Goal: Task Accomplishment & Management: Manage account settings

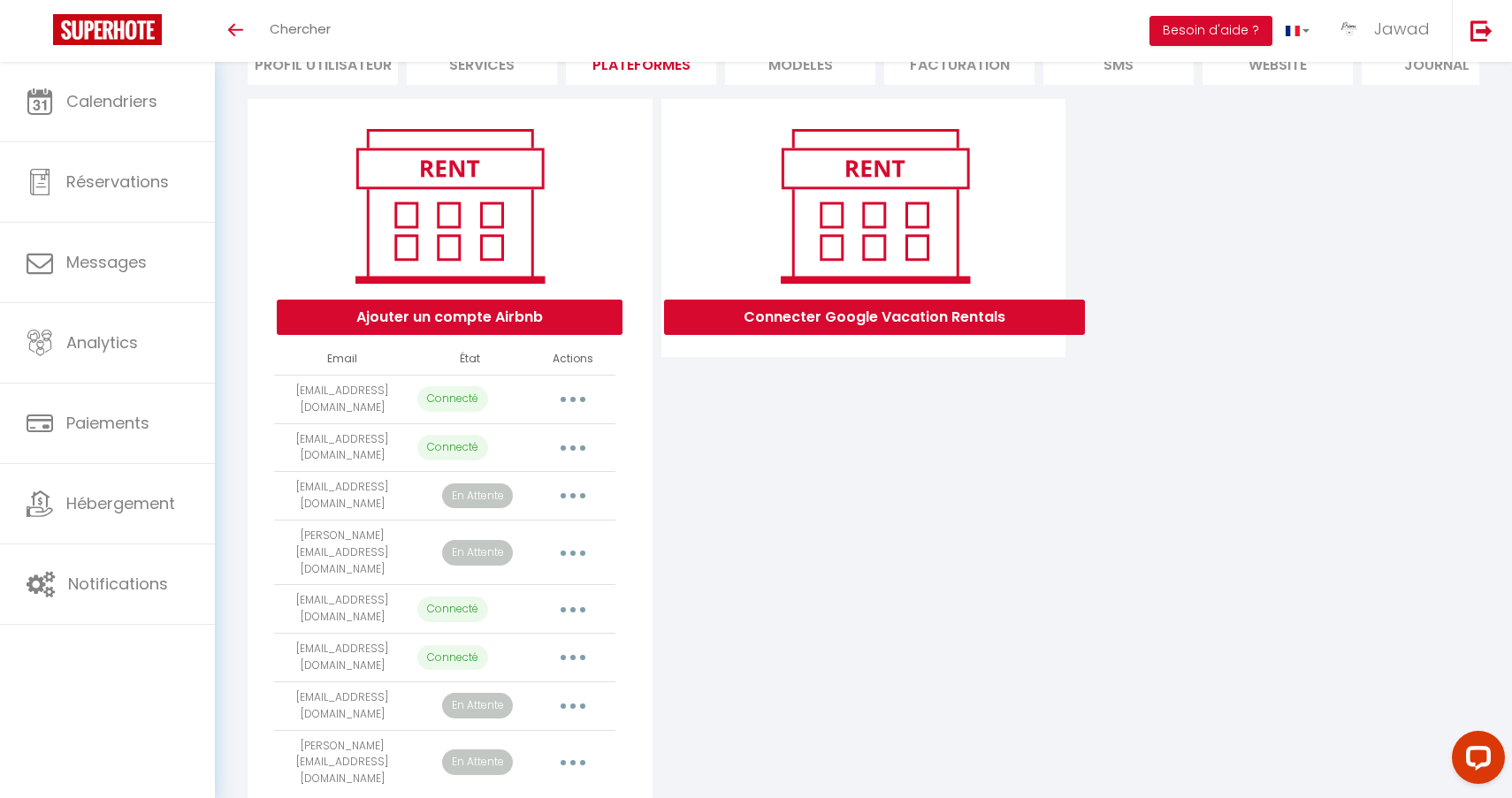
click at [573, 446] on icon "button" at bounding box center [573, 447] width 5 height 5
click at [778, 514] on div "Connecter Google Vacation Rentals" at bounding box center [863, 464] width 414 height 731
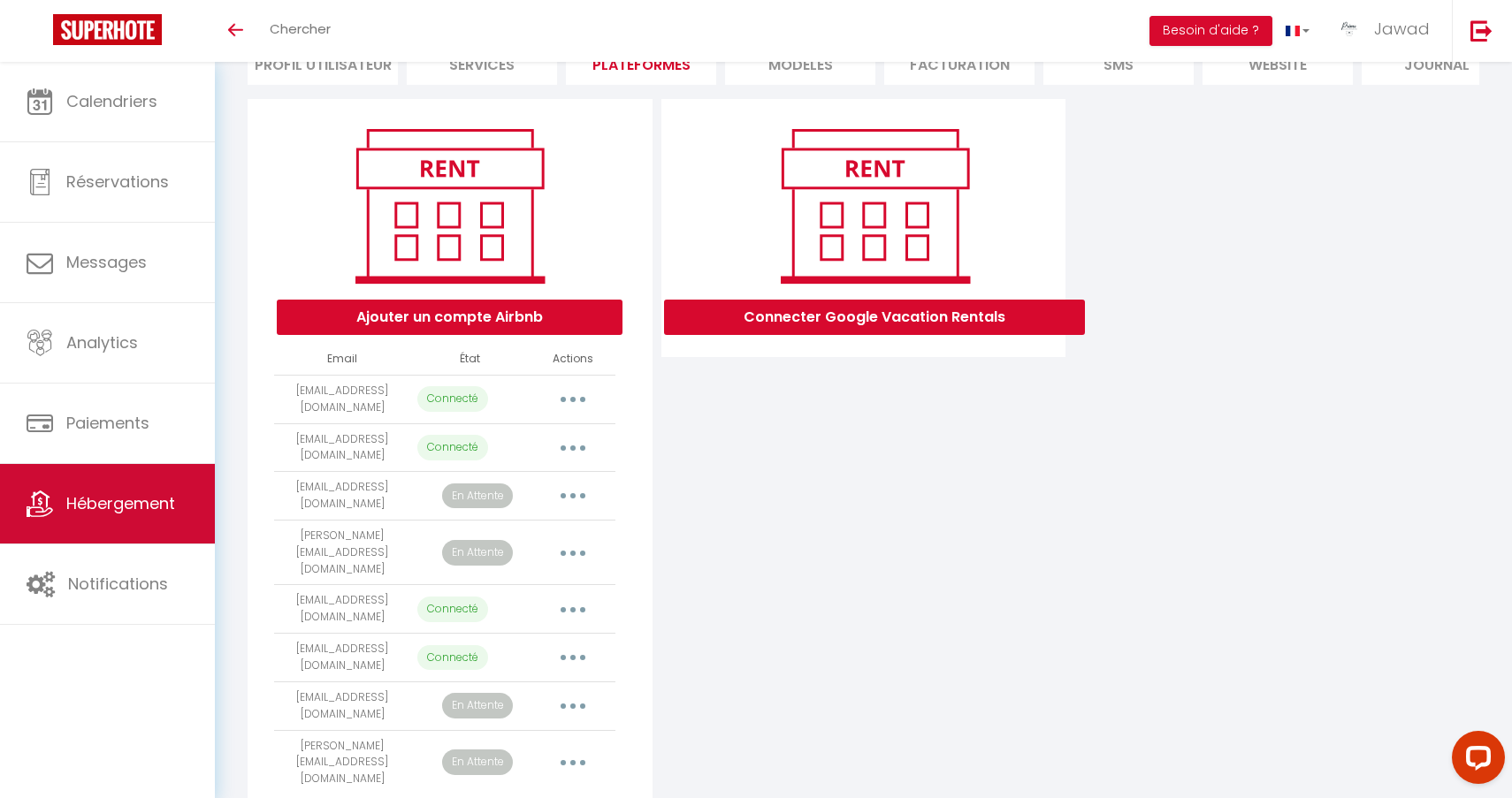
click at [93, 502] on span "Hébergement" at bounding box center [120, 503] width 109 height 22
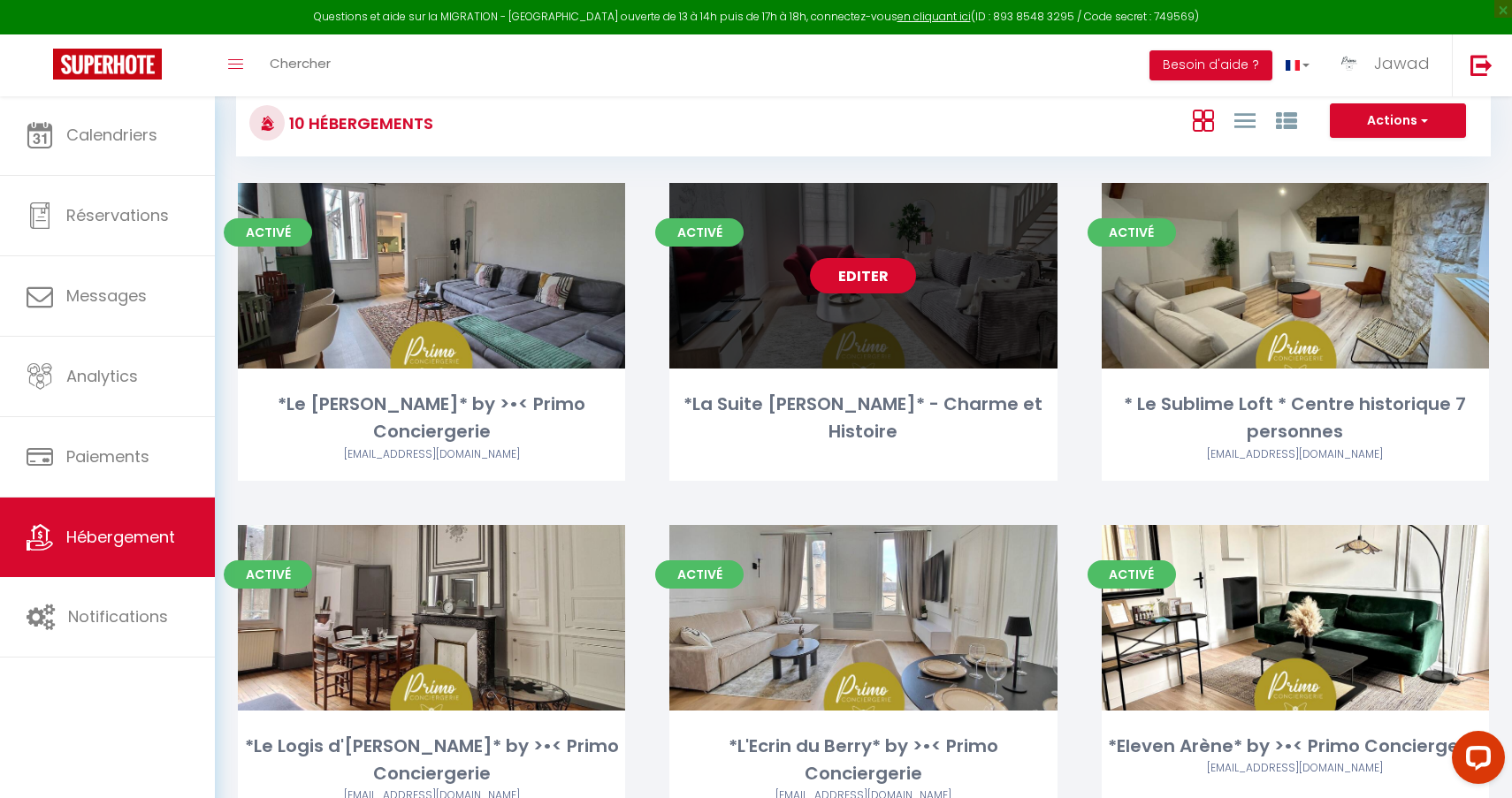
scroll to position [120, 0]
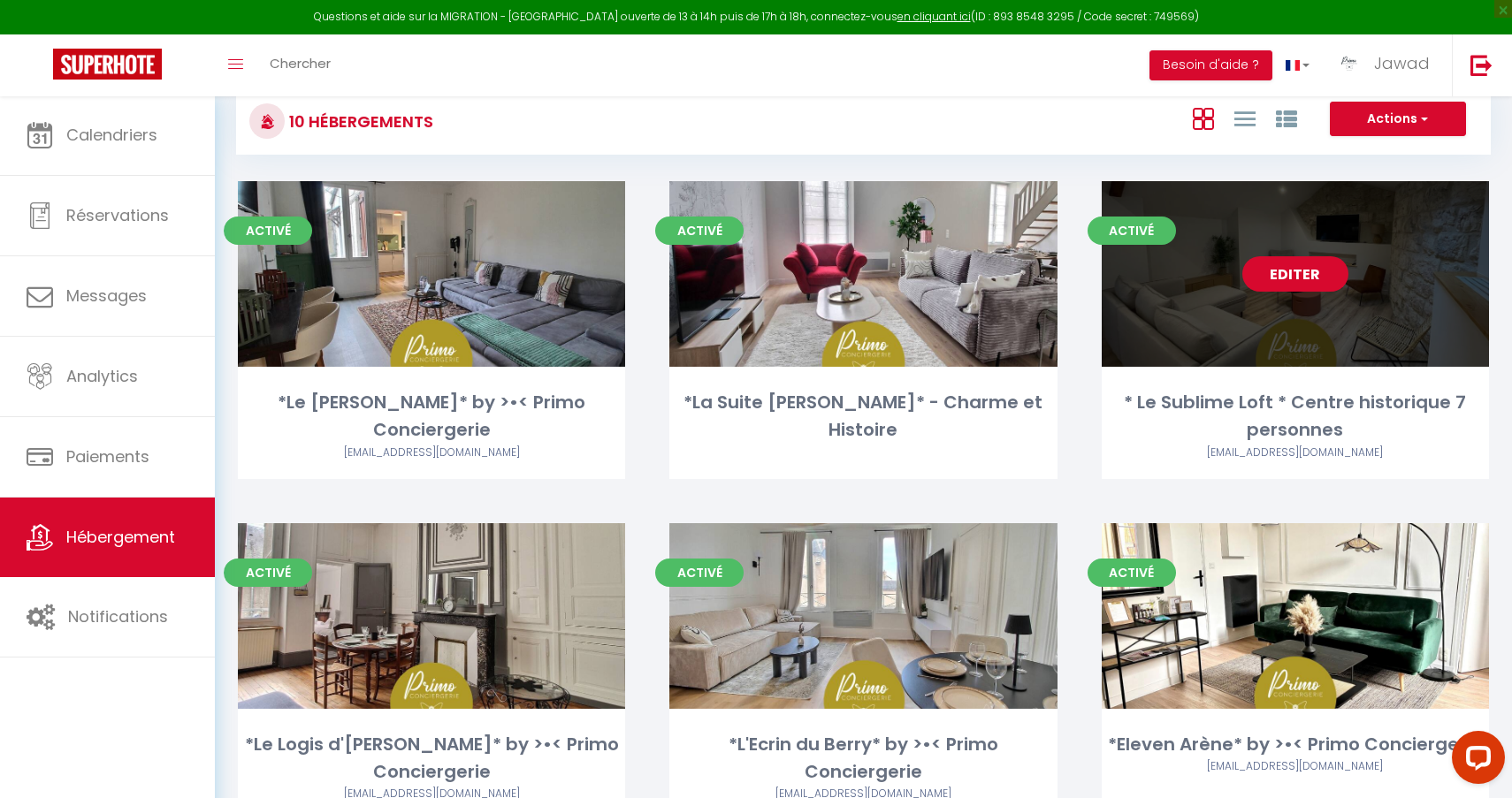
click at [1310, 273] on link "Editer" at bounding box center [1295, 274] width 106 height 35
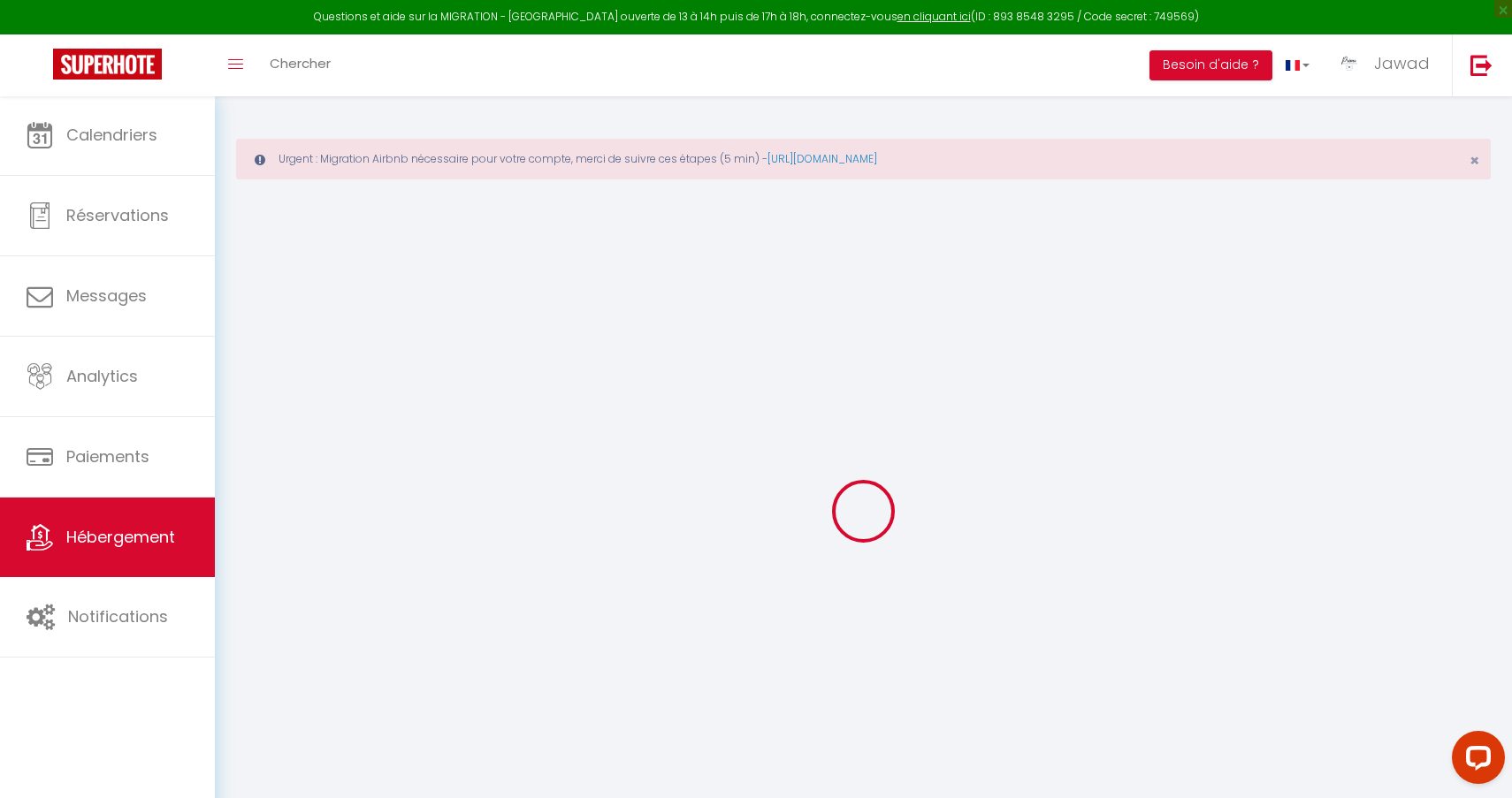
select select "+ 3 %"
select select "+ 20 %"
select select
checkbox input "true"
checkbox input "false"
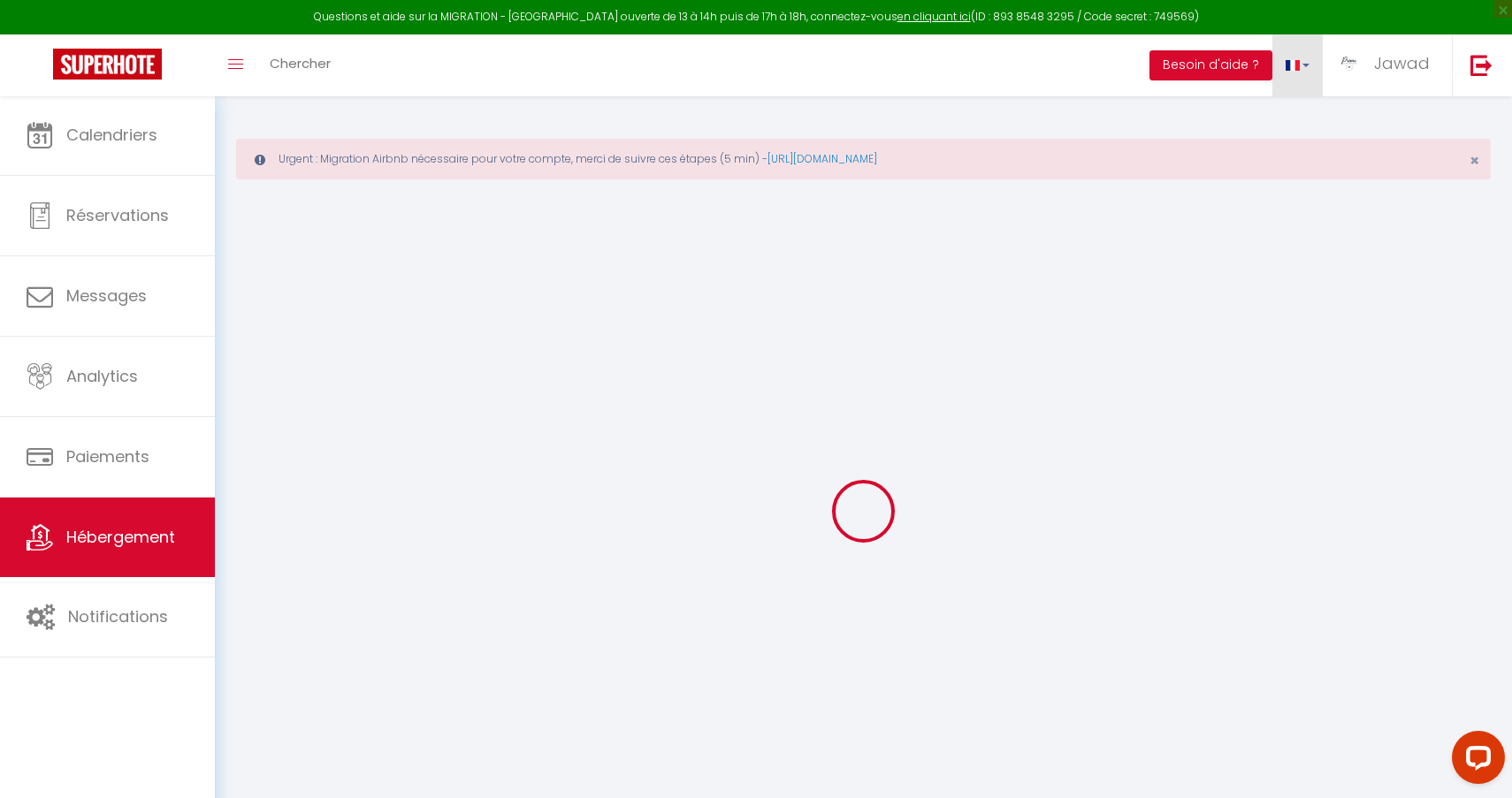
checkbox input "false"
select select "10753-1308794381548172975"
select select
select select "well_reviewed_guests"
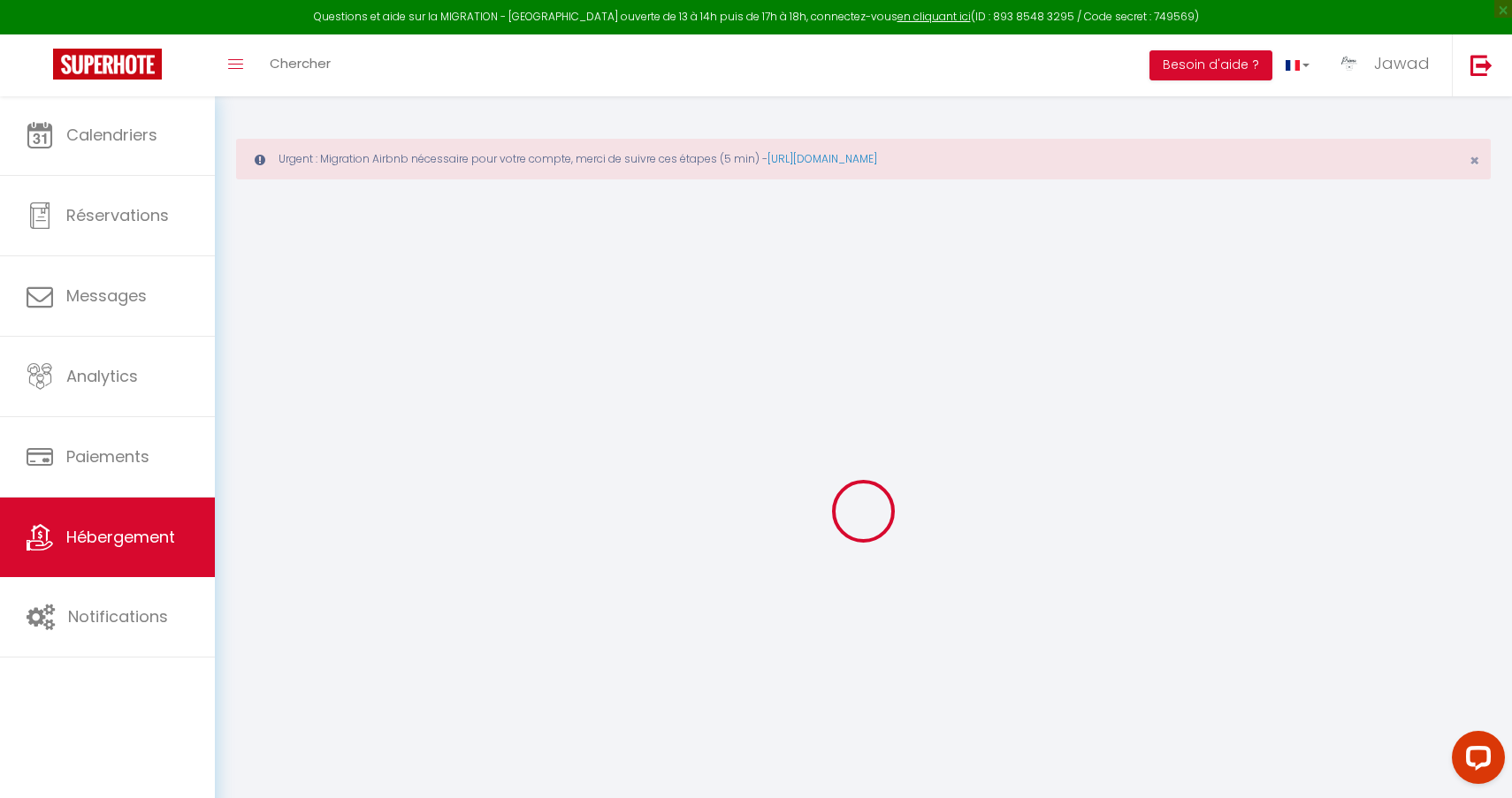
select select "EUR"
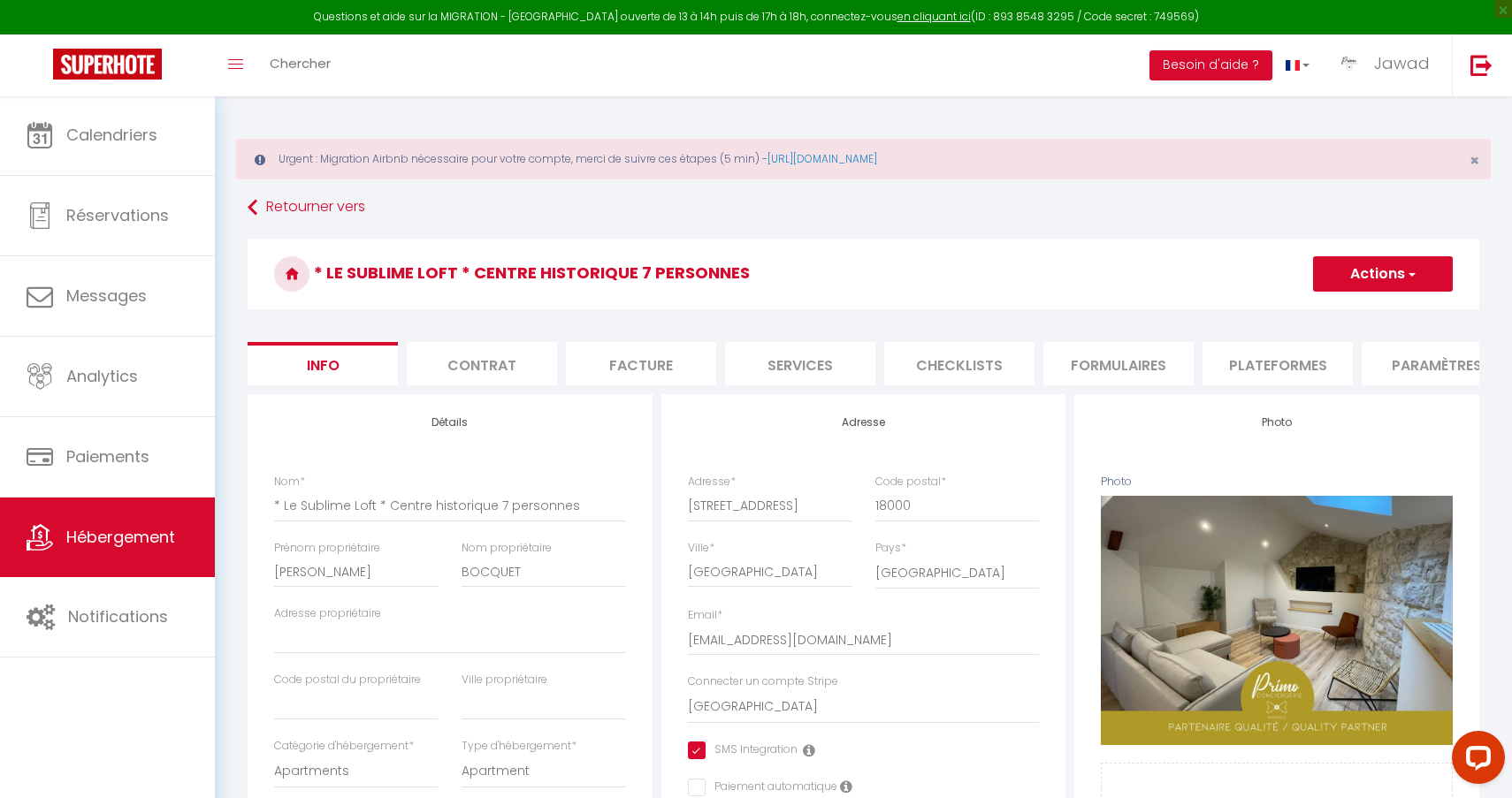
click at [1280, 380] on li "Plateformes" at bounding box center [1277, 363] width 150 height 43
select select
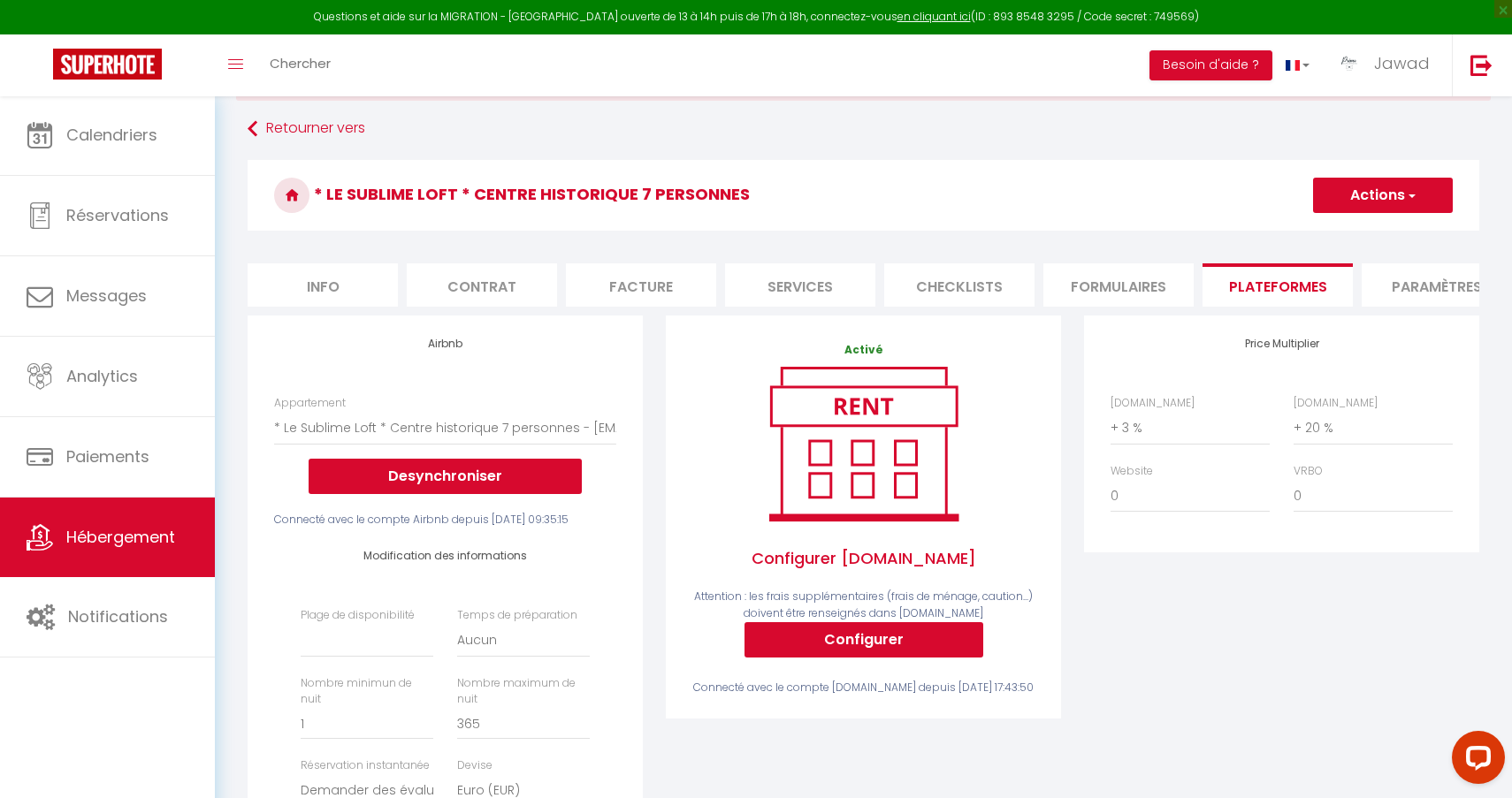
scroll to position [90, 0]
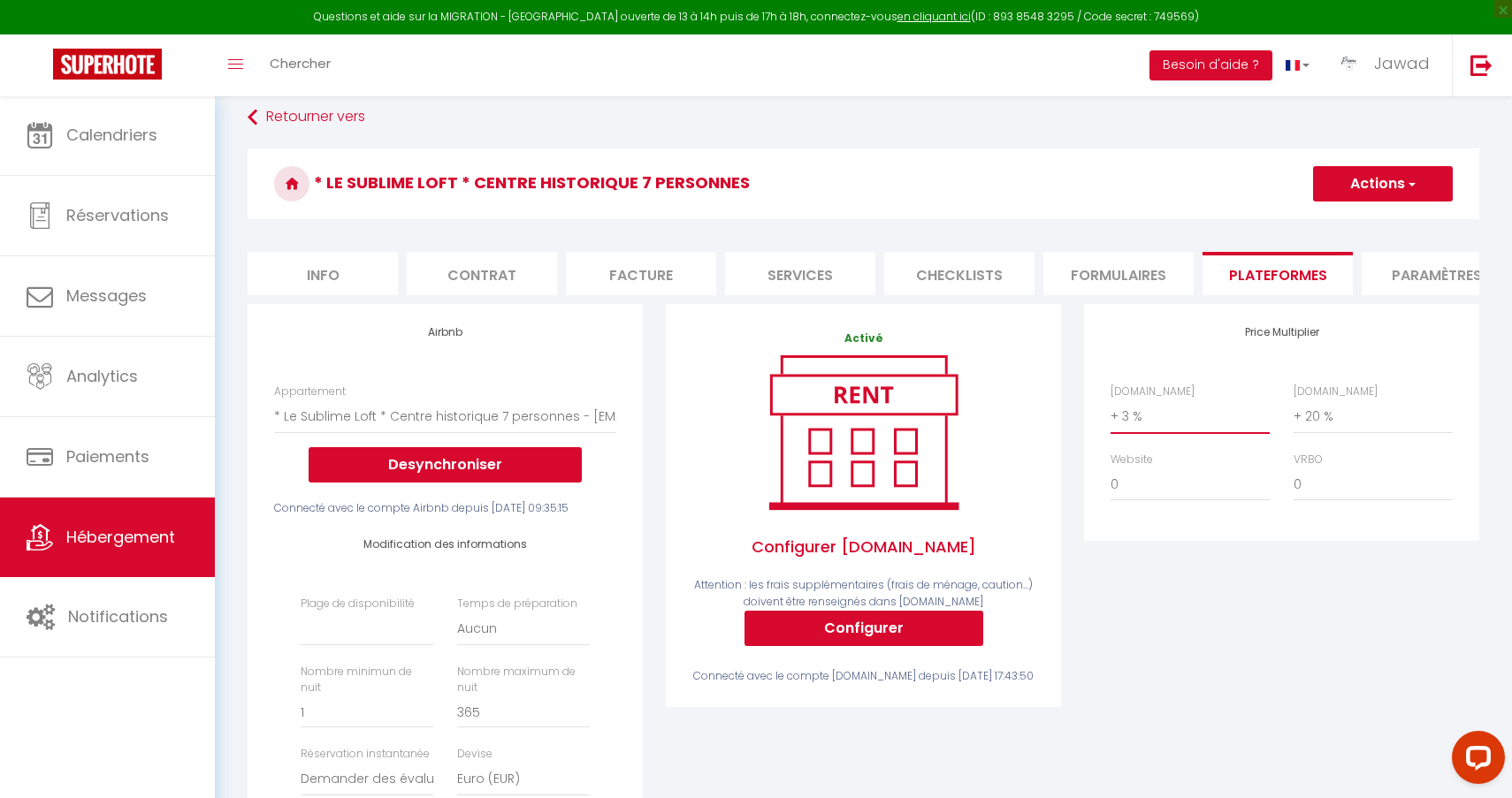
select select "+ 18 %"
click at [1380, 188] on button "Actions" at bounding box center [1383, 183] width 140 height 35
click at [1377, 219] on link "Enregistrer" at bounding box center [1382, 222] width 140 height 23
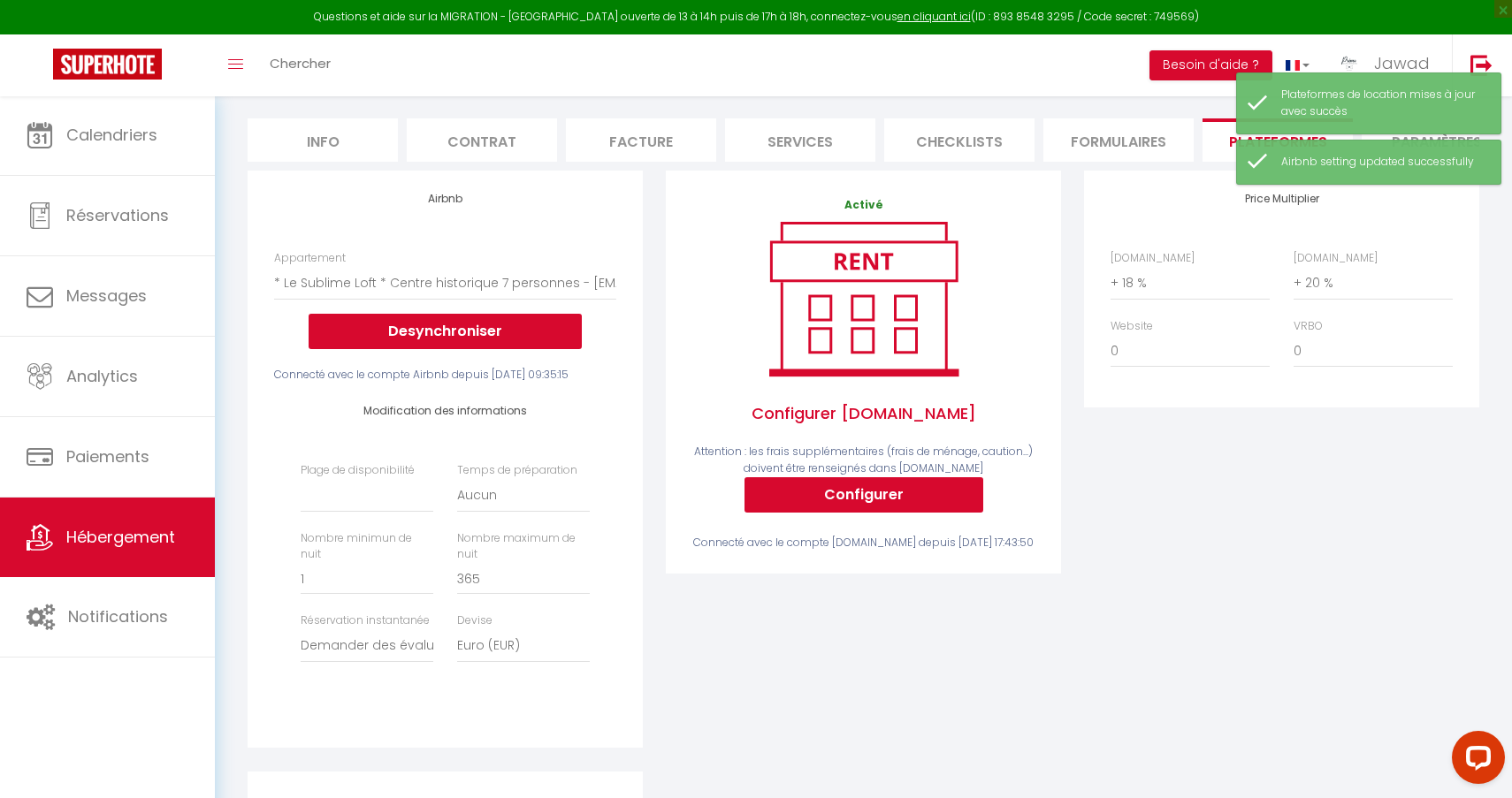
scroll to position [248, 0]
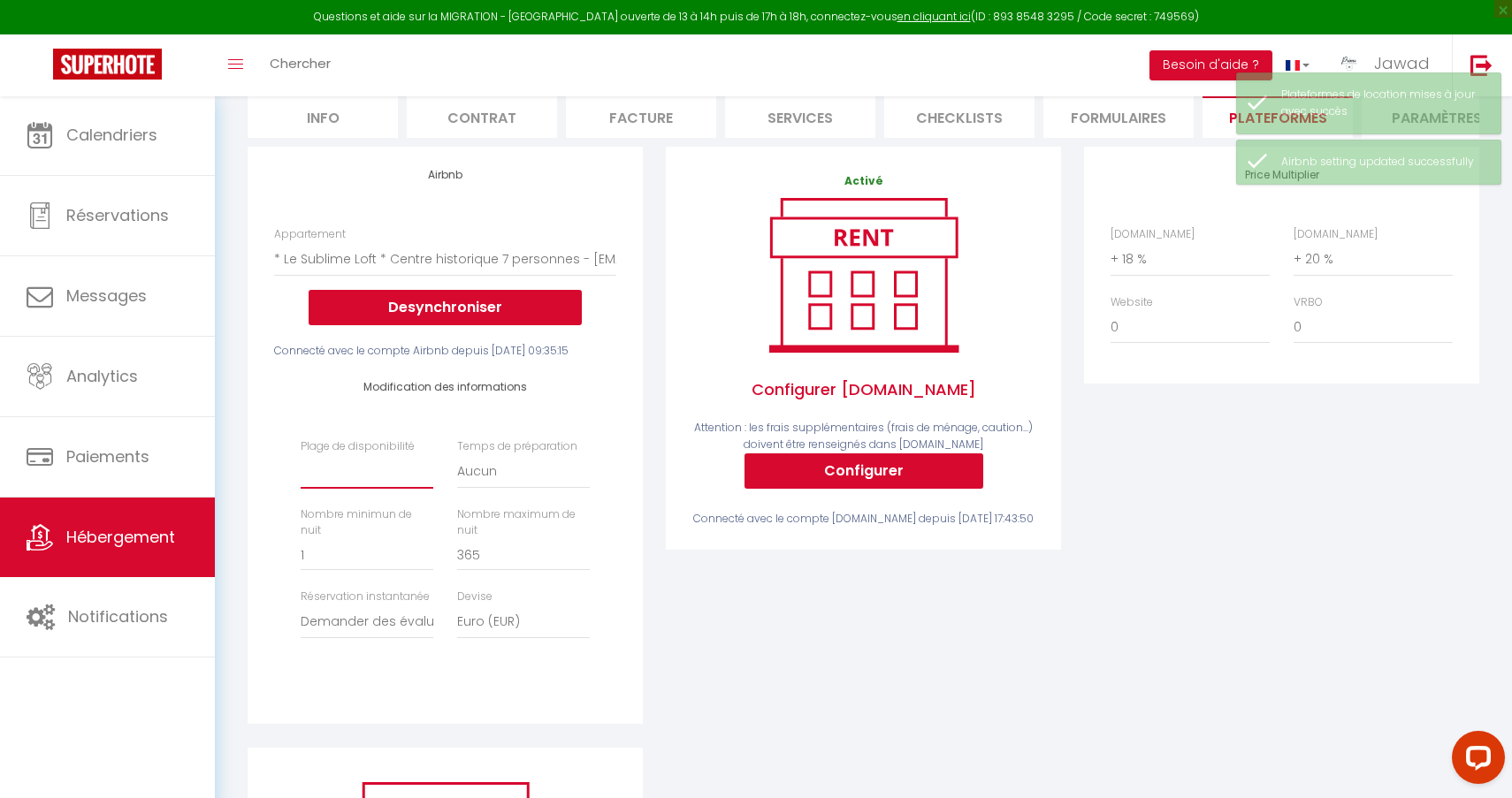
select select "365"
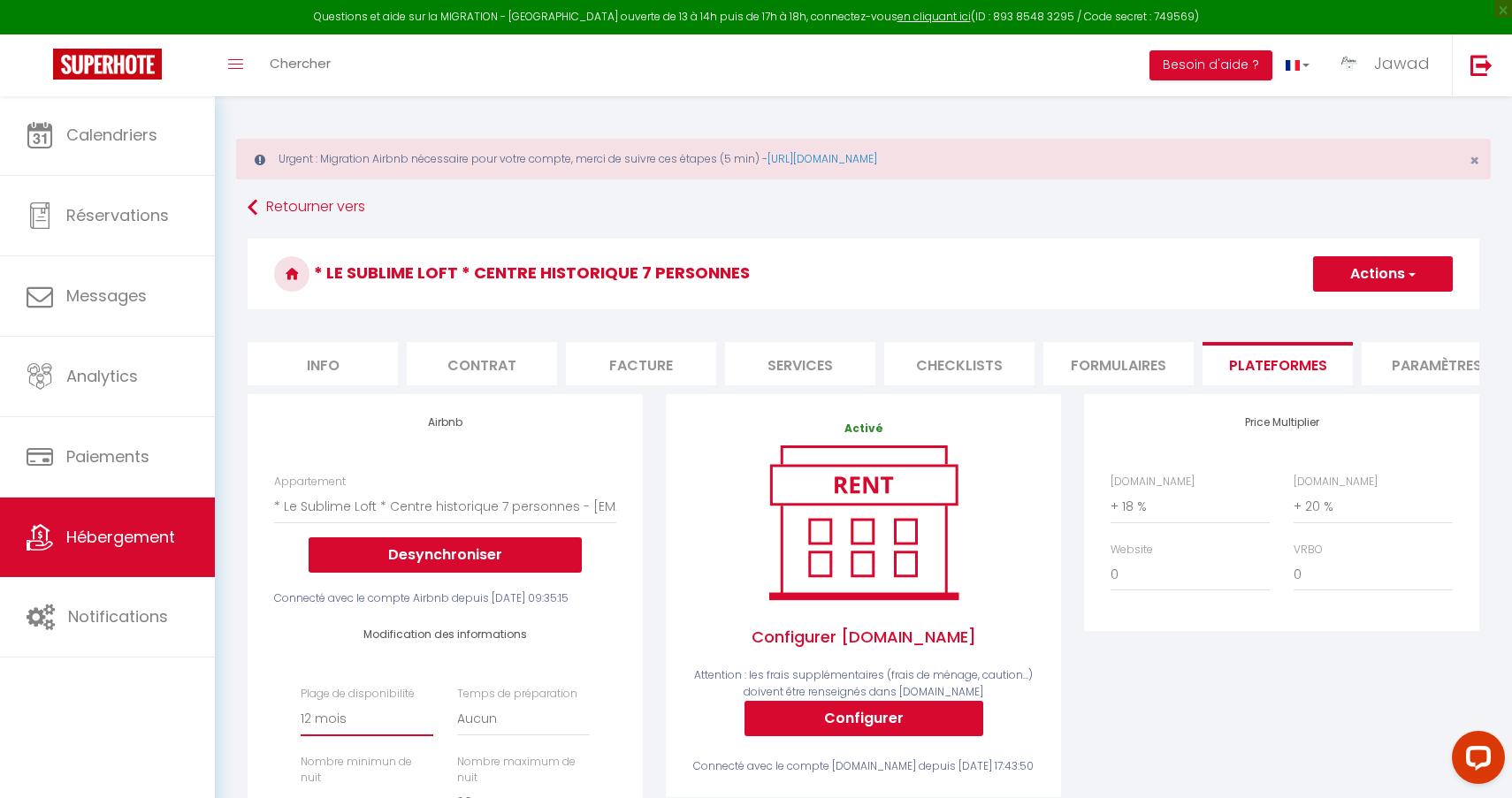
scroll to position [0, 0]
click at [1362, 267] on button "Actions" at bounding box center [1383, 274] width 140 height 35
click at [1347, 309] on link "Enregistrer" at bounding box center [1382, 313] width 140 height 23
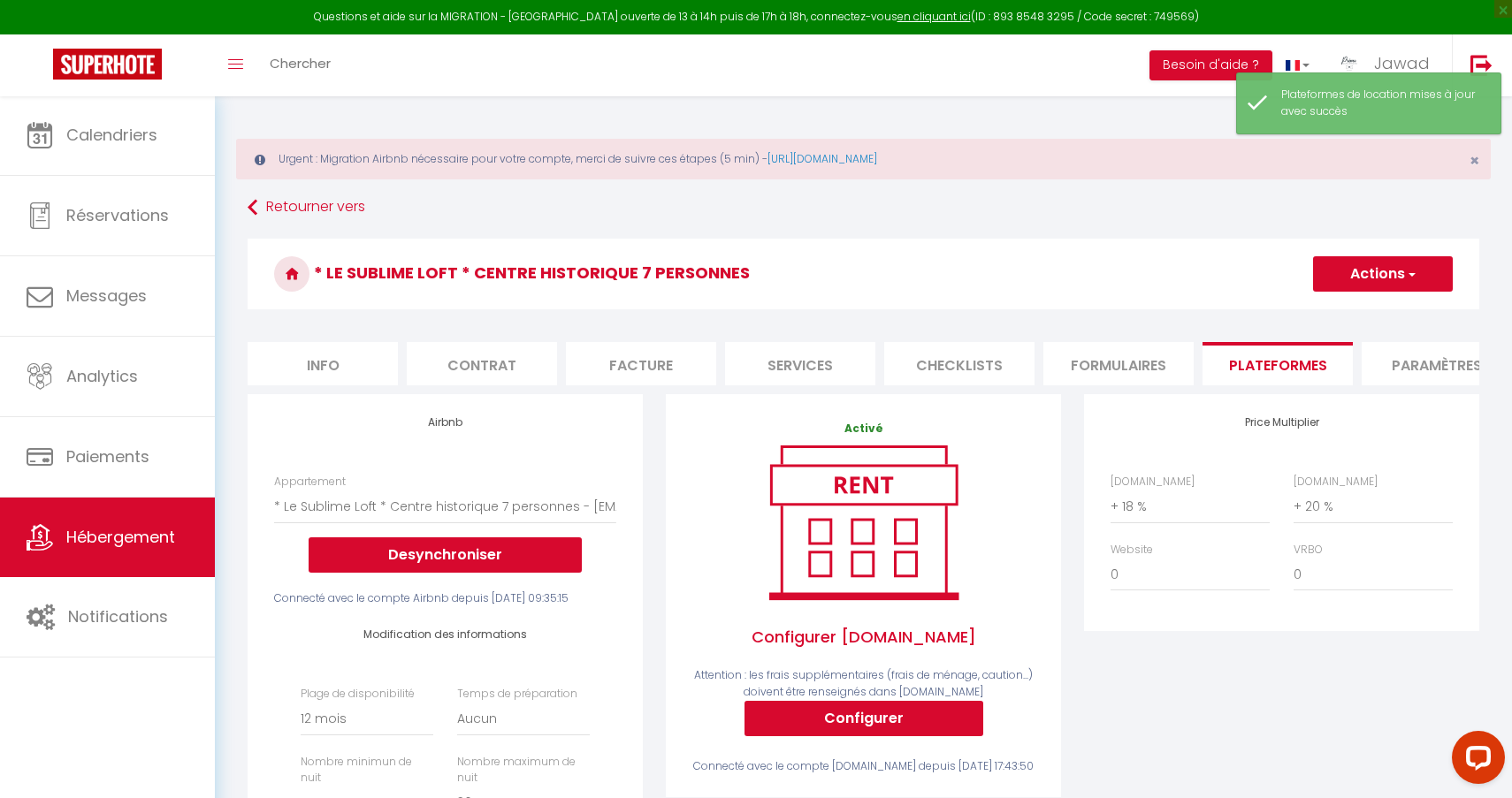
click at [104, 539] on span "Hébergement" at bounding box center [120, 536] width 109 height 22
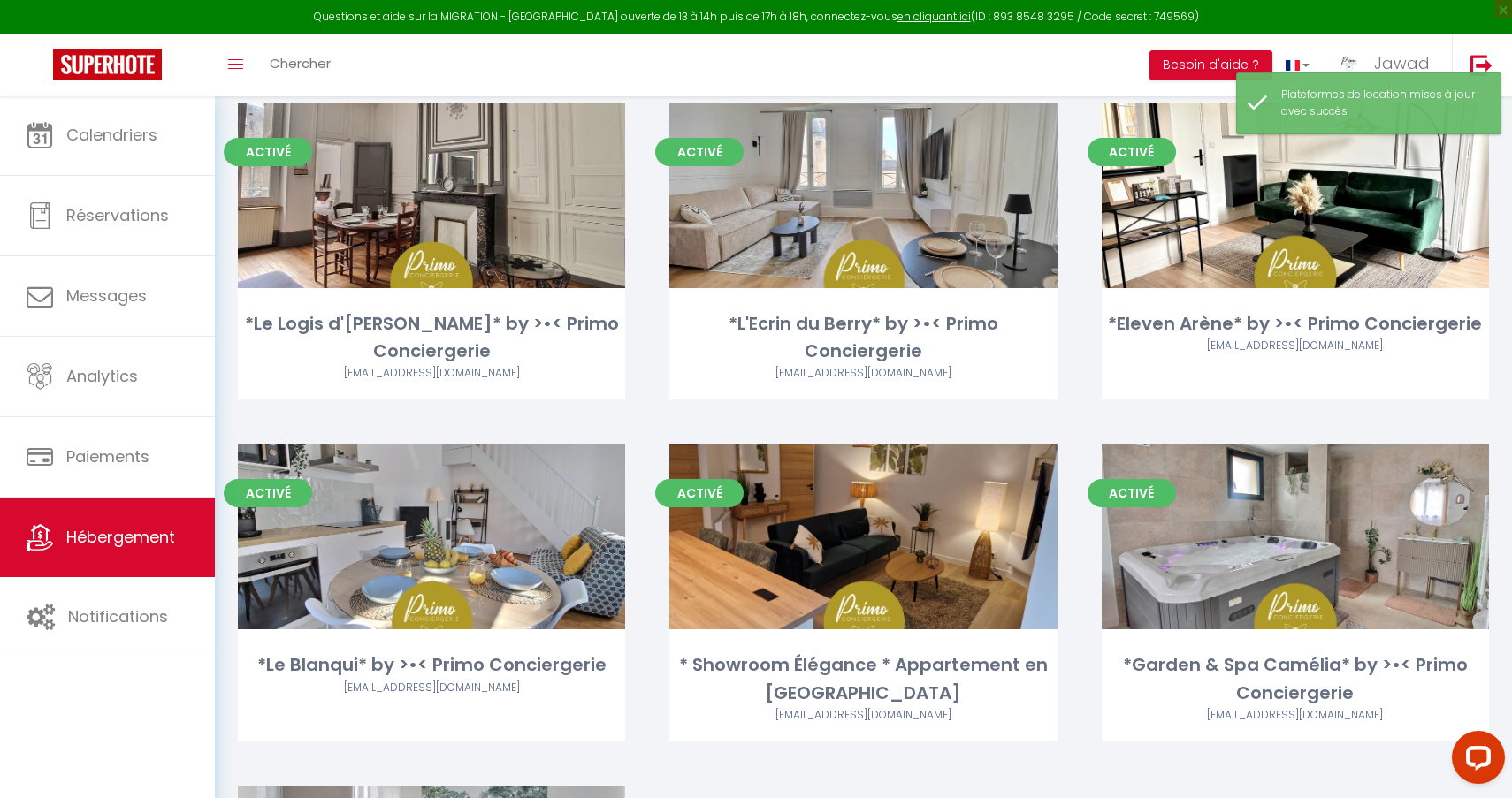
scroll to position [543, 0]
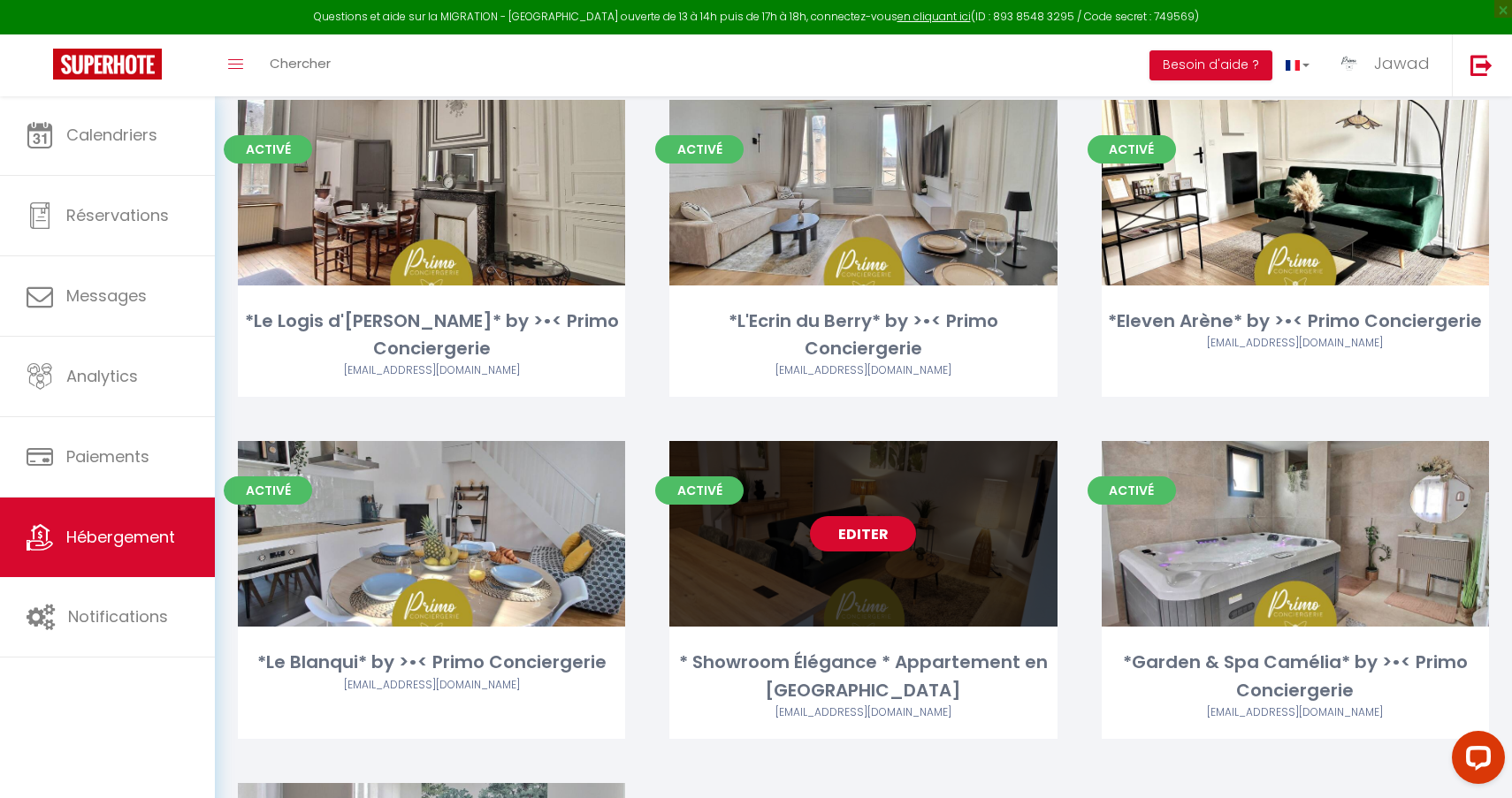
click at [855, 532] on link "Editer" at bounding box center [862, 533] width 106 height 35
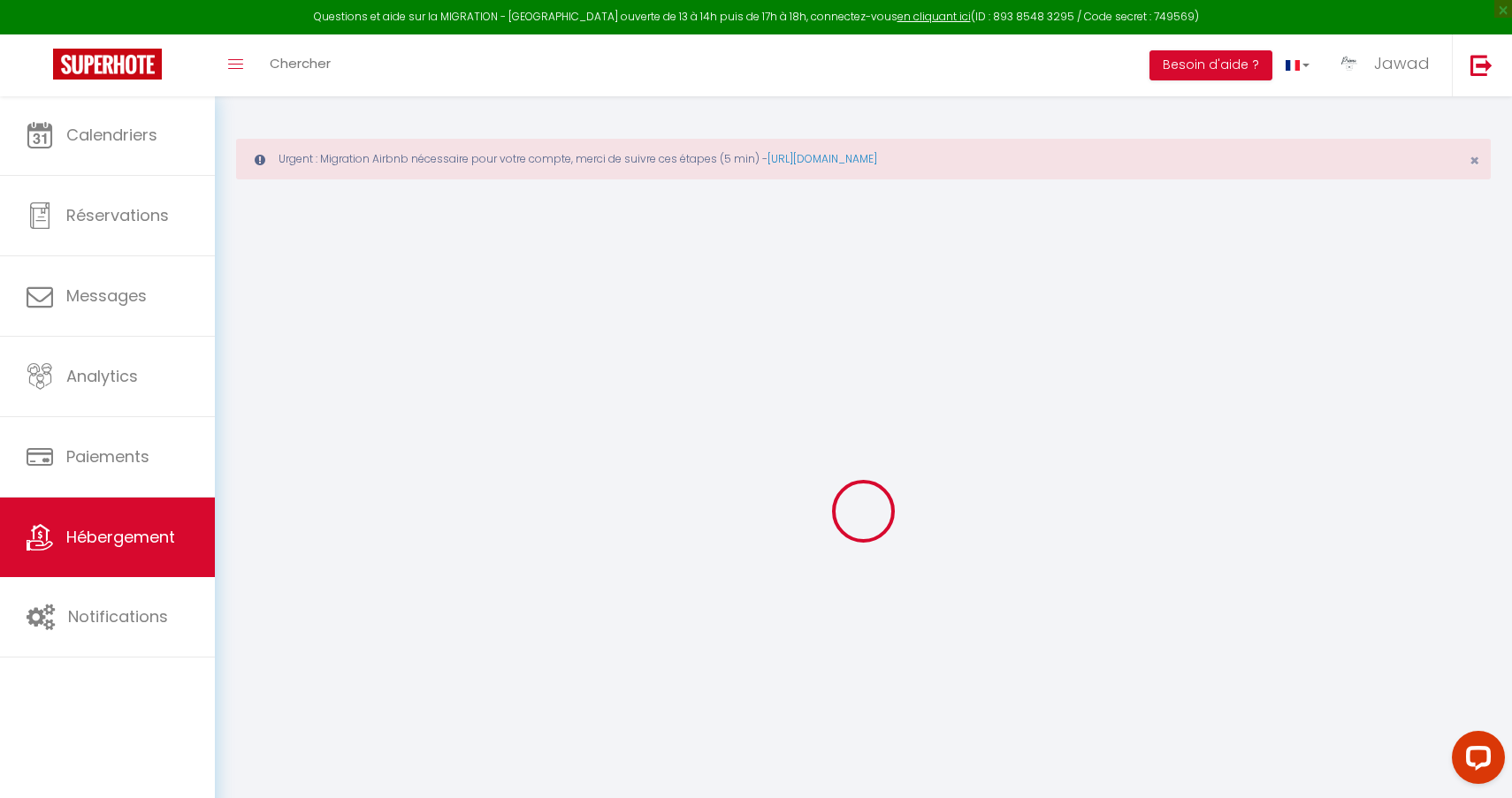
select select "+ 3 %"
select select "+ 20 %"
select select
checkbox input "true"
checkbox input "false"
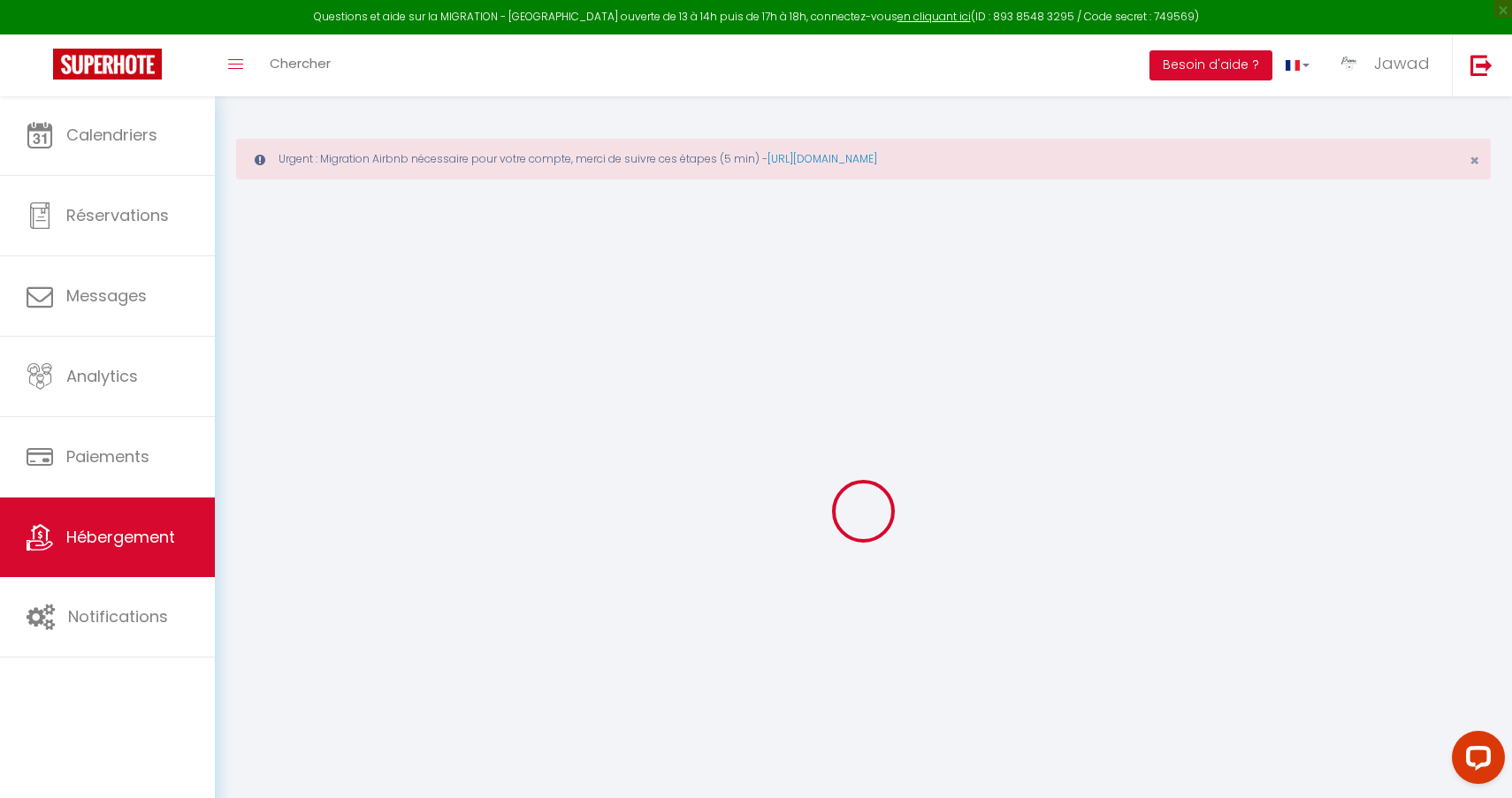
checkbox input "false"
select select
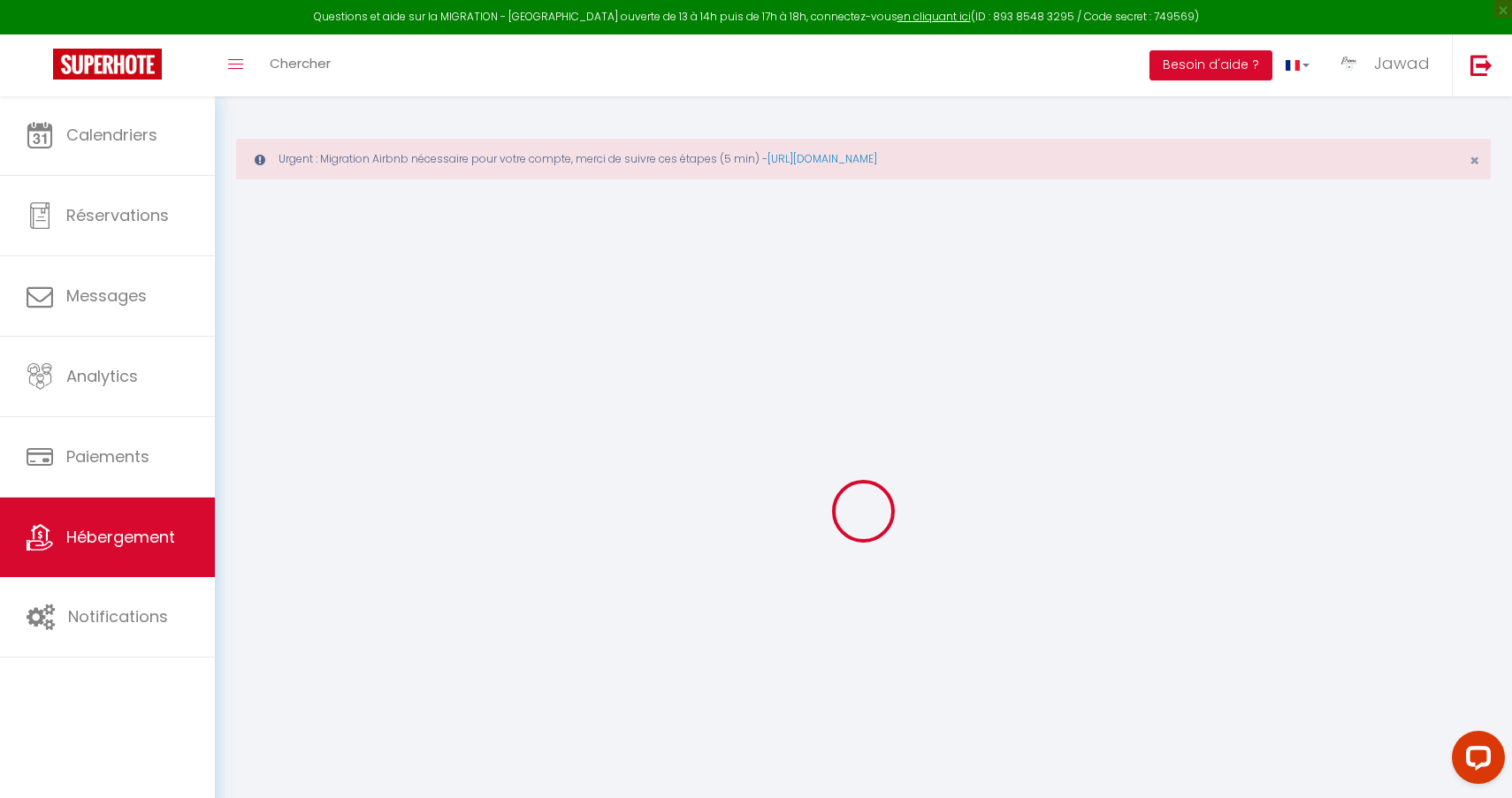
select select
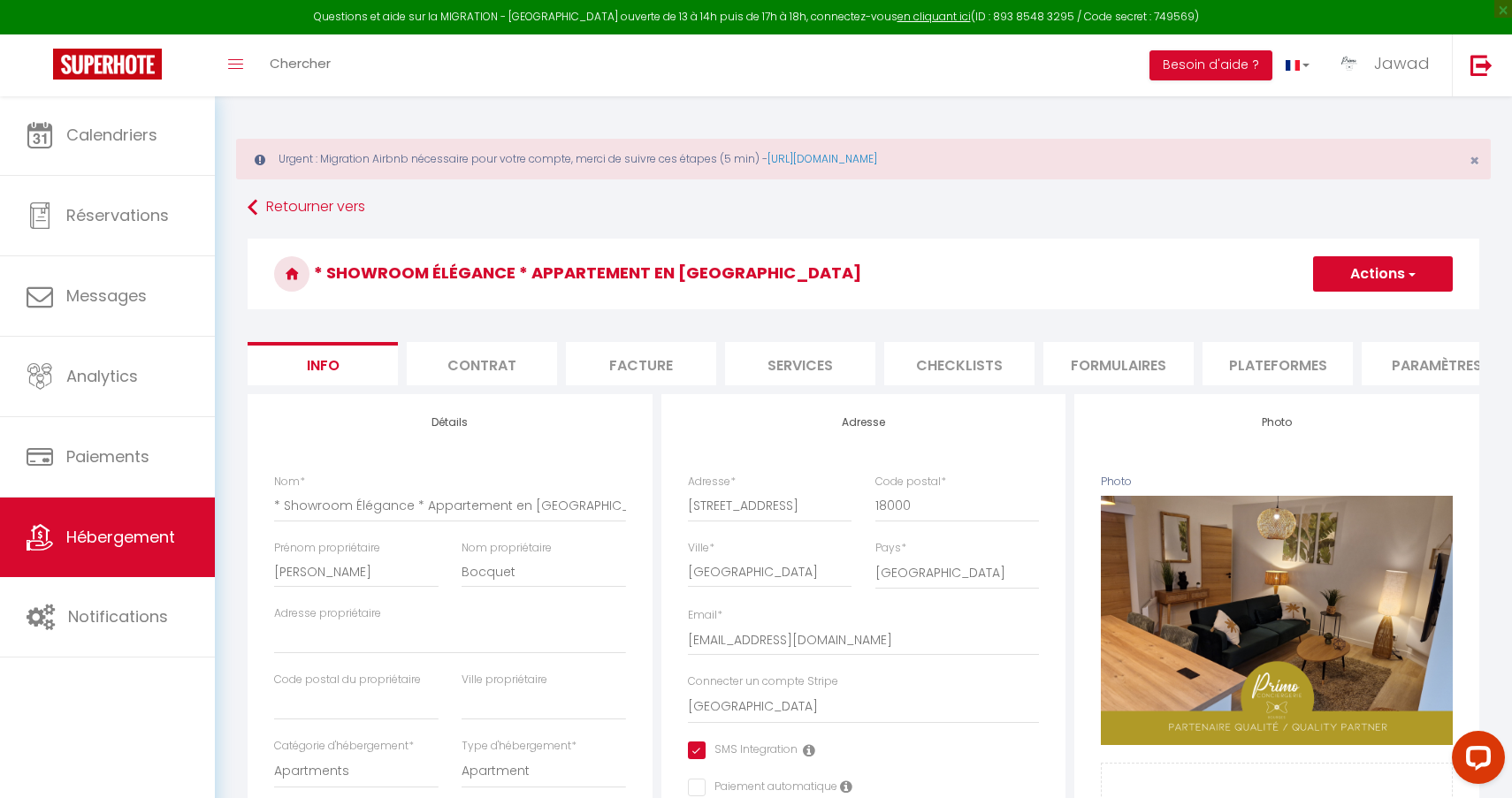
click at [1277, 368] on li "Plateformes" at bounding box center [1277, 363] width 150 height 43
select select
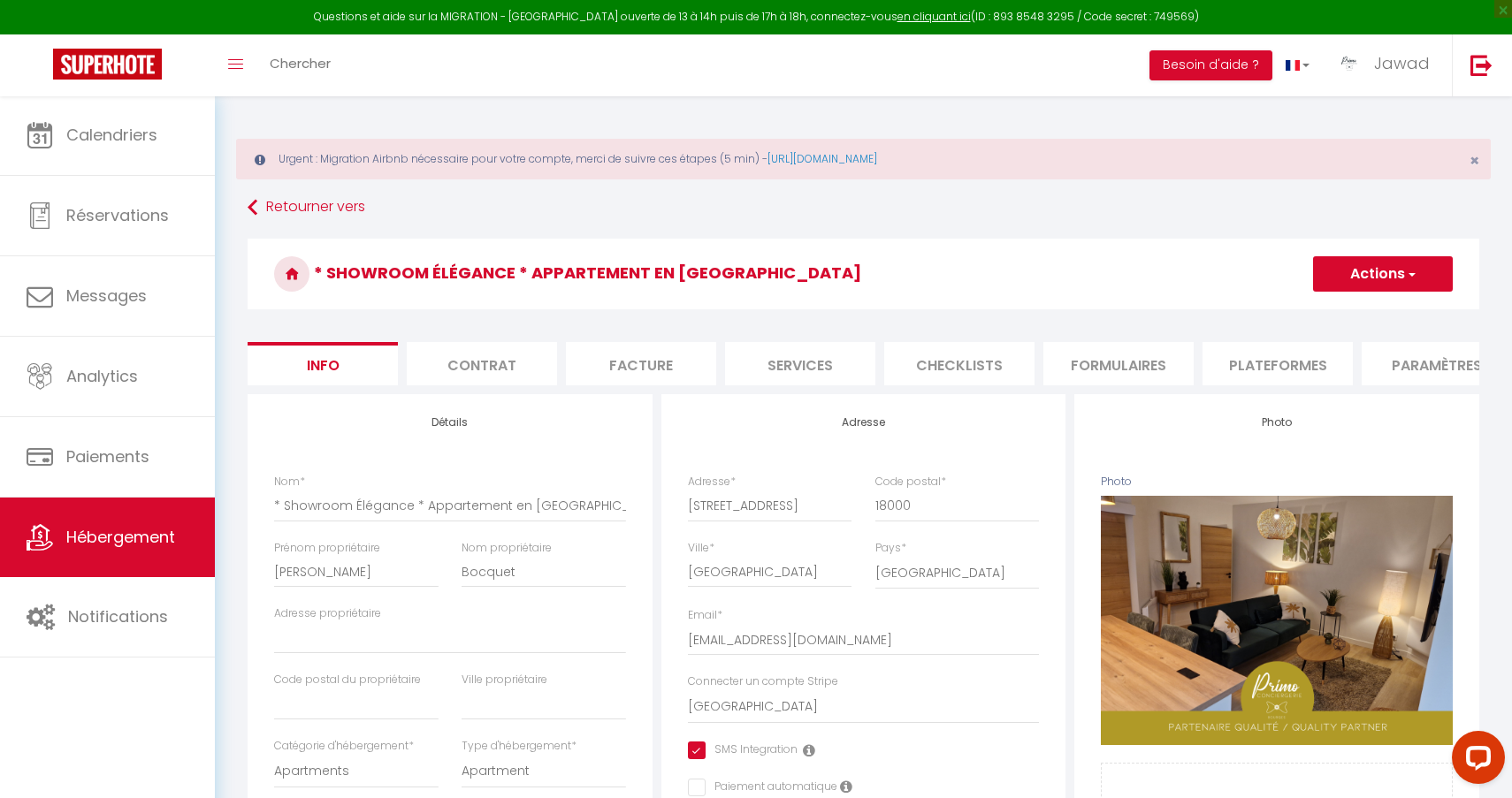
select select
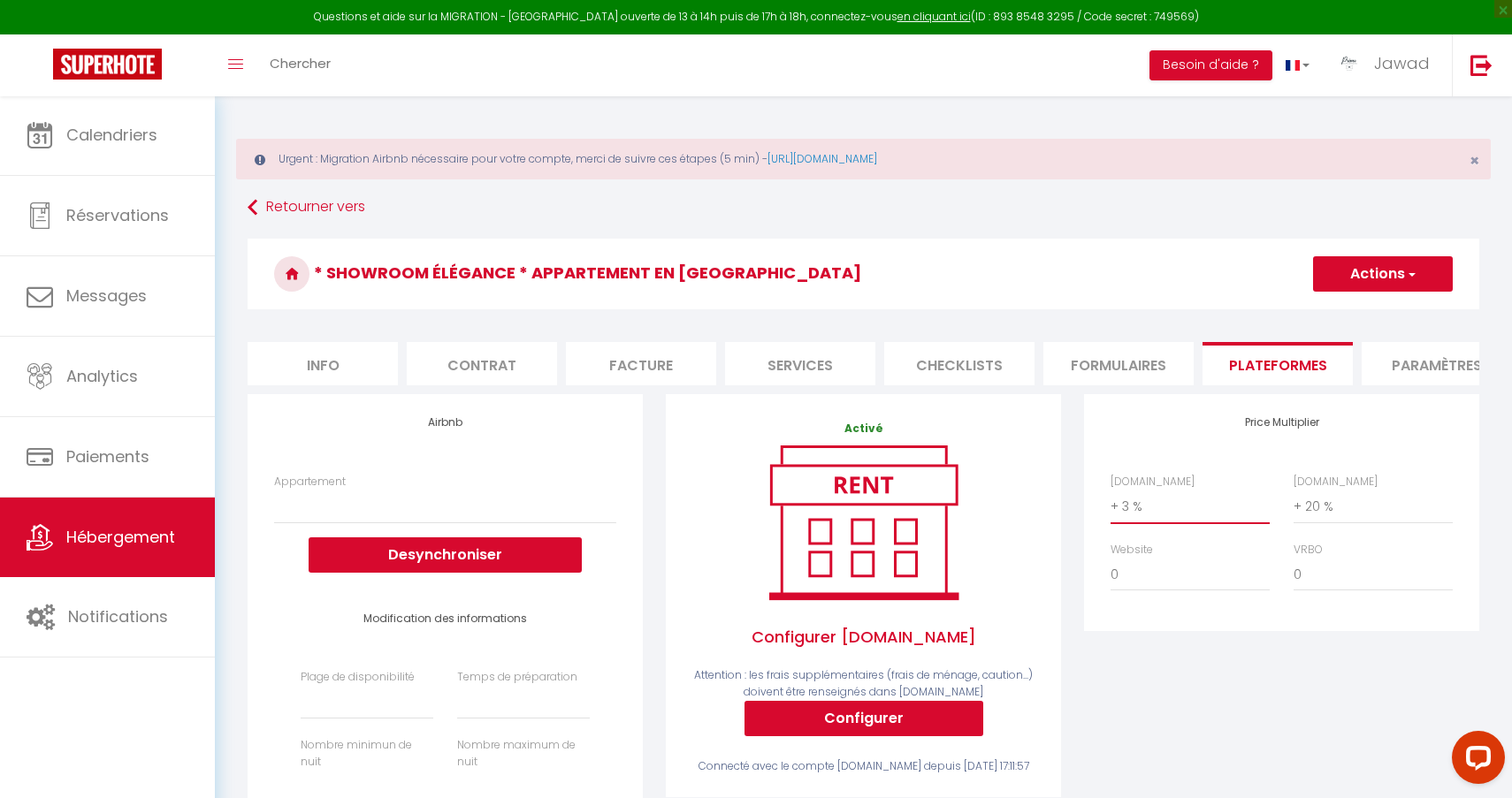
select select "+ 18 %"
select select
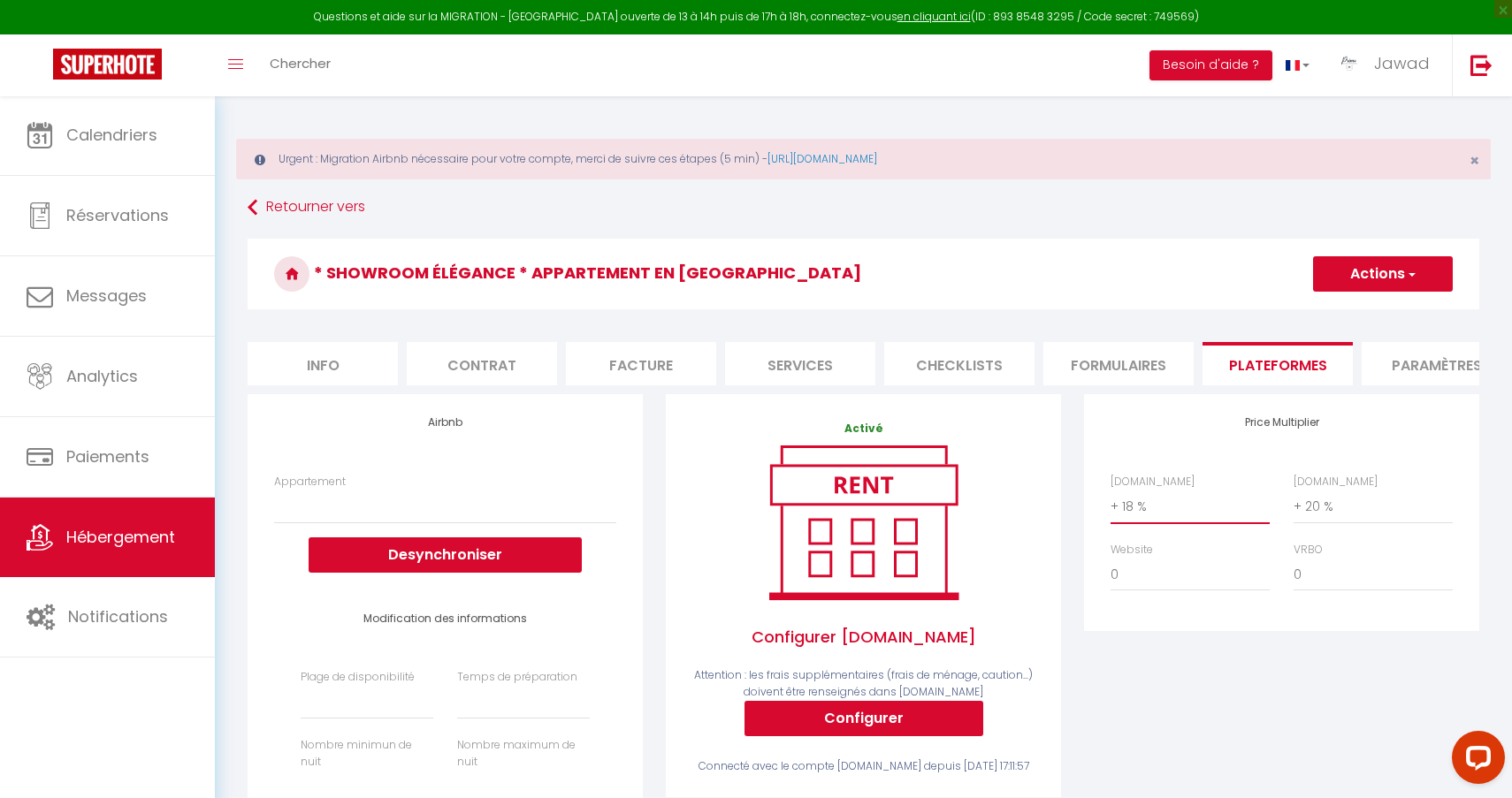
select select
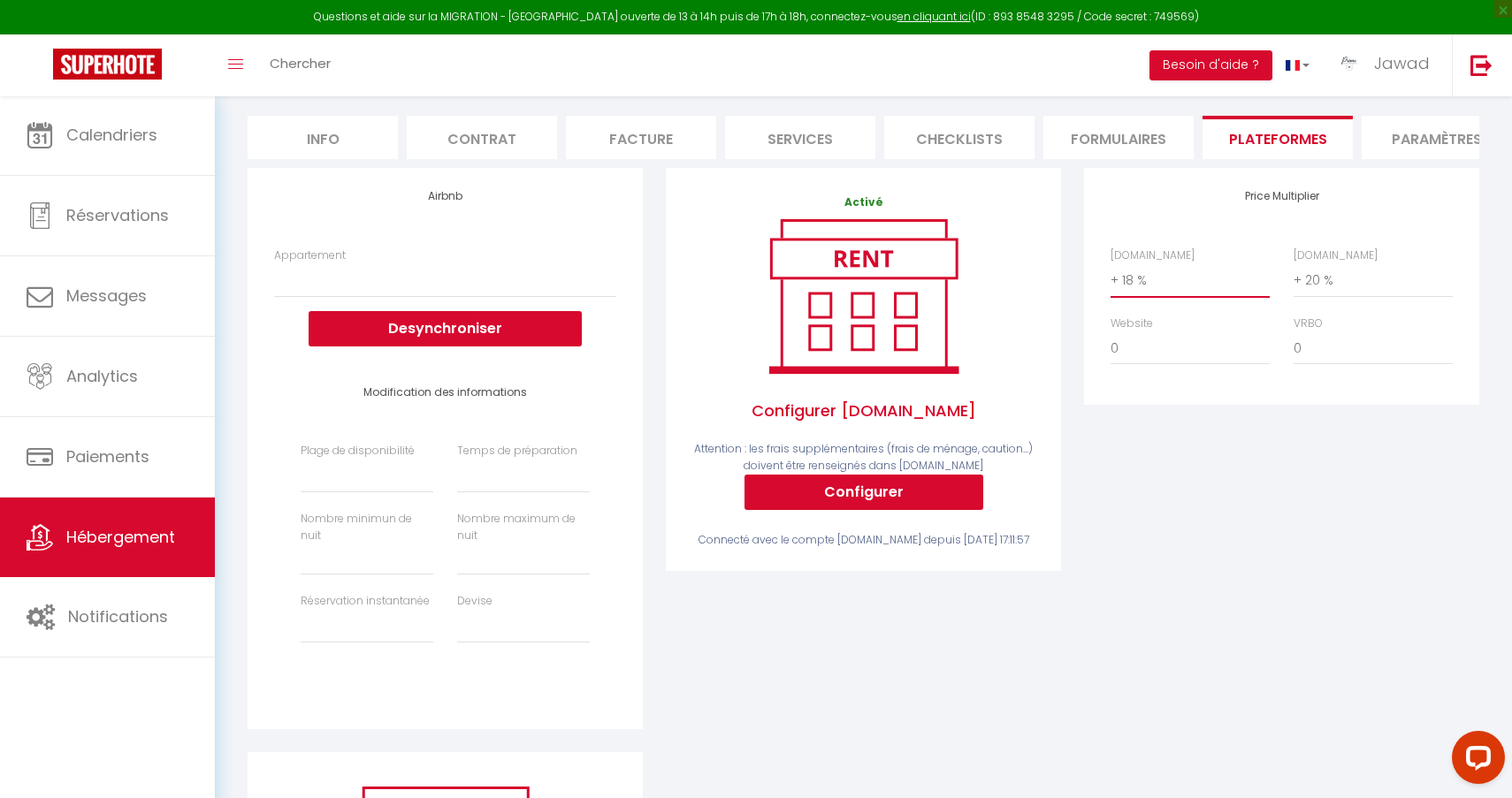
scroll to position [226, 0]
select select "365"
select select
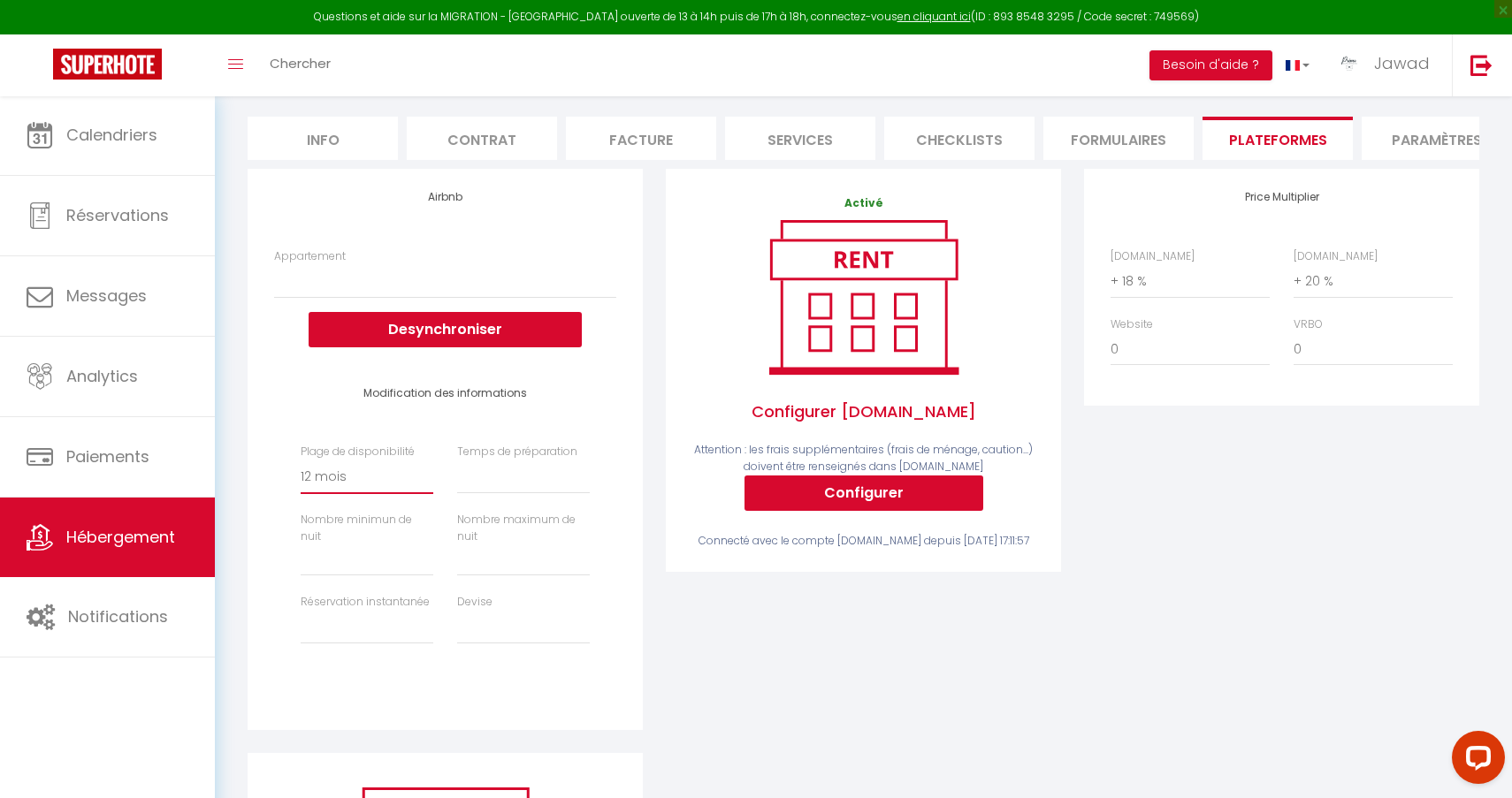
select select
select select "0"
select select
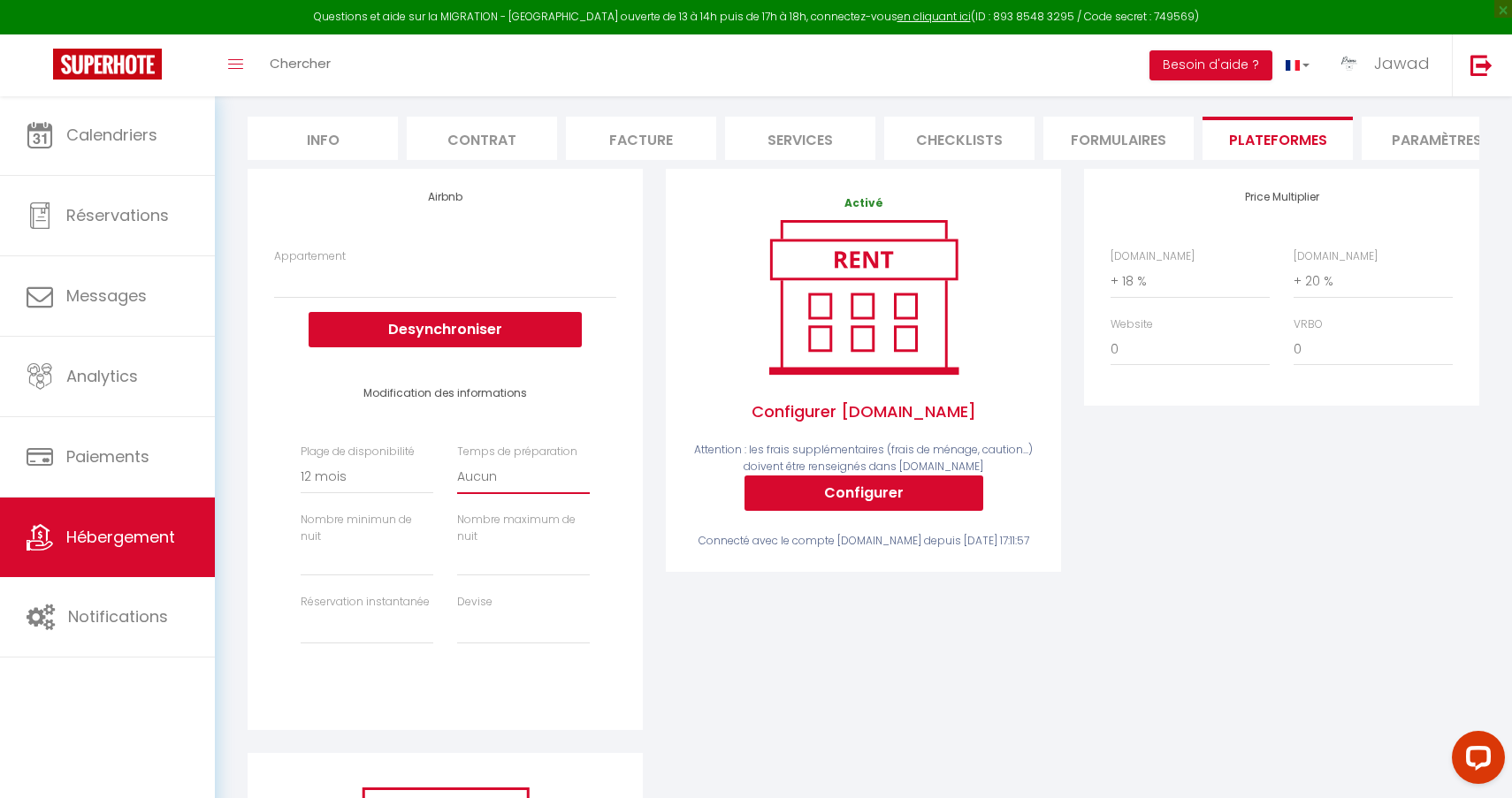
click at [474, 564] on input "Prix minimum *" at bounding box center [523, 560] width 133 height 32
click at [511, 563] on input "Prix minimum *" at bounding box center [523, 560] width 133 height 32
type input "3"
select select
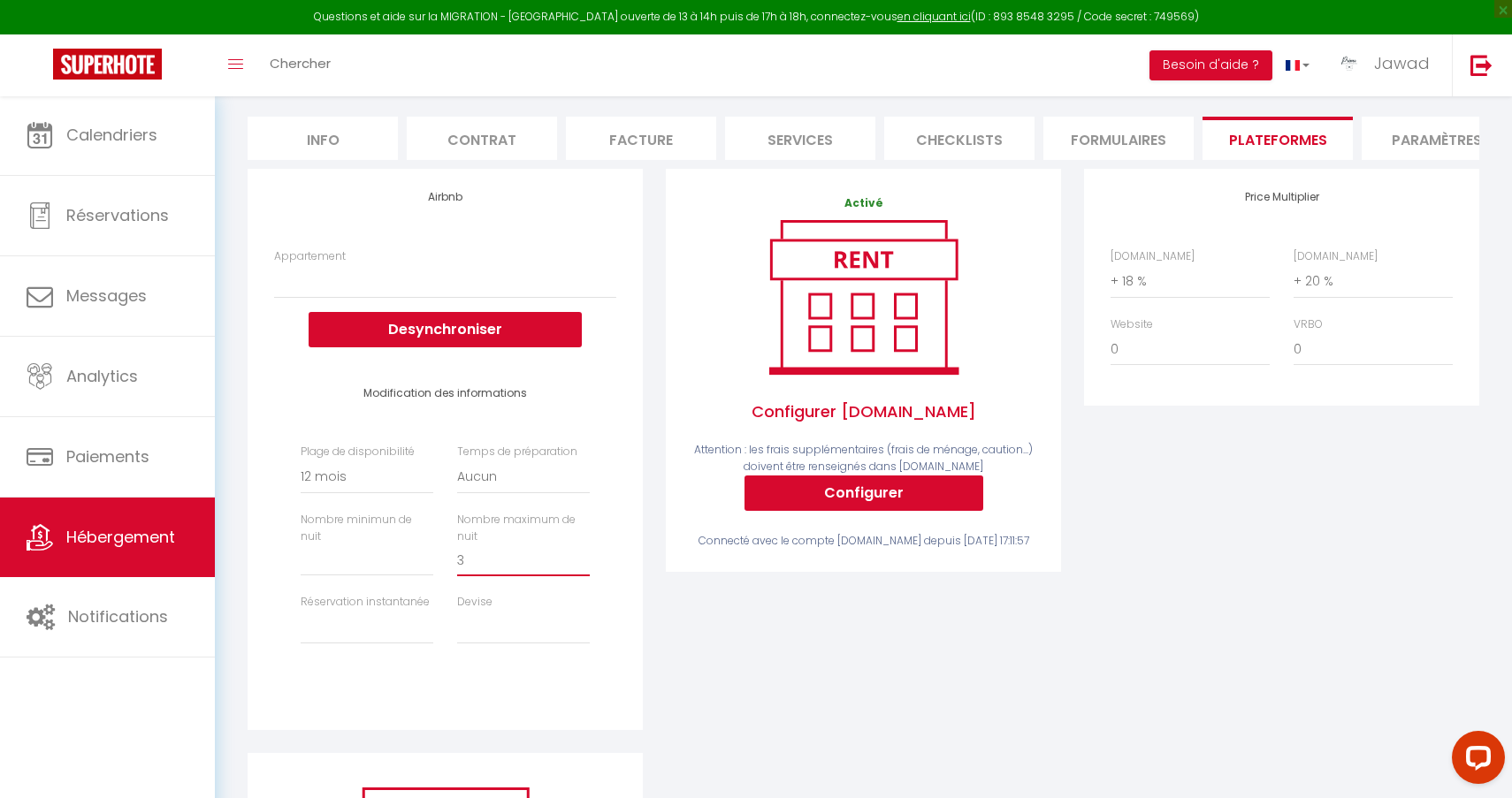
select select
type input "35"
select select
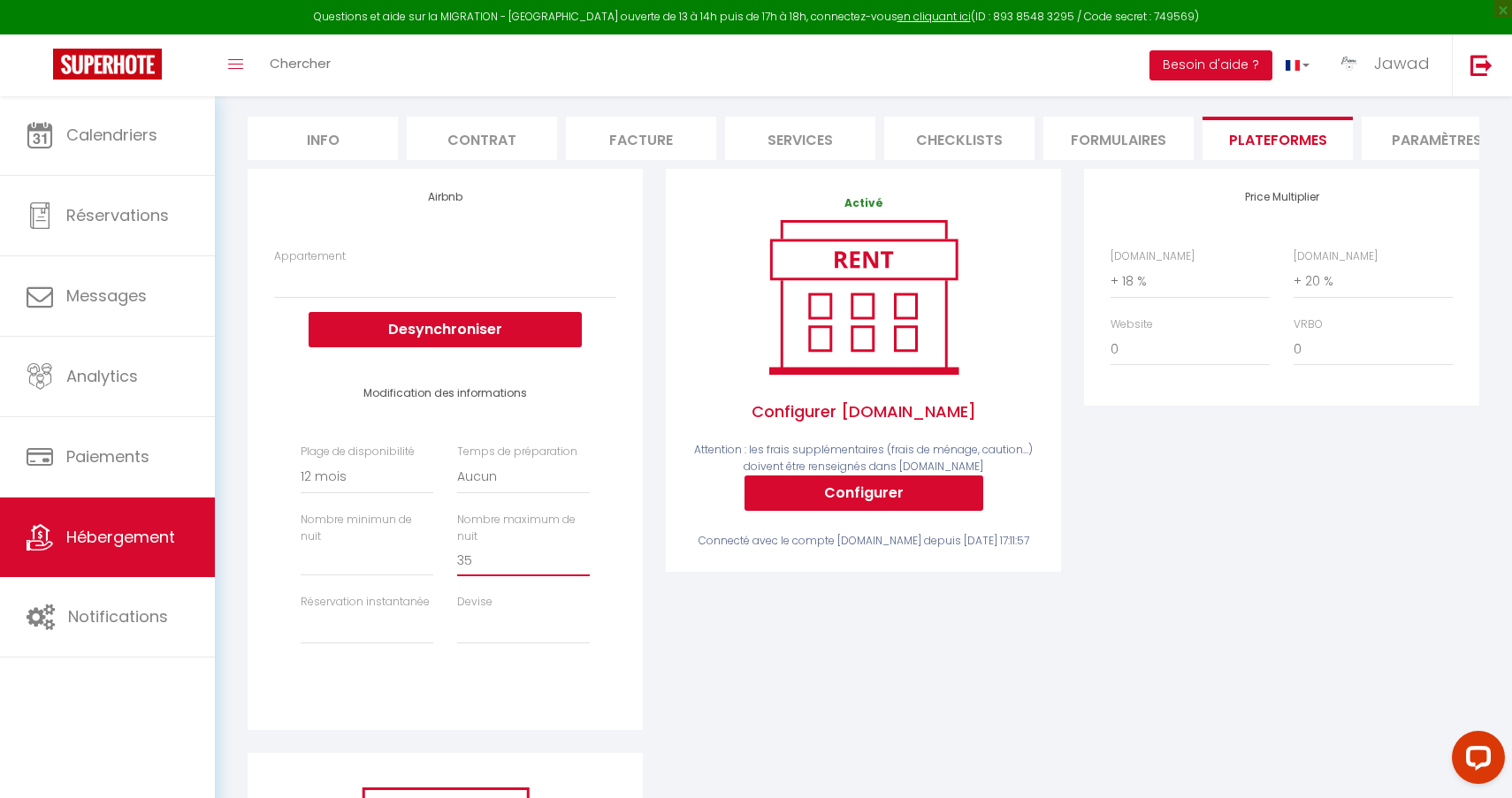
type input "3"
select select
type input "36"
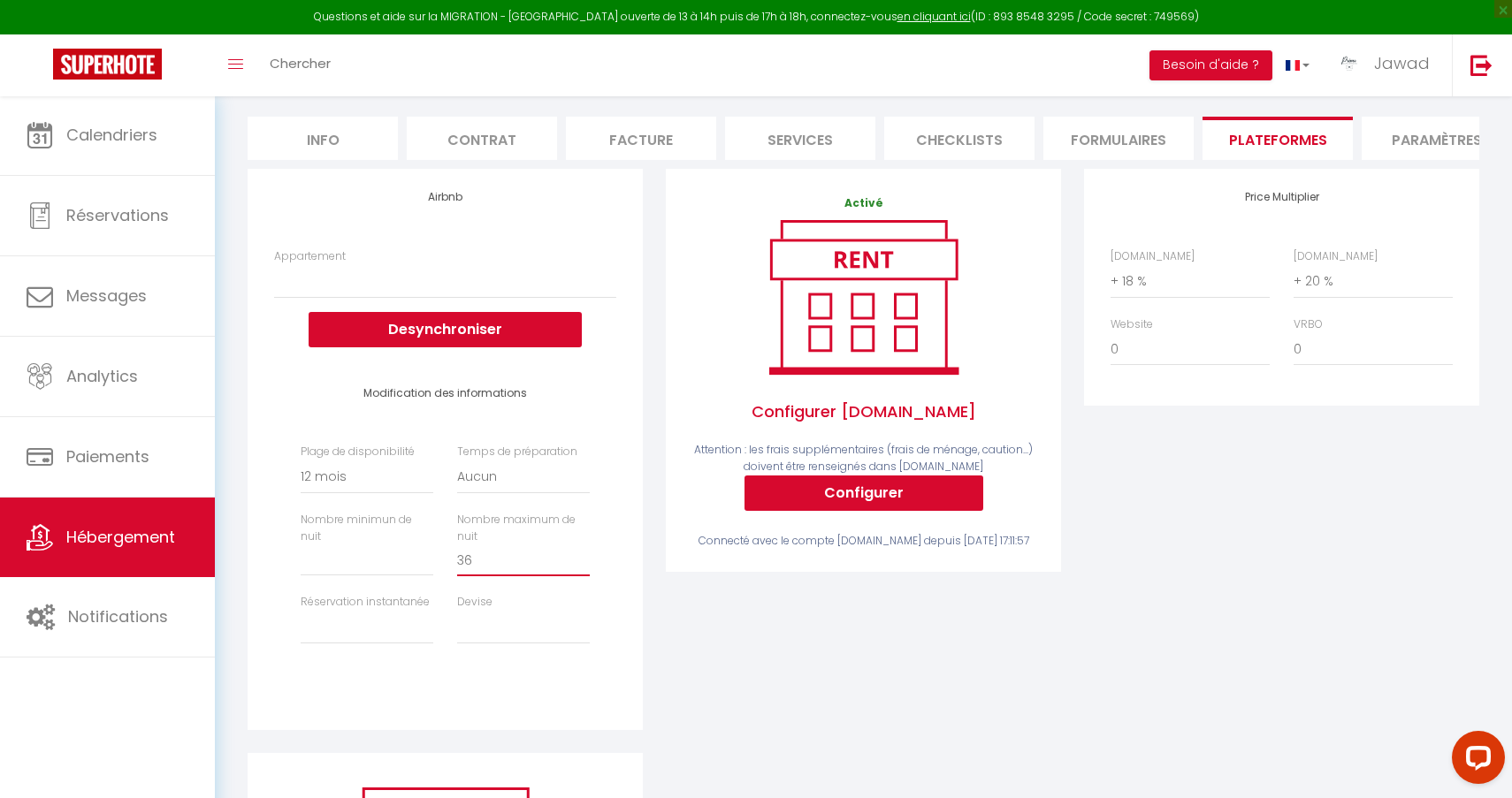
select select
type input "365"
select select
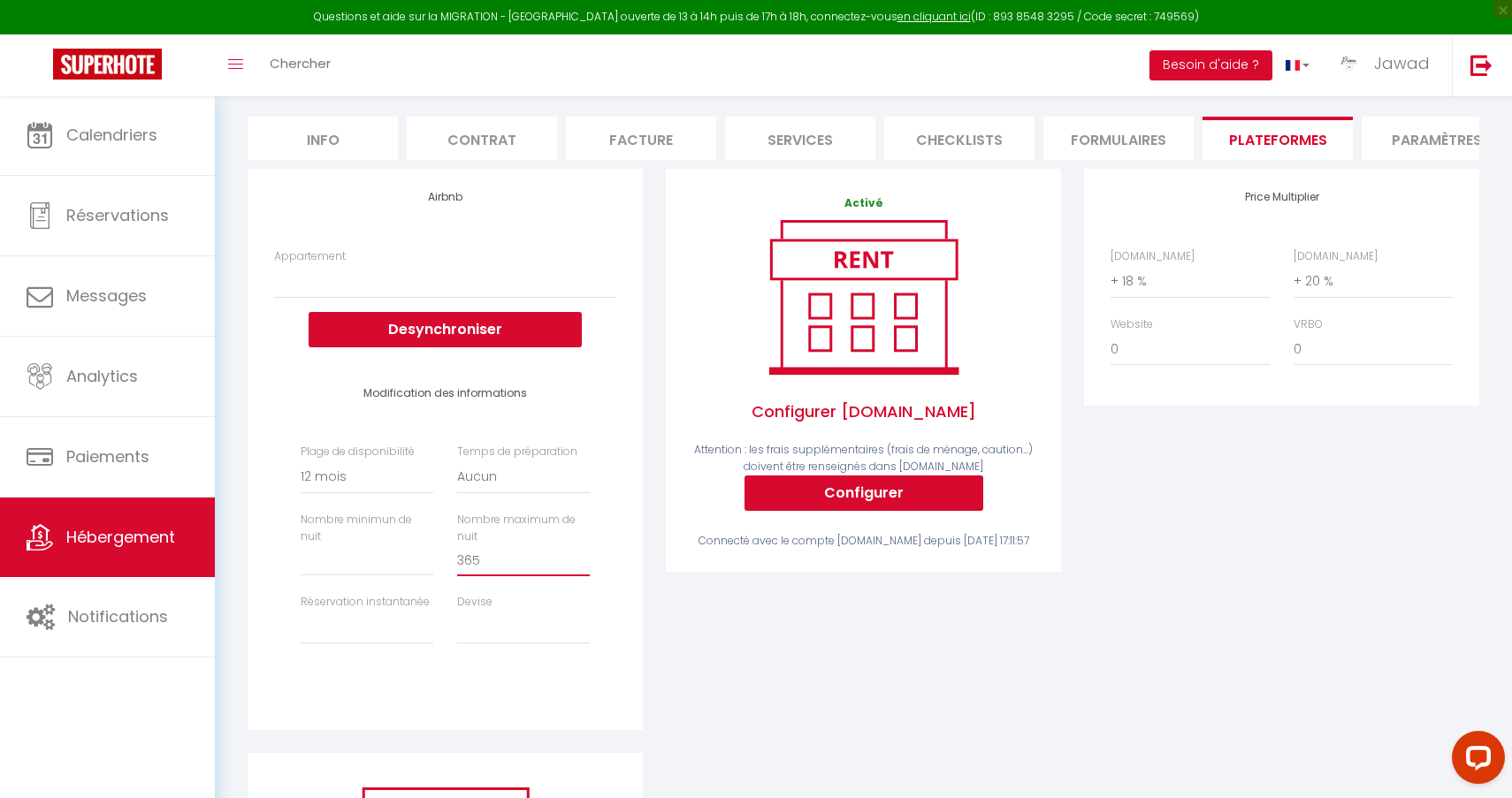
select select
type input "365"
type input "1"
select select
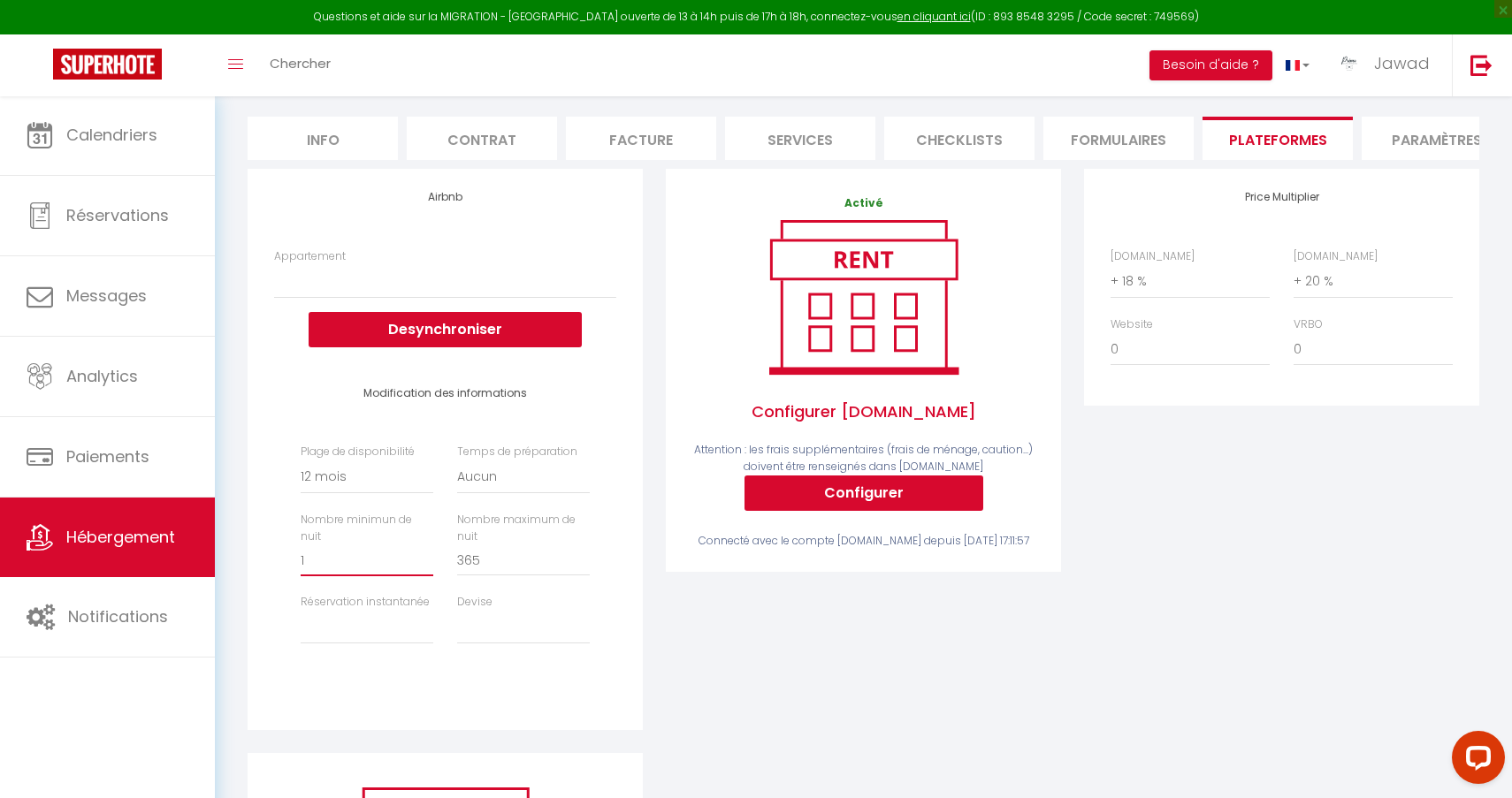
select select
click at [423, 544] on input "1" at bounding box center [367, 560] width 133 height 32
select select "well_reviewed_guests"
select select
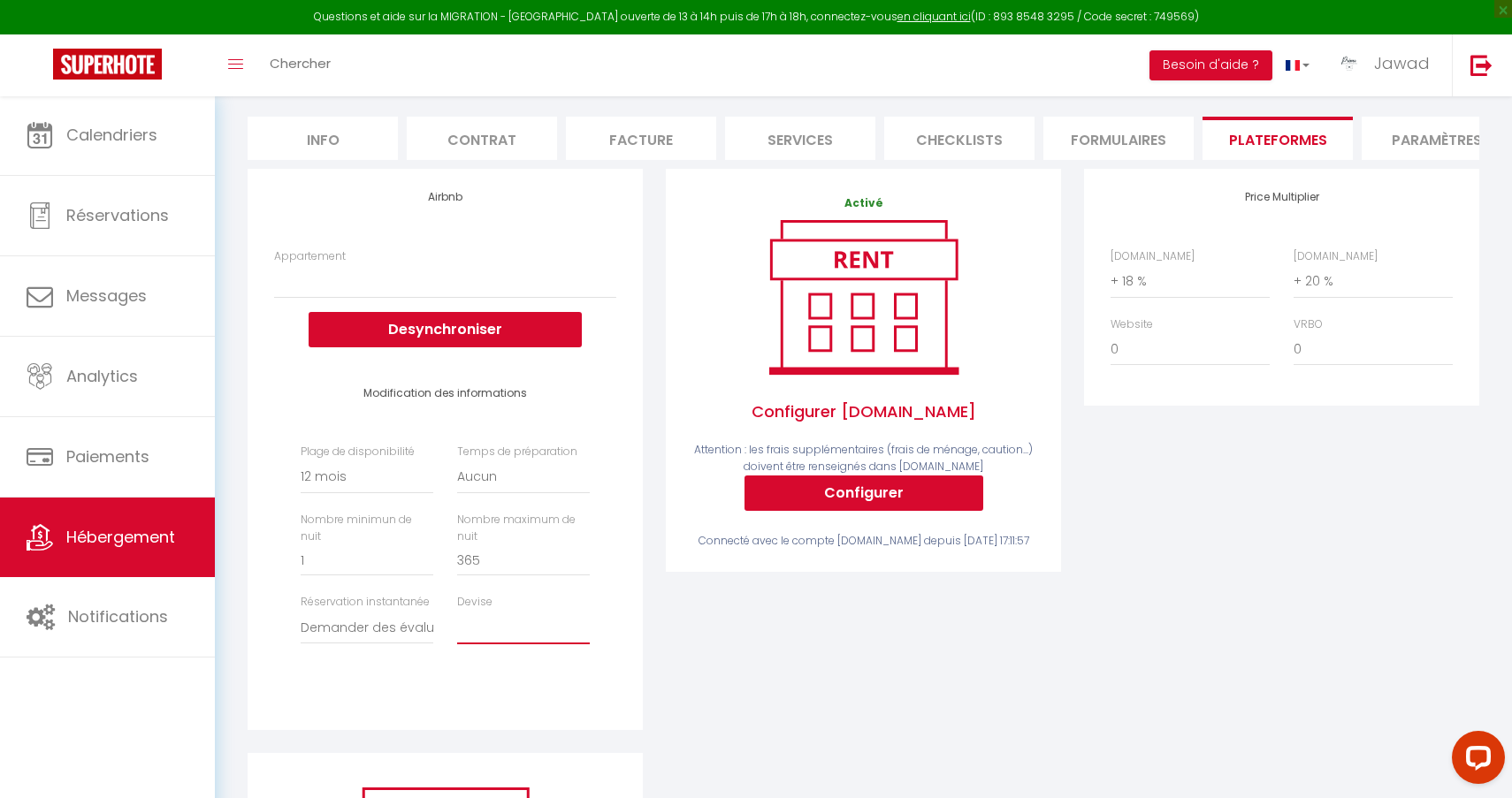
select select "EUR"
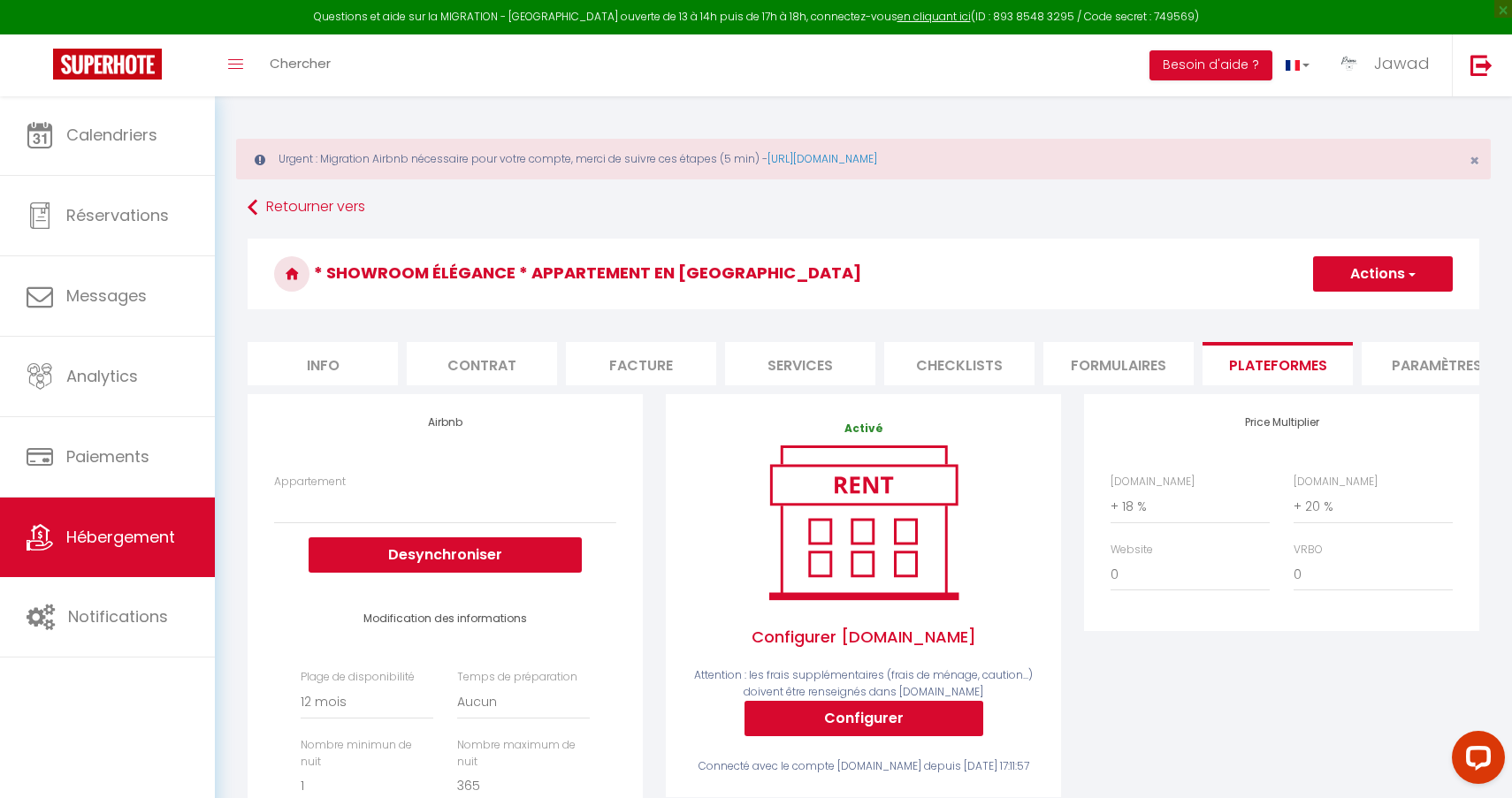
scroll to position [0, 0]
click at [1358, 275] on button "Actions" at bounding box center [1383, 274] width 140 height 35
click at [1363, 311] on link "Enregistrer" at bounding box center [1382, 313] width 140 height 23
select select
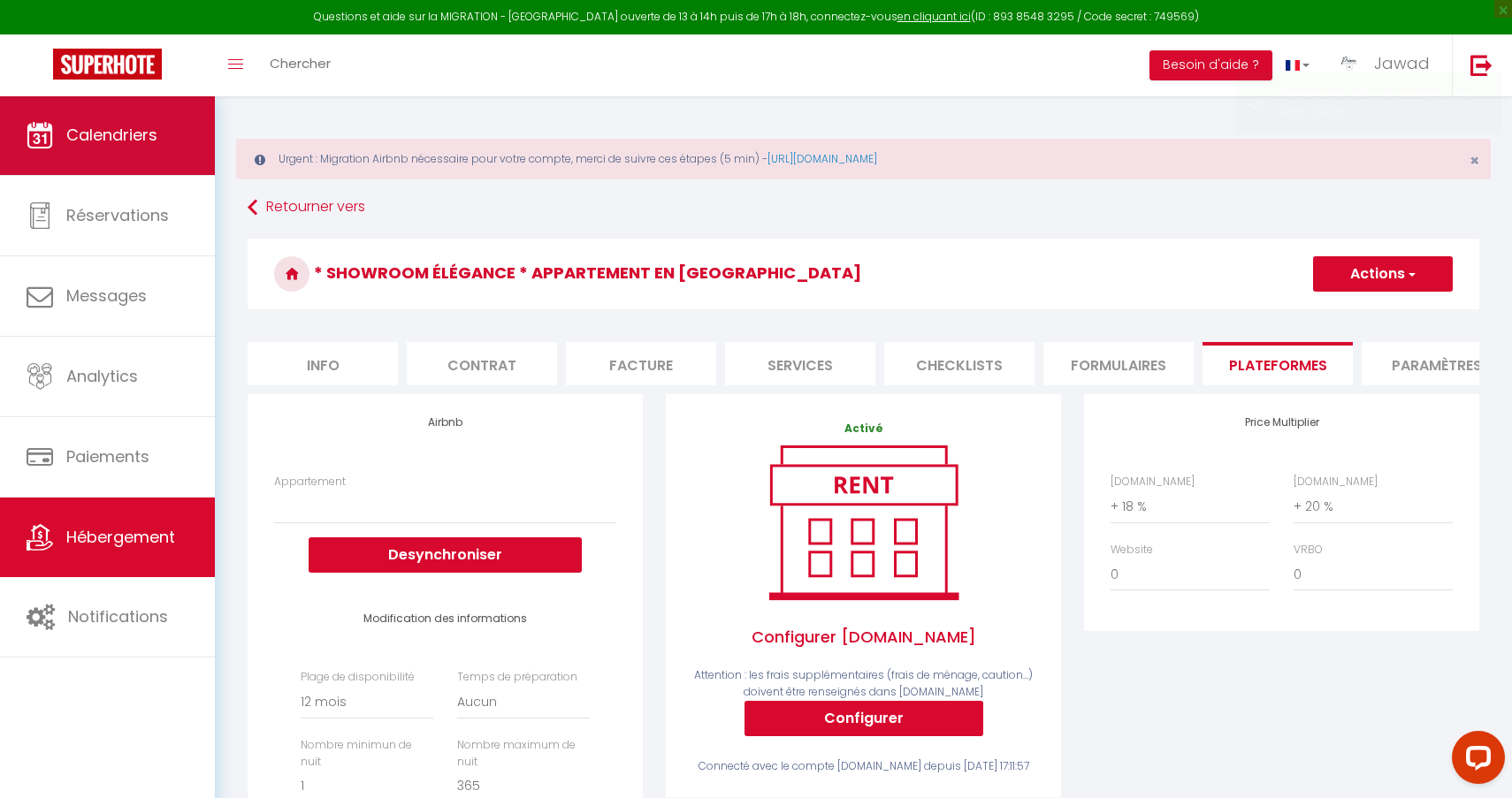
click at [145, 139] on span "Calendriers" at bounding box center [111, 135] width 91 height 22
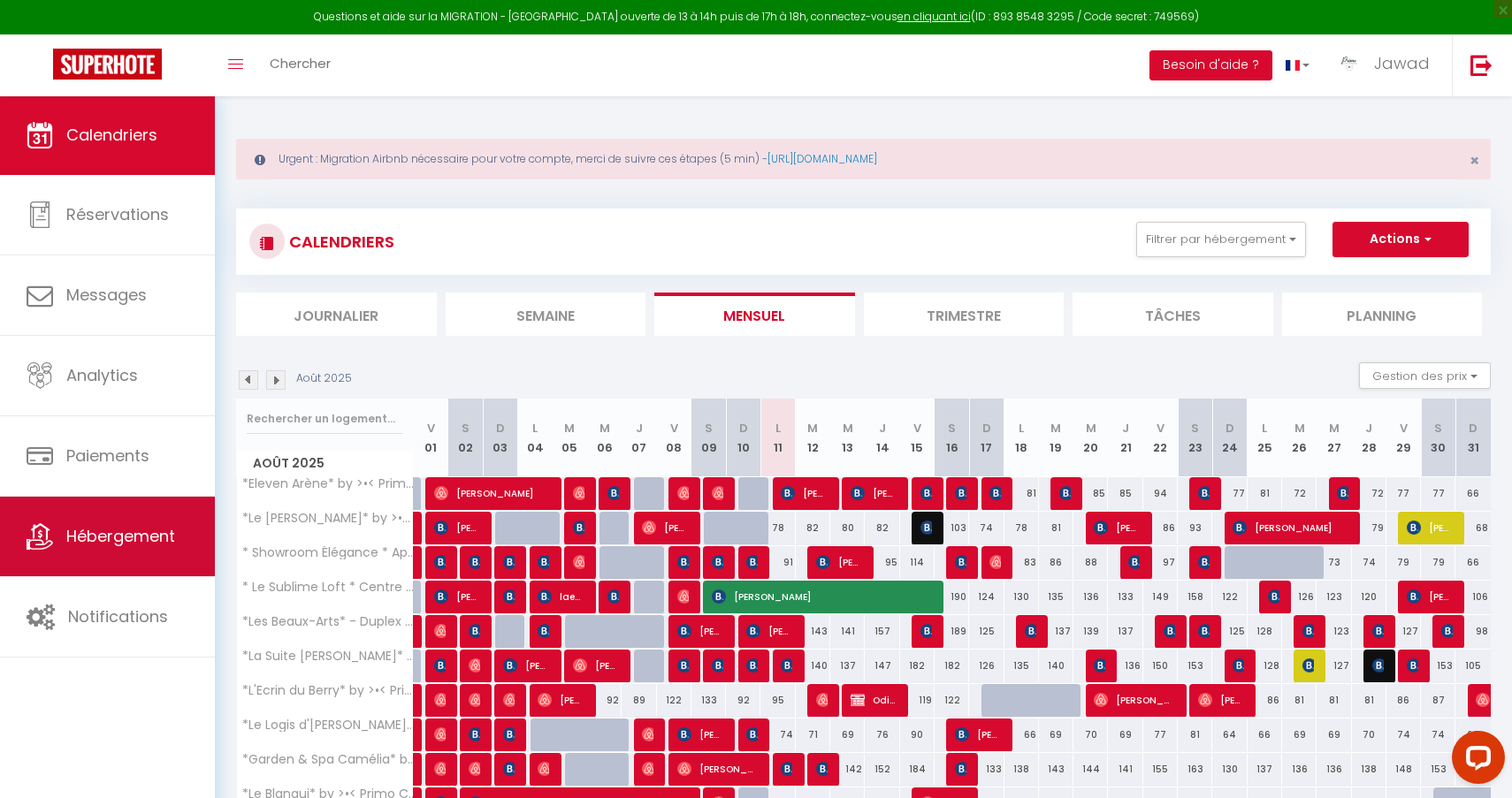
click at [145, 533] on span "Hébergement" at bounding box center [120, 536] width 109 height 22
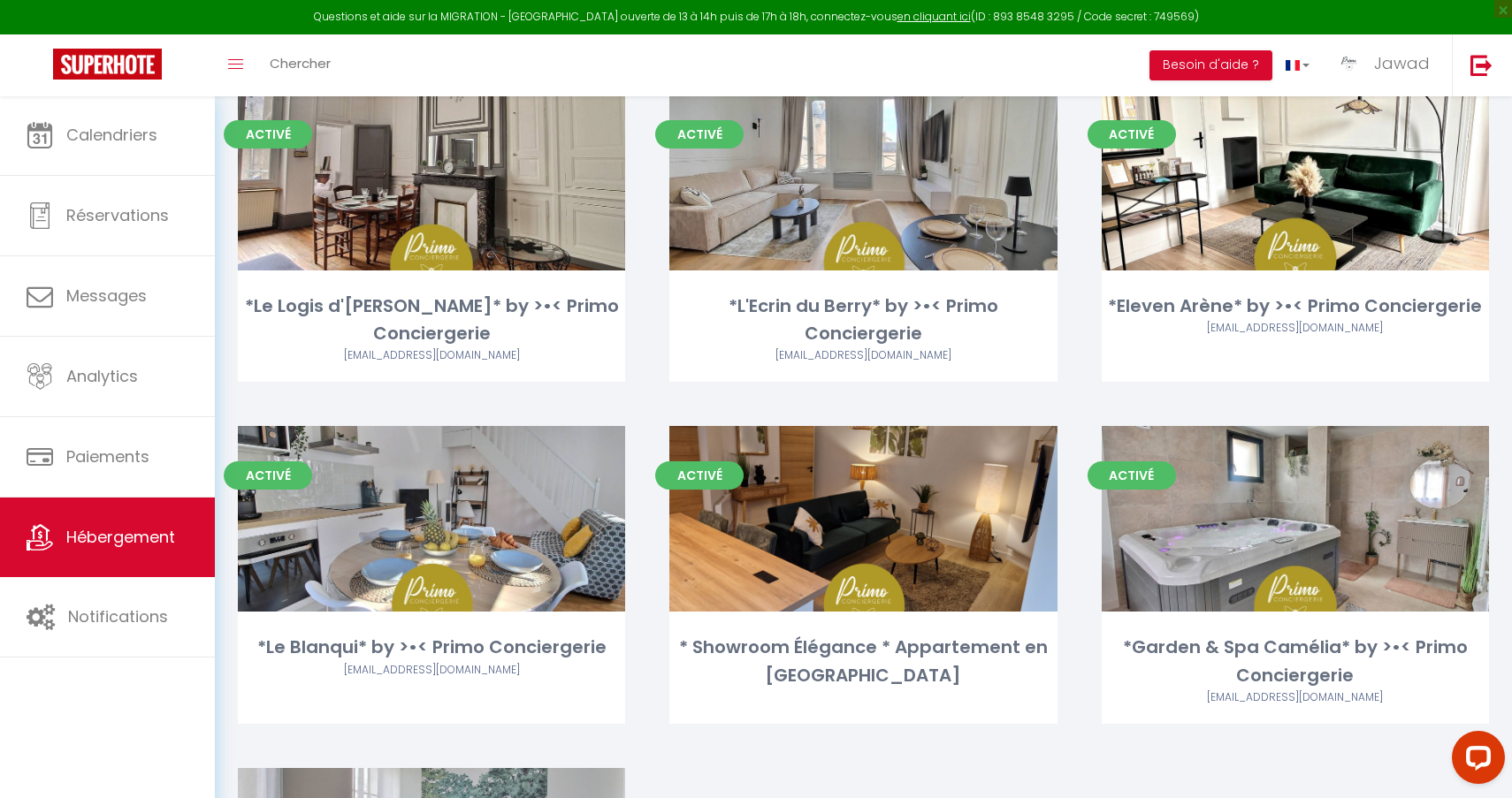
scroll to position [565, 0]
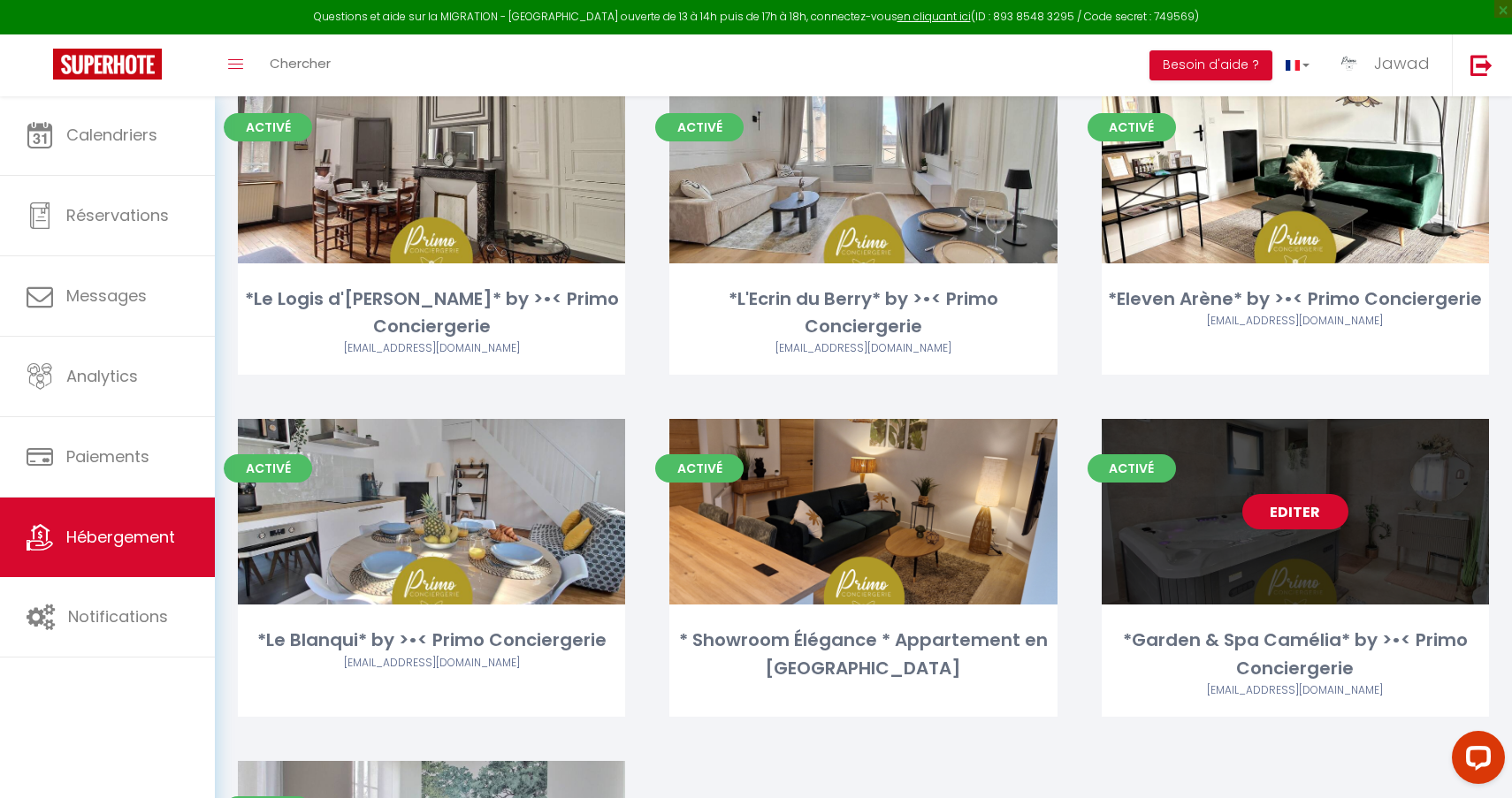
click at [1321, 510] on link "Editer" at bounding box center [1295, 511] width 106 height 35
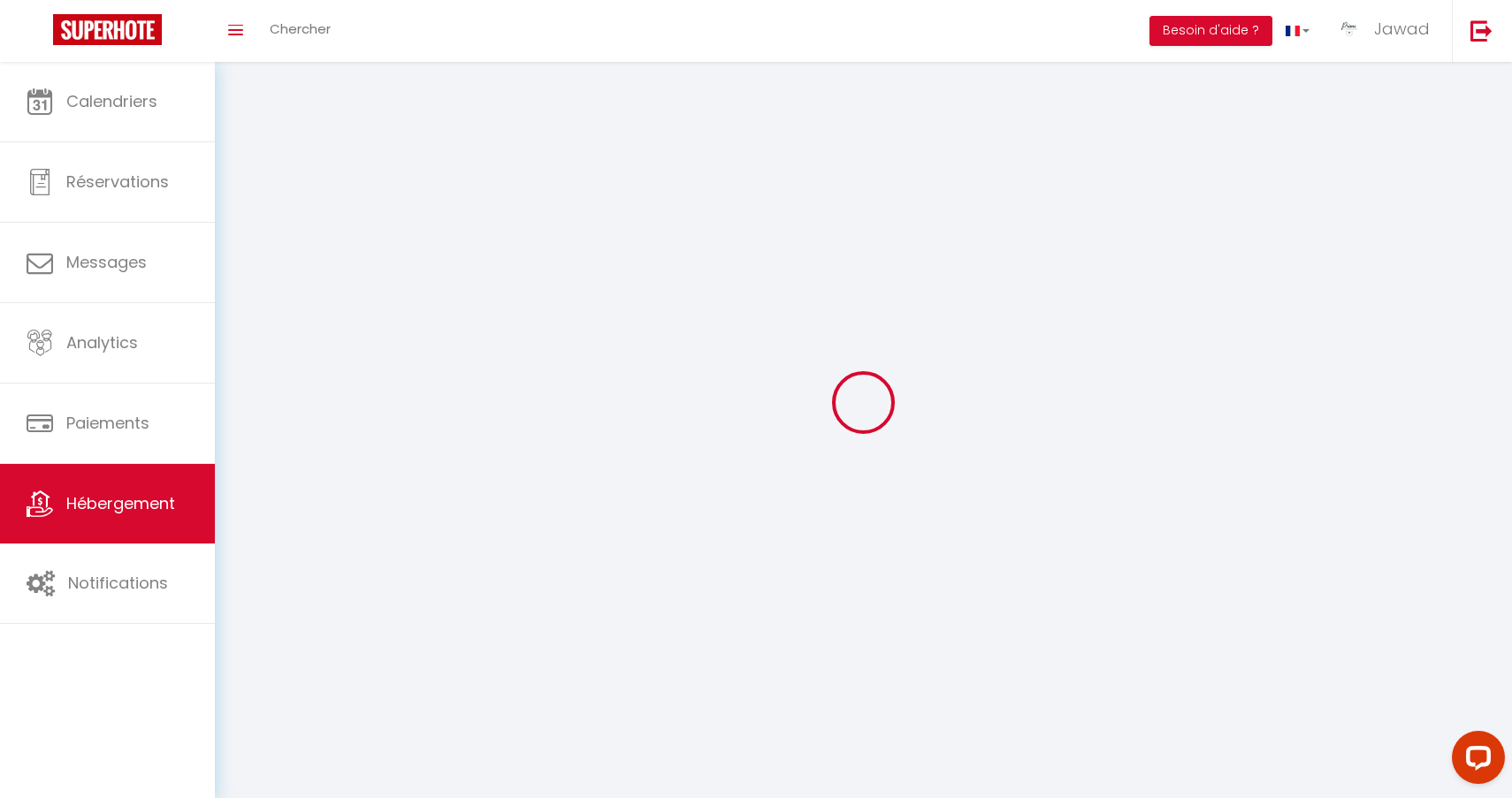
select select
select select "28"
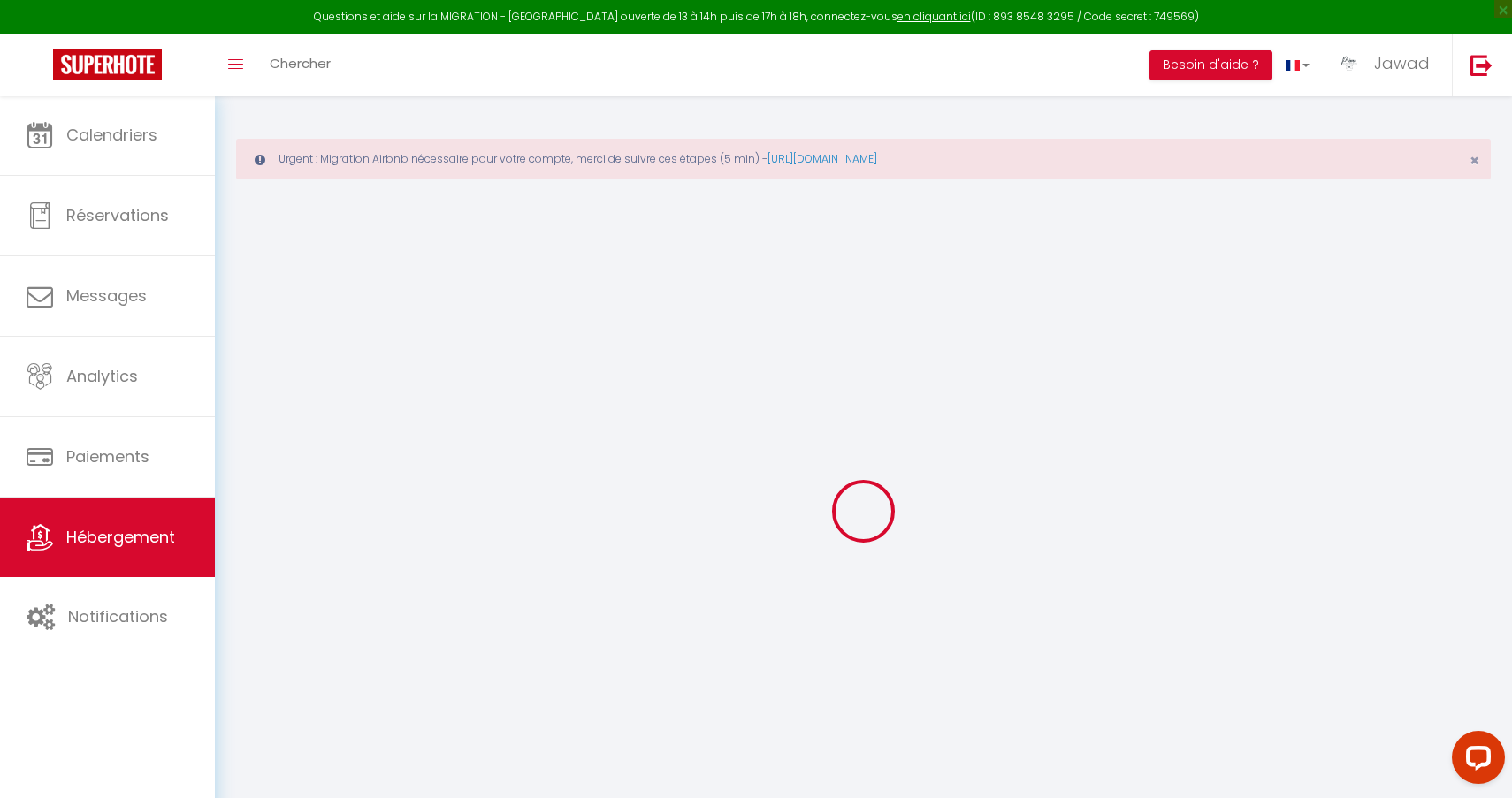
select select
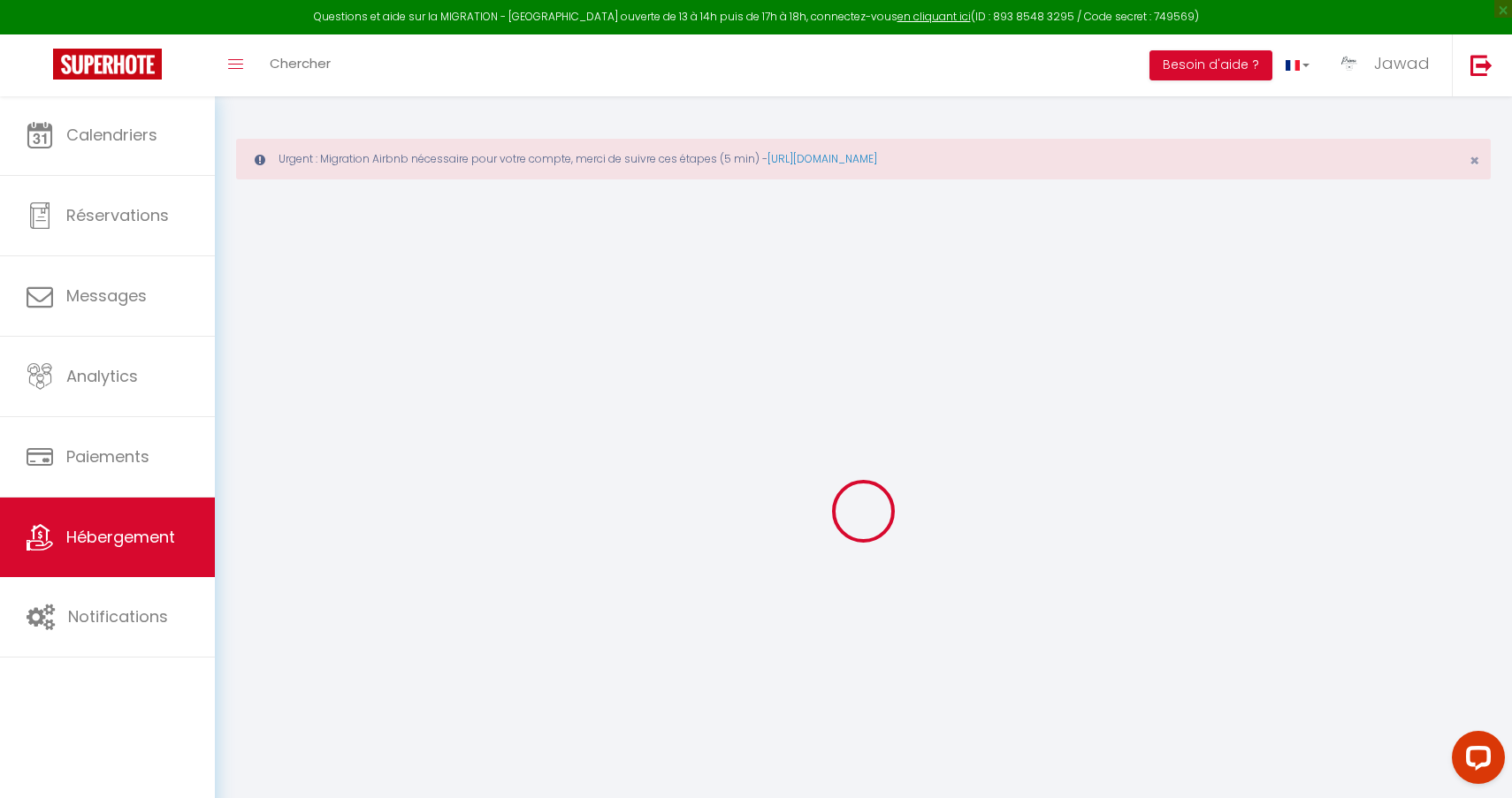
select select
checkbox input "false"
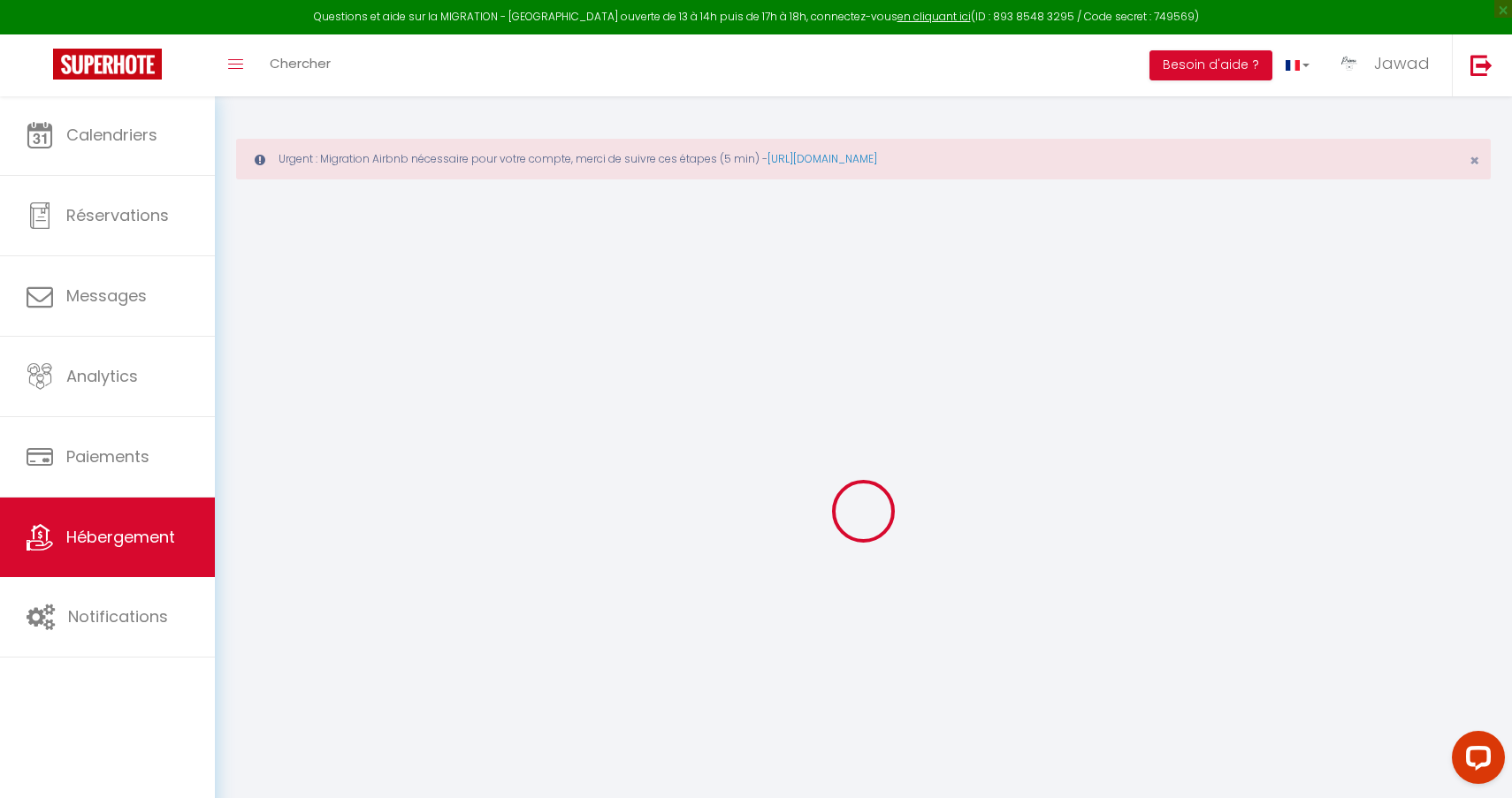
select select
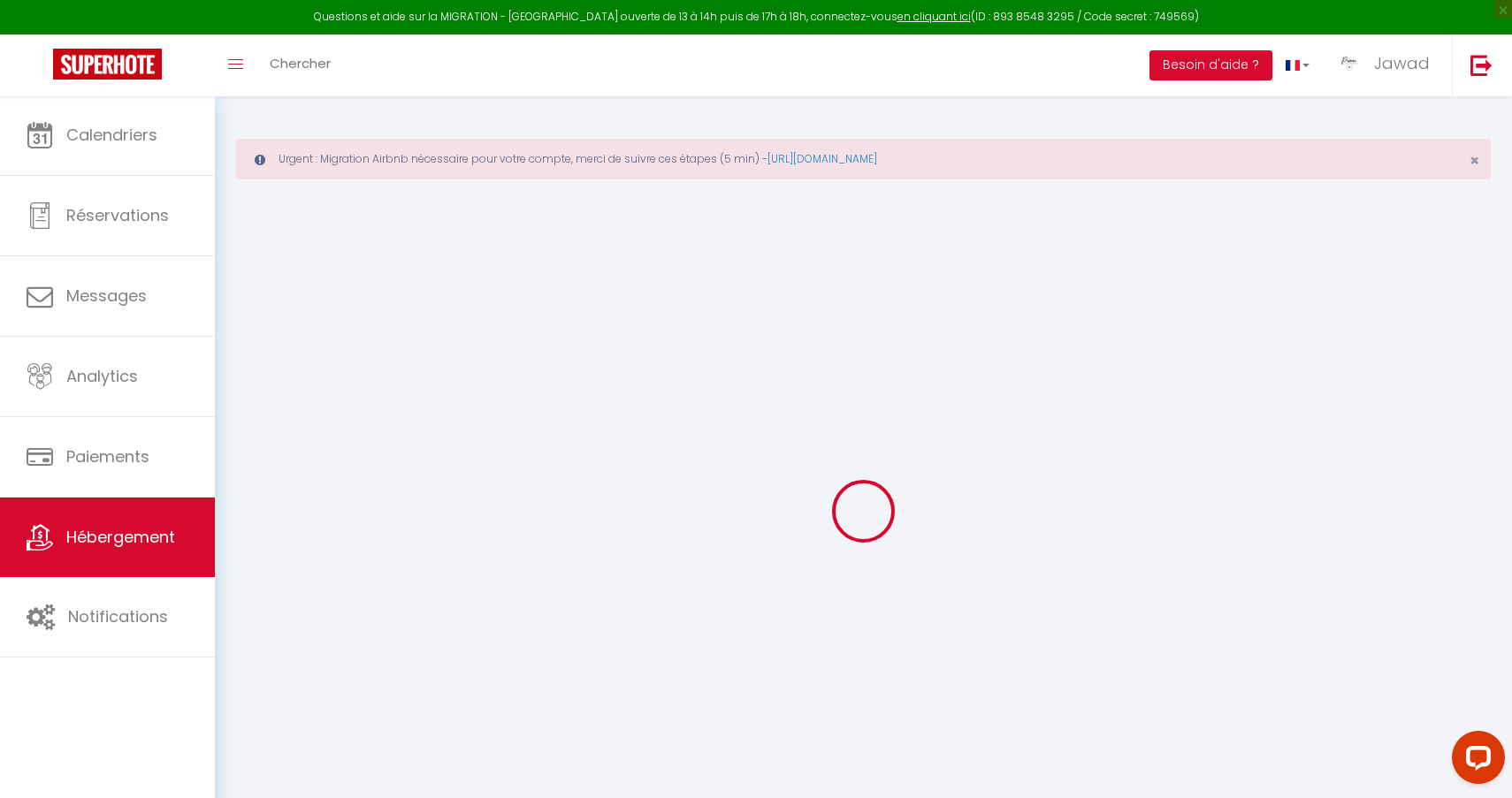
select select
checkbox input "false"
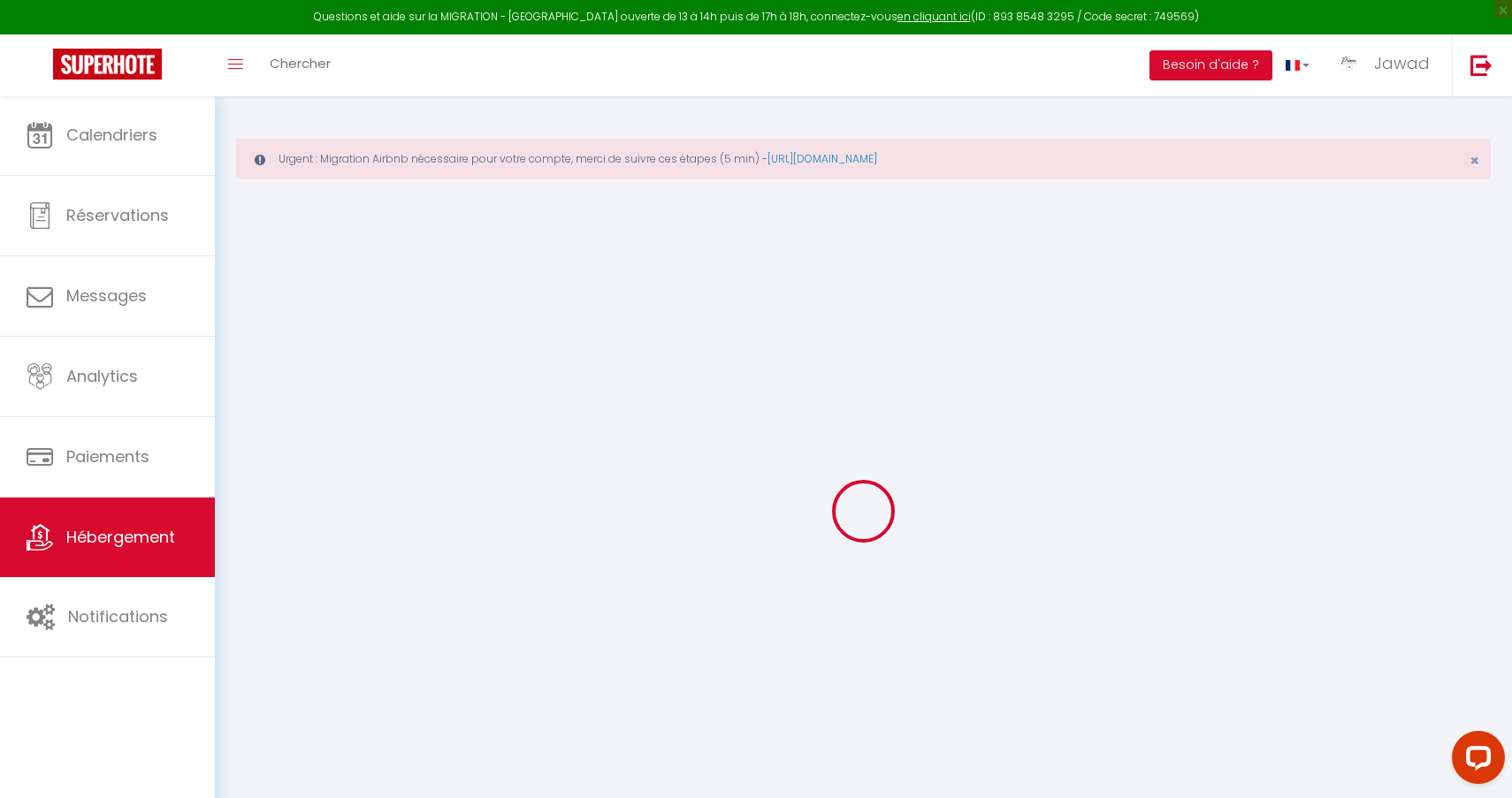
checkbox input "false"
select select
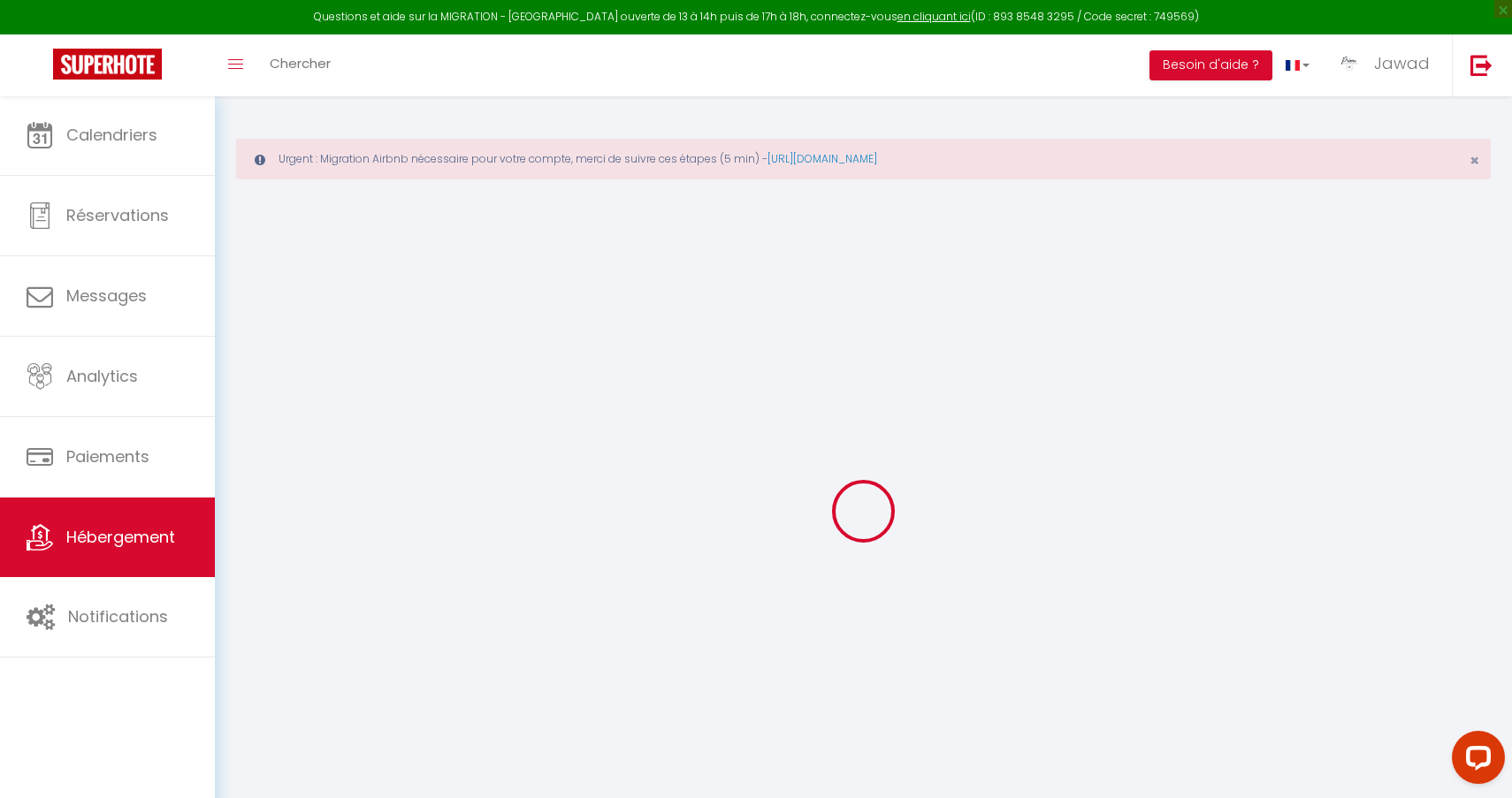
select select
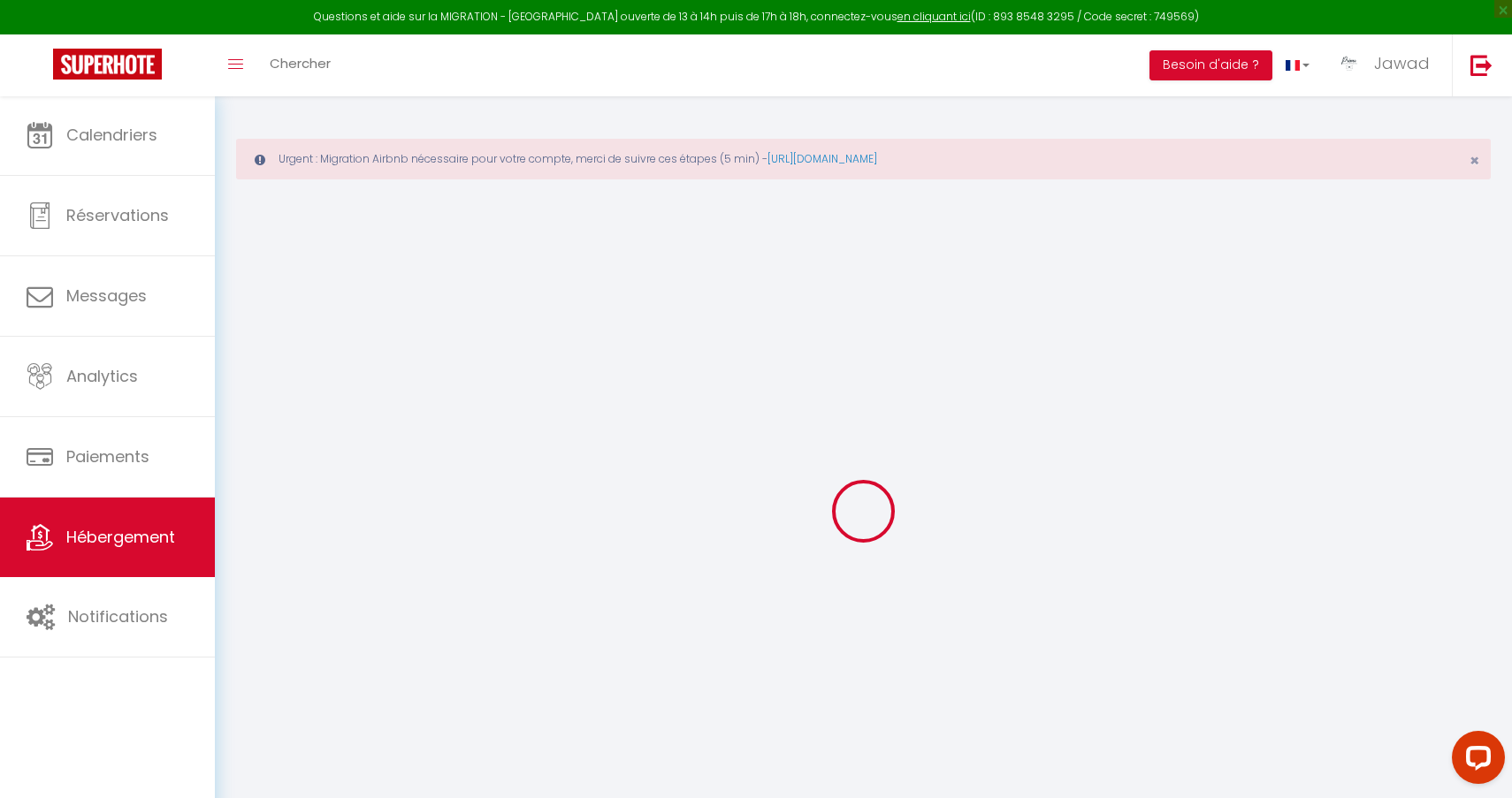
checkbox input "false"
select select
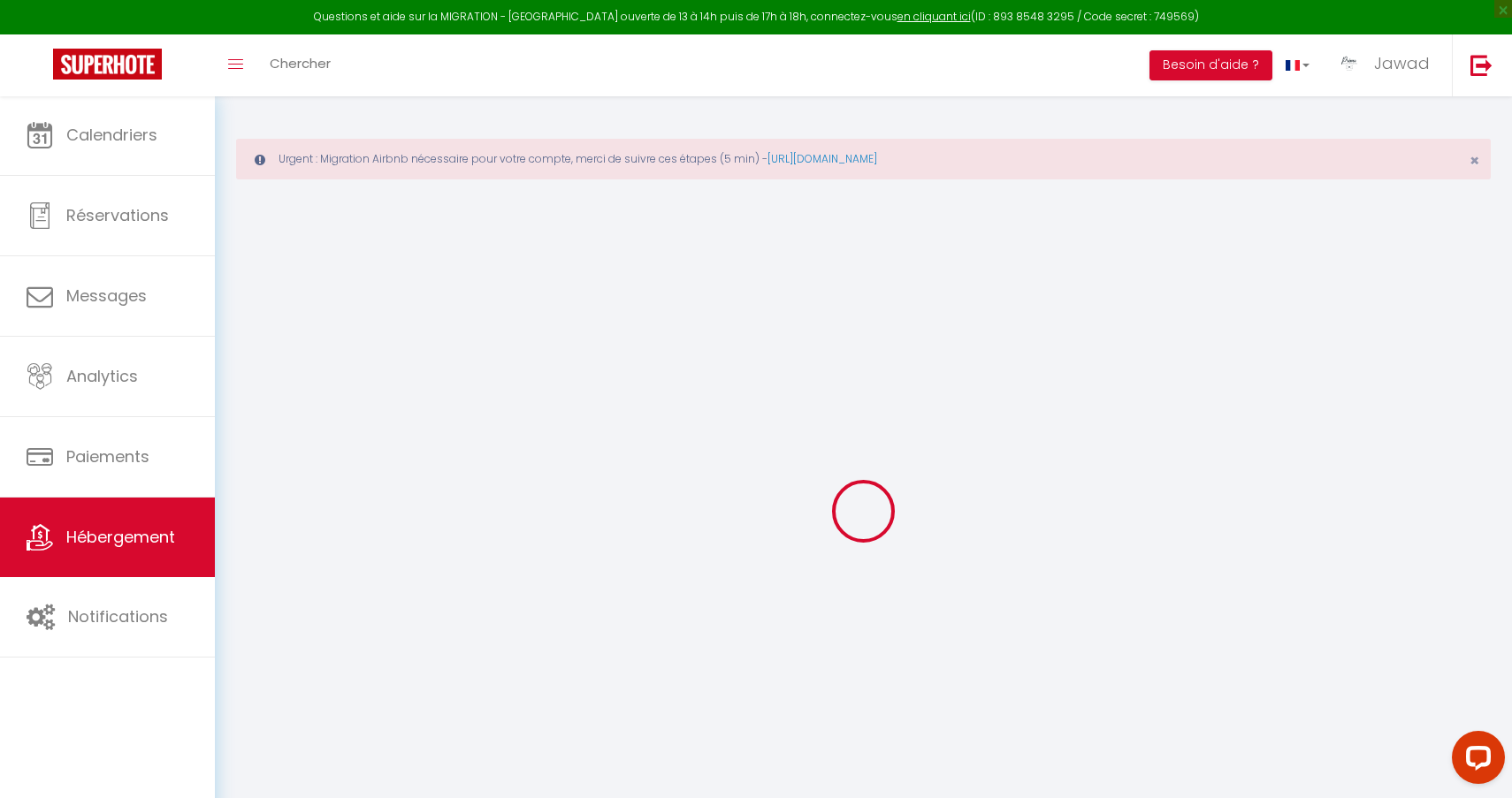
select select
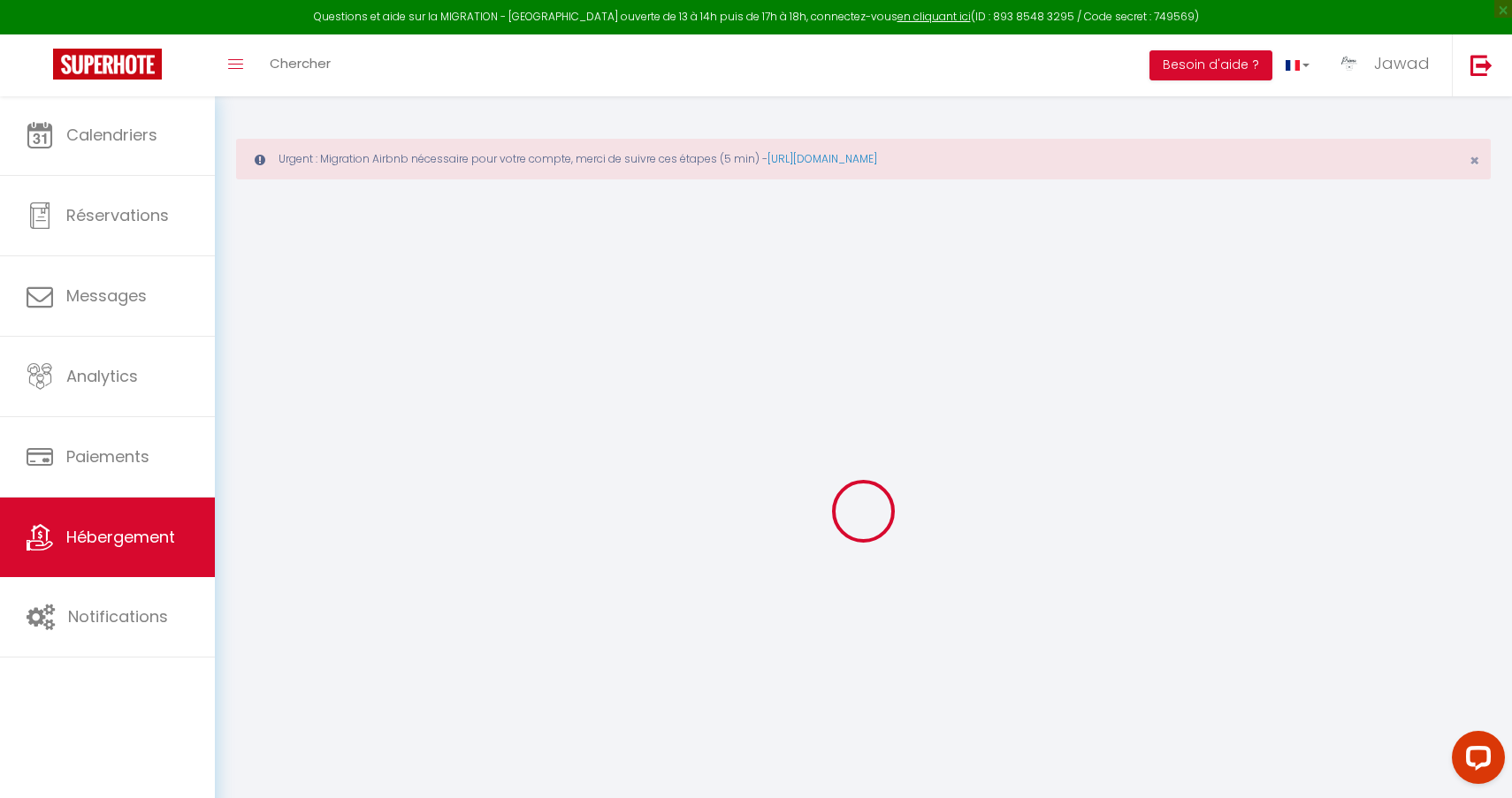
select select
checkbox input "false"
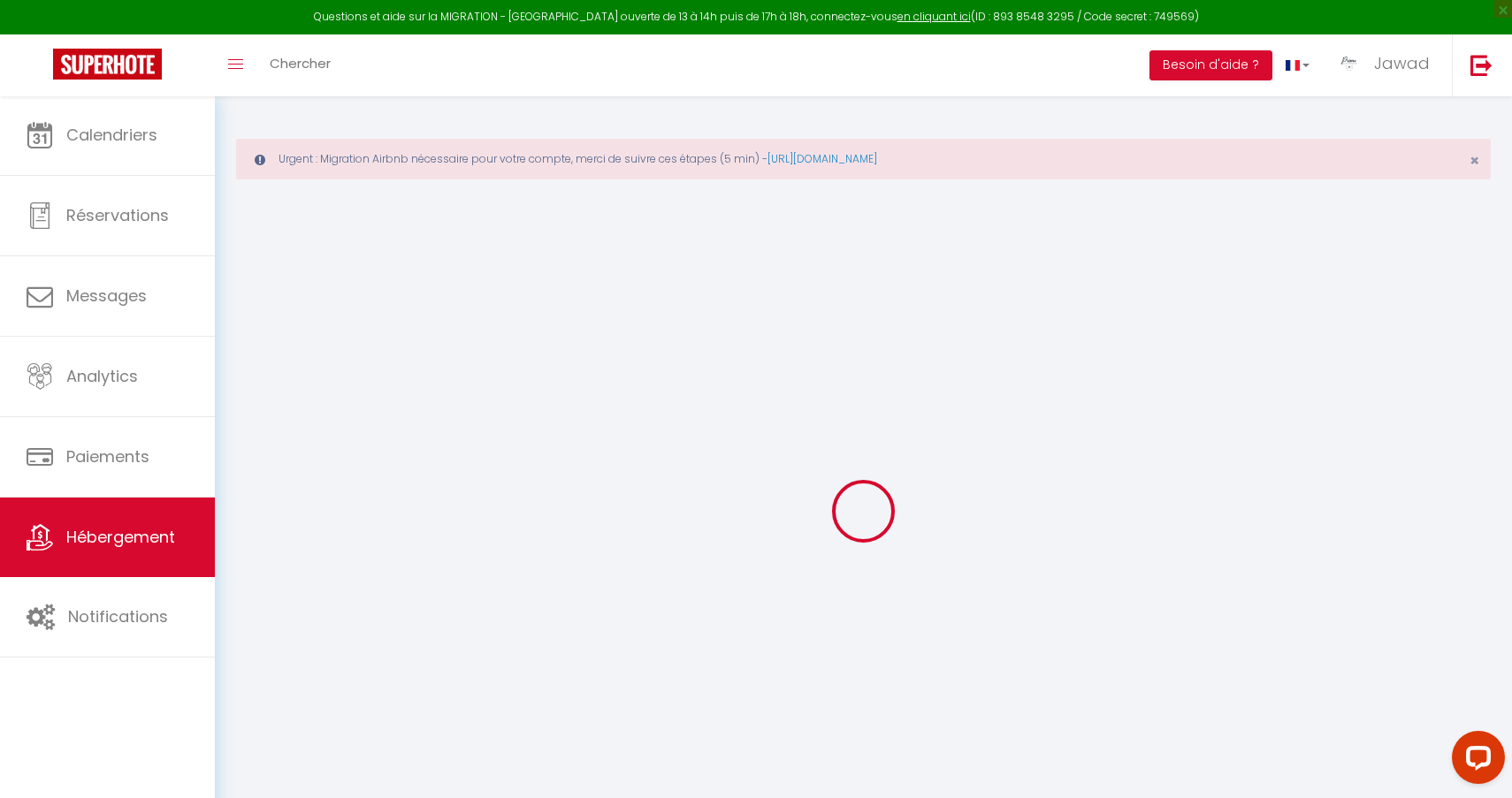
checkbox input "false"
select select
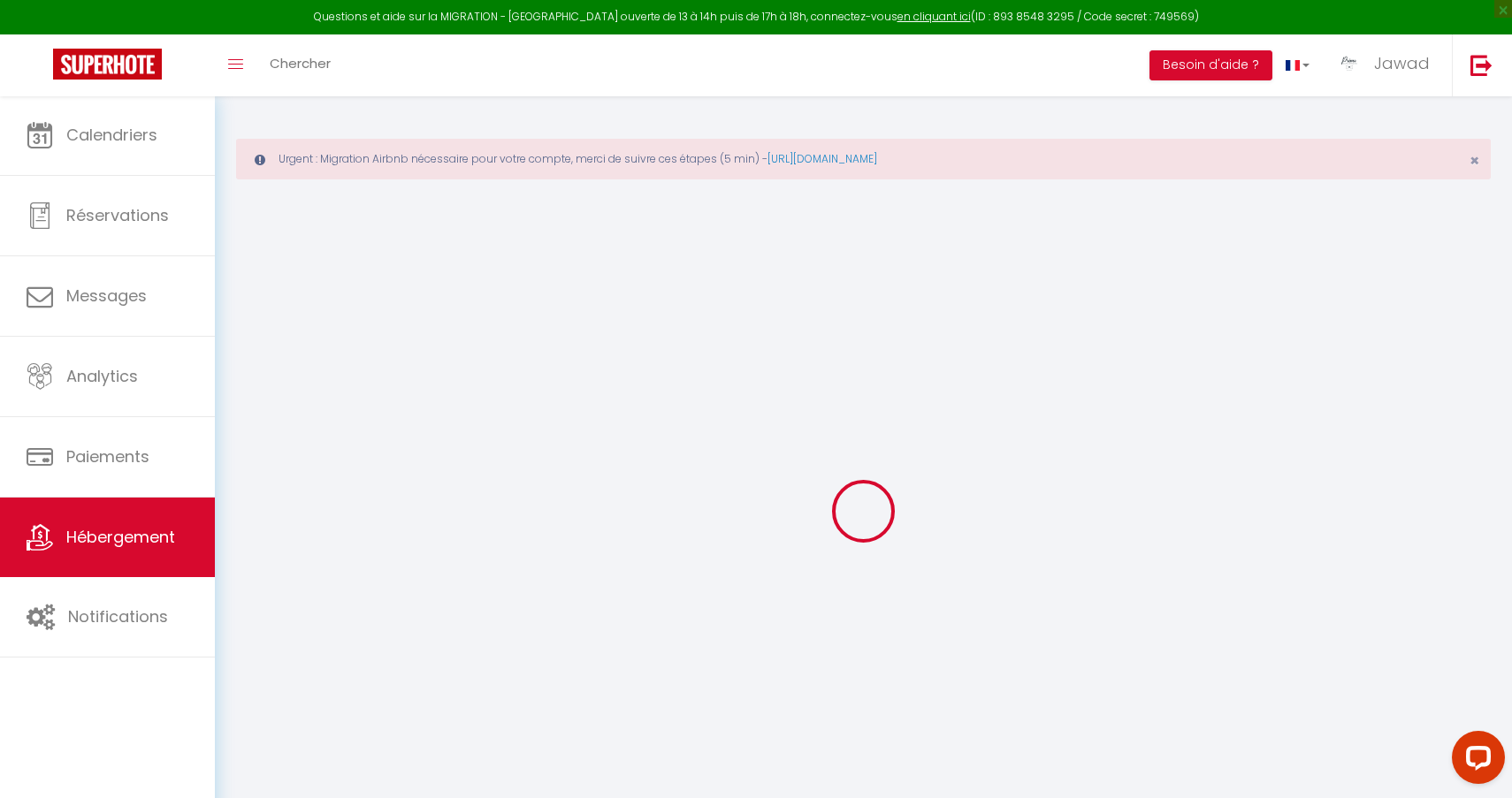
select select
checkbox input "false"
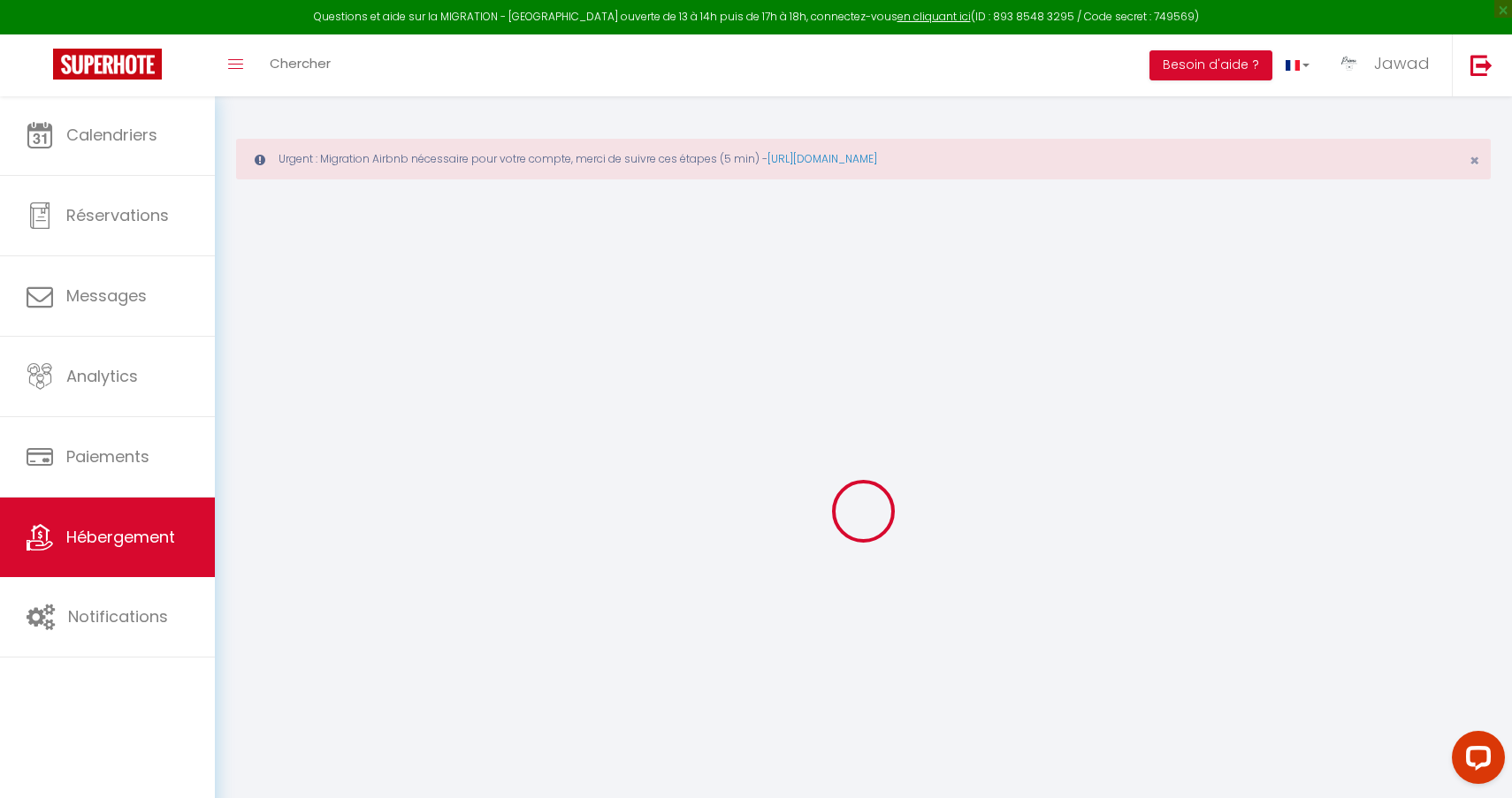
checkbox input "false"
select select
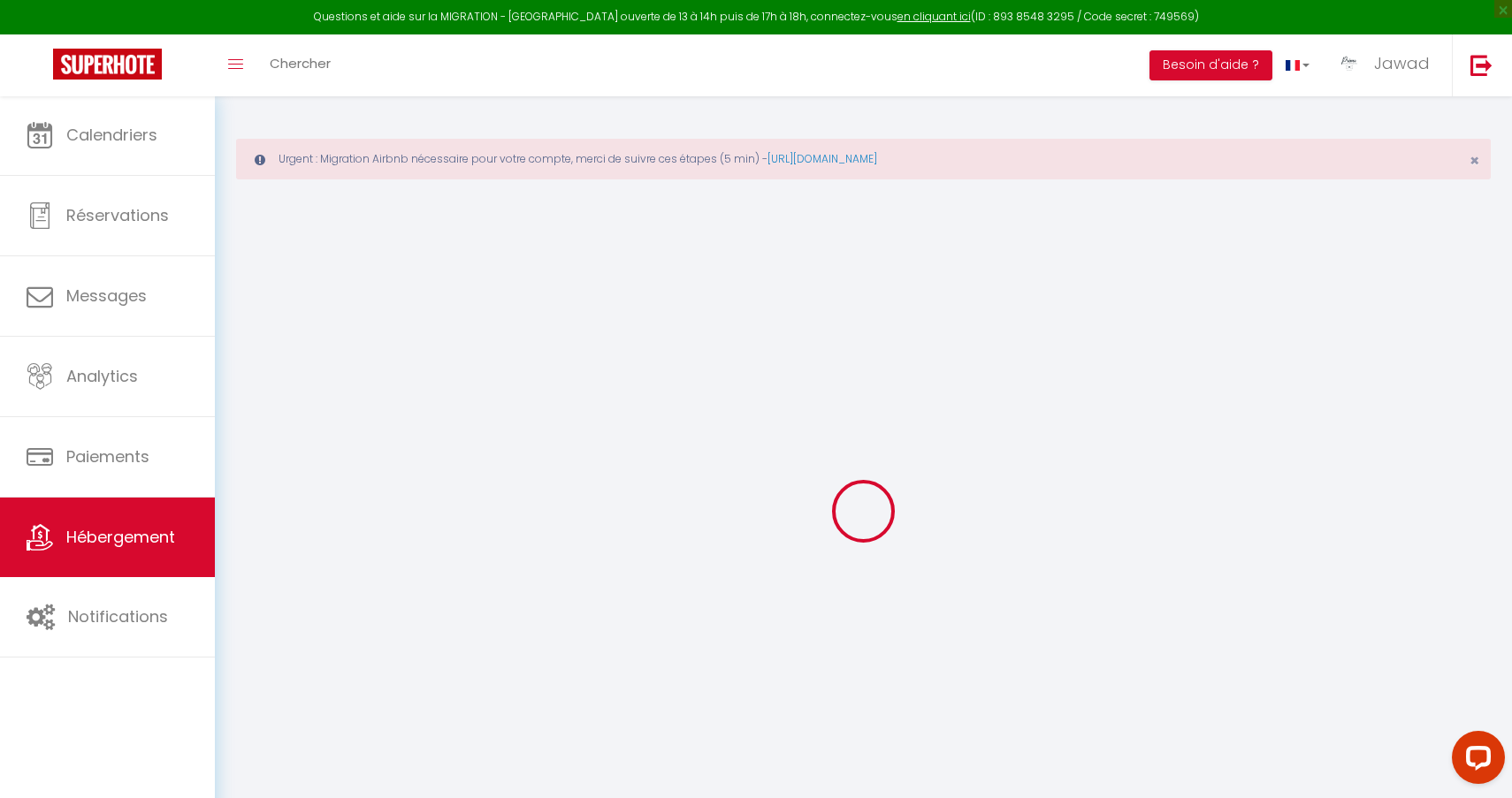
type input "*Garden & Spa Camélia* by >•< Primo Conciergerie"
type input "Carine"
type input "BOUDABBOUZ"
type input "500"
type input "15"
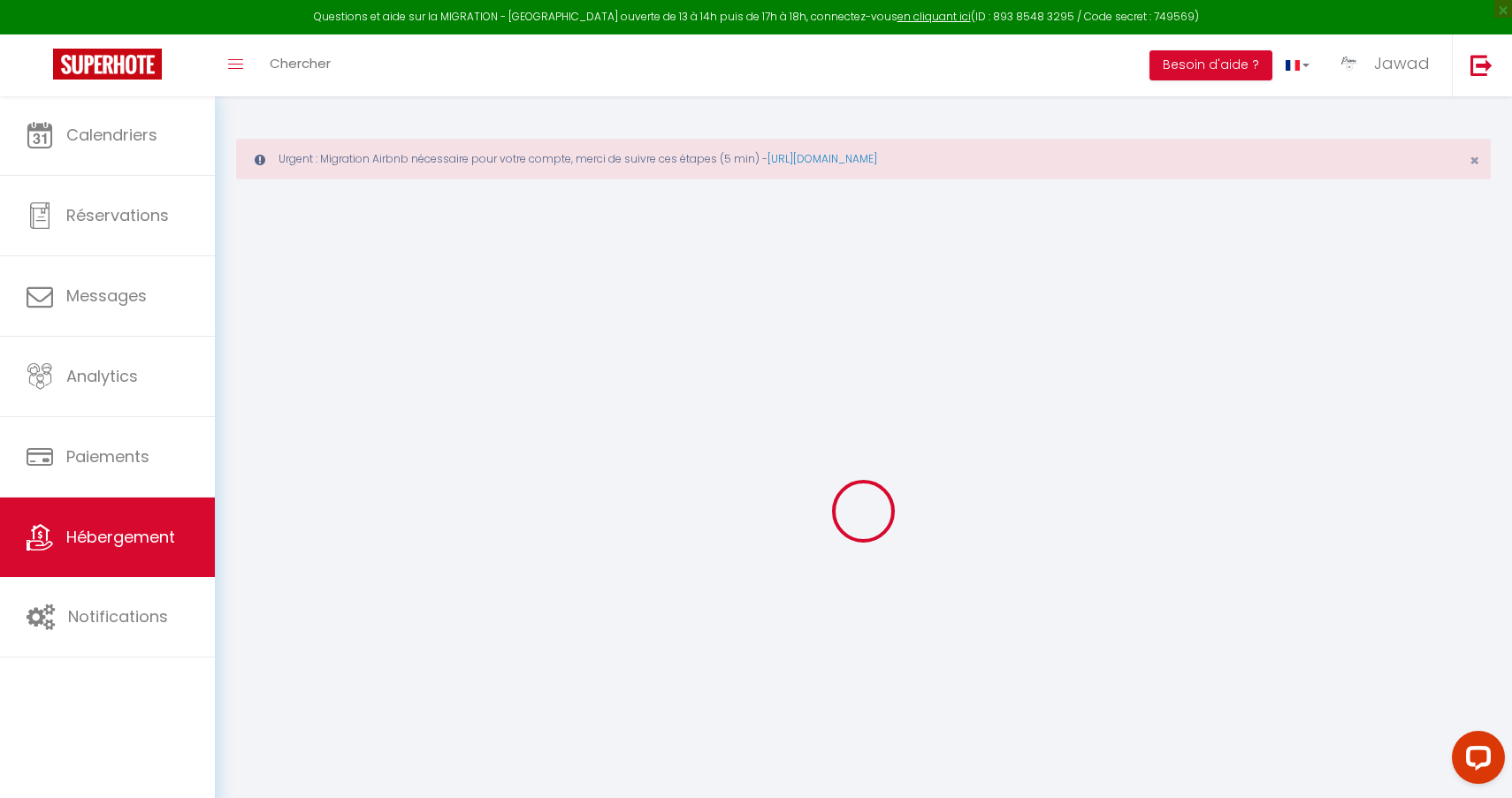
type input "5"
type input "0"
select select
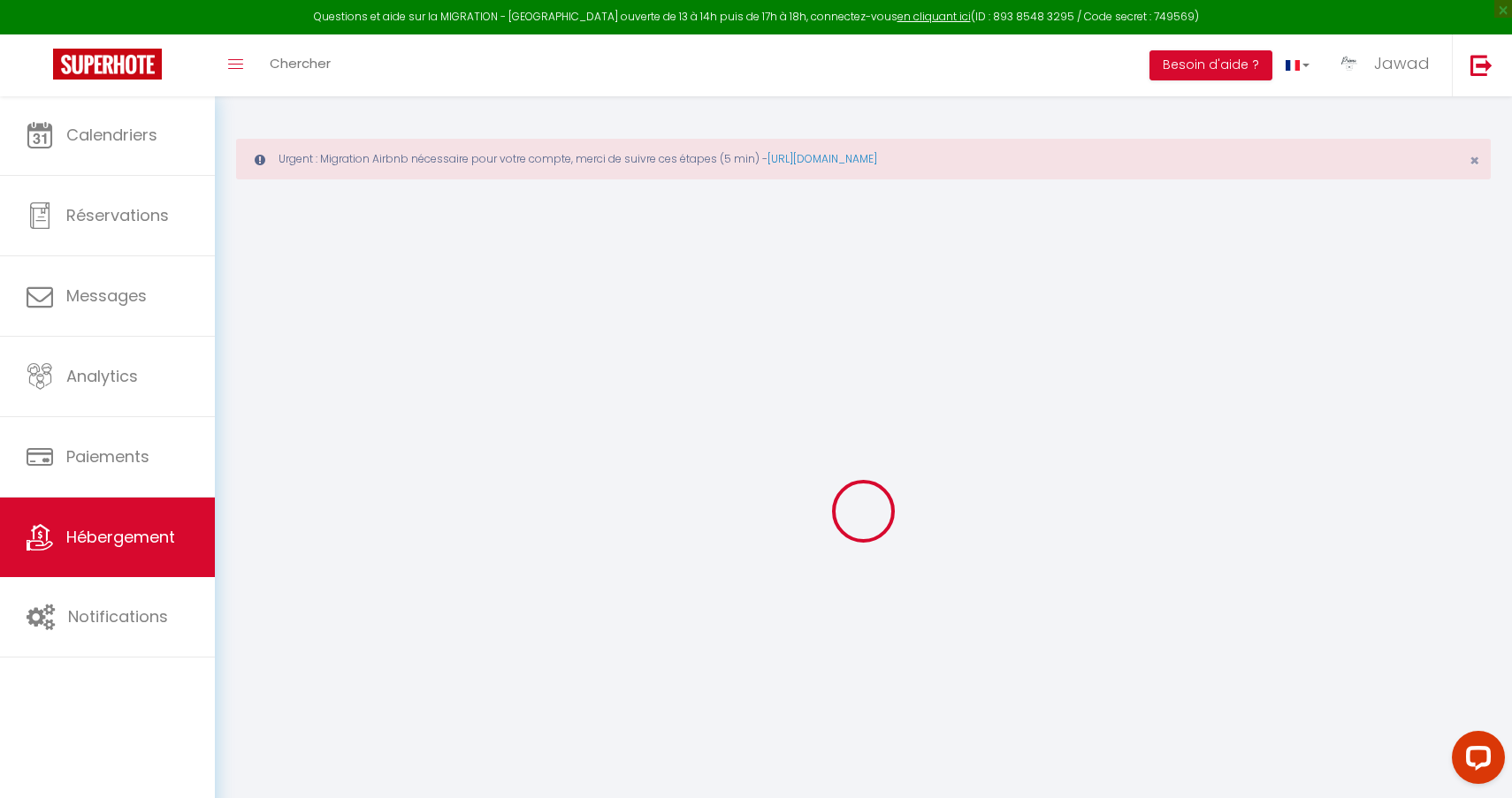
select select
type input "48 bis Route des Coulangis"
type input "18000"
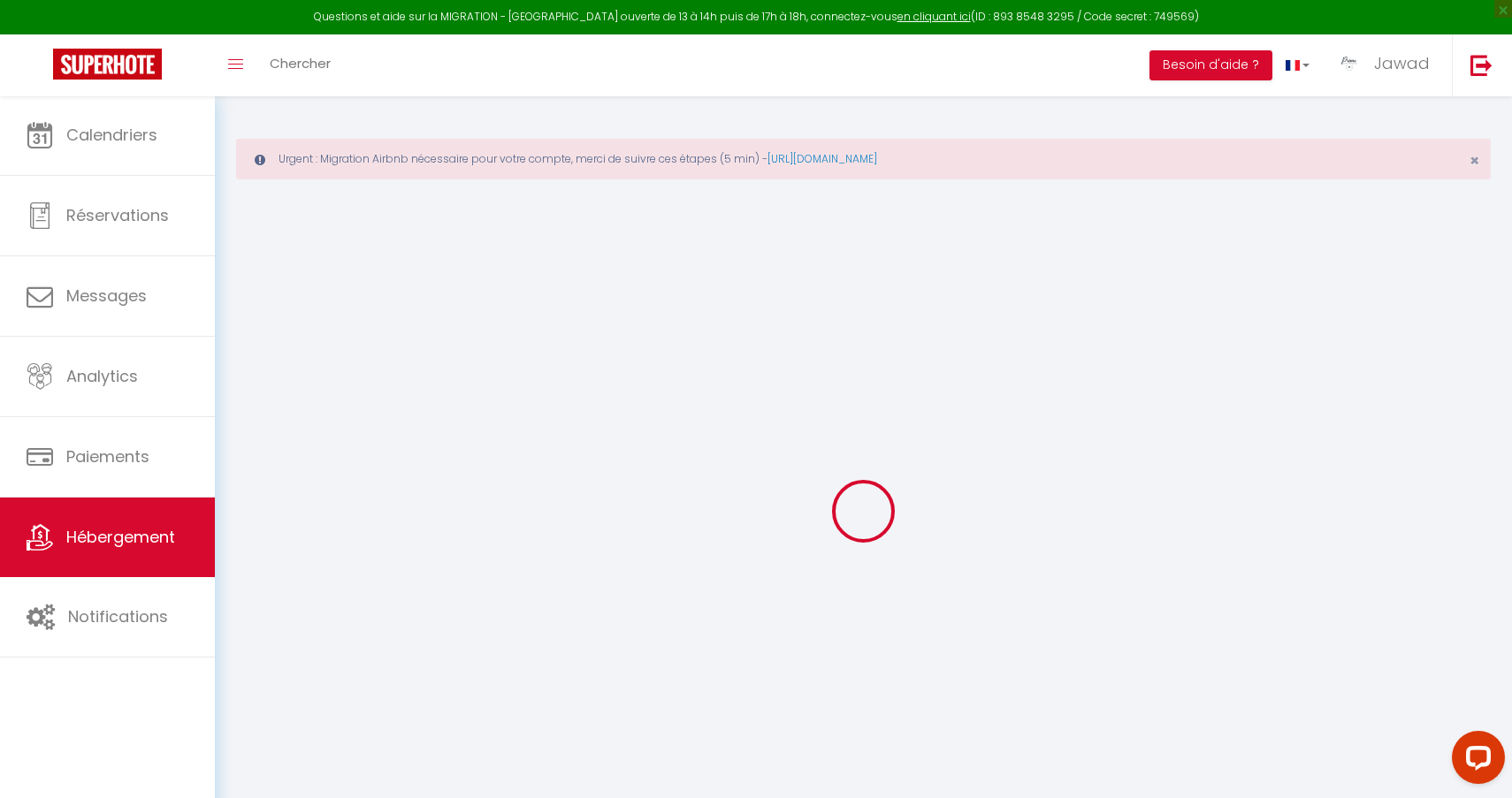
type input "[GEOGRAPHIC_DATA]"
type input "[EMAIL_ADDRESS][DOMAIN_NAME]"
select select "14805"
checkbox input "true"
checkbox input "false"
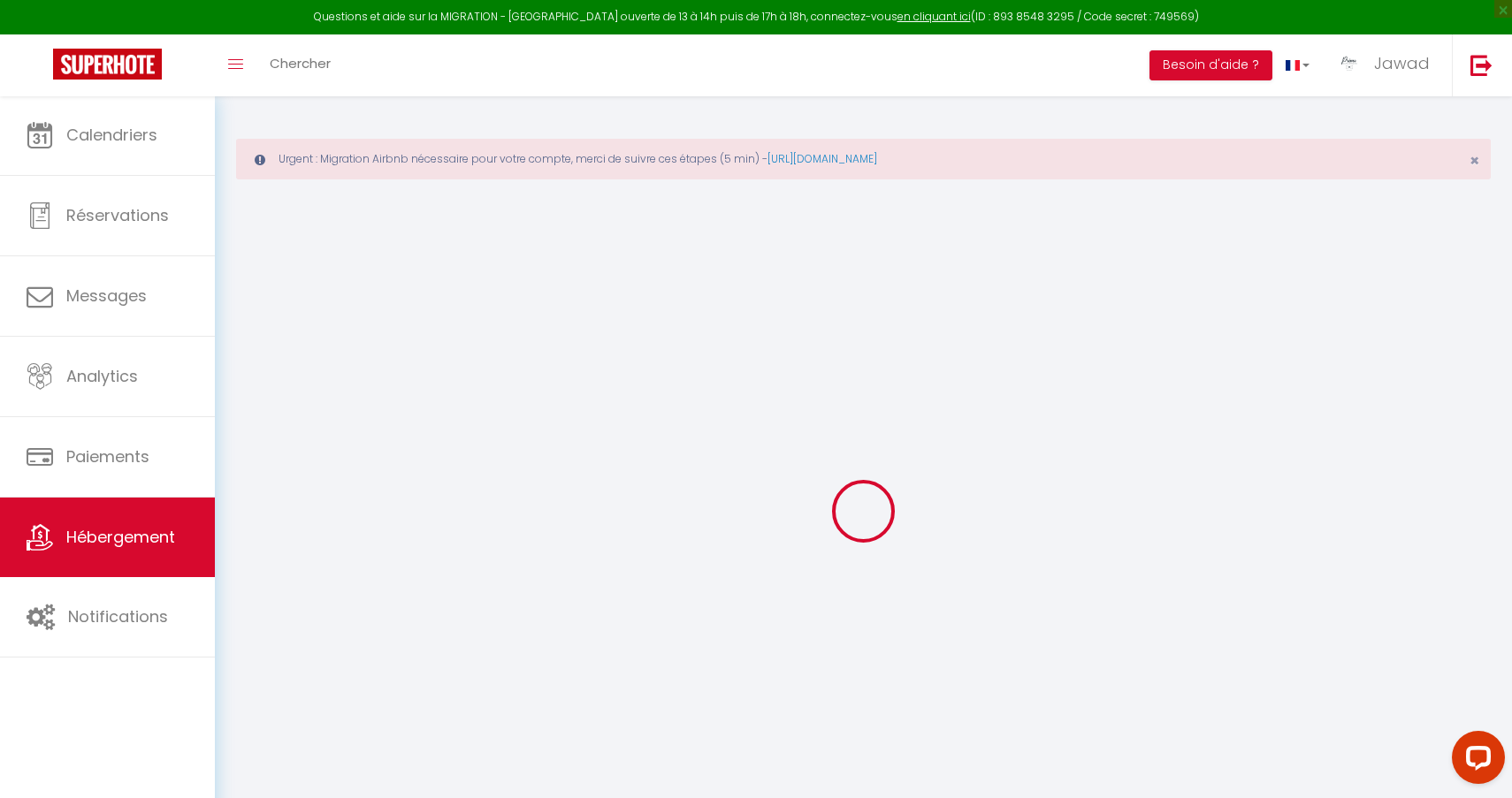
checkbox input "false"
radio input "true"
type input "0"
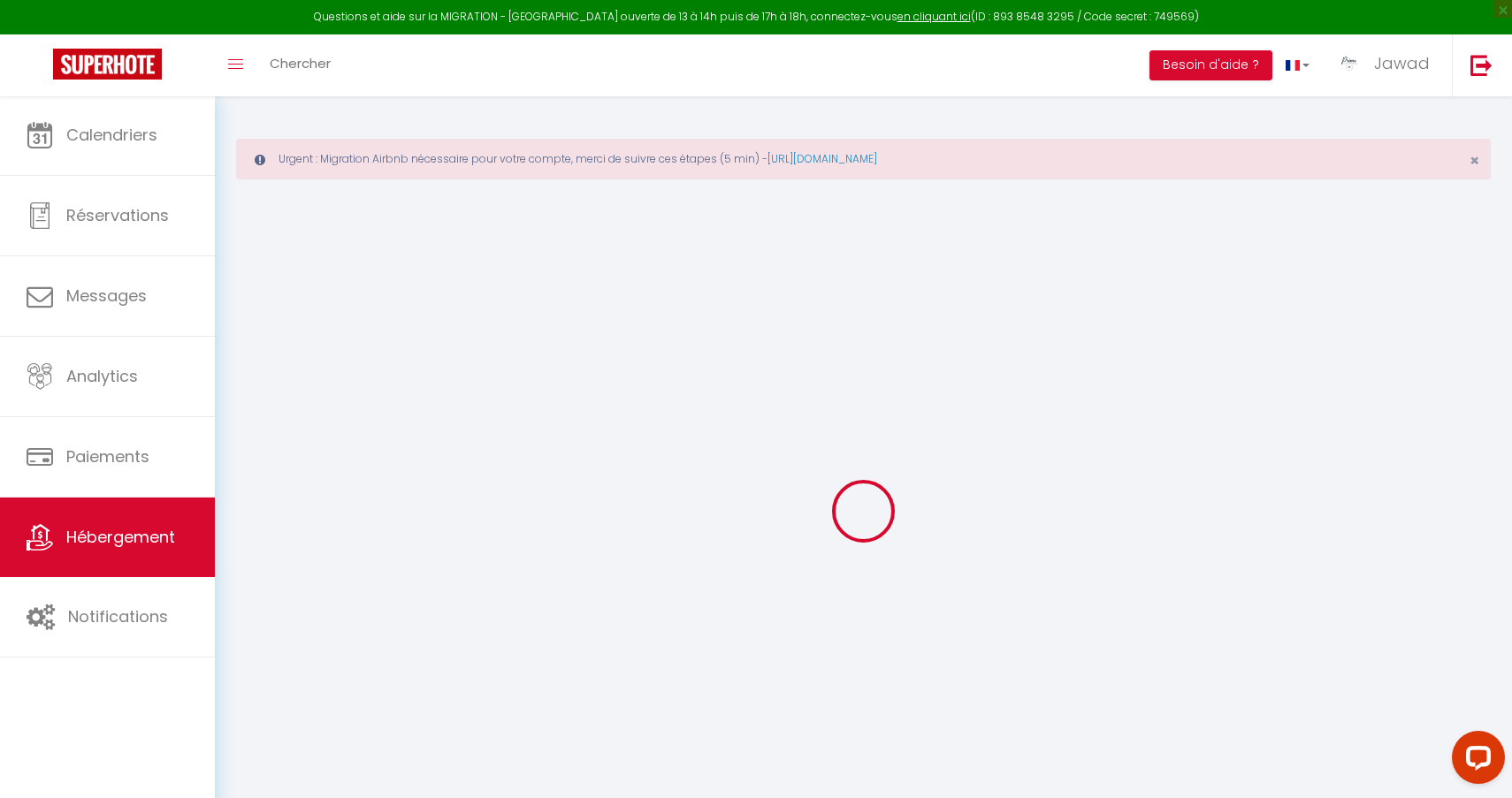
type input "0"
select select
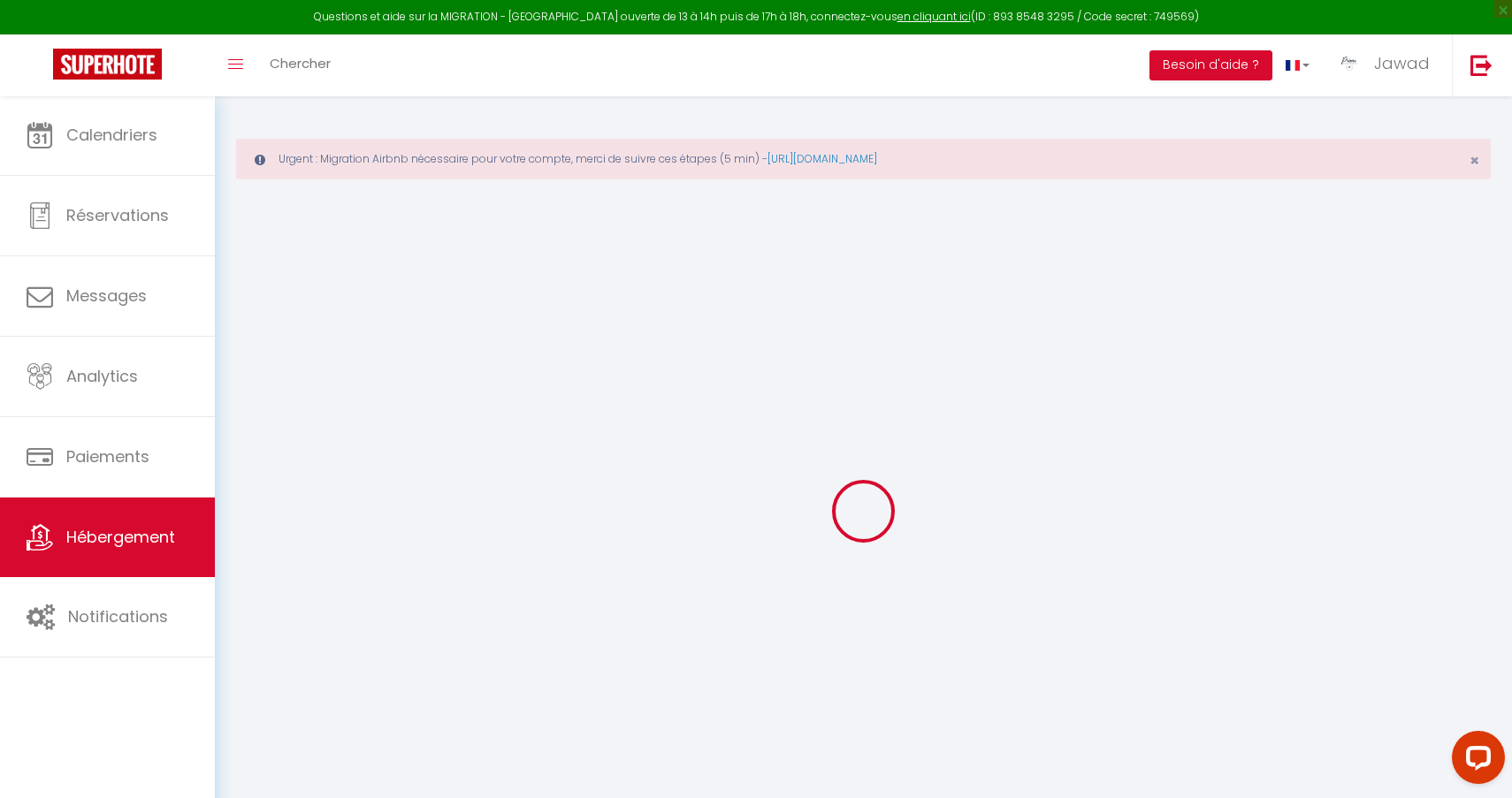
select select
checkbox input "true"
checkbox input "false"
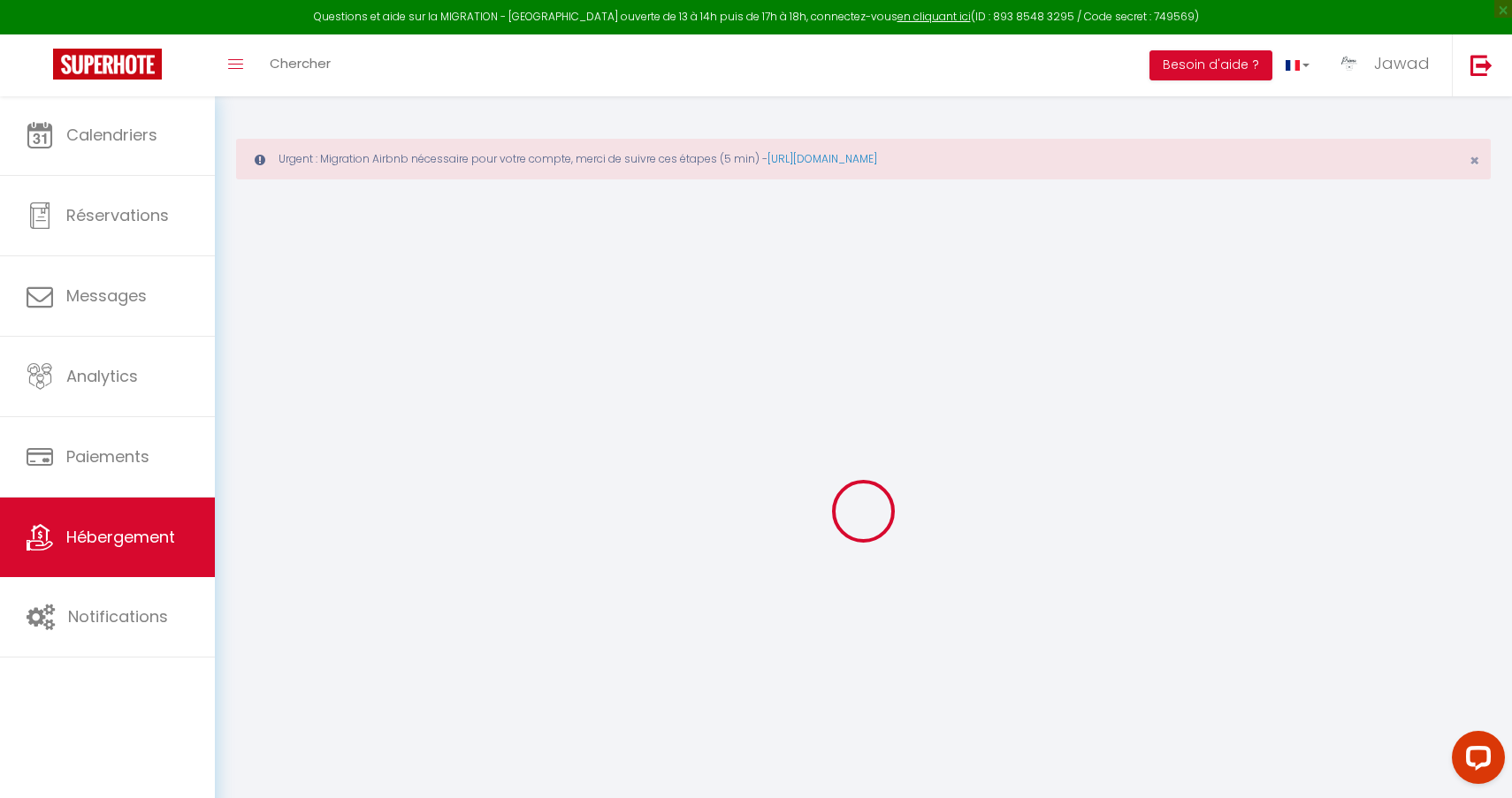
checkbox input "false"
select select
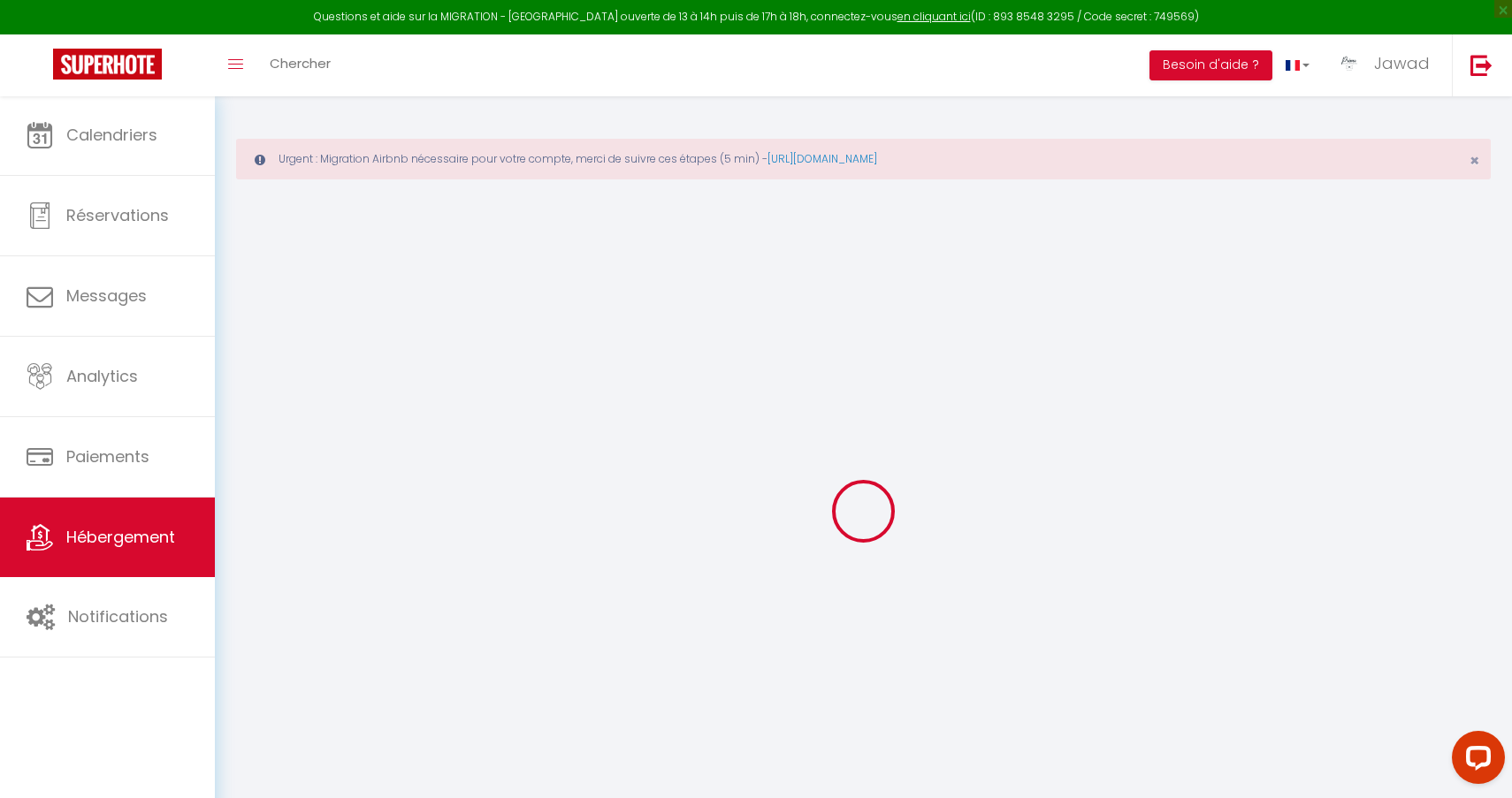
select select
checkbox input "true"
checkbox input "false"
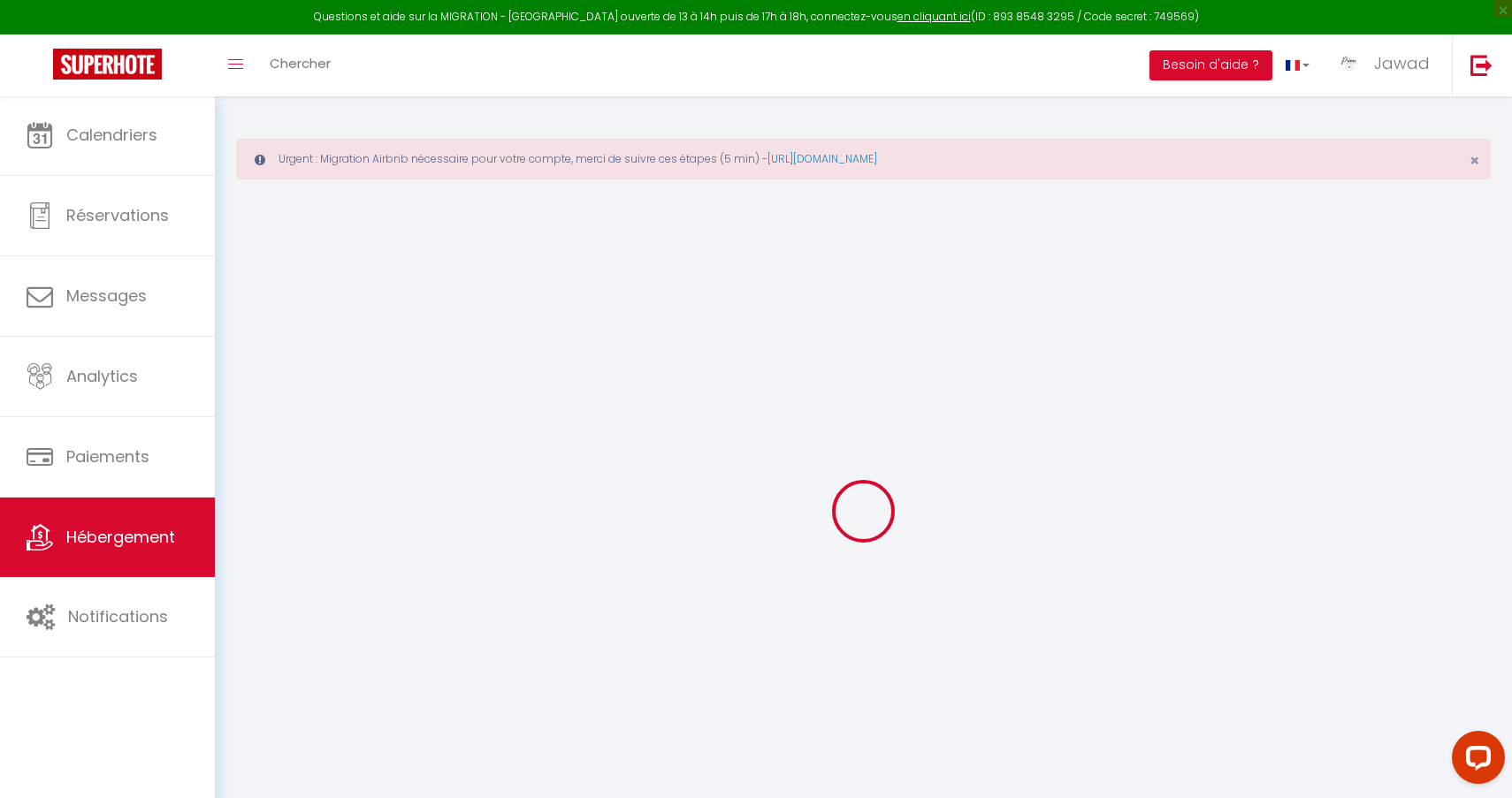
checkbox input "false"
select select
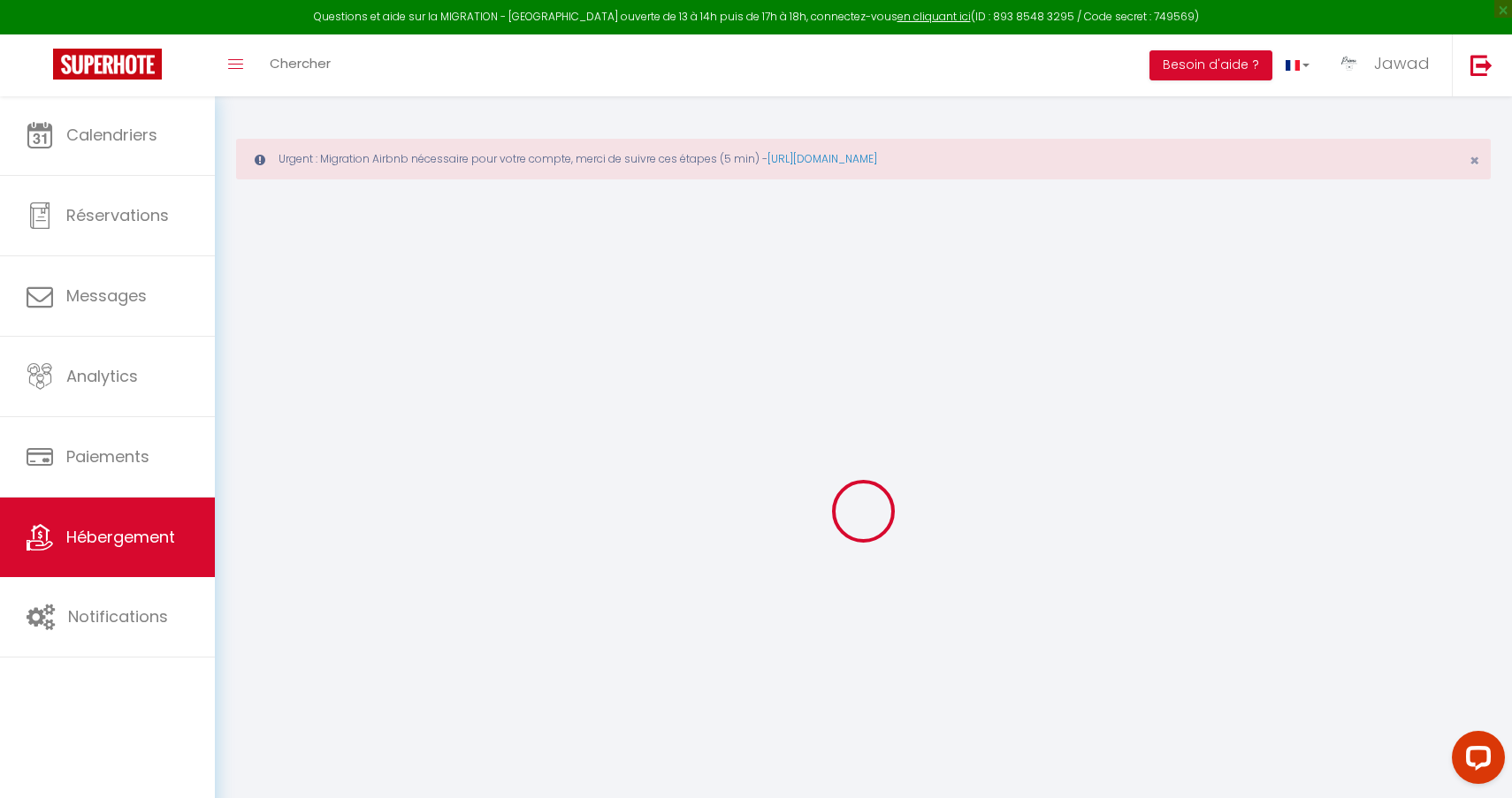
select select
checkbox input "true"
checkbox input "false"
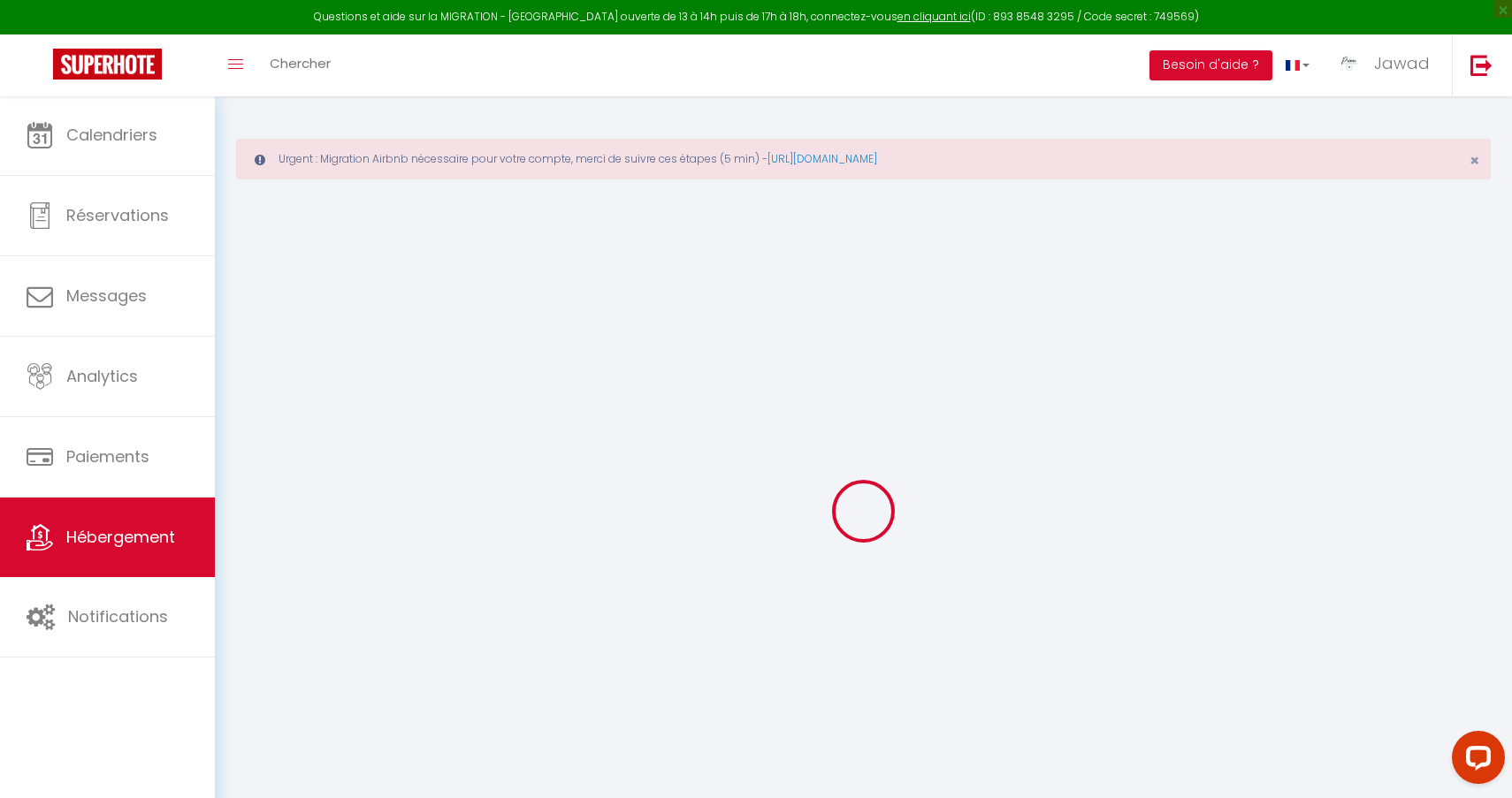
checkbox input "false"
checkbox input "true"
checkbox input "false"
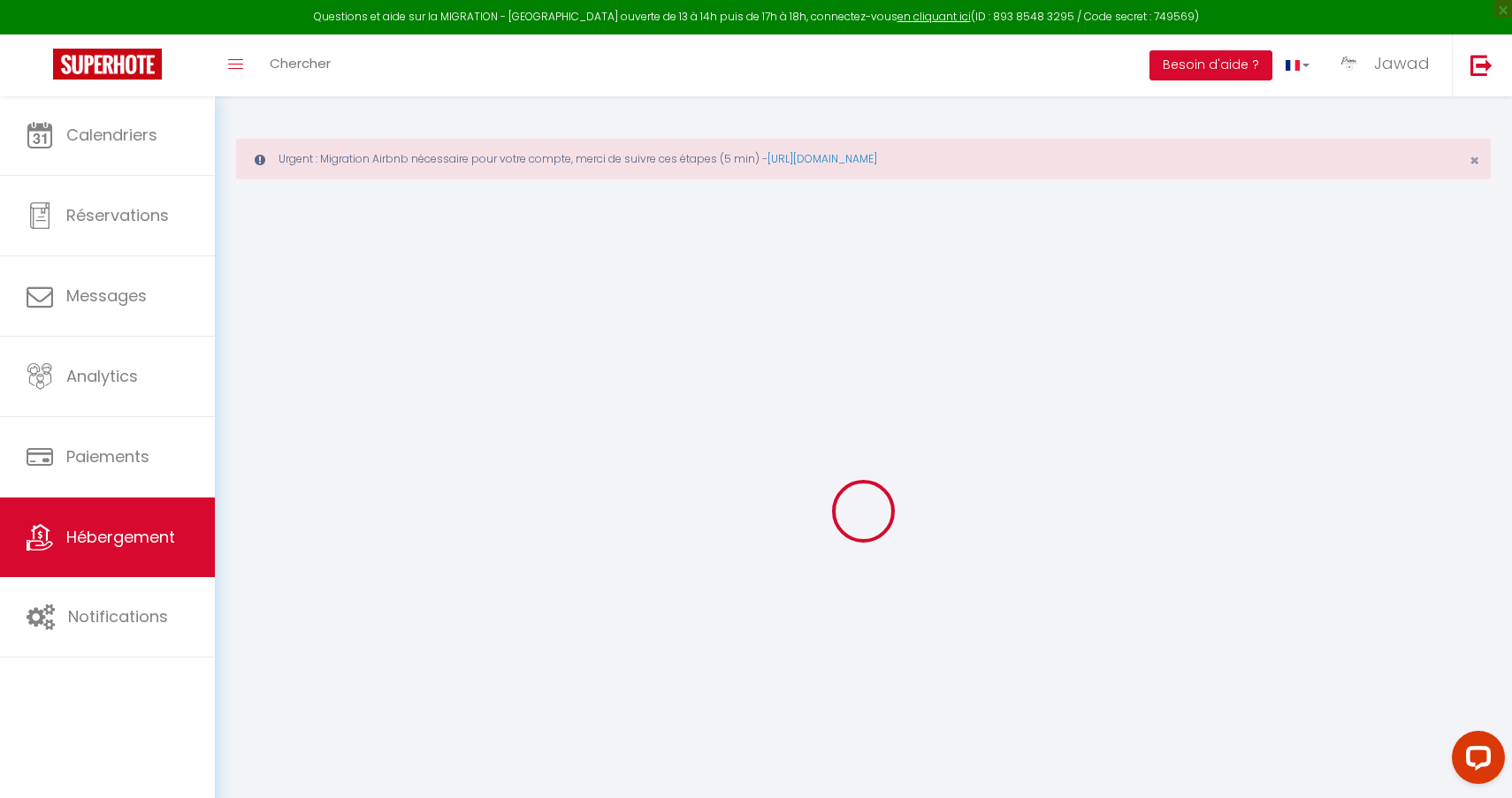
checkbox input "false"
select select "15:00"
select select
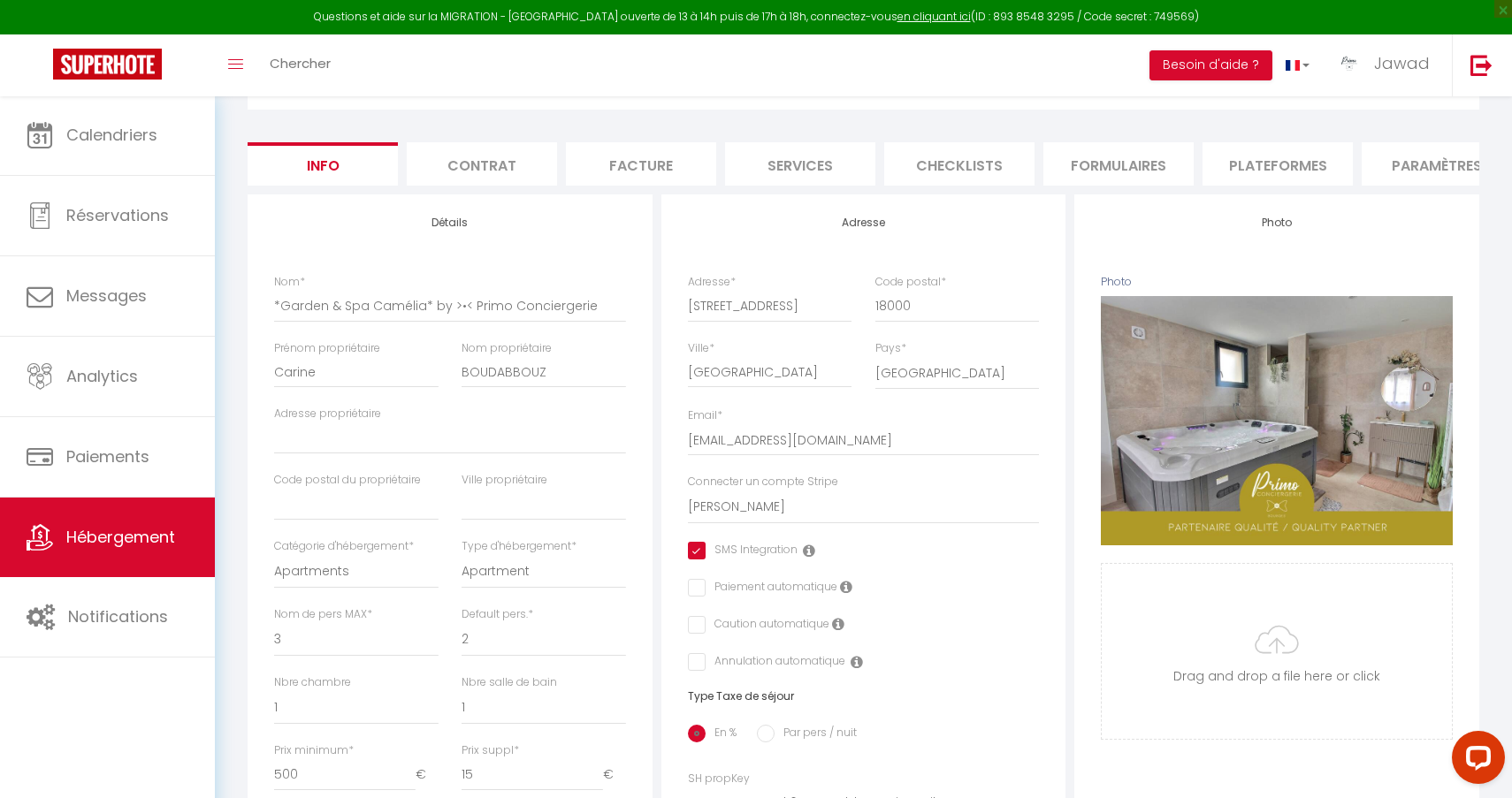
scroll to position [201, 0]
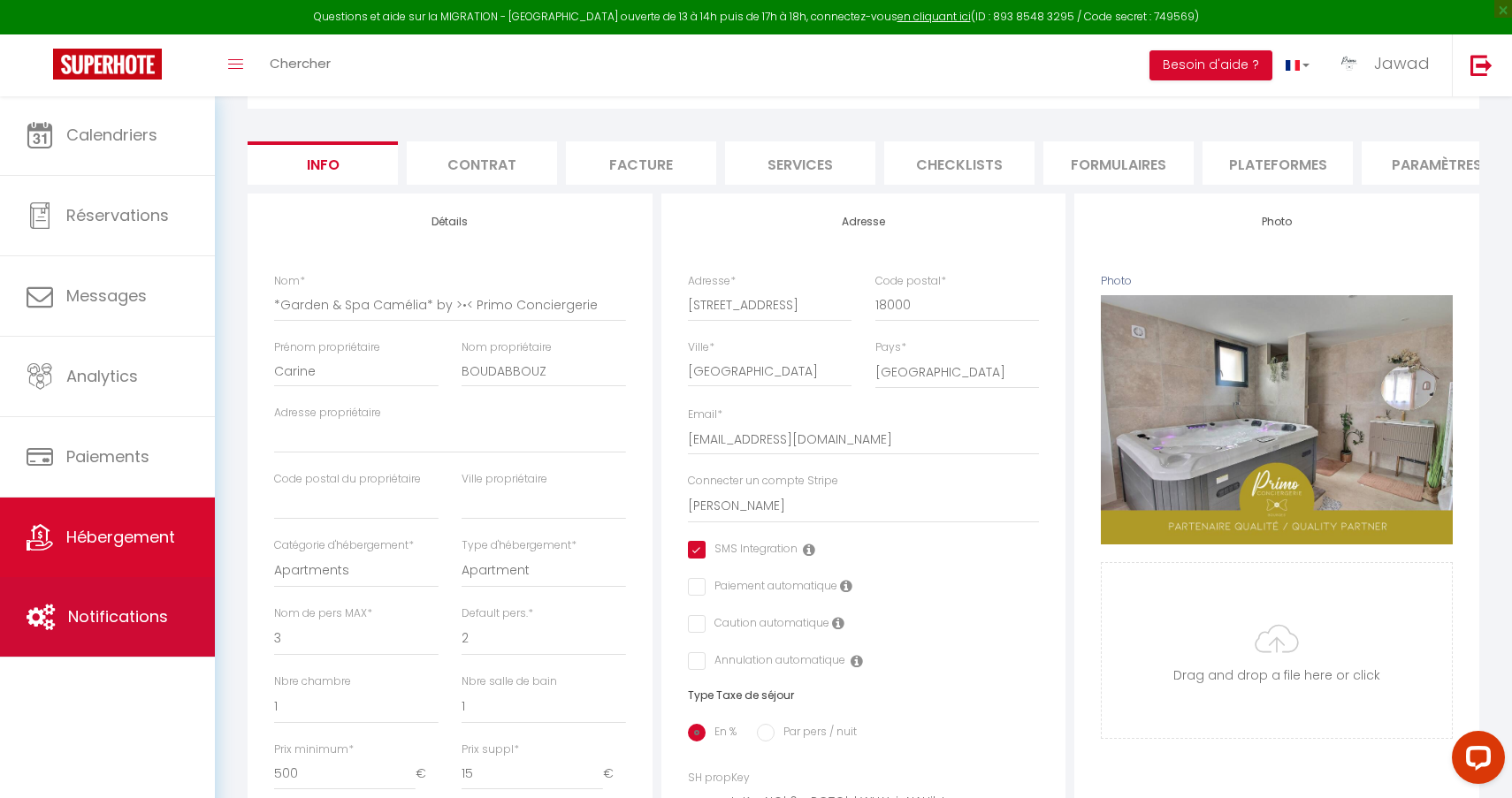
click at [122, 624] on span "Notifications" at bounding box center [118, 616] width 100 height 22
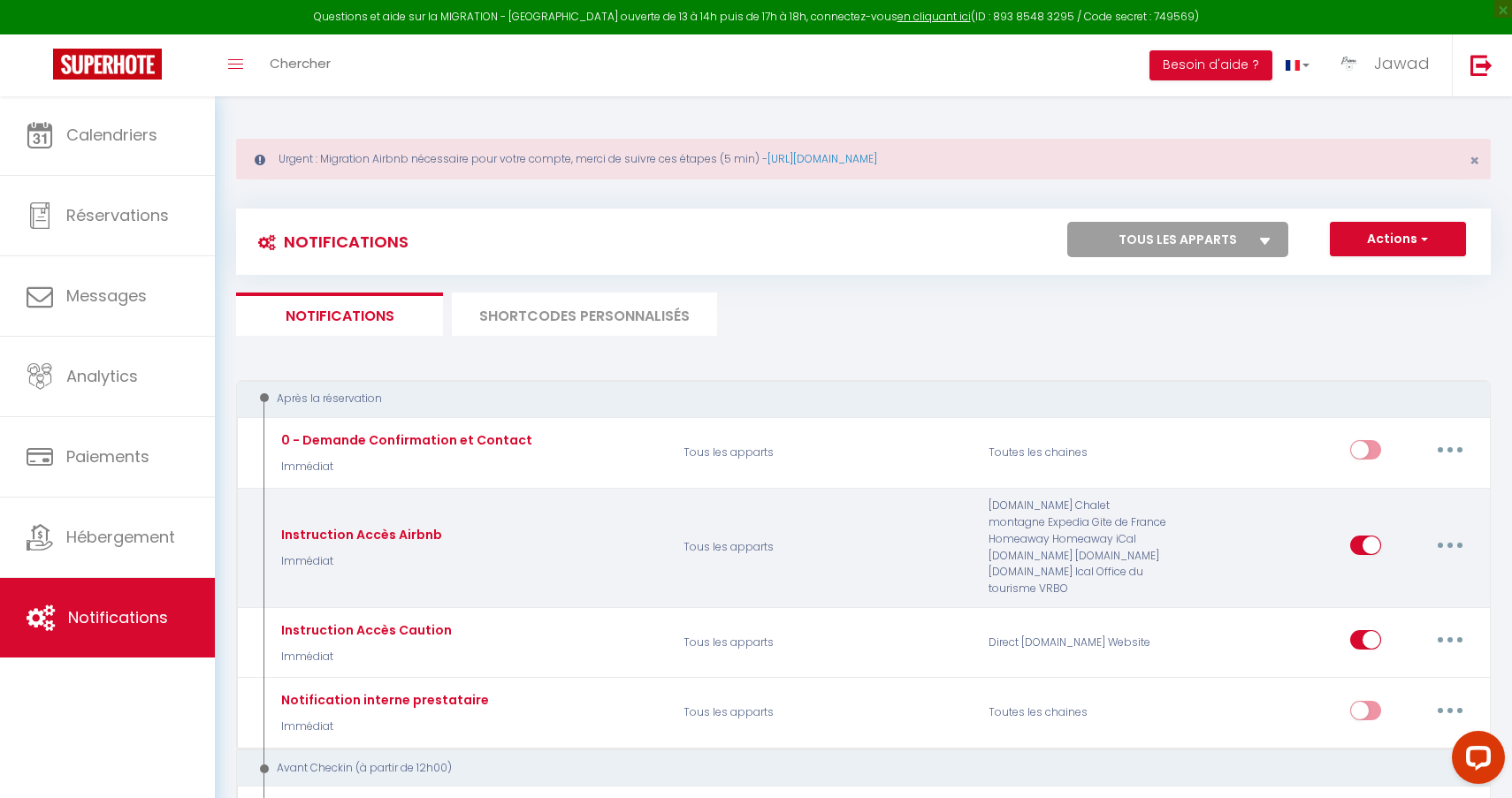
scroll to position [72, 0]
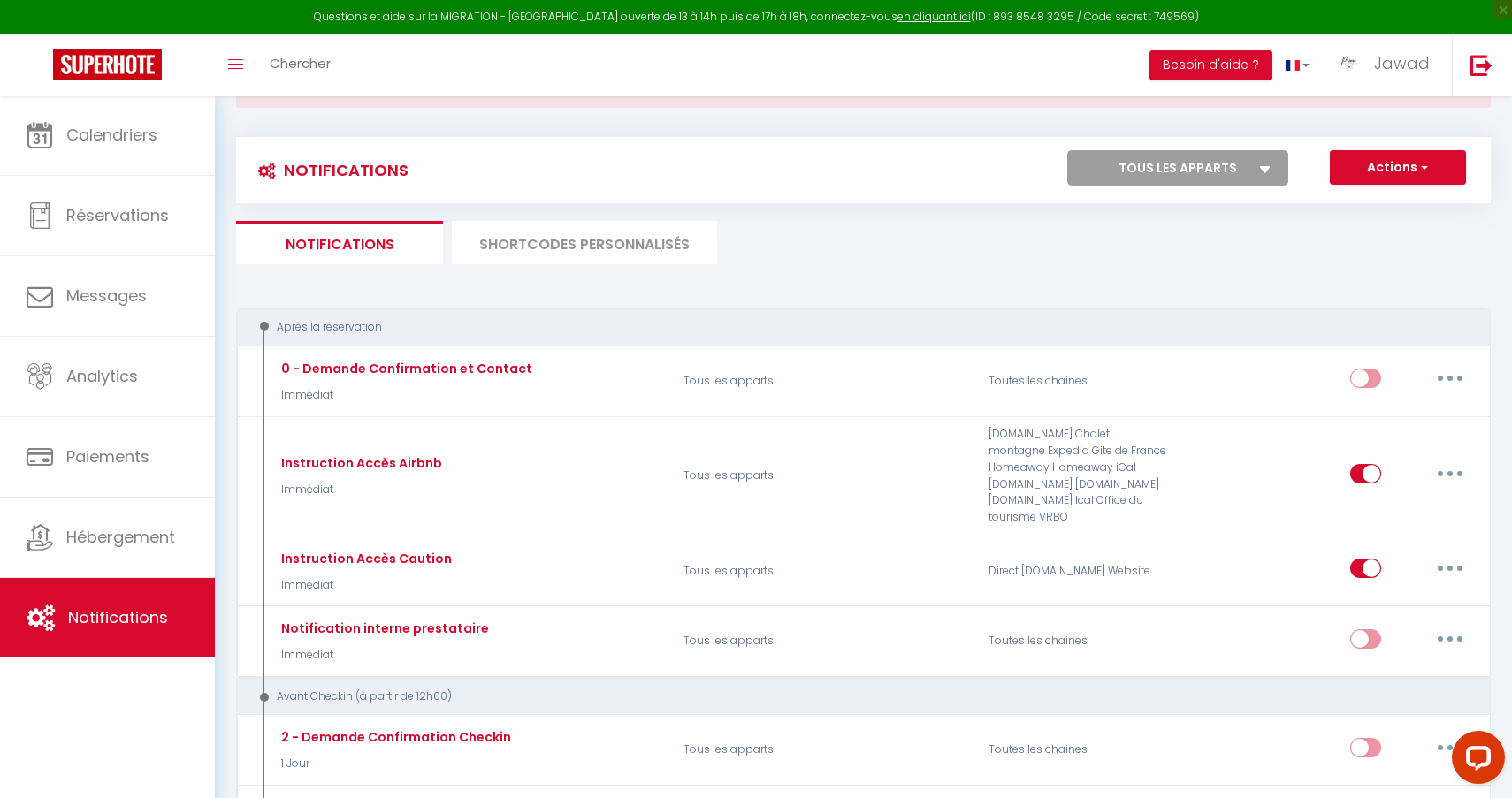
click at [555, 241] on li "SHORTCODES PERSONNALISÉS" at bounding box center [584, 242] width 265 height 43
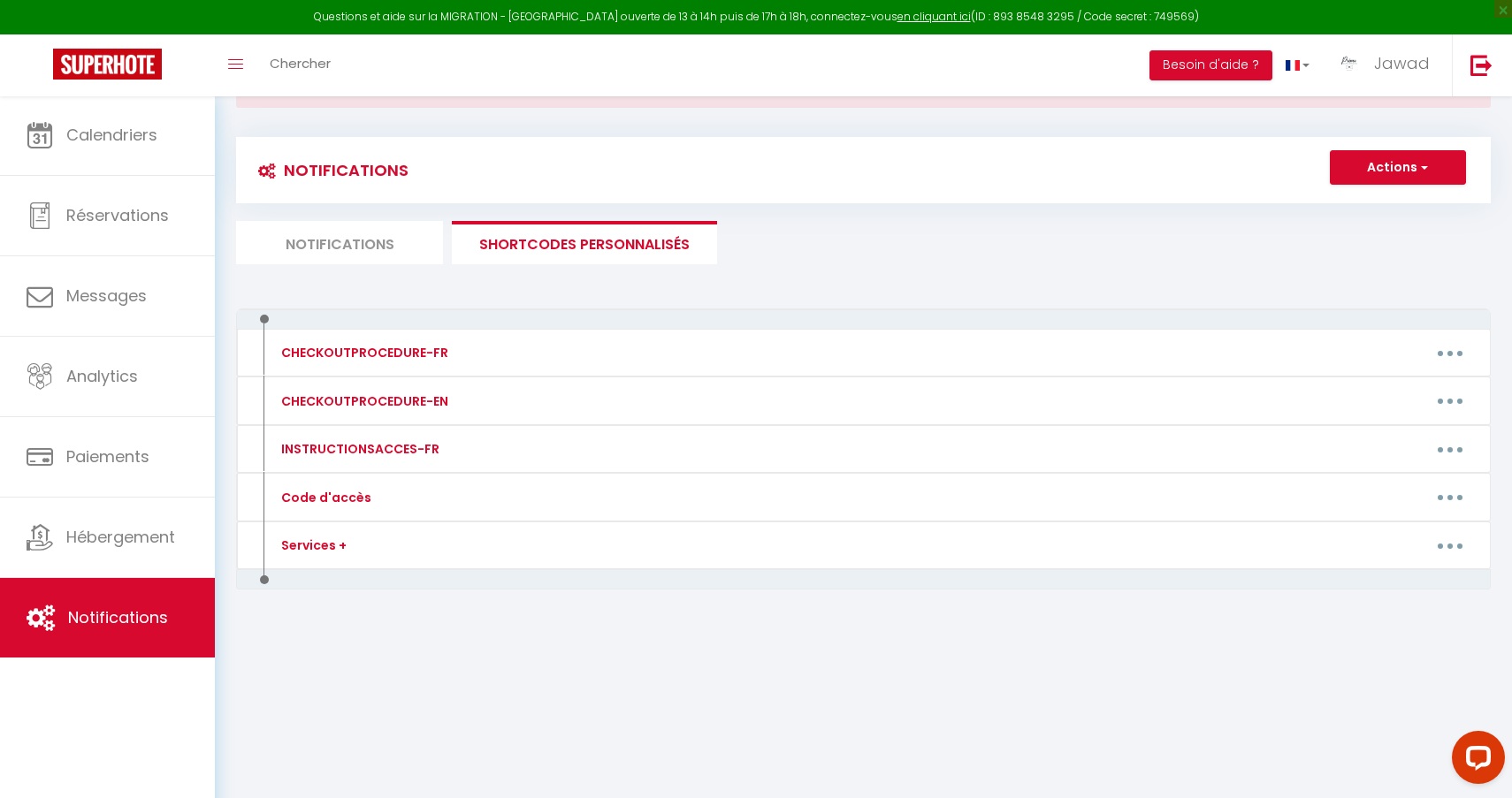
click at [393, 257] on li "Notifications" at bounding box center [339, 242] width 207 height 43
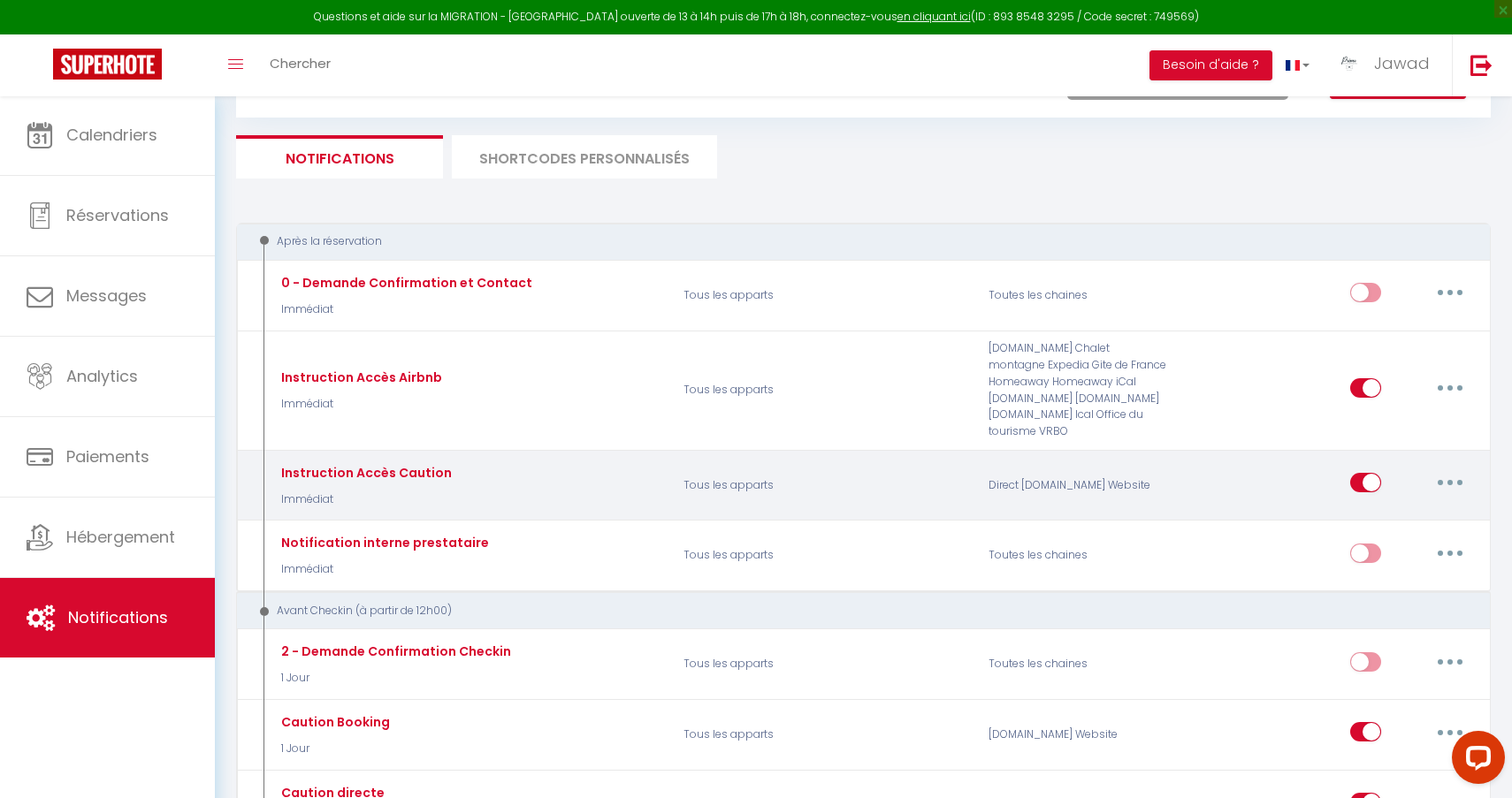
scroll to position [158, 0]
click at [1453, 478] on button "button" at bounding box center [1450, 481] width 50 height 28
click at [1402, 509] on link "Editer" at bounding box center [1404, 522] width 131 height 30
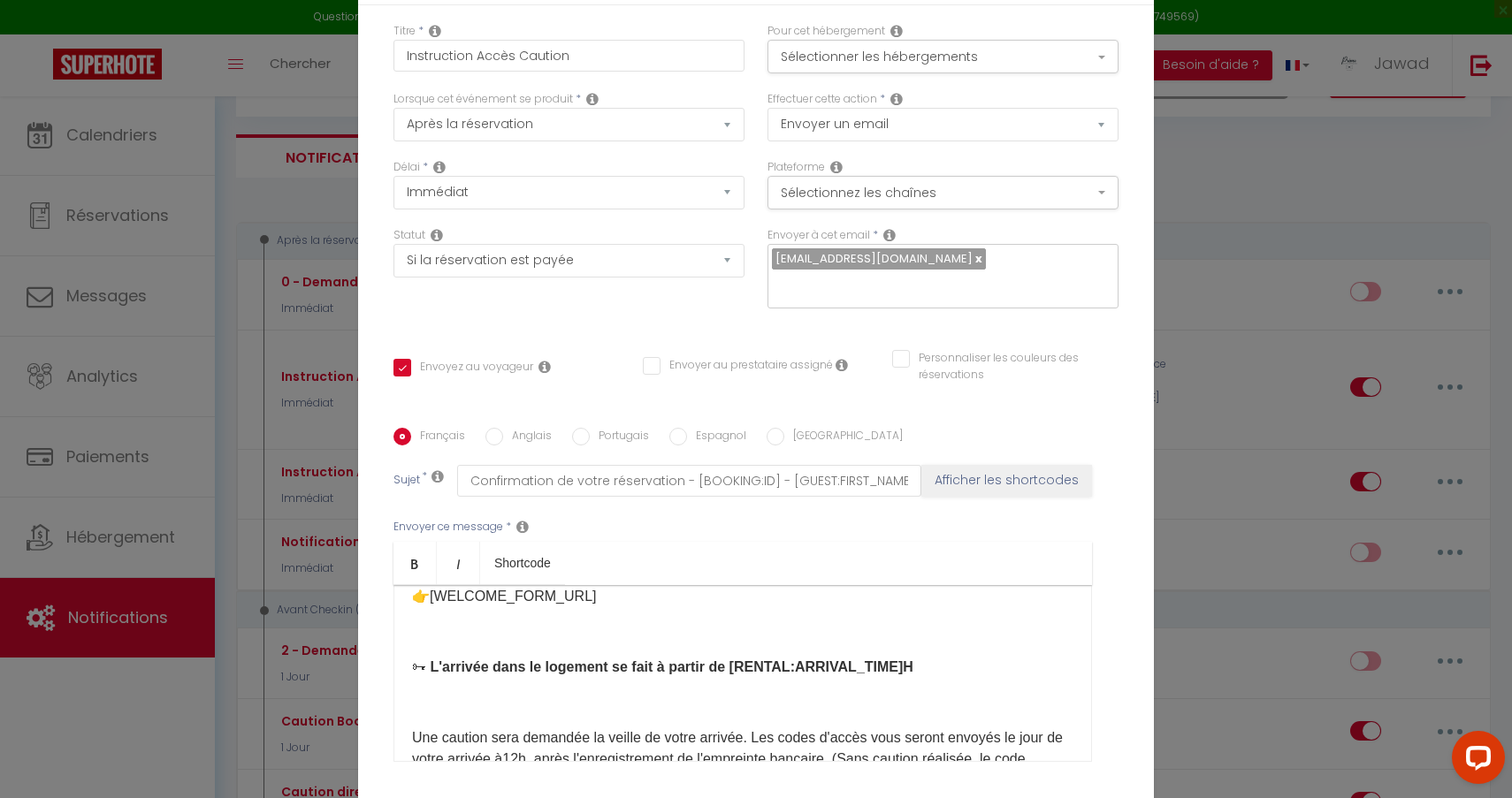
scroll to position [202, 0]
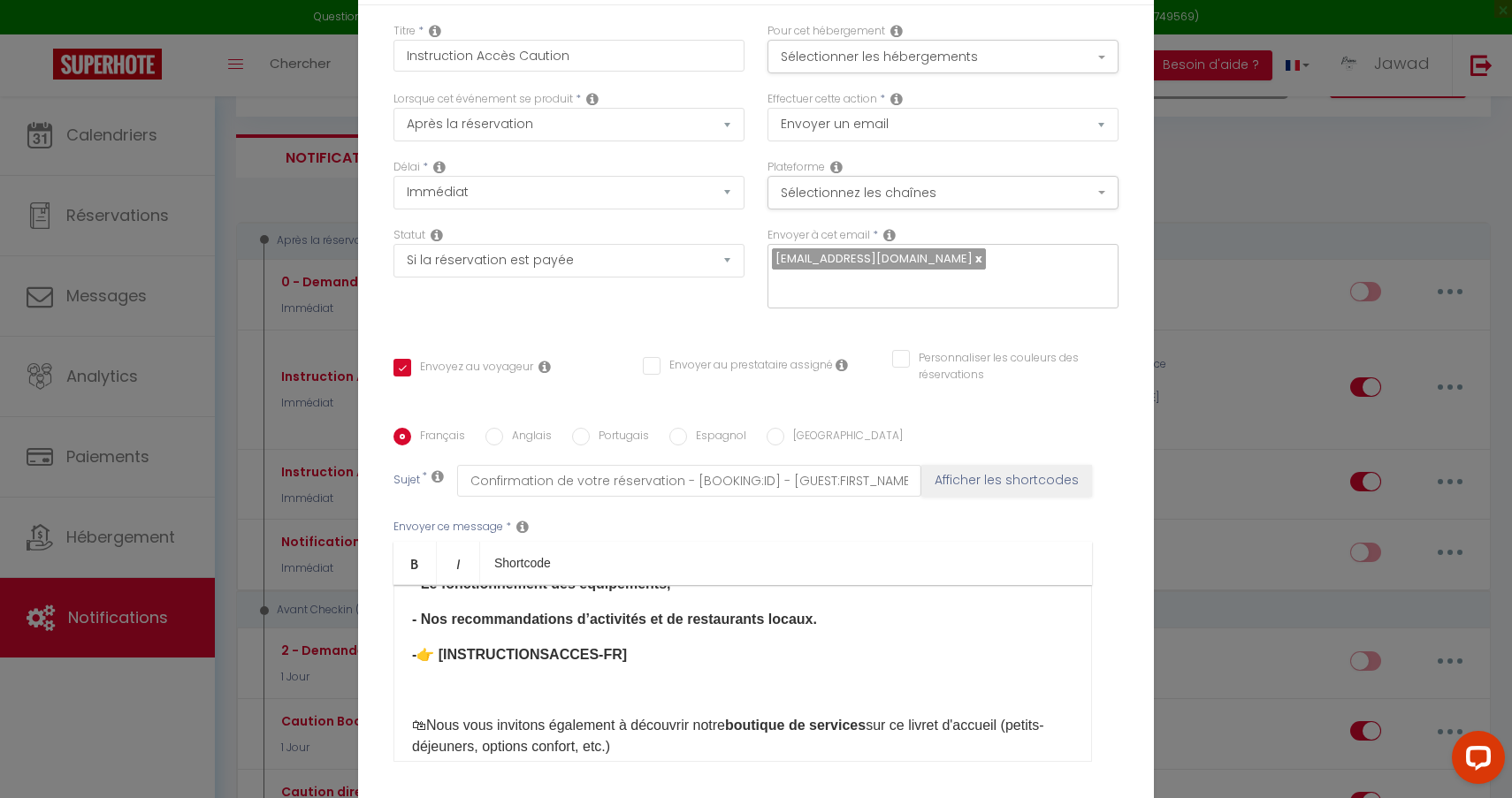
click at [1253, 602] on div "Modifier la notification × Titre * Instruction Accès Caution Pour cet hébergeme…" at bounding box center [756, 399] width 1512 height 798
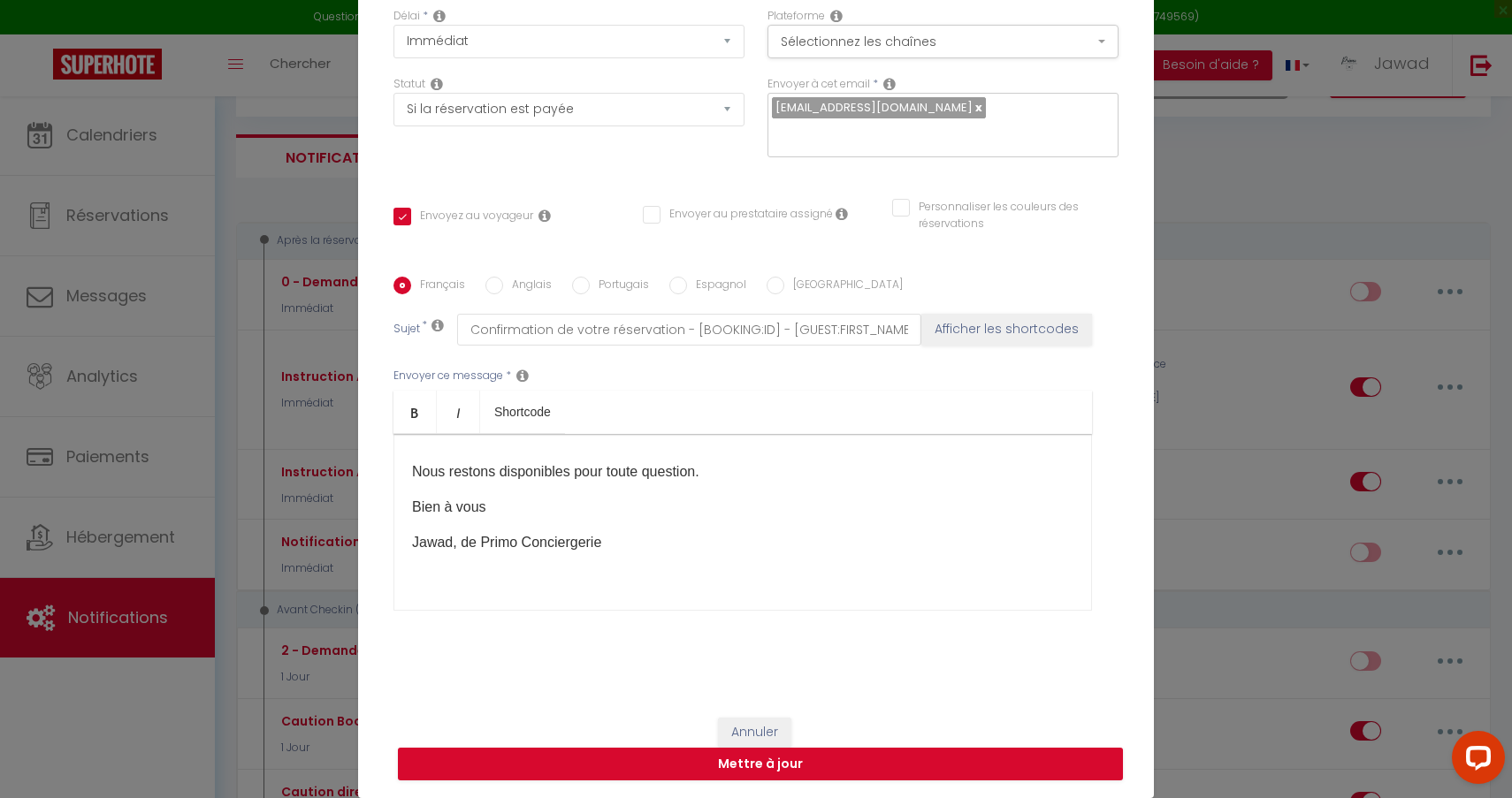
scroll to position [151, 0]
click at [610, 764] on button "Mettre à jour" at bounding box center [760, 765] width 726 height 34
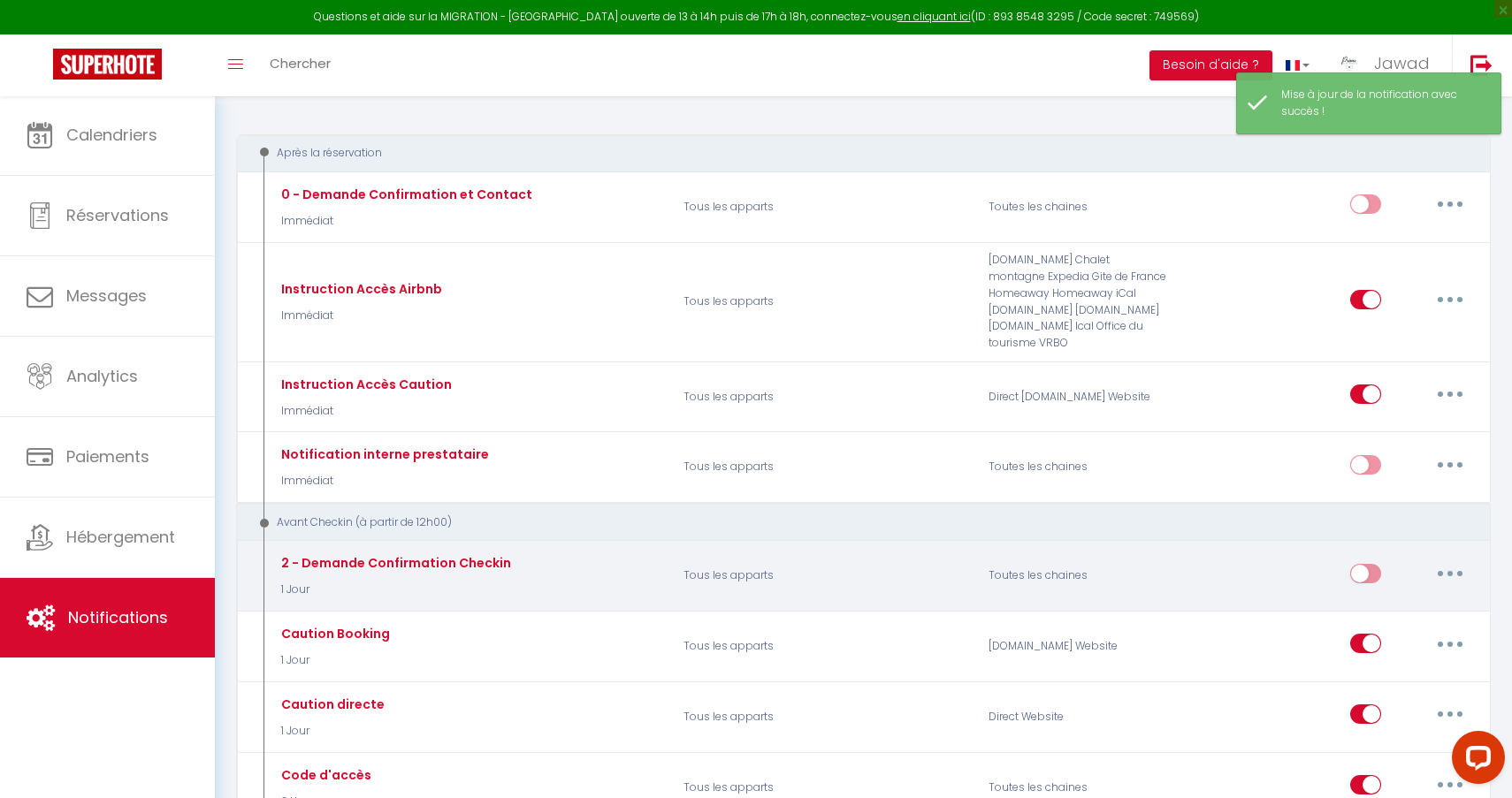
scroll to position [258, 0]
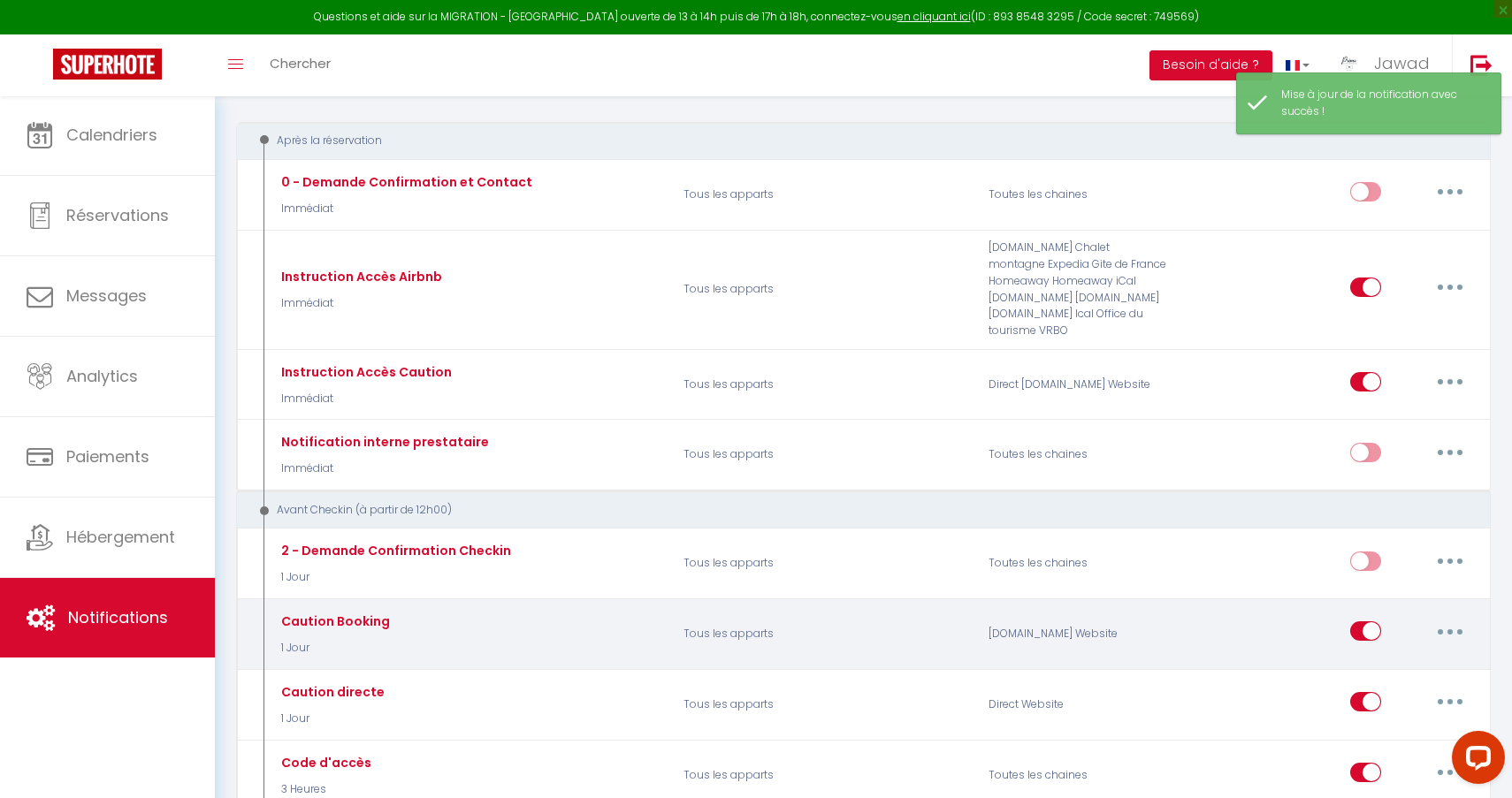
click at [1451, 629] on icon "button" at bounding box center [1449, 631] width 5 height 5
click at [1385, 659] on link "Editer" at bounding box center [1404, 671] width 131 height 30
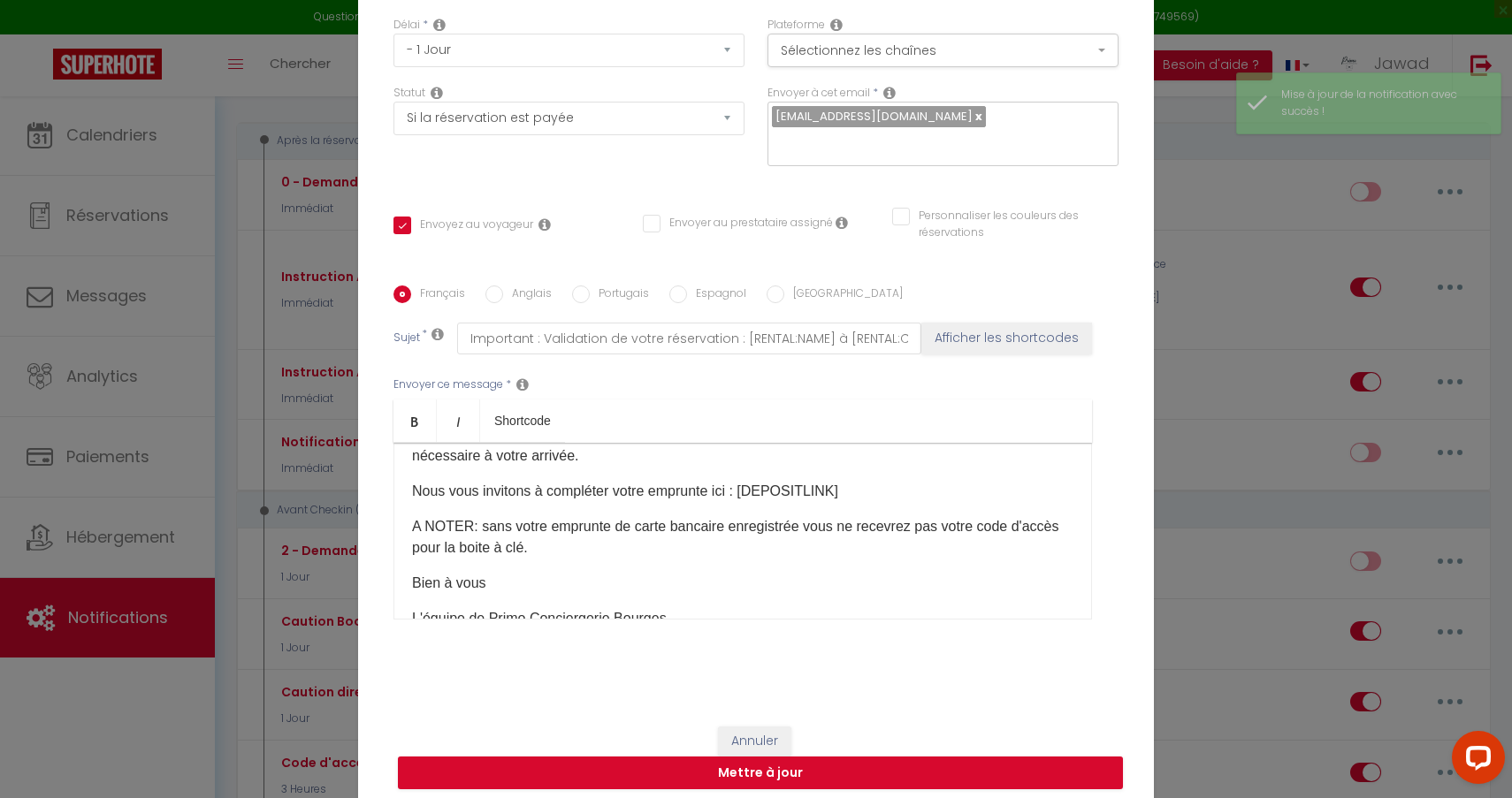
scroll to position [45, 0]
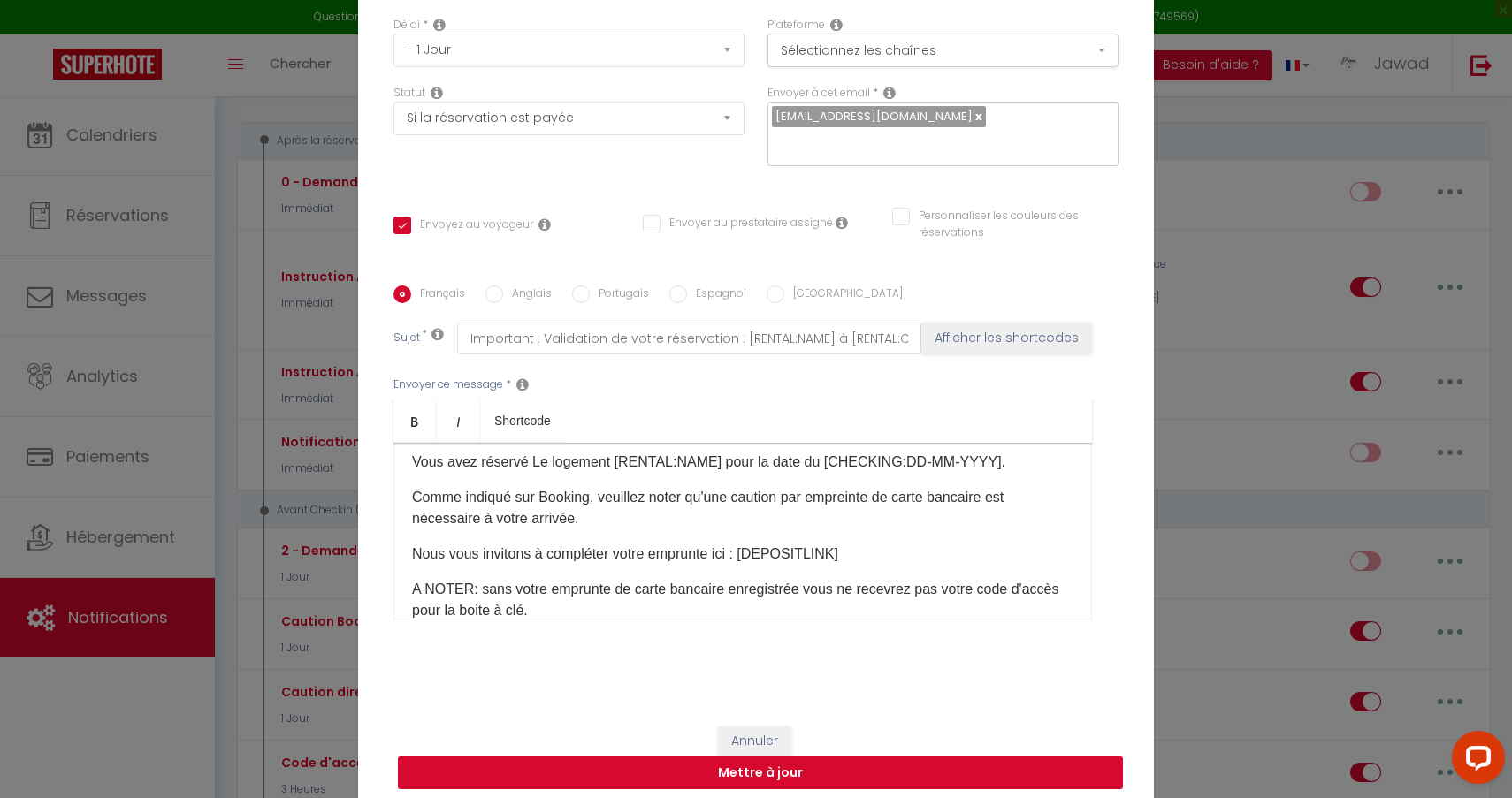
click at [993, 771] on button "Mettre à jour" at bounding box center [760, 773] width 726 height 34
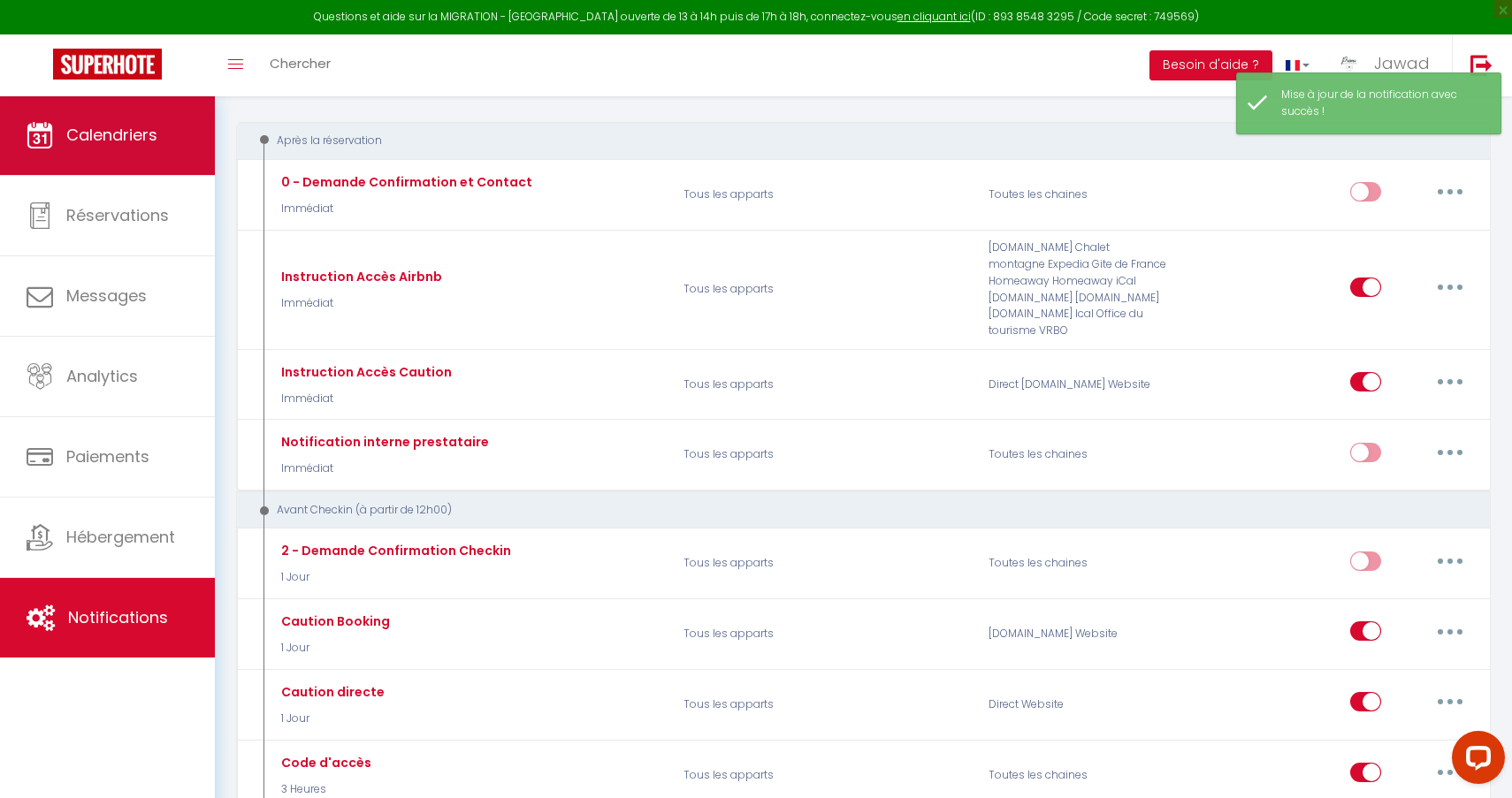
click at [104, 164] on link "Calendriers" at bounding box center [107, 136] width 215 height 80
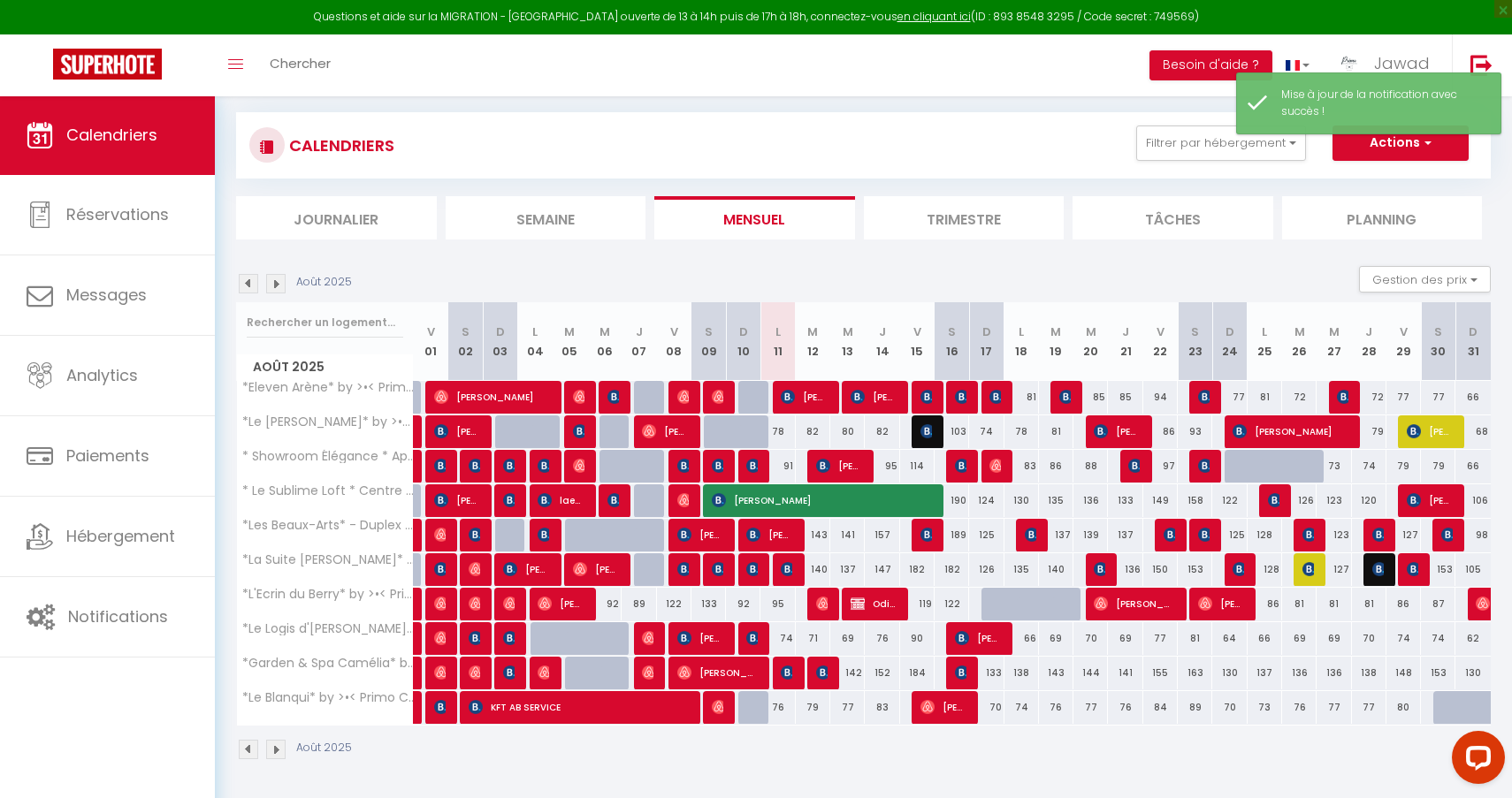
scroll to position [96, 0]
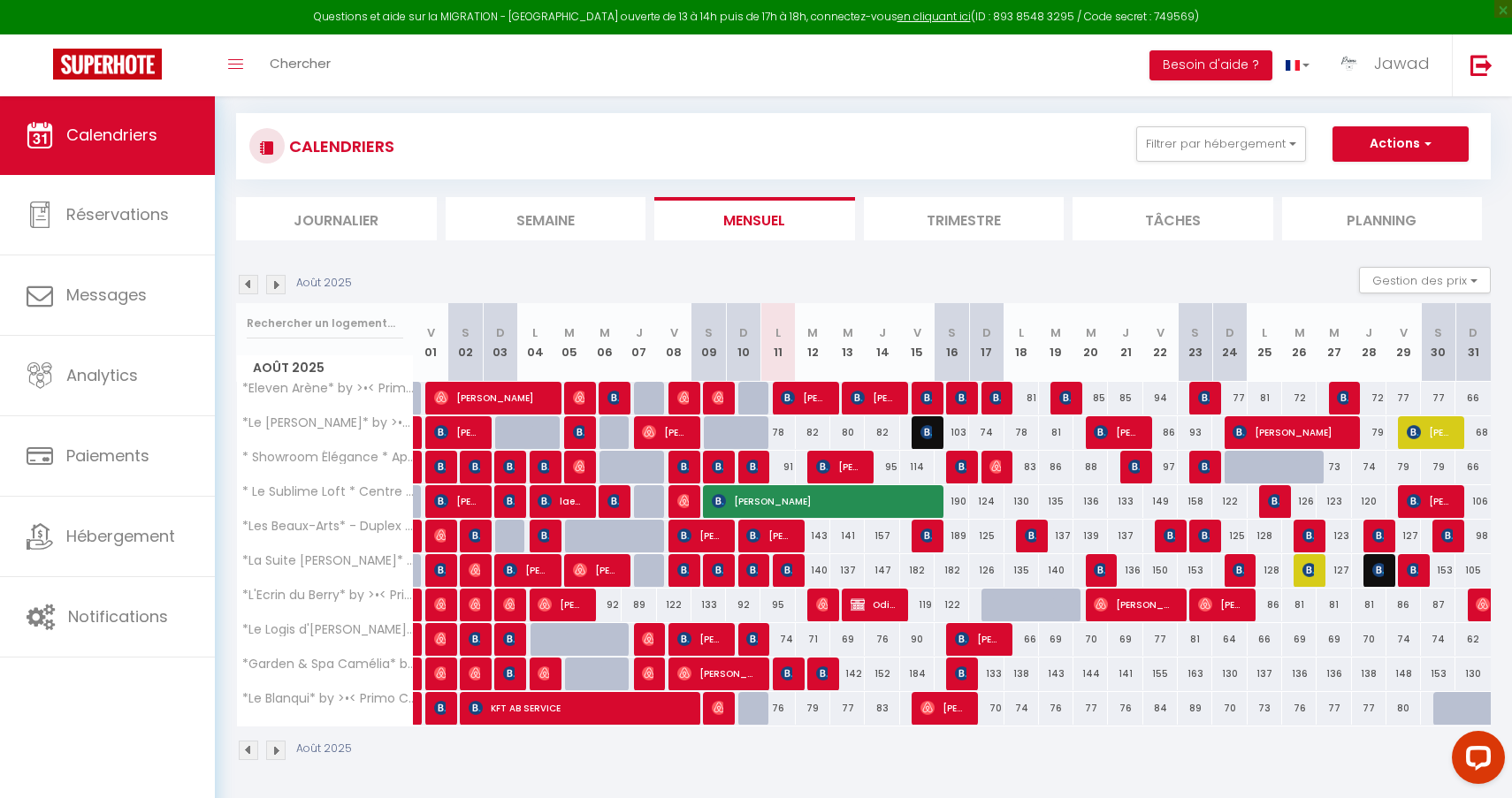
click at [791, 674] on img at bounding box center [787, 673] width 14 height 14
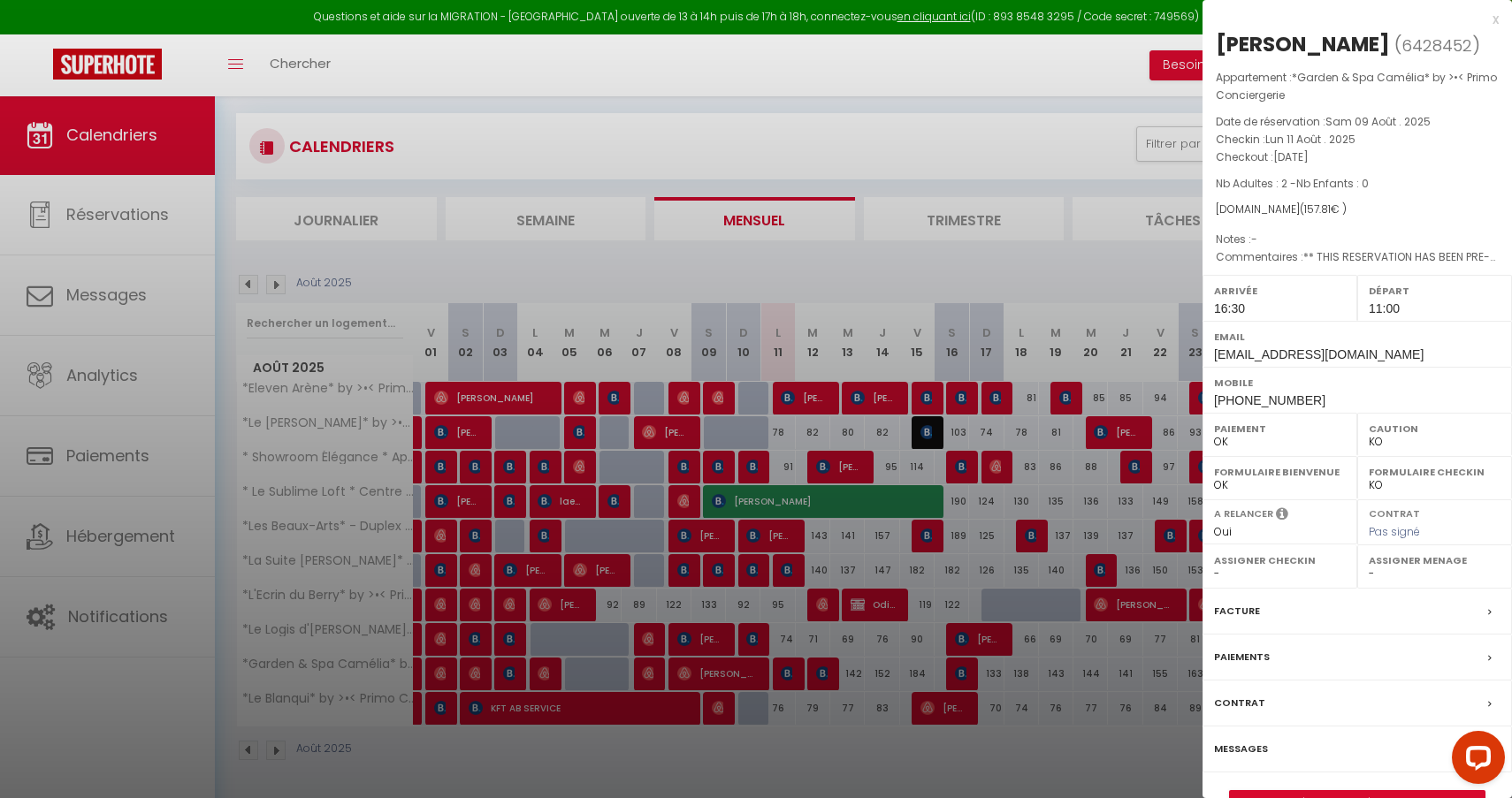
click at [1302, 791] on link "Détails de la réservation" at bounding box center [1357, 802] width 255 height 23
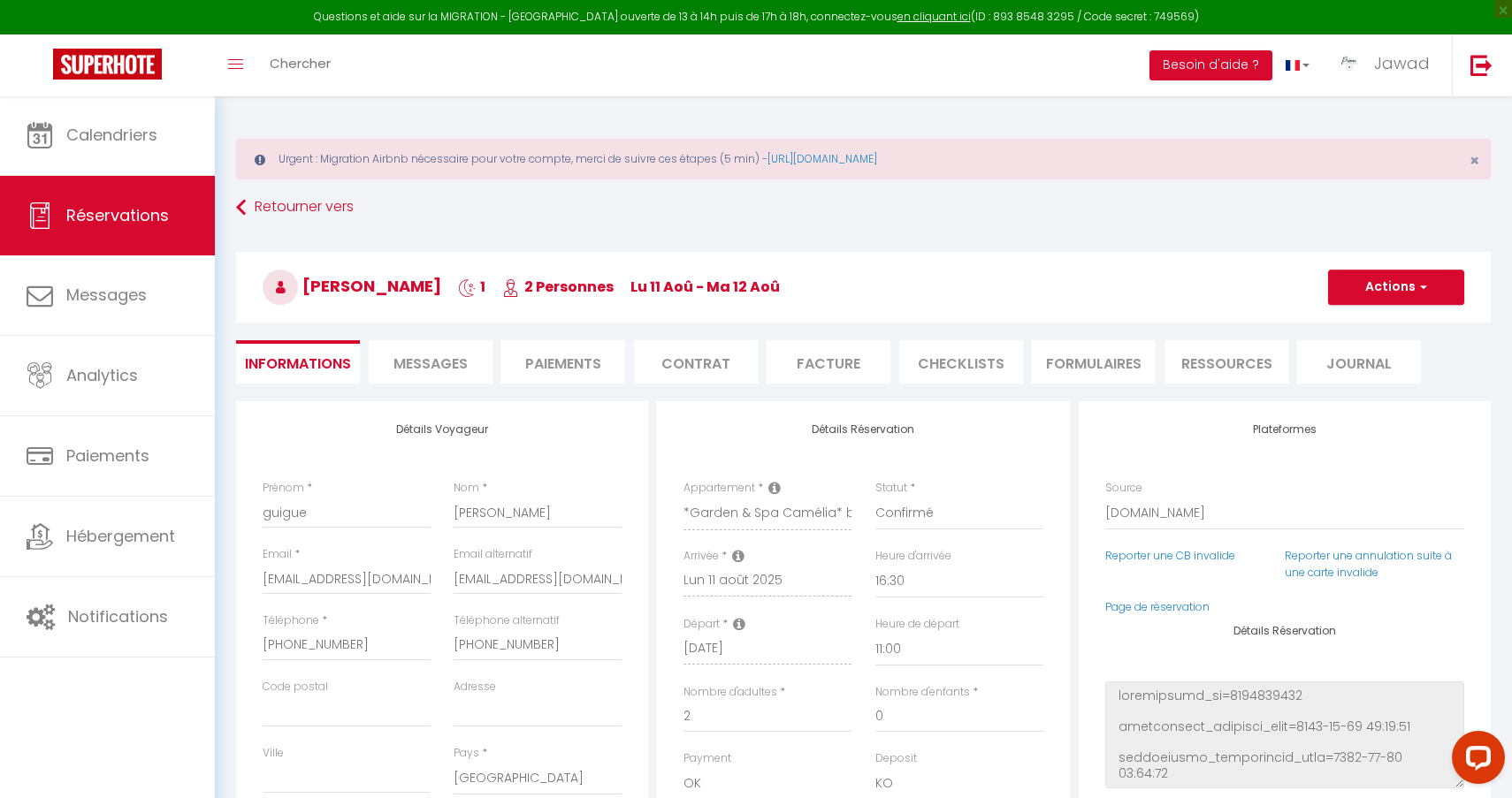
click at [406, 357] on span "Messages" at bounding box center [431, 364] width 74 height 20
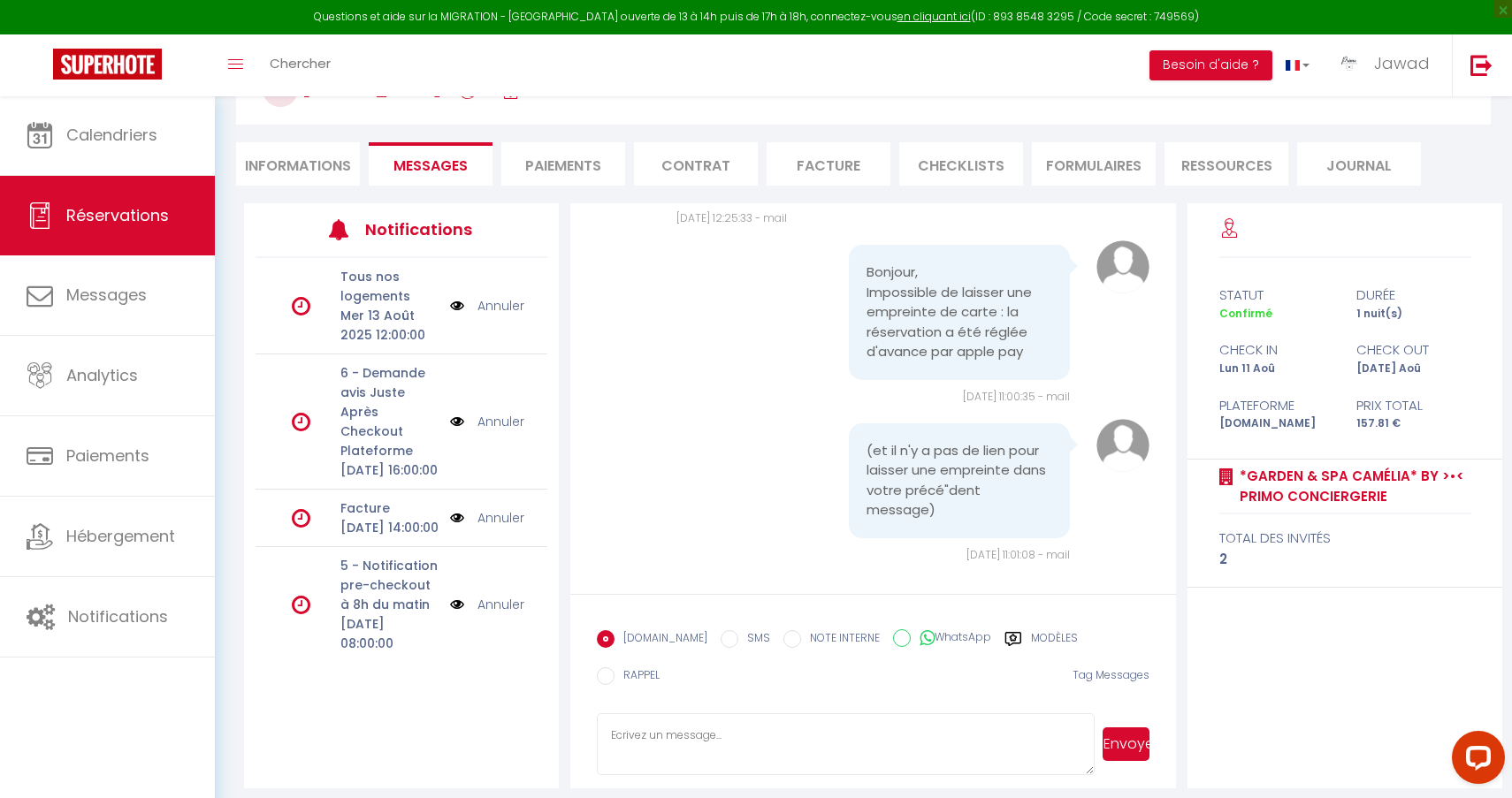
scroll to position [197, 0]
click at [1010, 639] on div "Modèles" at bounding box center [1040, 645] width 73 height 28
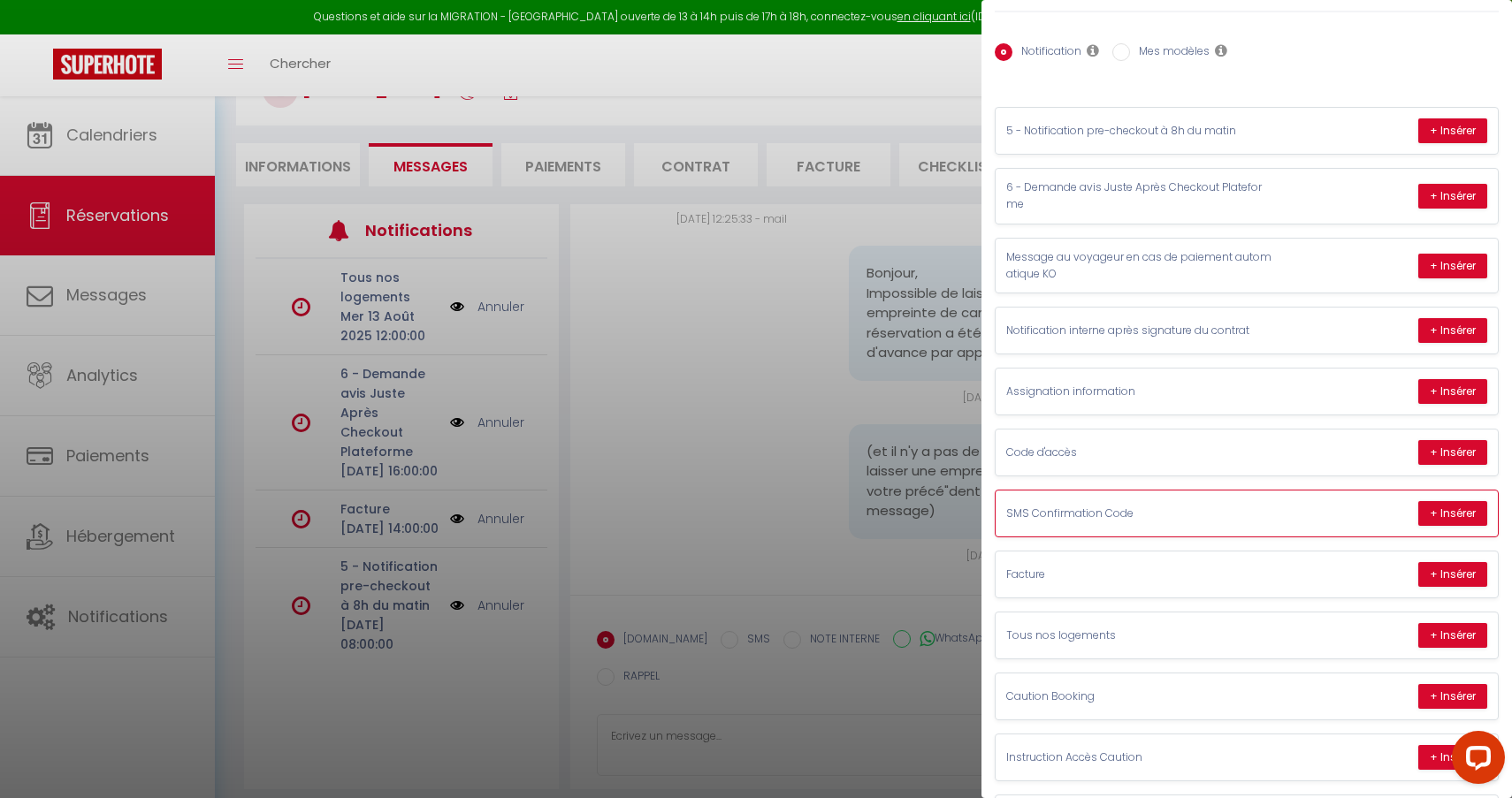
scroll to position [85, 0]
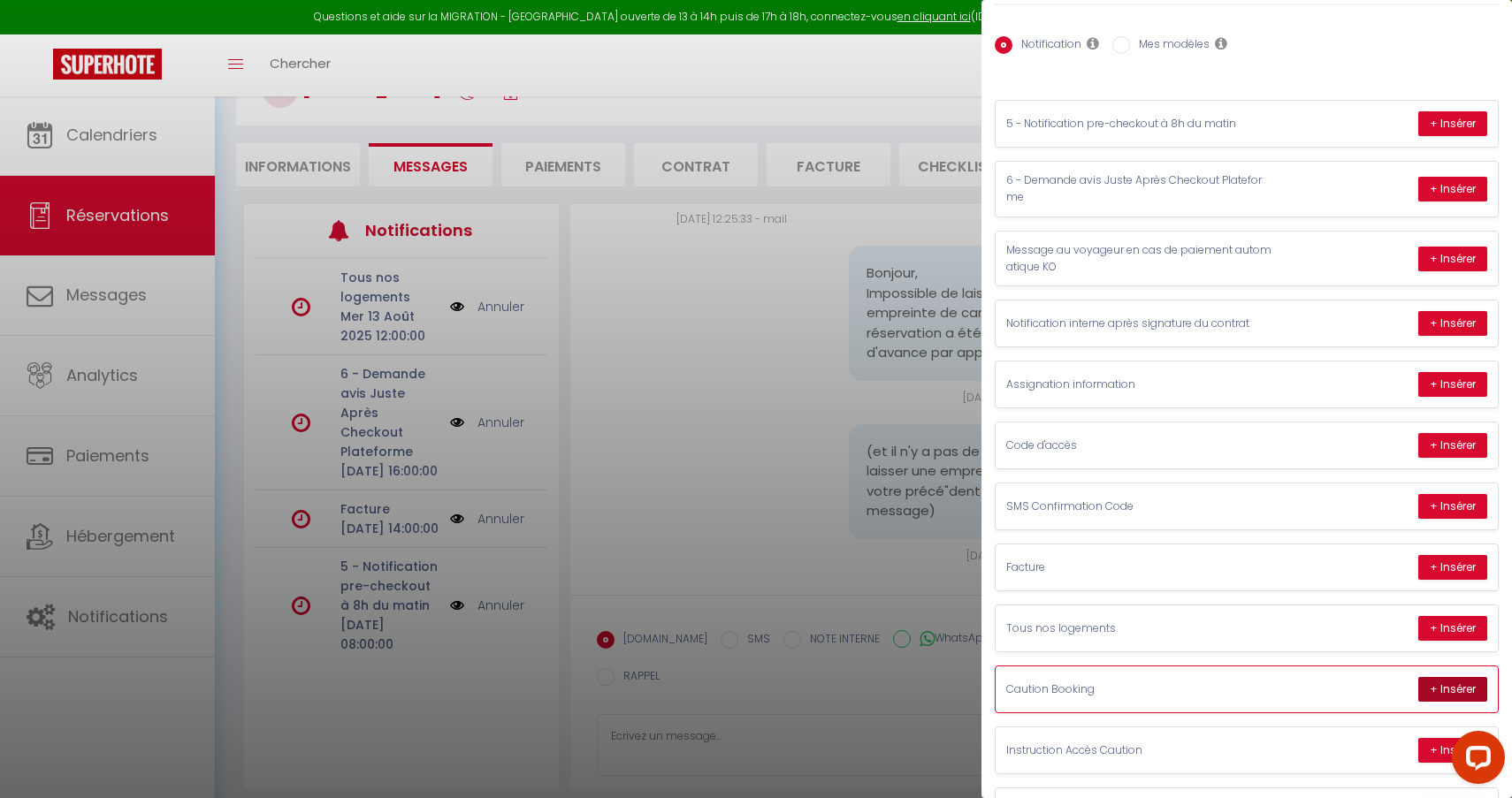
click at [1445, 677] on button "+ Insérer" at bounding box center [1452, 689] width 69 height 25
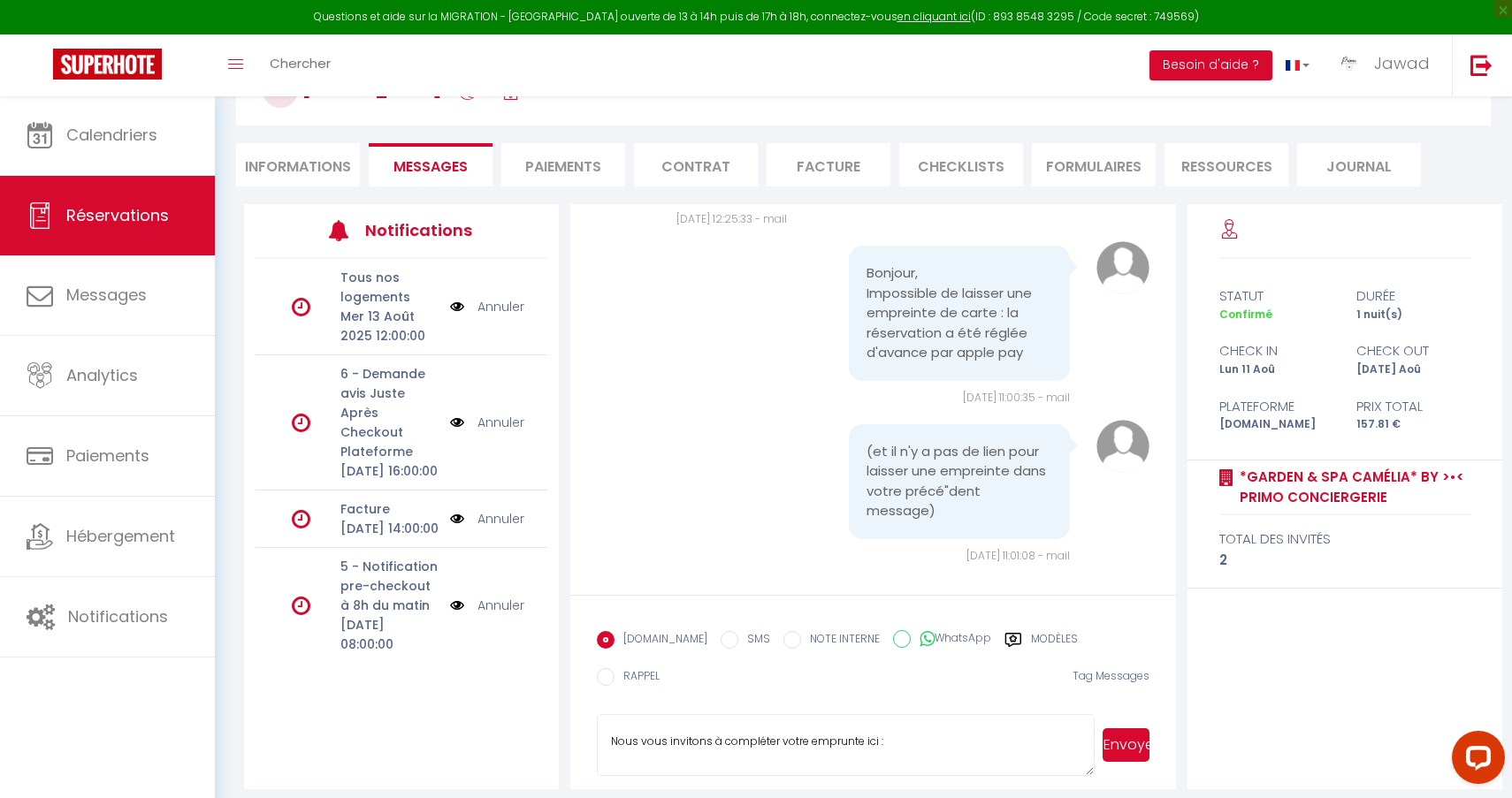
scroll to position [313, 0]
click at [980, 717] on textarea "Bonjour guigue. Vous avez réservé Le logement *Garden & Spa Camélia* by >•< Pri…" at bounding box center [845, 745] width 498 height 62
click at [891, 732] on textarea "Bonjour guigue. Vous avez réservé Le logement *Garden & Spa Camélia* by >•< Pri…" at bounding box center [845, 745] width 498 height 62
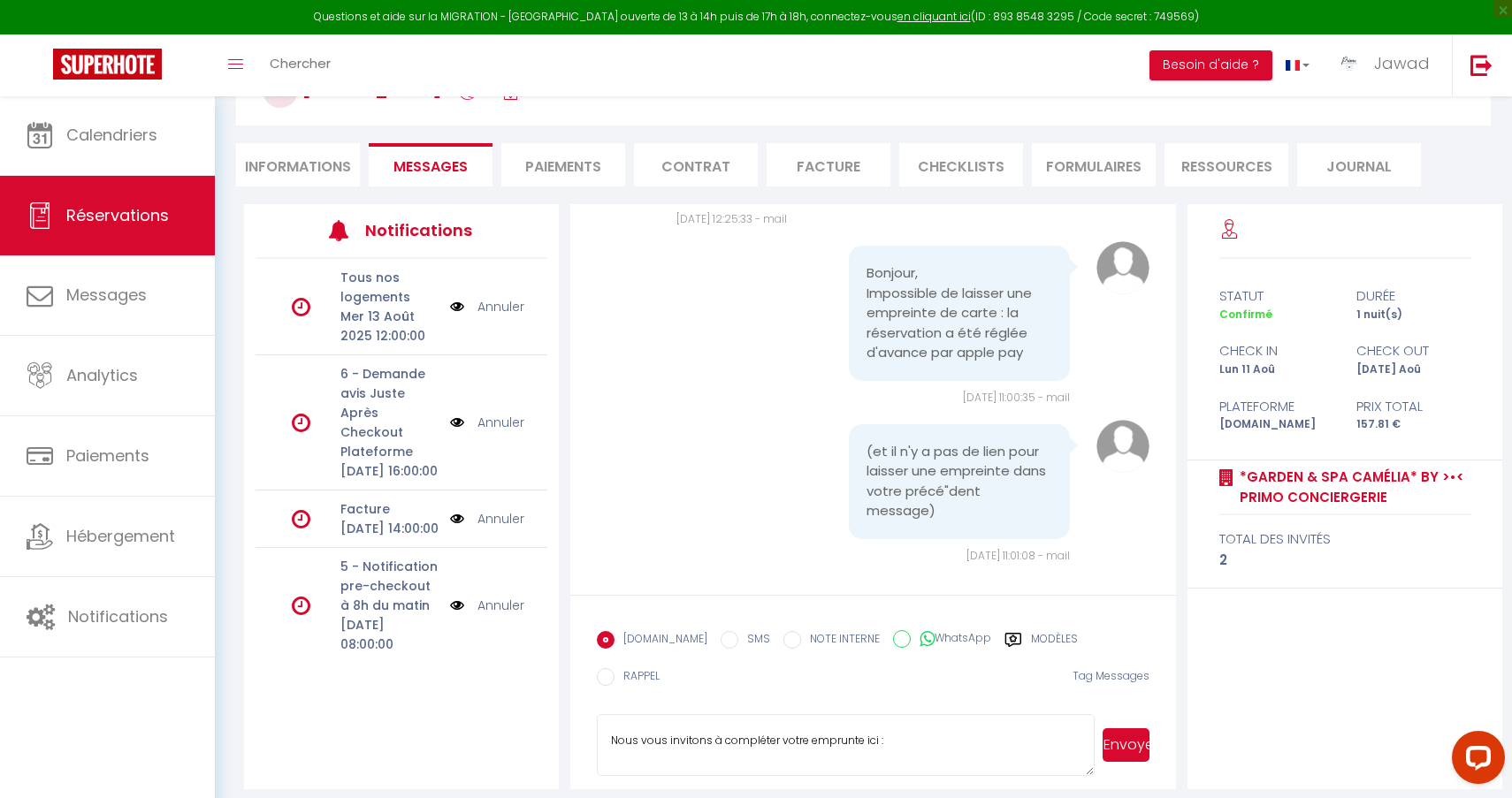
click at [891, 732] on textarea "Bonjour guigue. Vous avez réservé Le logement *Garden & Spa Camélia* by >•< Pri…" at bounding box center [845, 745] width 498 height 62
click at [313, 186] on li "Informations" at bounding box center [298, 164] width 124 height 43
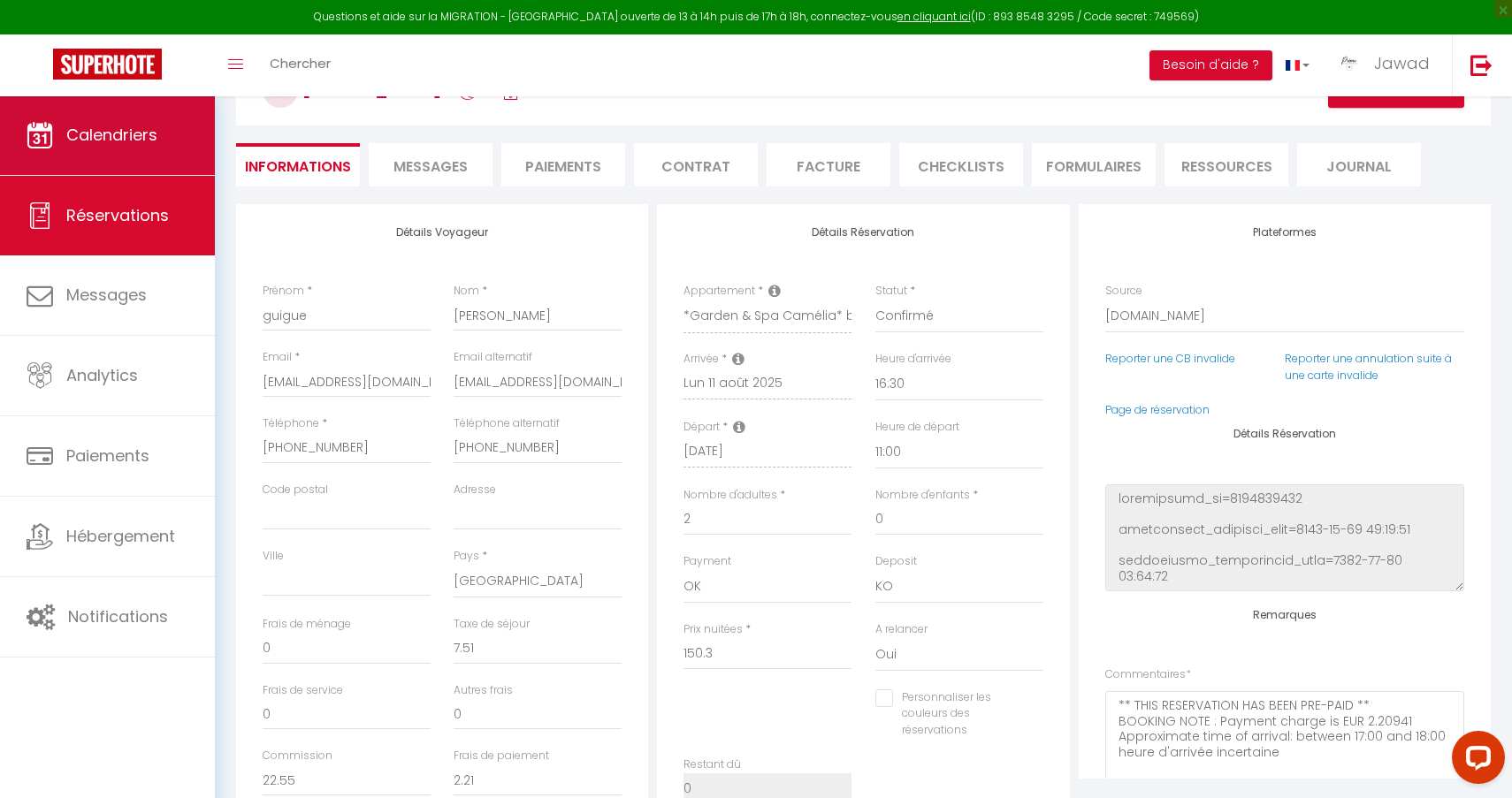
click at [98, 165] on link "Calendriers" at bounding box center [107, 136] width 215 height 80
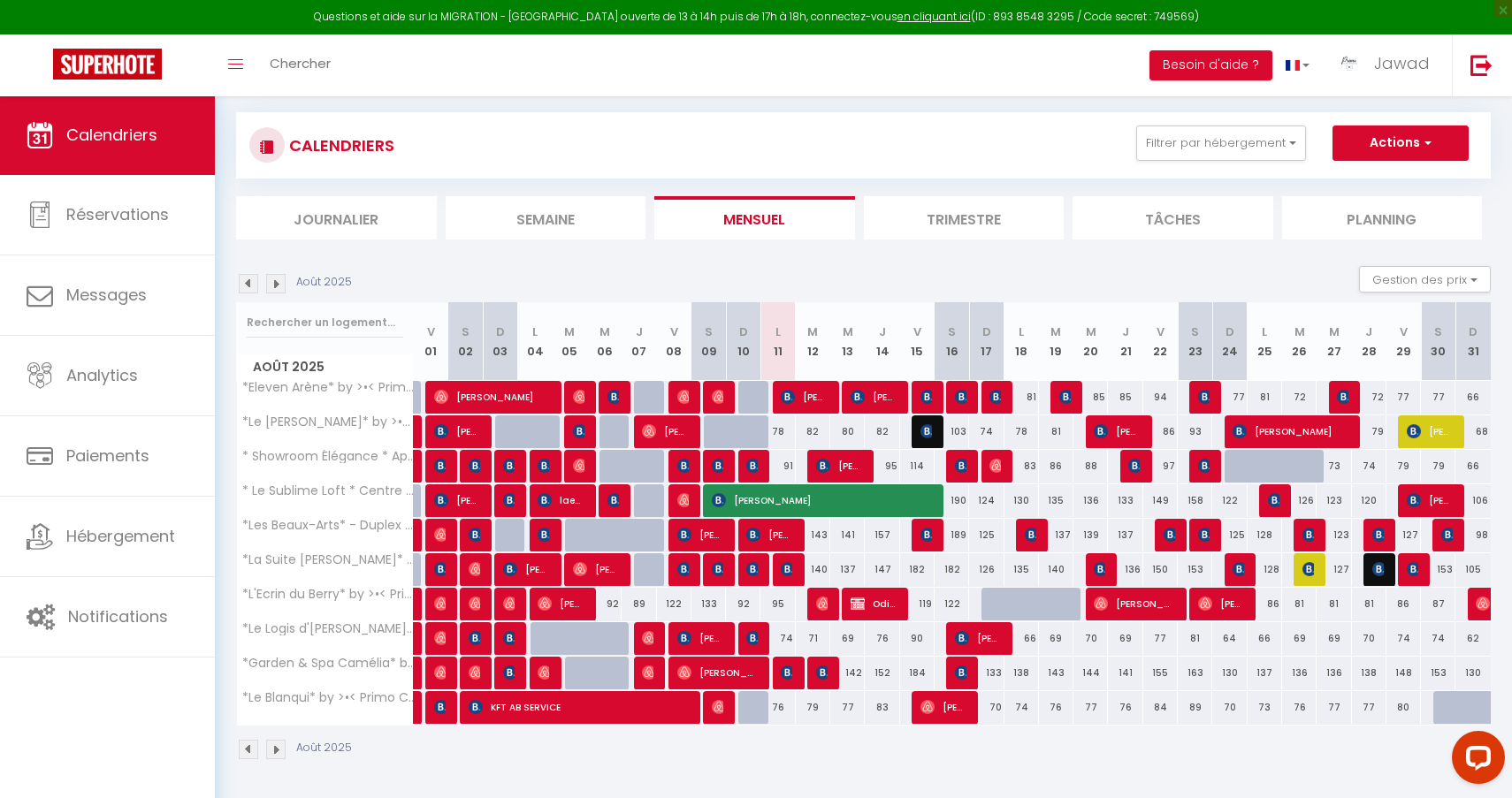
scroll to position [96, 0]
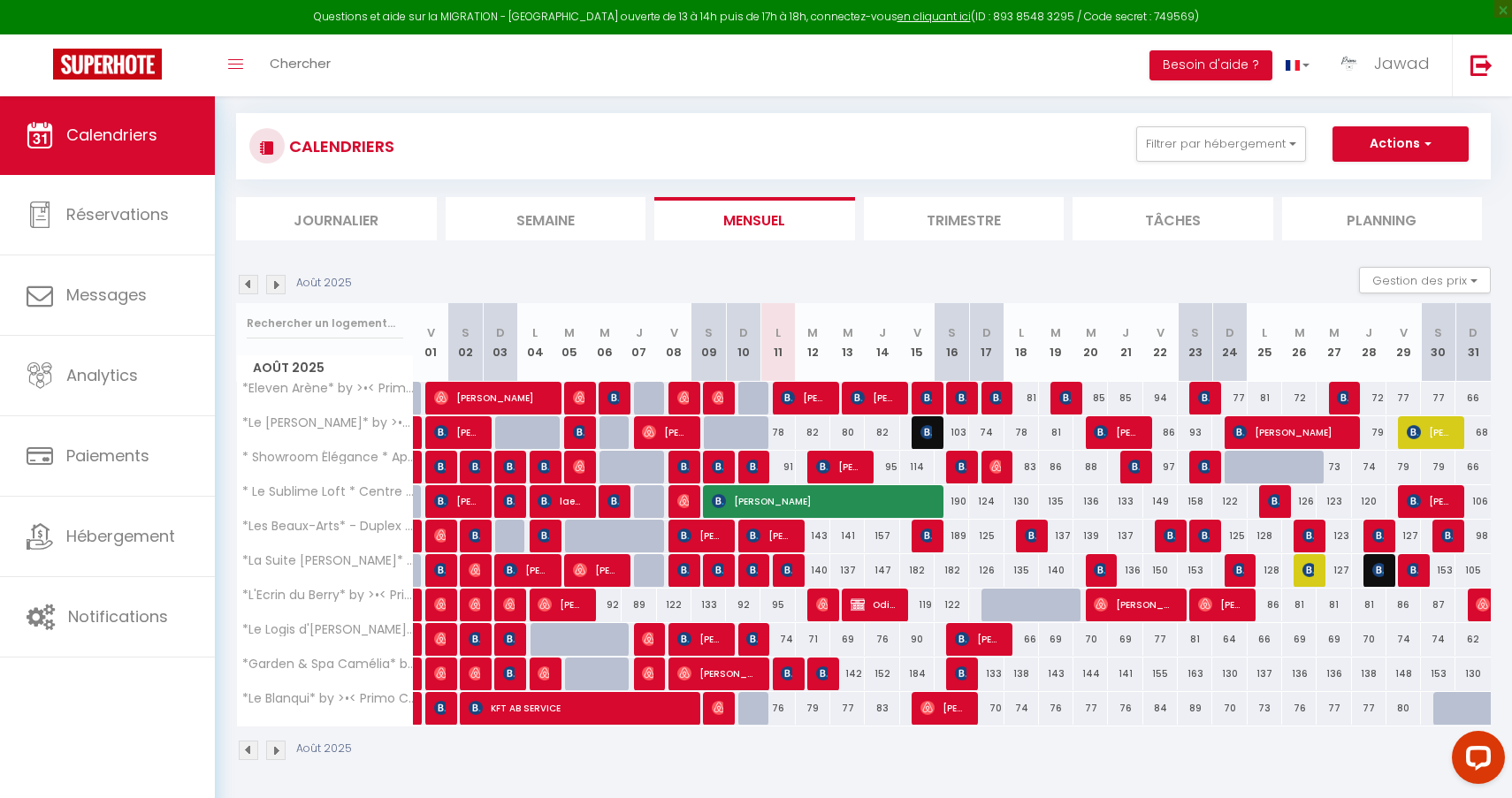
click at [756, 639] on img at bounding box center [754, 639] width 14 height 14
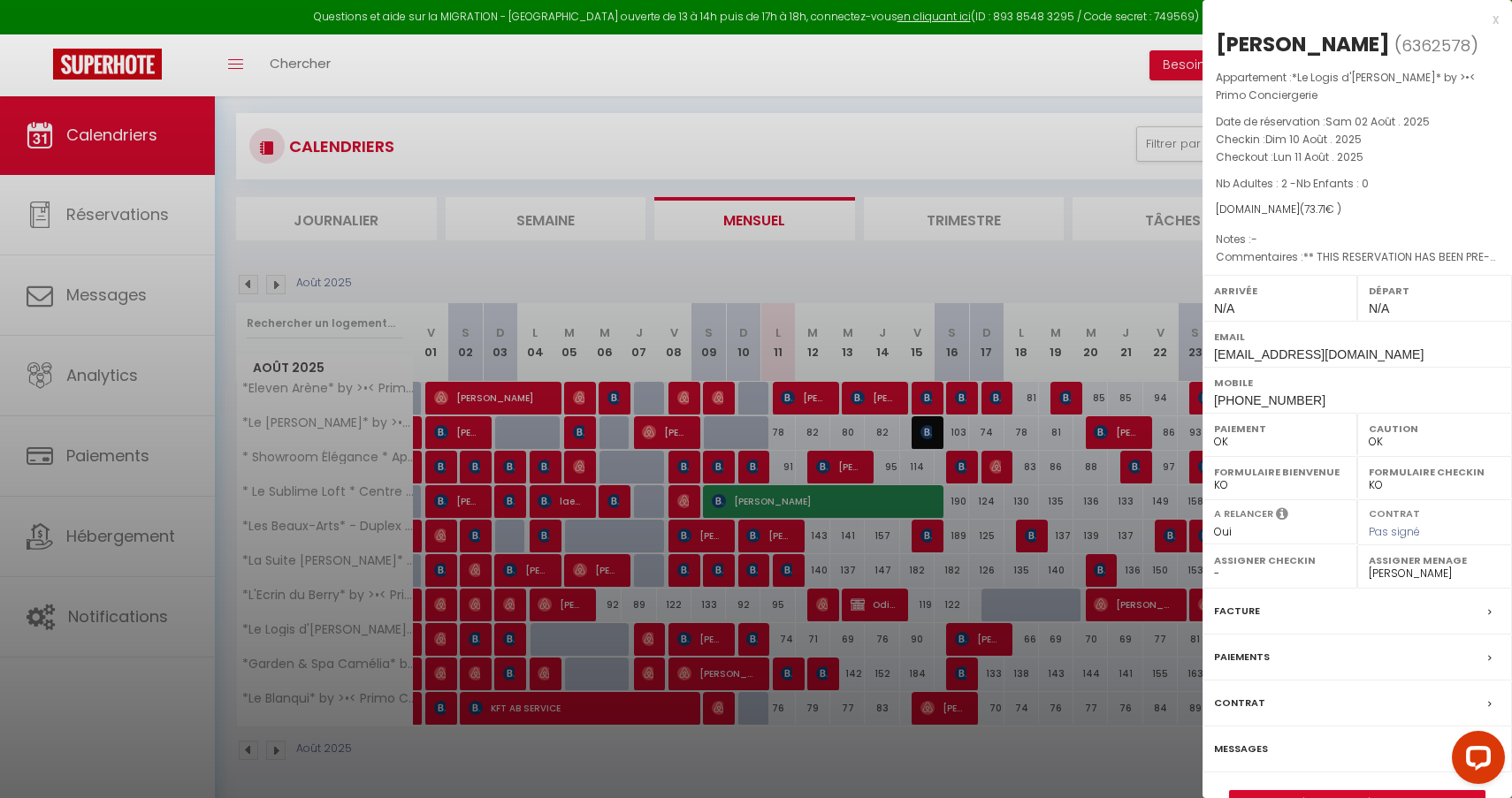
click at [1399, 792] on link "Détails de la réservation" at bounding box center [1357, 802] width 255 height 23
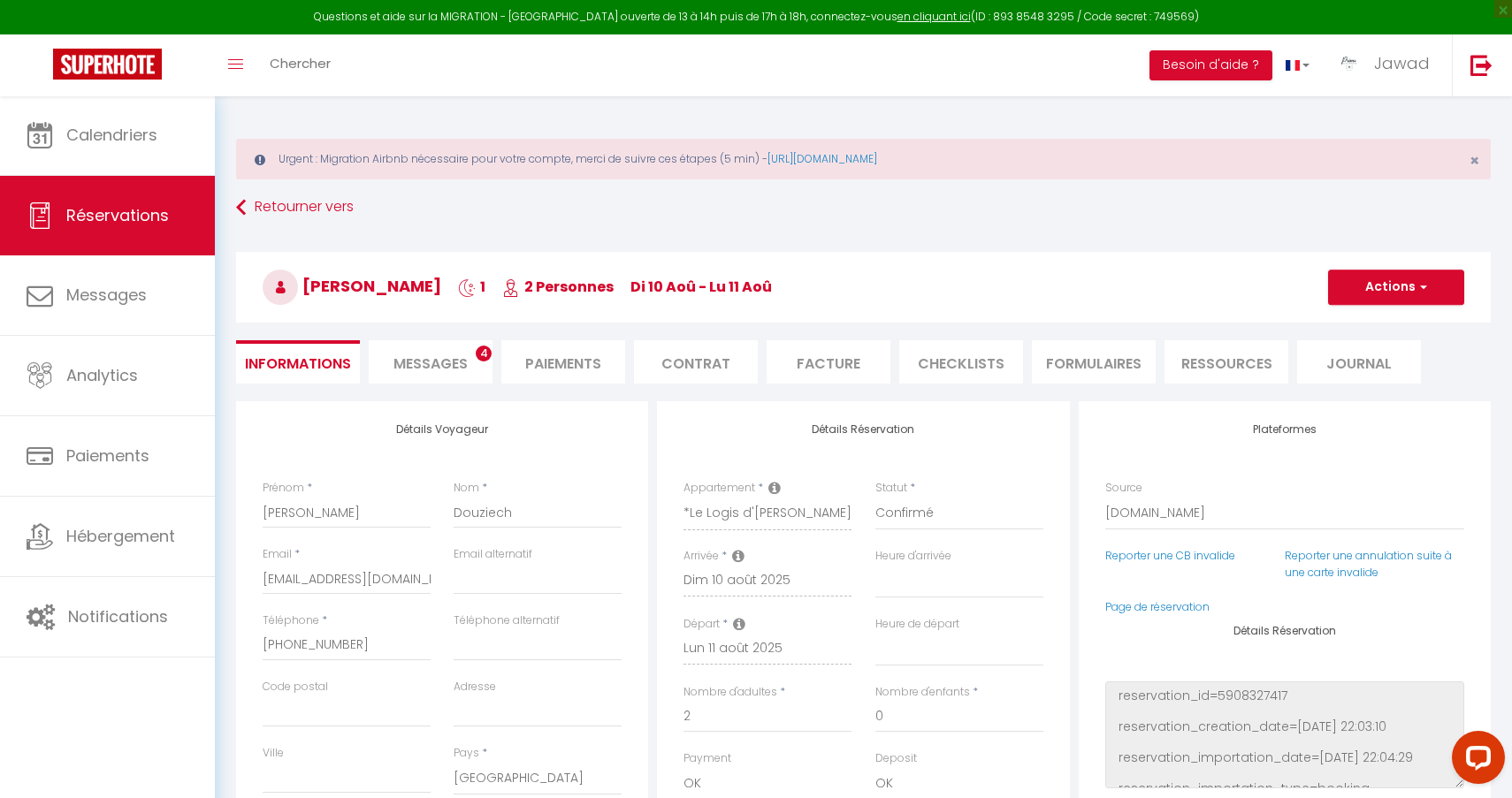
click at [426, 367] on span "Messages" at bounding box center [431, 364] width 74 height 20
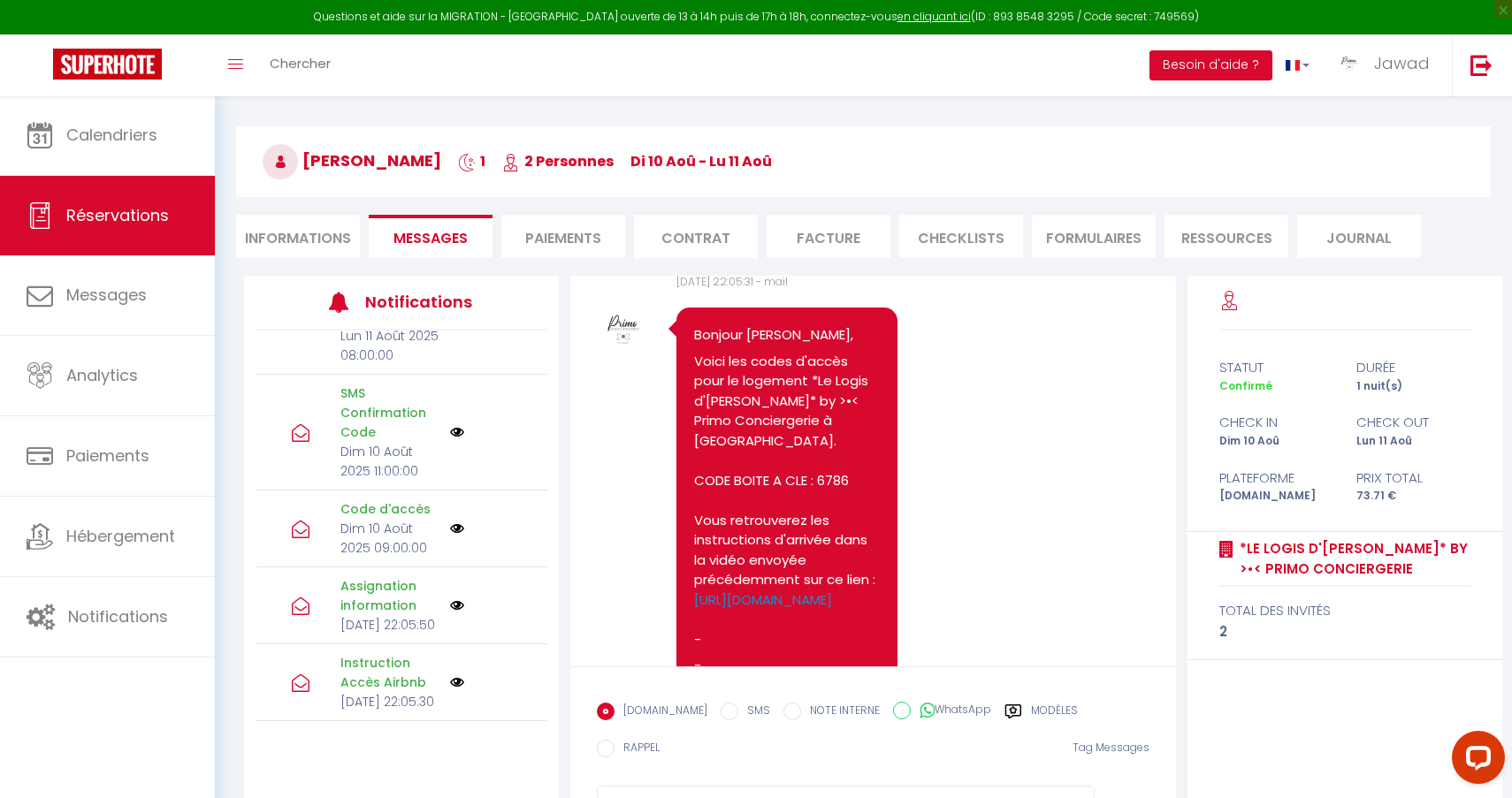
scroll to position [126, 0]
click at [290, 234] on li "Informations" at bounding box center [298, 236] width 124 height 43
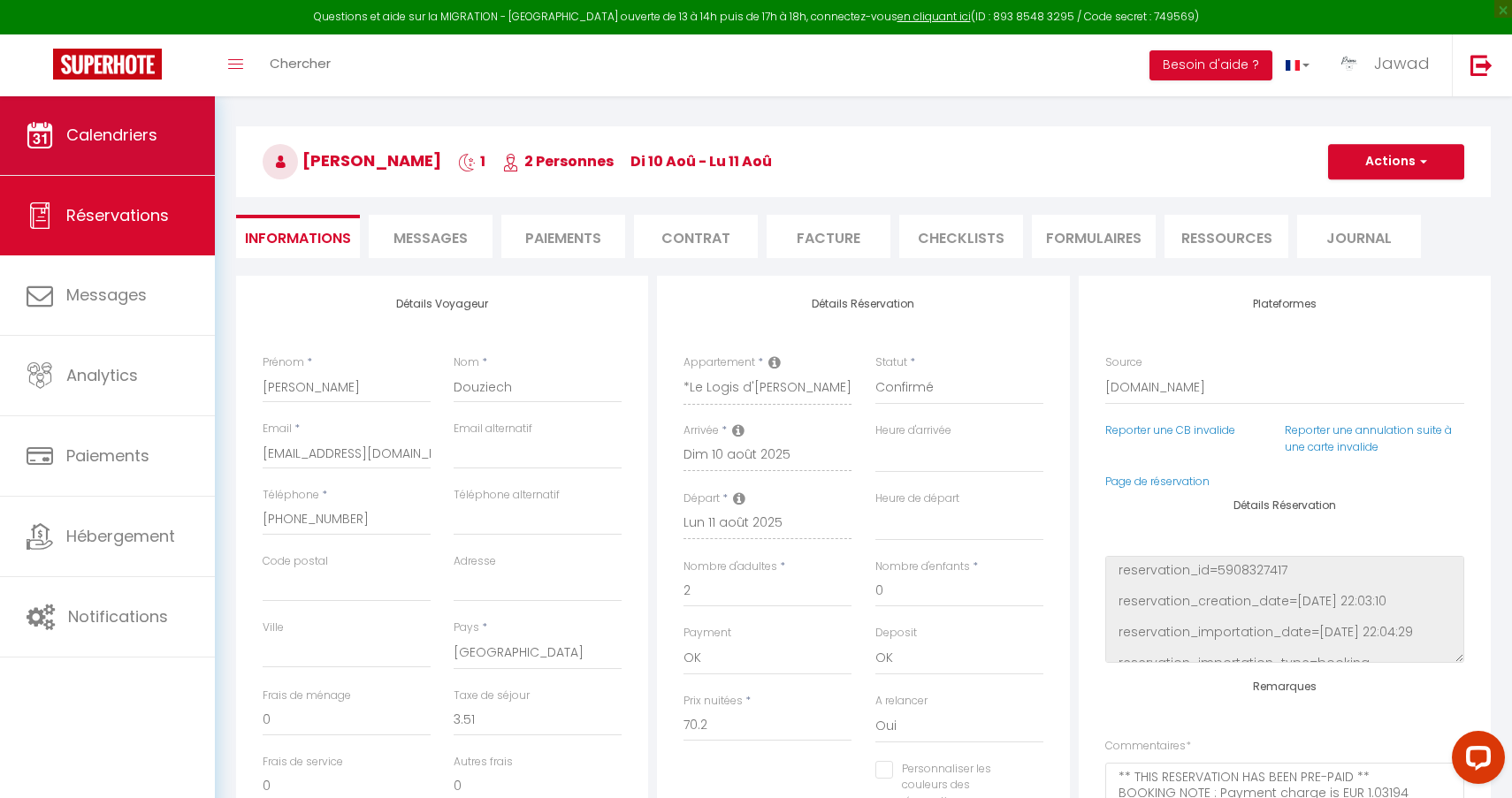
click at [103, 160] on link "Calendriers" at bounding box center [107, 136] width 215 height 80
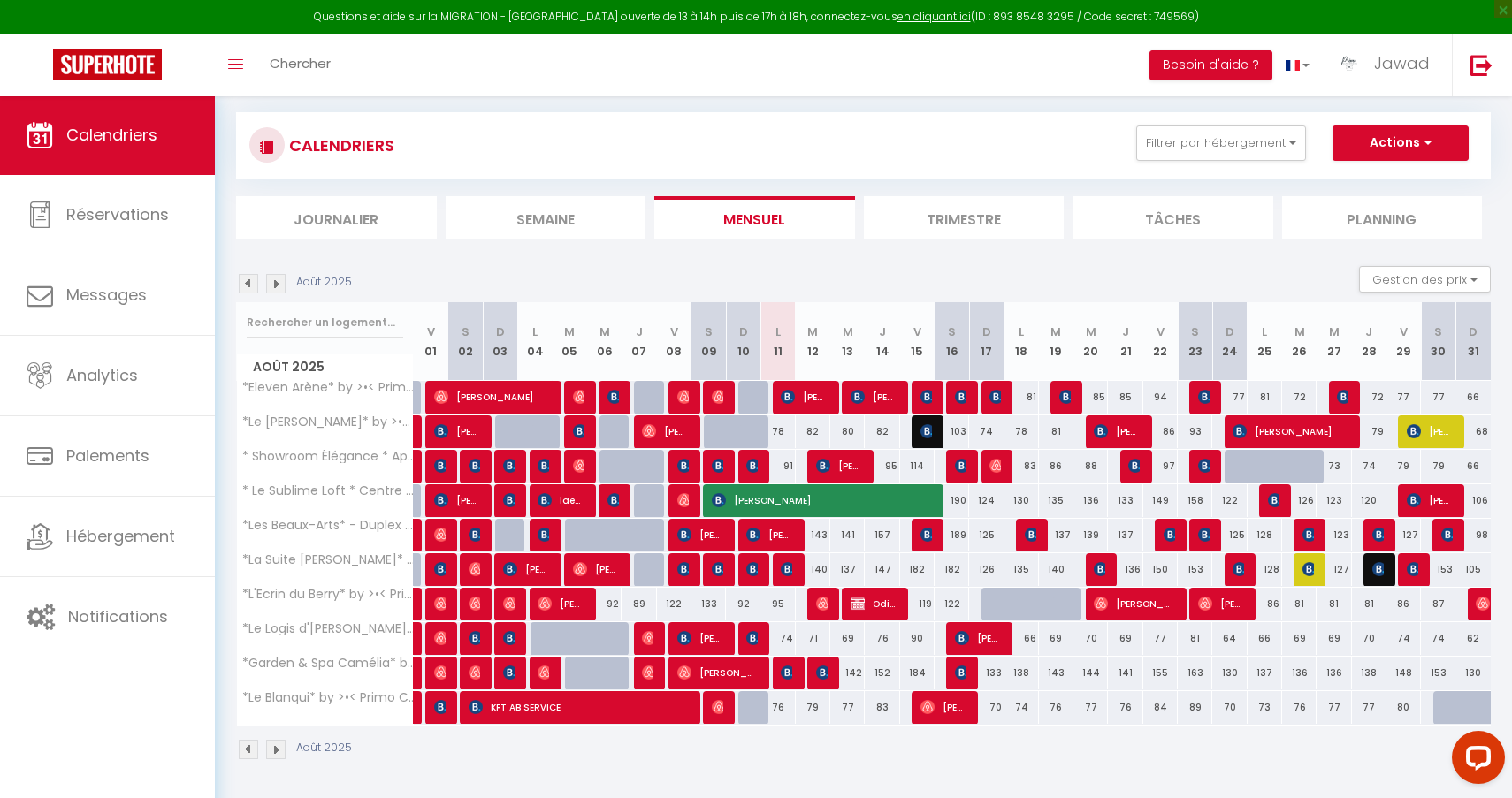
scroll to position [96, 0]
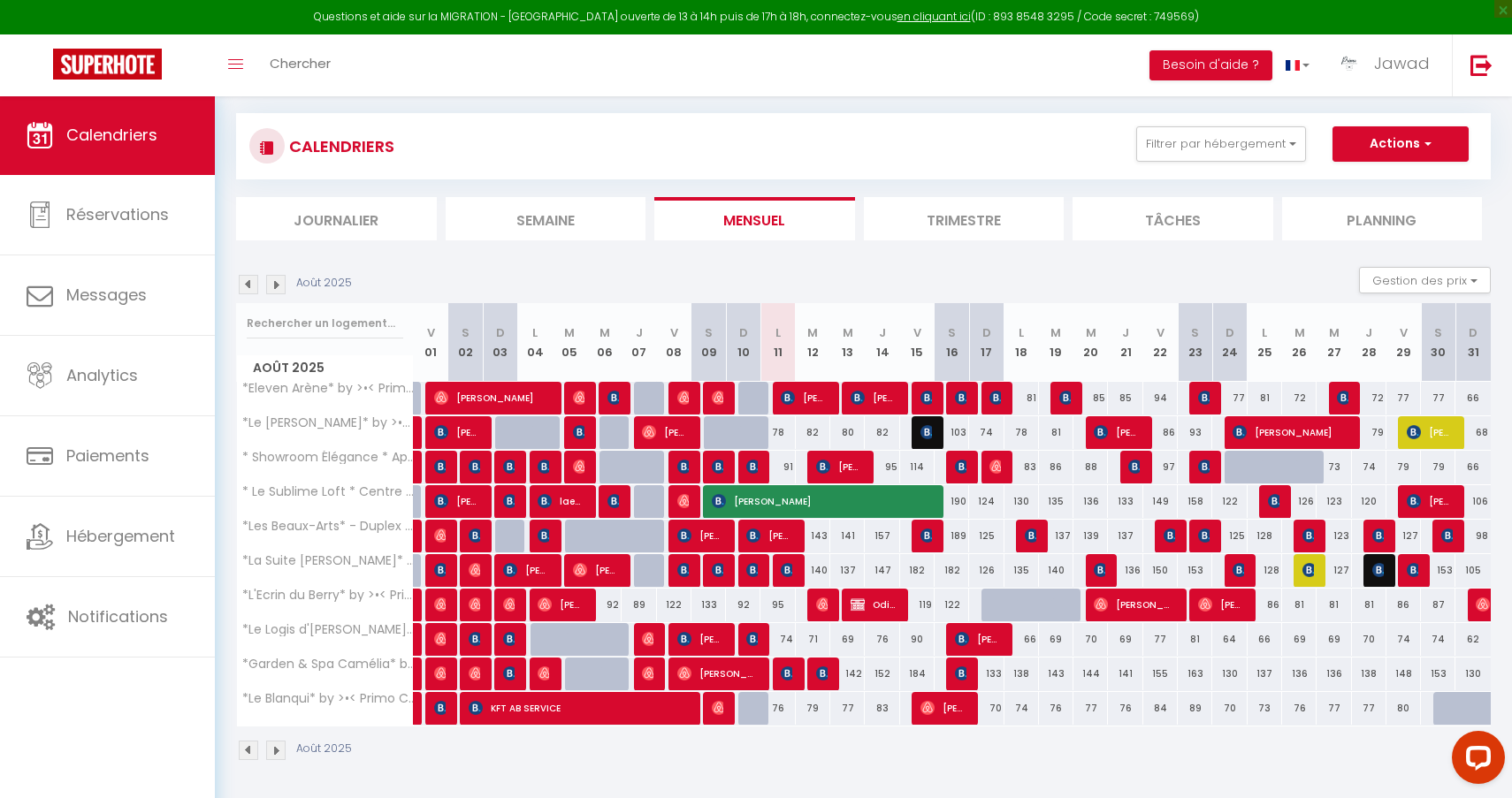
click at [989, 639] on span "[PERSON_NAME]" at bounding box center [978, 639] width 46 height 34
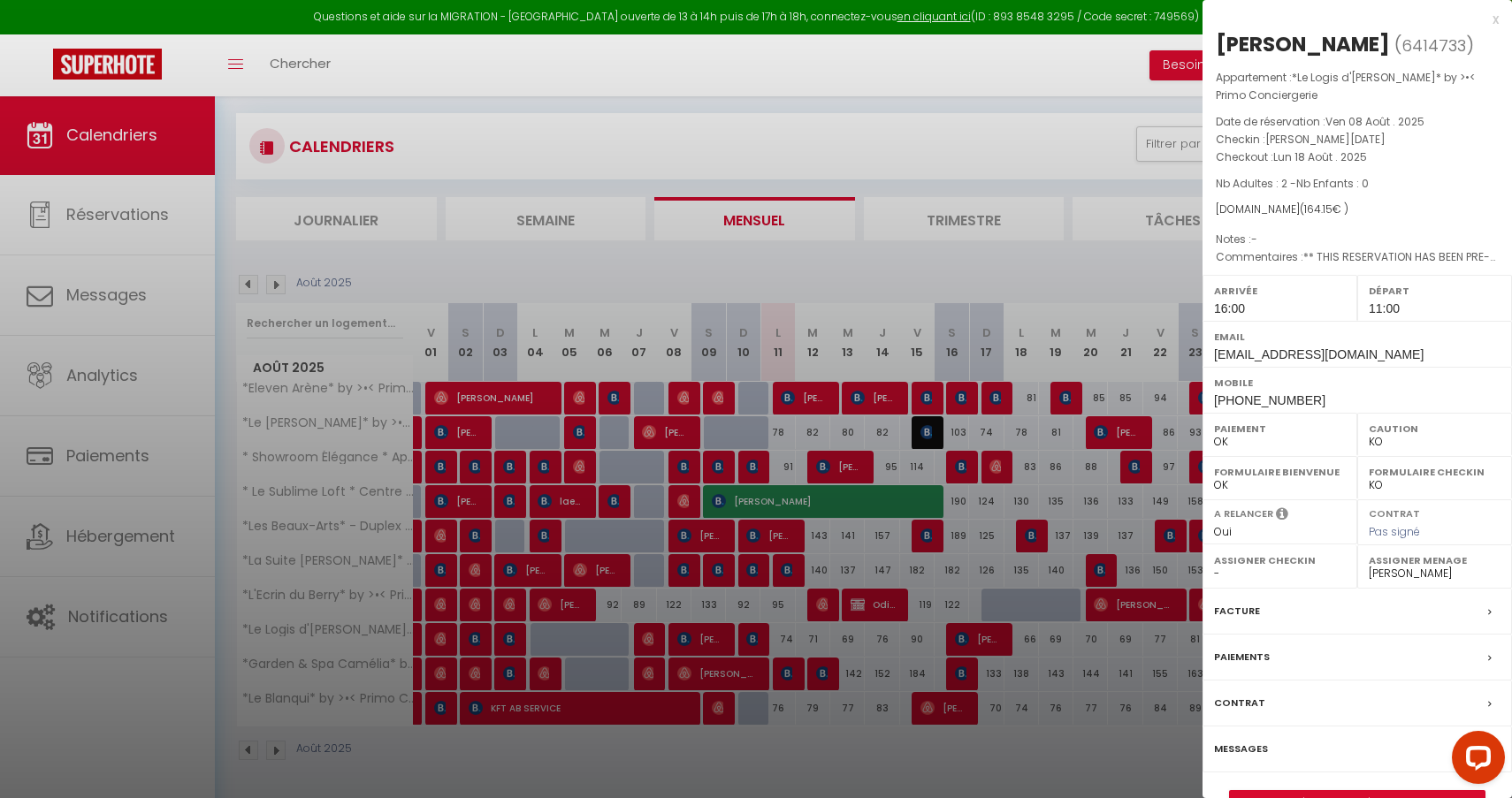
click at [1323, 792] on link "Détails de la réservation" at bounding box center [1357, 802] width 255 height 23
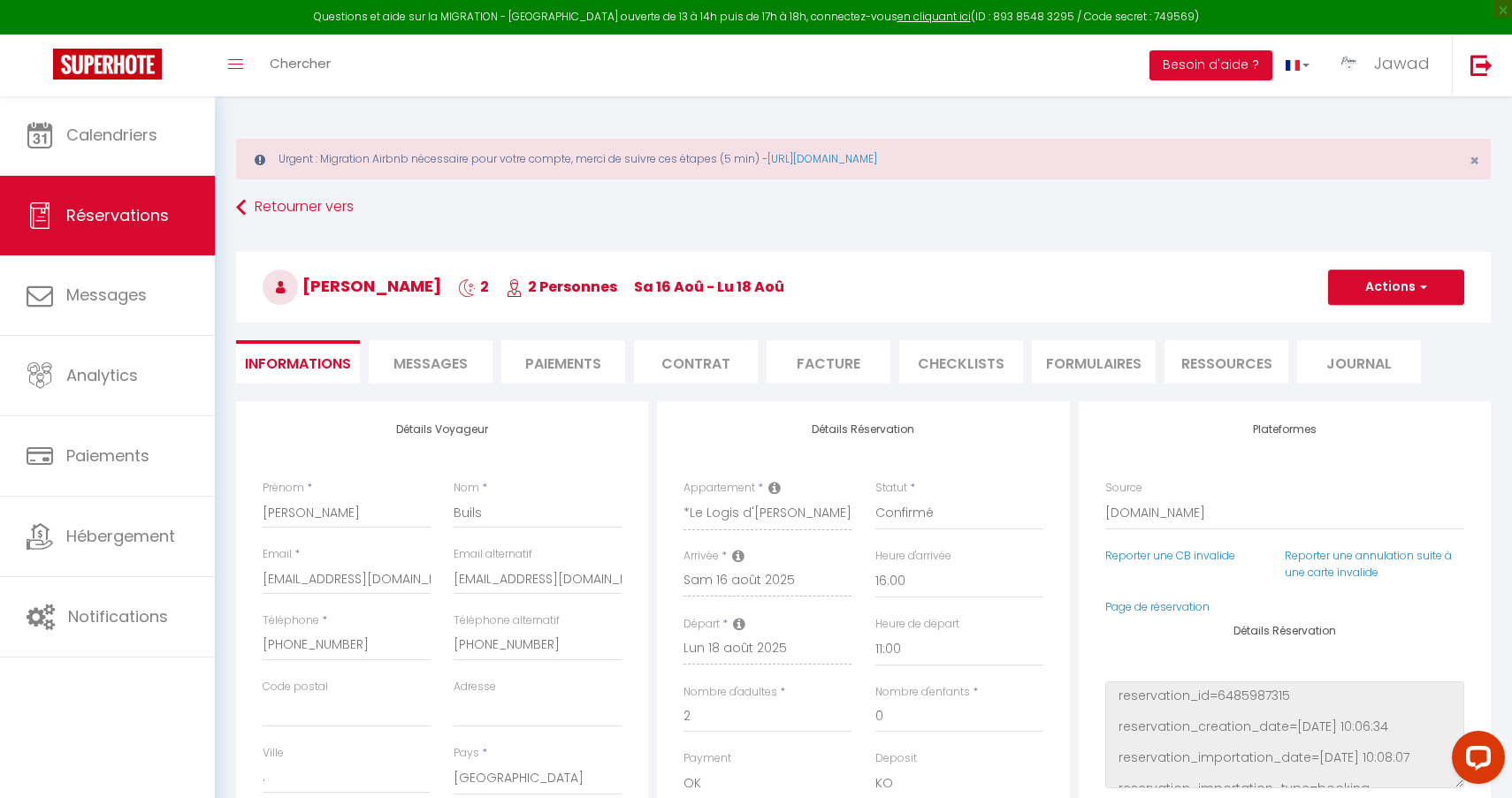
click at [442, 370] on span "Messages" at bounding box center [431, 364] width 74 height 20
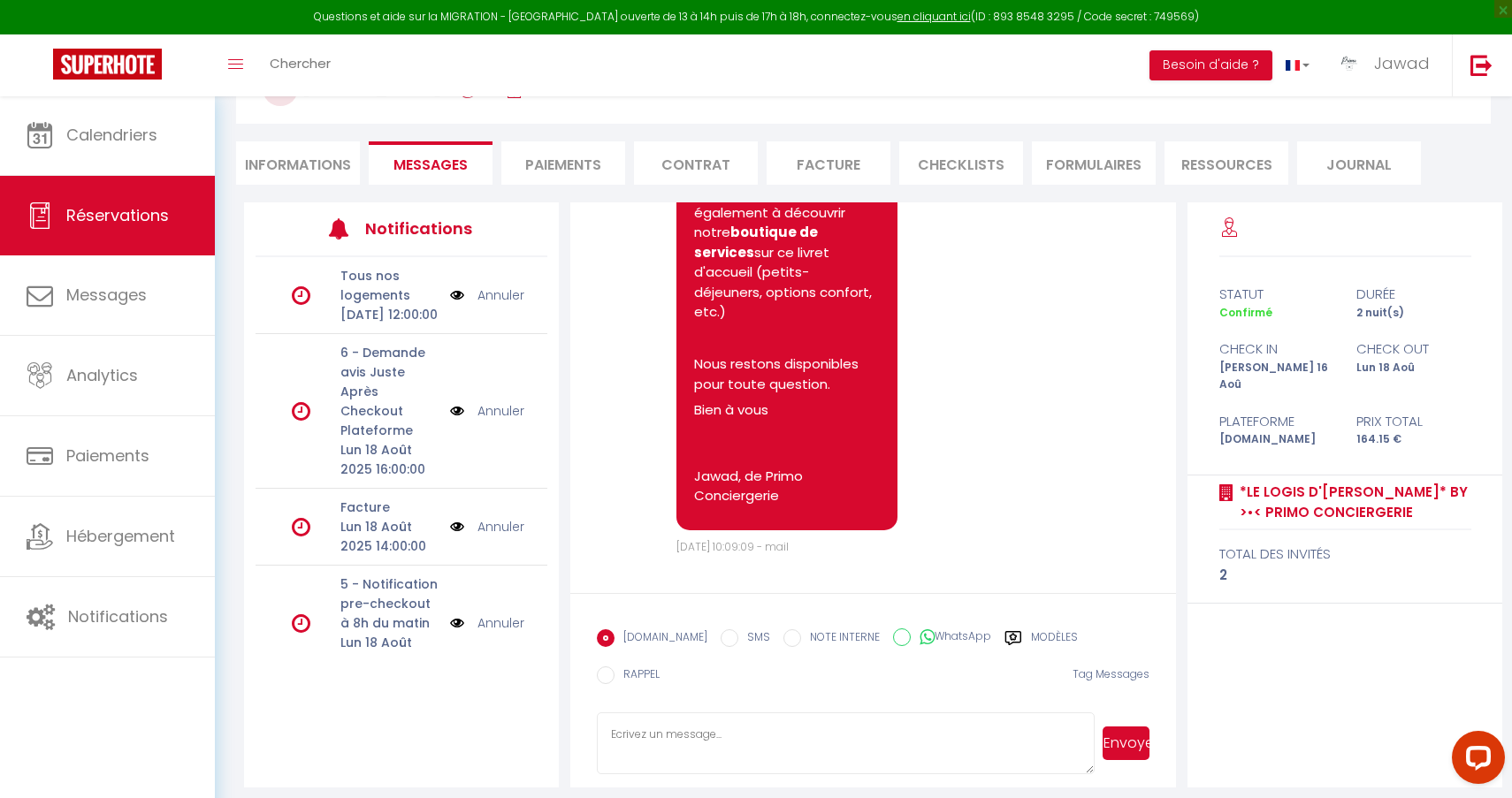
scroll to position [197, 0]
click at [1031, 641] on label "Modèles" at bounding box center [1054, 642] width 47 height 22
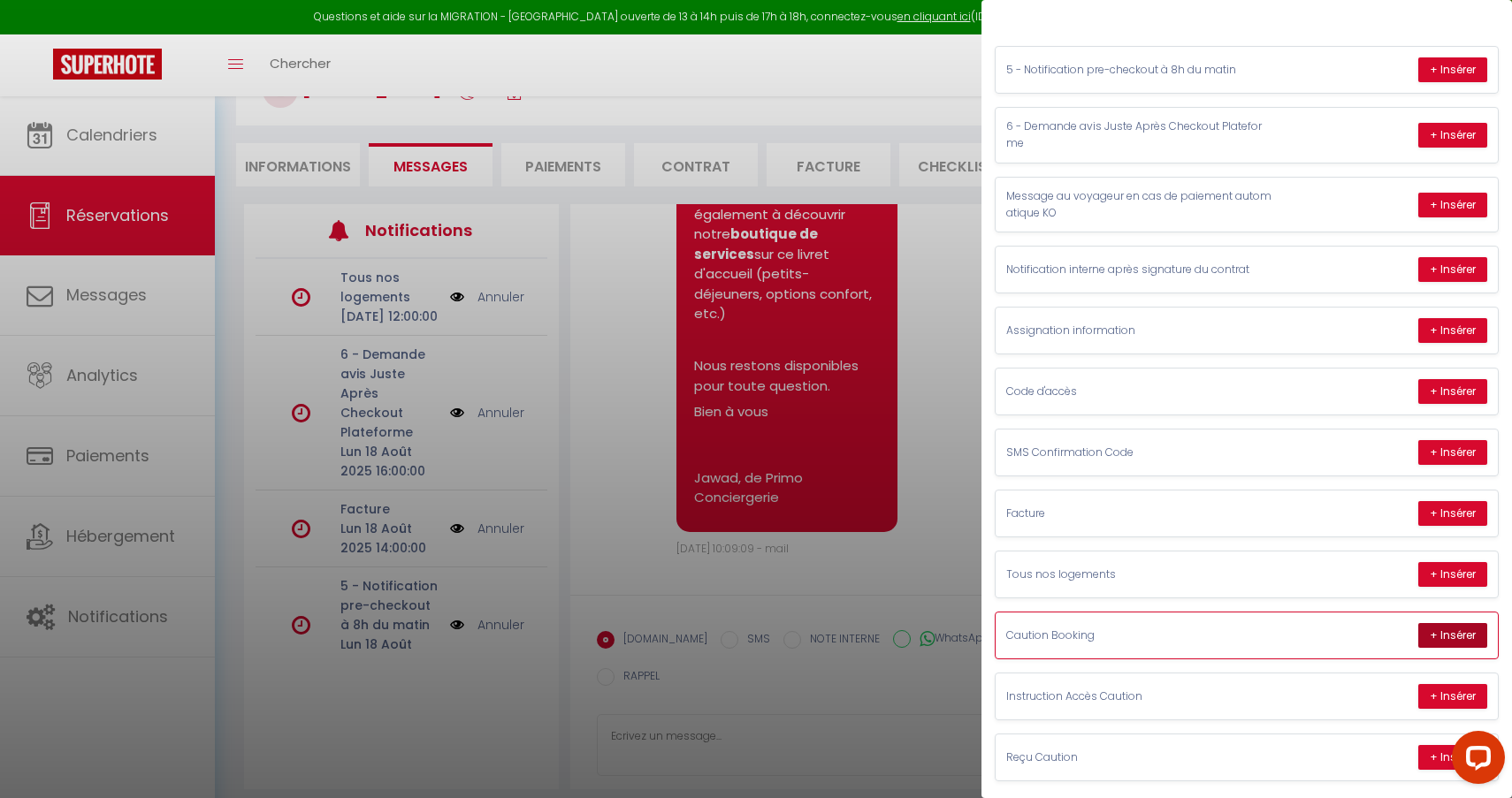
scroll to position [137, 0]
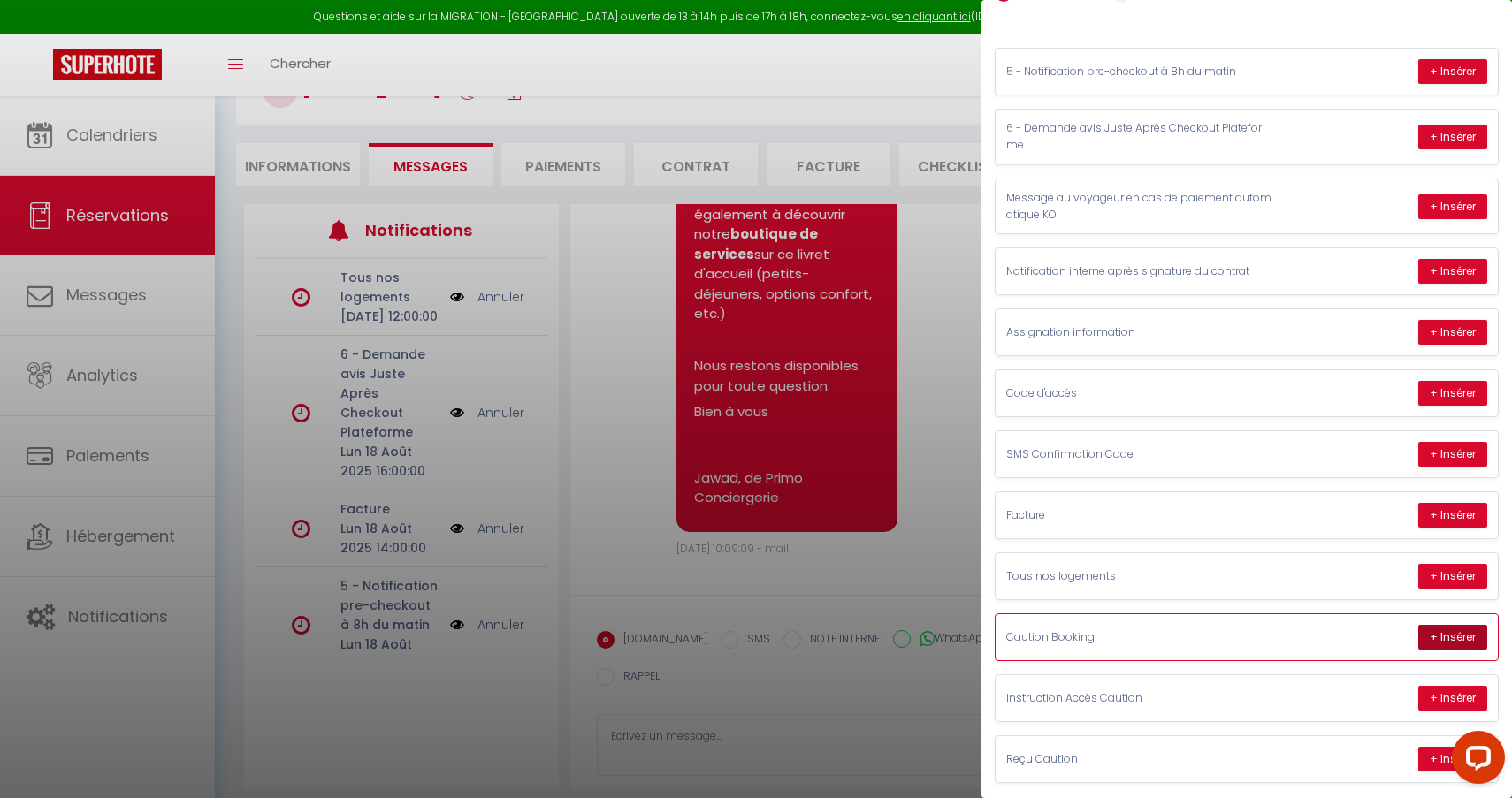
click at [1431, 634] on button "+ Insérer" at bounding box center [1452, 637] width 69 height 25
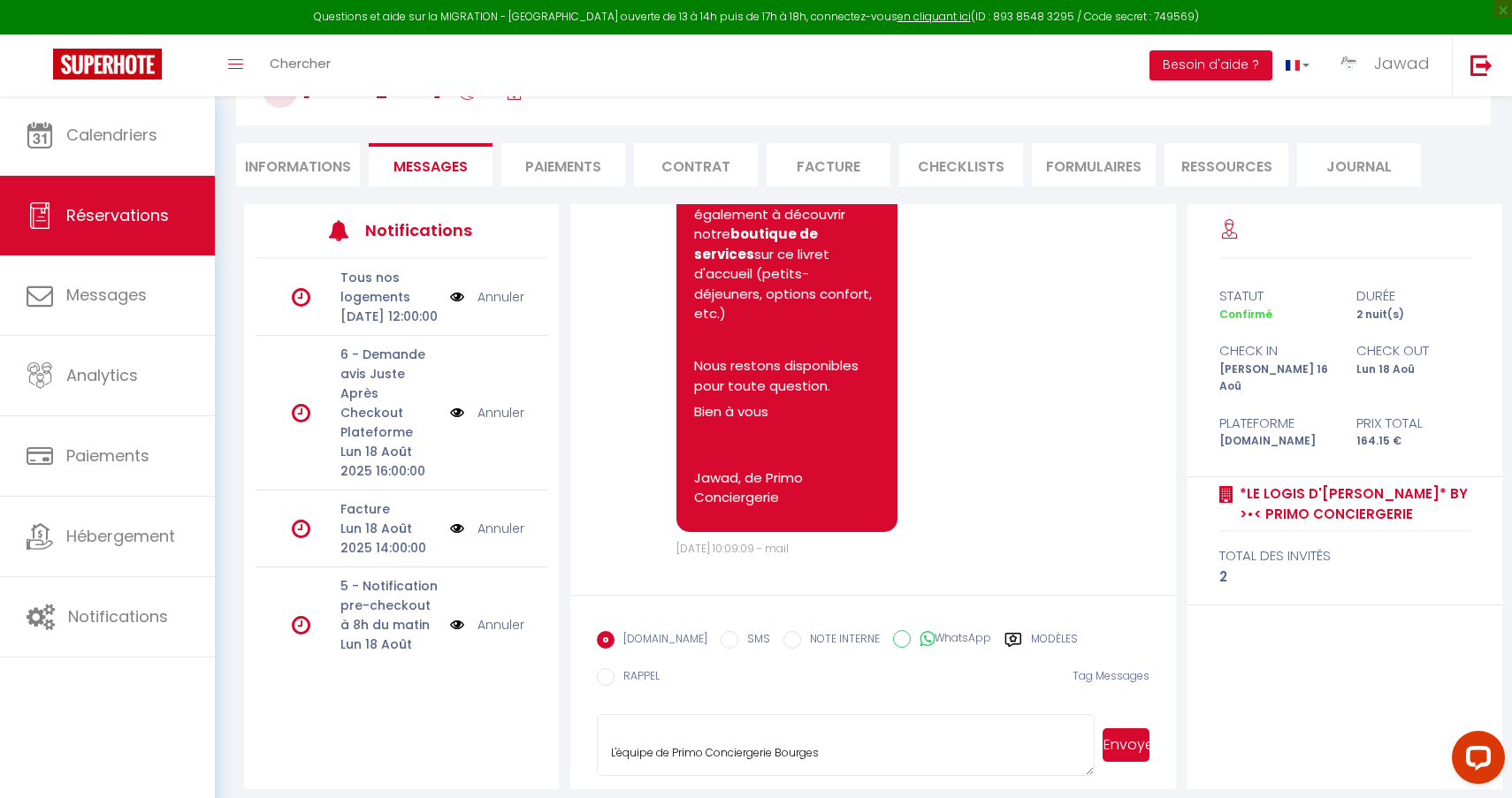
scroll to position [530, 0]
drag, startPoint x: 839, startPoint y: 737, endPoint x: 536, endPoint y: 649, distance: 315.5
click at [536, 649] on div "Notifications Tous nos logements Mar 19 Août 2025 12:00:00 Annuler 6 - Demande …" at bounding box center [872, 496] width 1258 height 585
click at [320, 177] on li "Informations" at bounding box center [298, 164] width 124 height 43
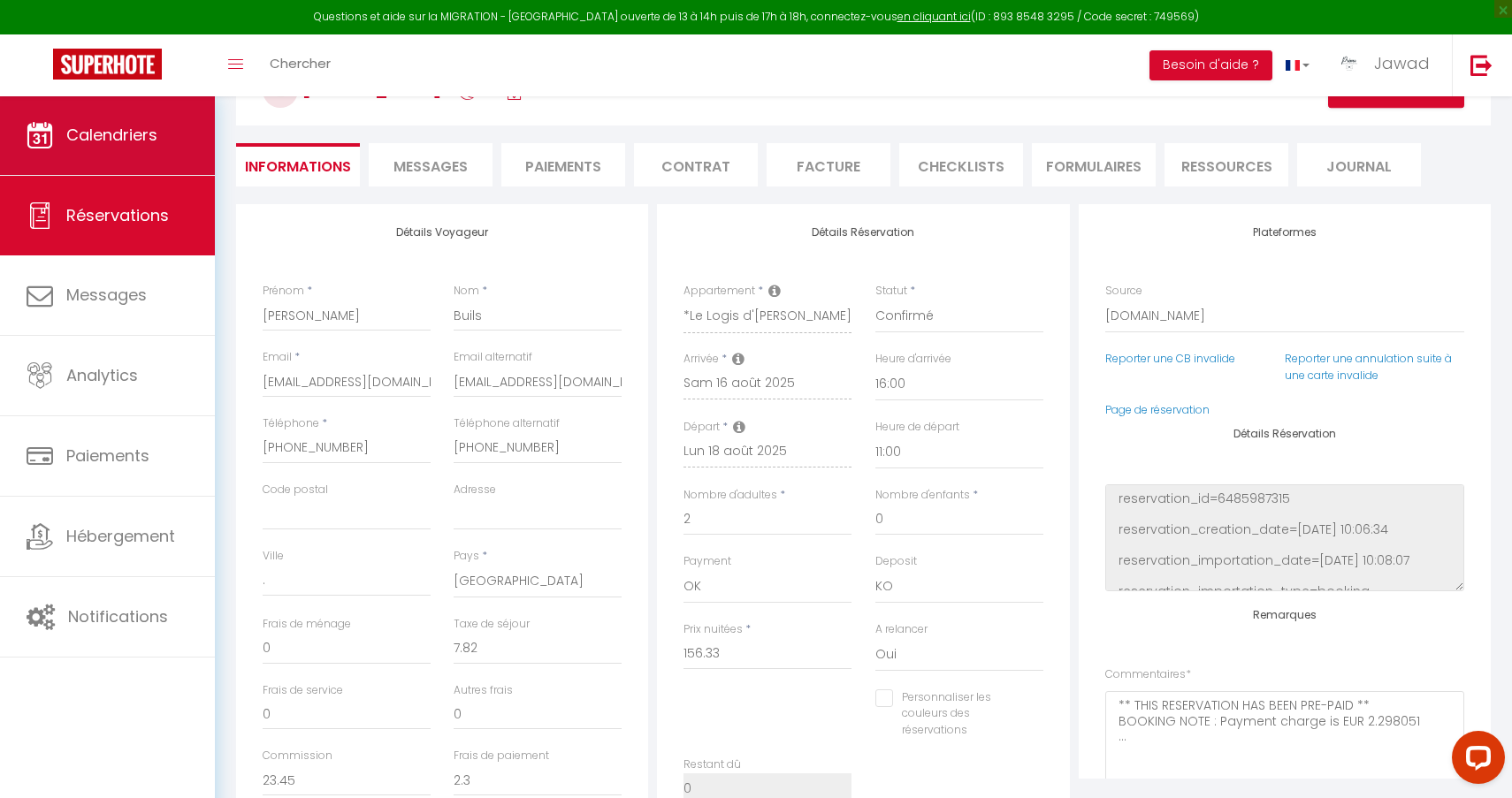
click at [115, 134] on span "Calendriers" at bounding box center [111, 135] width 91 height 22
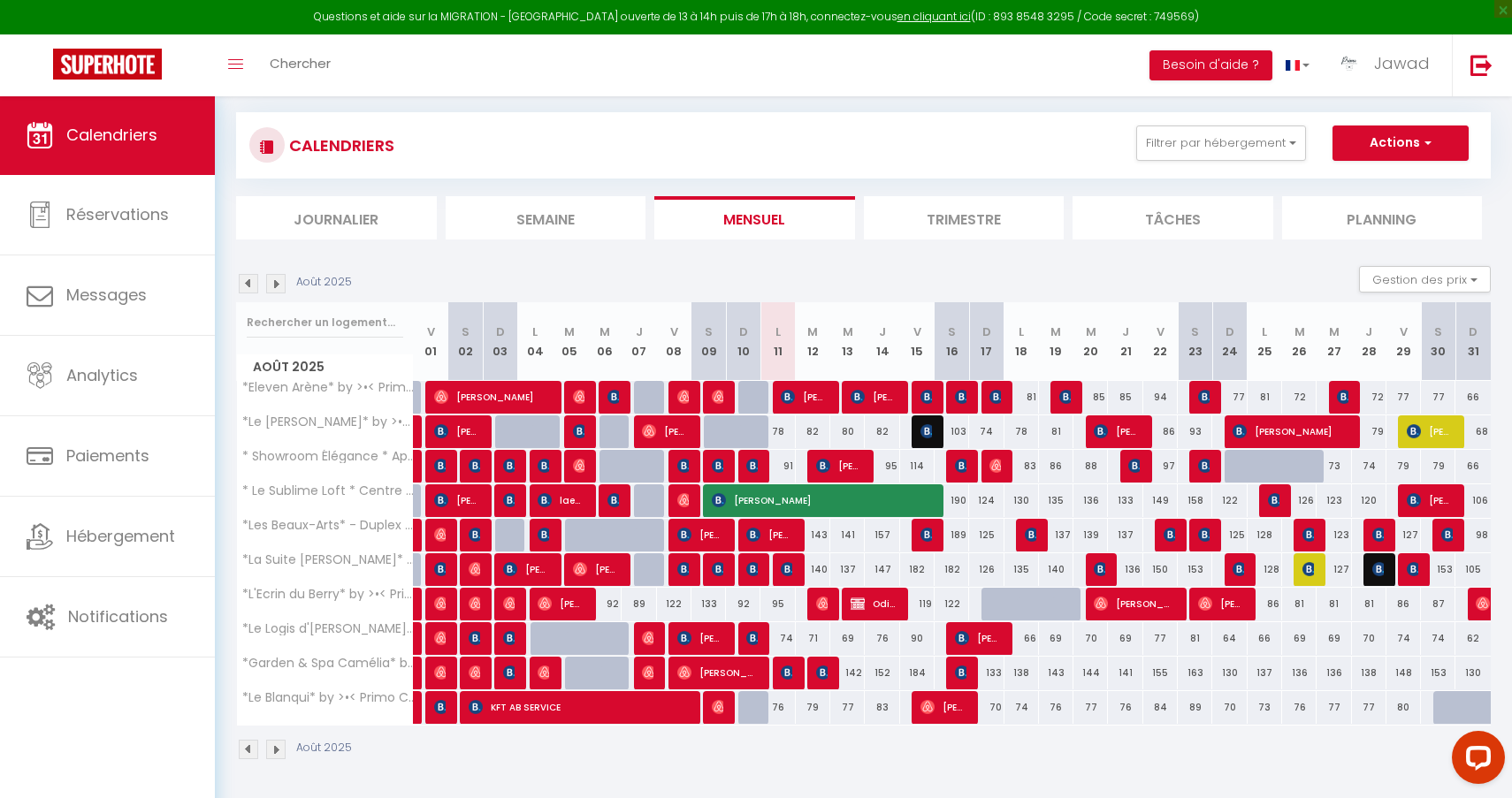
scroll to position [96, 0]
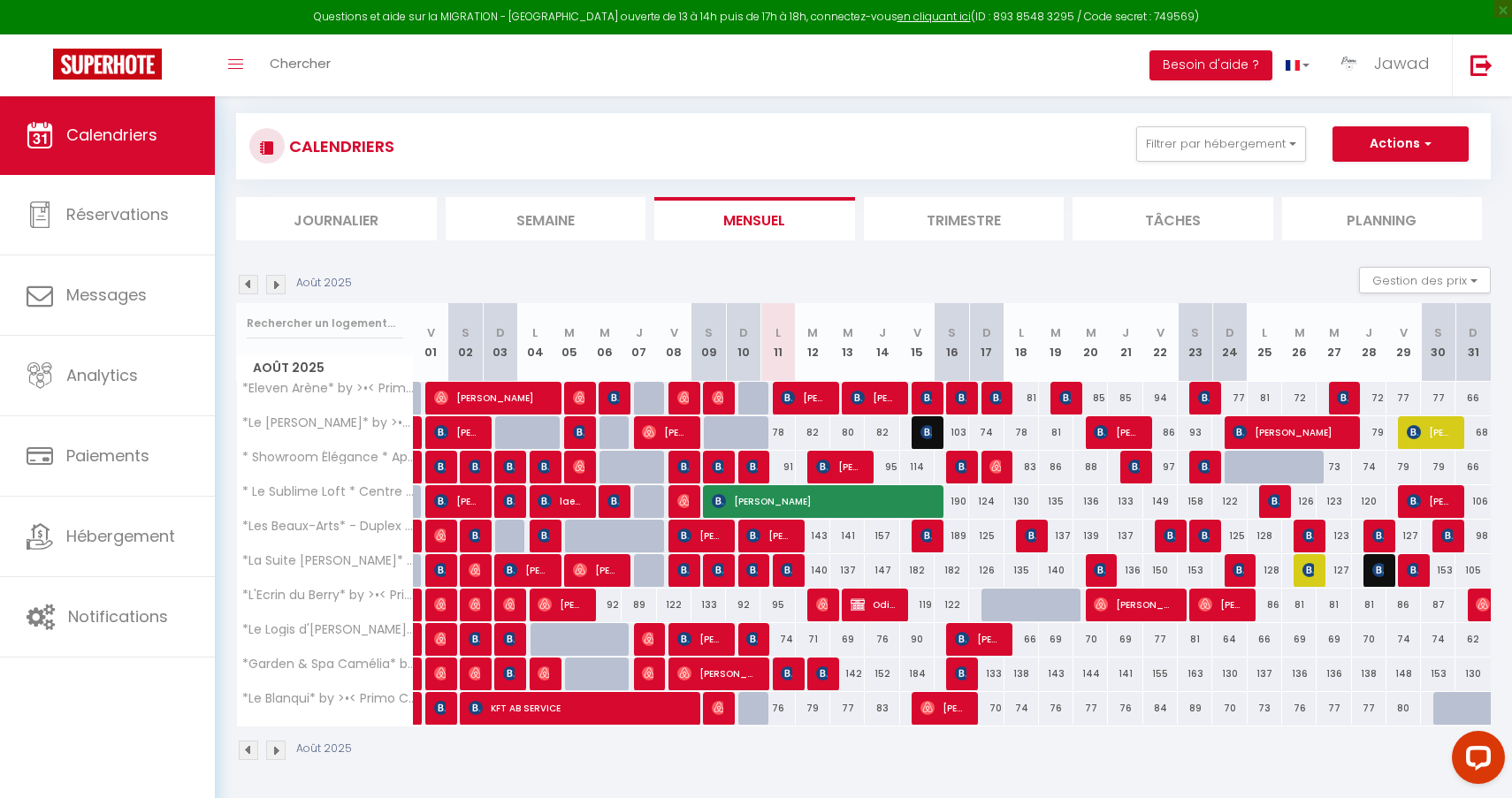
click at [786, 676] on img at bounding box center [787, 673] width 14 height 14
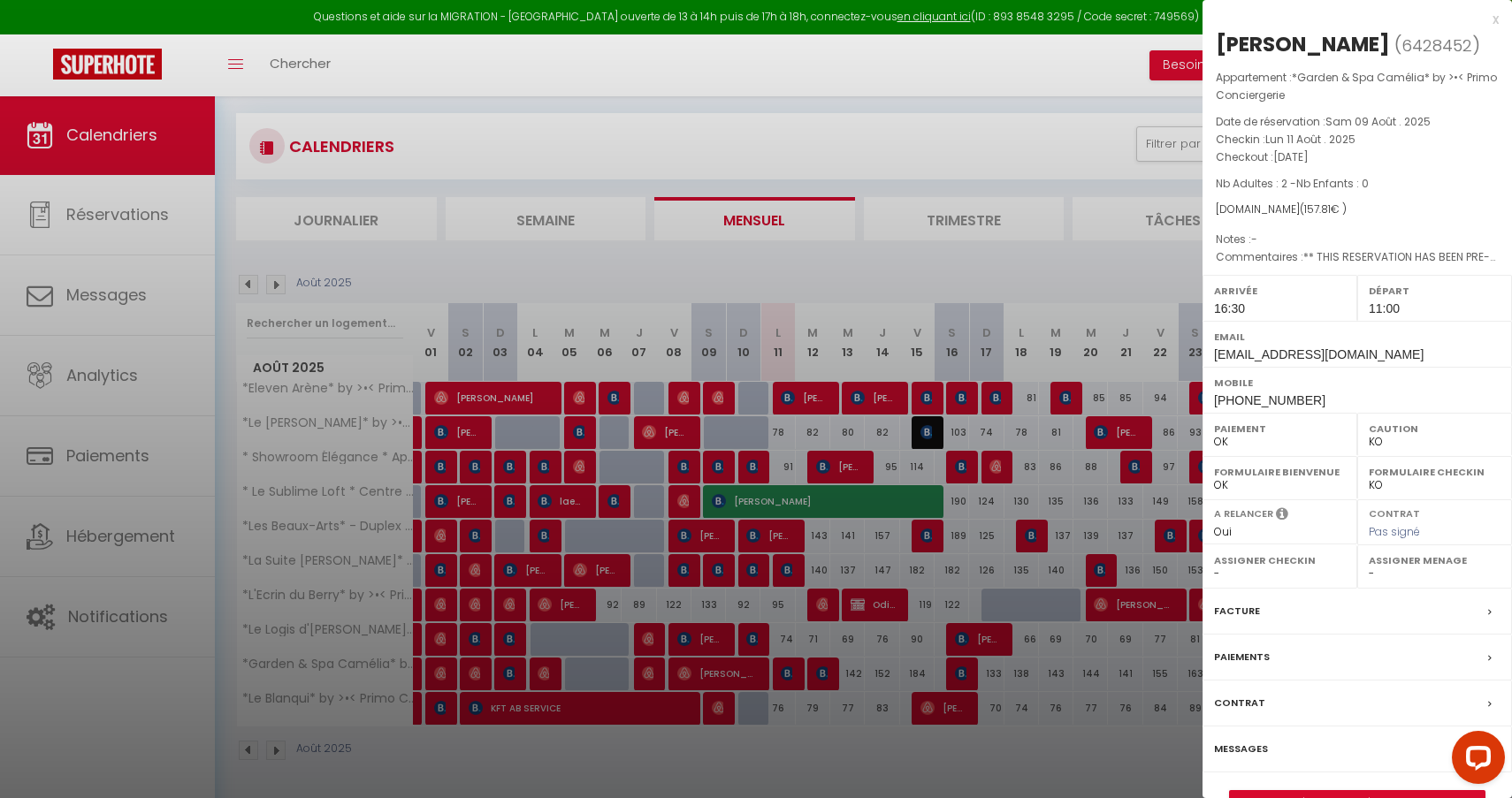
click at [1338, 792] on link "Détails de la réservation" at bounding box center [1357, 802] width 255 height 23
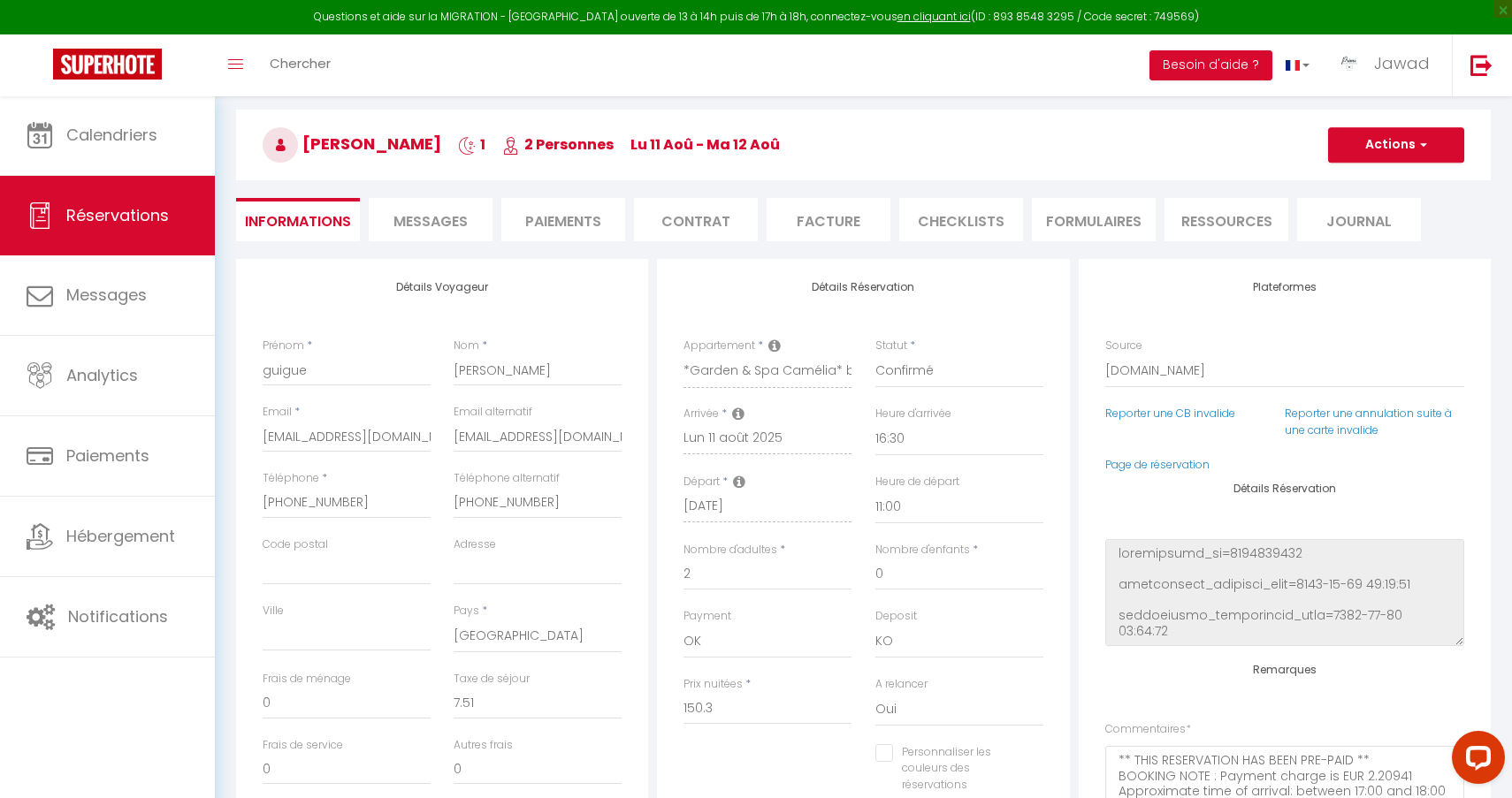
scroll to position [150, 0]
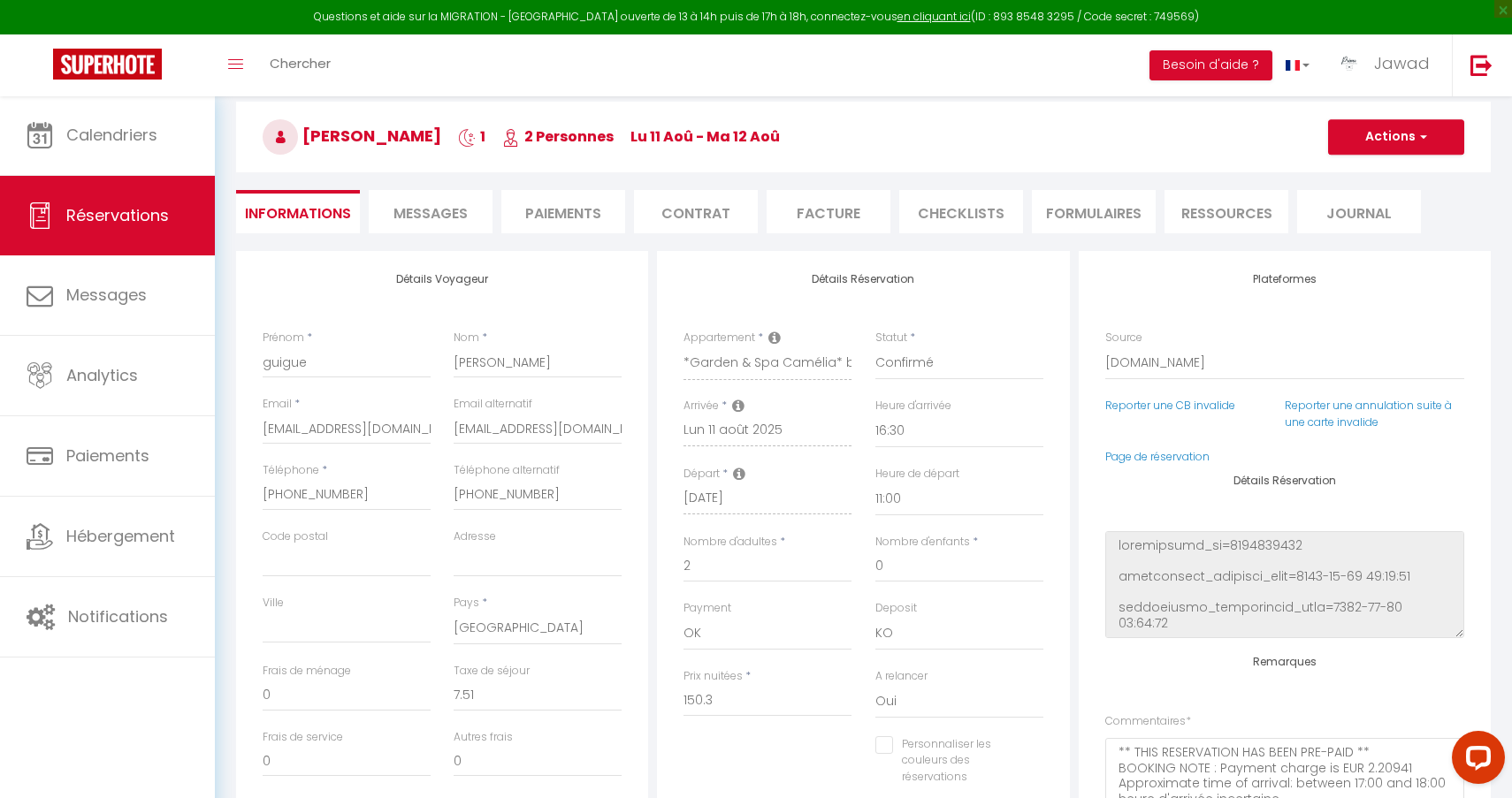
click at [568, 208] on li "Paiements" at bounding box center [564, 211] width 124 height 43
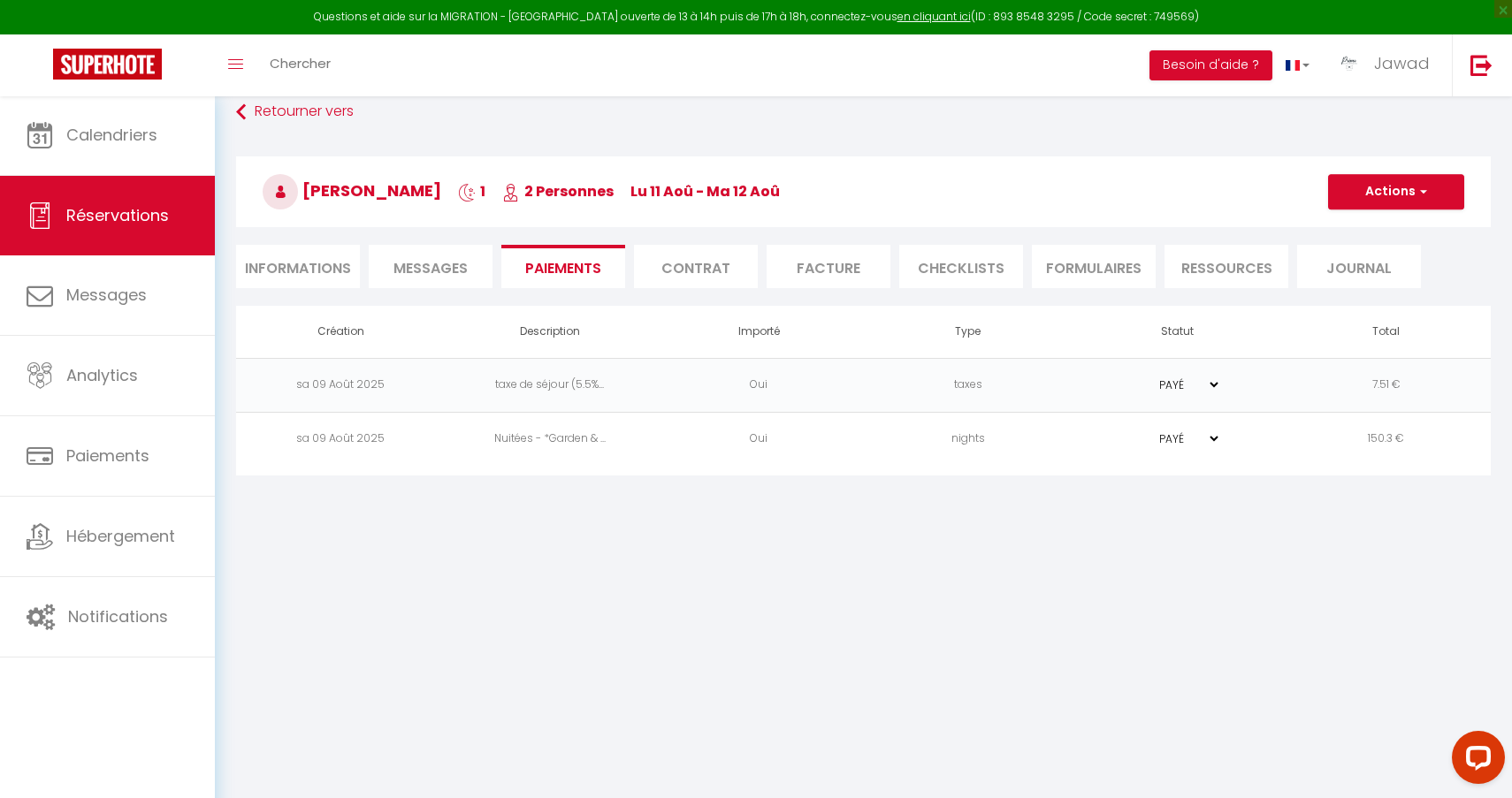
scroll to position [96, 0]
click at [1397, 188] on button "Actions" at bounding box center [1396, 191] width 136 height 35
click at [1184, 188] on h3 "guigue David 1 2 Personnes lu 11 Aoû - ma 12 Aoû" at bounding box center [862, 192] width 1254 height 71
click at [1395, 189] on button "Actions" at bounding box center [1396, 191] width 136 height 35
click at [1428, 304] on link "Créer nouveau lien caution" at bounding box center [1417, 299] width 218 height 23
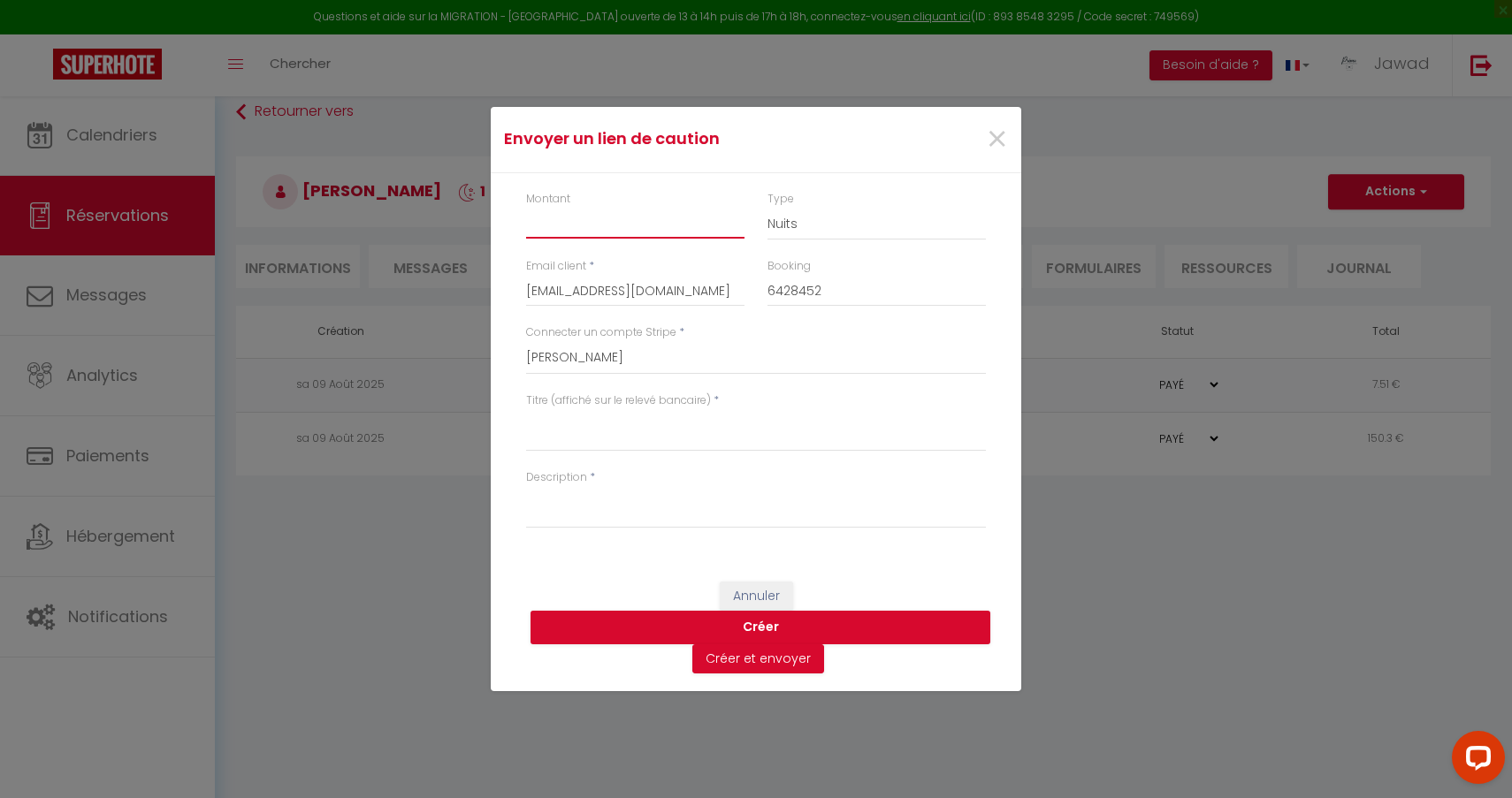
click at [657, 229] on input "Montant" at bounding box center [635, 223] width 219 height 32
click at [1009, 440] on div "Montant 300 Type Nuits Frais de ménage Taxe de séjour Autre Email client * gdav…" at bounding box center [756, 368] width 531 height 391
click at [840, 433] on textarea "Titre (affiché sur le relevé bancaire)" at bounding box center [756, 430] width 460 height 42
click at [987, 142] on span "×" at bounding box center [997, 139] width 22 height 53
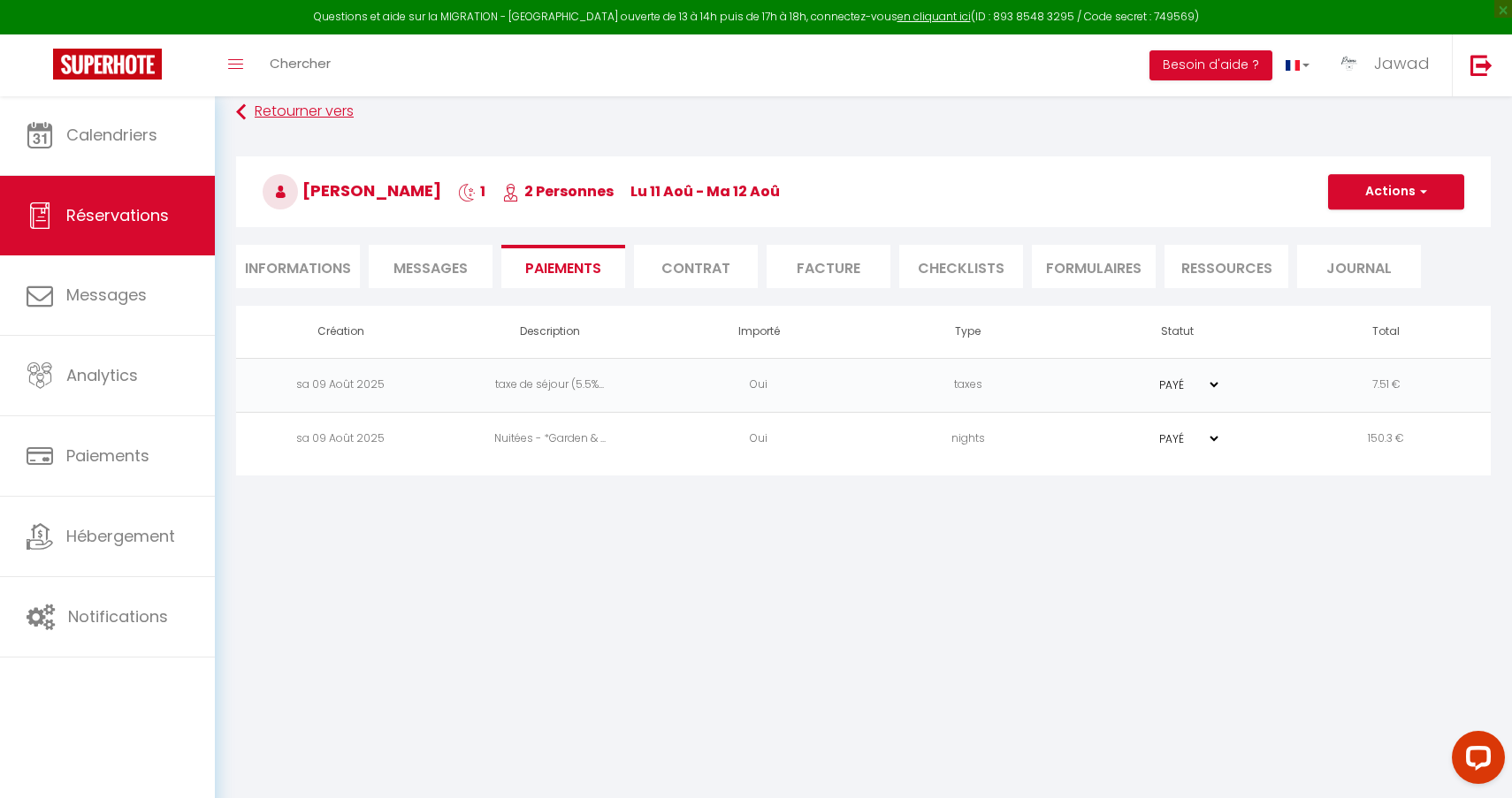
click at [307, 111] on link "Retourner vers" at bounding box center [862, 112] width 1254 height 32
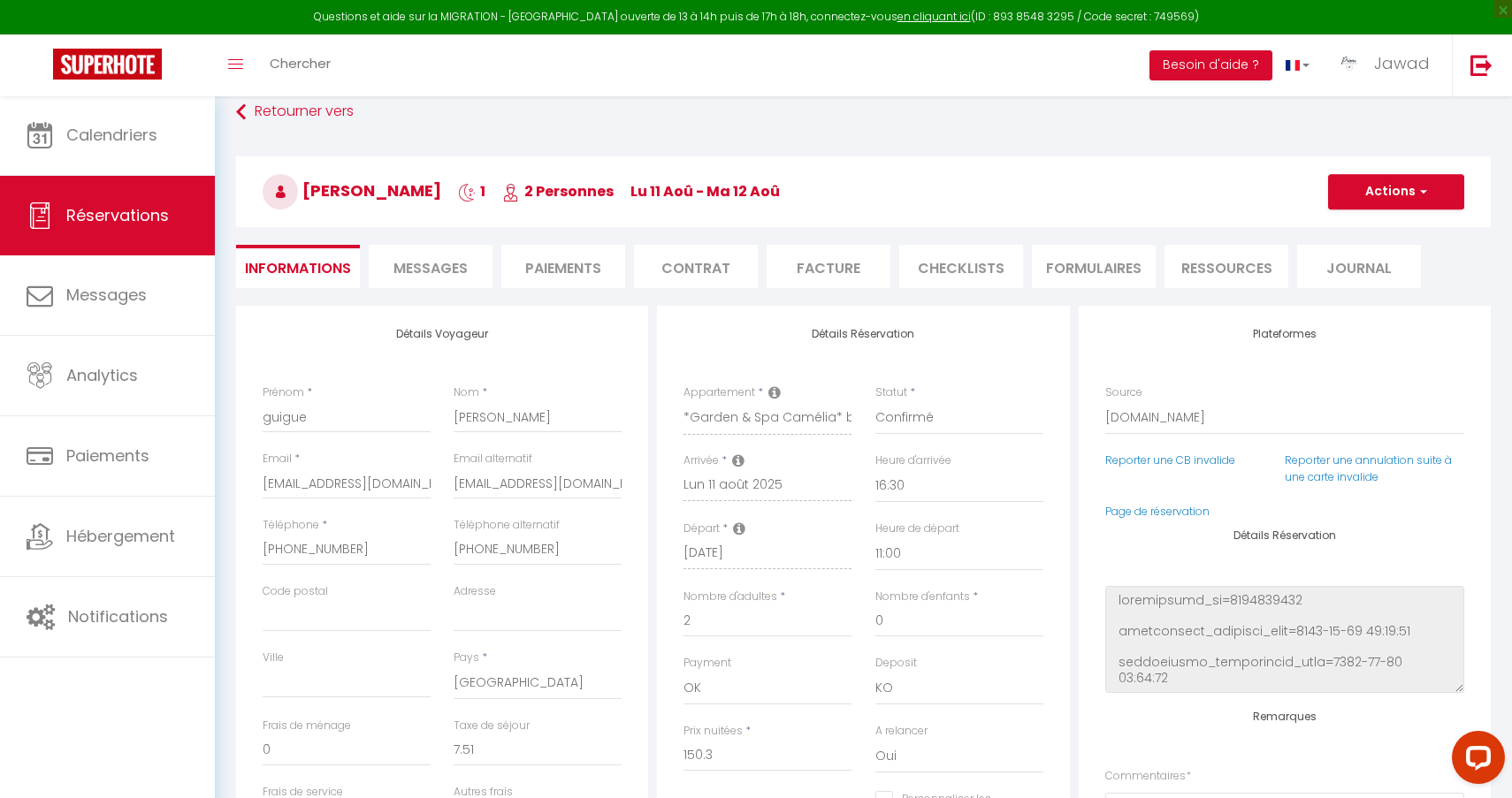
scroll to position [150, 0]
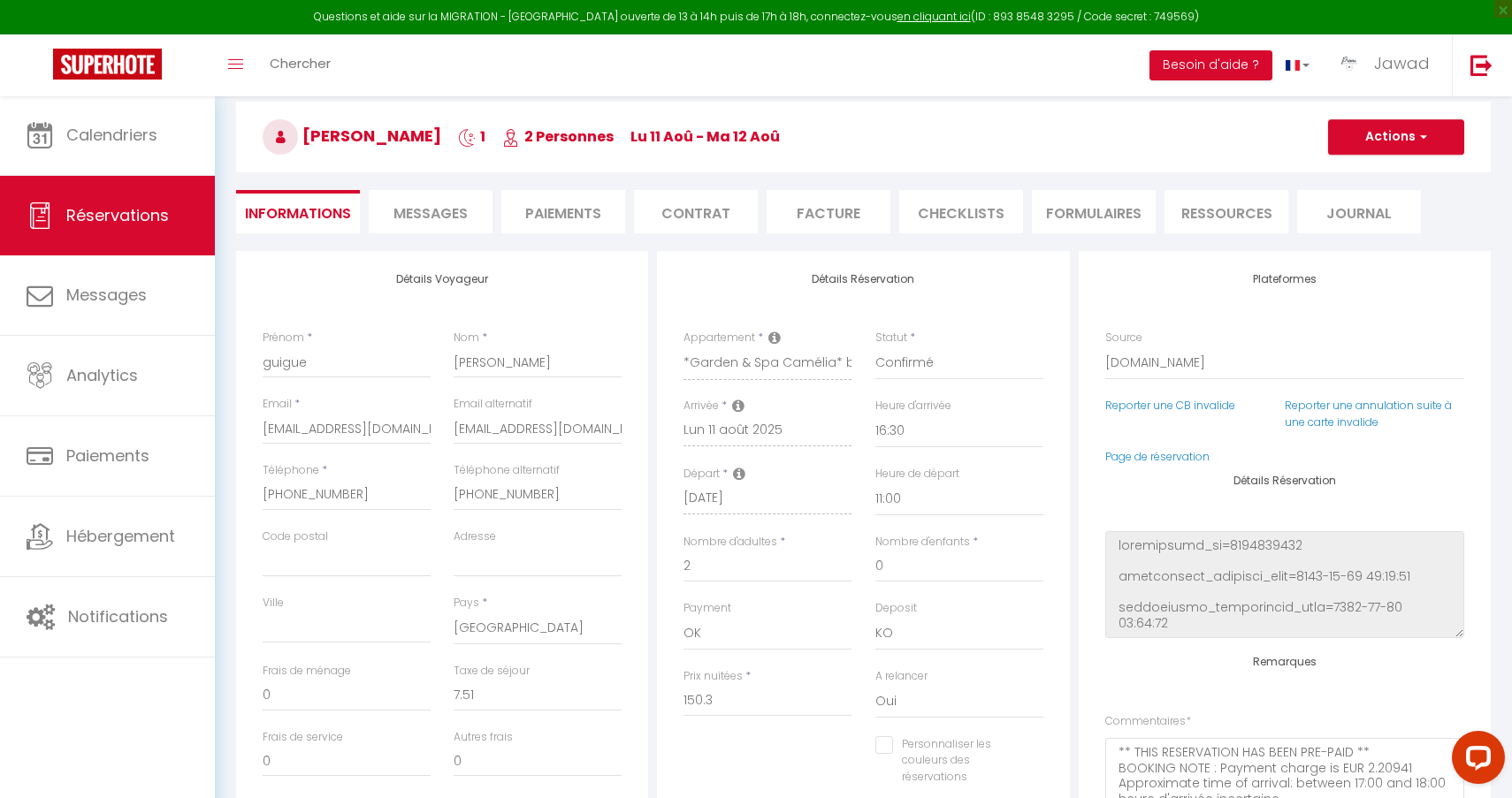
click at [431, 230] on li "Messages" at bounding box center [431, 211] width 124 height 43
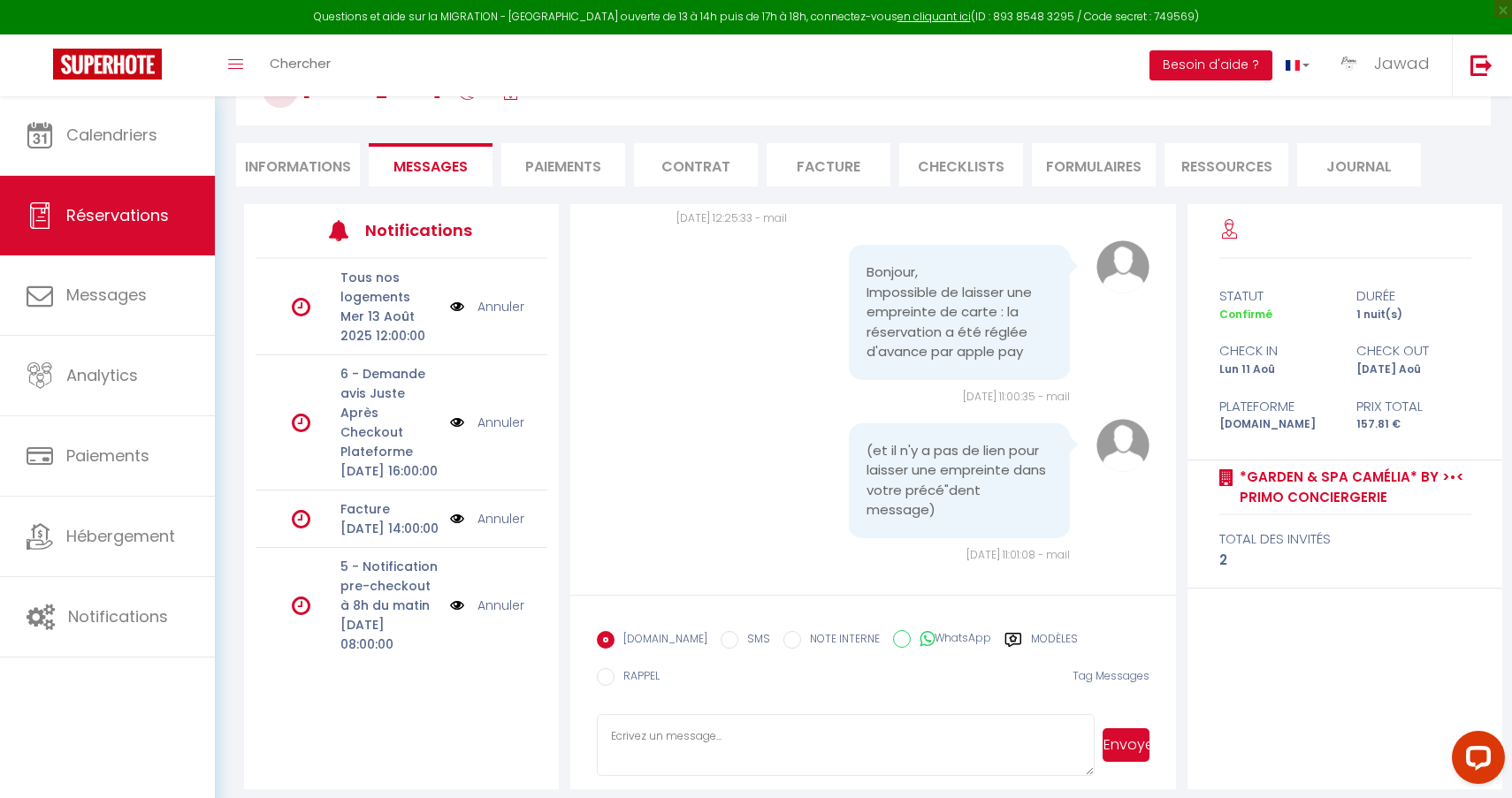
scroll to position [3129, 0]
click at [1009, 643] on div "Modèles" at bounding box center [1040, 645] width 73 height 28
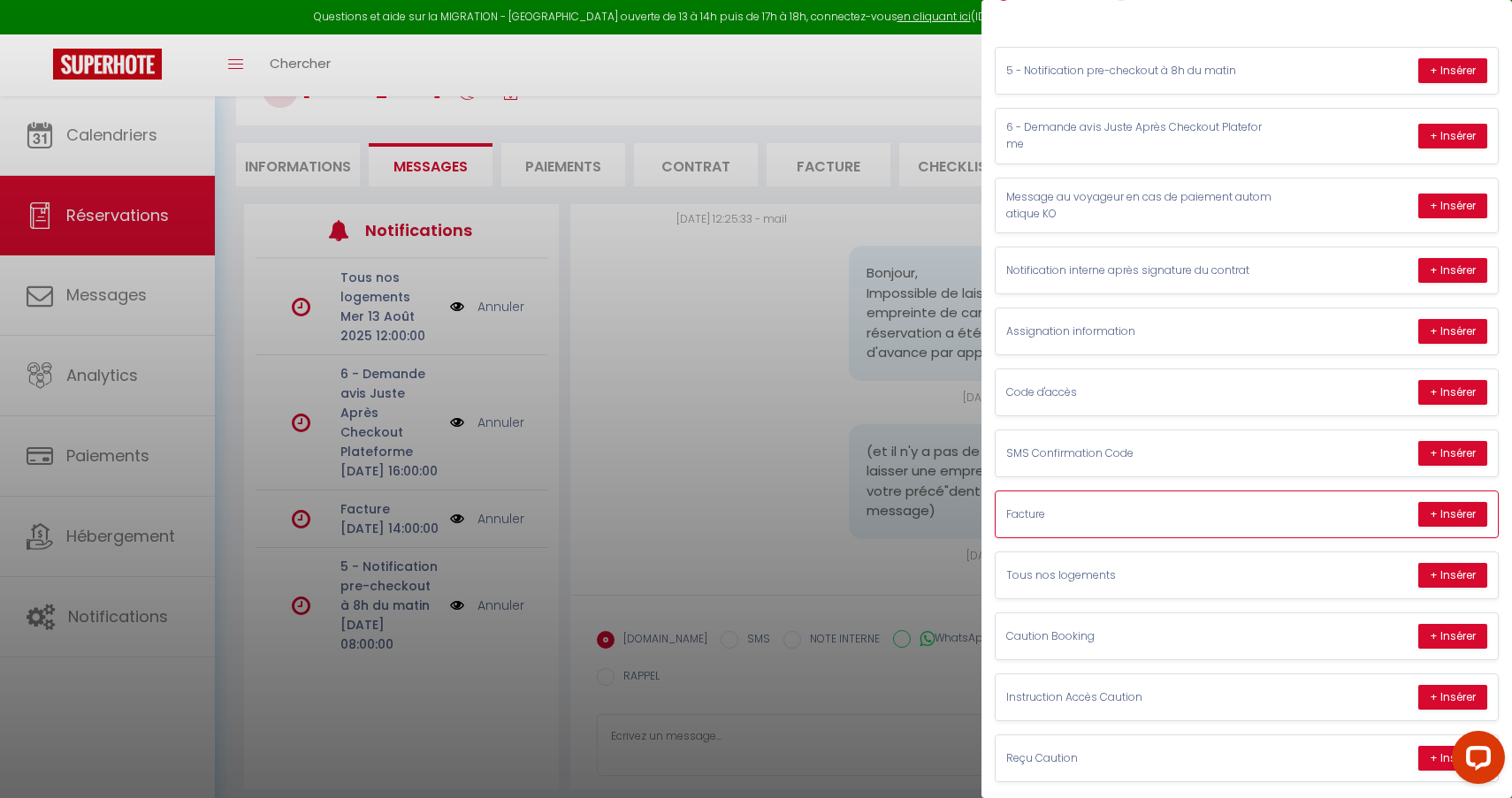
scroll to position [137, 0]
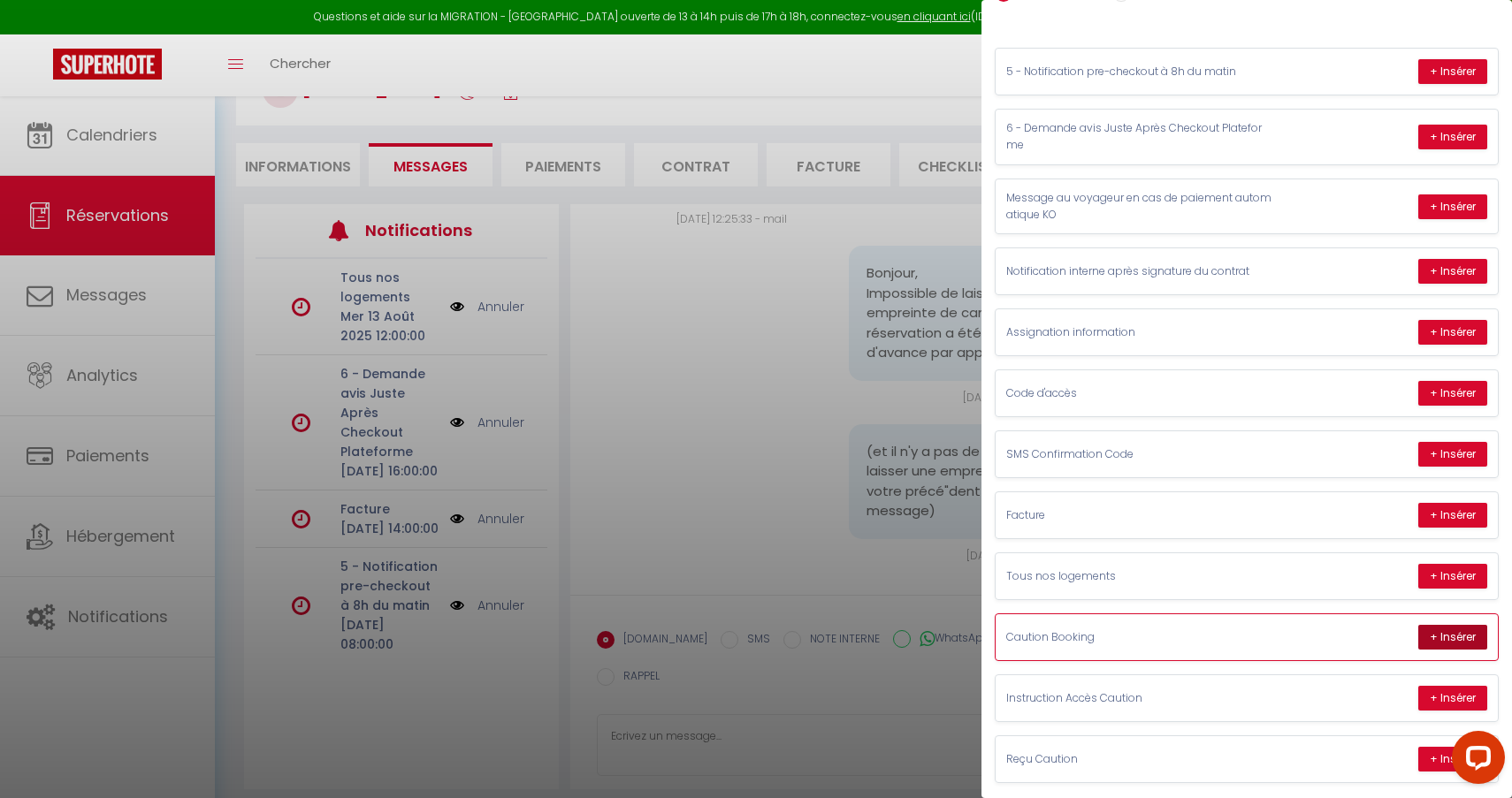
click at [1452, 629] on button "+ Insérer" at bounding box center [1452, 637] width 69 height 25
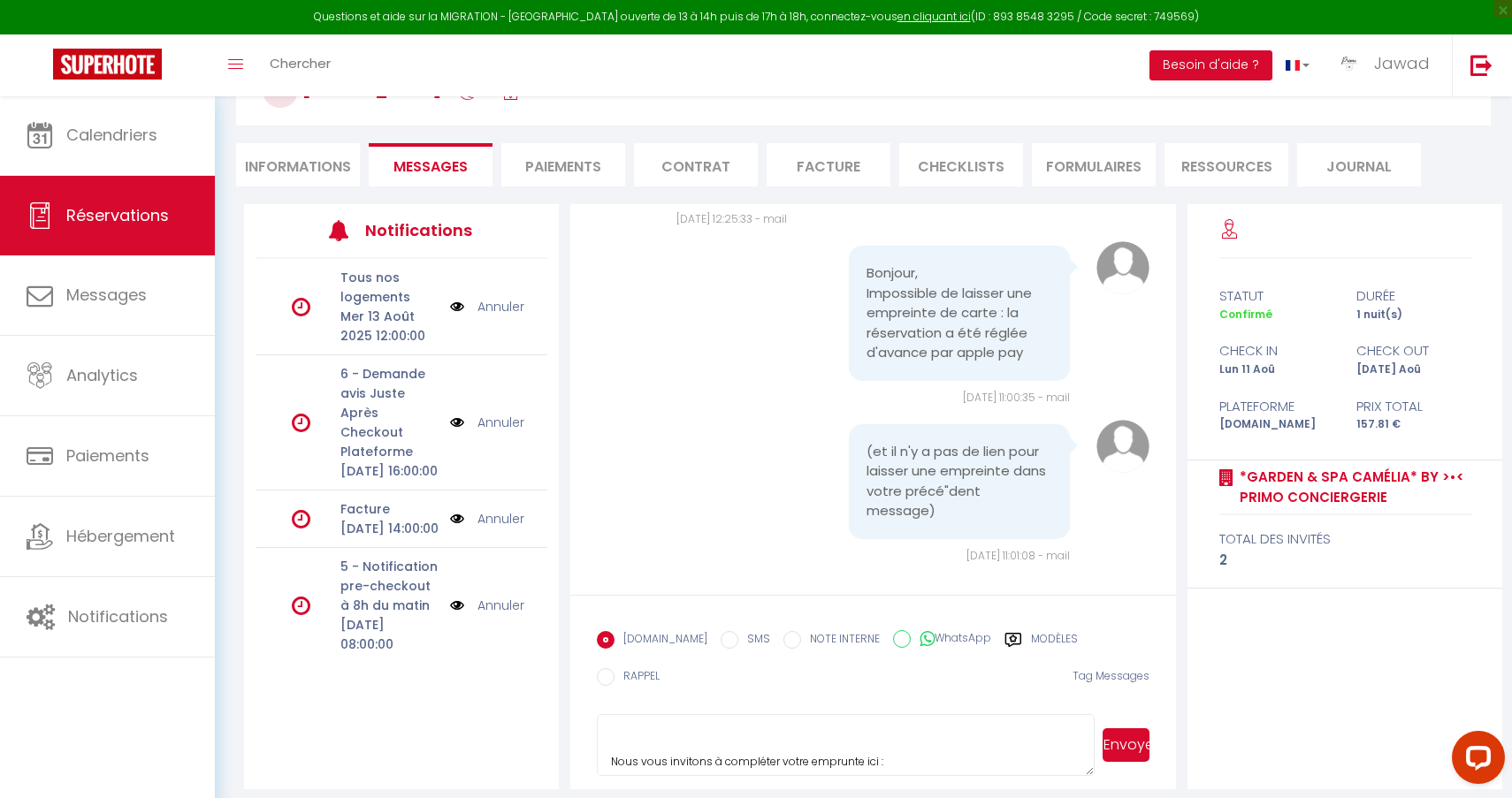
scroll to position [296, 0]
click at [977, 725] on textarea "Bonjour guigue. Vous avez réservé Le logement *Garden & Spa Camélia* by >•< Pri…" at bounding box center [845, 745] width 498 height 62
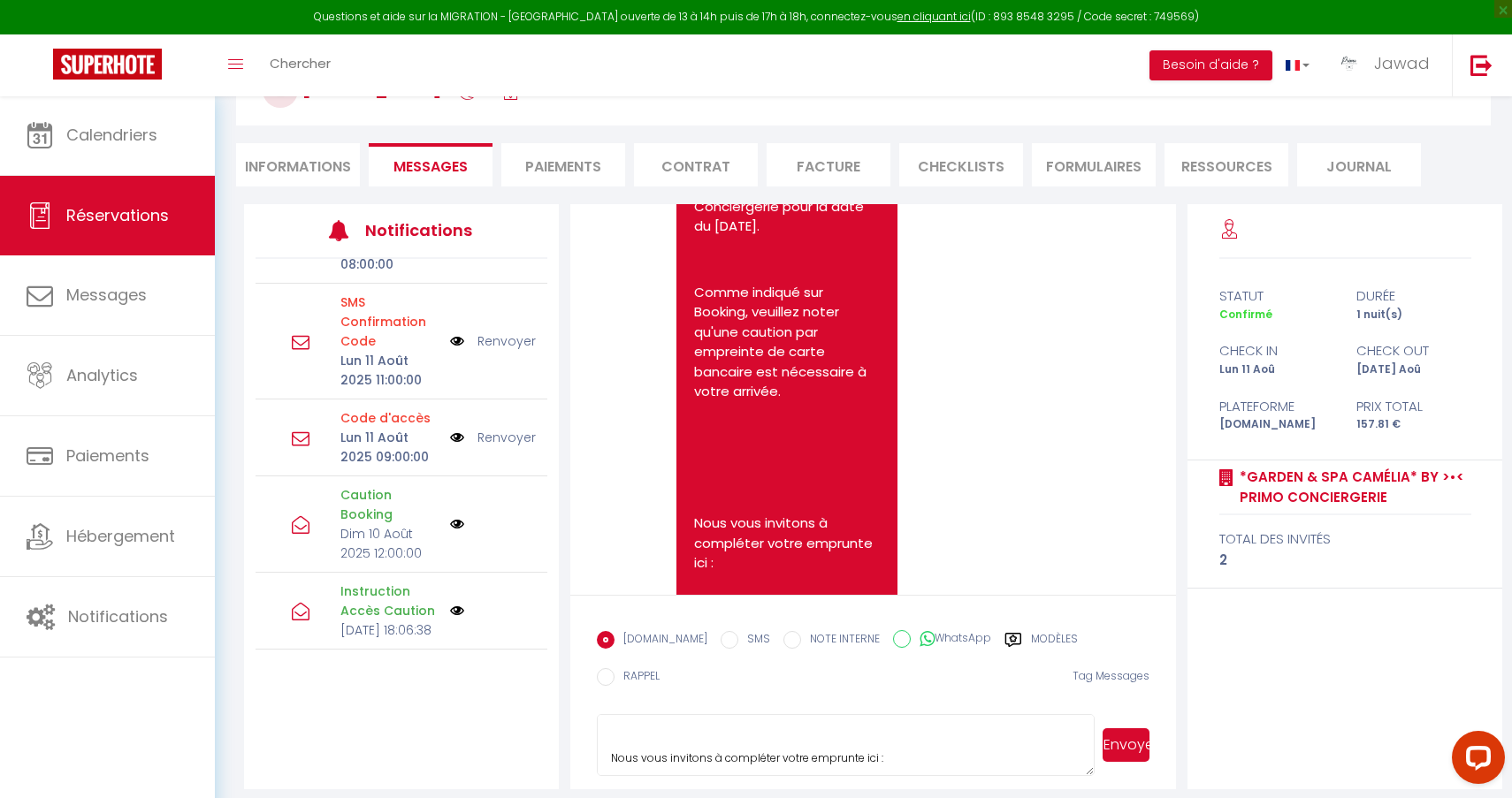
scroll to position [2363, 0]
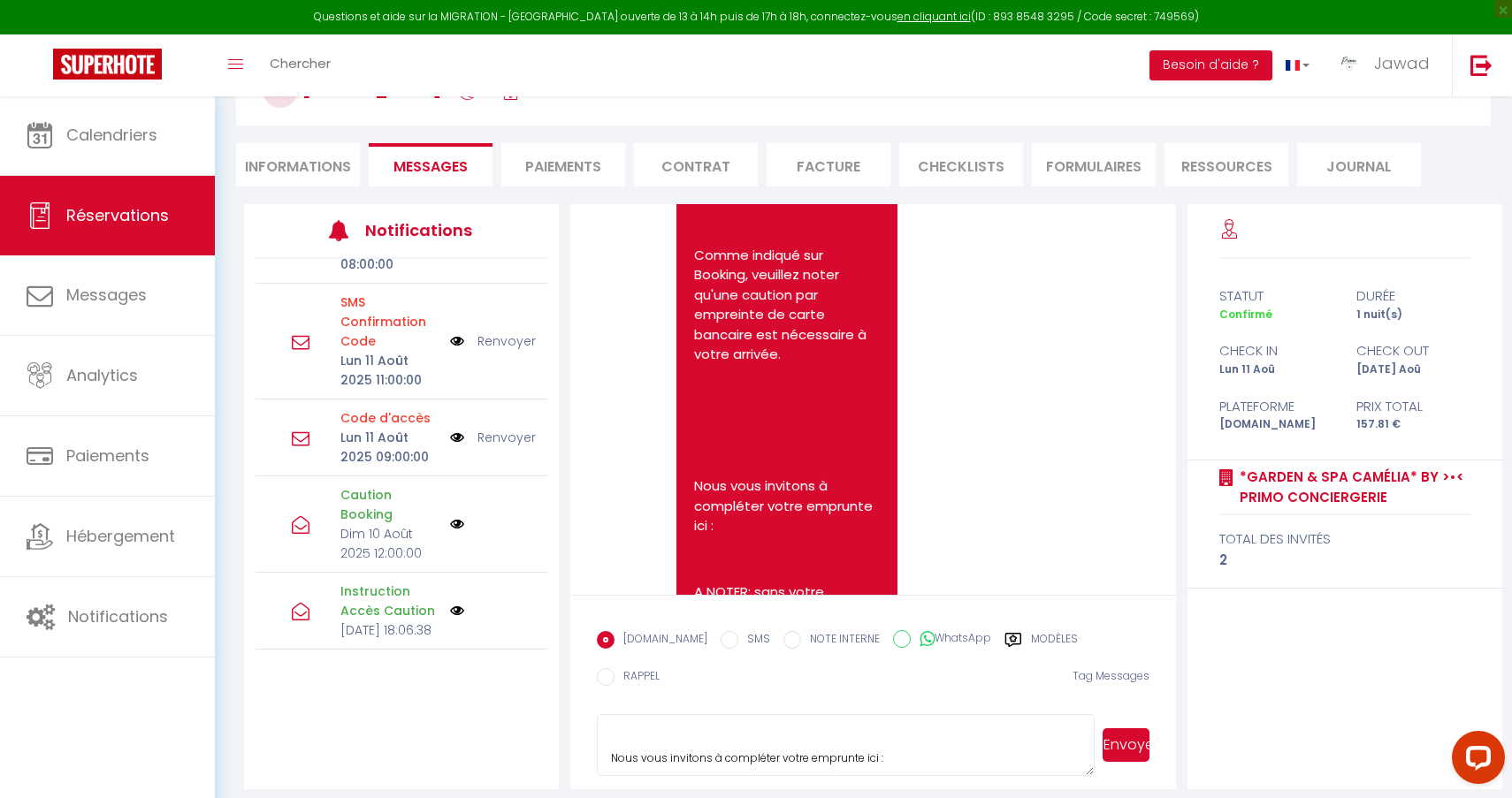
click at [327, 158] on li "Informations" at bounding box center [298, 164] width 124 height 43
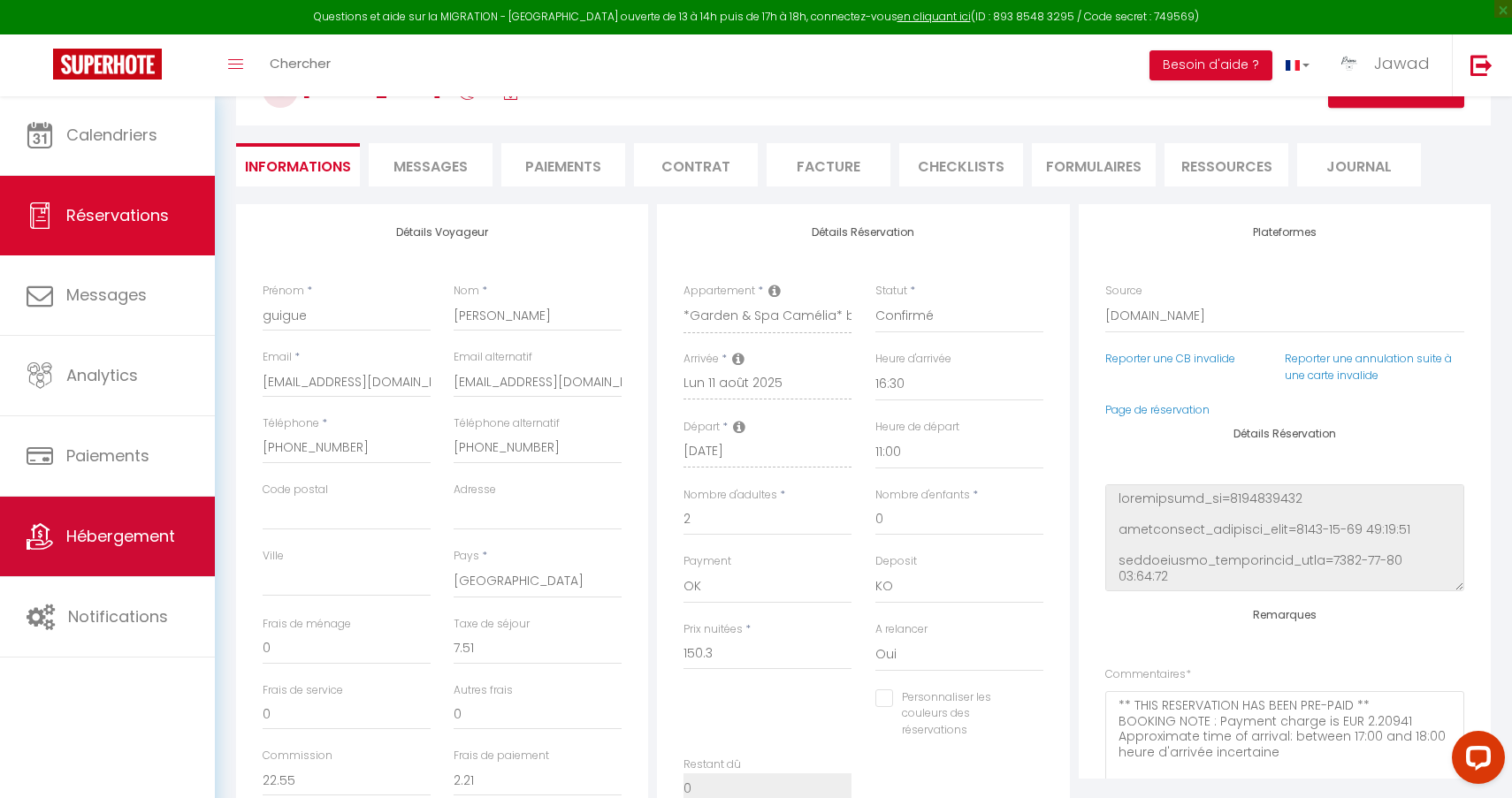
click at [116, 542] on span "Hébergement" at bounding box center [120, 536] width 109 height 22
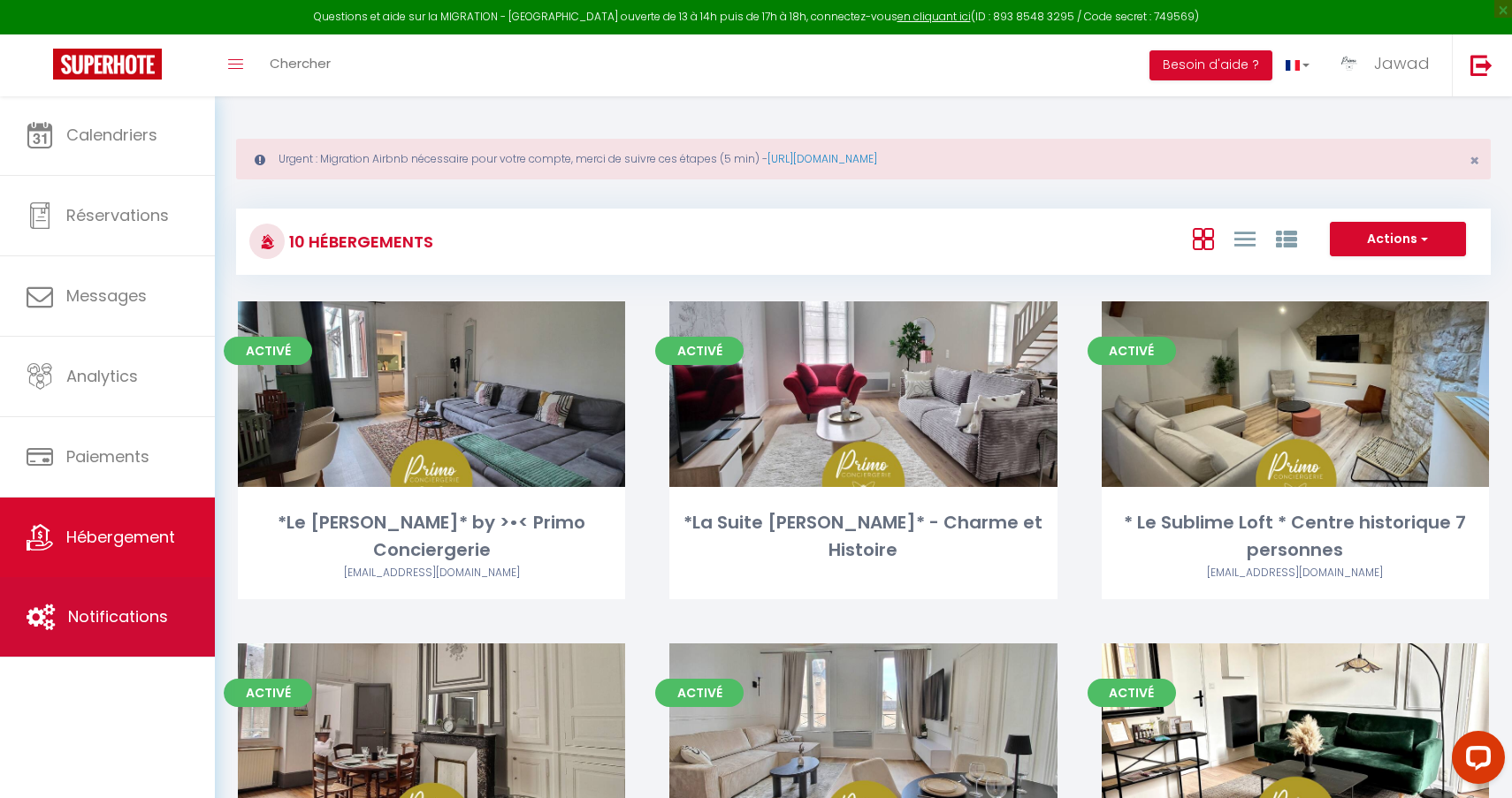
click at [143, 648] on link "Notifications" at bounding box center [107, 617] width 215 height 80
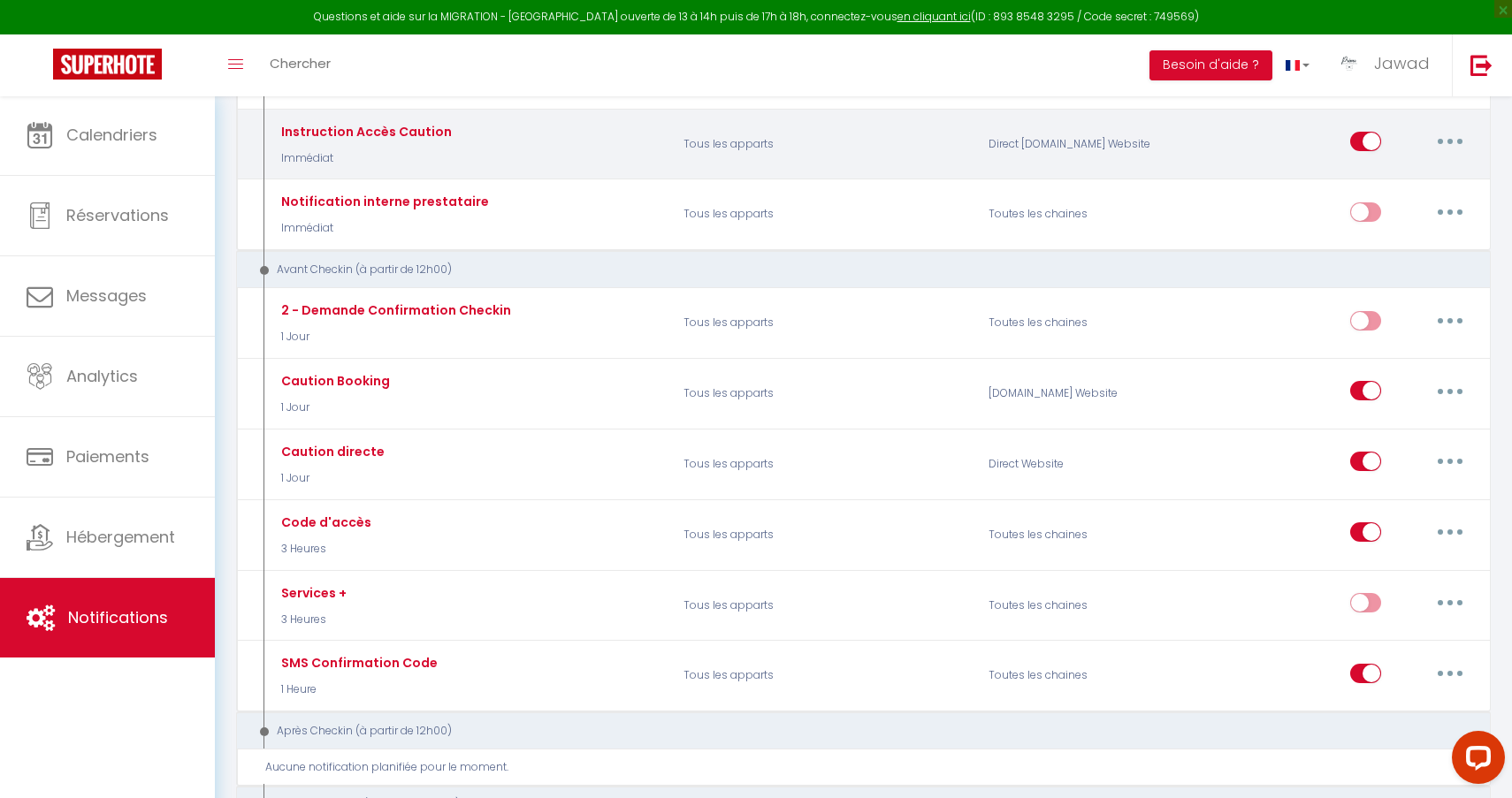
scroll to position [583, 0]
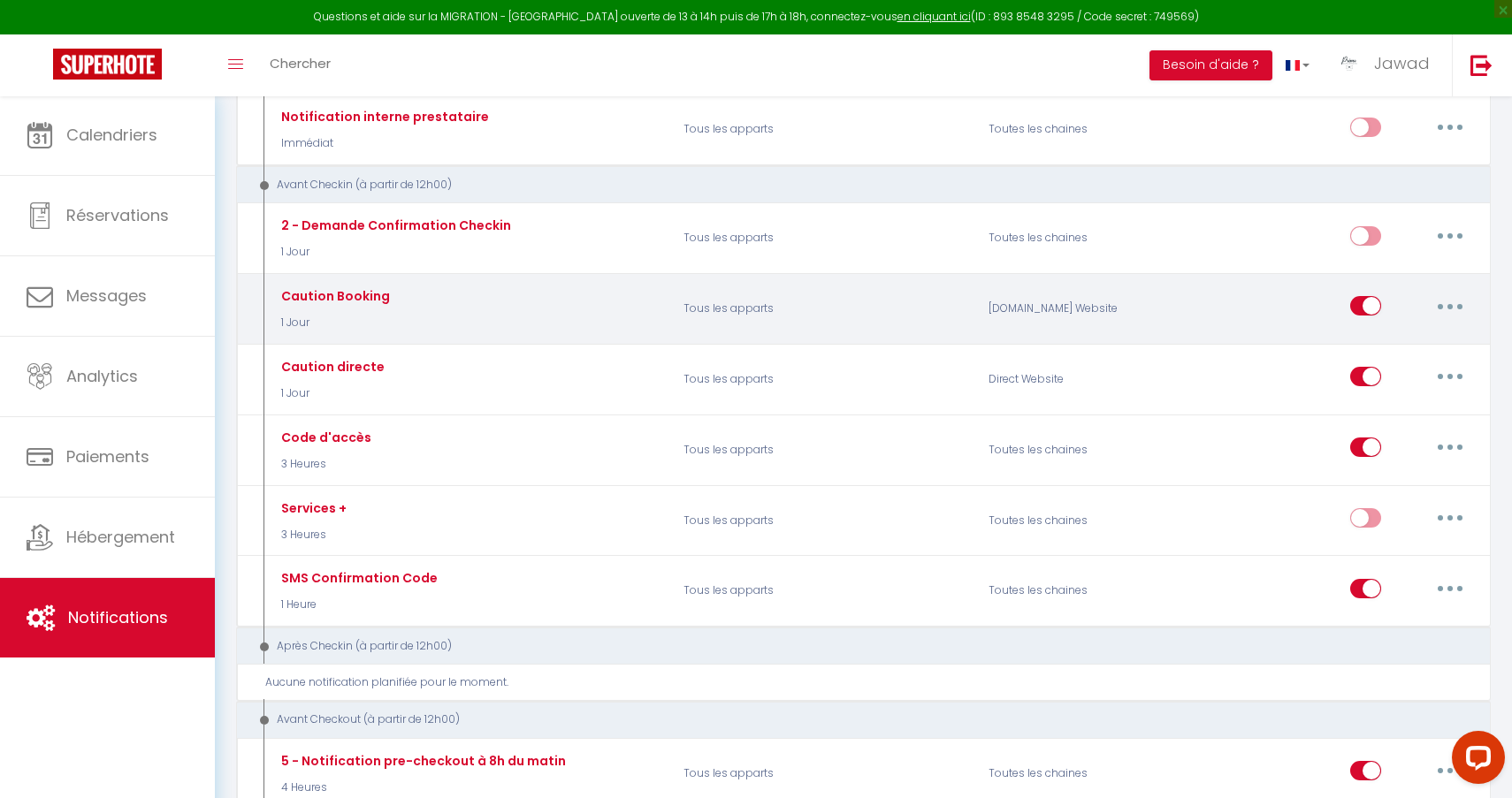
click at [1447, 304] on icon "button" at bounding box center [1449, 306] width 5 height 5
click at [1383, 343] on link "Editer" at bounding box center [1404, 347] width 131 height 30
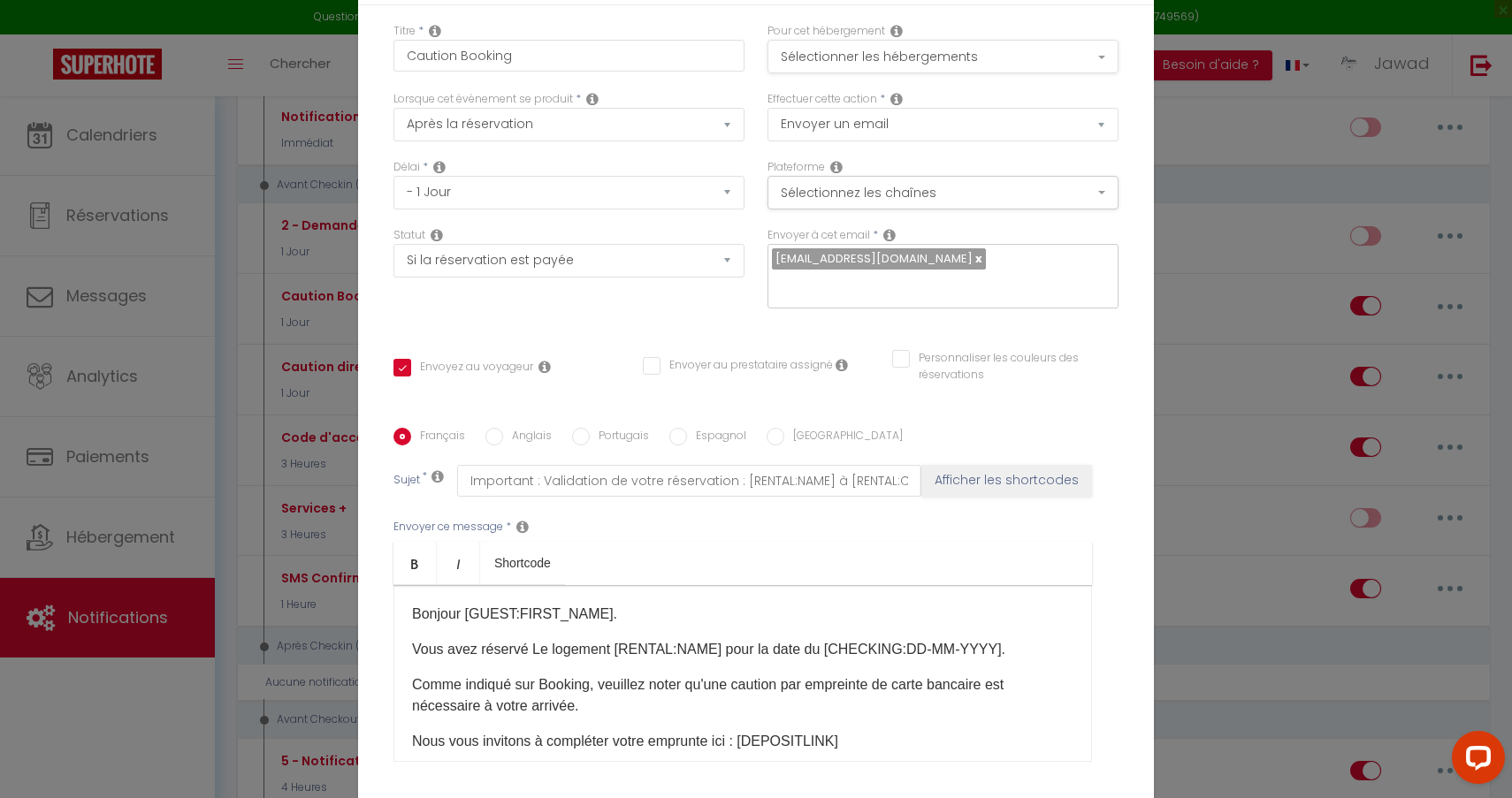
click at [824, 55] on button "Sélectionner les hébergements" at bounding box center [942, 57] width 351 height 34
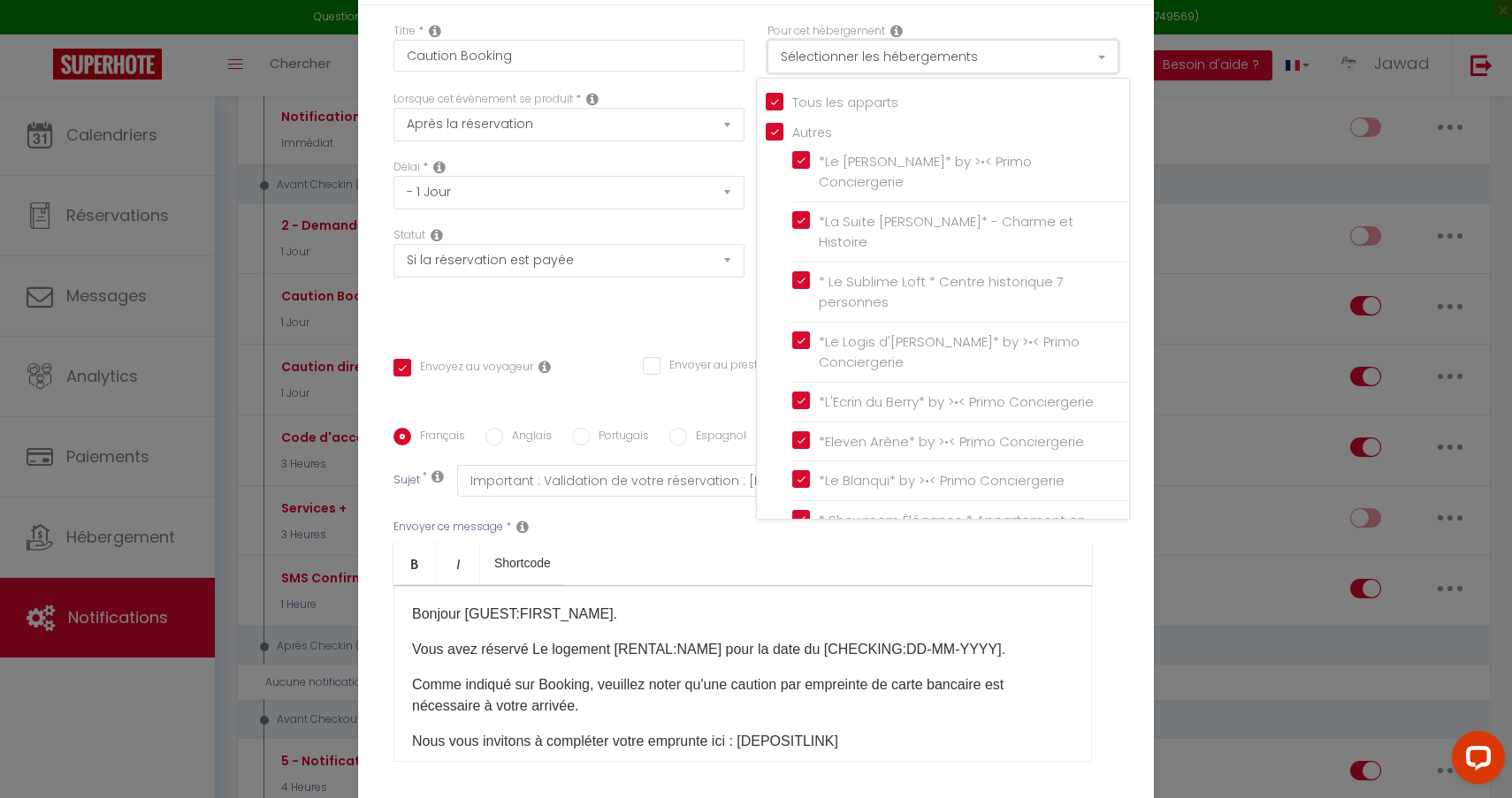
scroll to position [0, 0]
click at [924, 68] on button "Sélectionner les hébergements" at bounding box center [942, 57] width 351 height 34
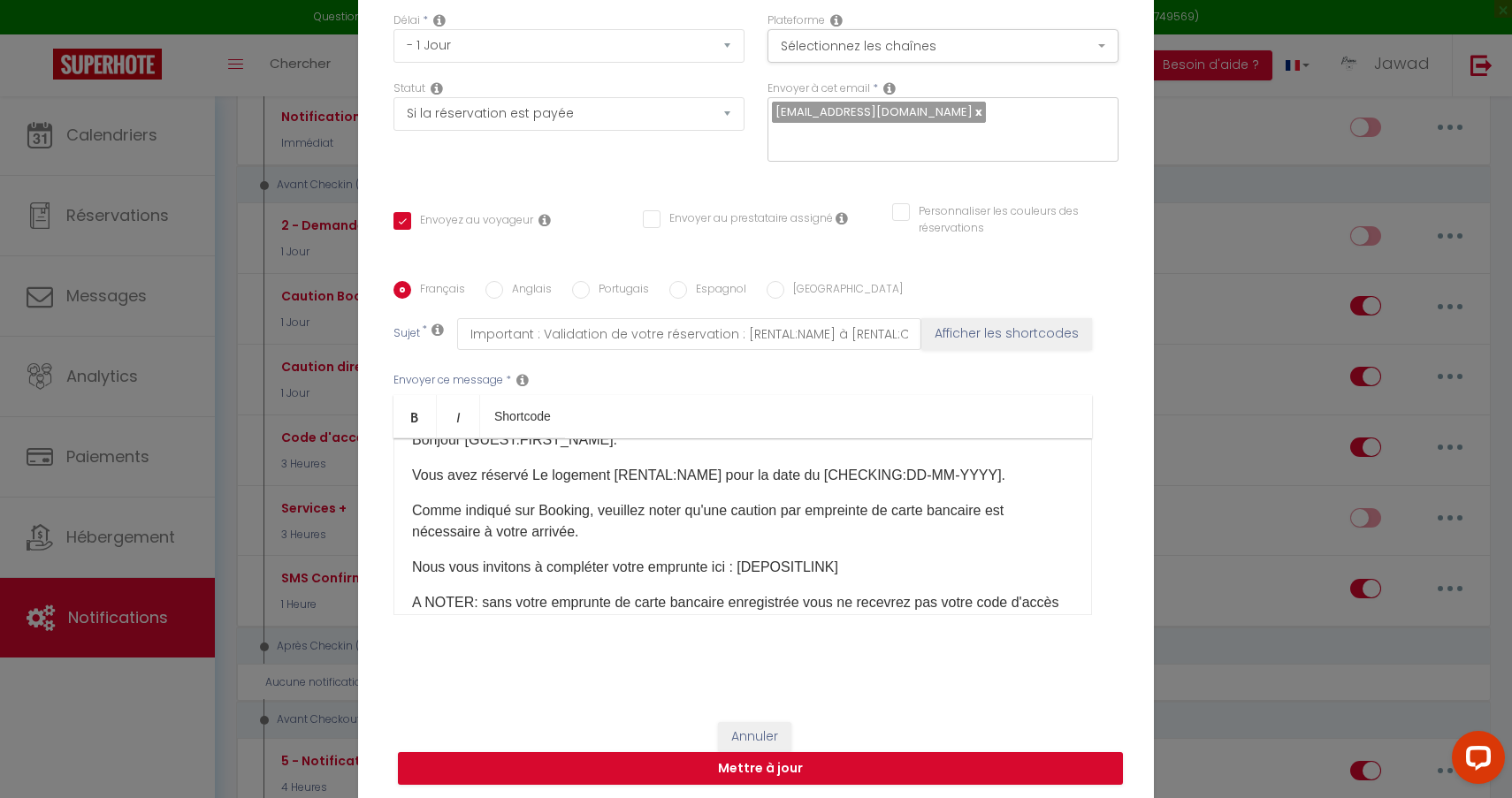
scroll to position [45, 0]
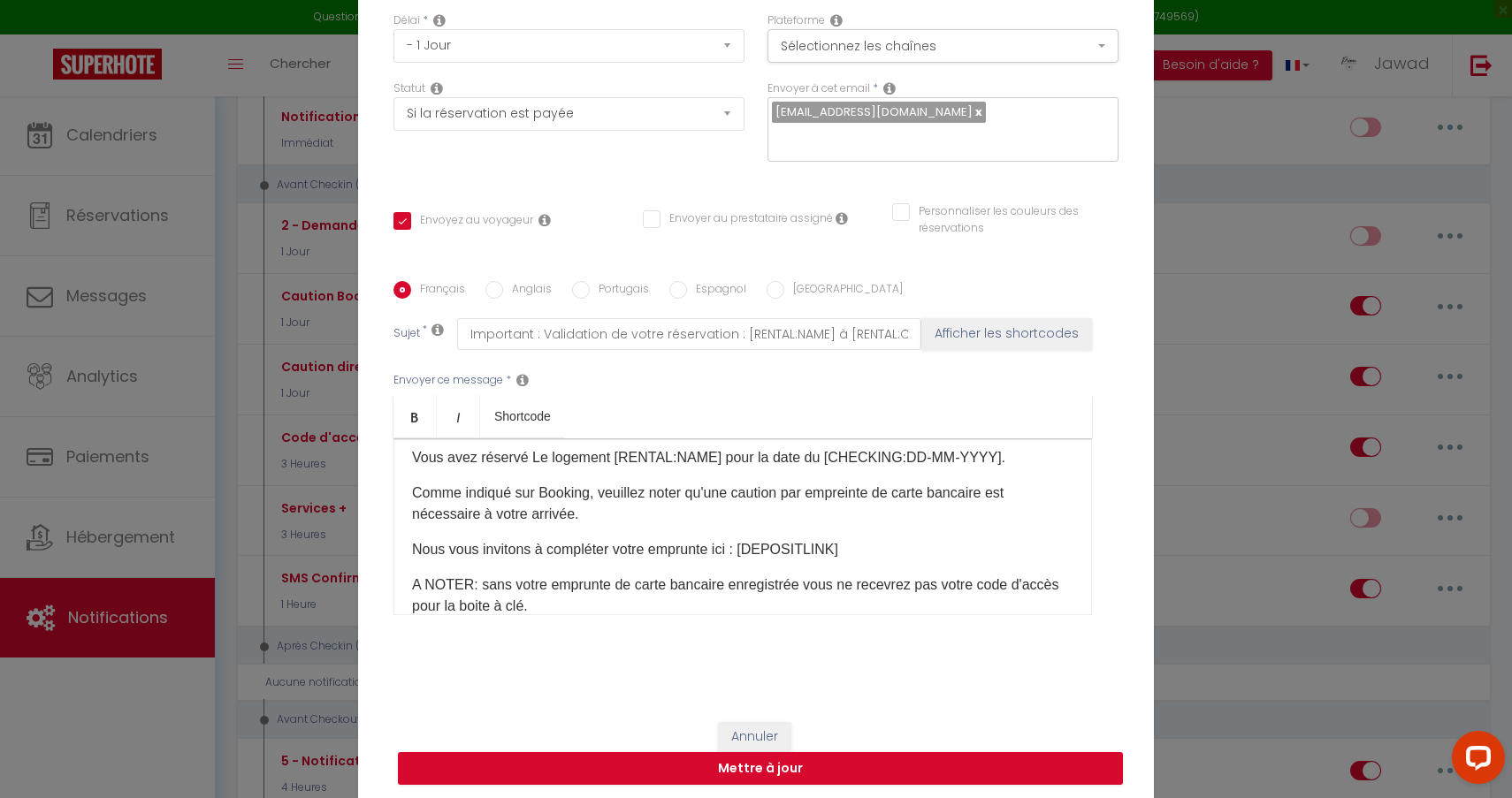
drag, startPoint x: 855, startPoint y: 553, endPoint x: 746, endPoint y: 552, distance: 109.0
click at [746, 552] on p "Nous vous invitons à compléter votre emprunte ici : [DEPOSITLINK]" at bounding box center [743, 549] width 662 height 21
click at [748, 552] on span "Nous vous invitons à compléter votre emprunte ici : [DEPOSITLINK]" at bounding box center [625, 548] width 426 height 15
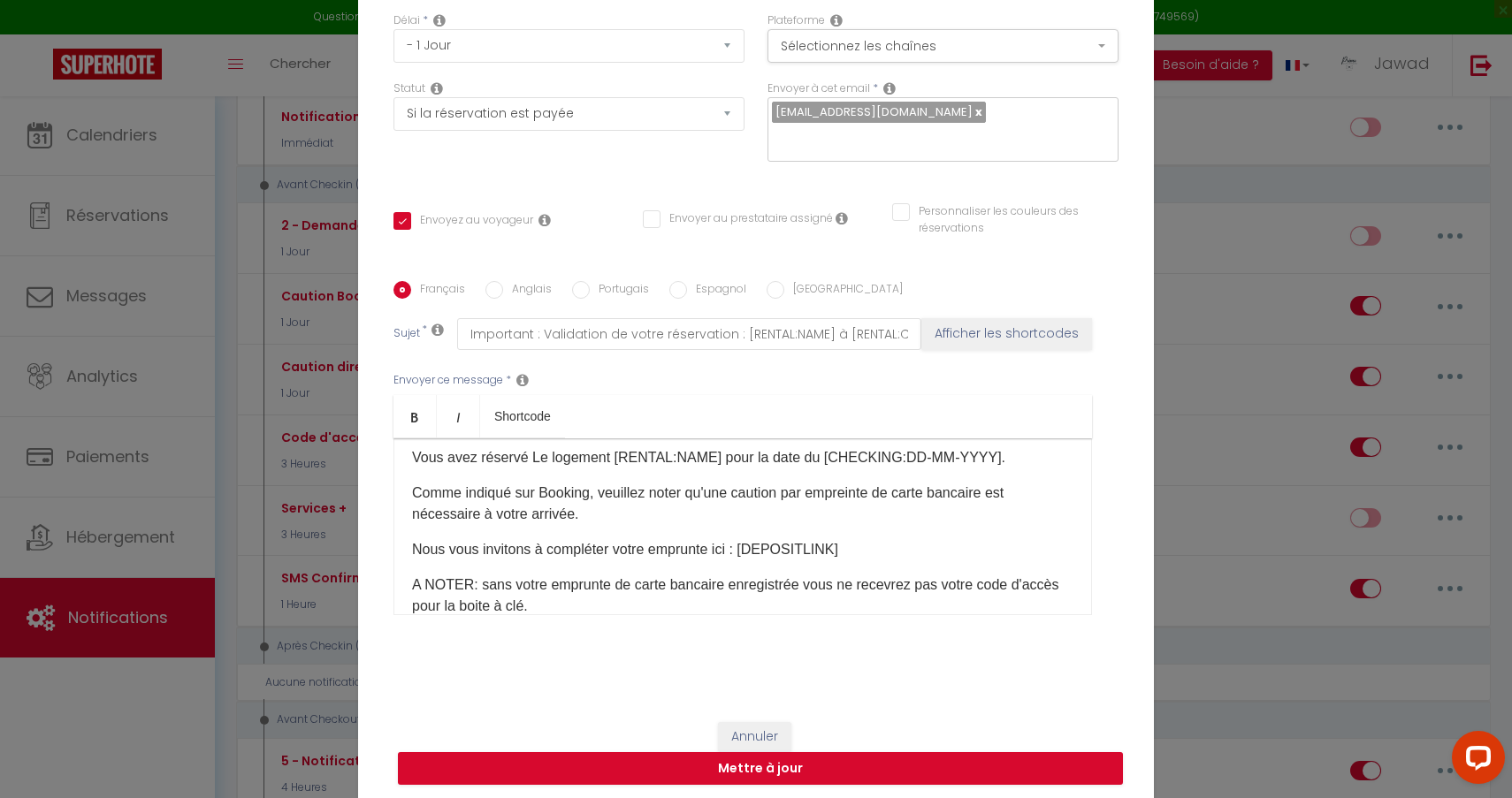
click at [859, 565] on div "Bonjour [GUEST:FIRST_NAME]. Vous avez réservé Le logement [RENTAL:NAME] pour la…" at bounding box center [743, 526] width 699 height 177
click at [849, 553] on p "Nous vous invitons à compléter votre emprunte ici : [DEPOSITLINK]" at bounding box center [743, 549] width 662 height 21
click at [844, 549] on p "Nous vous invitons à compléter votre emprunte ici : [DEPOSITLINK]" at bounding box center [743, 549] width 662 height 21
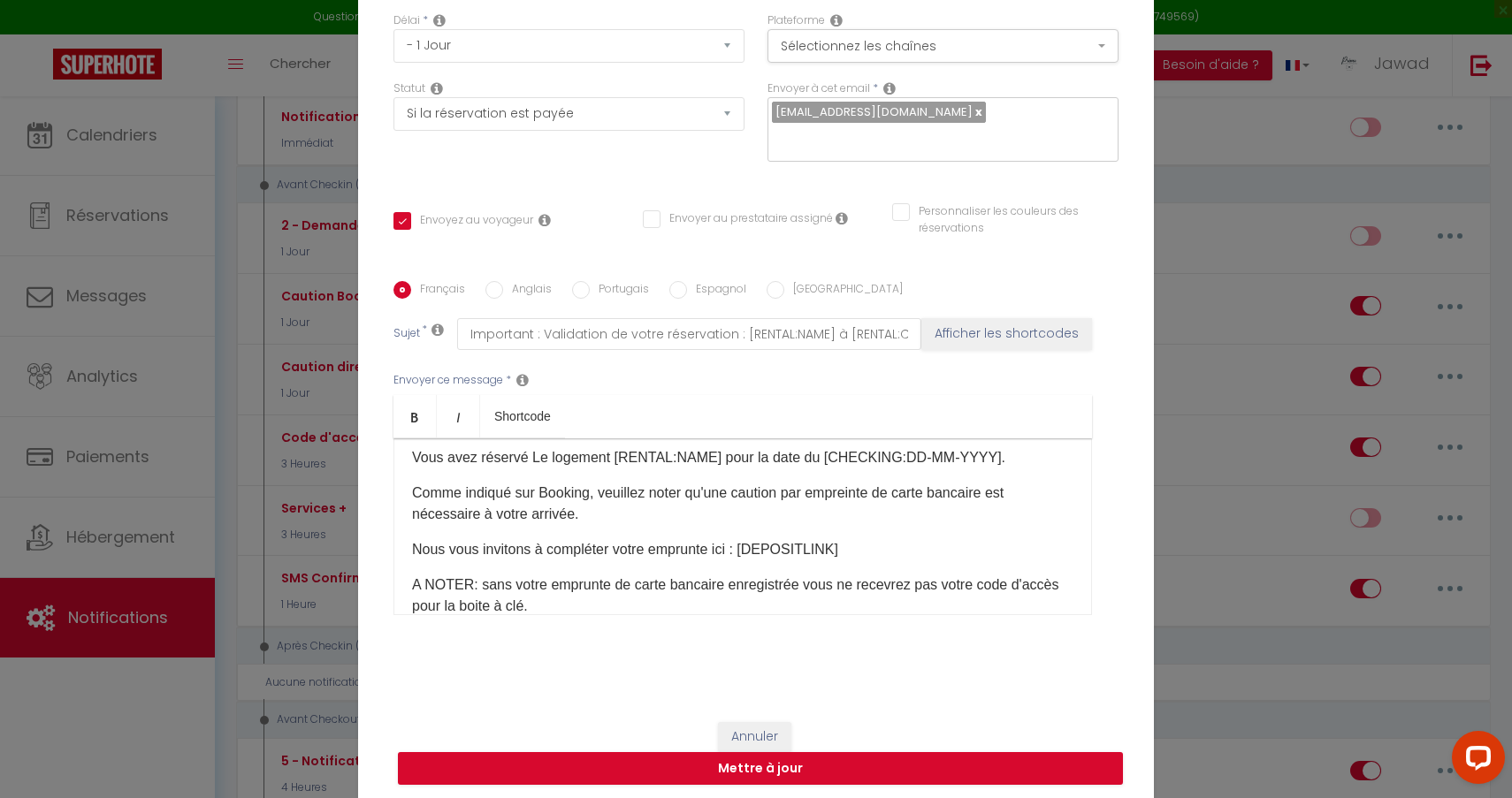
drag, startPoint x: 844, startPoint y: 549, endPoint x: 744, endPoint y: 549, distance: 100.0
click at [744, 549] on p "Nous vous invitons à compléter votre emprunte ici : [DEPOSITLINK]" at bounding box center [743, 549] width 662 height 21
drag, startPoint x: 744, startPoint y: 549, endPoint x: 855, endPoint y: 545, distance: 111.1
click at [855, 545] on p "Nous vous invitons à compléter votre emprunte ici : [DEPOSITLINK]" at bounding box center [743, 549] width 662 height 21
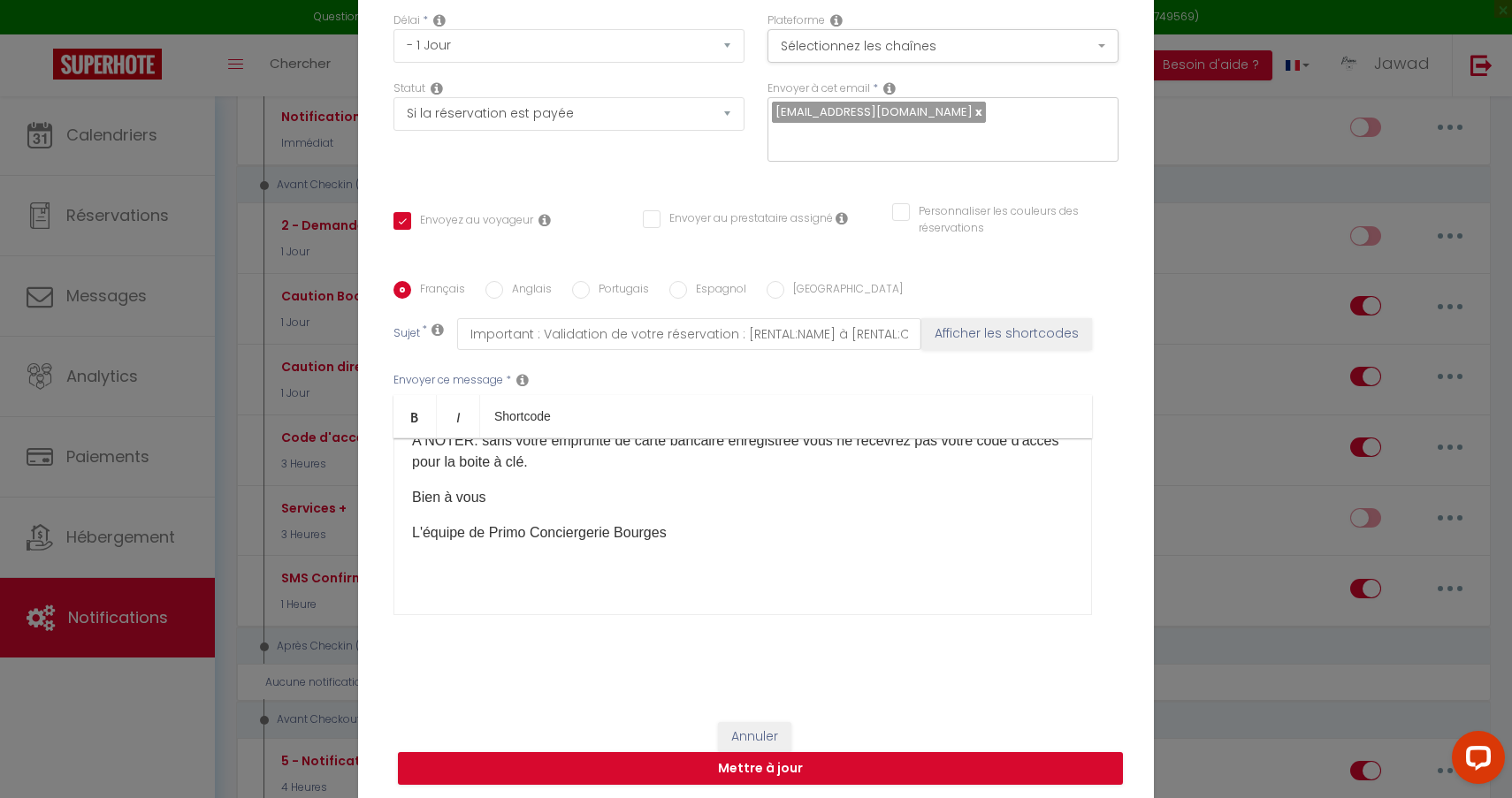
scroll to position [189, 0]
drag, startPoint x: 760, startPoint y: 540, endPoint x: 411, endPoint y: 530, distance: 349.1
click at [392, 528] on div "Français Anglais Portugais Espagnol Italien Sujet * Important : Validation de v…" at bounding box center [756, 458] width 734 height 357
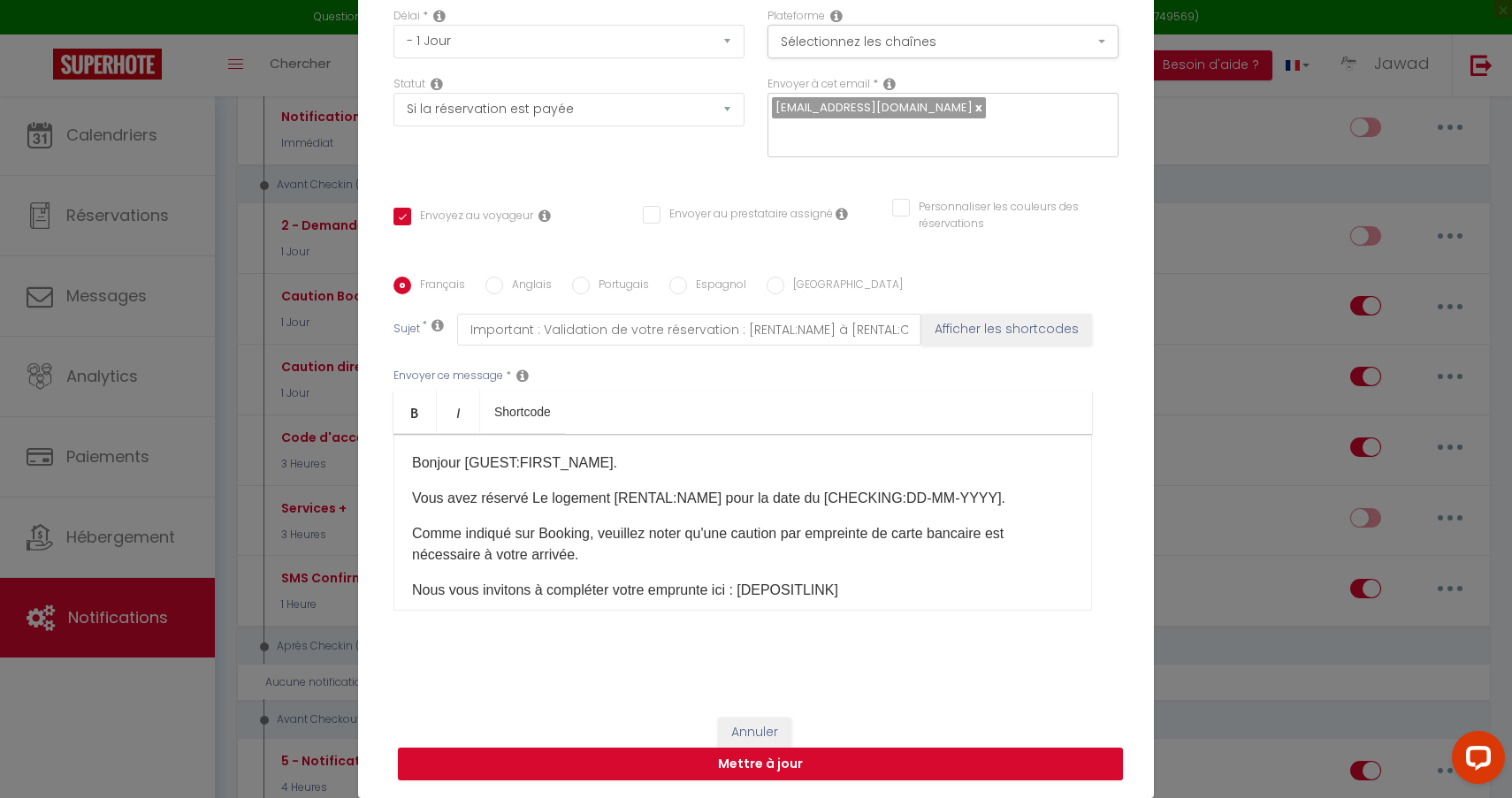
scroll to position [151, 0]
click at [746, 762] on button "Mettre à jour" at bounding box center [760, 765] width 726 height 34
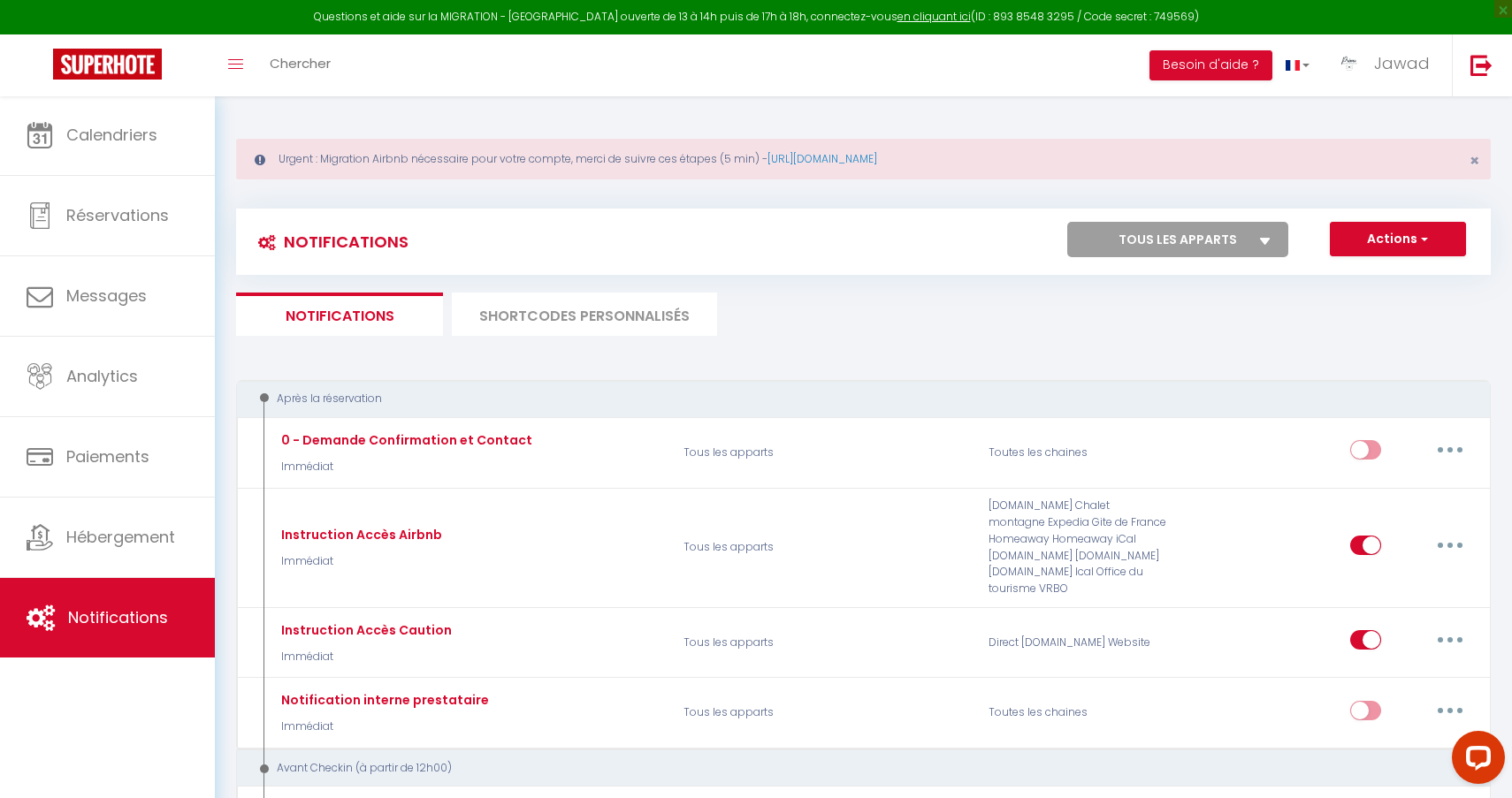
scroll to position [0, 0]
click at [625, 314] on li "SHORTCODES PERSONNALISÉS" at bounding box center [584, 314] width 265 height 43
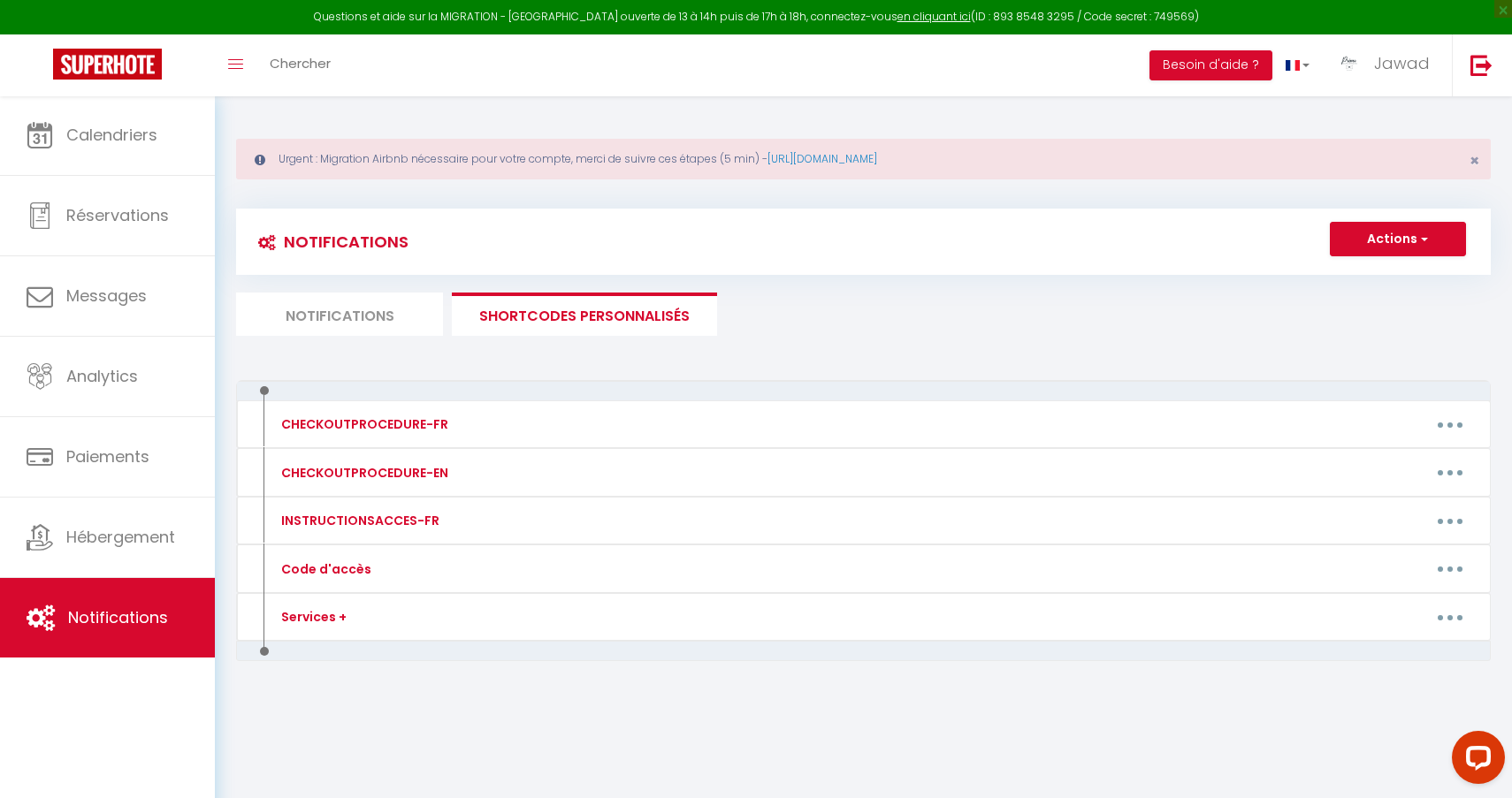
click at [298, 332] on li "Notifications" at bounding box center [339, 314] width 207 height 43
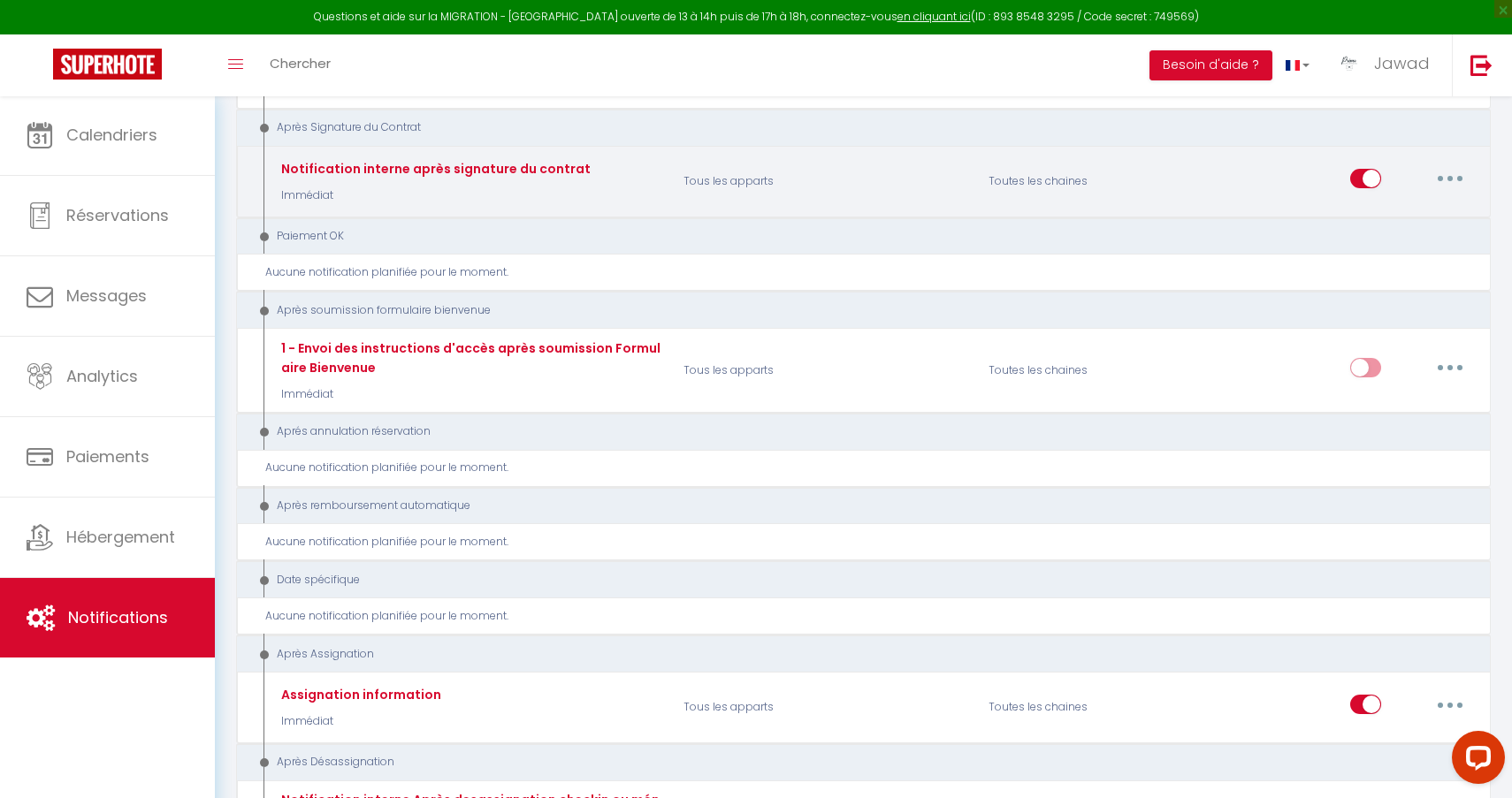
scroll to position [2638, 0]
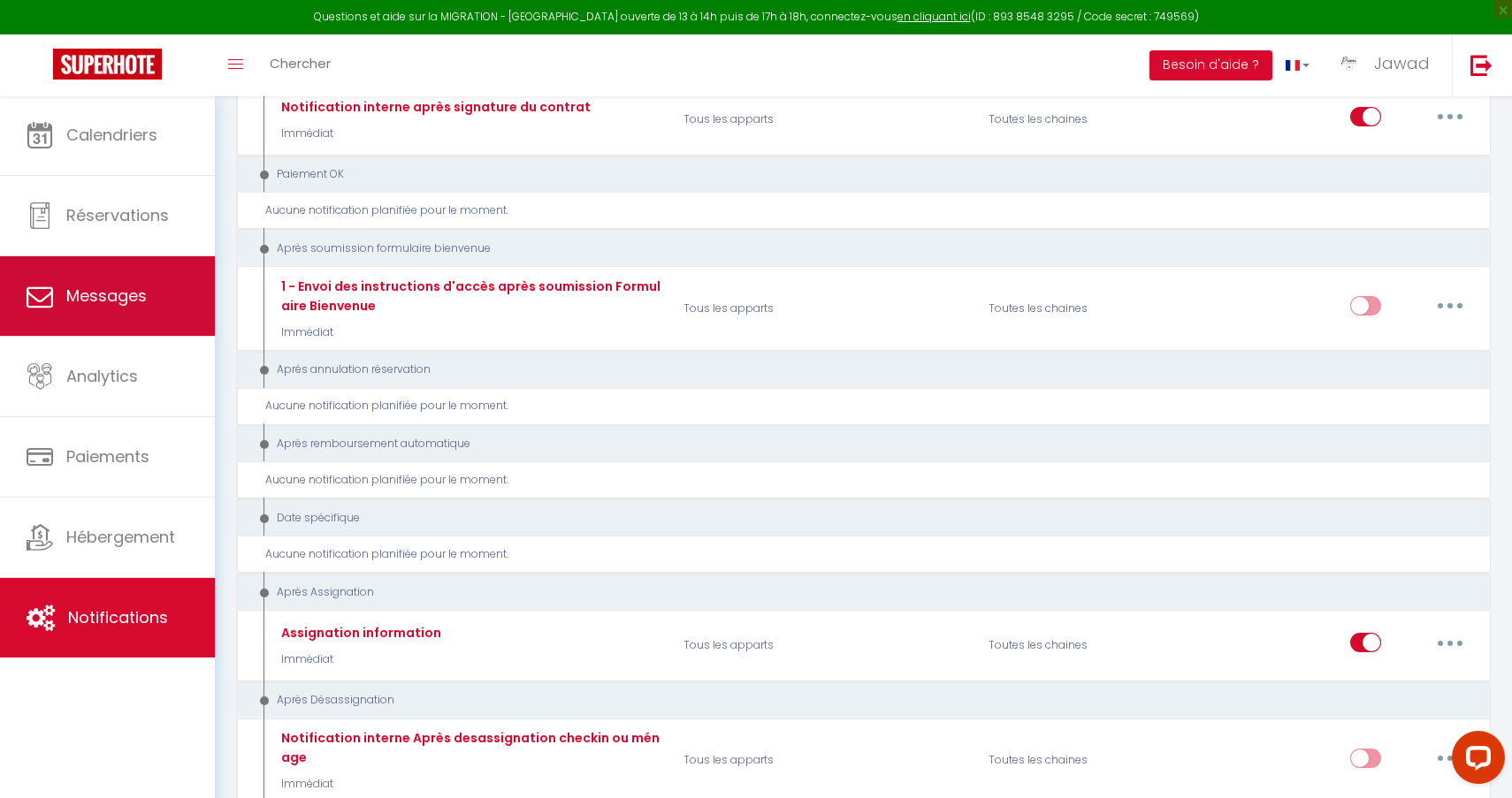
click at [92, 290] on span "Messages" at bounding box center [106, 296] width 81 height 22
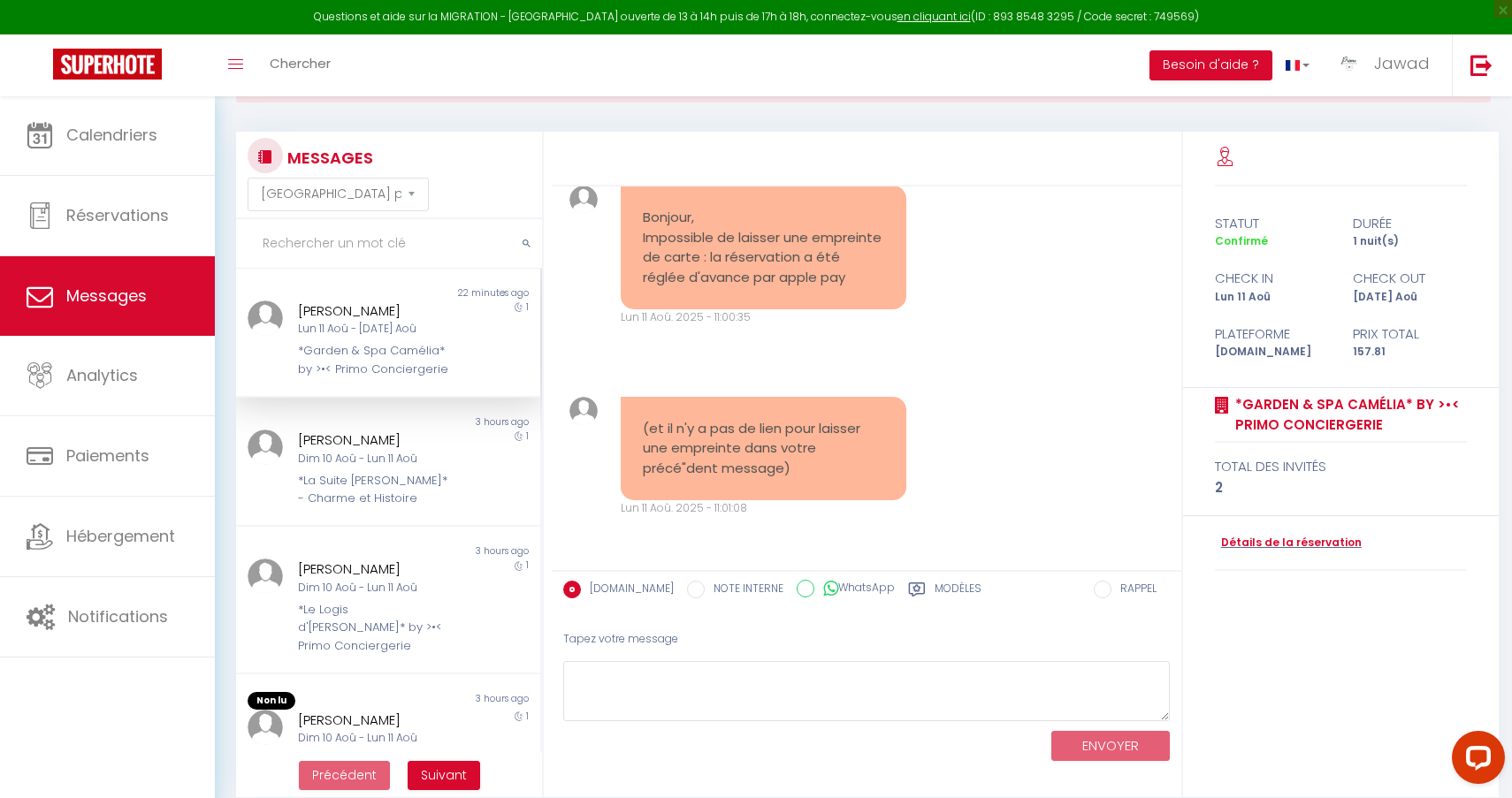
scroll to position [80, 0]
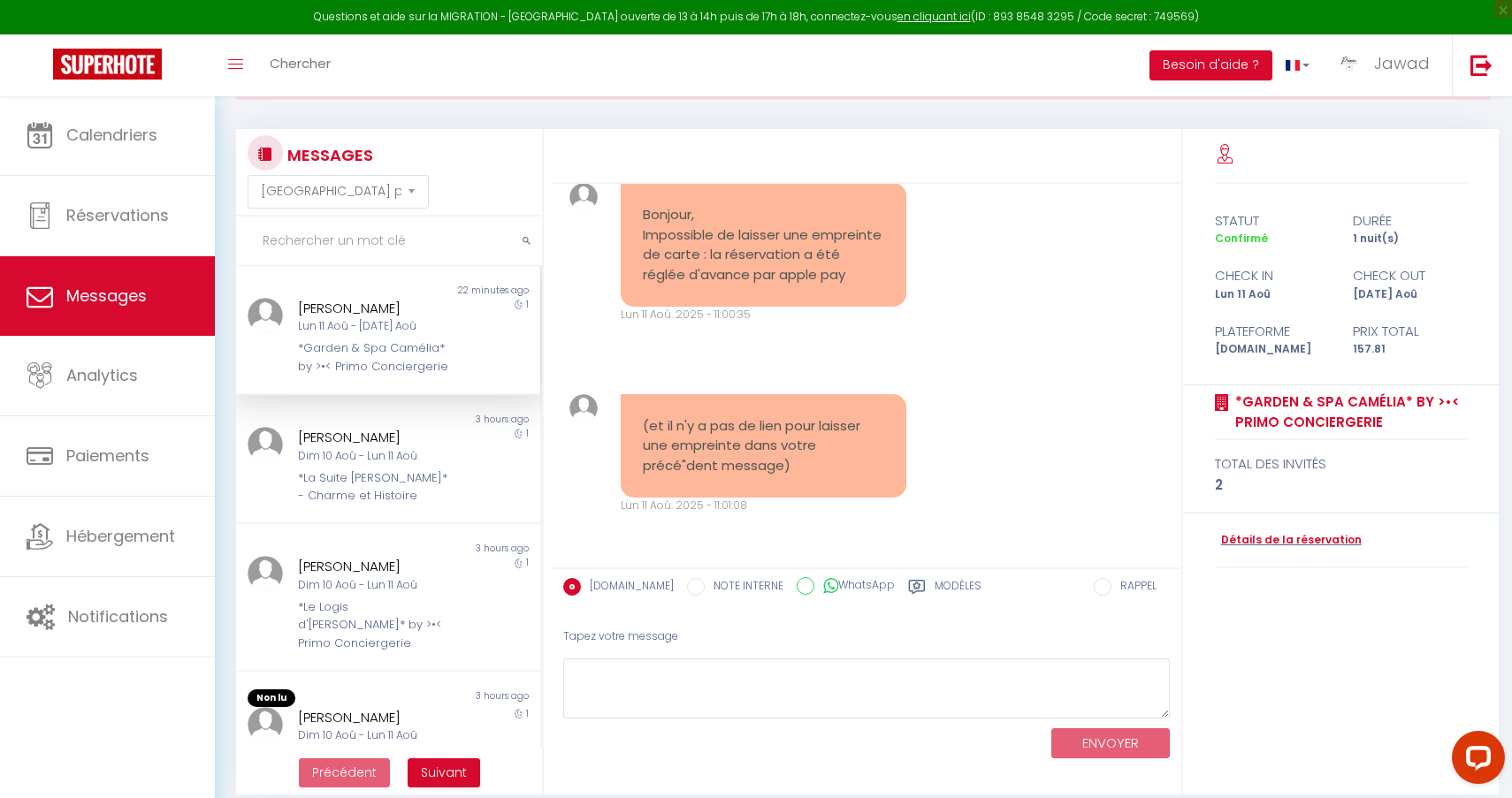
click at [934, 583] on label "Modèles" at bounding box center [957, 589] width 47 height 22
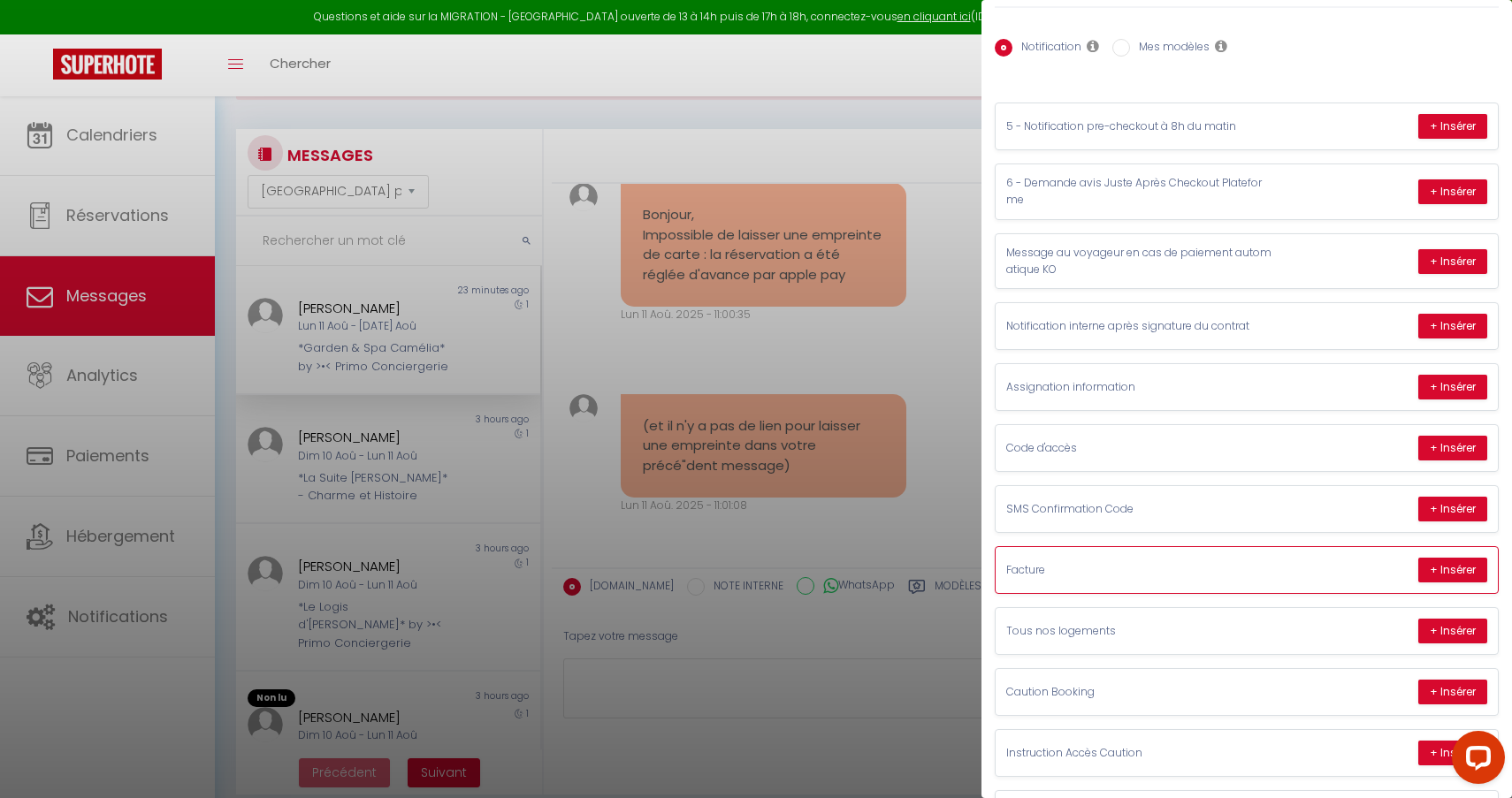
scroll to position [84, 0]
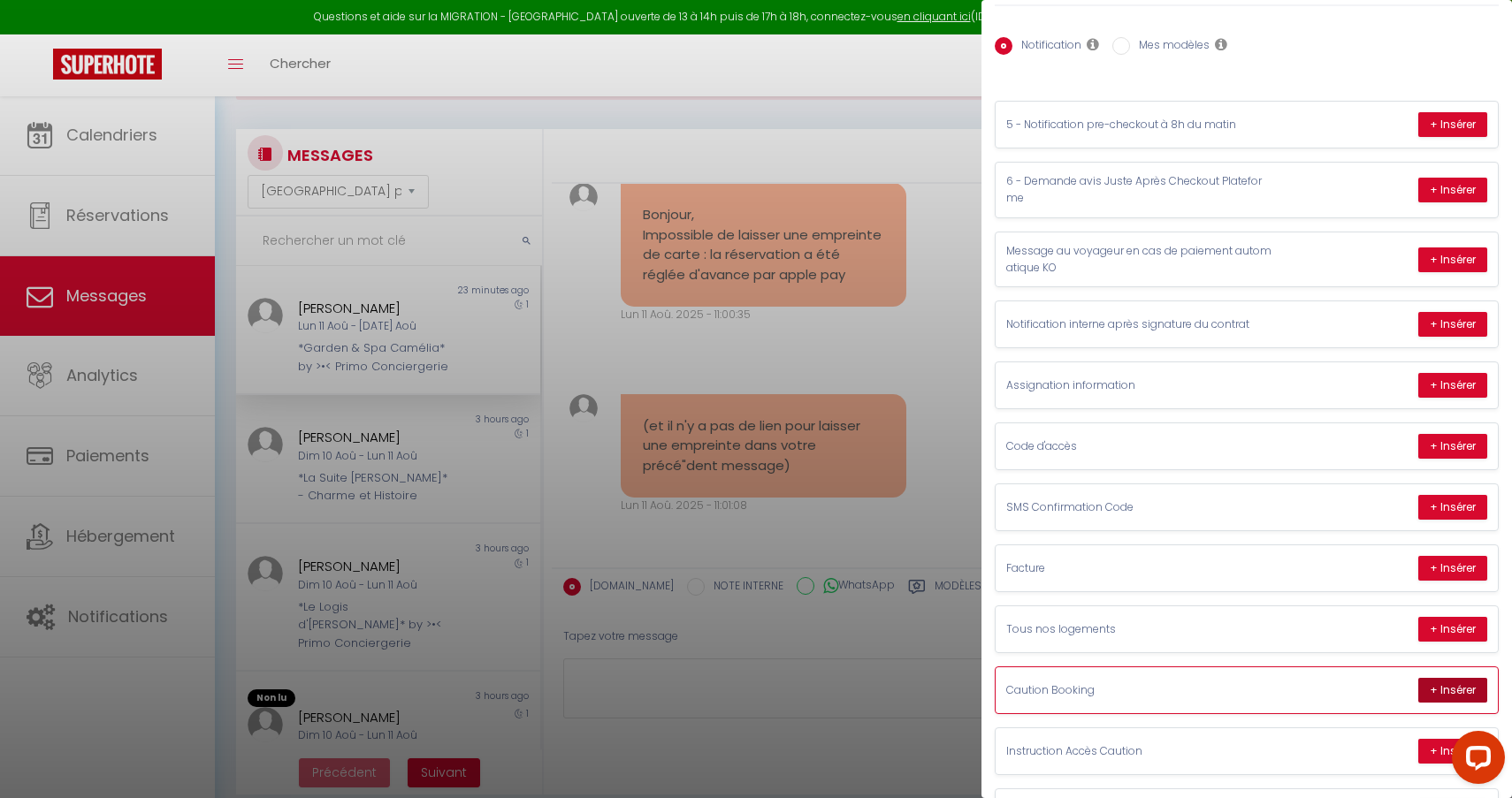
click at [1448, 684] on button "+ Insérer" at bounding box center [1452, 690] width 69 height 25
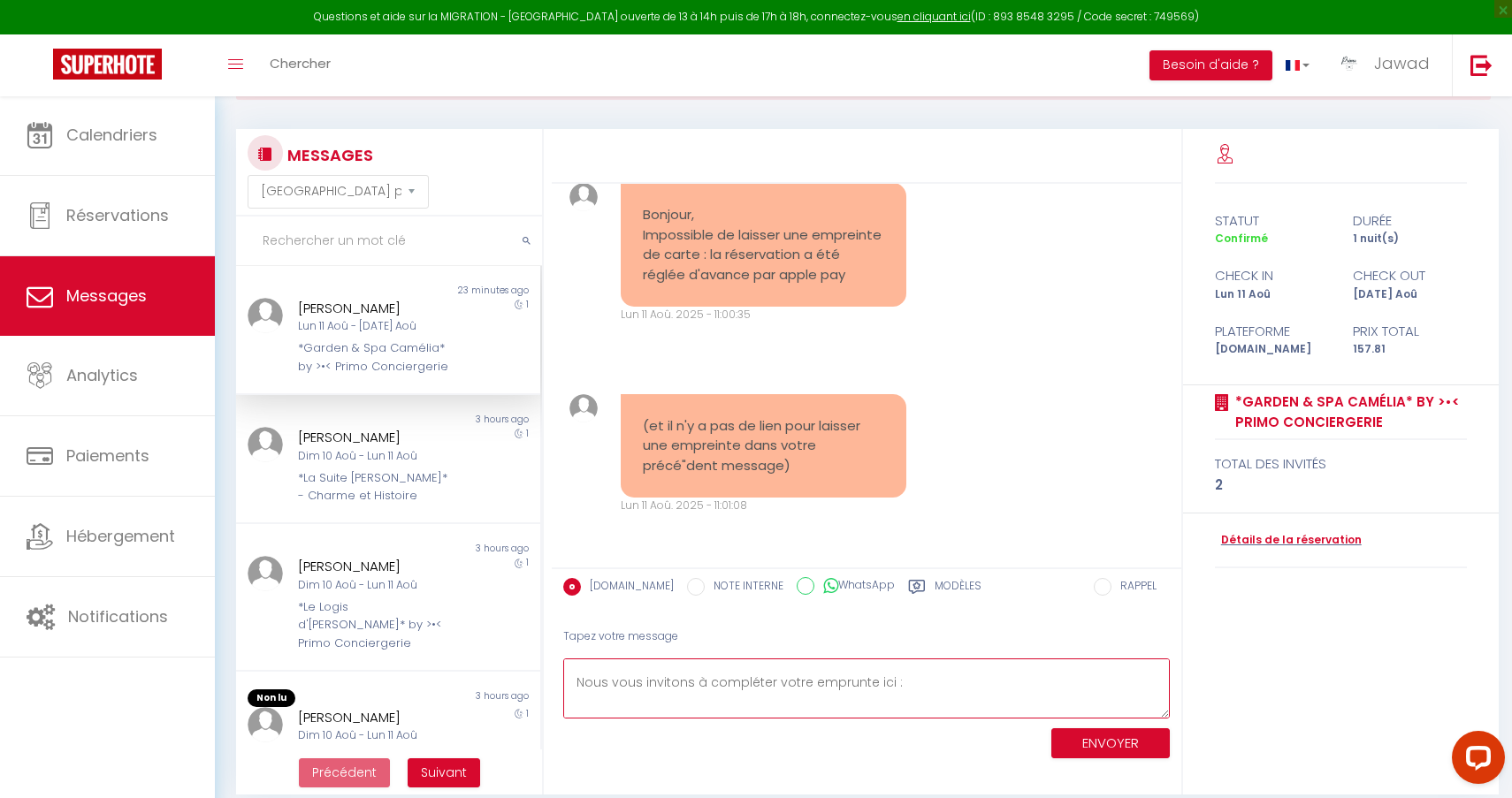
scroll to position [289, 0]
click at [935, 673] on textarea "Bonjour guigue. Vous avez réservé Le logement *Garden & Spa Camélia* by >•< Pri…" at bounding box center [866, 688] width 607 height 61
click at [900, 671] on textarea "Bonjour guigue. Vous avez réservé Le logement *Garden & Spa Camélia* by >•< Pri…" at bounding box center [866, 688] width 607 height 61
click at [901, 672] on textarea "Bonjour guigue. Vous avez réservé Le logement *Garden & Spa Camélia* by >•< Pri…" at bounding box center [866, 688] width 607 height 61
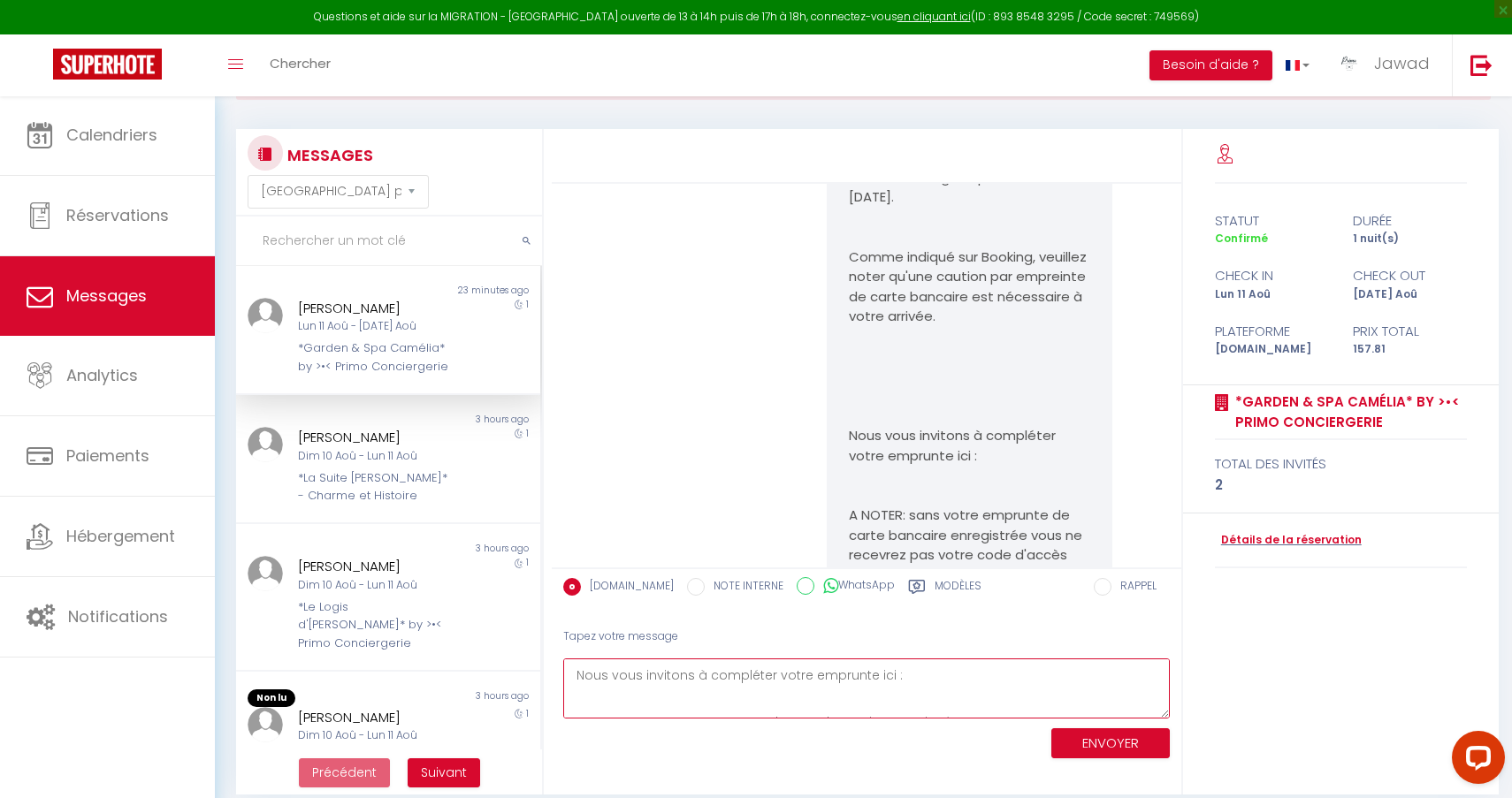
scroll to position [1969, 0]
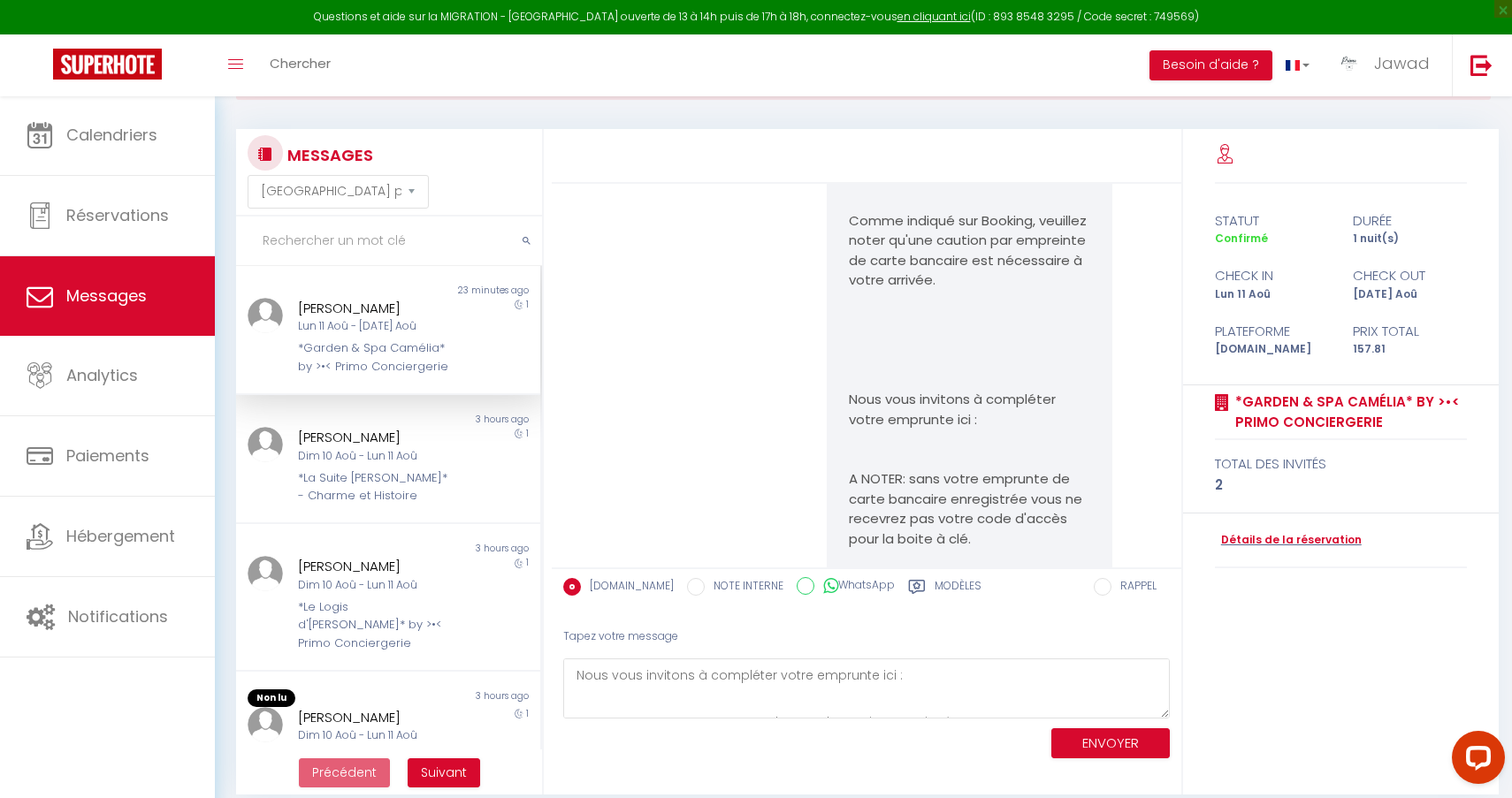
click at [989, 429] on p "Nous vous invitons à compléter votre emprunte ici :" at bounding box center [969, 409] width 242 height 40
click at [938, 687] on textarea "Bonjour guigue. Vous avez réservé Le logement *Garden & Spa Camélia* by >•< Pri…" at bounding box center [866, 688] width 607 height 61
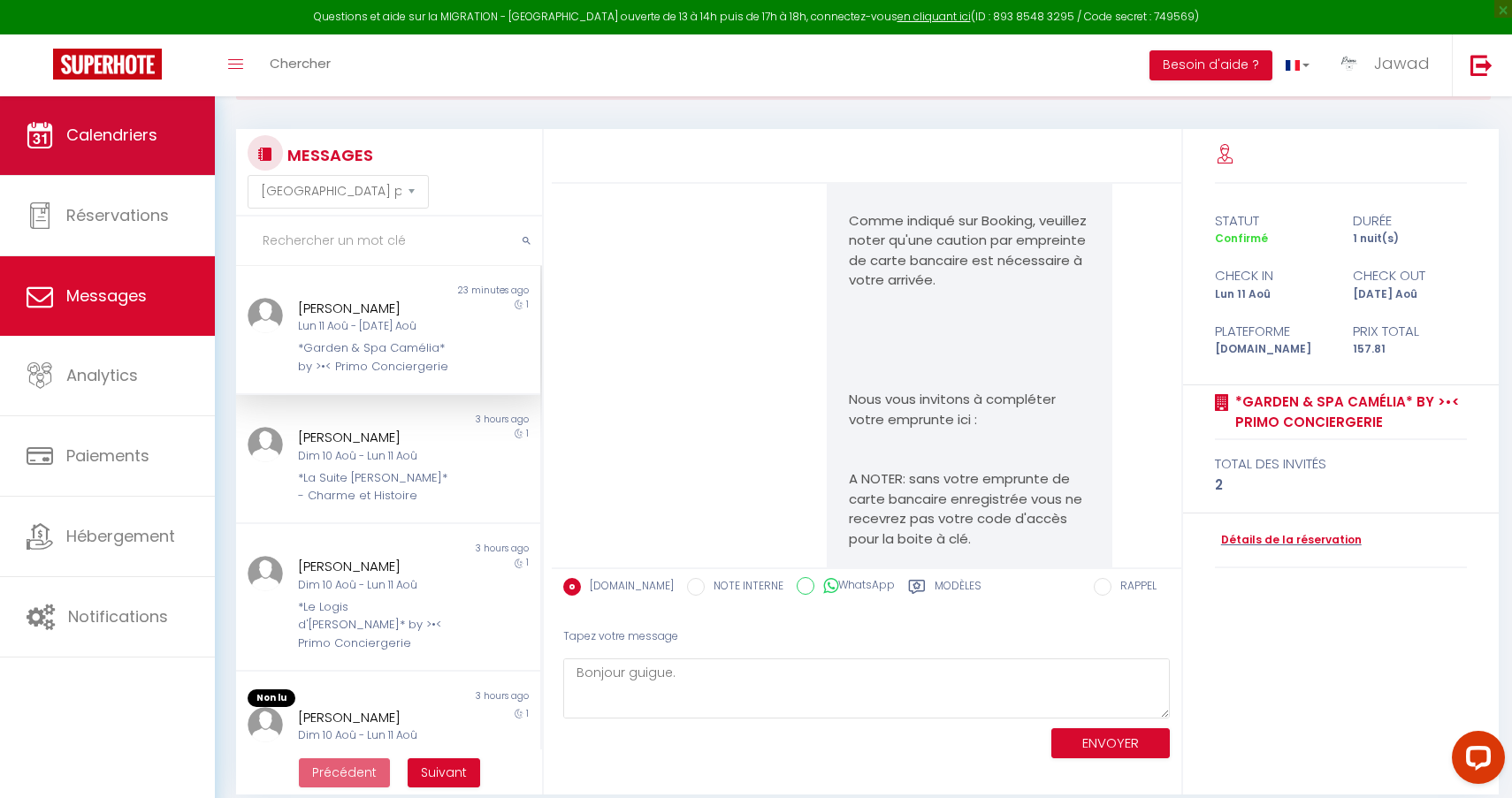
click at [157, 163] on link "Calendriers" at bounding box center [107, 136] width 215 height 80
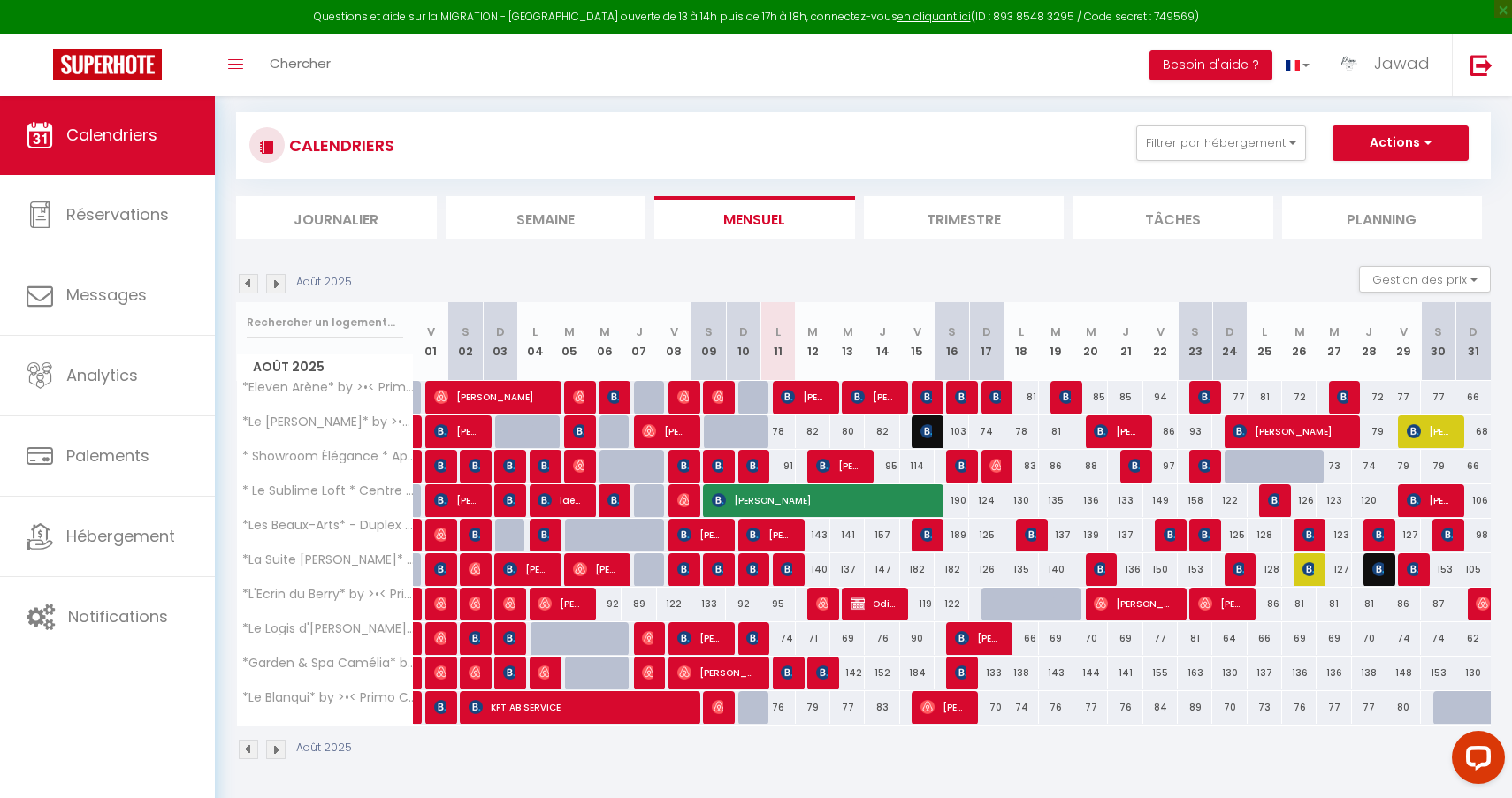
scroll to position [96, 0]
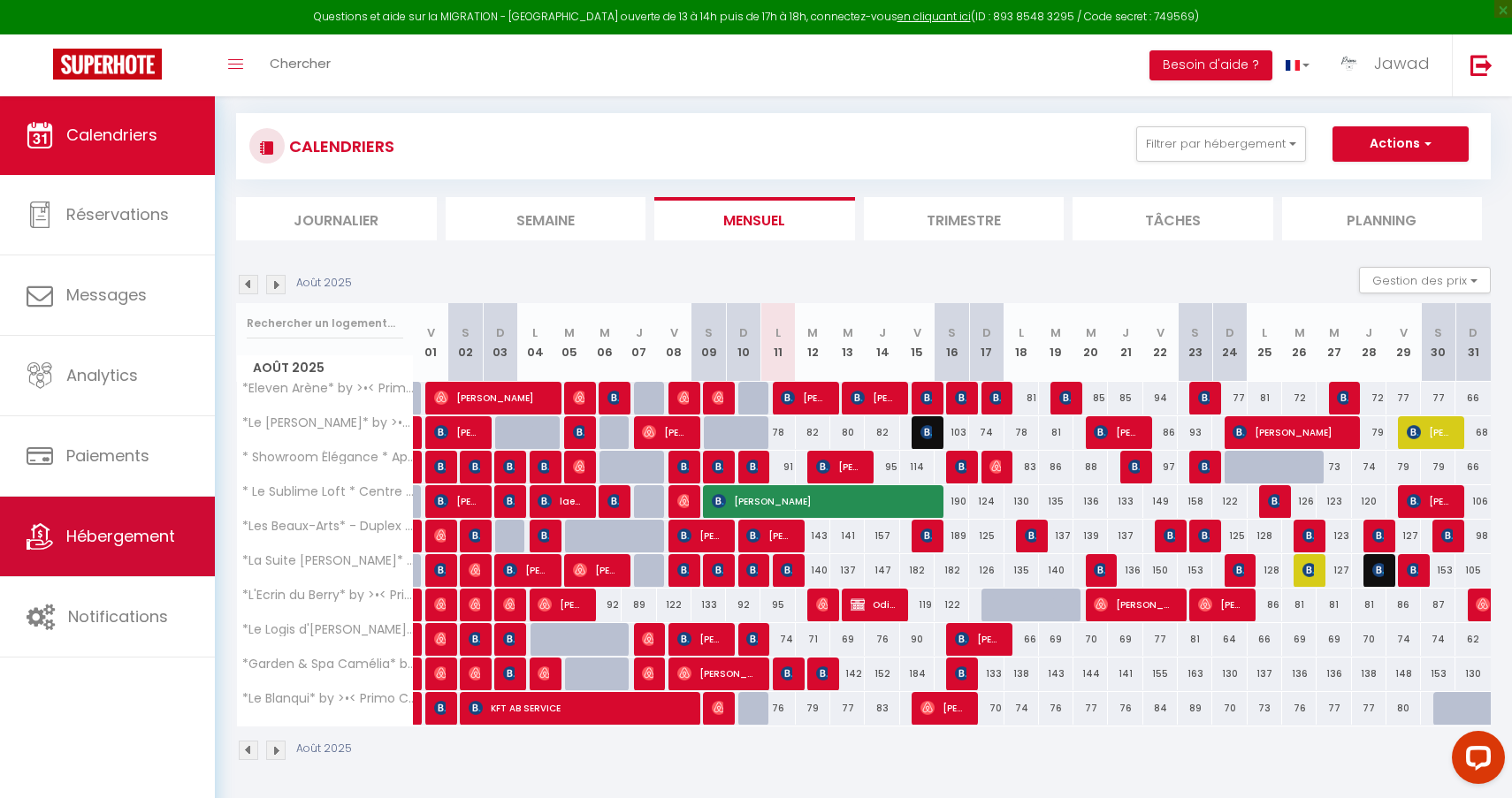
click at [117, 538] on span "Hébergement" at bounding box center [120, 536] width 109 height 22
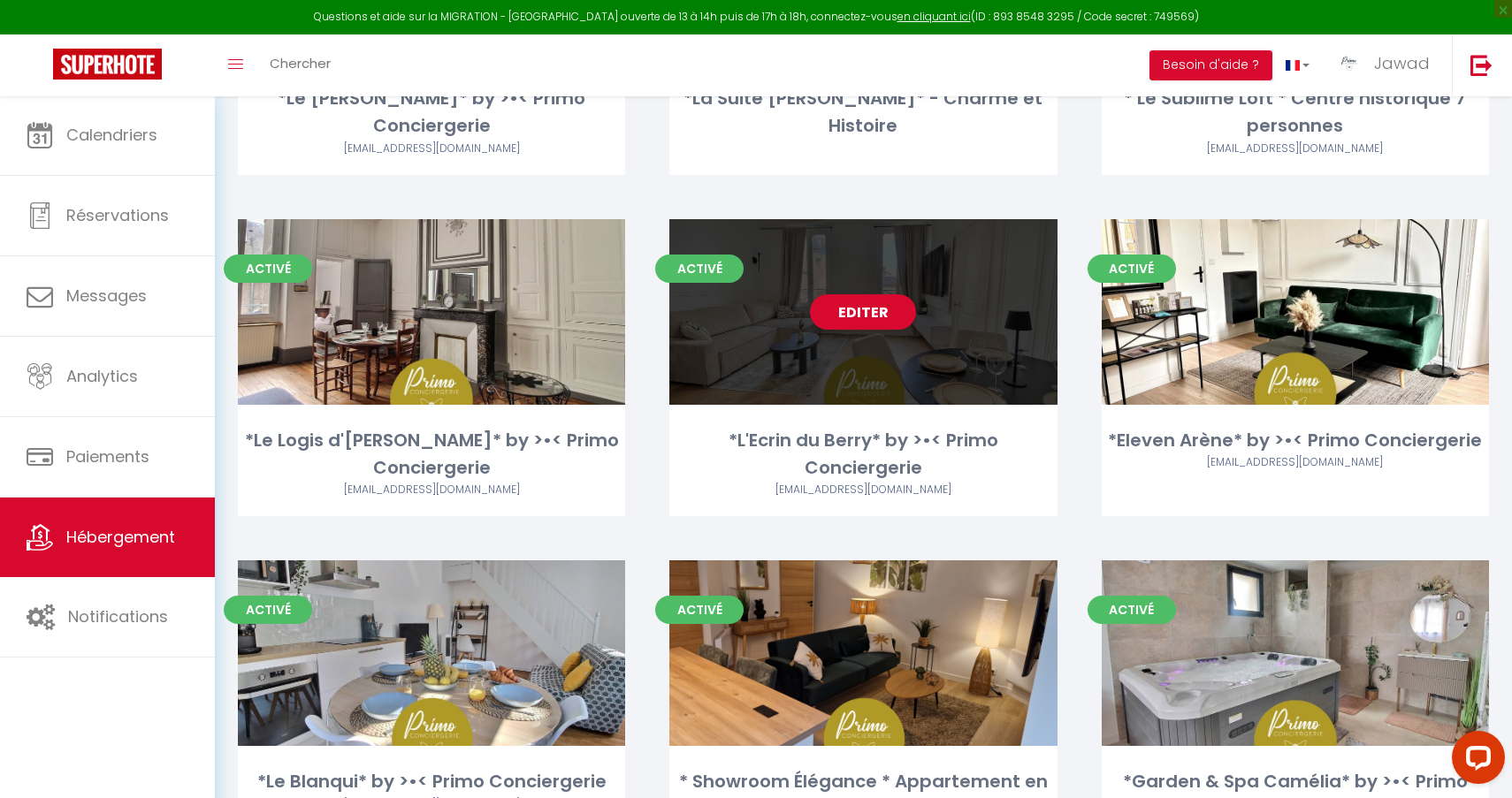
scroll to position [423, 0]
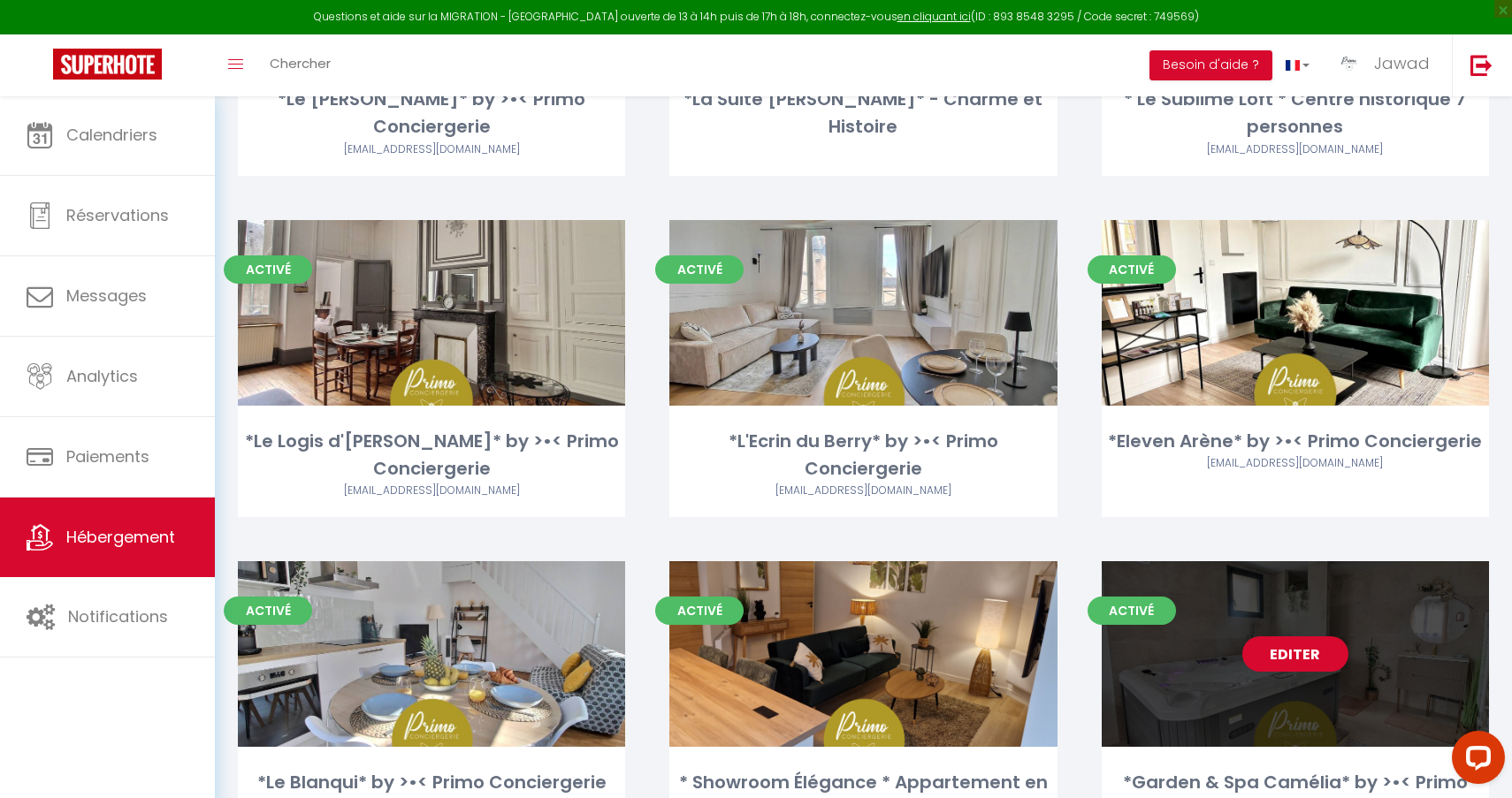
click at [1279, 650] on link "Editer" at bounding box center [1295, 653] width 106 height 35
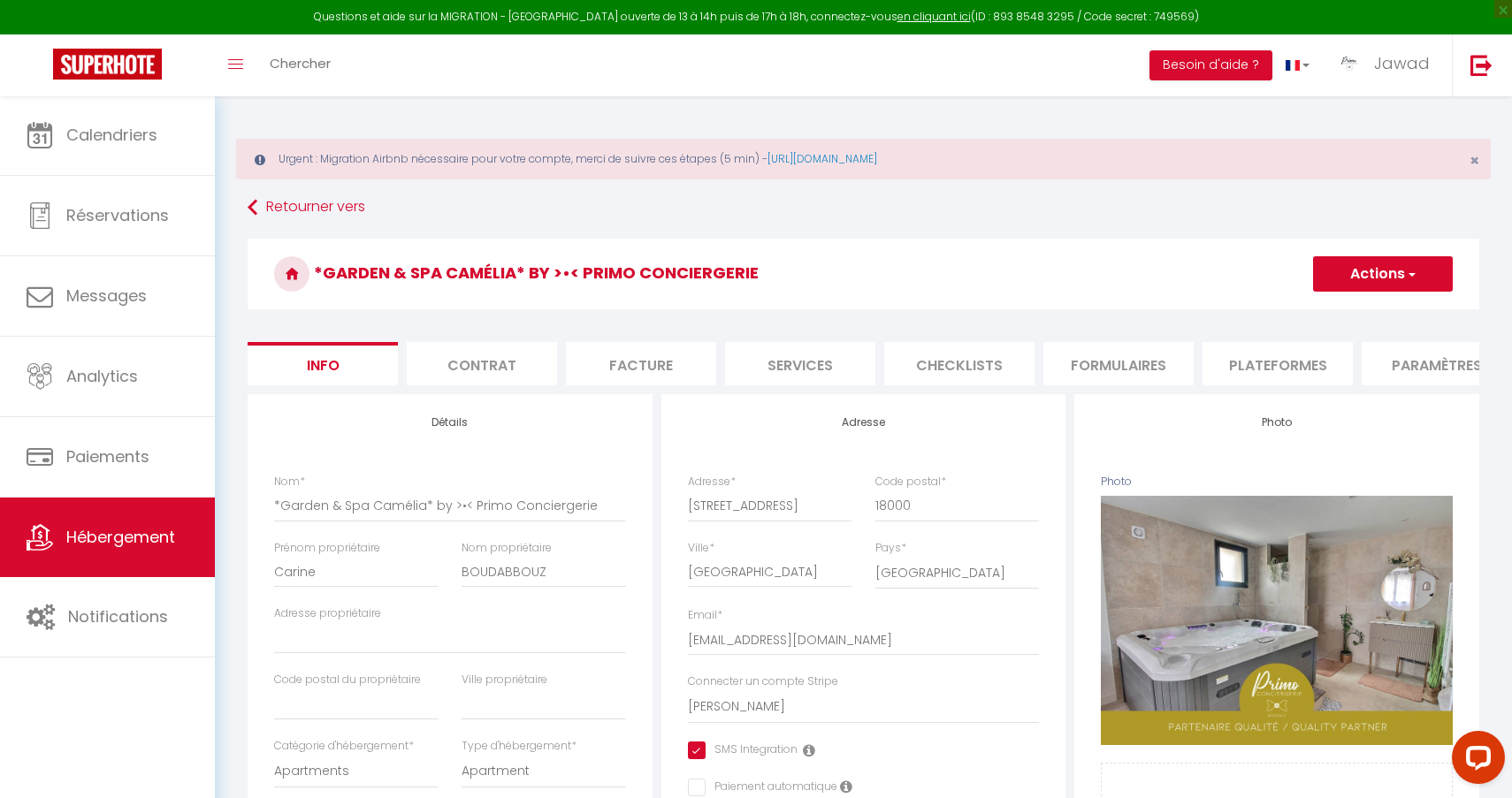
click at [786, 380] on li "Services" at bounding box center [800, 363] width 150 height 43
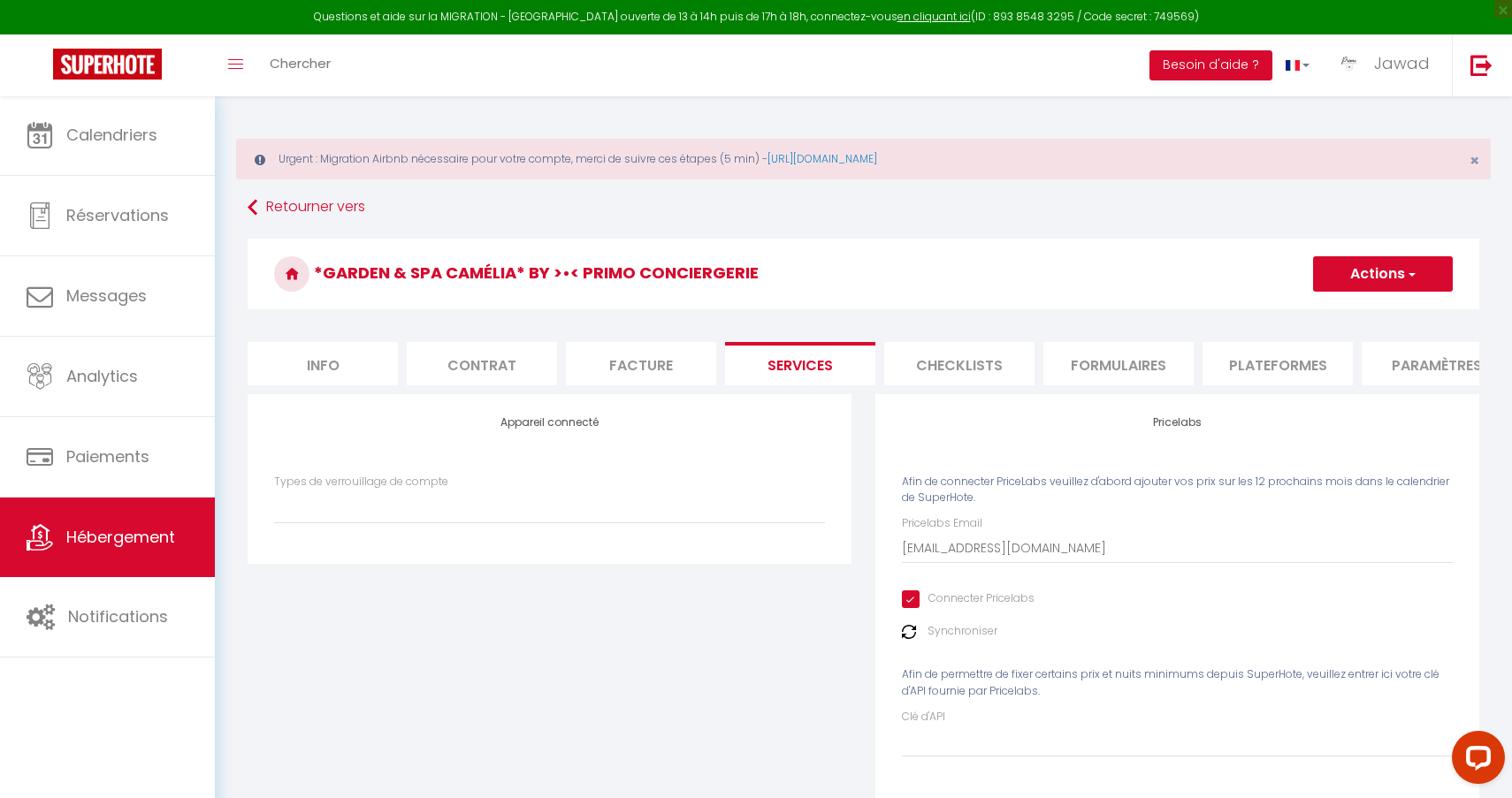
click at [956, 366] on li "Checklists" at bounding box center [959, 363] width 150 height 43
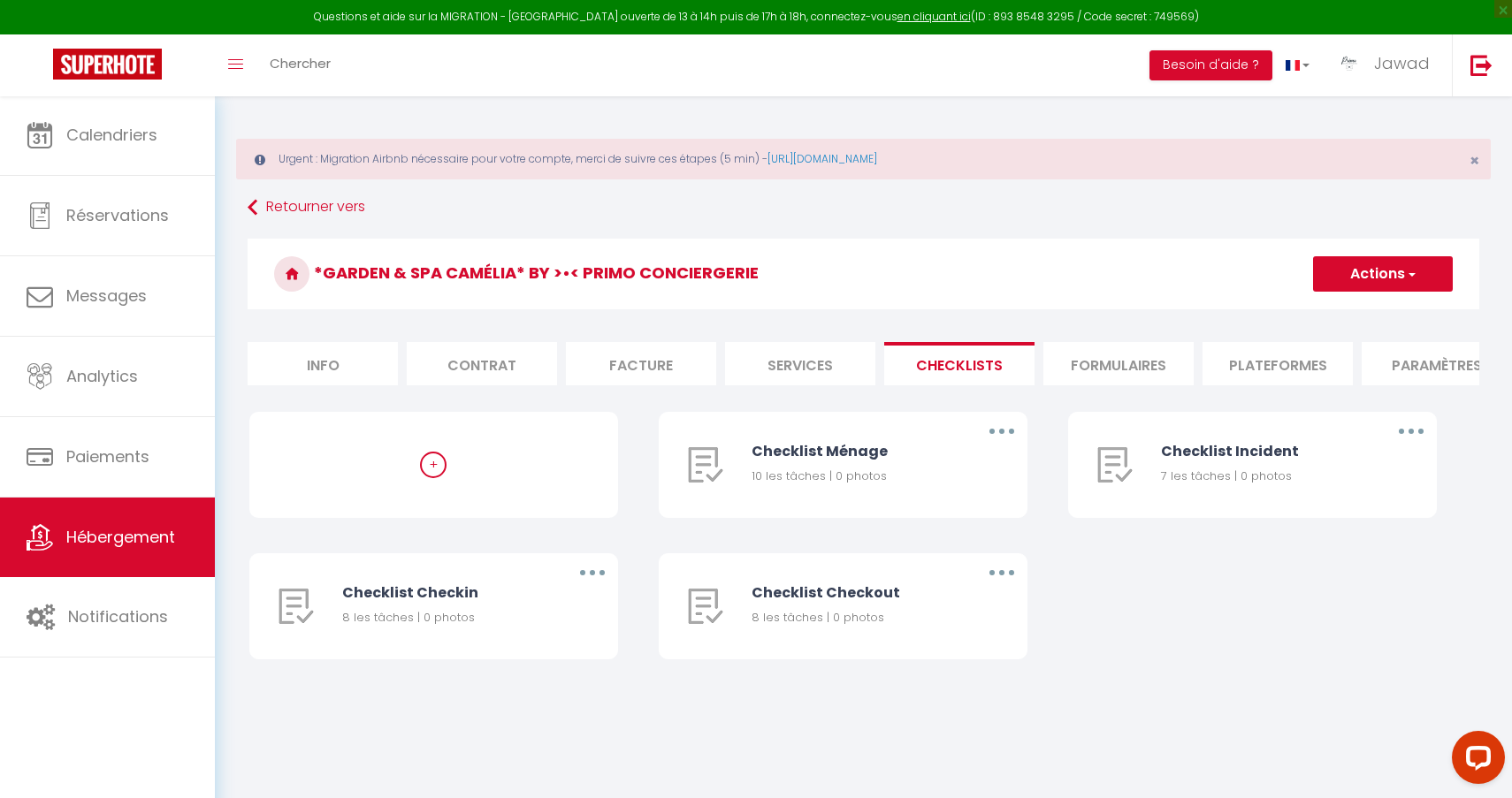
click at [1118, 368] on li "Formulaires" at bounding box center [1118, 363] width 150 height 43
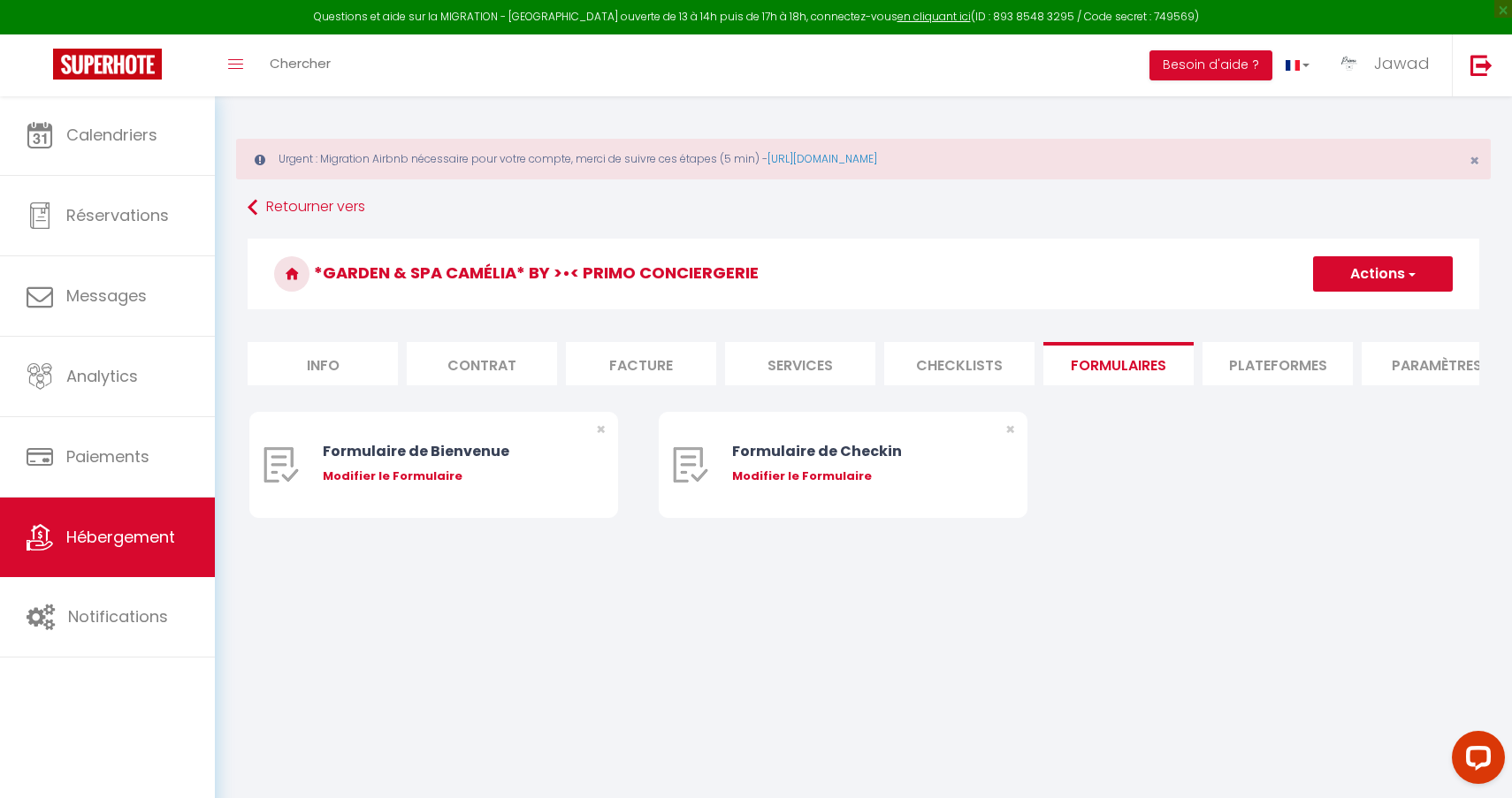
click at [1258, 359] on li "Plateformes" at bounding box center [1277, 363] width 150 height 43
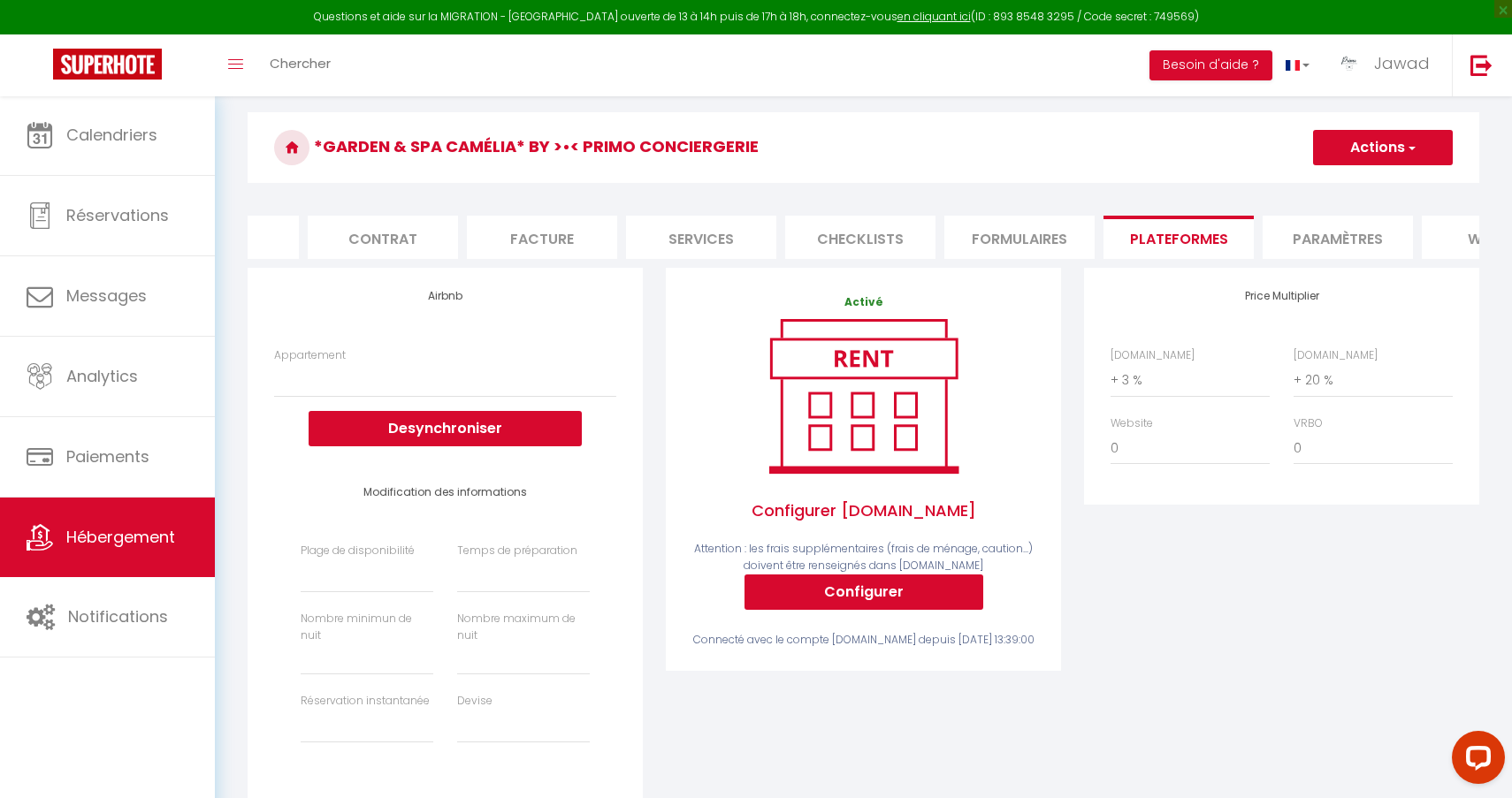
scroll to position [0, 107]
click at [1328, 232] on li "Paramètres" at bounding box center [1329, 237] width 150 height 43
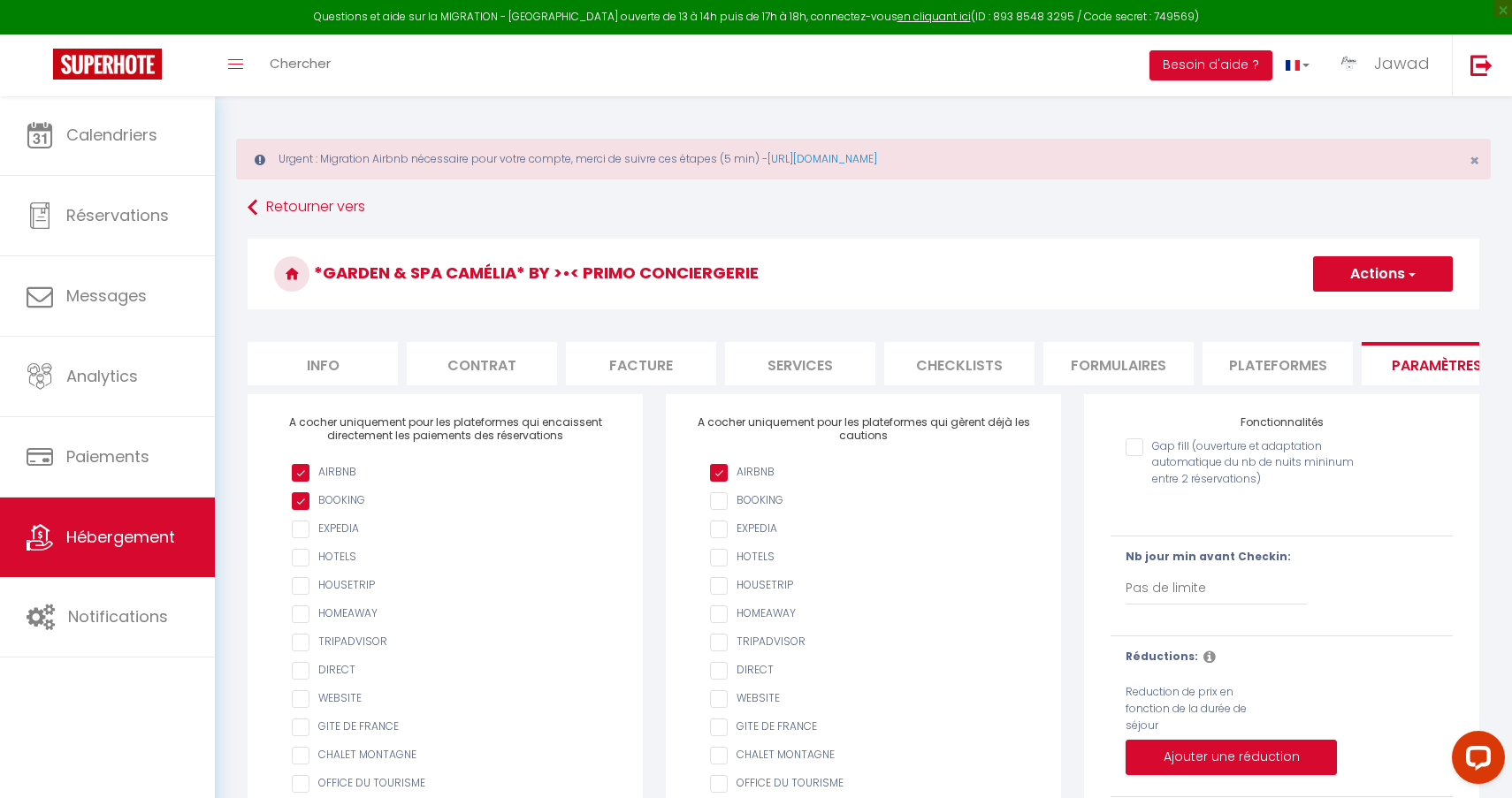
click at [293, 362] on li "Info" at bounding box center [323, 363] width 150 height 43
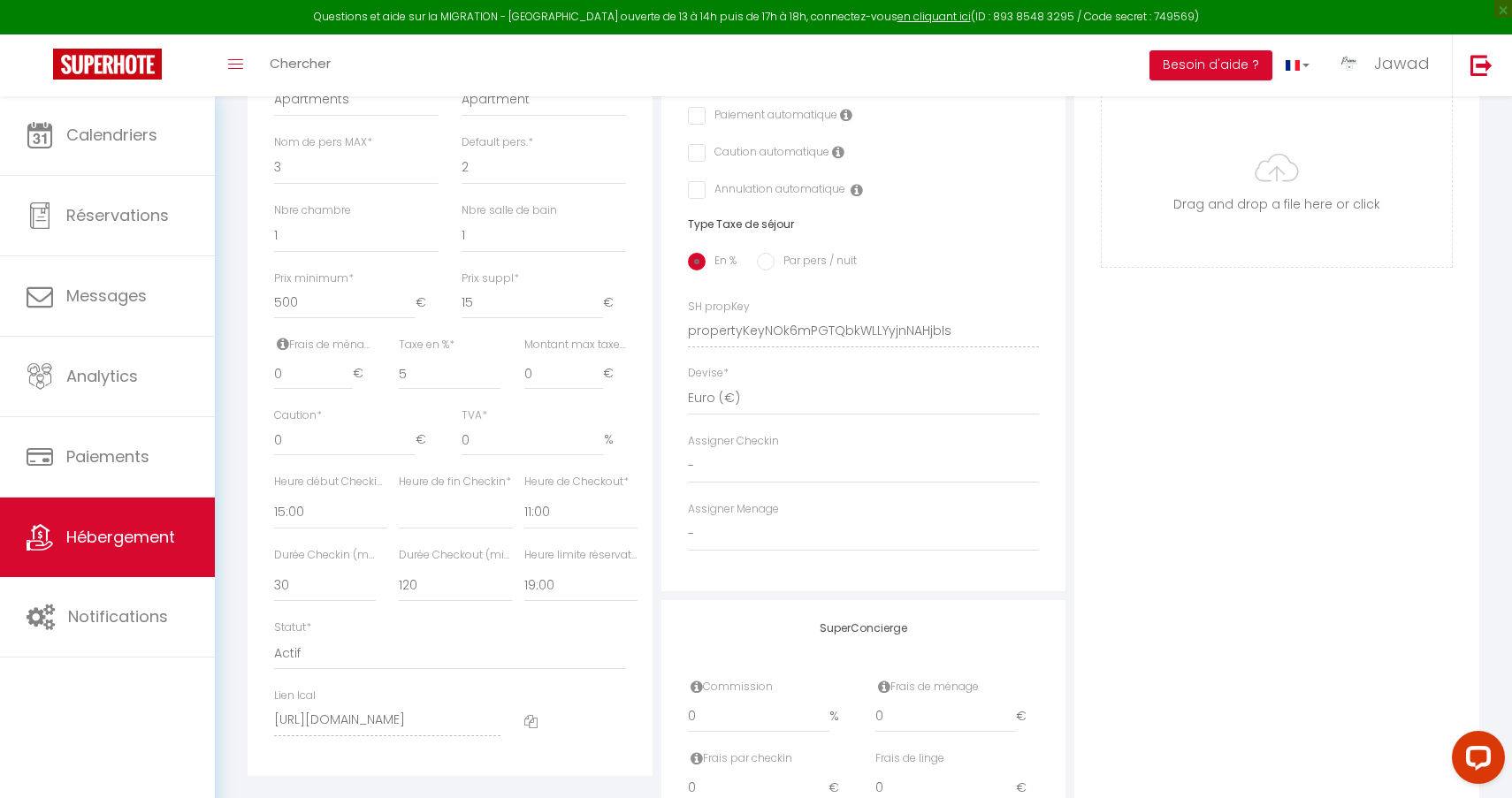
scroll to position [669, 0]
click at [300, 442] on input "0" at bounding box center [345, 442] width 142 height 32
click at [282, 439] on input "0" at bounding box center [345, 442] width 142 height 32
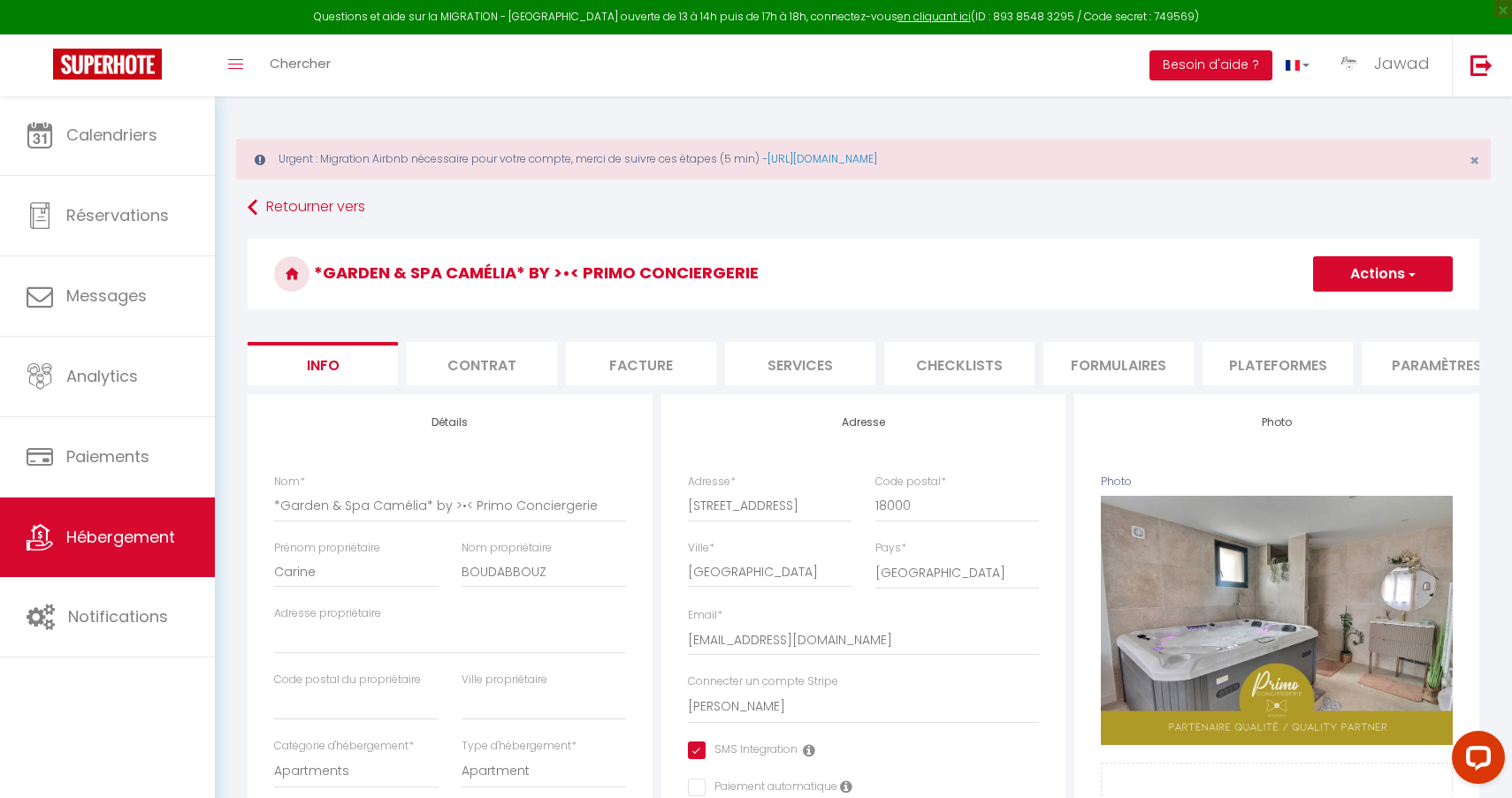
scroll to position [0, 0]
click at [1375, 270] on button "Actions" at bounding box center [1383, 274] width 140 height 35
click at [1329, 318] on input "Enregistrer" at bounding box center [1312, 313] width 65 height 18
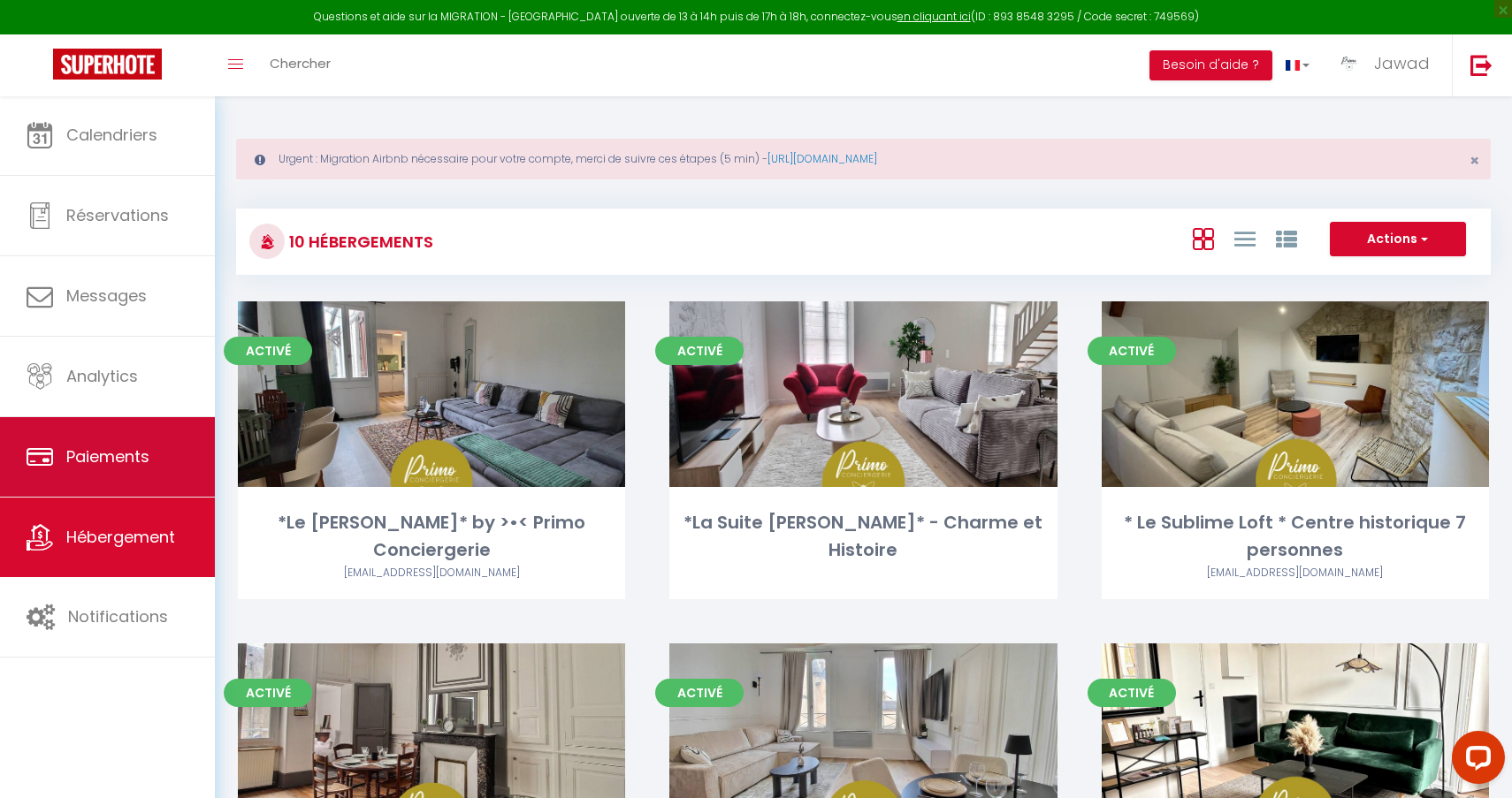
click at [119, 459] on span "Paiements" at bounding box center [107, 456] width 83 height 22
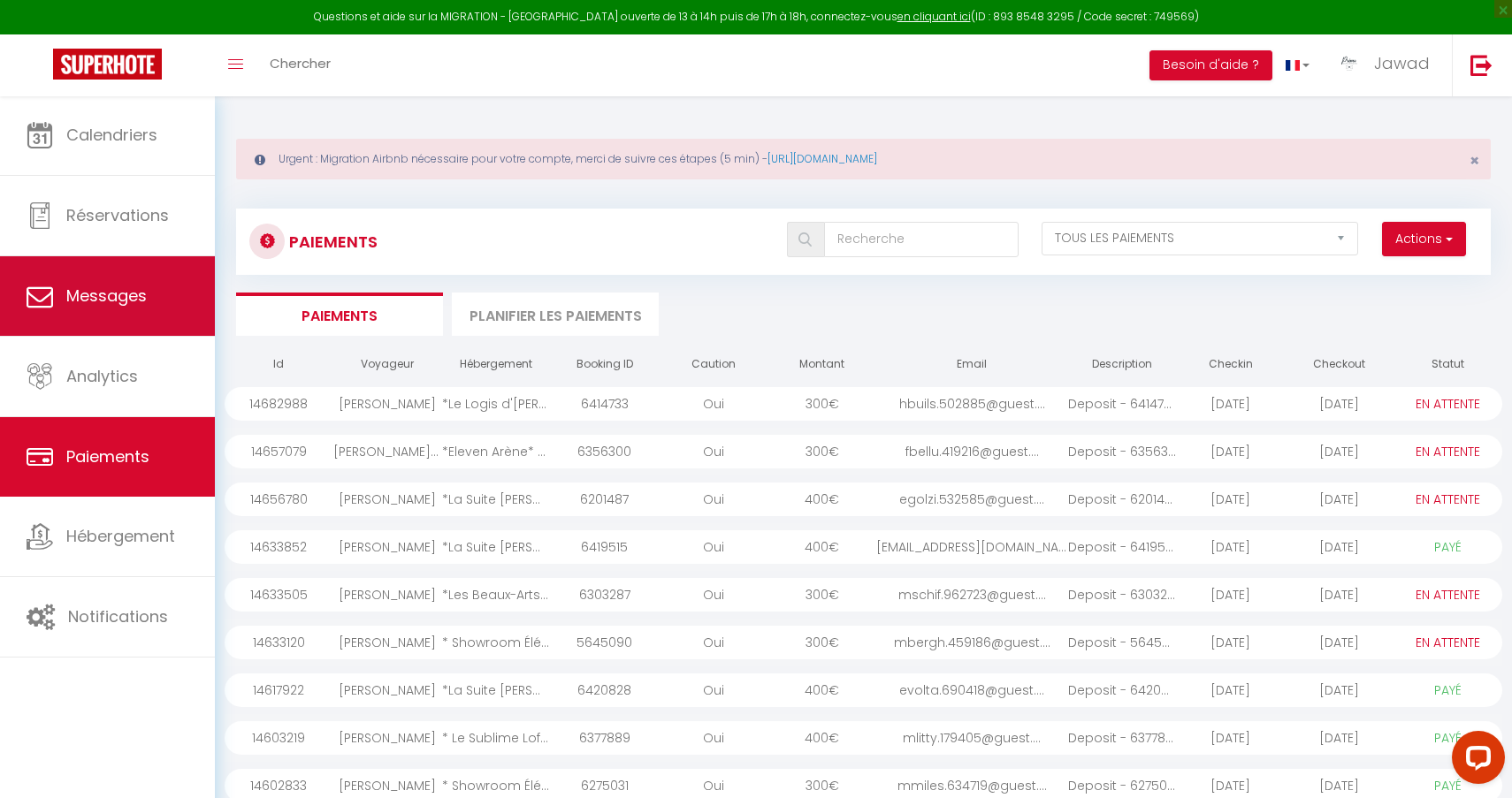
click at [87, 304] on span "Messages" at bounding box center [106, 296] width 81 height 22
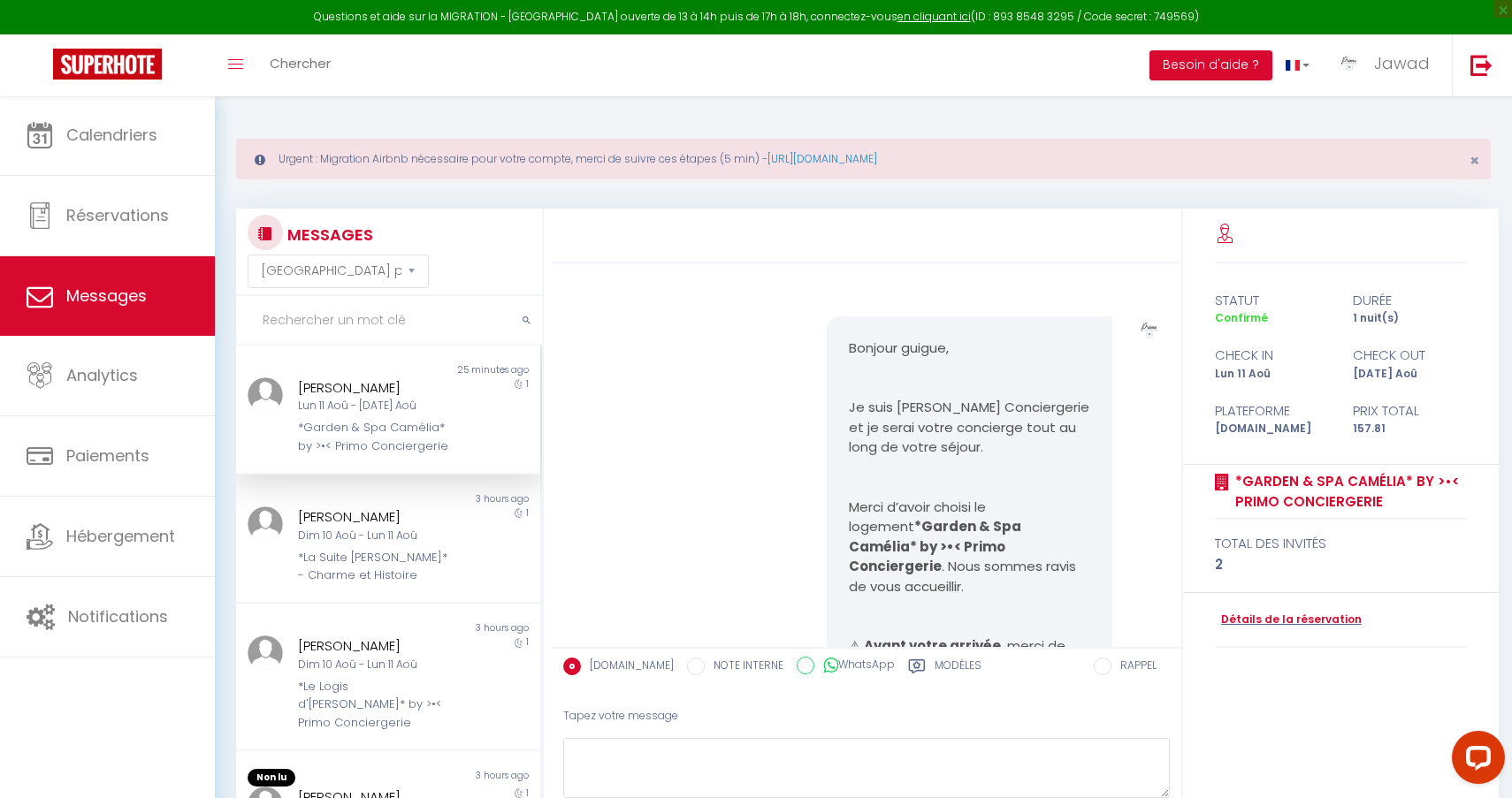
scroll to position [2703, 0]
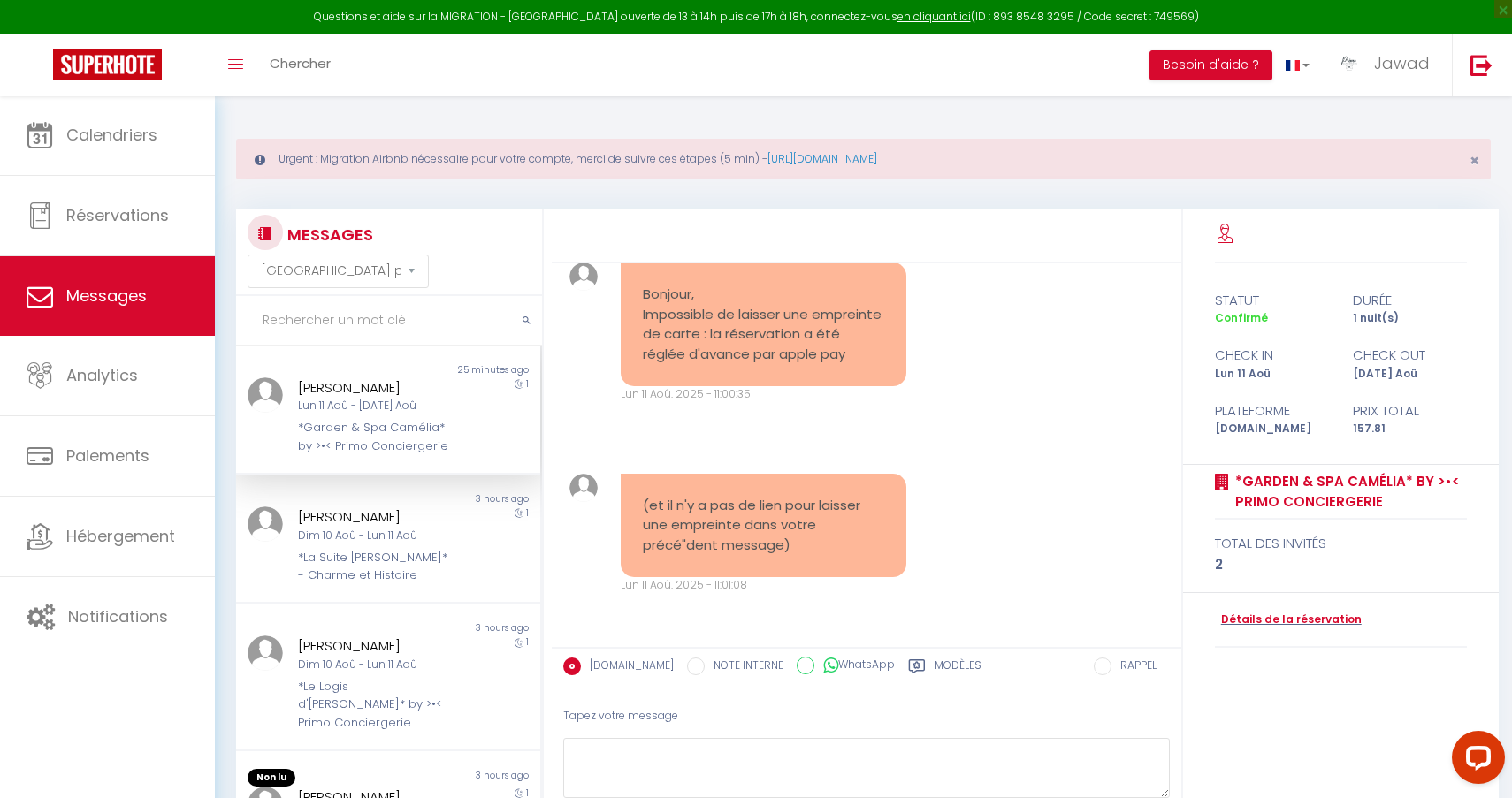
click at [916, 657] on div "Modèles" at bounding box center [944, 671] width 73 height 28
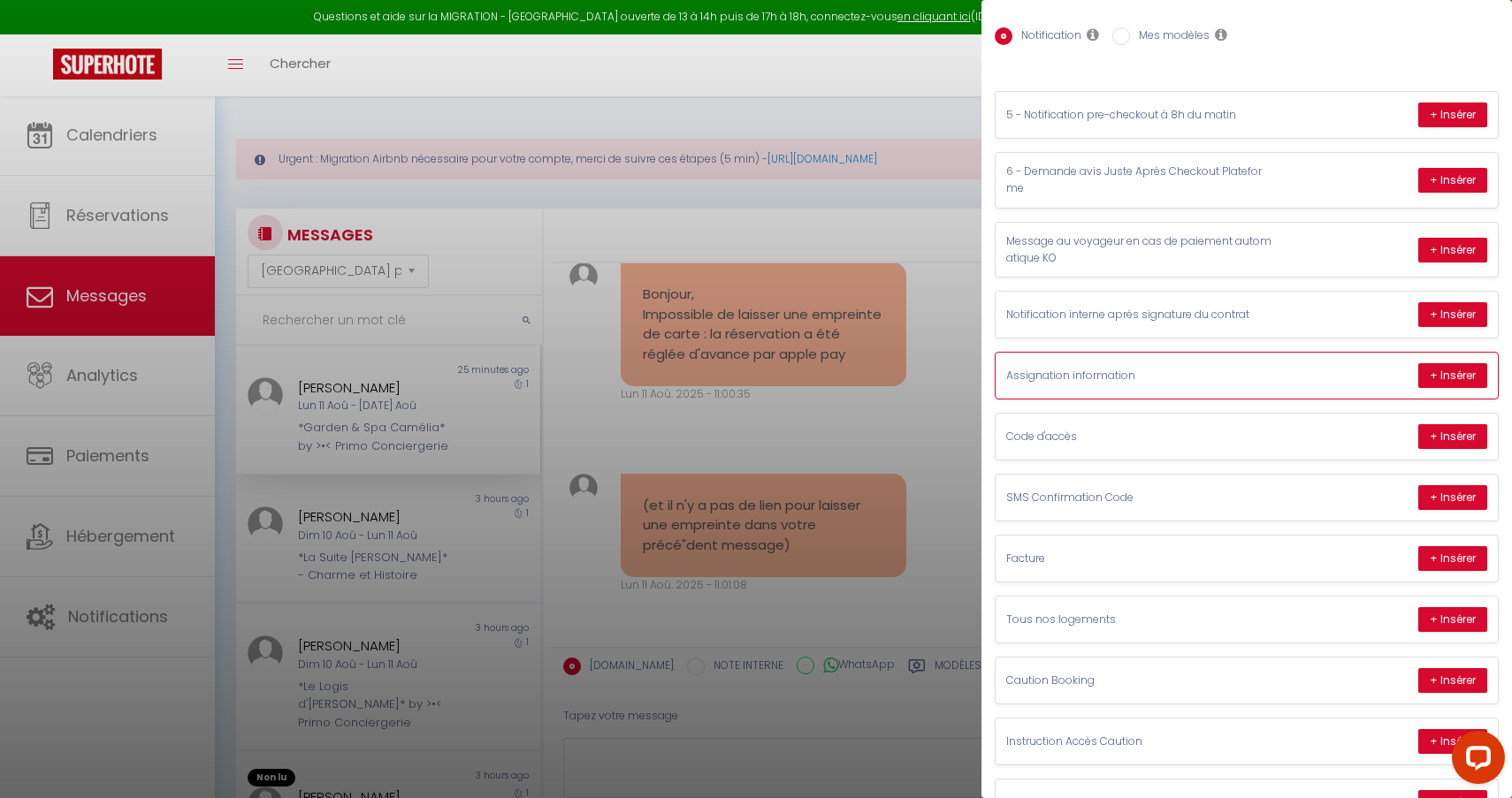
scroll to position [97, 0]
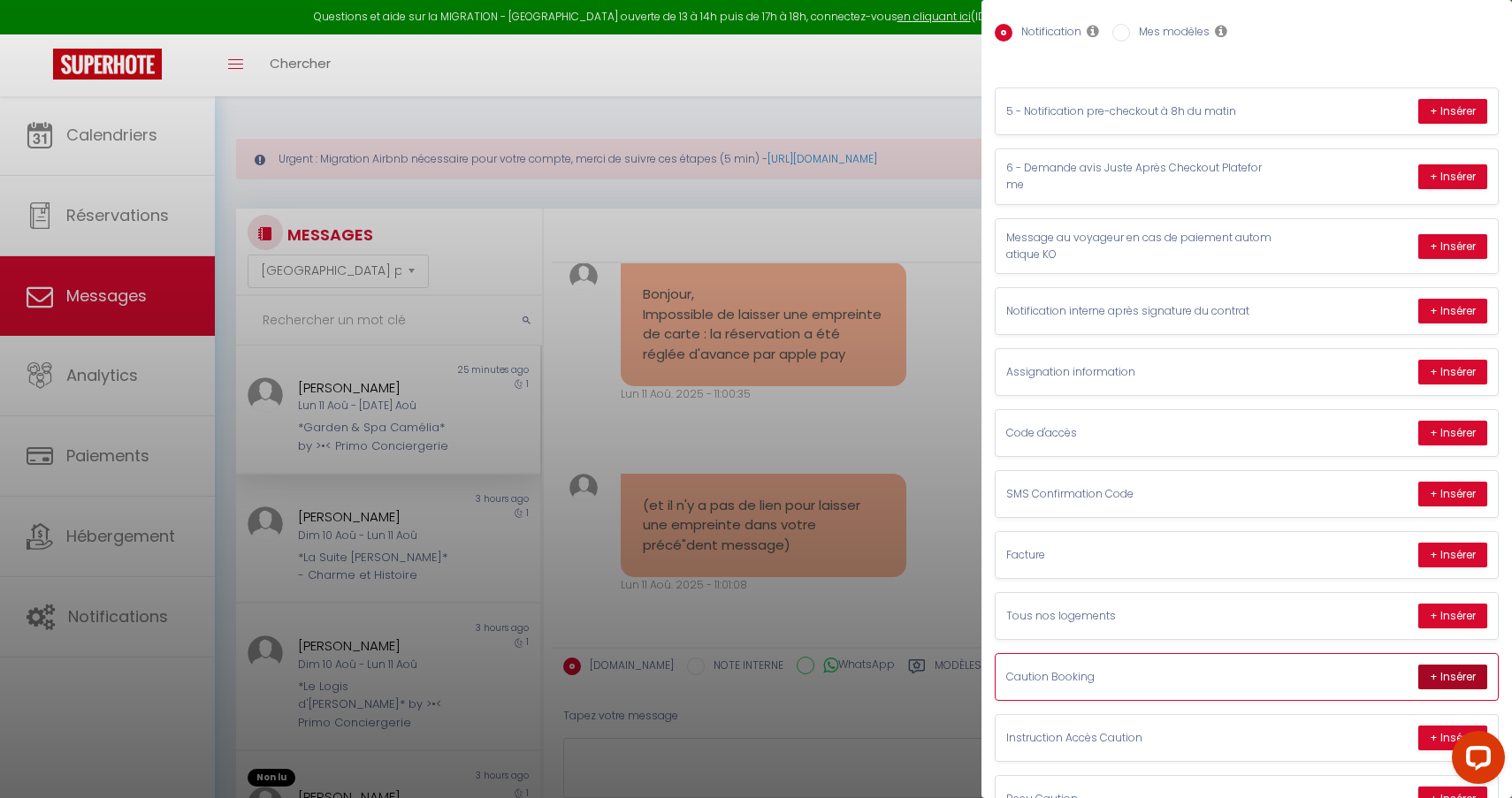
click at [1450, 664] on button "+ Insérer" at bounding box center [1452, 676] width 69 height 25
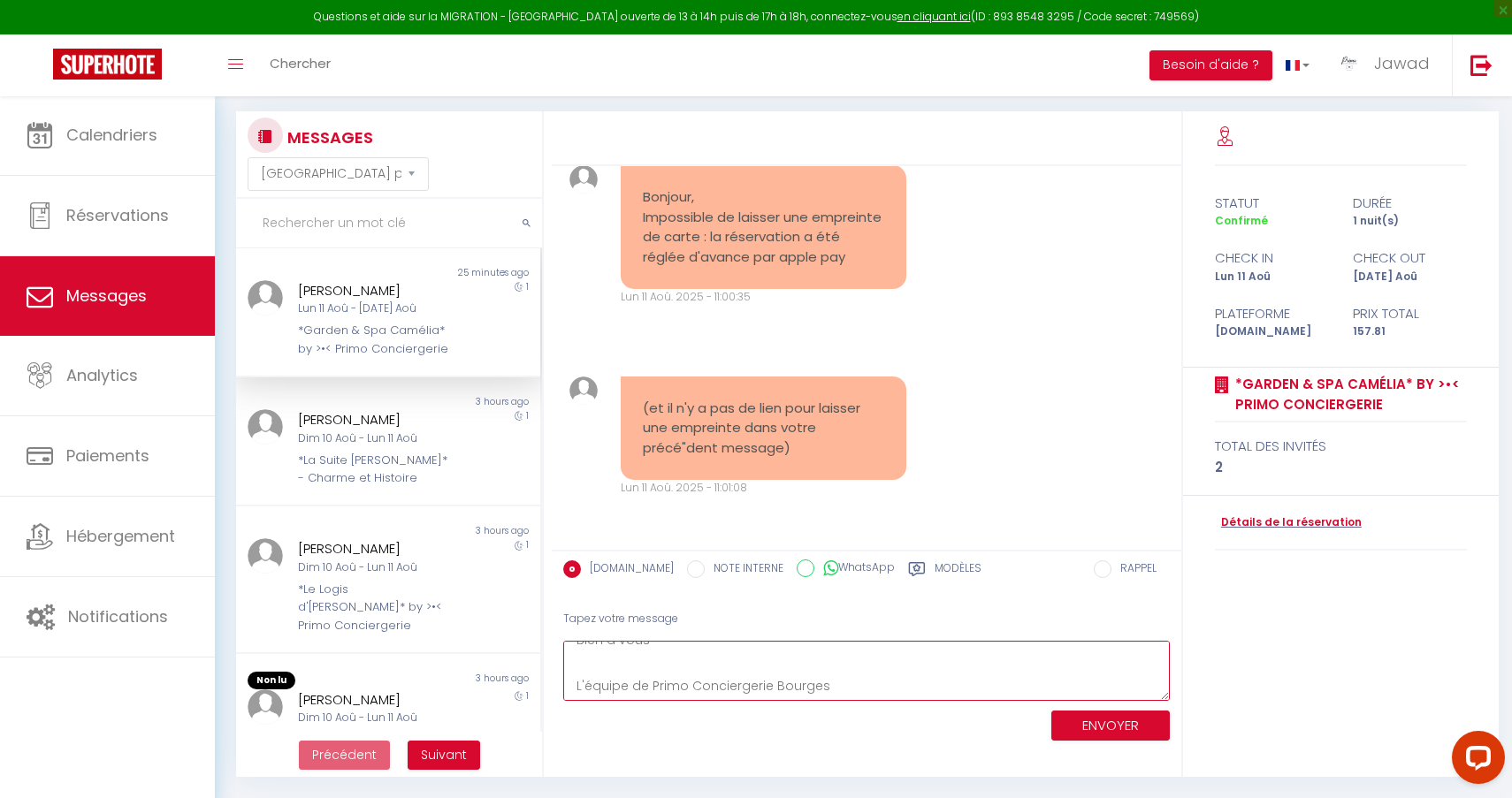
scroll to position [96, 0]
click at [1119, 717] on button "ENVOYER" at bounding box center [1110, 726] width 119 height 31
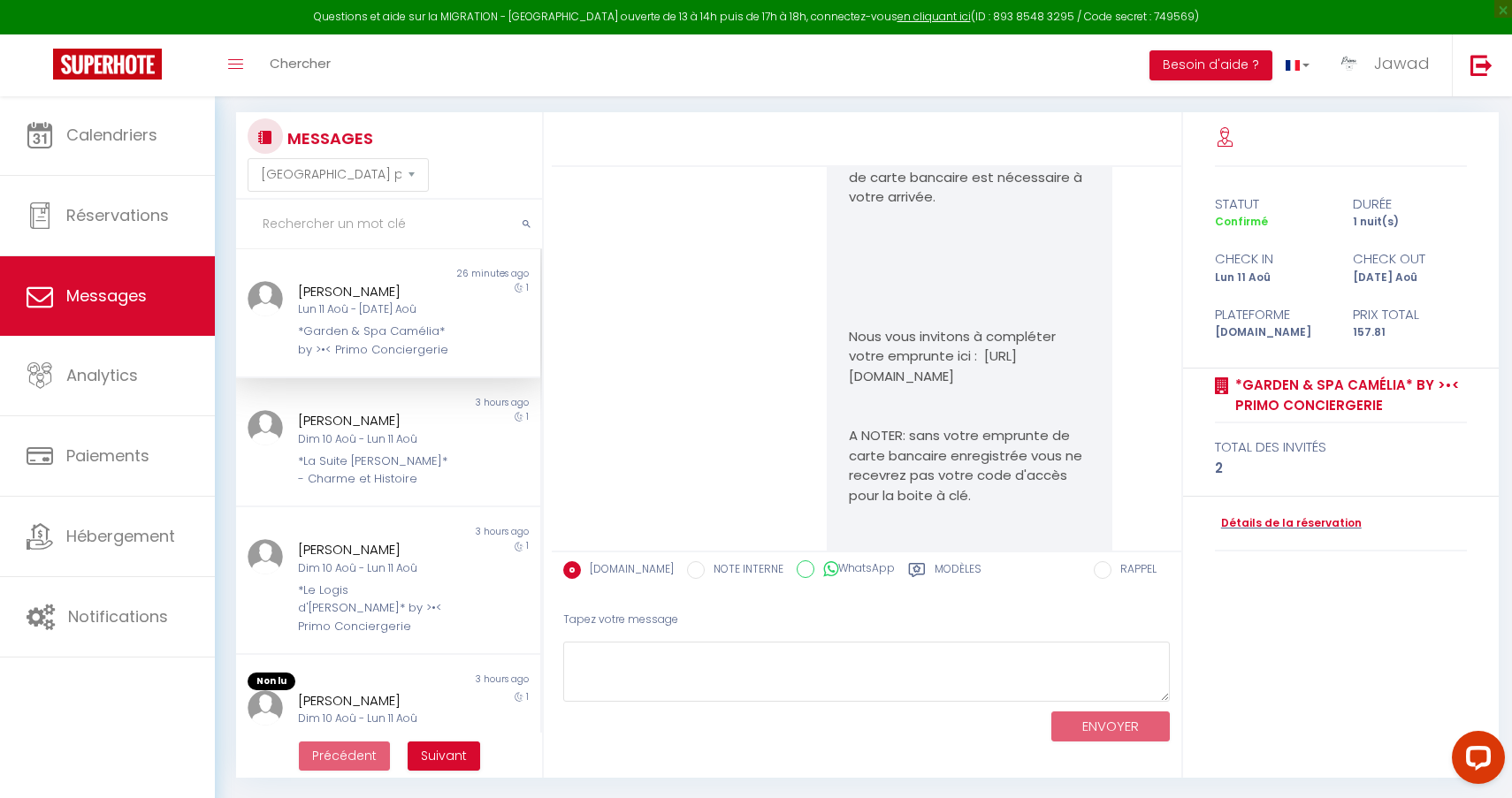
scroll to position [3393, 0]
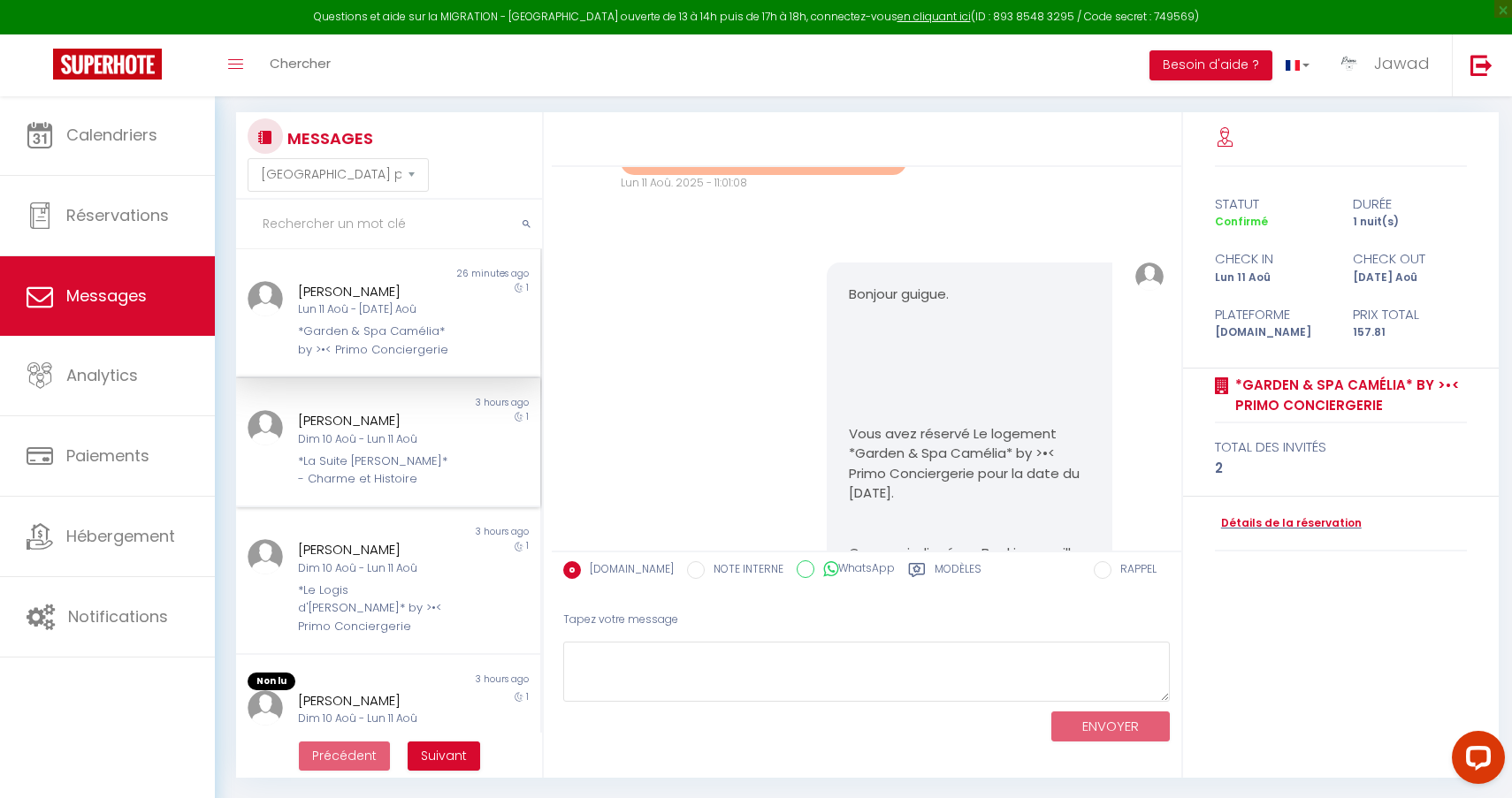
click at [346, 431] on div "Dim 10 Aoû - Lun 11 Aoû" at bounding box center [375, 439] width 155 height 17
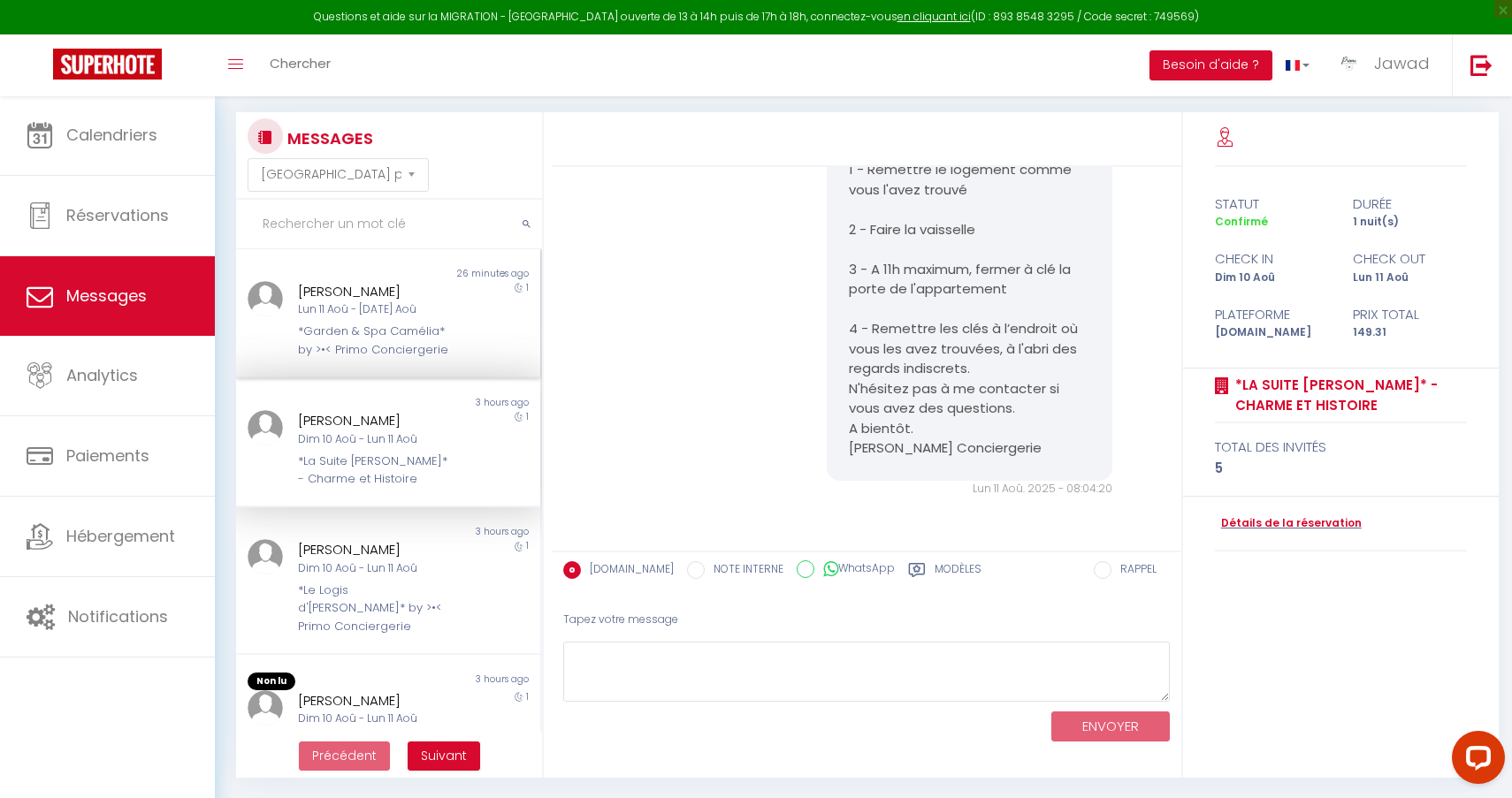
click at [346, 308] on div "Lun 11 Aoû - Mar 12 Aoû" at bounding box center [375, 310] width 155 height 17
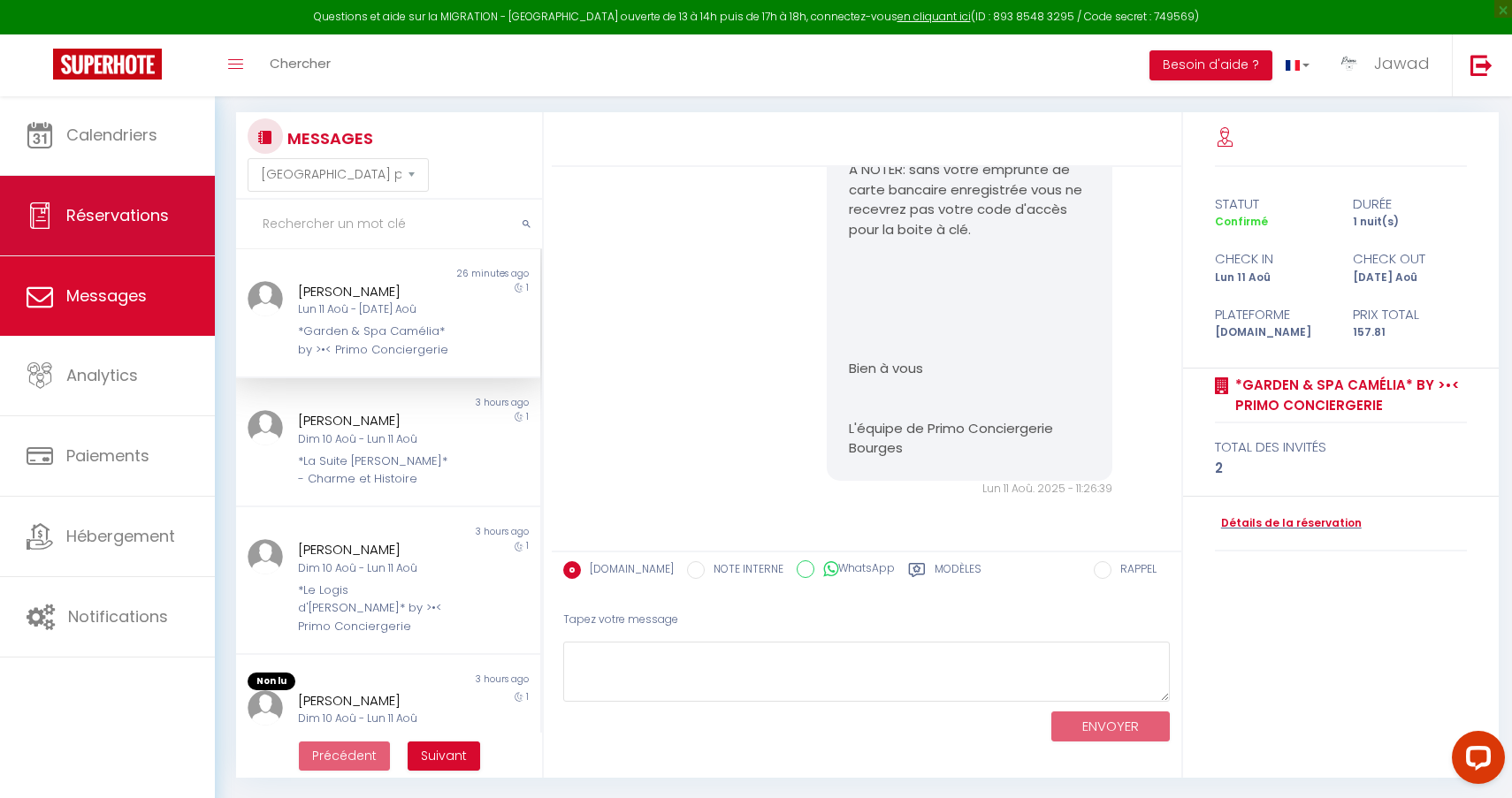
click at [123, 213] on span "Réservations" at bounding box center [117, 215] width 103 height 22
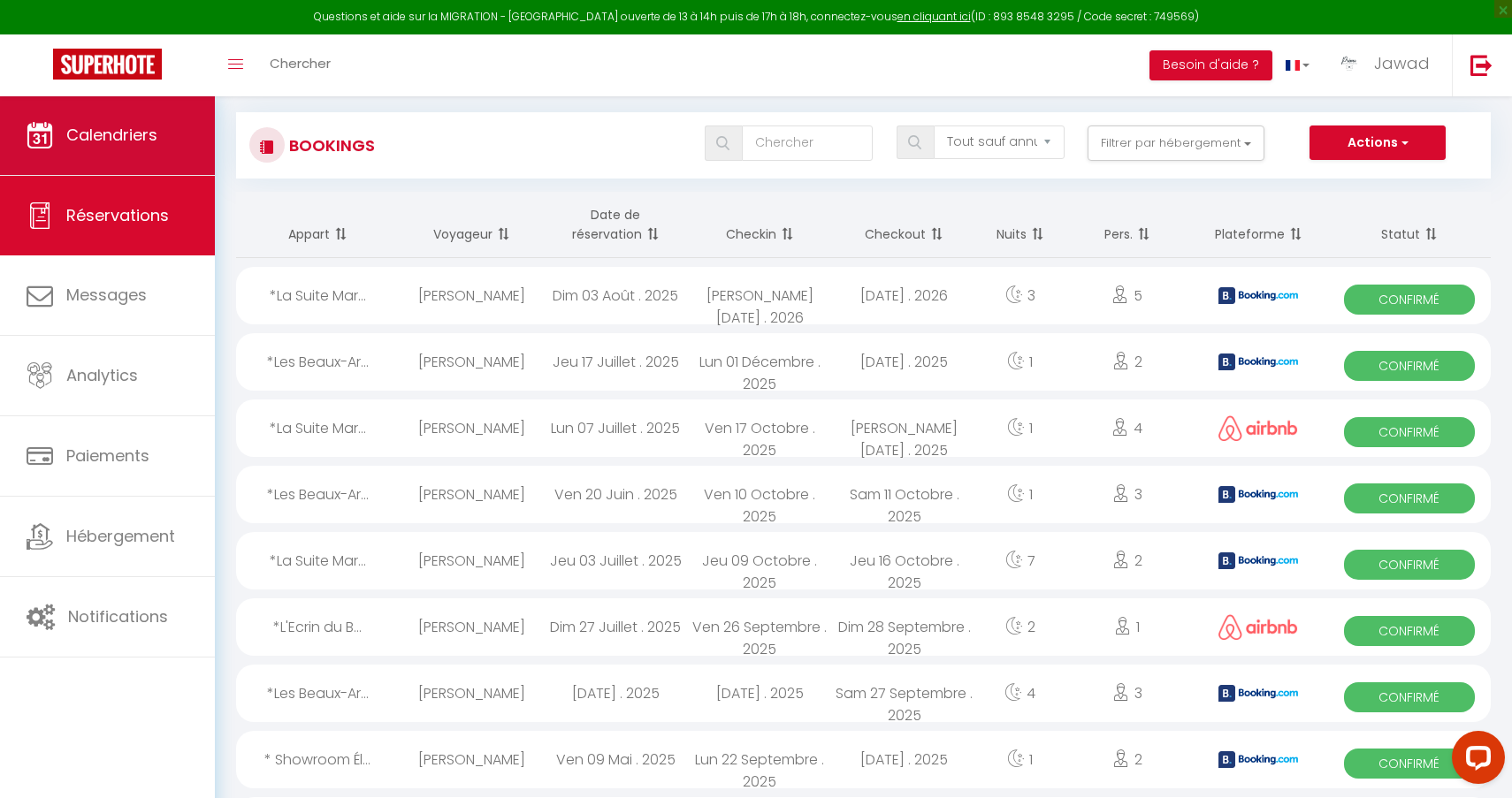
click at [107, 140] on span "Calendriers" at bounding box center [111, 135] width 91 height 22
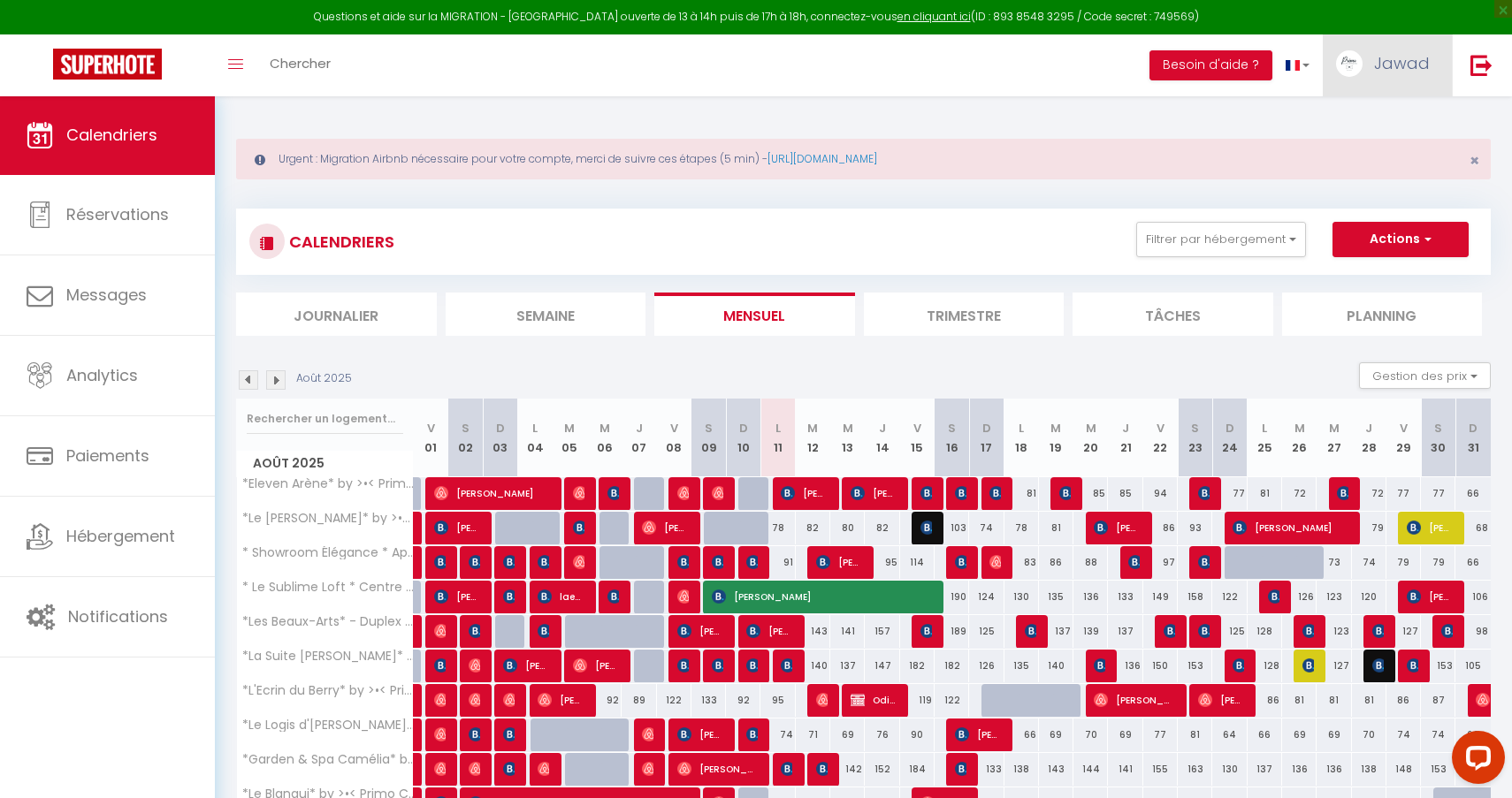
click at [1391, 75] on link "Jawad" at bounding box center [1387, 66] width 129 height 62
click at [1358, 147] on link "Équipe" at bounding box center [1381, 155] width 131 height 30
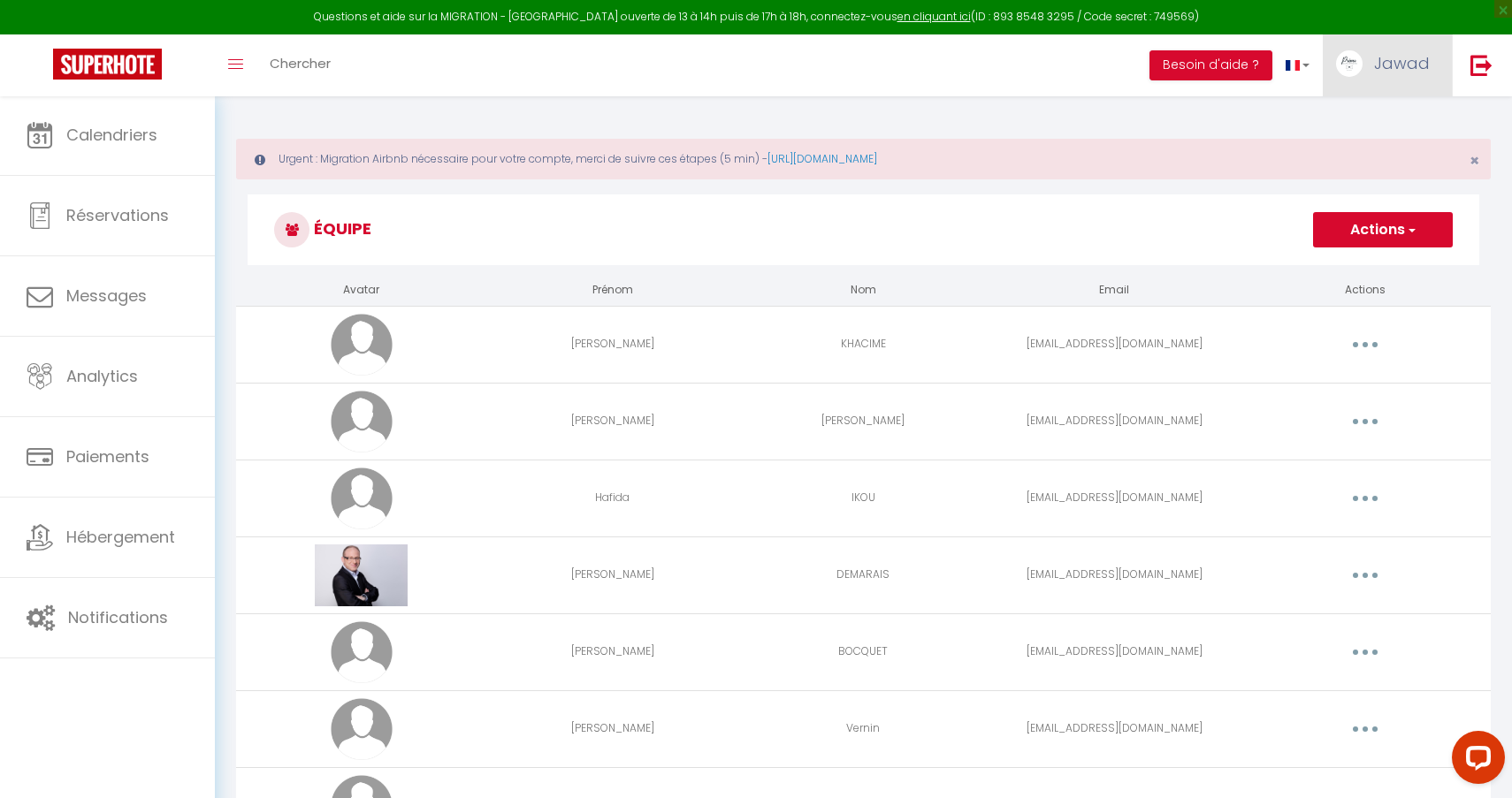
click at [1369, 62] on link "Jawad" at bounding box center [1387, 66] width 129 height 62
click at [1371, 113] on link "Paramètres" at bounding box center [1381, 123] width 131 height 30
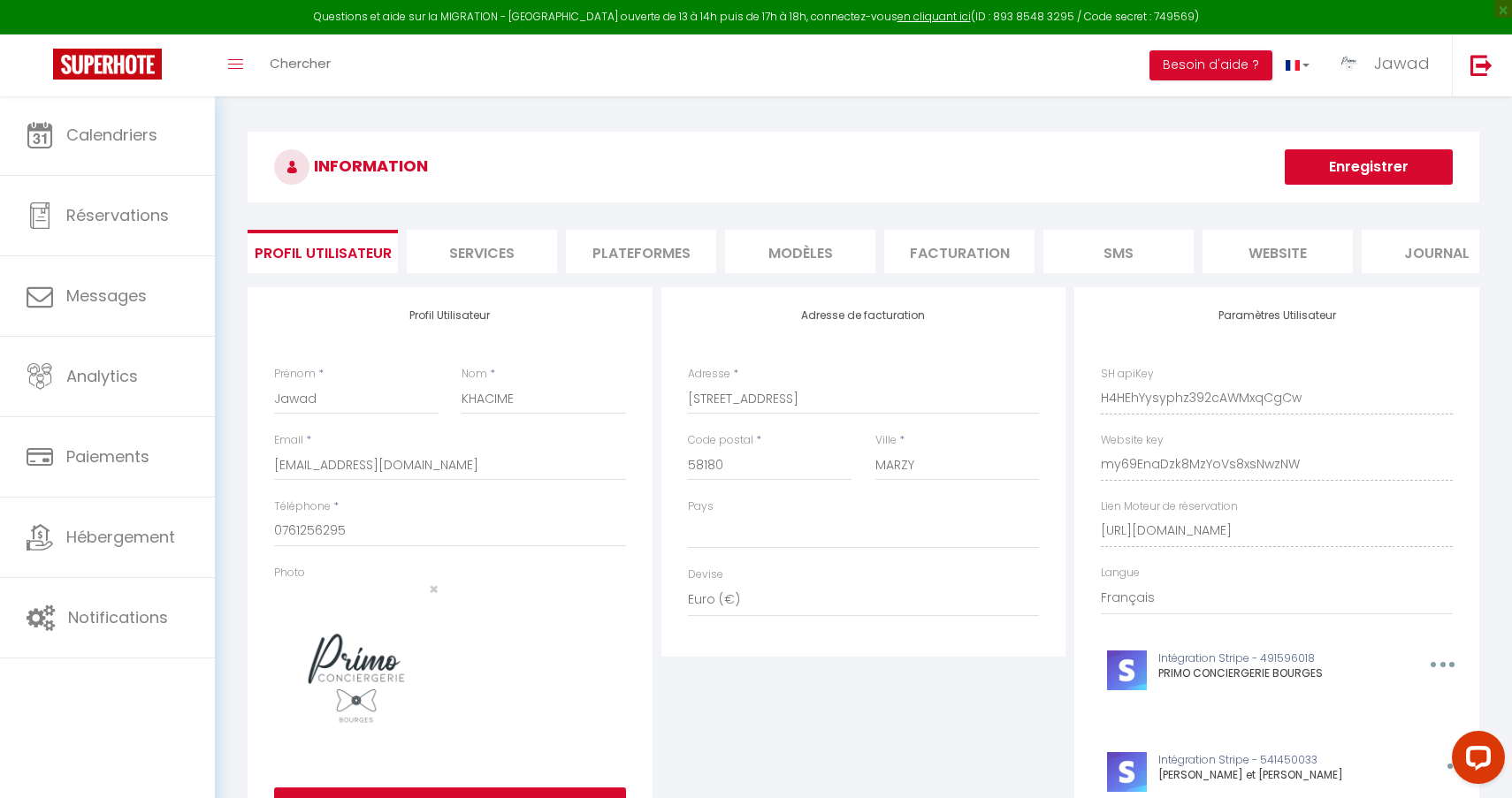
click at [526, 252] on li "Services" at bounding box center [482, 251] width 150 height 43
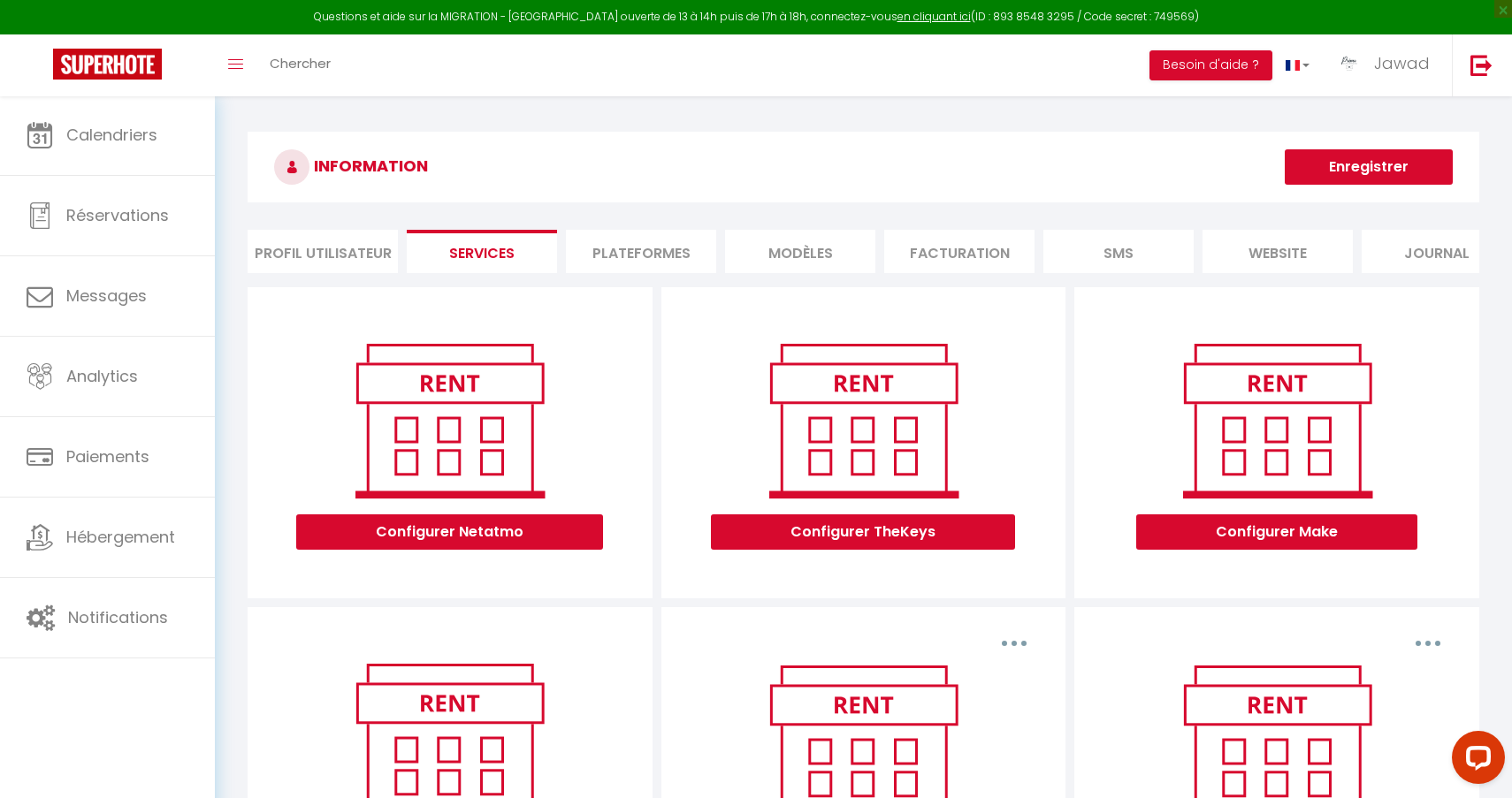
click at [641, 246] on li "Plateformes" at bounding box center [641, 251] width 150 height 43
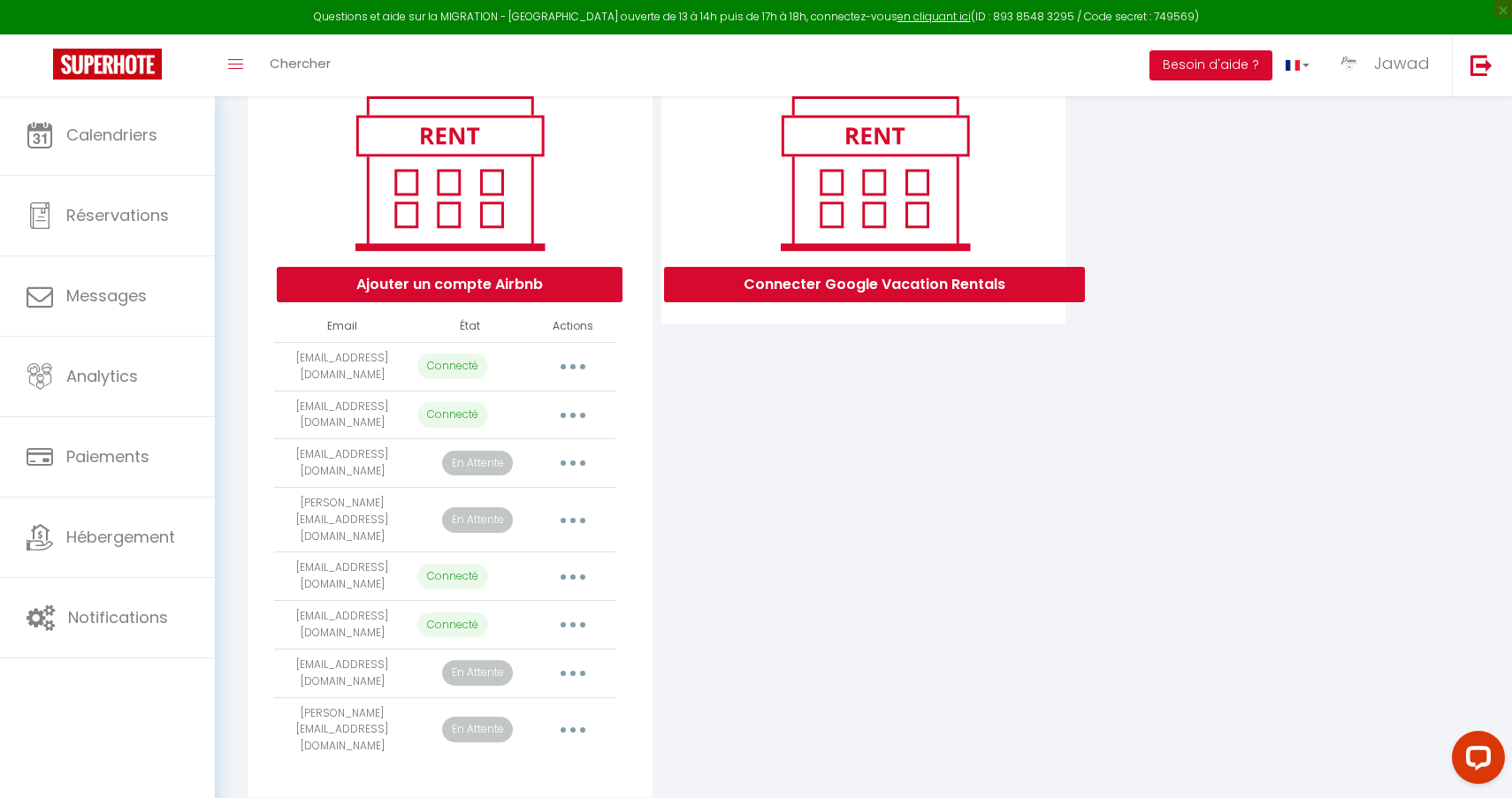
scroll to position [219, 0]
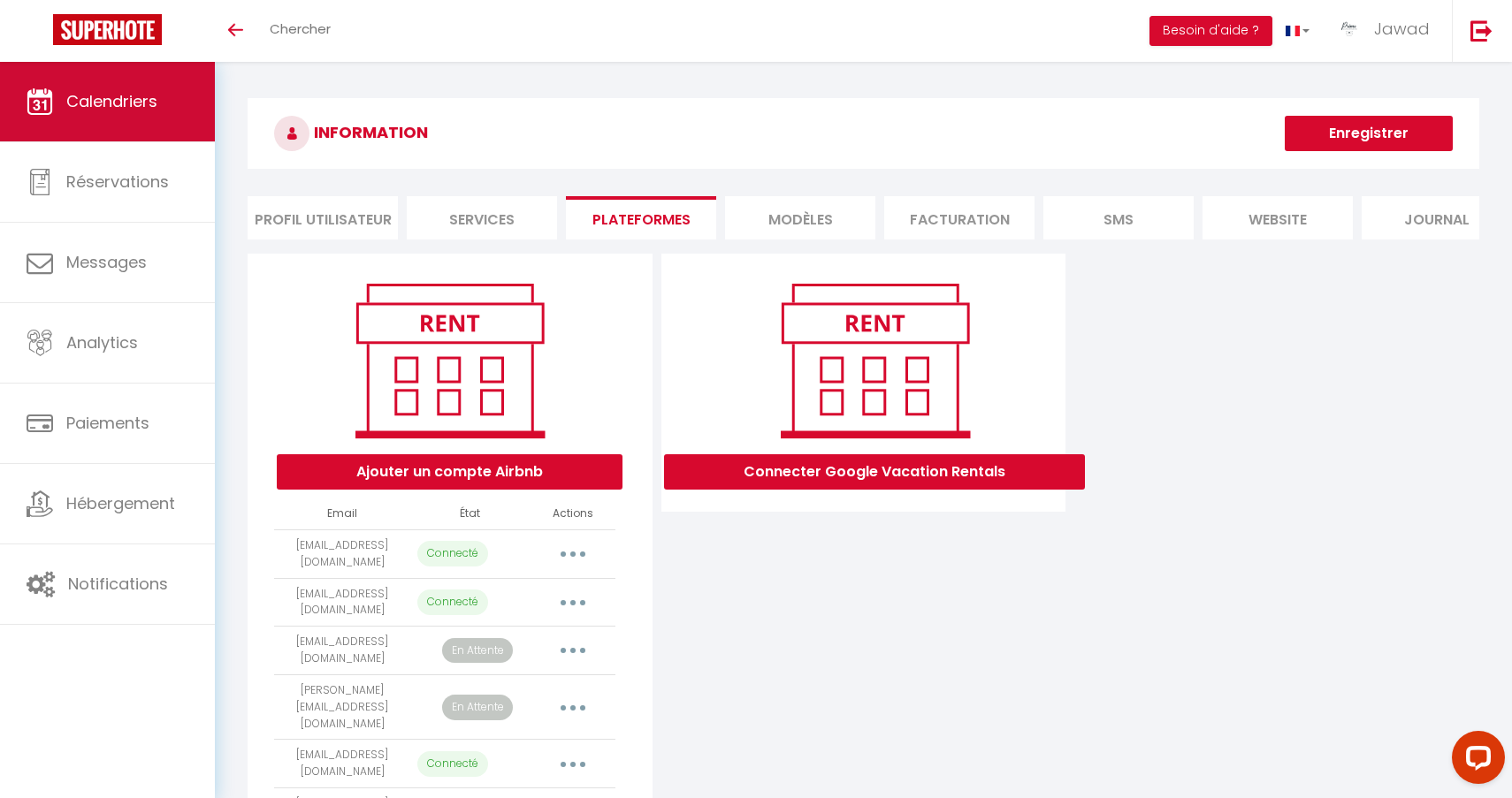
click at [72, 111] on span "Calendriers" at bounding box center [111, 101] width 91 height 22
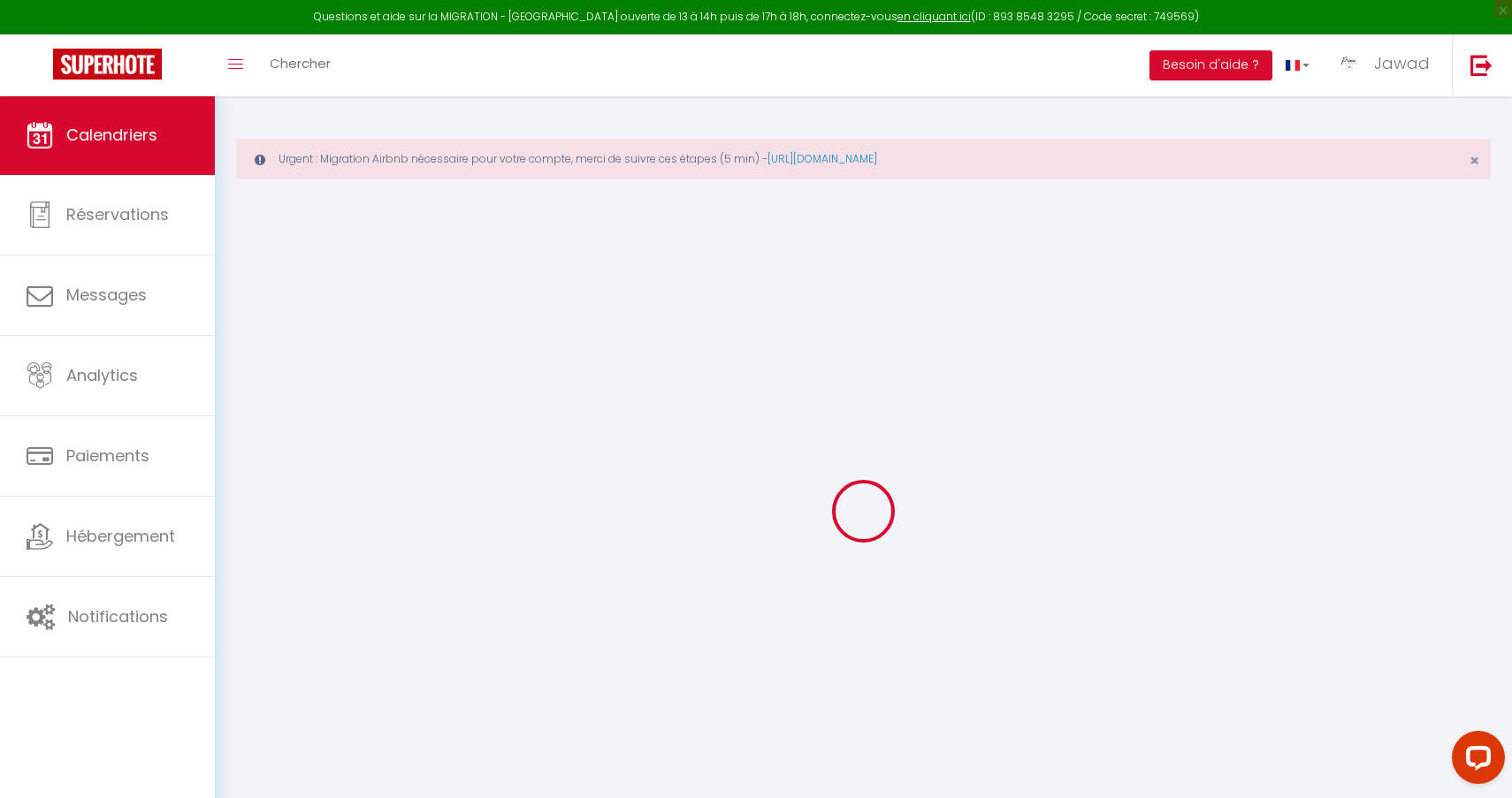
select select
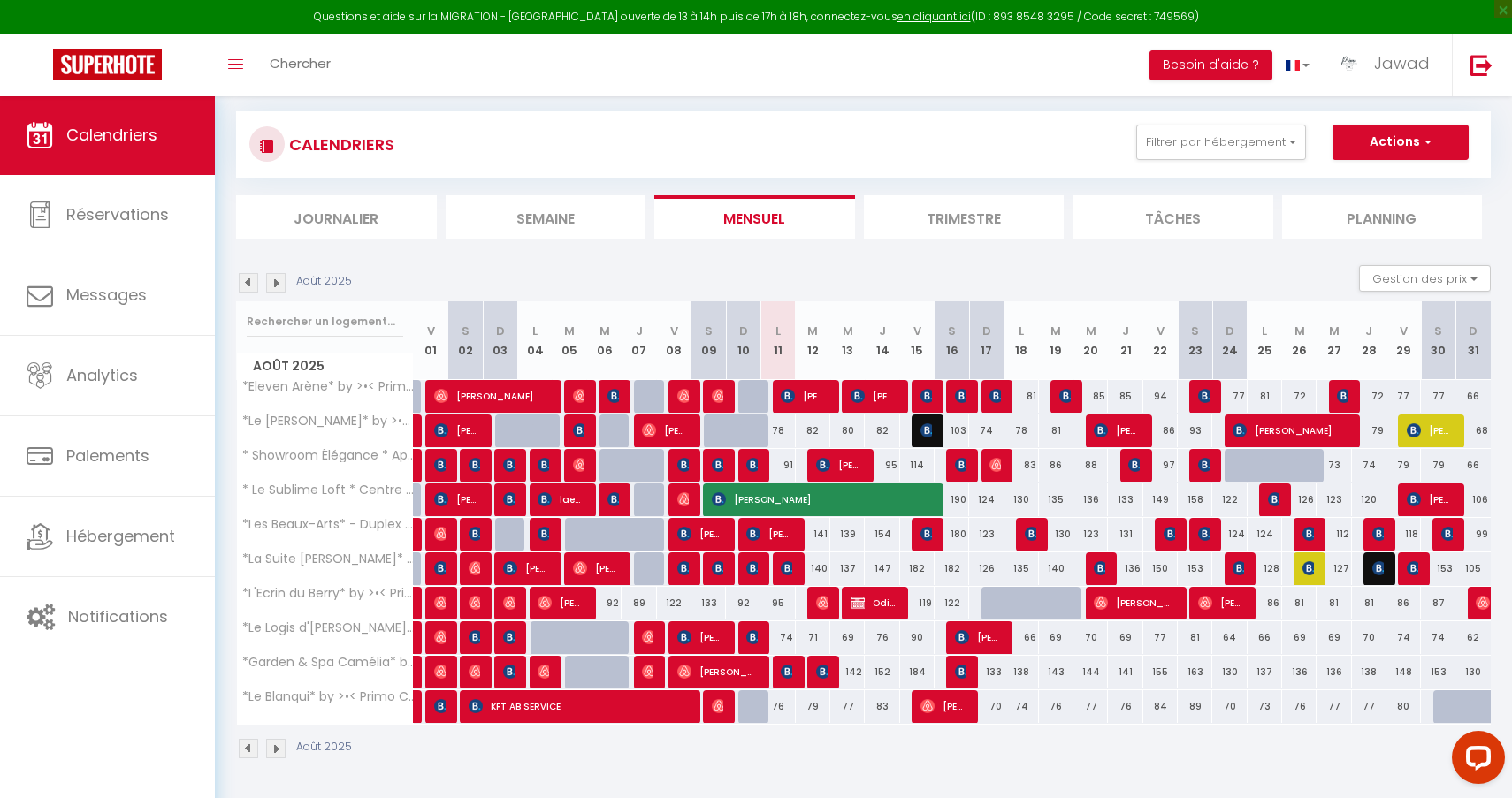
scroll to position [96, 0]
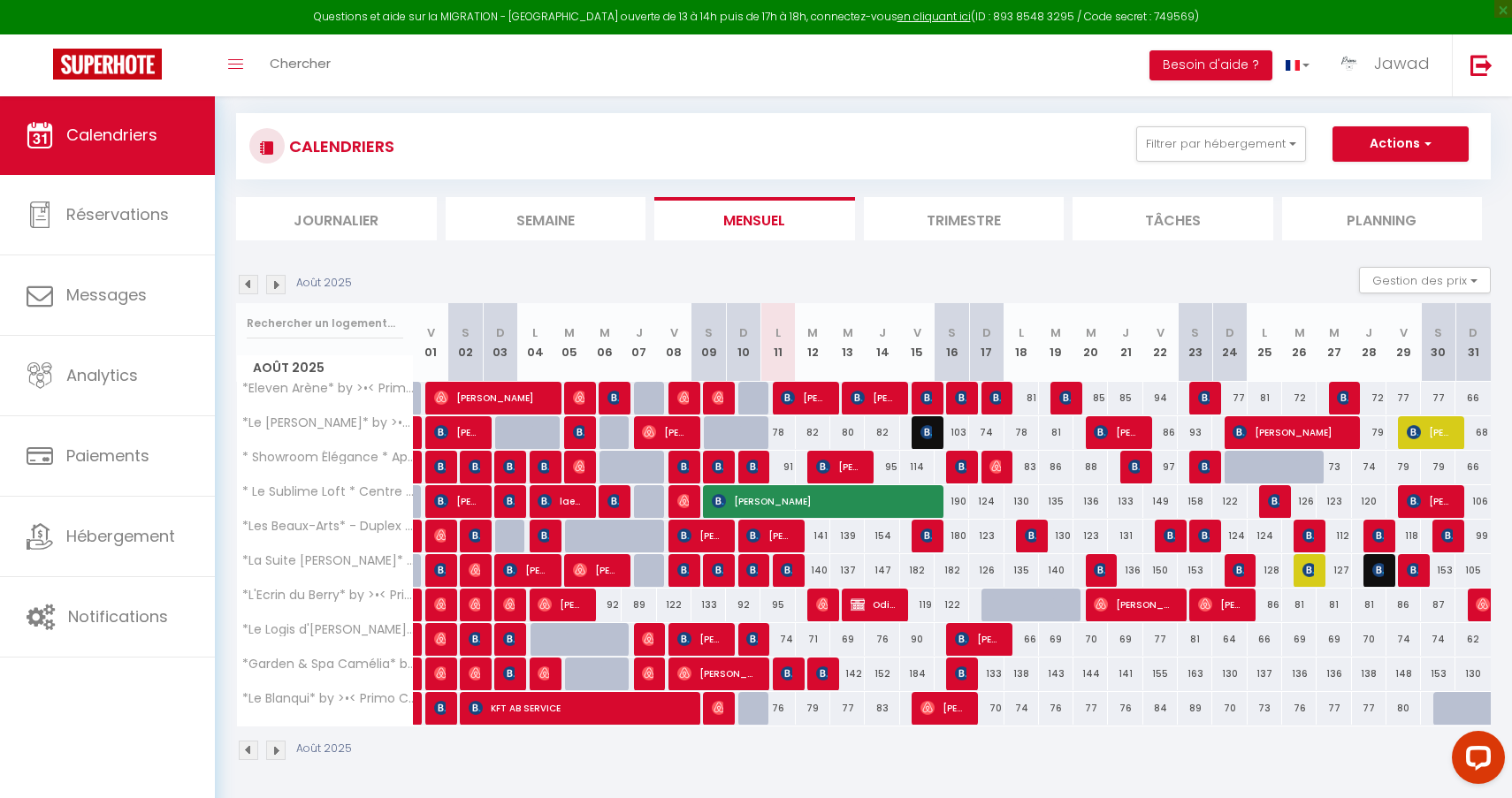
click at [781, 399] on img at bounding box center [787, 398] width 14 height 14
select select "OK"
select select "KO"
select select "0"
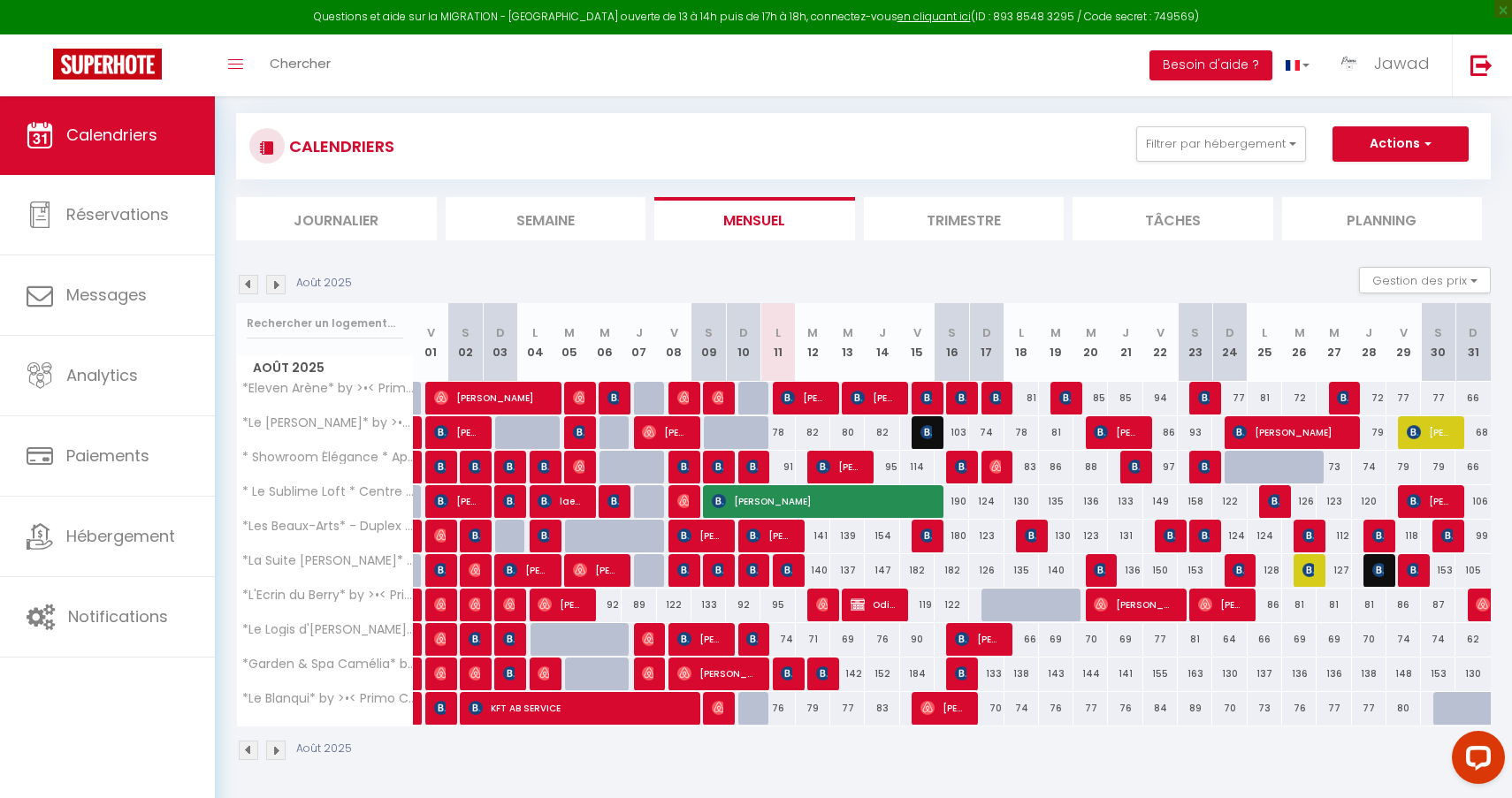
select select "1"
select select
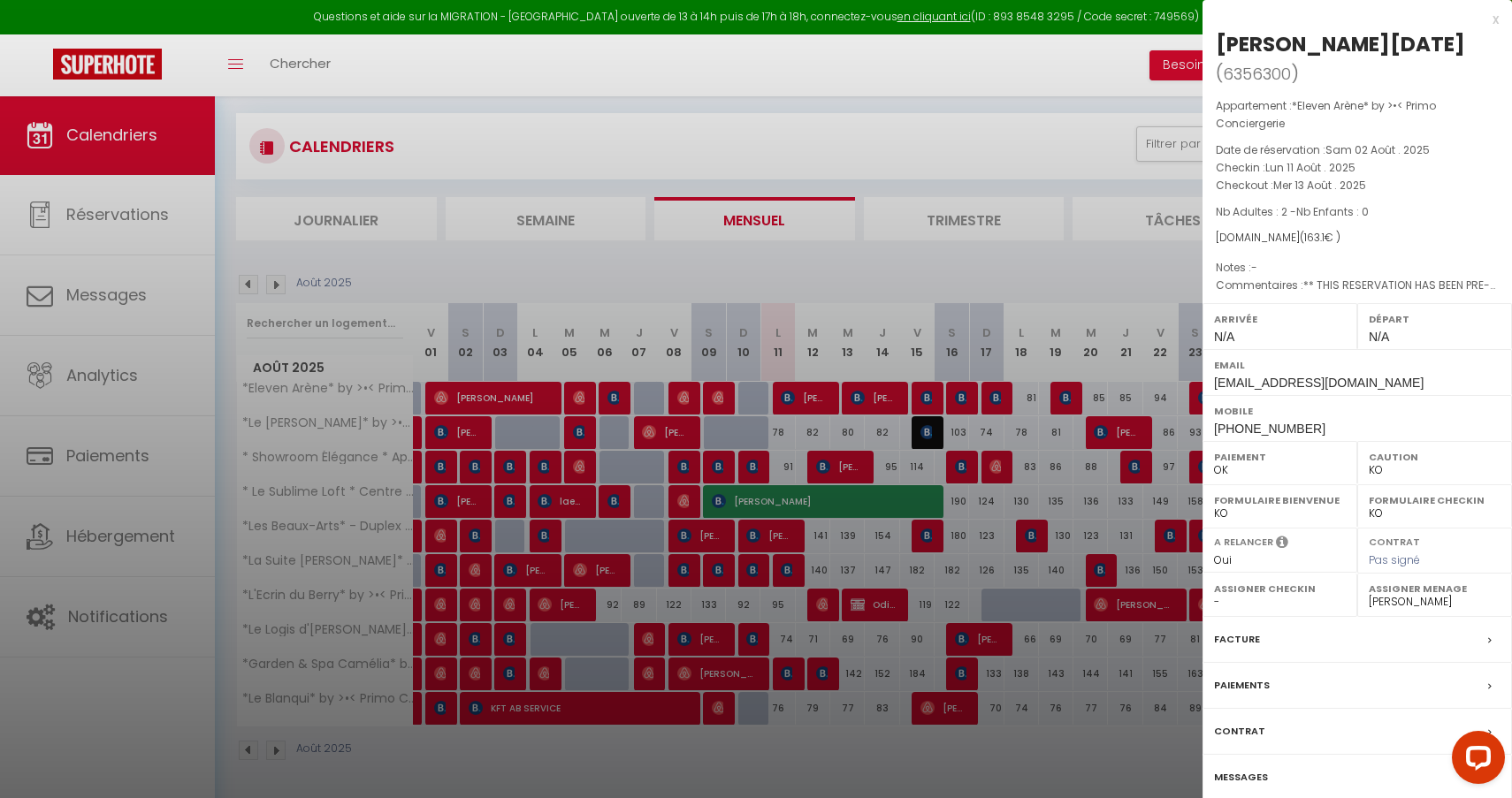
click at [798, 469] on div at bounding box center [756, 399] width 1512 height 798
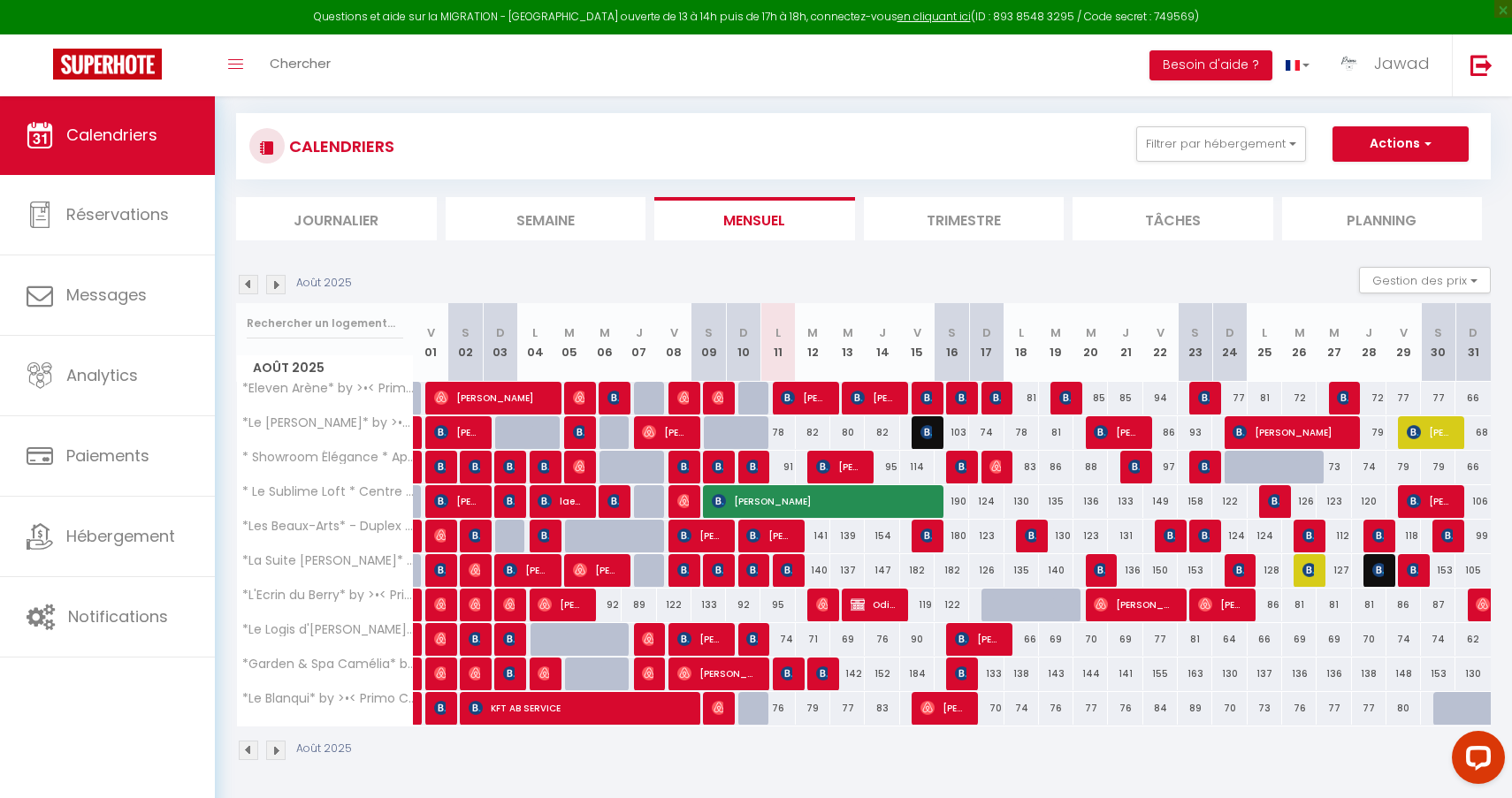
click at [792, 575] on img at bounding box center [787, 570] width 14 height 14
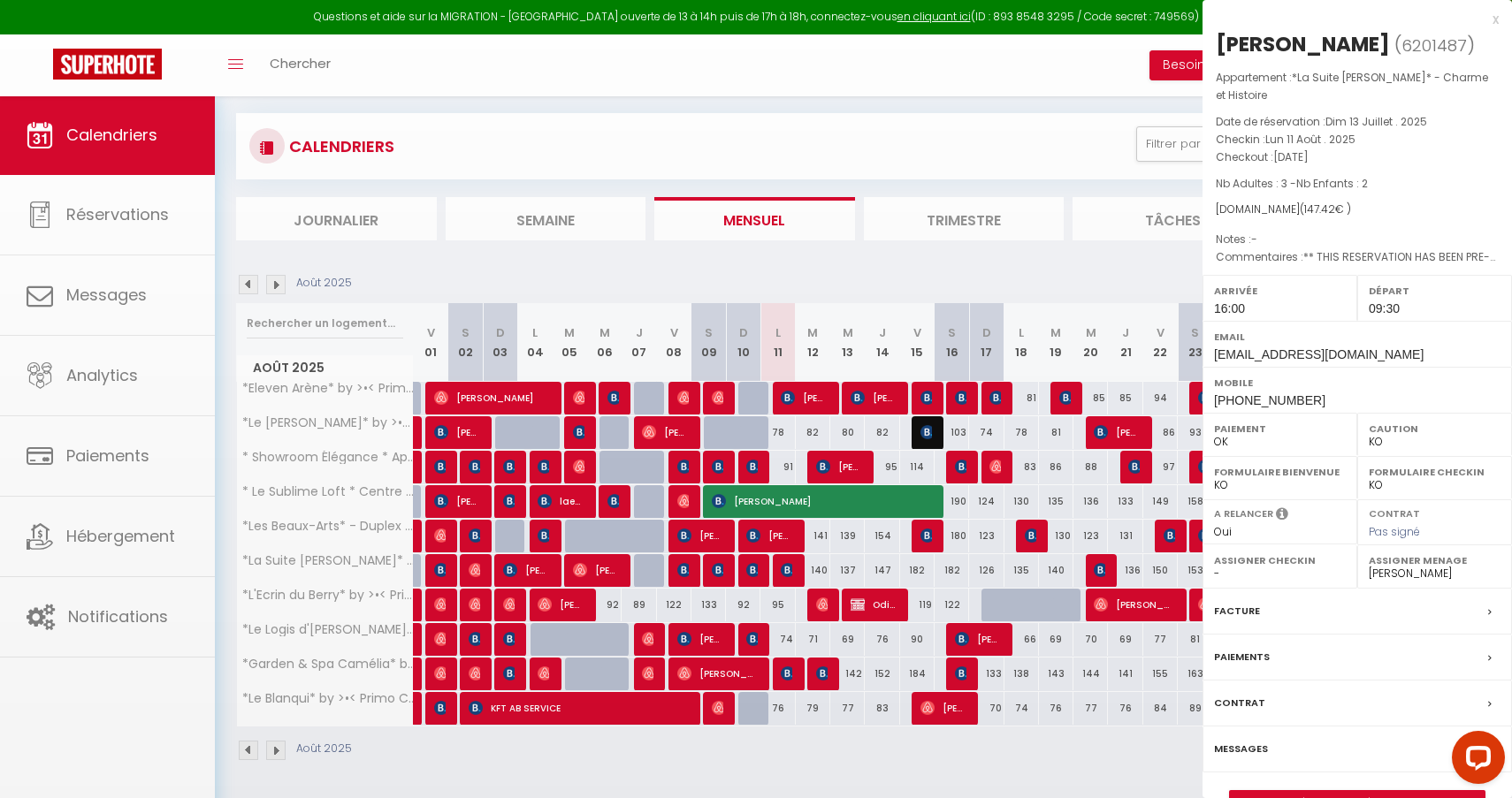
select select "49440"
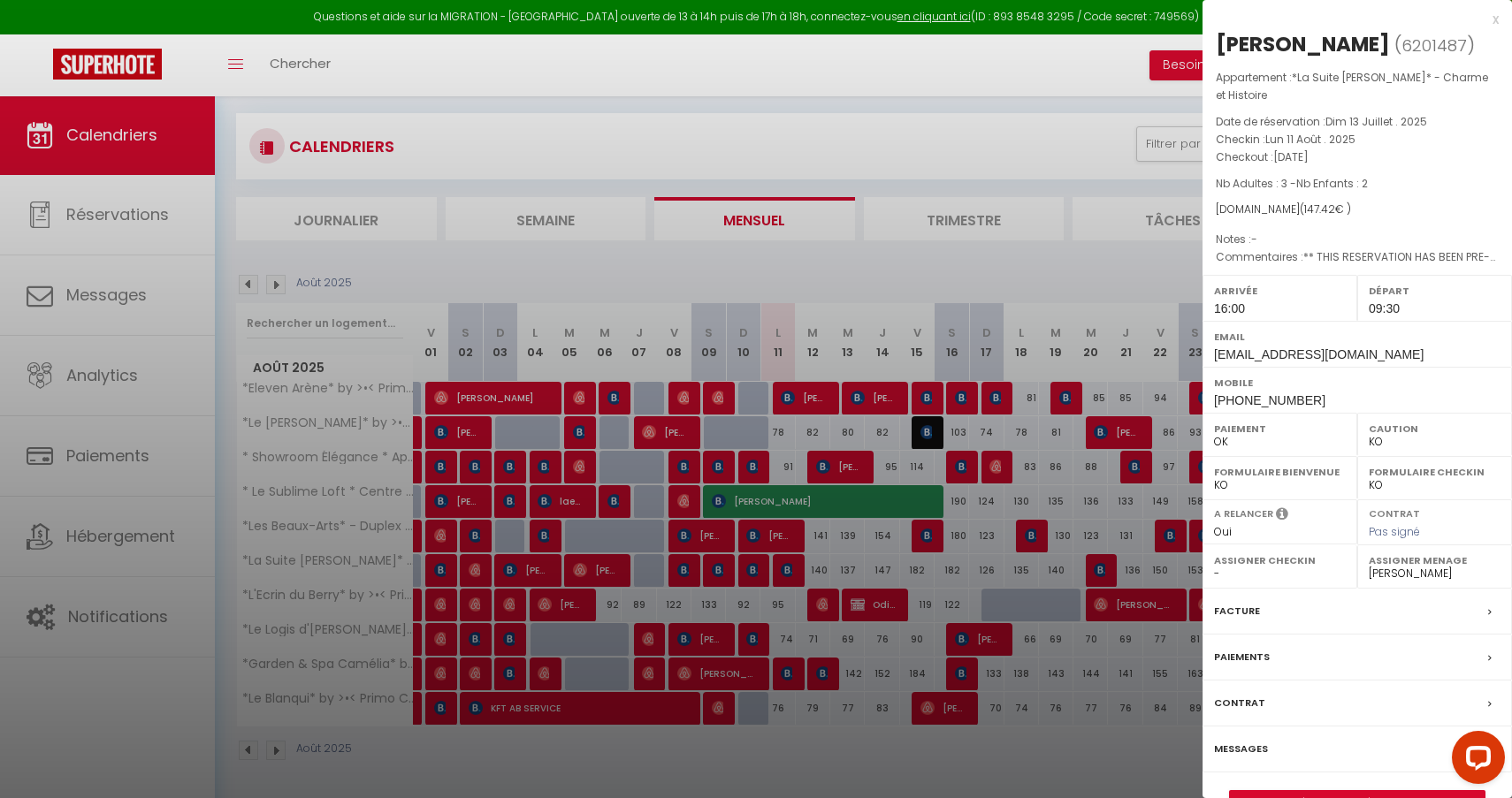
click at [1069, 508] on div at bounding box center [756, 399] width 1512 height 798
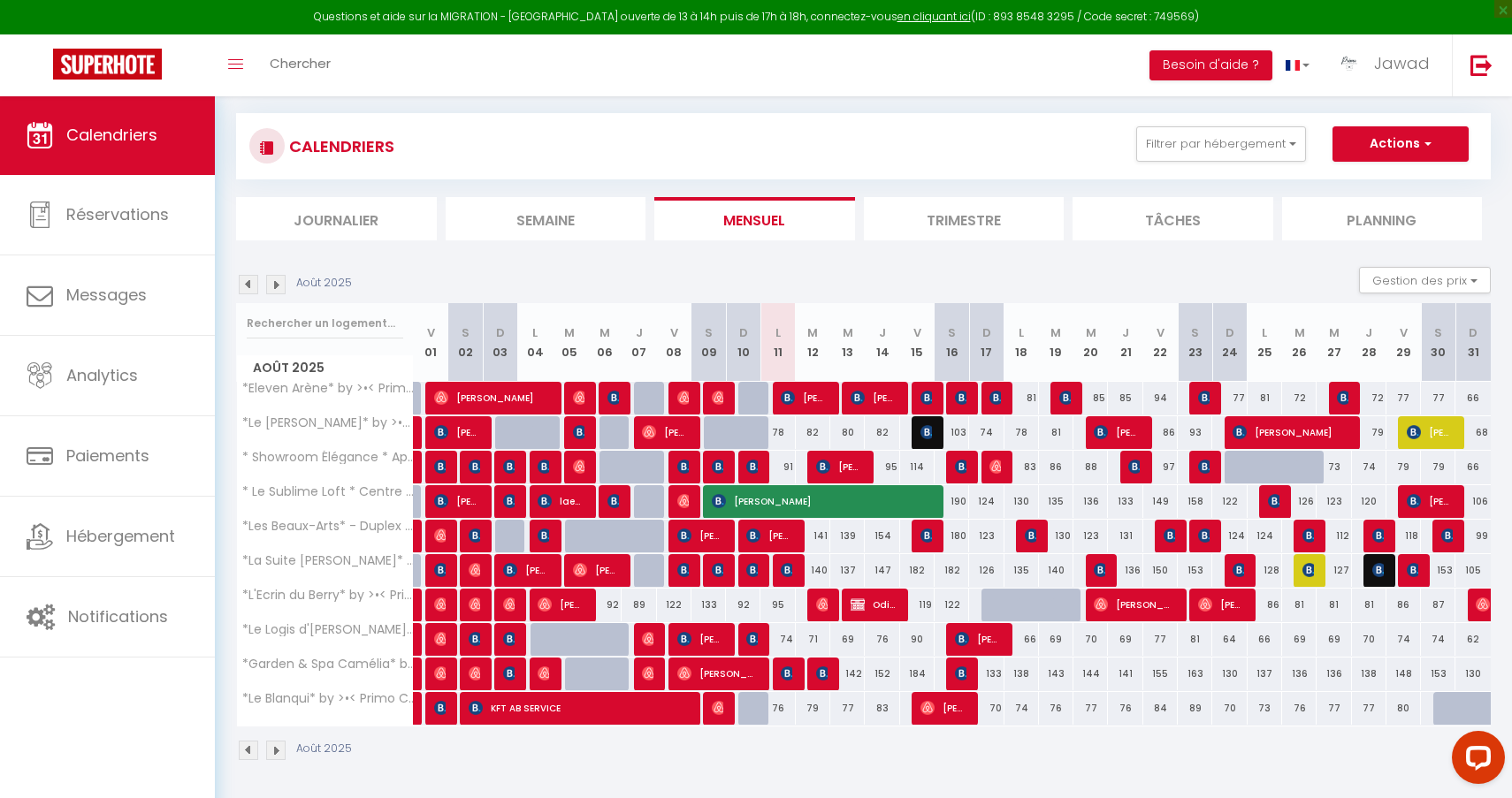
click at [785, 545] on span "Mariette Schifferings" at bounding box center [769, 535] width 46 height 34
select select "0"
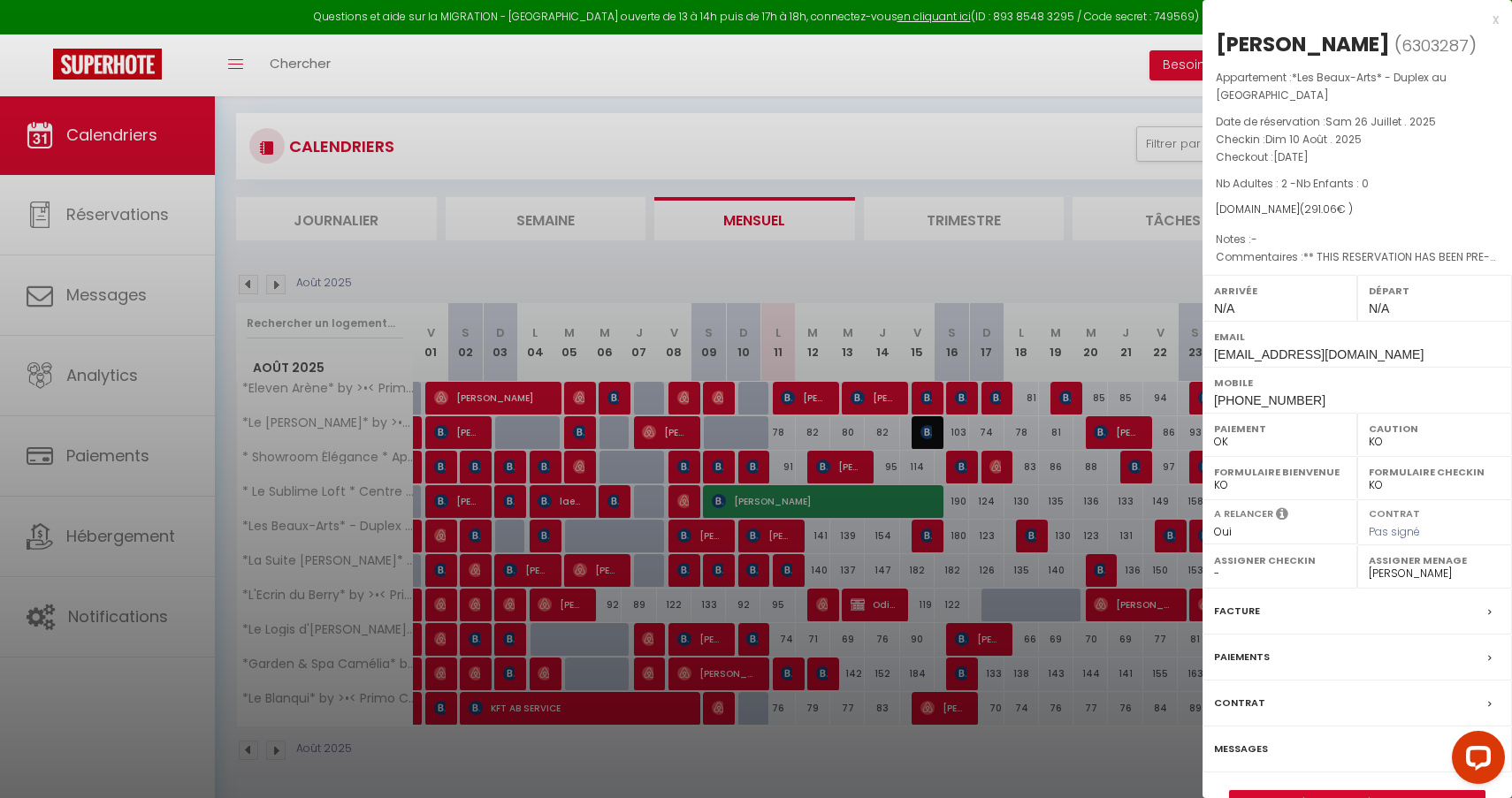
click at [958, 517] on div at bounding box center [756, 399] width 1512 height 798
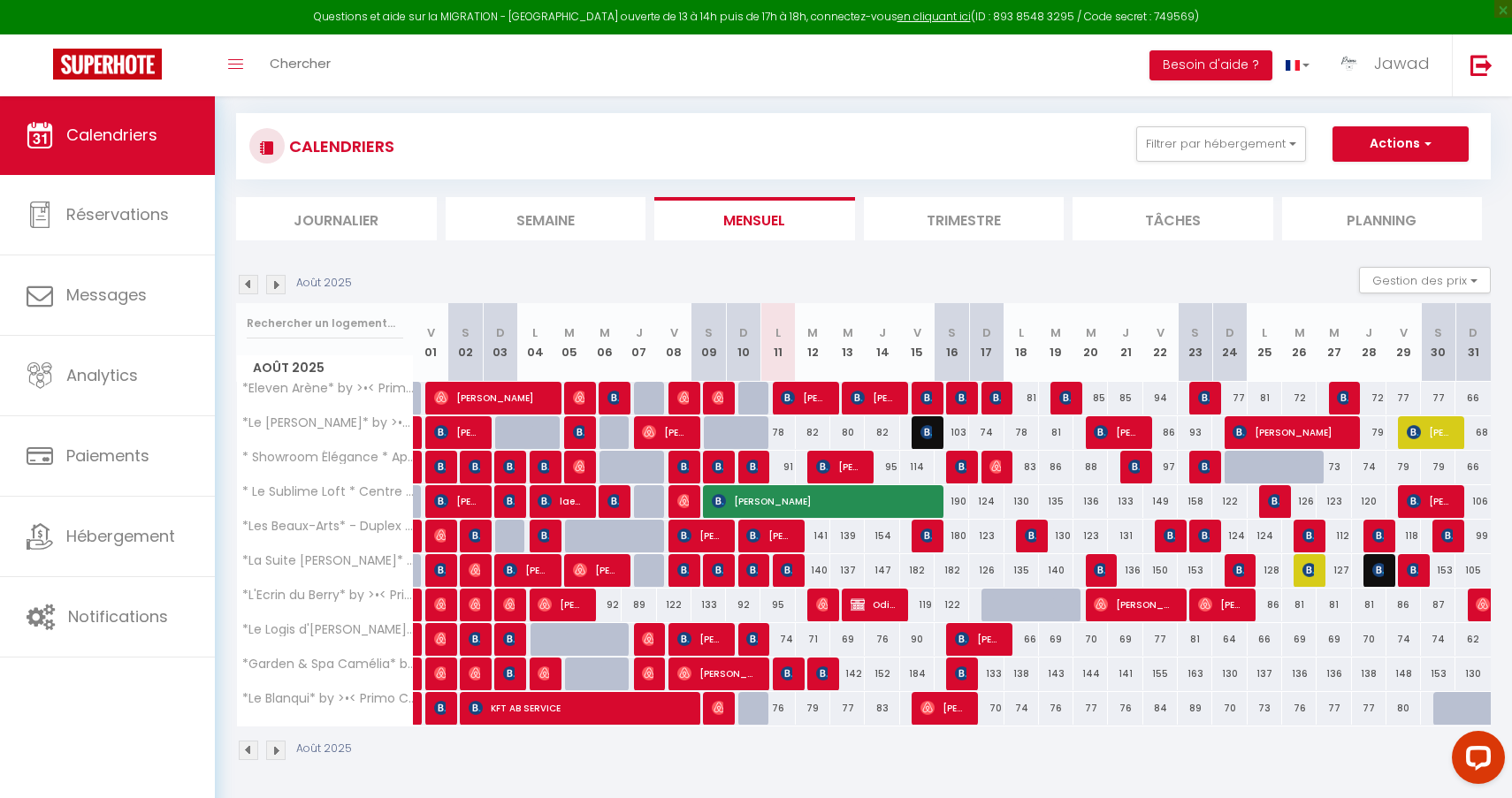
click at [442, 717] on span "Alena Maximovitch" at bounding box center [440, 708] width 12 height 34
select select "OK"
select select "44582"
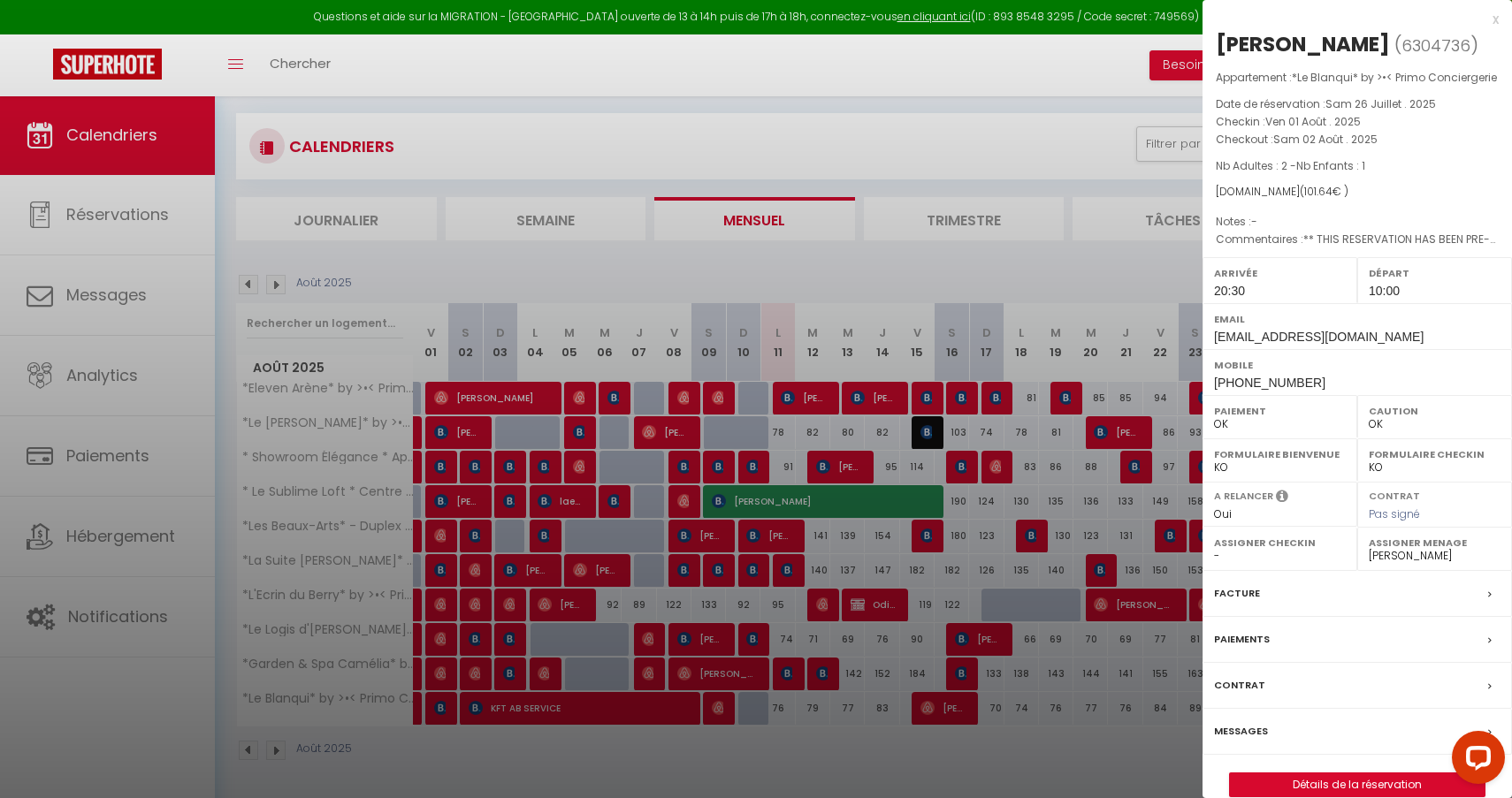
click at [718, 173] on div at bounding box center [756, 399] width 1512 height 798
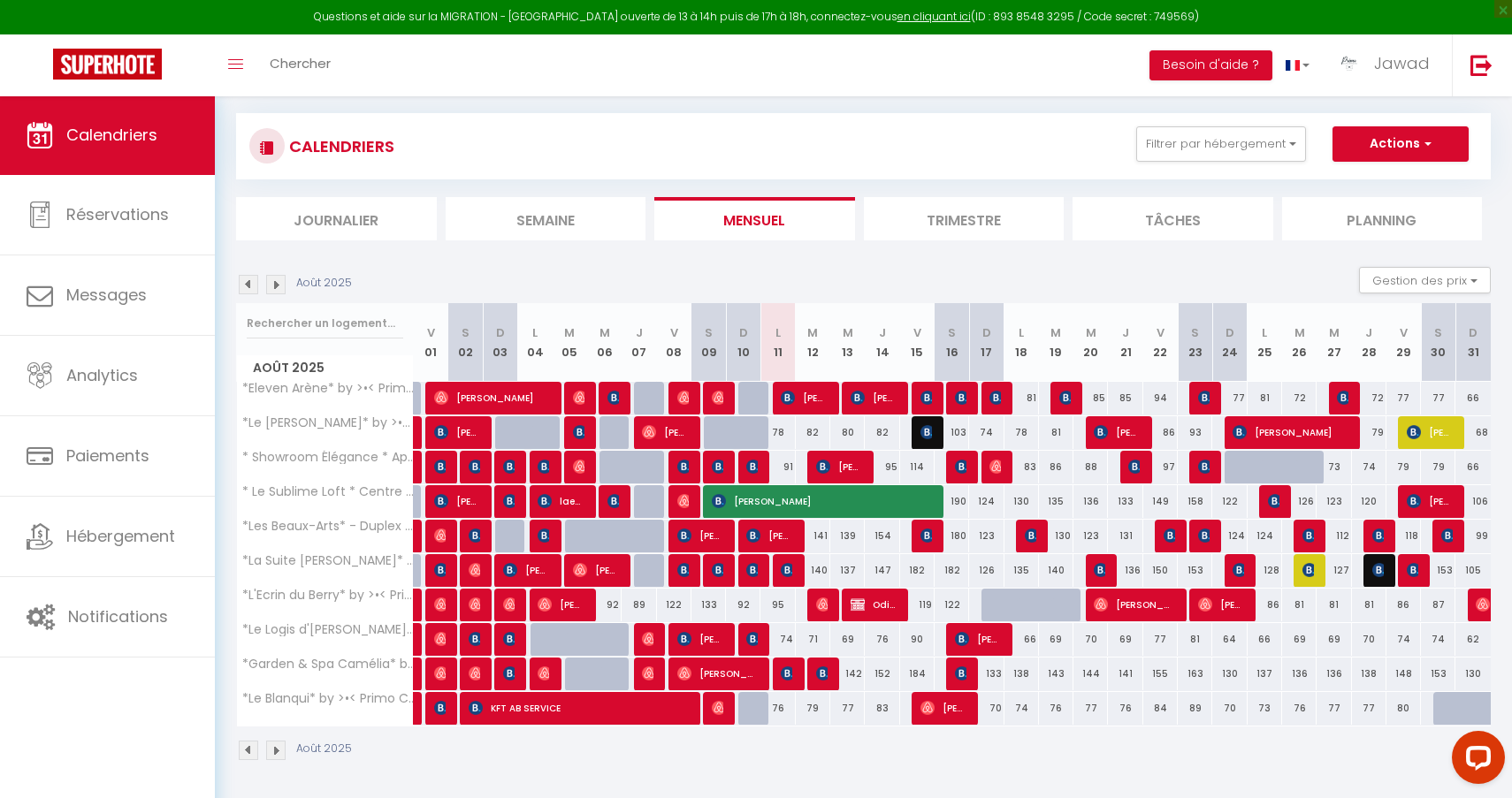
click at [444, 712] on span at bounding box center [444, 709] width 1 height 34
type input "95"
type input "Ven 01 Août 2025"
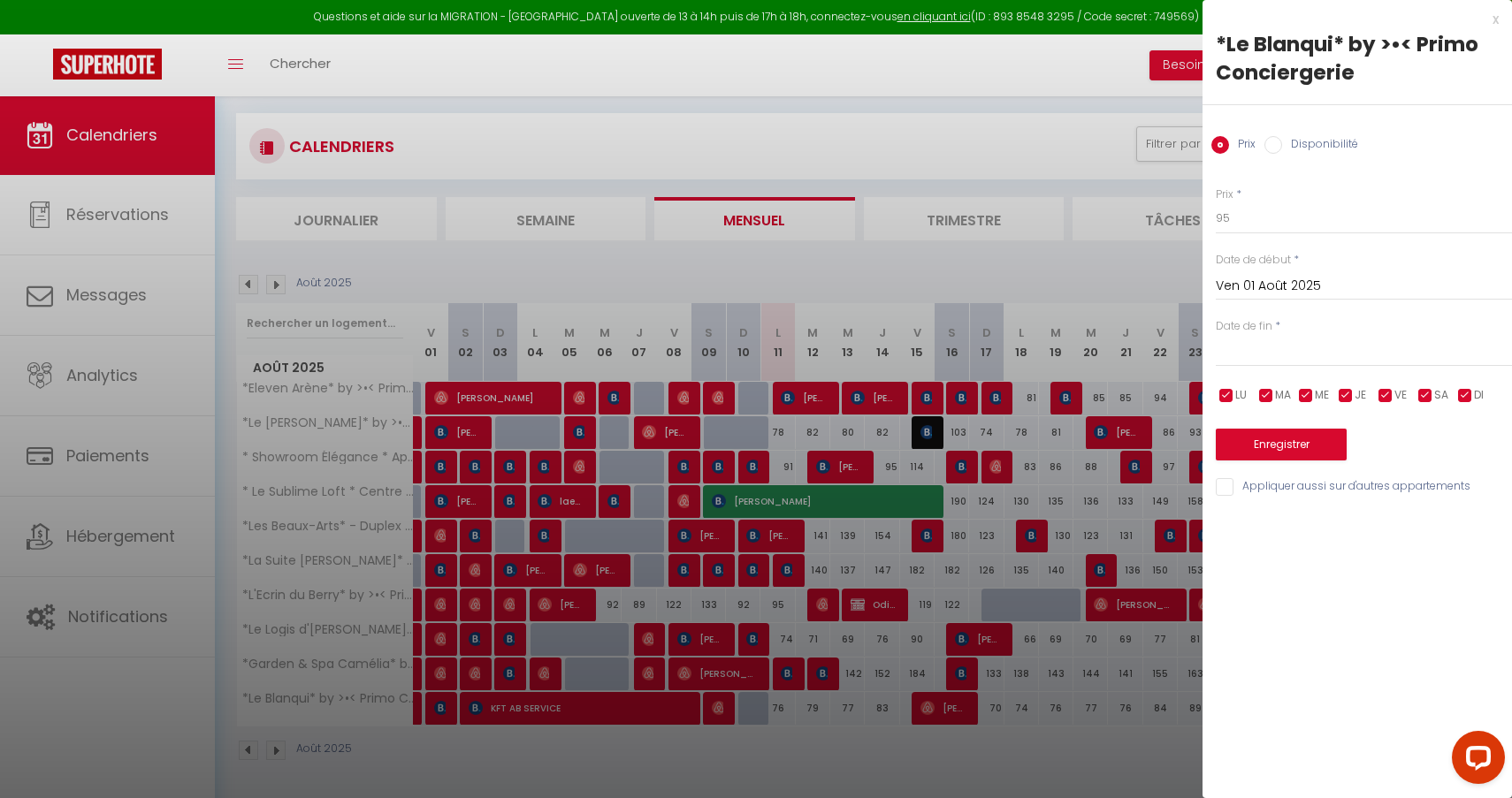
click at [682, 474] on div at bounding box center [756, 399] width 1512 height 798
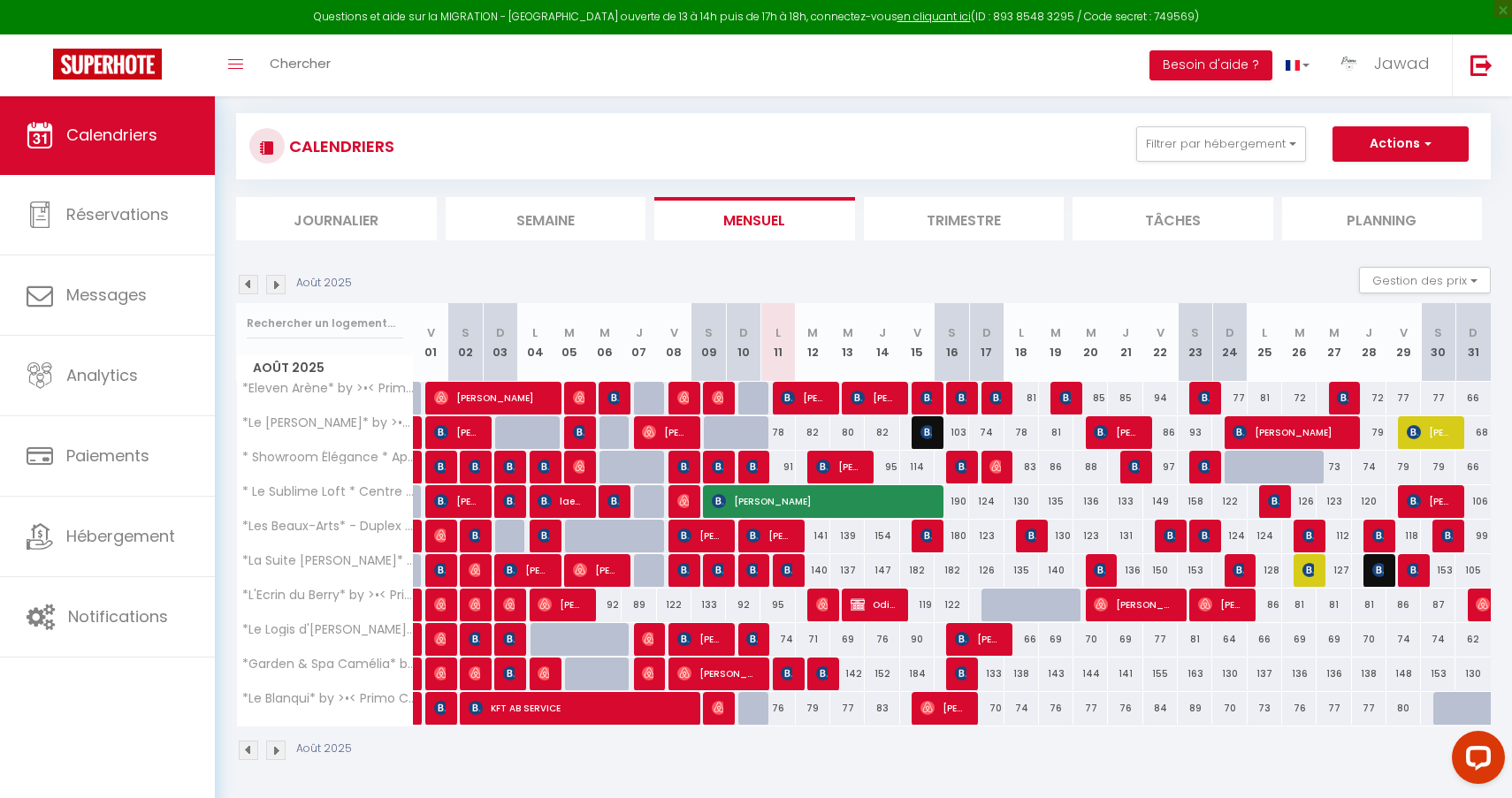
click at [441, 709] on img at bounding box center [441, 708] width 14 height 14
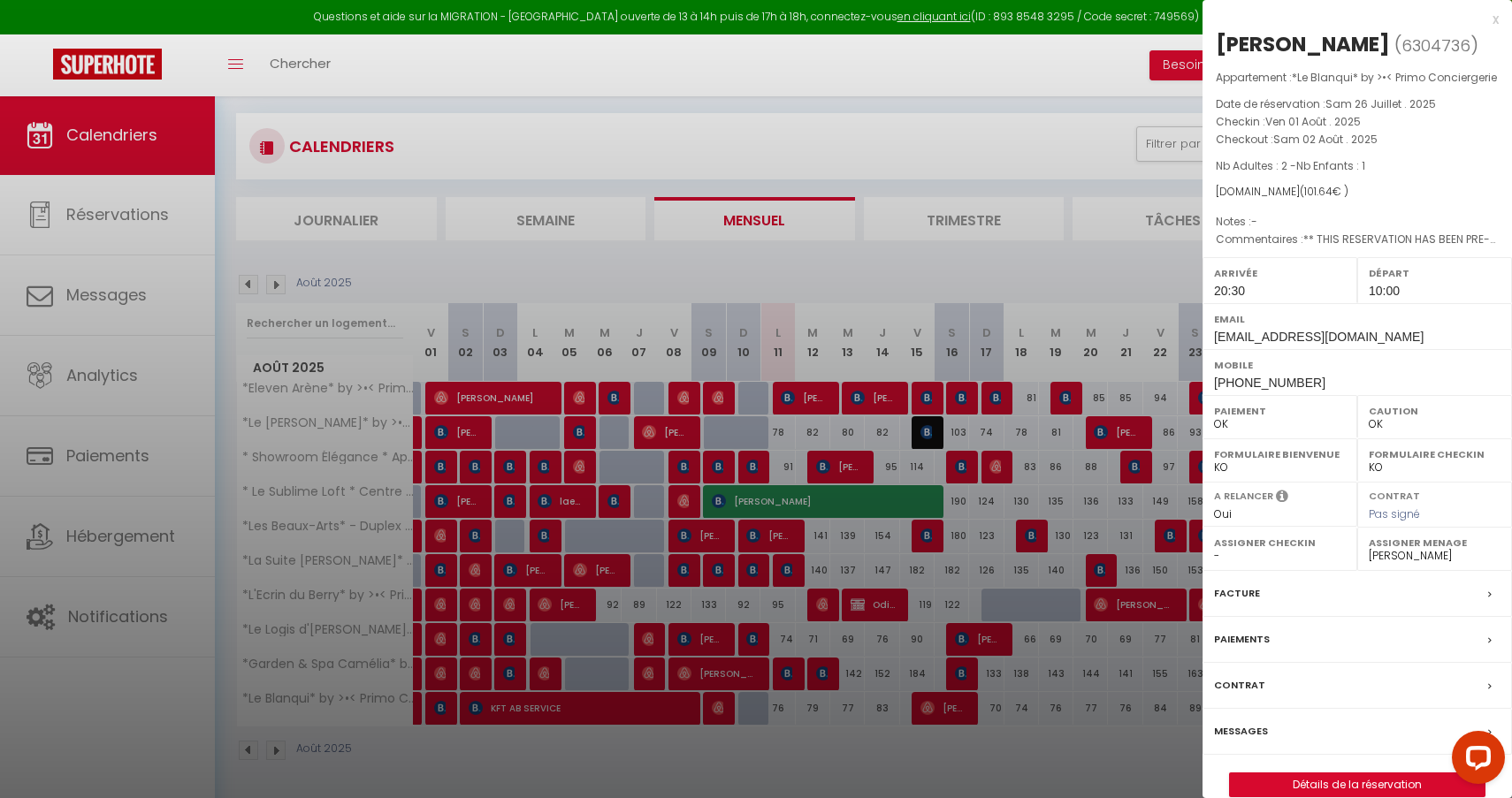
click at [670, 537] on div at bounding box center [756, 399] width 1512 height 798
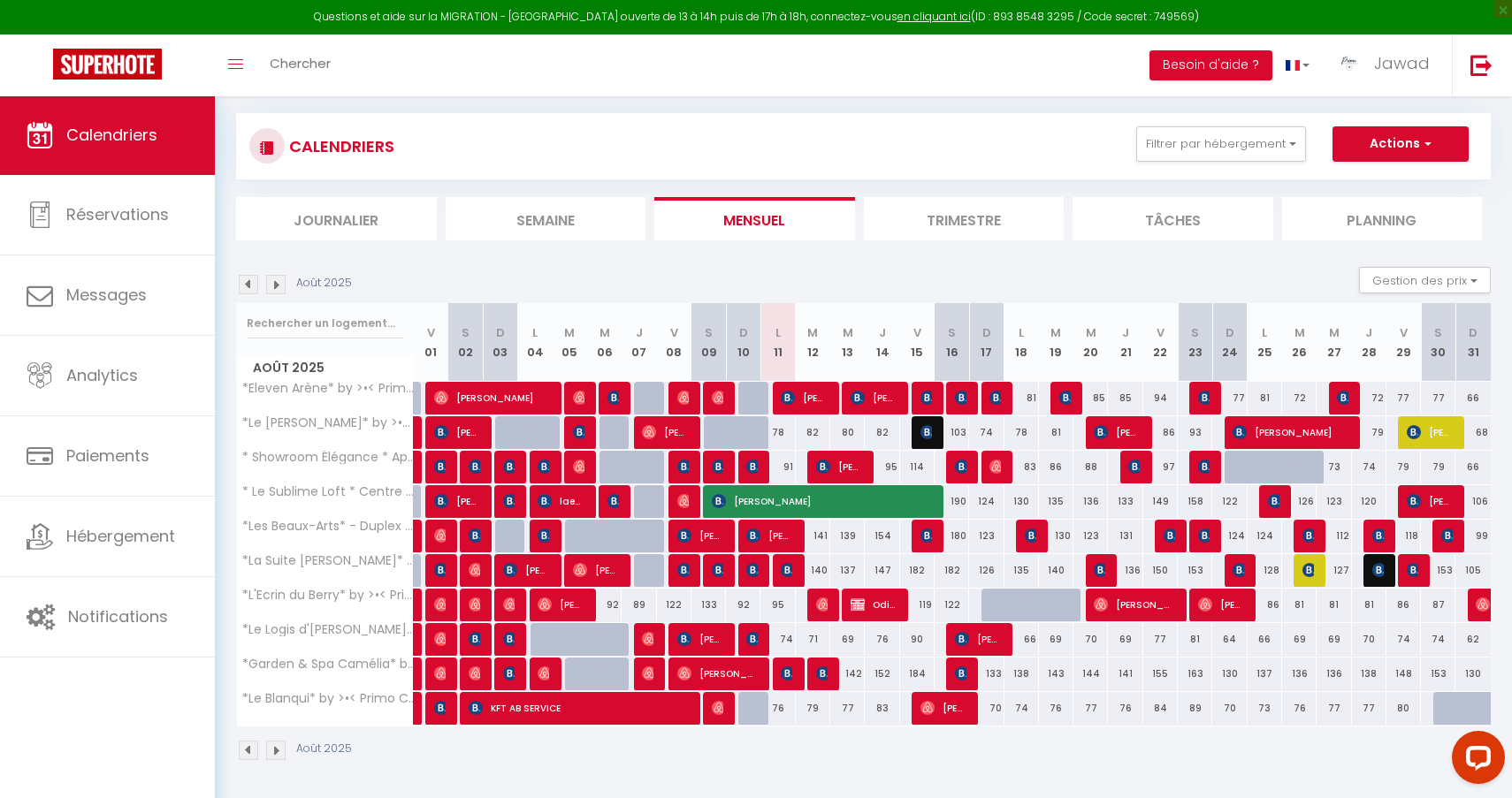
click at [604, 706] on span "KFT AB SERVICE" at bounding box center [578, 708] width 219 height 34
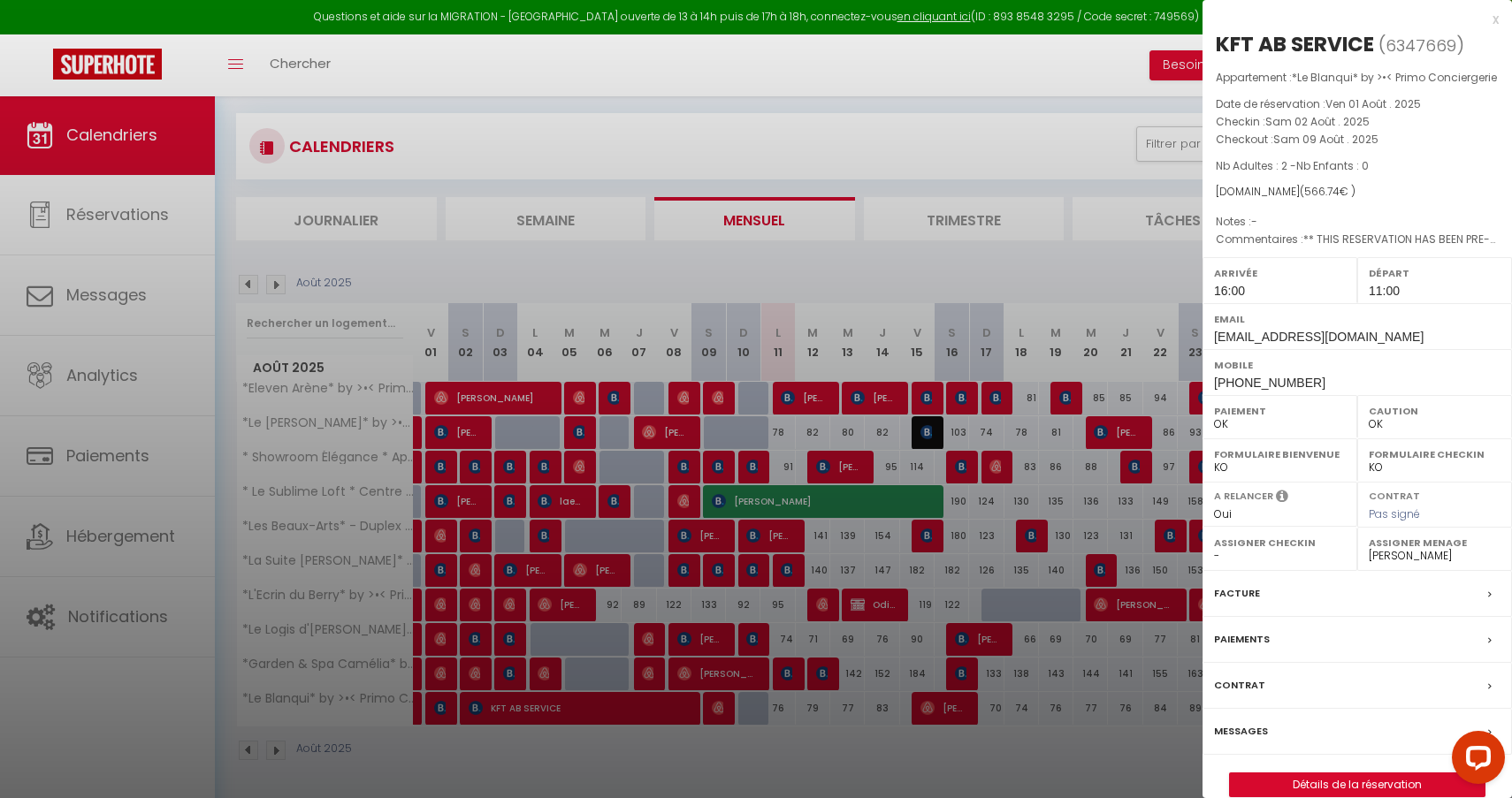
click at [698, 356] on div at bounding box center [756, 399] width 1512 height 798
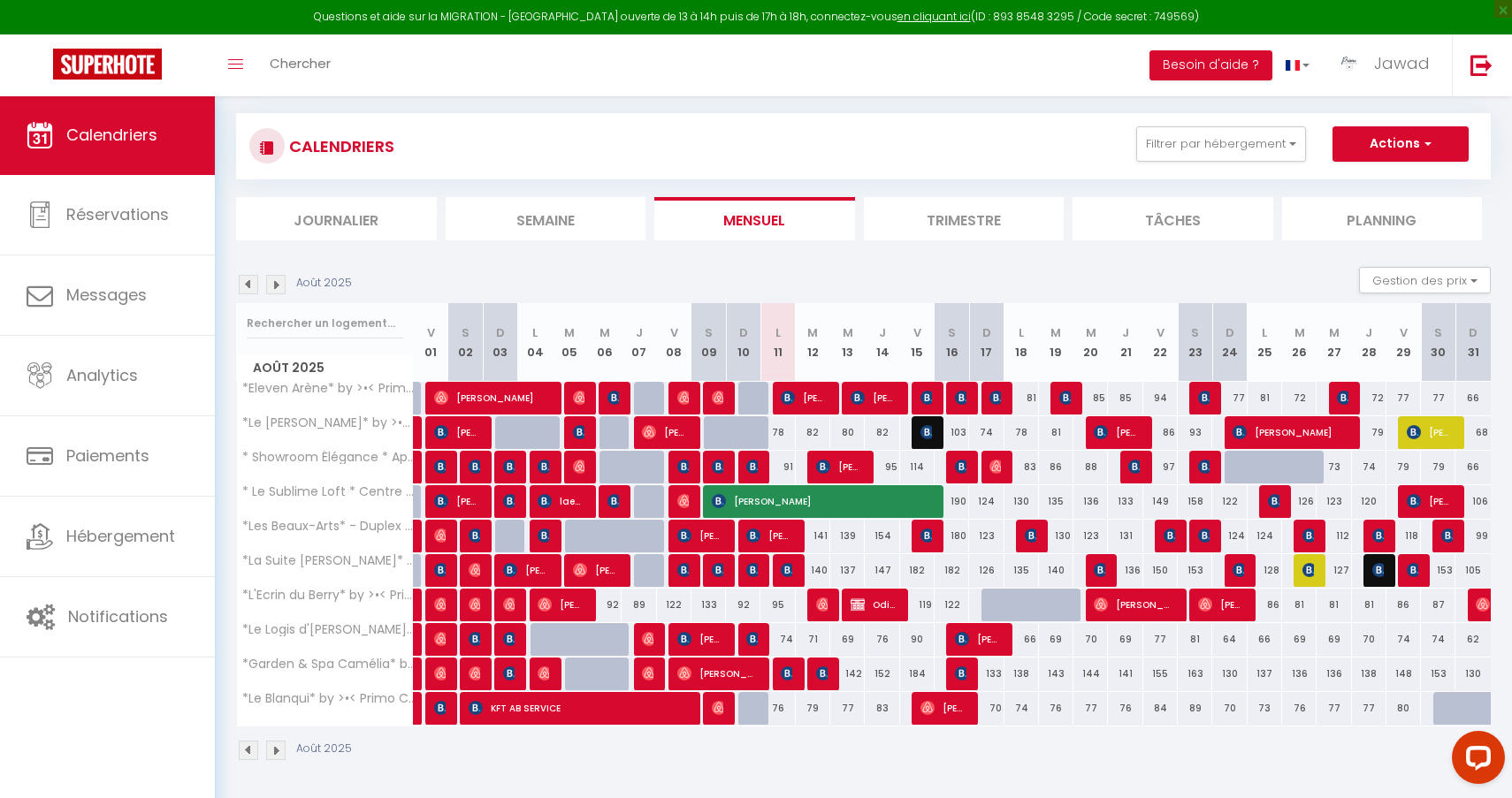
click at [718, 709] on img at bounding box center [719, 708] width 14 height 14
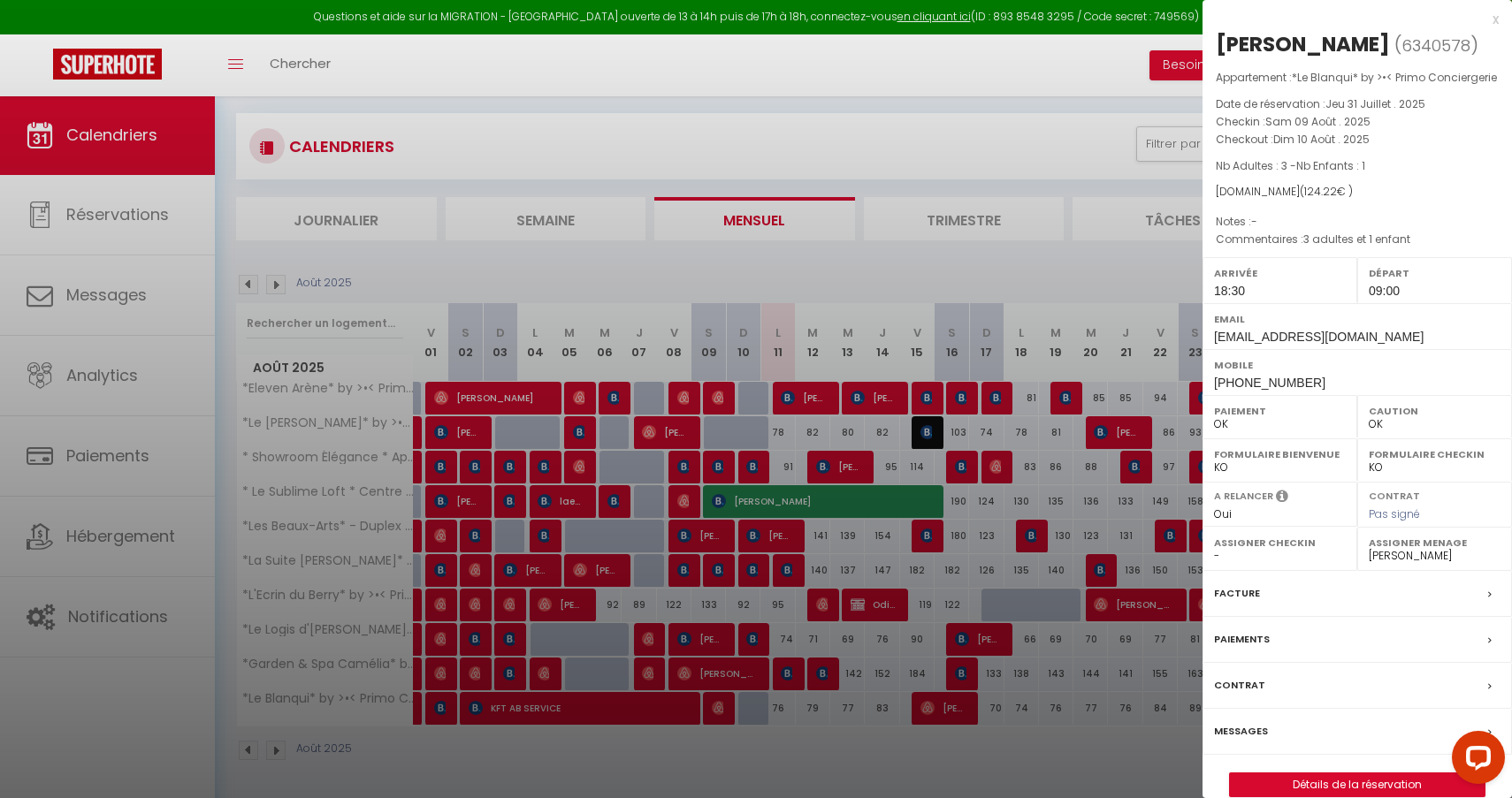
click at [733, 669] on div at bounding box center [756, 399] width 1512 height 798
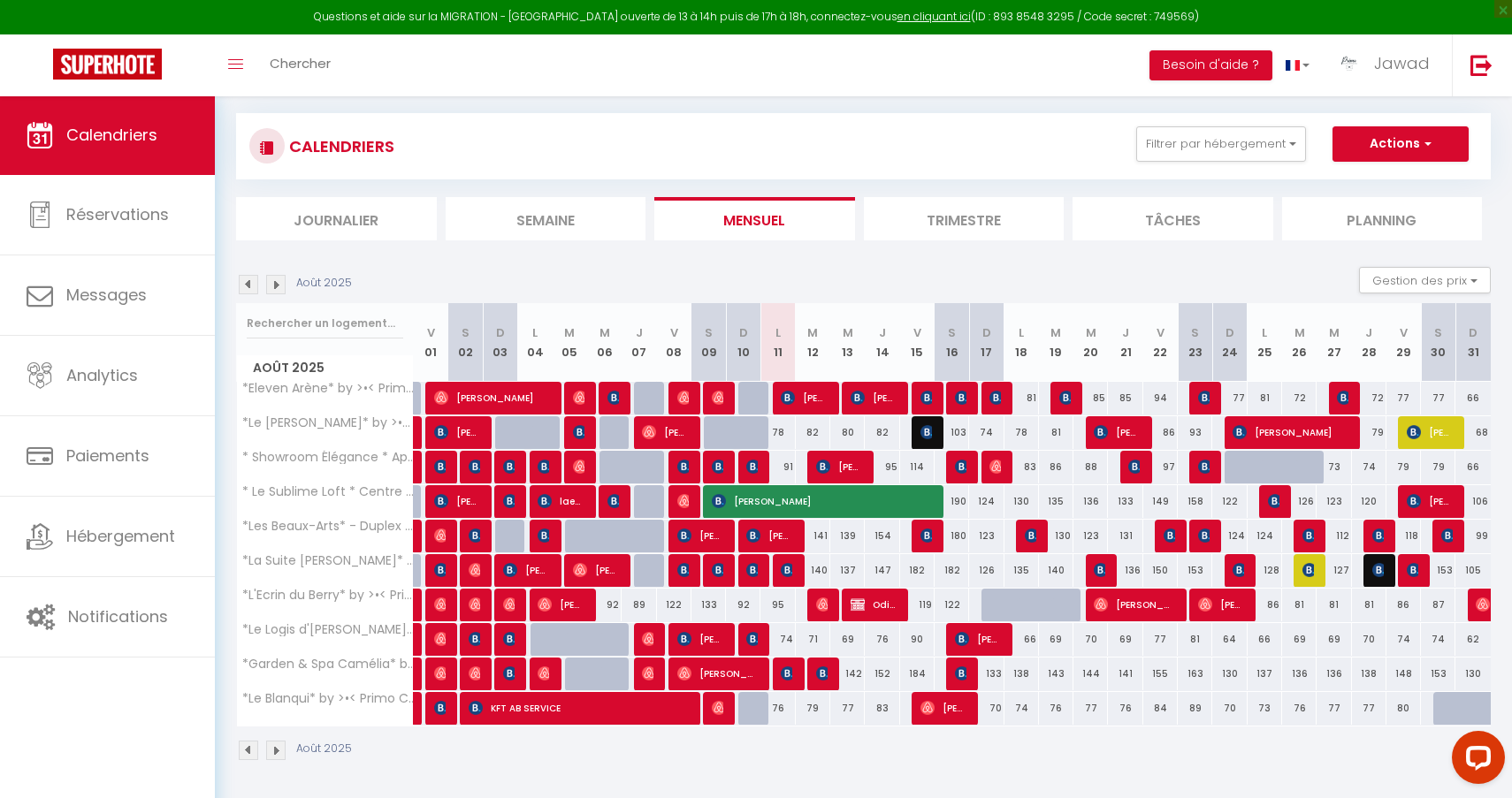
click at [788, 572] on img at bounding box center [787, 570] width 14 height 14
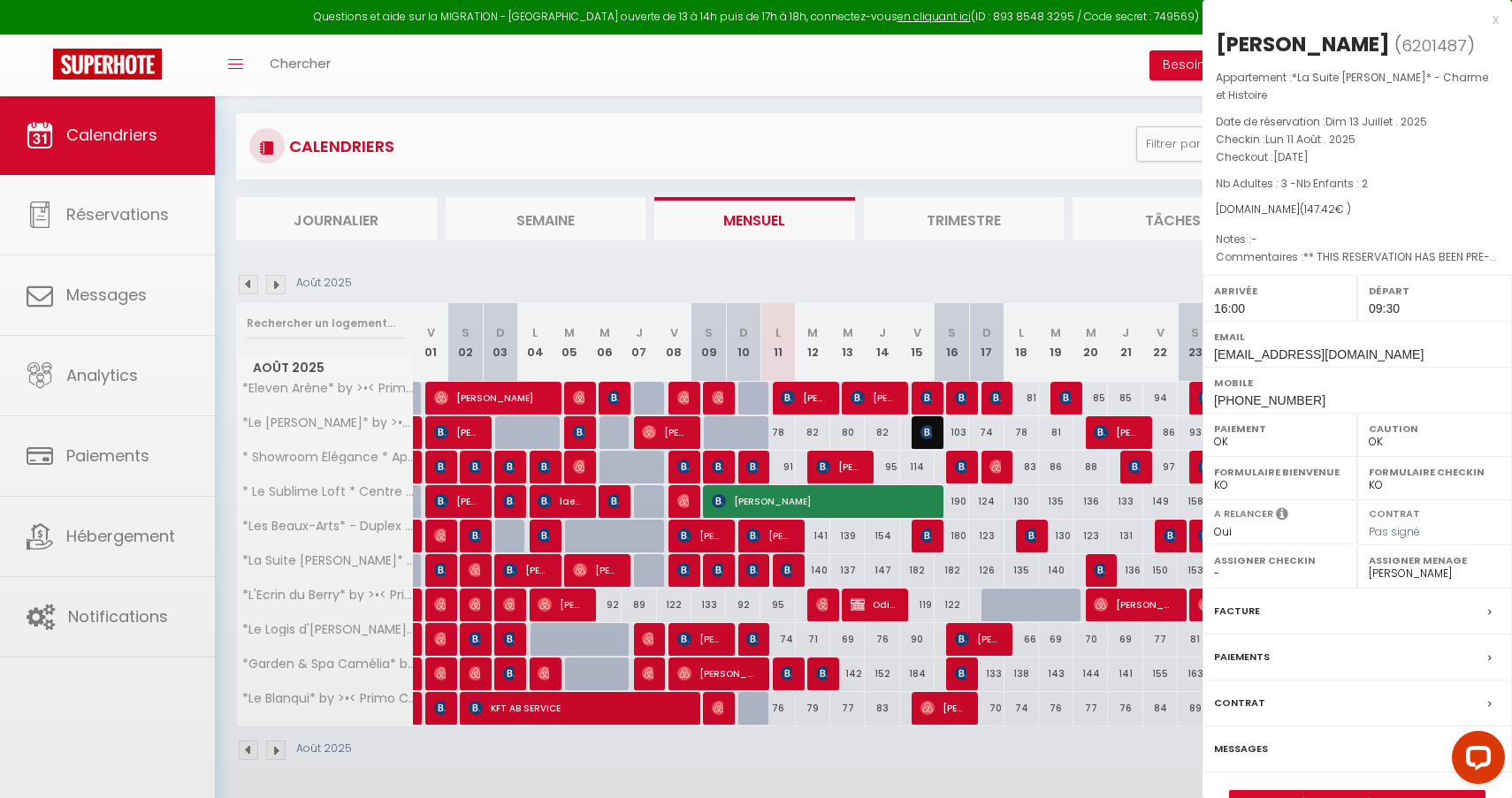
select select "KO"
select select "49440"
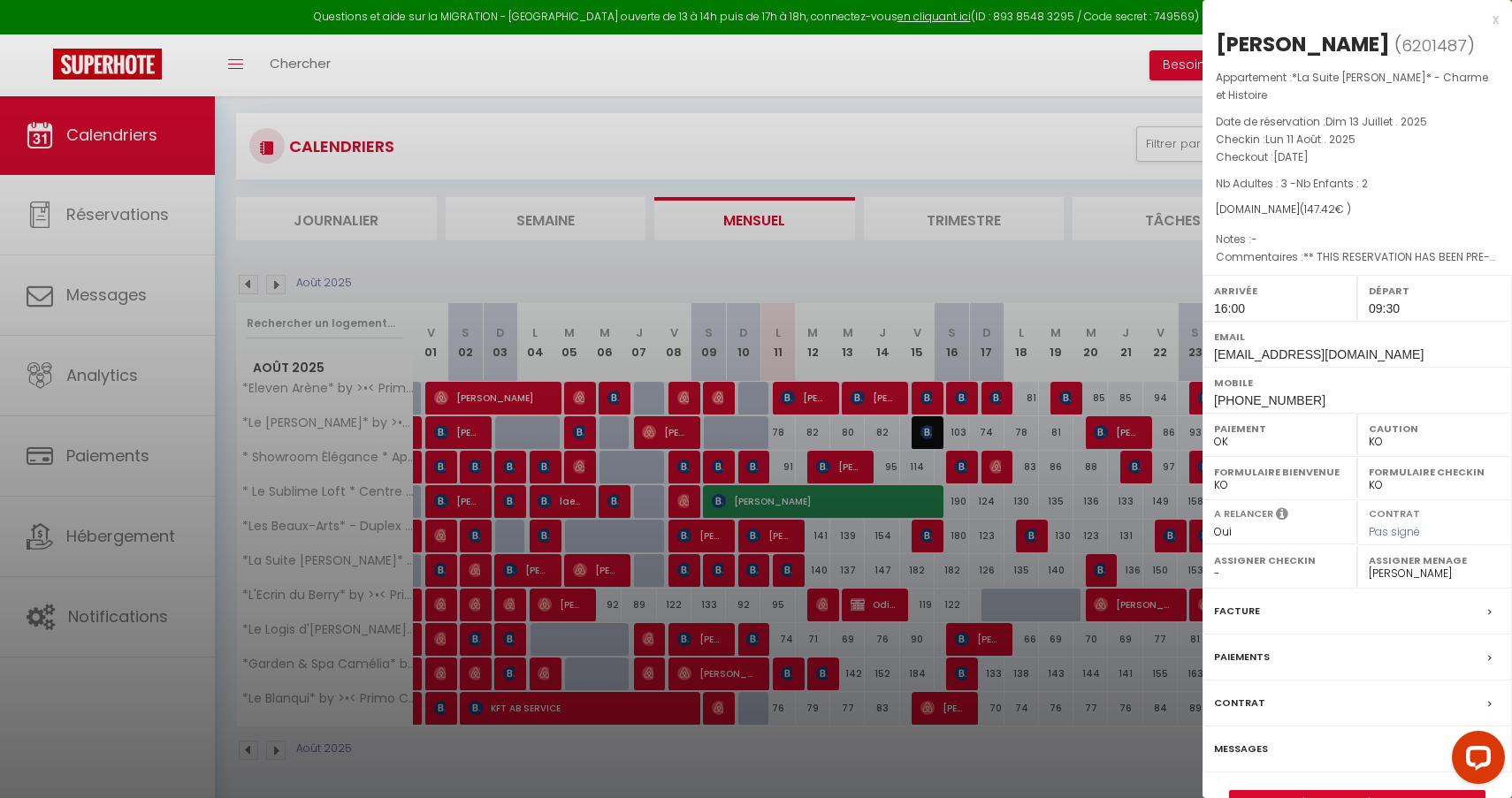
click at [974, 311] on div at bounding box center [756, 399] width 1512 height 798
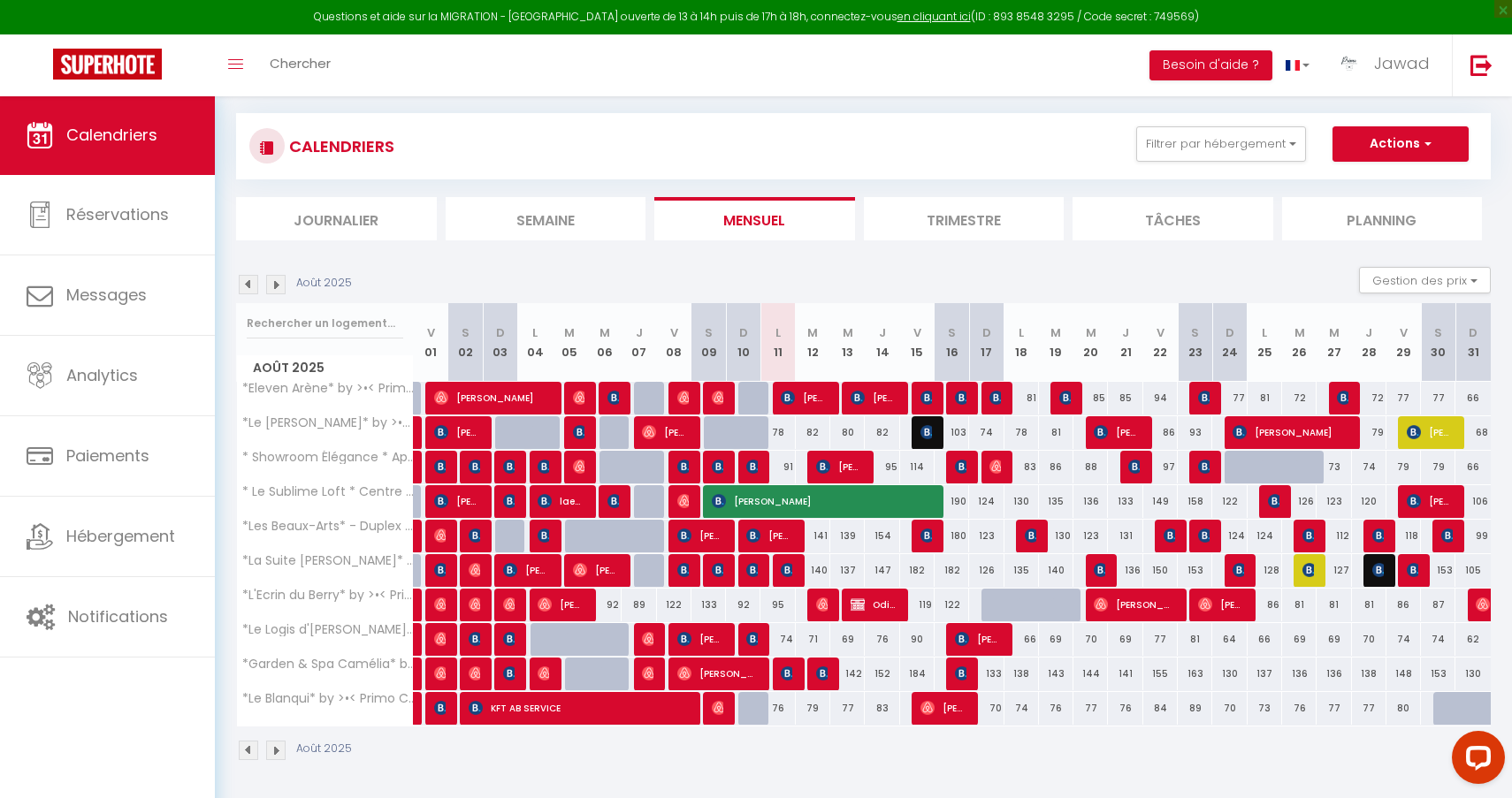
click at [441, 672] on img at bounding box center [441, 673] width 14 height 14
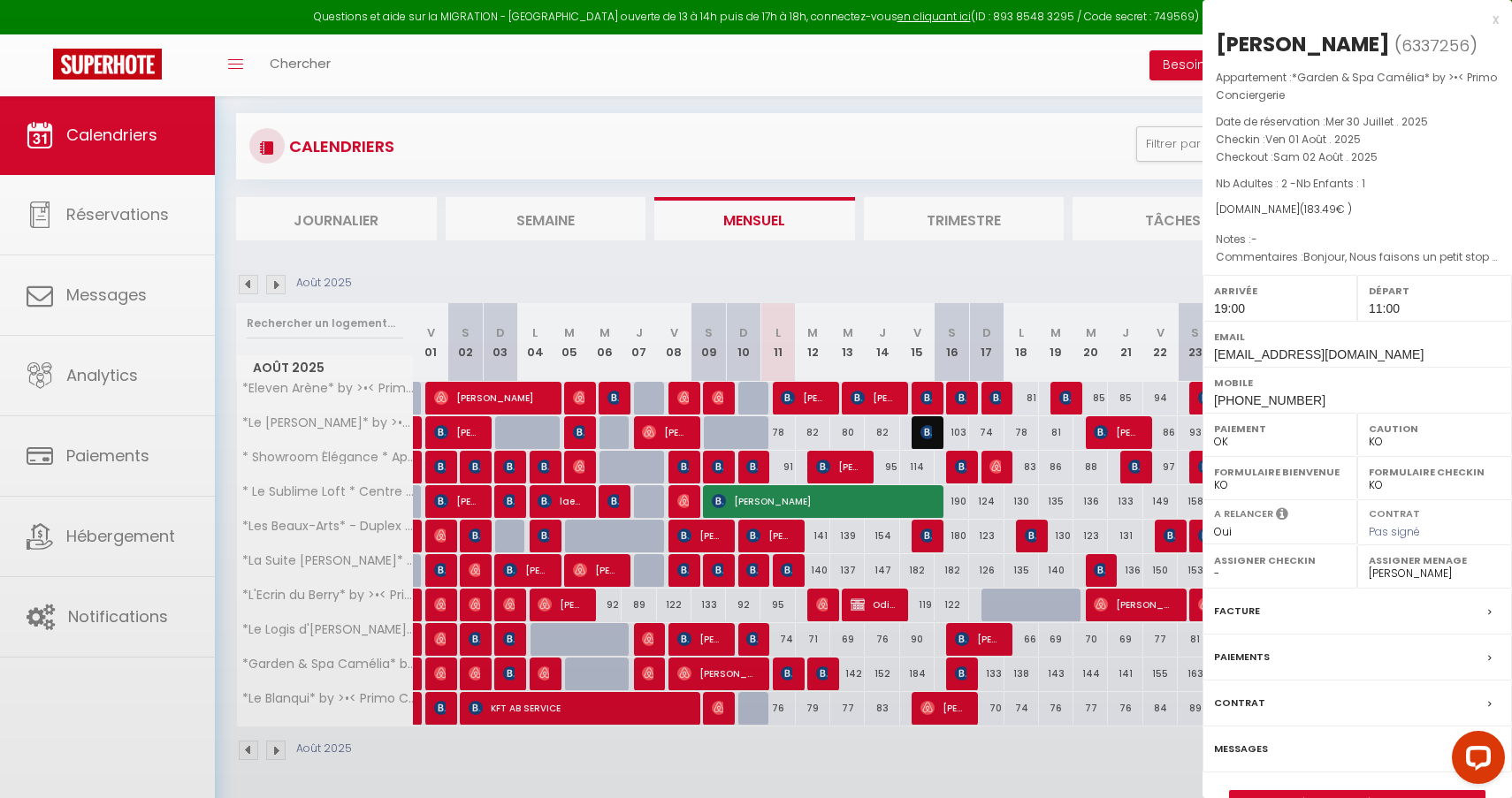
select select "OK"
select select "50396"
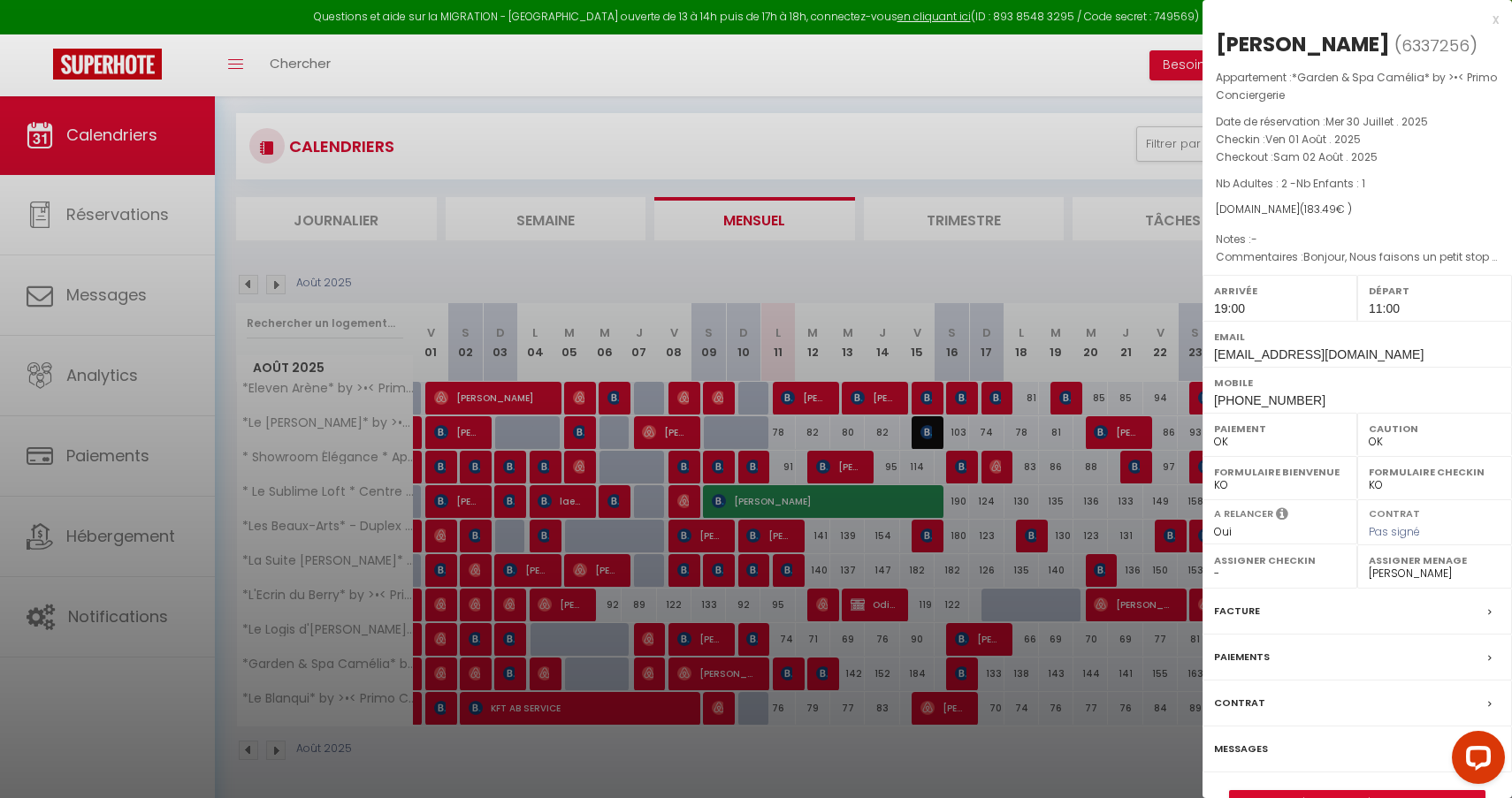
click at [900, 360] on div at bounding box center [756, 399] width 1512 height 798
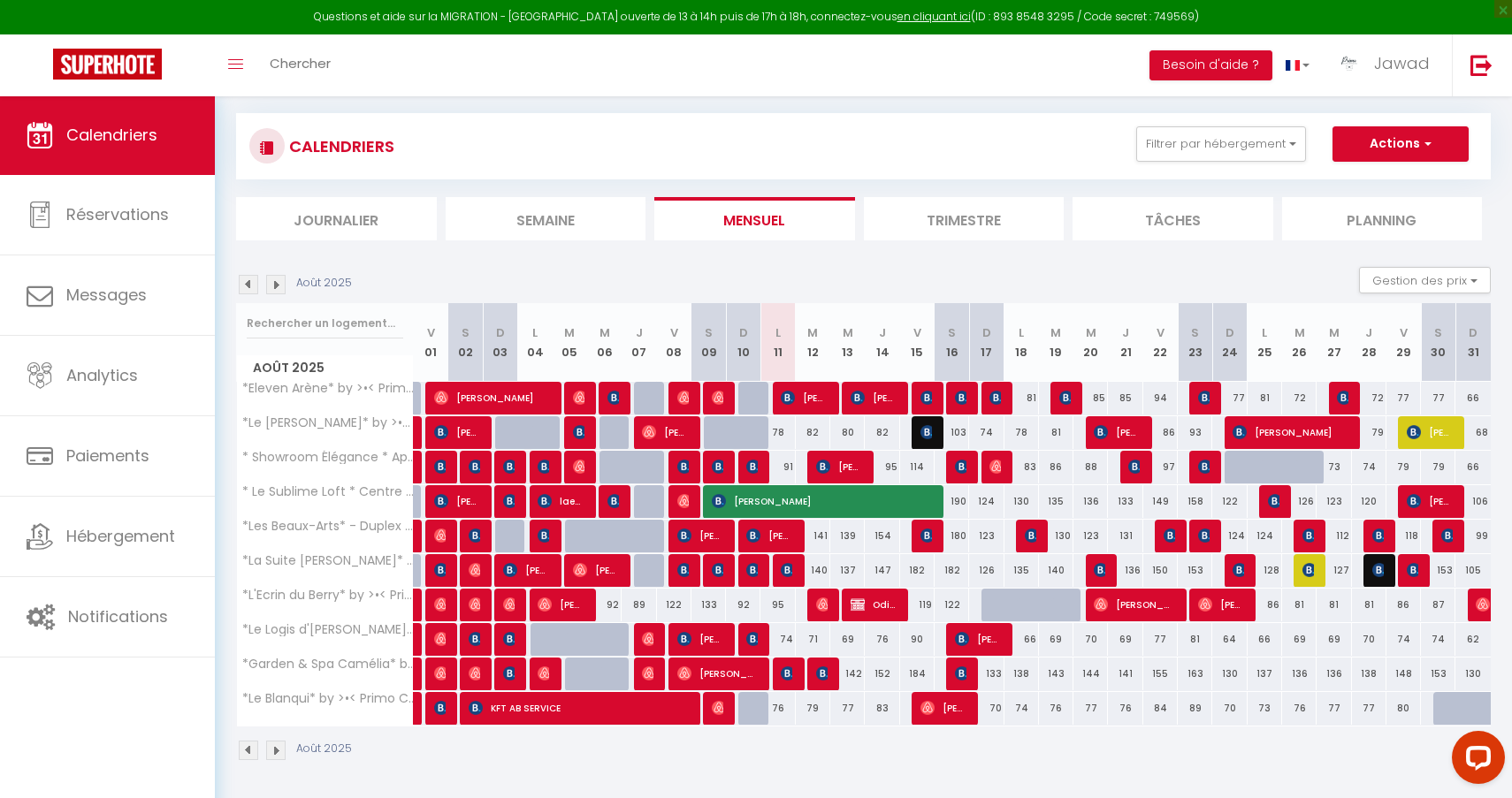
click at [475, 672] on img at bounding box center [476, 673] width 14 height 14
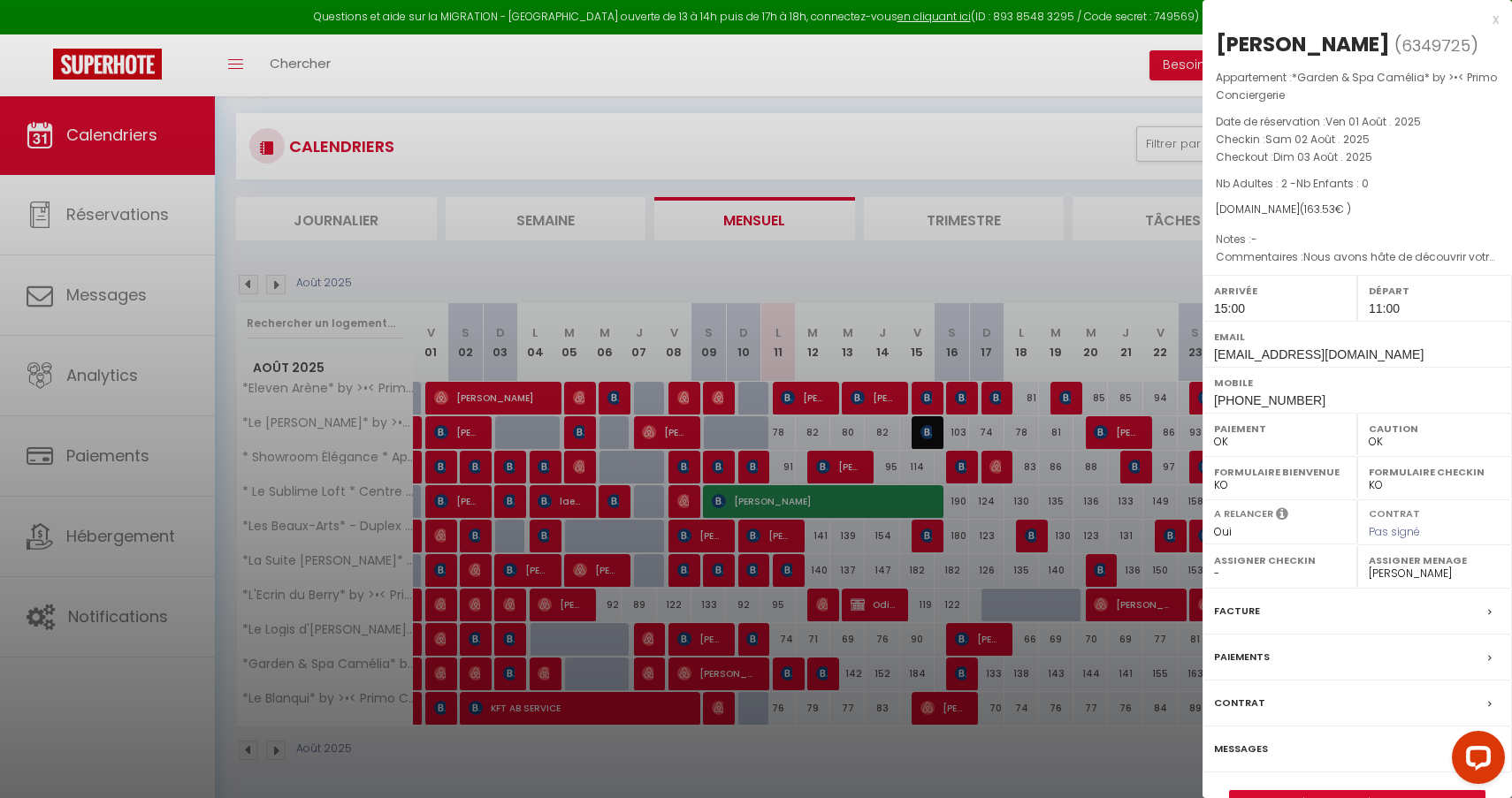
click at [506, 662] on div at bounding box center [756, 399] width 1512 height 798
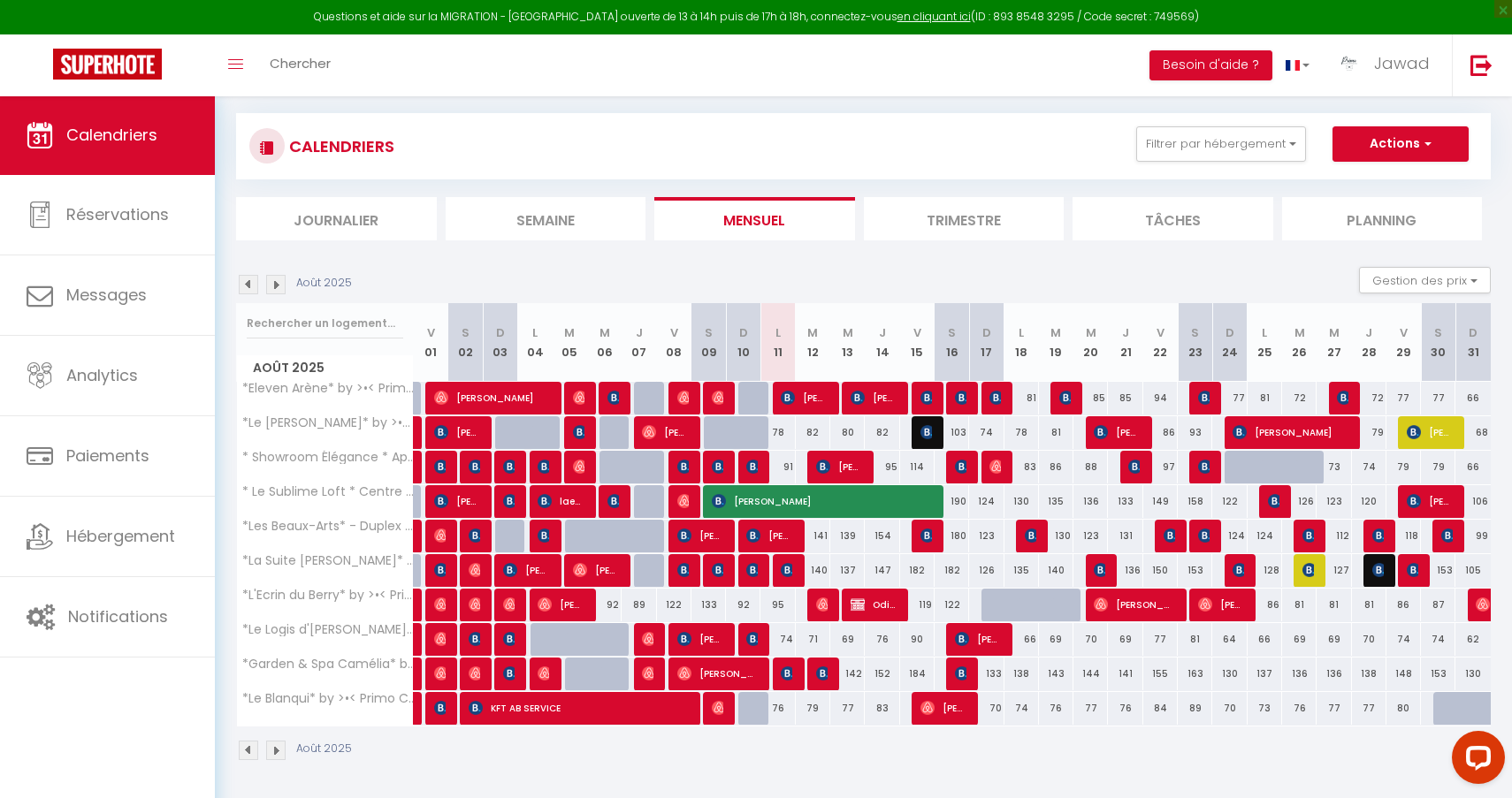
click at [508, 674] on img at bounding box center [510, 673] width 14 height 14
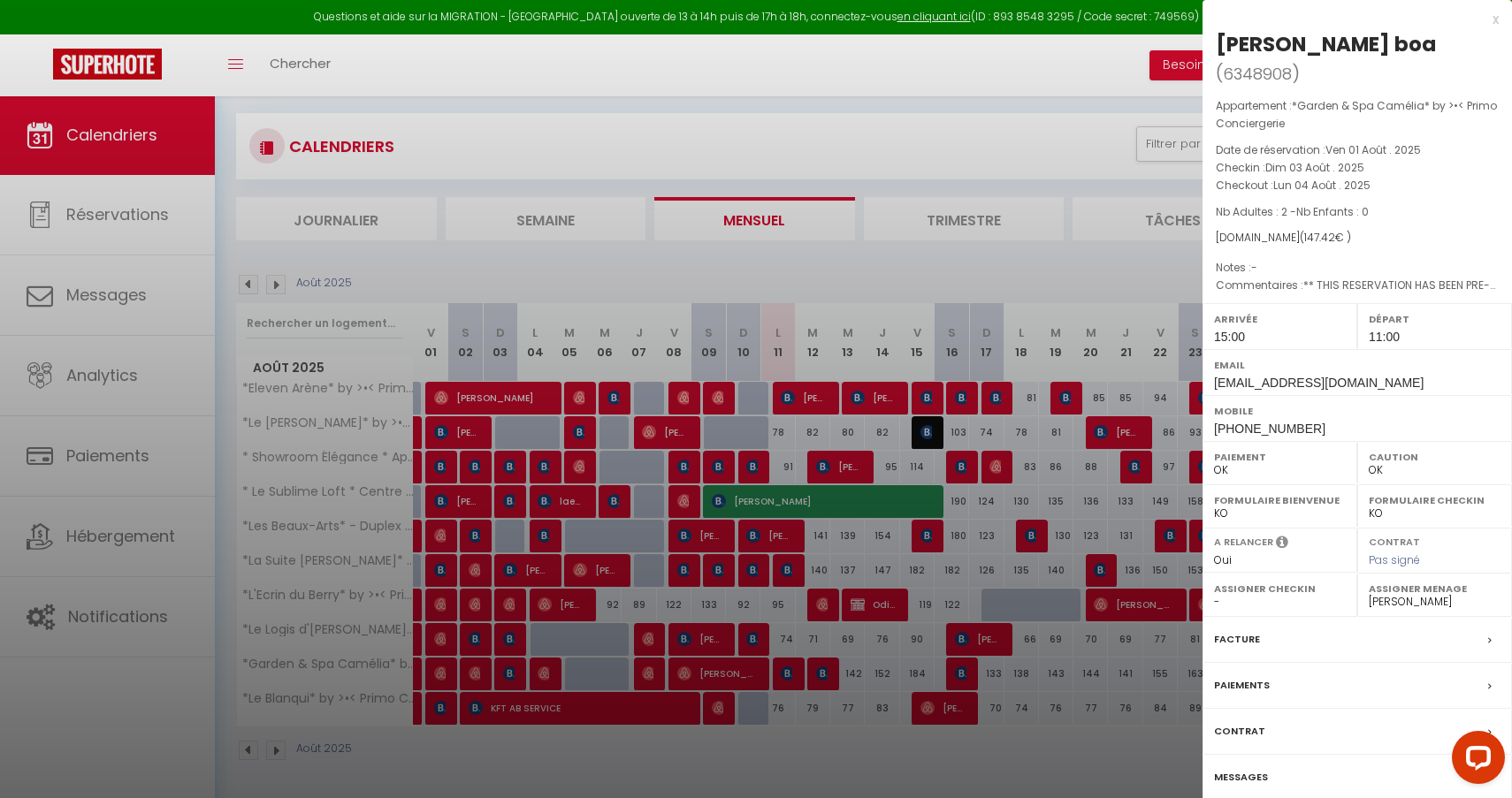
click at [557, 659] on div at bounding box center [756, 399] width 1512 height 798
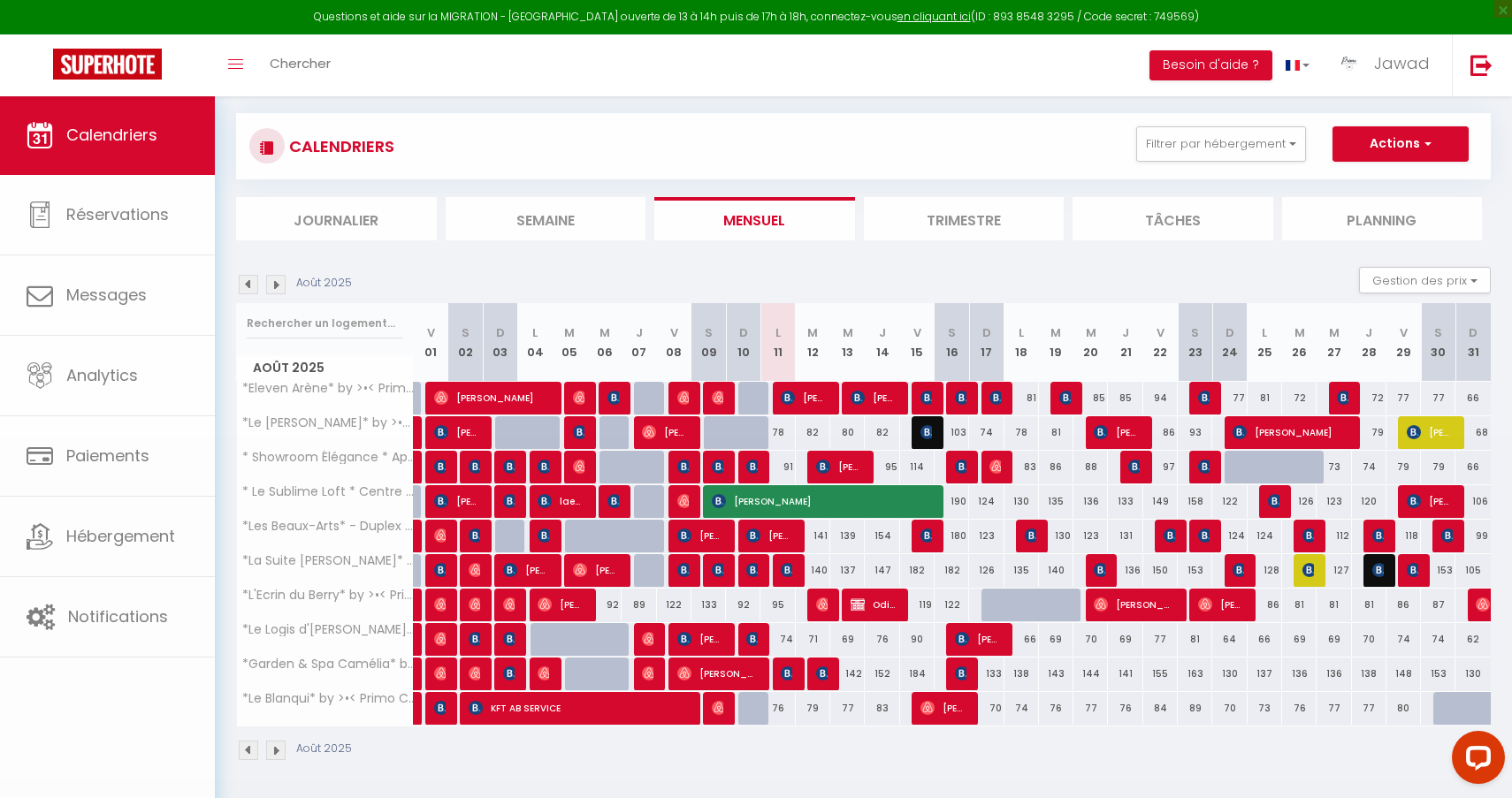
click at [552, 671] on div "149" at bounding box center [569, 673] width 35 height 33
type input "149"
type input "Mar 05 Août 2025"
type input "Mer 06 Août 2025"
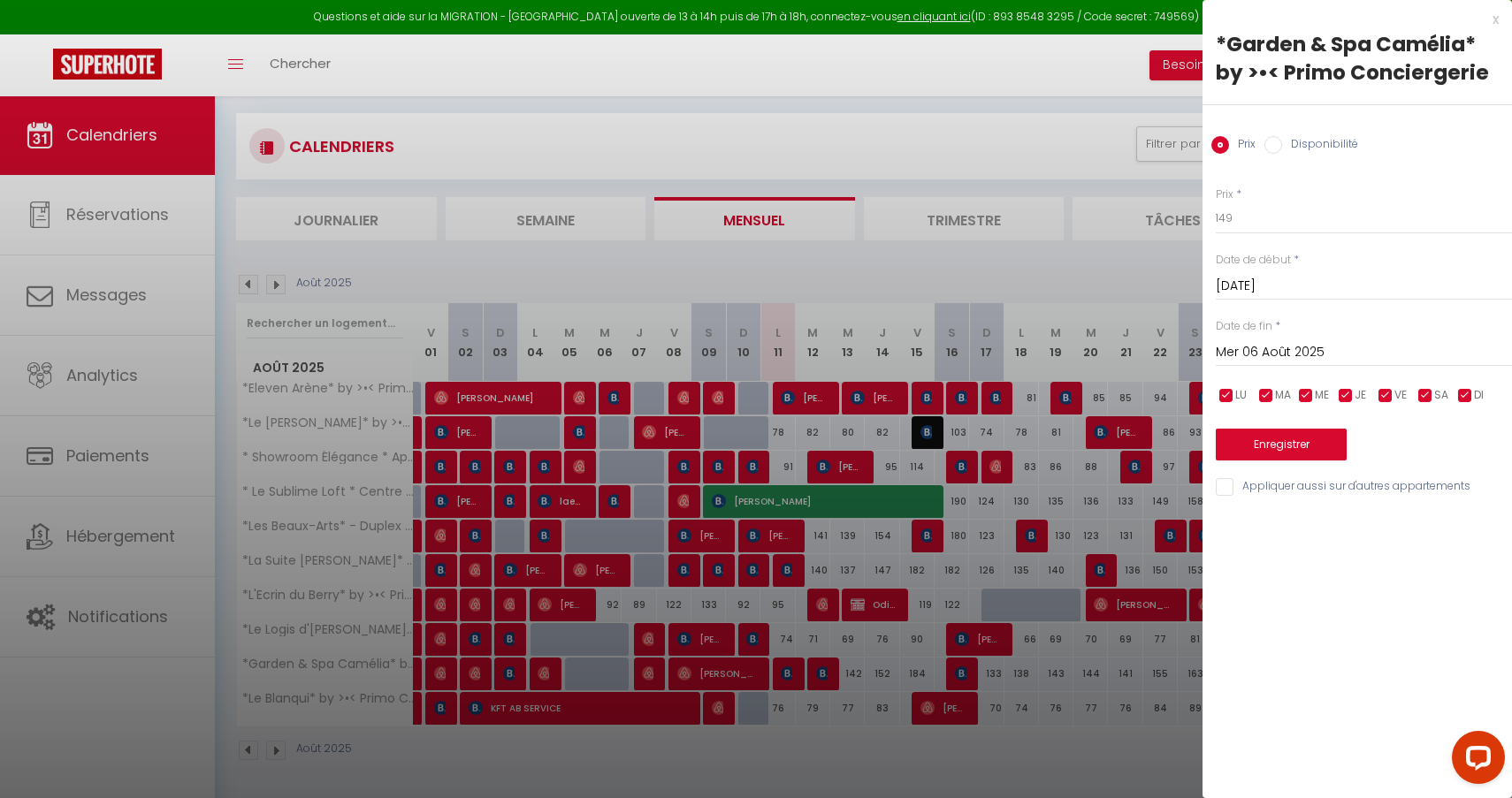
click at [699, 560] on div at bounding box center [756, 399] width 1512 height 798
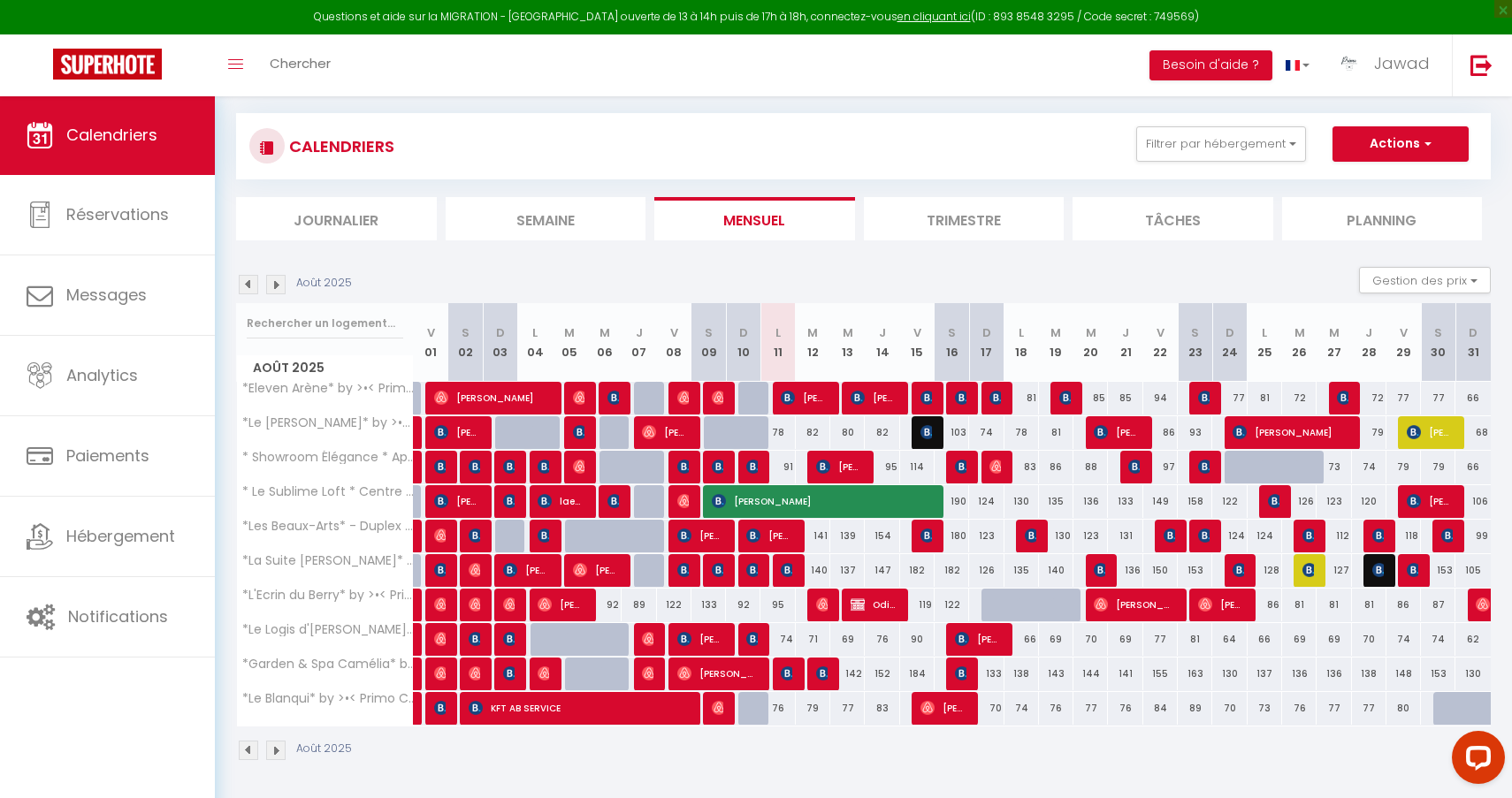
click at [545, 673] on img at bounding box center [545, 673] width 14 height 14
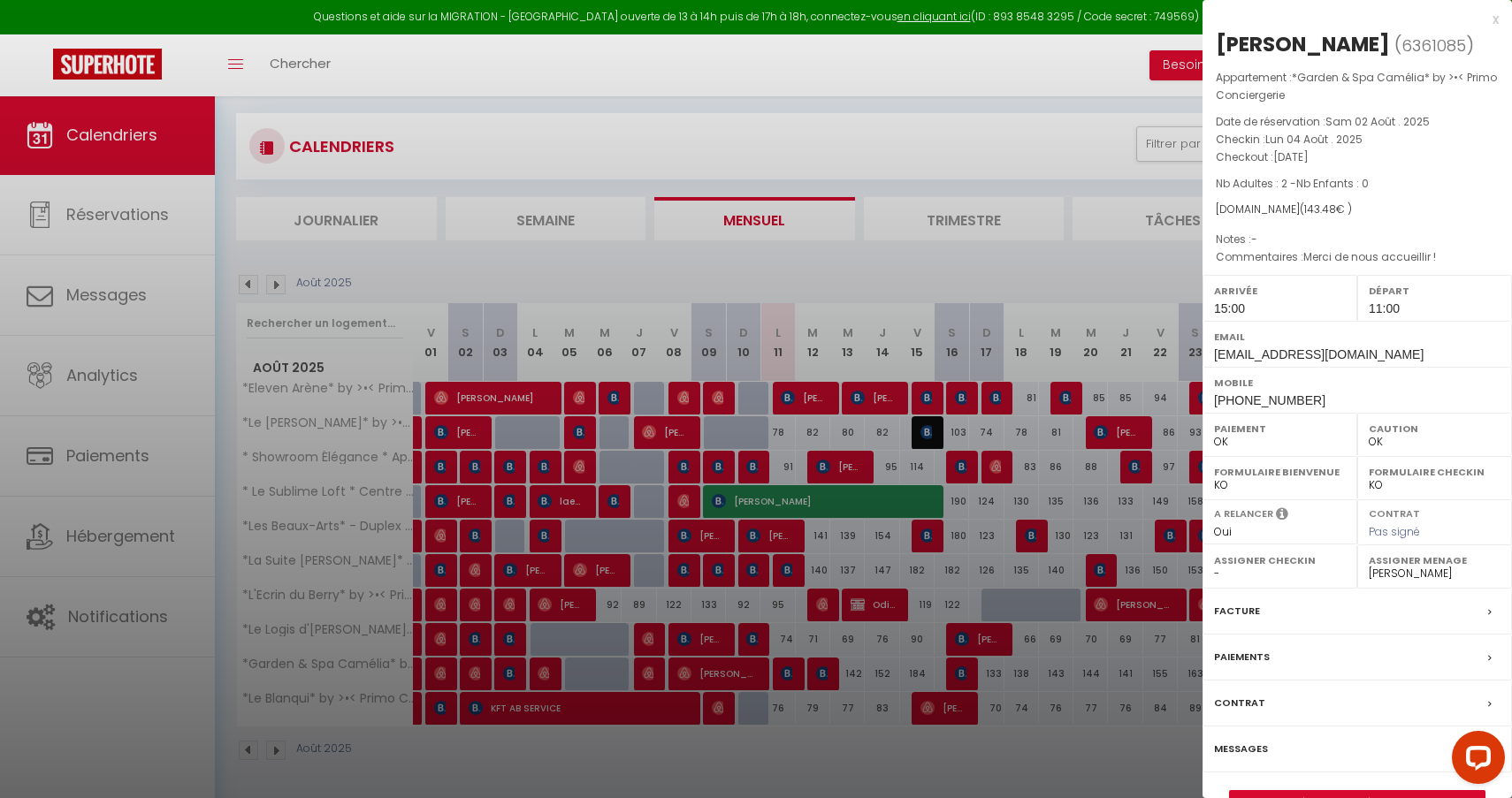
click at [797, 432] on div at bounding box center [756, 399] width 1512 height 798
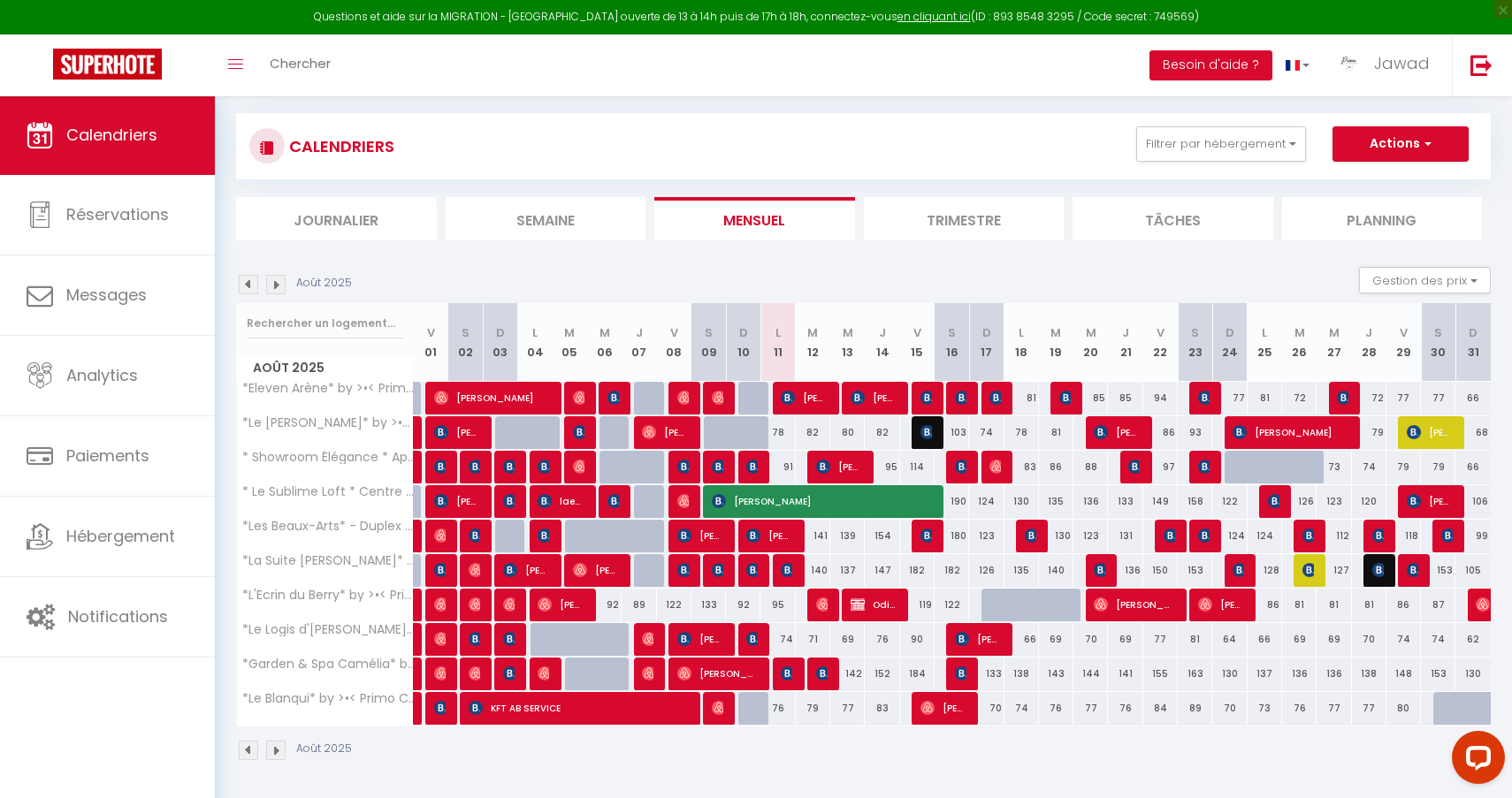
click at [545, 676] on img at bounding box center [545, 673] width 14 height 14
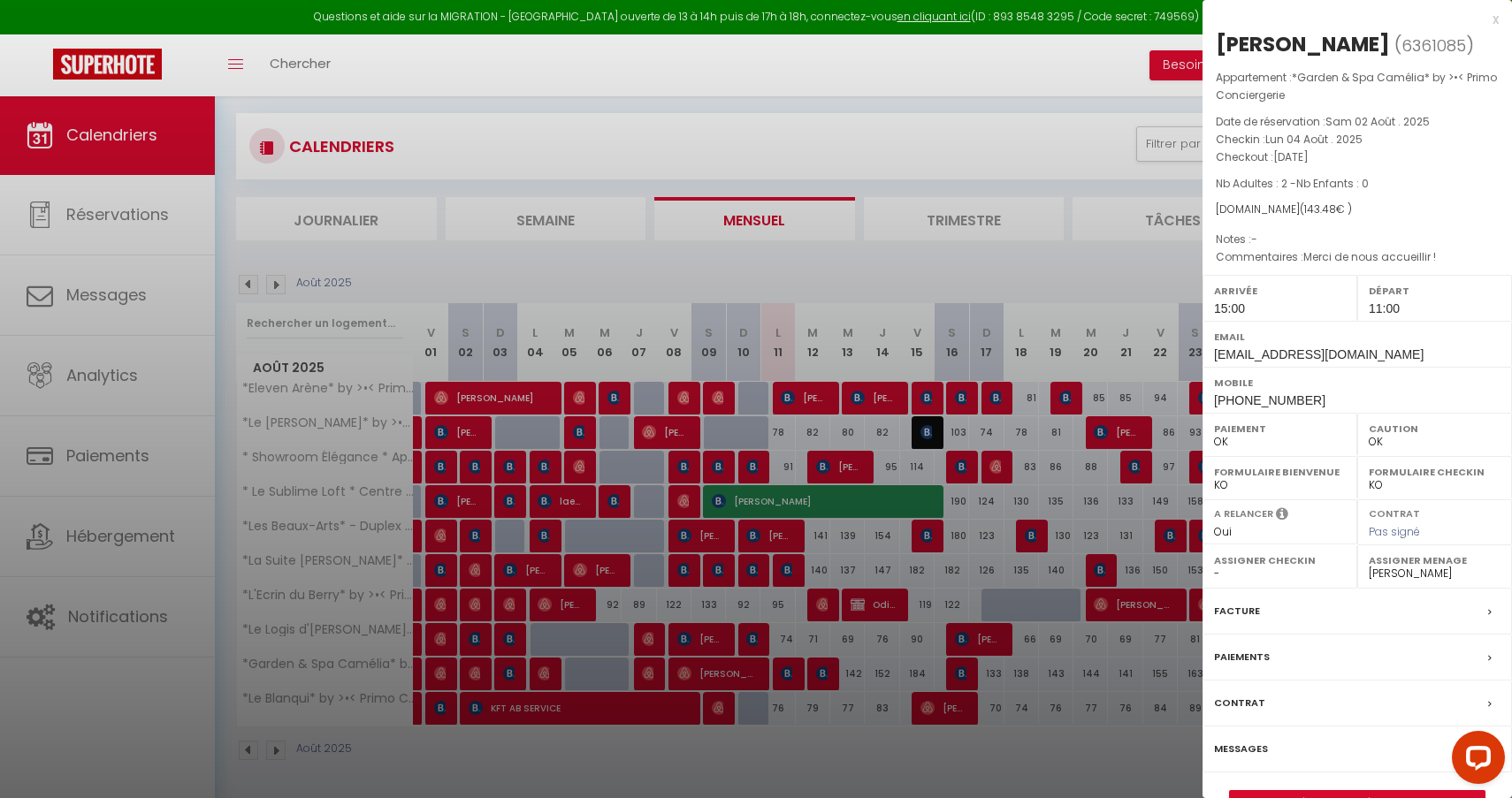
click at [660, 650] on div at bounding box center [756, 399] width 1512 height 798
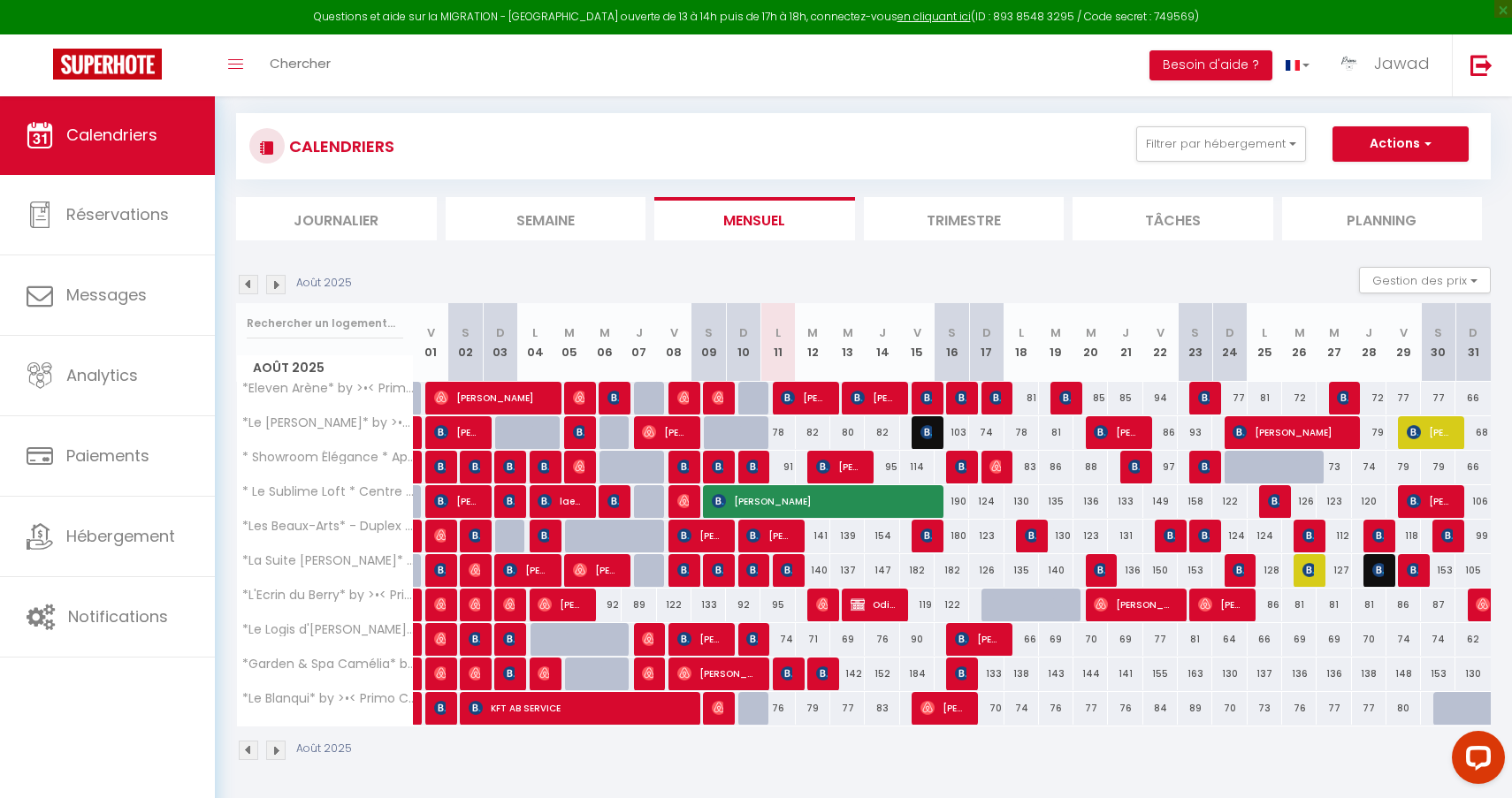
click at [651, 675] on img at bounding box center [649, 673] width 14 height 14
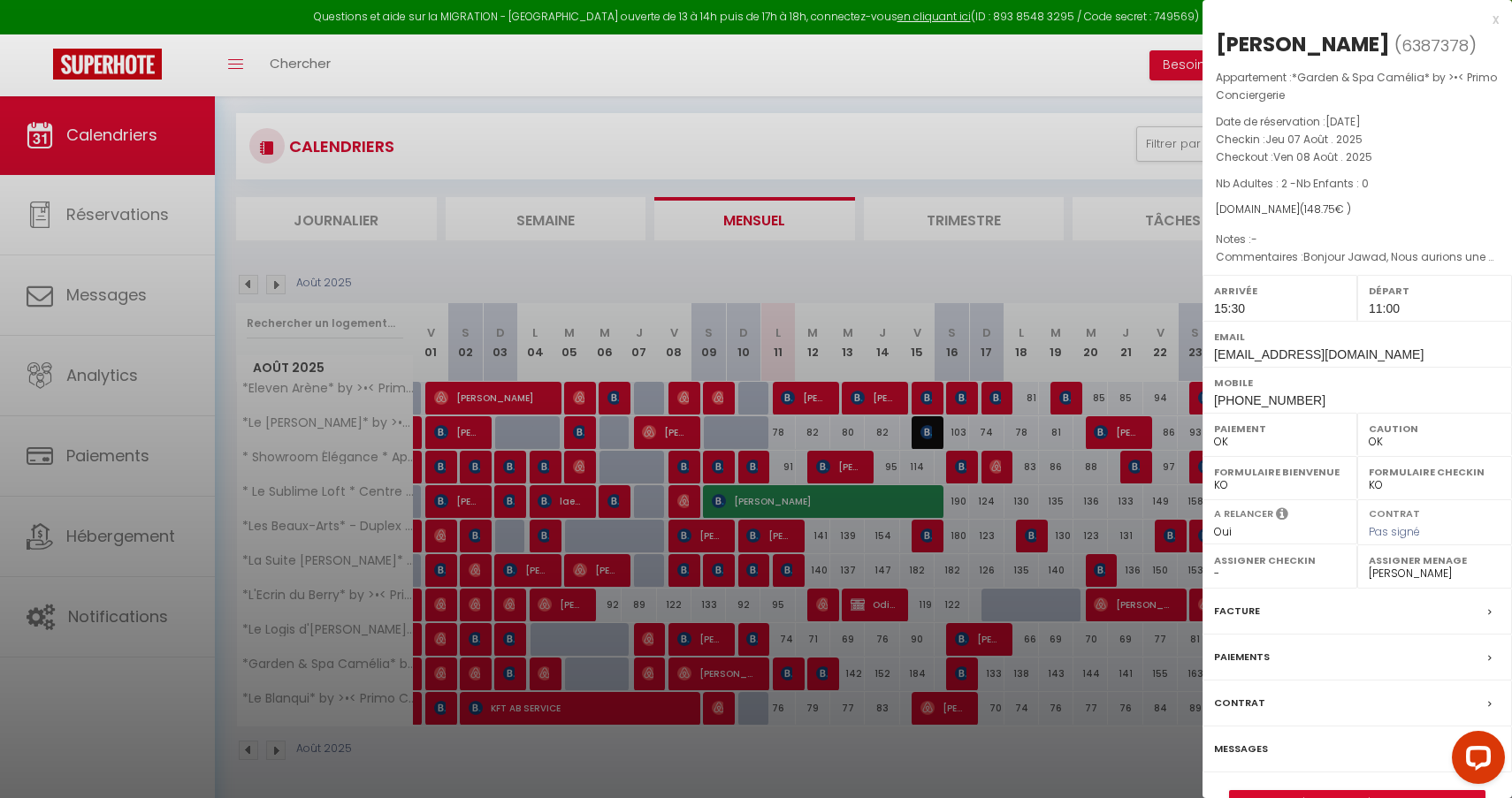
click at [674, 378] on div at bounding box center [756, 399] width 1512 height 798
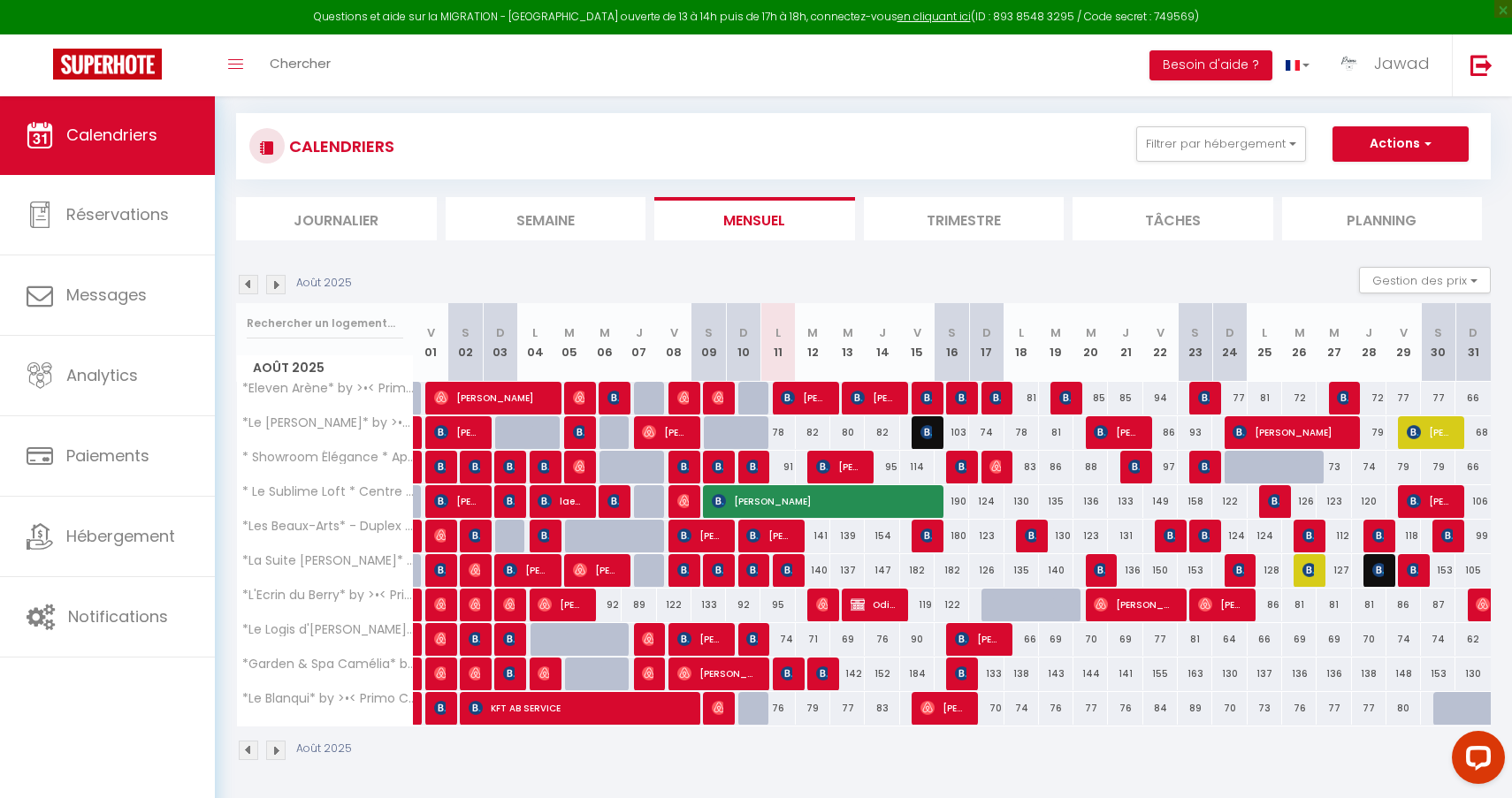
click at [650, 672] on img at bounding box center [649, 673] width 14 height 14
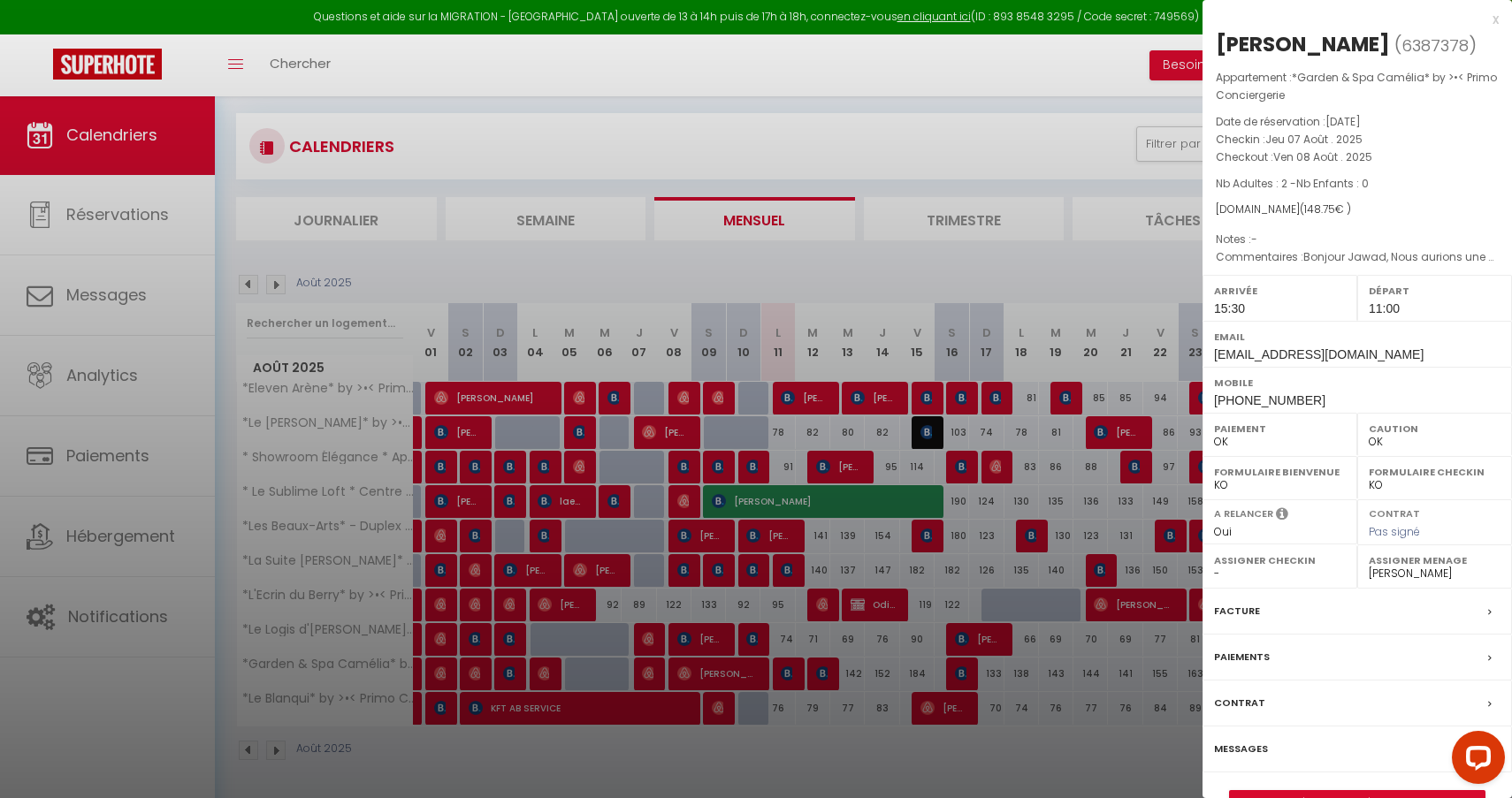
click at [632, 415] on div at bounding box center [756, 399] width 1512 height 798
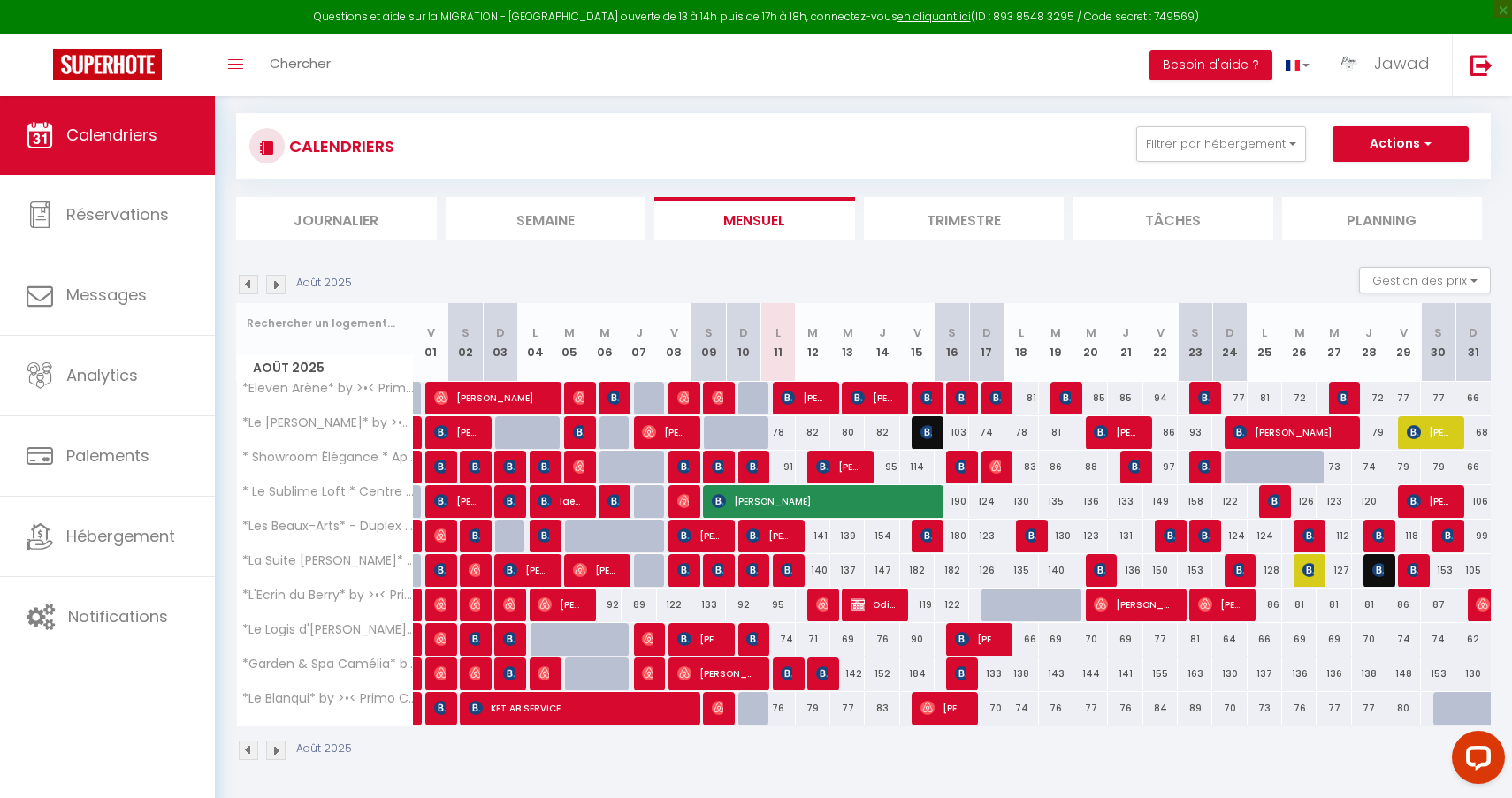
click at [711, 673] on span "Kylian Remy" at bounding box center [718, 673] width 81 height 34
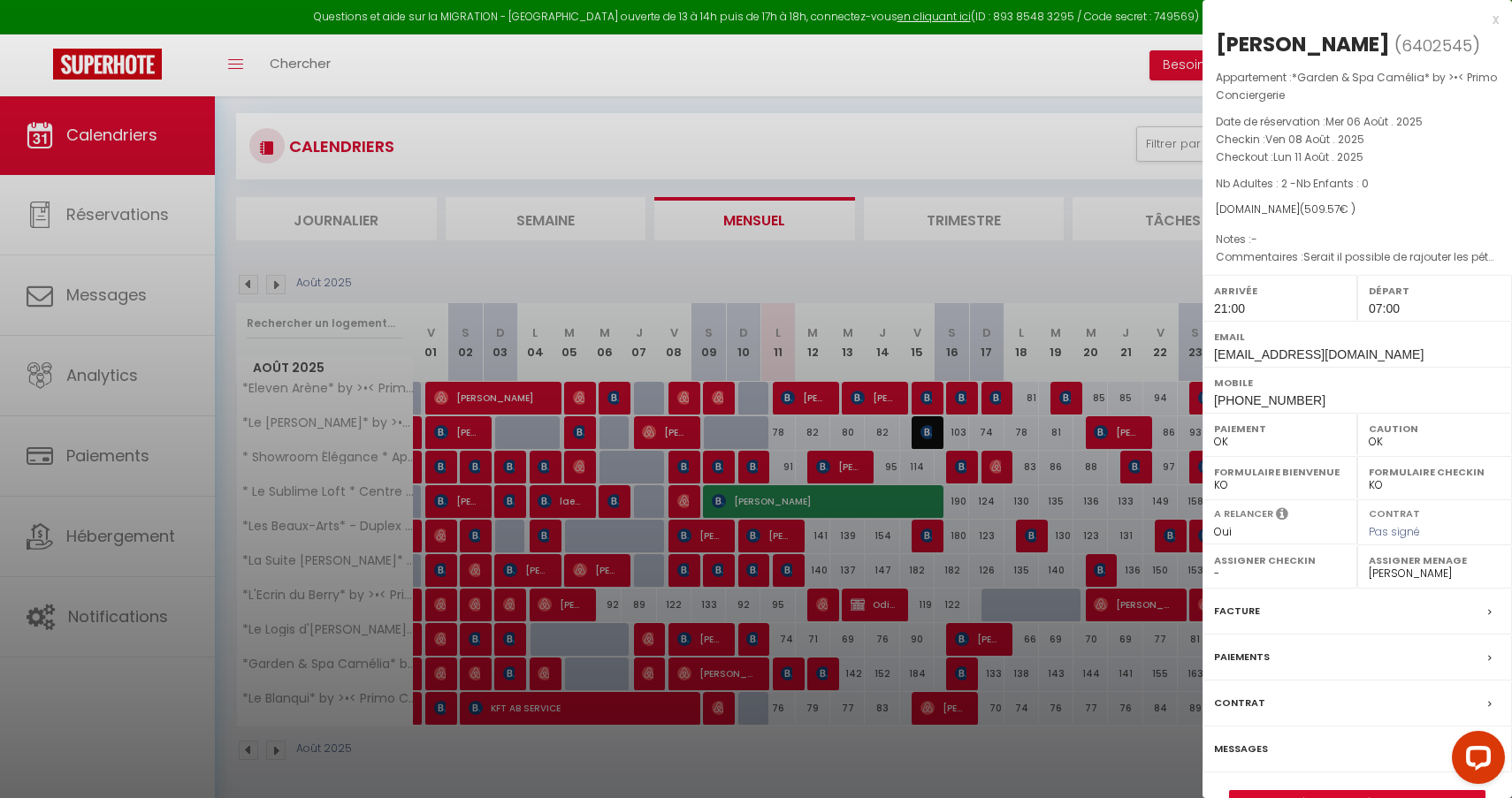
click at [739, 526] on div at bounding box center [756, 399] width 1512 height 798
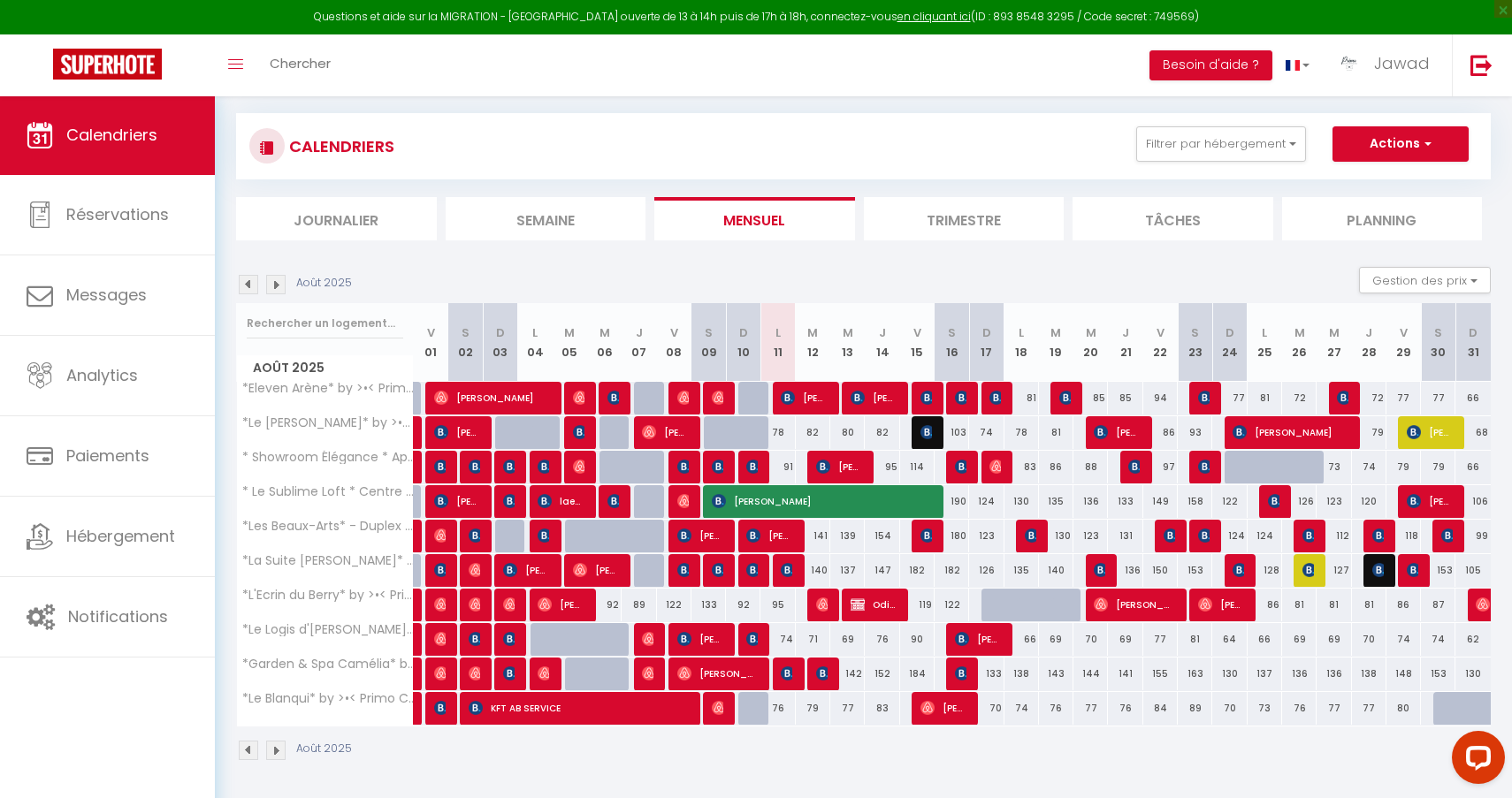
click at [786, 672] on img at bounding box center [787, 673] width 14 height 14
select select "KO"
select select
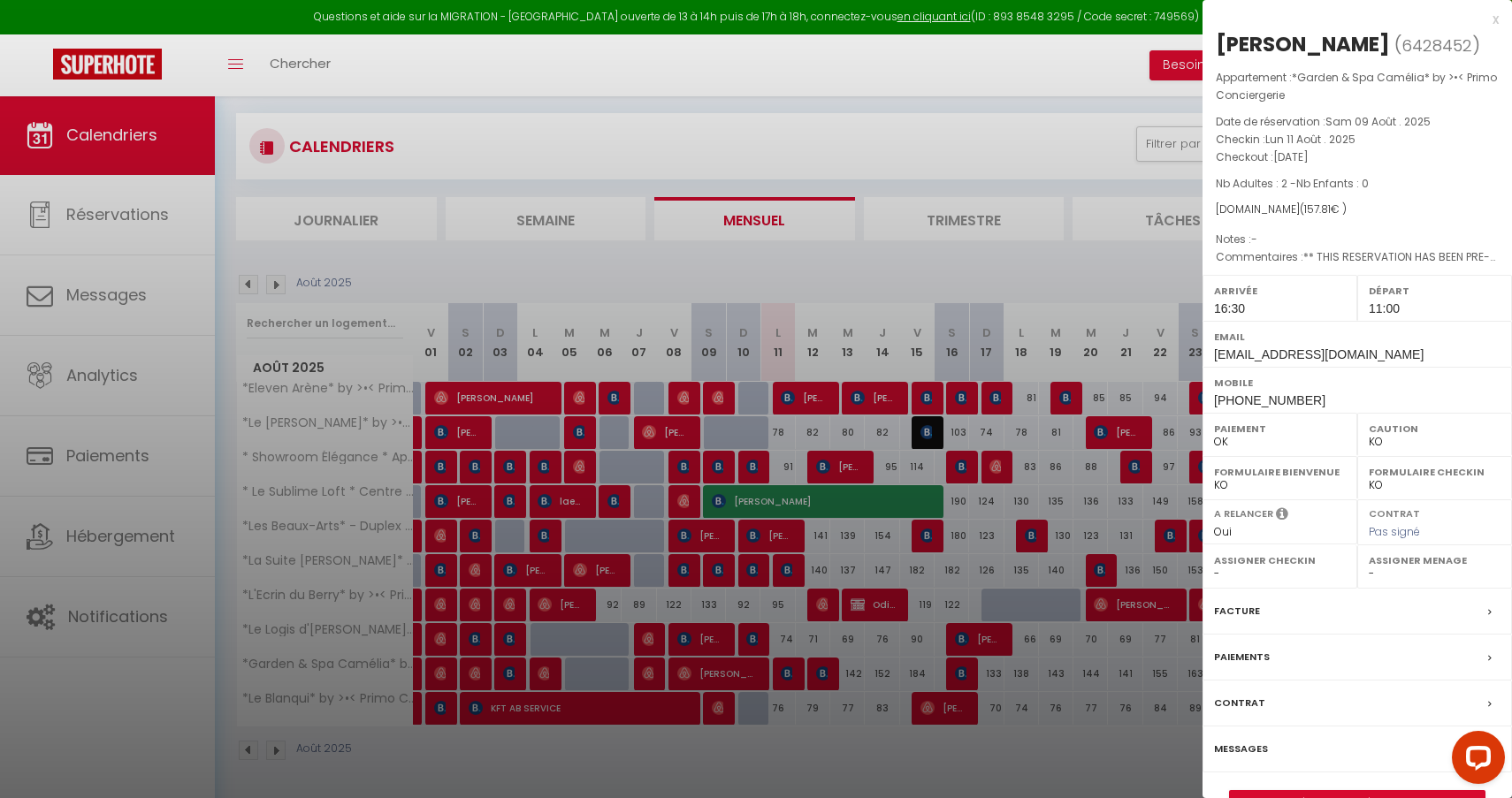
click at [901, 761] on div at bounding box center [756, 399] width 1512 height 798
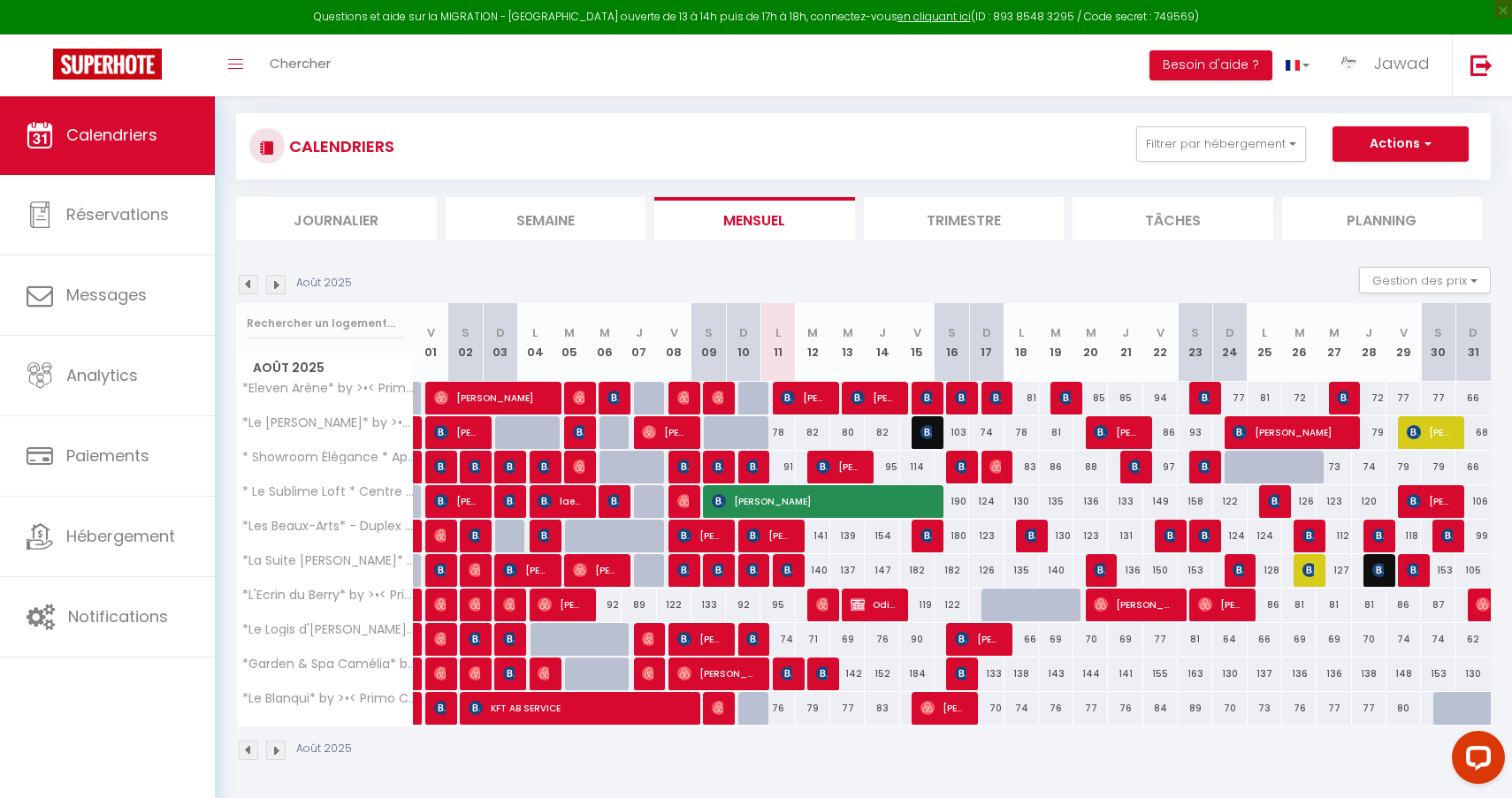
click at [441, 642] on img at bounding box center [441, 639] width 14 height 14
select select "OK"
select select "44582"
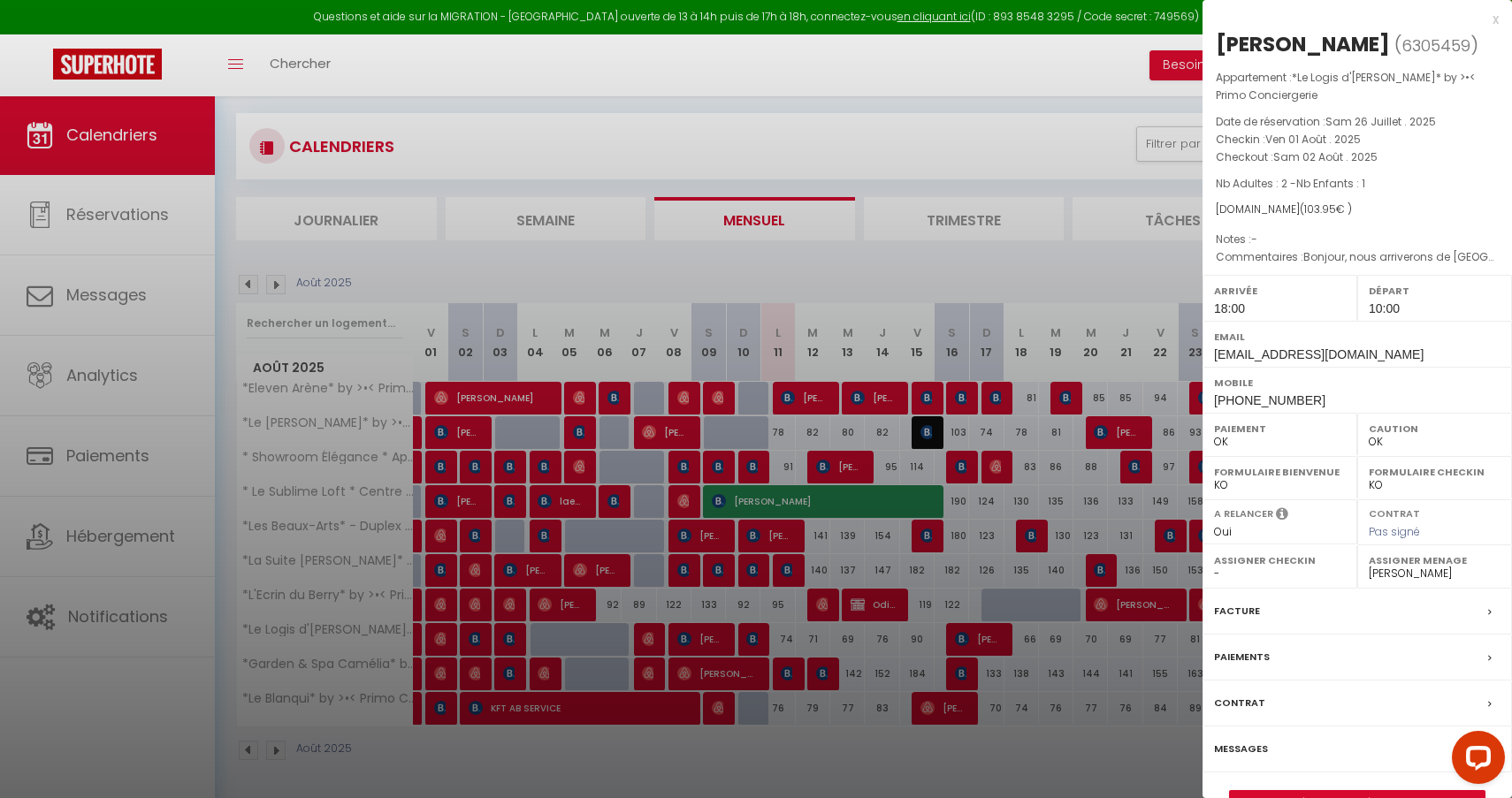
click at [962, 462] on div at bounding box center [756, 399] width 1512 height 798
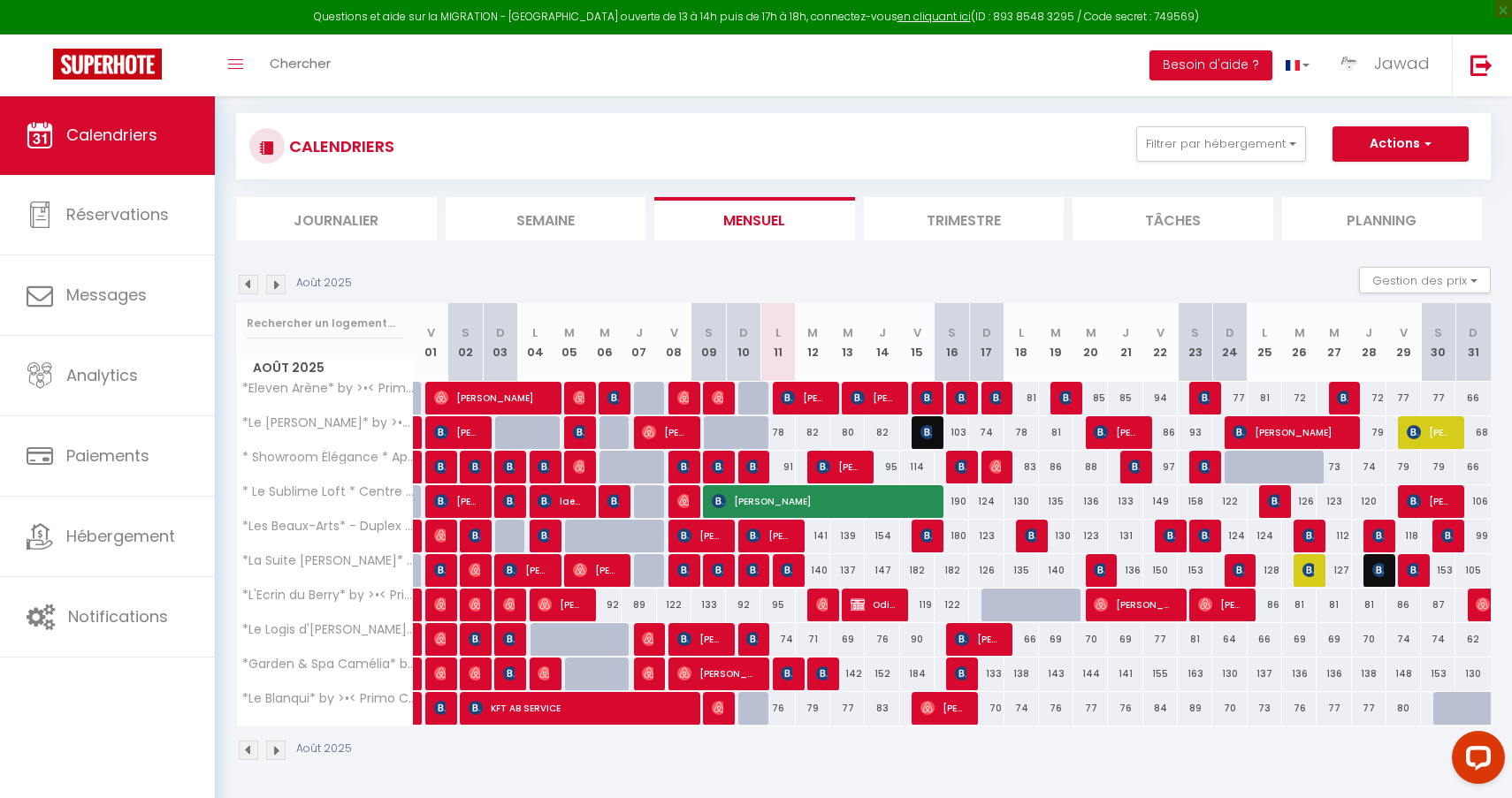
click at [470, 640] on img at bounding box center [476, 639] width 14 height 14
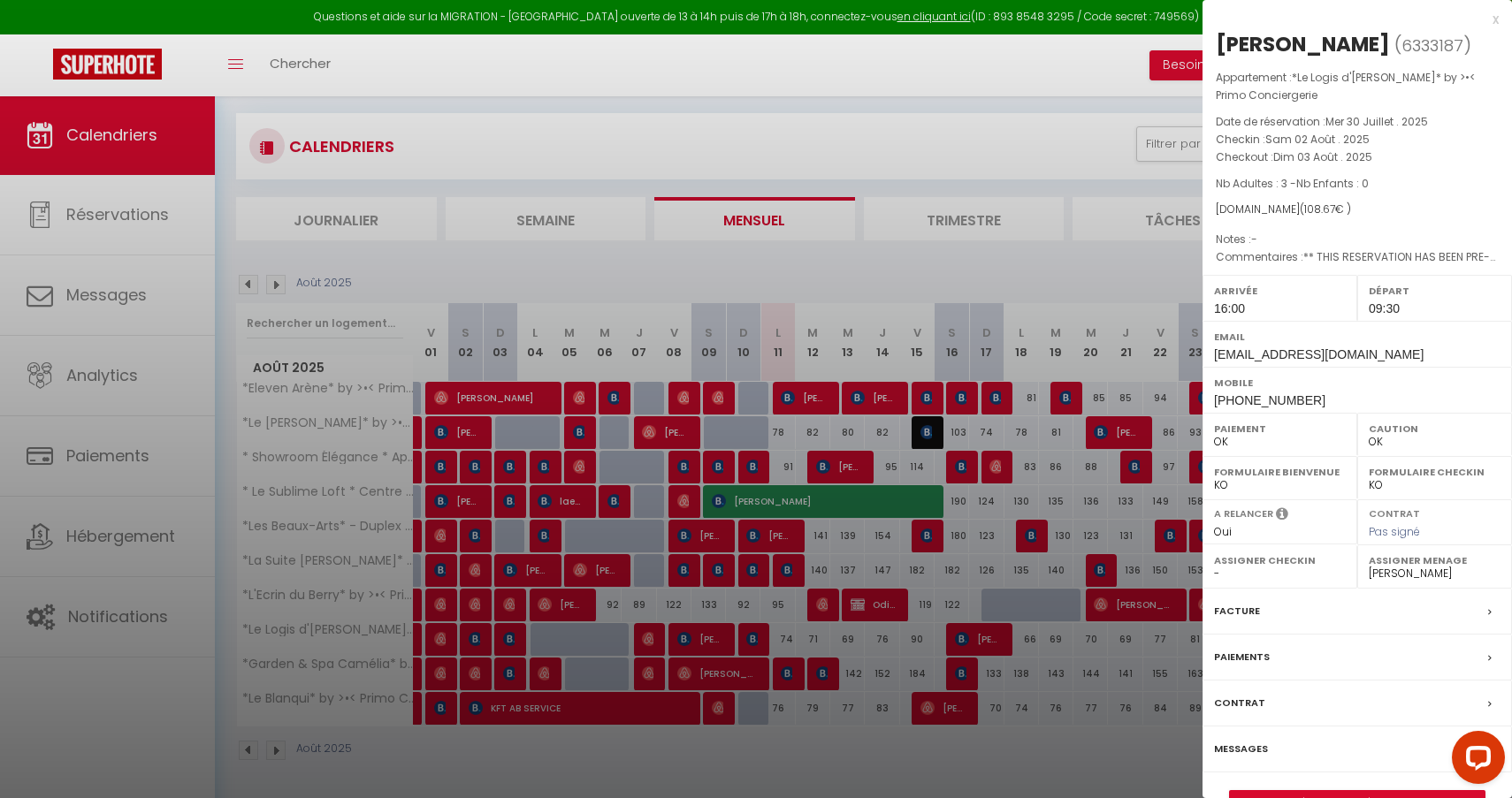
click at [541, 566] on div at bounding box center [756, 399] width 1512 height 798
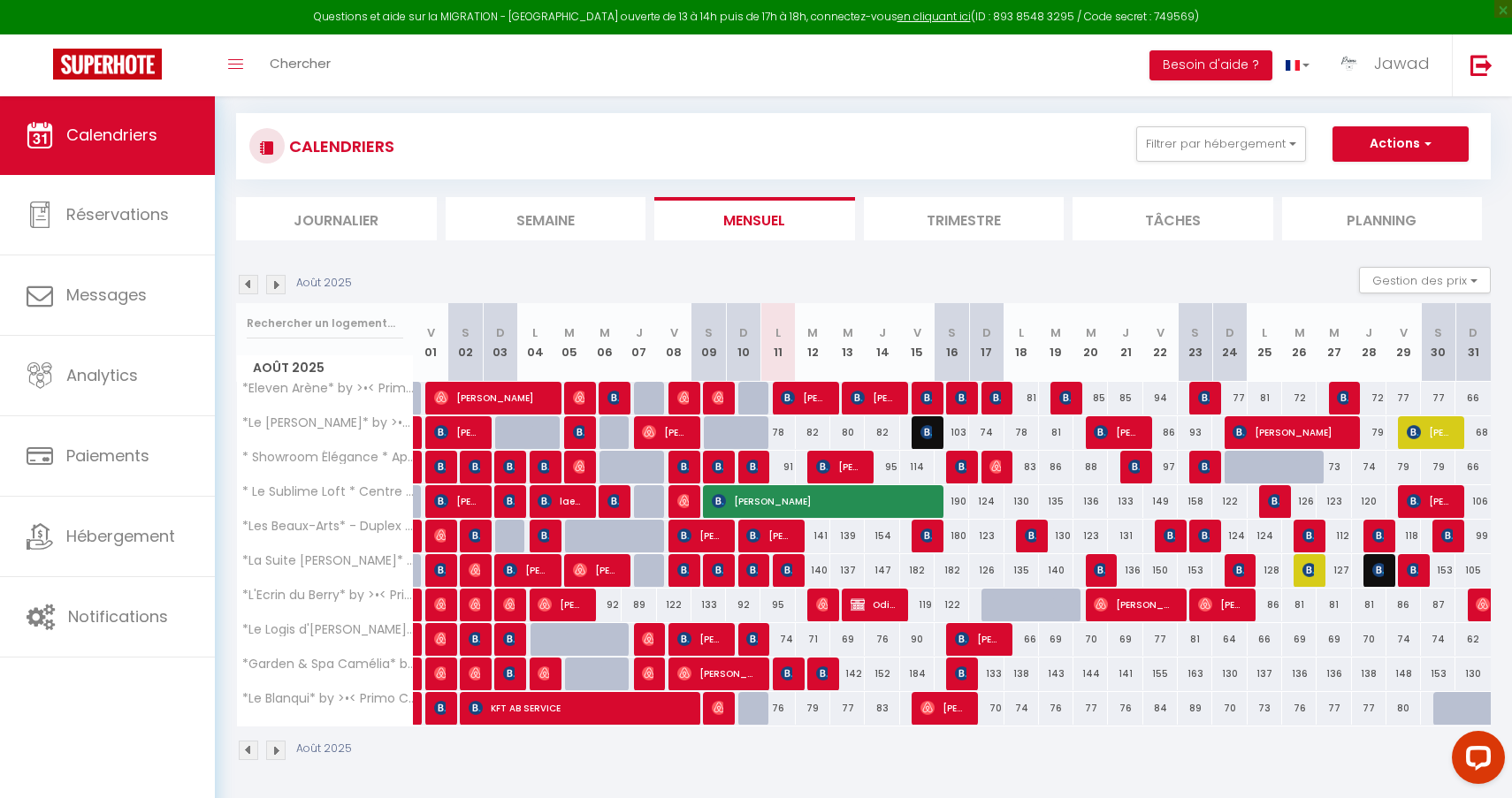
click at [511, 640] on img at bounding box center [510, 639] width 14 height 14
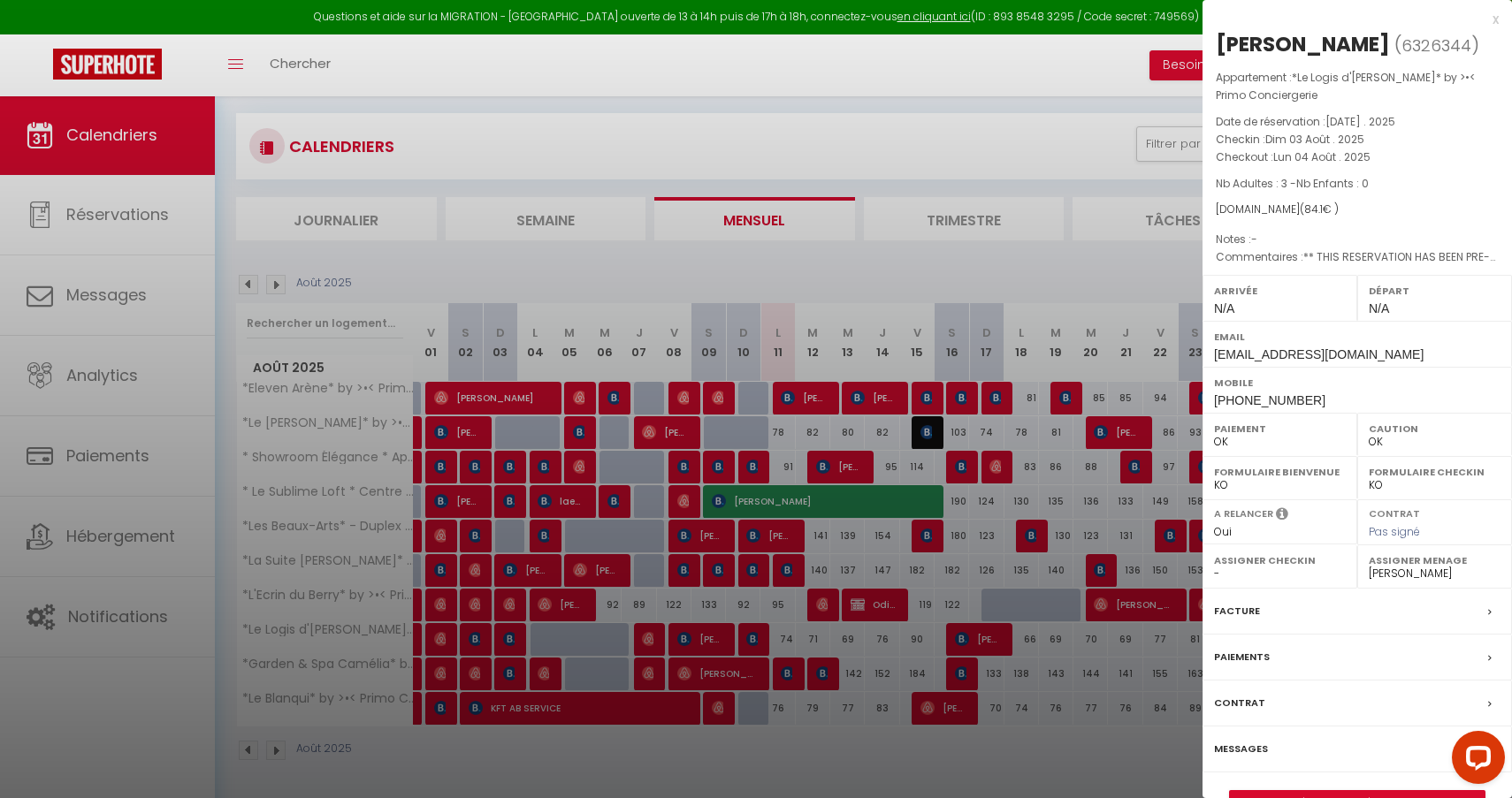
click at [517, 640] on div at bounding box center [756, 399] width 1512 height 798
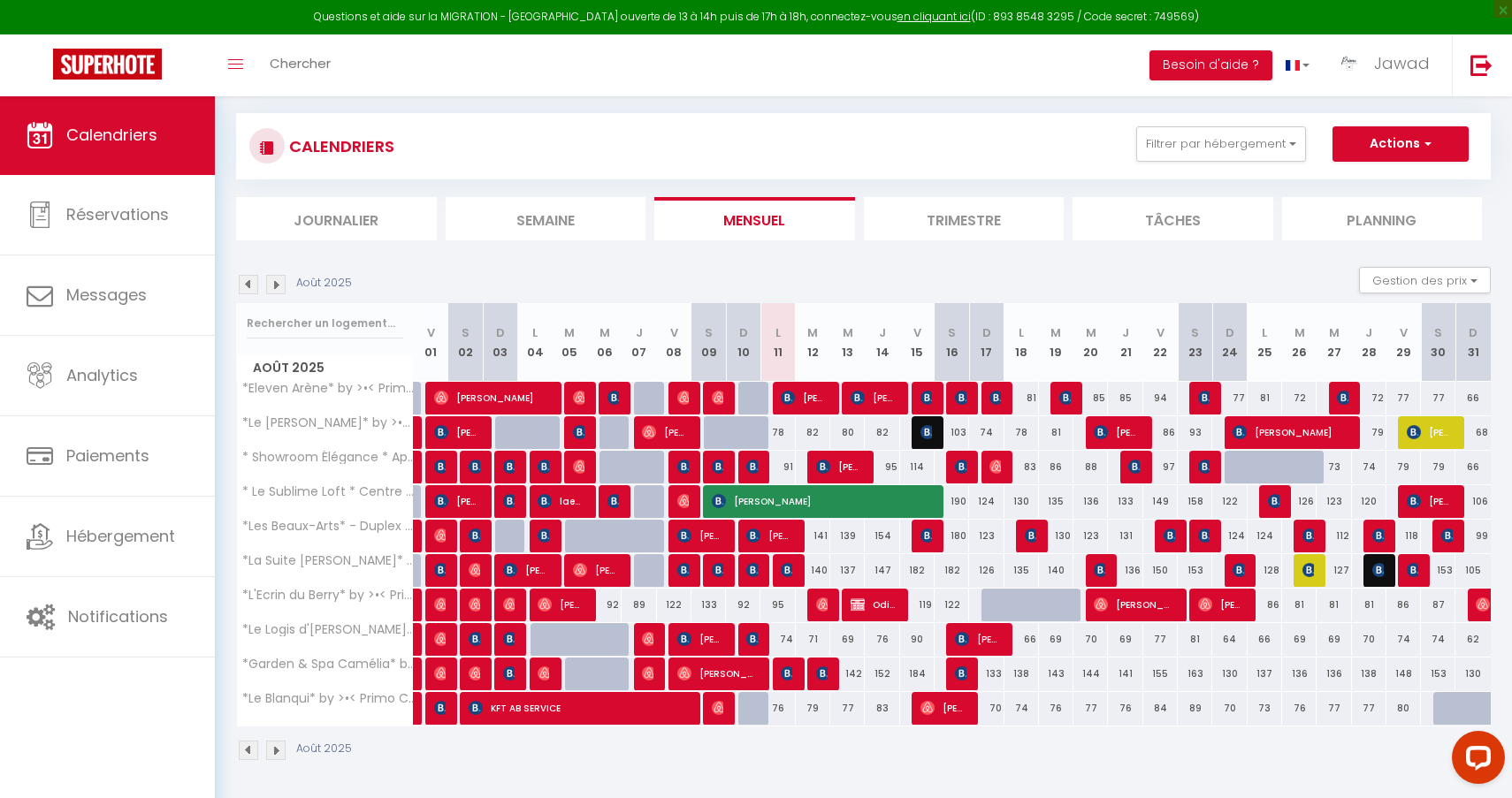
click at [648, 642] on img at bounding box center [649, 639] width 14 height 14
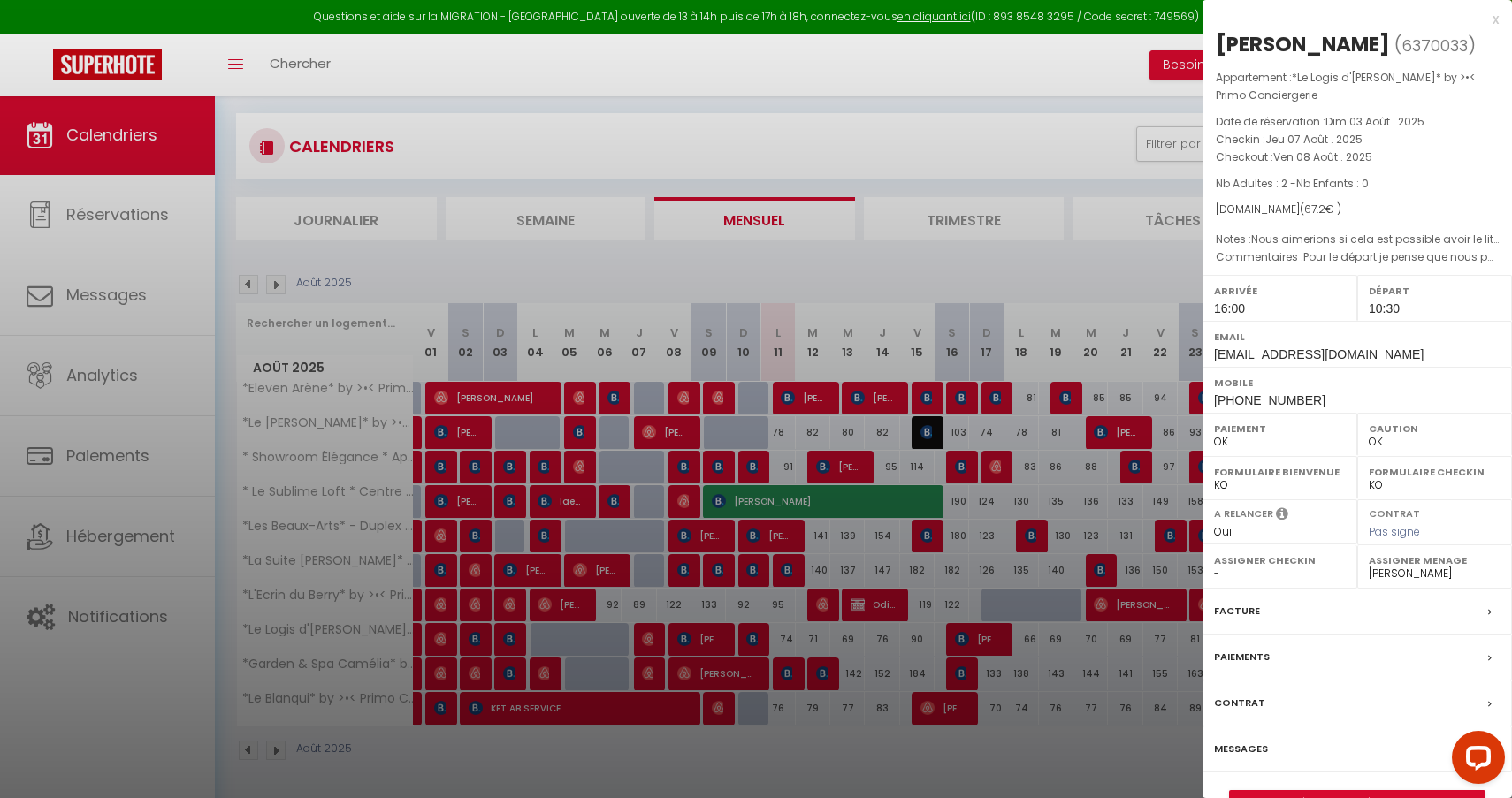
click at [556, 578] on div at bounding box center [756, 399] width 1512 height 798
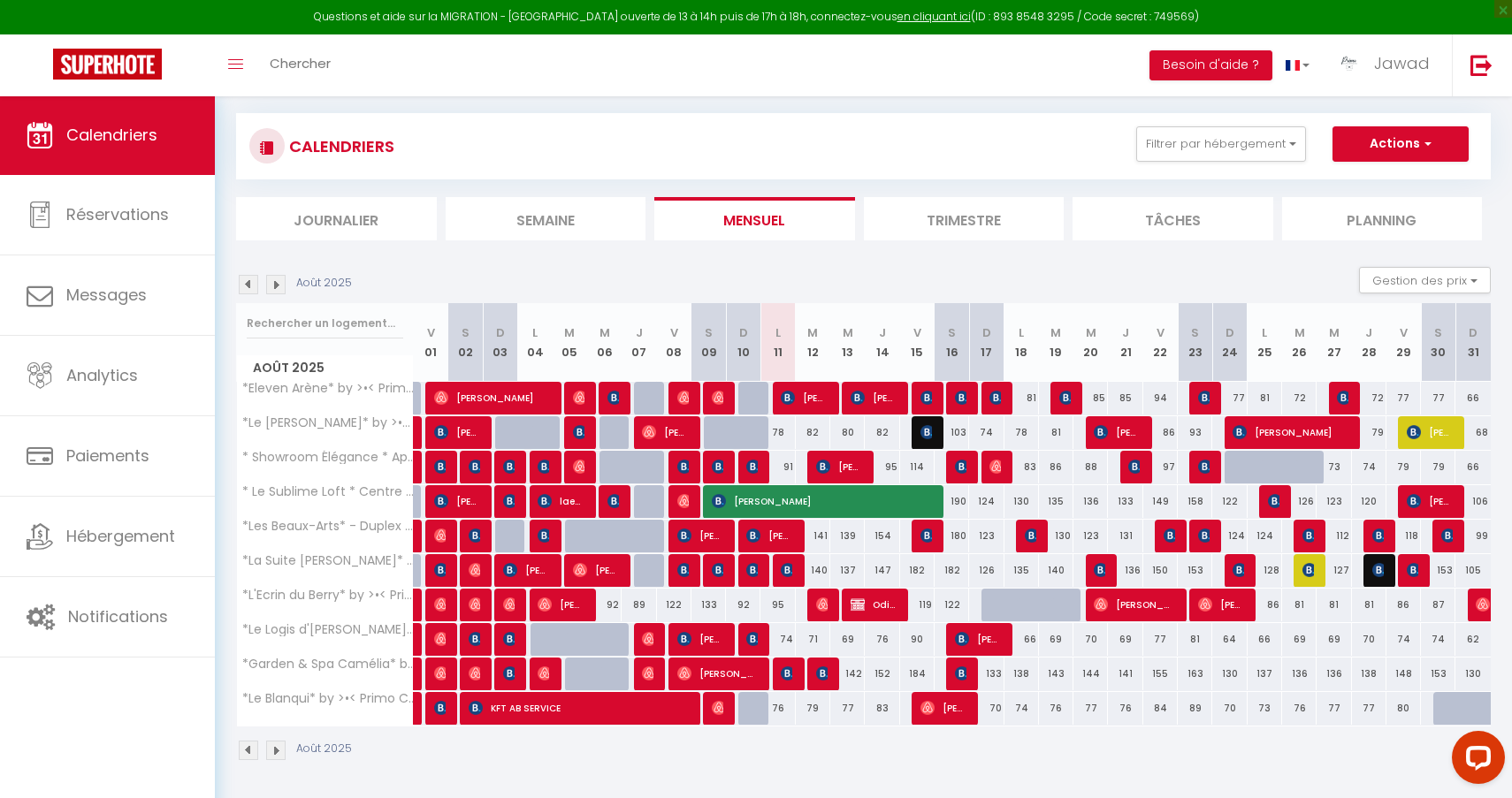
click at [703, 640] on span "[PERSON_NAME]" at bounding box center [701, 639] width 46 height 34
select select "0"
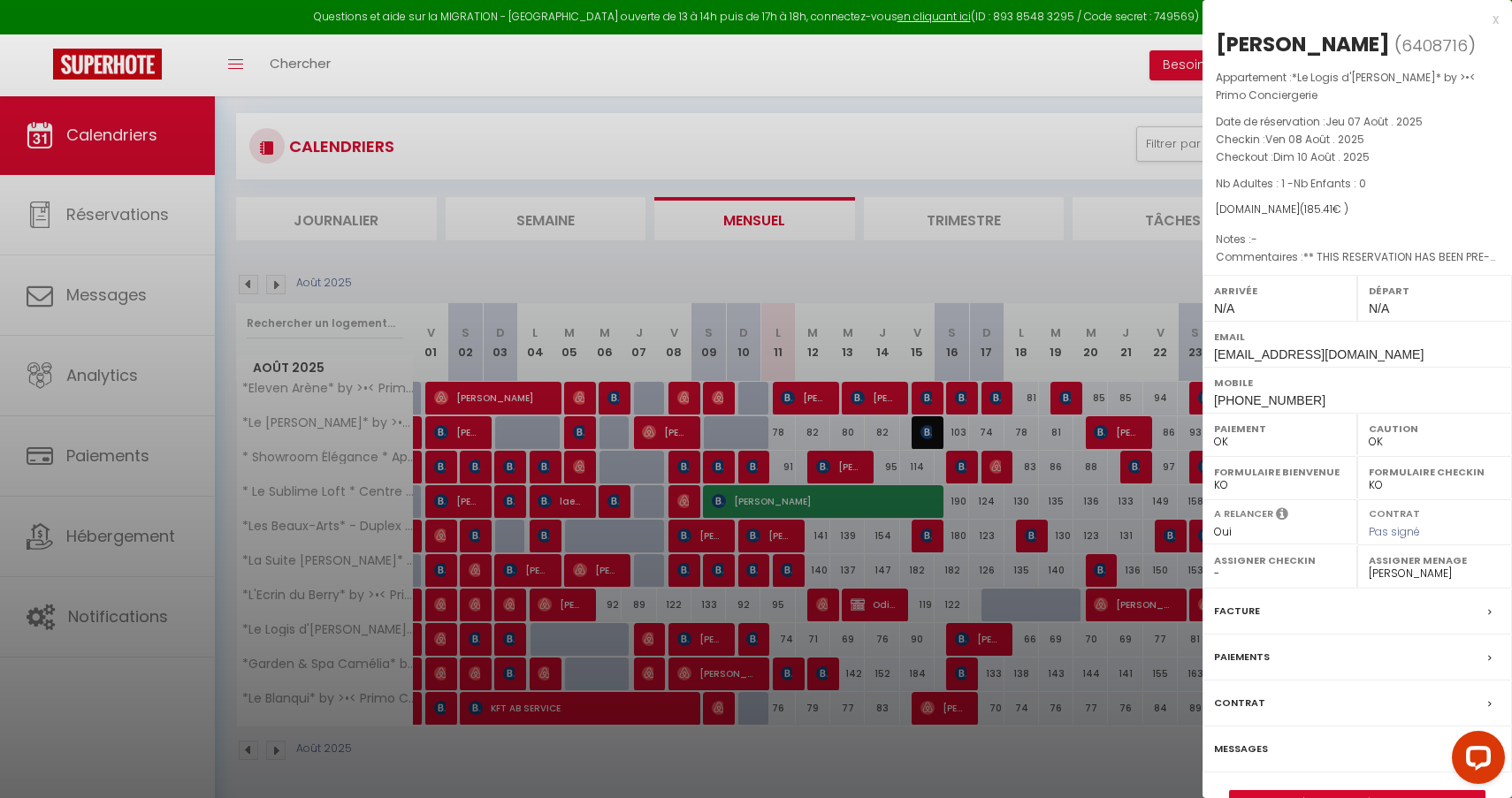
click at [695, 610] on div at bounding box center [756, 399] width 1512 height 798
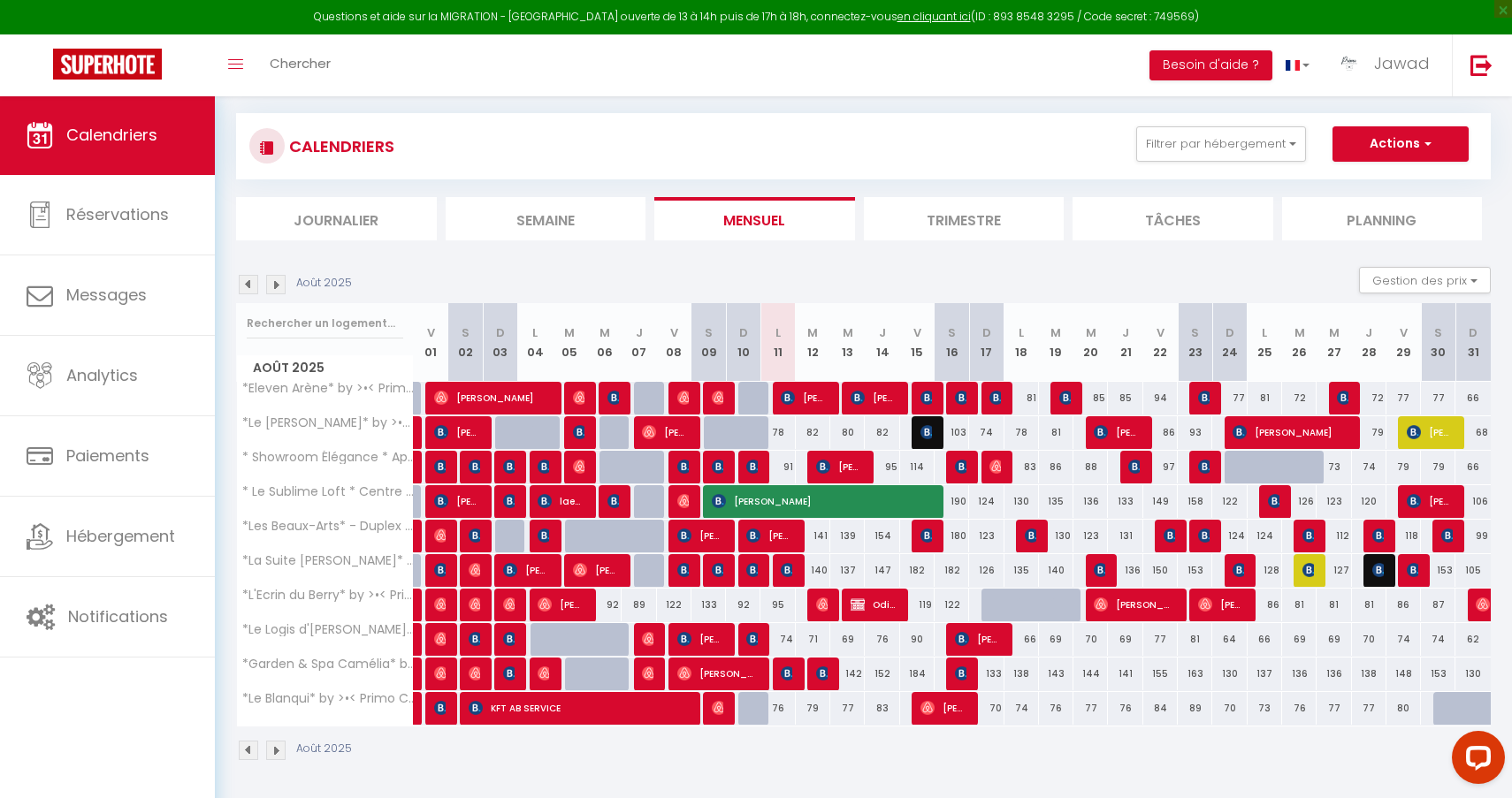
click at [754, 640] on img at bounding box center [754, 639] width 14 height 14
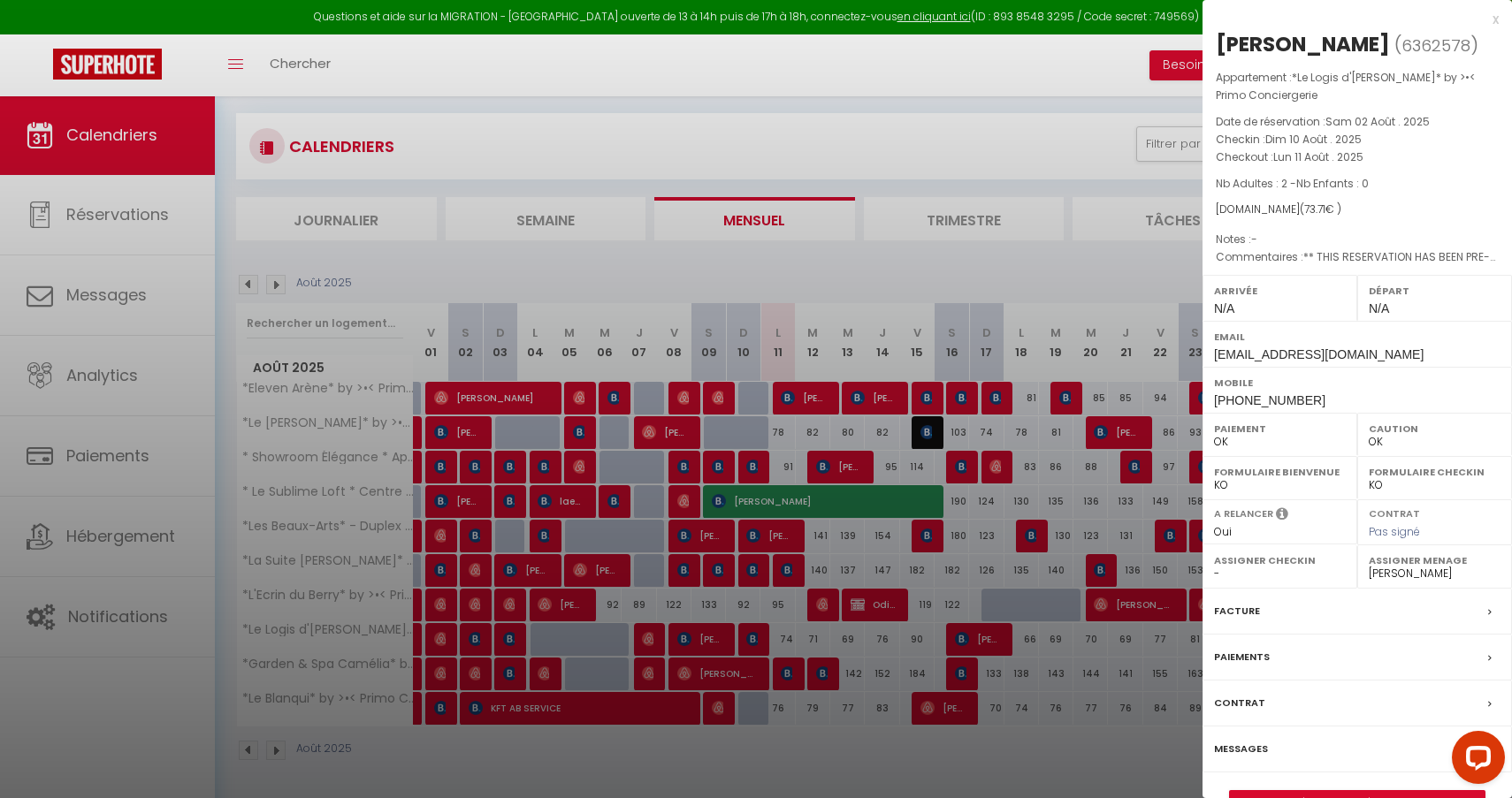
click at [797, 648] on div at bounding box center [756, 399] width 1512 height 798
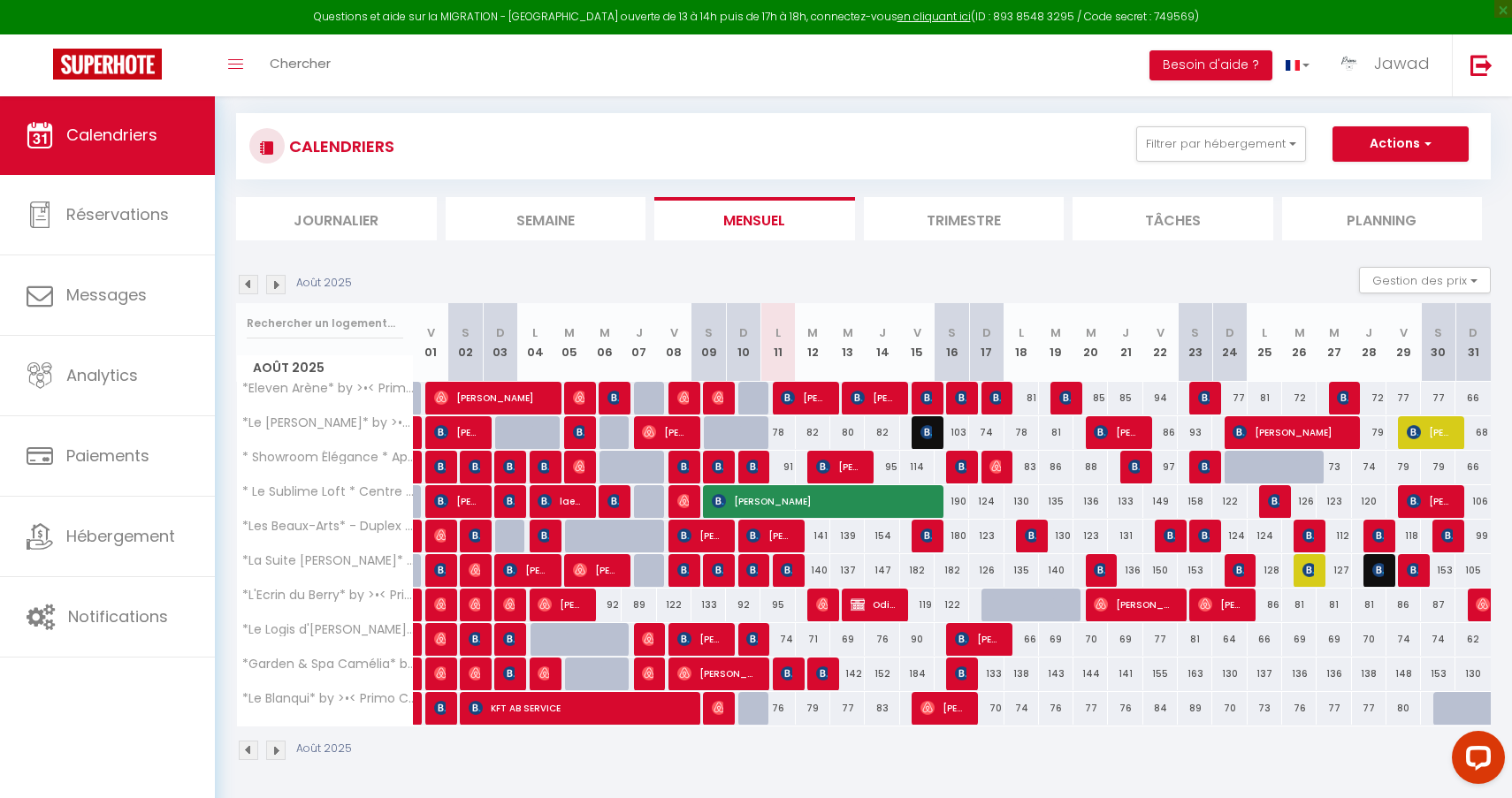
click at [757, 641] on img at bounding box center [754, 639] width 14 height 14
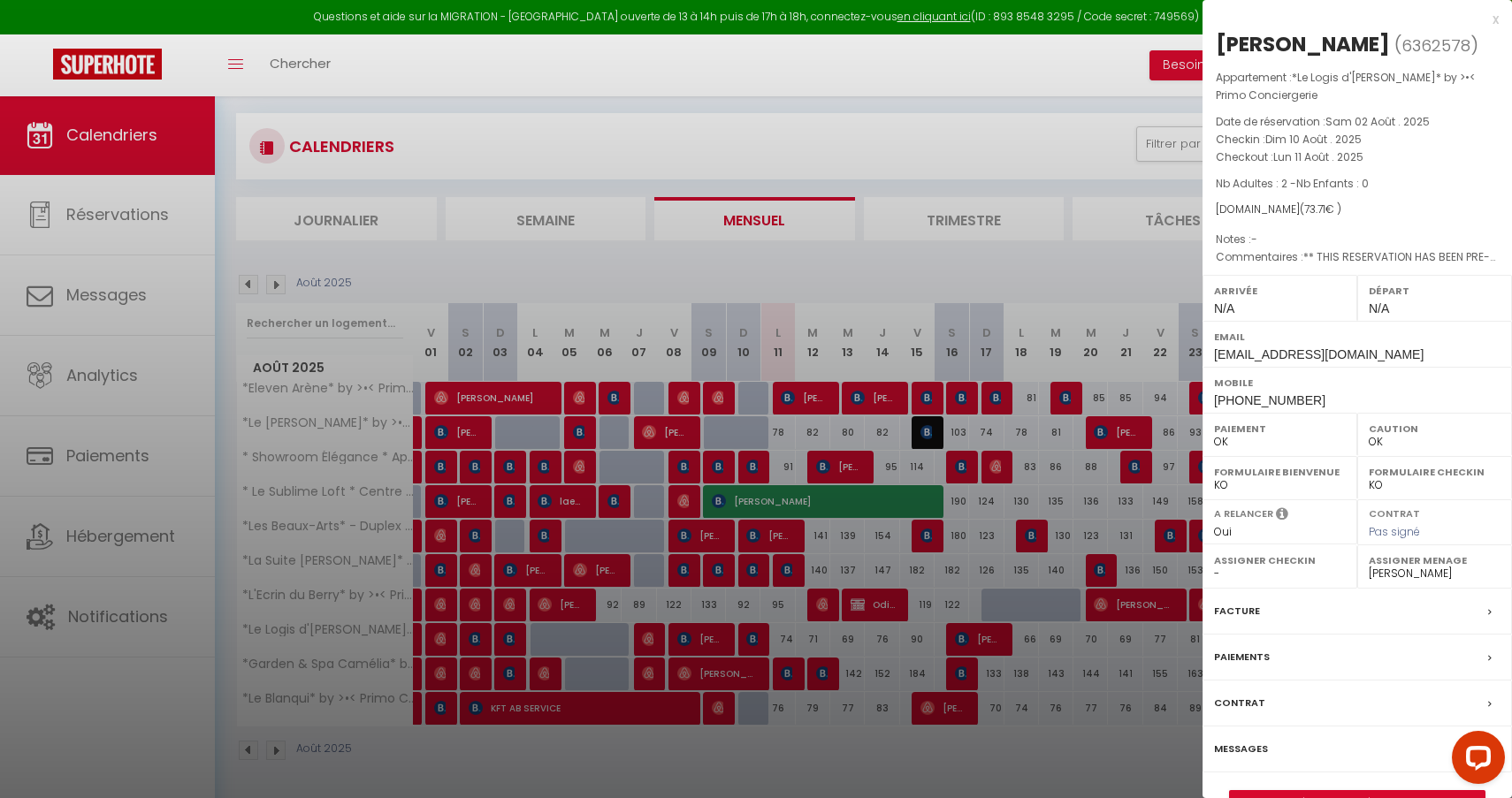
click at [1341, 791] on link "Détails de la réservation" at bounding box center [1357, 802] width 255 height 23
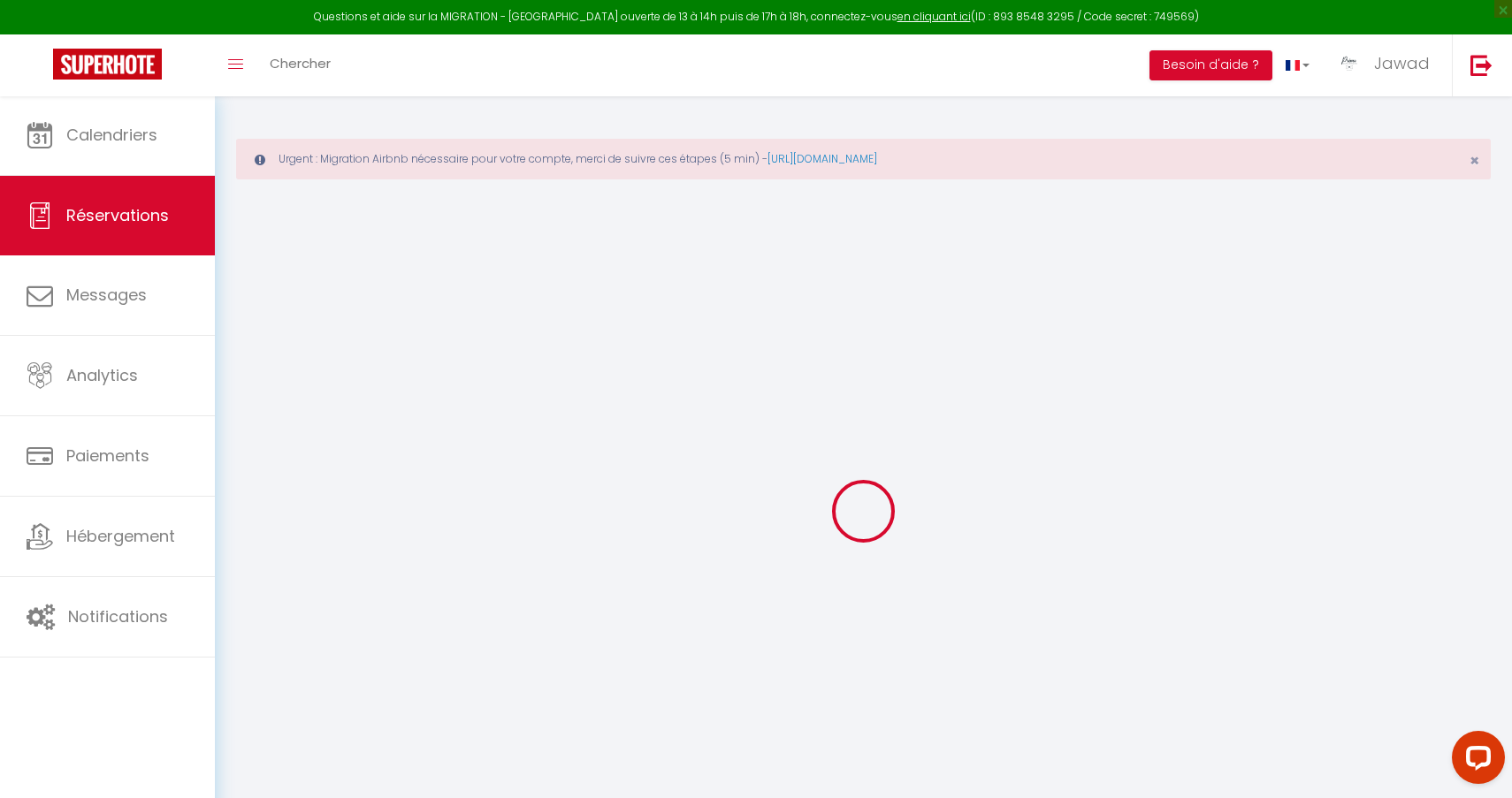
type input "Nathalie"
type input "Douziech"
type input "ndouzi.287418@guest.booking.com"
type input "+33688085735"
select select "FR"
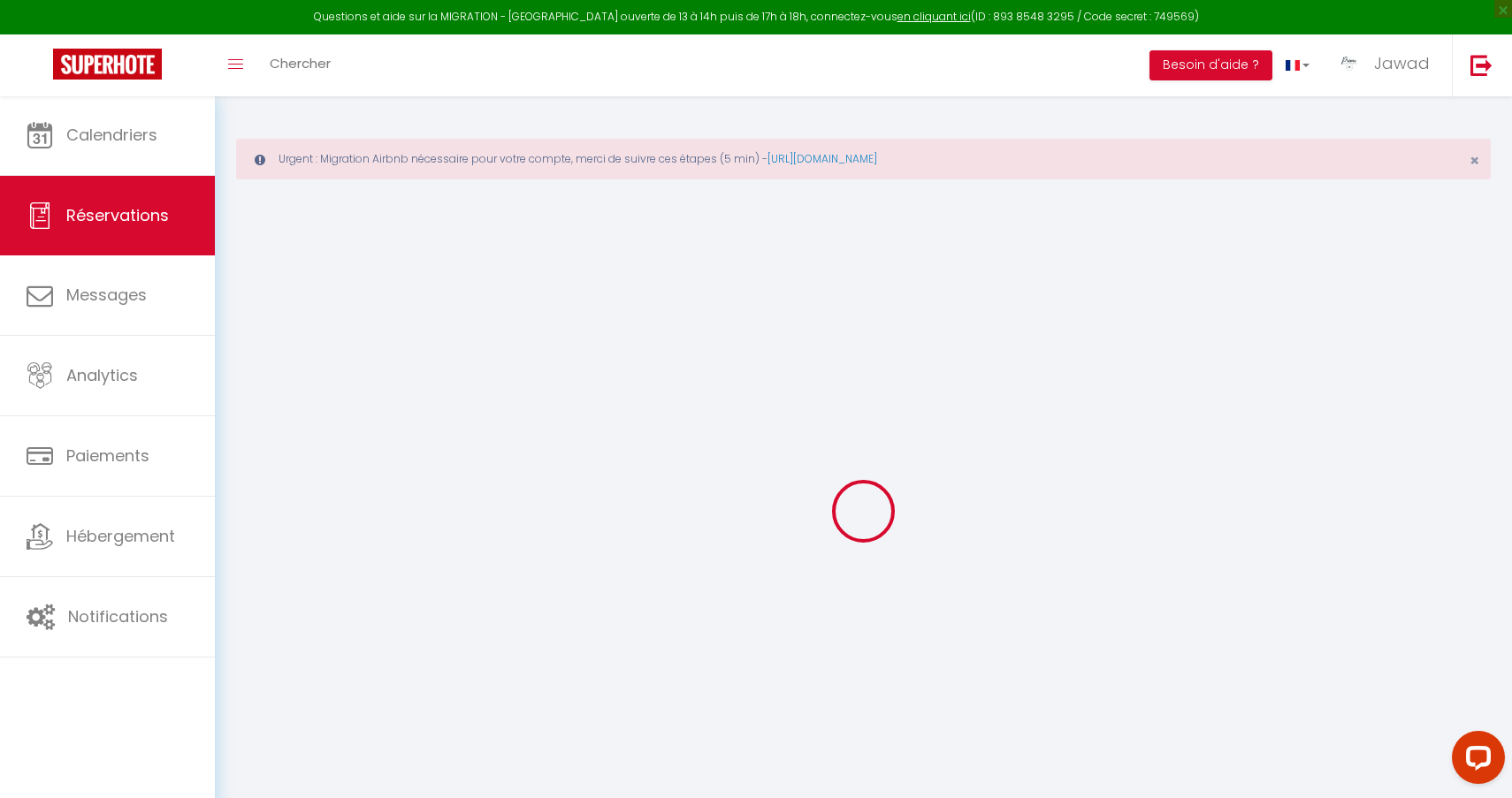
type input "10.53"
type input "1.03"
select select "70227"
select select "1"
select select
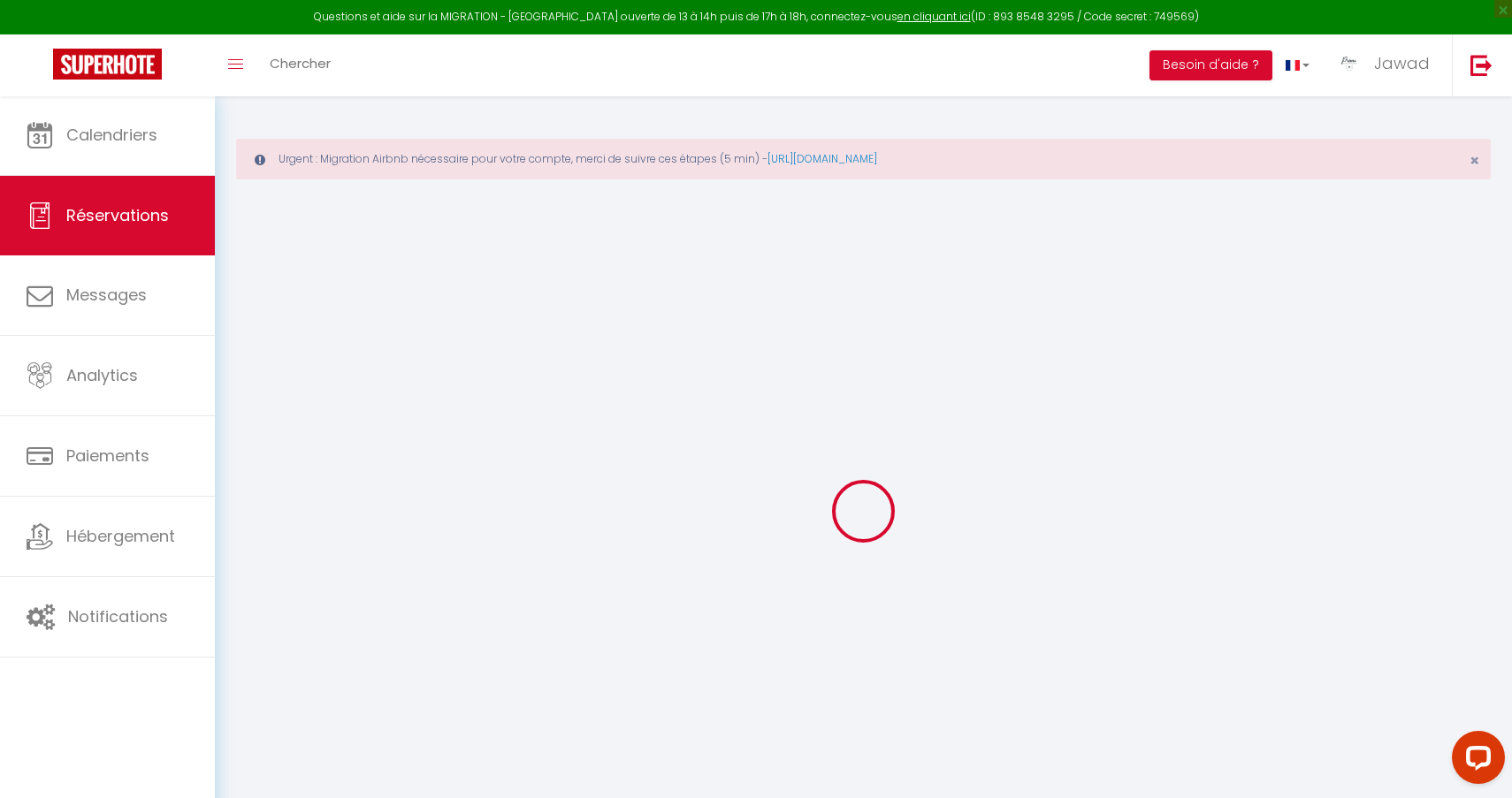
select select
type input "2"
select select "12"
select select "15"
type input "70.2"
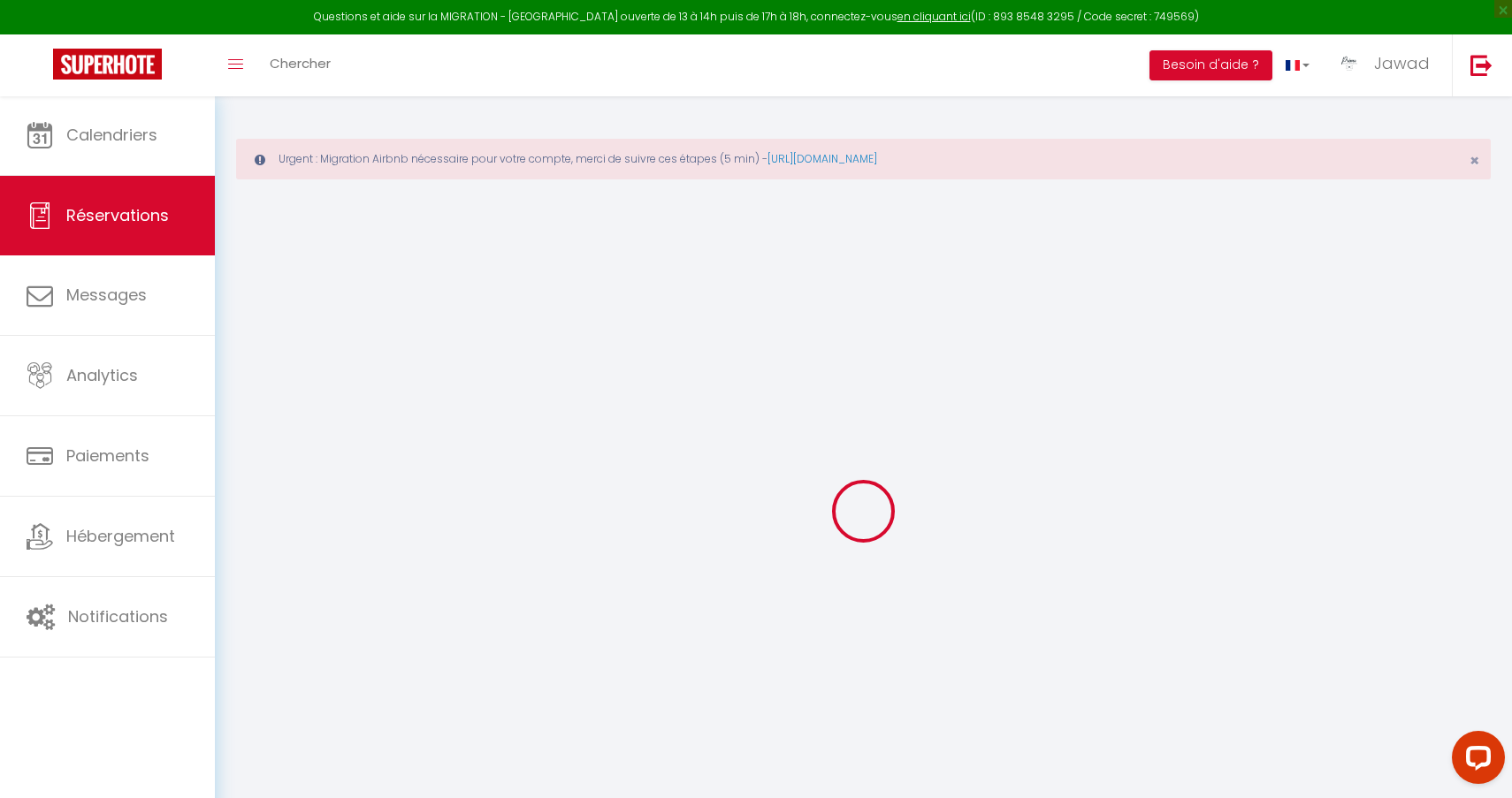
checkbox input "false"
type input "0"
select select "2"
type input "0"
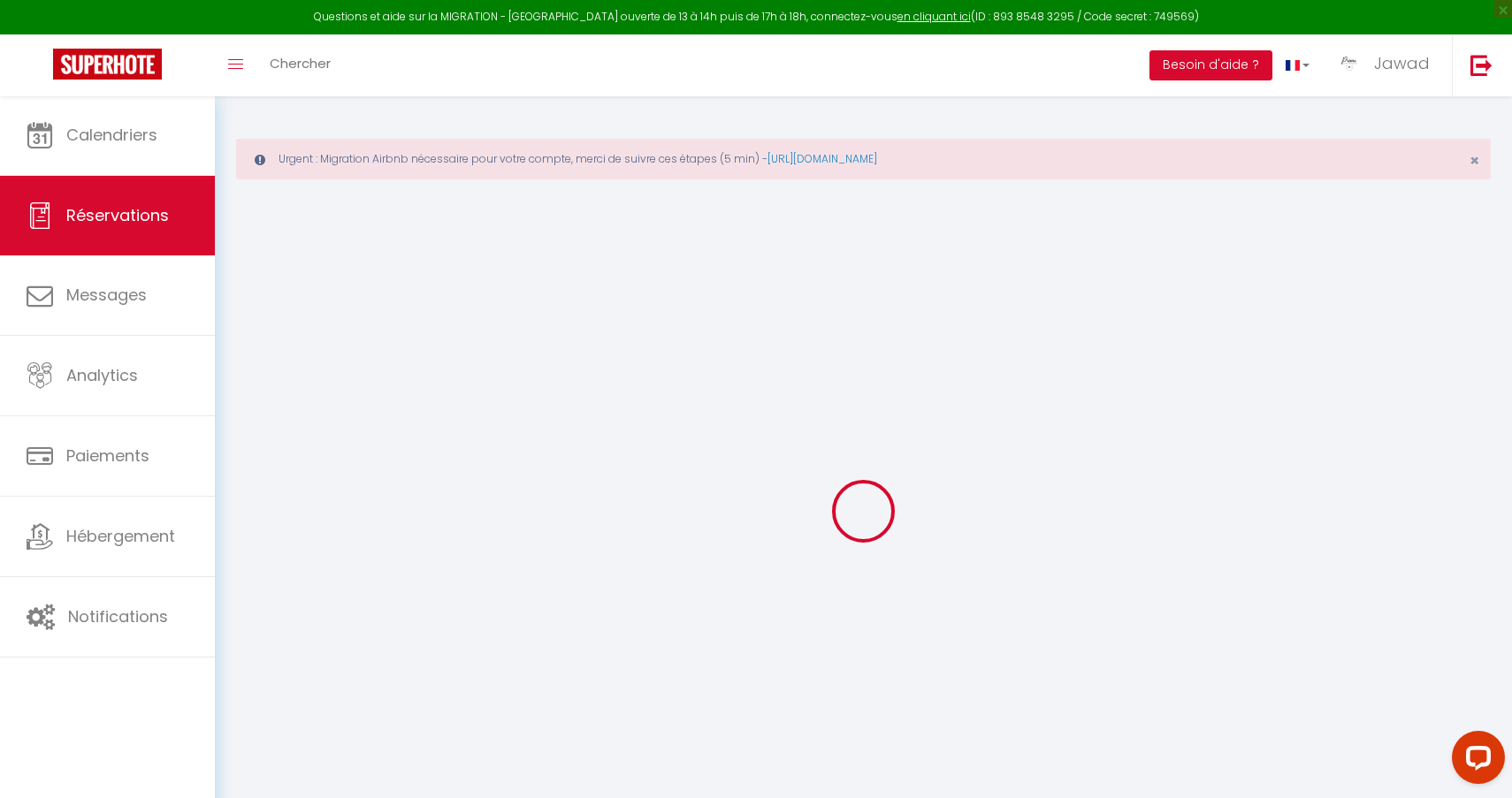
type input "0"
select select
checkbox input "false"
select select
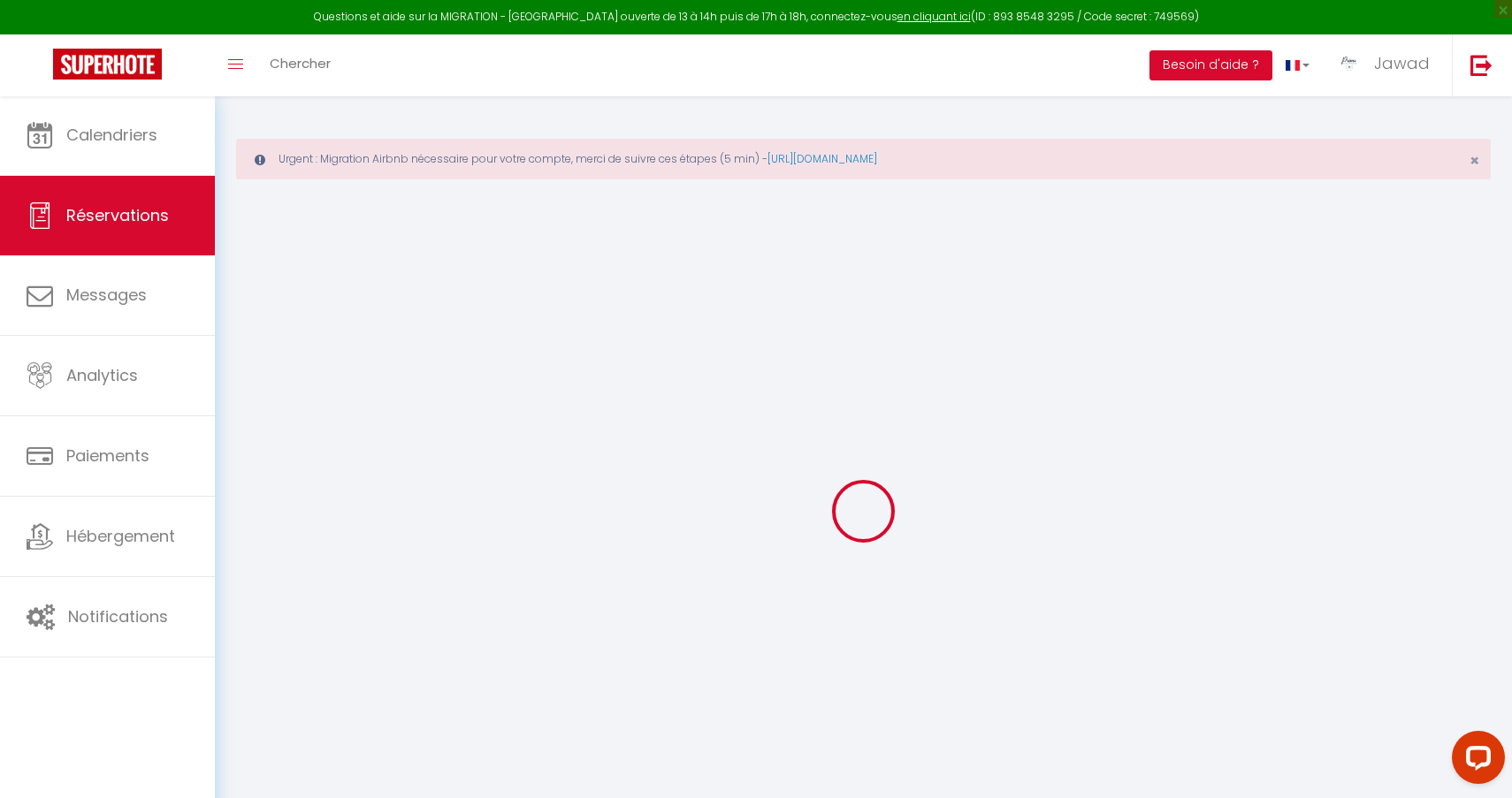
select select
checkbox input "false"
select select
checkbox input "false"
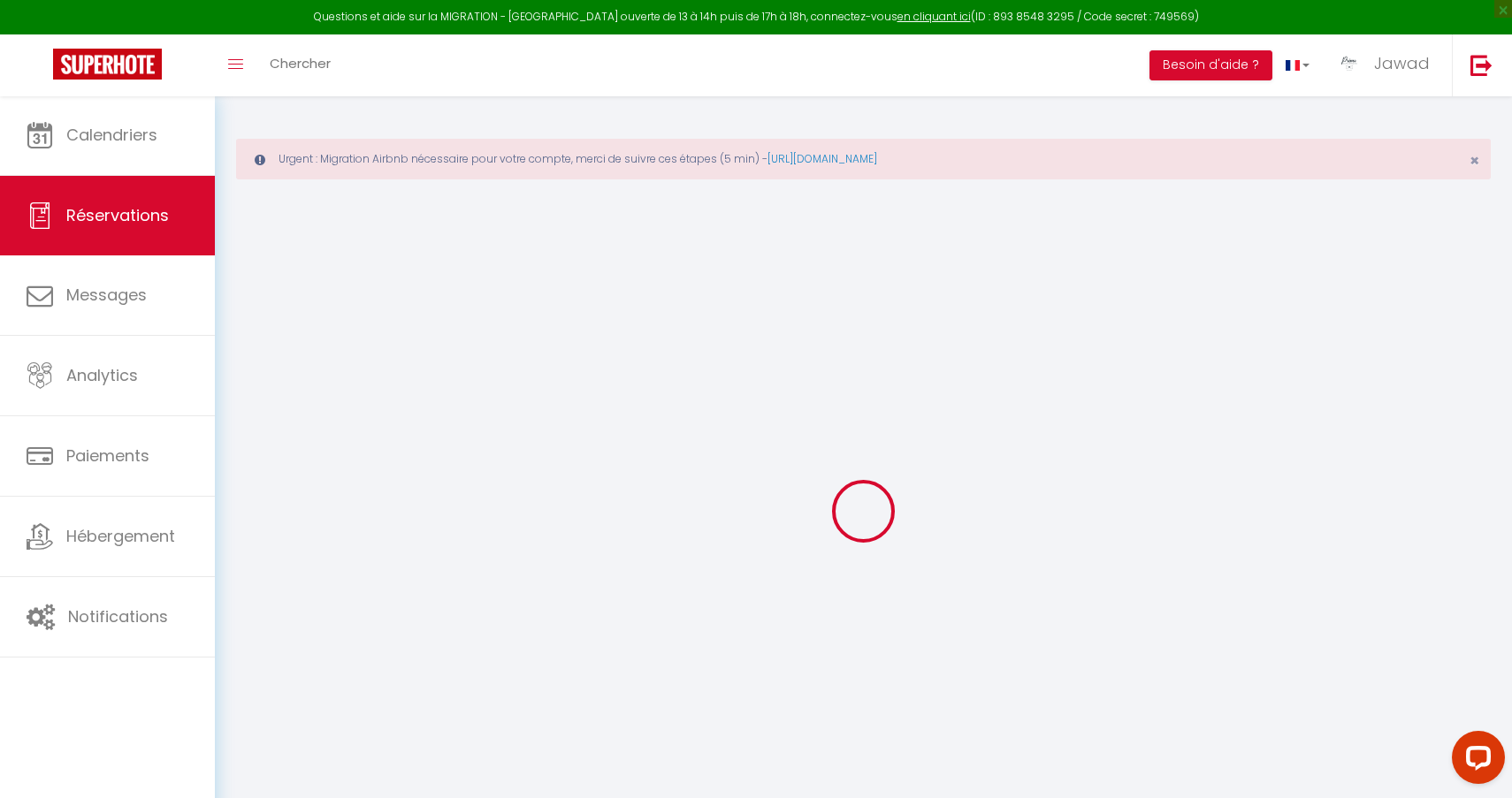
select select
checkbox input "false"
type textarea "** THIS RESERVATION HAS BEEN PRE-PAID ** BOOKING NOTE : Payment charge is EUR 1…"
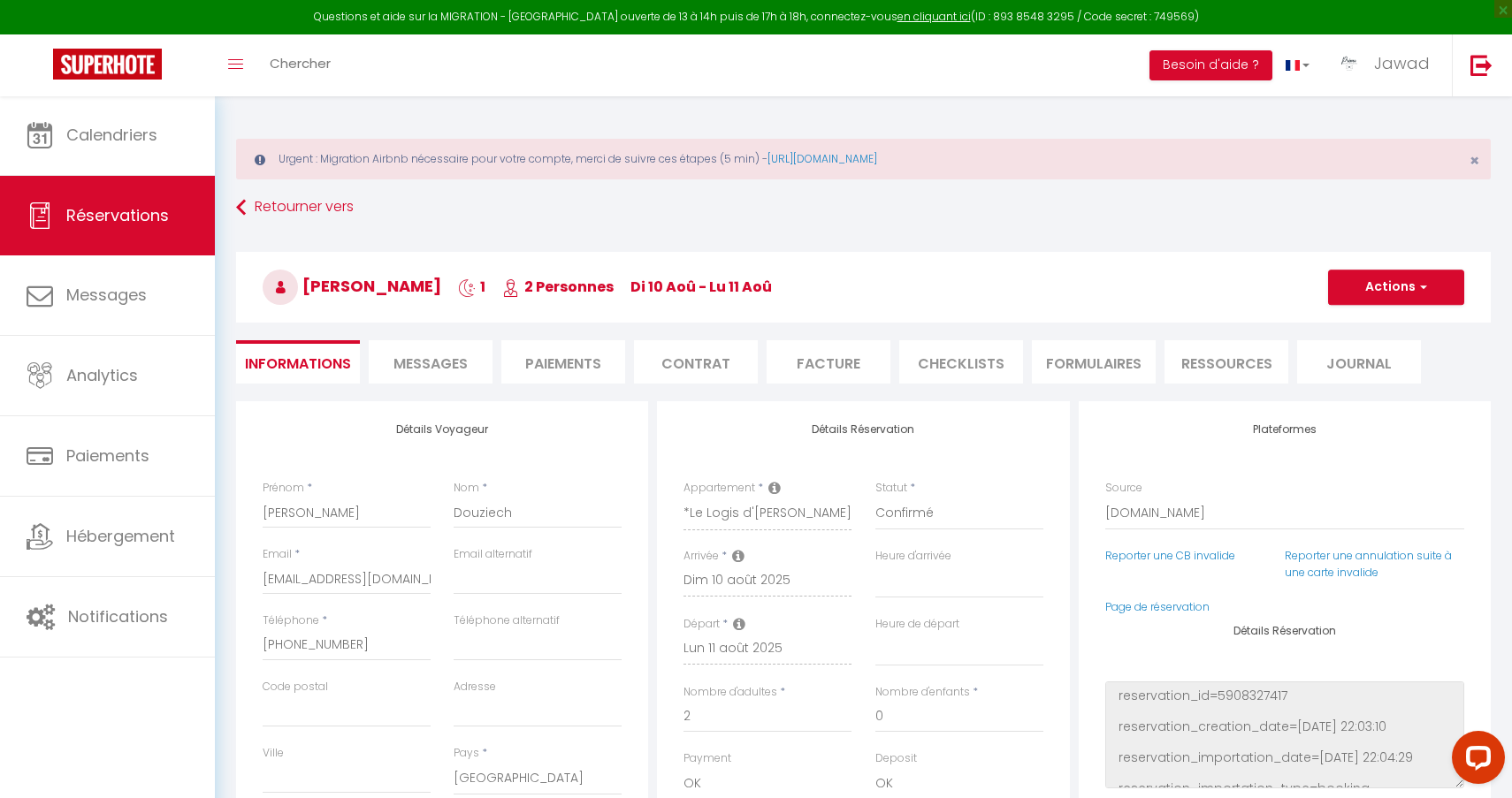
type input "3.51"
select select
checkbox input "false"
select select
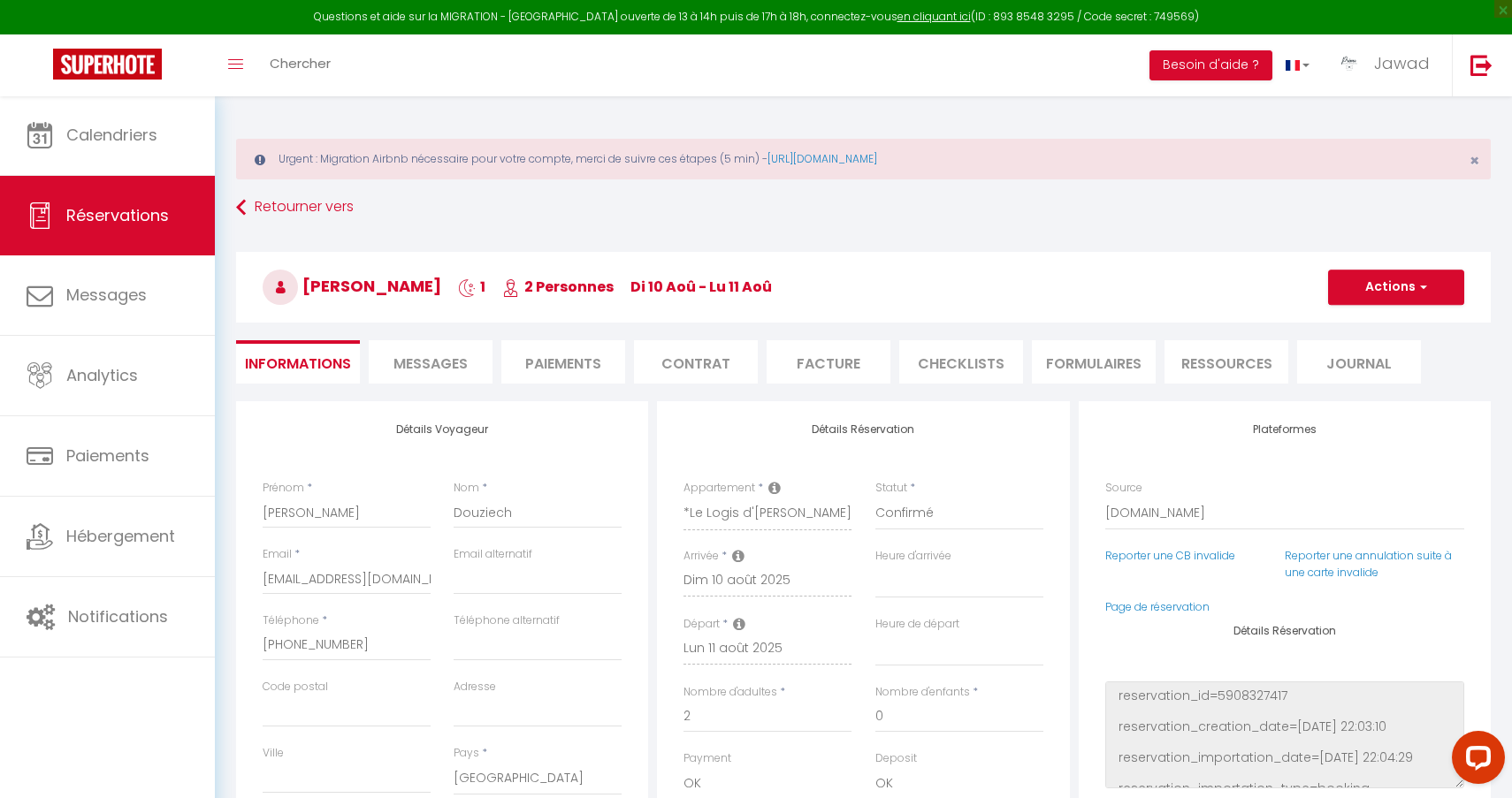
select select
click at [425, 361] on span "Messages" at bounding box center [431, 364] width 74 height 20
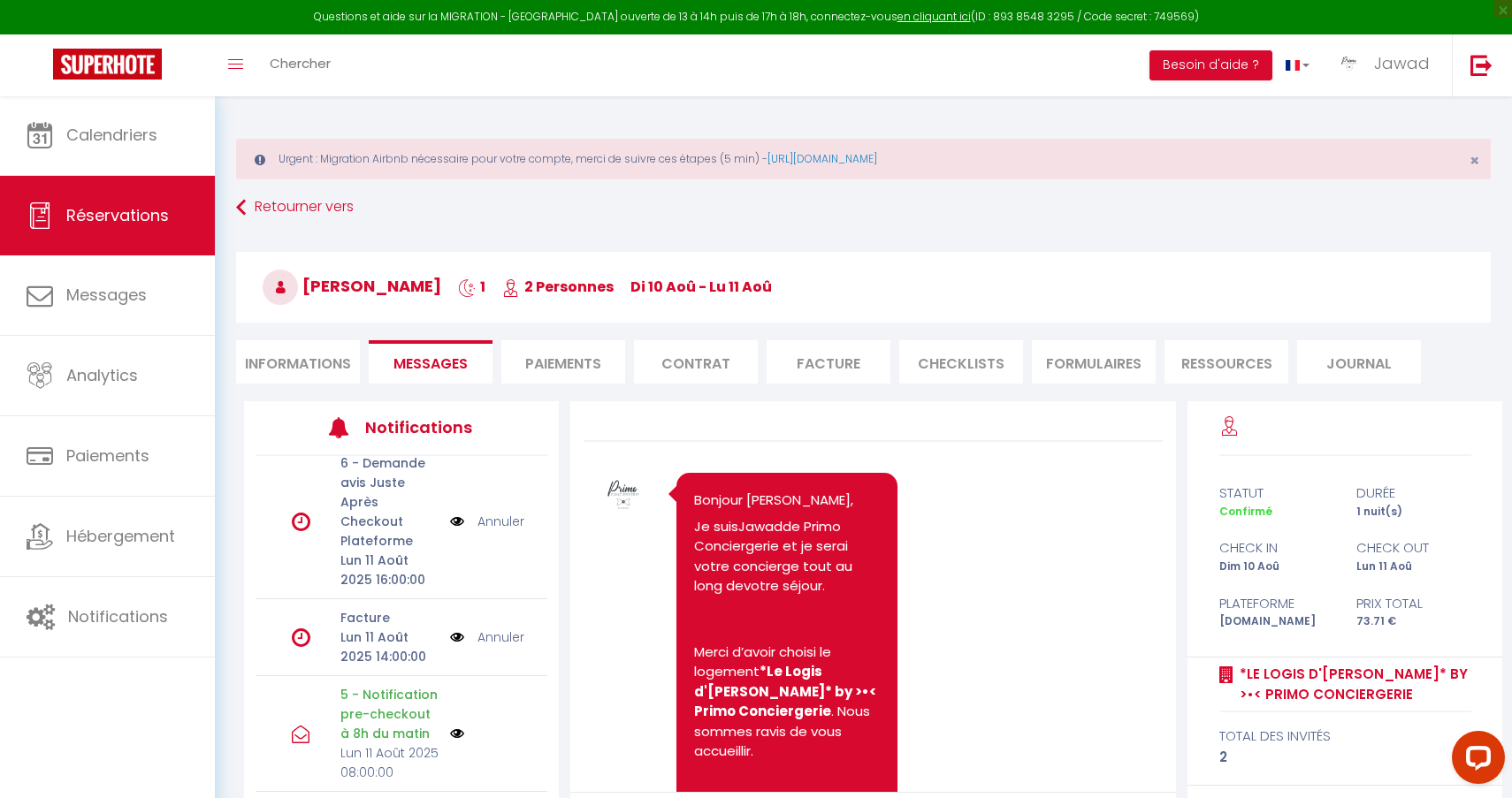
scroll to position [68, 0]
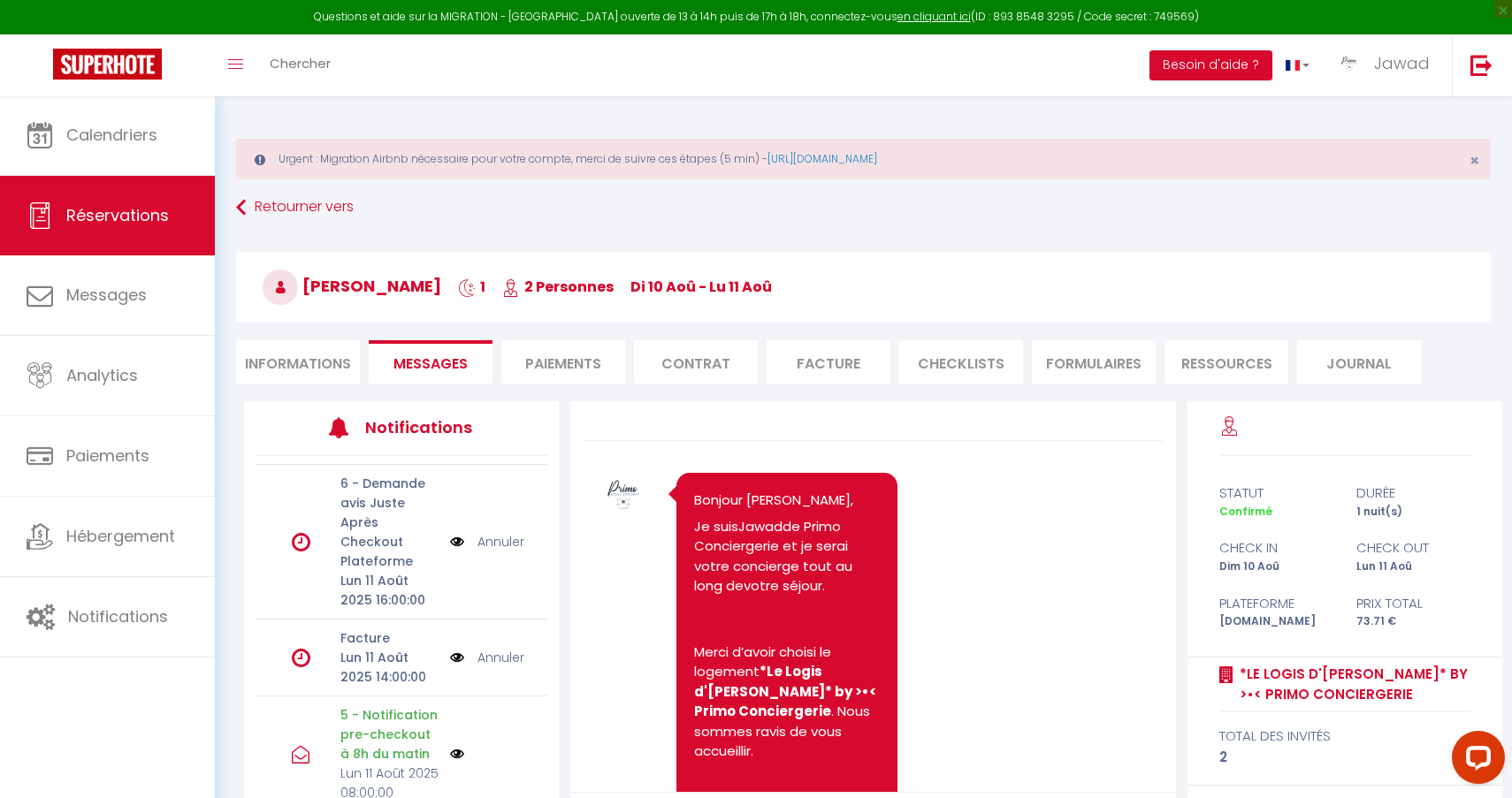
click at [501, 551] on link "Annuler" at bounding box center [501, 541] width 47 height 19
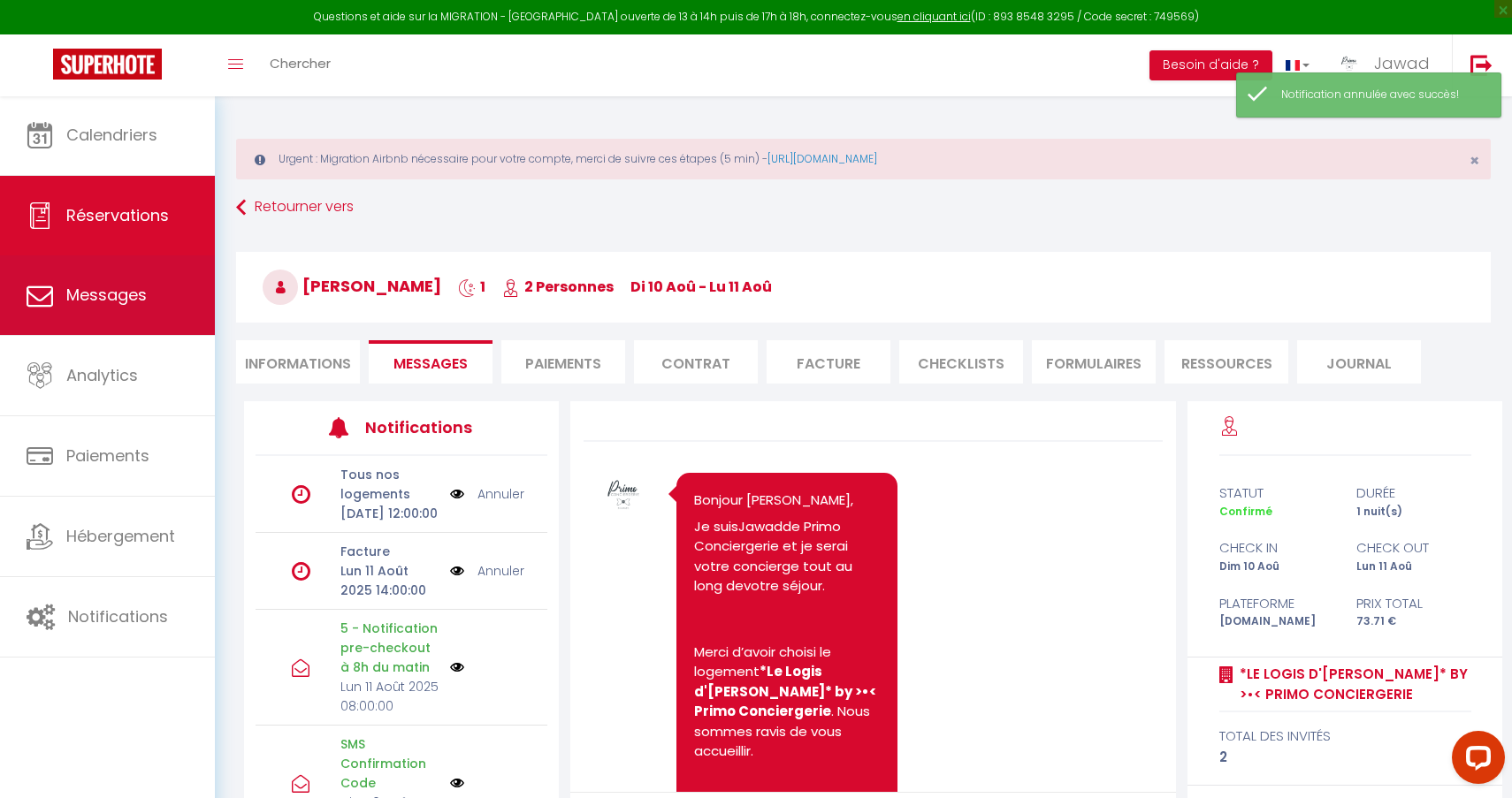
scroll to position [0, 0]
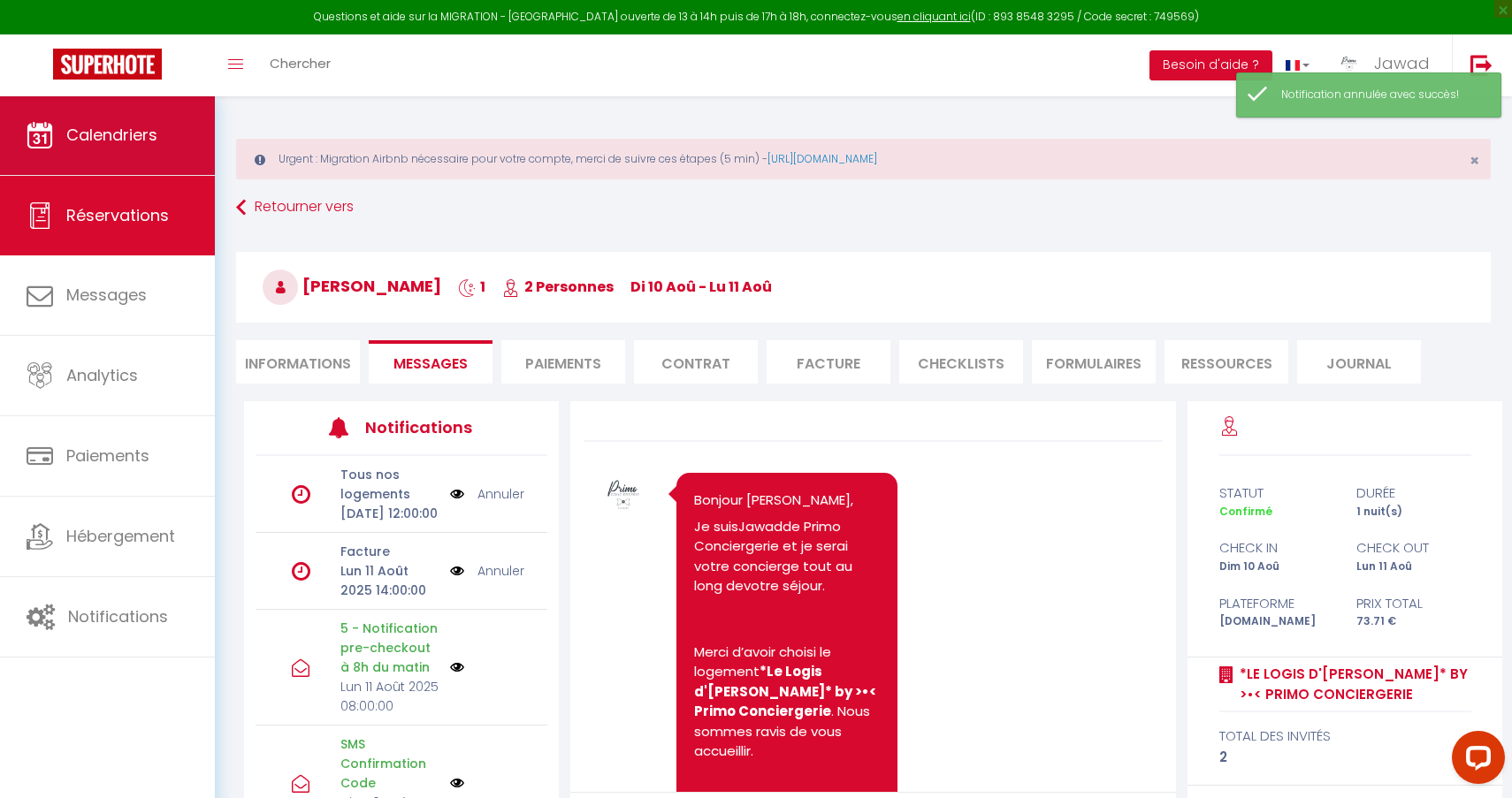
click at [121, 150] on link "Calendriers" at bounding box center [107, 136] width 215 height 80
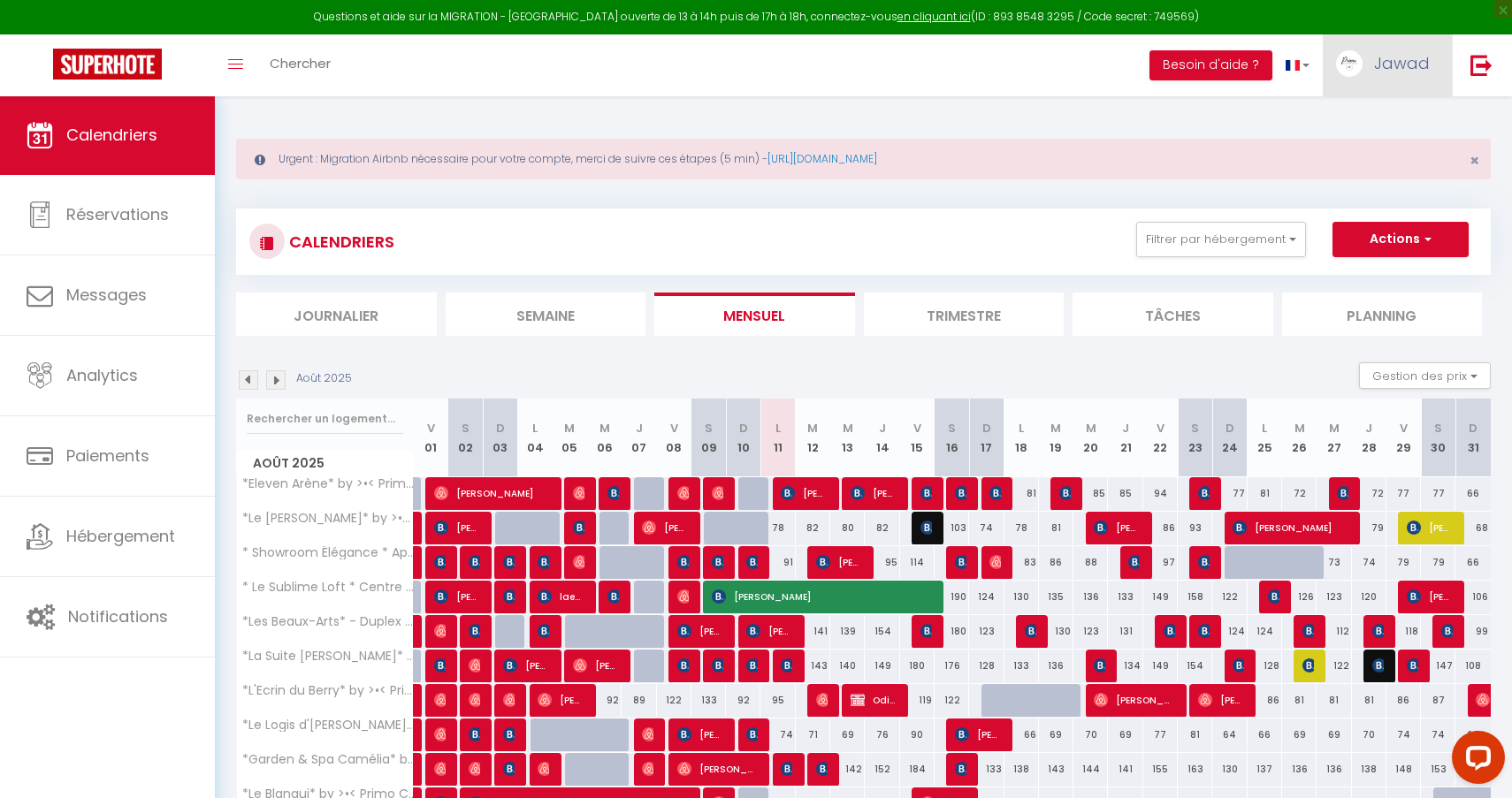
click at [1362, 65] on img at bounding box center [1349, 63] width 27 height 27
click at [1377, 114] on link "Paramètres" at bounding box center [1381, 123] width 131 height 30
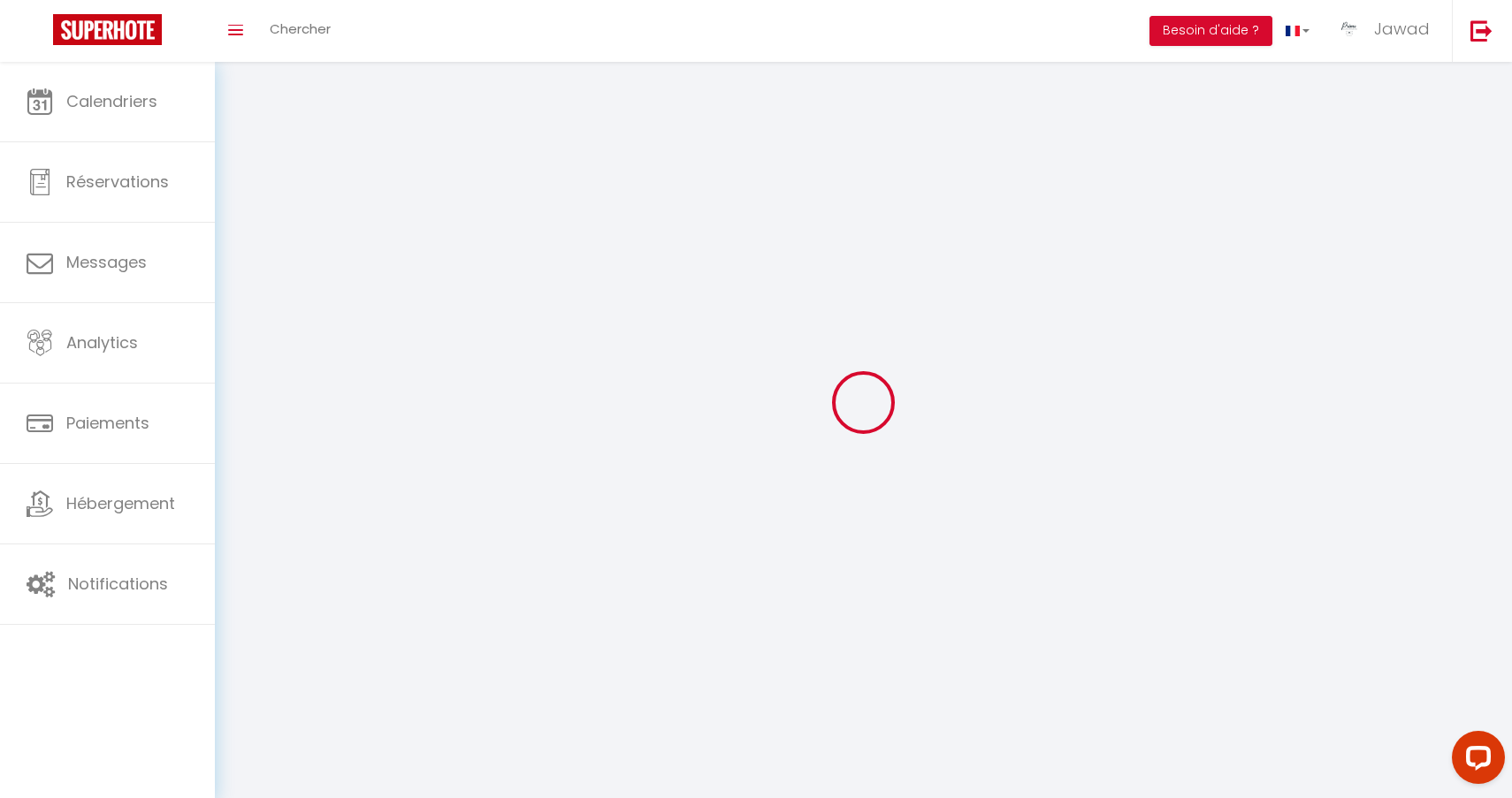
select select
type input "Jawad"
type input "KHACIME"
type input "0761256295"
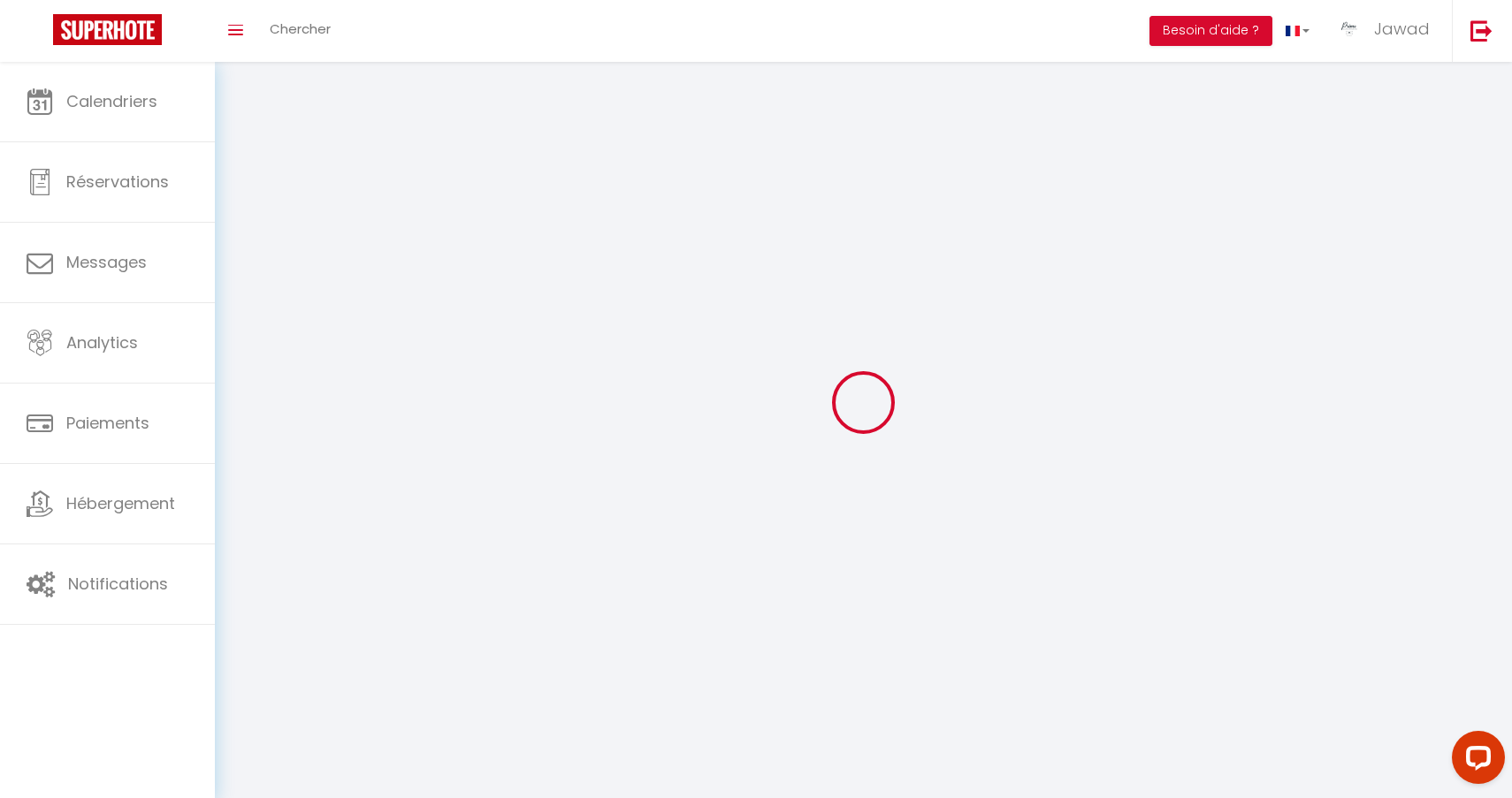
type input "[STREET_ADDRESS]"
type input "58180"
type input "MARZY"
type input "H4HEhYysyphz392cAWMxqCgCw"
type input "my69EnaDzk8MzYoVs8xsNwzNW"
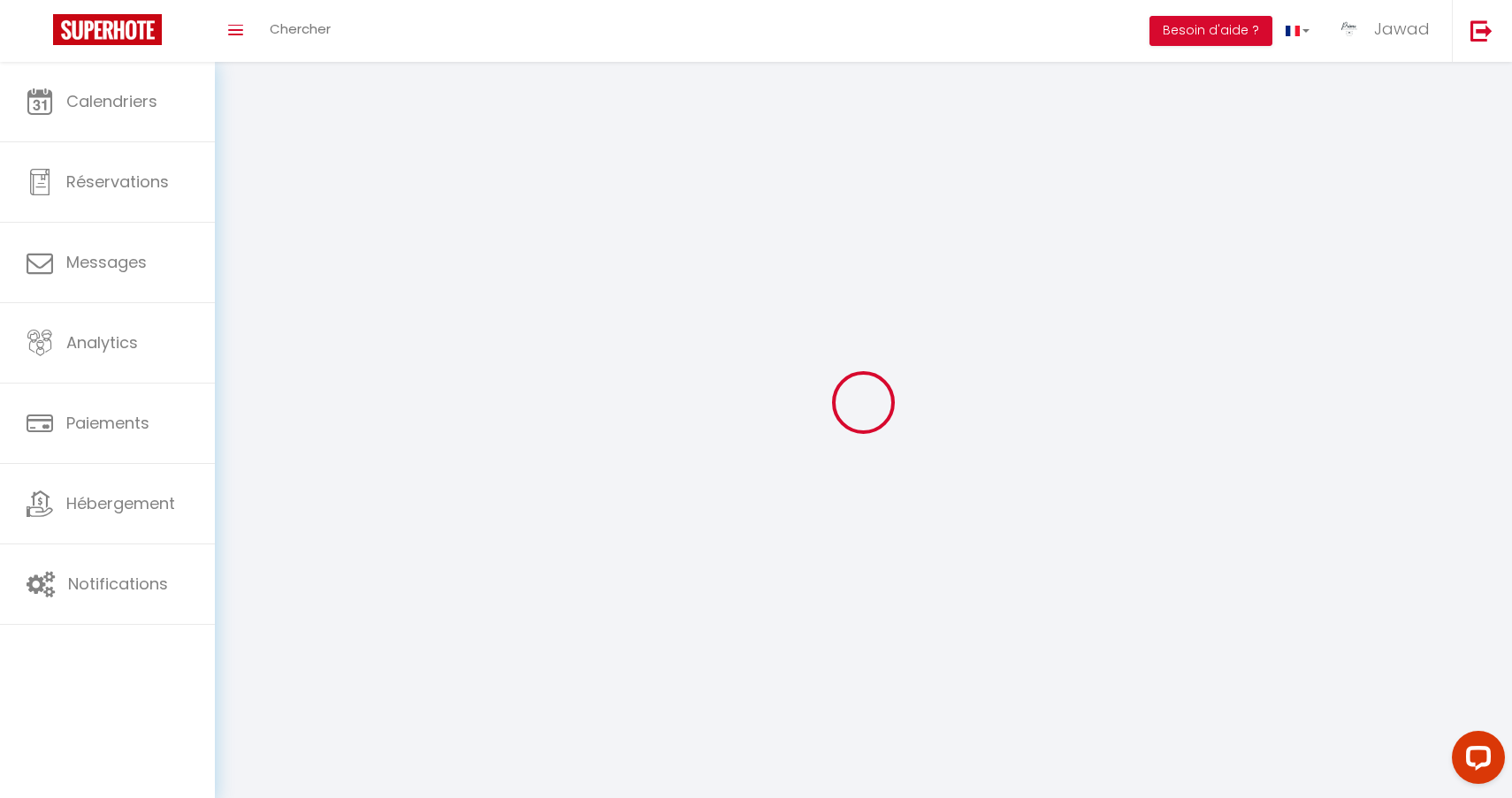
type input "[URL][DOMAIN_NAME]"
select select "28"
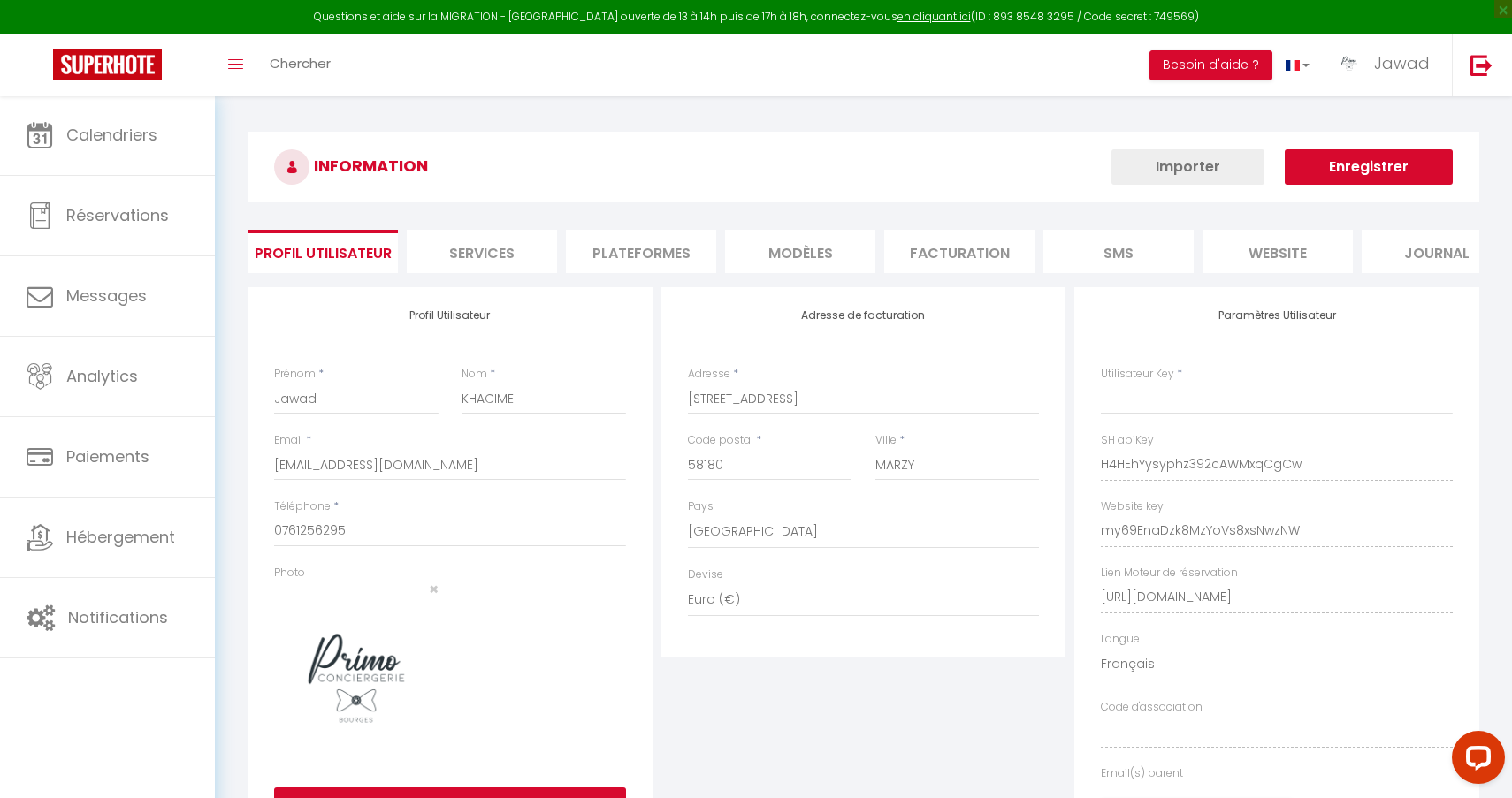
type input "H4HEhYysyphz392cAWMxqCgCw"
type input "my69EnaDzk8MzYoVs8xsNwzNW"
type input "[URL][DOMAIN_NAME]"
select select "fr"
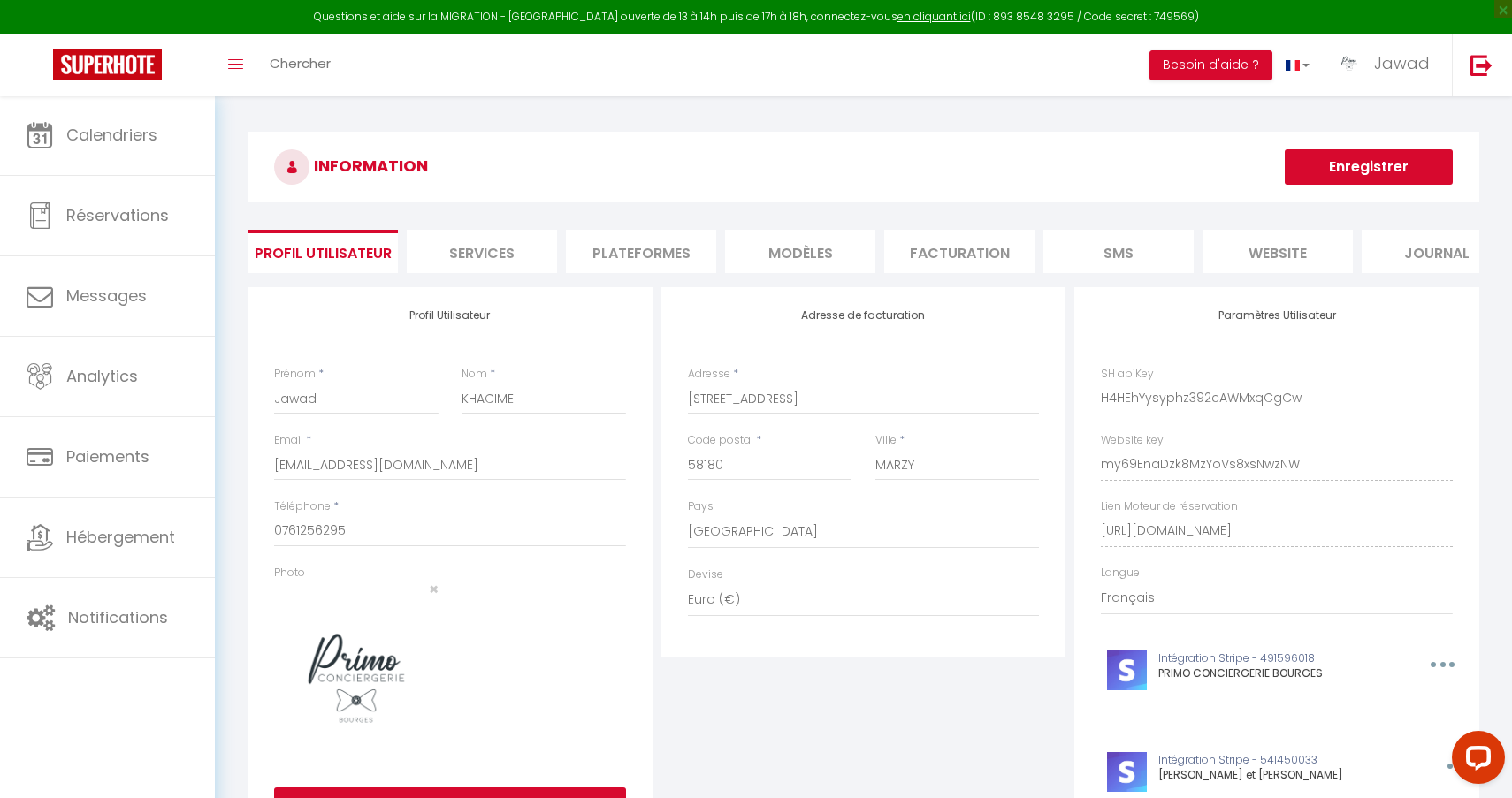
click at [623, 250] on li "Plateformes" at bounding box center [641, 251] width 150 height 43
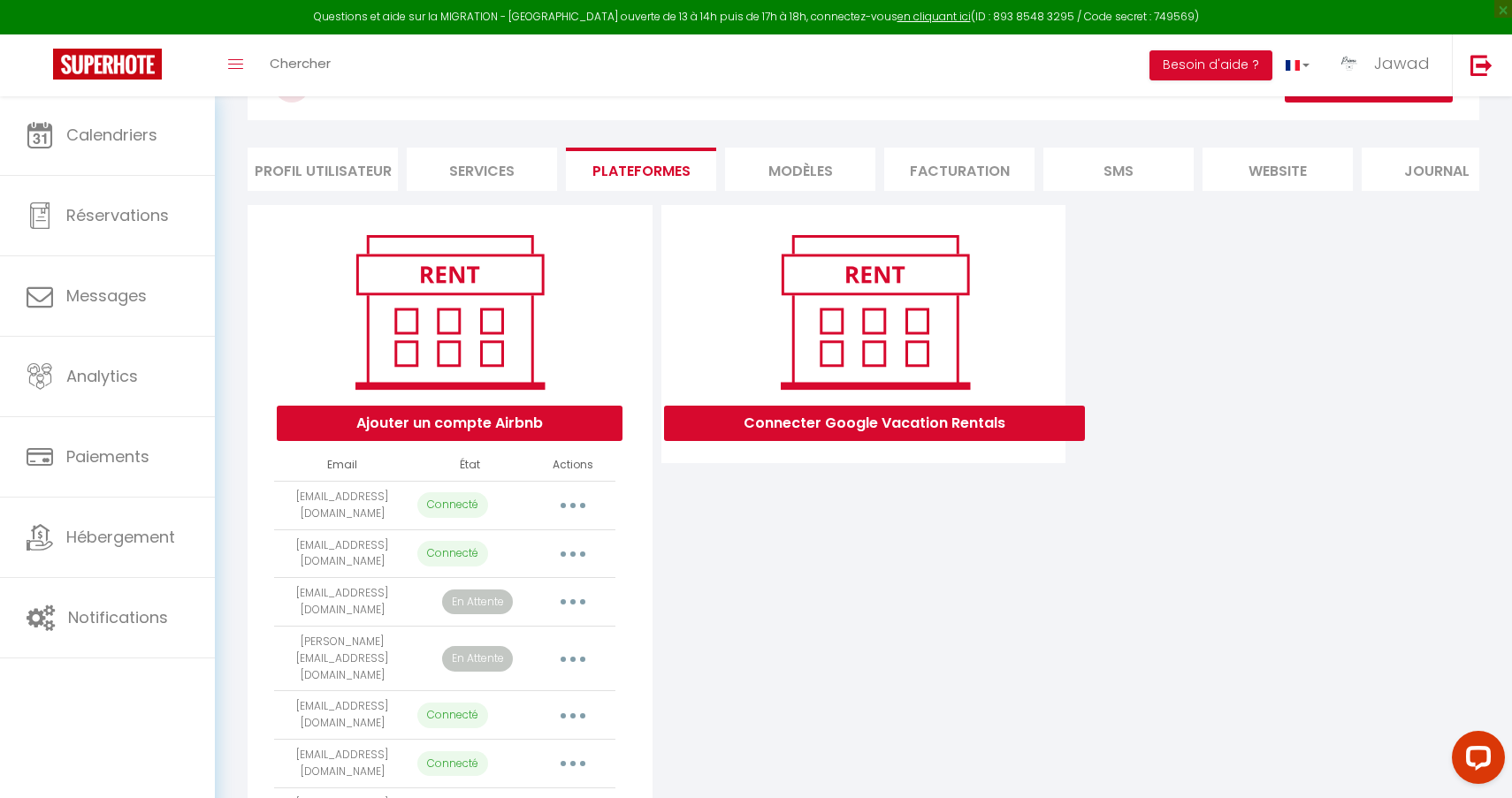
scroll to position [97, 0]
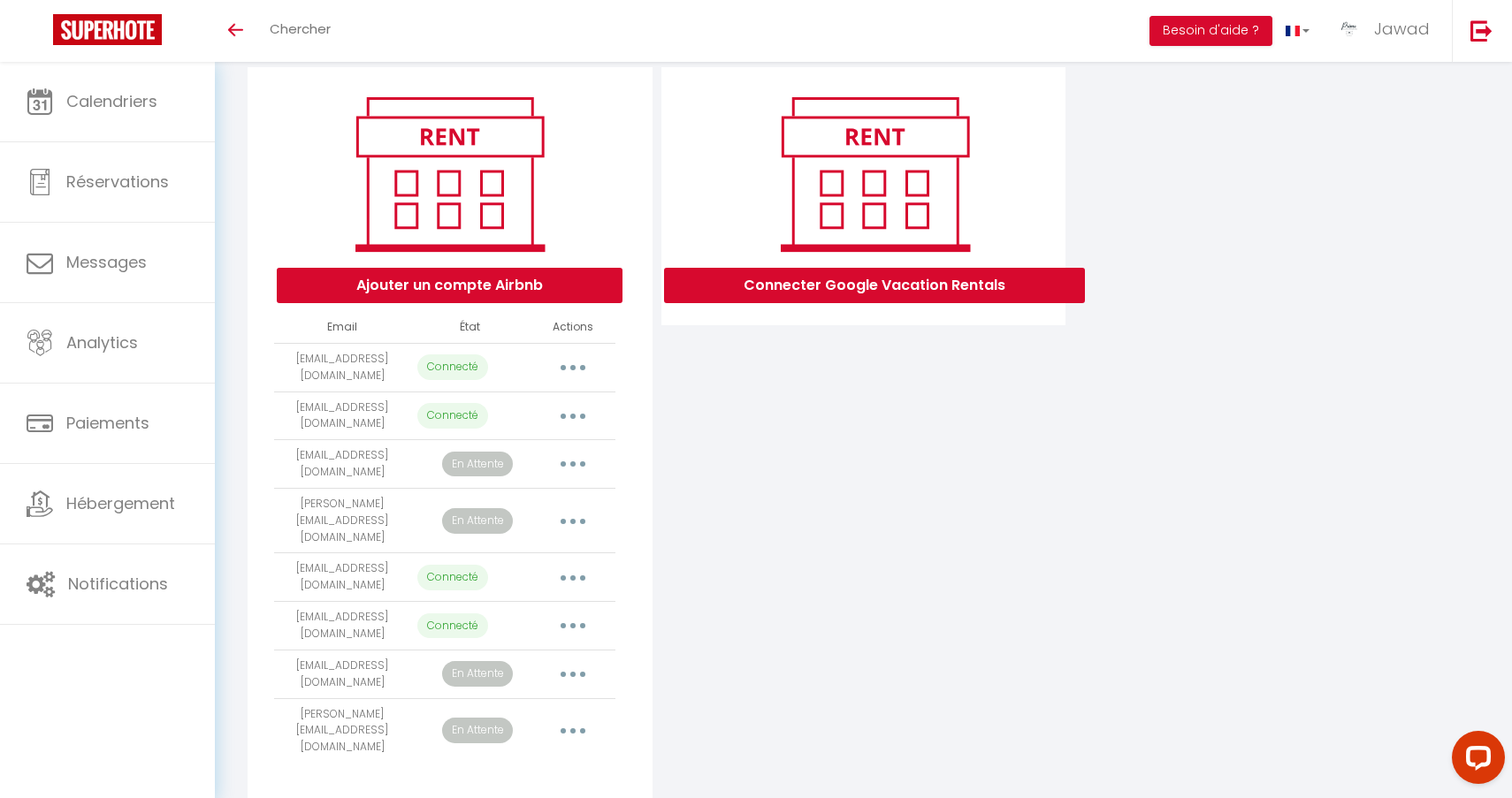
scroll to position [186, 0]
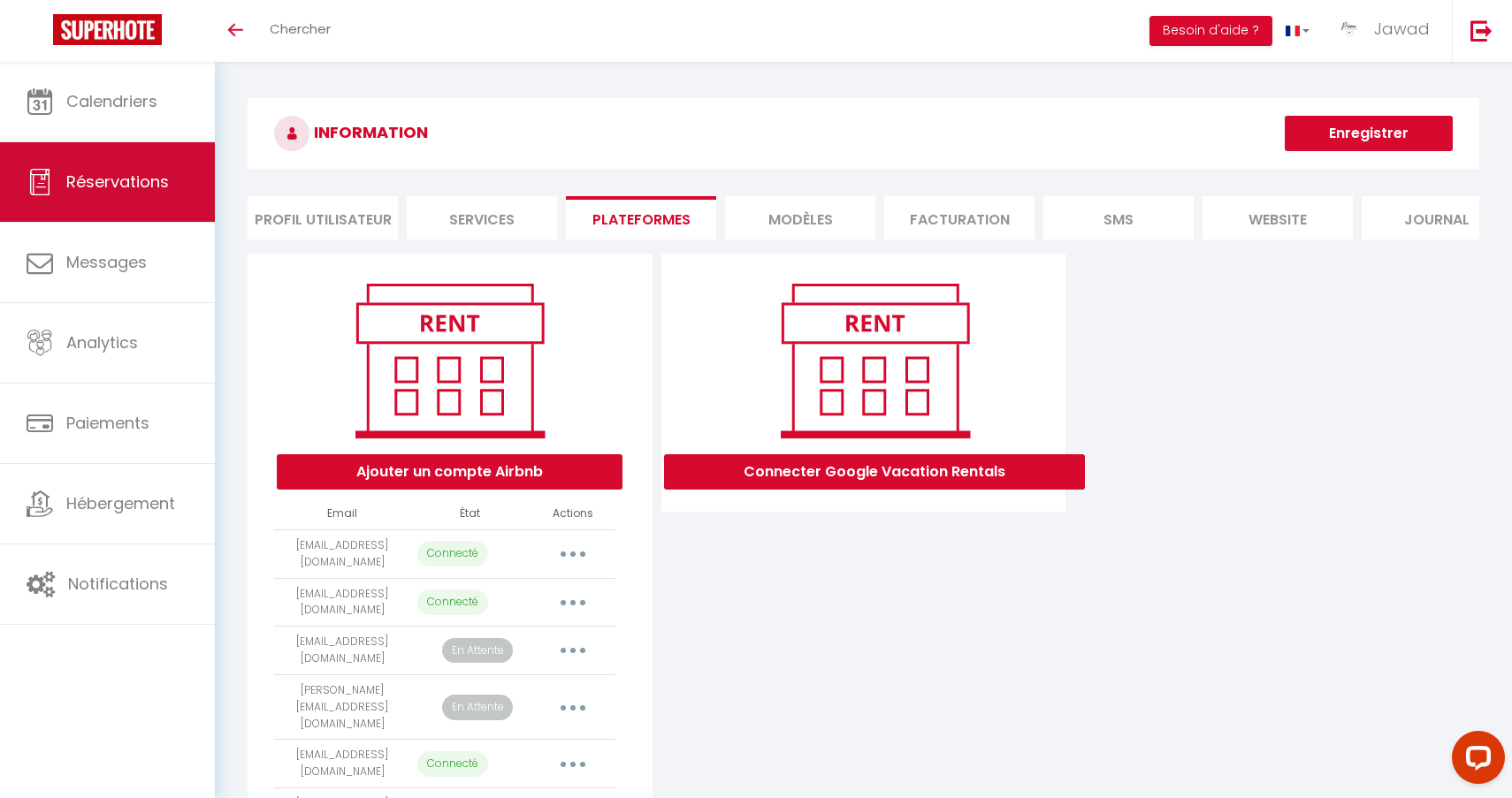
click at [142, 188] on span "Réservations" at bounding box center [117, 182] width 103 height 22
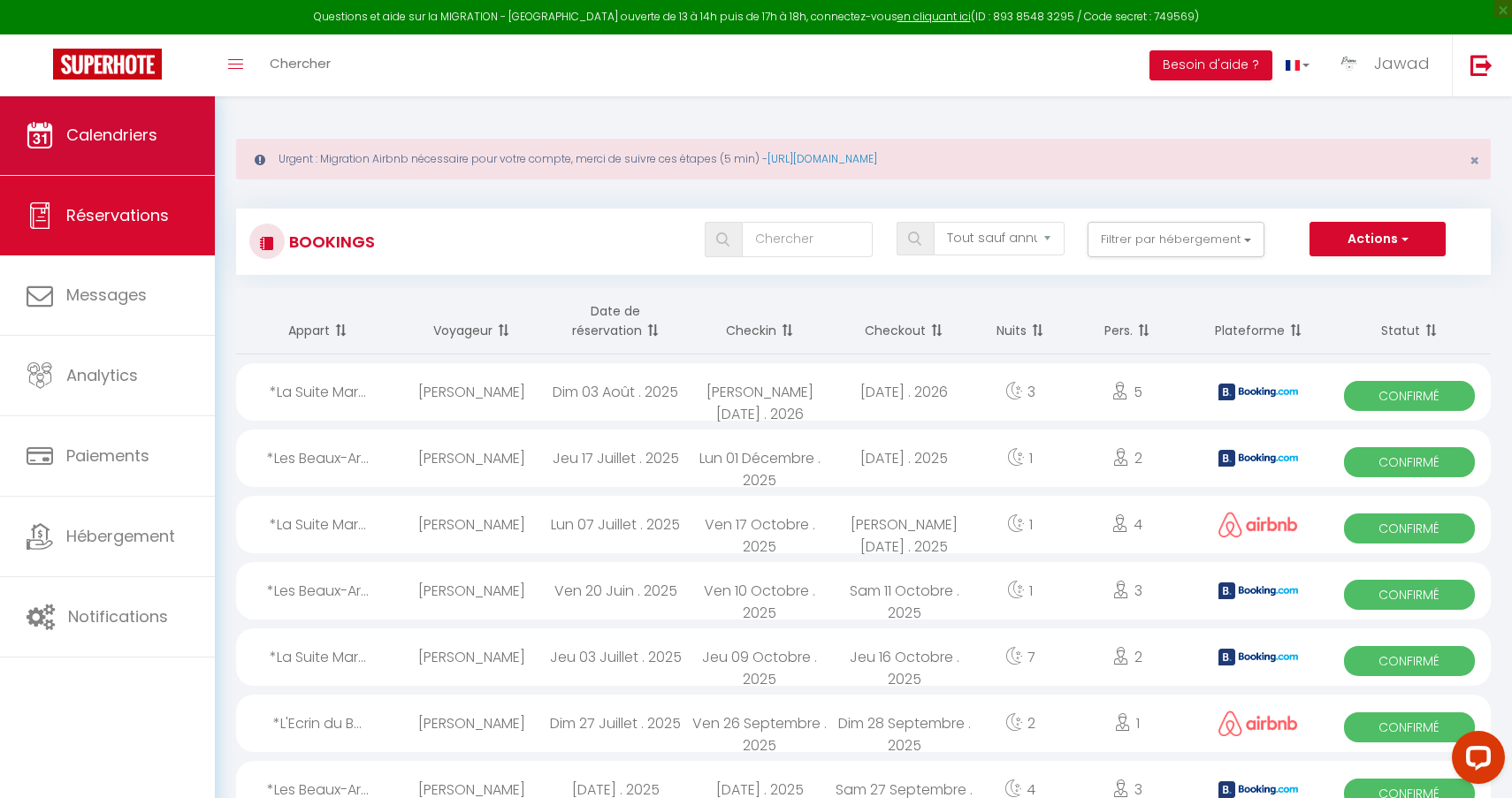
click at [115, 123] on link "Calendriers" at bounding box center [107, 136] width 215 height 80
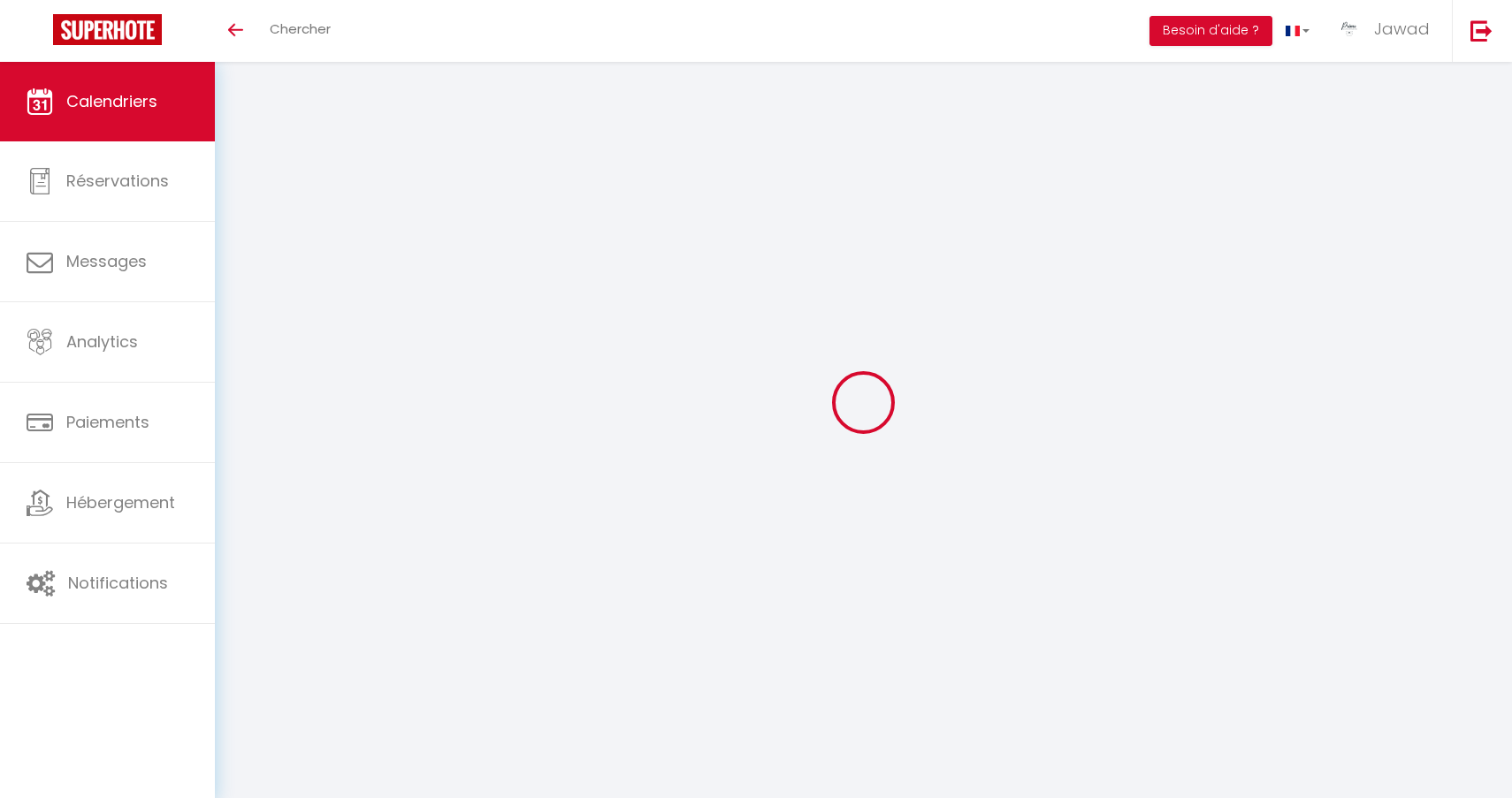
select select
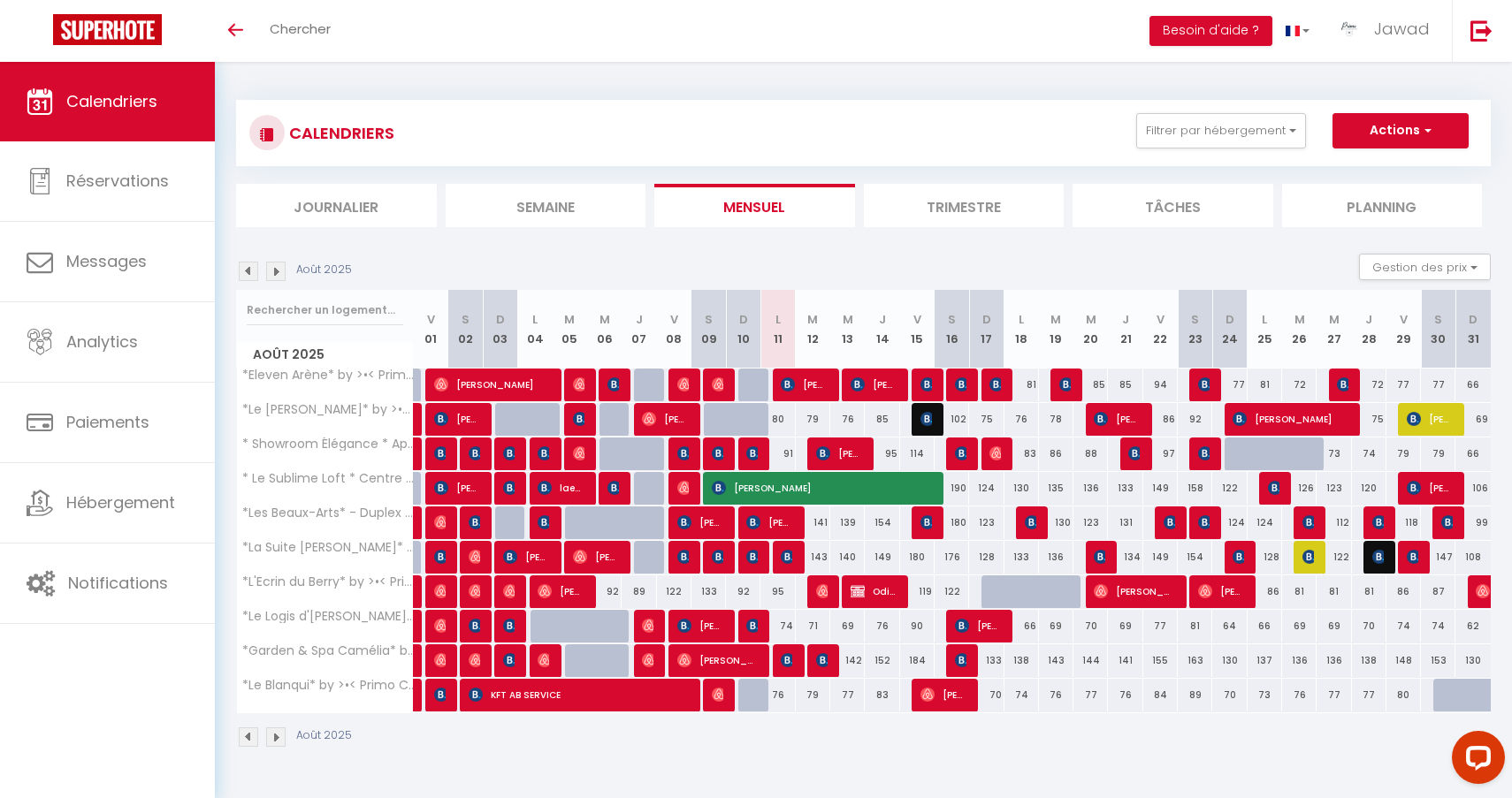
click at [816, 395] on span "[PERSON_NAME][DATE]" at bounding box center [803, 385] width 46 height 34
select select "OK"
select select "KO"
select select "0"
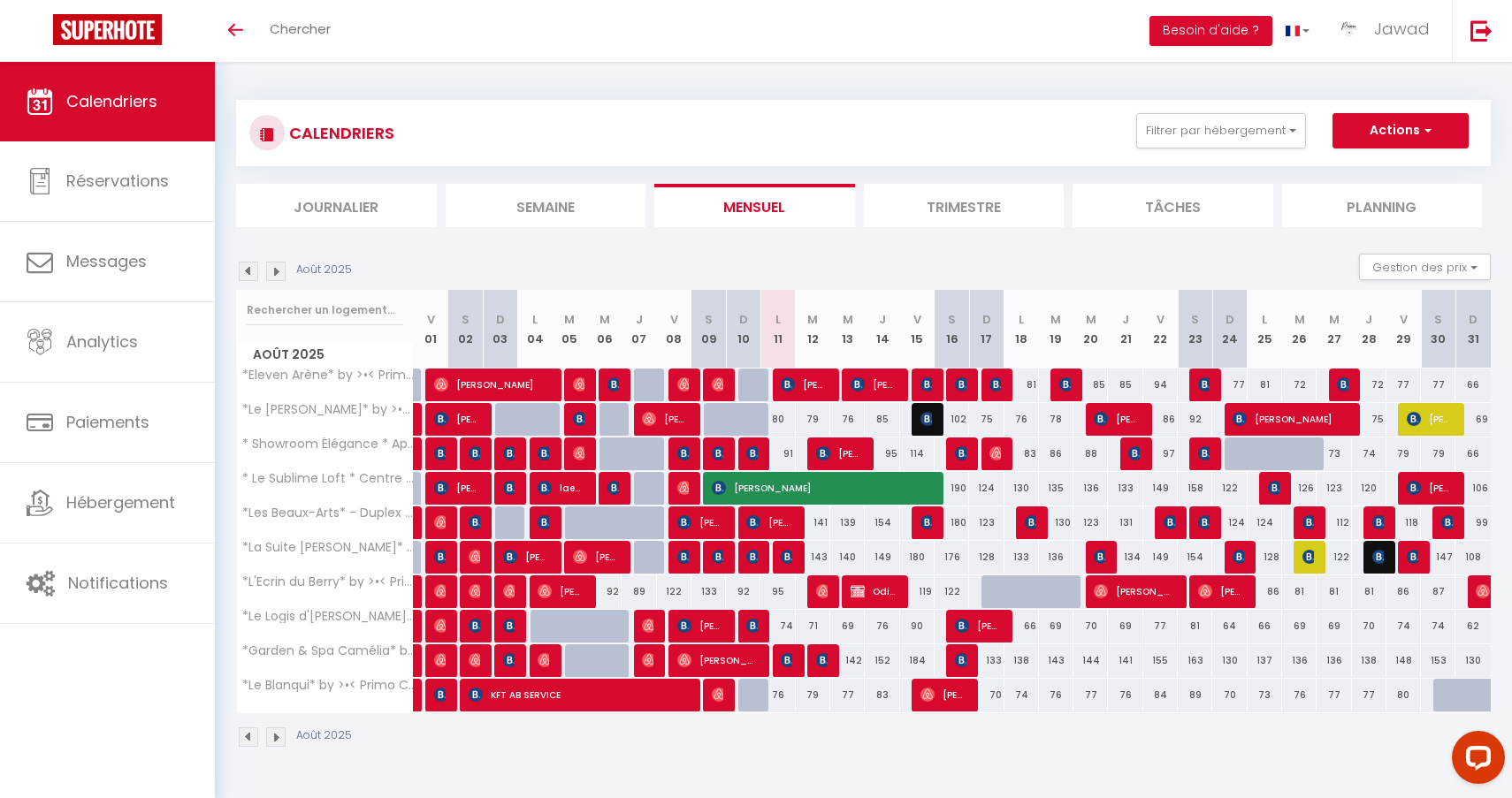
select select "1"
select select
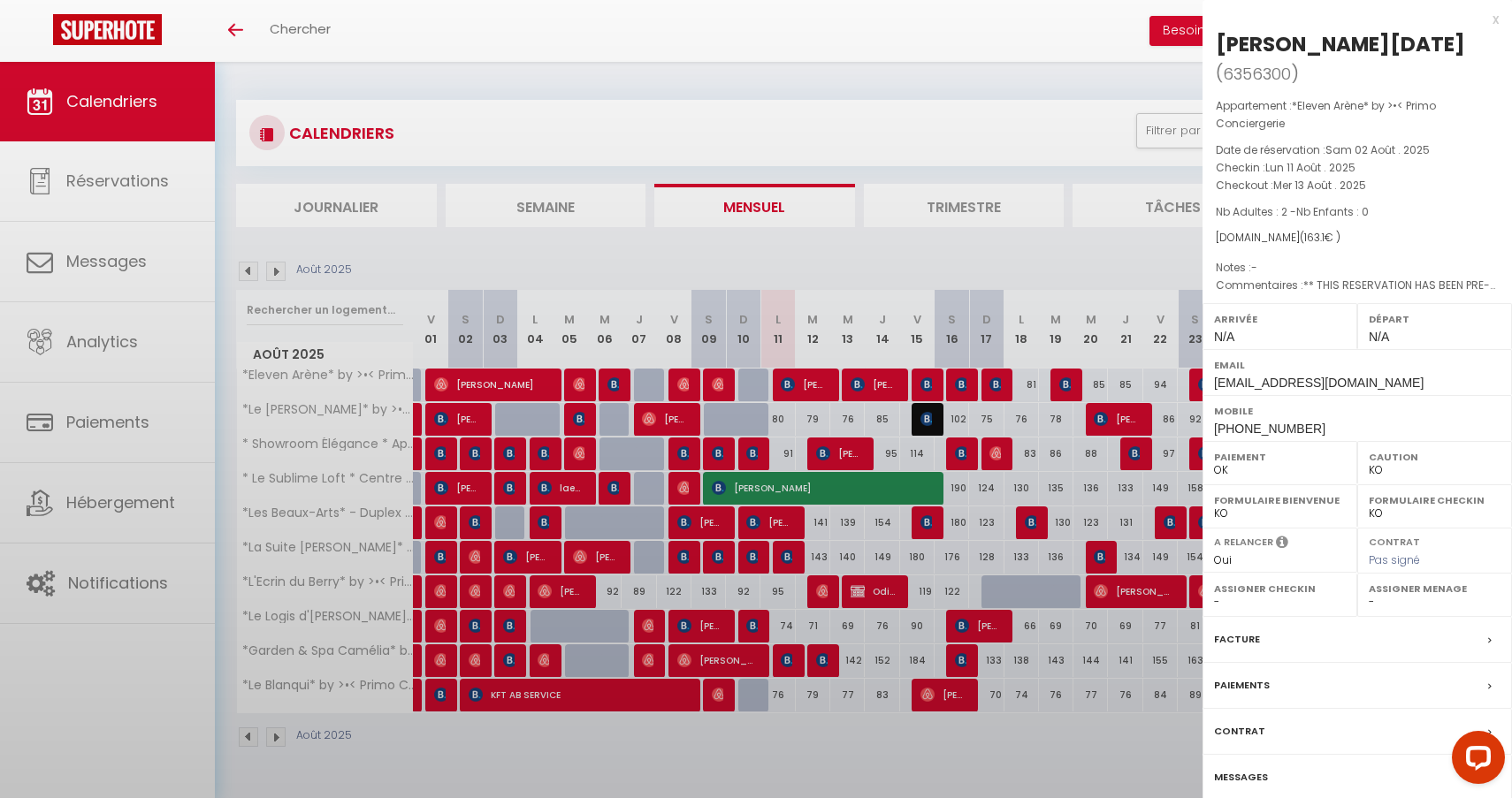
select select "44582"
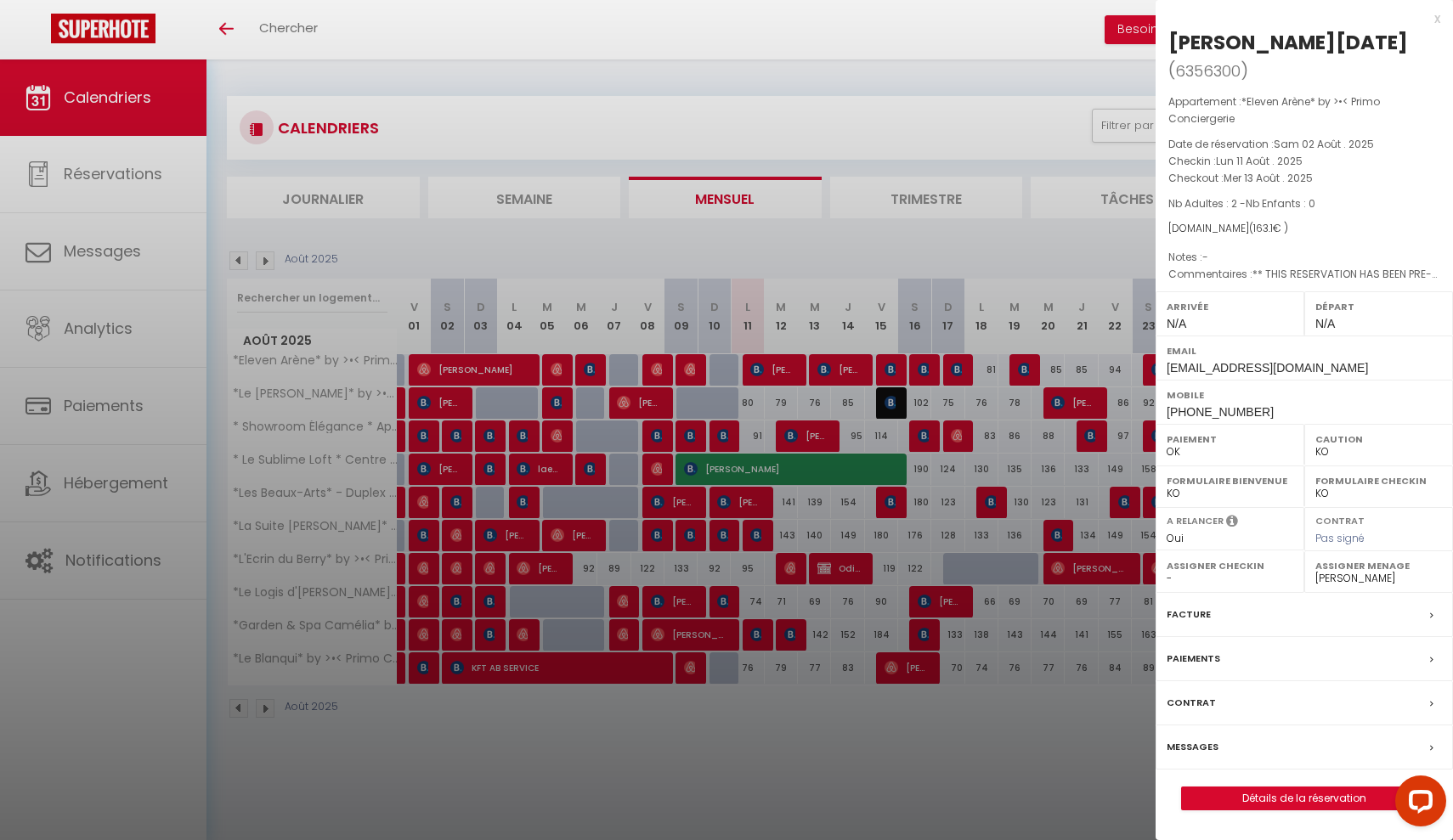
click at [1321, 766] on link "Détails de la réservation" at bounding box center [1304, 798] width 245 height 22
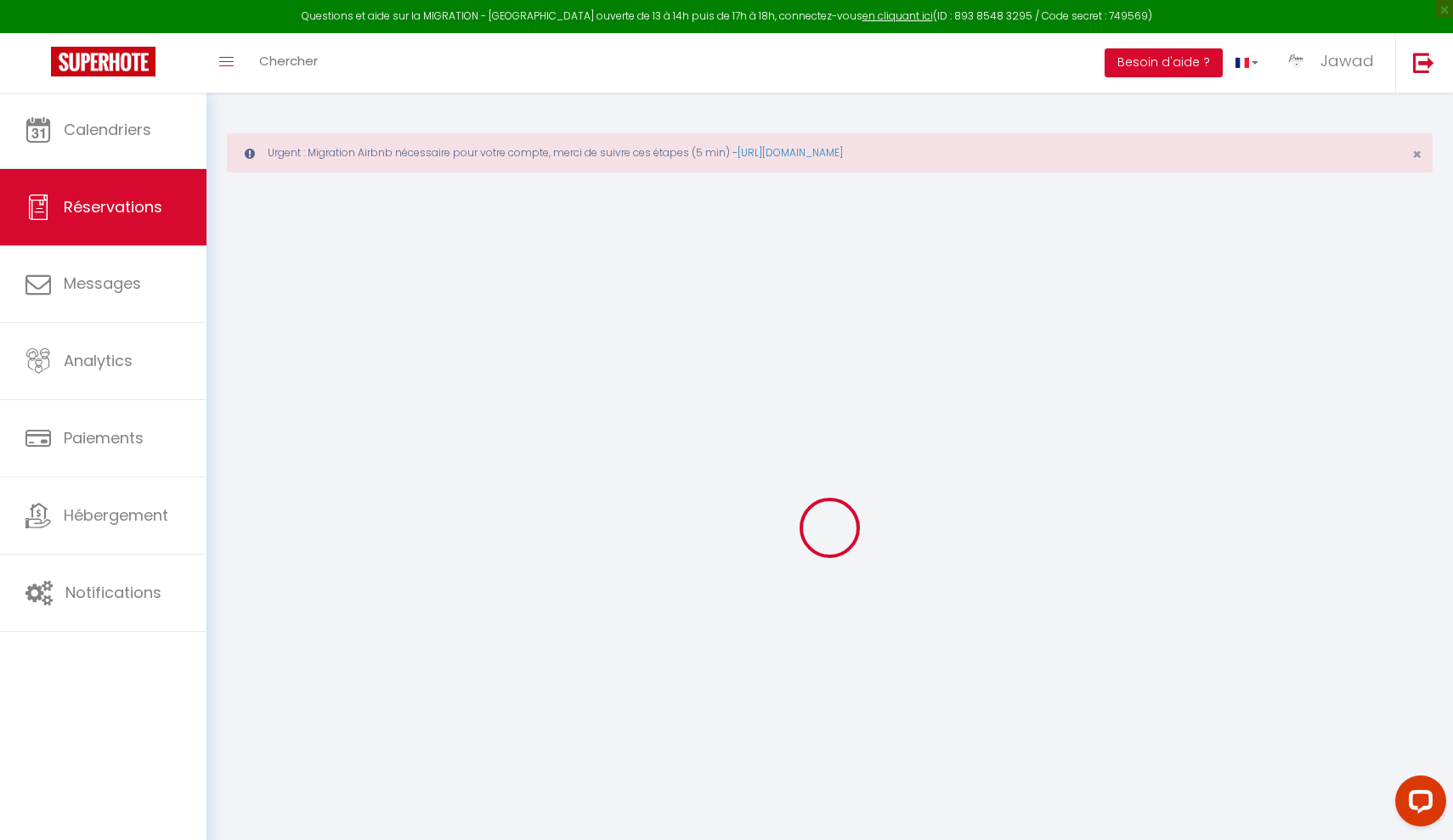
select select
checkbox input "false"
type textarea "** THIS RESERVATION HAS BEEN PRE-PAID ** BOOKING NOTE : Payment charge is EUR 2…"
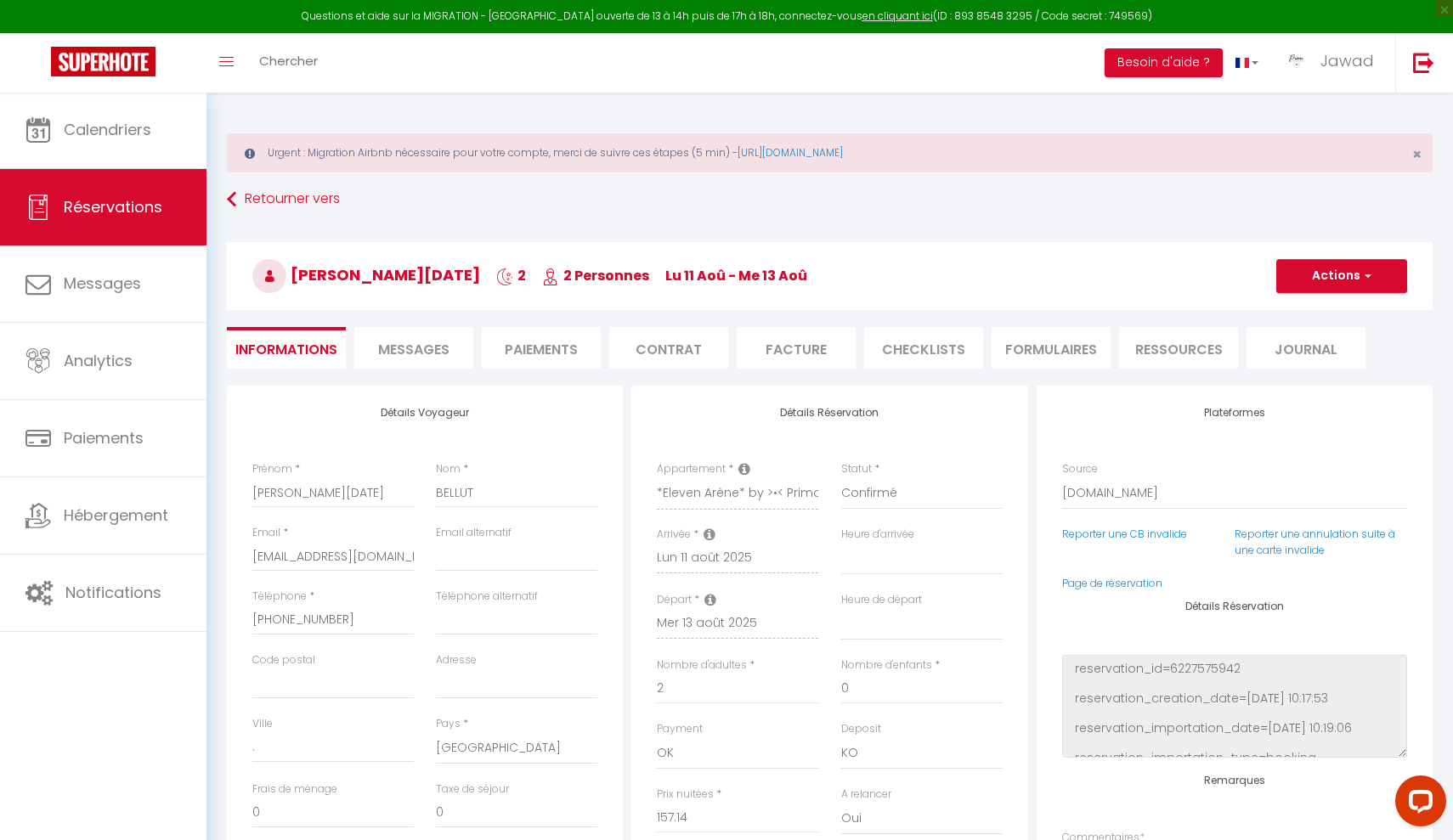
type input "5.96"
select select
checkbox input "false"
select select
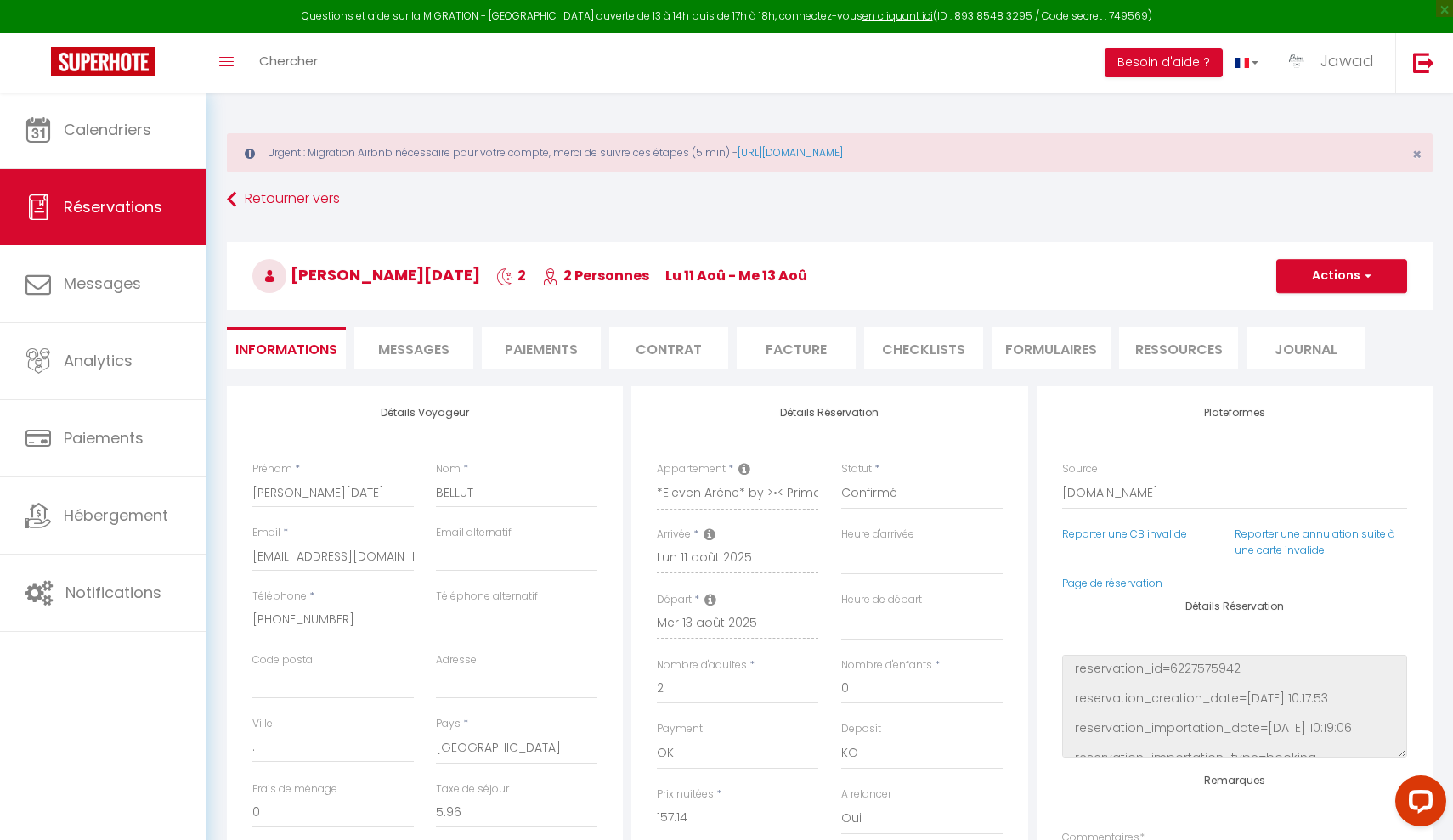
select select
click at [426, 354] on span "Messages" at bounding box center [414, 349] width 71 height 19
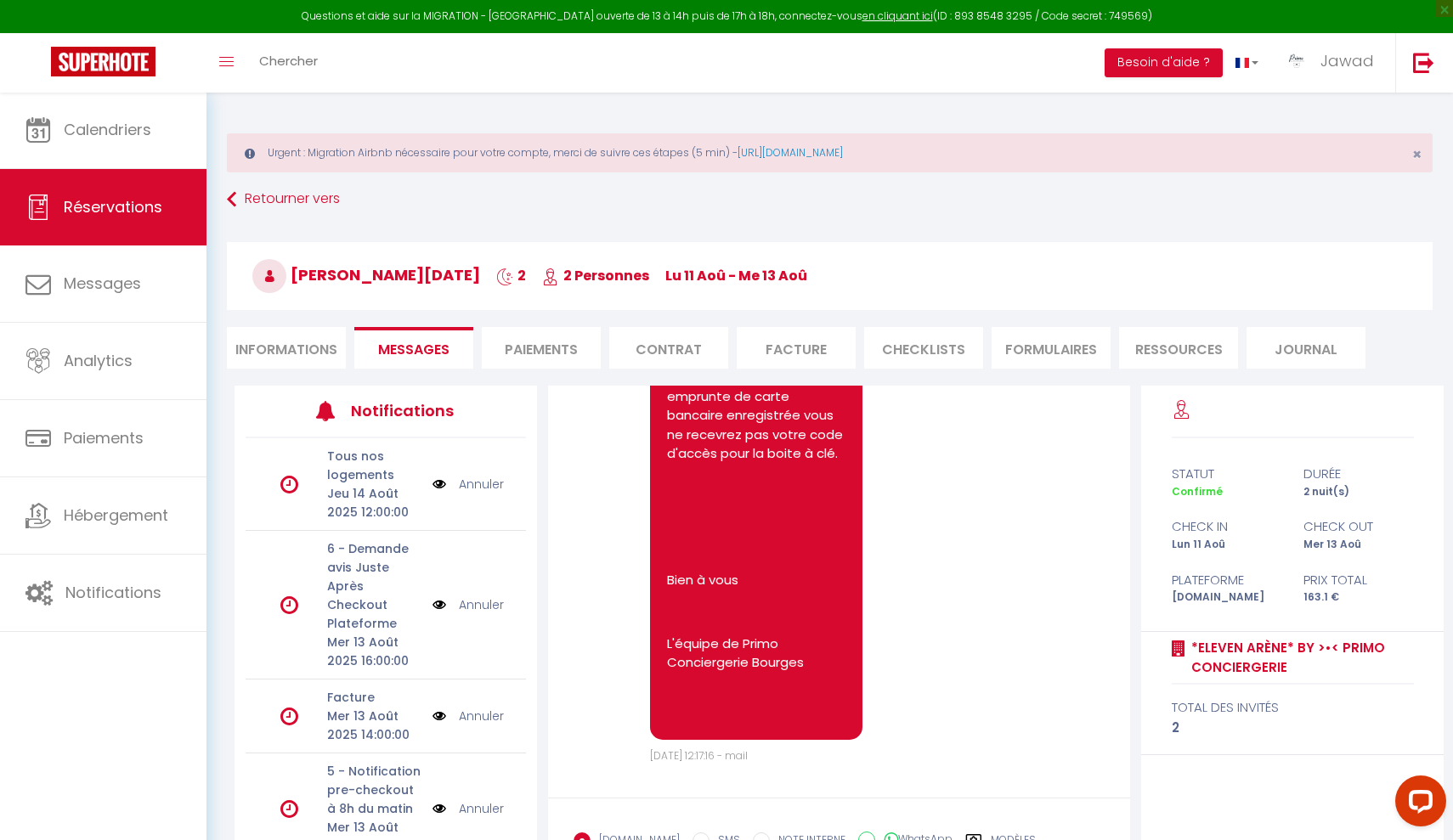
scroll to position [4585, 0]
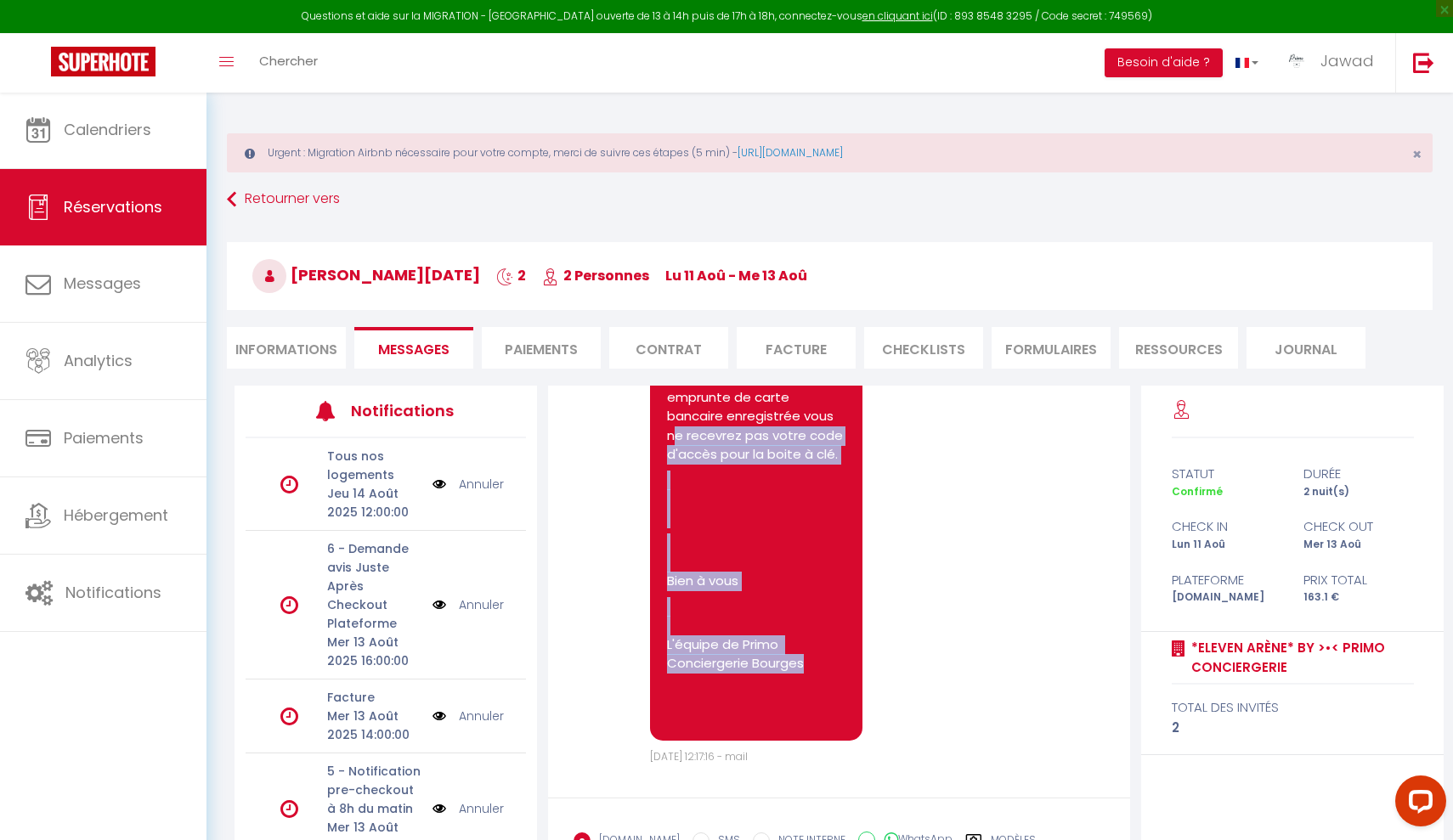
drag, startPoint x: 809, startPoint y: 660, endPoint x: 677, endPoint y: 435, distance: 260.9
click at [677, 435] on pre "Bonjour FRANCOIS-NOEL. Vous avez réservé Le logement *Eleven Arène* by >•< Prim…" at bounding box center [757, 252] width 179 height 945
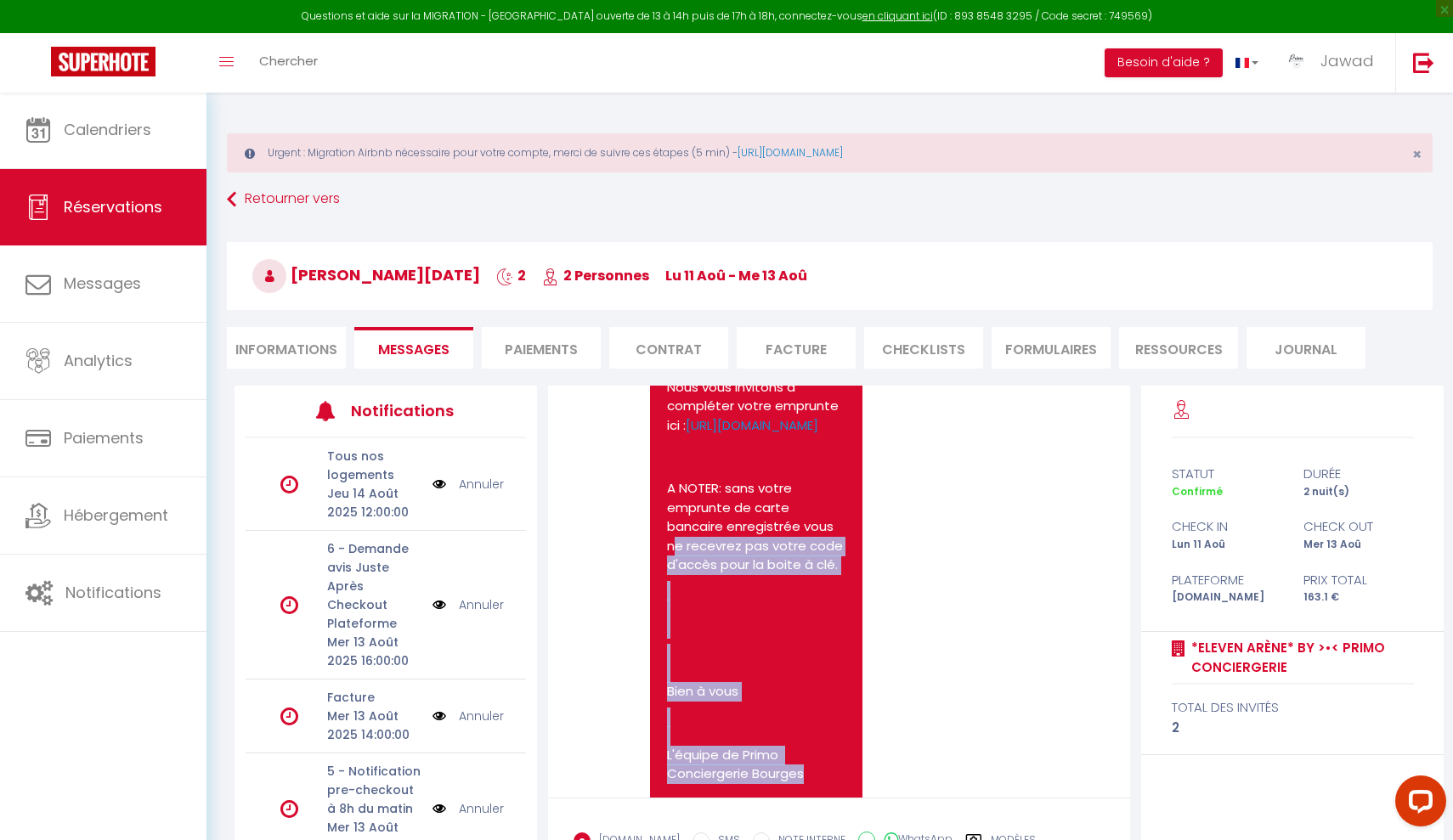
scroll to position [4471, 0]
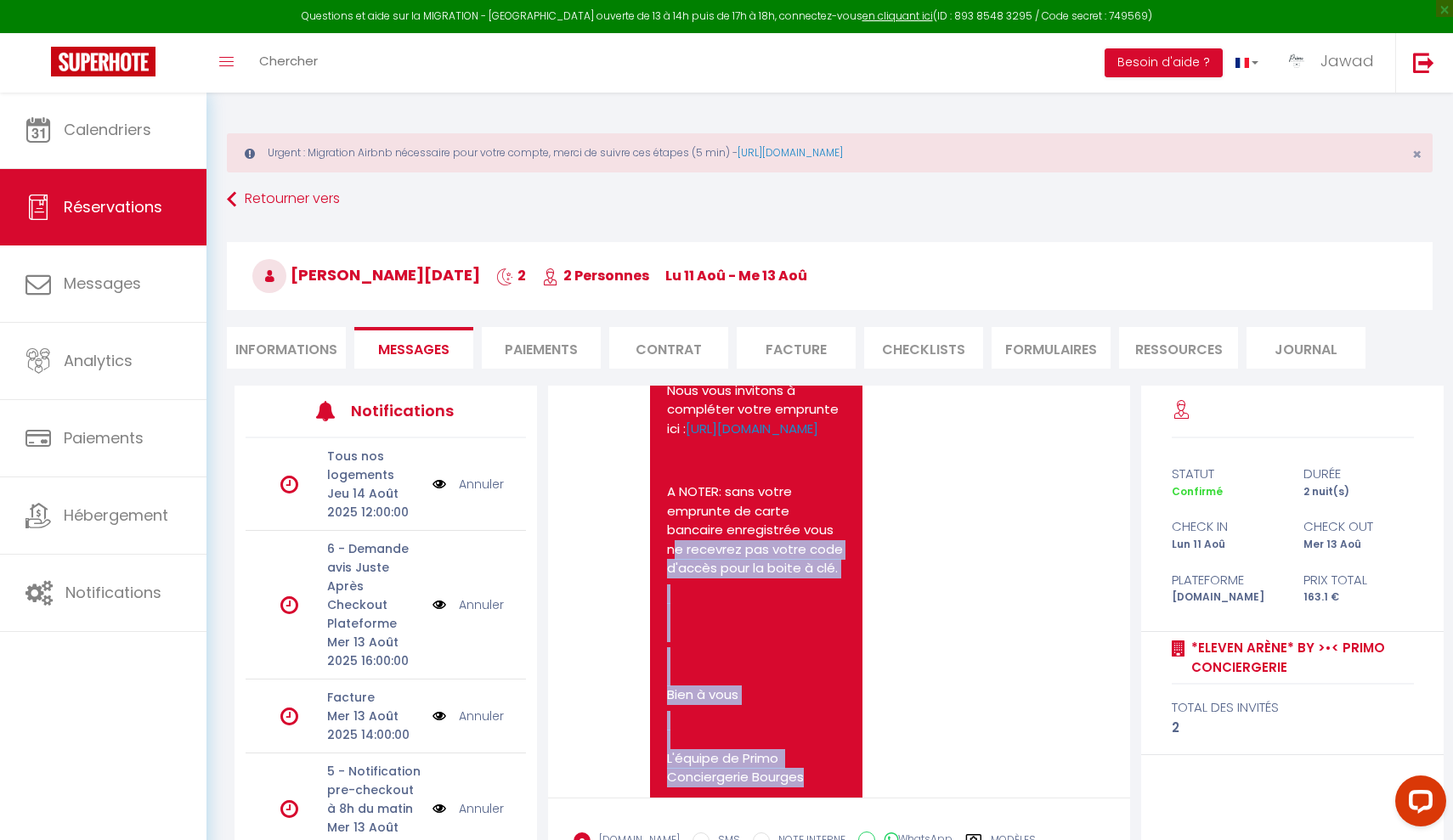
click at [749, 591] on pre "Bonjour FRANCOIS-NOEL. Vous avez réservé Le logement *Eleven Arène* by >•< Prim…" at bounding box center [757, 366] width 179 height 945
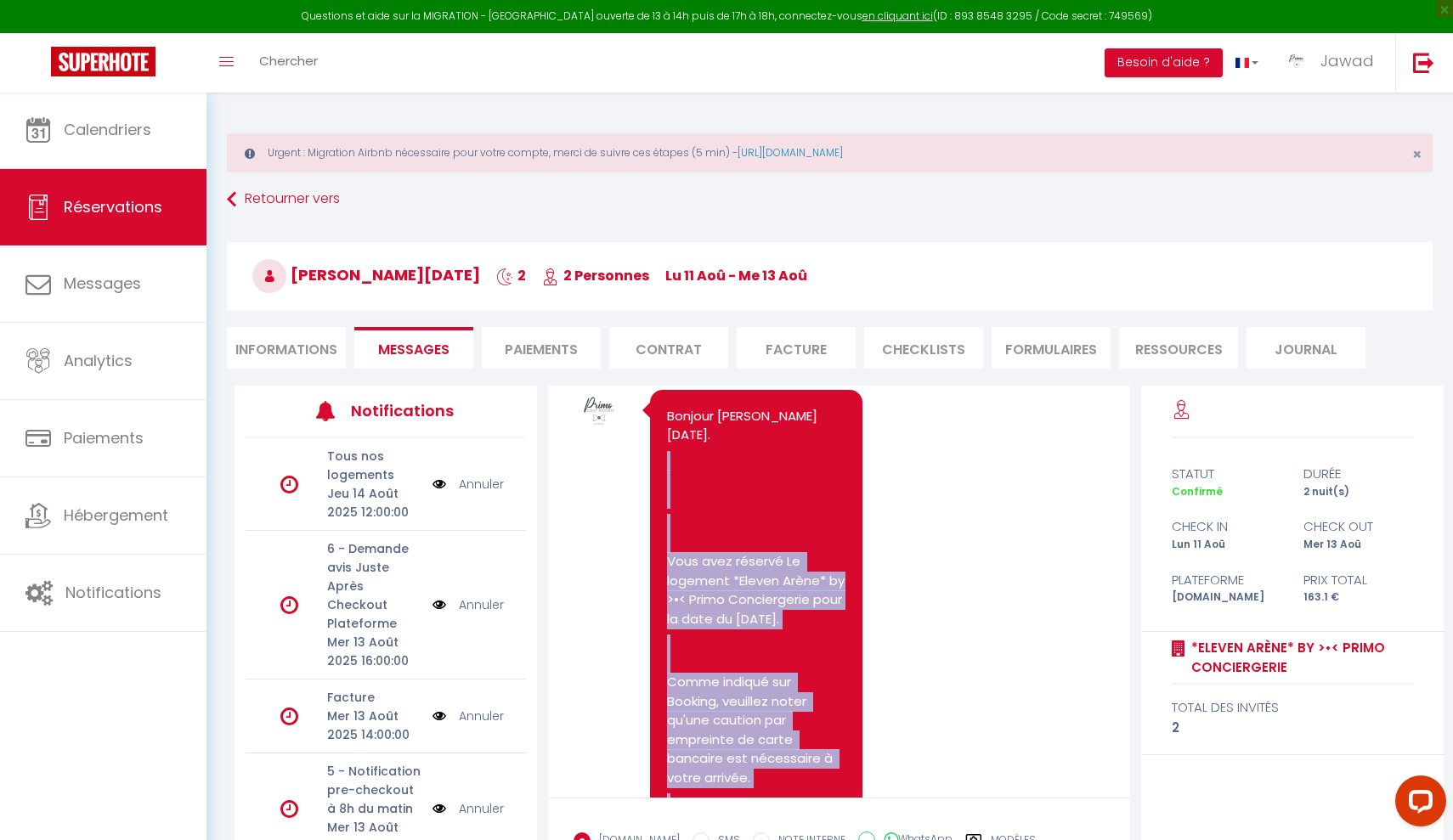
scroll to position [3958, 0]
drag, startPoint x: 808, startPoint y: 770, endPoint x: 669, endPoint y: 409, distance: 386.8
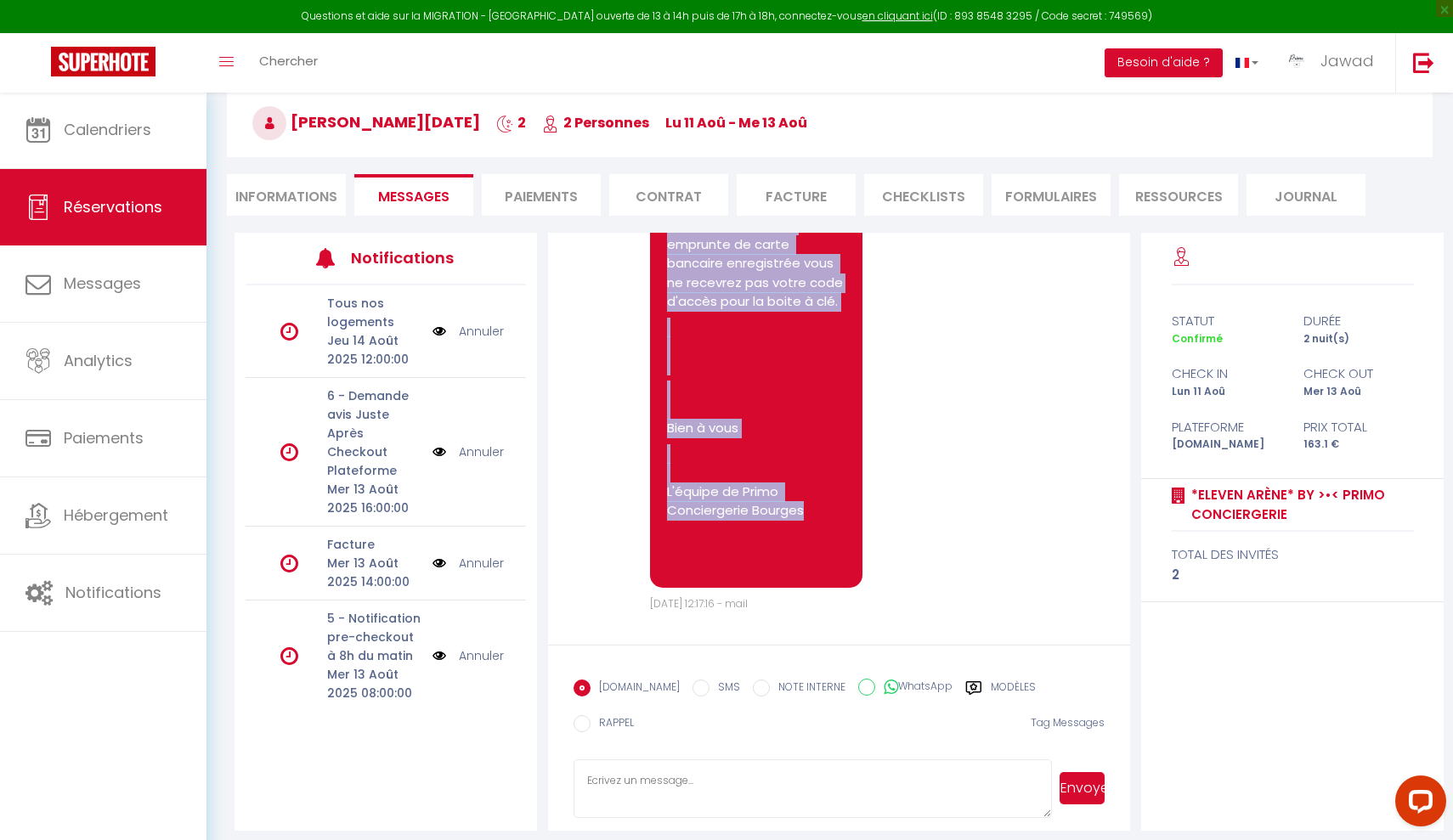
scroll to position [152, 0]
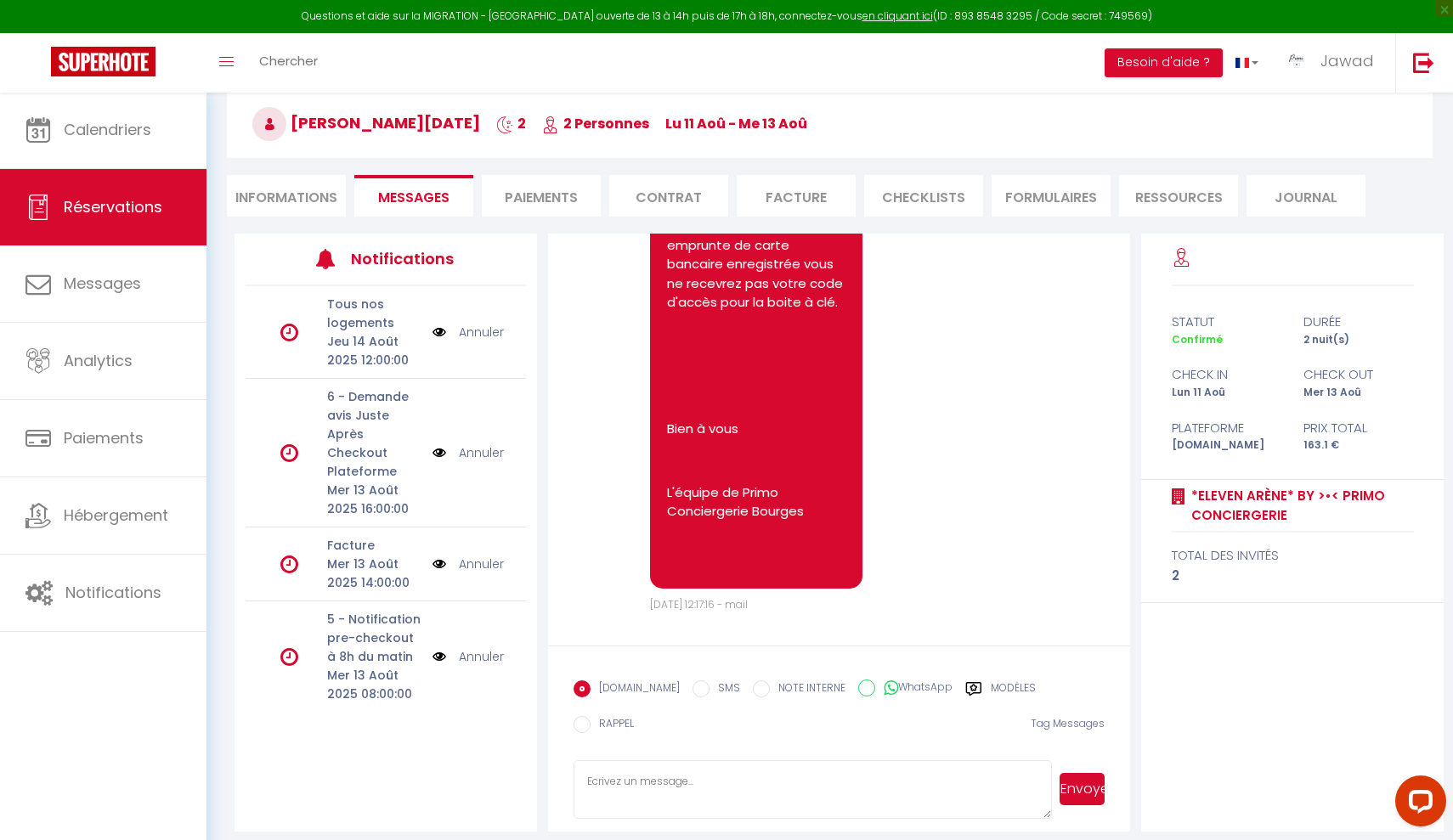
click at [697, 766] on textarea at bounding box center [812, 790] width 478 height 60
paste textarea "BENJAMIN BOCCARA 01/08/2025 02/08/2025 1 3 1 1 1 1 17,52 € 20,00 € 120,94 € 24,…"
type textarea "BENJAMIN BOCCARA 01/08/2025 02/08/2025 1 3 1 1 1 1 17,52 € 20,00 € 120,94 € 24,…"
drag, startPoint x: 924, startPoint y: 794, endPoint x: 441, endPoint y: 727, distance: 487.6
click at [441, 727] on div "Notifications Tous nos logements Jeu 14 Août 2025 12:00:00 Annuler 6 - Demande …" at bounding box center [838, 532] width 1209 height 598
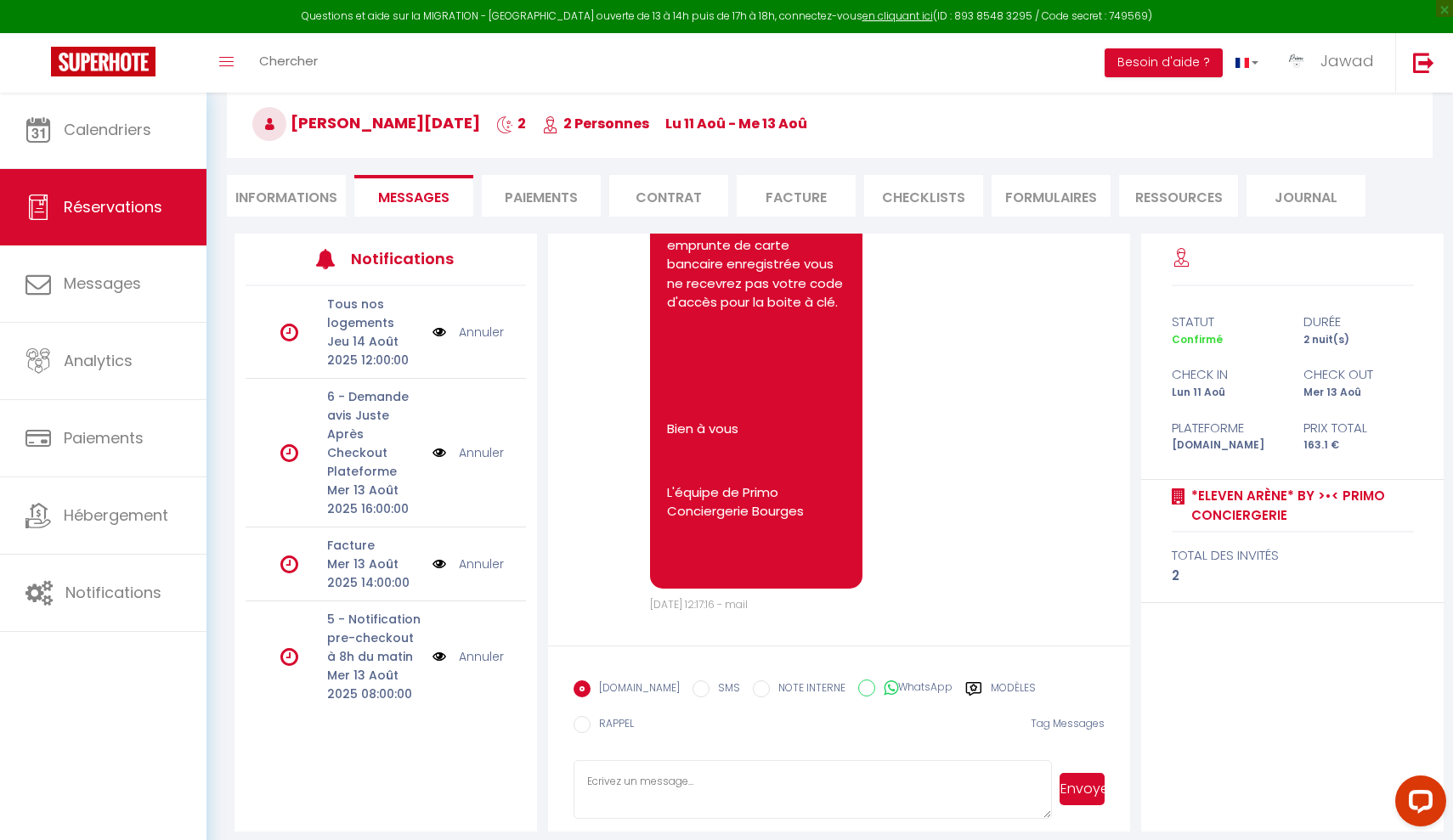
click at [692, 693] on input "SMS" at bounding box center [701, 689] width 17 height 17
radio input "true"
radio input "false"
click at [991, 689] on label "Modèles" at bounding box center [1013, 691] width 45 height 21
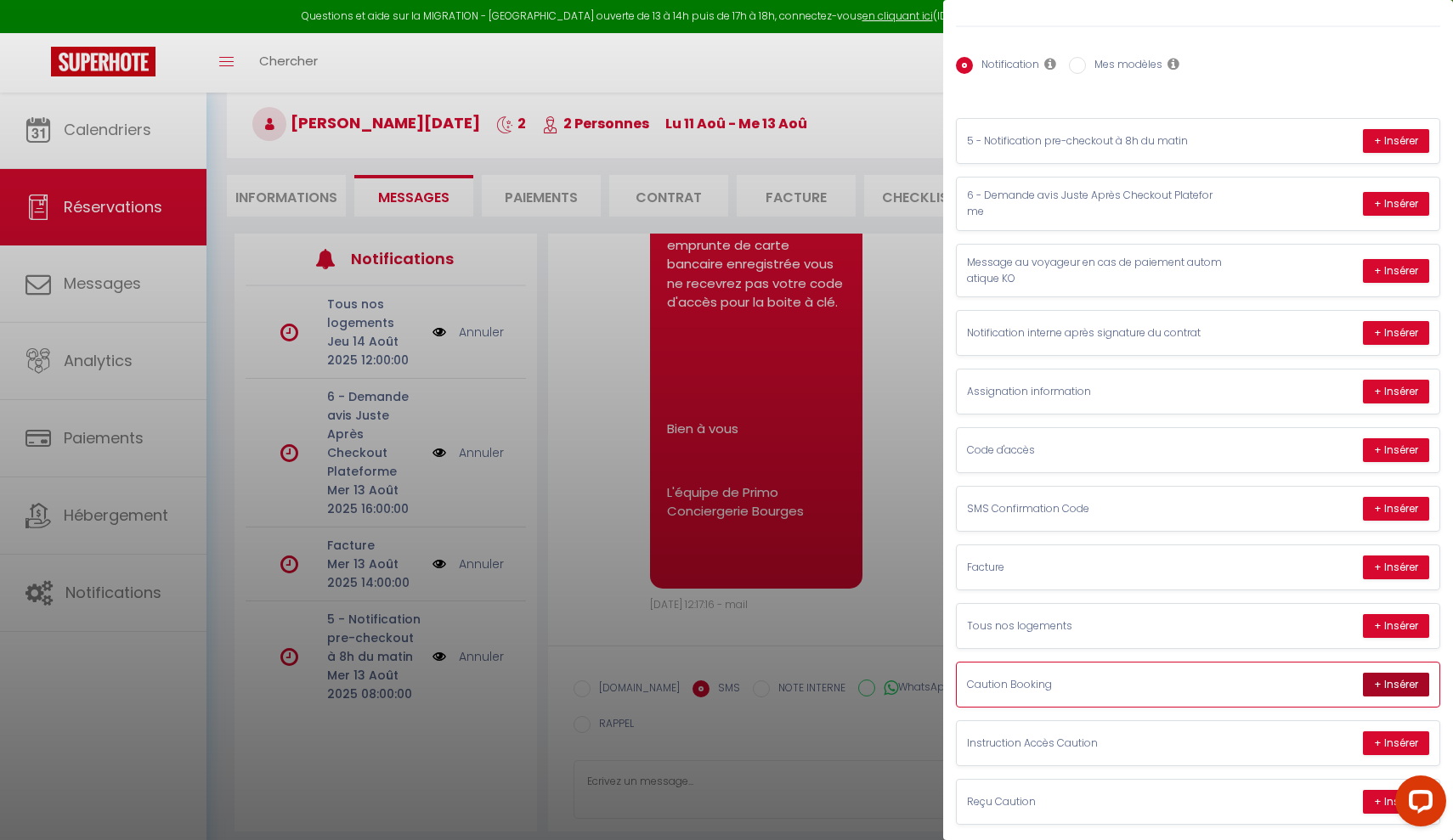
scroll to position [59, 0]
click at [1372, 674] on button "+ Insérer" at bounding box center [1395, 685] width 66 height 24
type textarea "Bonjour FRANCOIS-NOEL. Vous avez réservé Le logement *Eleven Arène* by >•< Prim…"
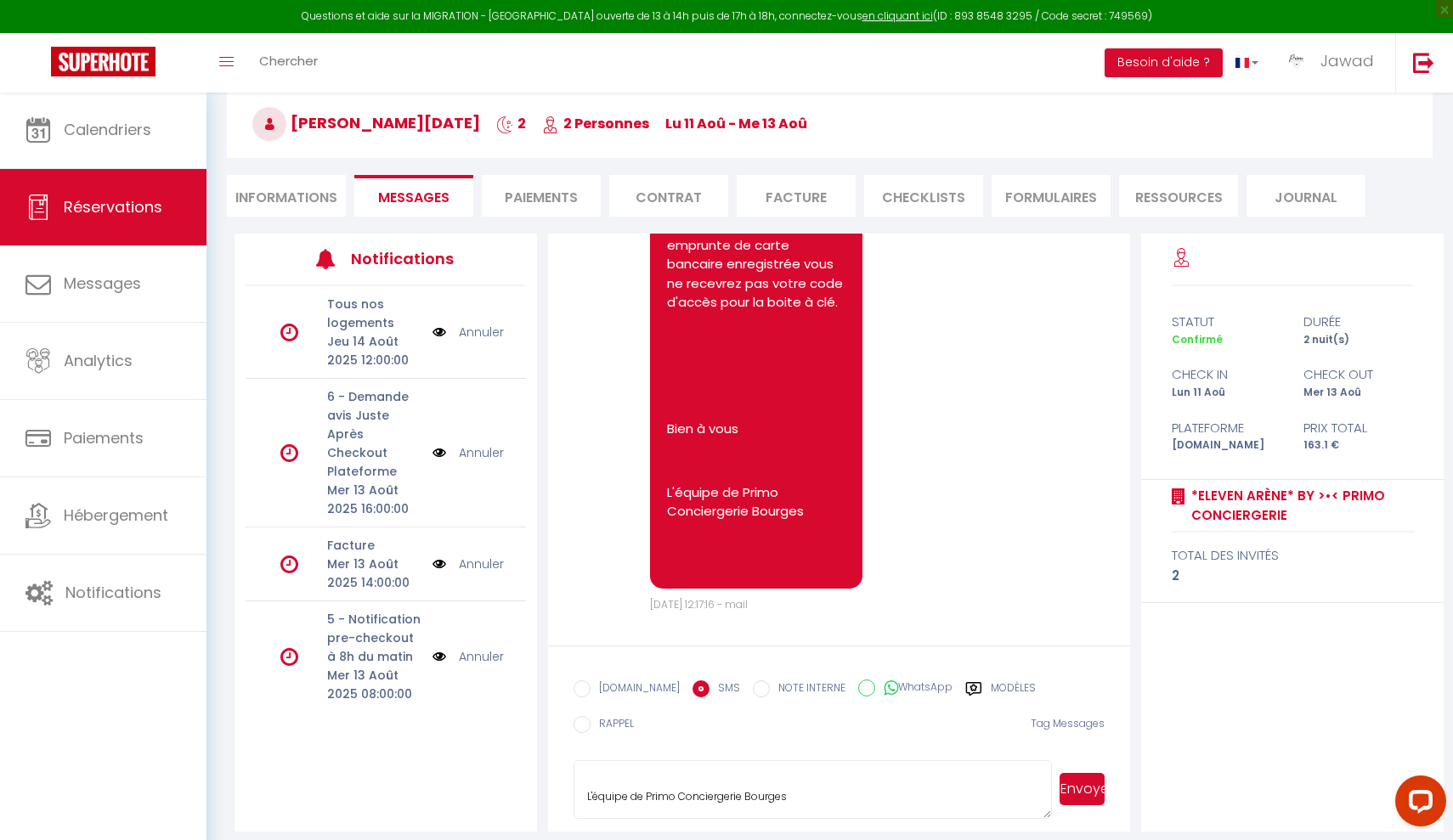
scroll to position [549, 0]
click at [1078, 766] on button "Envoyer" at bounding box center [1081, 789] width 45 height 33
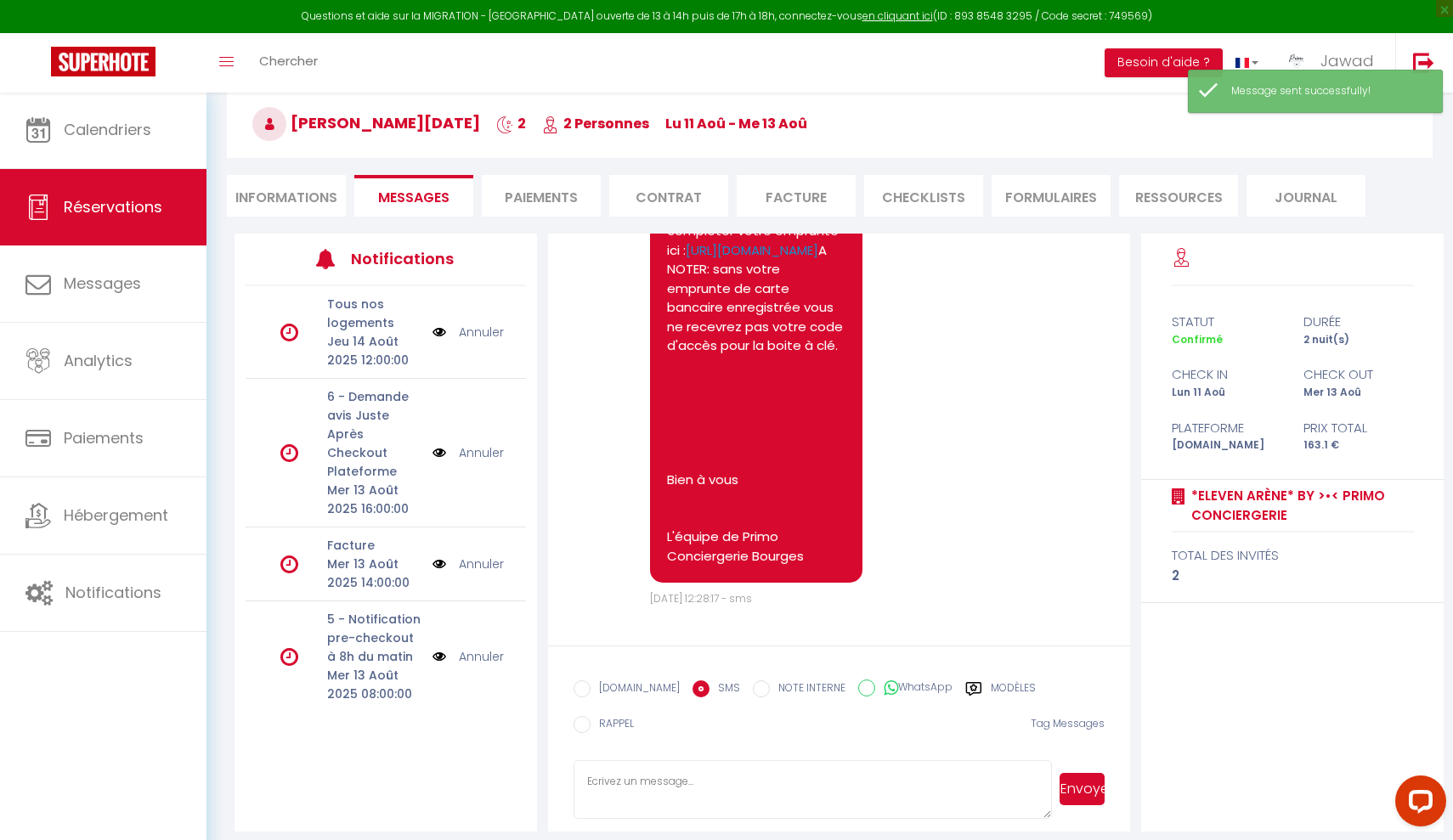
scroll to position [5556, 0]
click at [300, 203] on li "Informations" at bounding box center [286, 195] width 119 height 41
select select
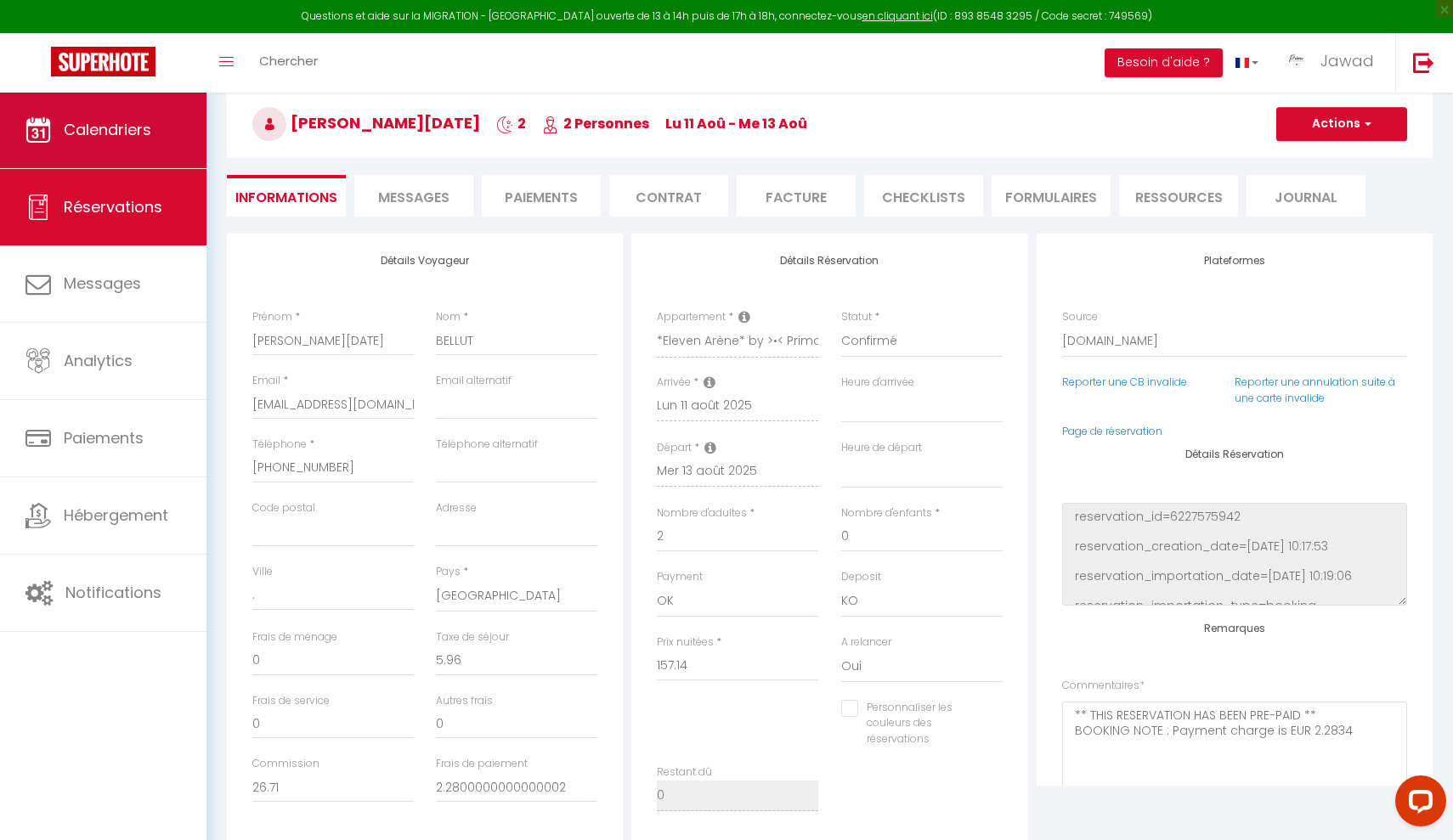
click at [158, 156] on link "Calendriers" at bounding box center [103, 131] width 206 height 77
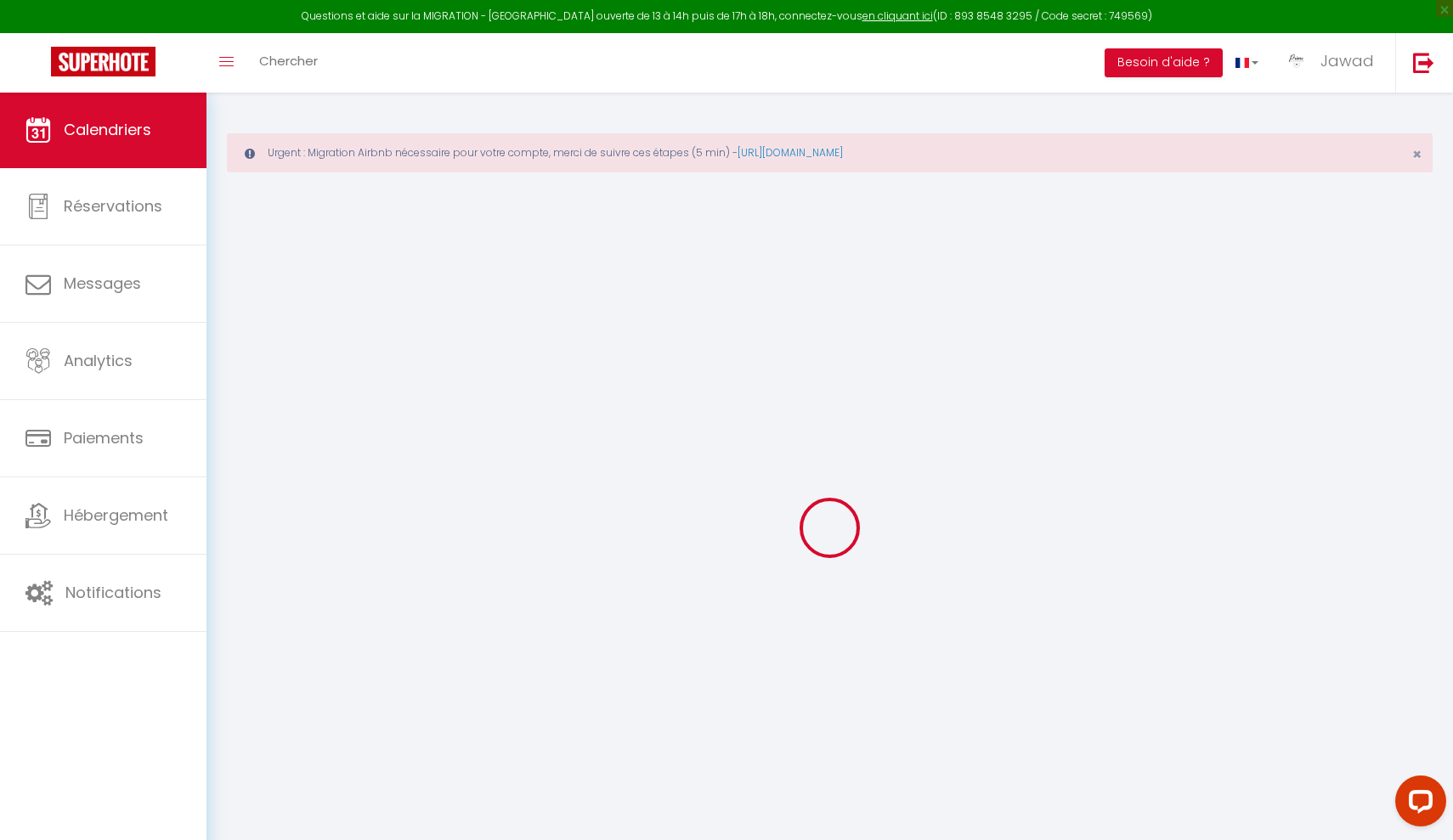
select select
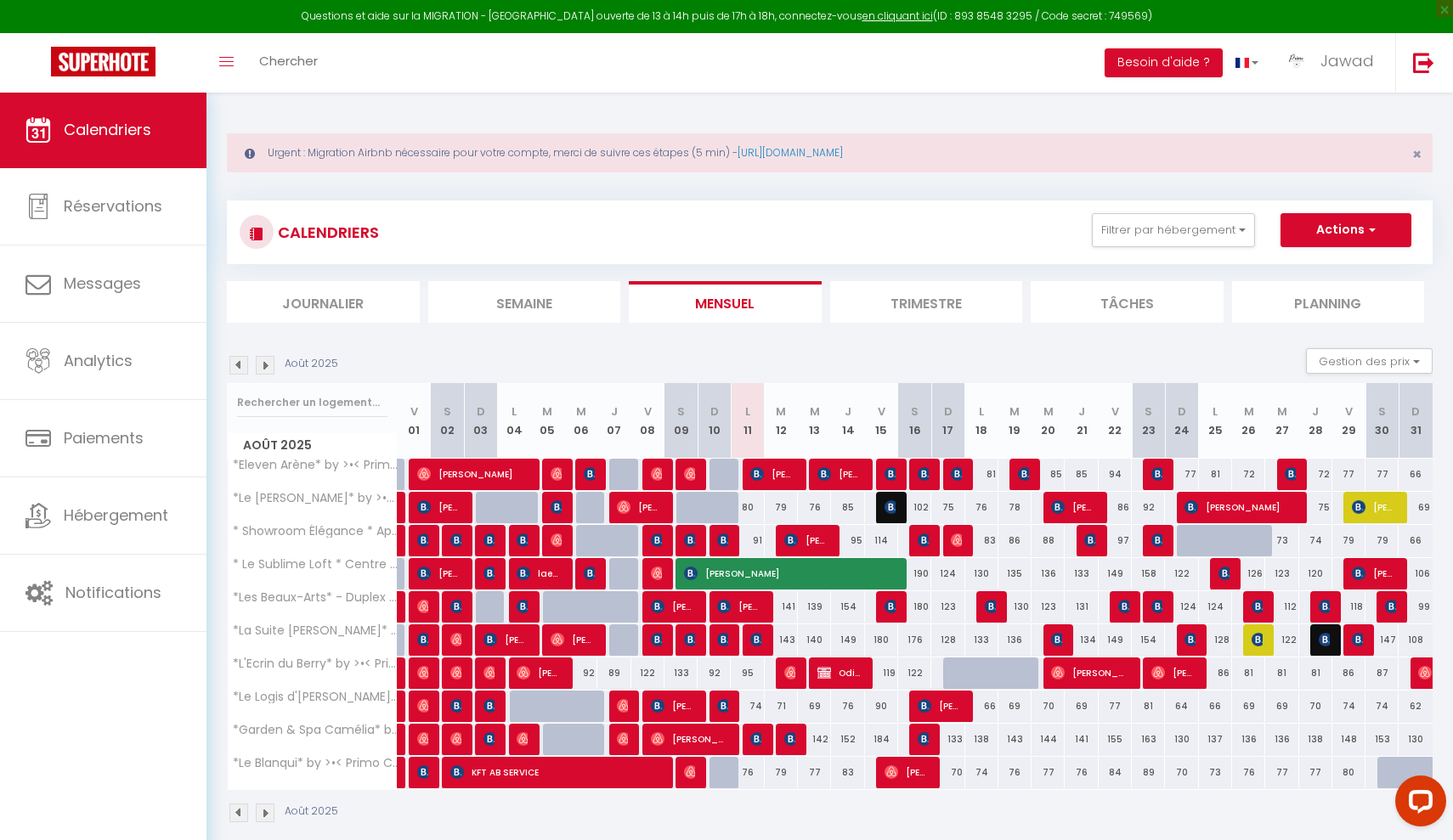
click at [760, 640] on img at bounding box center [757, 639] width 13 height 13
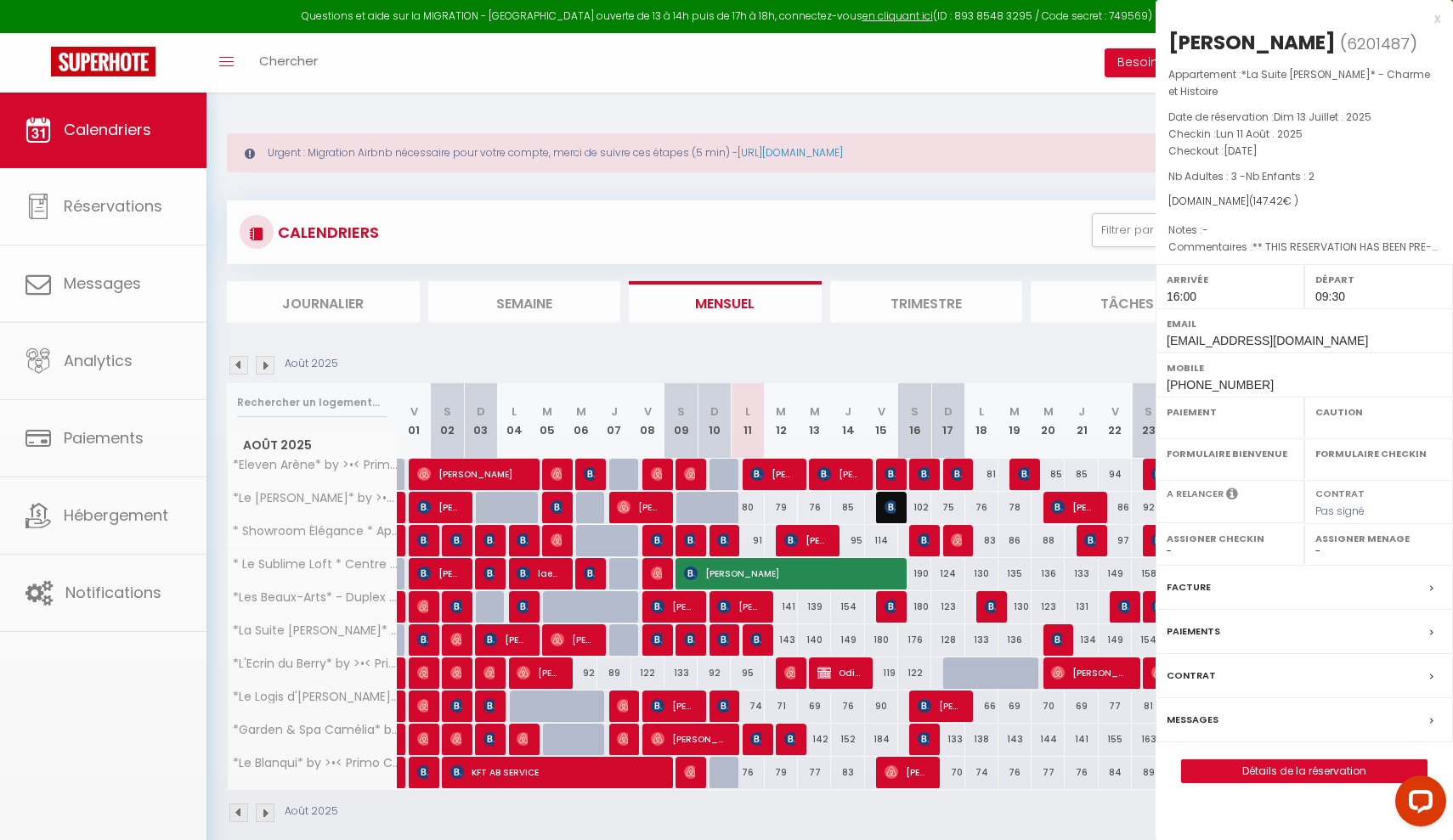
select select "OK"
select select "KO"
select select "1"
select select "0"
select select "1"
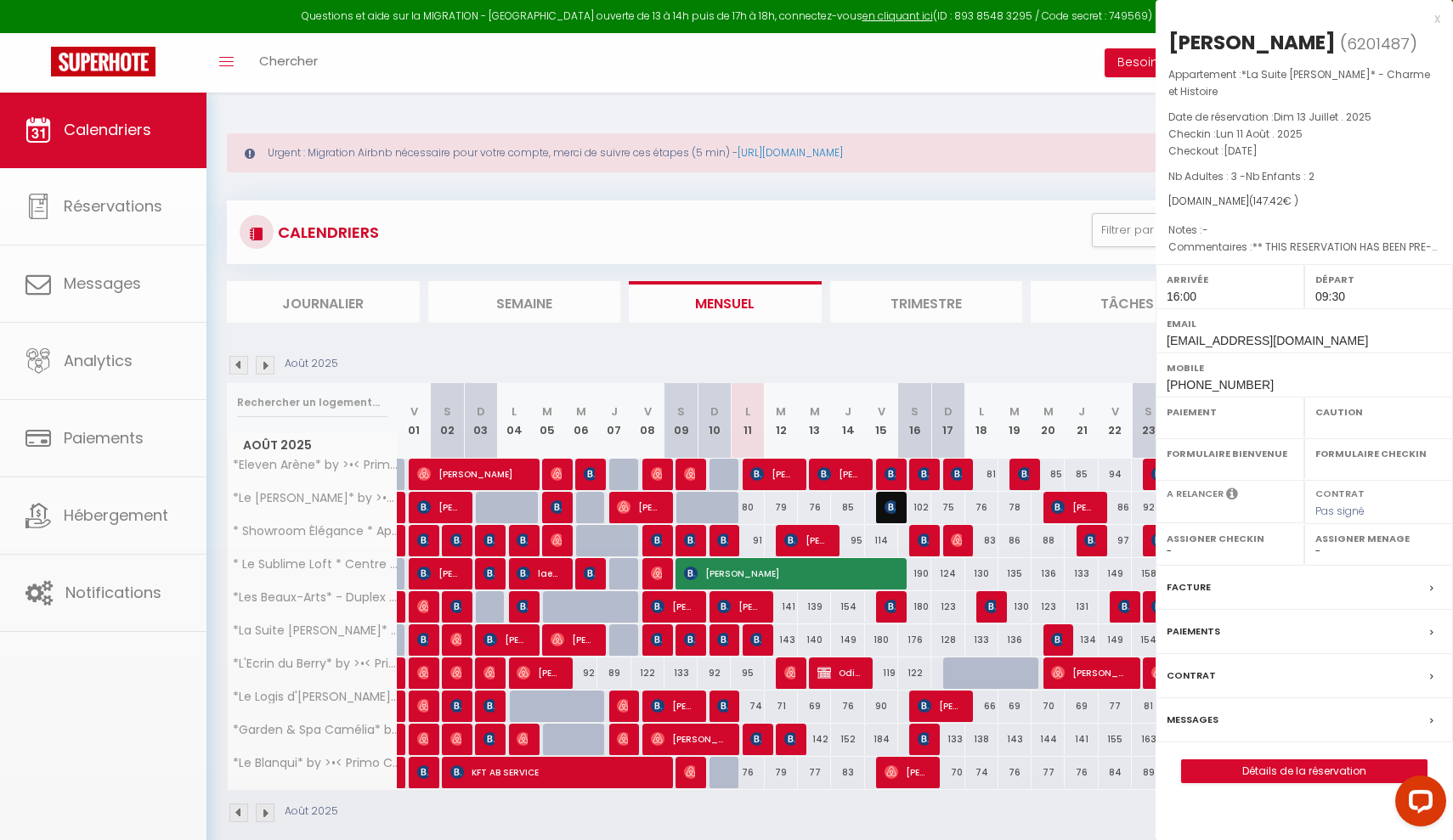
select select
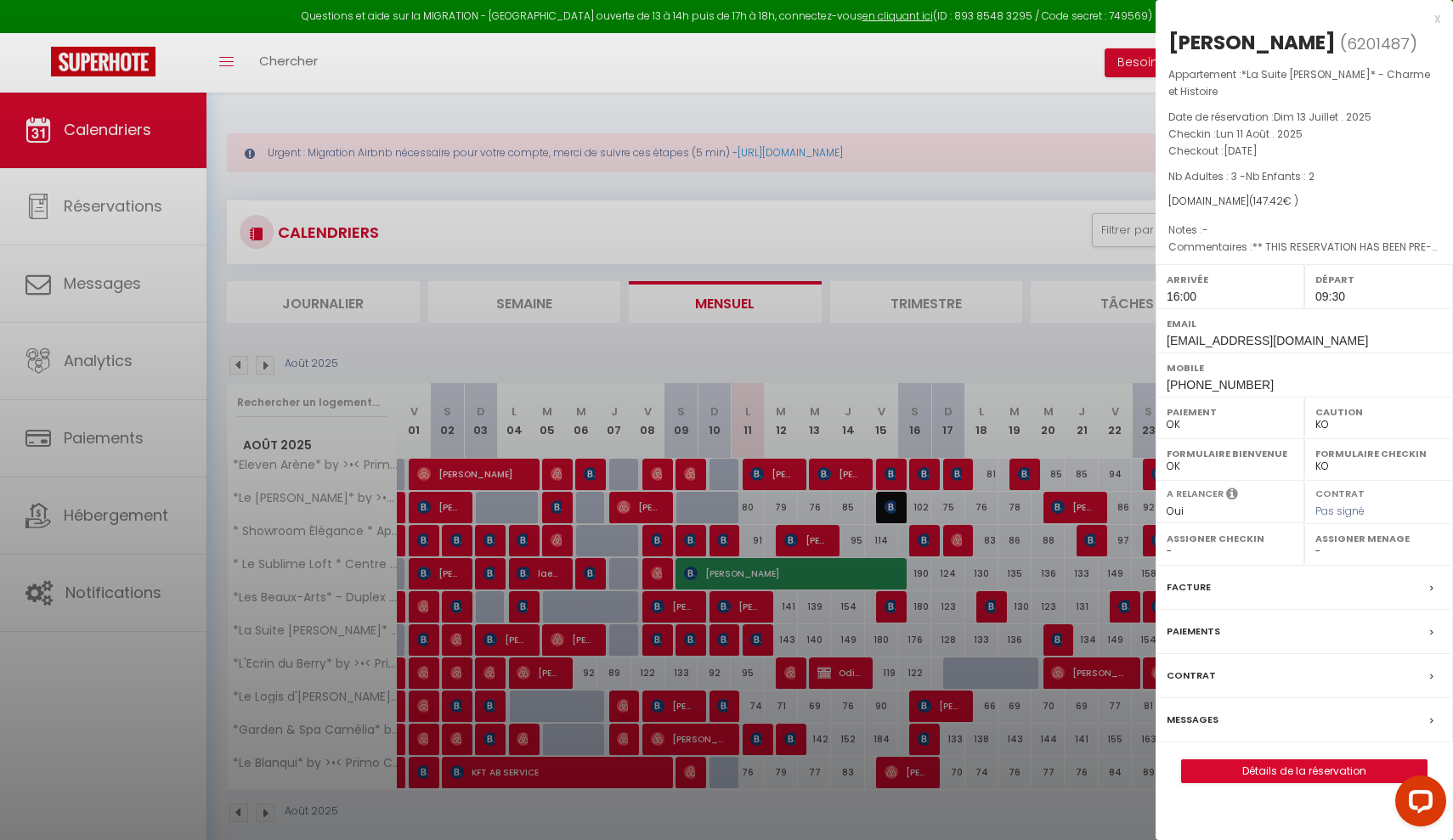
select select "49440"
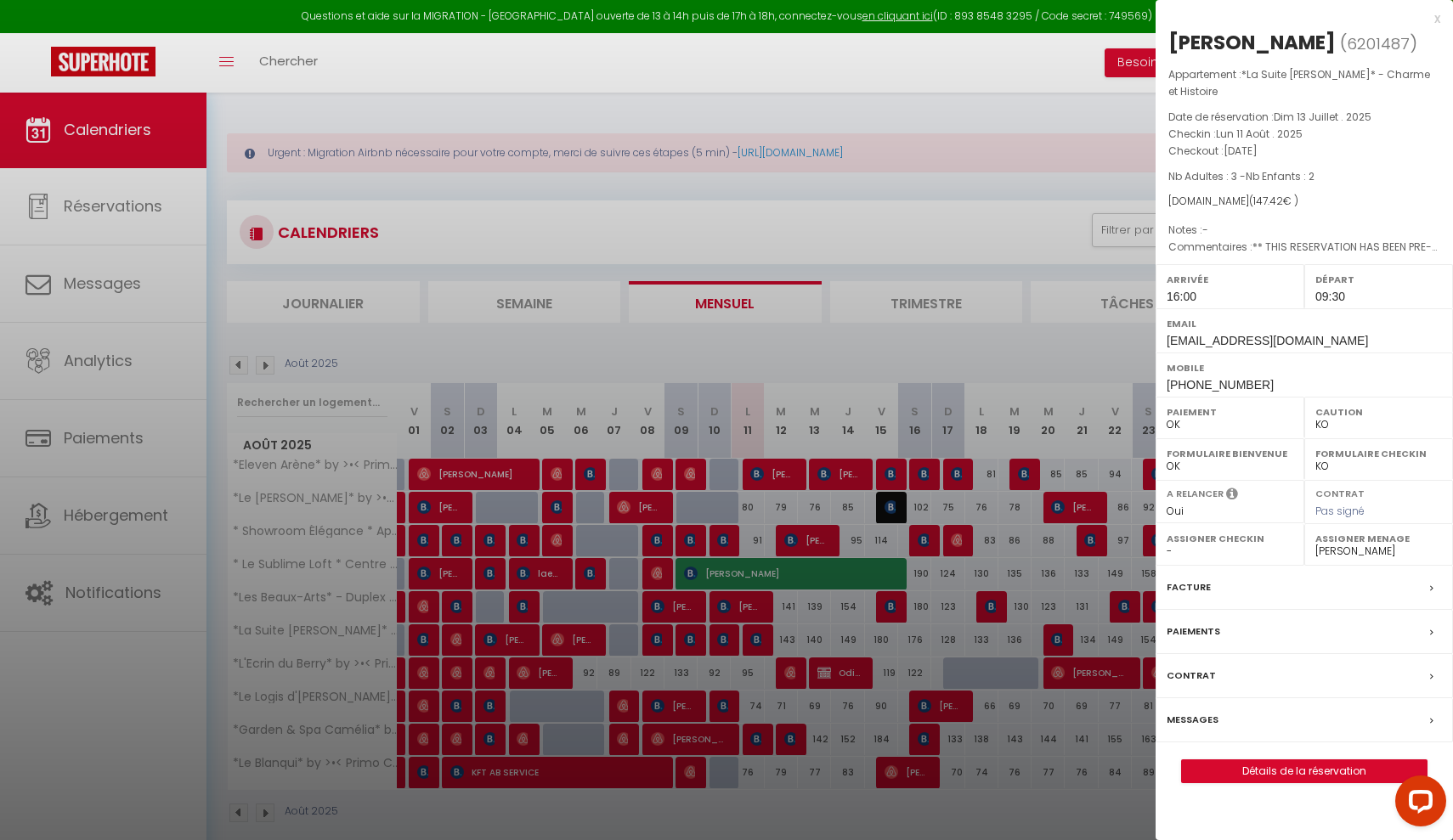
click at [1307, 766] on link "Détails de la réservation" at bounding box center [1304, 771] width 245 height 22
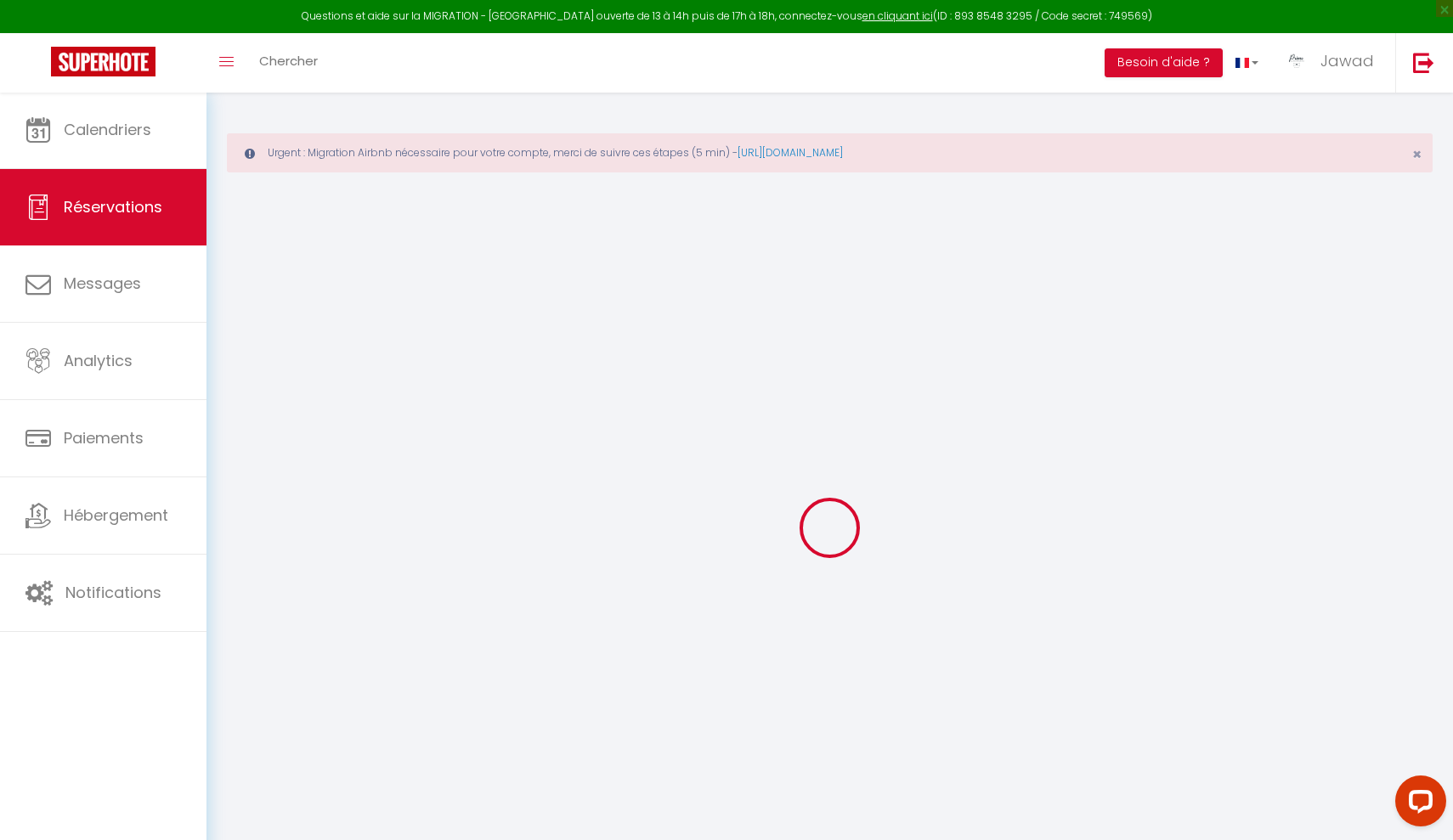
select select
checkbox input "false"
select select
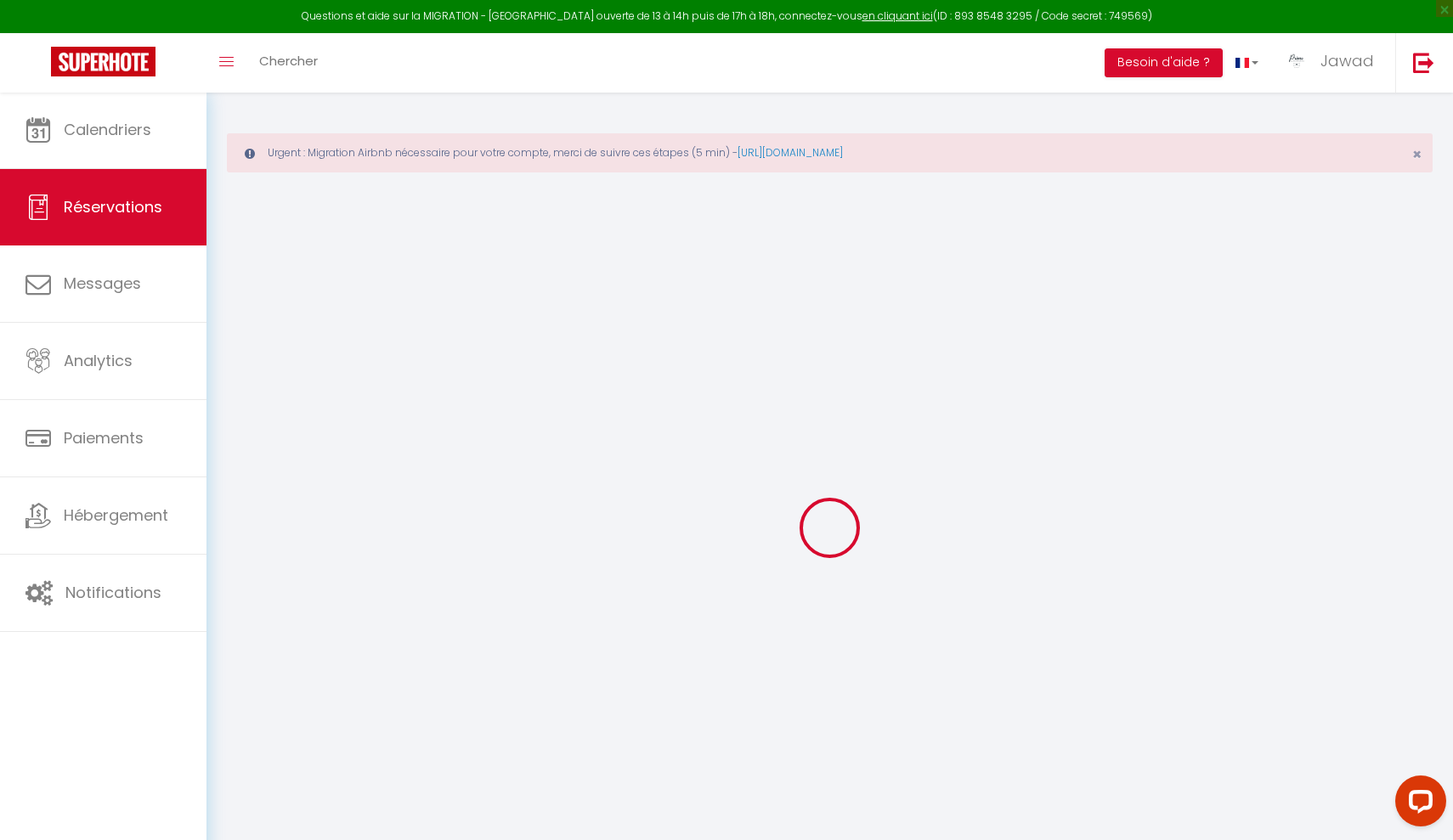
checkbox input "false"
type textarea "** THIS RESERVATION HAS BEEN PRE-PAID ** BOOKING NOTE : Payment charge is EUR 2…"
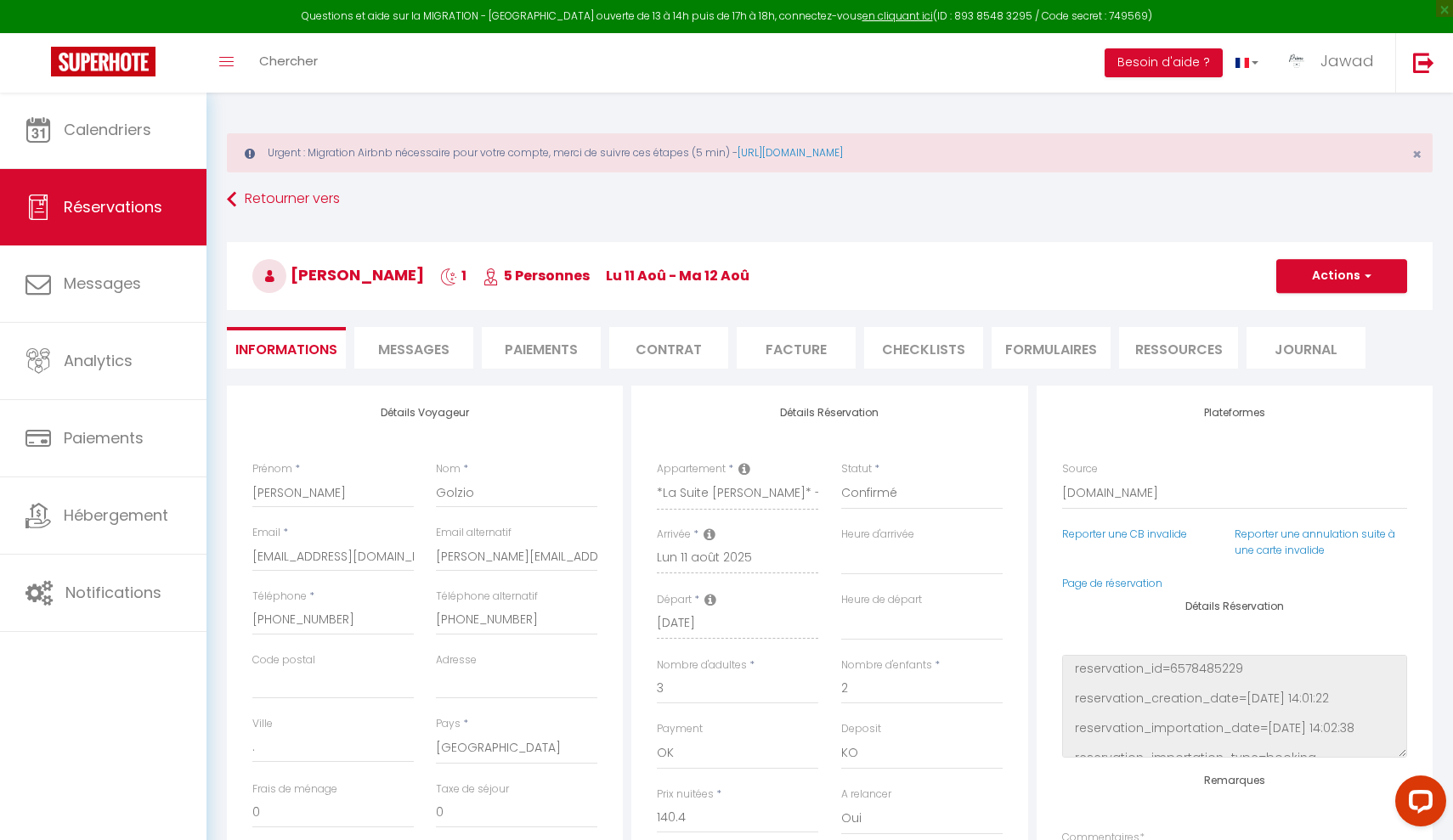
type input "7.02"
select select
checkbox input "false"
select select "16:00"
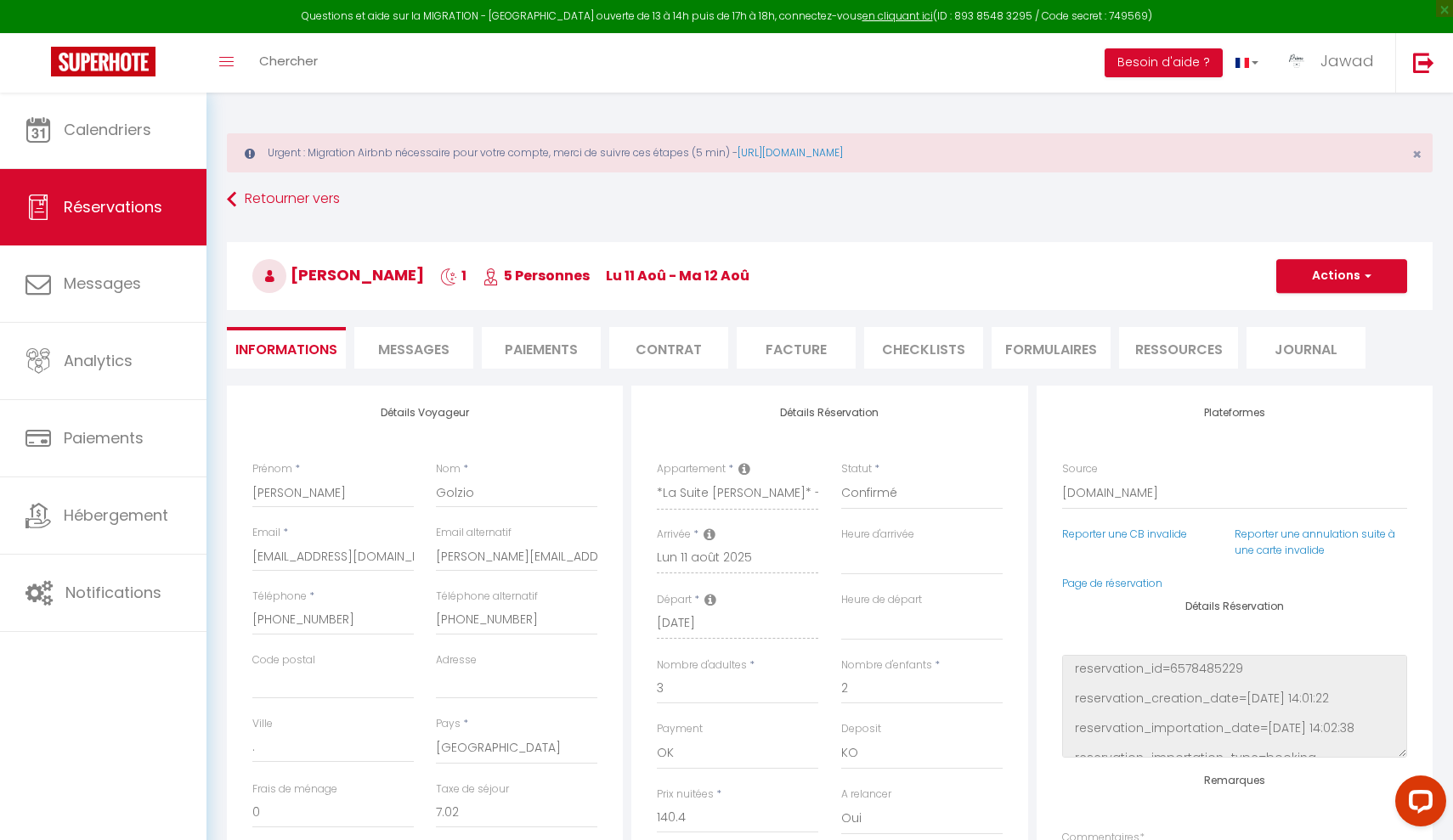
select select "09:30"
click at [397, 346] on span "Messages" at bounding box center [414, 349] width 71 height 19
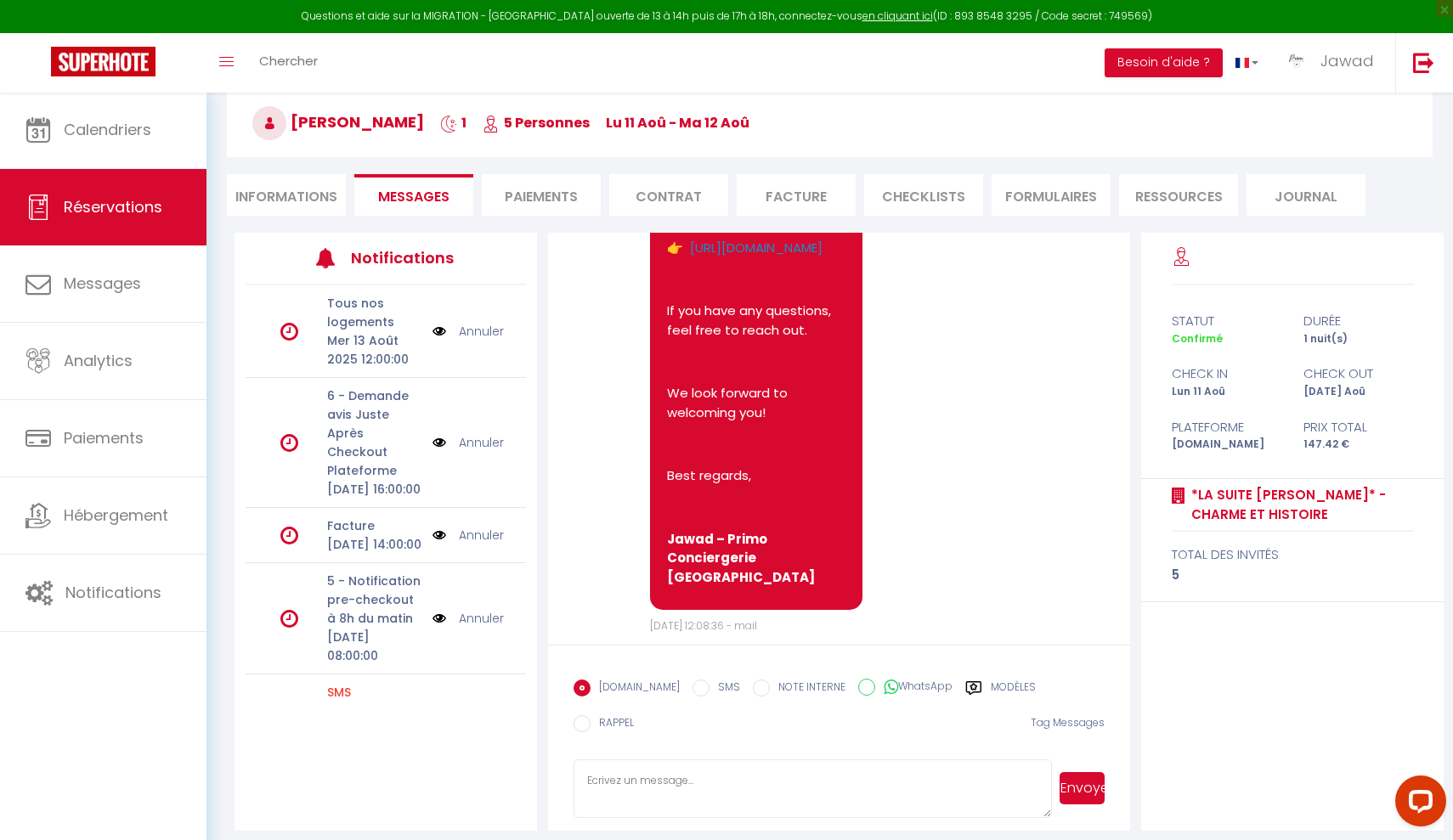
scroll to position [152, 0]
click at [692, 690] on input "SMS" at bounding box center [701, 689] width 17 height 17
radio input "true"
radio input "false"
click at [991, 684] on label "Modèles" at bounding box center [1013, 691] width 45 height 21
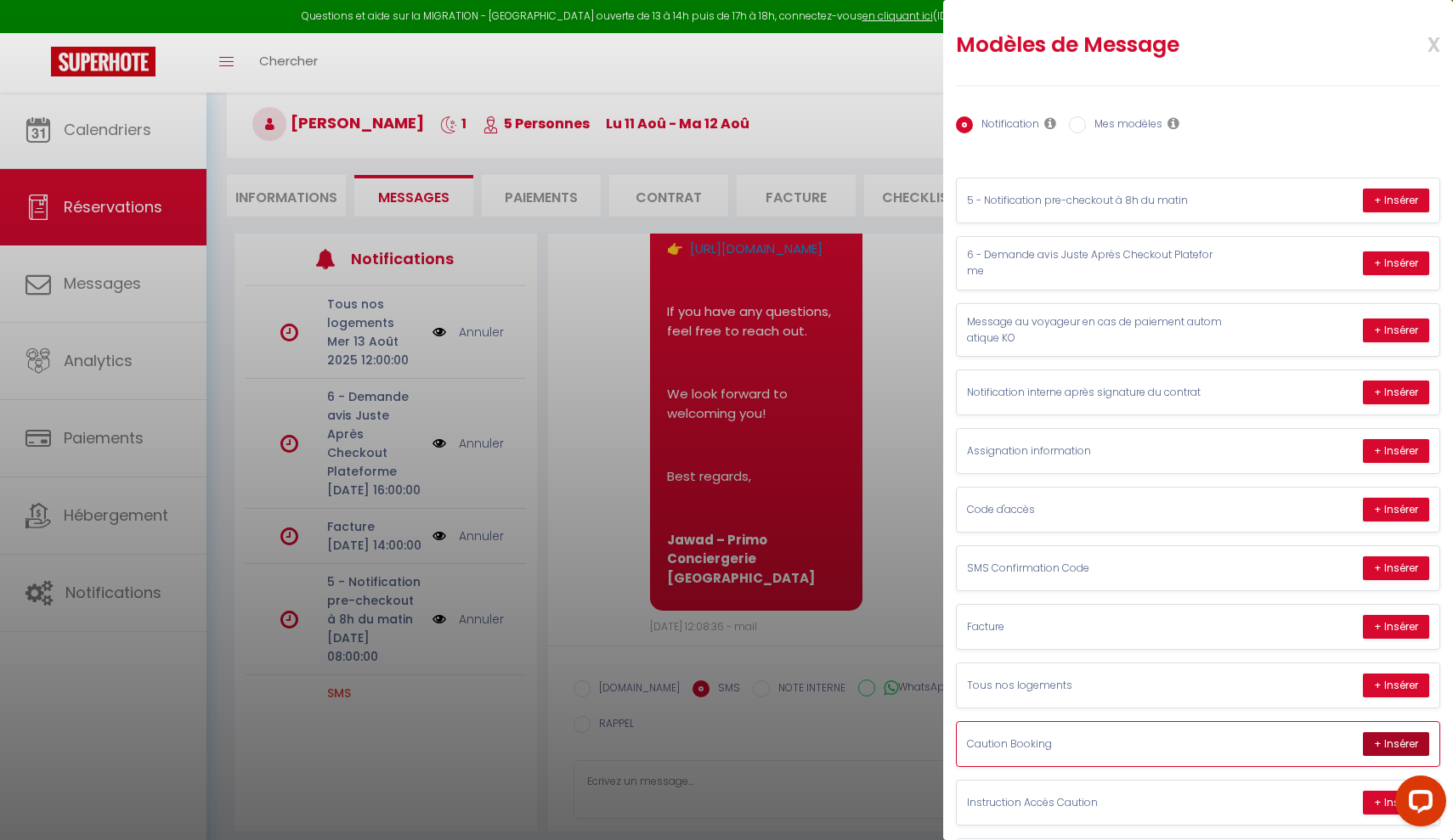
click at [1392, 732] on button "+ Insérer" at bounding box center [1395, 744] width 66 height 24
type textarea "Hello Enrica, Thank you for booking *La Suite Marcel Bascoulard* - Charme et Hi…"
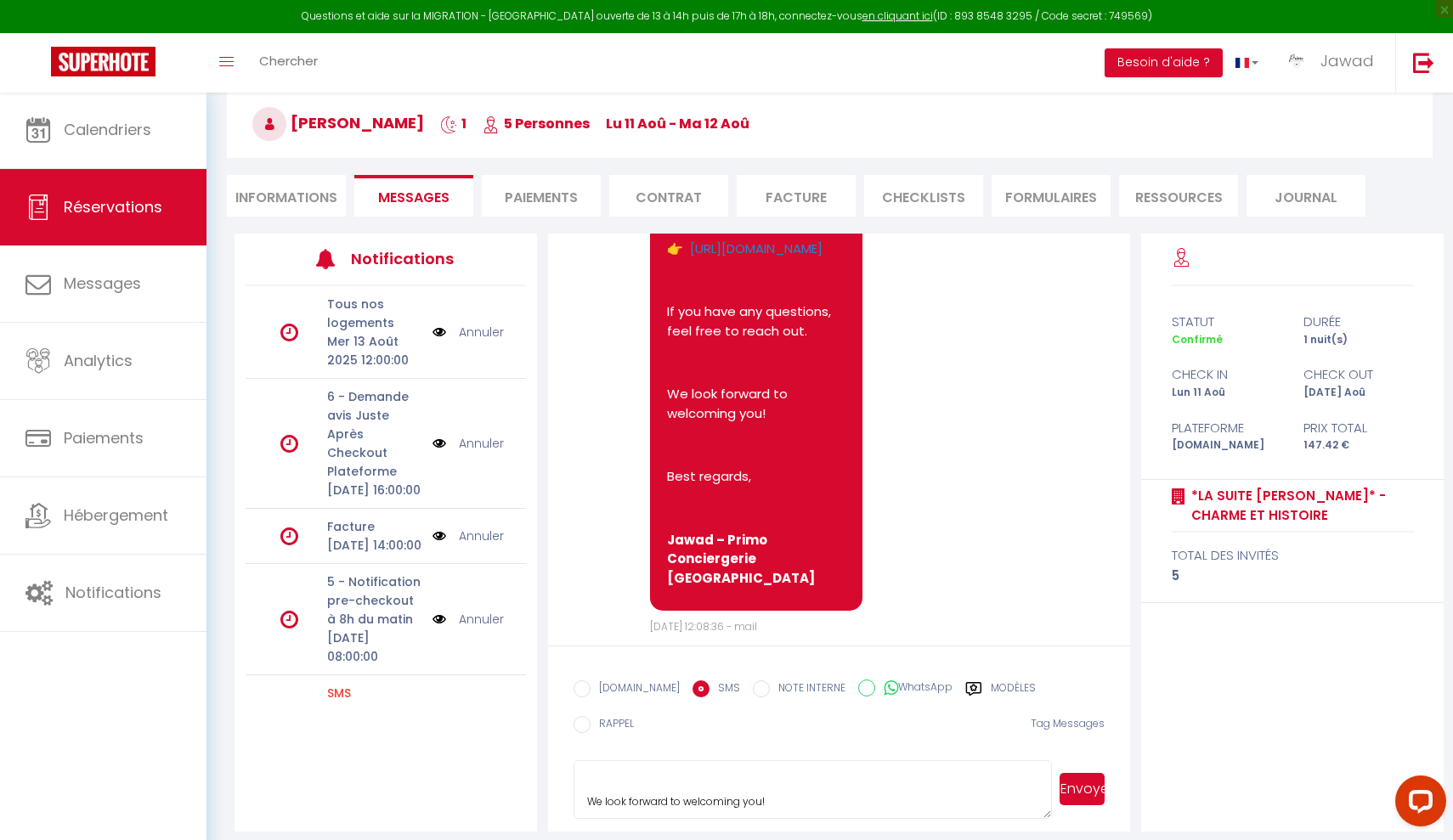
scroll to position [296, 0]
click at [1088, 766] on button "Envoyer" at bounding box center [1081, 789] width 45 height 33
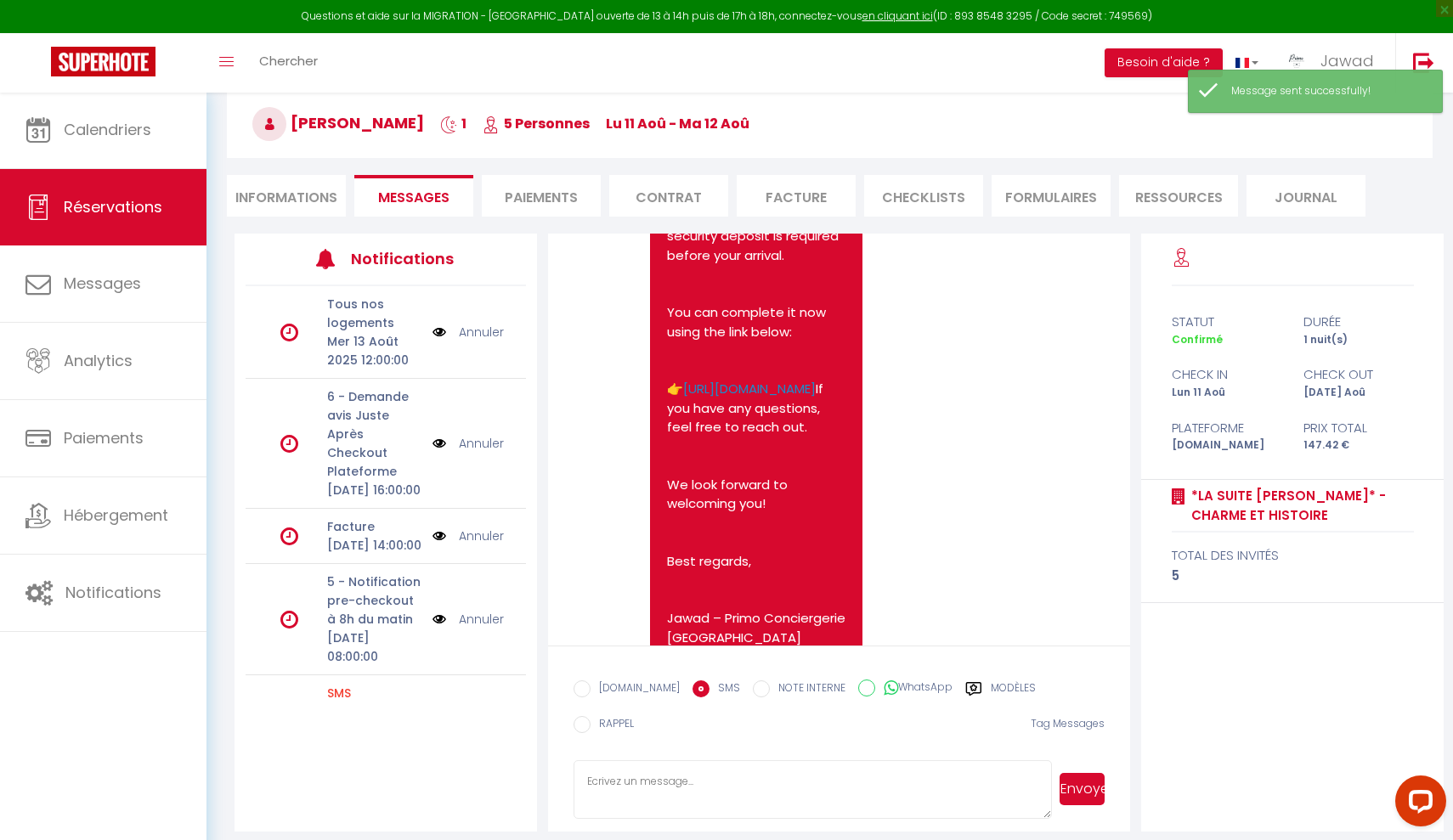
scroll to position [1793, 0]
click at [273, 200] on li "Informations" at bounding box center [286, 195] width 119 height 41
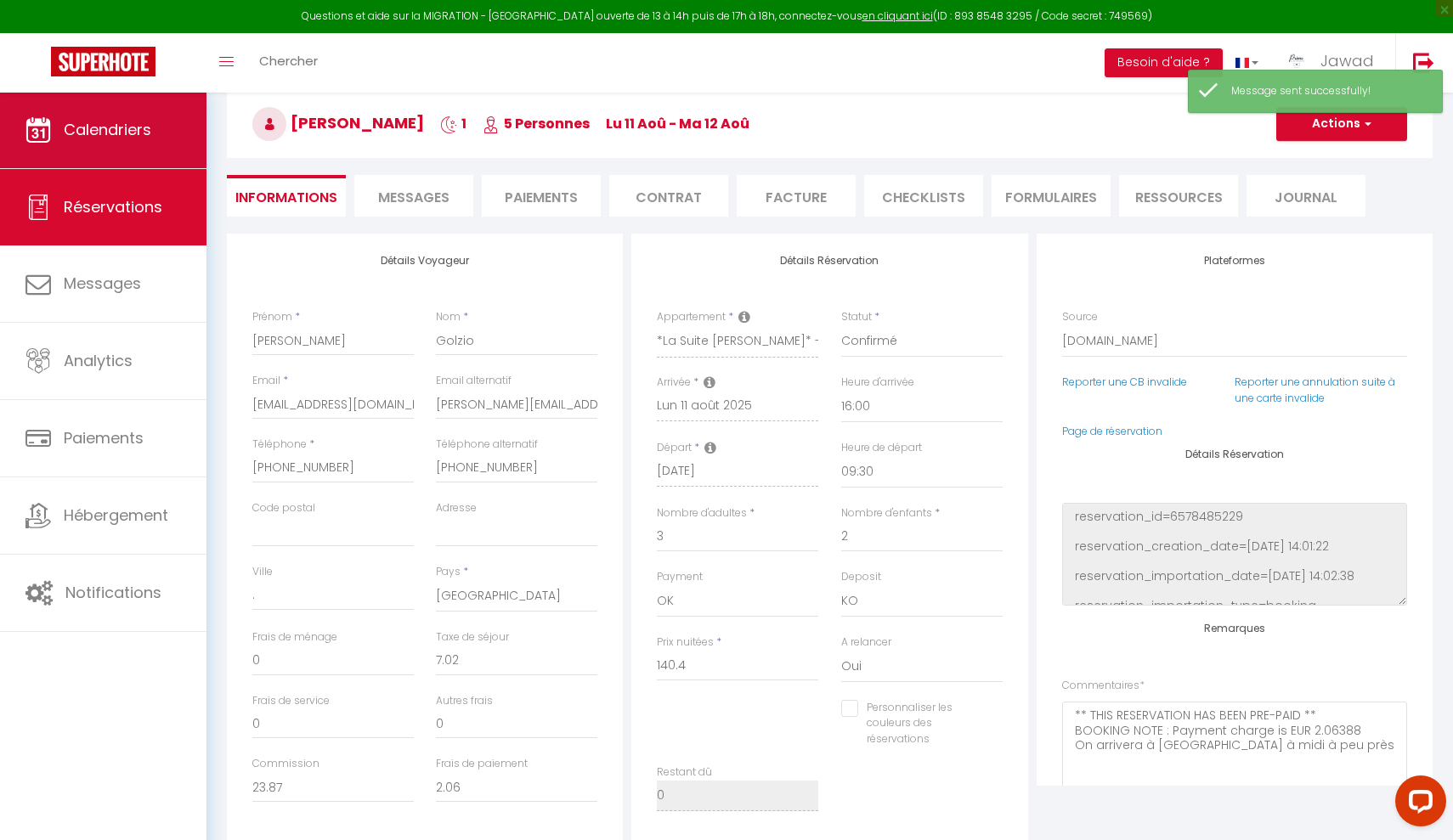
click at [136, 129] on span "Calendriers" at bounding box center [107, 130] width 87 height 21
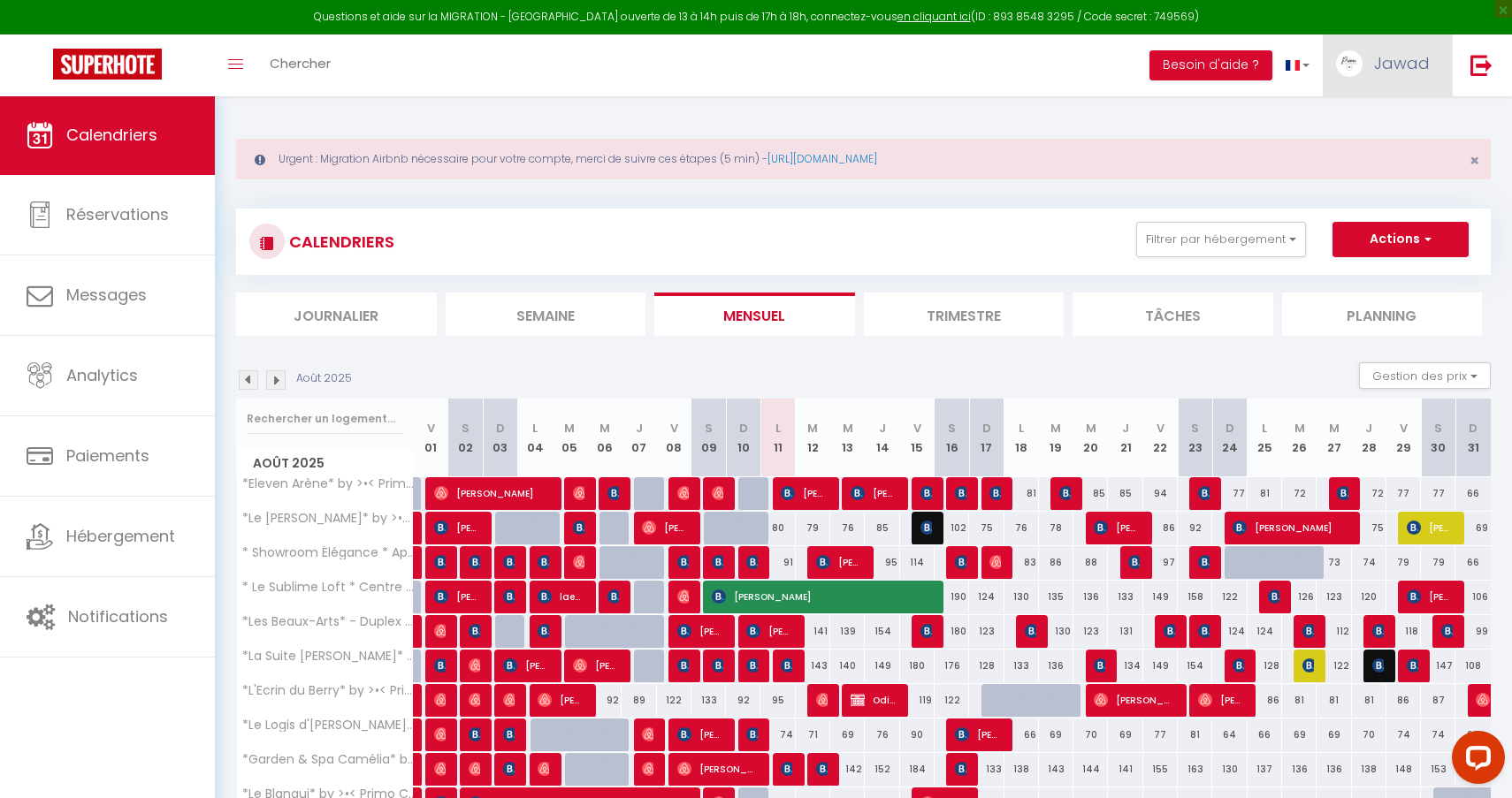
click at [1383, 73] on span "Jawad" at bounding box center [1402, 63] width 56 height 22
click at [1358, 75] on link "Jawad" at bounding box center [1387, 66] width 129 height 62
click at [1362, 123] on link "Paramètres" at bounding box center [1381, 123] width 131 height 30
select select "fr"
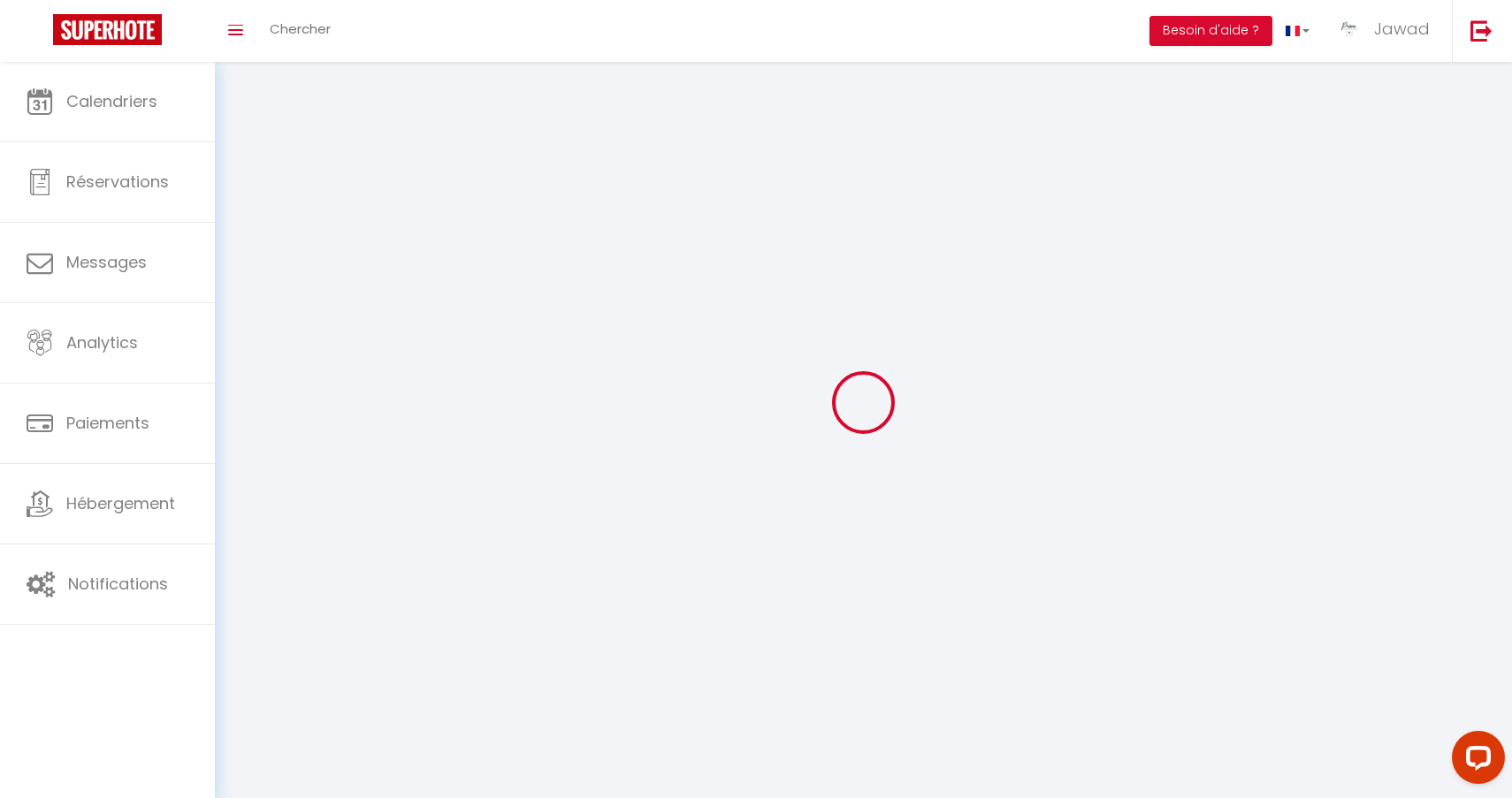
select select
type input "Jawad"
type input "KHACIME"
type input "0761256295"
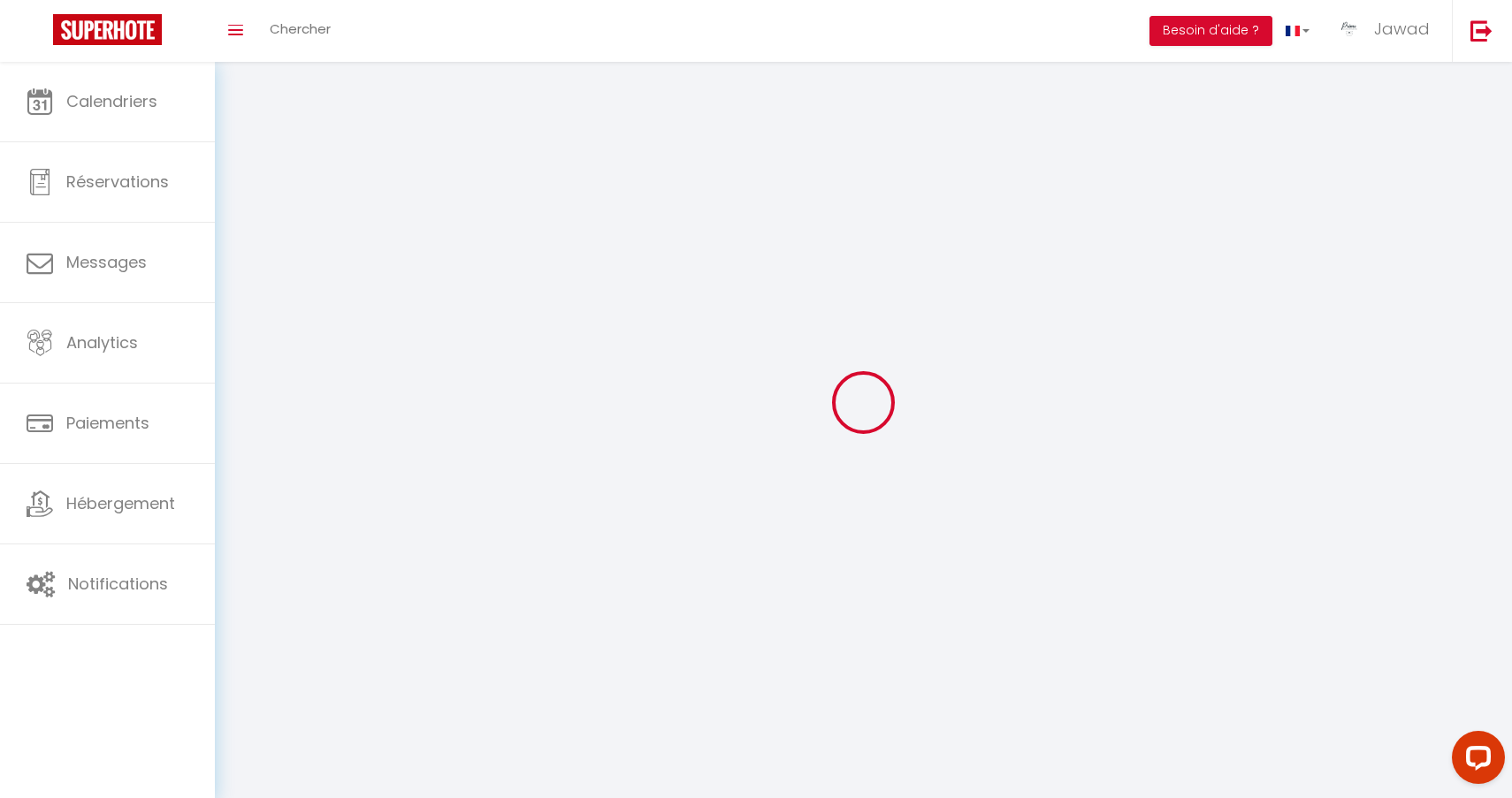
type input "[STREET_ADDRESS]"
type input "58180"
type input "MARZY"
type input "H4HEhYysyphz392cAWMxqCgCw"
type input "my69EnaDzk8MzYoVs8xsNwzNW"
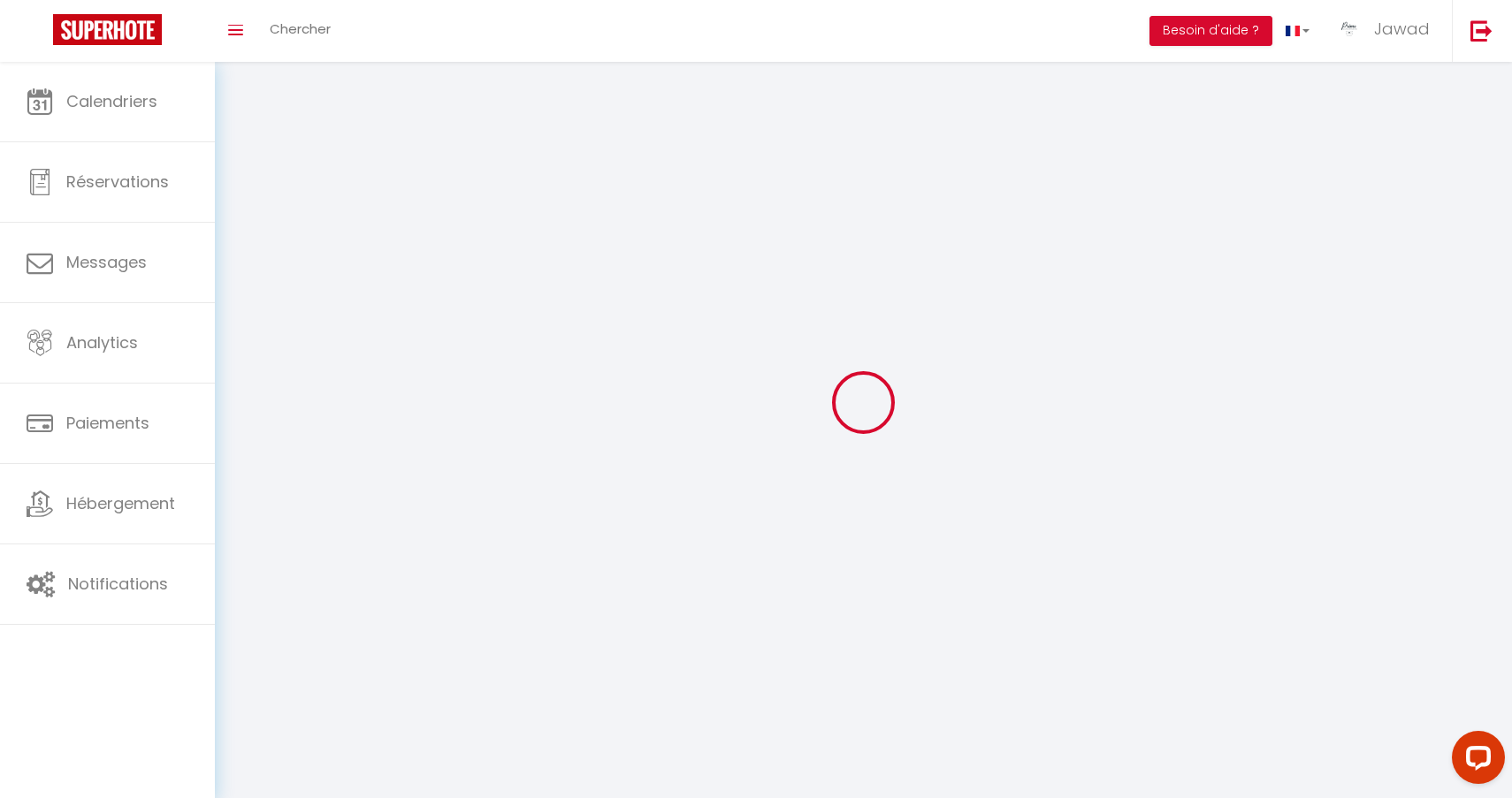
type input "H4HEhYysyphz392cAWMxqCgCw"
type input "my69EnaDzk8MzYoVs8xsNwzNW"
type input "[URL][DOMAIN_NAME]"
select select "28"
select select "fr"
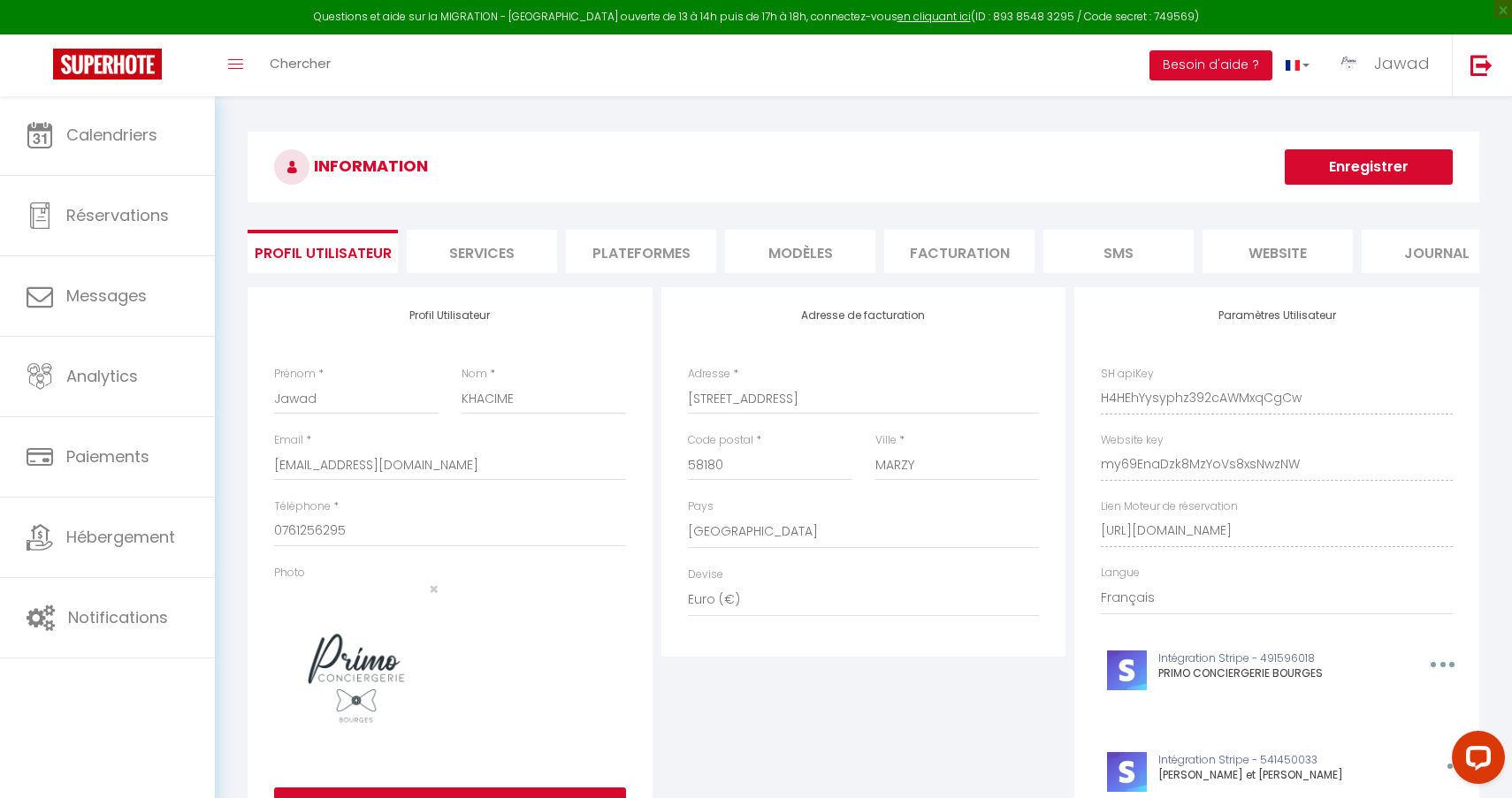
click at [511, 256] on li "Services" at bounding box center [482, 251] width 150 height 43
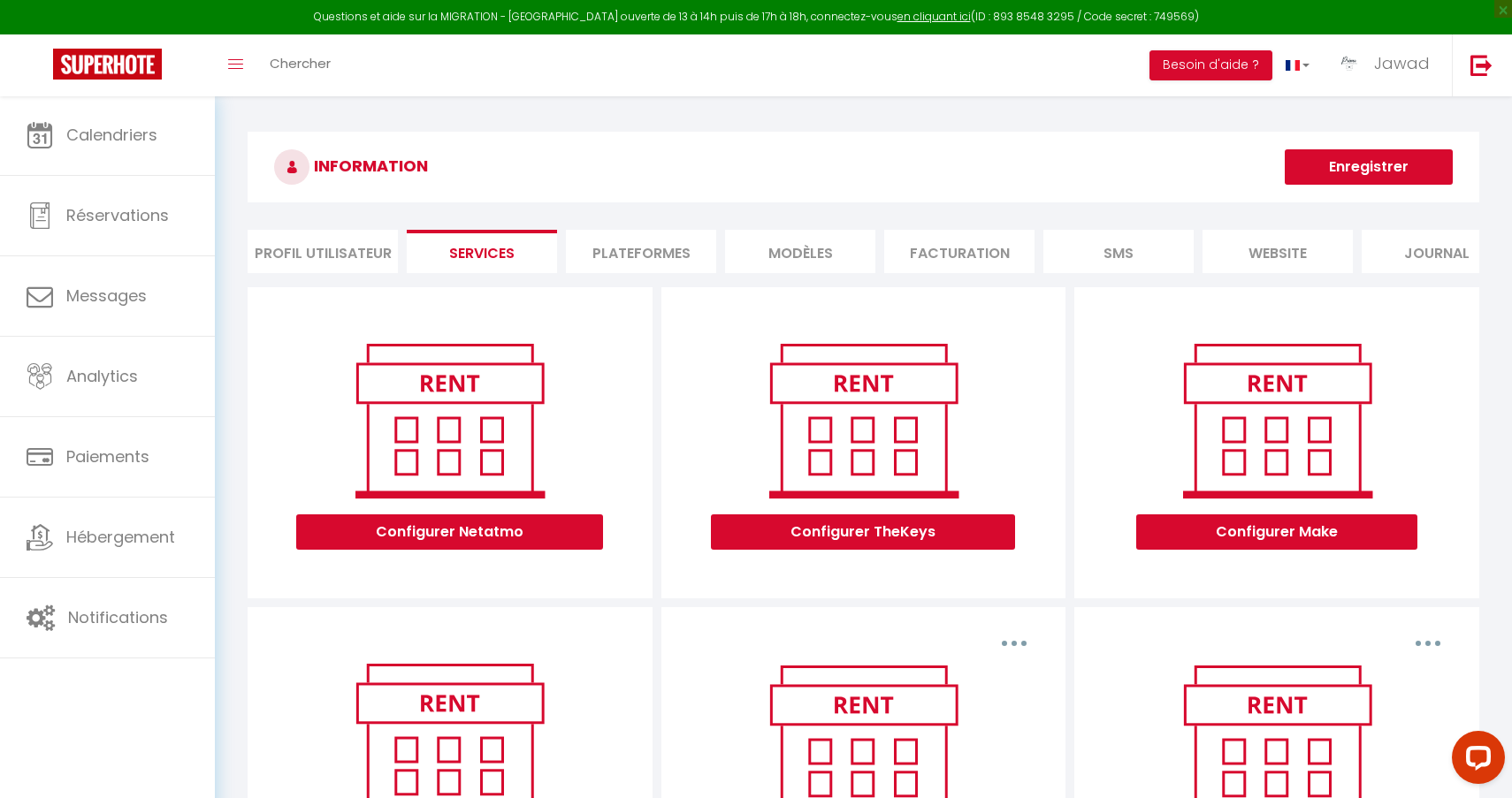
click at [657, 242] on li "Plateformes" at bounding box center [641, 251] width 150 height 43
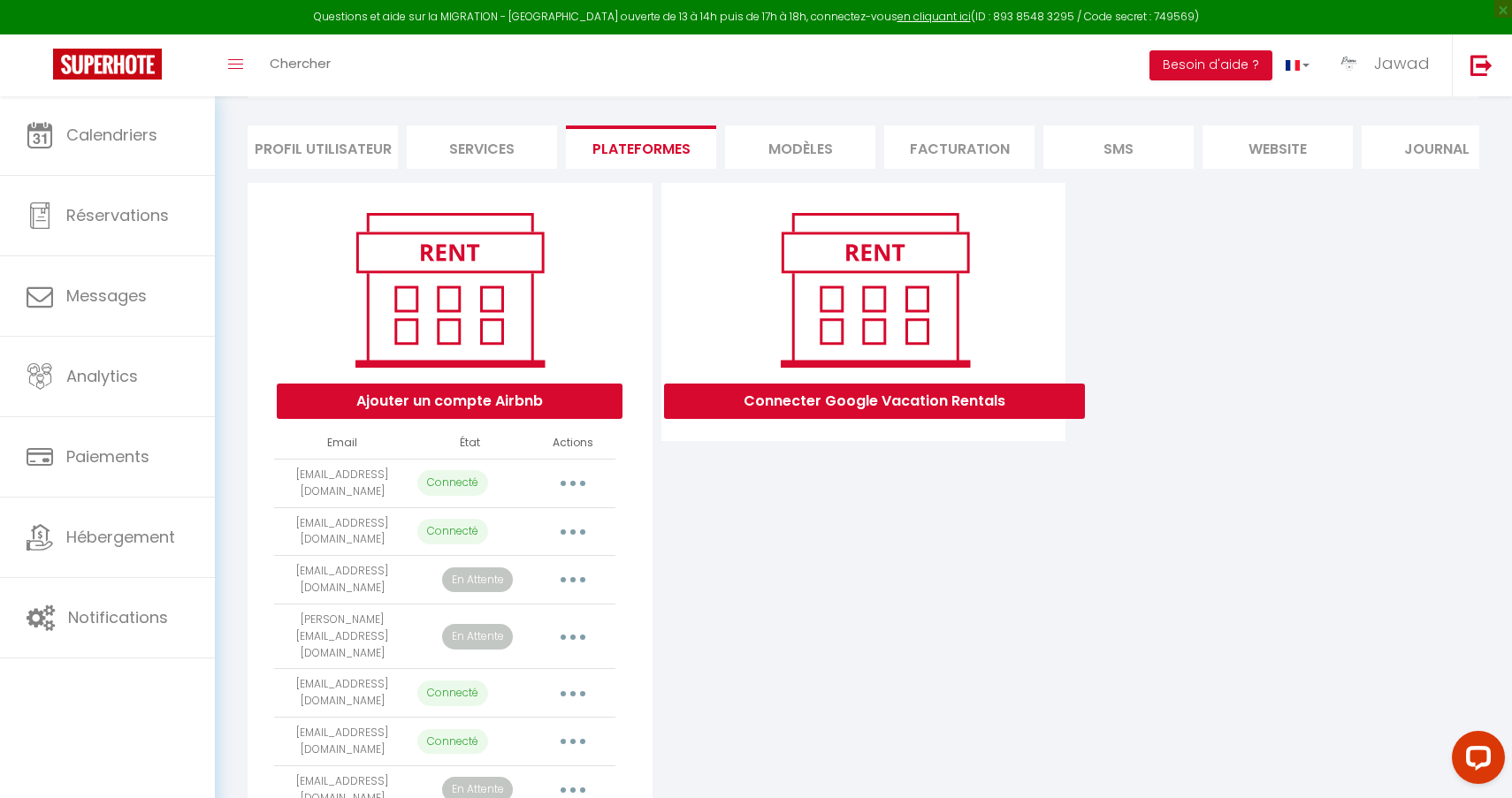
scroll to position [196, 0]
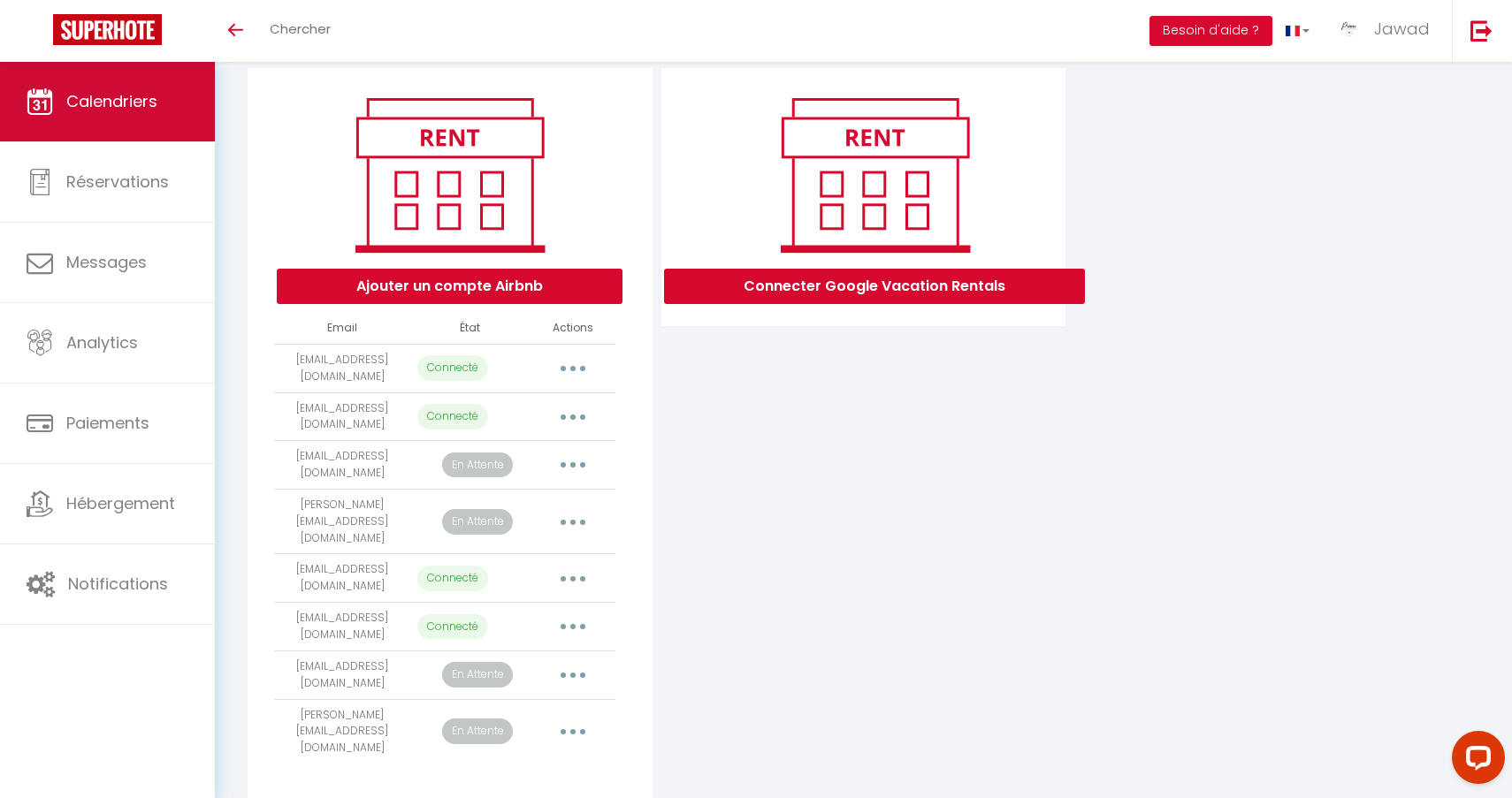
click at [99, 127] on link "Calendriers" at bounding box center [107, 102] width 215 height 80
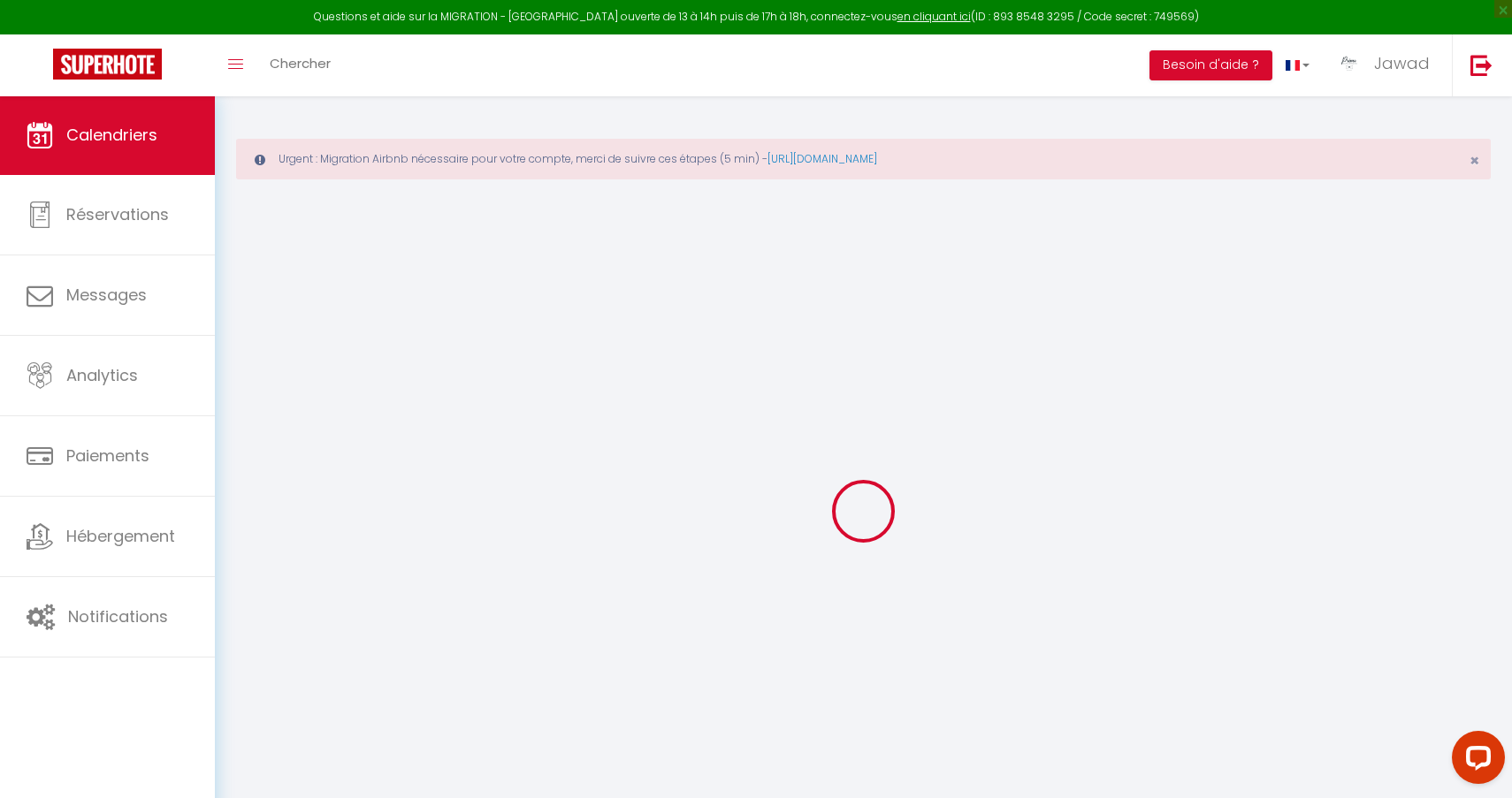
select select
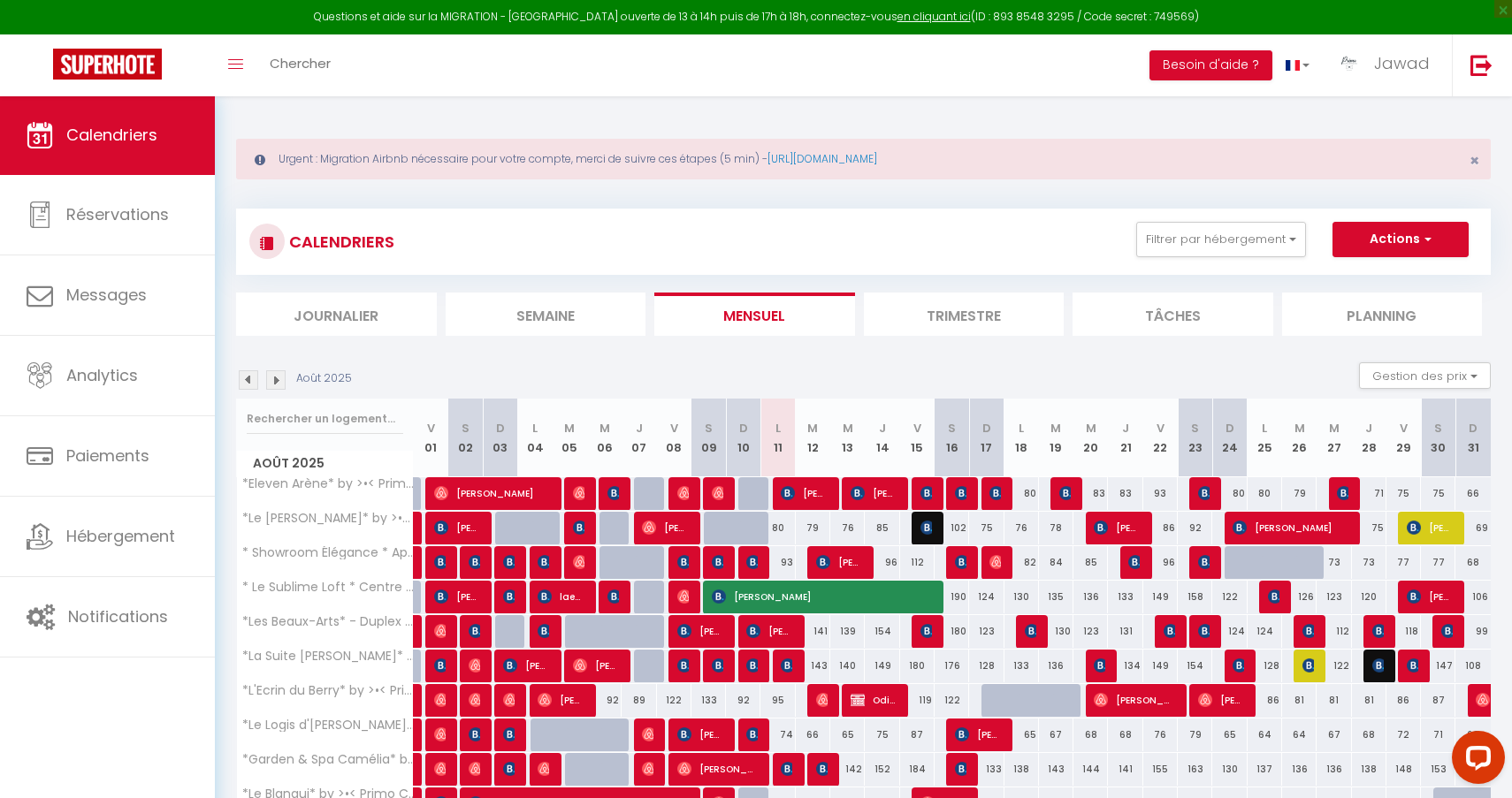
click at [800, 495] on span "[PERSON_NAME][DATE]" at bounding box center [803, 493] width 46 height 34
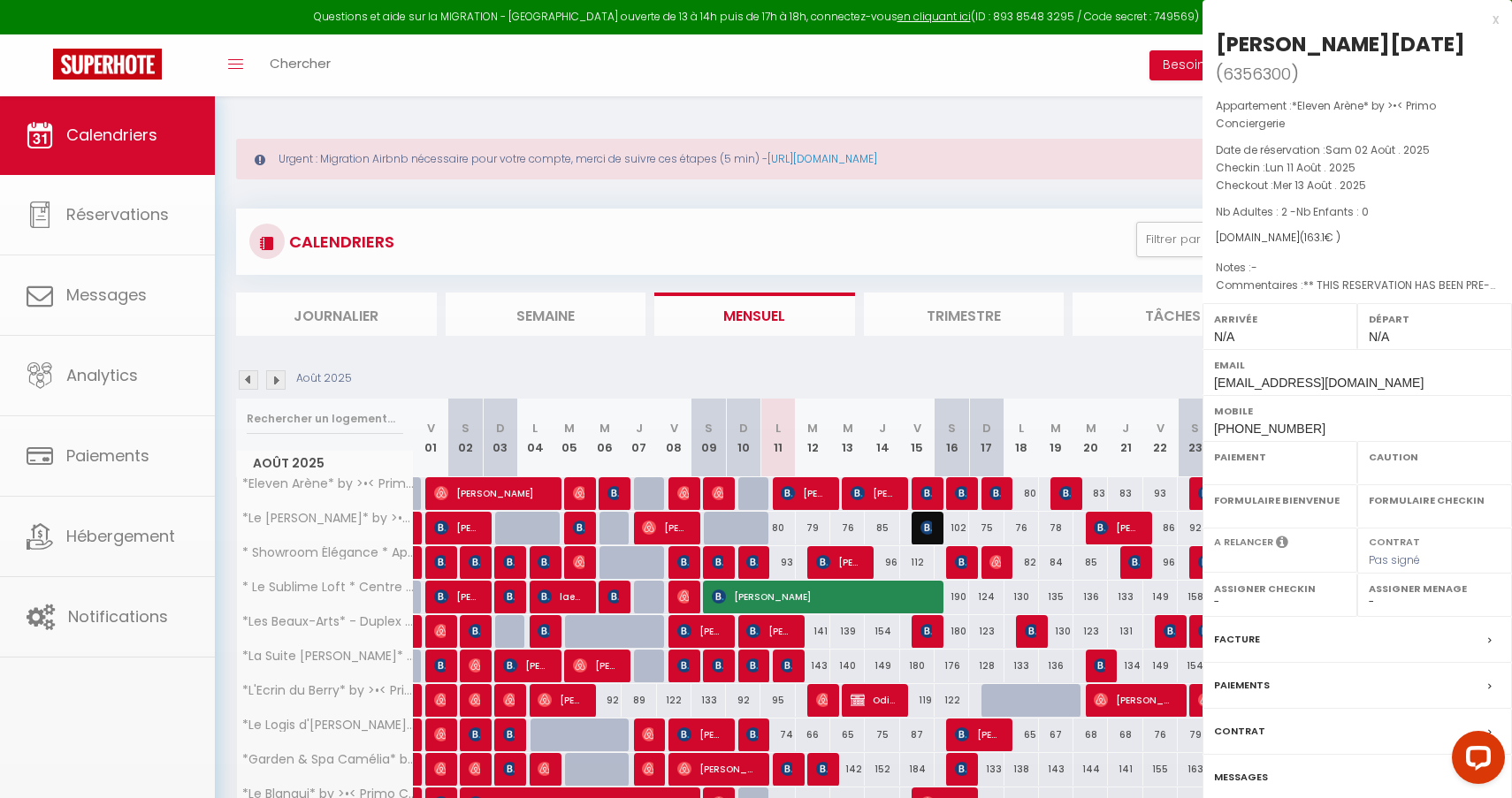
select select "OK"
select select "KO"
select select "0"
select select "1"
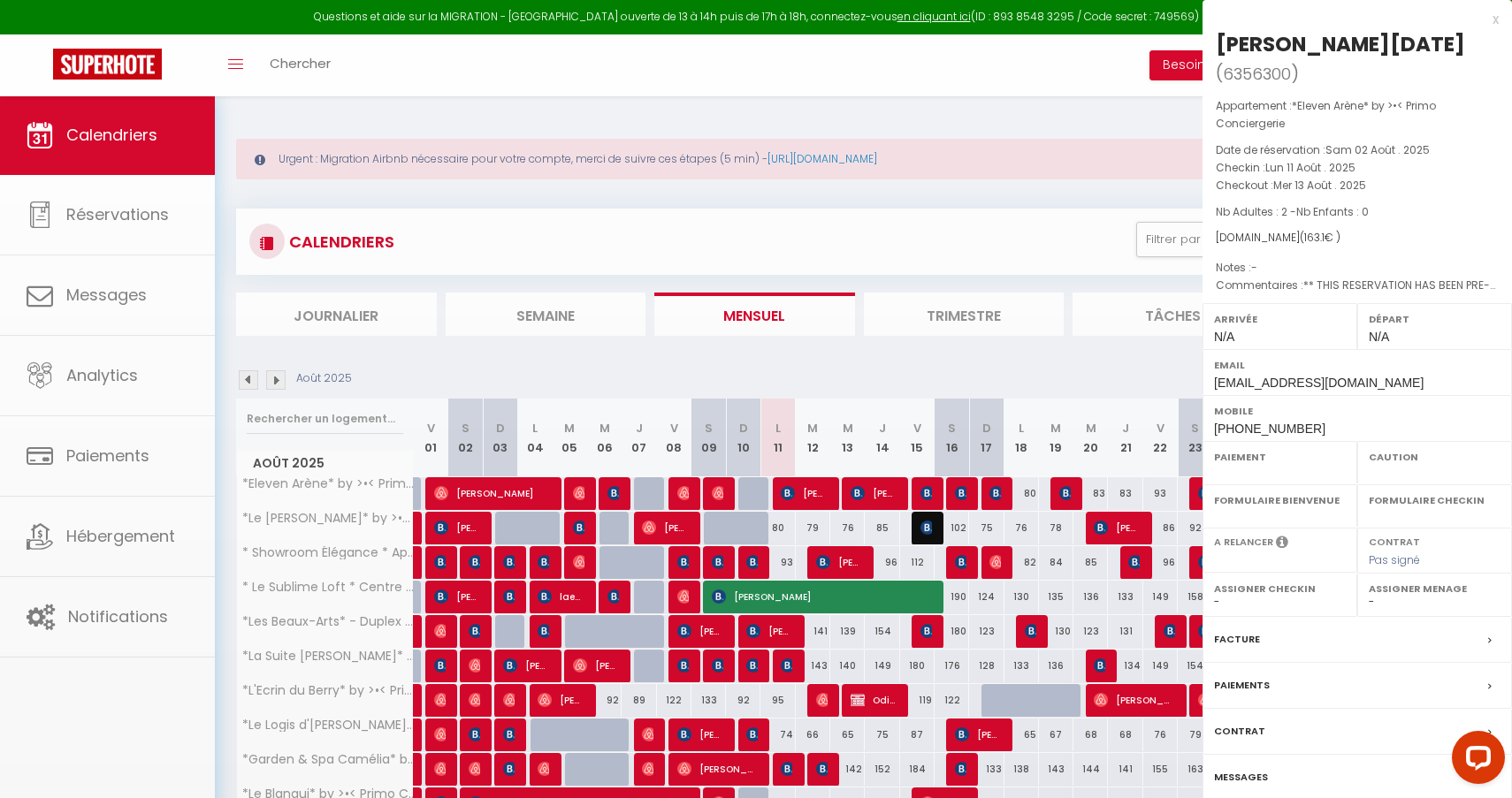
select select
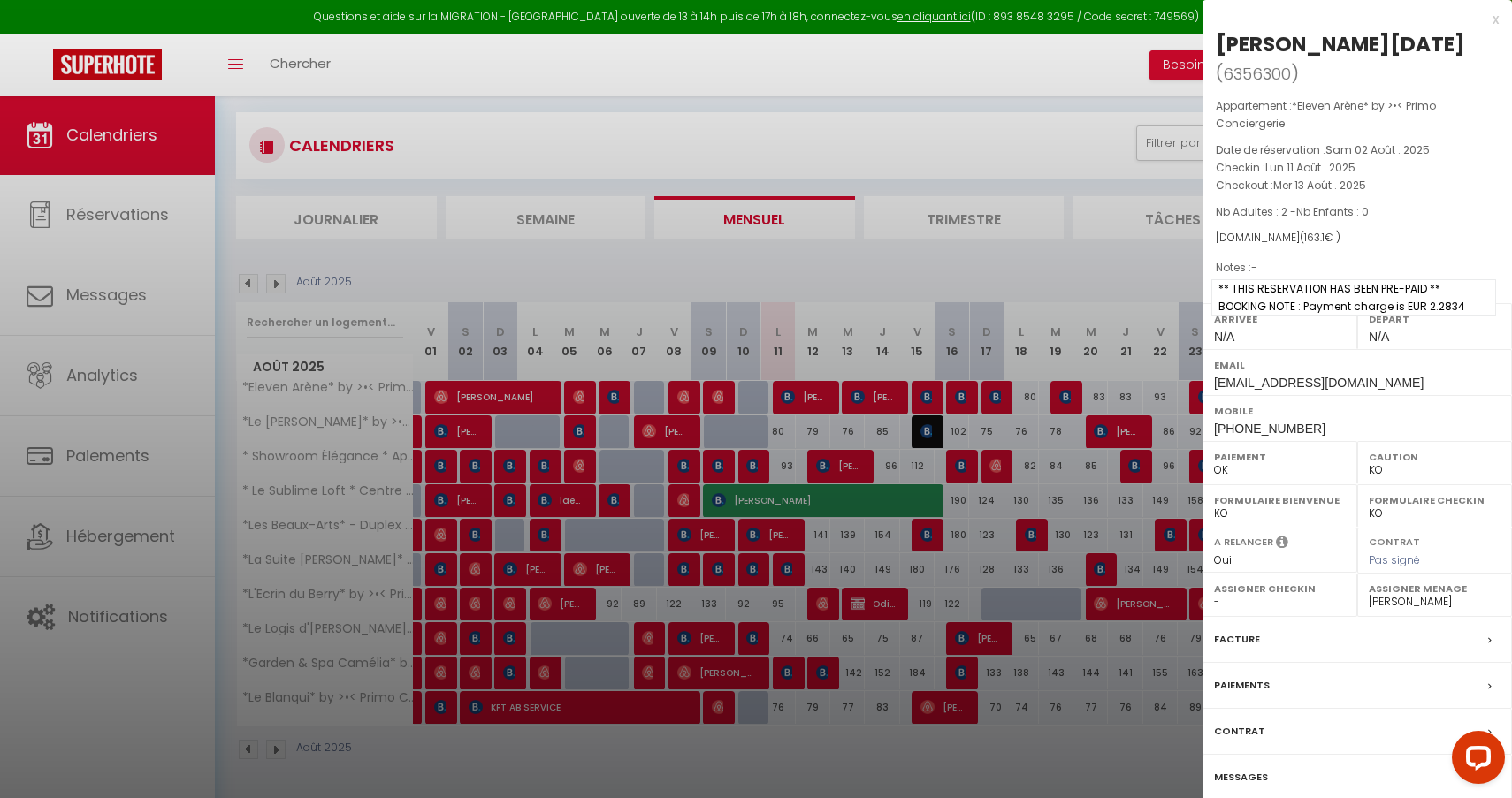
scroll to position [96, 0]
click at [1170, 326] on div at bounding box center [756, 399] width 1512 height 798
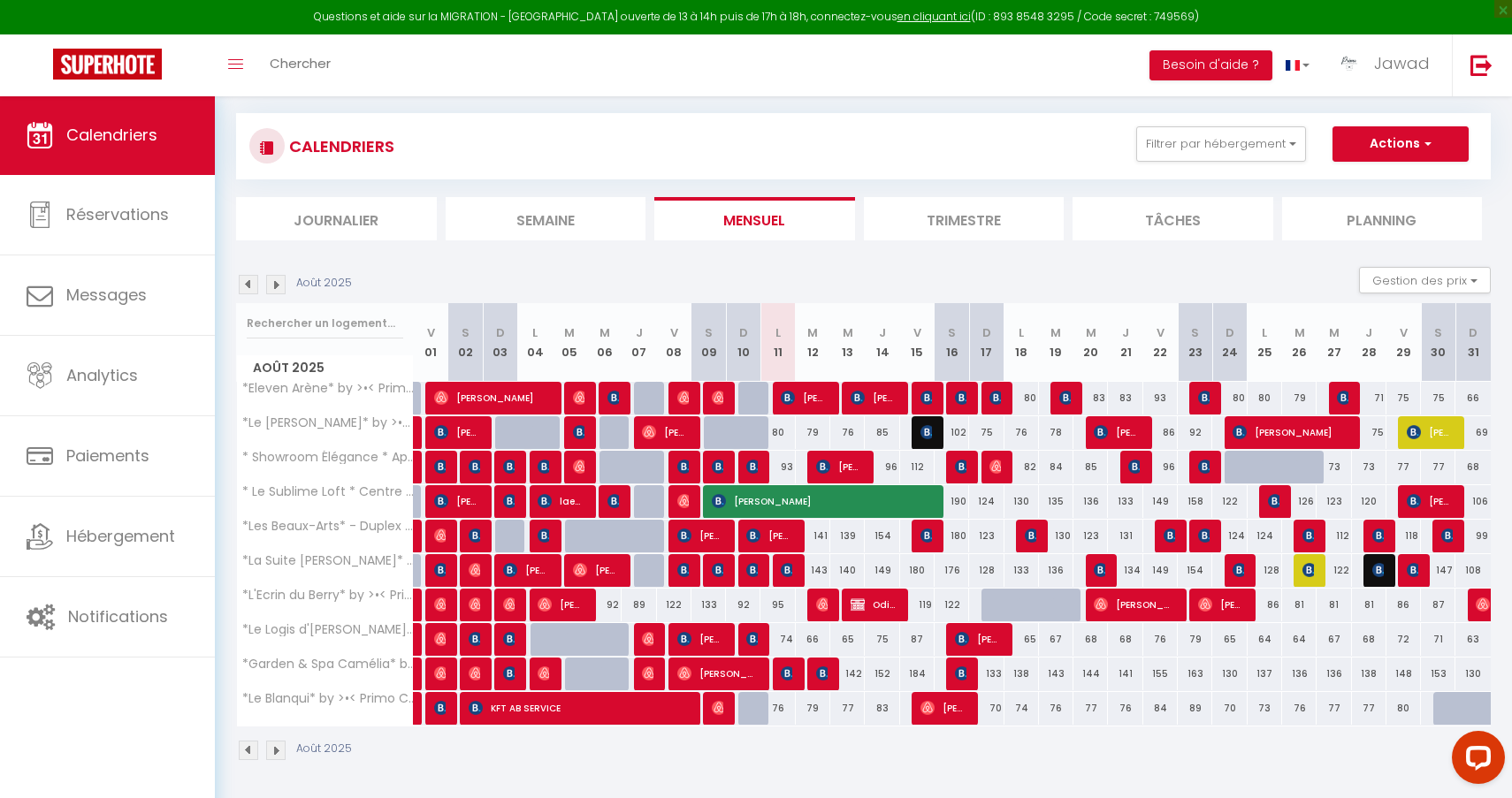
click at [783, 570] on img at bounding box center [787, 570] width 14 height 14
select select "49440"
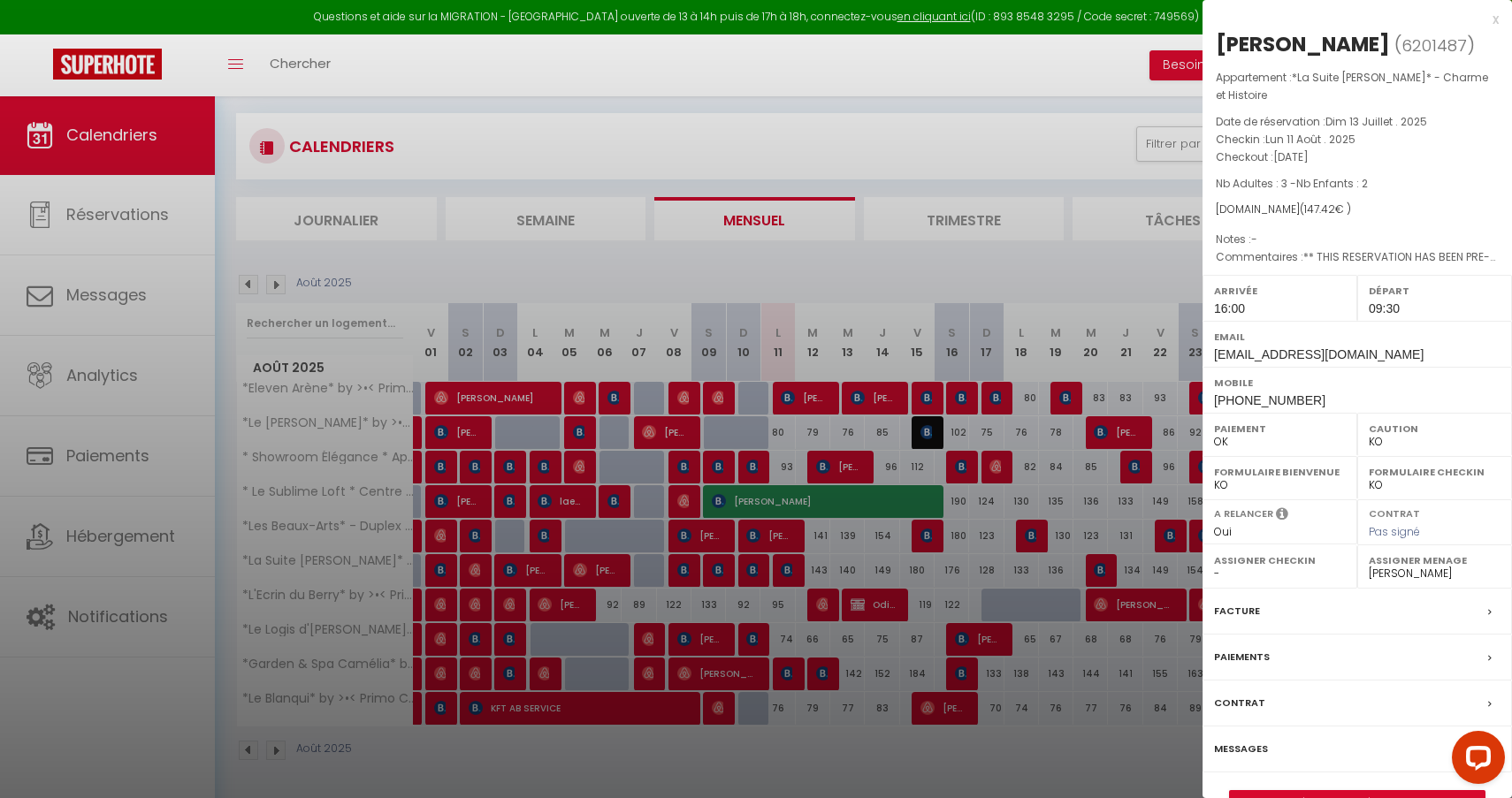
click at [1291, 791] on link "Détails de la réservation" at bounding box center [1357, 802] width 255 height 23
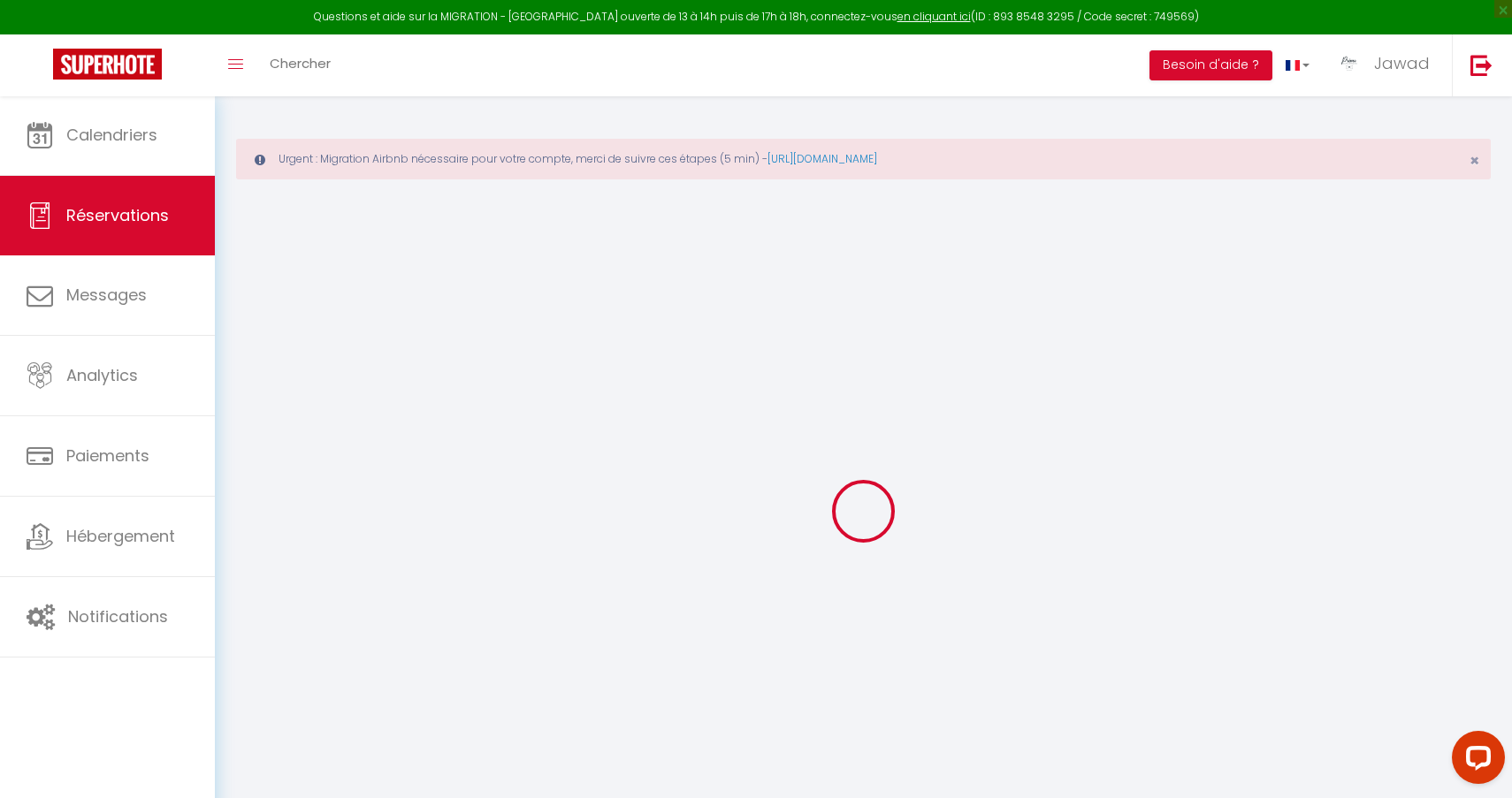
select select
checkbox input "false"
type textarea "** THIS RESERVATION HAS BEEN PRE-PAID ** BOOKING NOTE : Payment charge is EUR 2…"
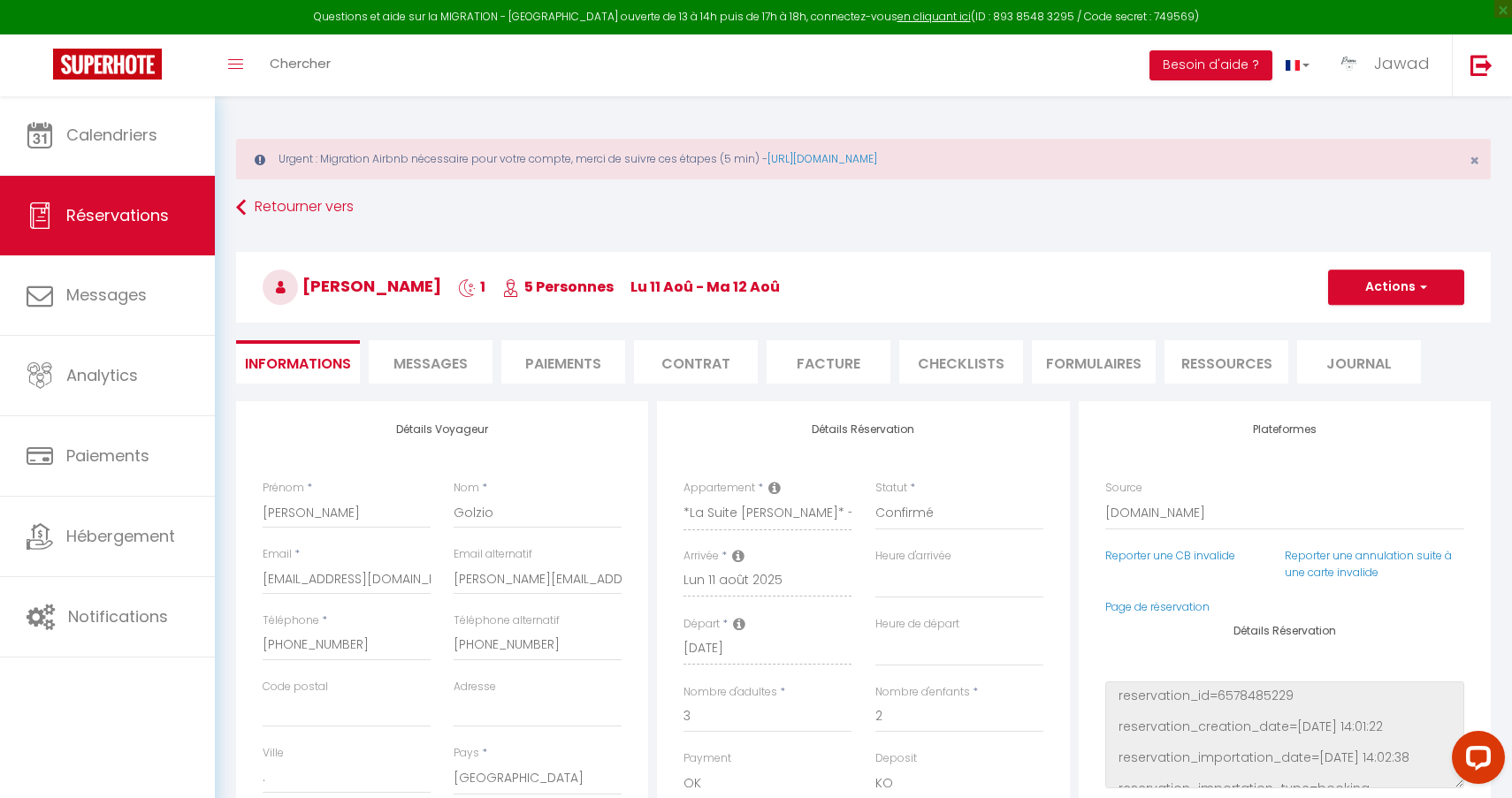
type input "7.02"
select select
checkbox input "false"
select select "16:00"
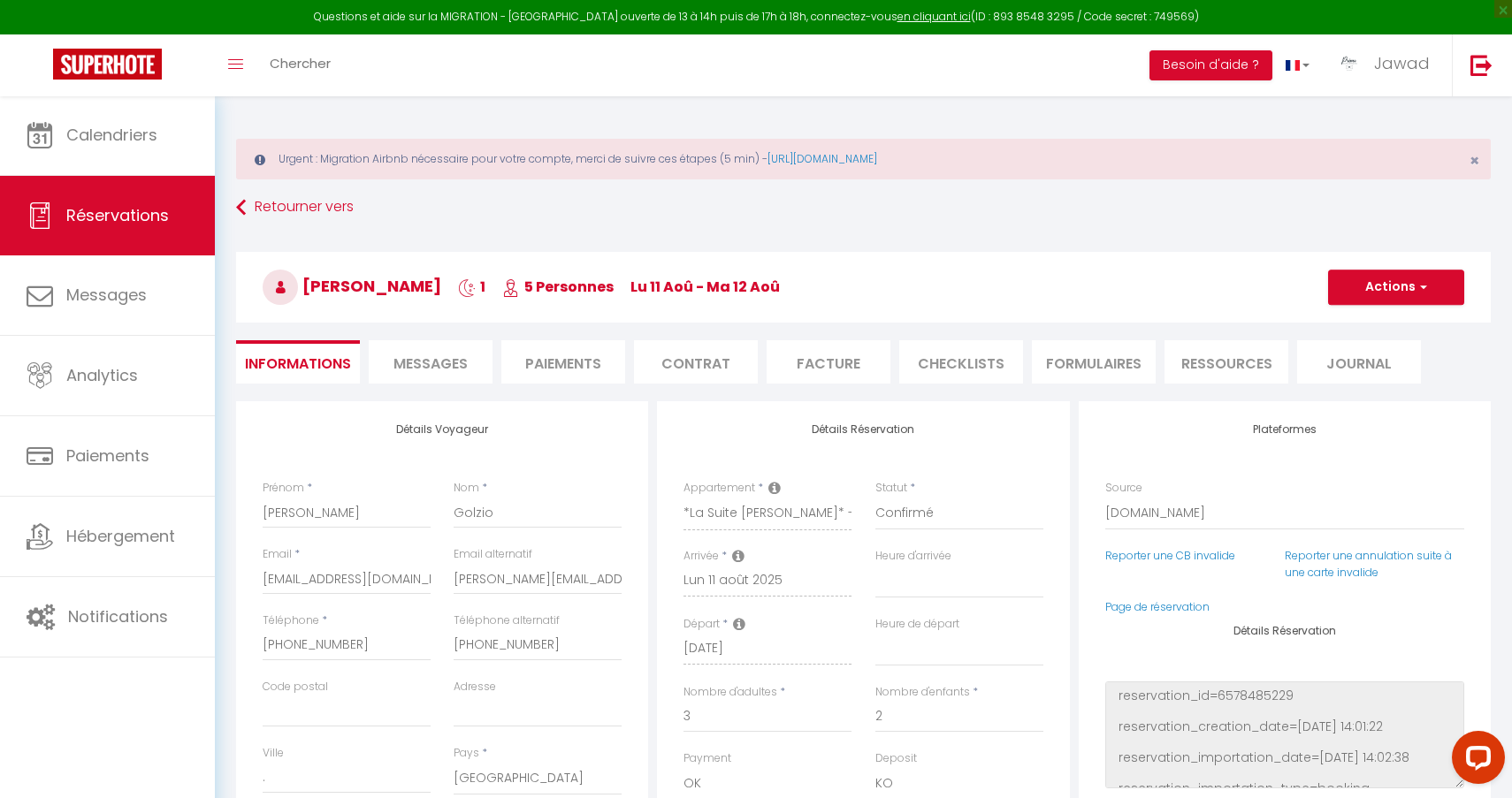
select select "09:30"
click at [437, 361] on span "Messages" at bounding box center [431, 364] width 74 height 20
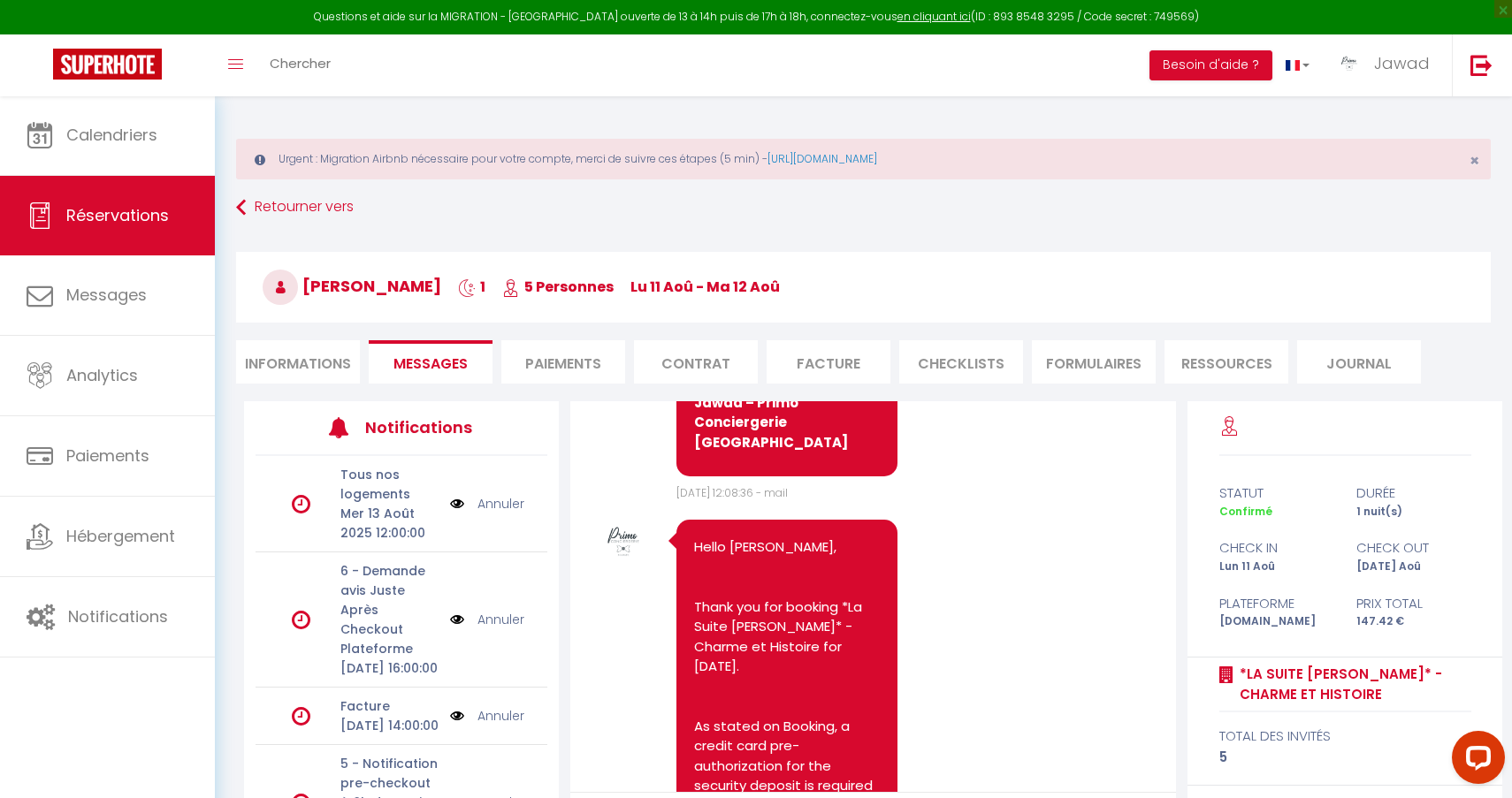
scroll to position [1338, 0]
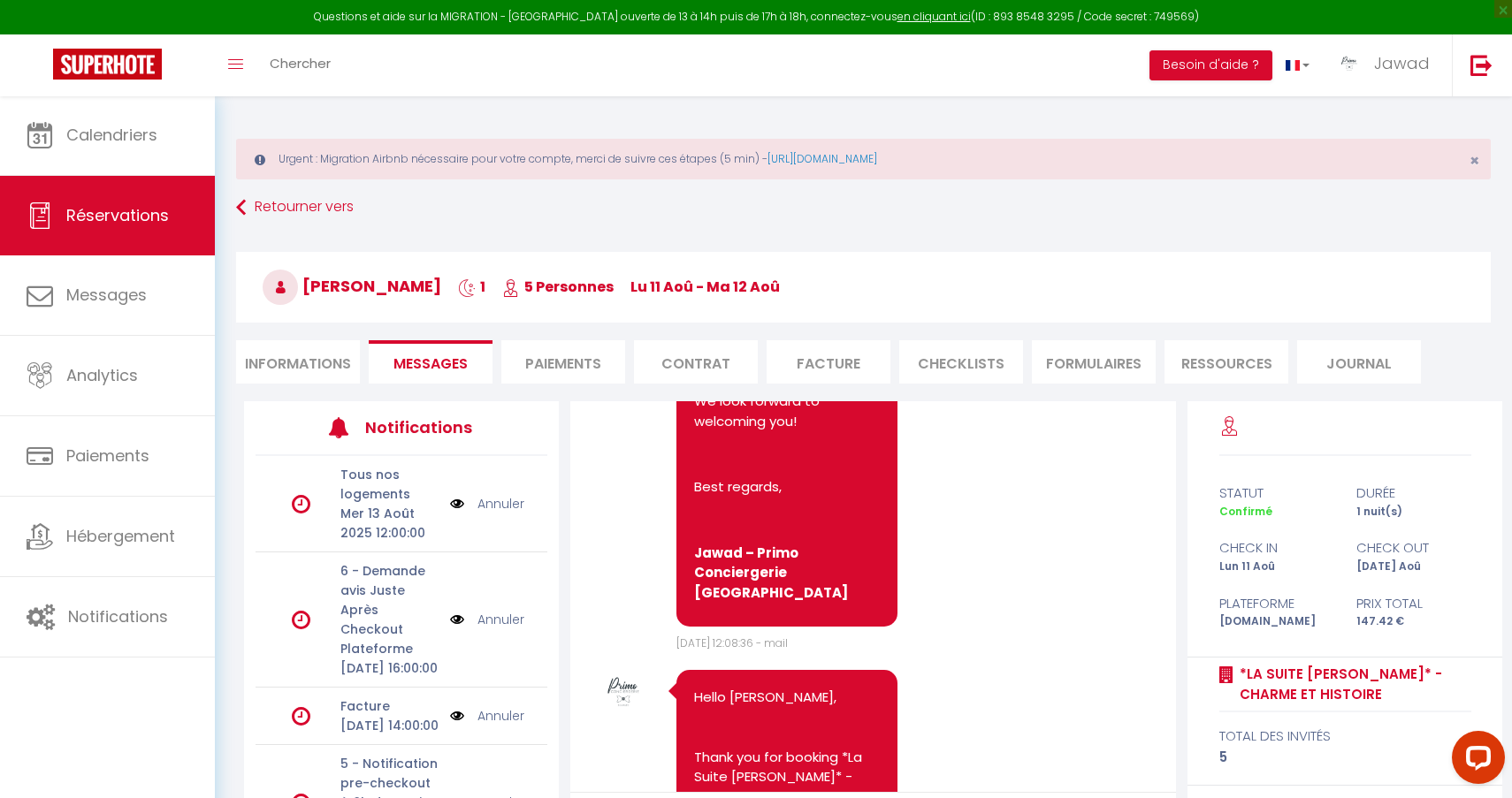
click at [319, 360] on li "Informations" at bounding box center [298, 362] width 124 height 43
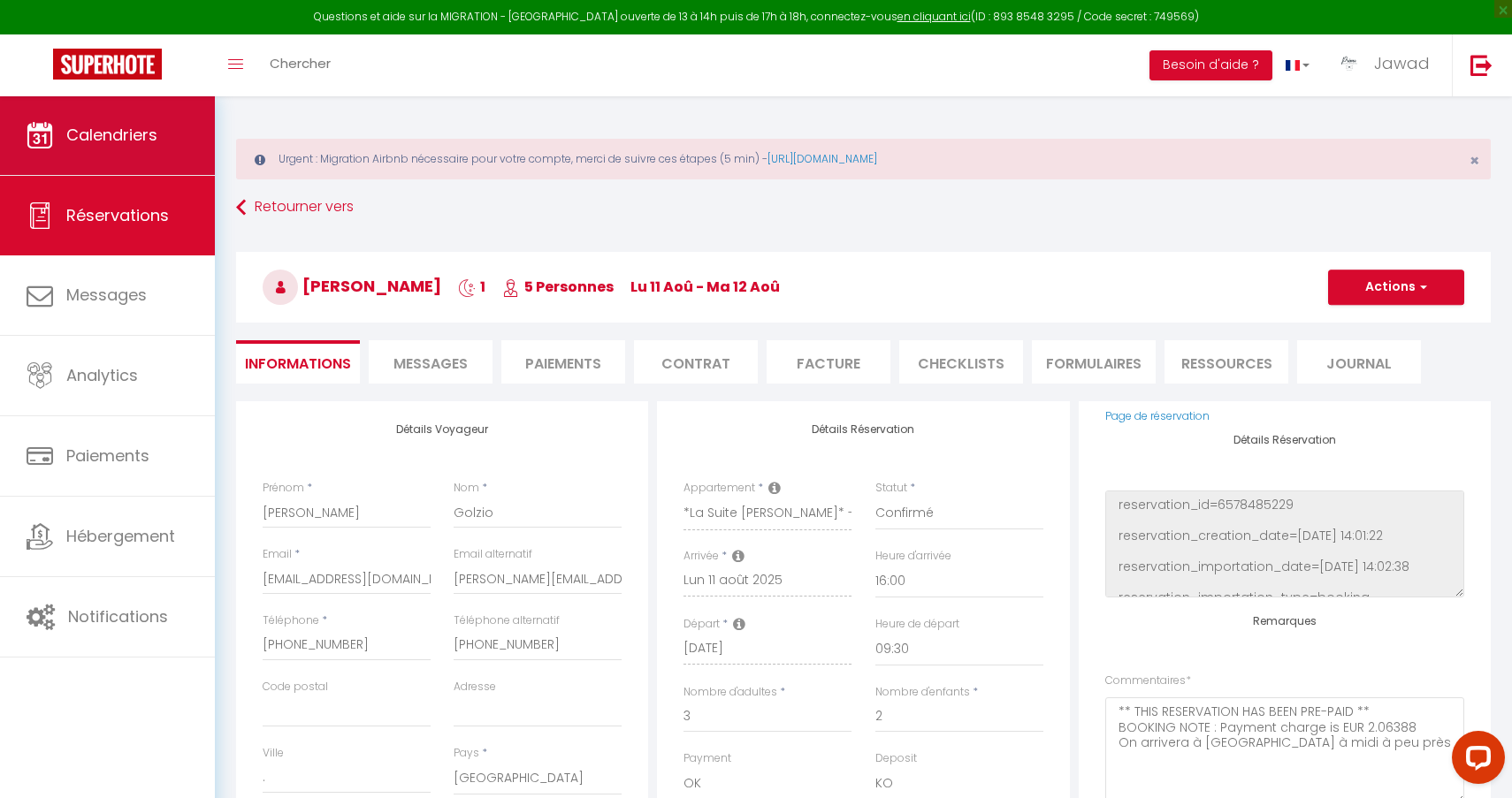
click at [84, 160] on link "Calendriers" at bounding box center [107, 136] width 215 height 80
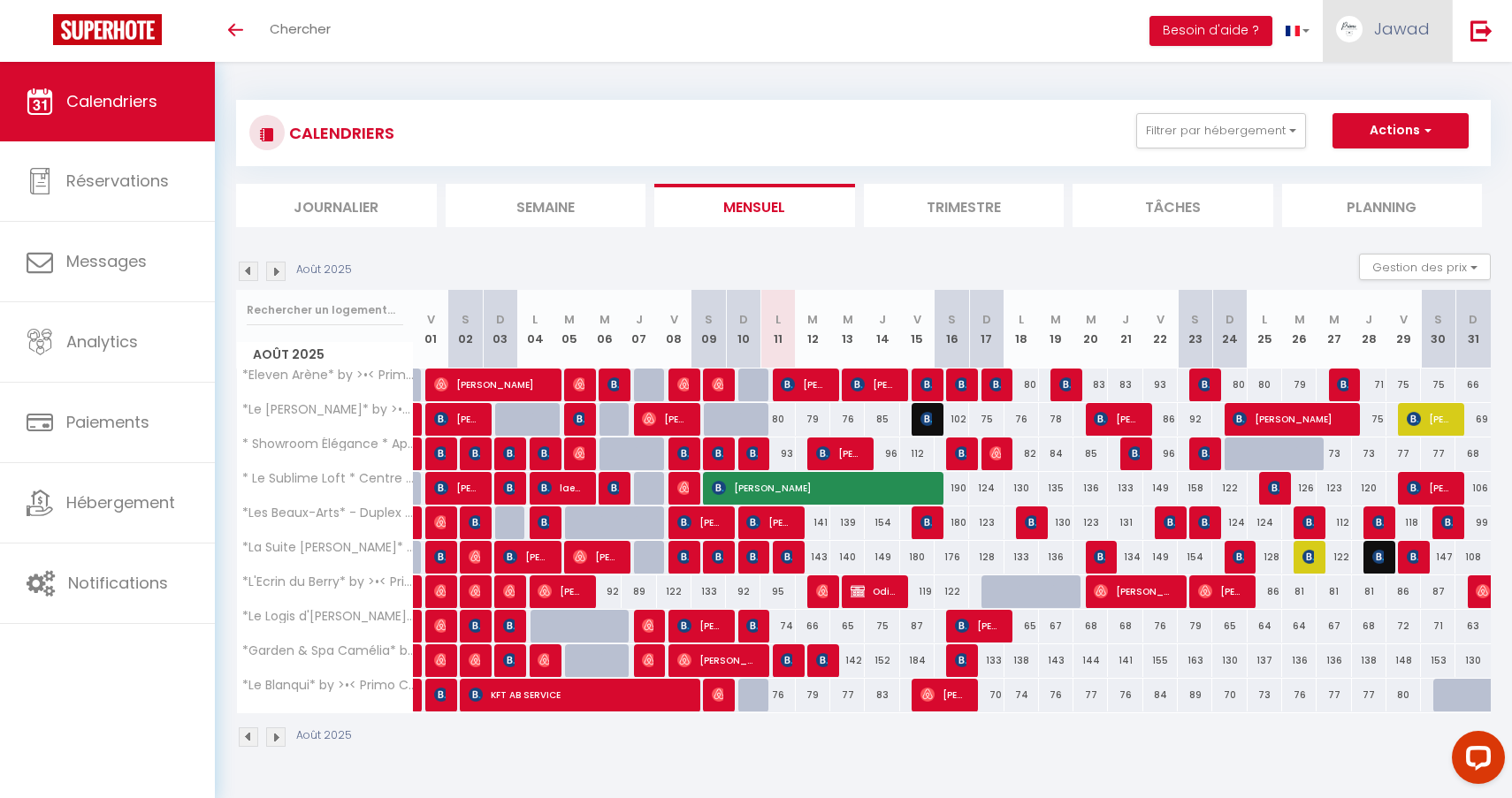
click at [1377, 35] on span "Jawad" at bounding box center [1402, 29] width 56 height 22
click at [1352, 88] on link "Paramètres" at bounding box center [1381, 88] width 131 height 30
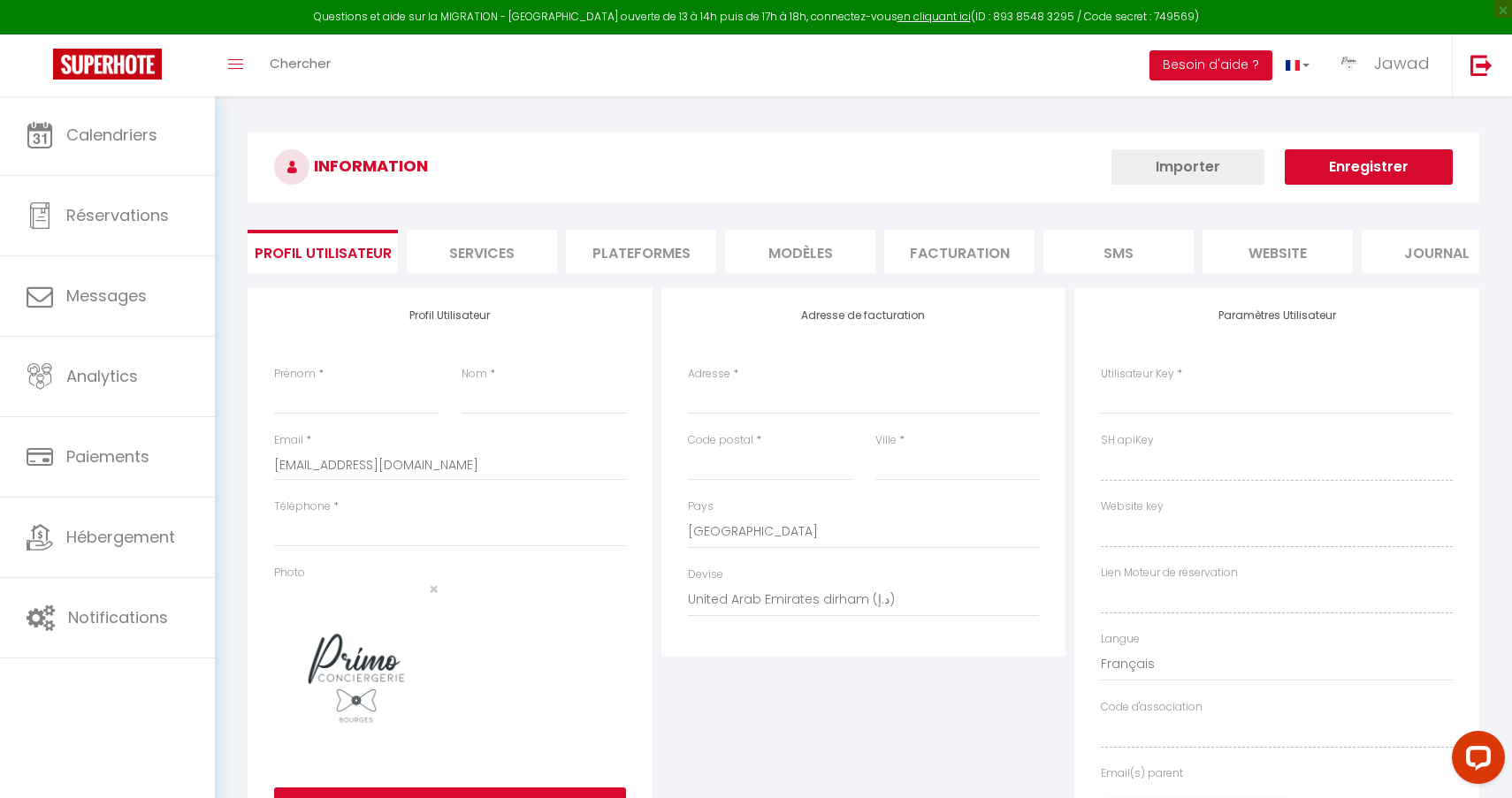
type input "Jawad"
type input "KHACIME"
type input "0761256295"
type input "[STREET_ADDRESS]"
type input "58180"
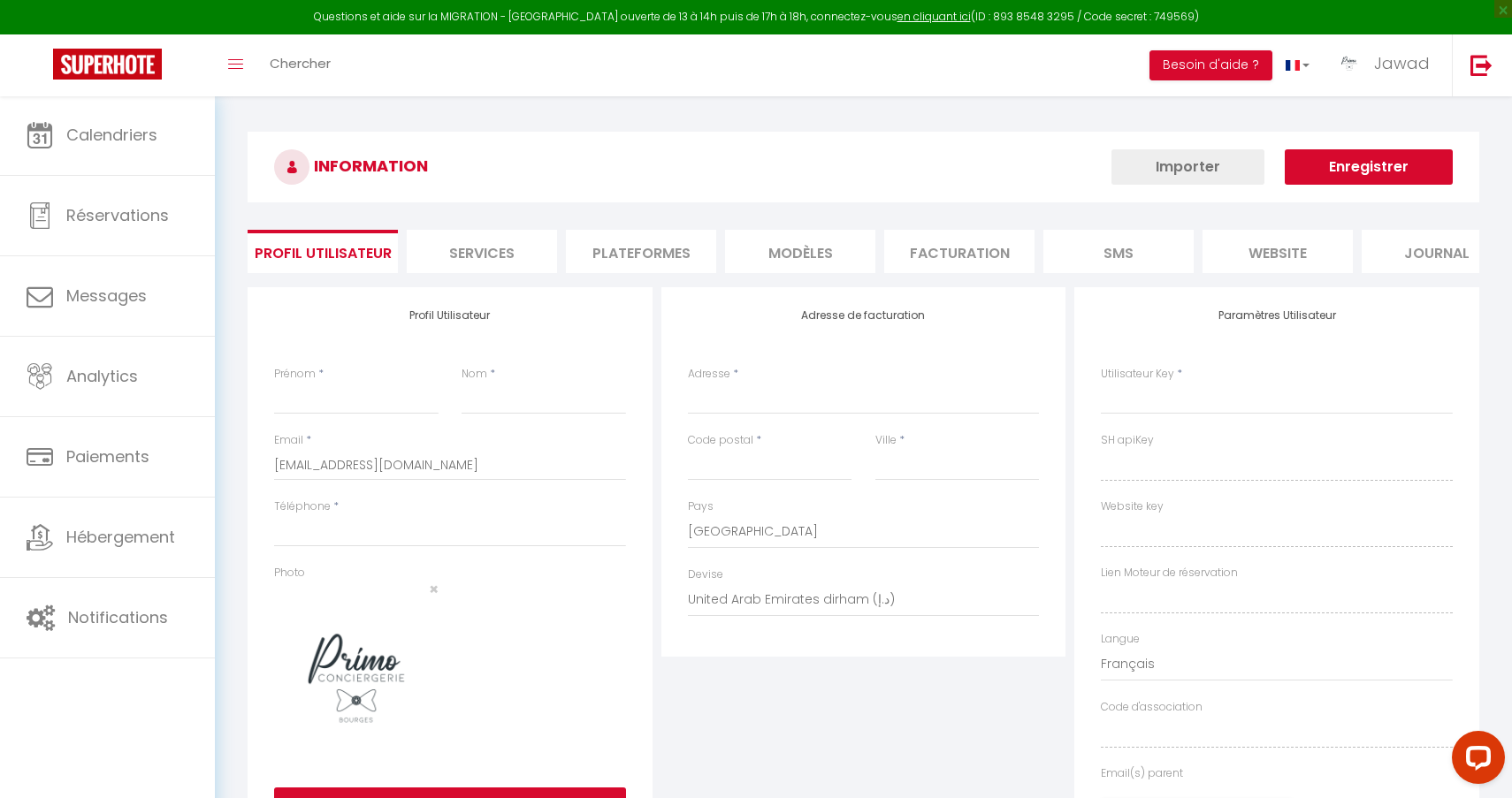
type input "MARZY"
select select "1"
select select "28"
type input "H4HEhYysyphz392cAWMxqCgCw"
type input "my69EnaDzk8MzYoVs8xsNwzNW"
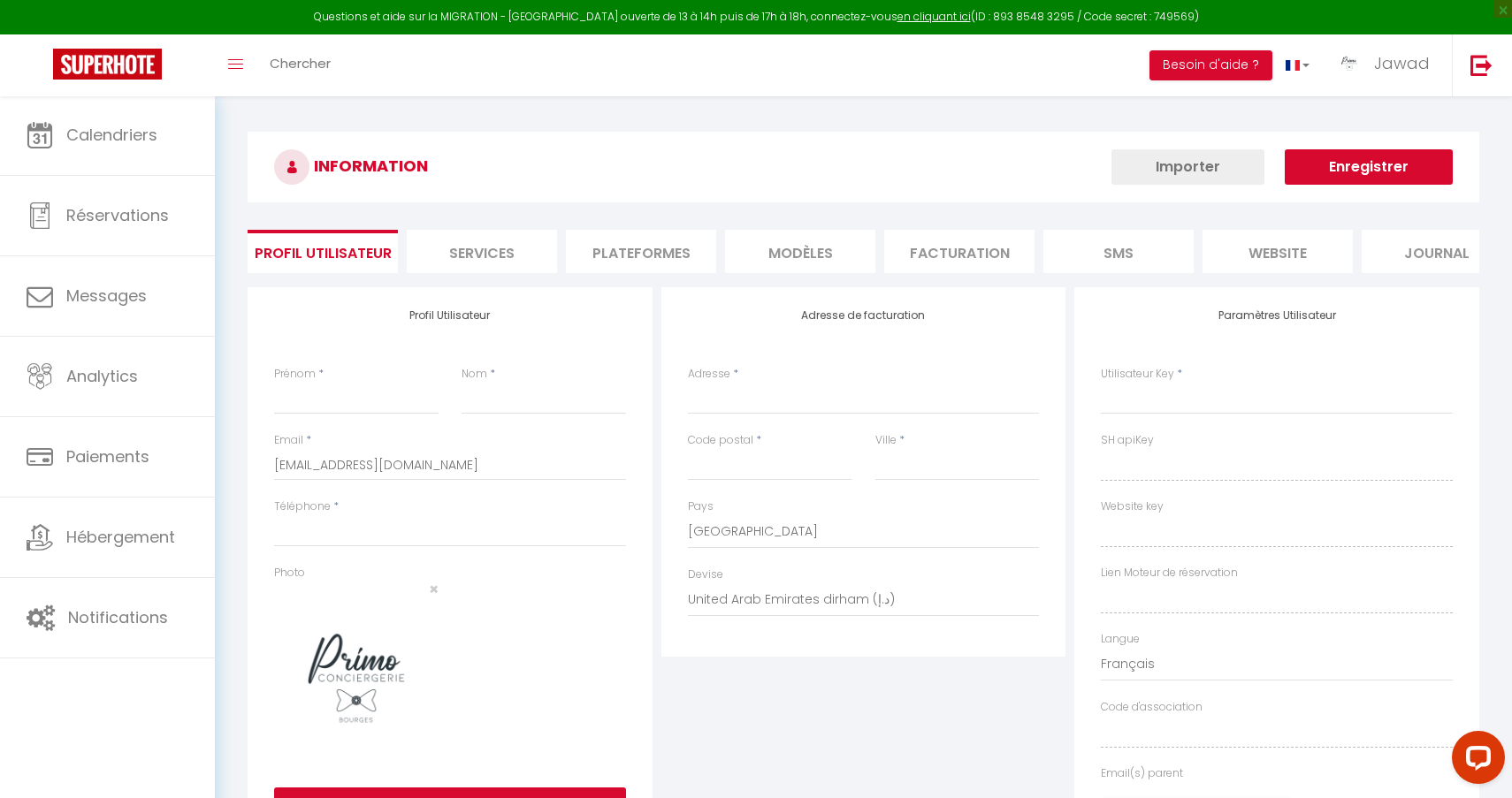
type input "[URL][DOMAIN_NAME]"
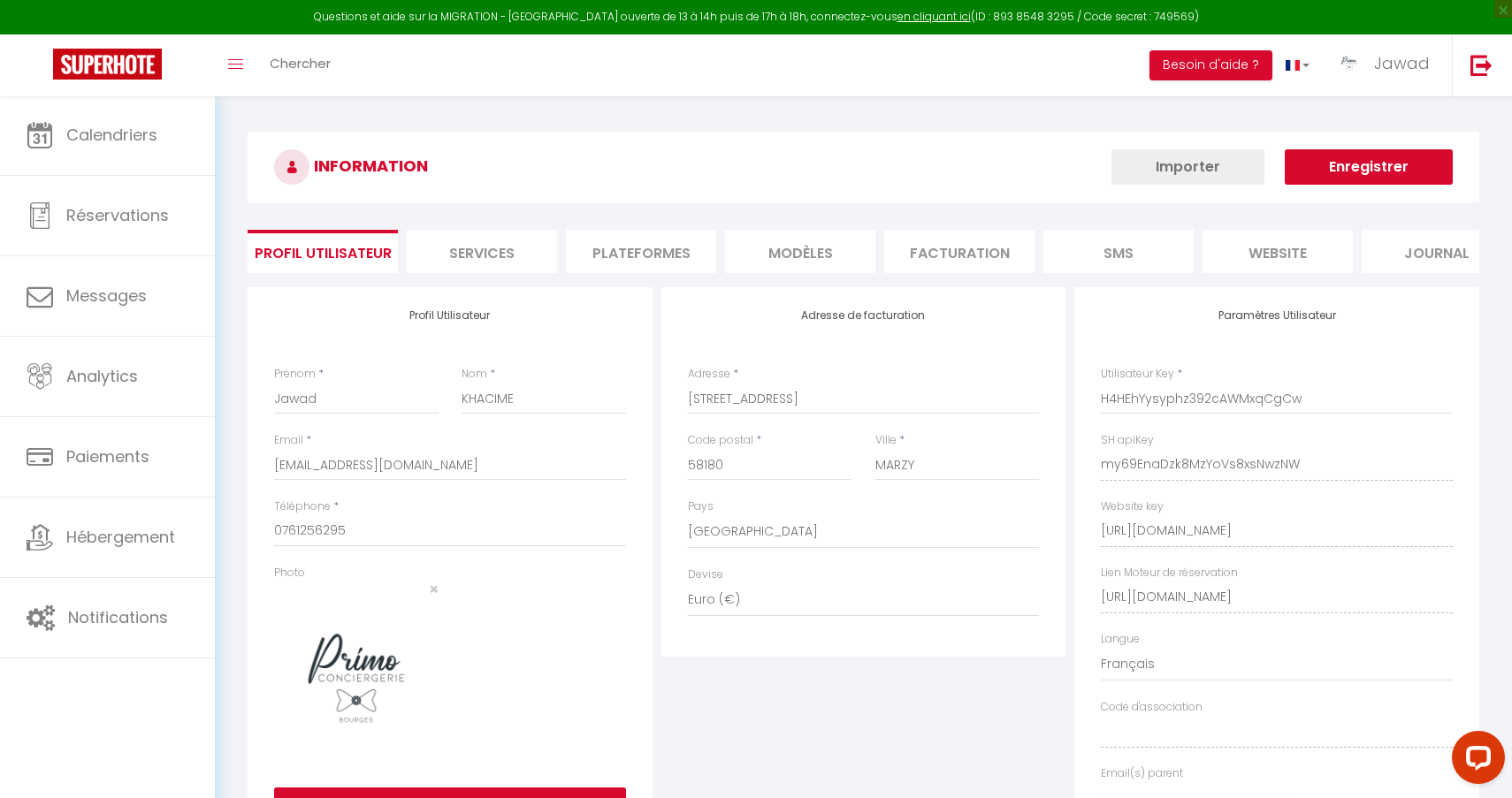
select select "fr"
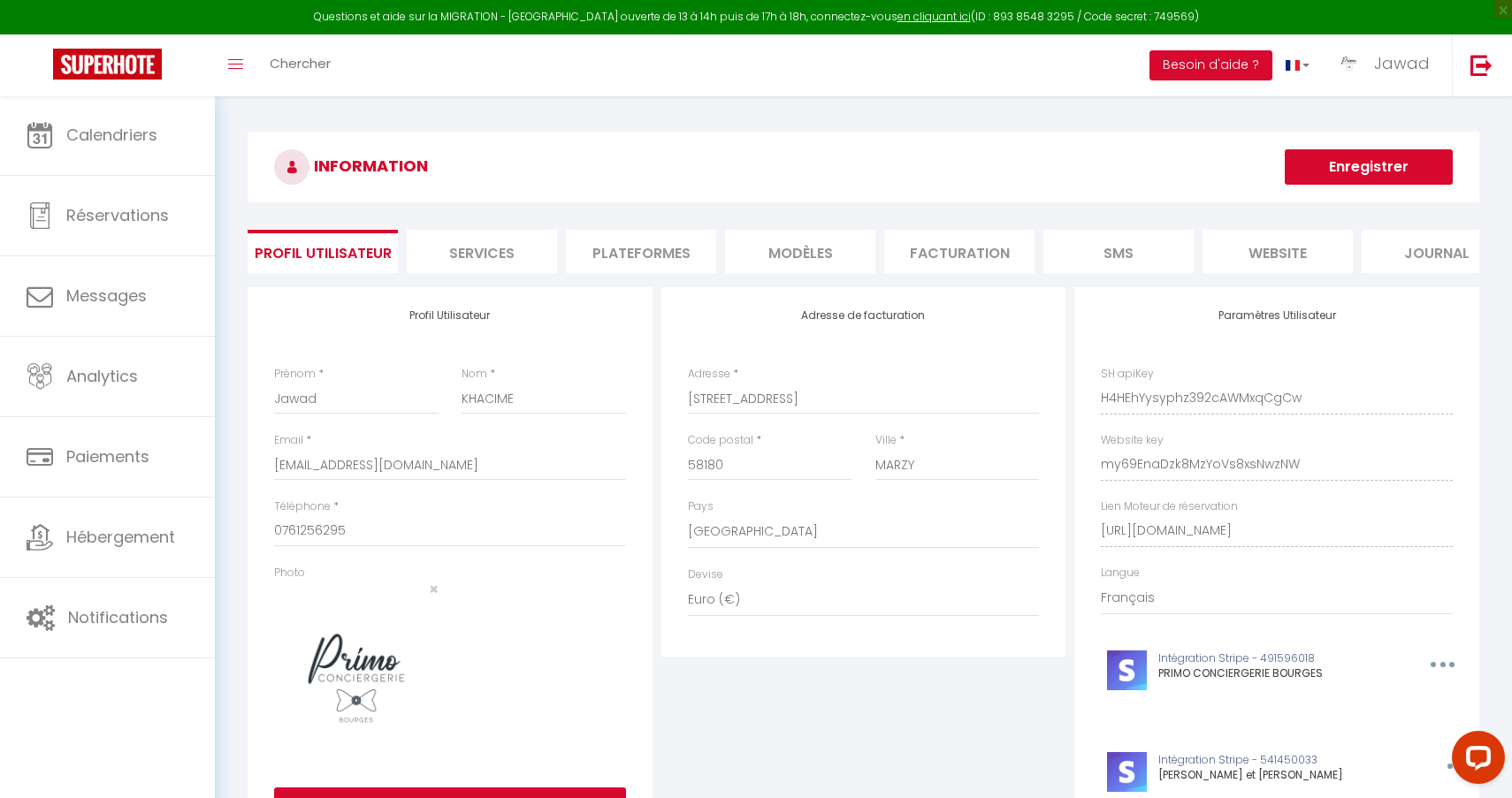
click at [614, 265] on li "Plateformes" at bounding box center [641, 251] width 150 height 43
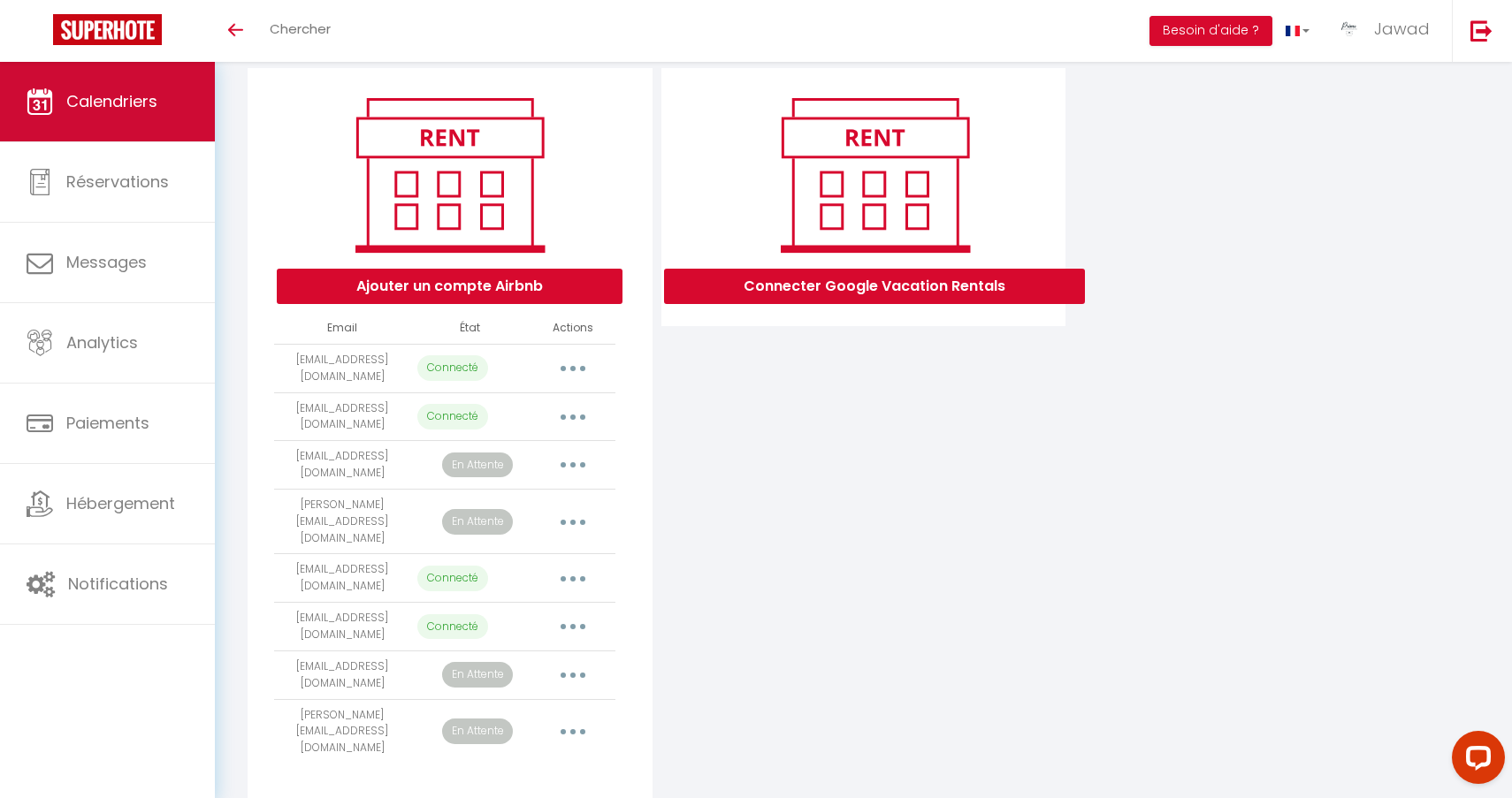
click at [104, 123] on link "Calendriers" at bounding box center [107, 102] width 215 height 80
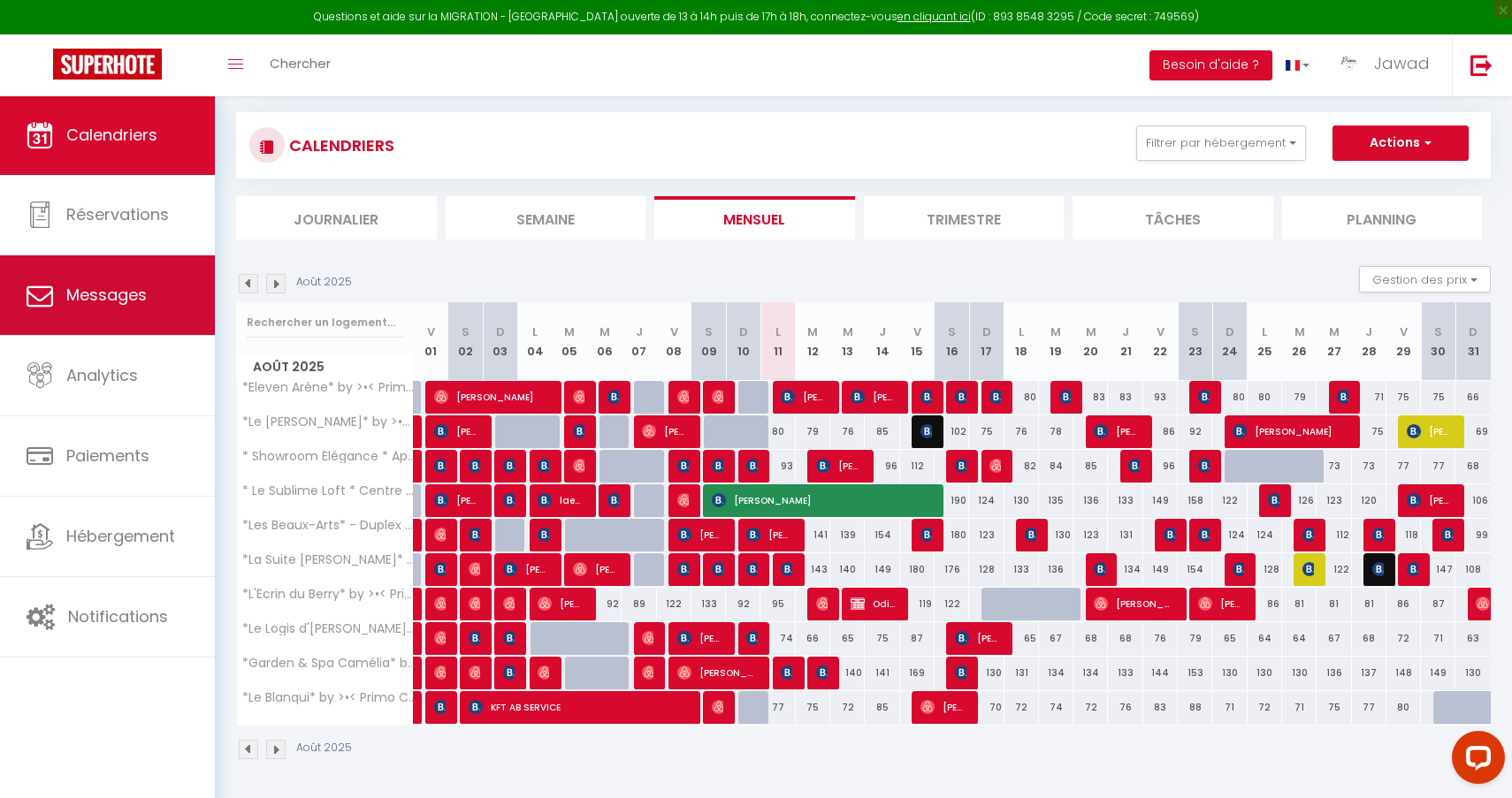
scroll to position [96, 0]
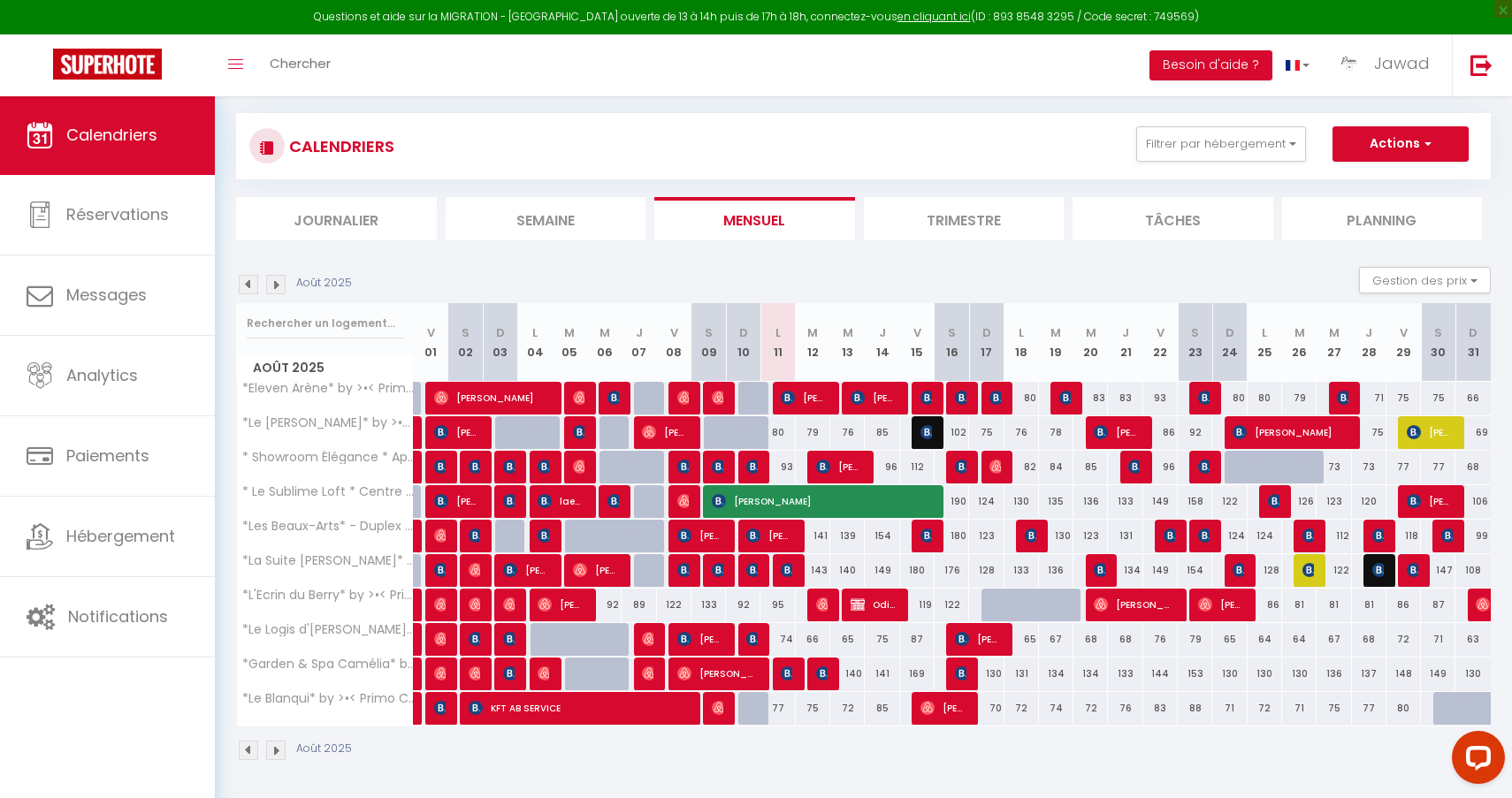
click at [824, 608] on img at bounding box center [823, 604] width 14 height 14
select select "OK"
select select "1"
select select "0"
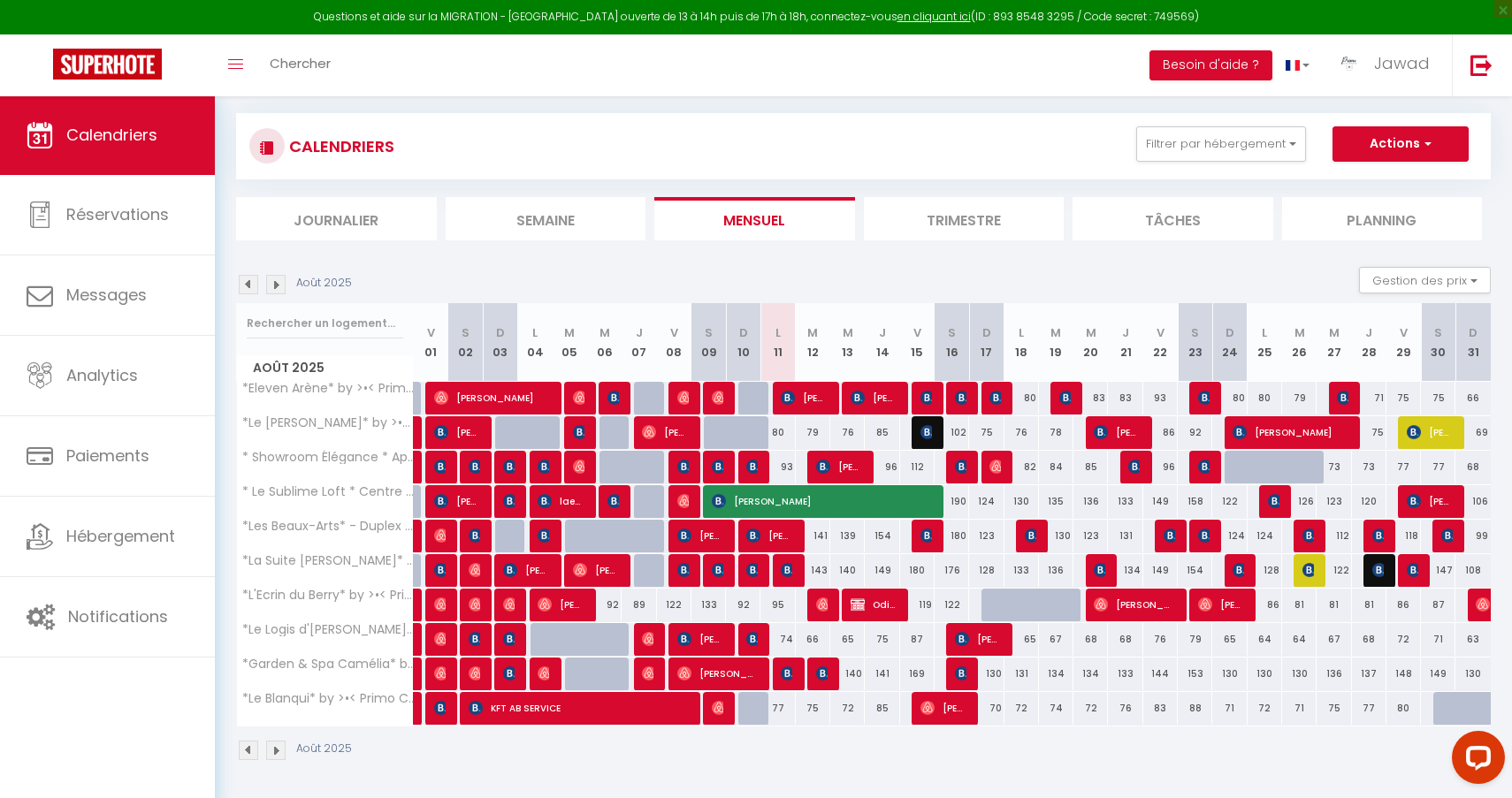
select select "1"
select select
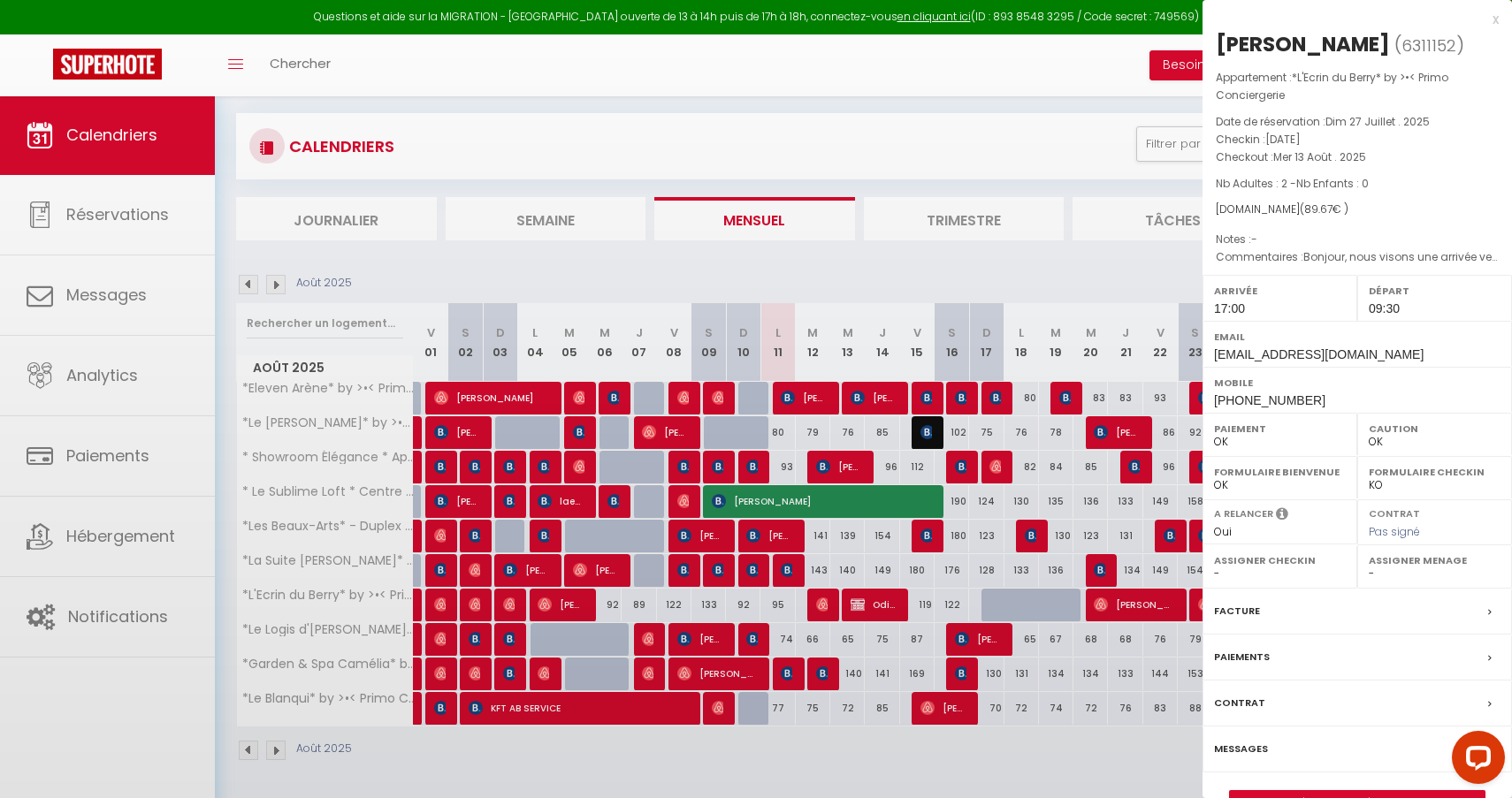
select select "44582"
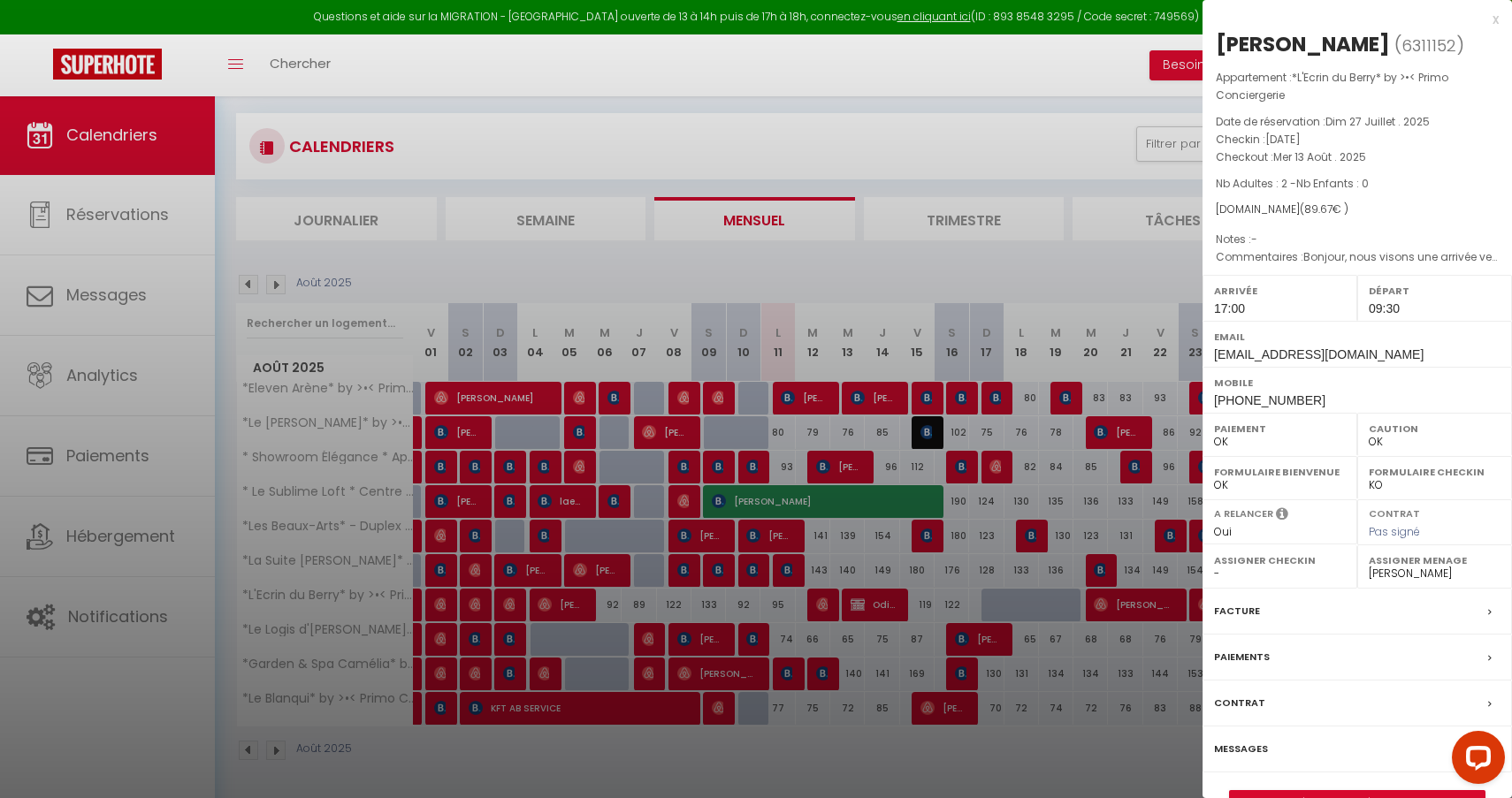
click at [1333, 791] on link "Détails de la réservation" at bounding box center [1357, 802] width 255 height 23
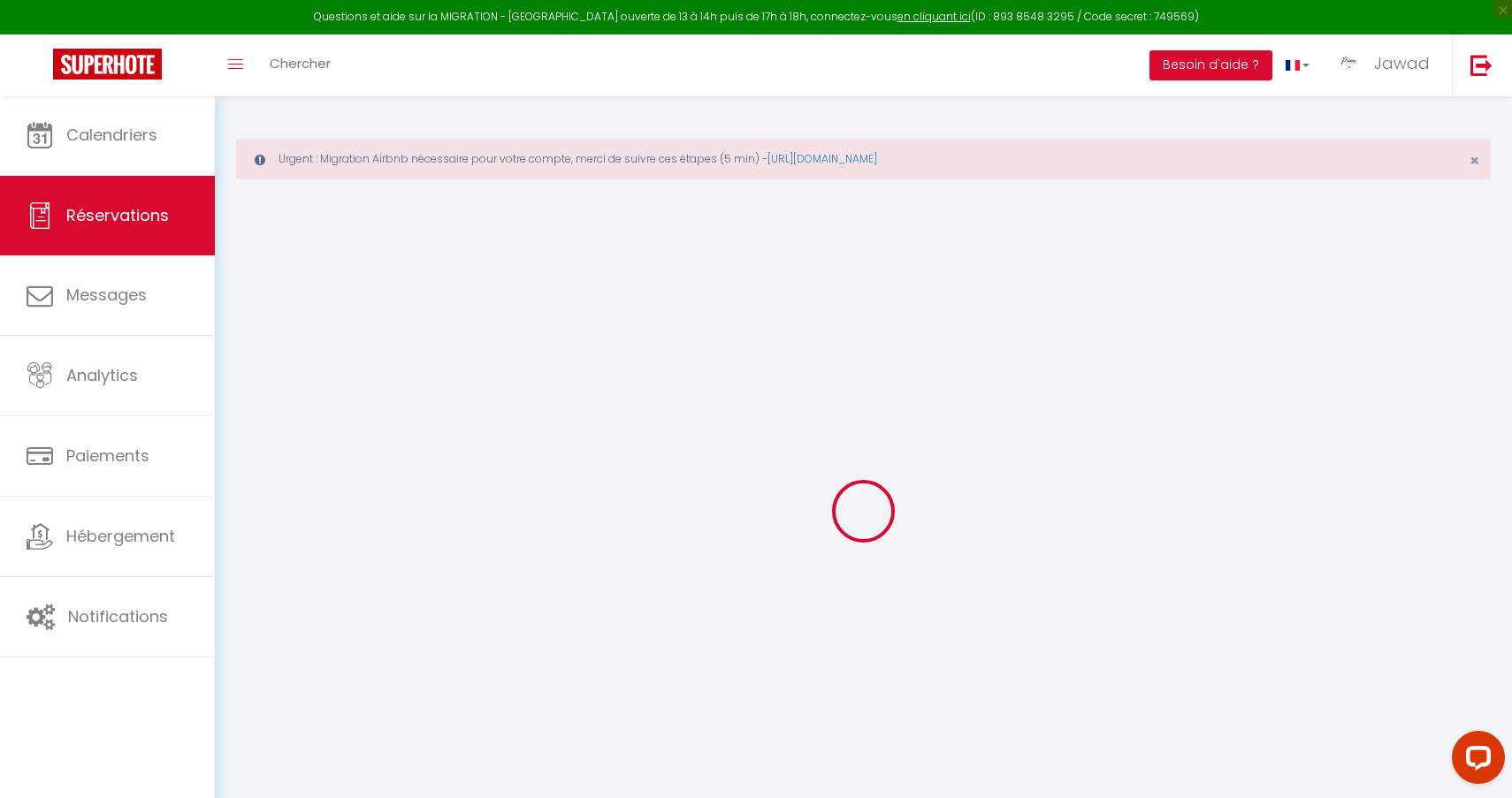
select select
checkbox input "false"
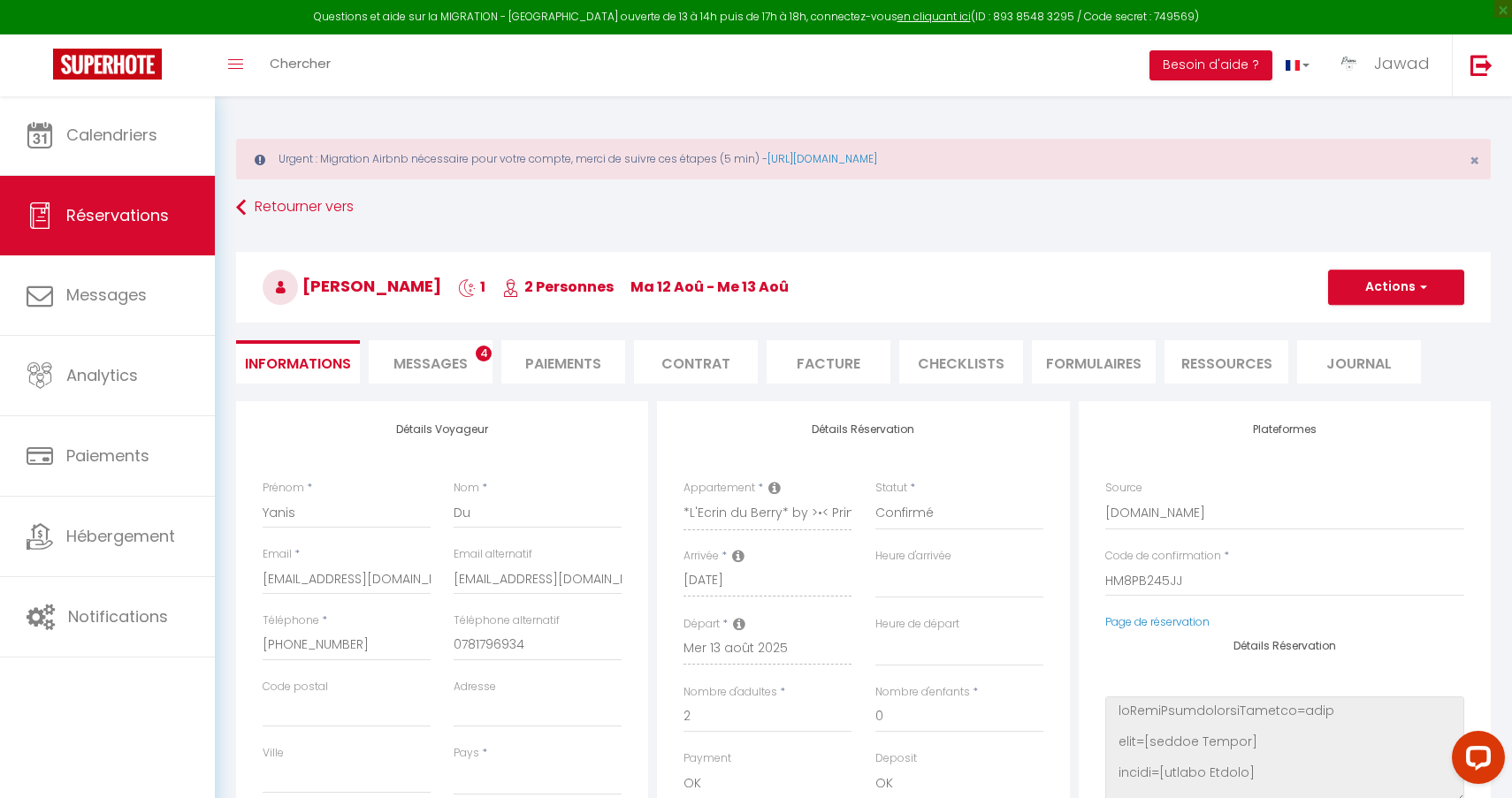
select select
checkbox input "false"
type textarea "Bonjour, nous visons une arrivée vers 17h mais comme nous venons d’assez loin (…"
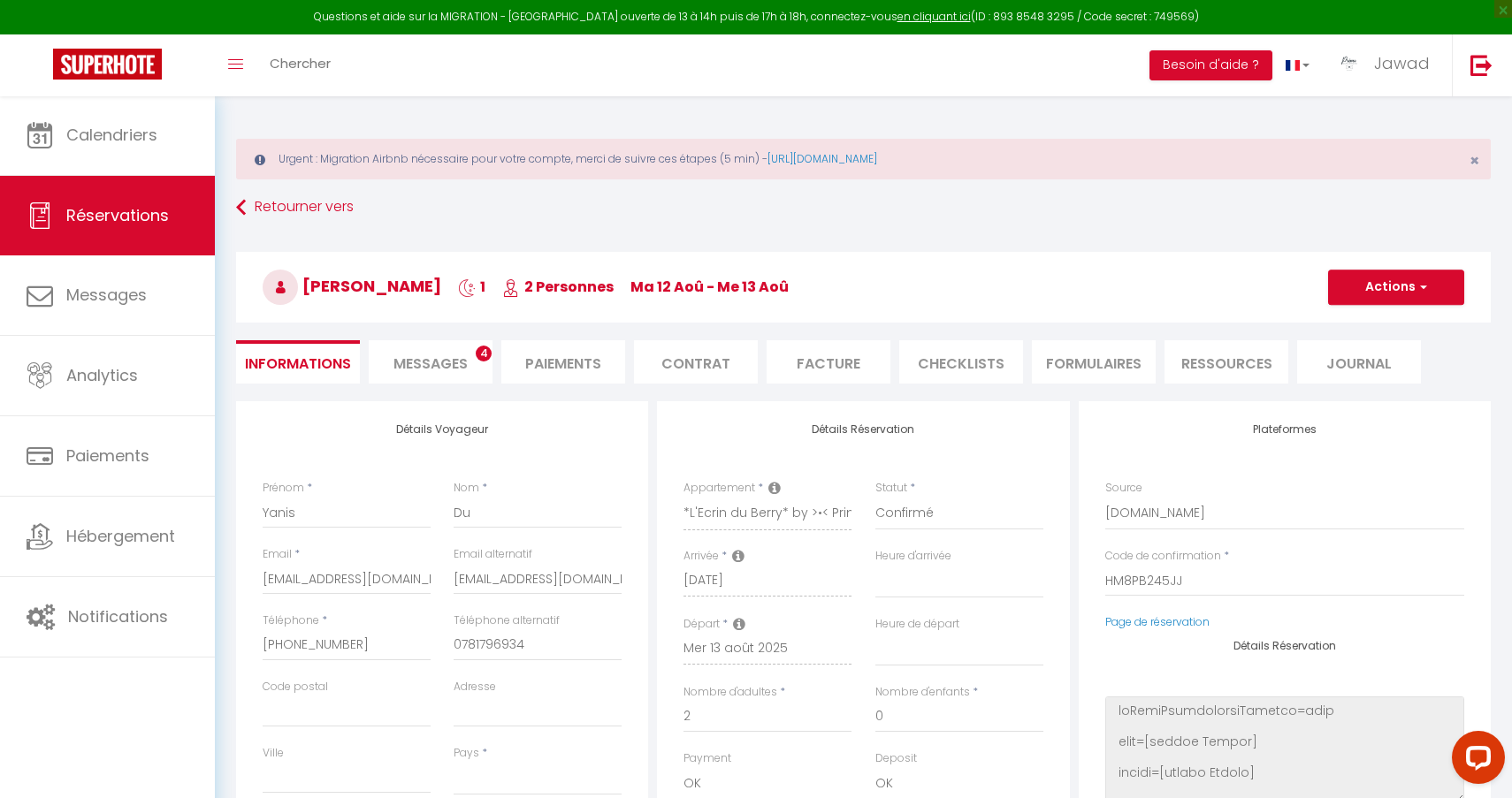
select select
type input "4.67"
select select
checkbox input "false"
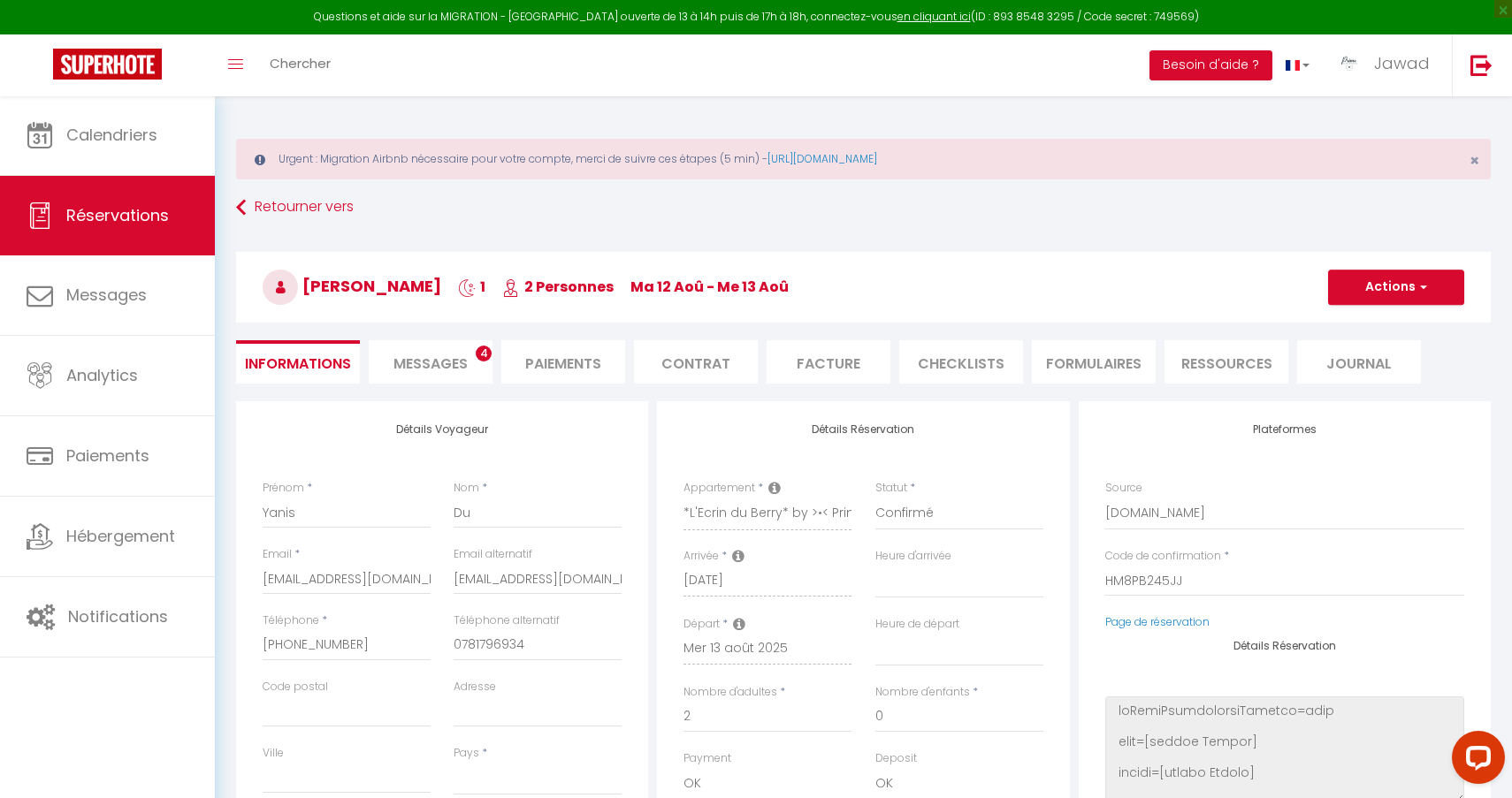
select select
checkbox input "false"
select select "17:00"
select select "09:30"
click at [422, 378] on li "Messages 4" at bounding box center [431, 362] width 124 height 43
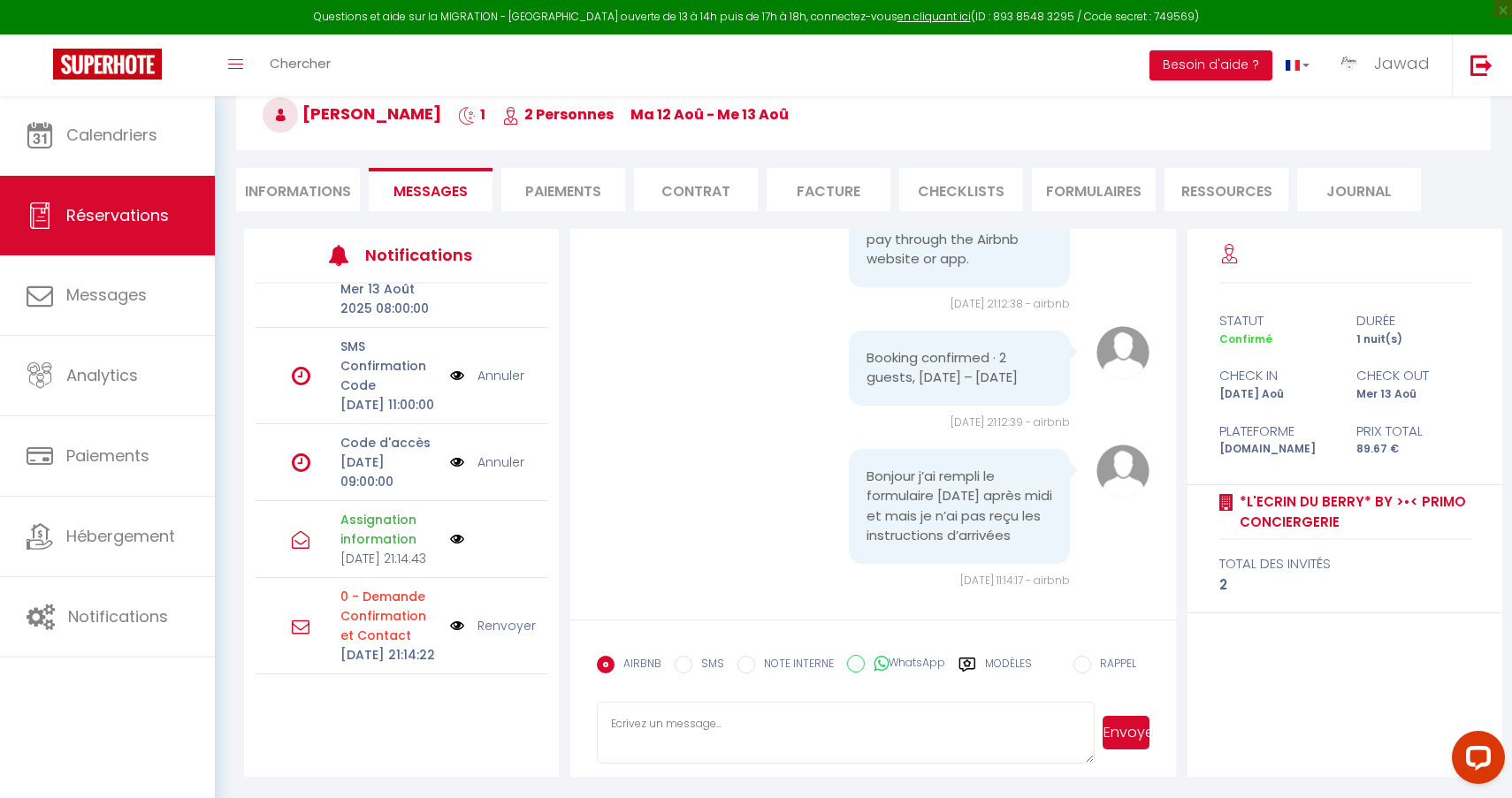
scroll to position [457, 0]
click at [986, 671] on label "Modèles" at bounding box center [1008, 671] width 47 height 31
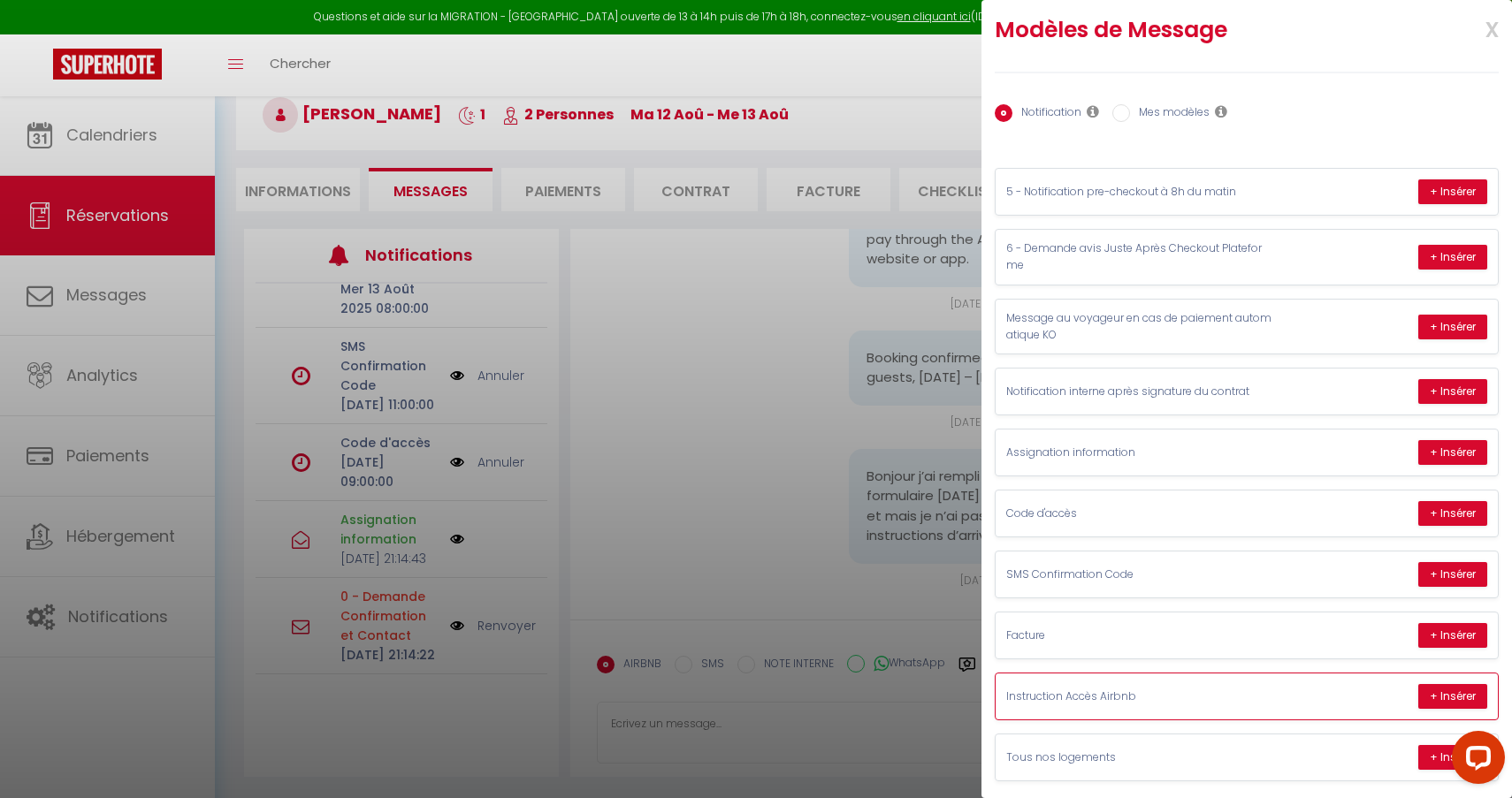
scroll to position [173, 0]
click at [1440, 697] on button "+ Insérer" at bounding box center [1452, 696] width 69 height 25
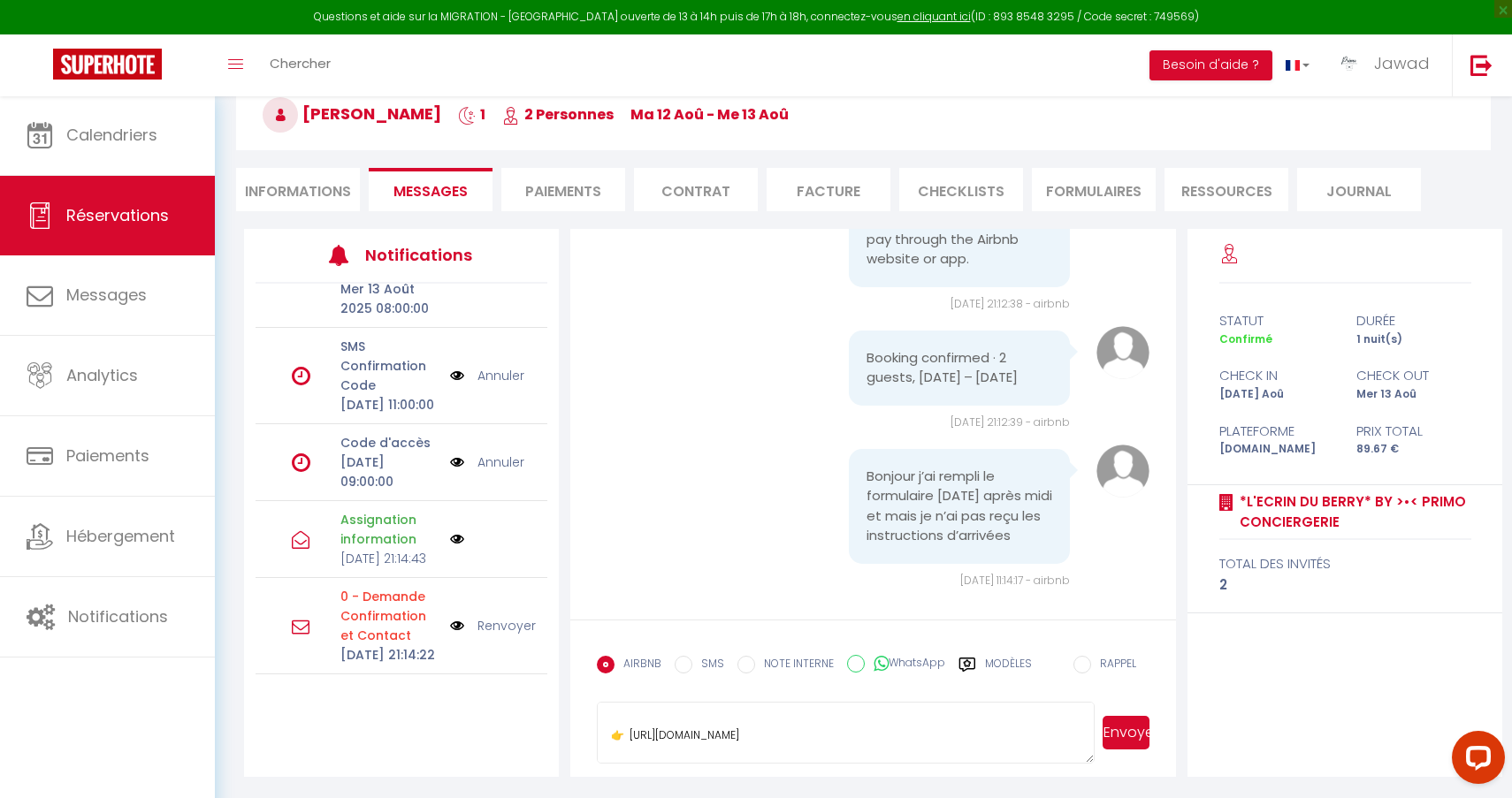
scroll to position [220, 0]
drag, startPoint x: 965, startPoint y: 726, endPoint x: 590, endPoint y: 682, distance: 377.6
click at [590, 682] on form "AIRBNB SMS NOTE INTERNE WhatsApp Modèles 11 « ‹ » › Aout 2025 2020 ~ 2030 Dim L…" at bounding box center [873, 697] width 606 height 157
click at [761, 732] on textarea "Hello Yanis, I'm Jawad from Primo Conciergerie, and I'll be your concierge thro…" at bounding box center [845, 733] width 498 height 62
click at [761, 731] on textarea "Hello Yanis, I'm Jawad from Primo Conciergerie, and I'll be your concierge thro…" at bounding box center [845, 733] width 498 height 62
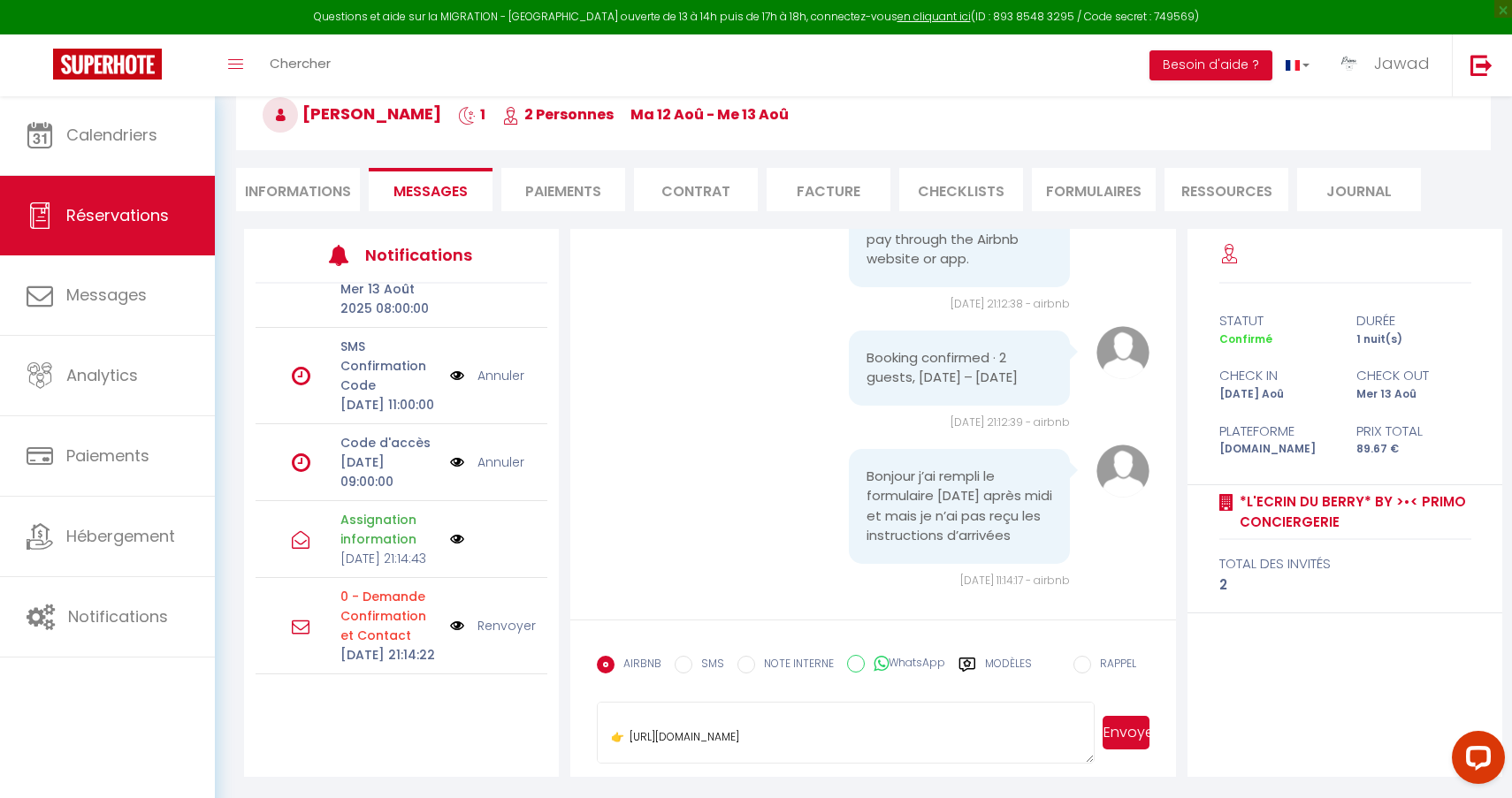
click at [761, 731] on textarea "Hello Yanis, I'm Jawad from Primo Conciergerie, and I'll be your concierge thro…" at bounding box center [845, 733] width 498 height 62
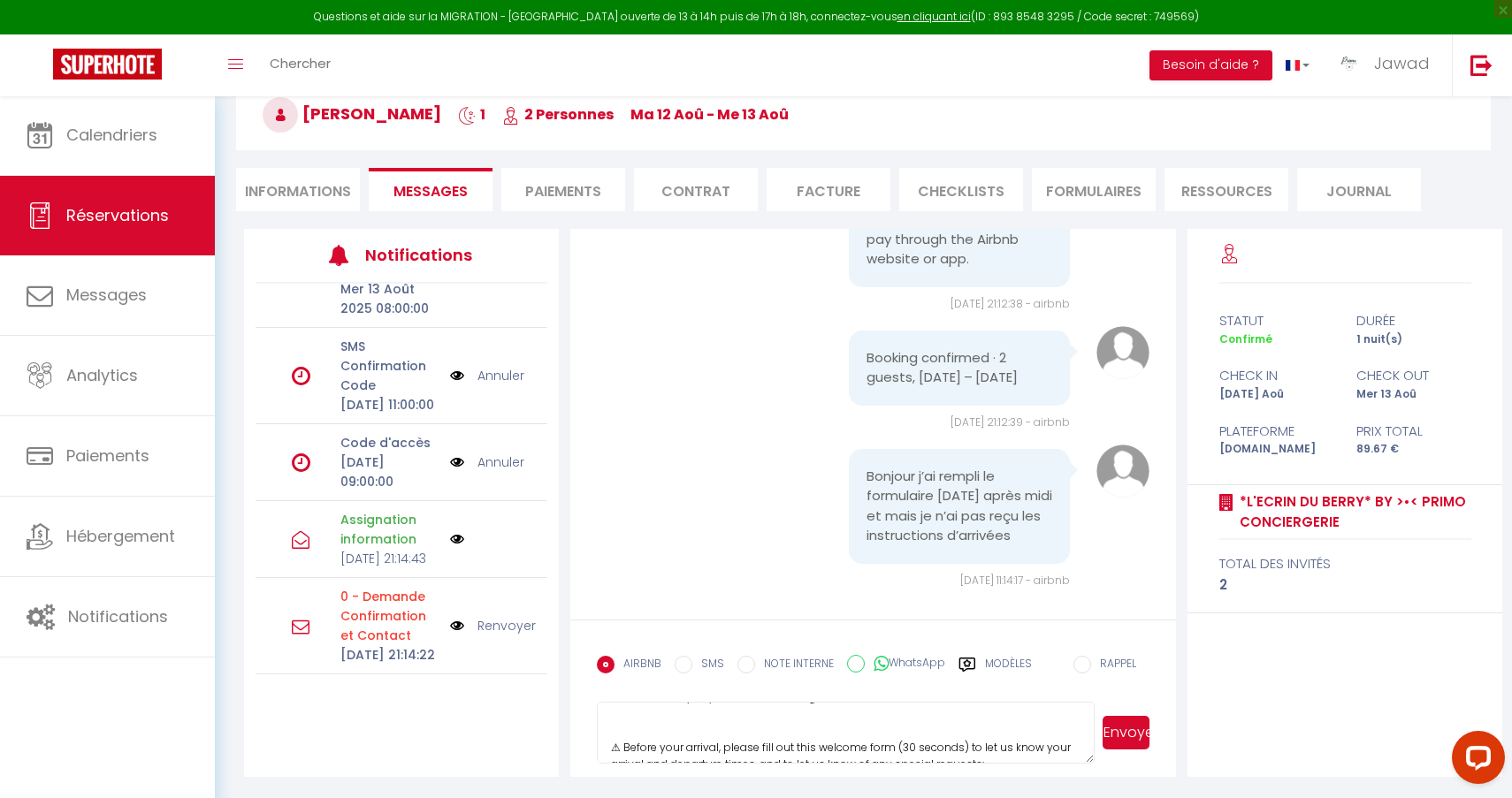
click at [641, 740] on textarea "Hello Yanis, I'm Jawad from Primo Conciergerie, and I'll be your concierge thro…" at bounding box center [845, 733] width 498 height 62
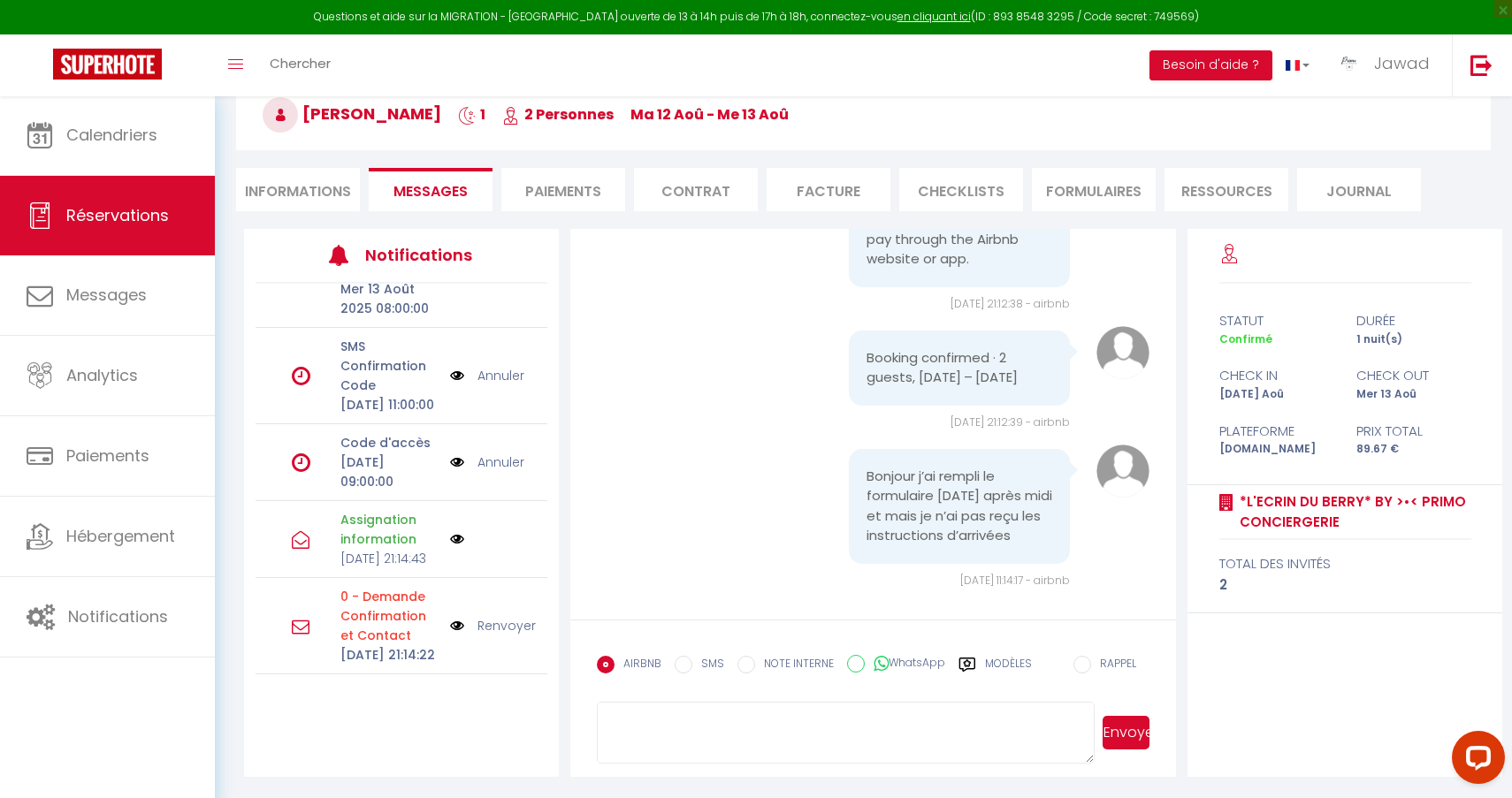
click at [618, 737] on textarea "Hello Yanis, I'm Jawad from Primo Conciergerie, and I'll be your concierge thro…" at bounding box center [845, 733] width 498 height 62
click at [618, 740] on textarea "Hello Yanis, I'm Jawad from Primo Conciergerie, and I'll be your concierge thro…" at bounding box center [845, 733] width 498 height 62
click at [616, 735] on textarea "Hello Yanis, I'm Jawad from Primo Conciergerie, and I'll be your concierge thro…" at bounding box center [845, 733] width 498 height 62
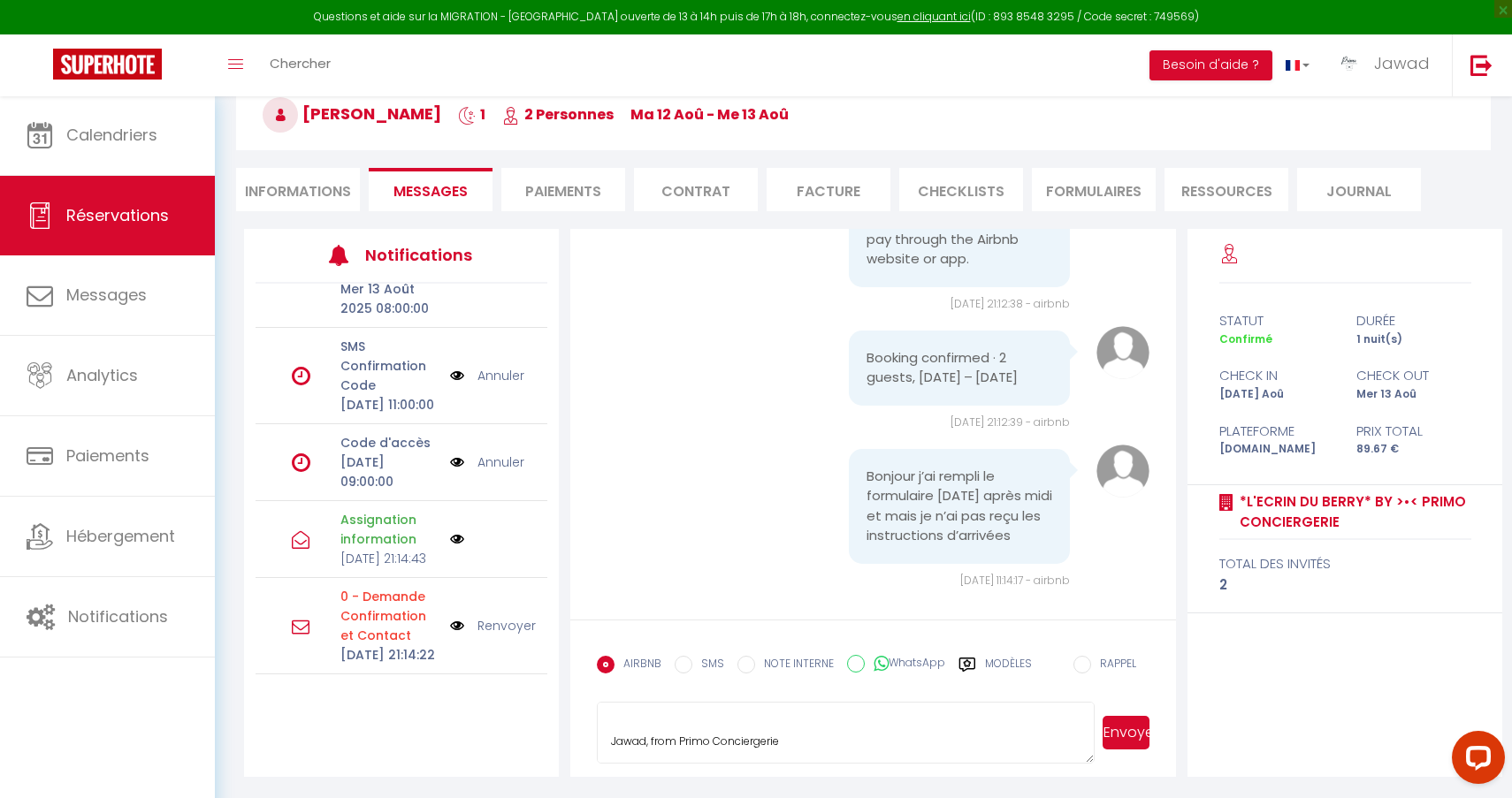
type textarea "Hello Yanis, I'm Jawad from Primo Conciergerie, and I'll be your concierge thro…"
click at [1123, 732] on button "Envoyer" at bounding box center [1125, 733] width 47 height 34
click at [294, 201] on li "Informations" at bounding box center [298, 189] width 124 height 43
select select
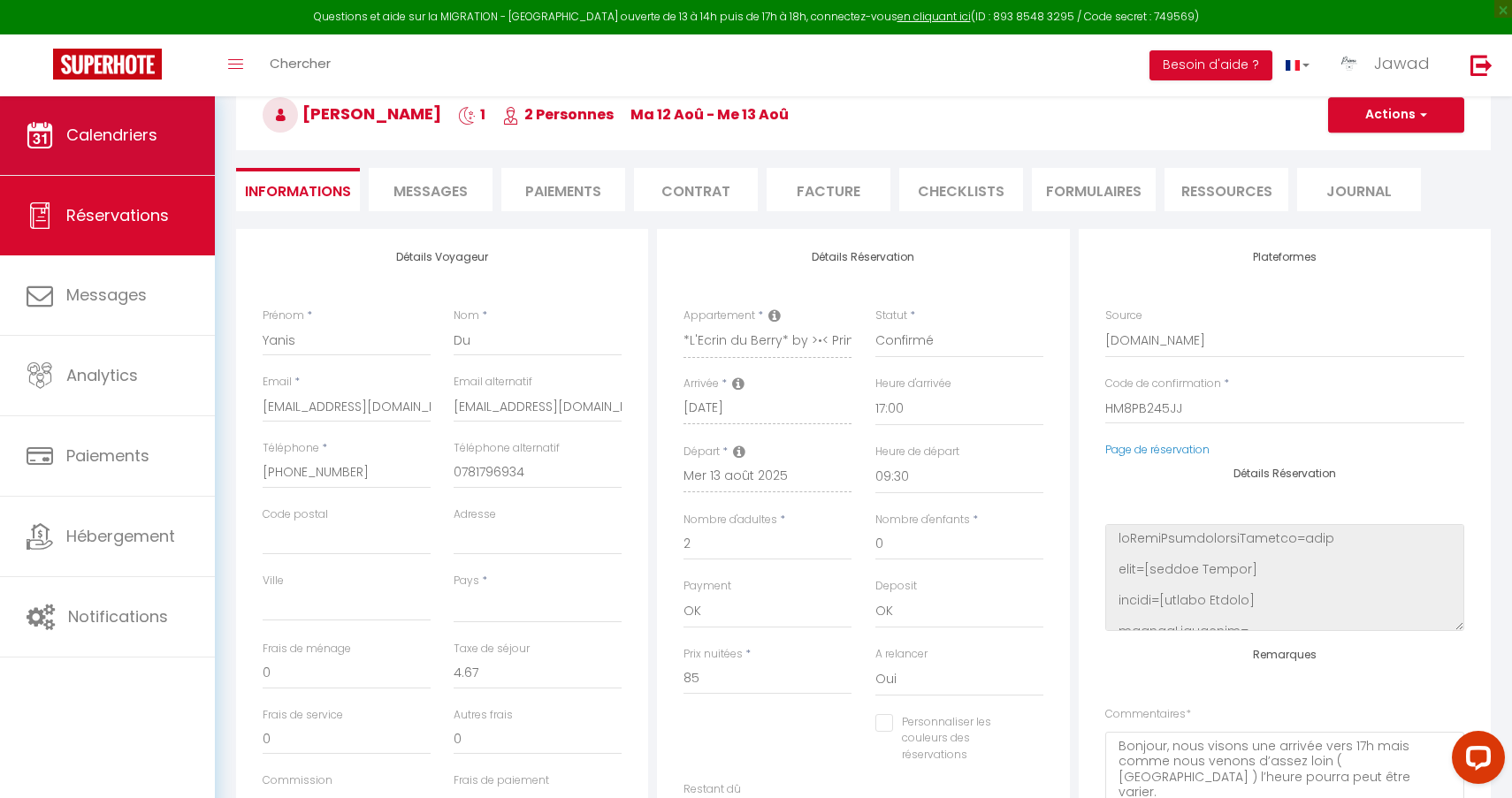
click at [153, 167] on link "Calendriers" at bounding box center [107, 136] width 215 height 80
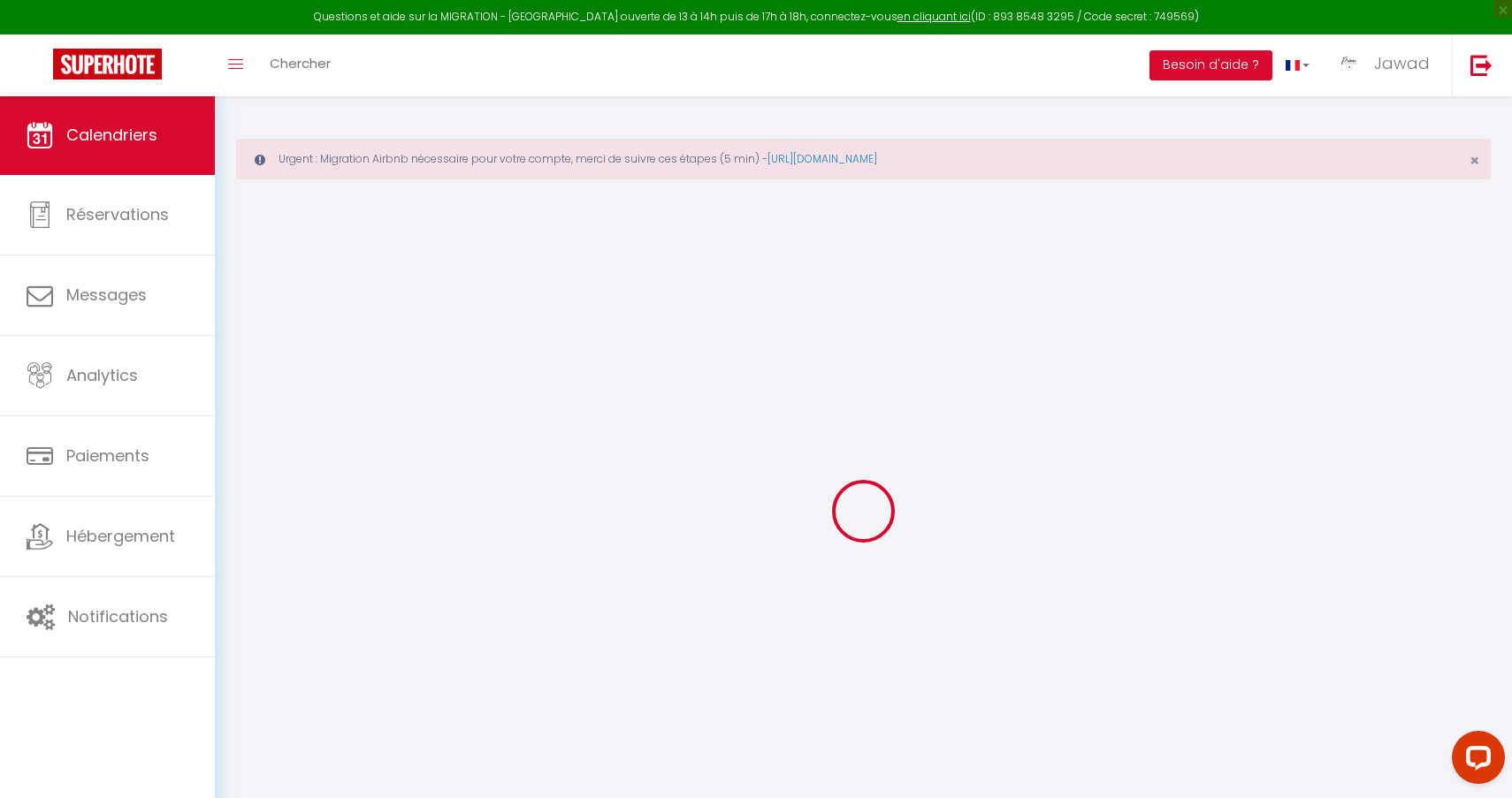
select select
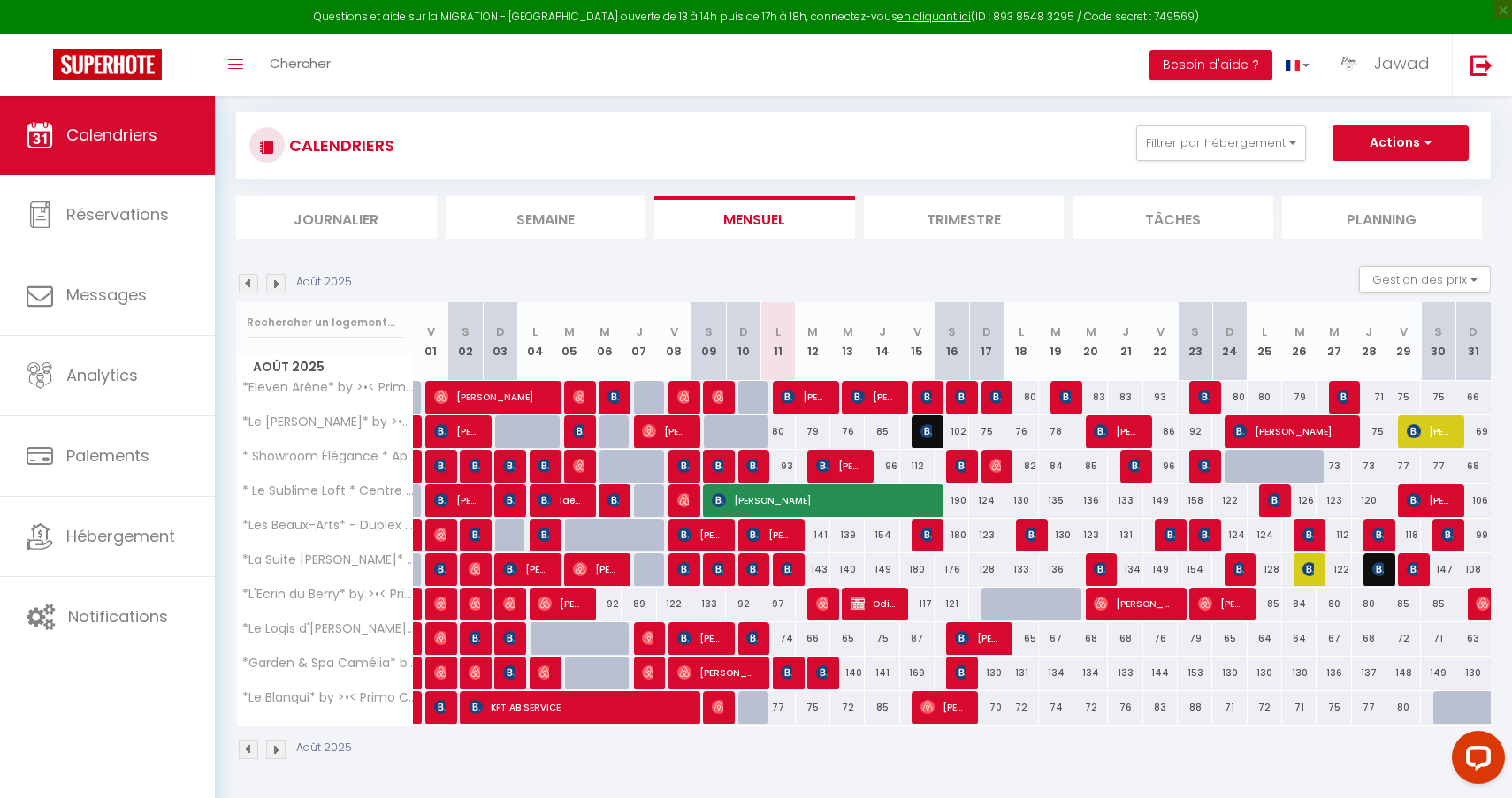
scroll to position [96, 0]
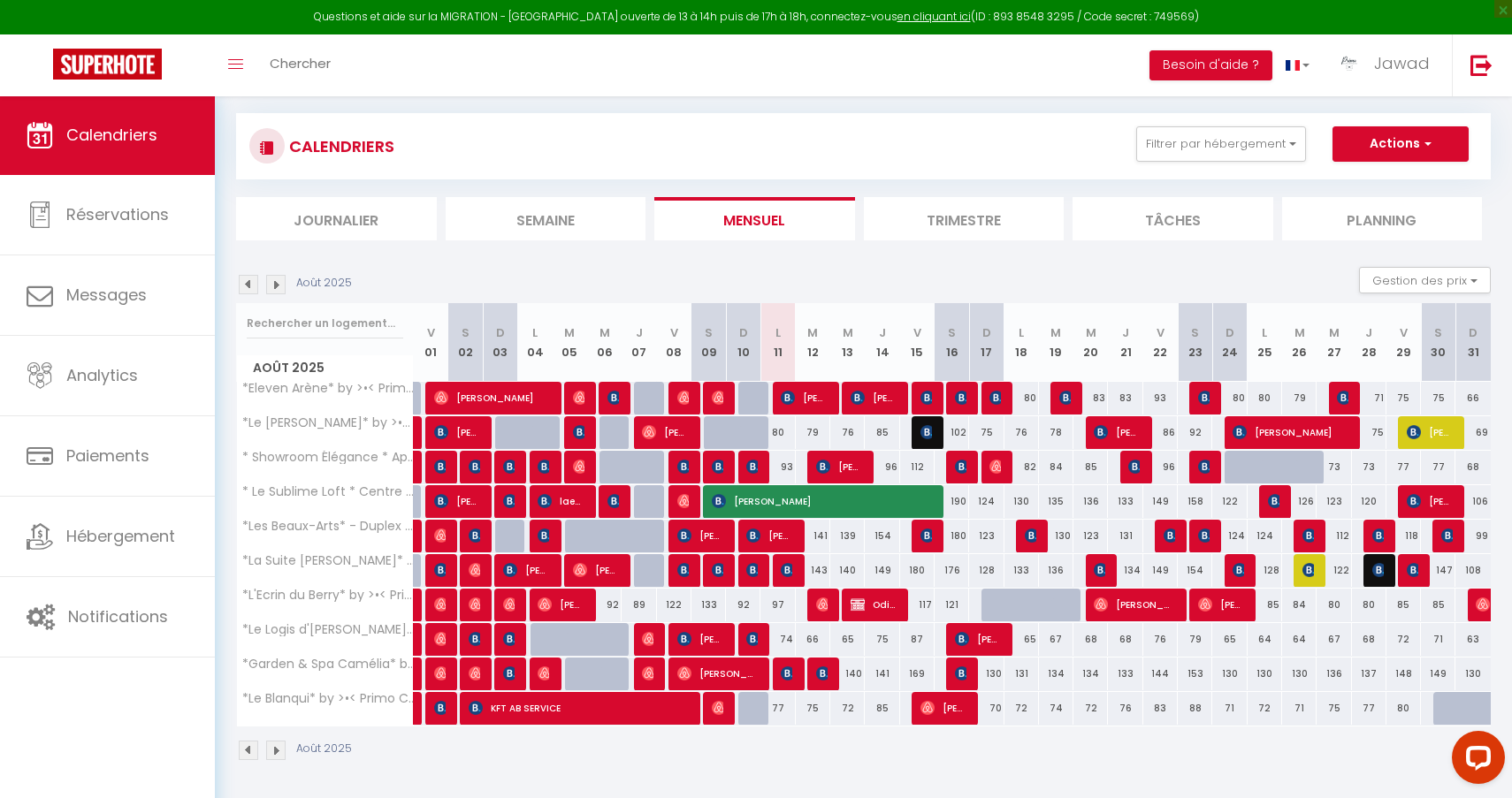
click at [824, 606] on img at bounding box center [823, 604] width 14 height 14
select select "OK"
select select "1"
select select "0"
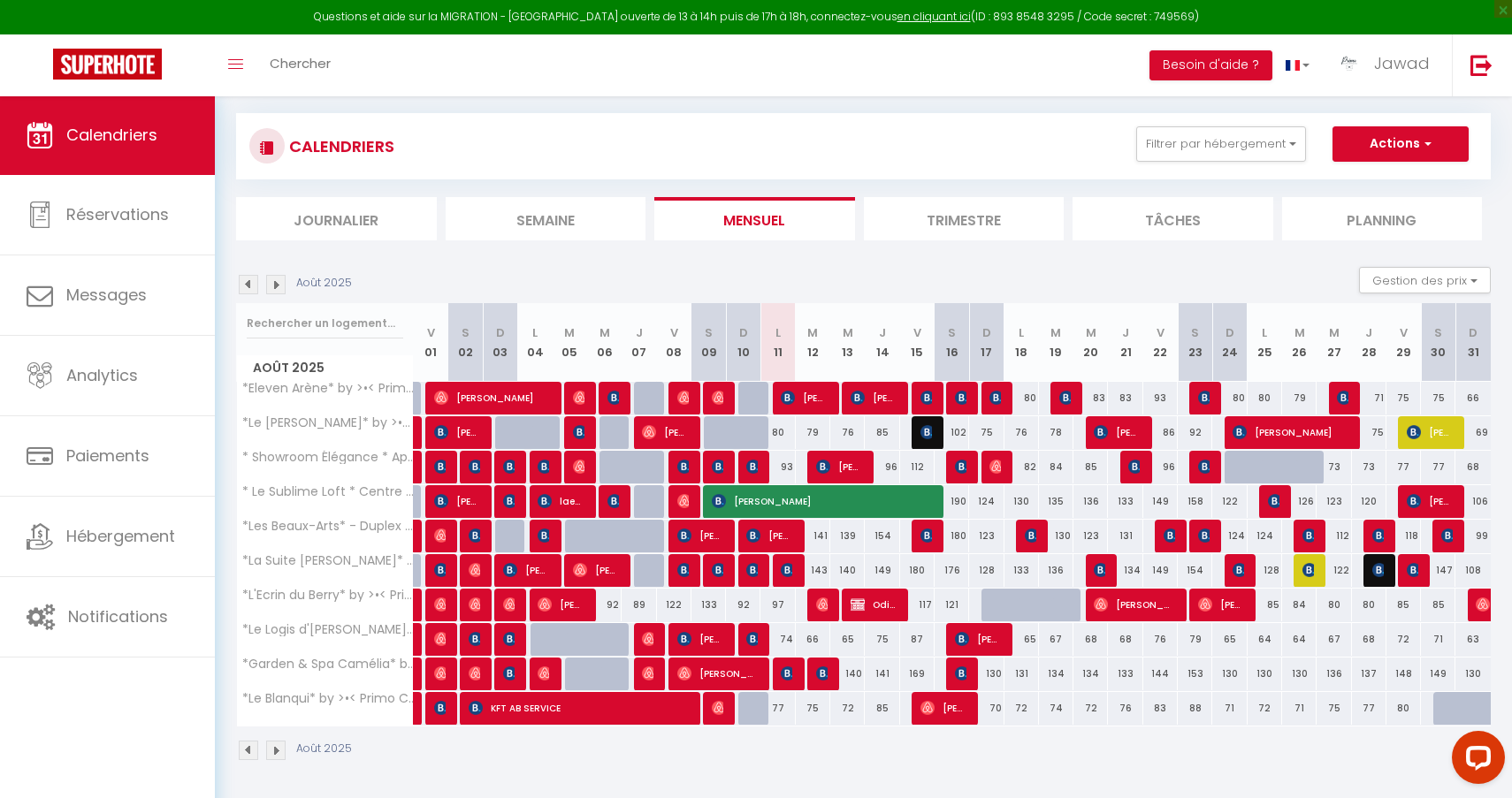
select select "1"
select select
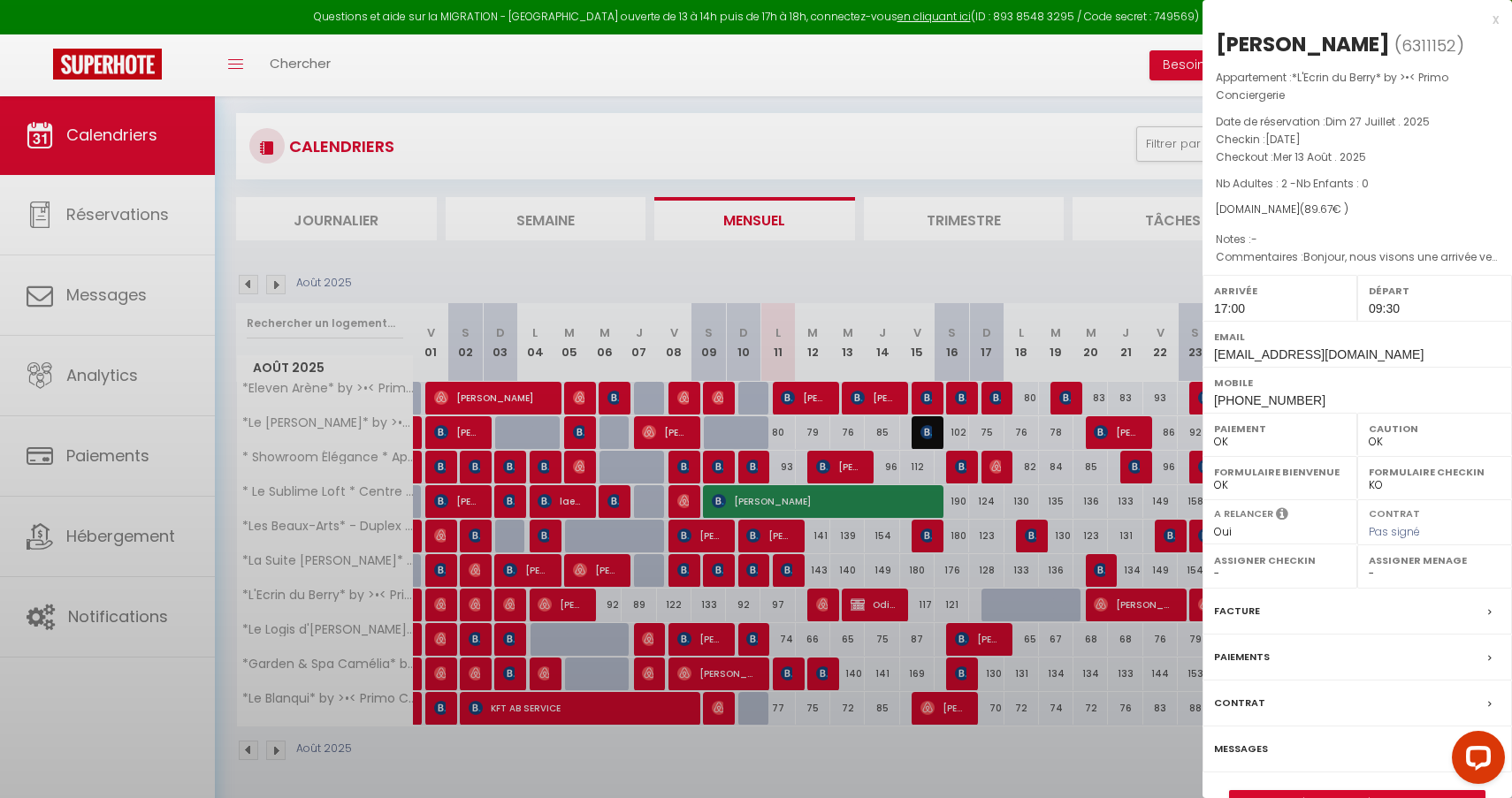
select select "44582"
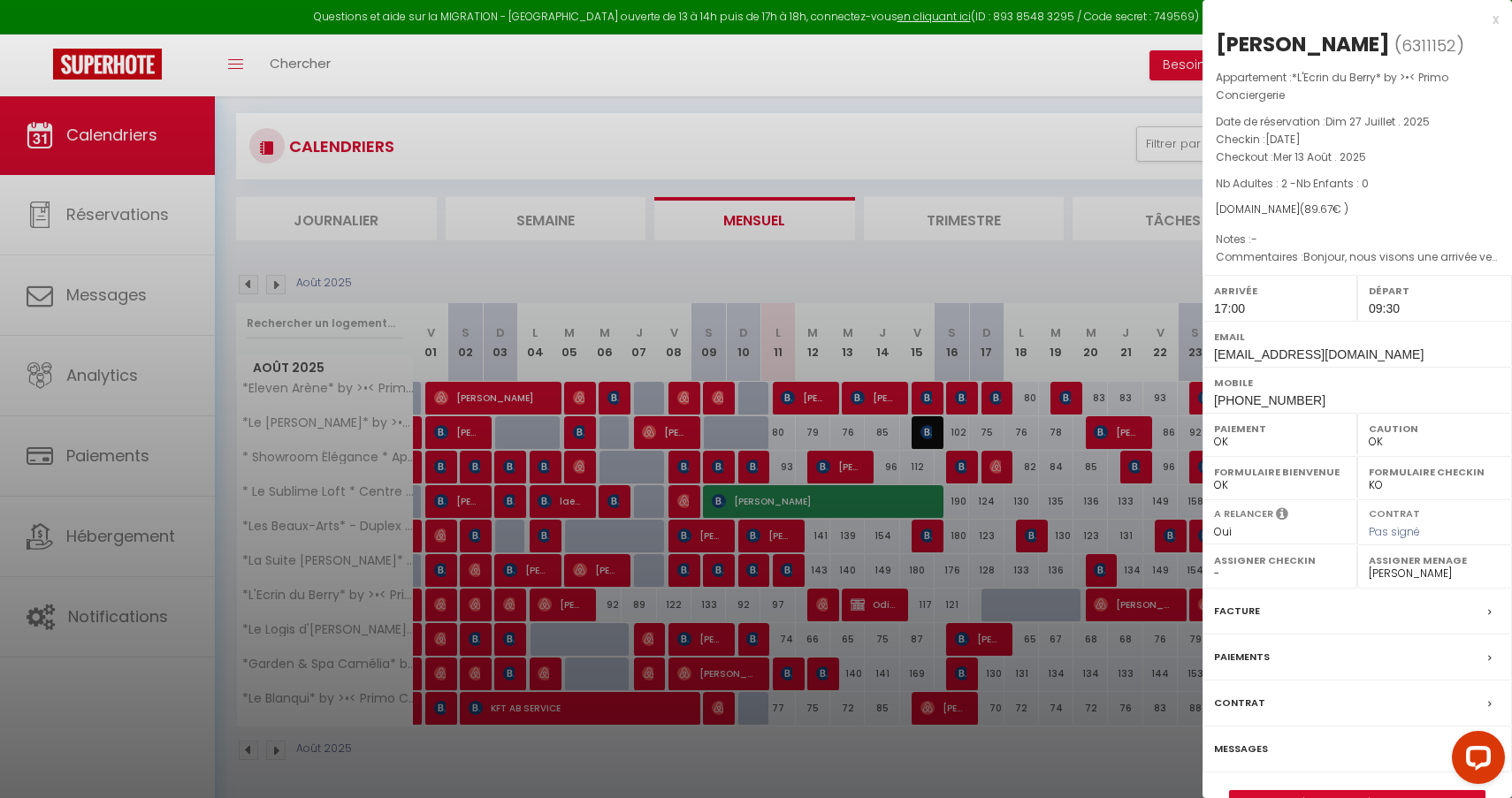
click at [1362, 791] on link "Détails de la réservation" at bounding box center [1357, 802] width 255 height 23
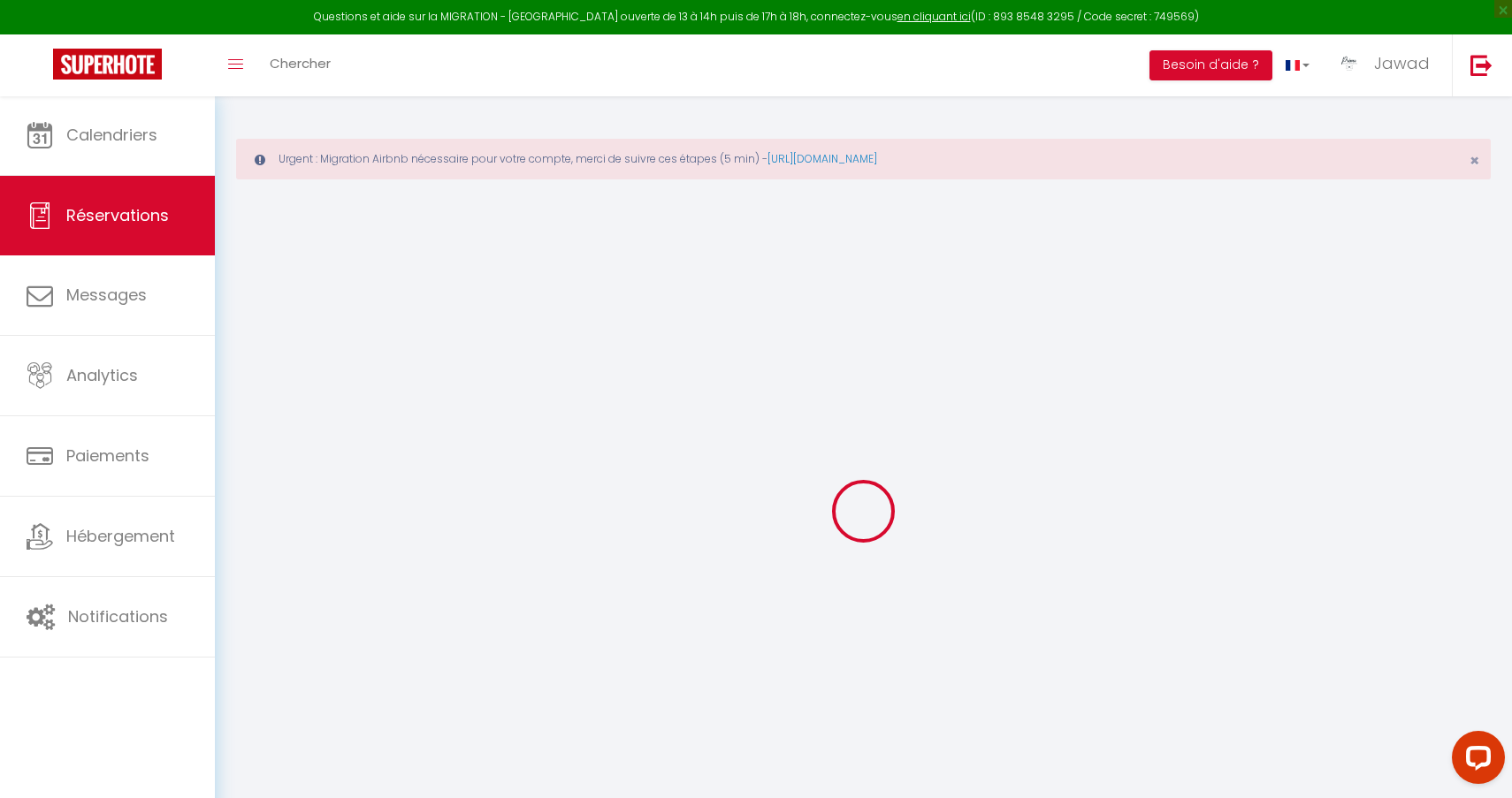
select select
checkbox input "false"
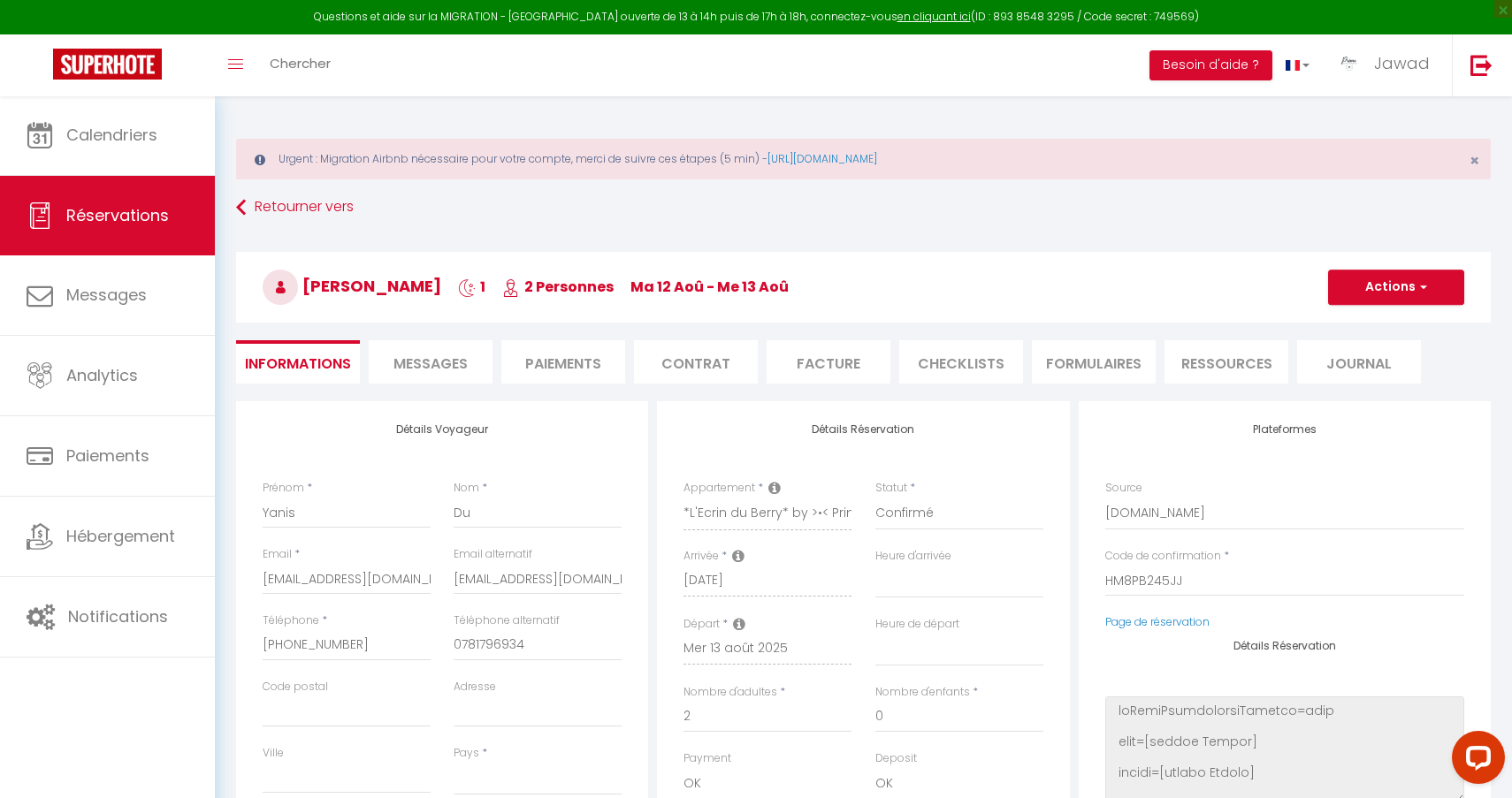
select select
checkbox input "false"
type textarea "Bonjour, nous visons une arrivée vers 17h mais comme nous venons d’assez loin (…"
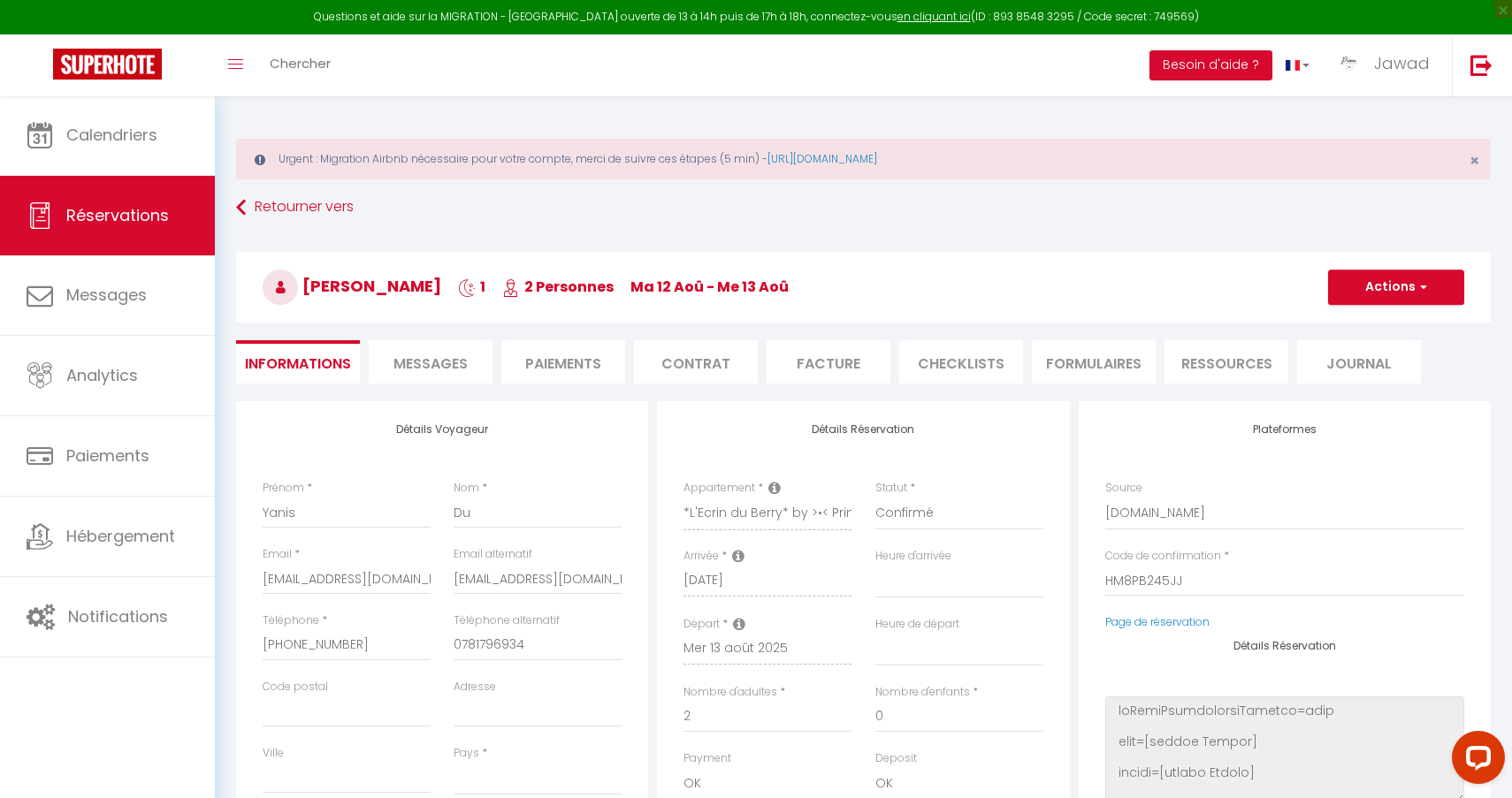
select select
type input "4.67"
select select
checkbox input "false"
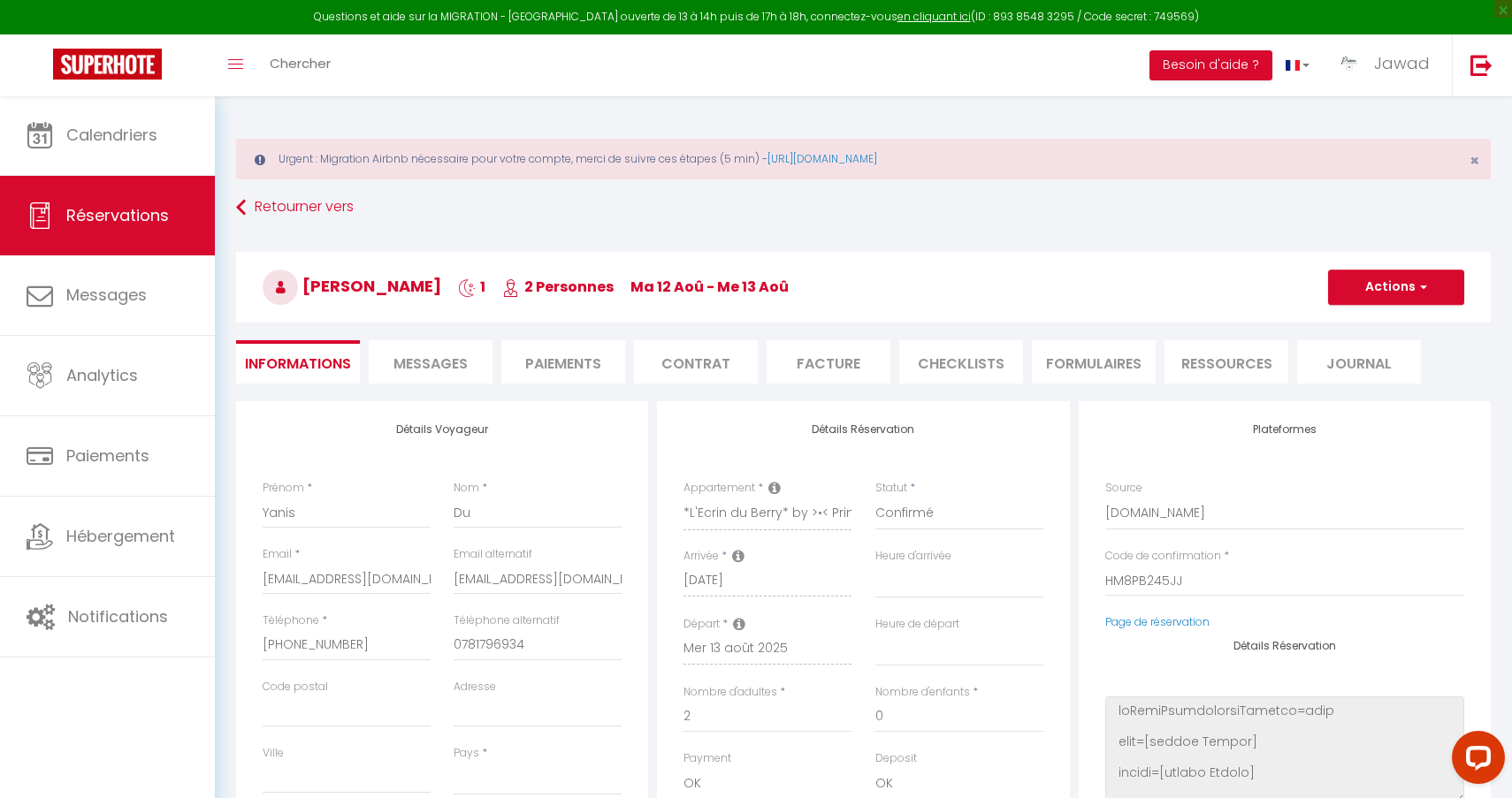
select select
checkbox input "false"
select select "17:00"
select select "09:30"
click at [458, 374] on li "Messages" at bounding box center [431, 362] width 124 height 43
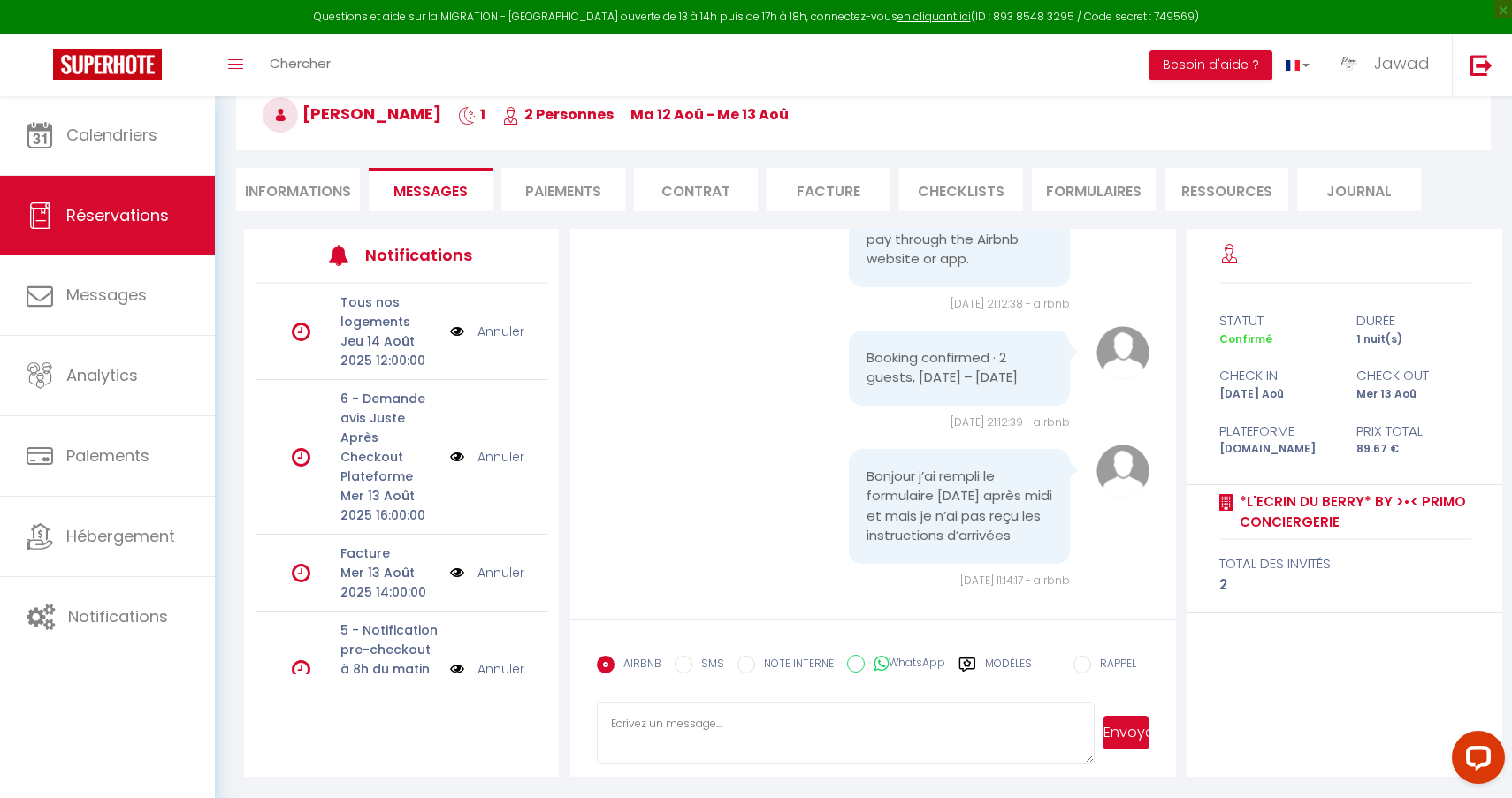
scroll to position [173, 0]
click at [993, 663] on label "Modèles" at bounding box center [1008, 671] width 47 height 31
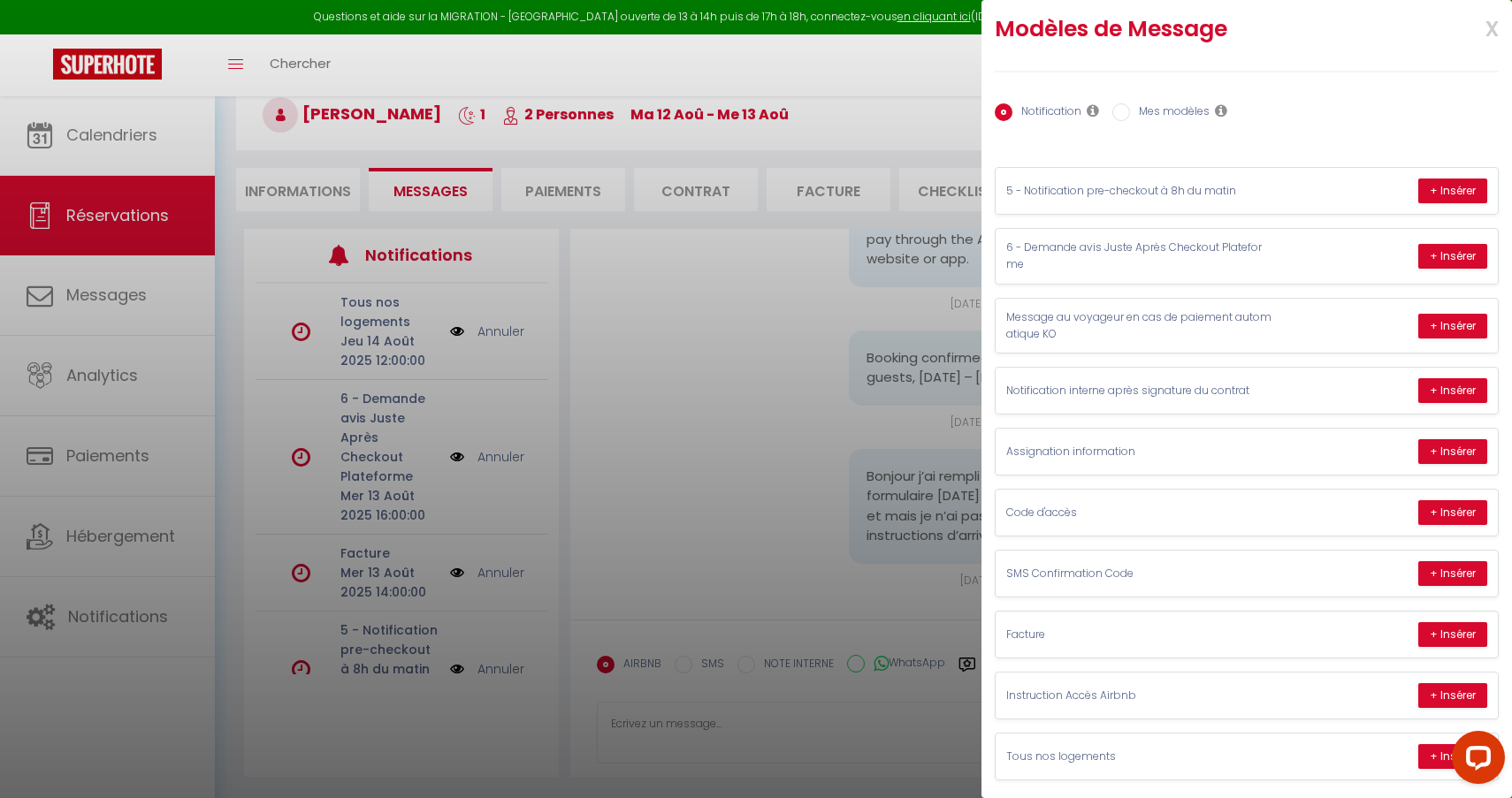
scroll to position [17, 0]
click at [1439, 691] on button "+ Insérer" at bounding box center [1452, 696] width 69 height 25
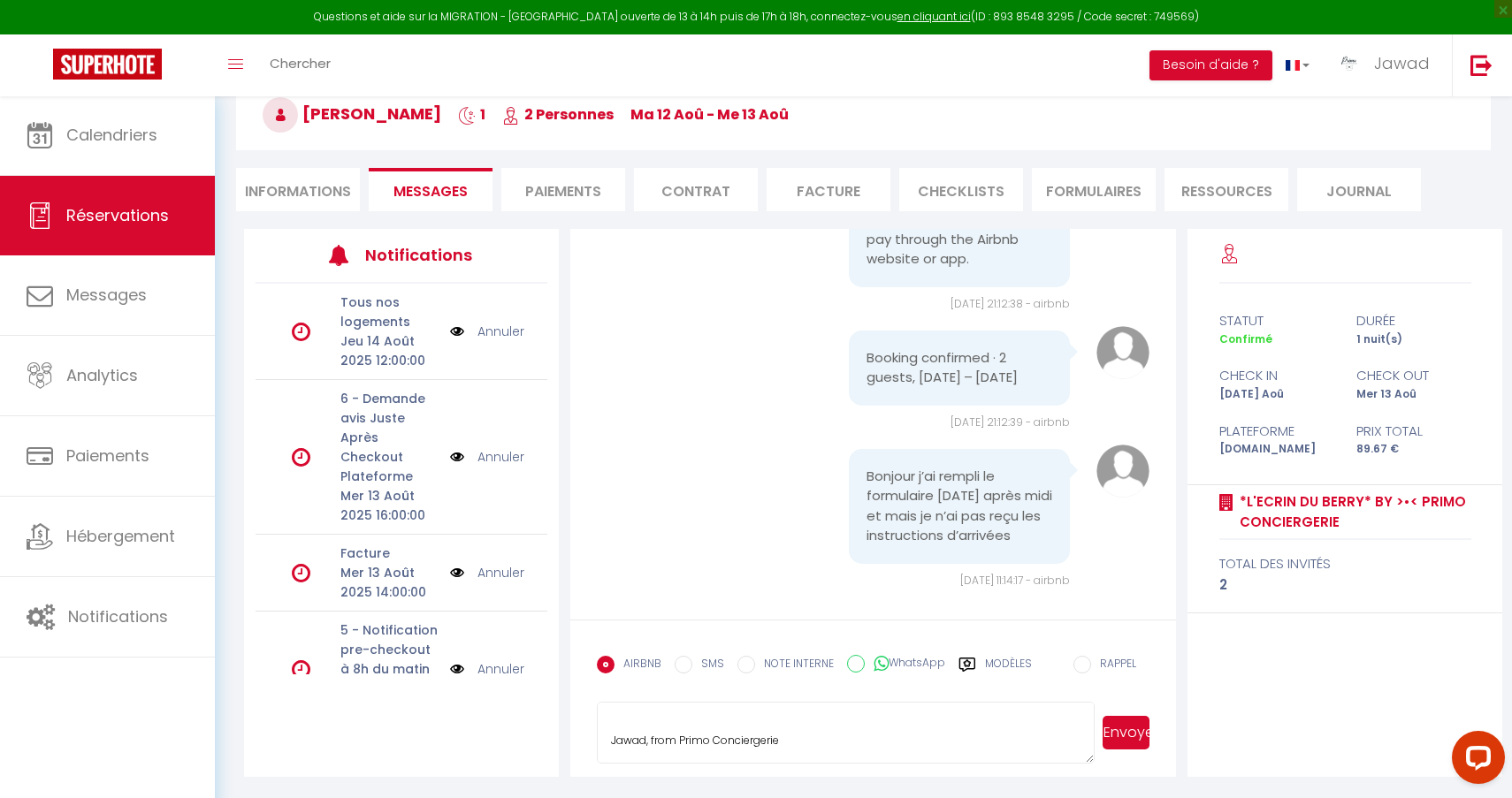
scroll to position [969, 0]
drag, startPoint x: 814, startPoint y: 751, endPoint x: 634, endPoint y: 717, distance: 183.2
click at [632, 706] on textarea "Hello Yanis, I'm Jawad from Primo Conciergerie, and I'll be your concierge thro…" at bounding box center [845, 733] width 498 height 62
click at [614, 737] on textarea "Hello Yanis, I'm Jawad from Primo Conciergerie, and I'll be your concierge thro…" at bounding box center [845, 733] width 498 height 62
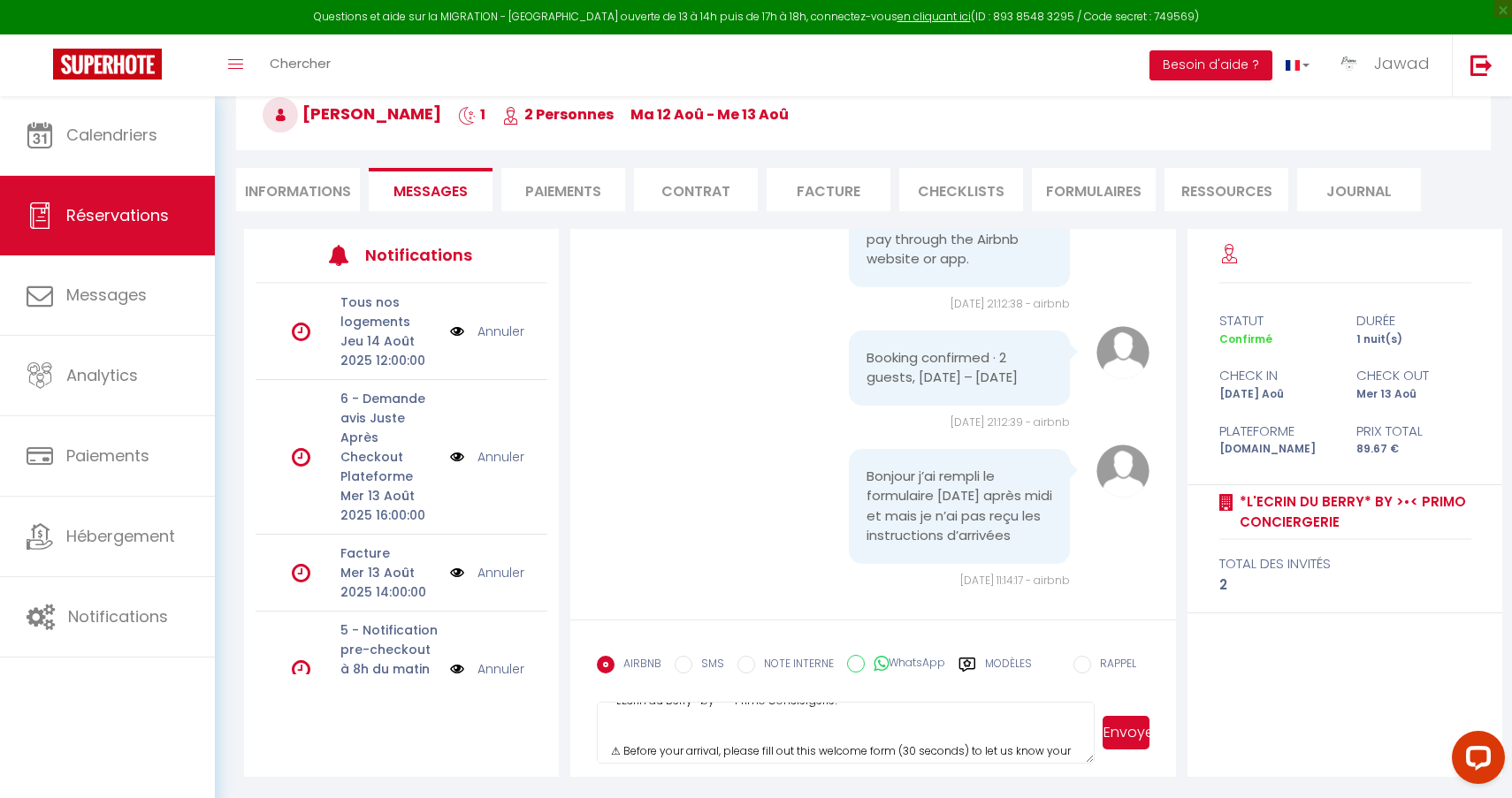
click at [614, 737] on textarea "Hello Yanis, I'm Jawad from Primo Conciergerie, and I'll be your concierge thro…" at bounding box center [845, 733] width 498 height 62
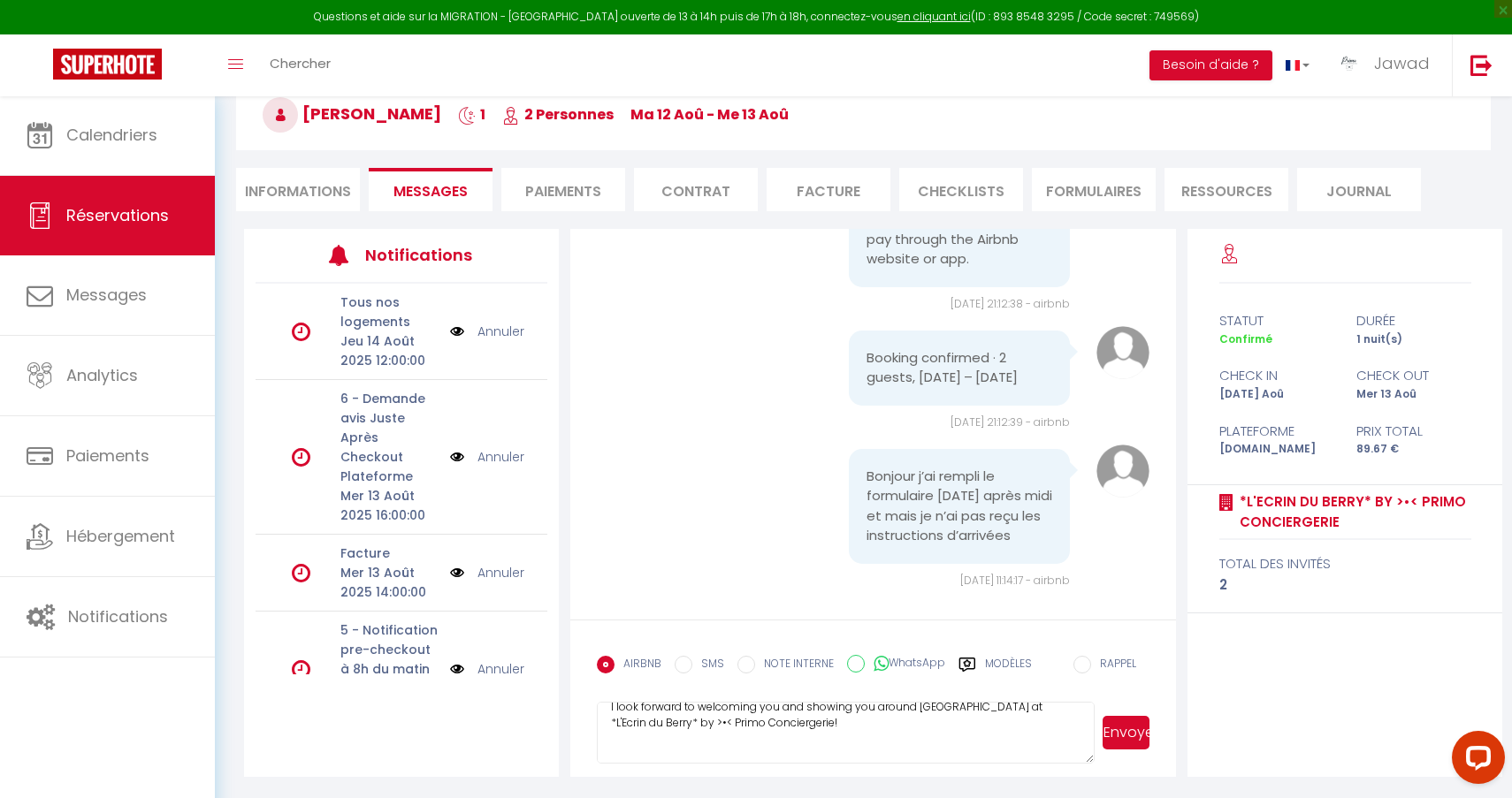
scroll to position [119, 0]
click at [617, 749] on textarea "Hello Yanis, I'm Jawad from Primo Conciergerie, and I'll be your concierge thro…" at bounding box center [845, 733] width 498 height 62
click at [616, 749] on textarea "Hello Yanis, I'm Jawad from Primo Conciergerie, and I'll be your concierge thro…" at bounding box center [845, 733] width 498 height 62
click at [669, 743] on textarea "Hello Yanis, I'm Jawad from Primo Conciergerie, and I'll be your concierge thro…" at bounding box center [845, 733] width 498 height 62
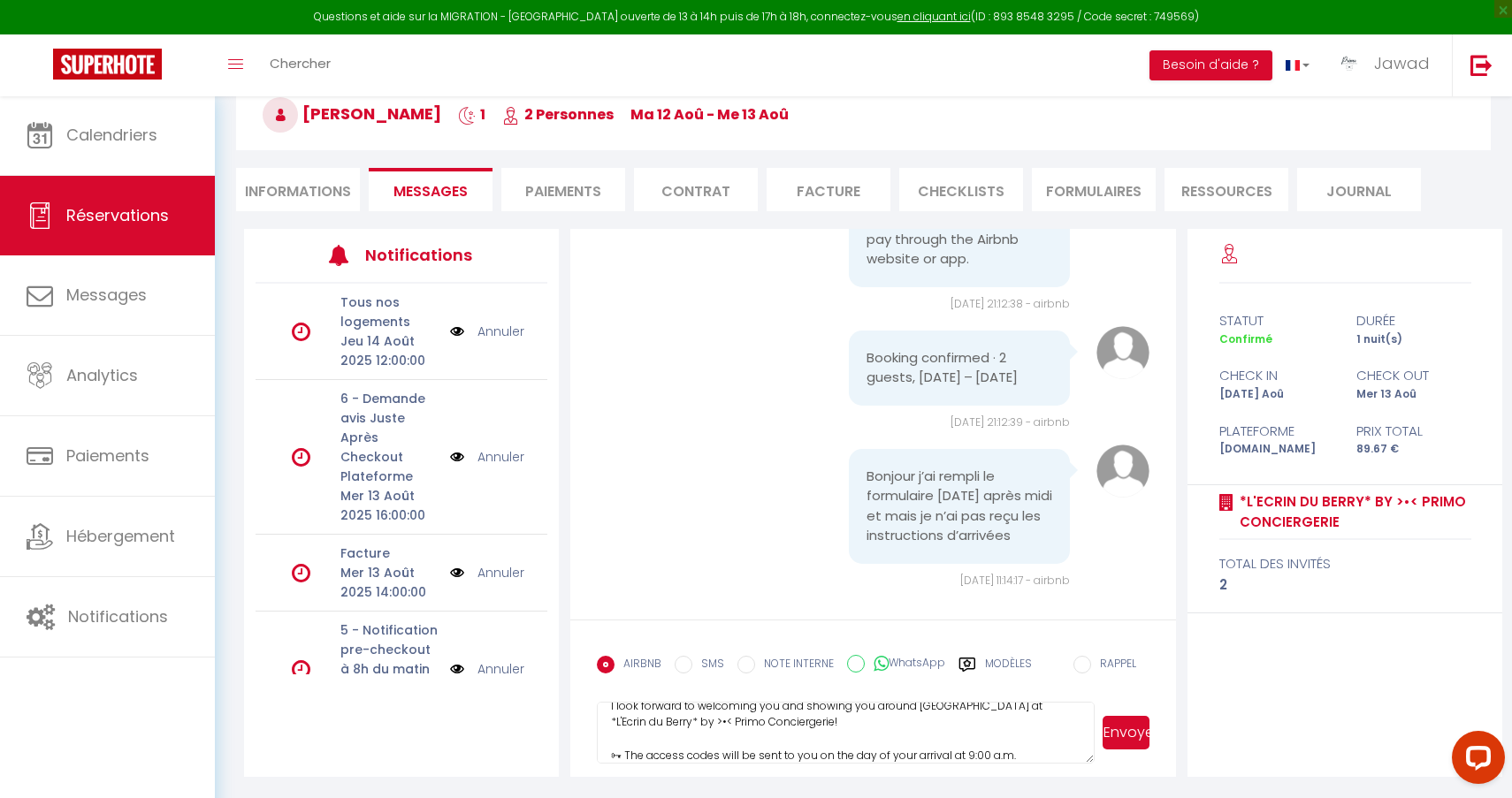
type textarea "Hello Yanis, I'm Jawad from Primo Conciergerie, and I'll be your concierge thro…"
click at [1125, 733] on button "Envoyer" at bounding box center [1125, 733] width 47 height 34
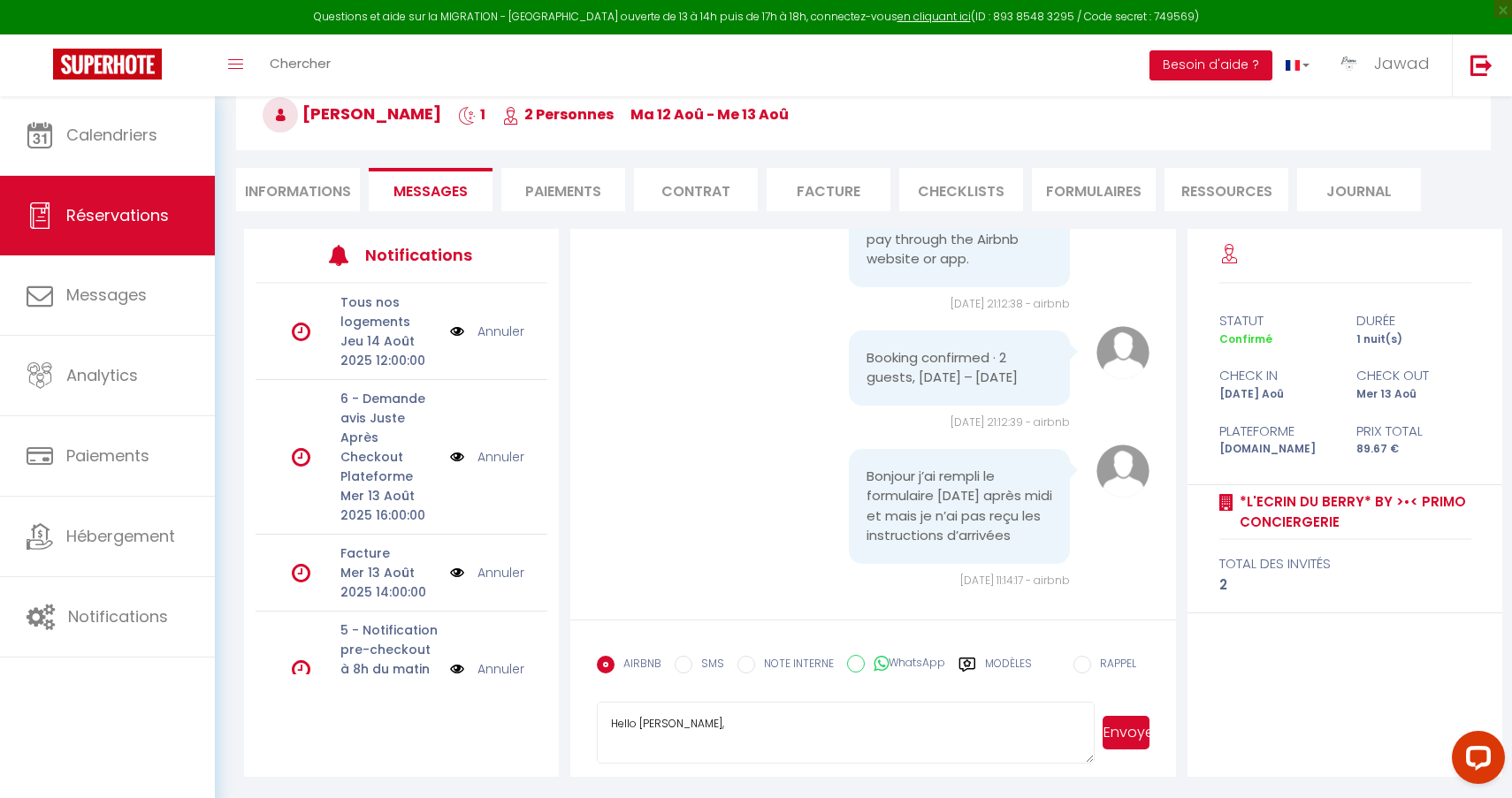
scroll to position [0, 0]
click at [615, 724] on textarea "Hello Yanis, I'm Jawad from Primo Conciergerie, and I'll be your concierge thro…" at bounding box center [845, 733] width 498 height 62
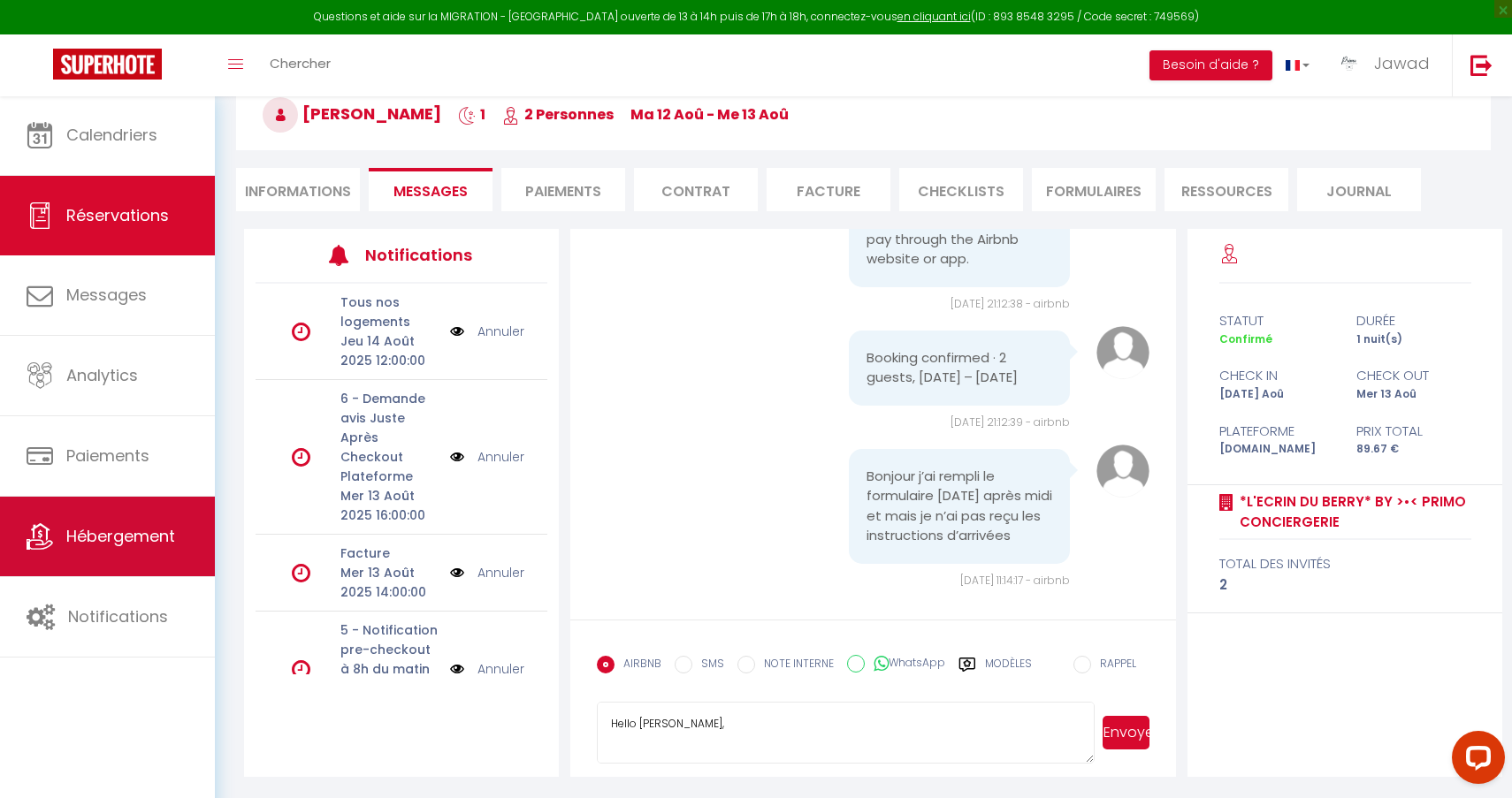
click at [129, 536] on span "Hébergement" at bounding box center [120, 536] width 109 height 22
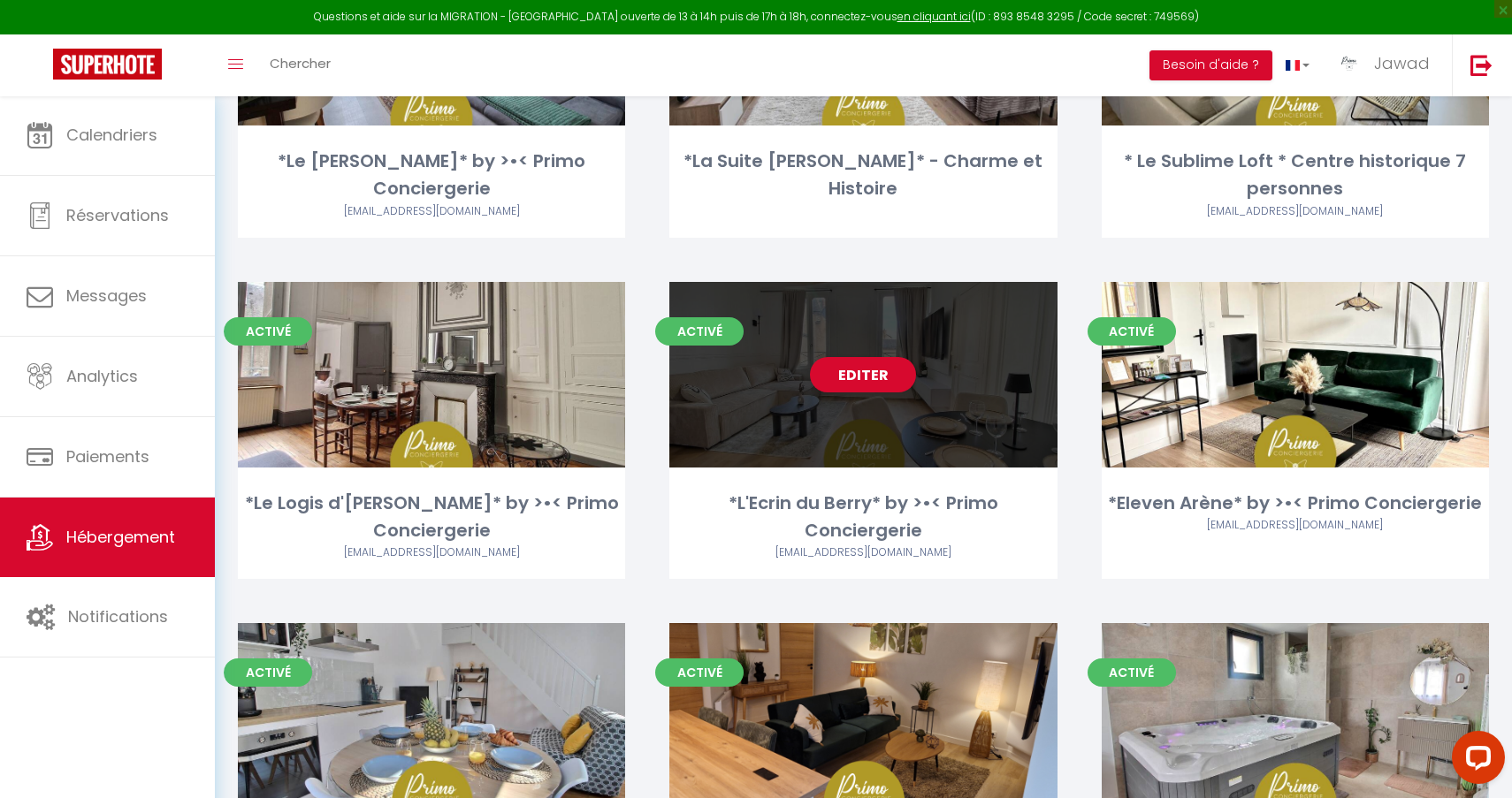
scroll to position [395, 0]
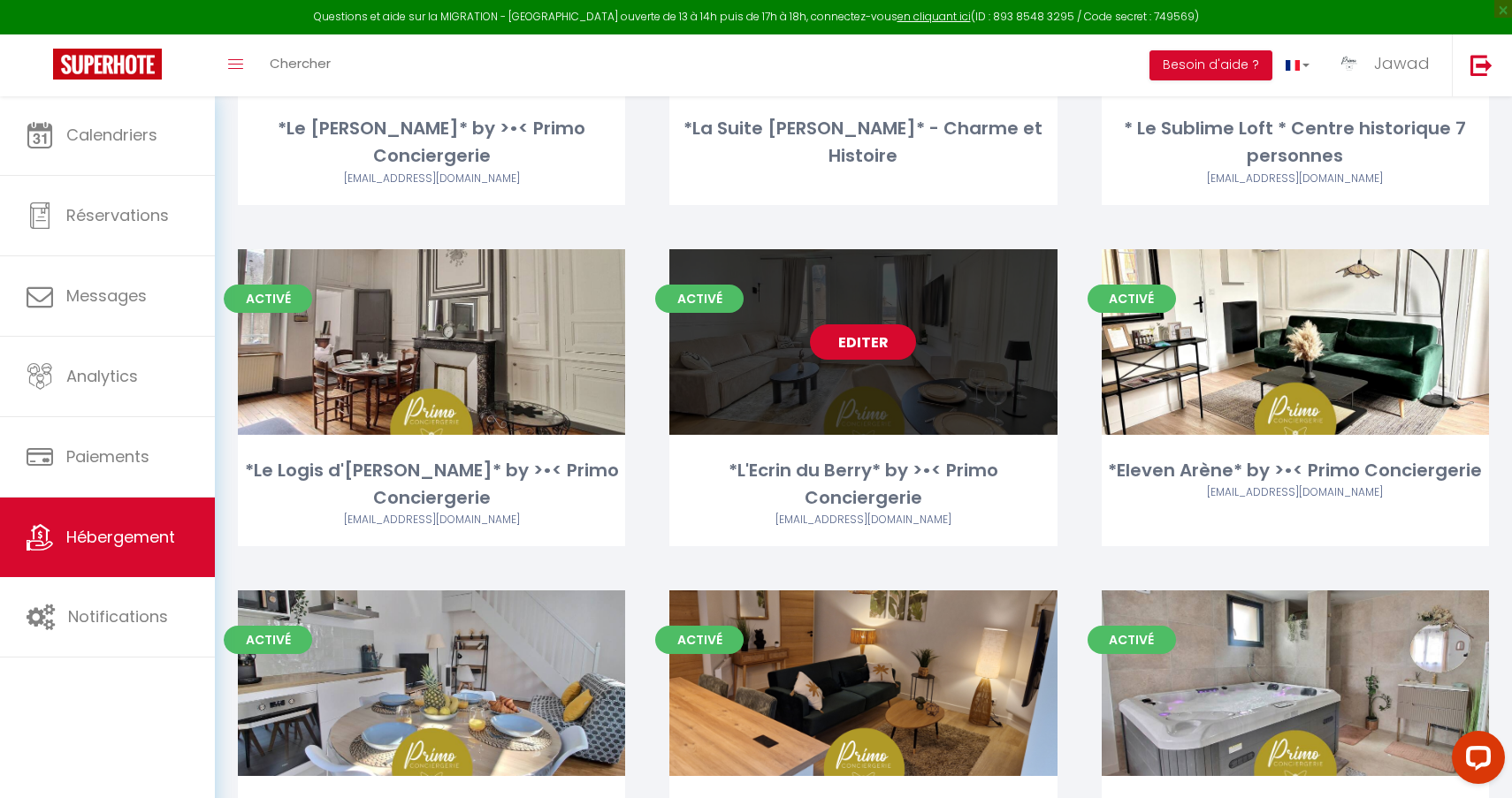
click at [860, 335] on link "Editer" at bounding box center [862, 342] width 106 height 35
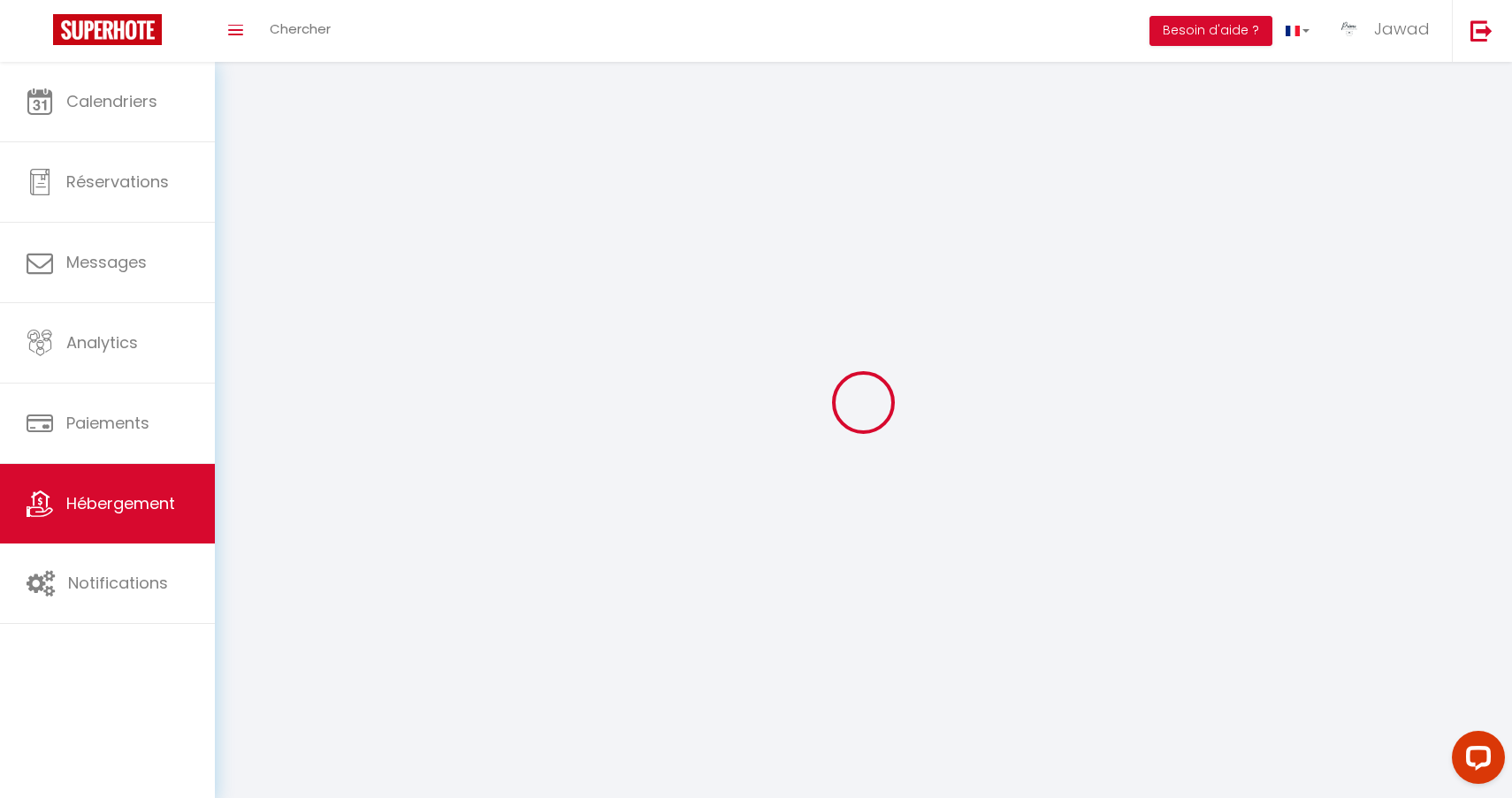
select select
select select "28"
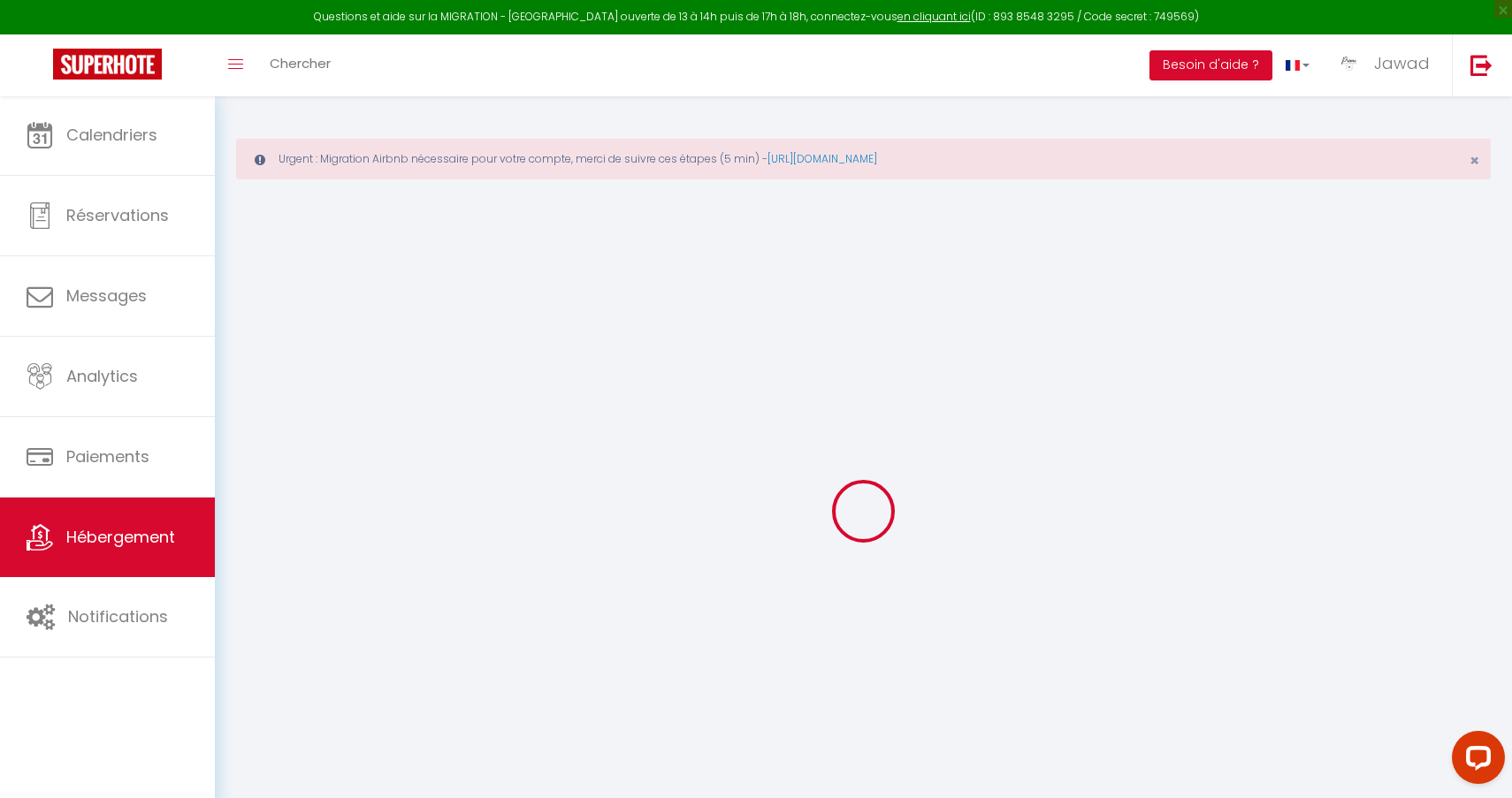
select select
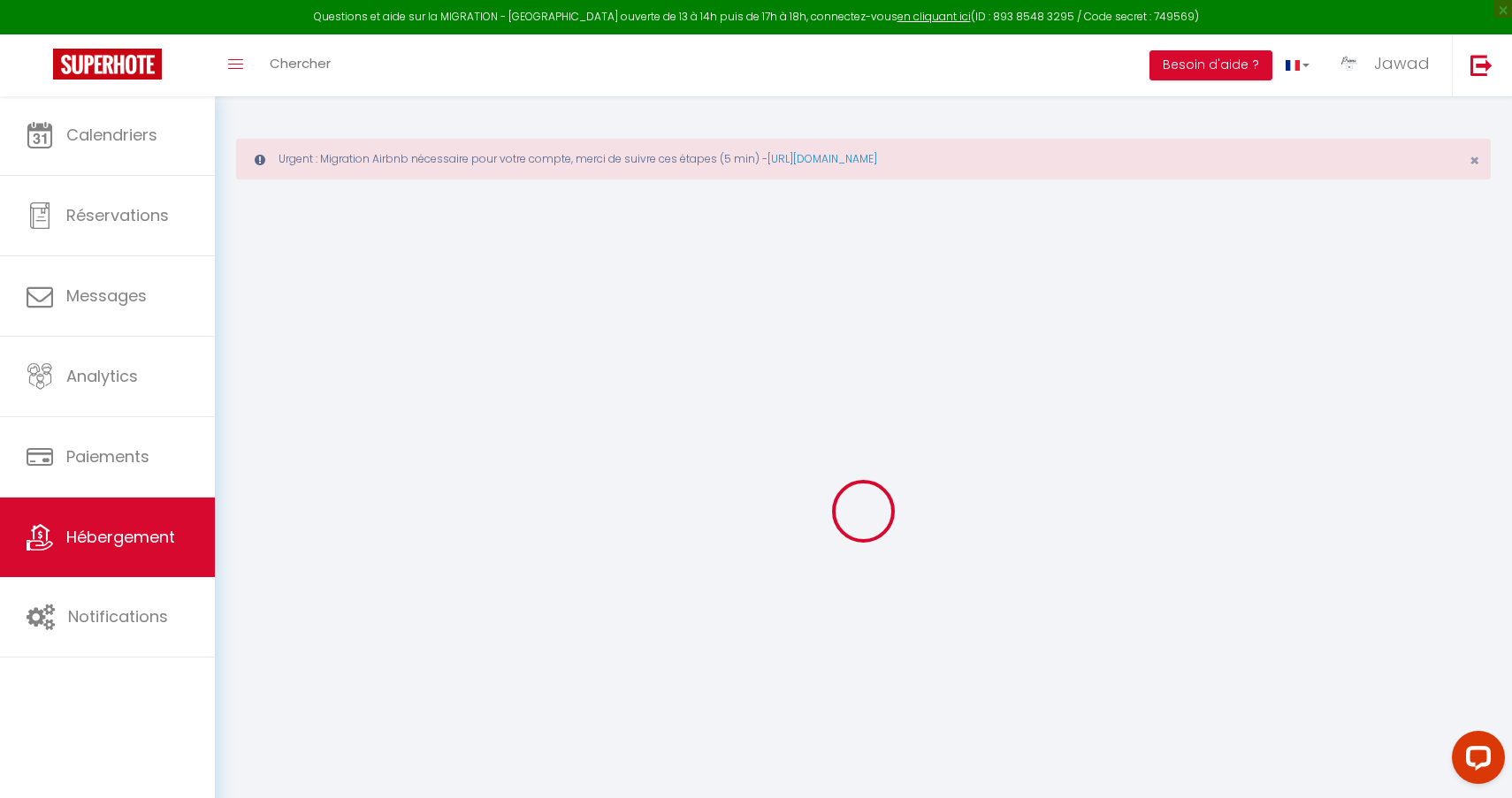
select select
checkbox input "false"
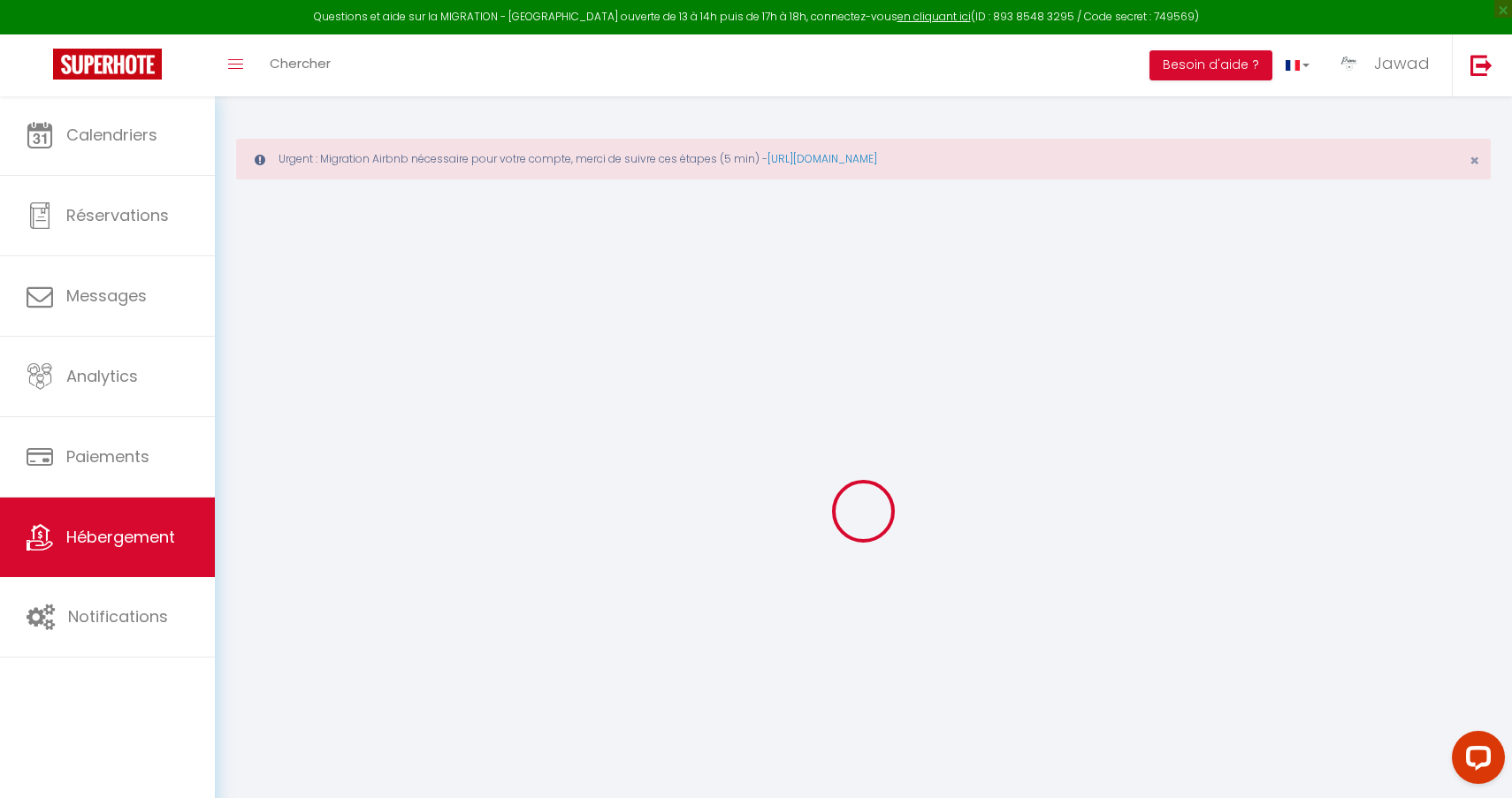
select select
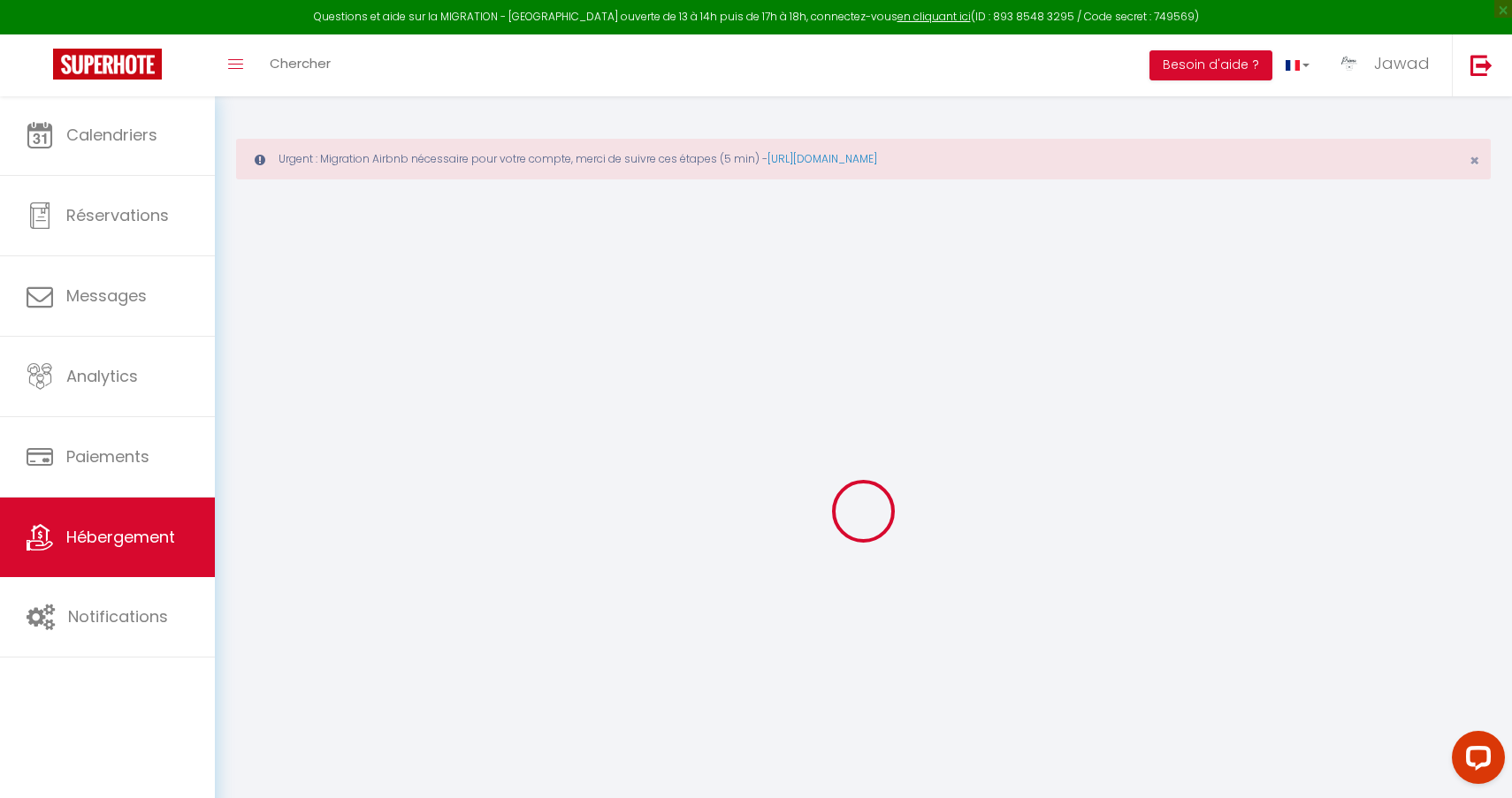
select select
checkbox input "false"
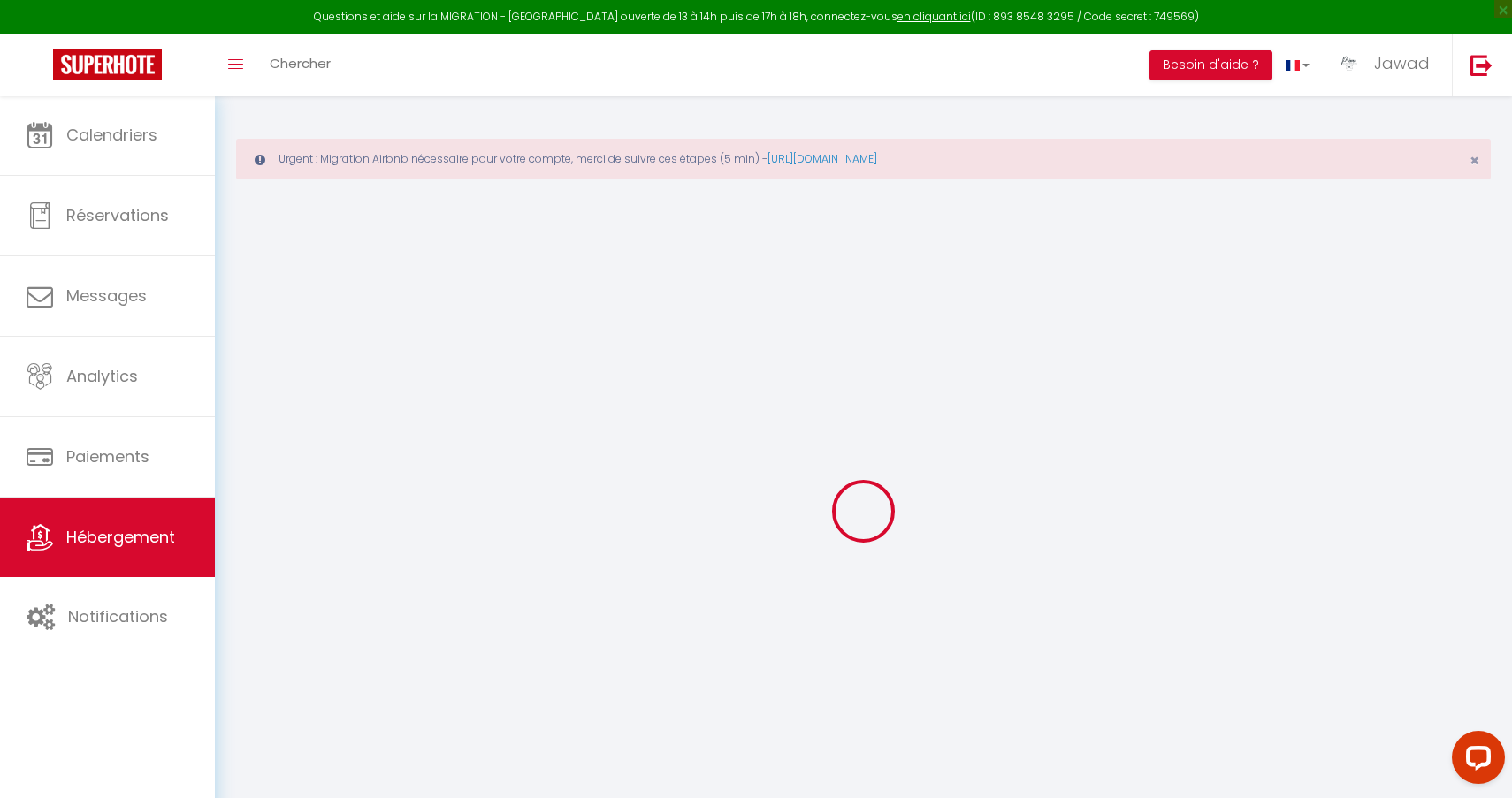
checkbox input "false"
select select
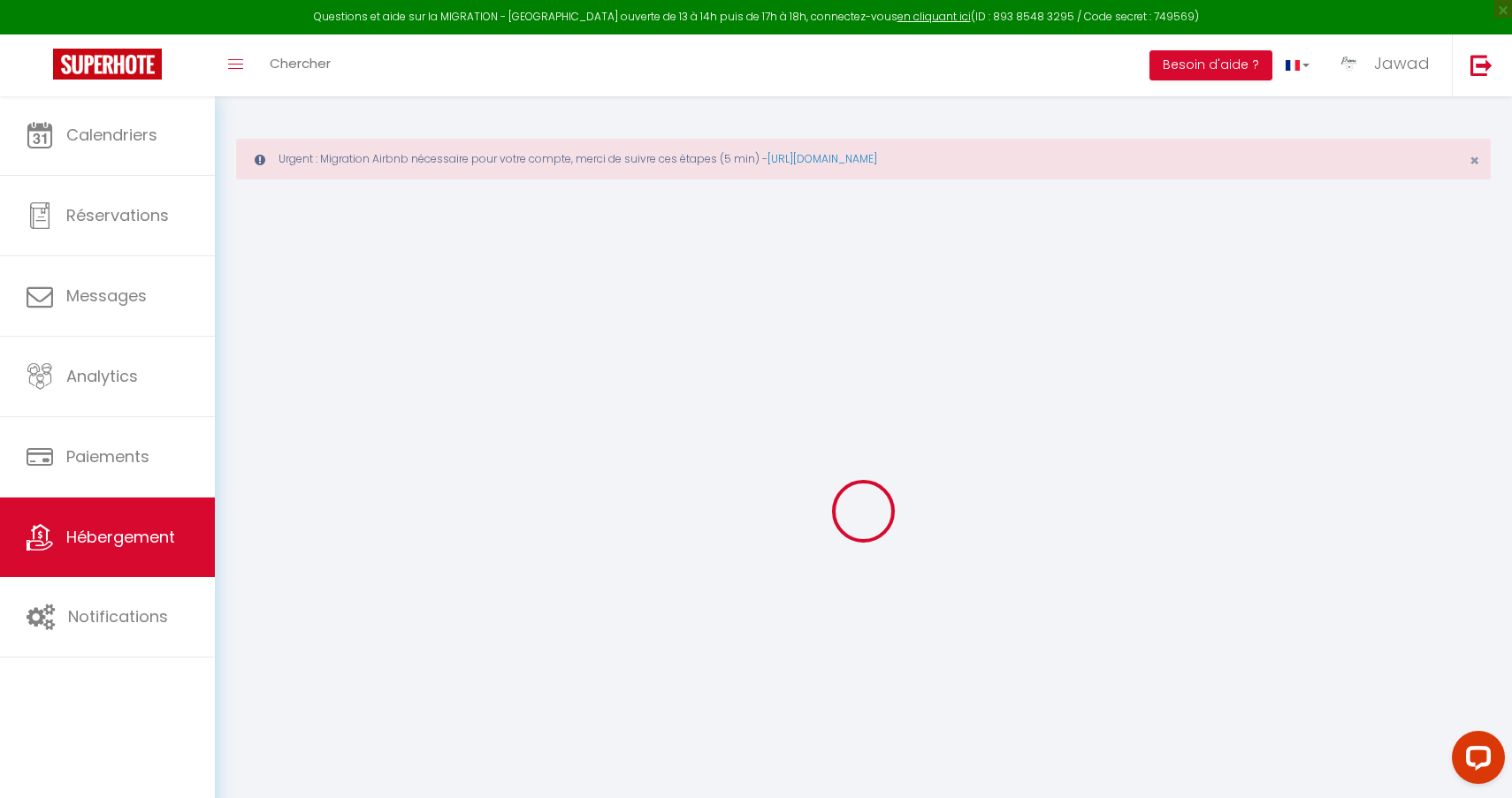
select select
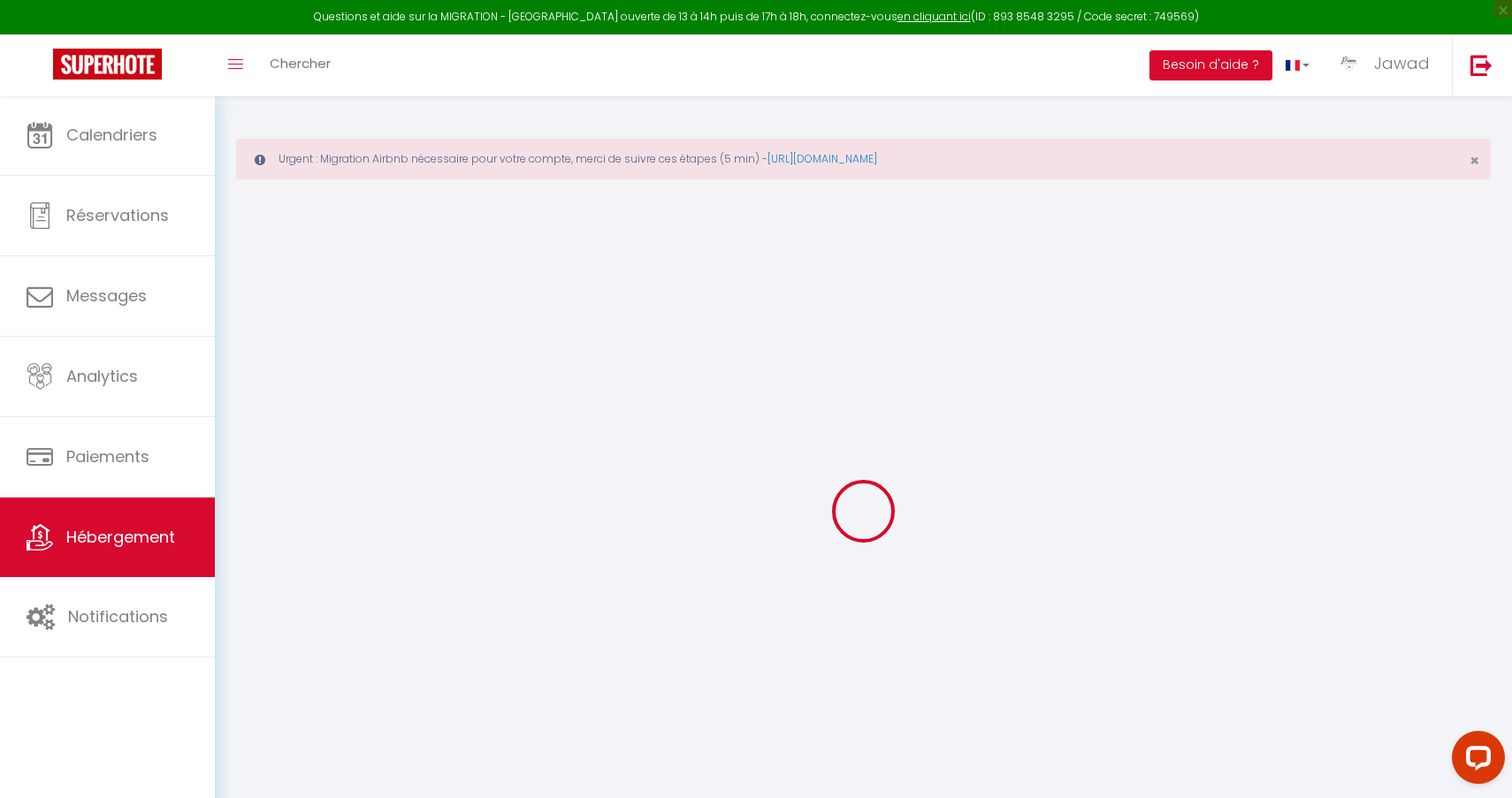
checkbox input "false"
select select
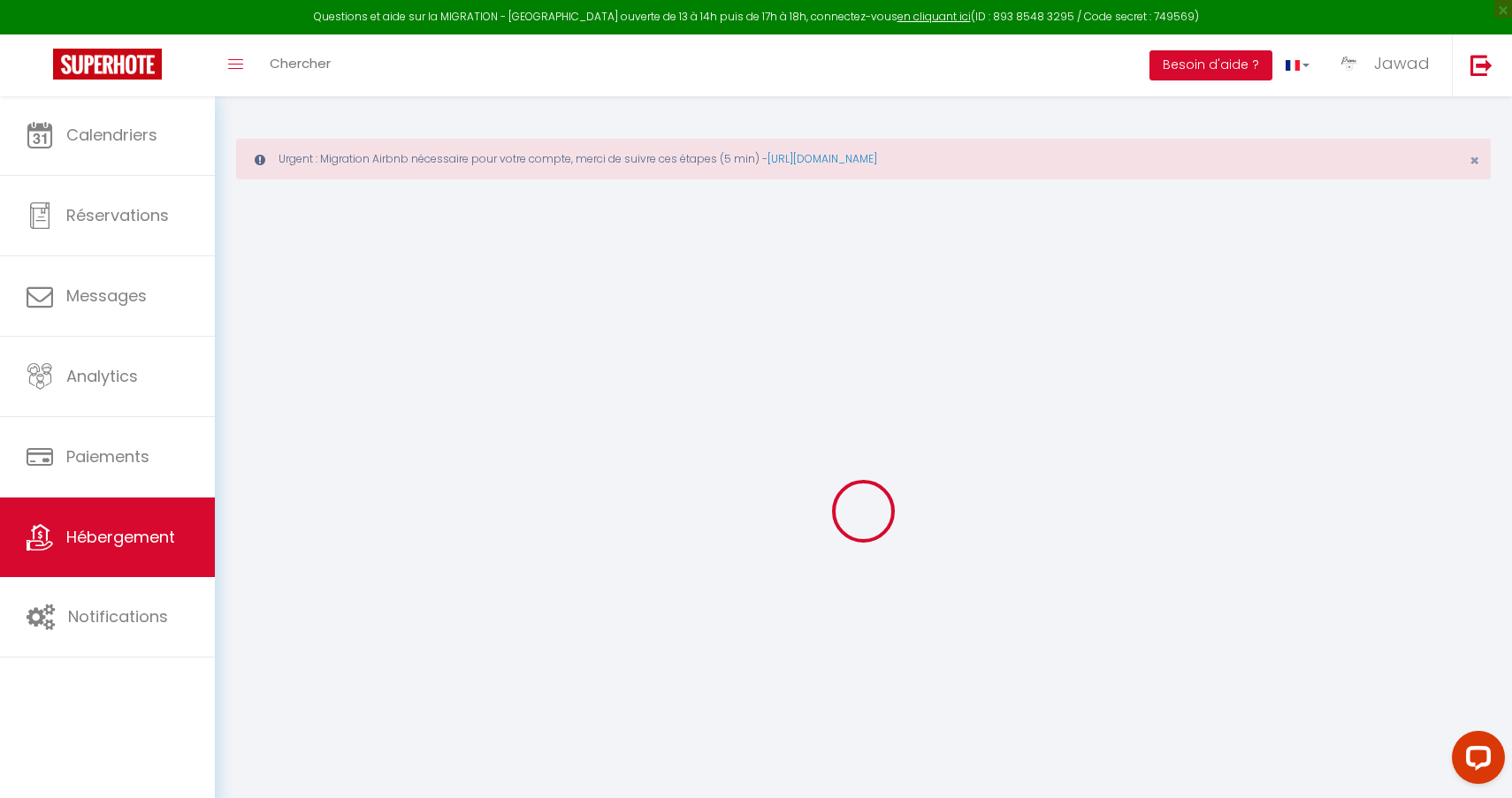
select select
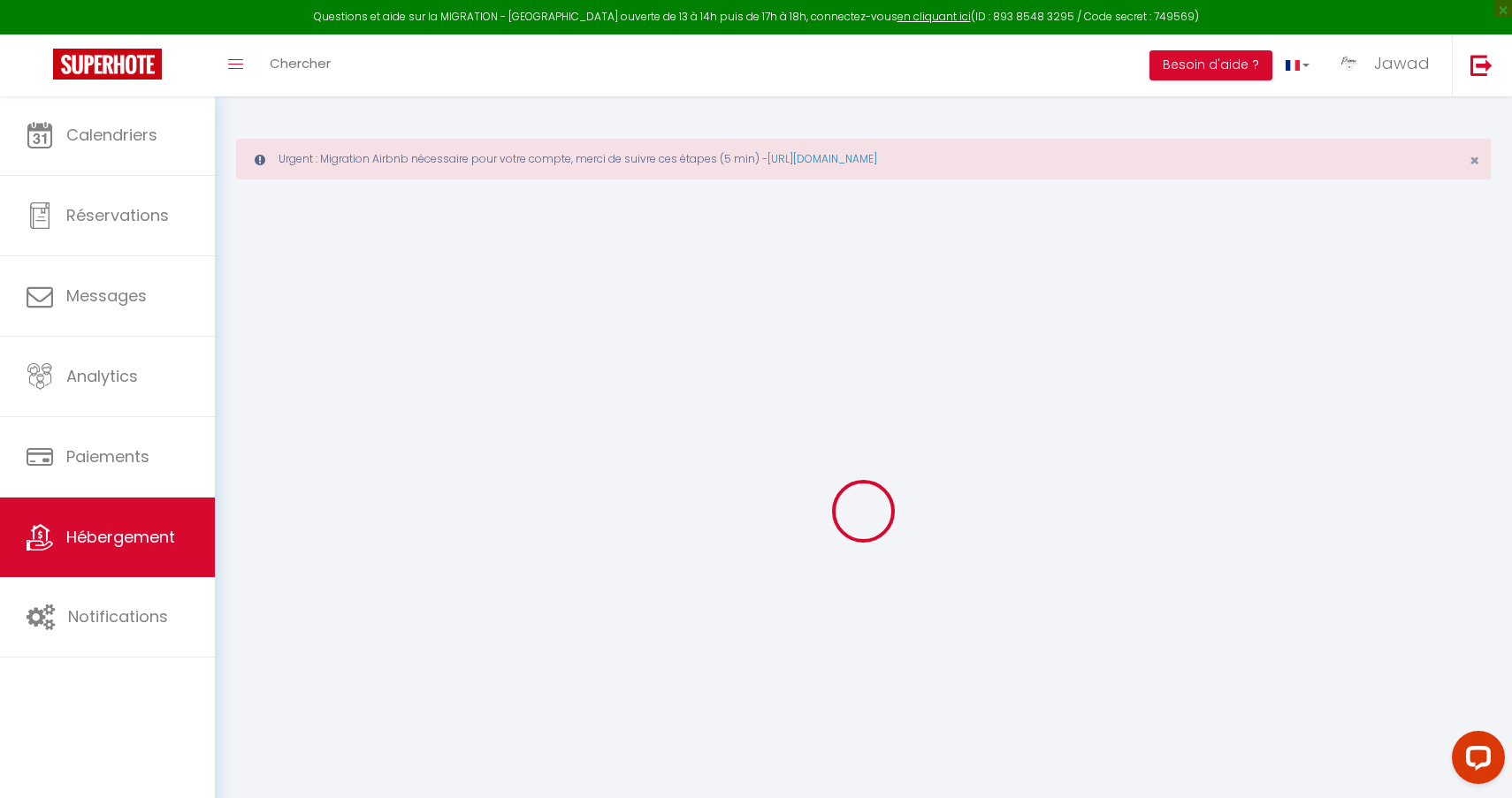
select select
checkbox input "false"
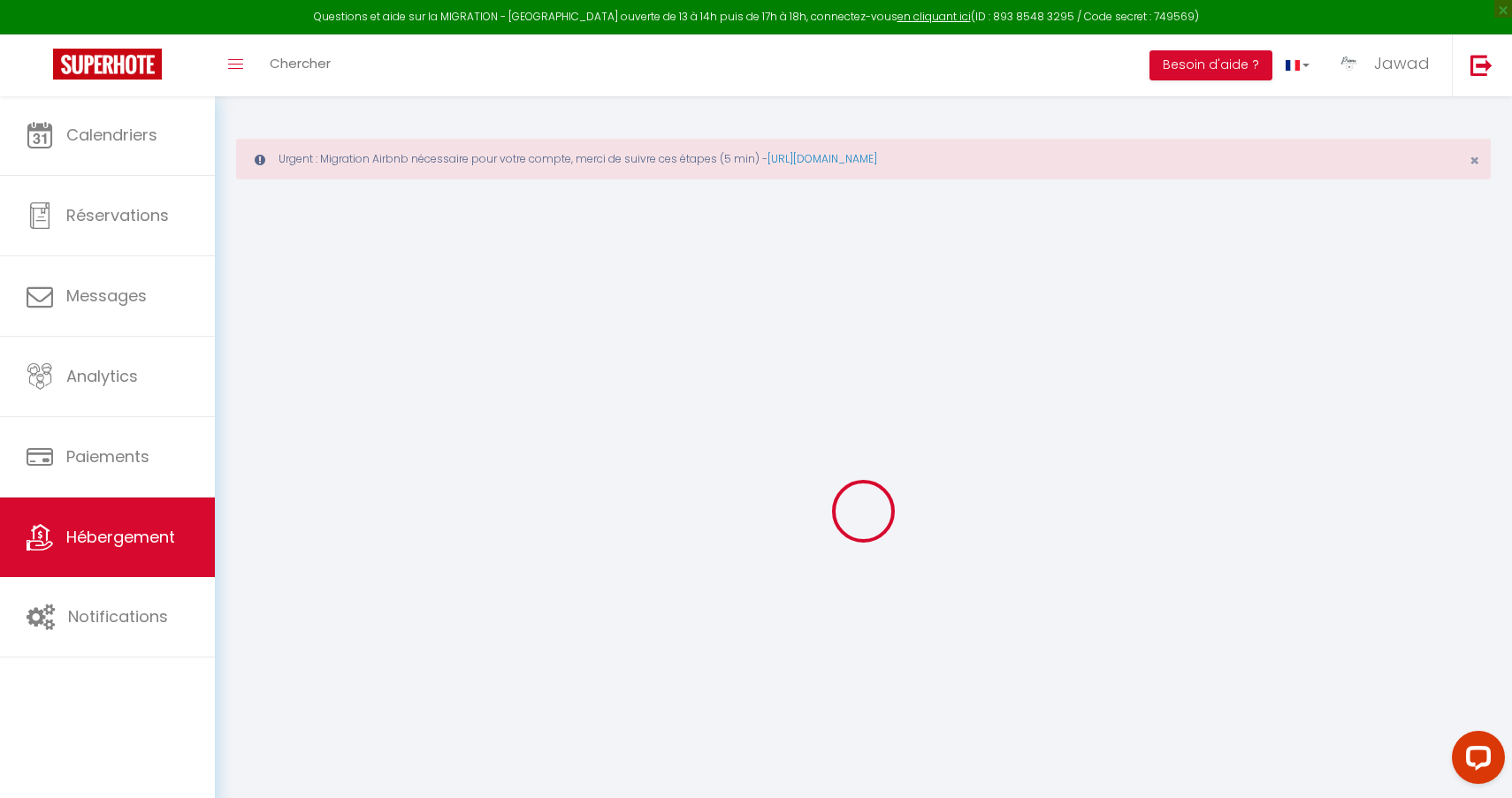
checkbox input "false"
select select
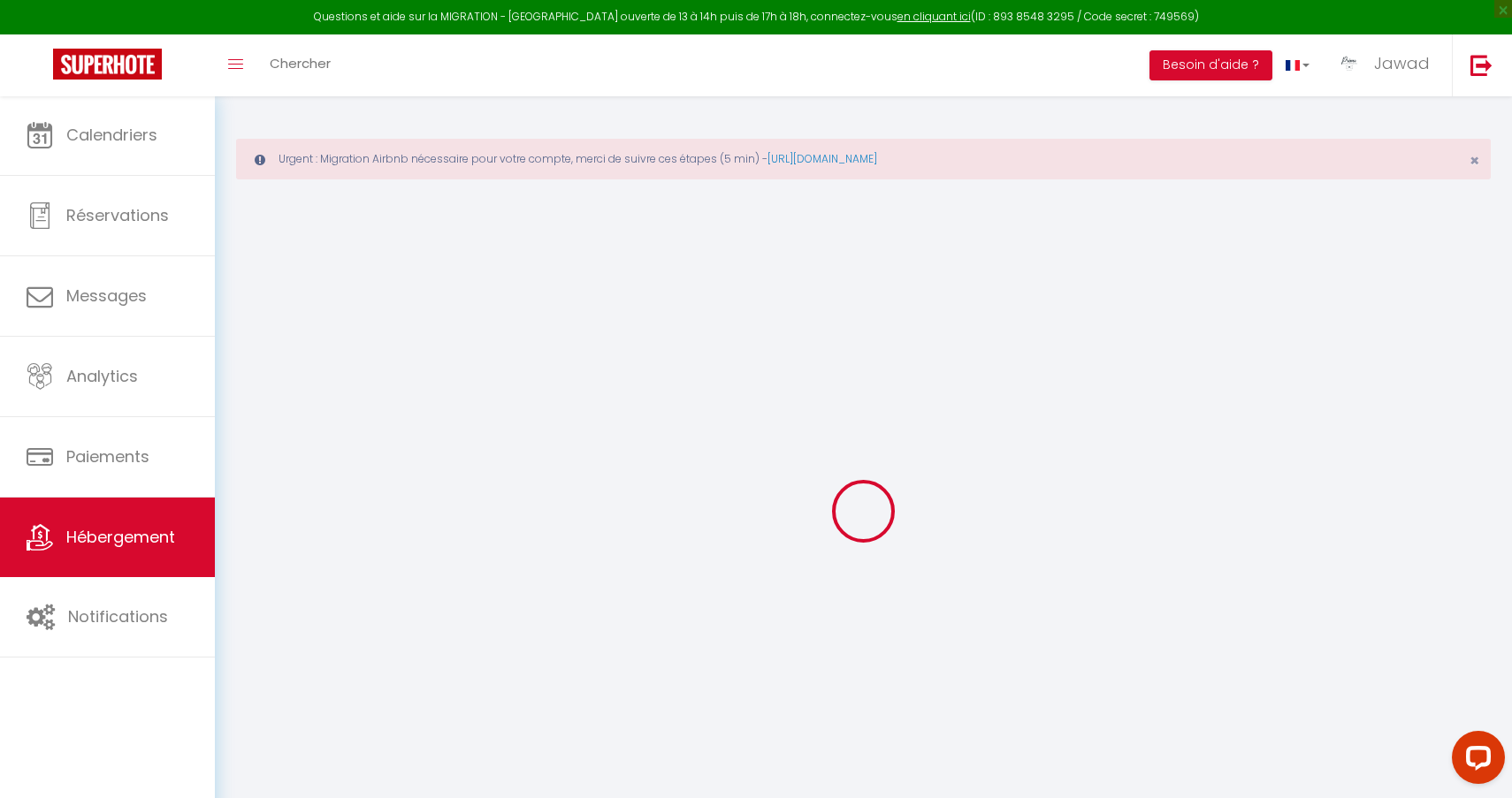
select select
checkbox input "false"
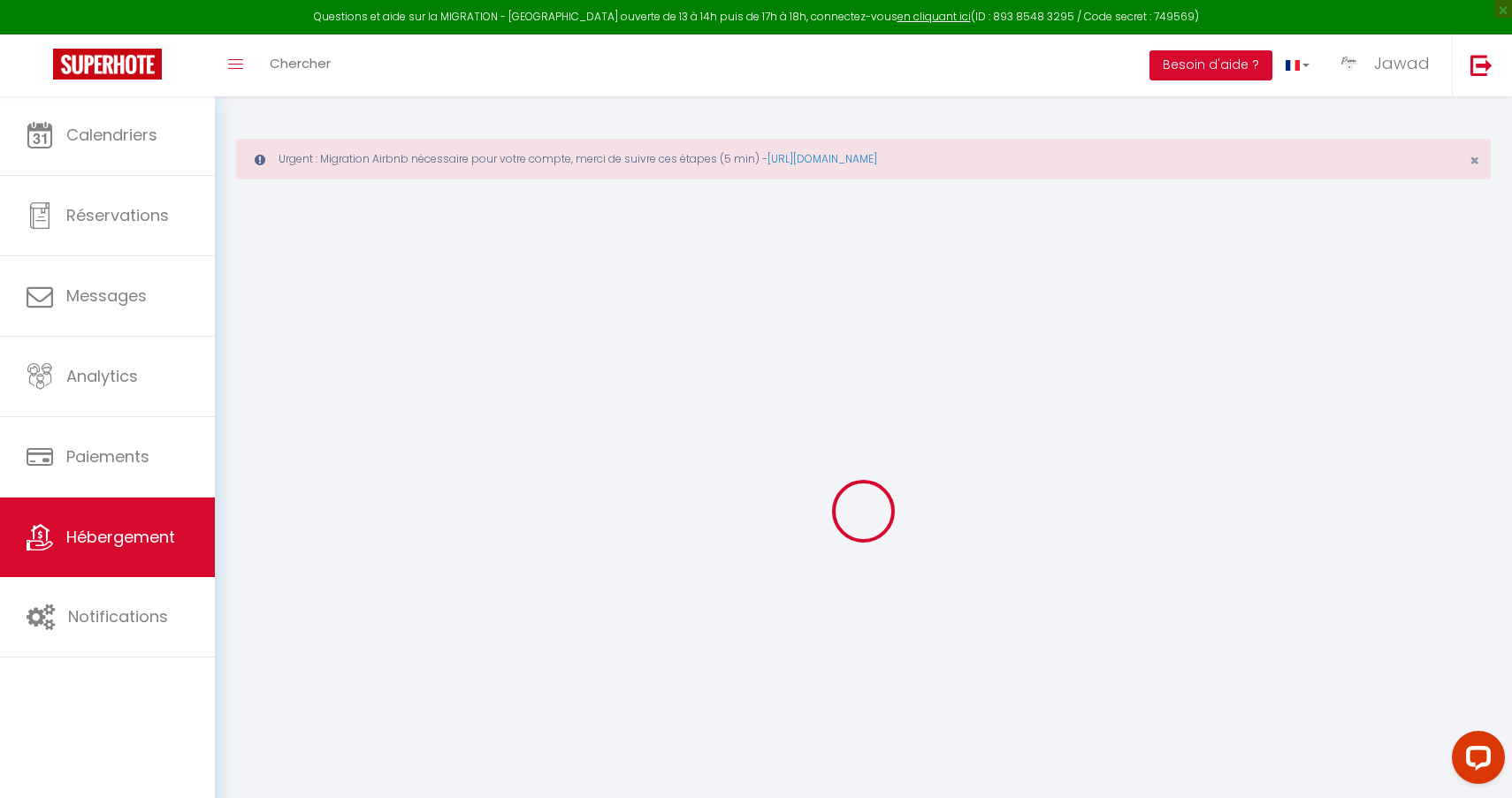
checkbox input "false"
select select
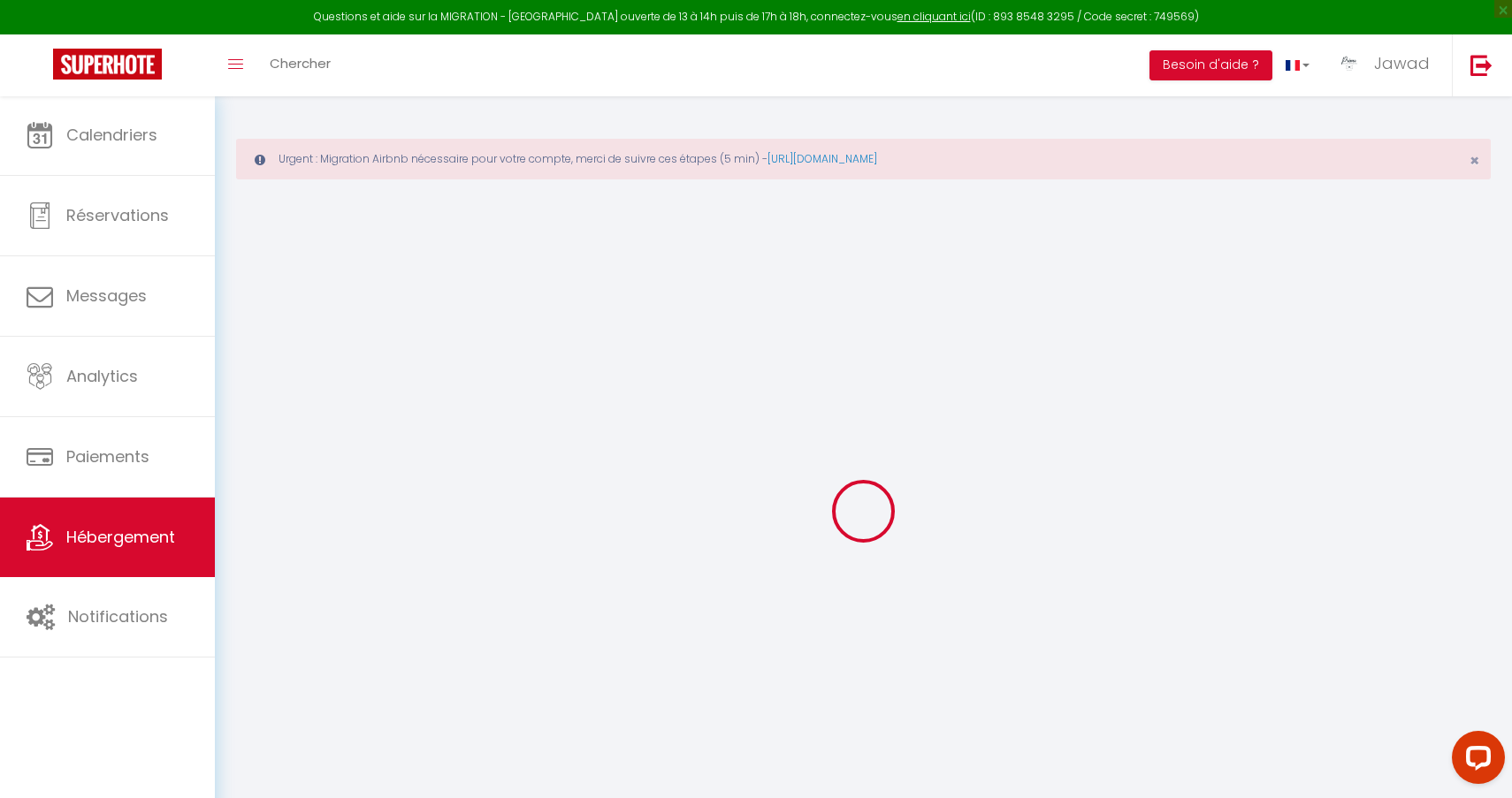
select select
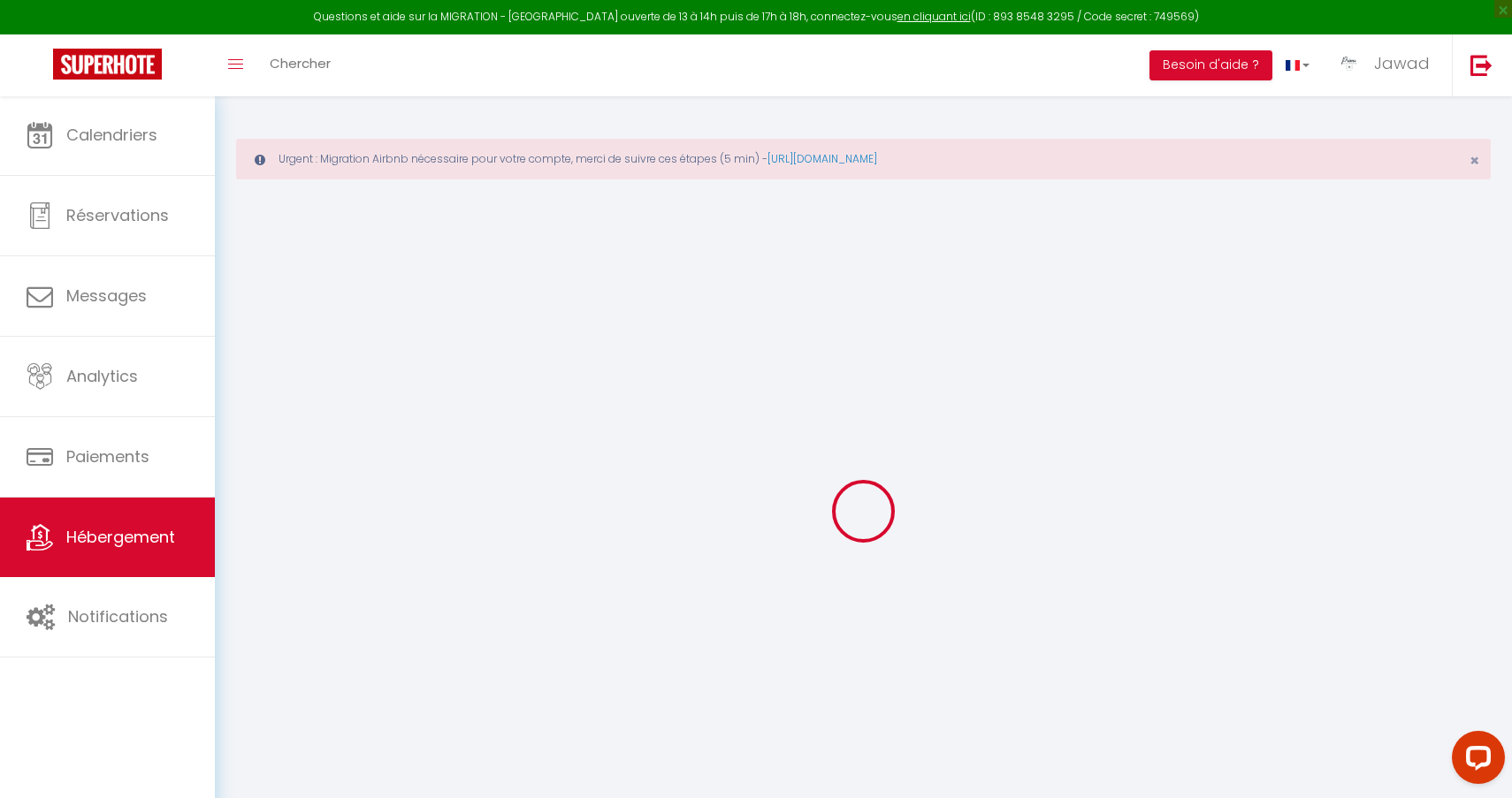
select select
checkbox input "false"
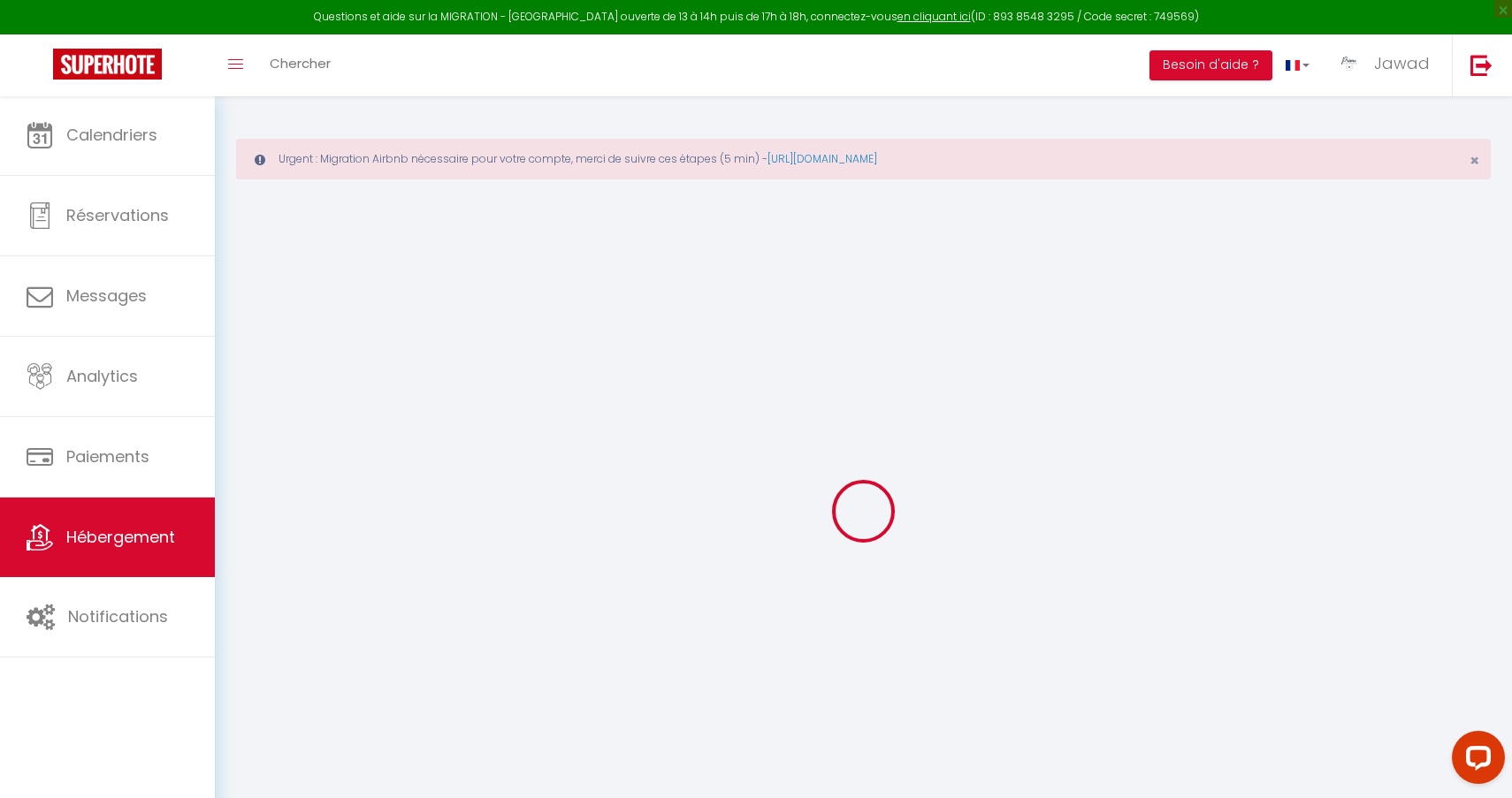
select select
type input "*L'Ecrin du Berry* by >•< Primo Conciergerie"
type input "Mehdi"
type input "KHACIME"
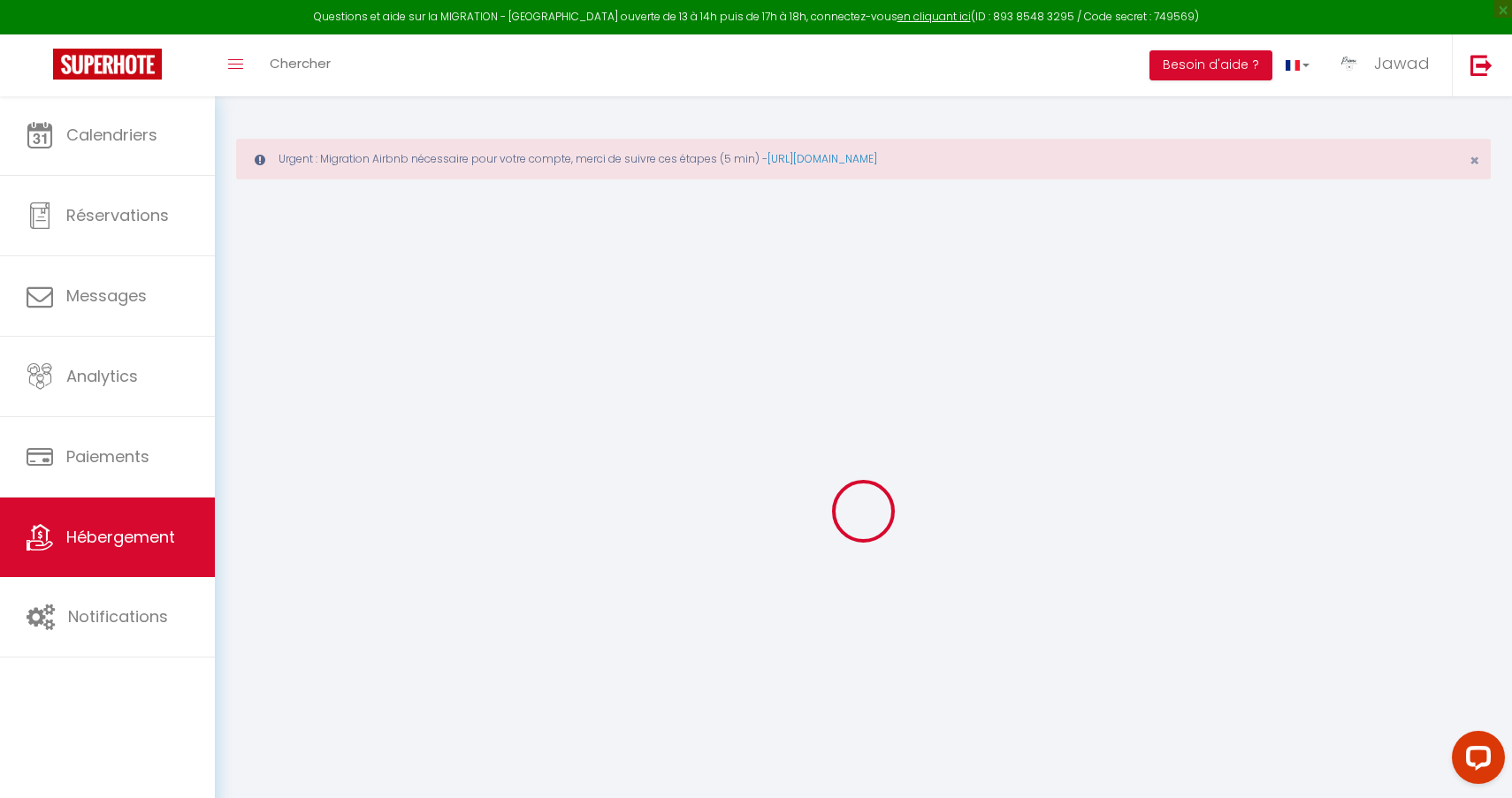
type input "68"
type input "5"
type input "0"
type input "300"
select select
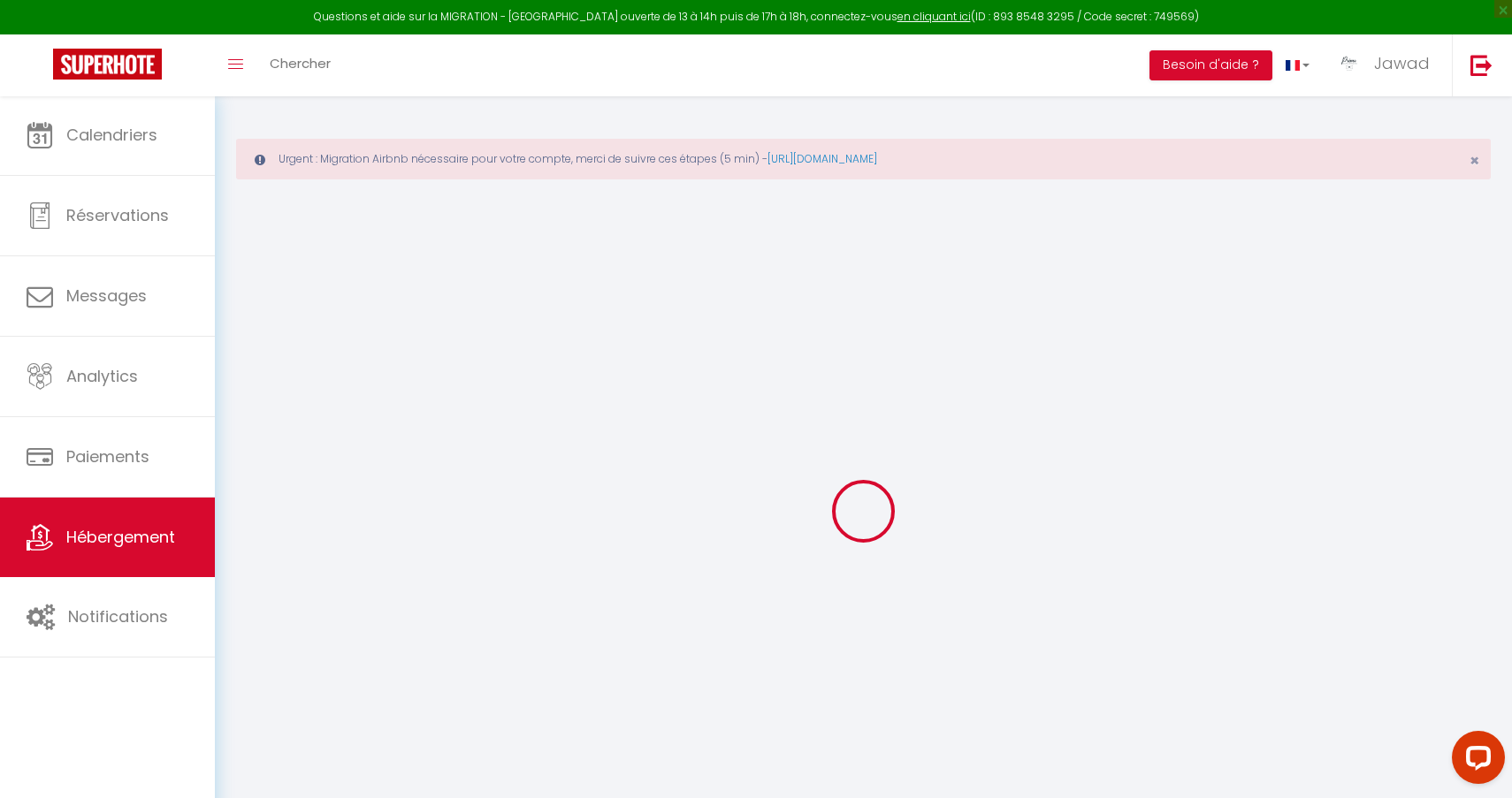
select select
type input "11 rue des Arènes"
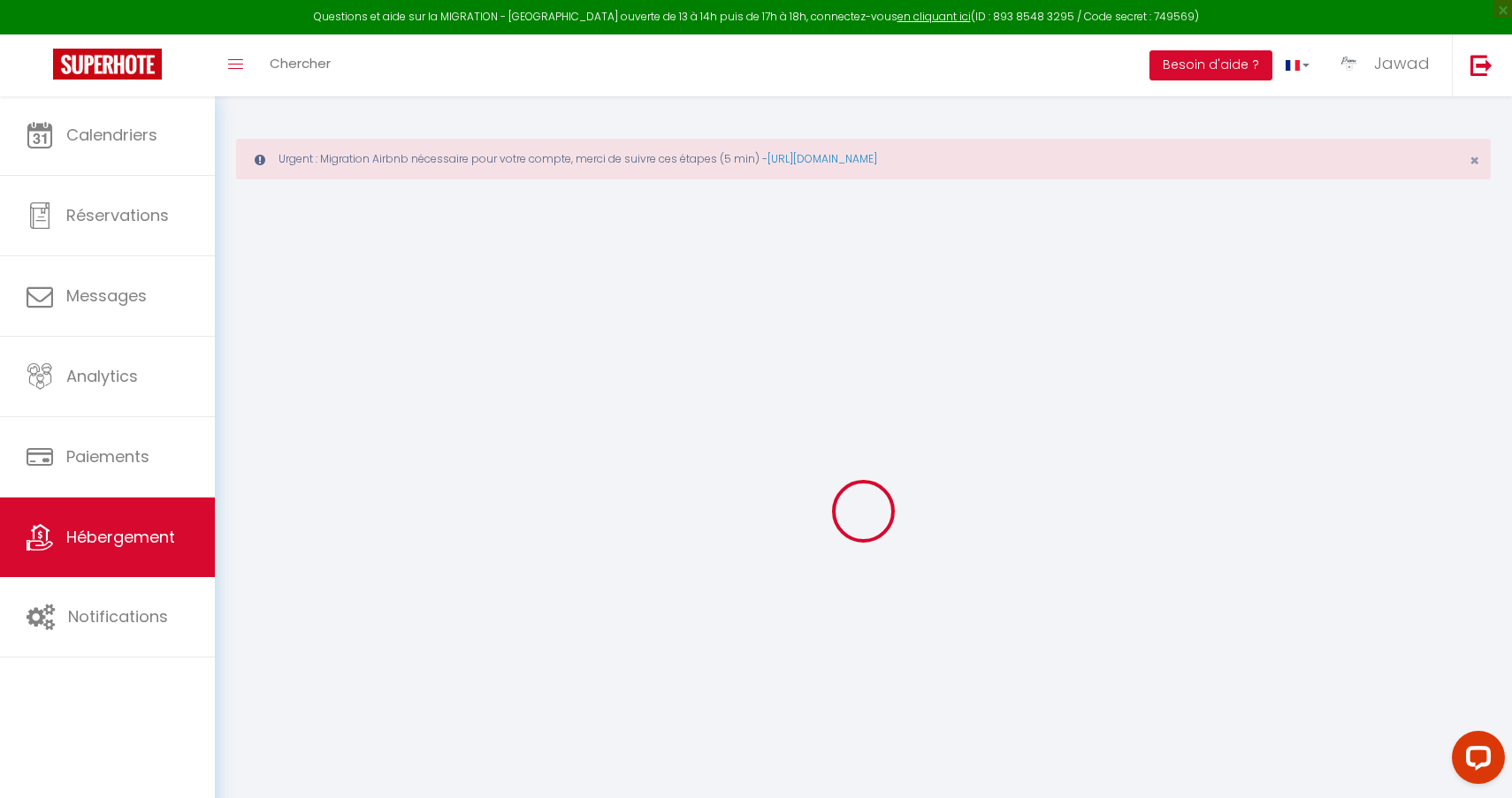
type input "18000"
type input "[GEOGRAPHIC_DATA]"
type input "[EMAIL_ADDRESS][DOMAIN_NAME]"
select select "9963"
checkbox input "true"
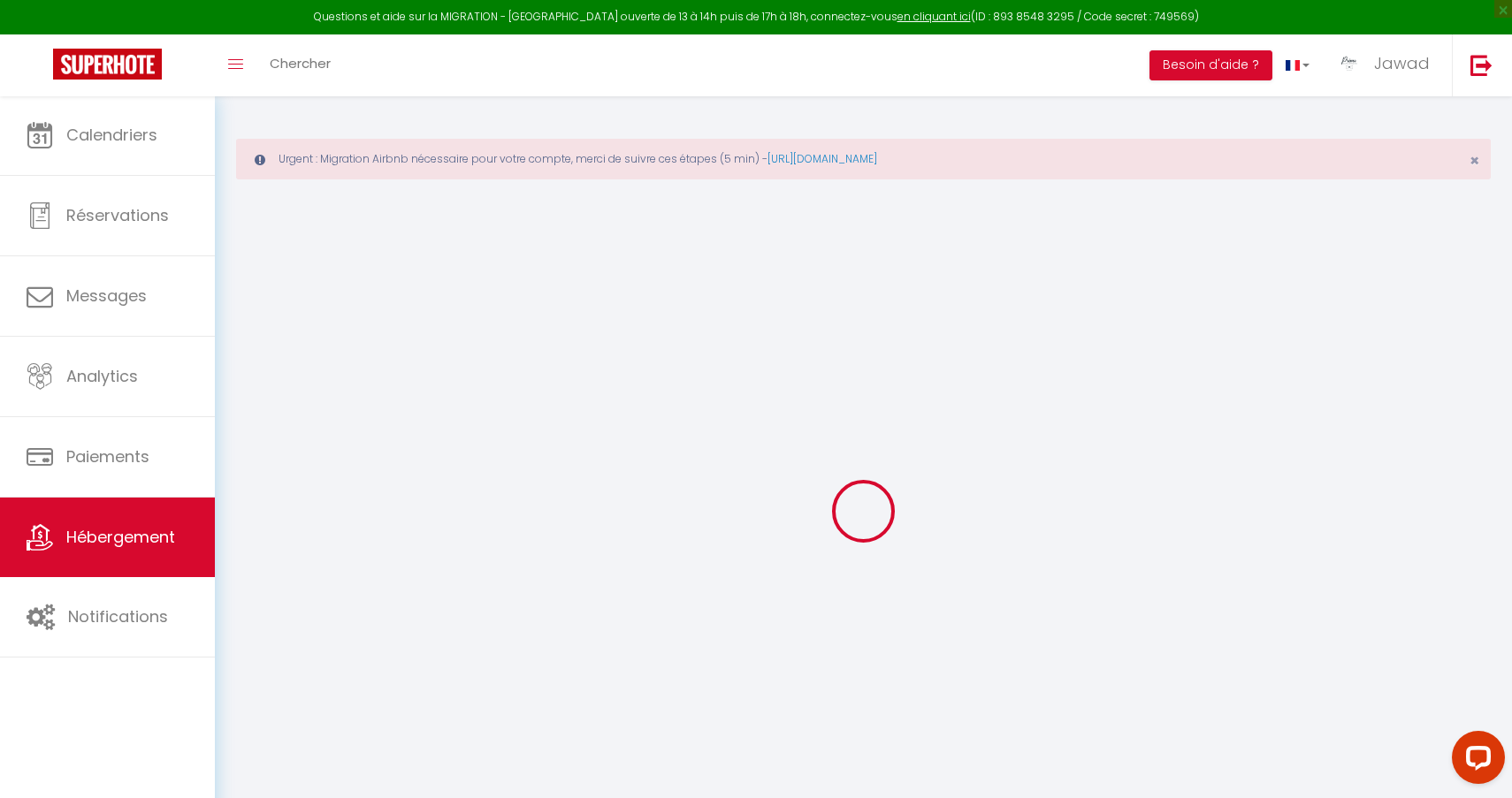
checkbox input "false"
radio input "true"
type input "0"
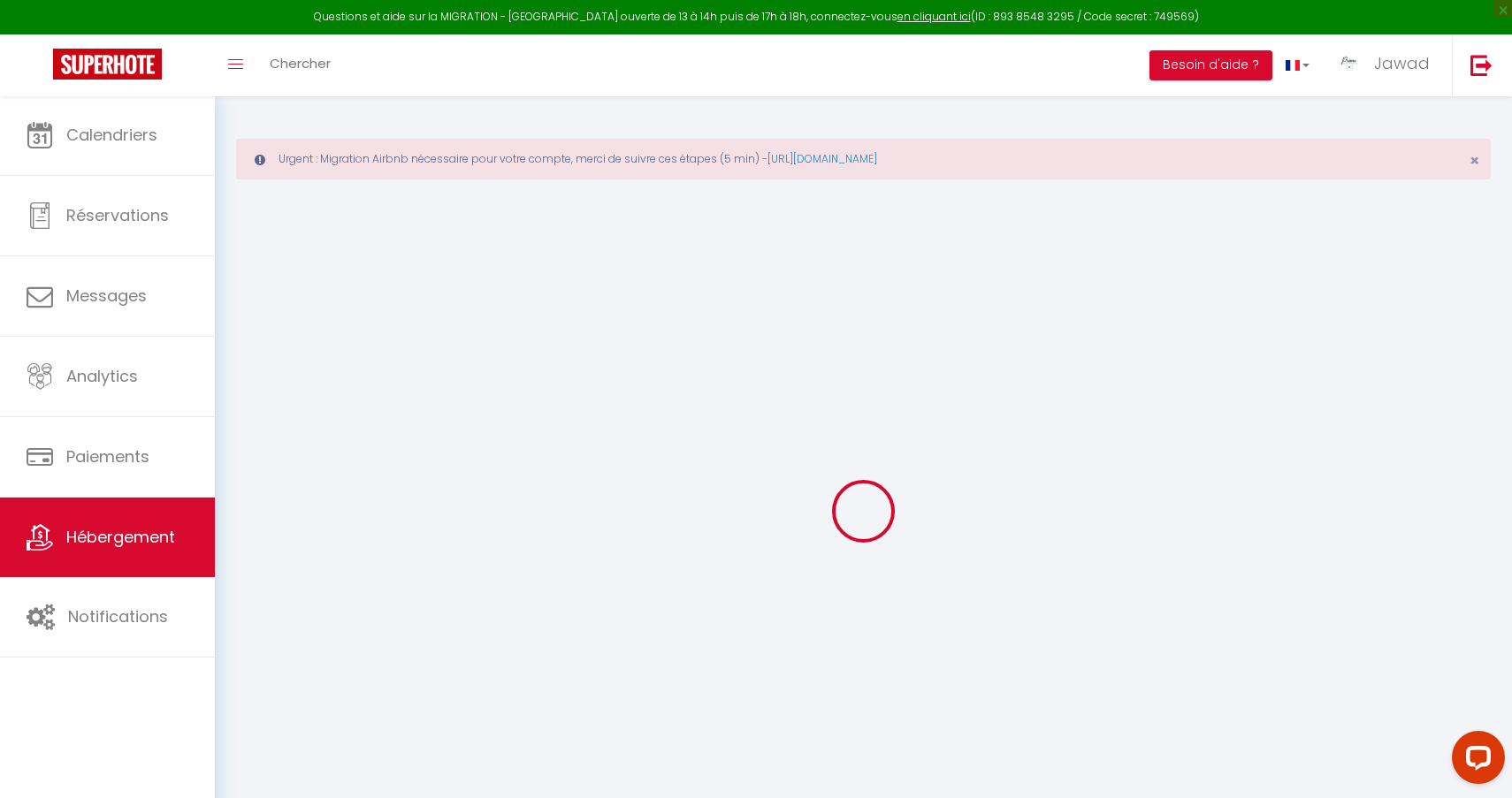
type input "0"
select select
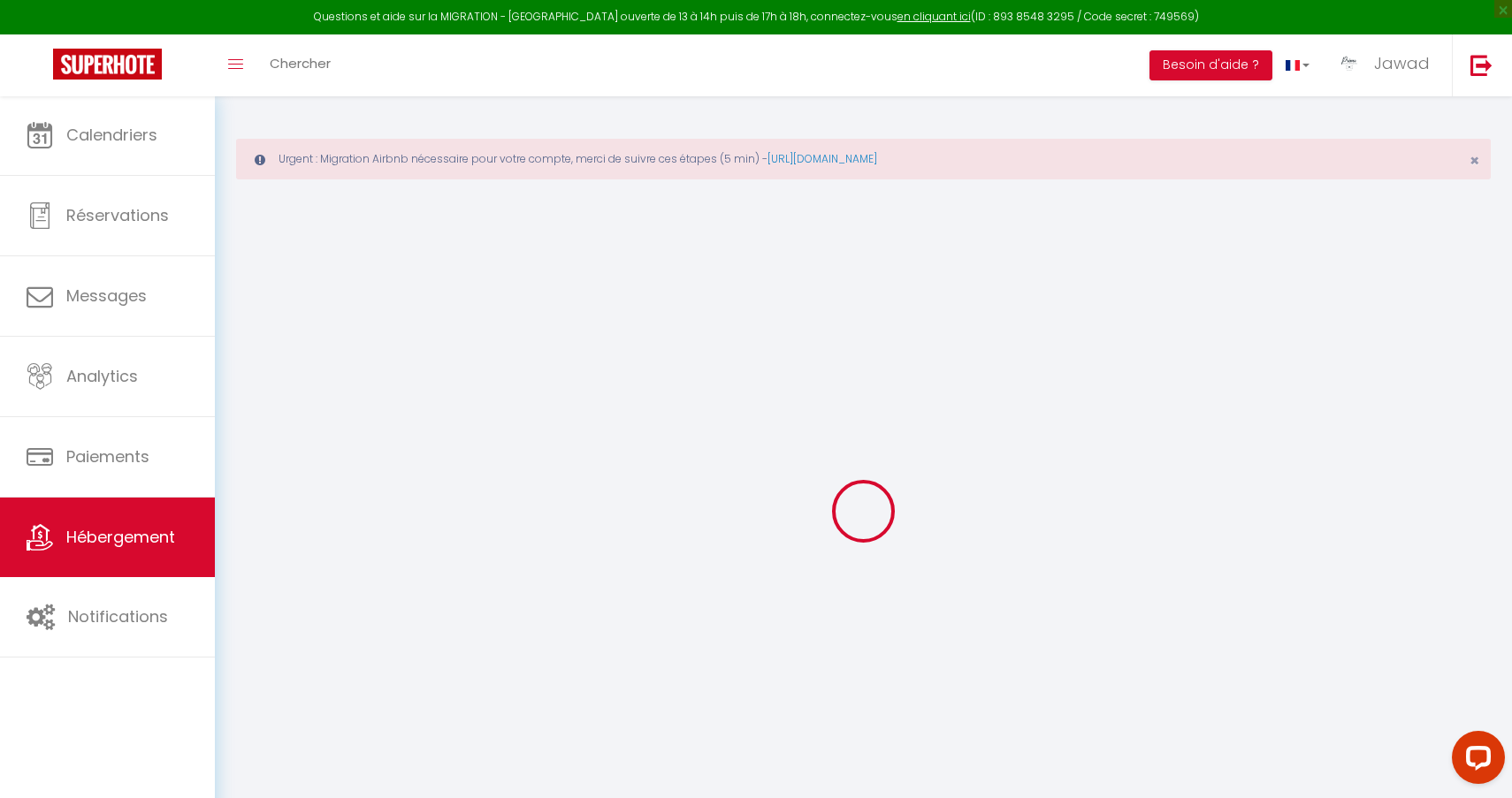
select select
checkbox input "true"
checkbox input "false"
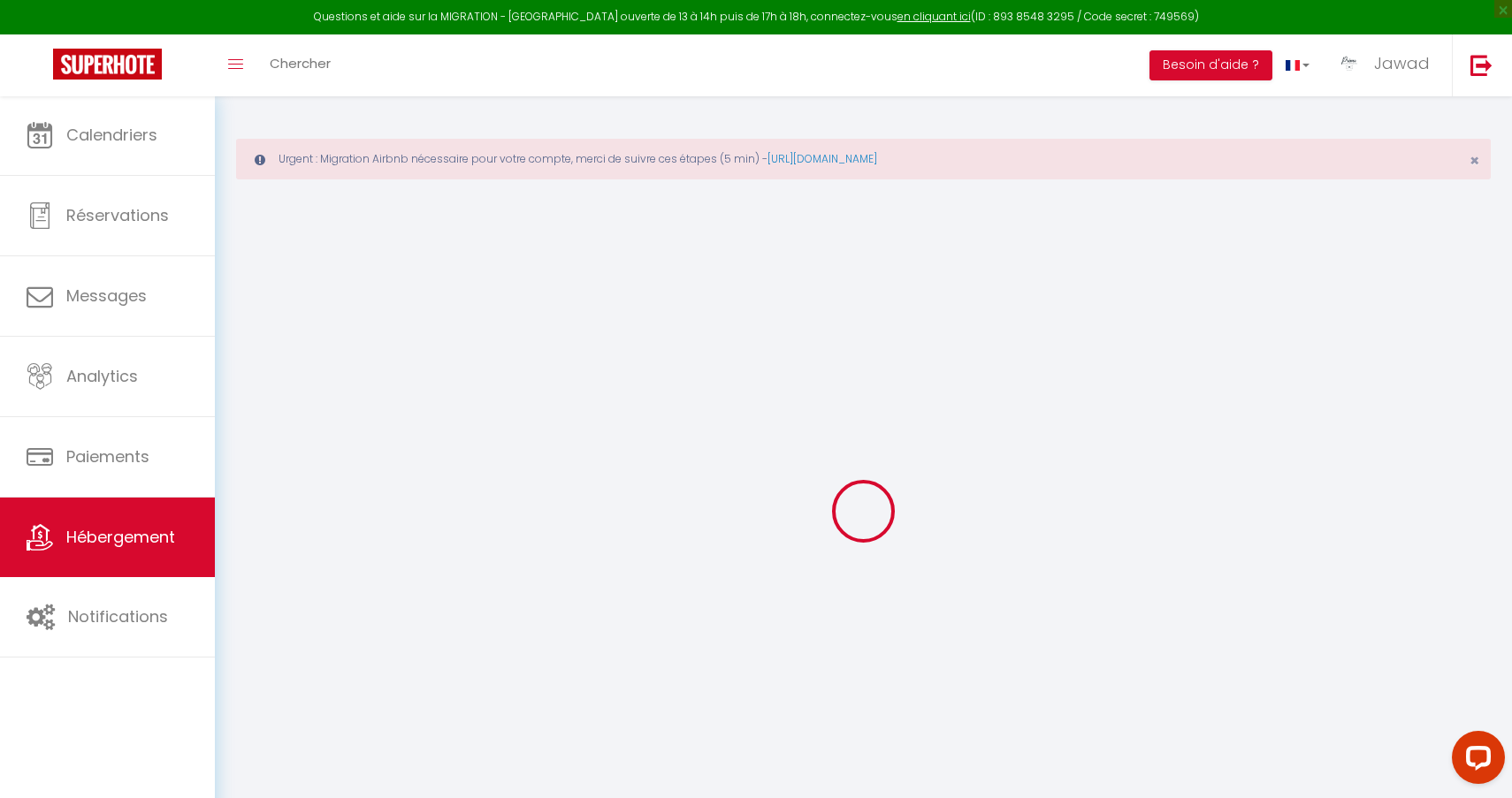
checkbox input "false"
select select
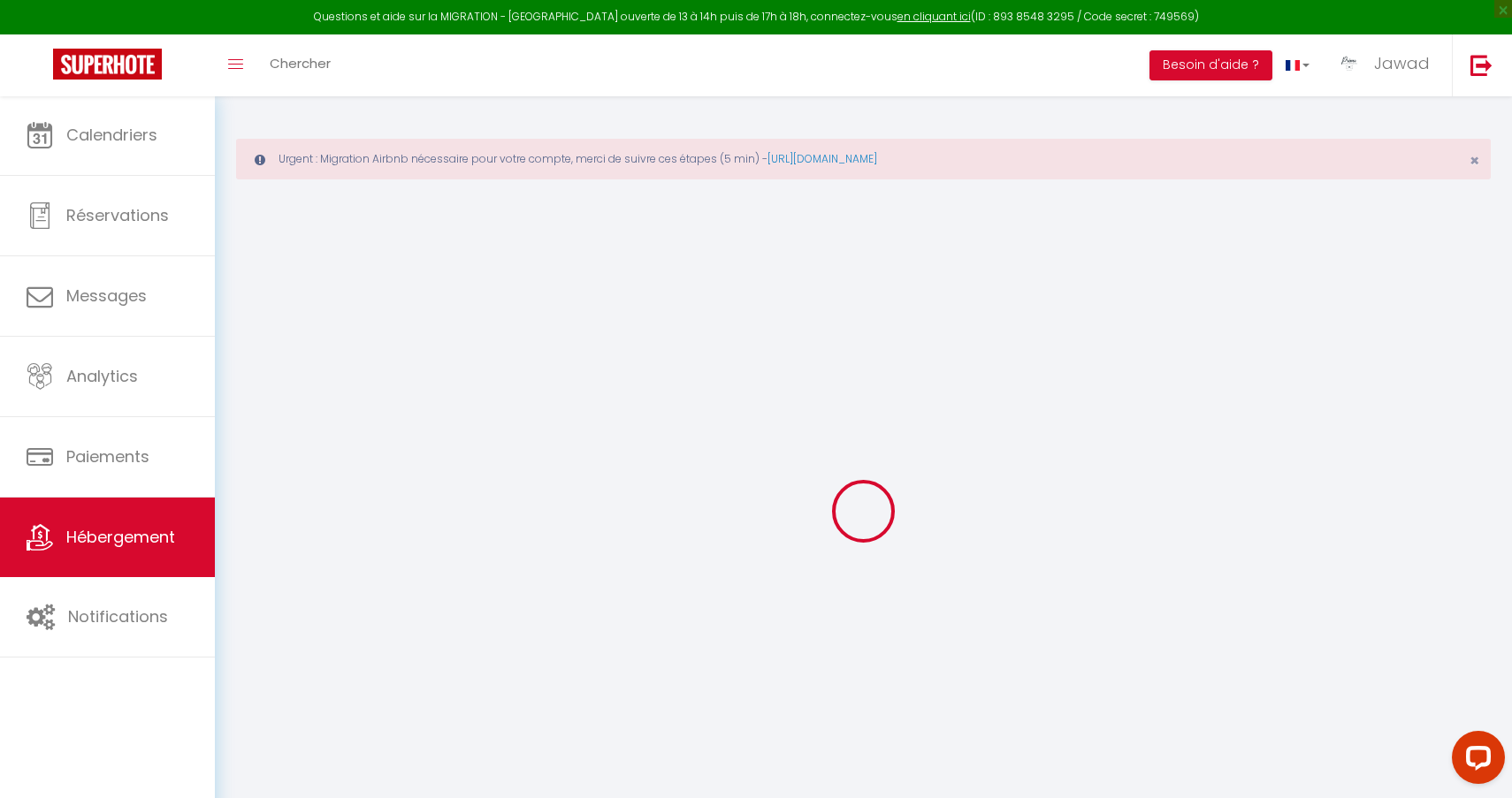
select select
checkbox input "true"
checkbox input "false"
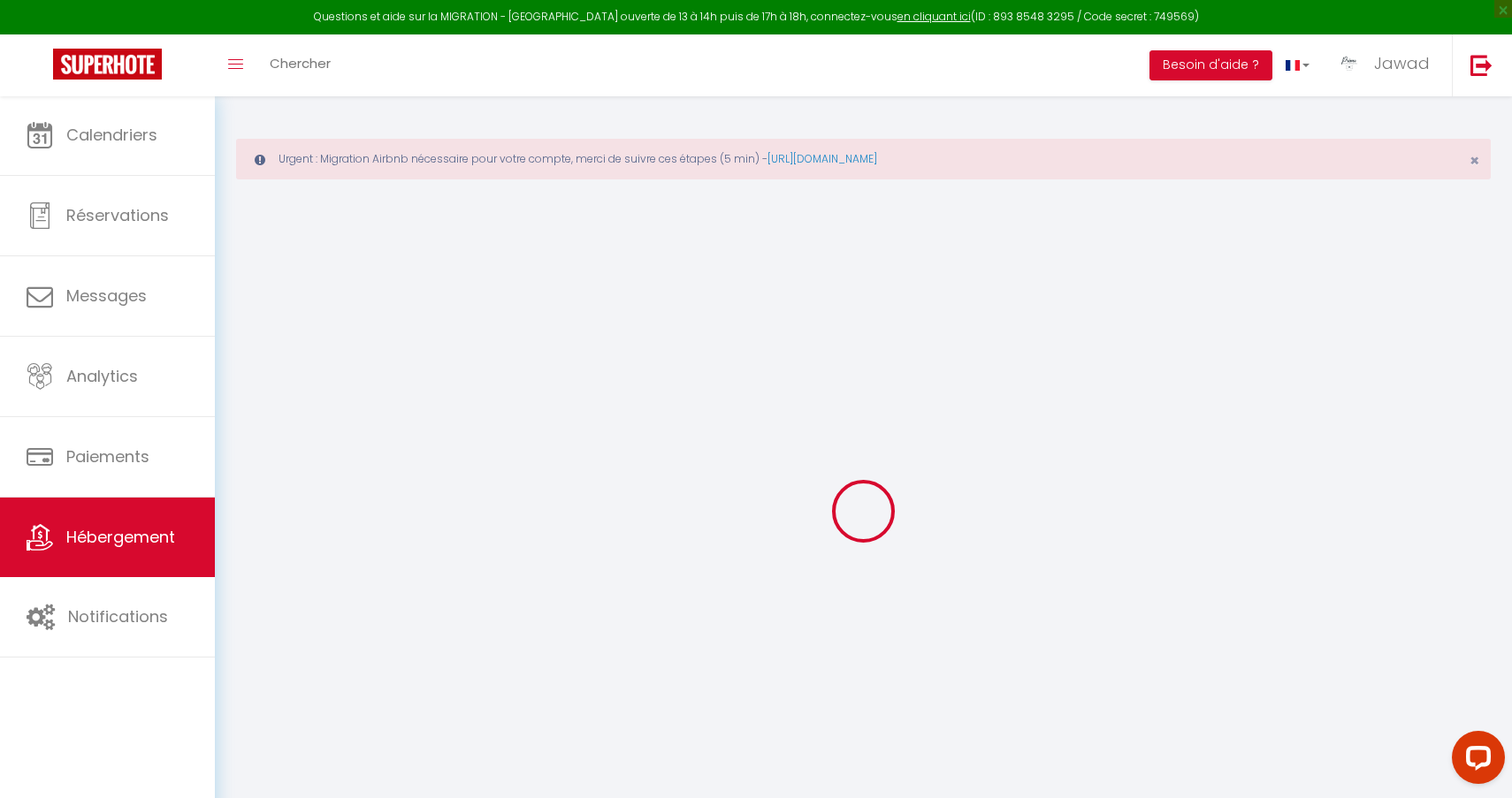
checkbox input "false"
checkbox input "true"
checkbox input "false"
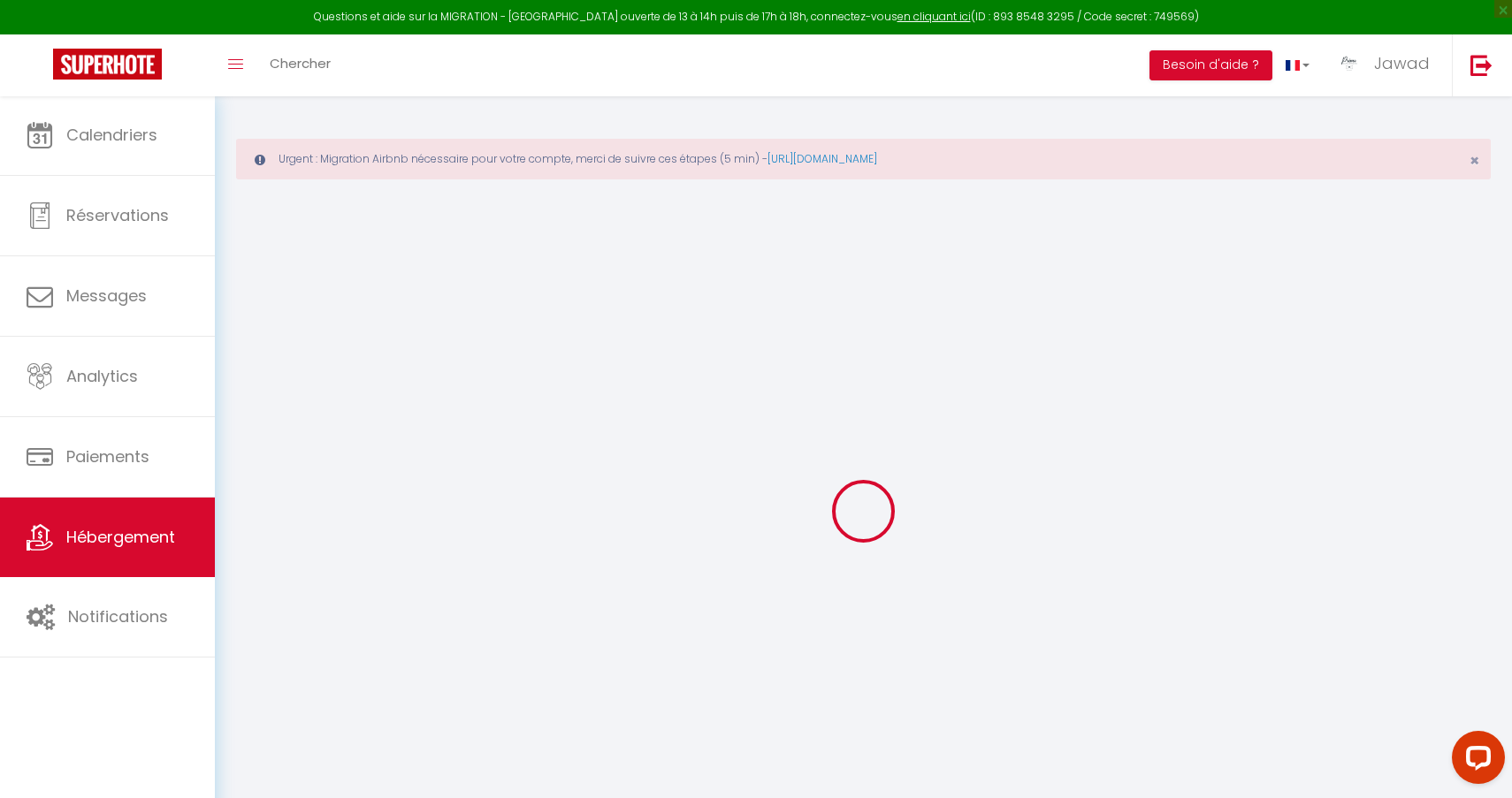
select select "16:00"
select select
select select "11:00"
select select "30"
select select "120"
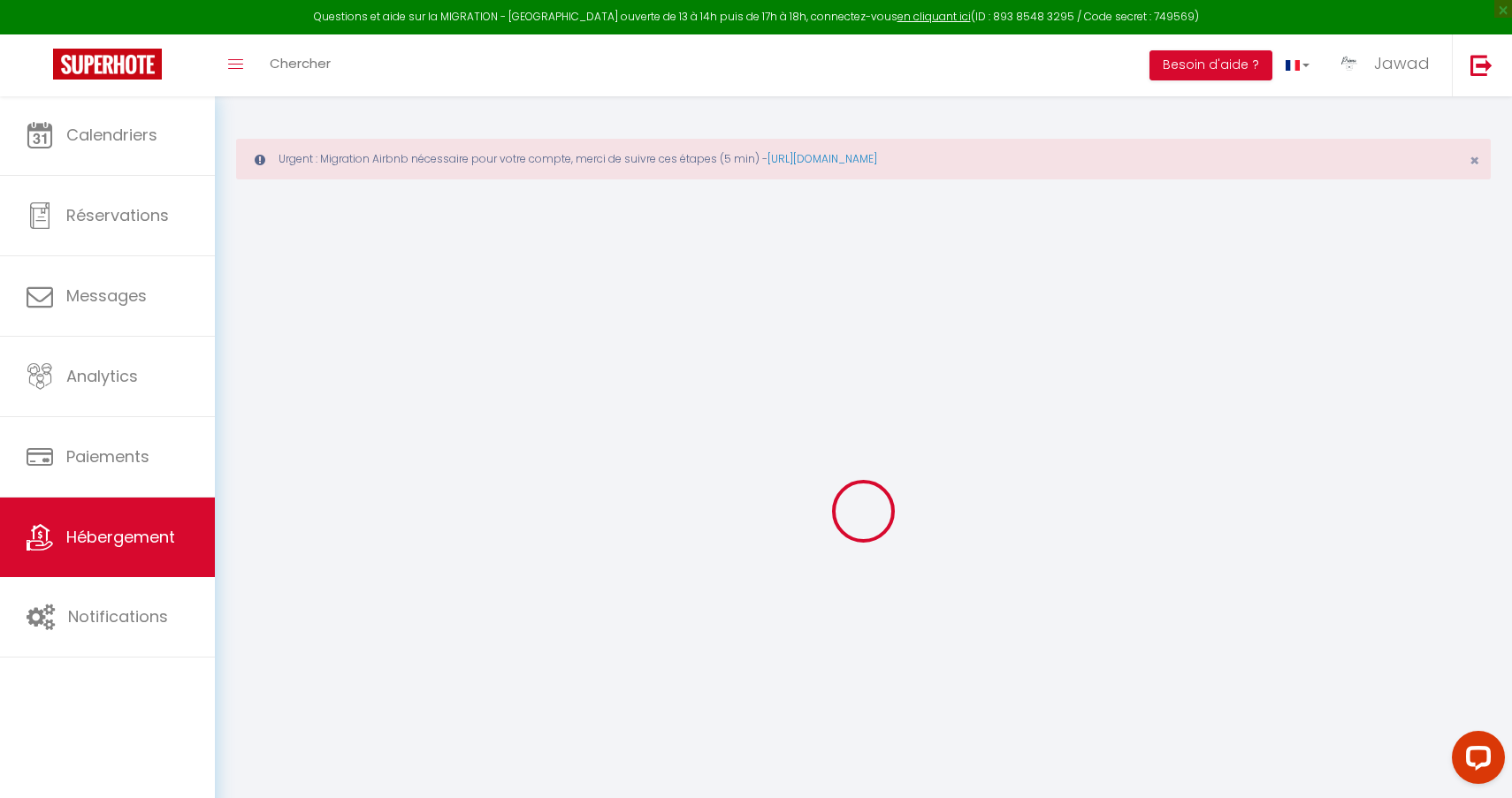
select select
checkbox input "true"
checkbox input "false"
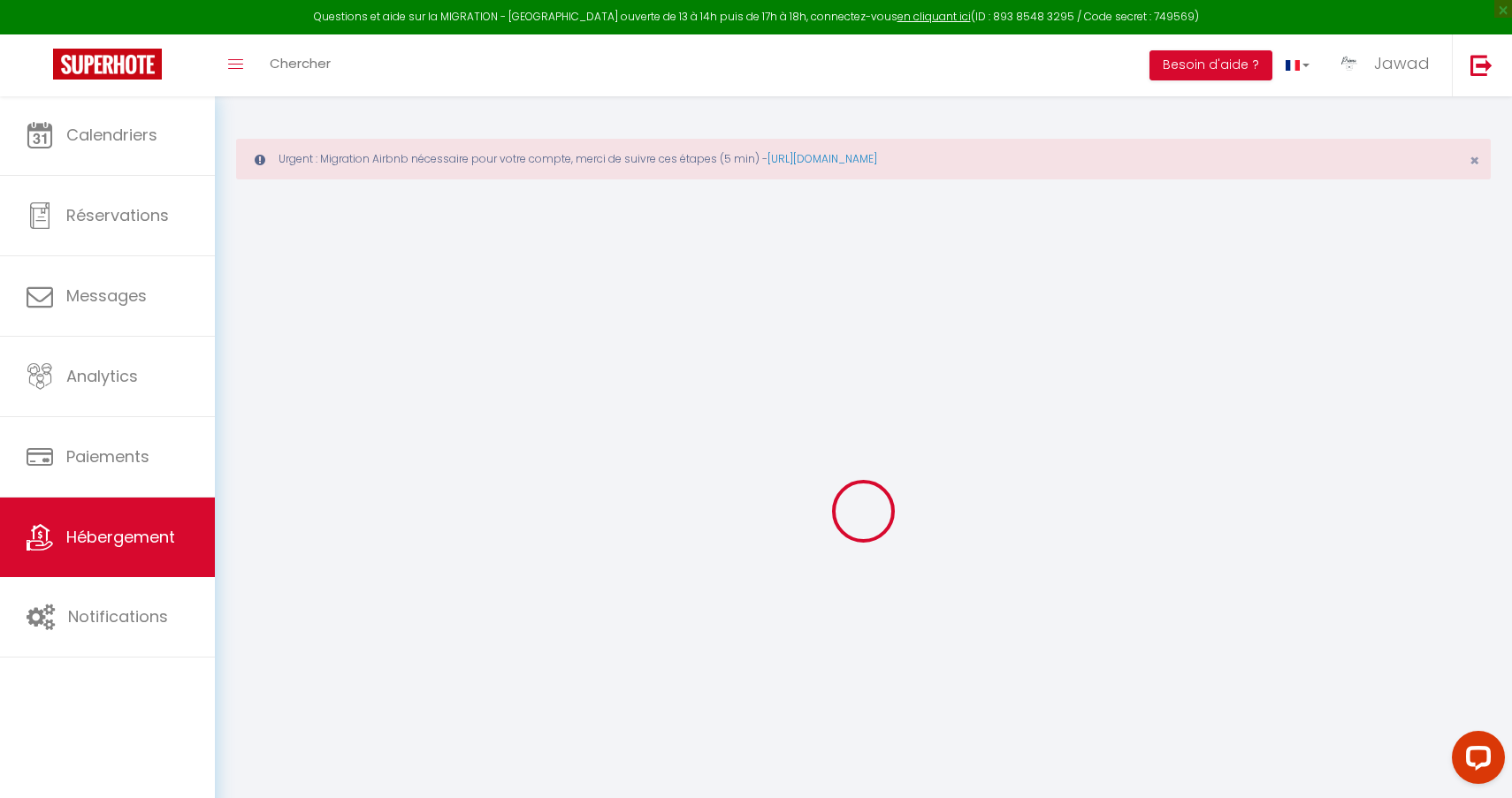
select select
checkbox input "true"
checkbox input "false"
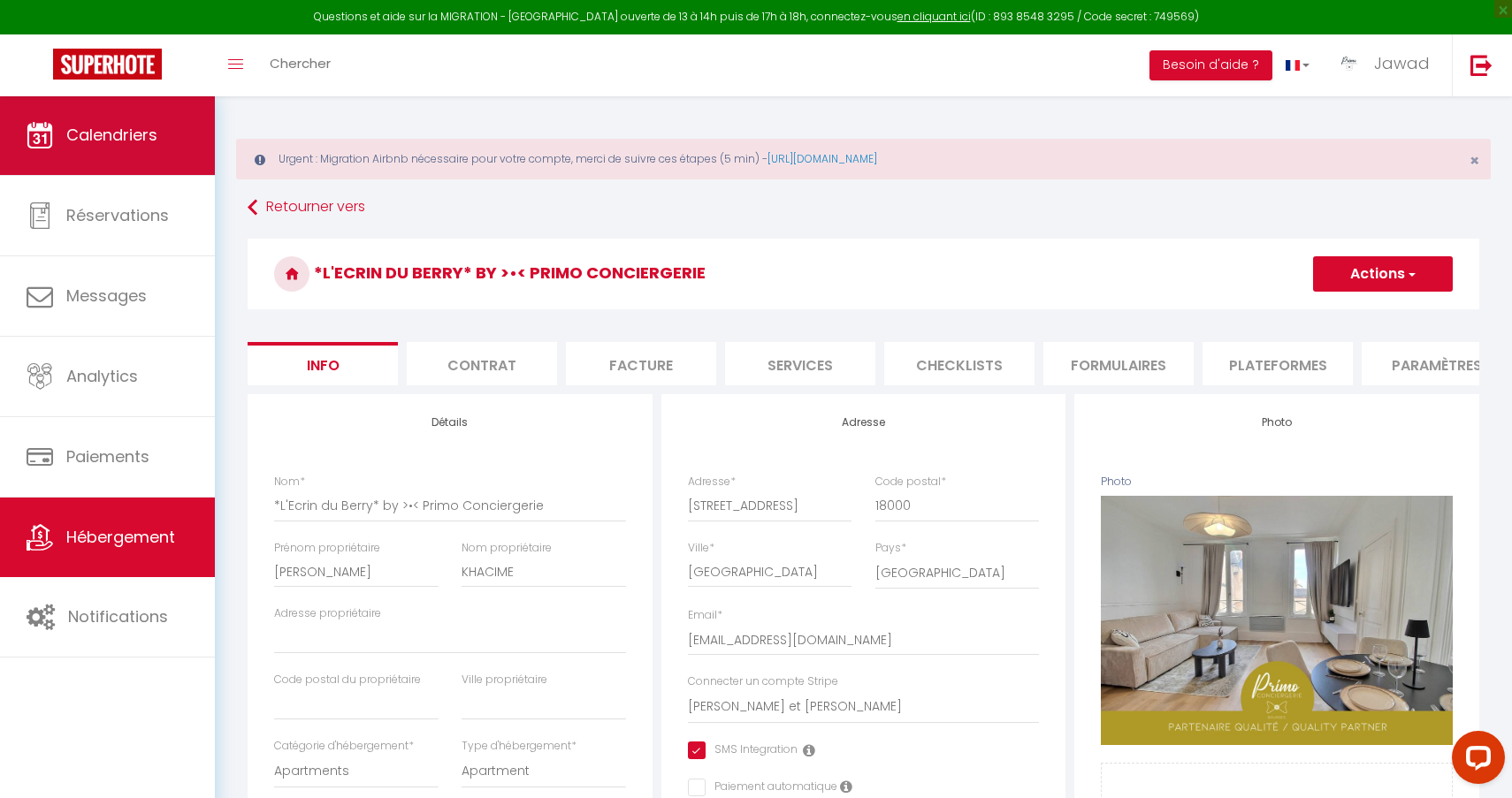
click at [131, 157] on link "Calendriers" at bounding box center [107, 136] width 215 height 80
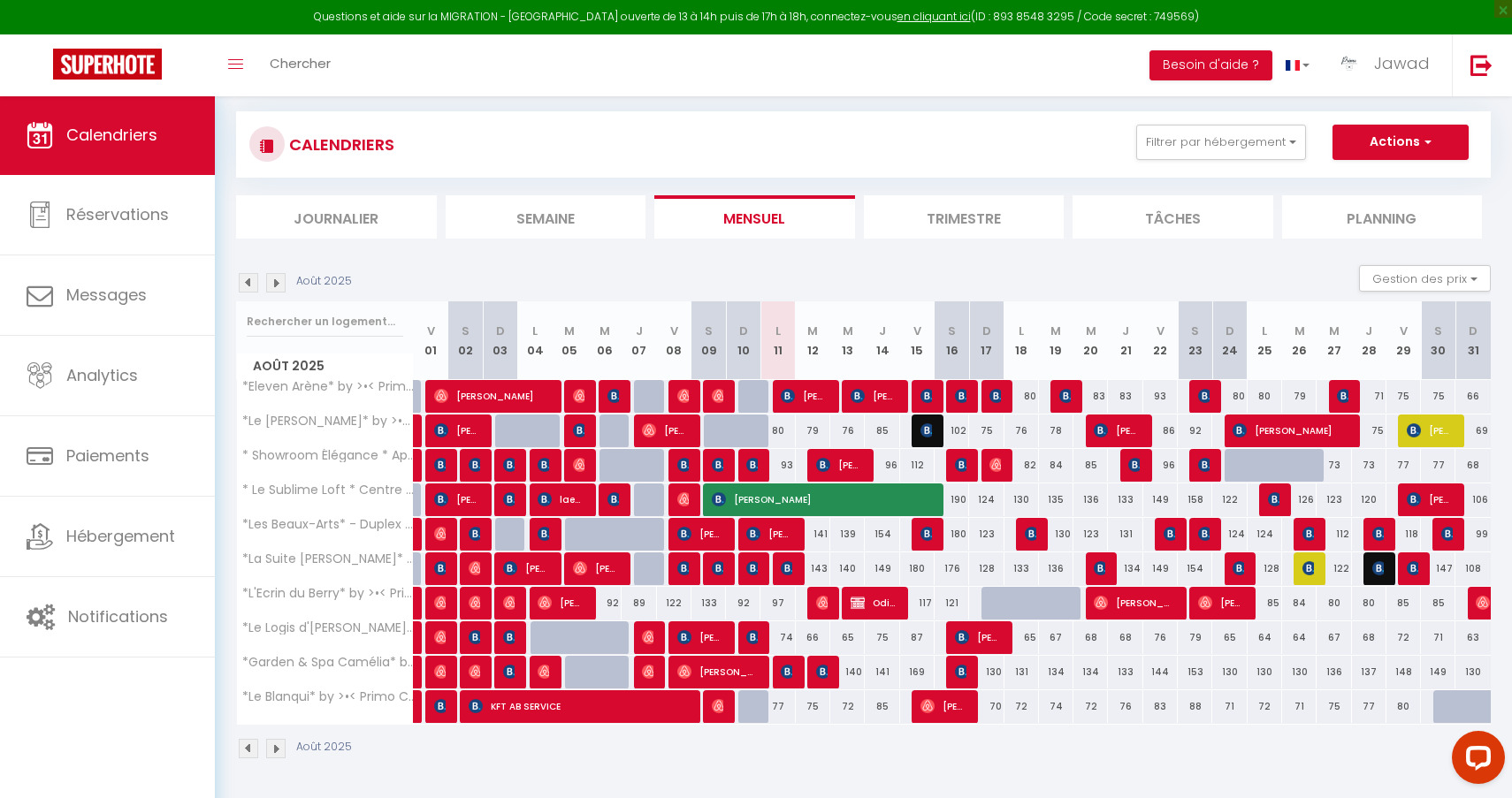
scroll to position [96, 0]
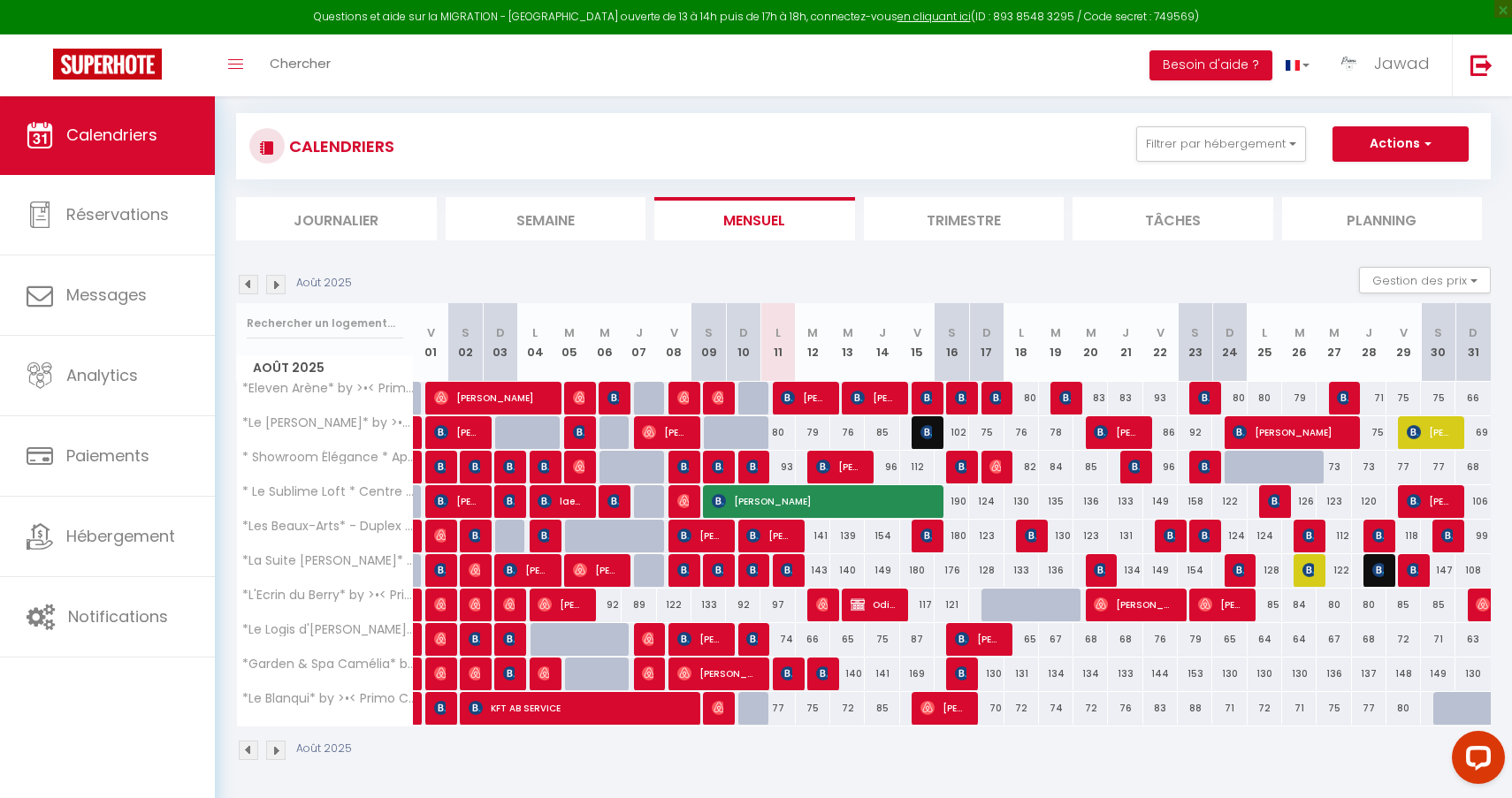
click at [821, 602] on img at bounding box center [823, 604] width 14 height 14
select select "OK"
select select "1"
select select "0"
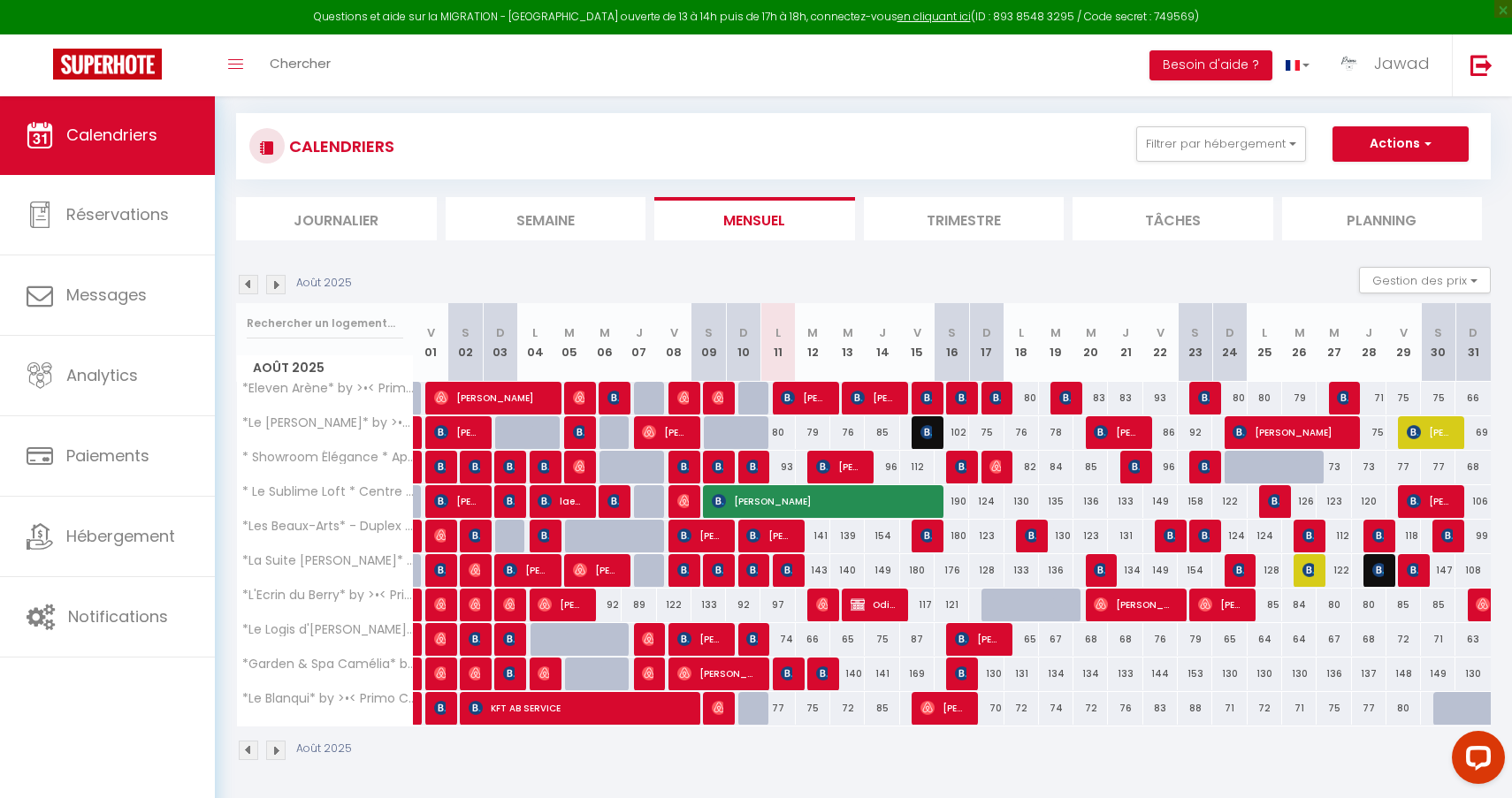
select select "1"
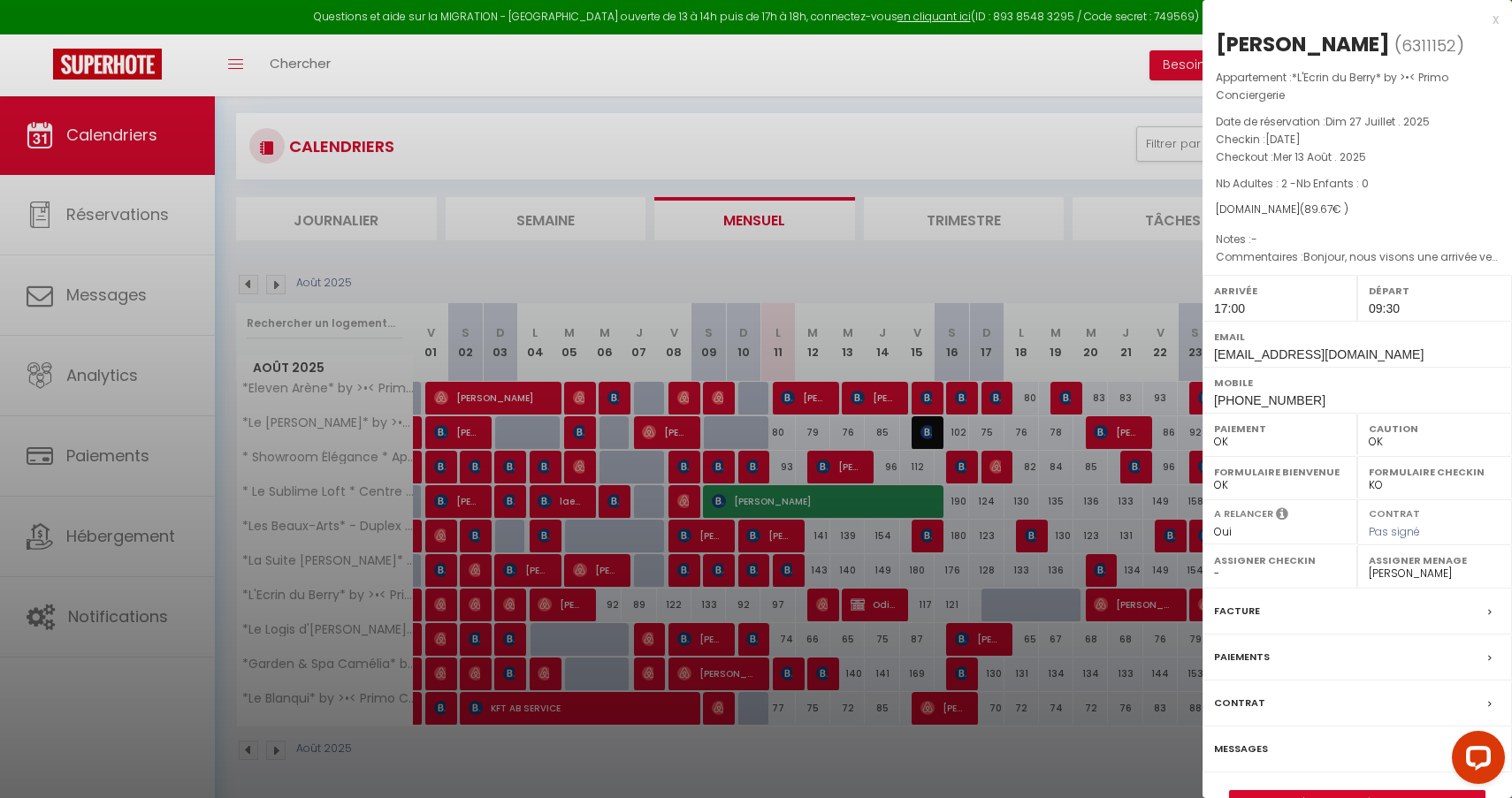
click at [1318, 791] on link "Détails de la réservation" at bounding box center [1357, 802] width 255 height 23
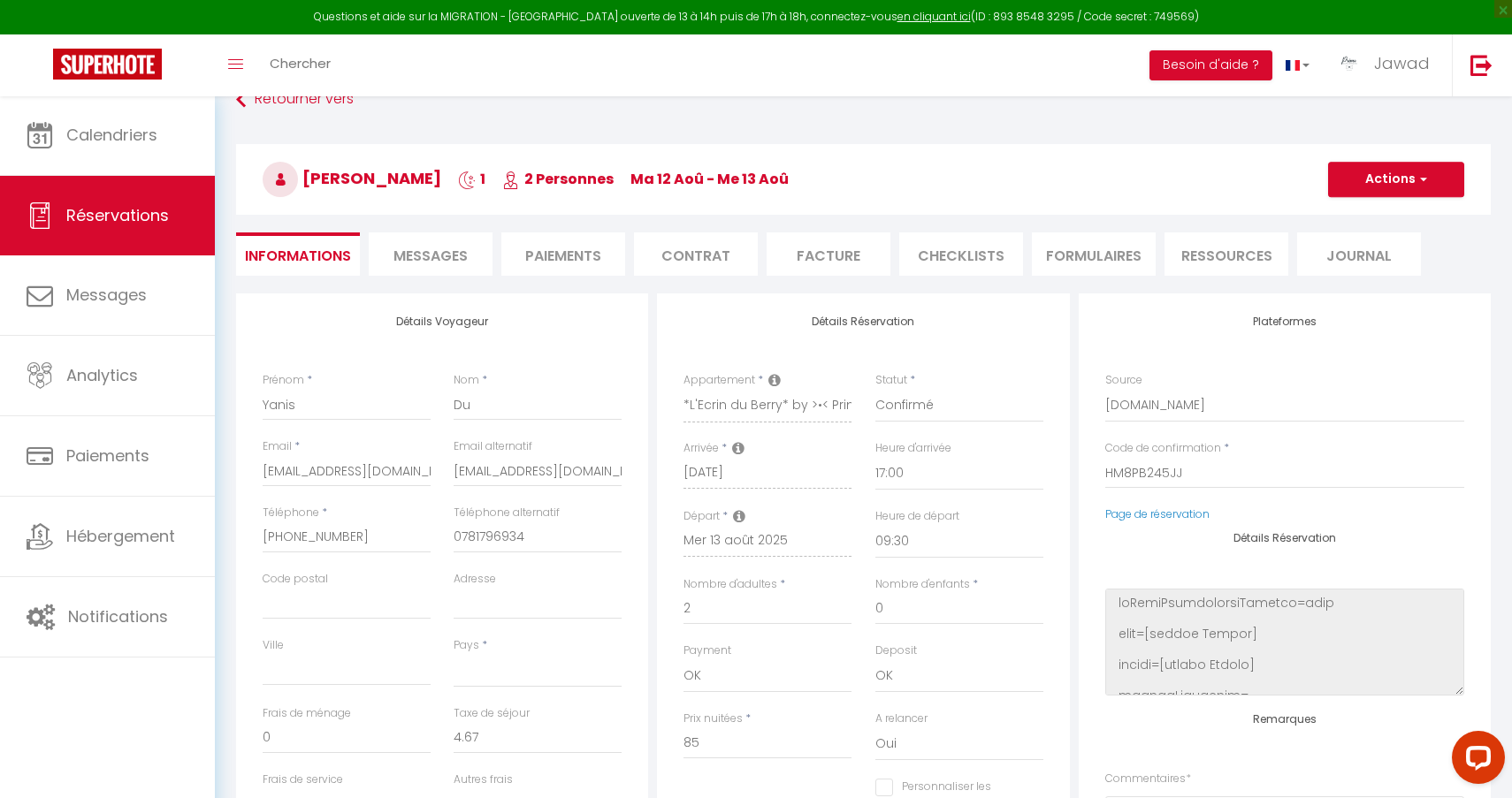
scroll to position [81, 0]
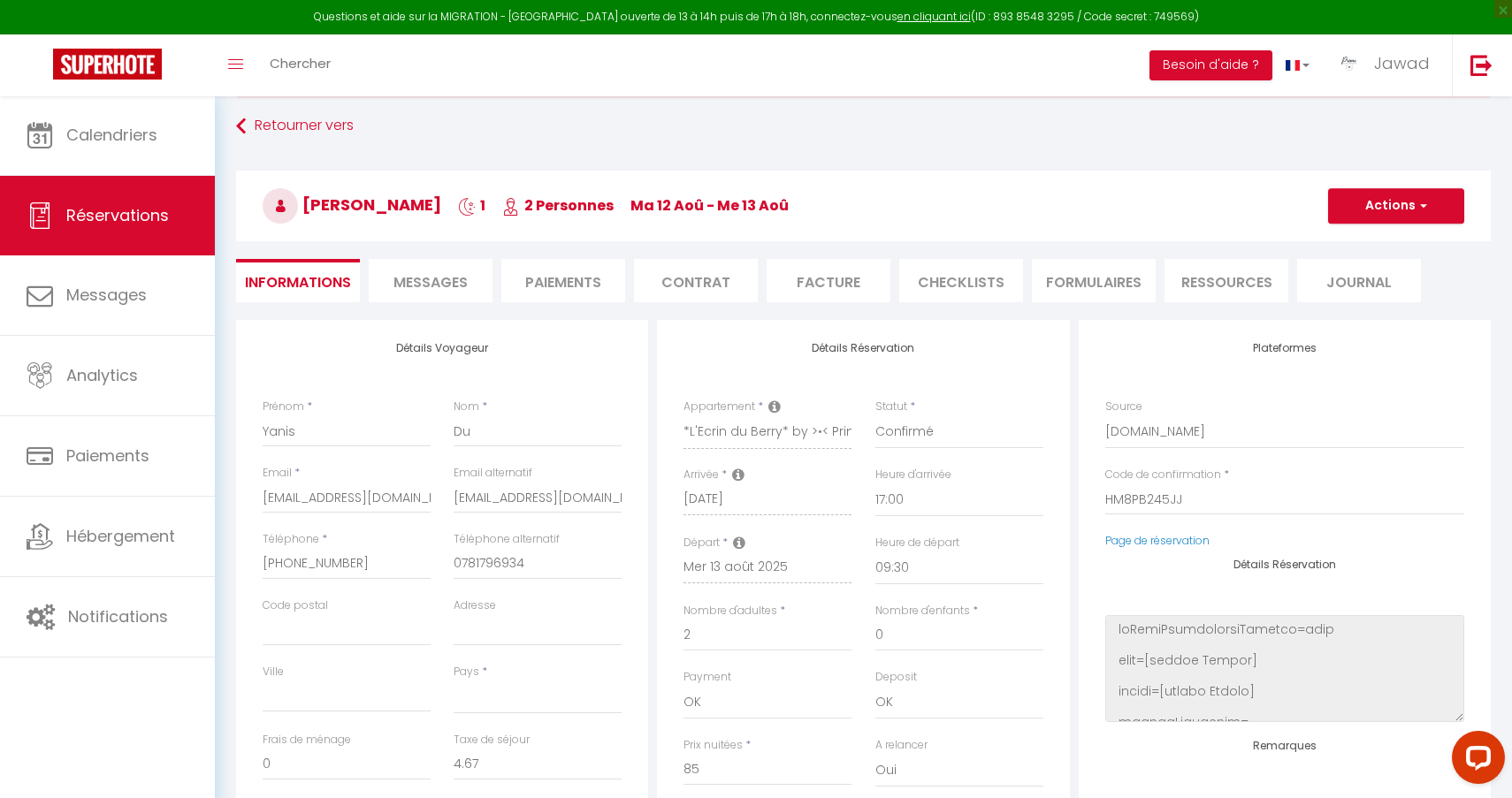
click at [433, 296] on li "Messages" at bounding box center [431, 280] width 124 height 43
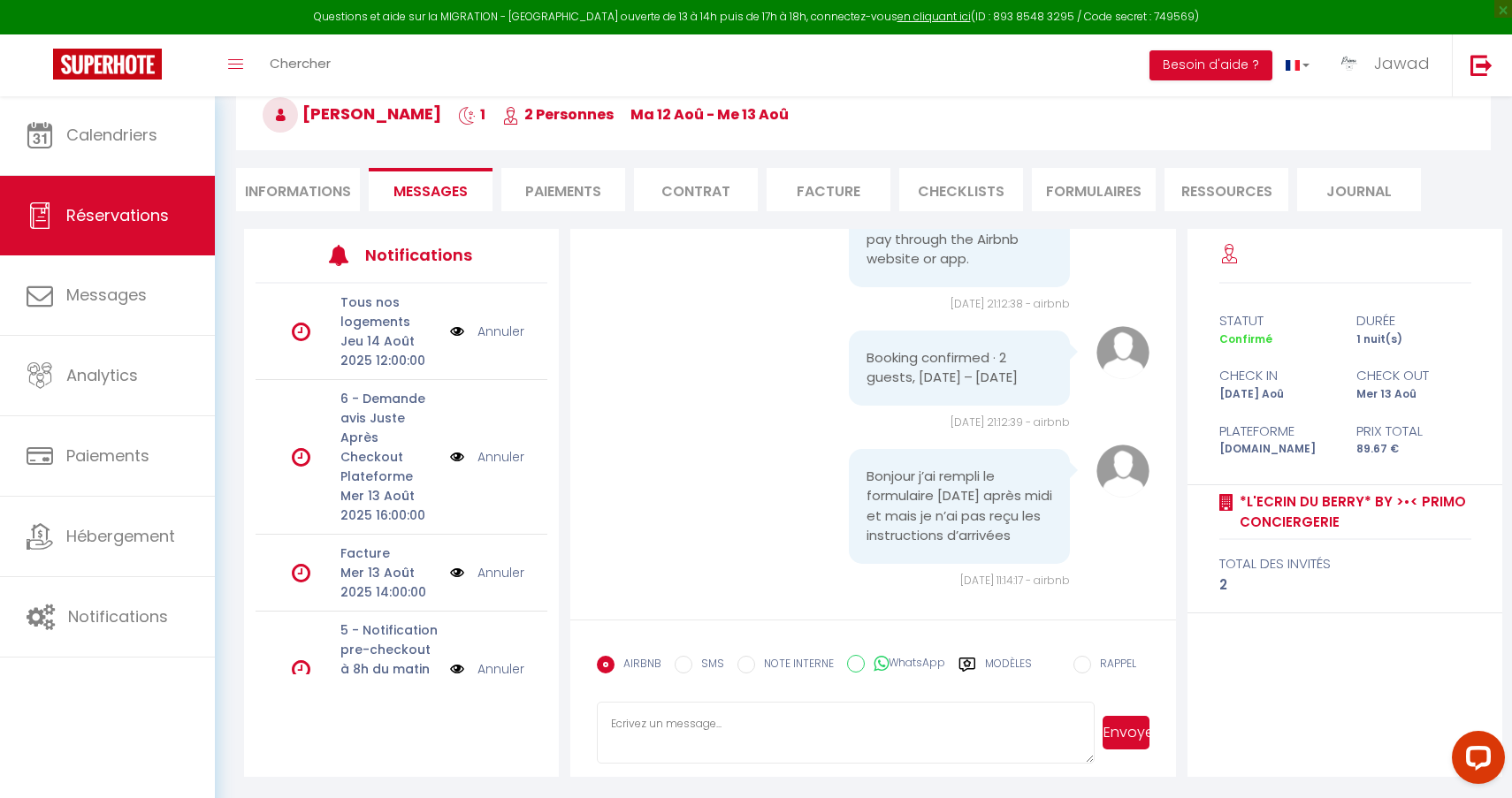
scroll to position [173, 0]
click at [993, 662] on label "Modèles" at bounding box center [1008, 671] width 47 height 31
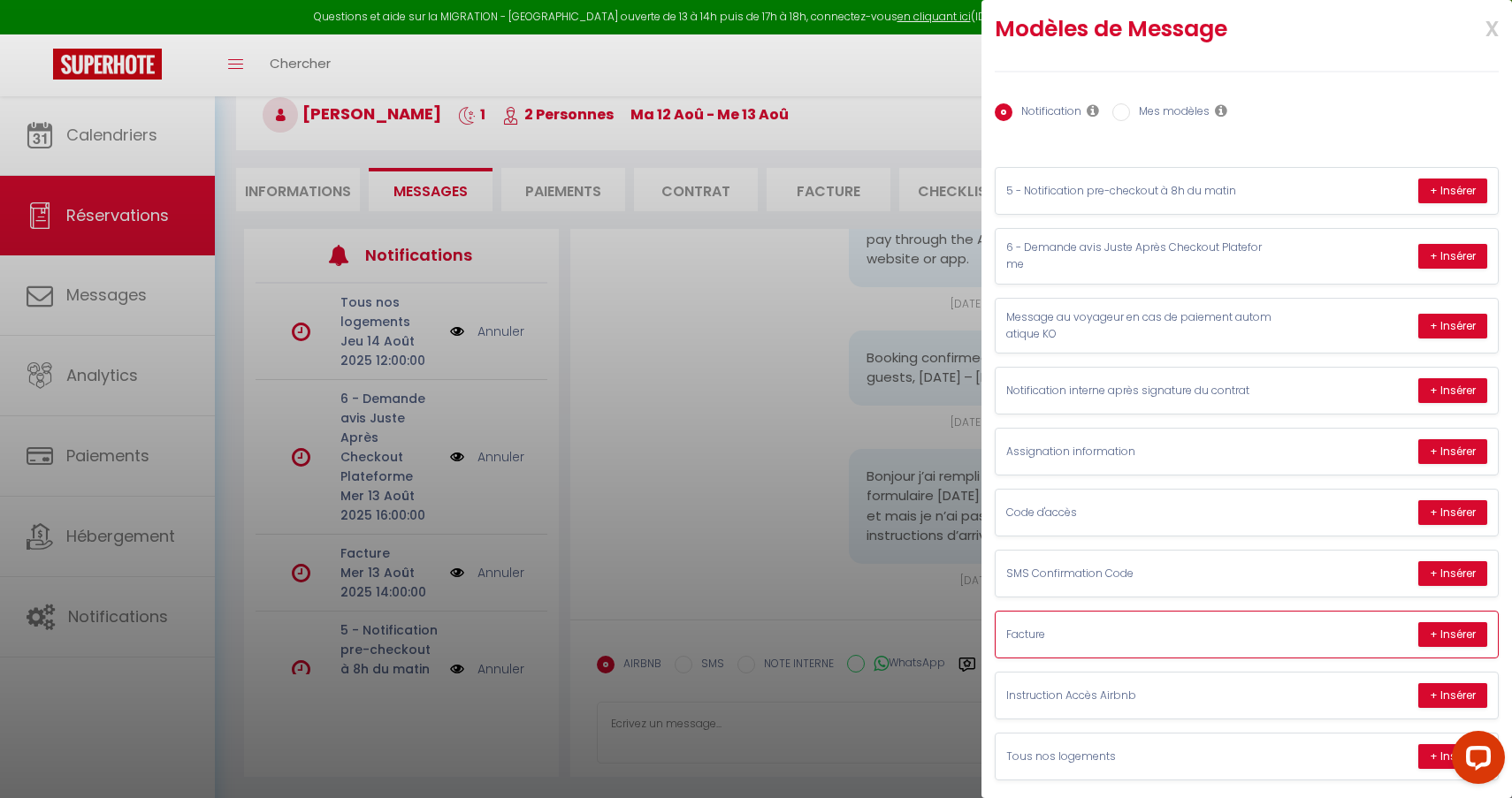
scroll to position [17, 0]
click at [1446, 694] on button "+ Insérer" at bounding box center [1452, 696] width 69 height 25
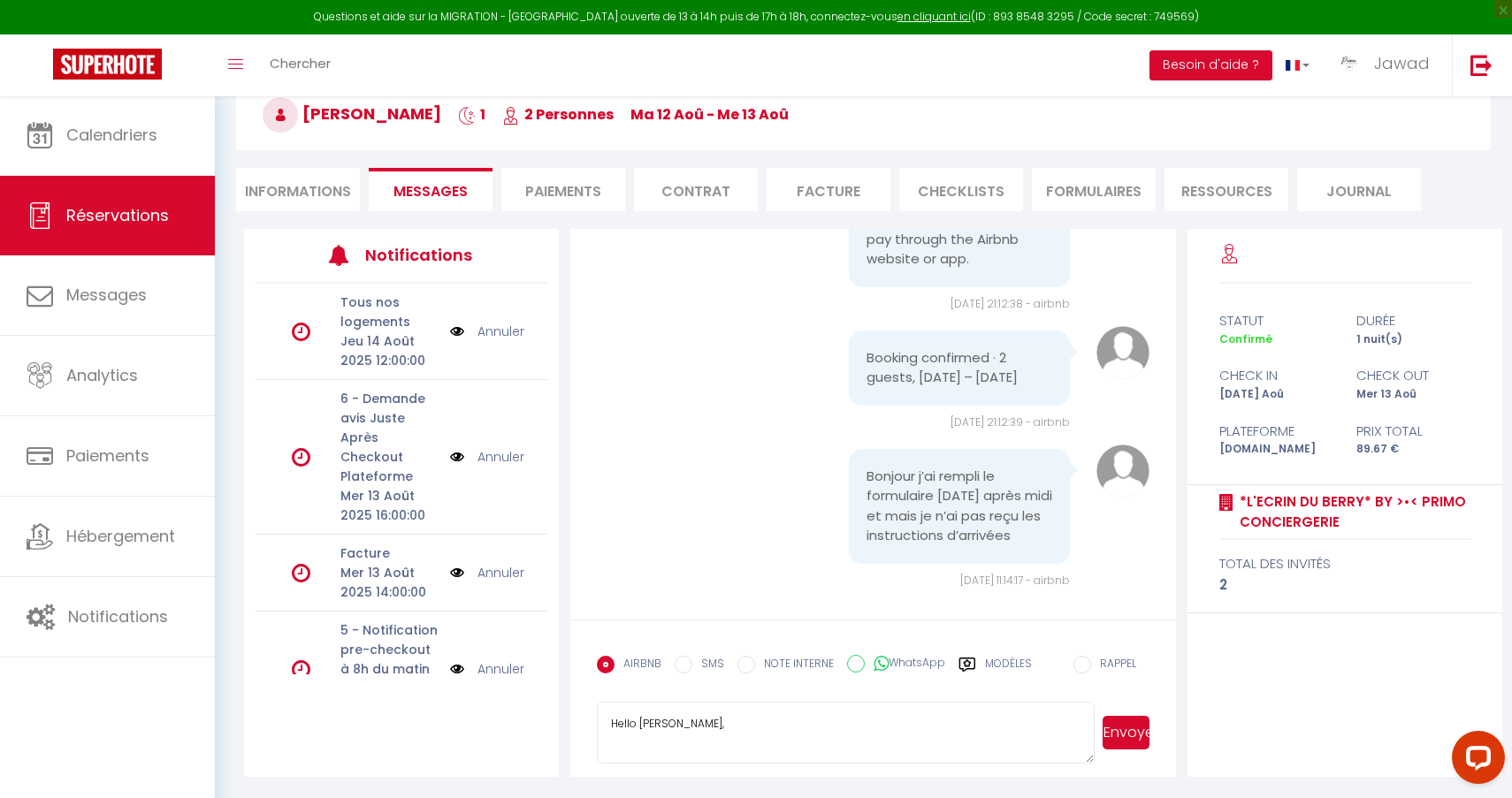
click at [627, 726] on textarea "Hello Yanis, I'm Jawad from Primo Conciergerie, and I'll be your concierge thro…" at bounding box center [845, 733] width 498 height 62
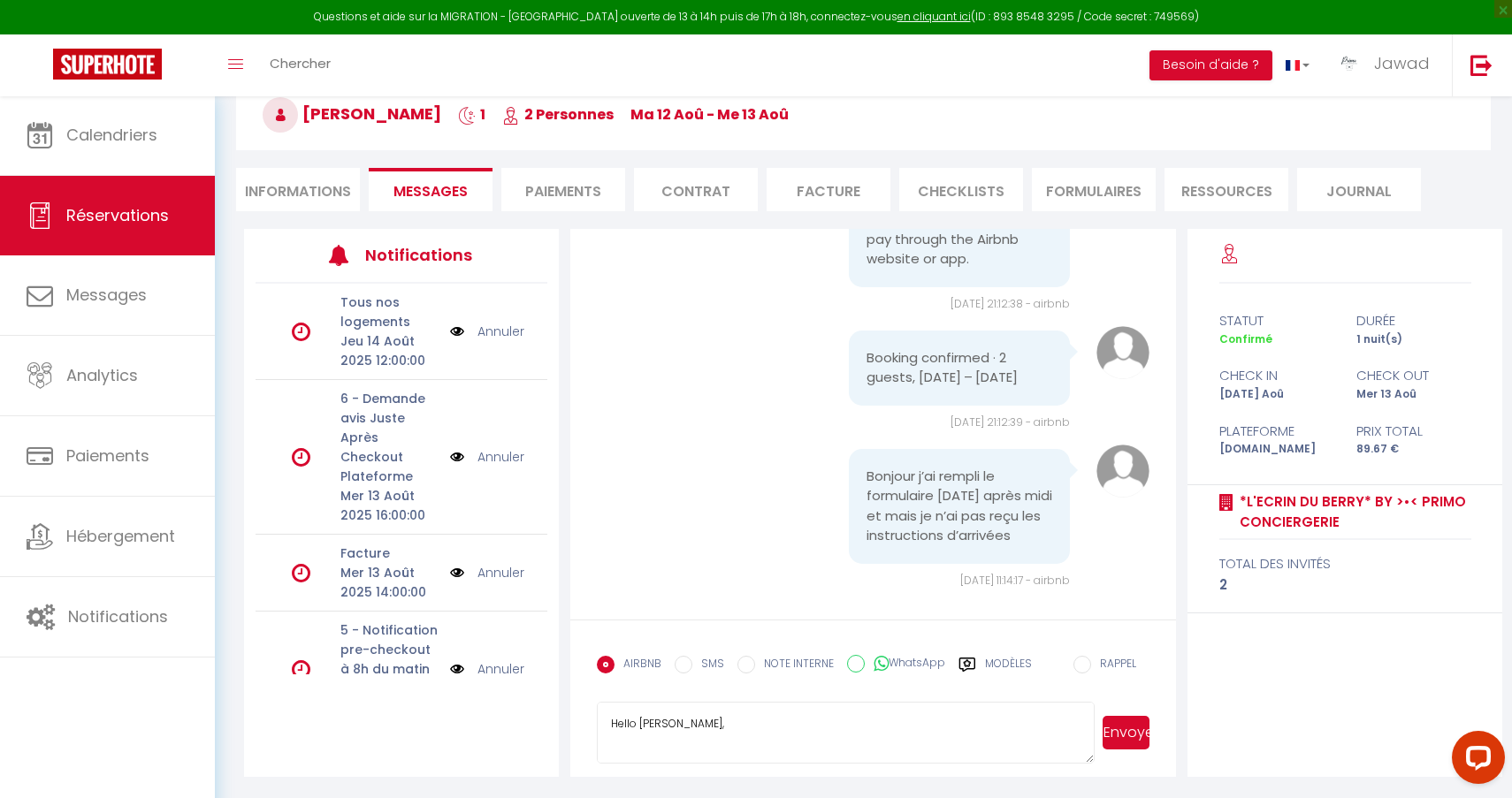
click at [627, 726] on textarea "Hello Yanis, I'm Jawad from Primo Conciergerie, and I'll be your concierge thro…" at bounding box center [845, 733] width 498 height 62
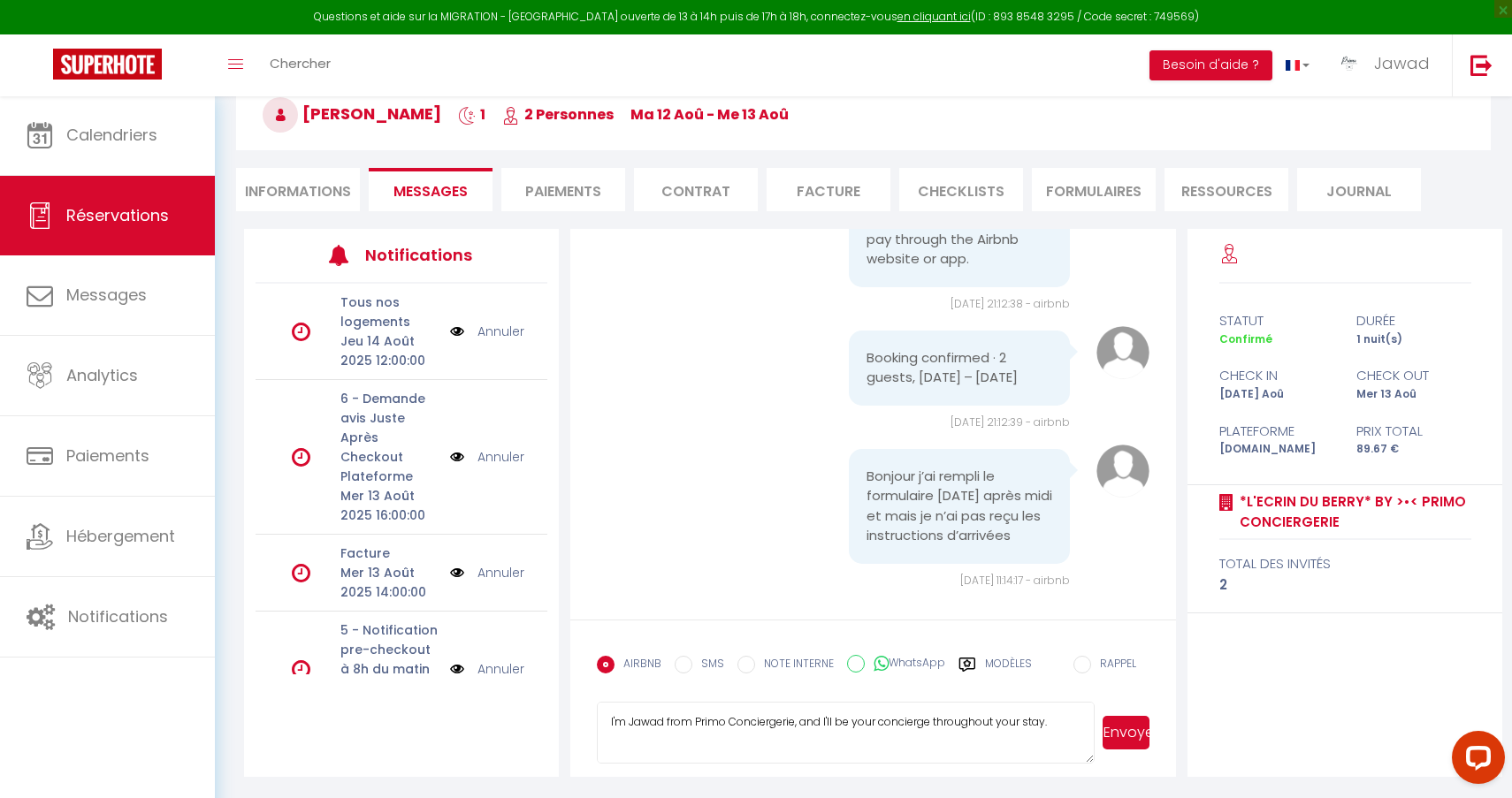
click at [621, 721] on textarea "Hello Yanis, I'm Jawad from Primo Conciergerie, and I'll be your concierge thro…" at bounding box center [845, 733] width 498 height 62
click at [618, 717] on textarea "Hello Yanis, I'm Jawad from Primo Conciergerie, and I'll be your concierge thro…" at bounding box center [845, 733] width 498 height 62
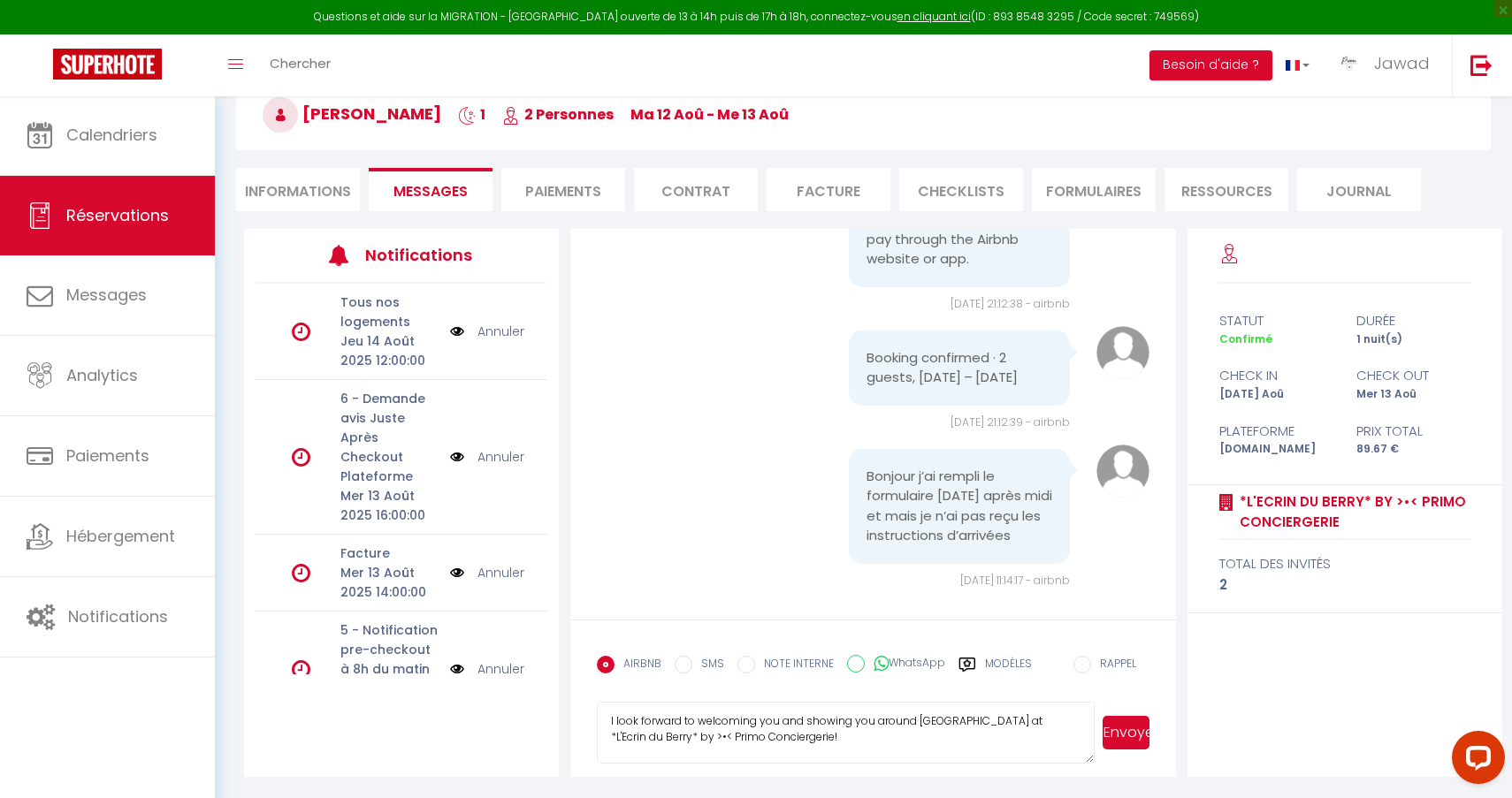
click at [618, 717] on textarea "Hello Yanis, I'm Jawad from Primo Conciergerie, and I'll be your concierge thro…" at bounding box center [845, 733] width 498 height 62
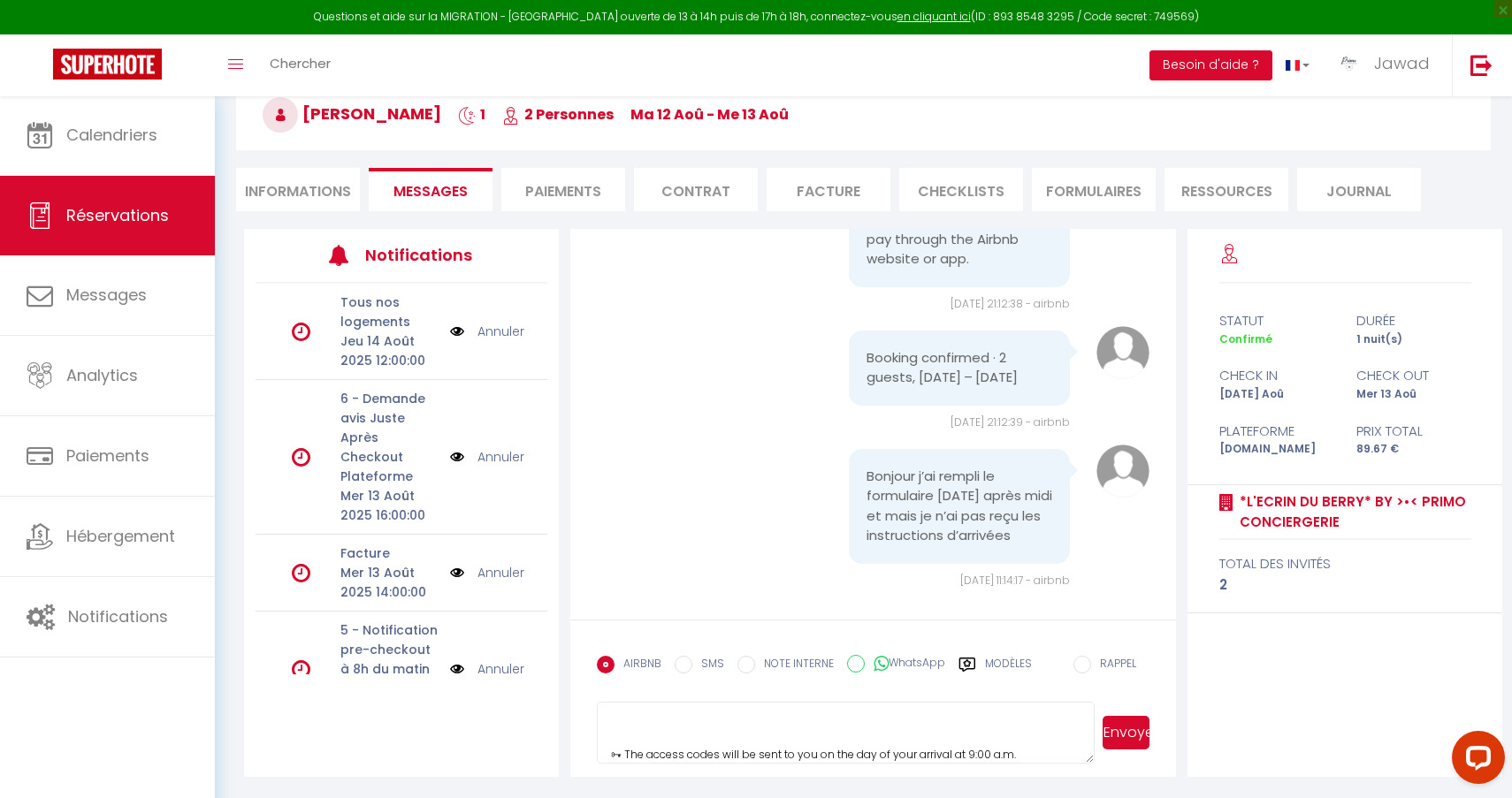
scroll to position [293, 0]
click at [618, 733] on textarea "Hello Yanis, I'm Jawad from Primo Conciergerie, and I'll be your concierge thro…" at bounding box center [845, 733] width 498 height 62
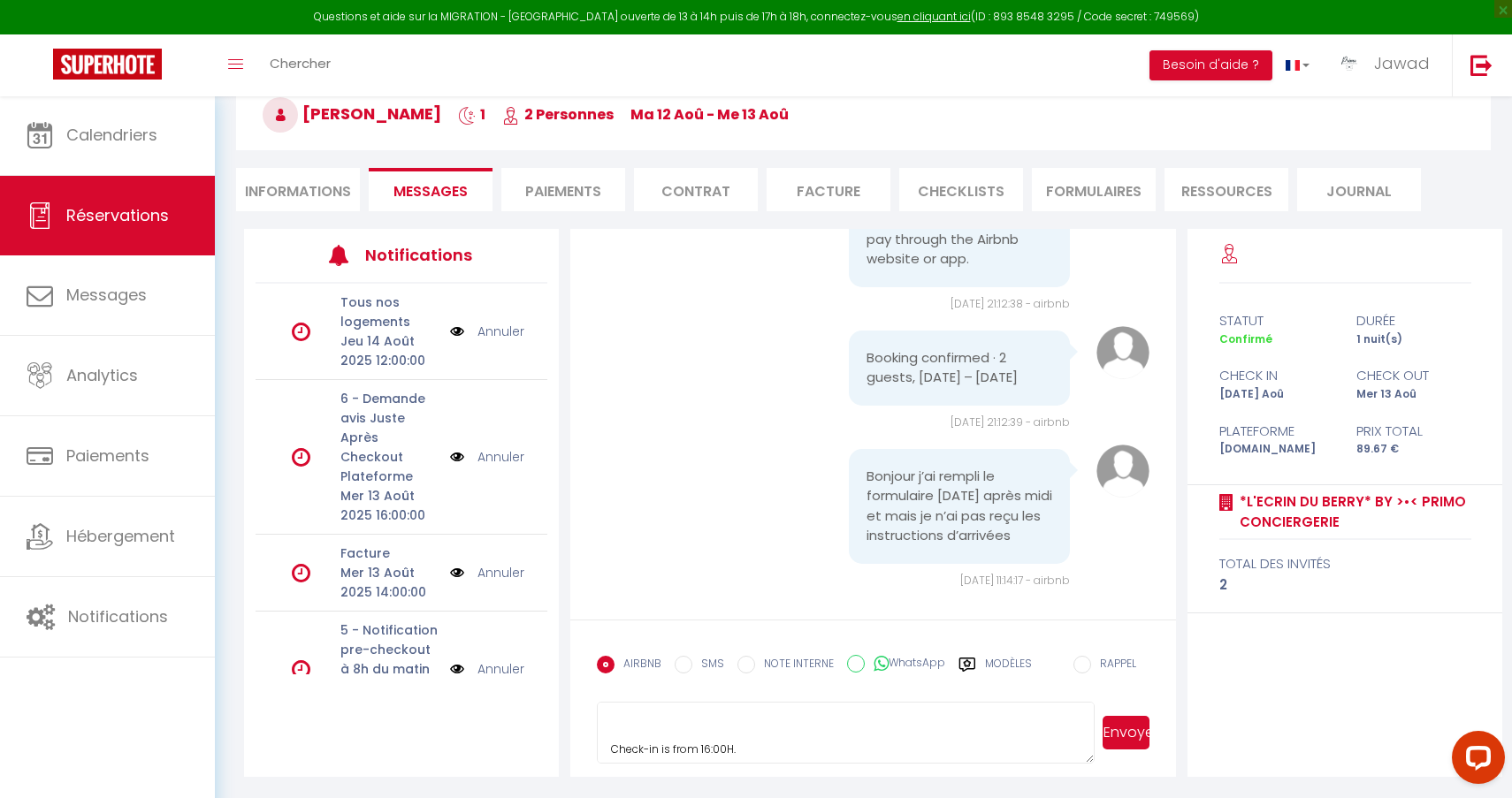
click at [617, 737] on textarea "Hello Yanis, I'm Jawad from Primo Conciergerie, and I'll be your concierge thro…" at bounding box center [845, 733] width 498 height 62
click at [616, 722] on textarea "Hello Yanis, I'm Jawad from Primo Conciergerie, and I'll be your concierge thro…" at bounding box center [845, 733] width 498 height 62
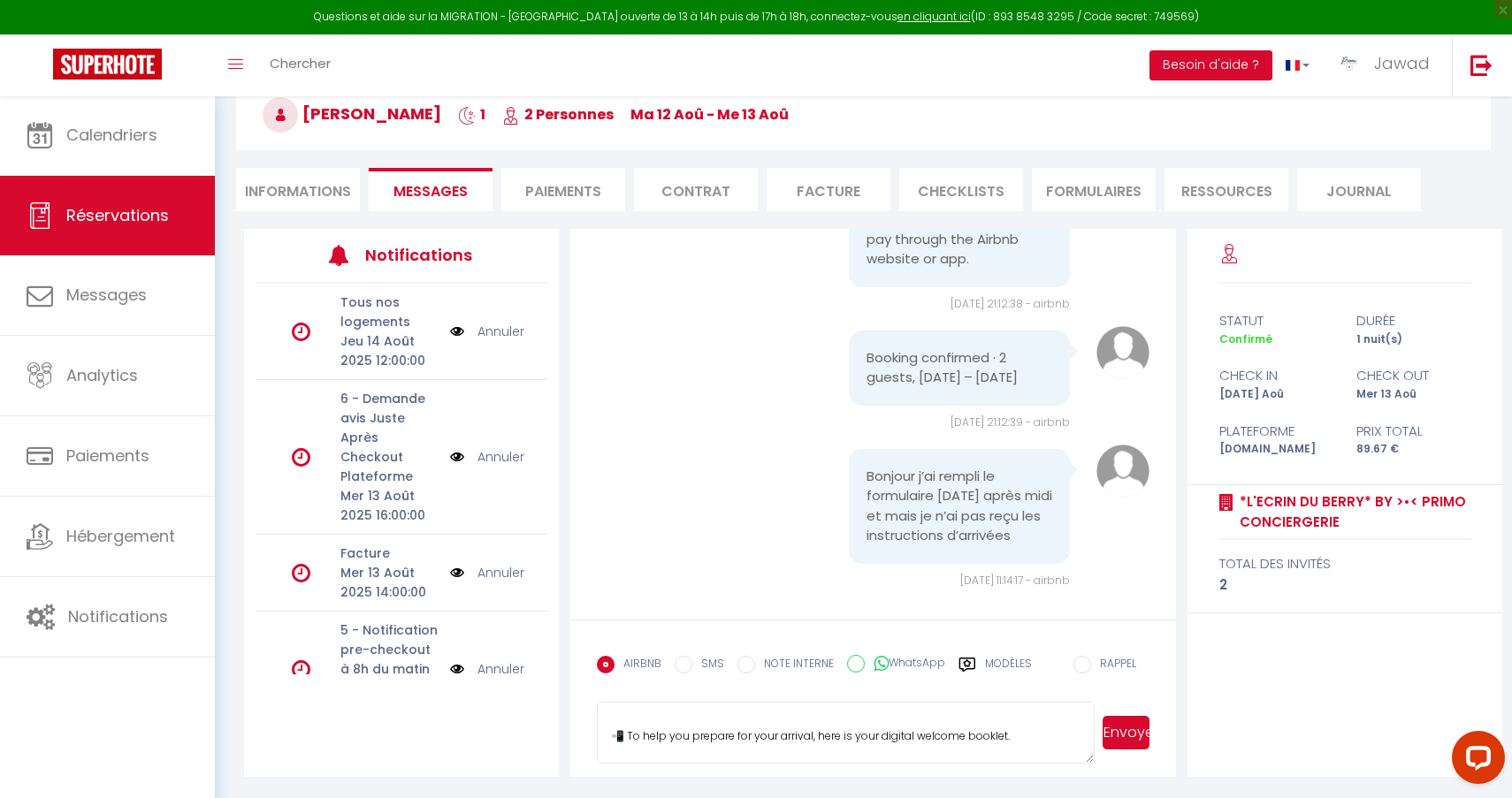
click at [616, 722] on textarea "Hello Yanis, I'm Jawad from Primo Conciergerie, and I'll be your concierge thro…" at bounding box center [845, 733] width 498 height 62
click at [628, 721] on textarea "Hello Yanis, I'm Jawad from Primo Conciergerie, and I'll be your concierge thro…" at bounding box center [845, 733] width 498 height 62
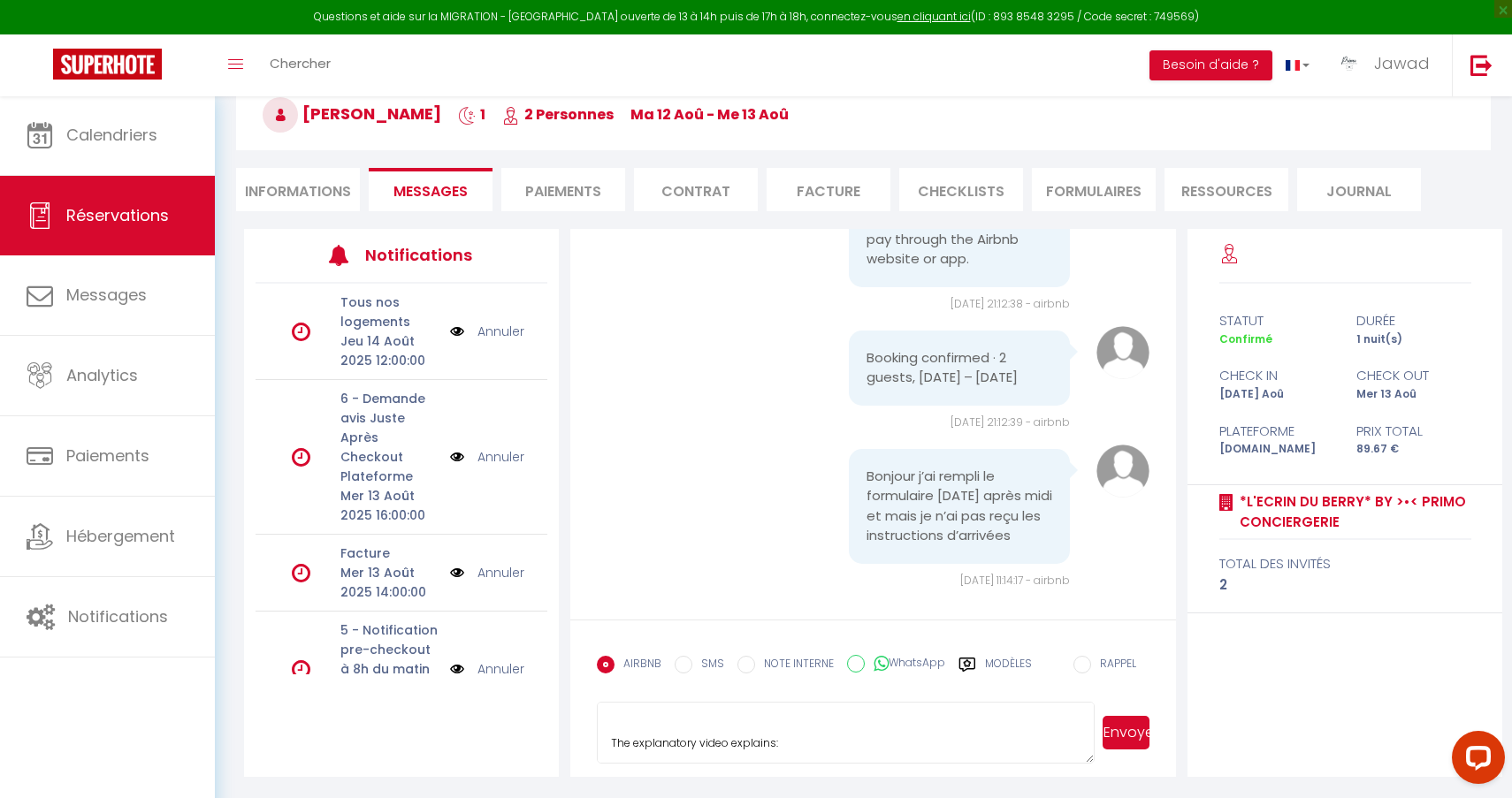
click at [628, 721] on textarea "Hello Yanis, I'm Jawad from Primo Conciergerie, and I'll be your concierge thro…" at bounding box center [845, 733] width 498 height 62
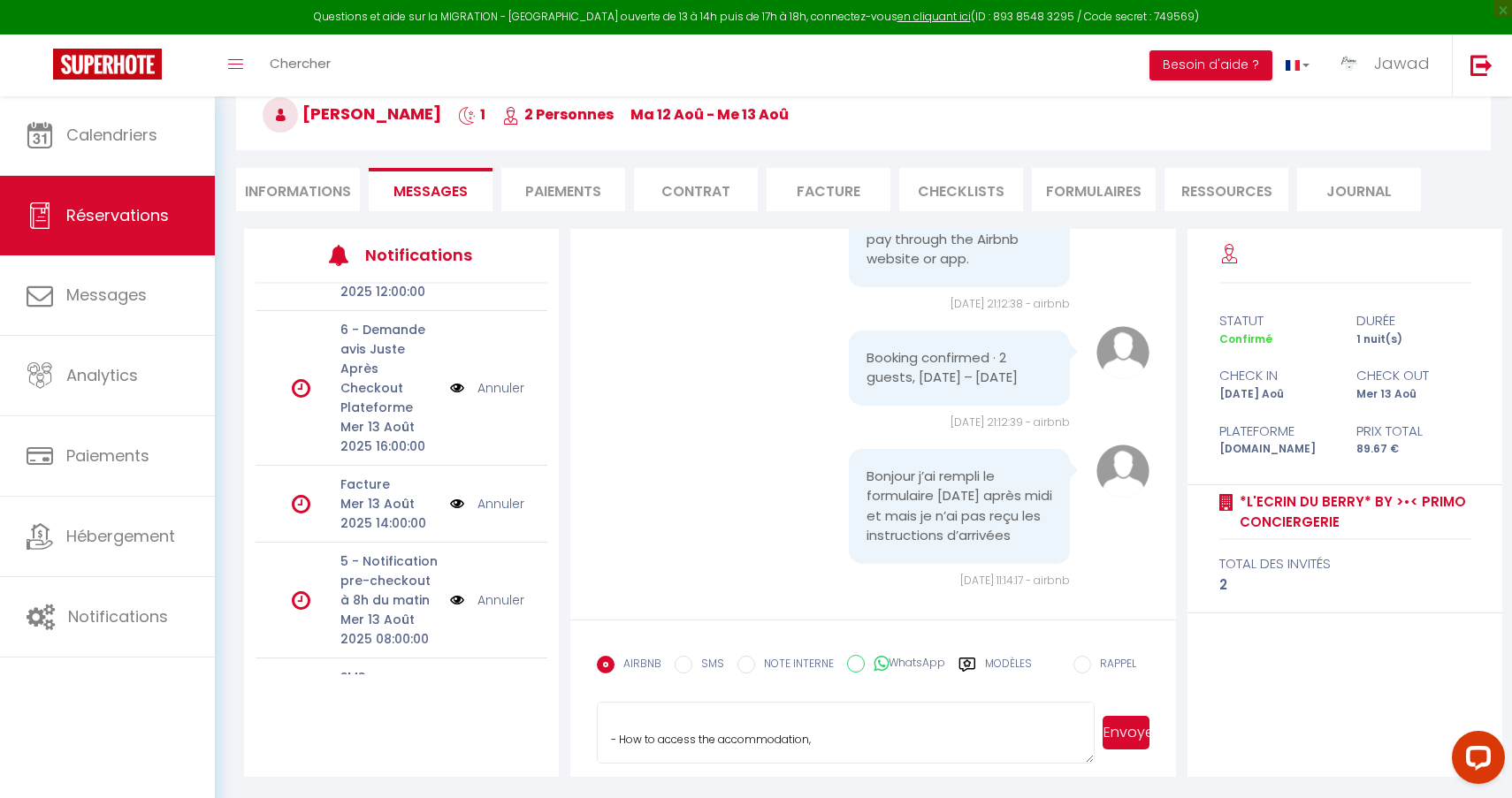
scroll to position [526, 0]
click at [612, 723] on textarea "Hello Yanis, I'm Jawad from Primo Conciergerie, and I'll be your concierge thro…" at bounding box center [845, 733] width 498 height 62
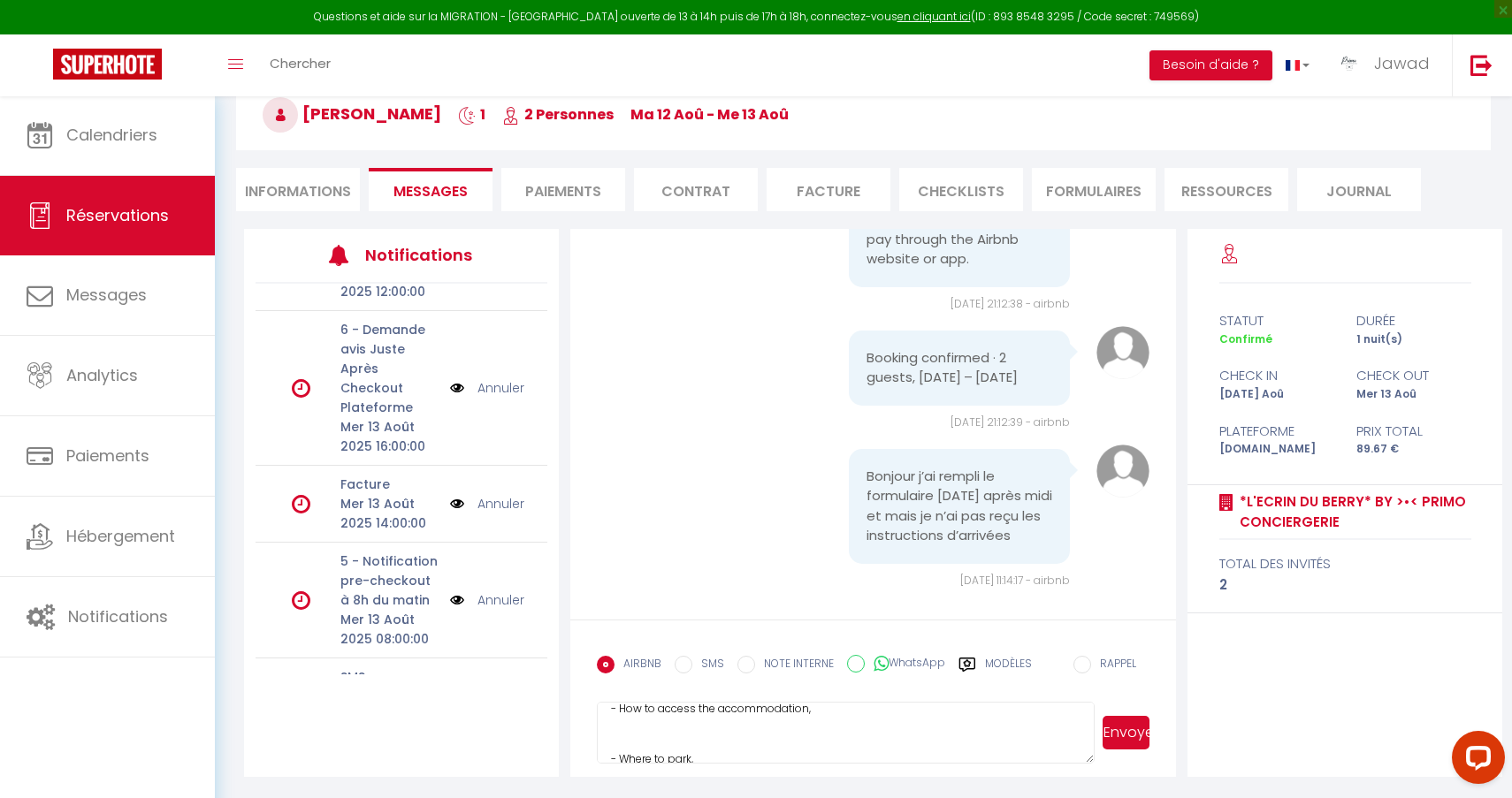
click at [624, 735] on textarea "Hello Yanis, I'm Jawad from Primo Conciergerie, and I'll be your concierge thro…" at bounding box center [845, 733] width 498 height 62
click at [610, 743] on textarea "Hello Yanis, I'm Jawad from Primo Conciergerie, and I'll be your concierge thro…" at bounding box center [845, 733] width 498 height 62
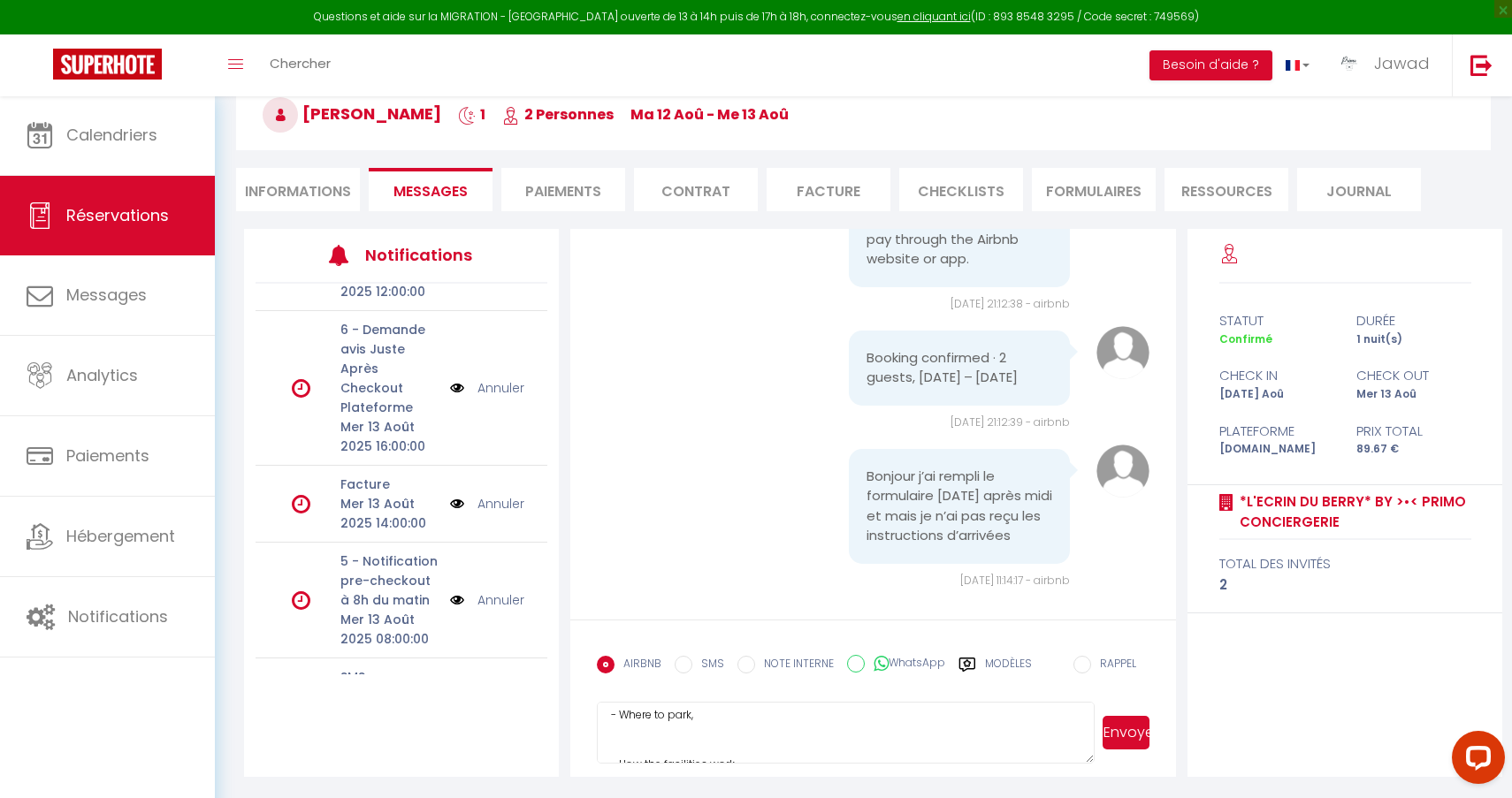
click at [610, 743] on textarea "Hello Yanis, I'm Jawad from Primo Conciergerie, and I'll be your concierge thro…" at bounding box center [845, 733] width 498 height 62
click at [612, 737] on textarea "Hello Yanis, I'm Jawad from Primo Conciergerie, and I'll be your concierge thro…" at bounding box center [845, 733] width 498 height 62
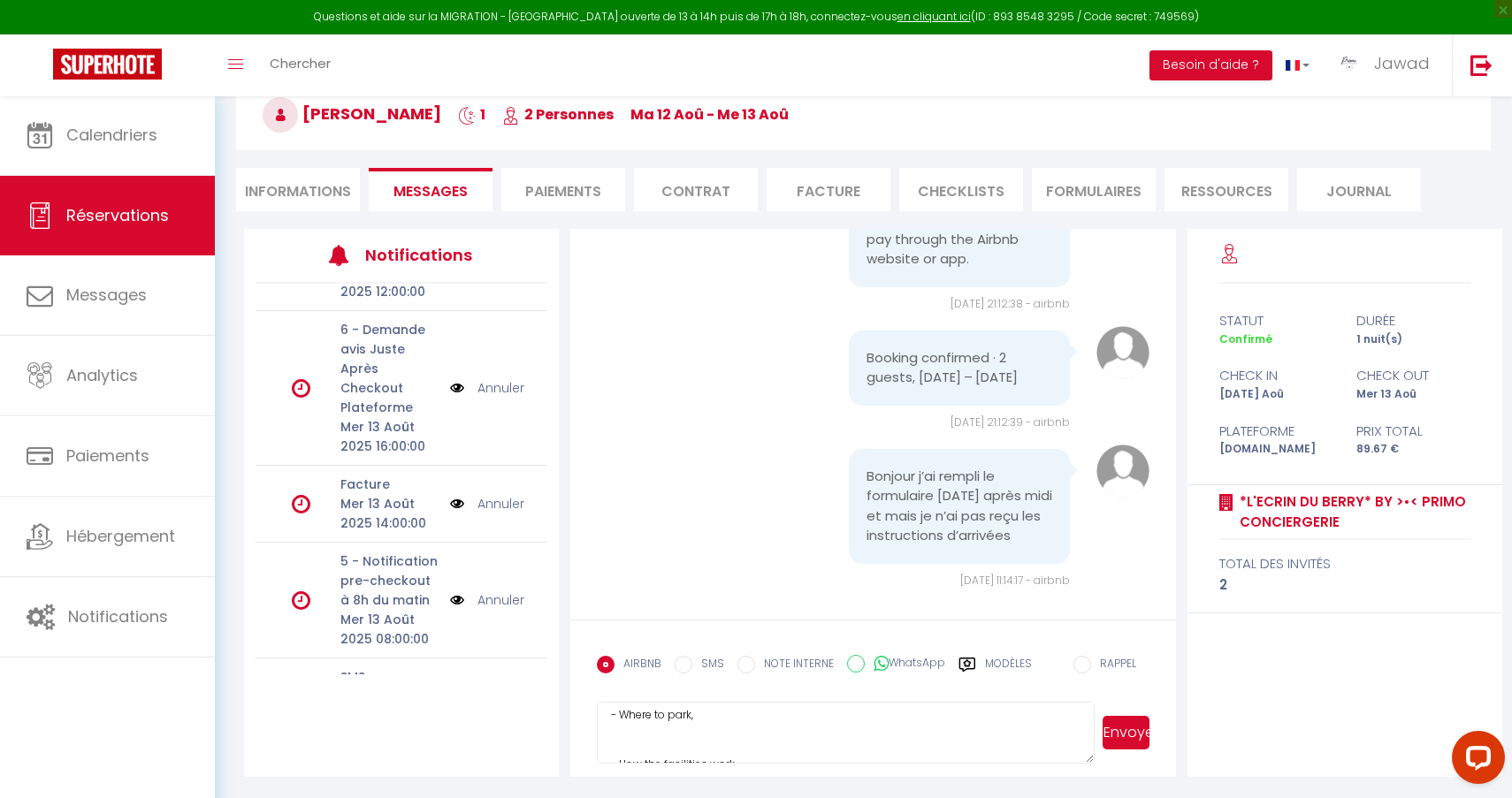
click at [182, 1] on div "Questions et aide sur la MIGRATION - Salle Zoom ouverte de 13 à 14h puis de 17h…" at bounding box center [756, 17] width 1512 height 35
click at [628, 729] on textarea "Hello Yanis, I'm Jawad from Primo Conciergerie, and I'll be your concierge thro…" at bounding box center [845, 733] width 498 height 62
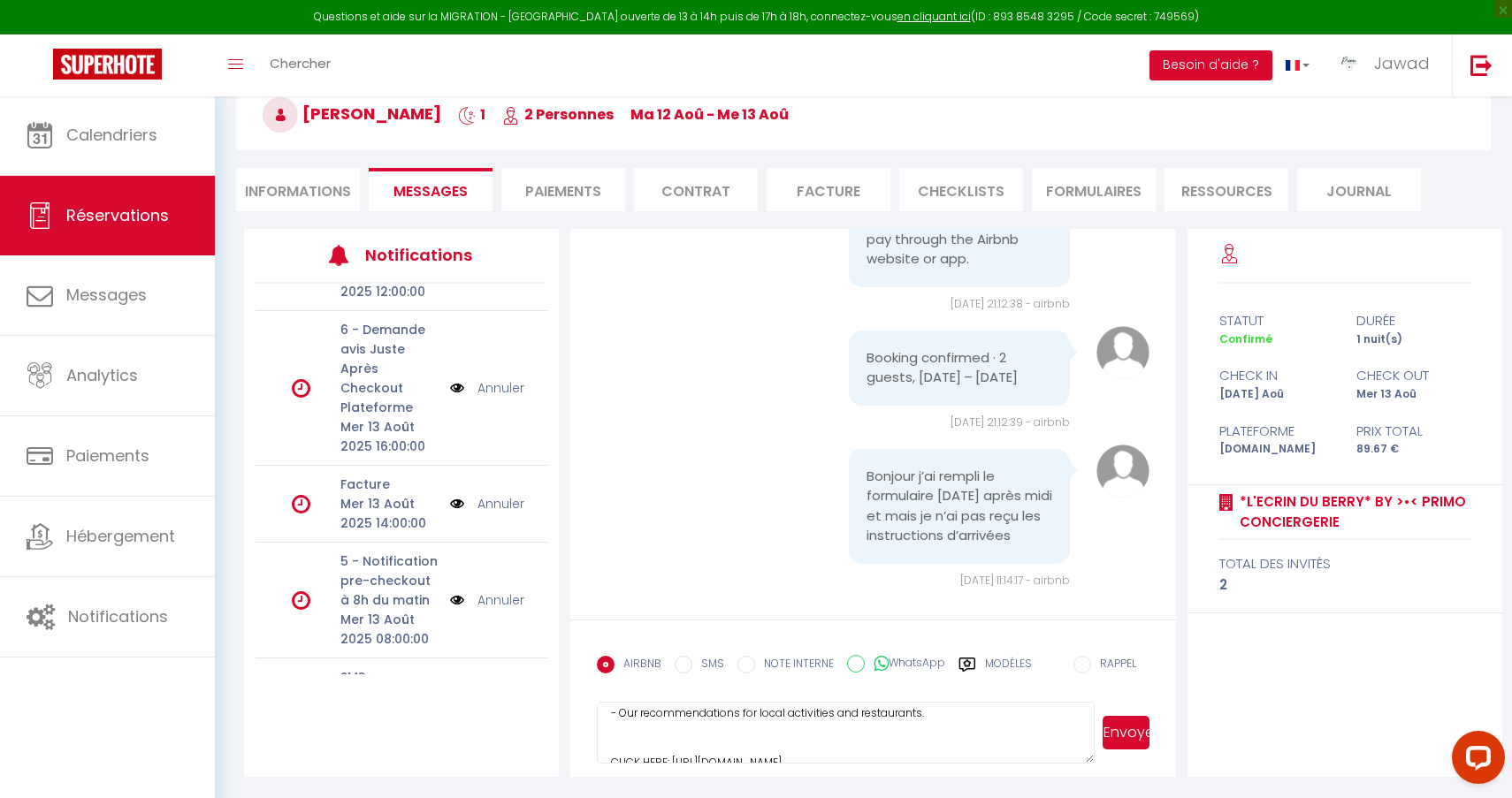
scroll to position [725, 0]
click at [624, 716] on textarea "Hello Yanis, I'm Jawad from Primo Conciergerie, and I'll be your concierge thro…" at bounding box center [845, 733] width 498 height 62
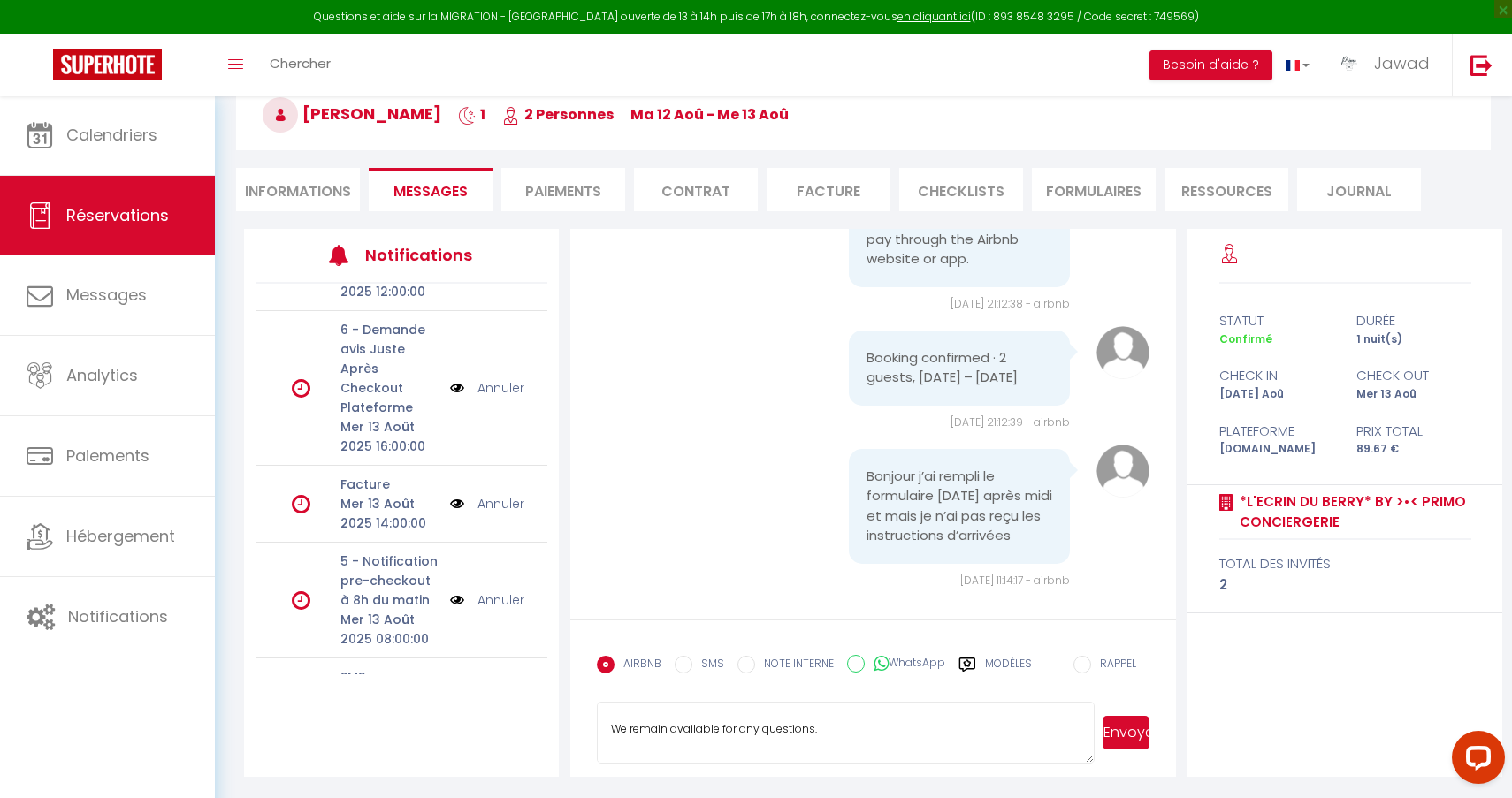
click at [613, 735] on textarea "Hello Yanis, I'm Jawad from Primo Conciergerie, and I'll be your concierge thro…" at bounding box center [845, 733] width 498 height 62
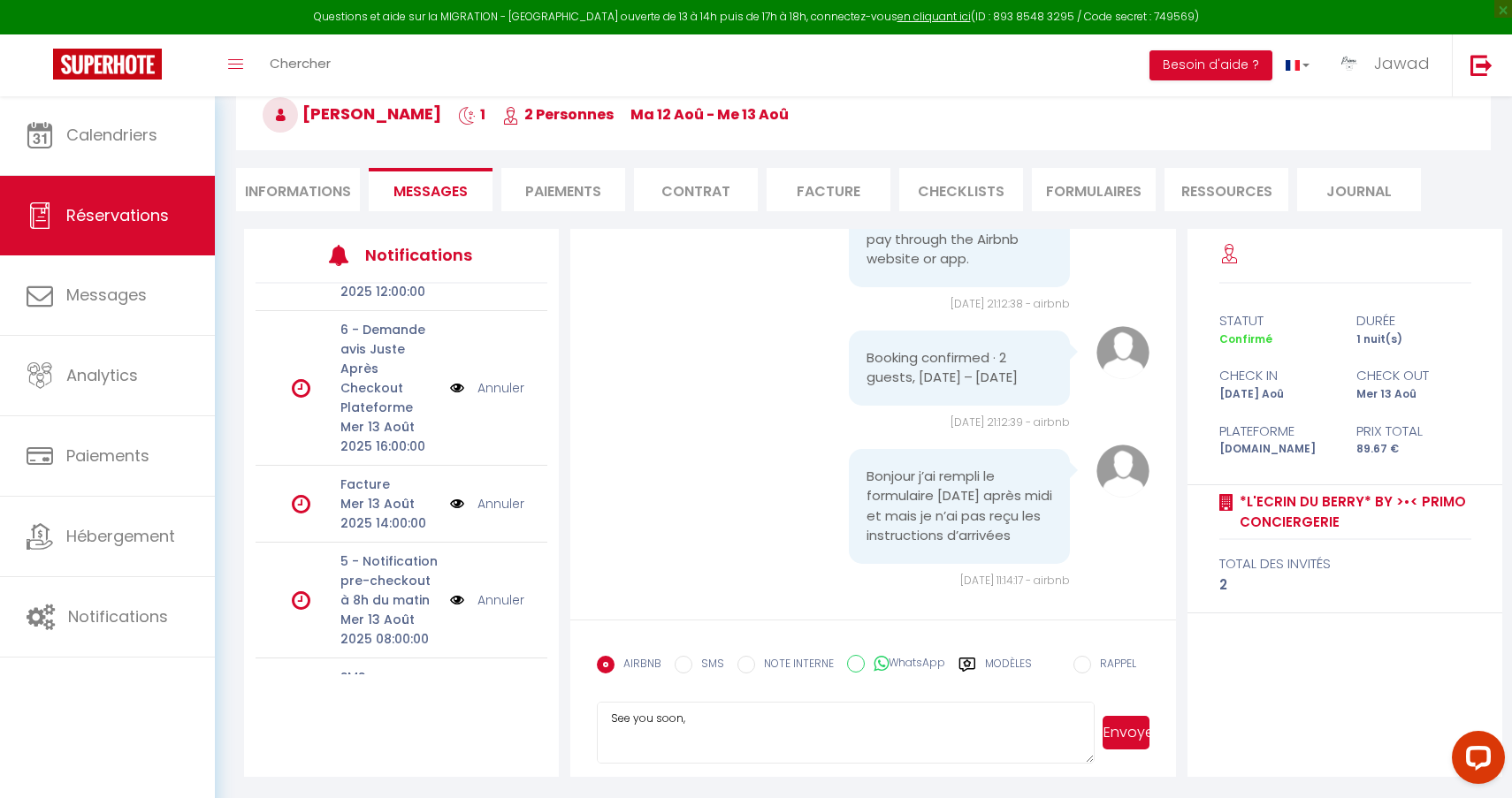
click at [632, 730] on textarea "Hello Yanis, I'm Jawad from Primo Conciergerie, and I'll be your concierge thro…" at bounding box center [845, 733] width 498 height 62
click at [302, 191] on li "Informations" at bounding box center [298, 189] width 124 height 43
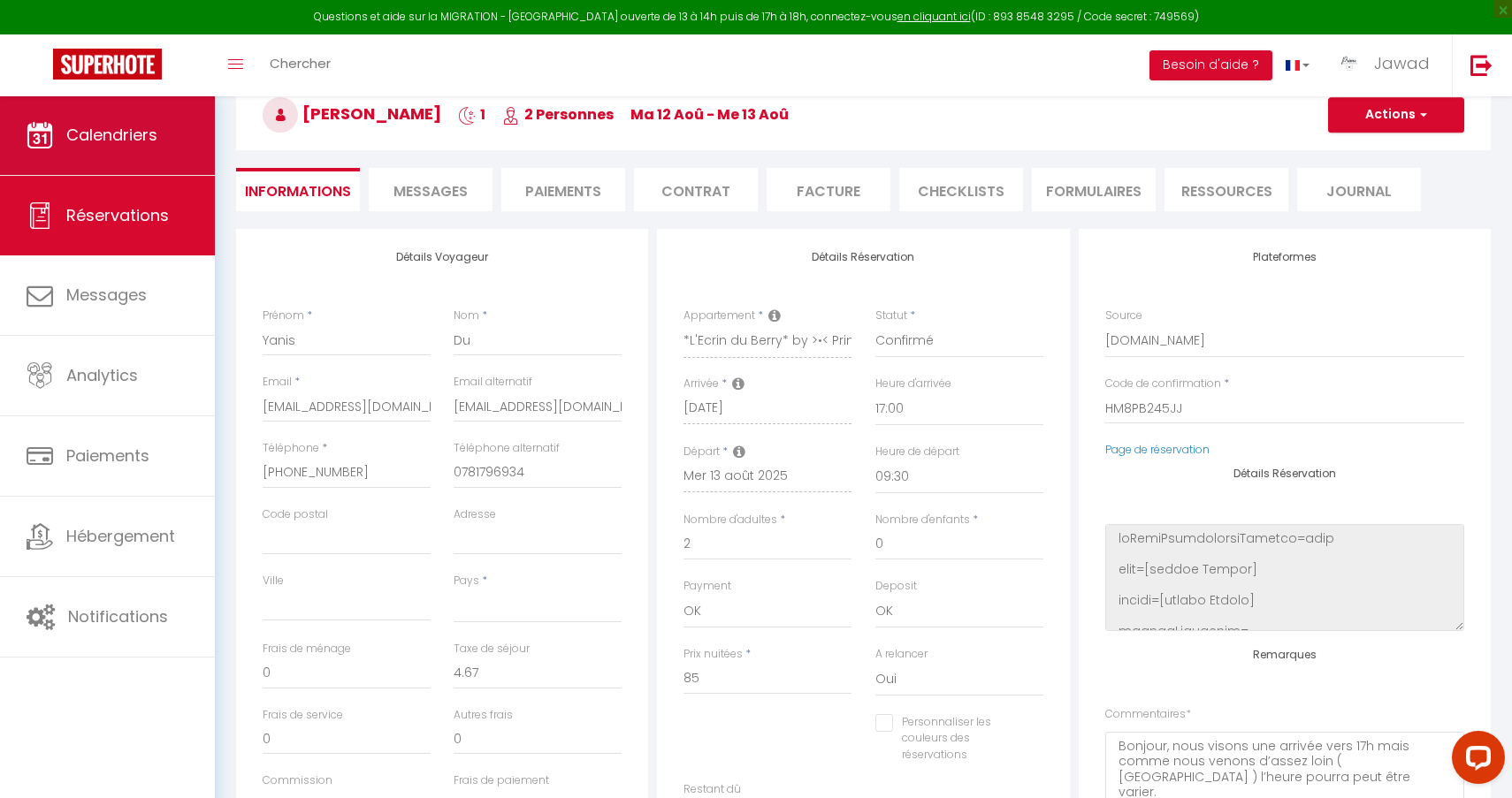
click at [136, 145] on span "Calendriers" at bounding box center [111, 135] width 91 height 22
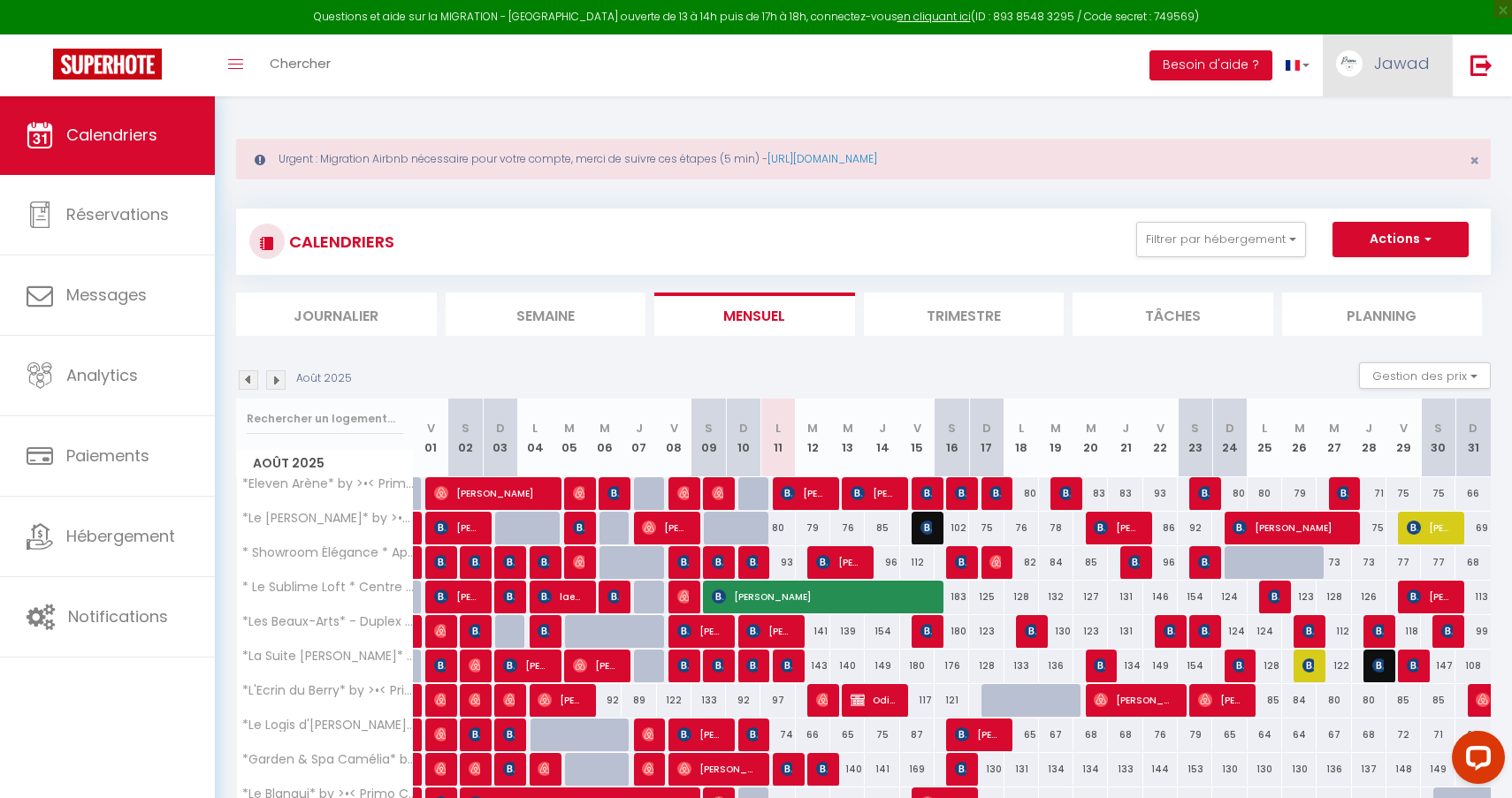
click at [1403, 80] on link "Jawad" at bounding box center [1387, 66] width 129 height 62
click at [1339, 119] on icon at bounding box center [1333, 124] width 12 height 12
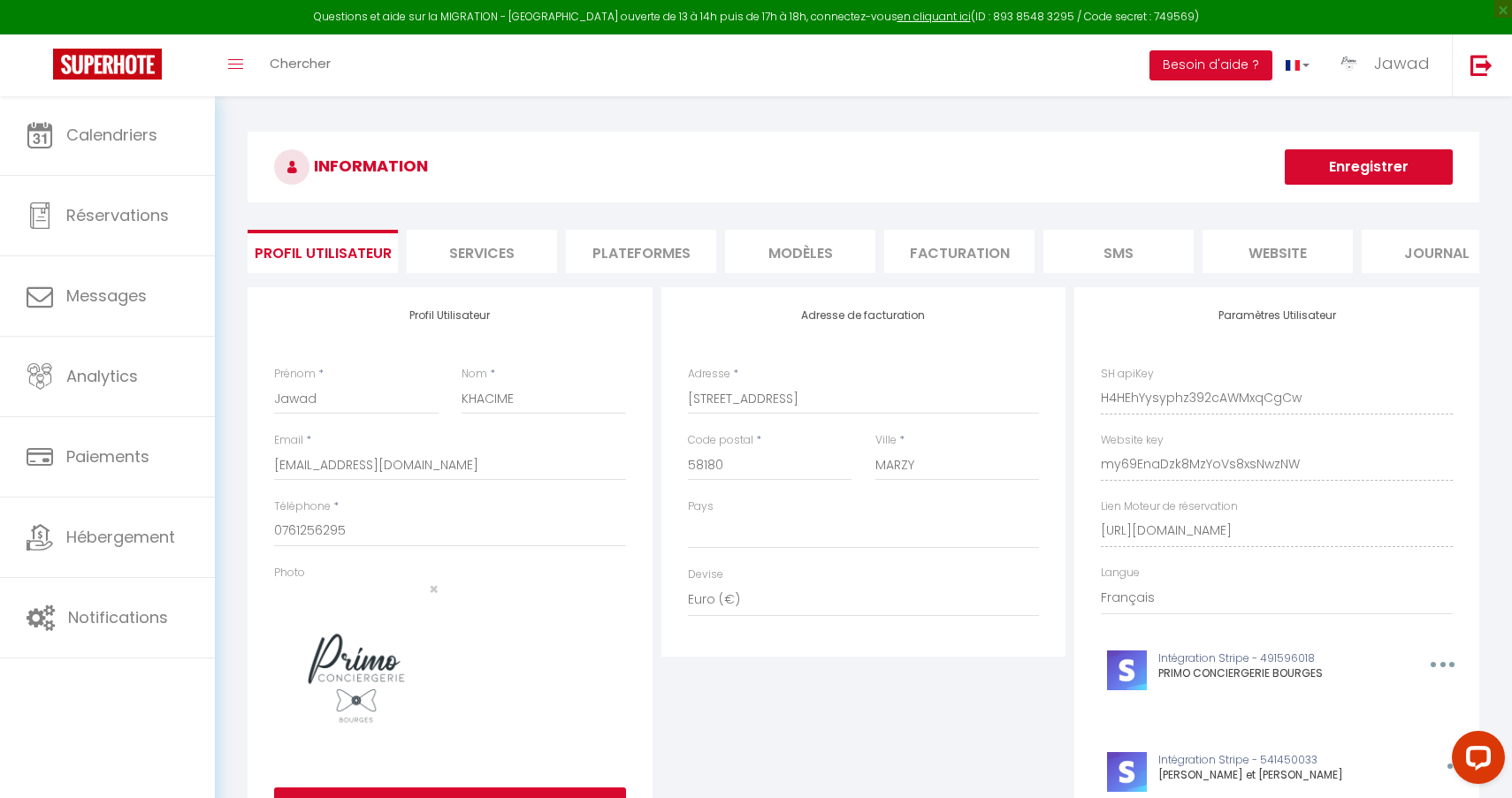
click at [611, 267] on li "Plateformes" at bounding box center [641, 251] width 150 height 43
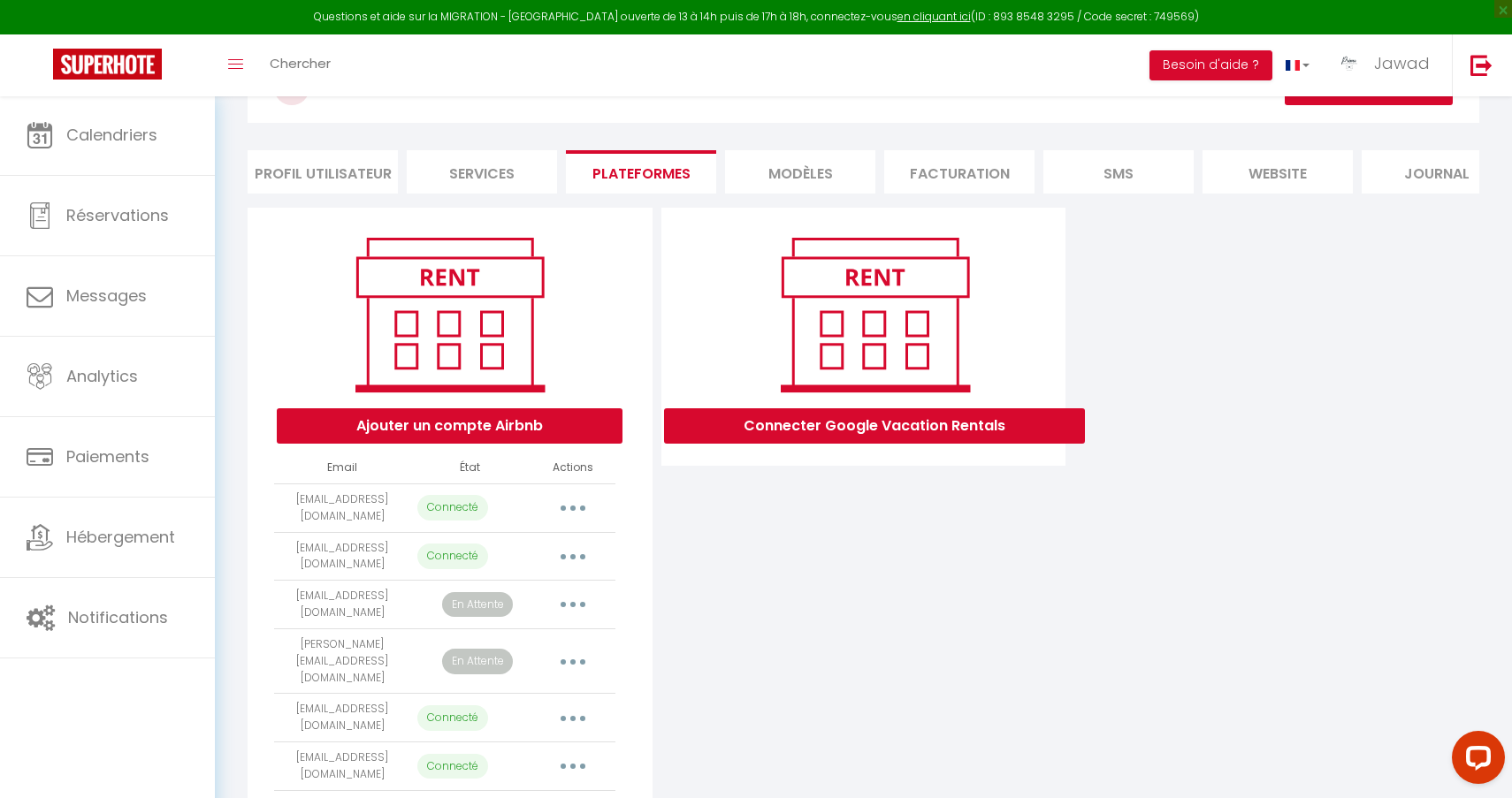
scroll to position [94, 0]
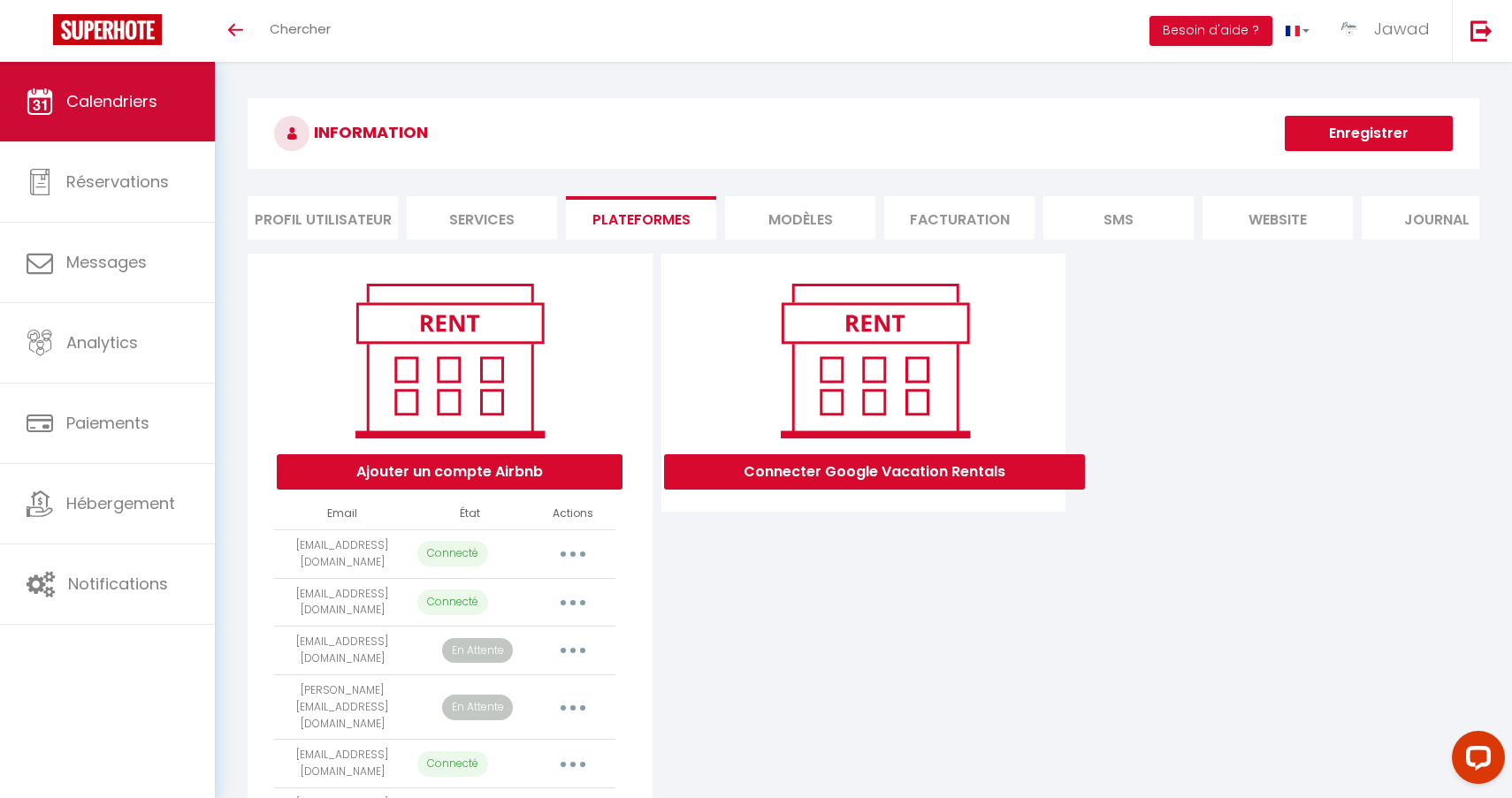
click at [111, 106] on span "Calendriers" at bounding box center [111, 101] width 91 height 22
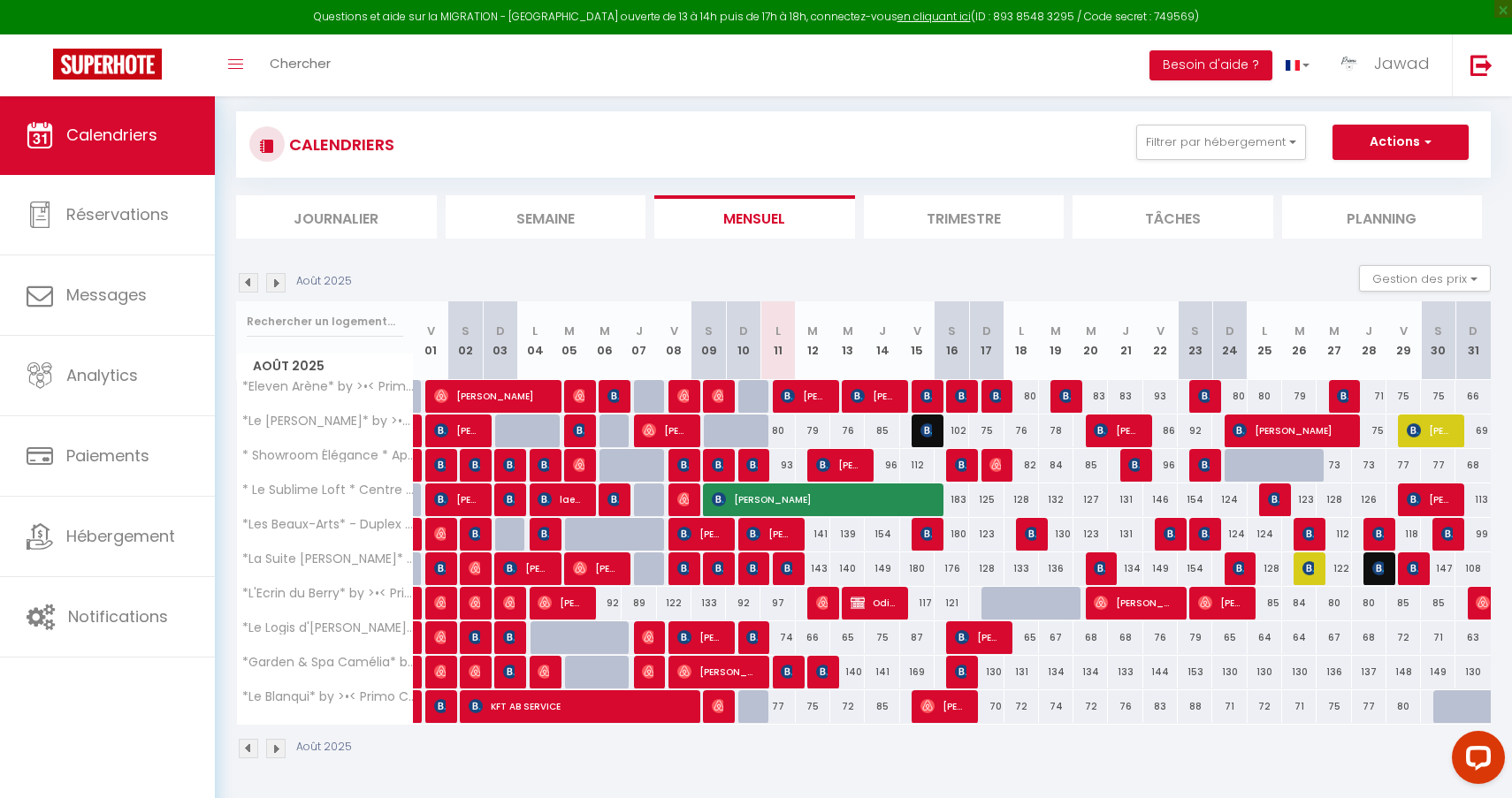
scroll to position [96, 0]
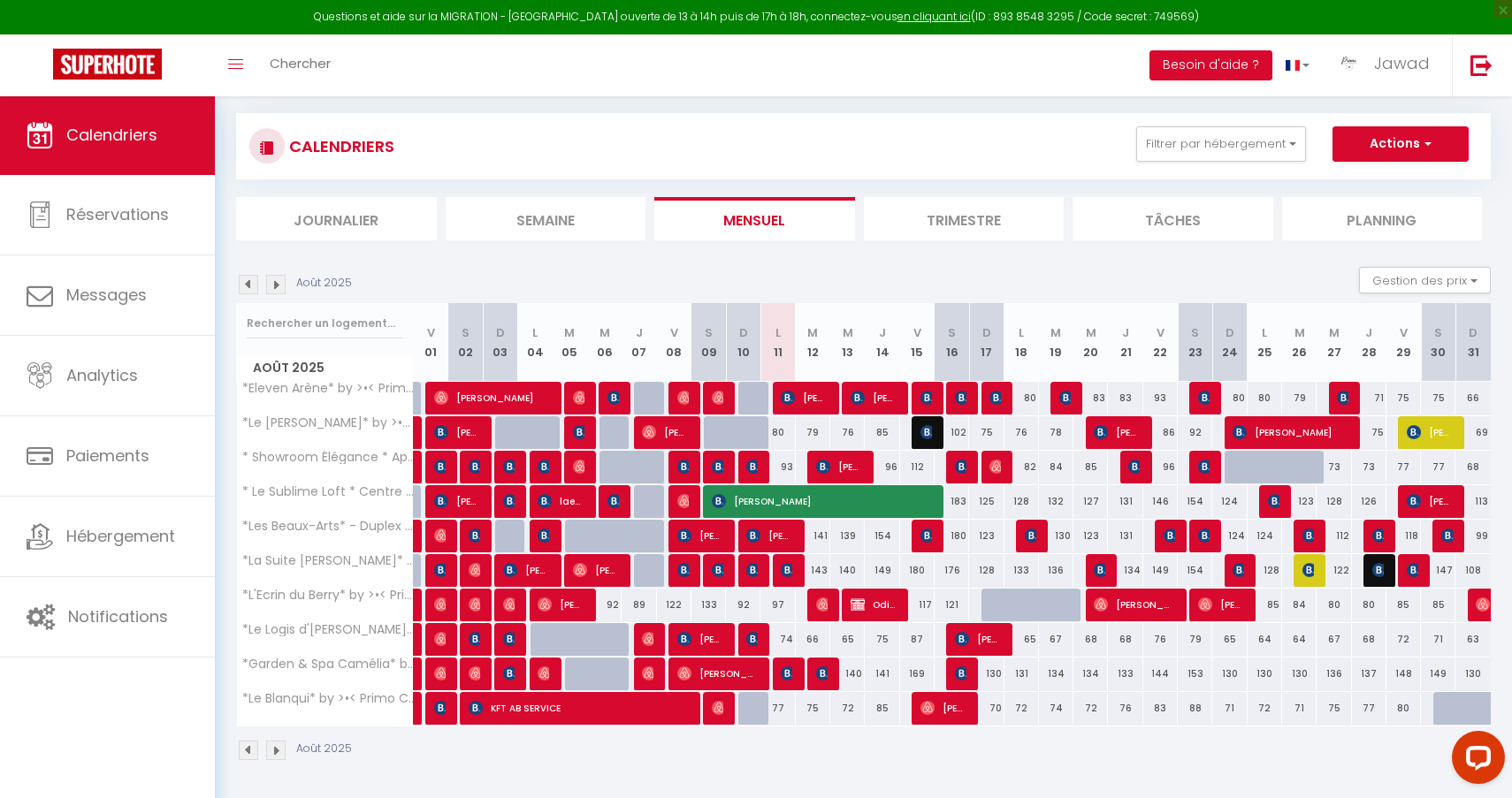
click at [792, 404] on span "[PERSON_NAME][DATE]" at bounding box center [803, 398] width 46 height 34
select select "OK"
select select "KO"
select select "0"
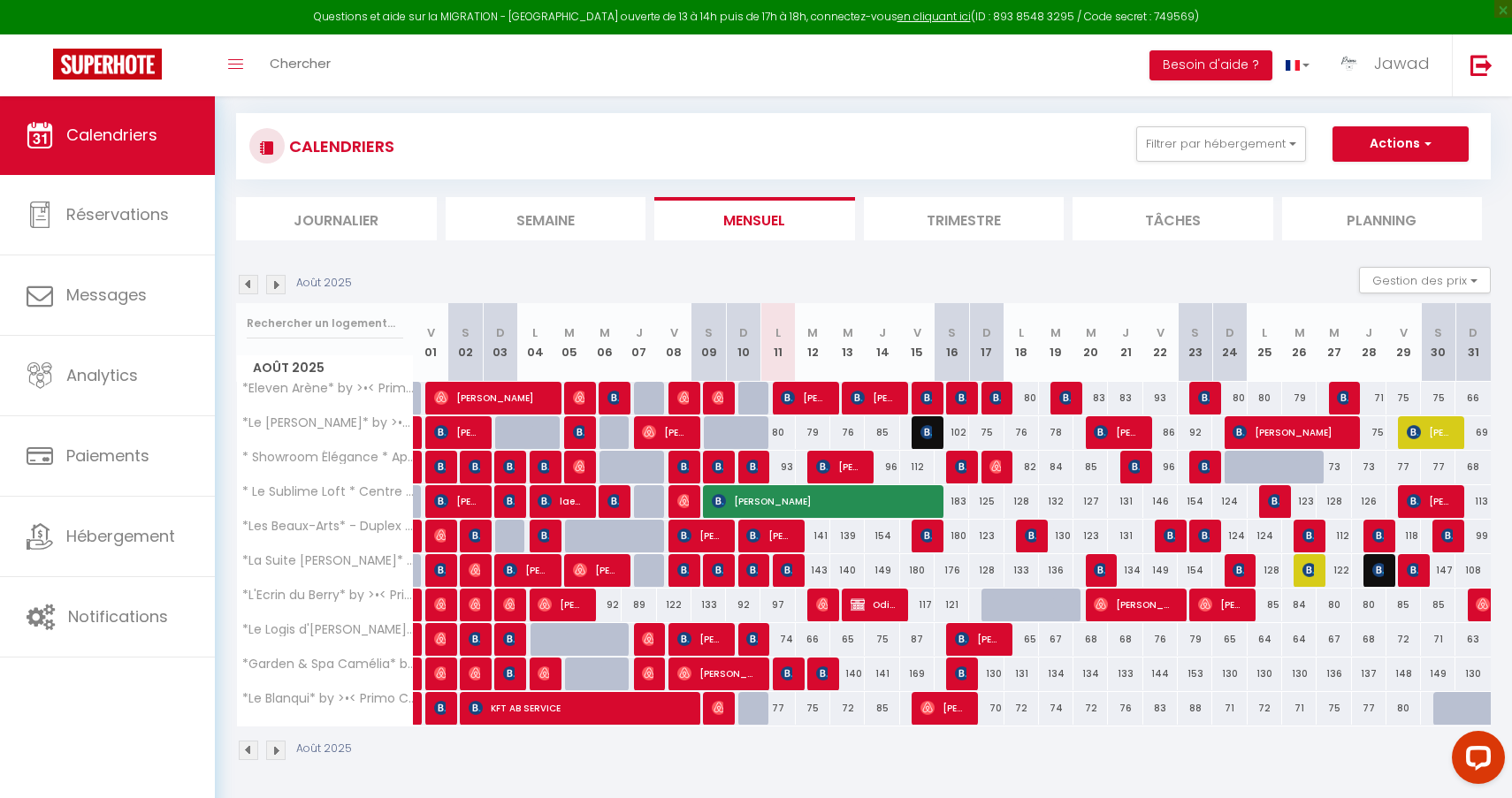
select select "1"
select select
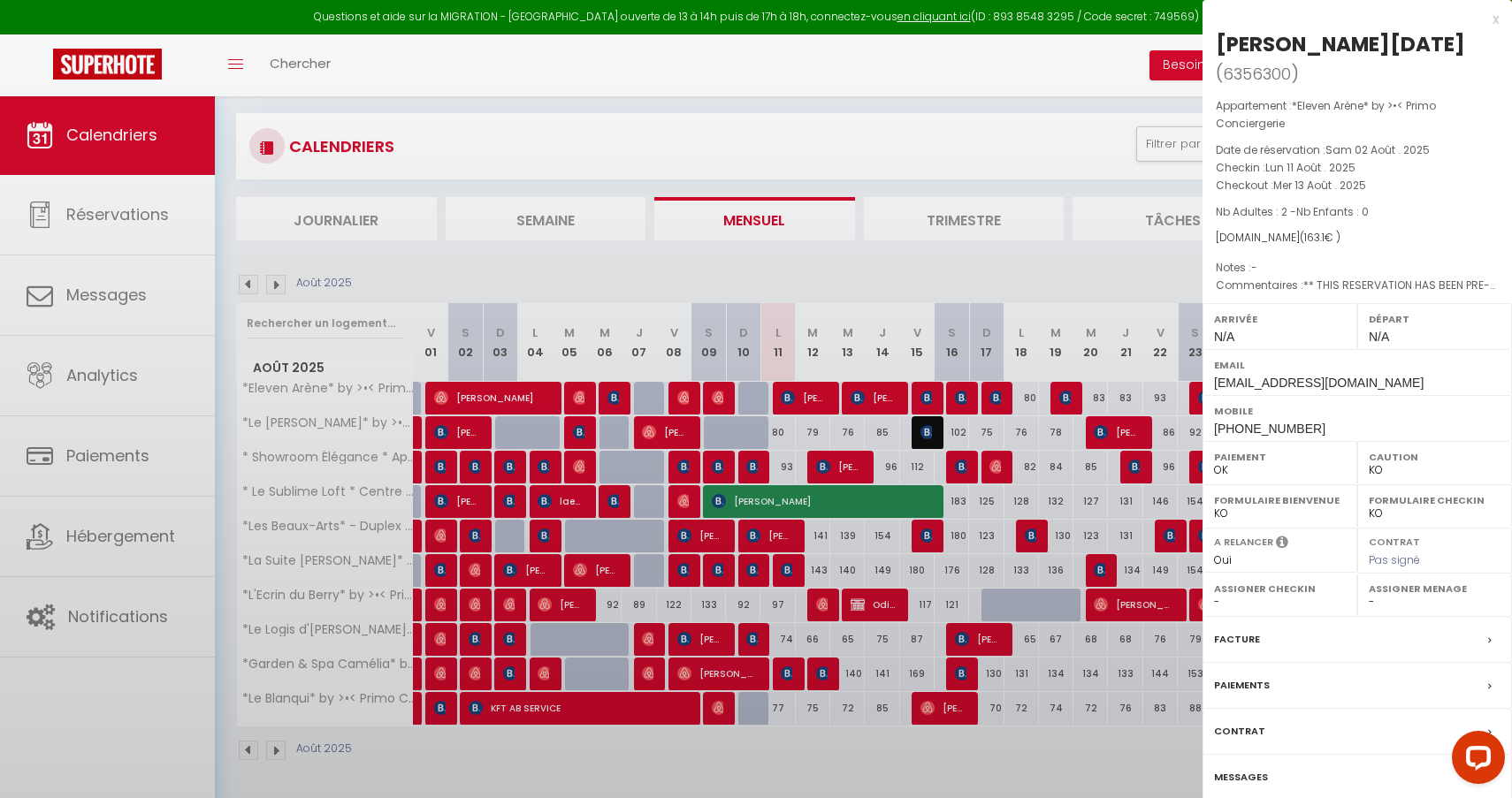
select select "44582"
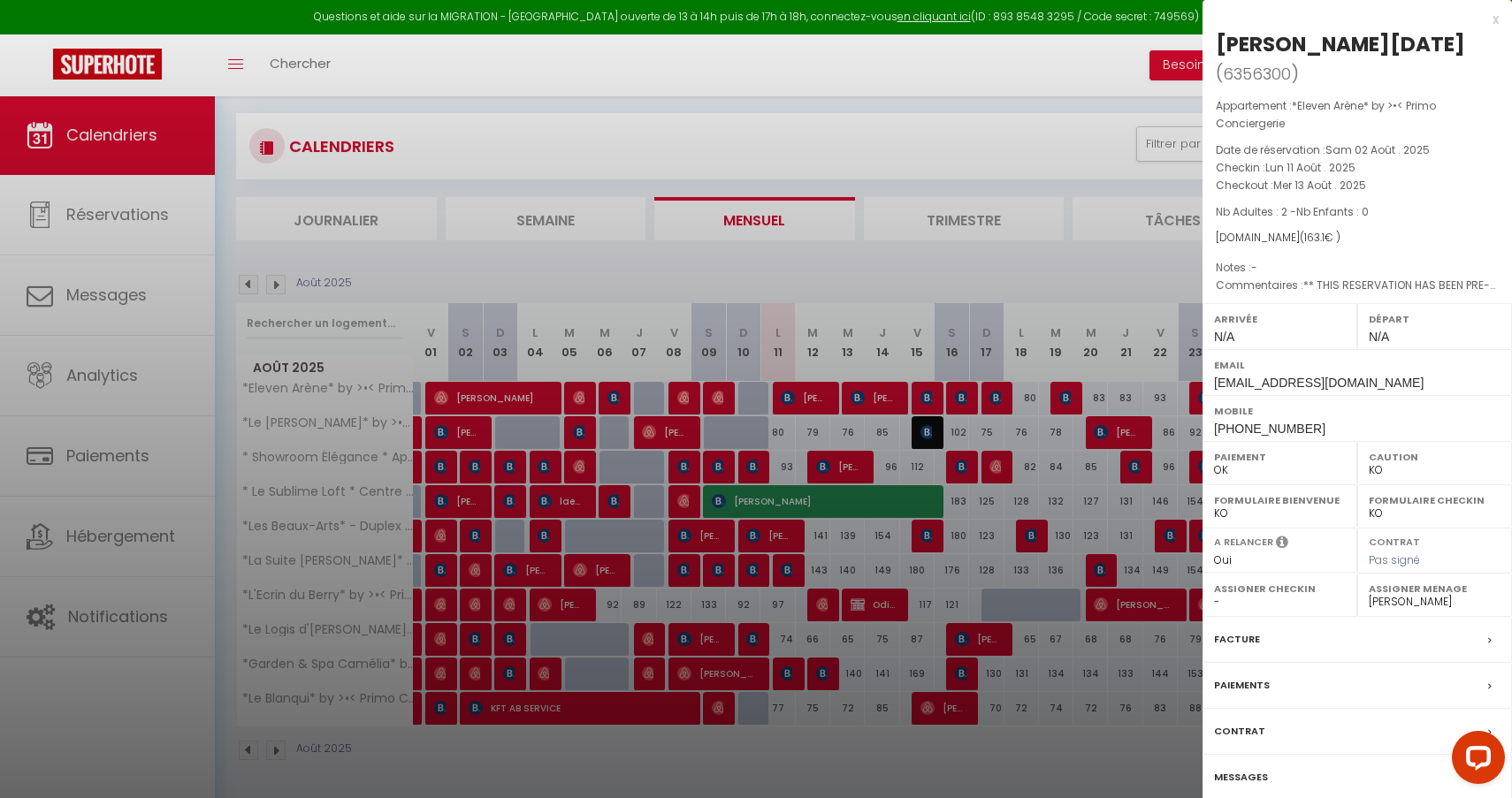
click at [1162, 207] on div at bounding box center [756, 399] width 1512 height 798
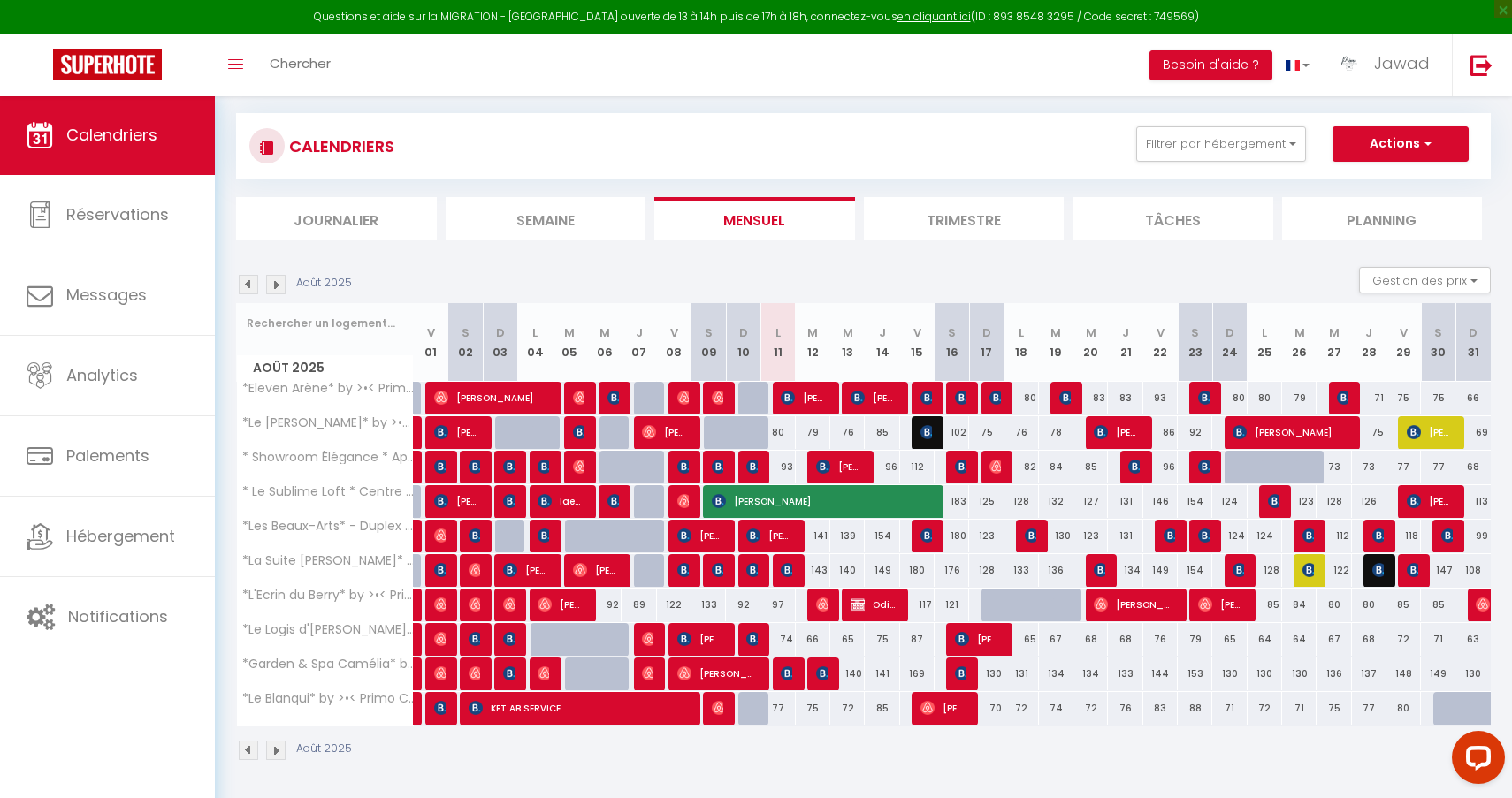
click at [801, 406] on span "[PERSON_NAME][DATE]" at bounding box center [803, 398] width 46 height 34
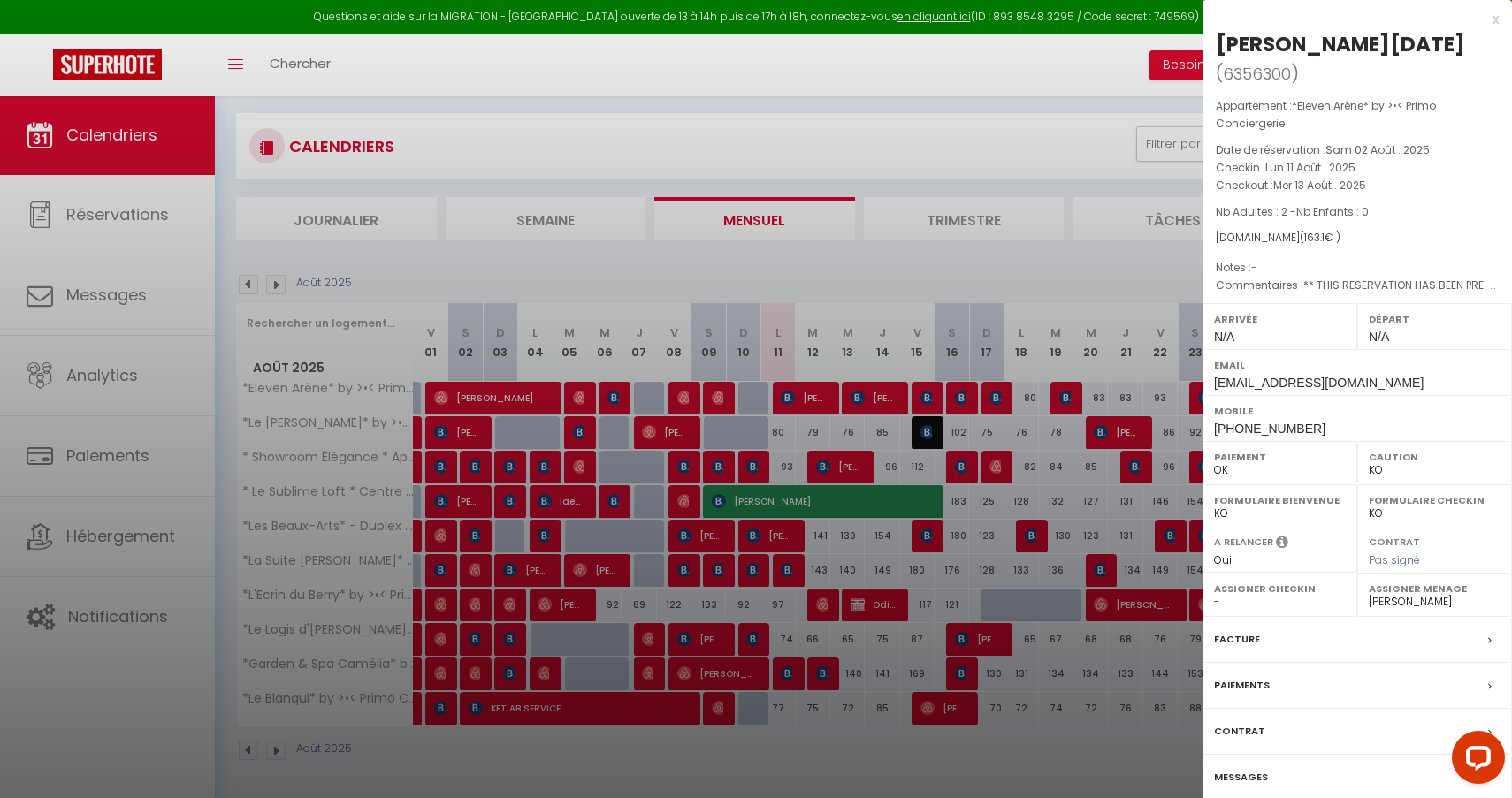
click at [1073, 222] on div at bounding box center [756, 399] width 1512 height 798
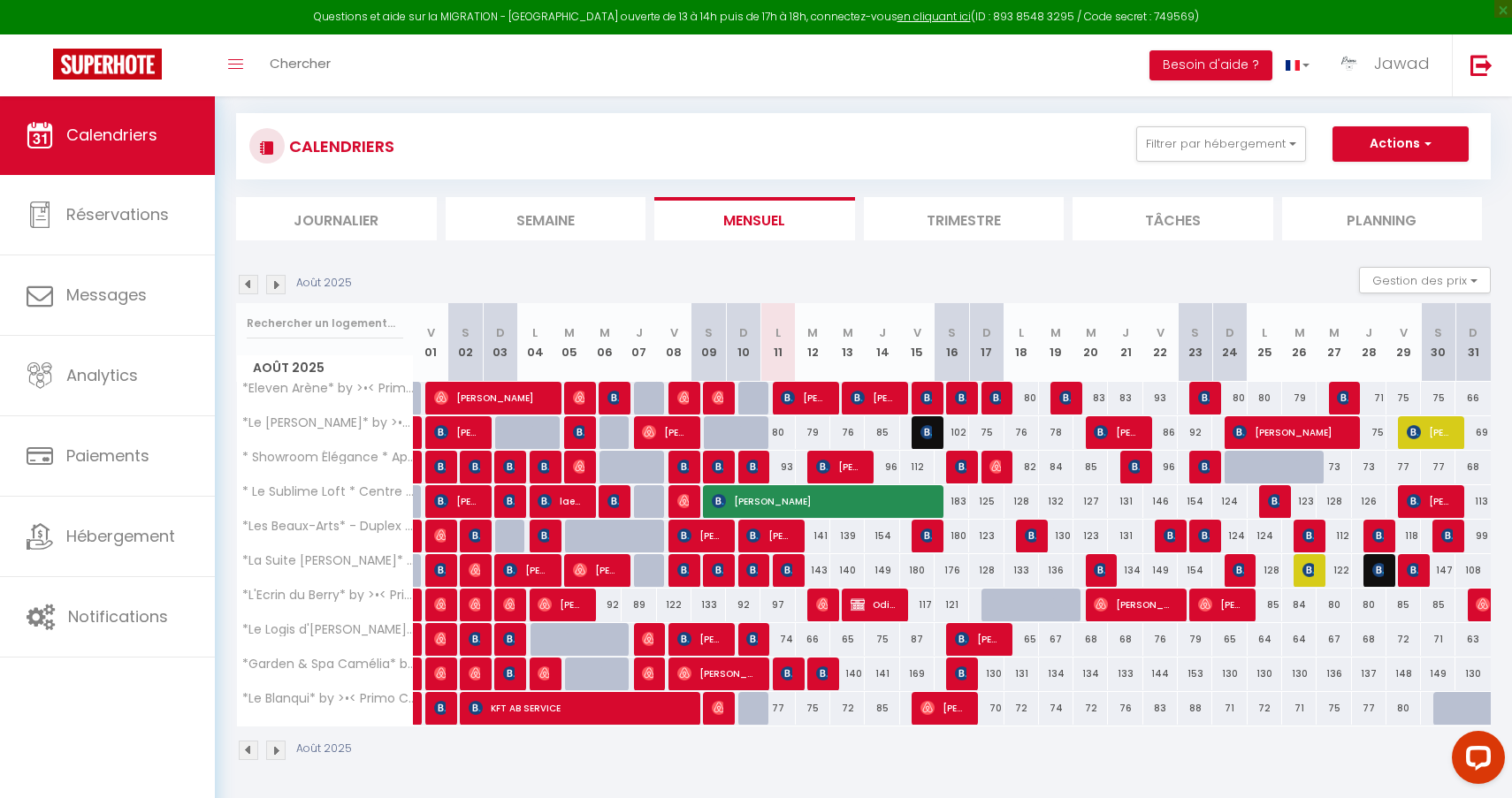
click at [800, 399] on span "[PERSON_NAME][DATE]" at bounding box center [803, 398] width 46 height 34
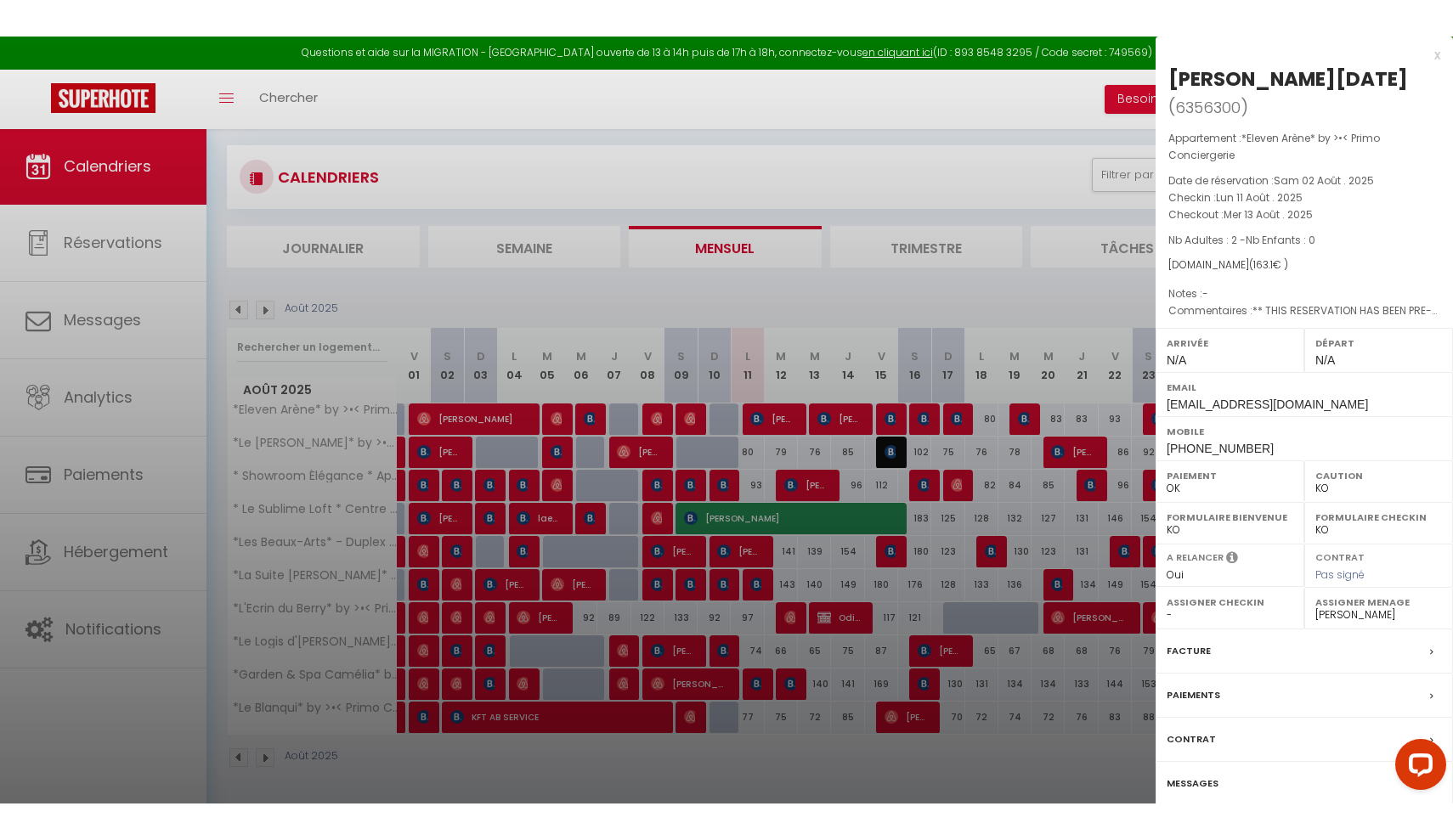
scroll to position [18, 0]
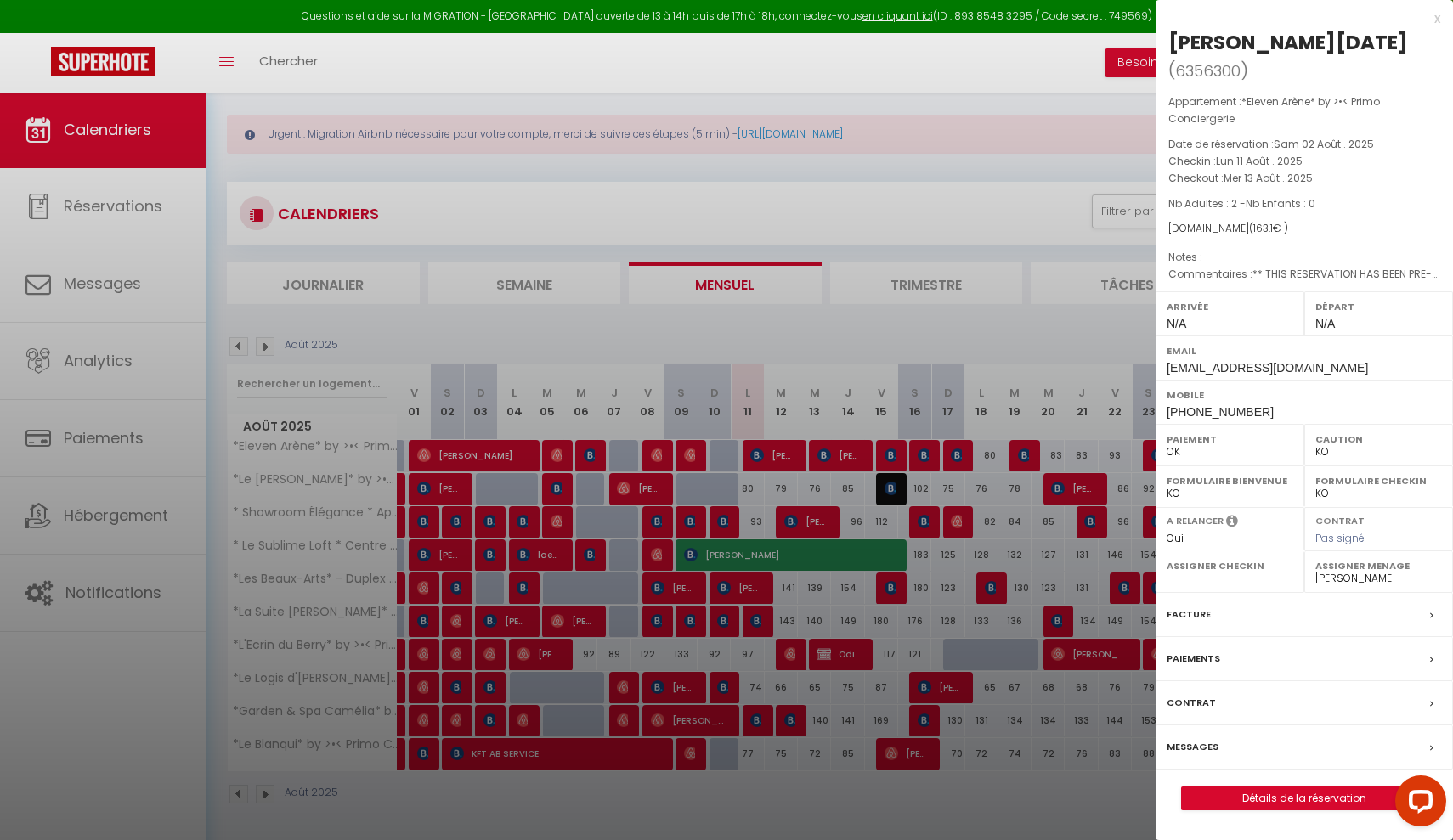
click at [1299, 766] on link "Détails de la réservation" at bounding box center [1304, 798] width 245 height 22
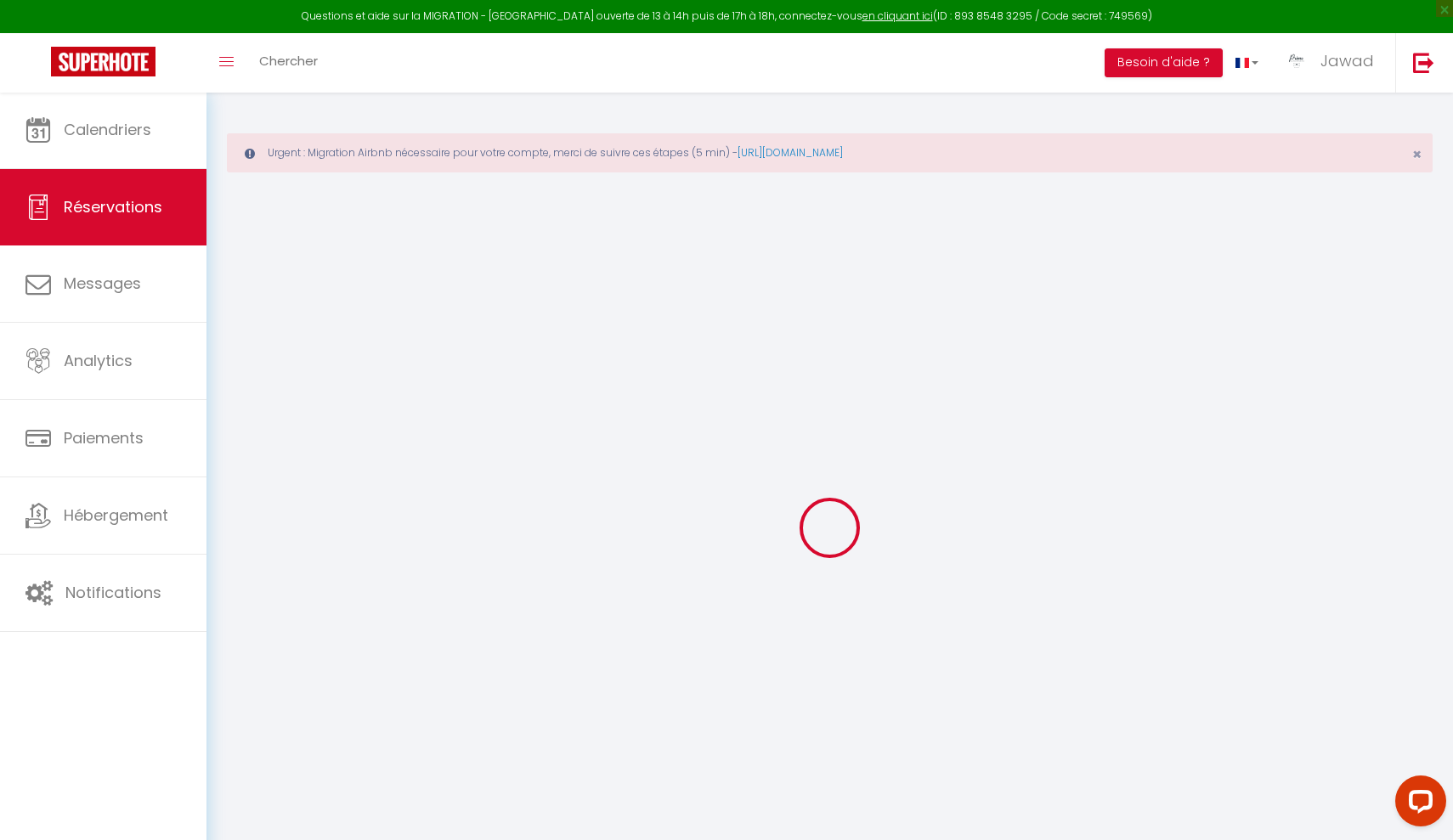
select select
checkbox input "false"
type textarea "** THIS RESERVATION HAS BEEN PRE-PAID ** BOOKING NOTE : Payment charge is EUR 2…"
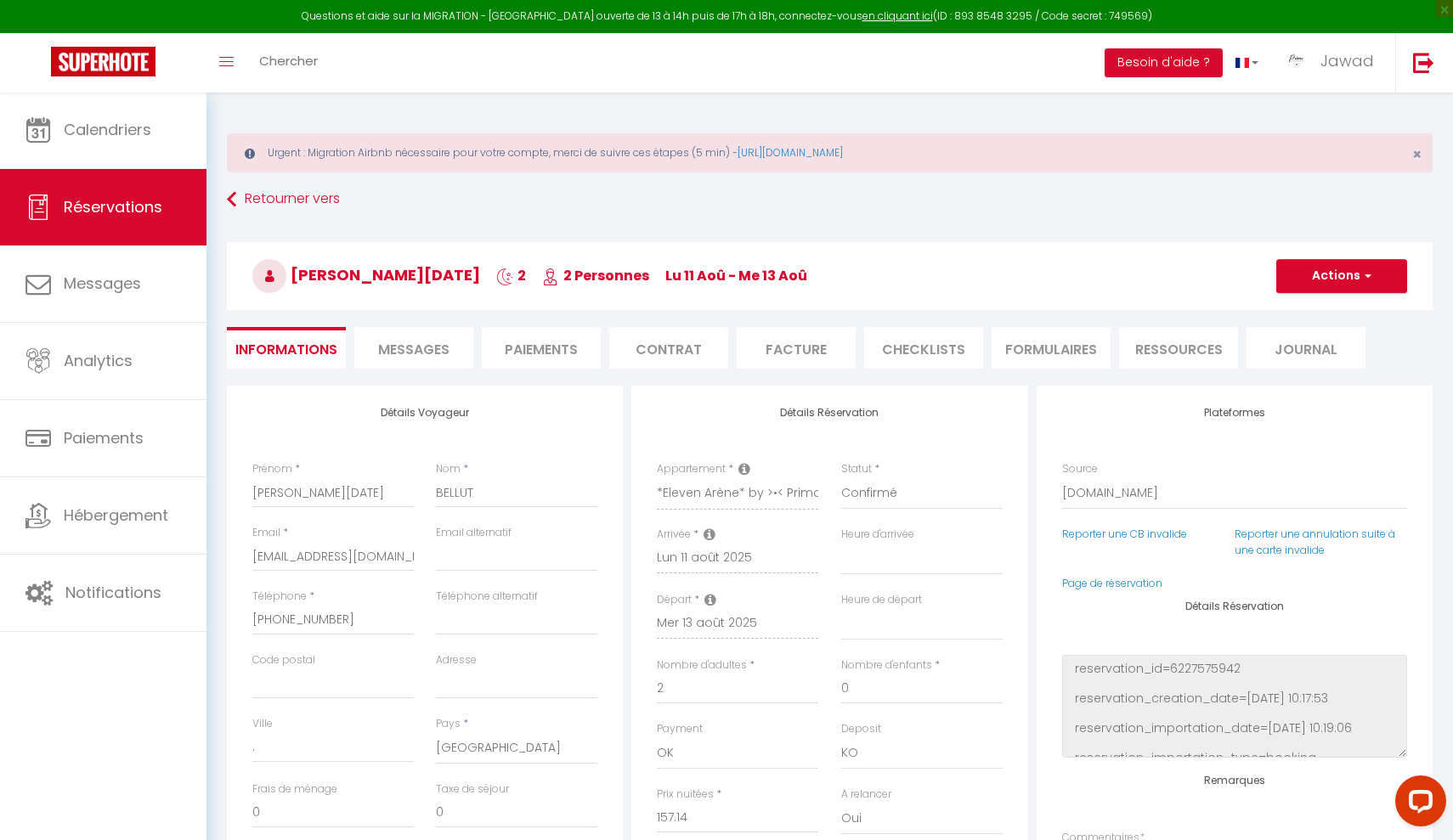
type input "5.96"
select select
checkbox input "false"
select select
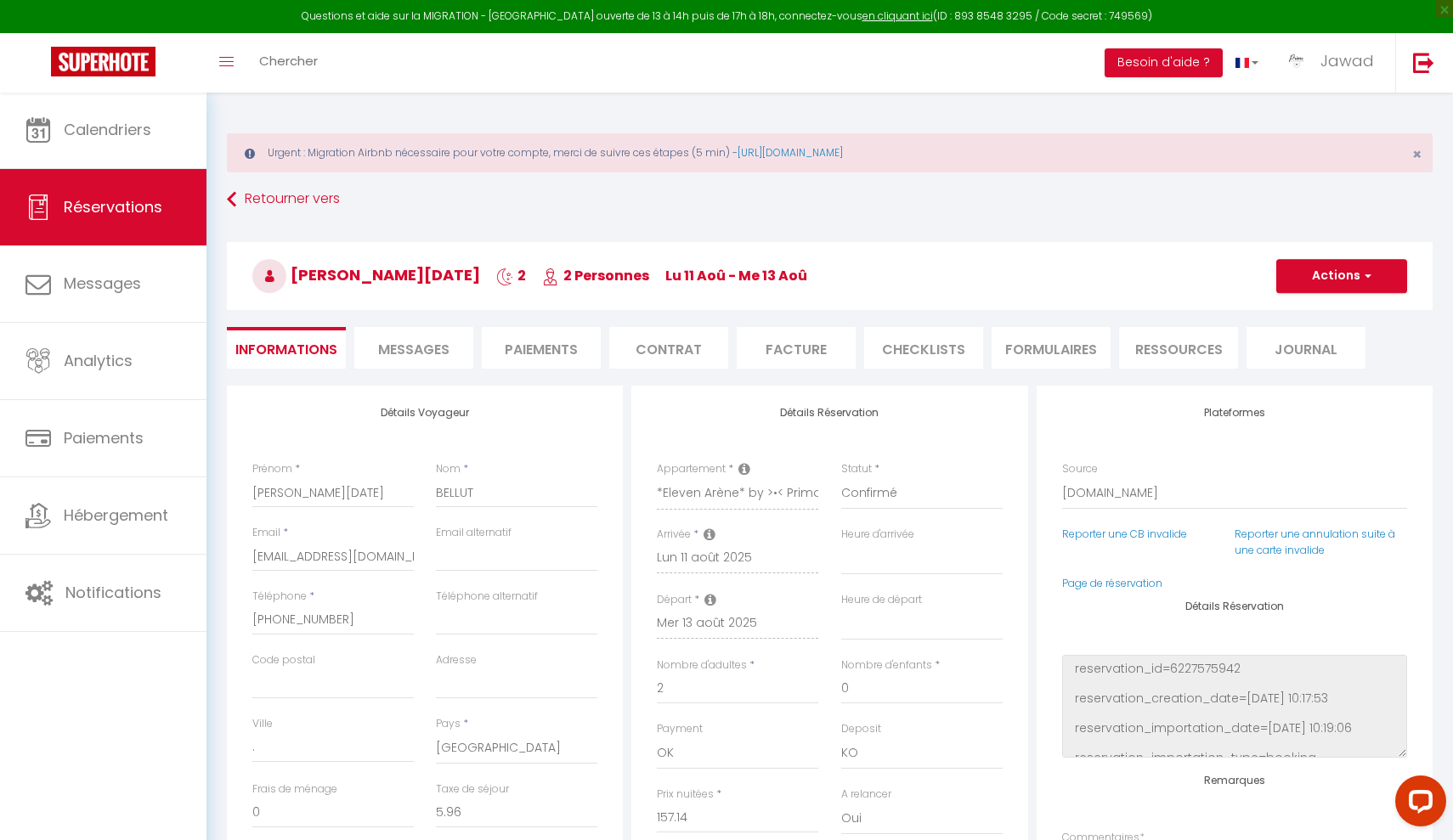
select select
click at [404, 342] on span "Messages" at bounding box center [414, 349] width 71 height 19
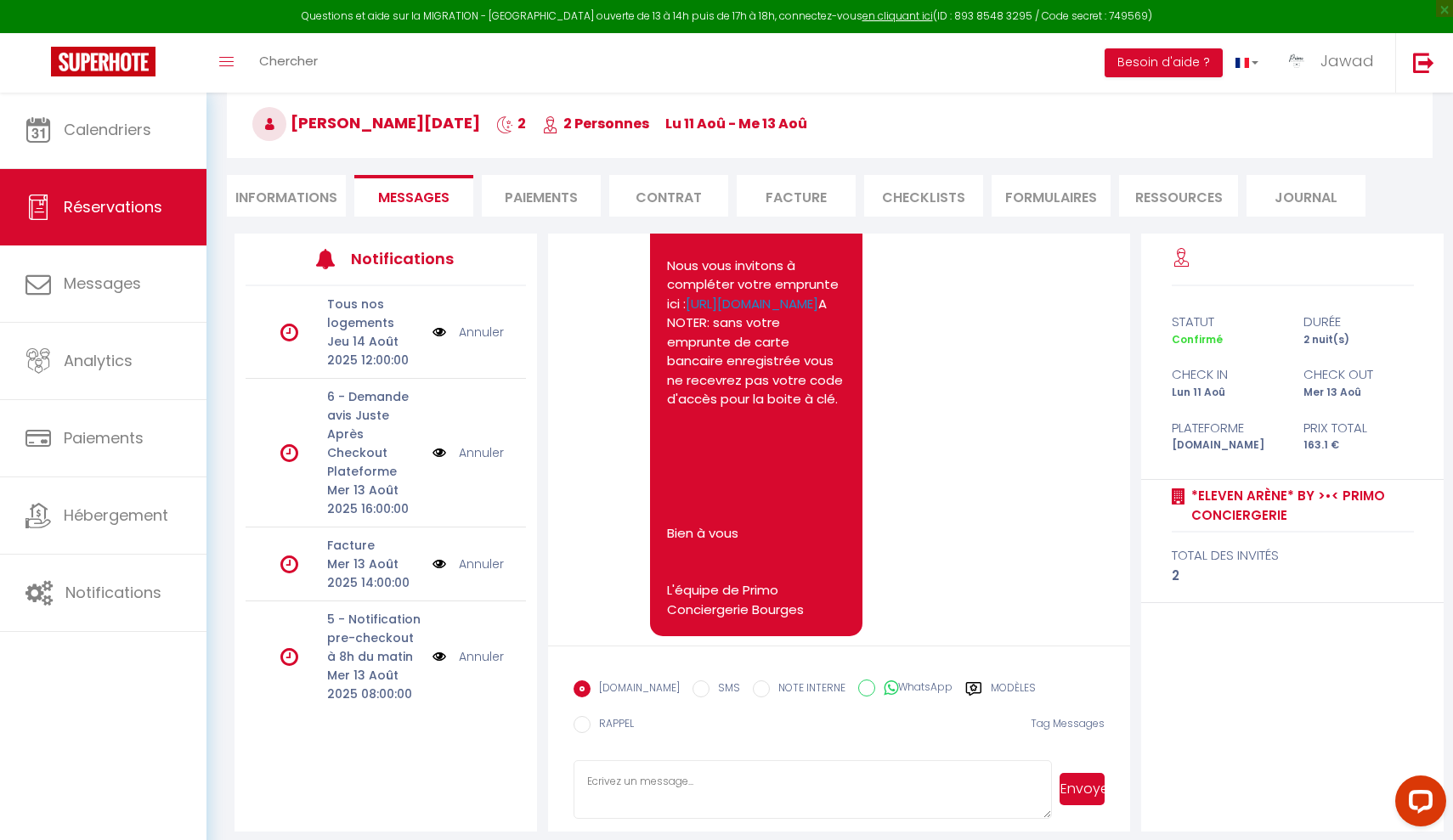
scroll to position [5452, 0]
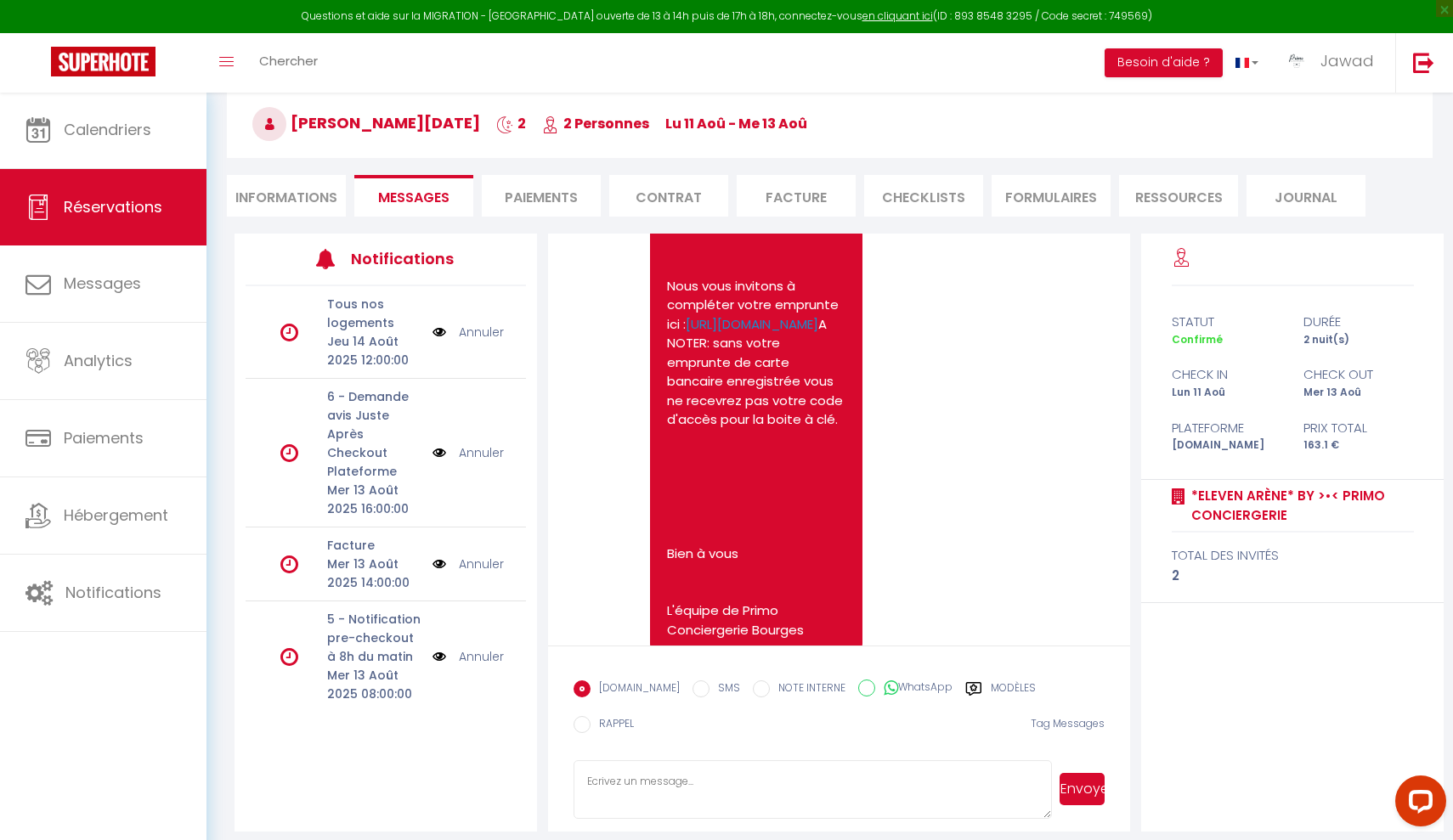
click at [276, 192] on li "Informations" at bounding box center [286, 195] width 119 height 41
select select
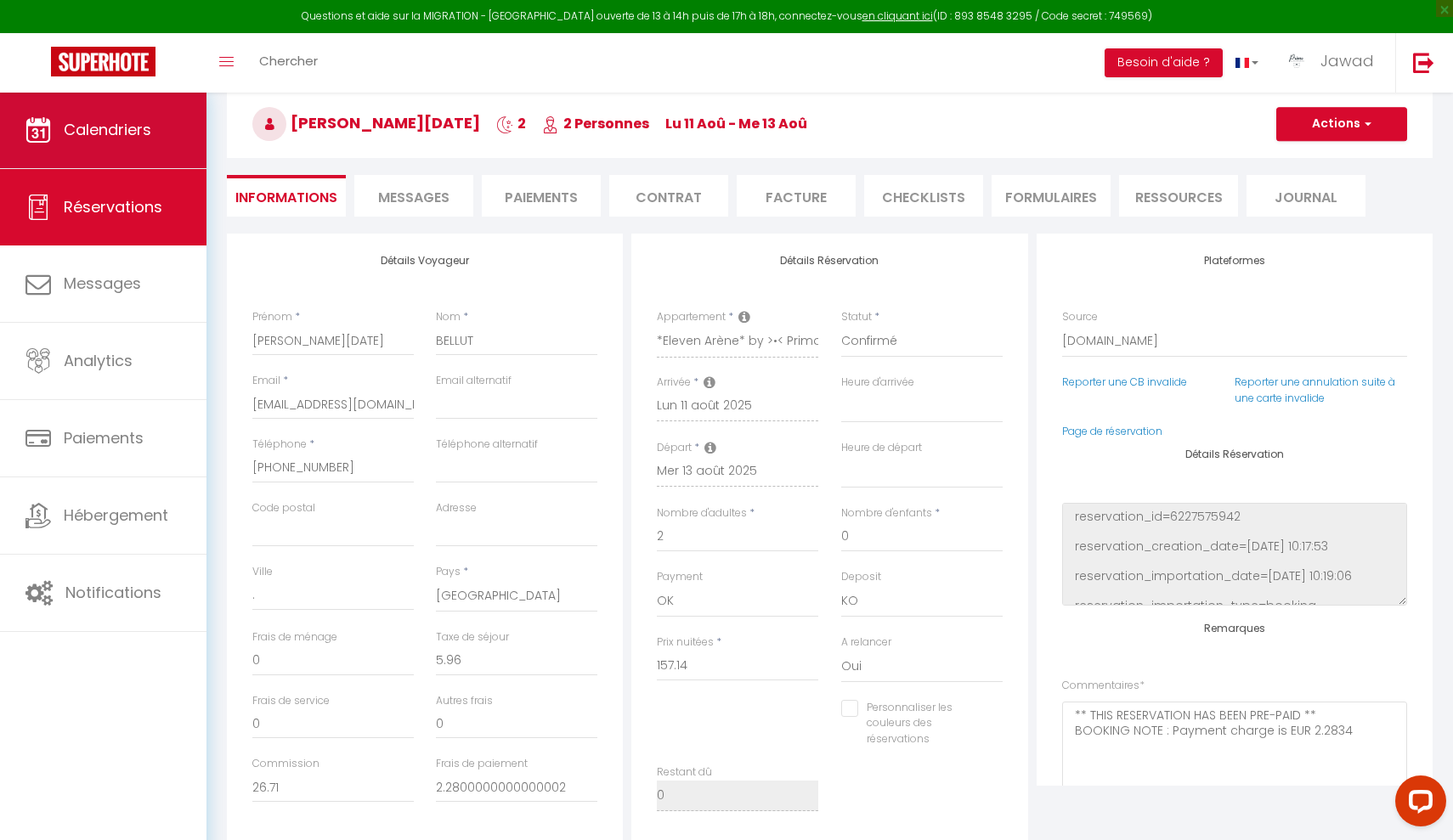
click at [144, 138] on span "Calendriers" at bounding box center [107, 130] width 87 height 21
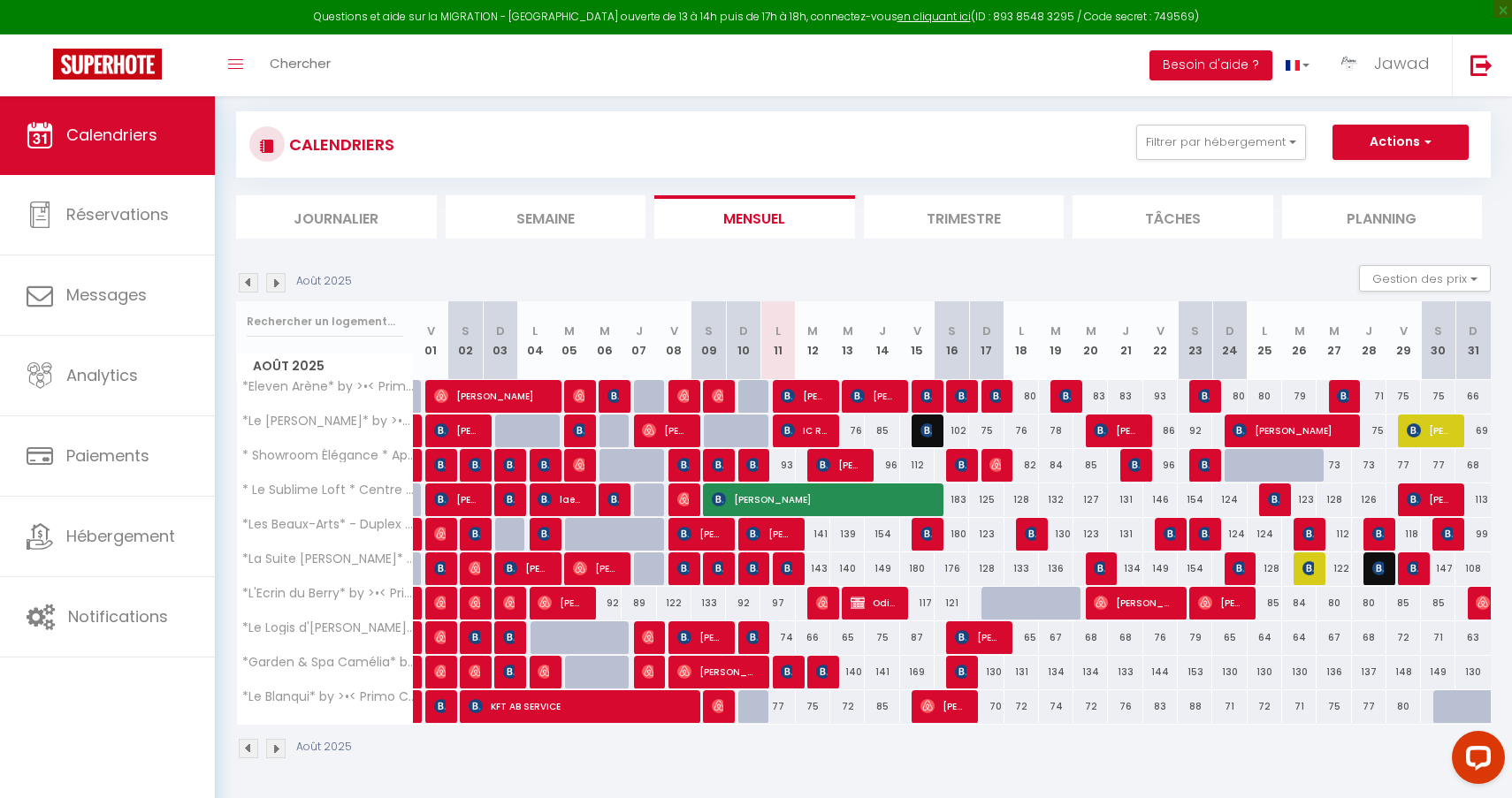
scroll to position [96, 0]
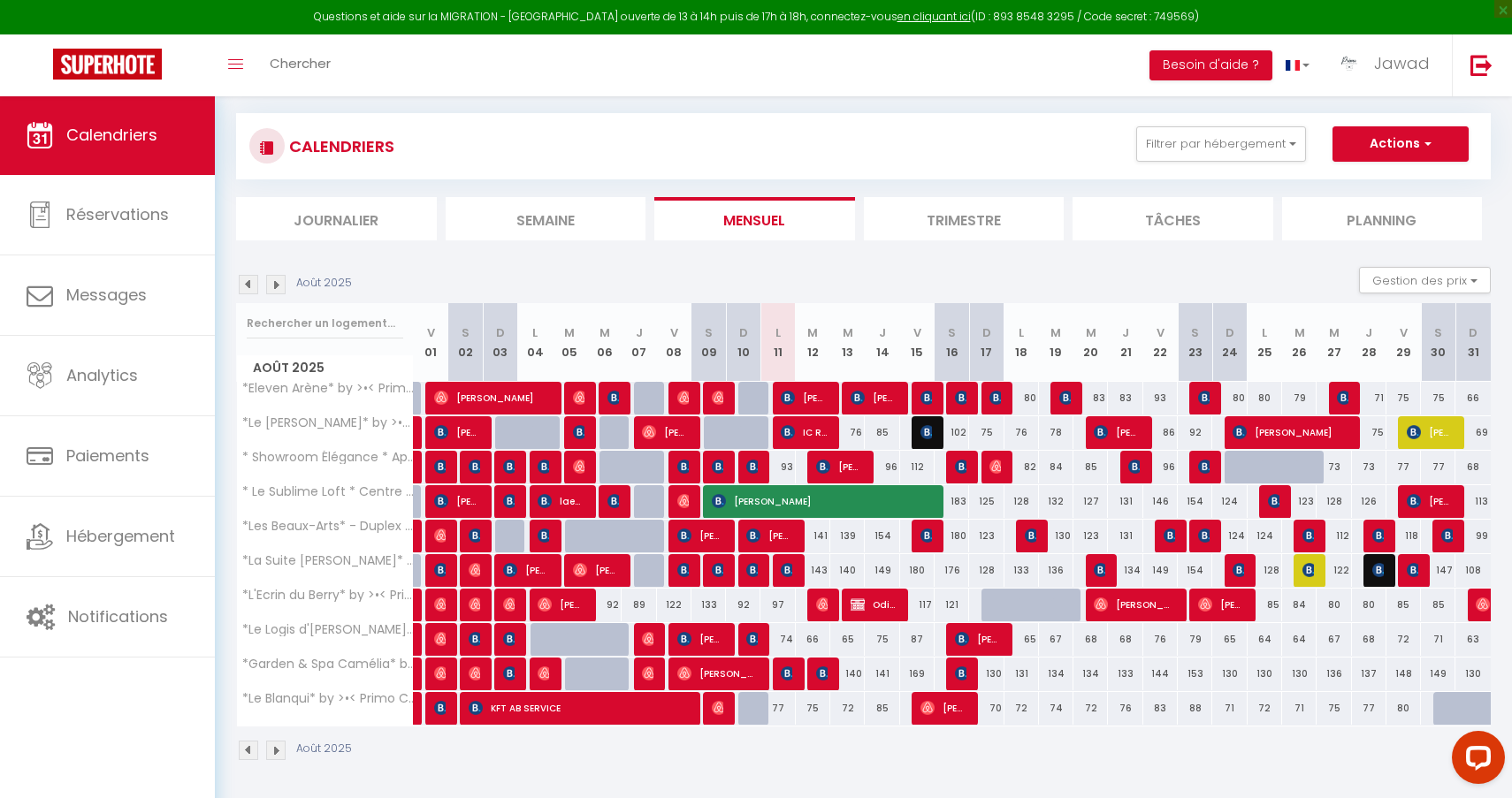
click at [813, 430] on span "IC RENOV" at bounding box center [803, 432] width 46 height 34
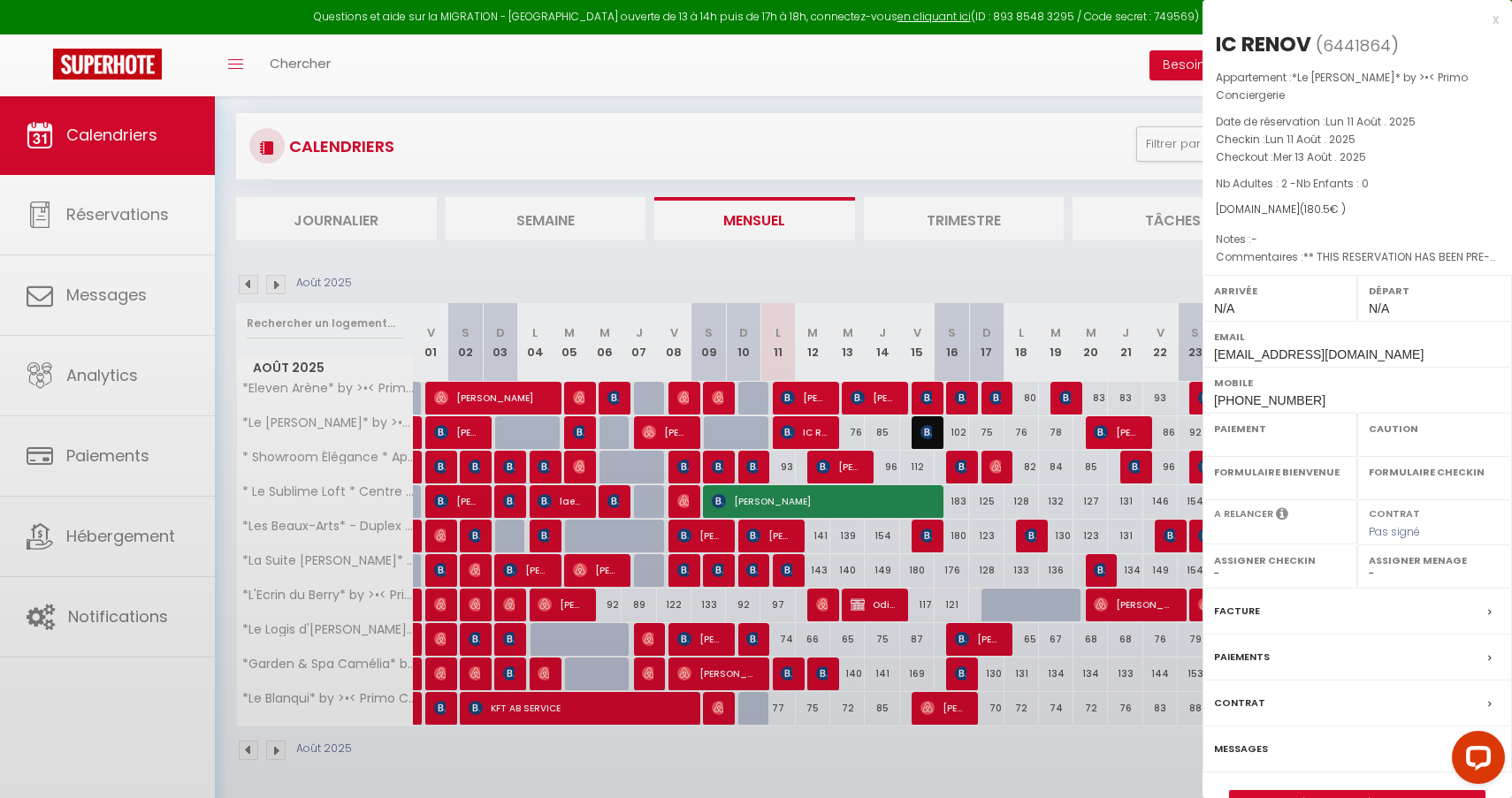
select select "OK"
select select "KO"
select select "0"
select select "1"
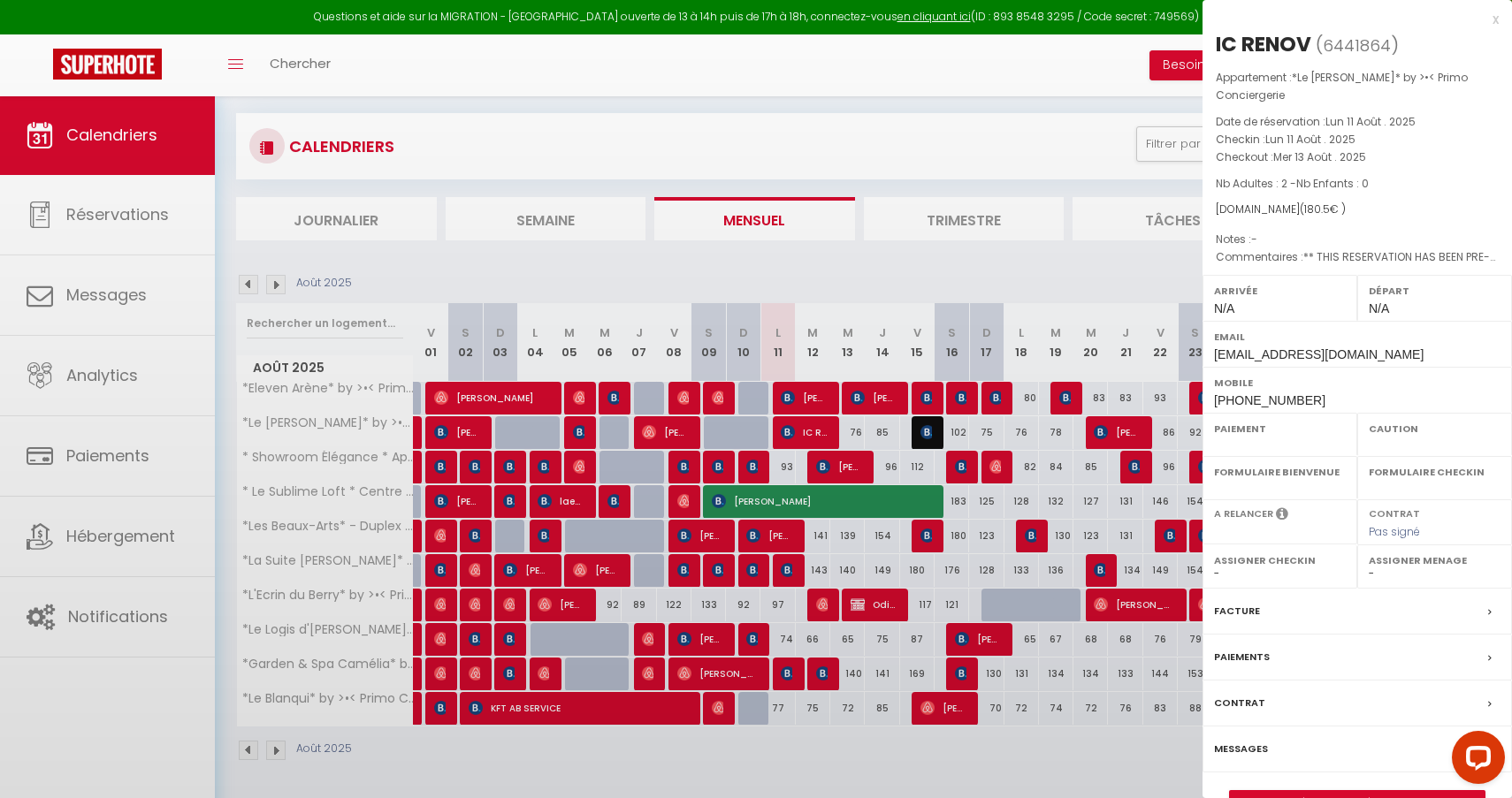
select select
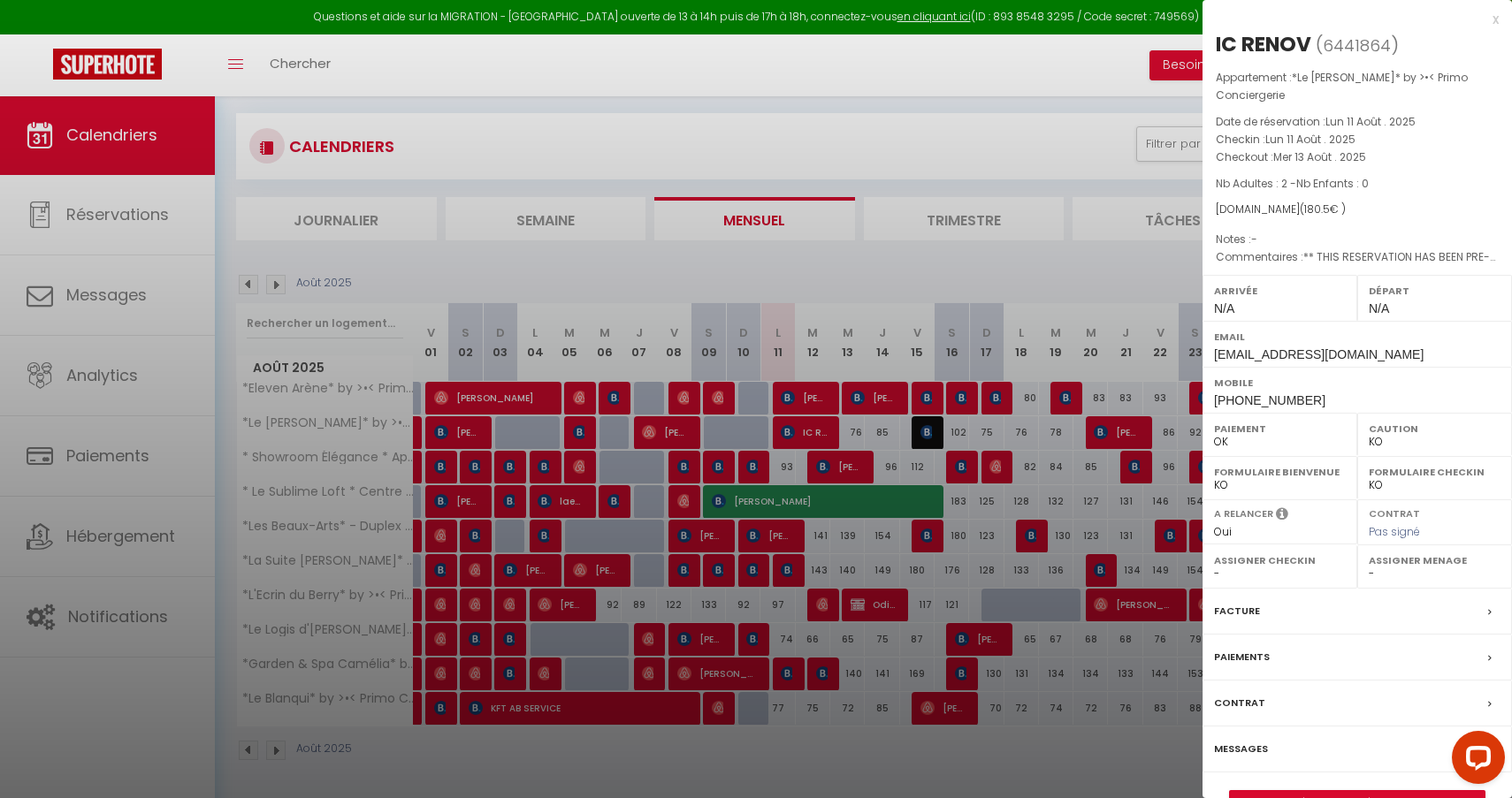
select select "44582"
click at [1051, 104] on div at bounding box center [756, 399] width 1512 height 798
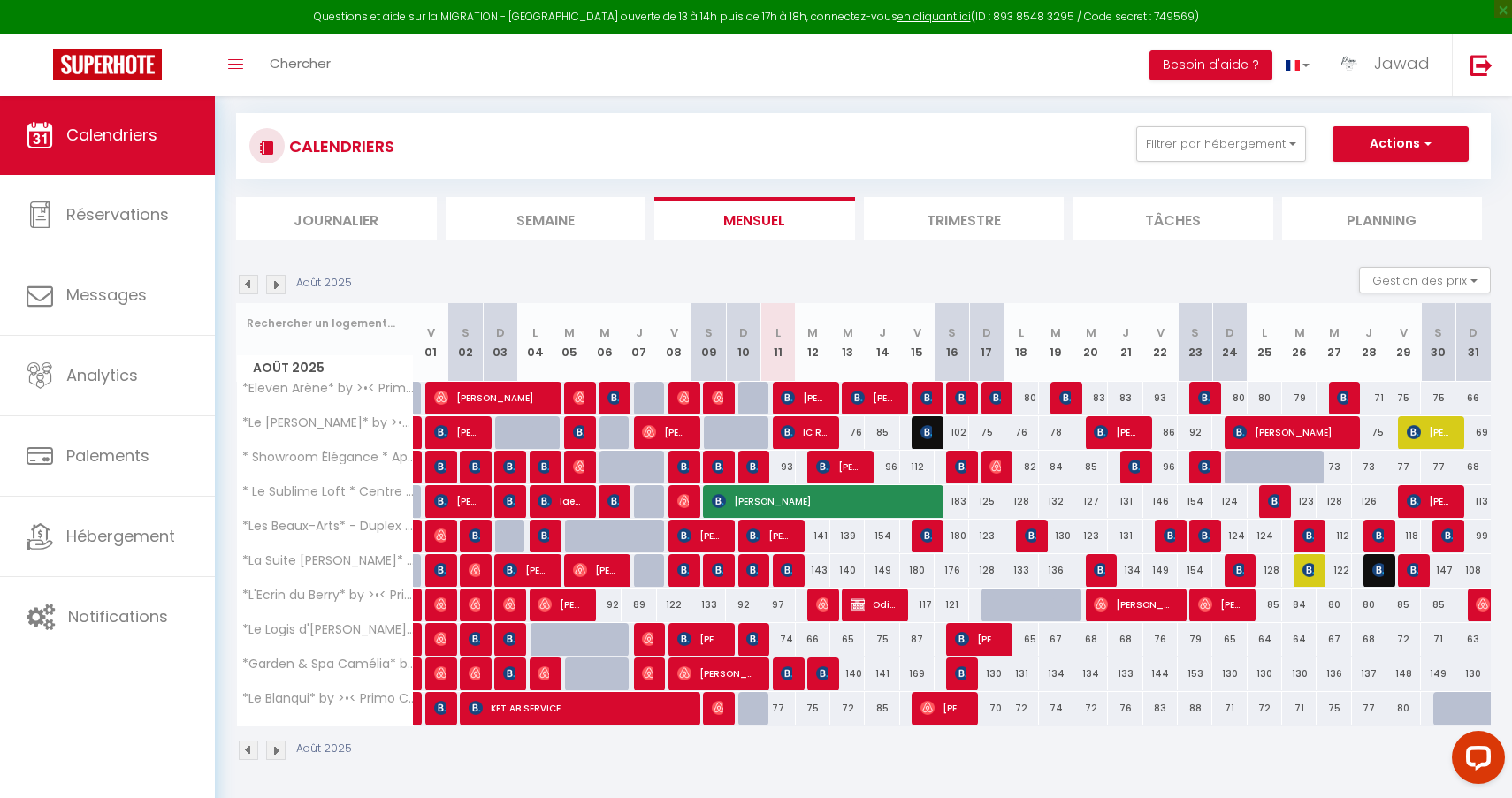
click at [798, 428] on span "IC RENOV" at bounding box center [803, 432] width 46 height 34
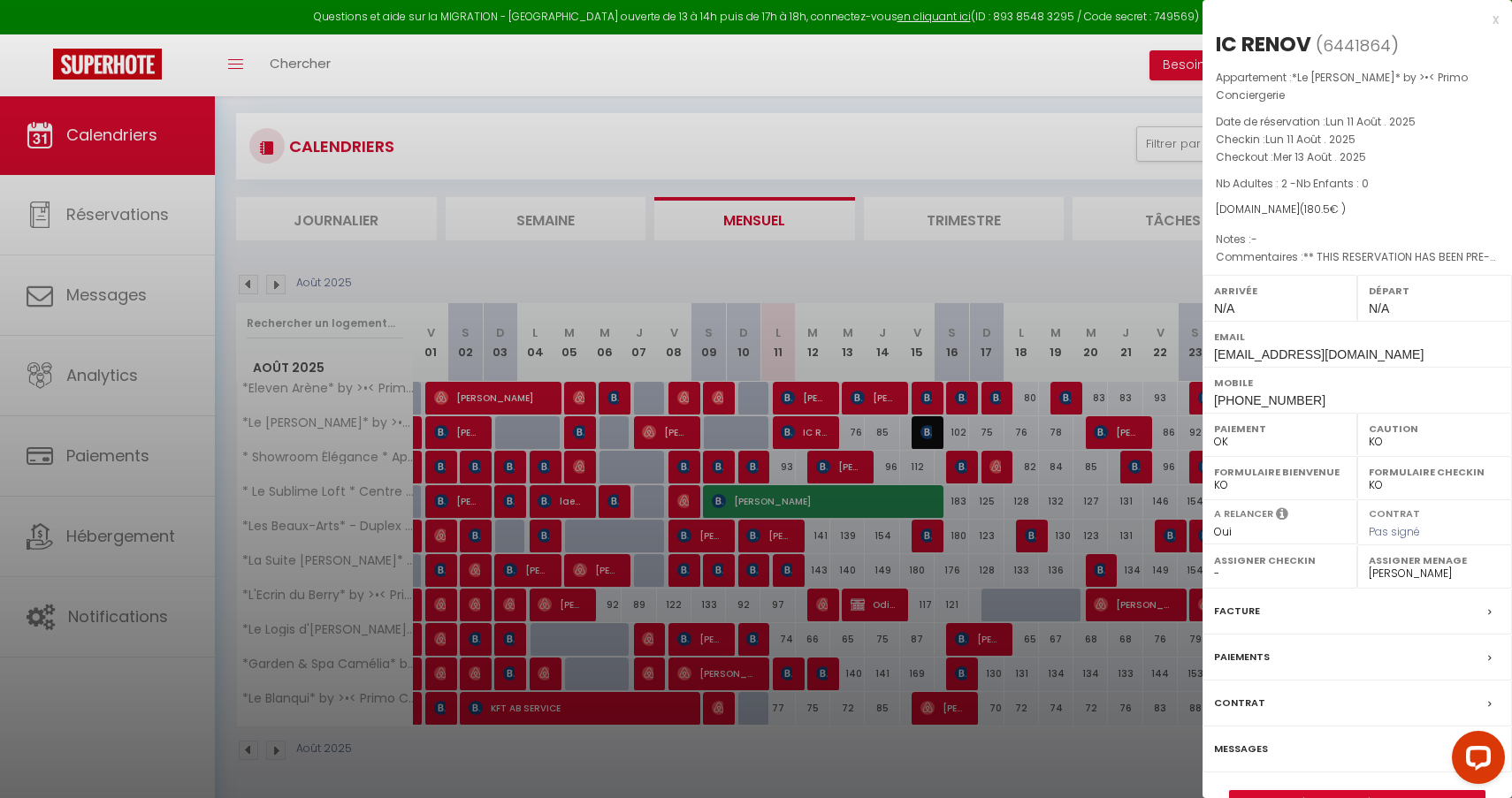
click at [1346, 791] on link "Détails de la réservation" at bounding box center [1357, 802] width 255 height 23
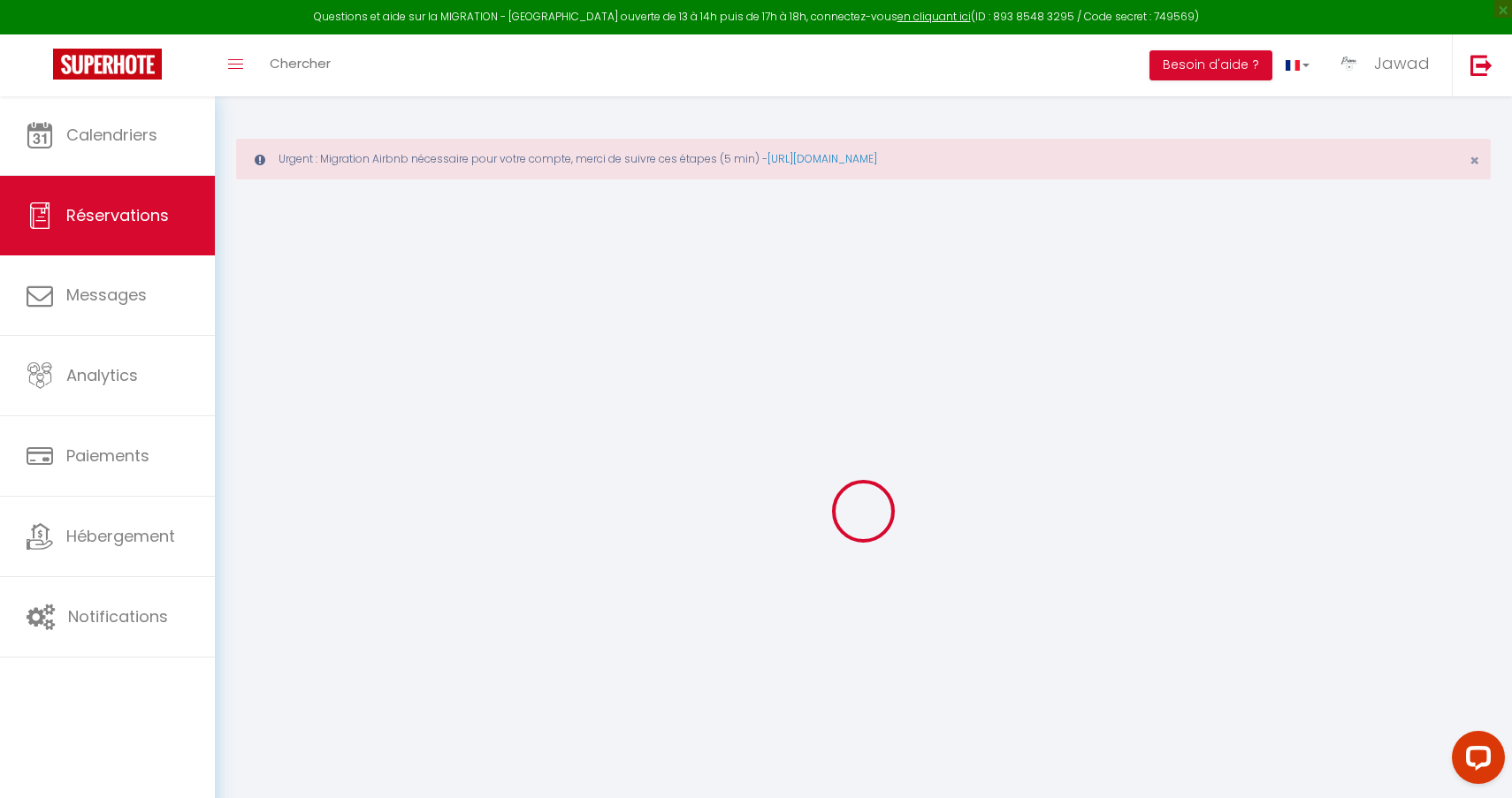
type input "IC"
type input "RENOV"
type input "[EMAIL_ADDRESS][DOMAIN_NAME]"
type input "[PHONE_NUMBER]"
type input "."
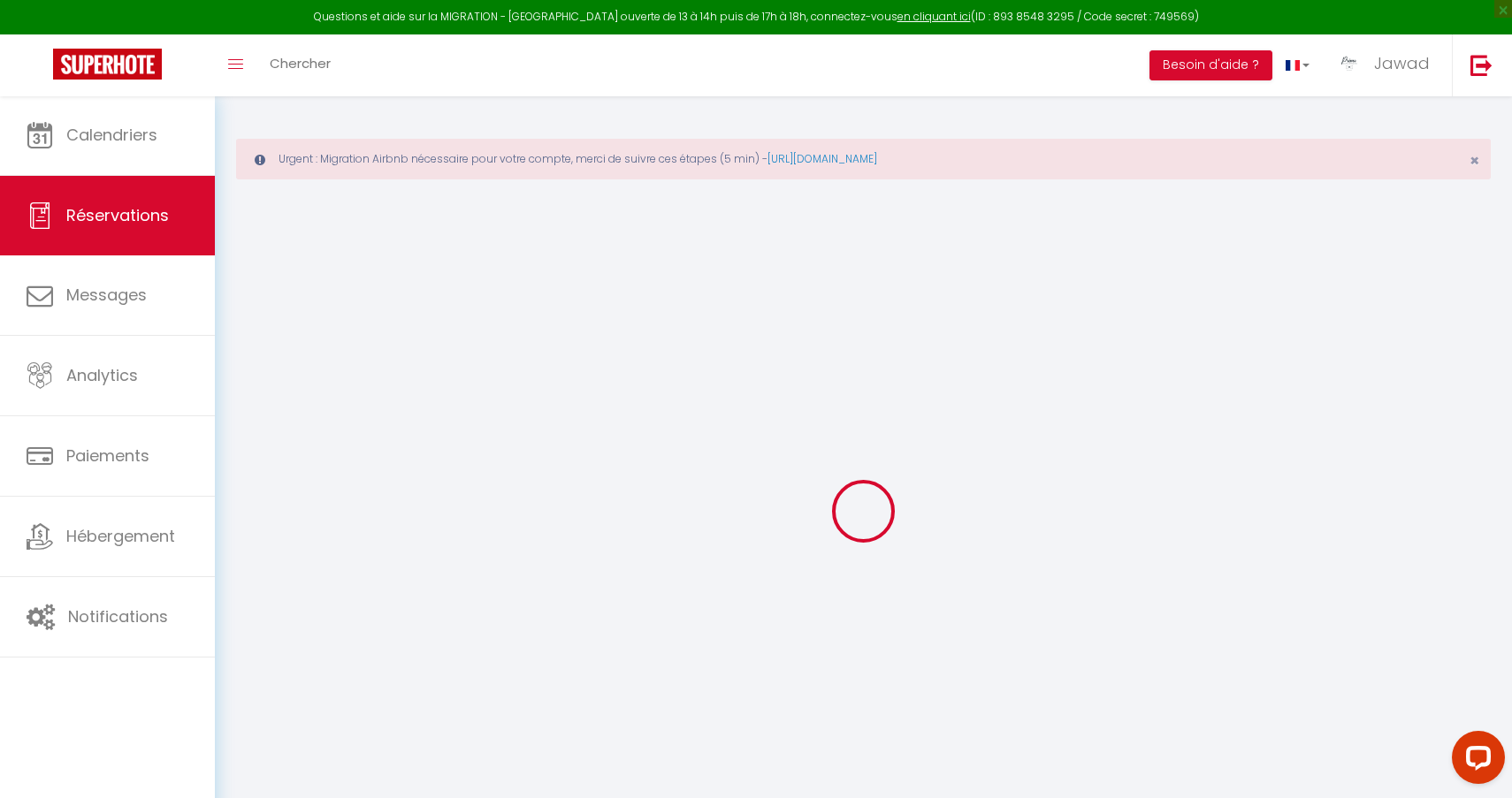
select select "FR"
type input "37.82"
type input "2.5300000000000002"
select select "57861"
select select "1"
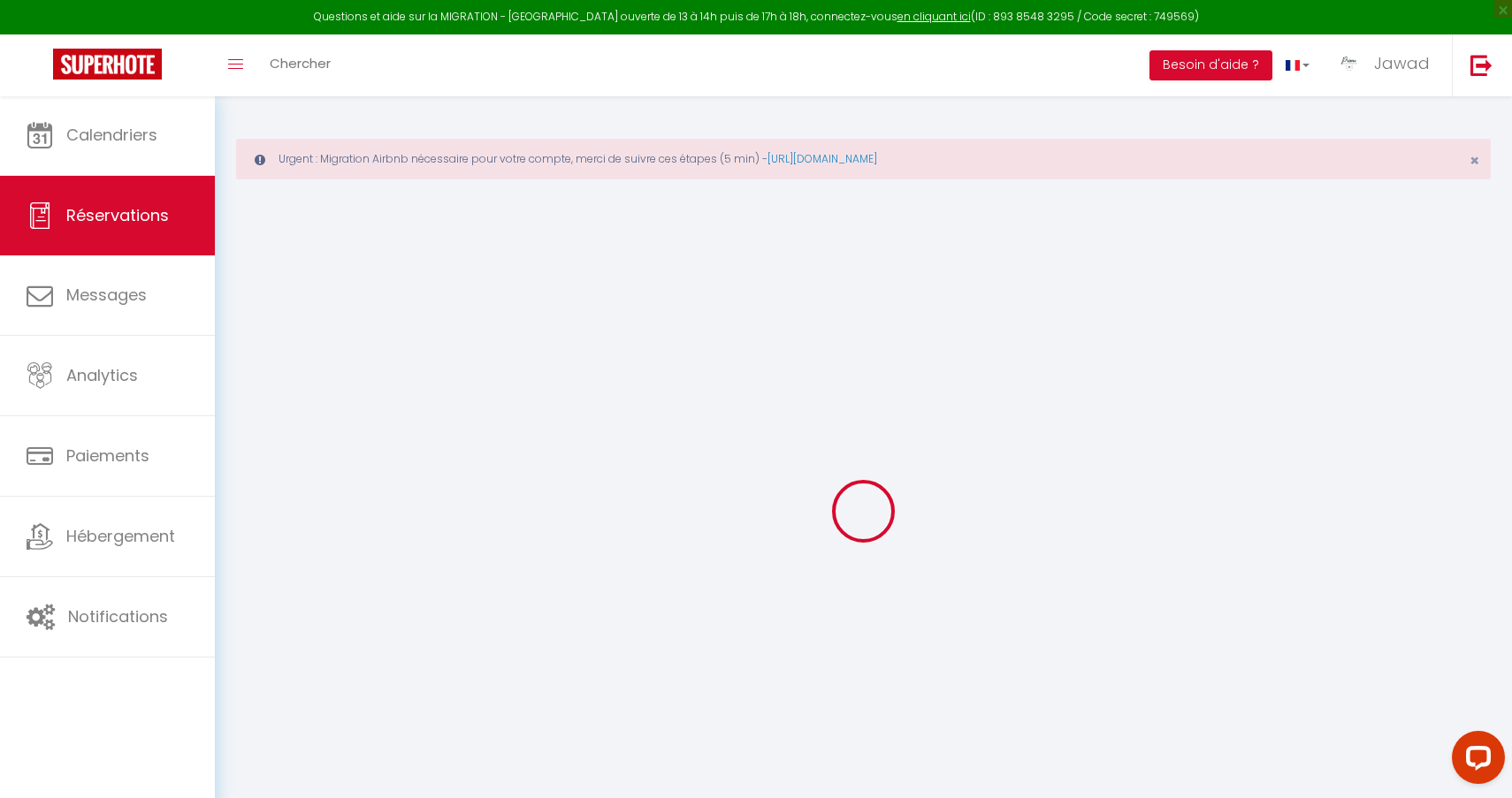
select select
type input "2"
select select "12"
select select
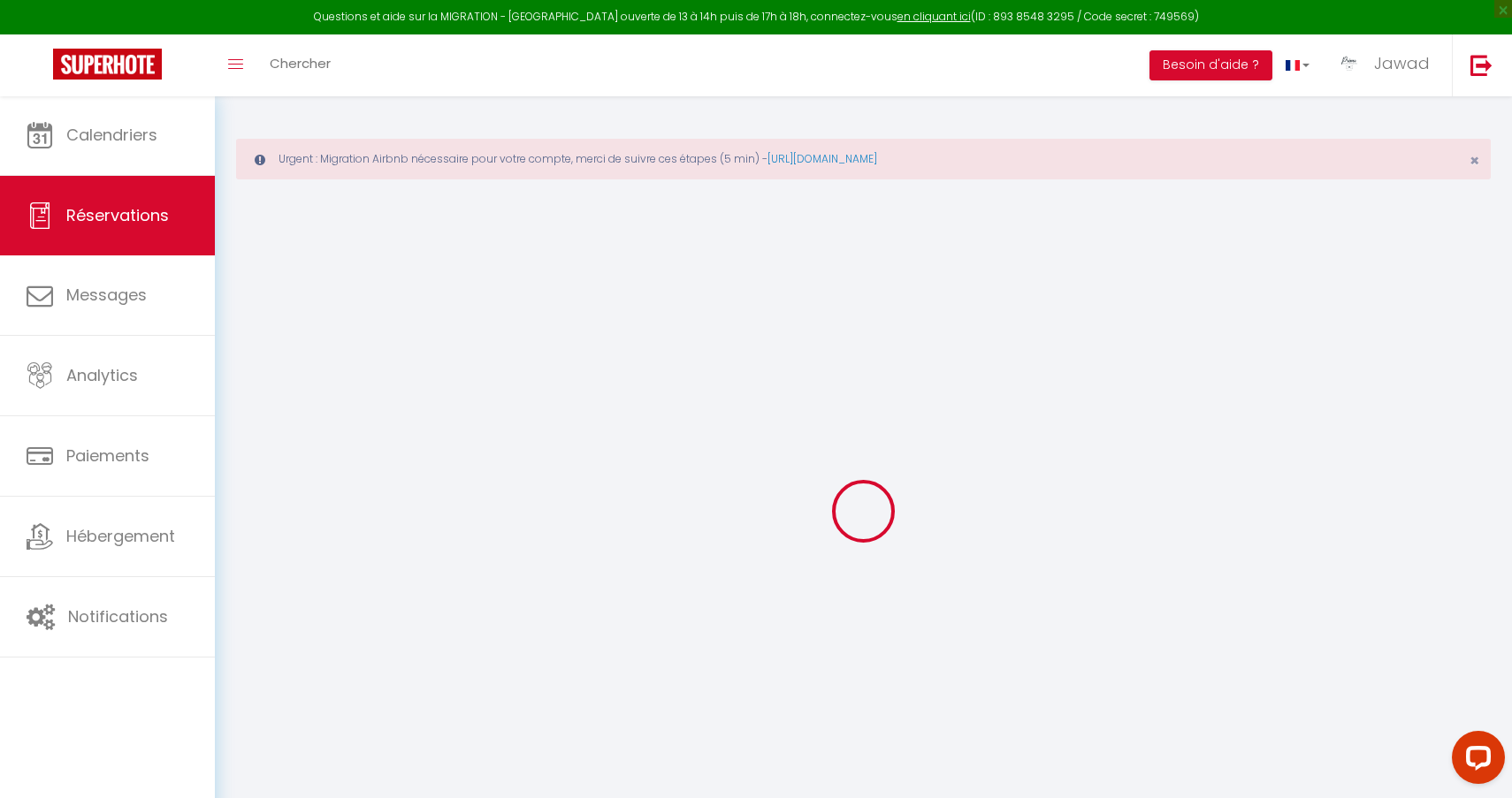
type input "171.9"
checkbox input "false"
type input "0"
select select "2"
type input "0"
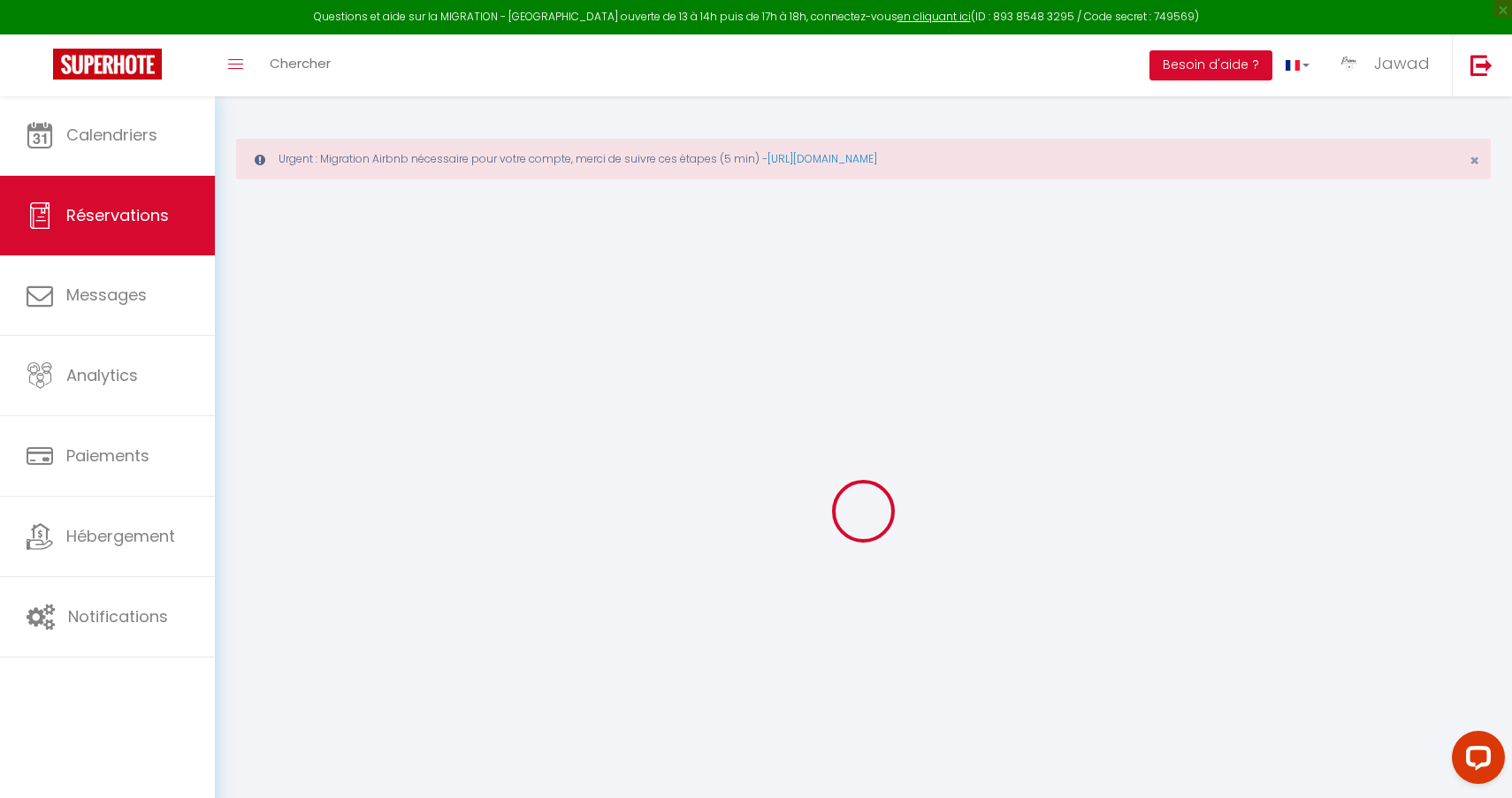
type input "0"
select select
select select "14"
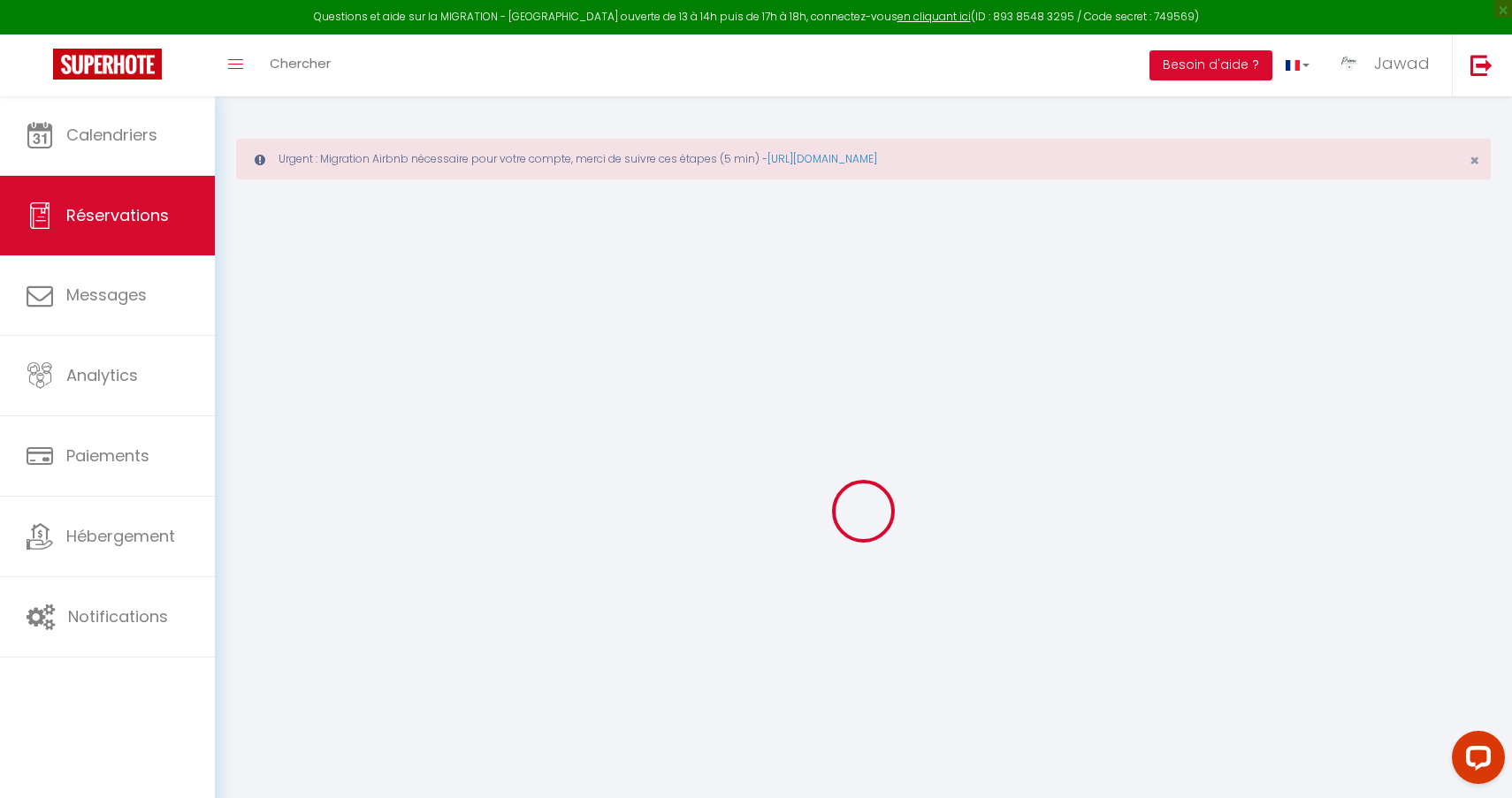
checkbox input "false"
select select
checkbox input "false"
select select
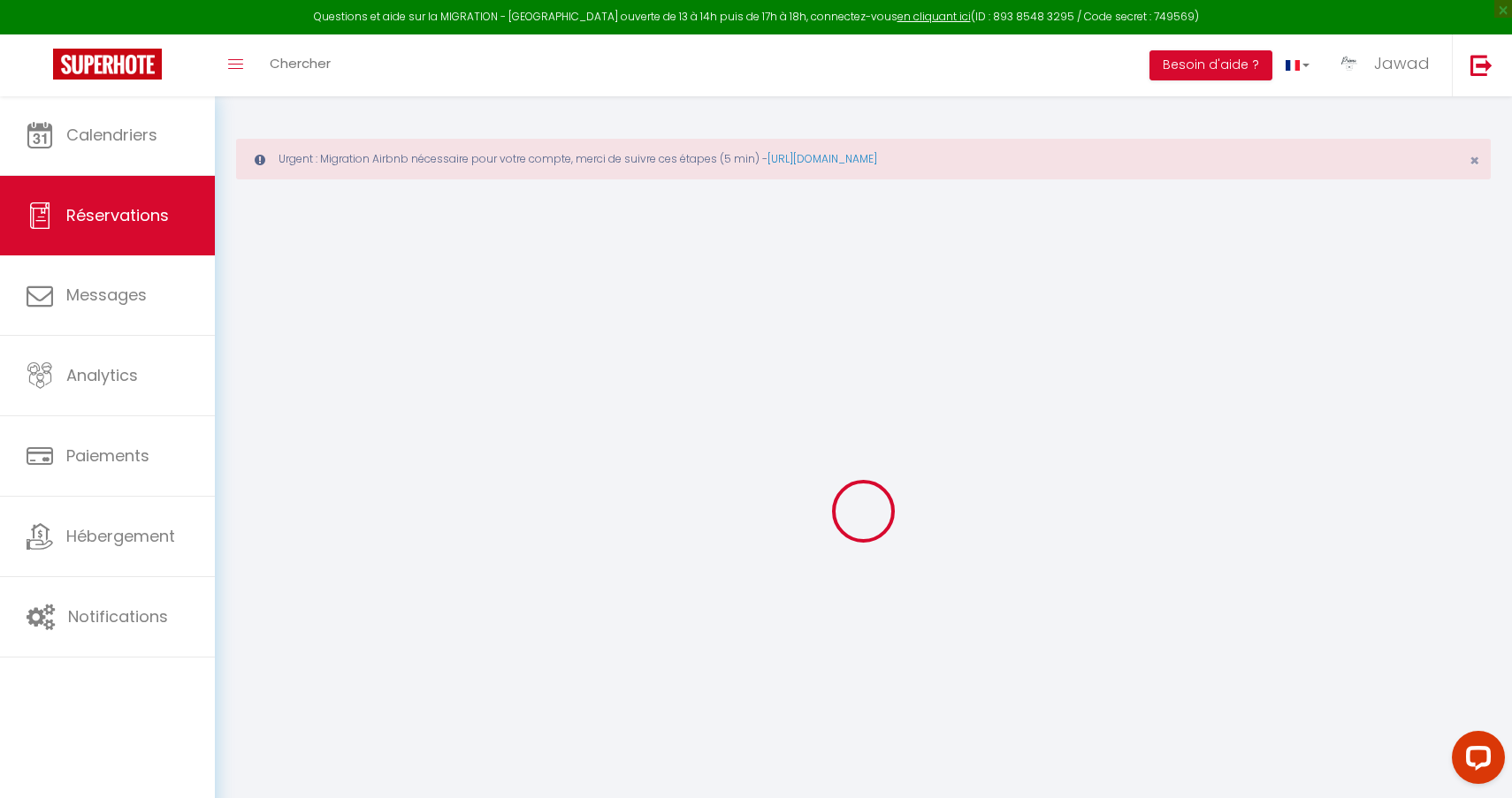
select select
checkbox input "false"
select select
checkbox input "false"
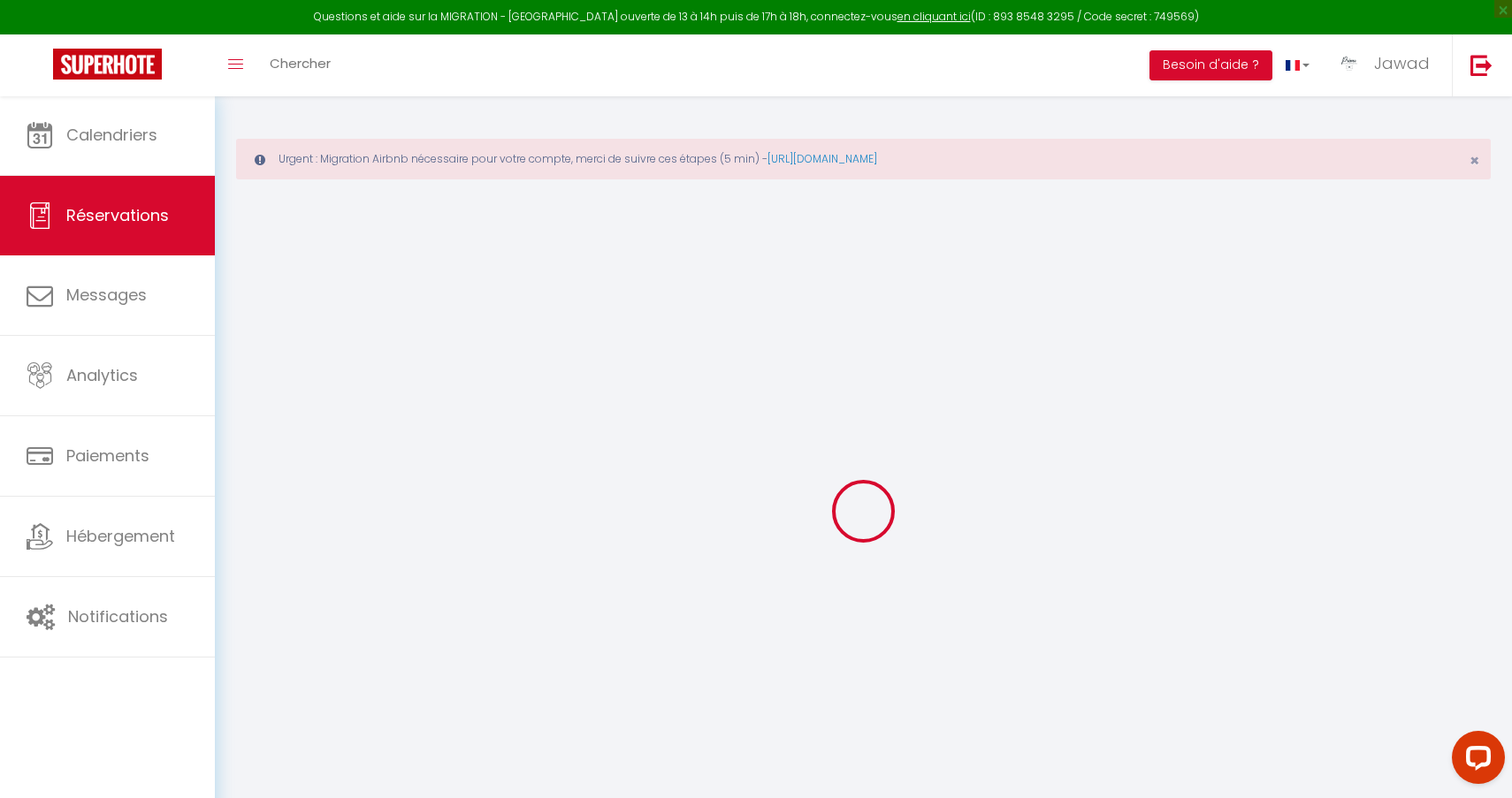
type textarea "** THIS RESERVATION HAS BEEN PRE-PAID ** BOOKING NOTE : Payment charge is EUR 2…"
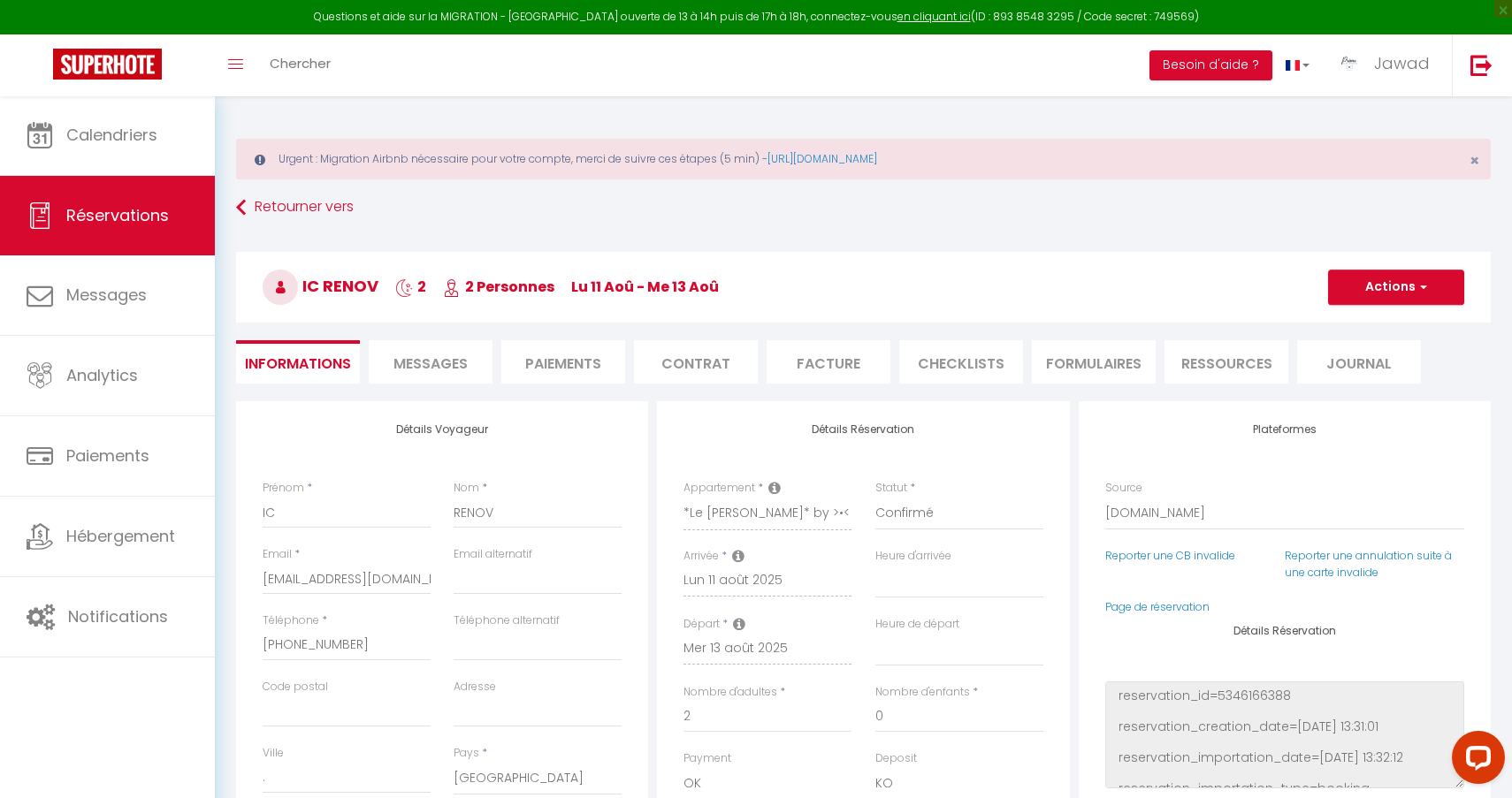
type input "8.6"
select select
checkbox input "false"
select select
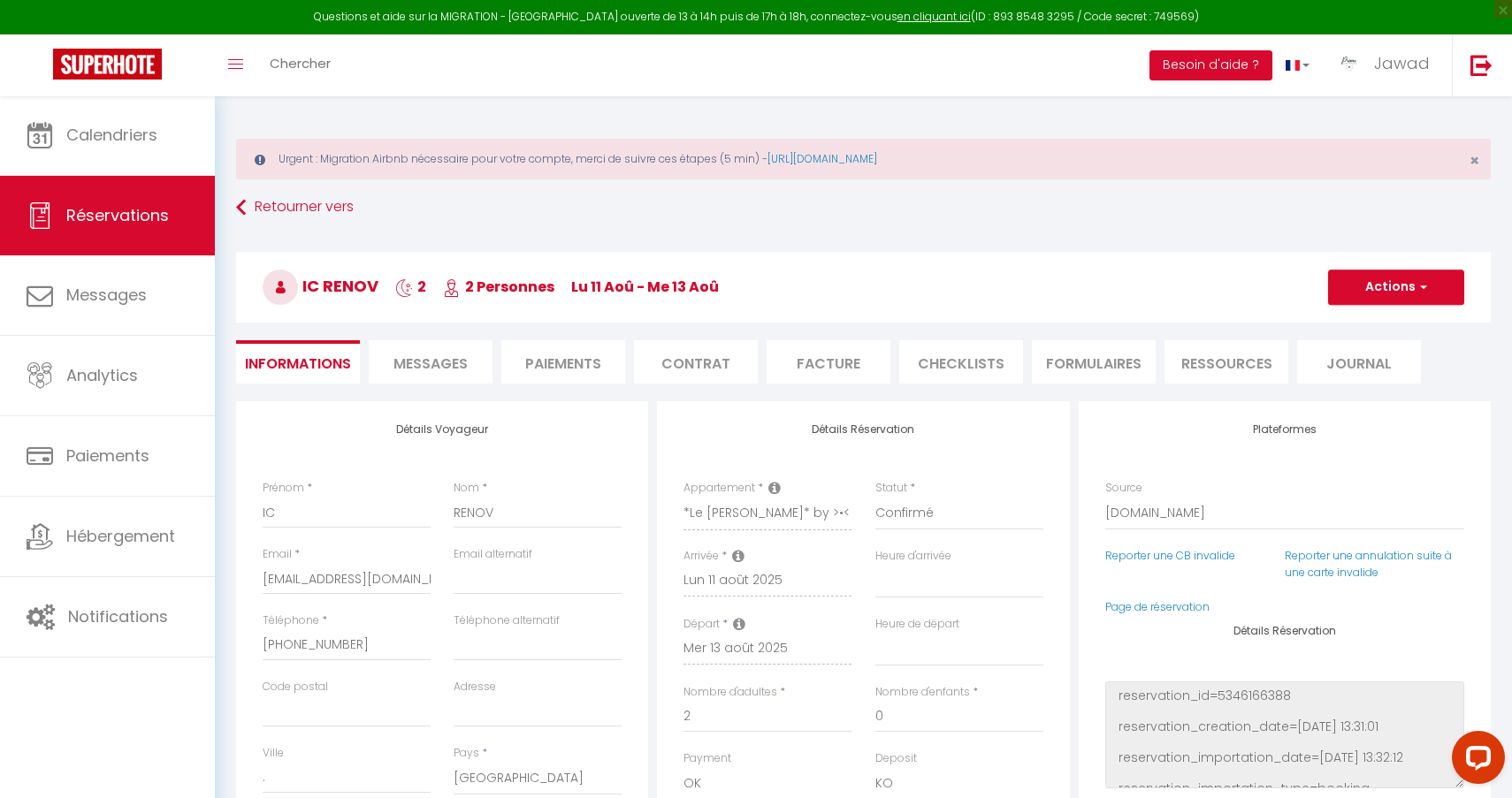
select select
click at [450, 374] on li "Messages" at bounding box center [431, 362] width 124 height 43
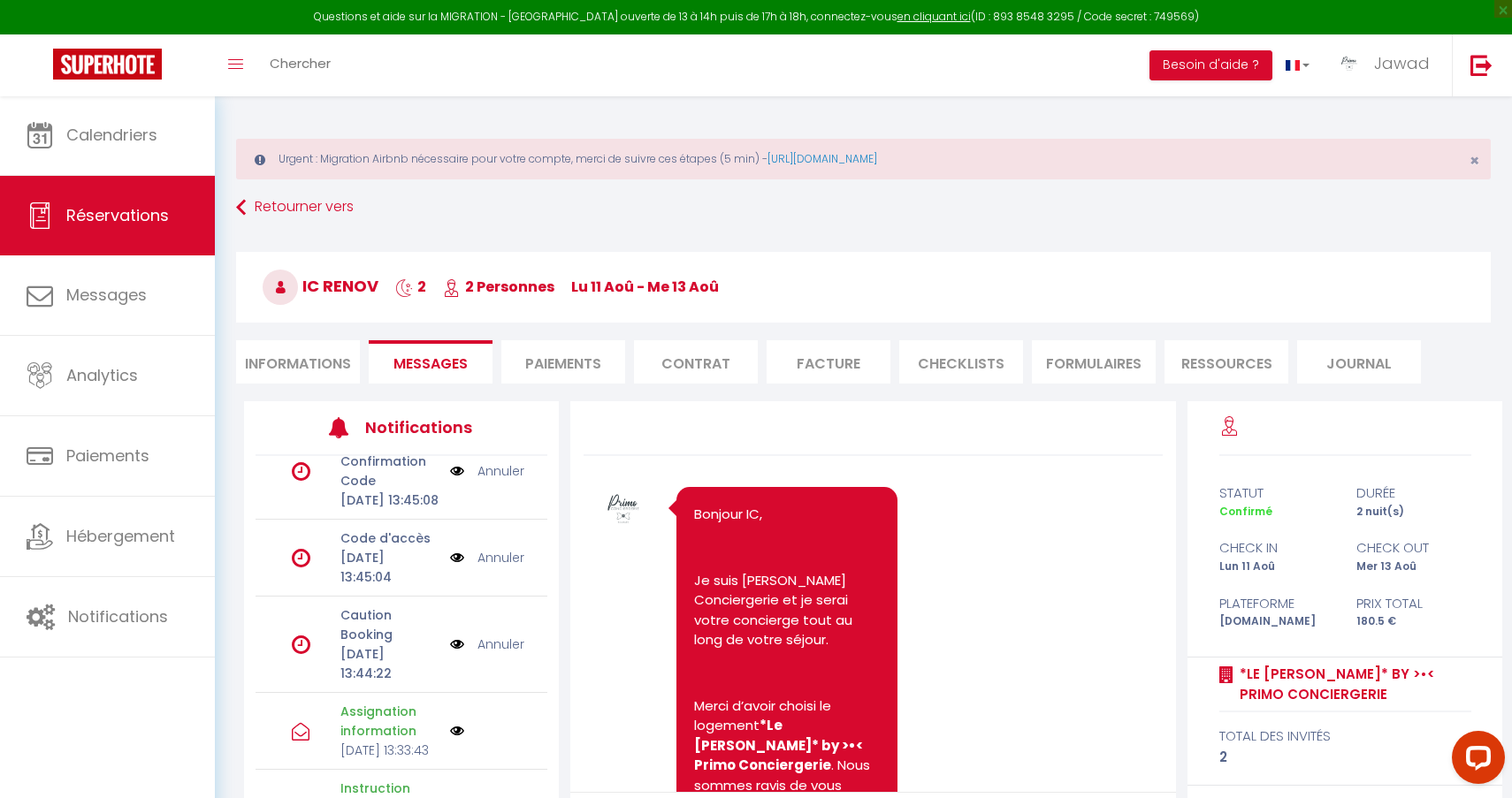
scroll to position [534, 0]
click at [503, 634] on link "Annuler" at bounding box center [501, 643] width 47 height 19
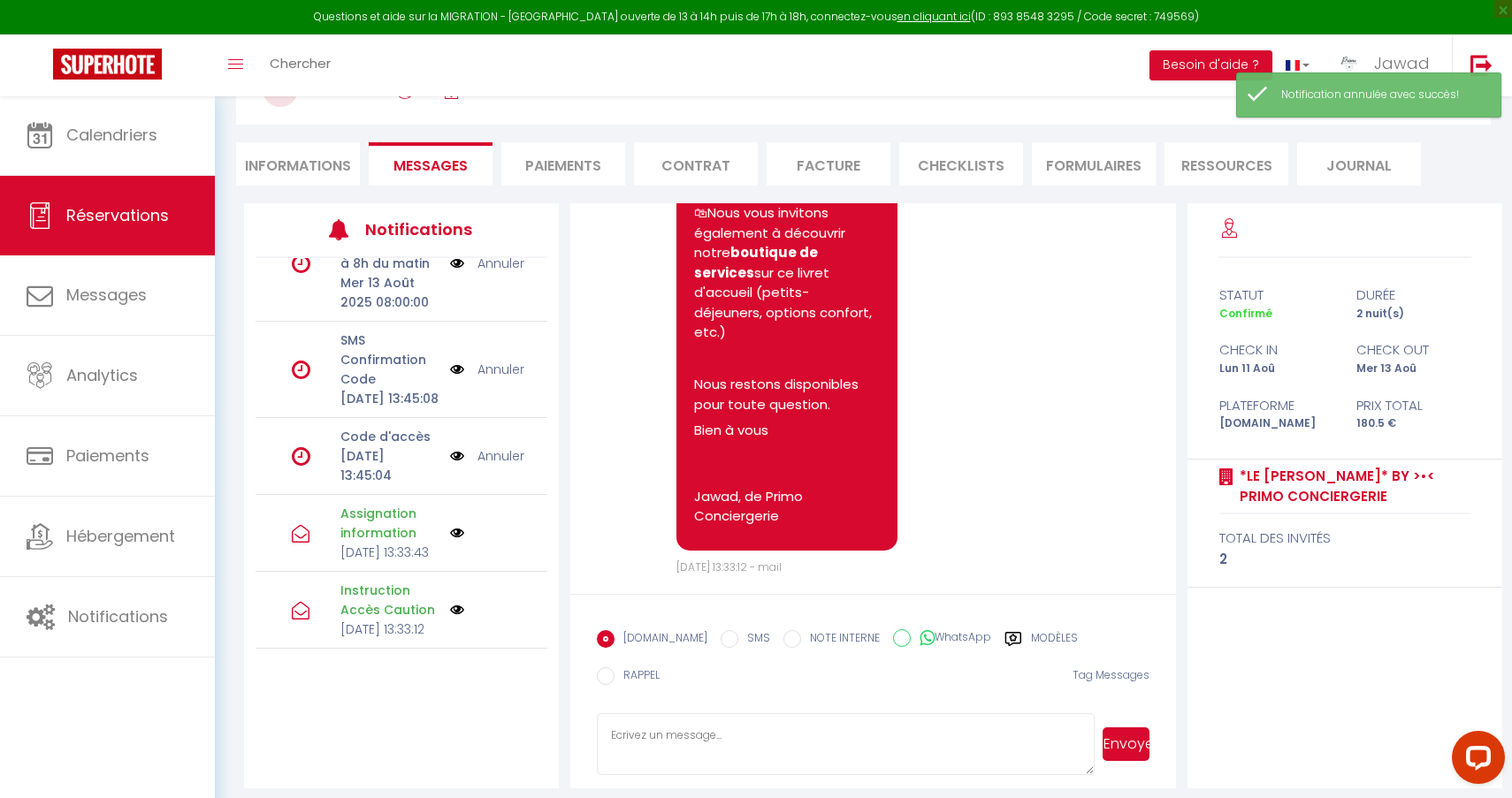
scroll to position [197, 0]
click at [1031, 641] on label "Modèles" at bounding box center [1054, 642] width 47 height 22
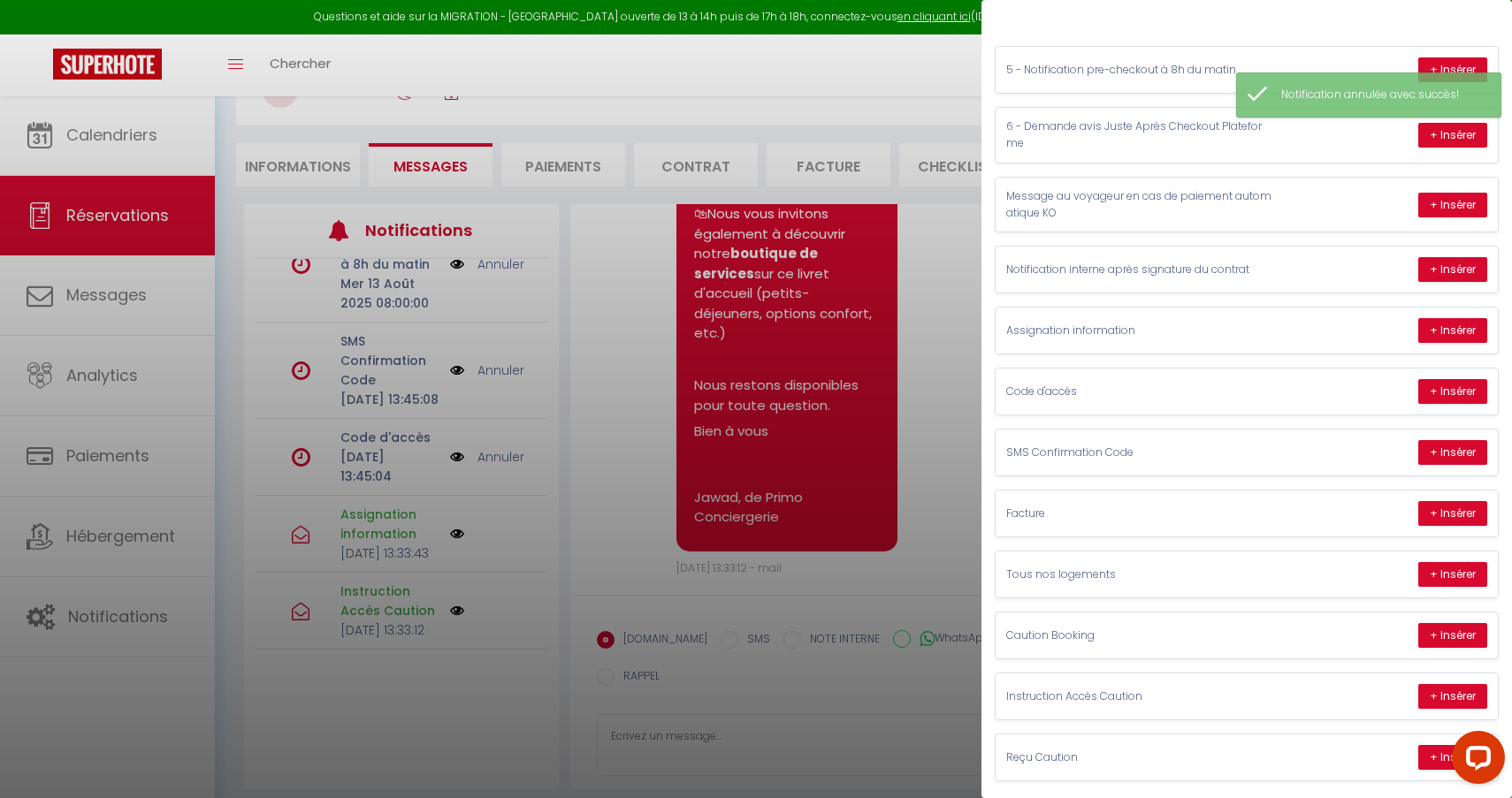
scroll to position [137, 0]
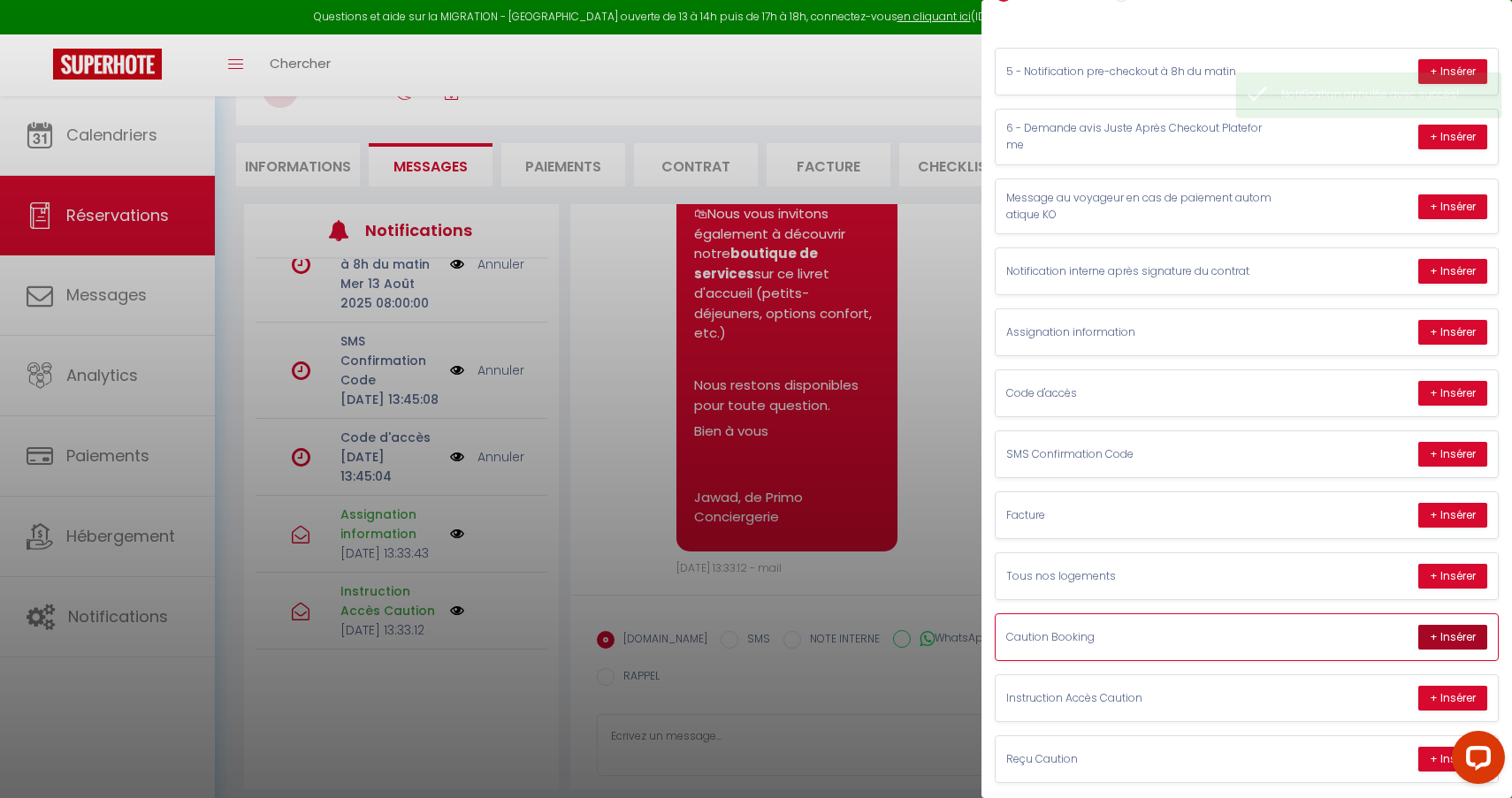
click at [1449, 632] on button "+ Insérer" at bounding box center [1452, 637] width 69 height 25
type textarea "Bonjour IC. Vous avez réservé Le logement *Le Félix Pyat* by >•< Primo Concierg…"
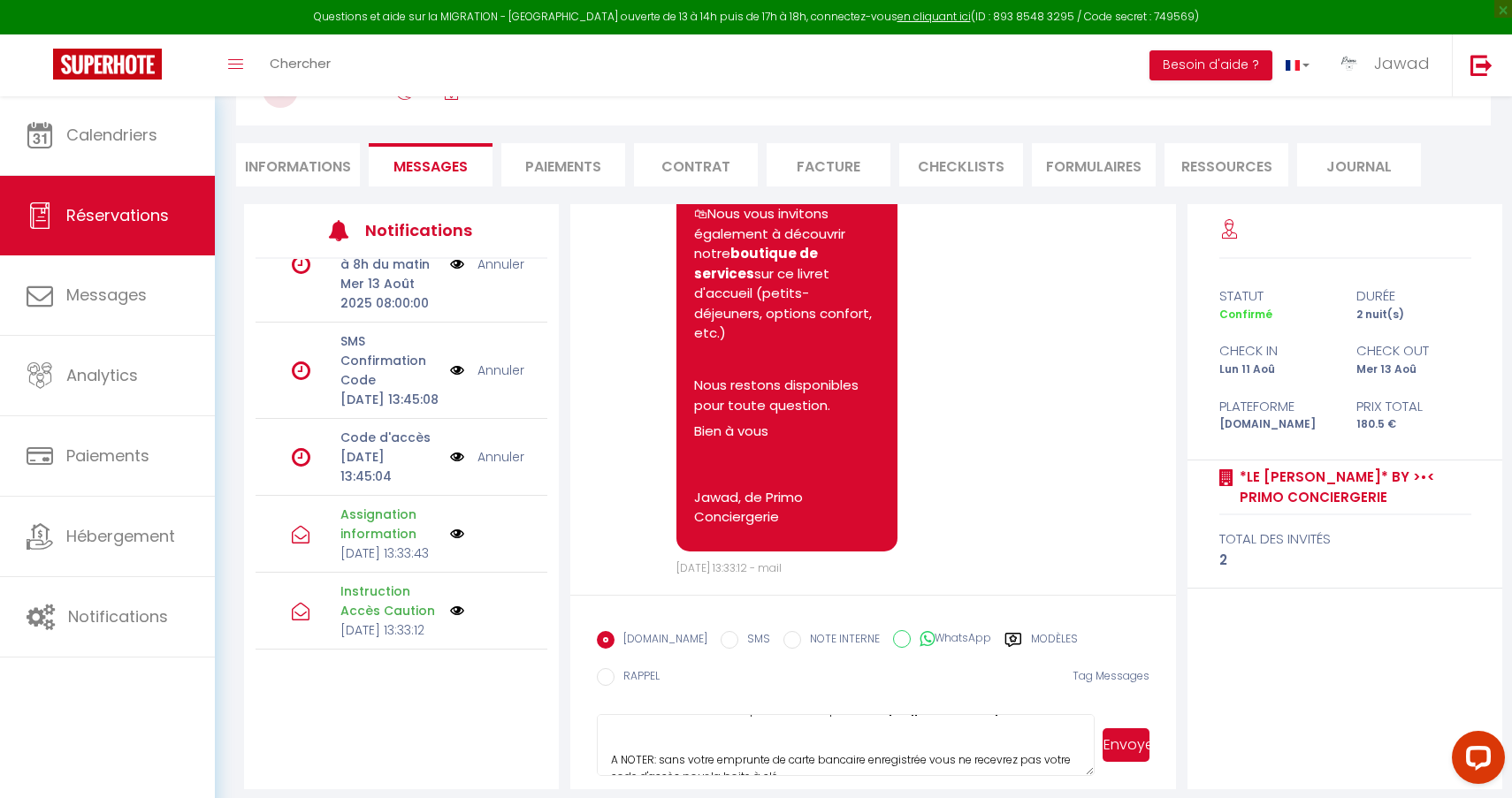
scroll to position [406, 0]
click at [1110, 728] on button "Envoyer" at bounding box center [1125, 745] width 47 height 34
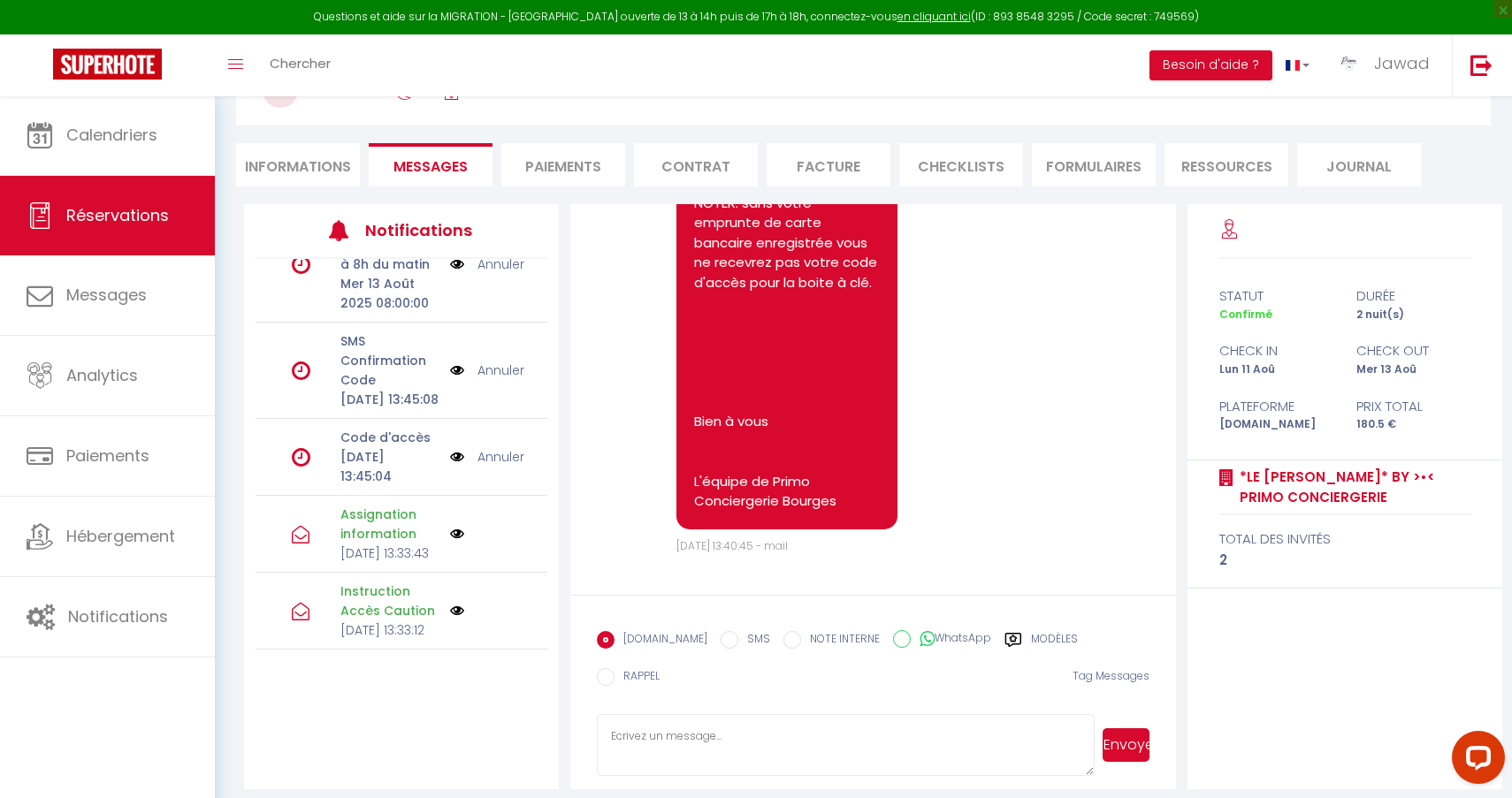
scroll to position [2731, 0]
click at [323, 163] on li "Informations" at bounding box center [298, 164] width 124 height 43
select select
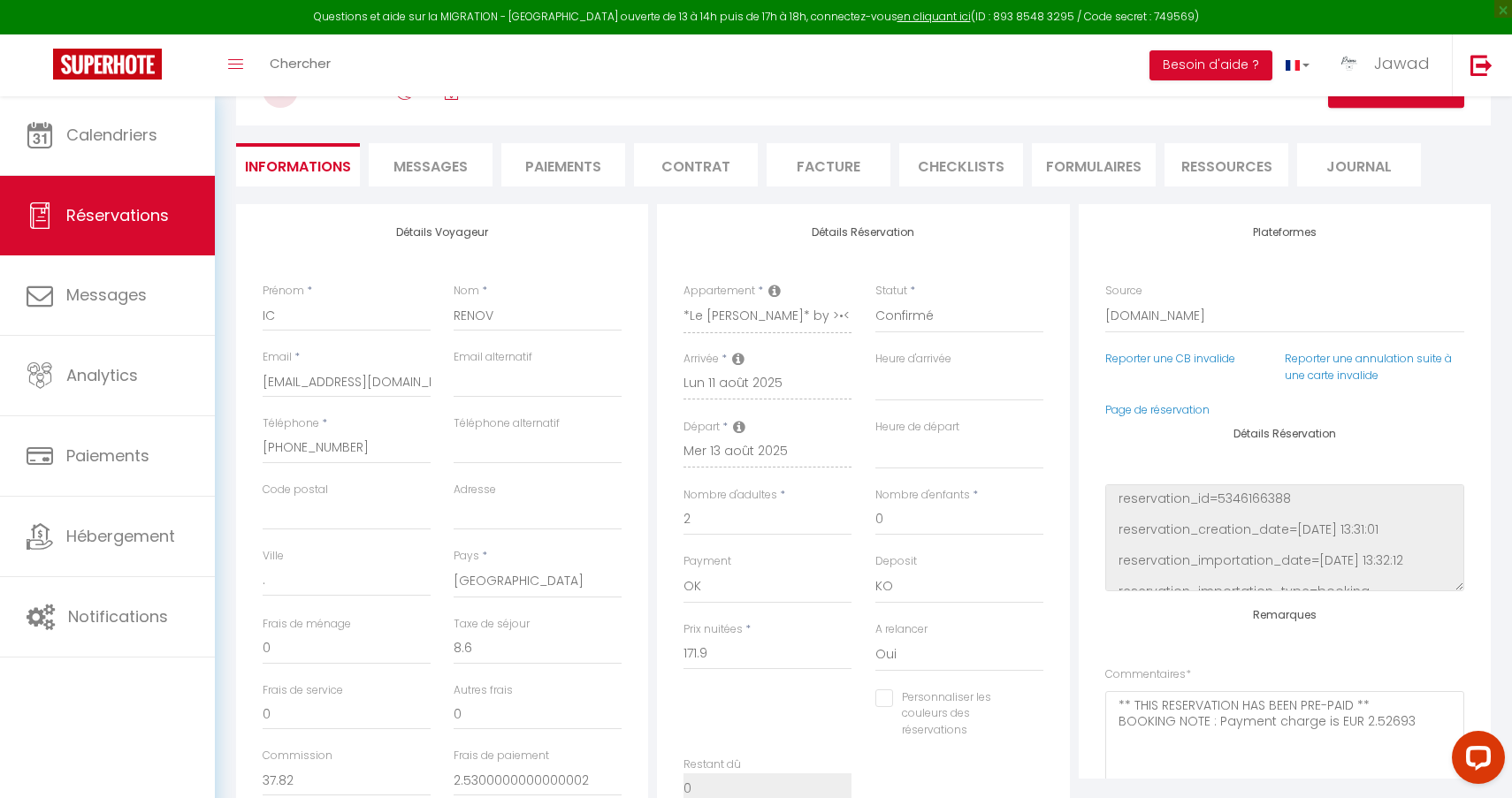
select select
checkbox input "false"
select select
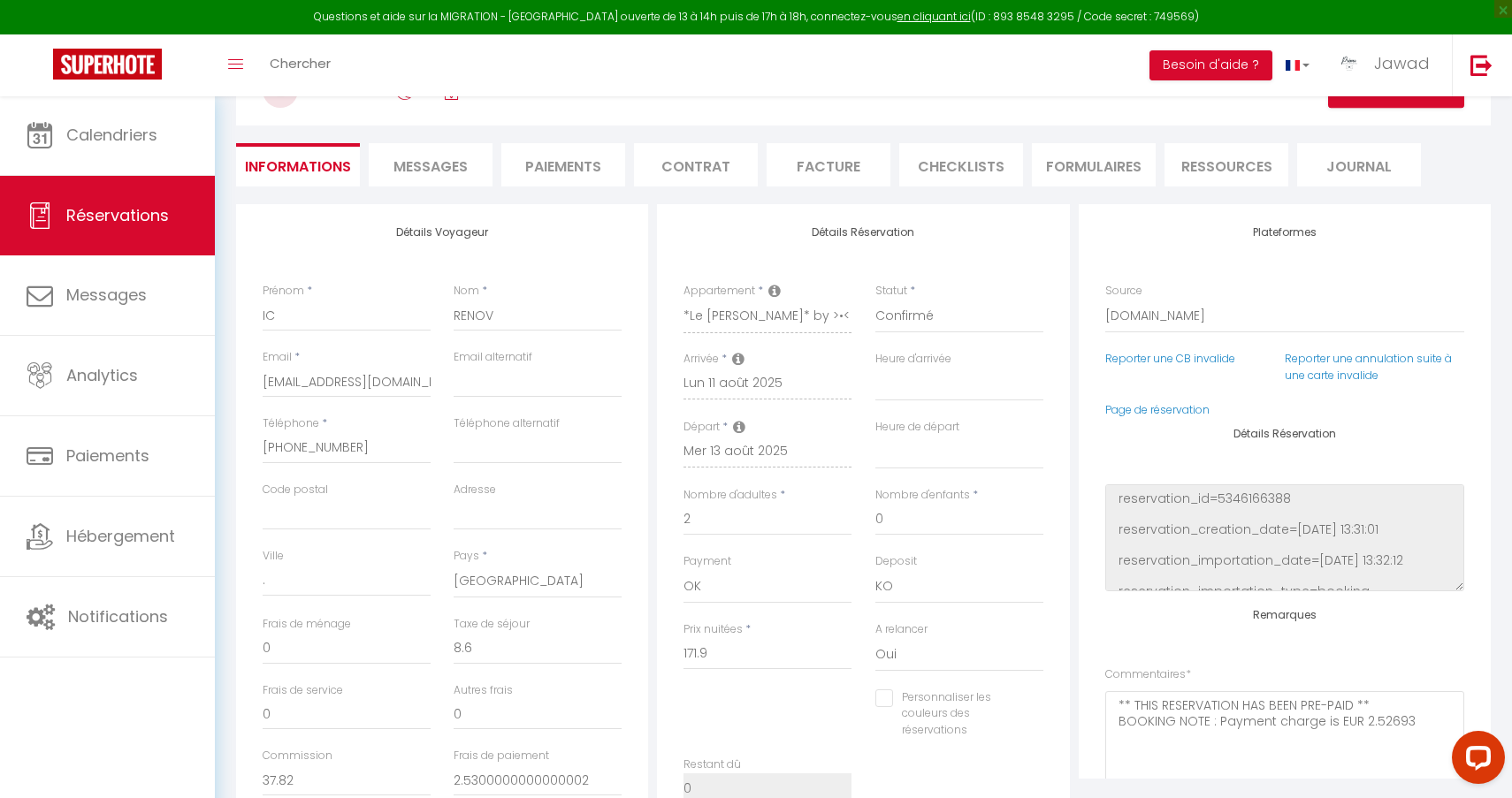
checkbox input "false"
click at [1369, 63] on link "Jawad" at bounding box center [1387, 66] width 129 height 62
click at [1358, 119] on link "Paramètres" at bounding box center [1381, 123] width 131 height 30
select select "fr"
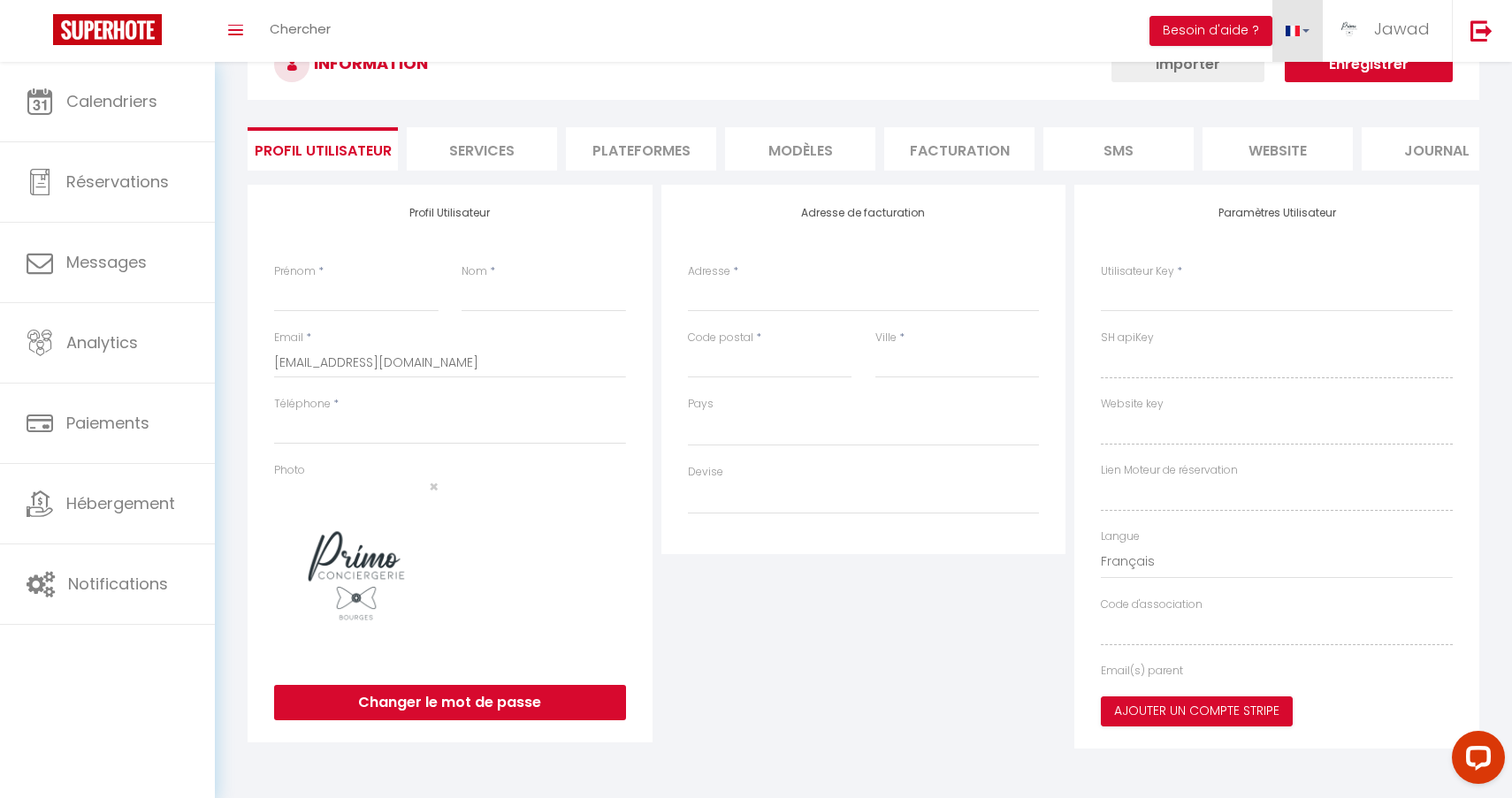
scroll to position [1, 0]
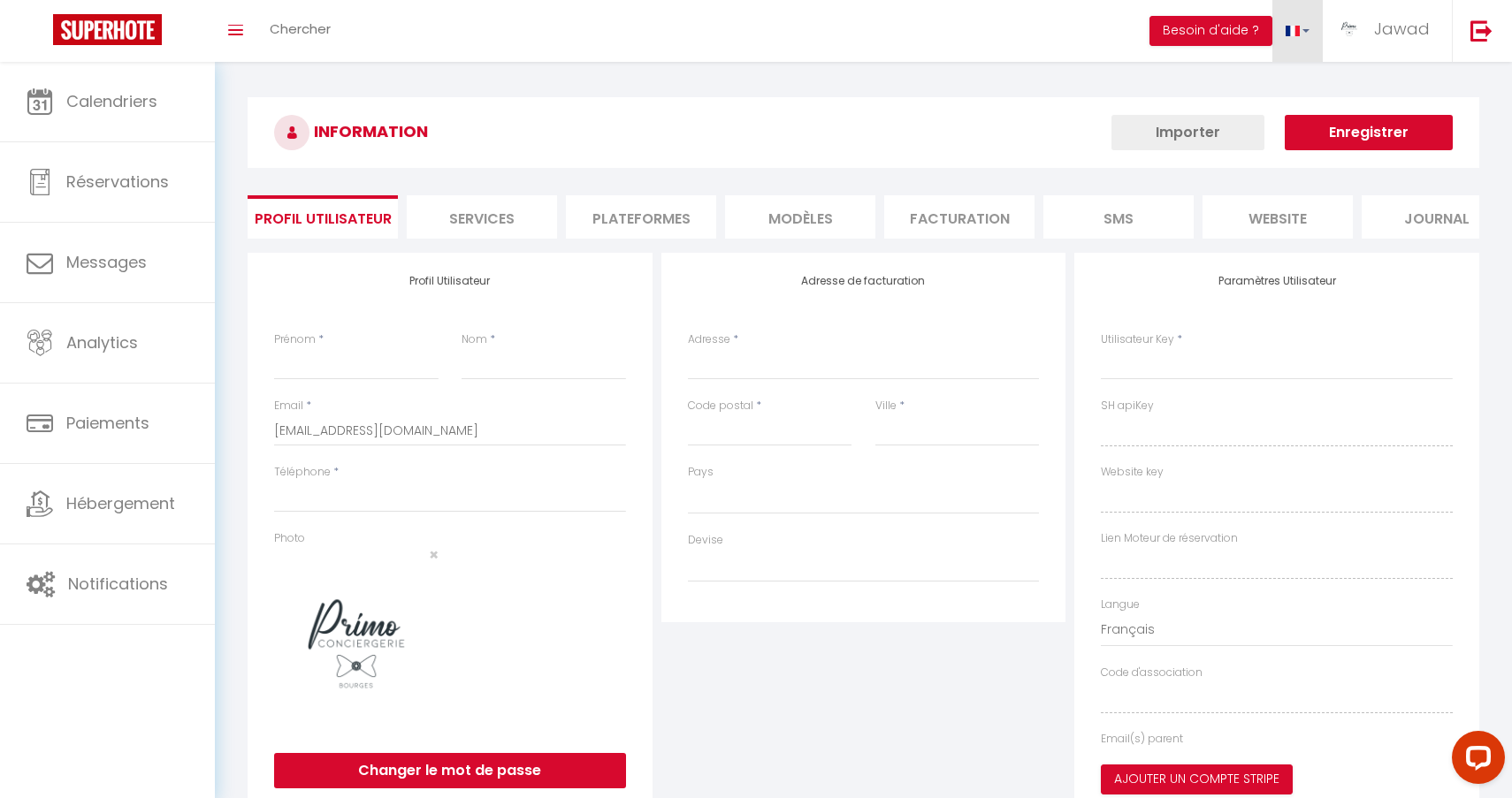
type input "Jawad"
type input "KHACIME"
type input "0761256295"
type input "[STREET_ADDRESS]"
type input "58180"
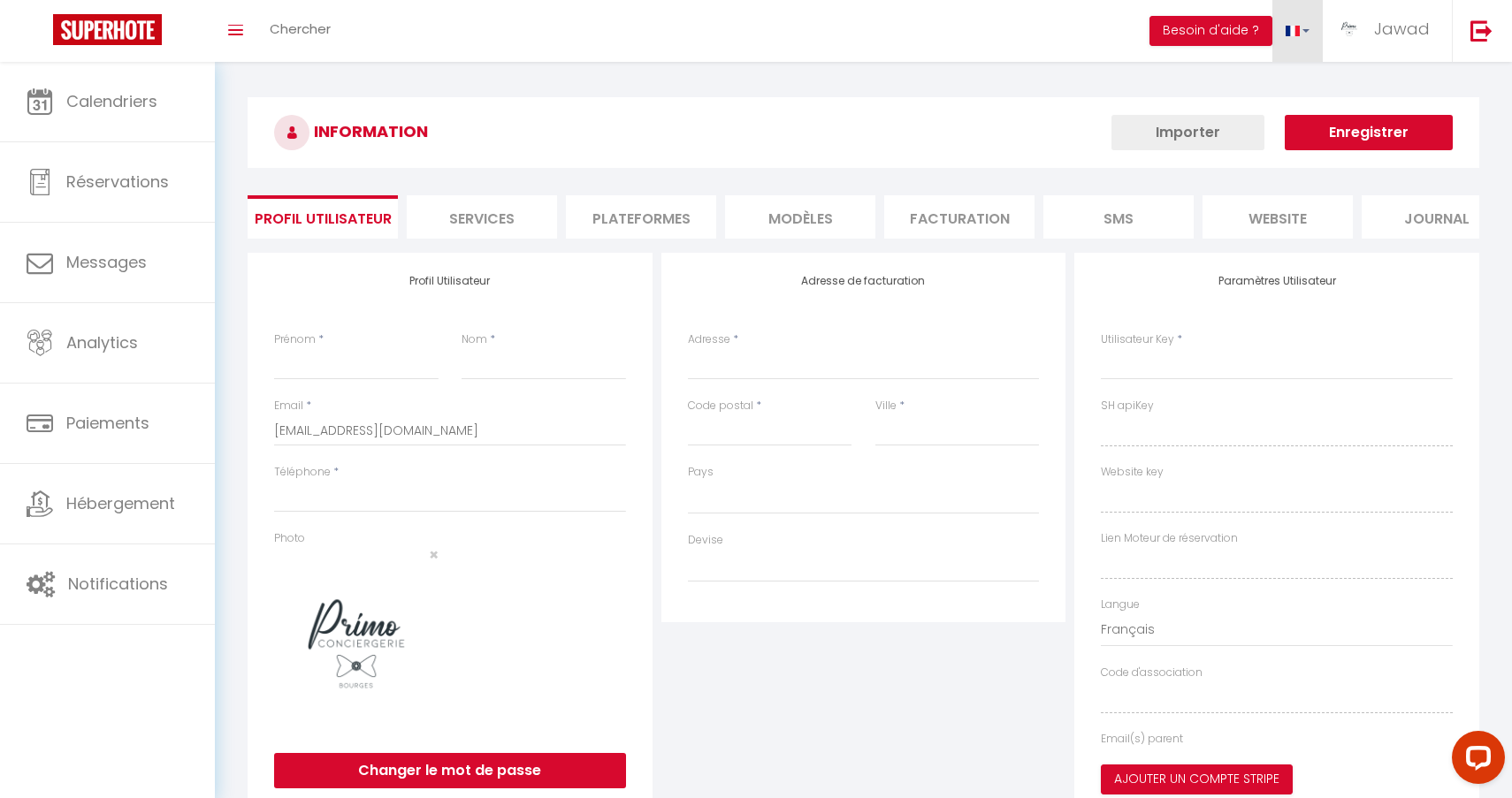
type input "MARZY"
type input "H4HEhYysyphz392cAWMxqCgCw"
type input "my69EnaDzk8MzYoVs8xsNwzNW"
type input "[URL][DOMAIN_NAME]"
type input "H4HEhYysyphz392cAWMxqCgCw"
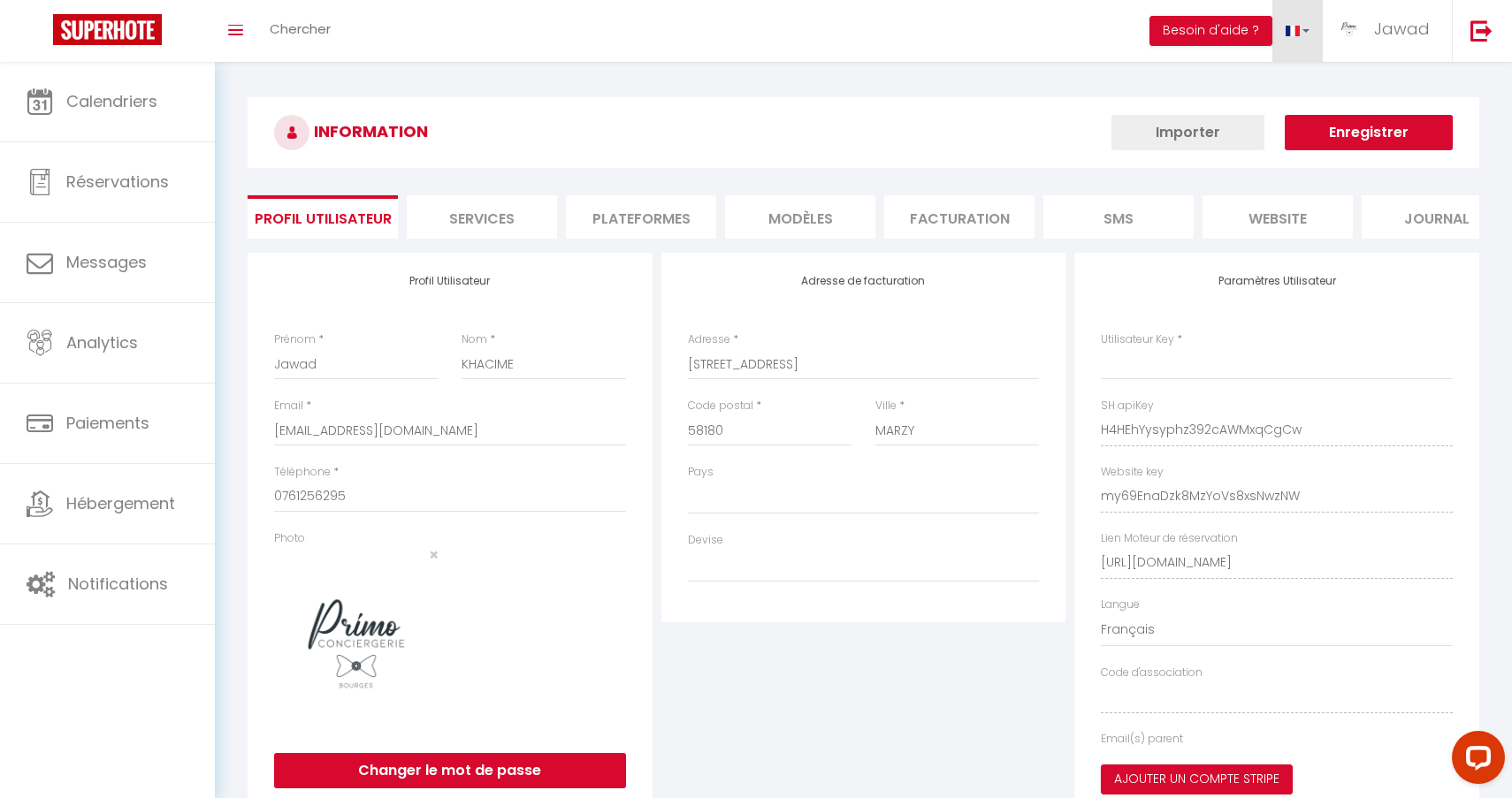
type input "my69EnaDzk8MzYoVs8xsNwzNW"
type input "[URL][DOMAIN_NAME]"
select select "28"
select select "fr"
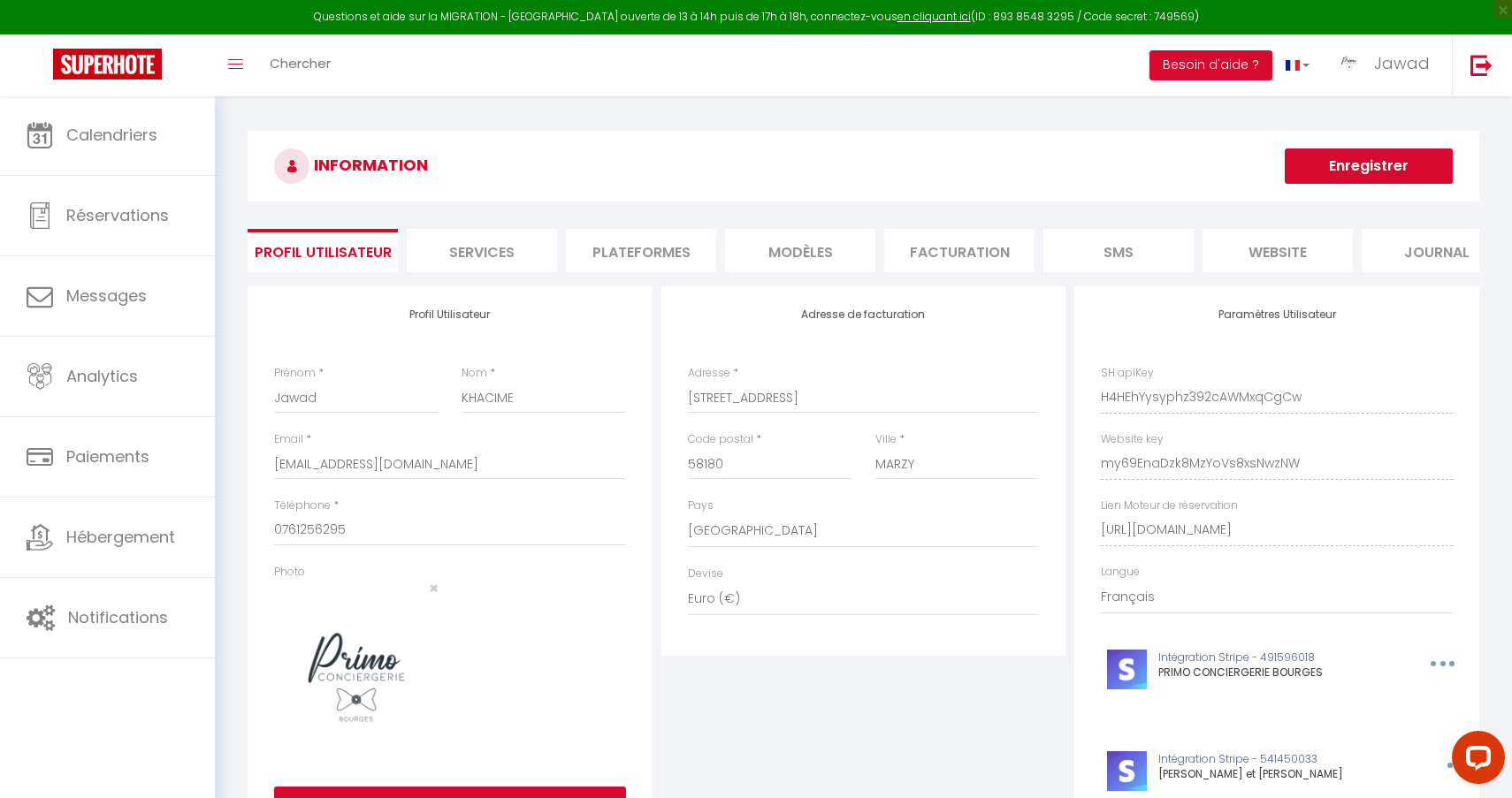
click at [597, 261] on li "Plateformes" at bounding box center [641, 250] width 150 height 43
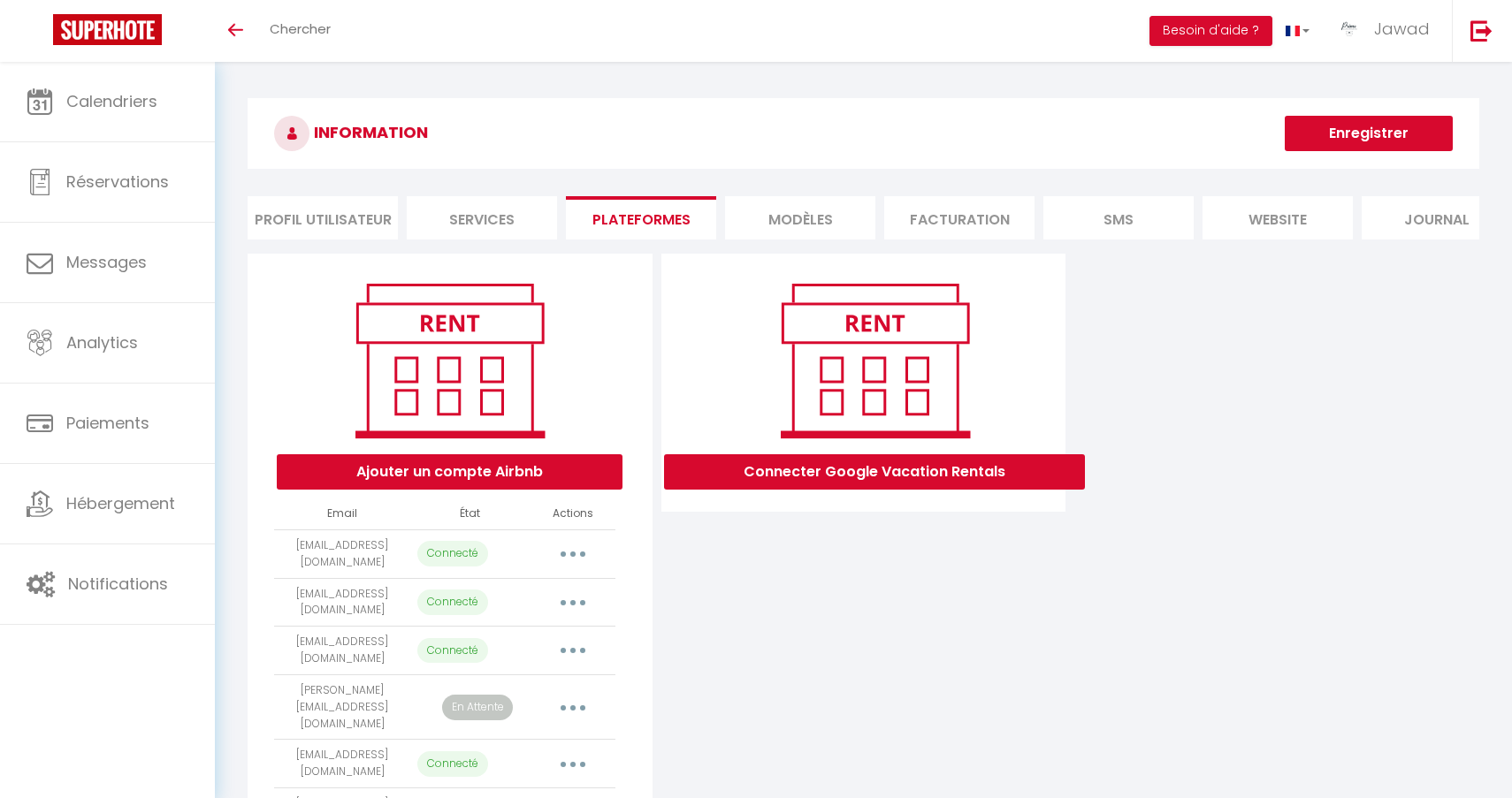
click at [1074, 422] on div "Ajouter un compte Airbnb Email État Actions [EMAIL_ADDRESS][DOMAIN_NAME] Connec…" at bounding box center [862, 619] width 1240 height 731
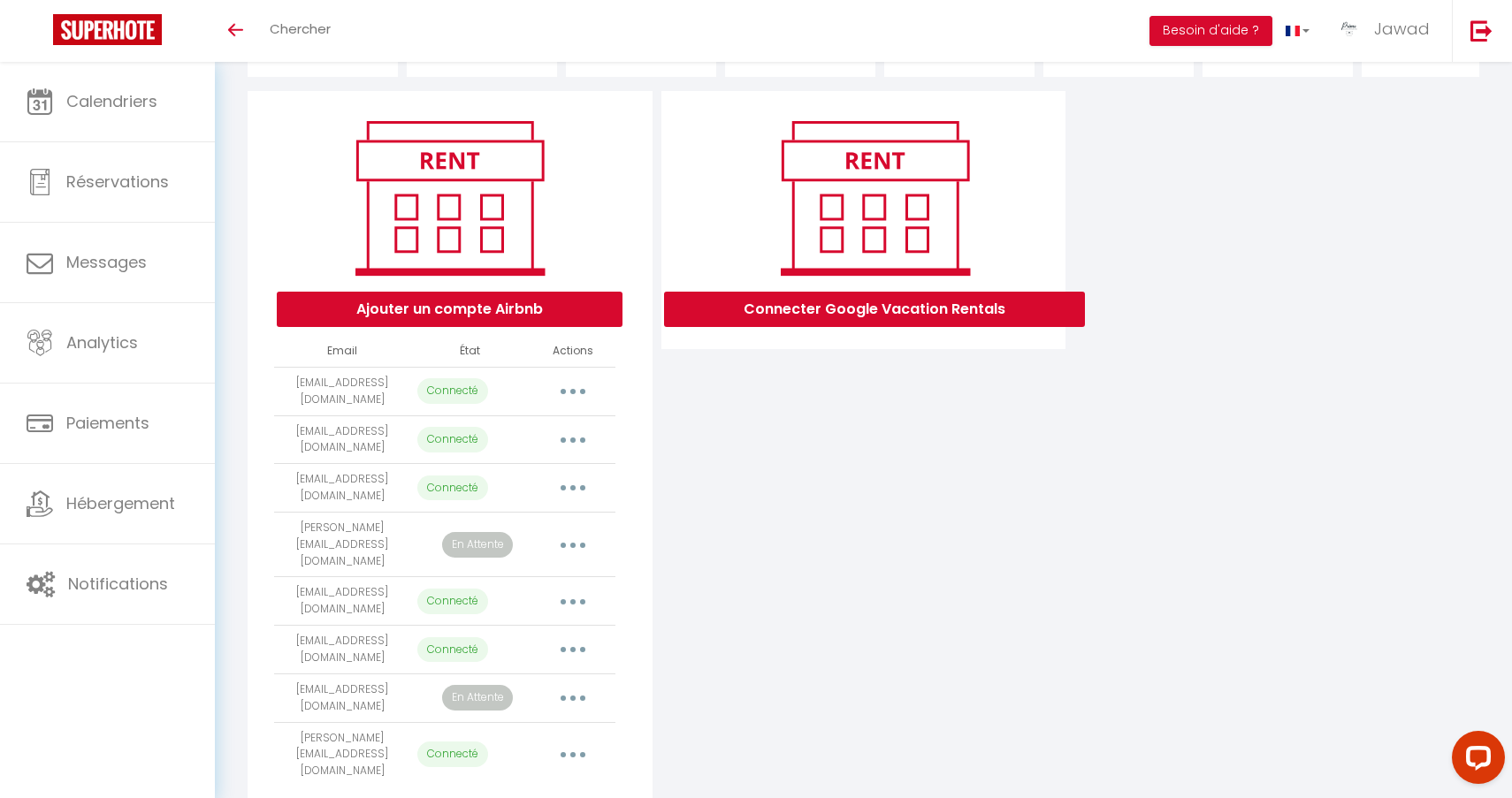
scroll to position [173, 0]
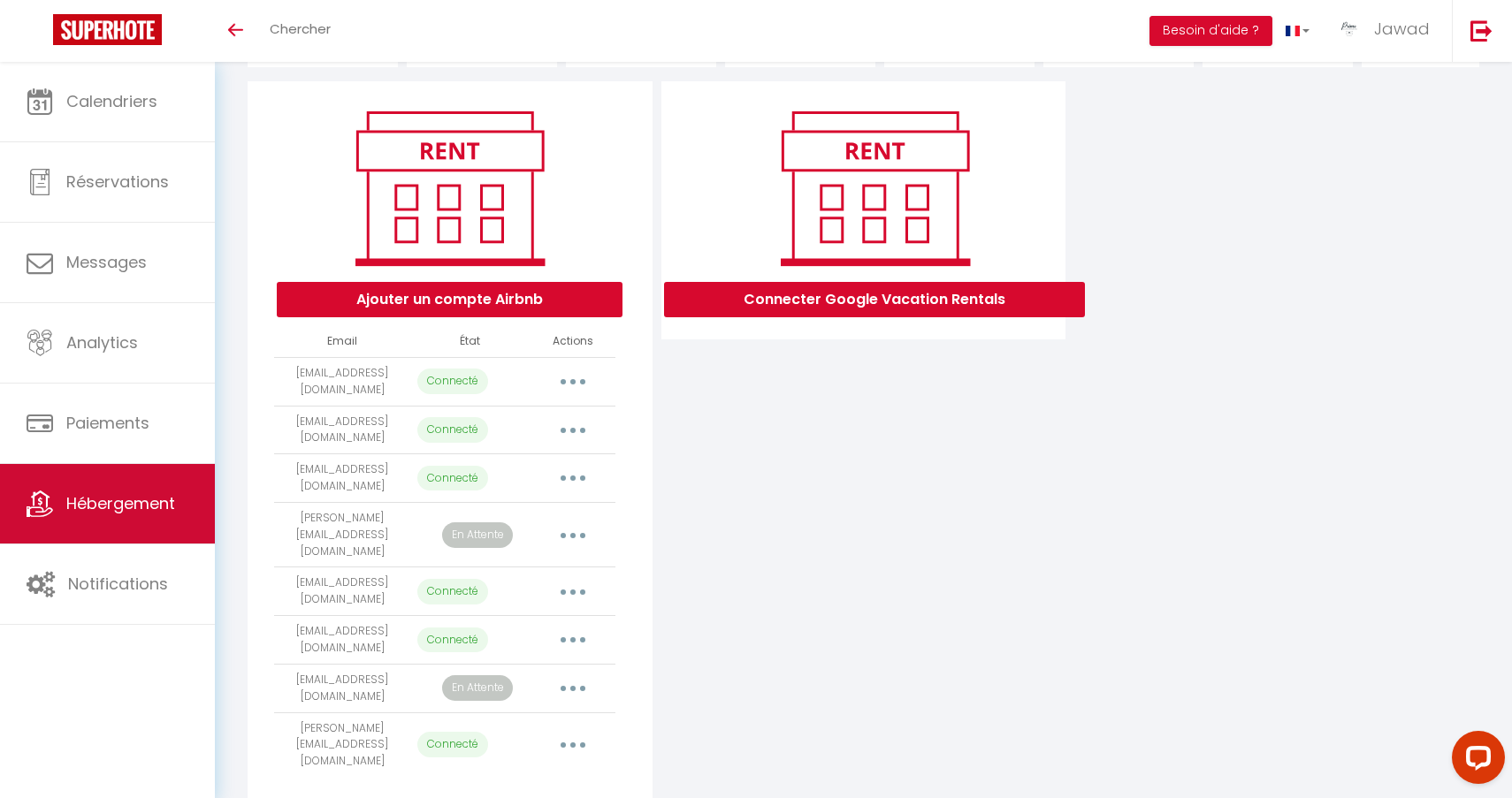
click at [81, 499] on span "Hébergement" at bounding box center [120, 503] width 109 height 22
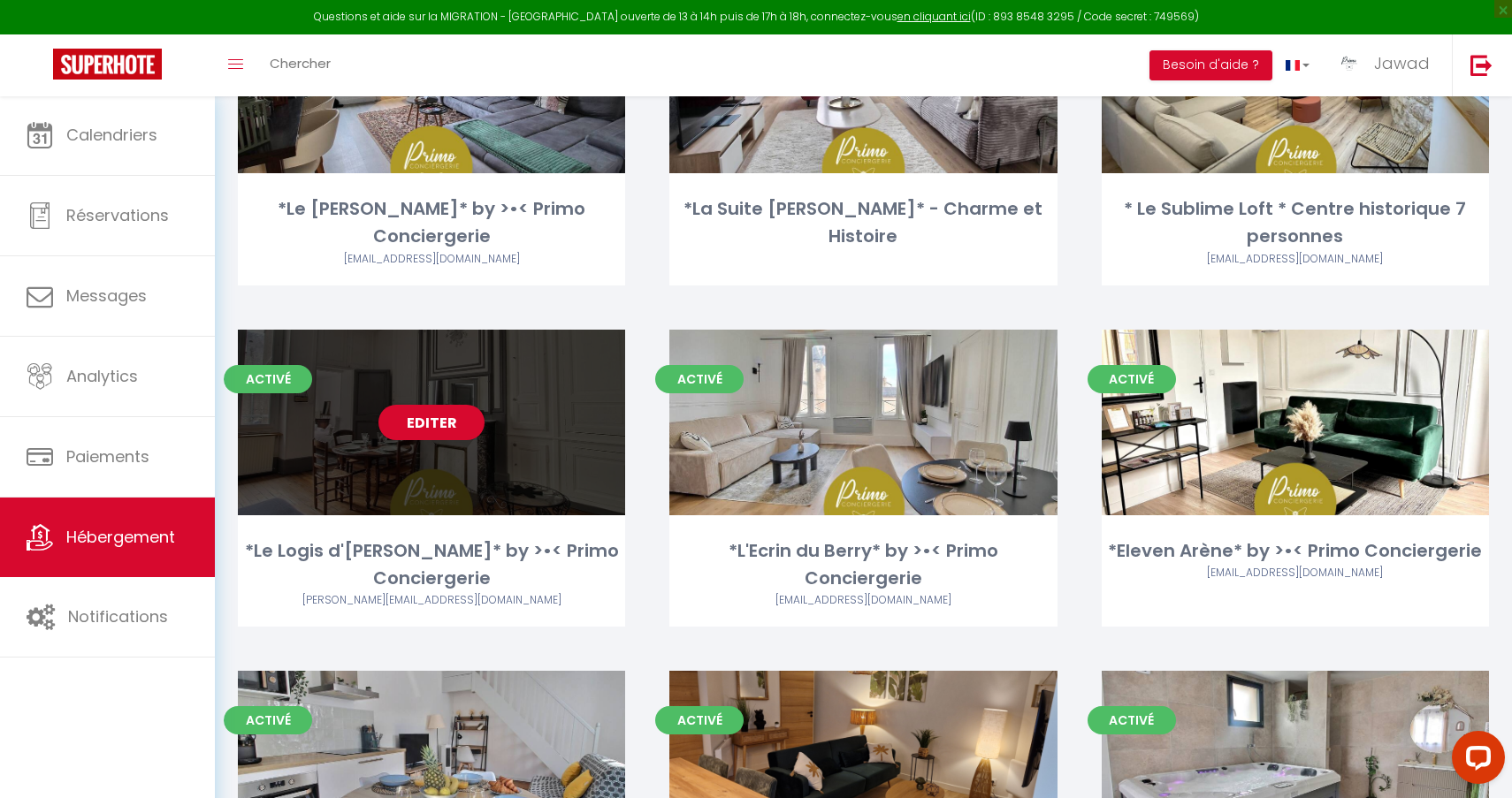
scroll to position [316, 0]
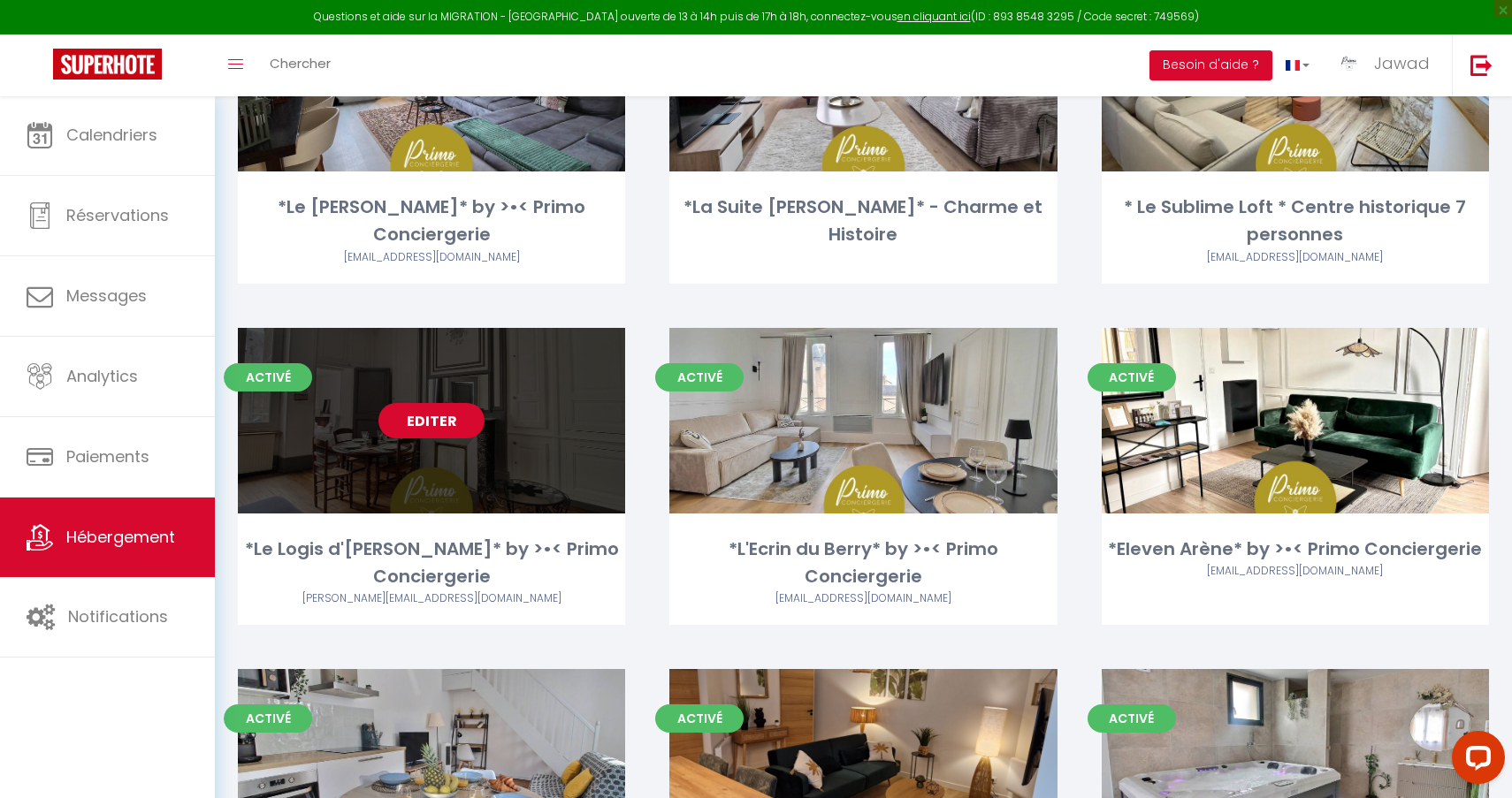
click at [442, 416] on link "Editer" at bounding box center [432, 419] width 106 height 35
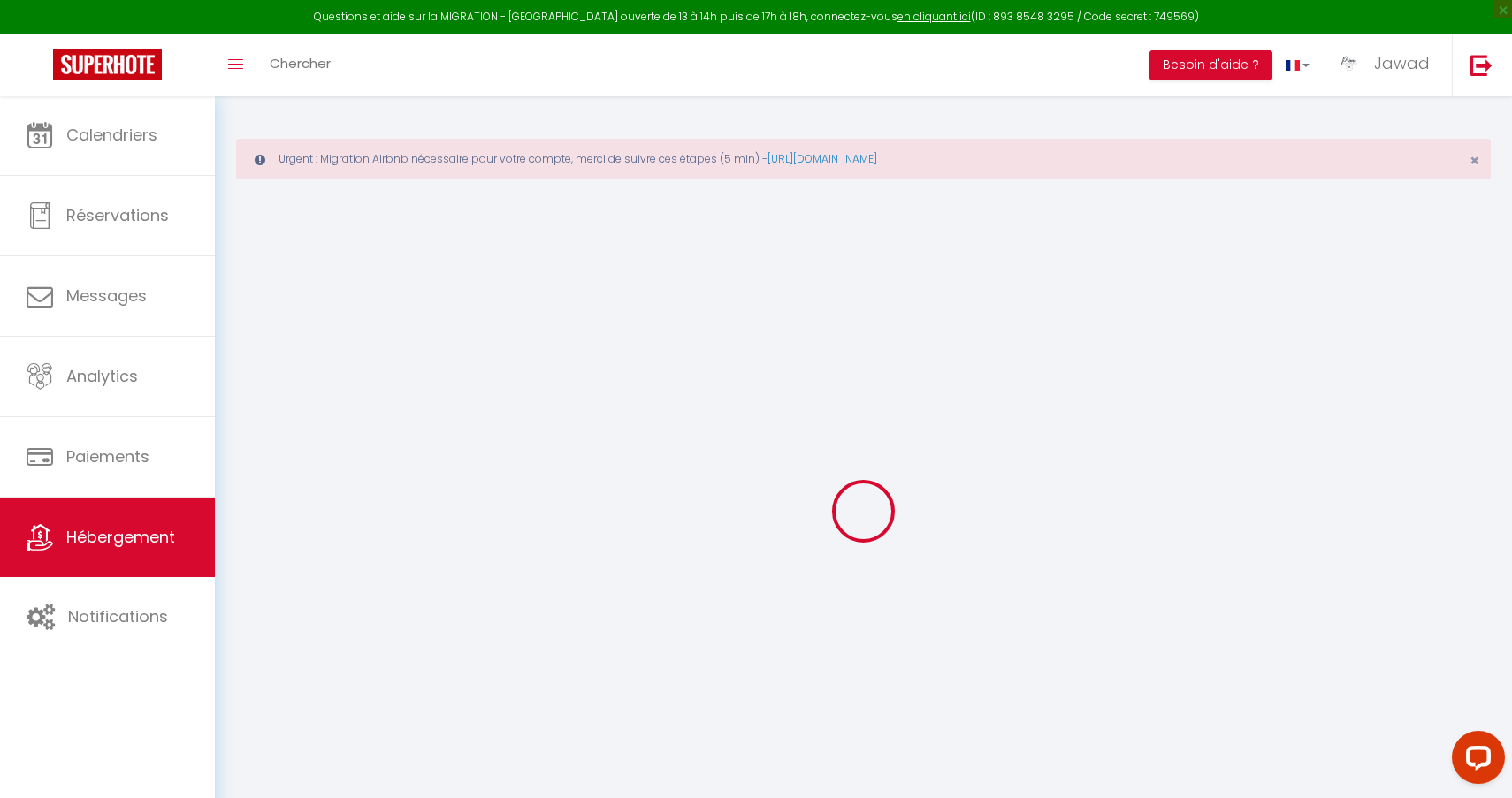
select select "+ 3 %"
select select "+ 20 %"
select select
checkbox input "true"
checkbox input "false"
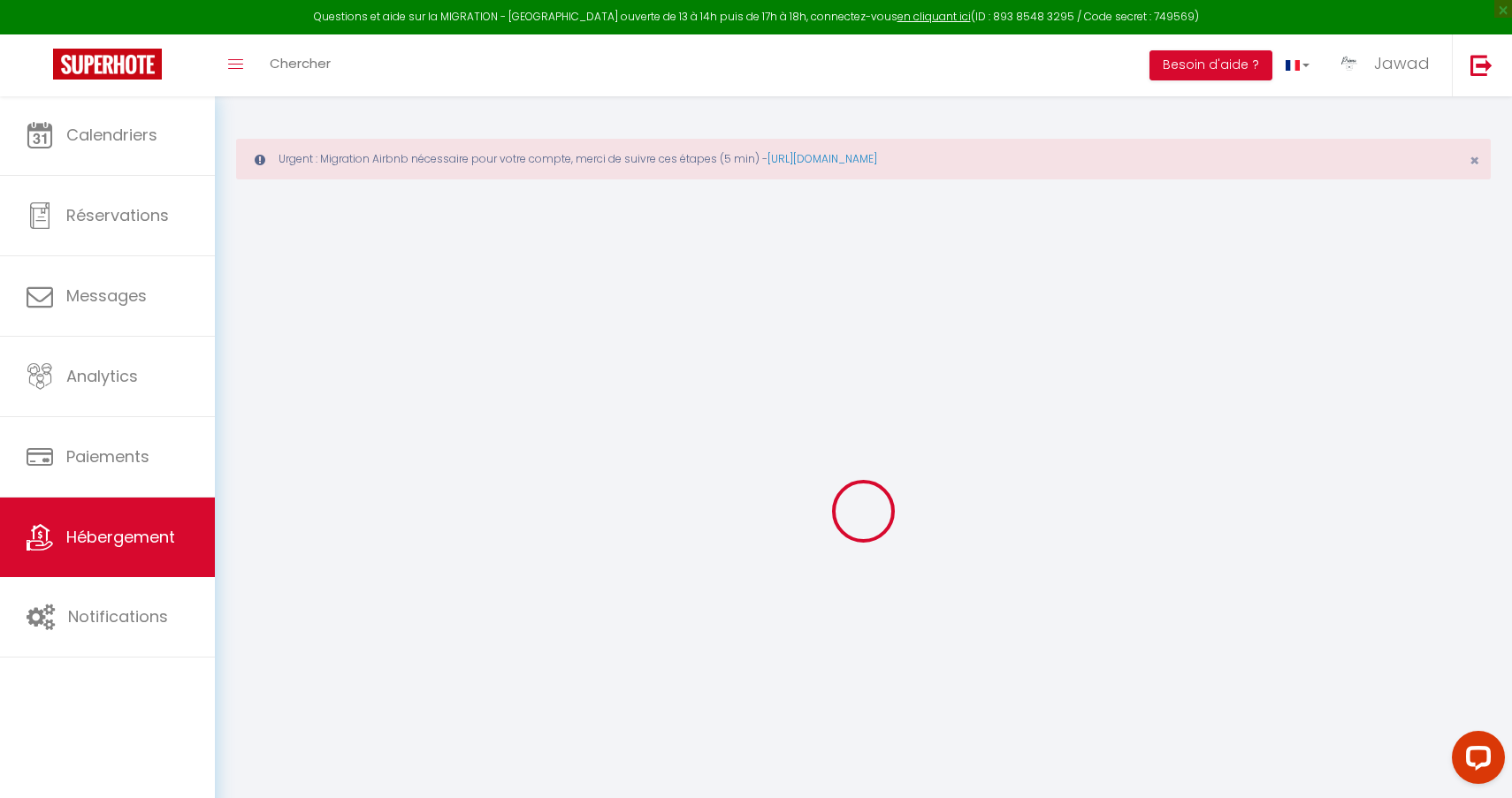
checkbox input "false"
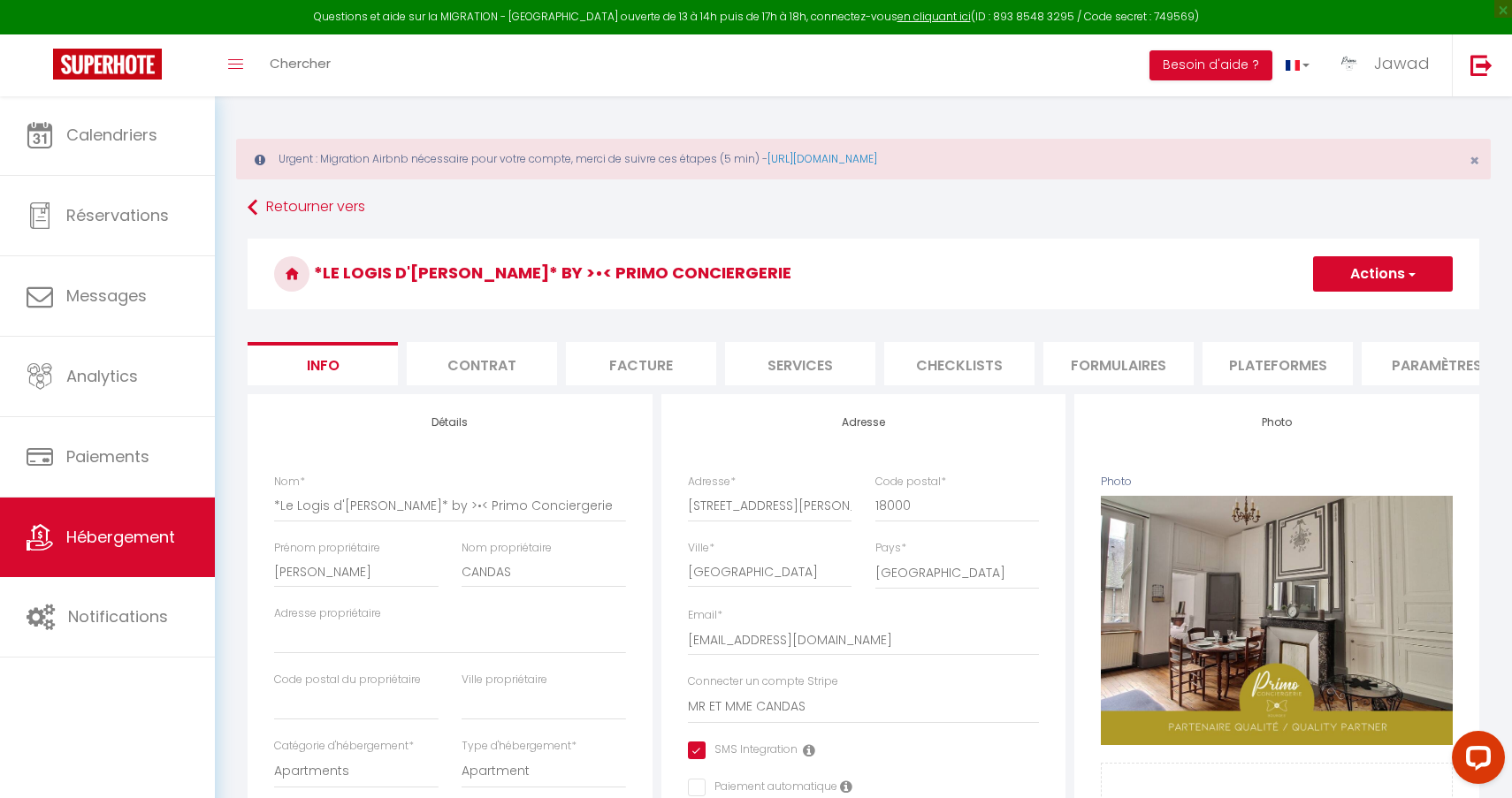
select select
checkbox input "true"
checkbox input "false"
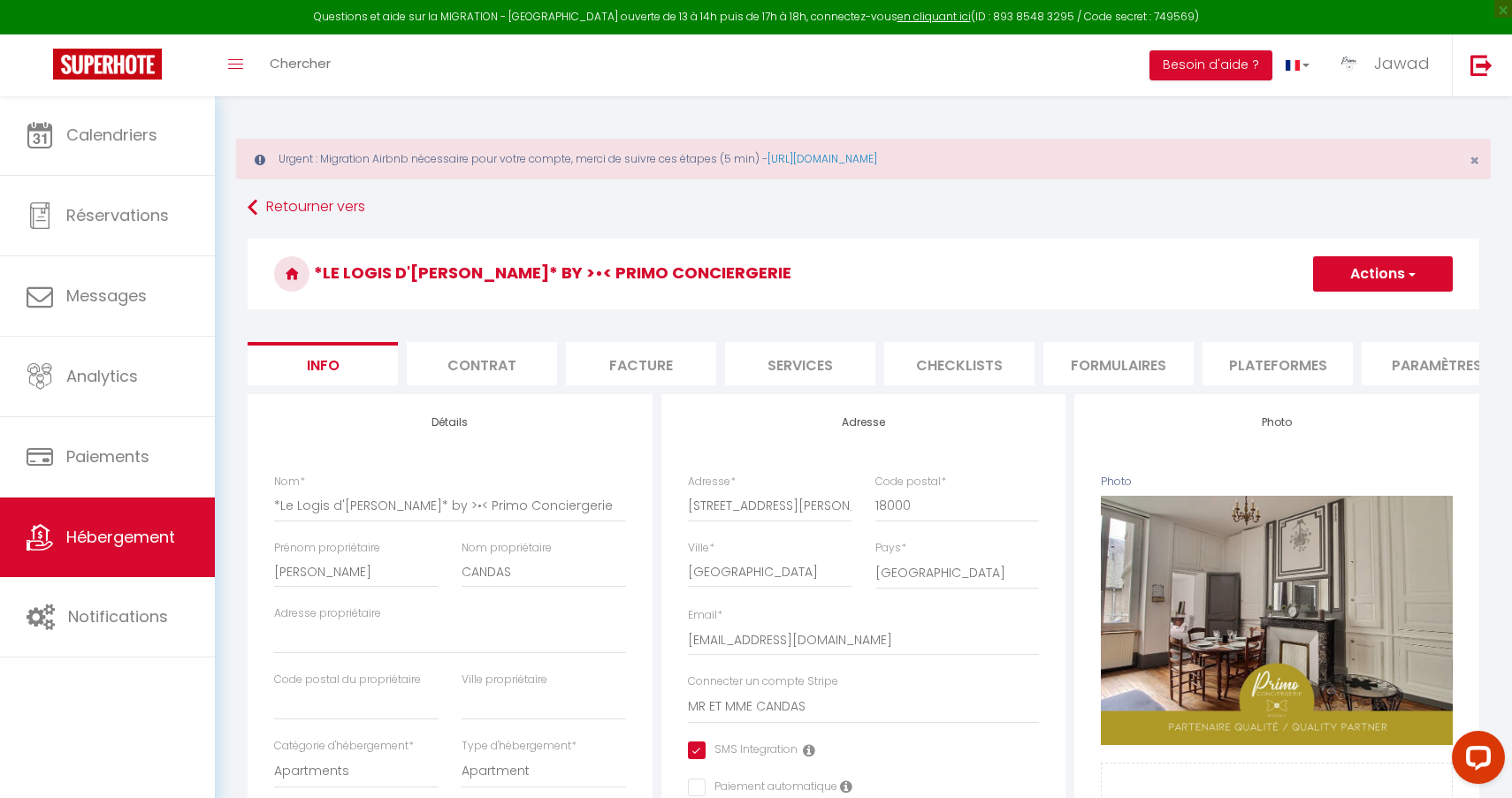
select select "10760-1434783887749239150"
click at [1229, 364] on li "Plateformes" at bounding box center [1277, 363] width 150 height 43
select select
select select "well_reviewed_guests"
select select "EUR"
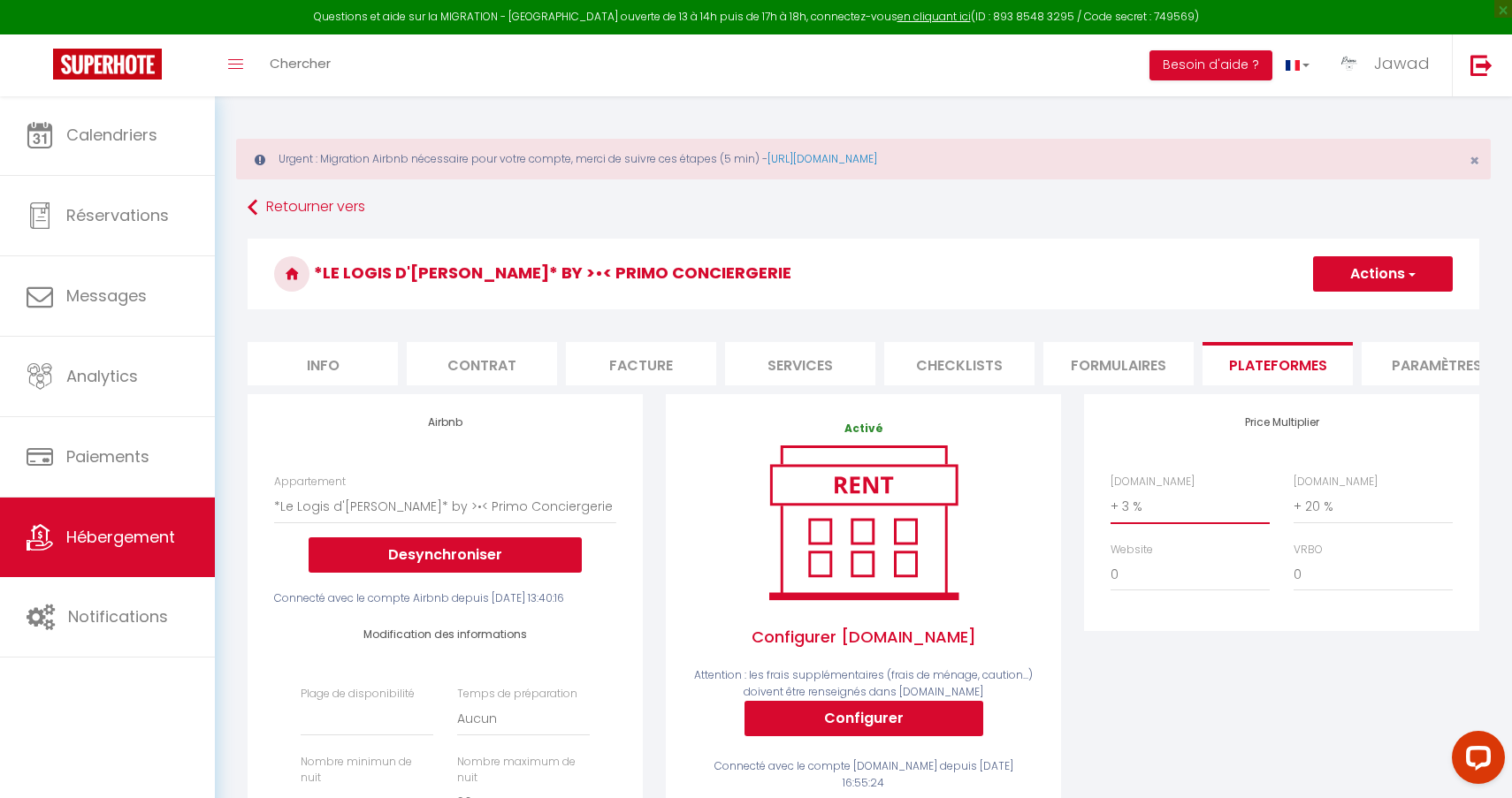
select select "+ 18 %"
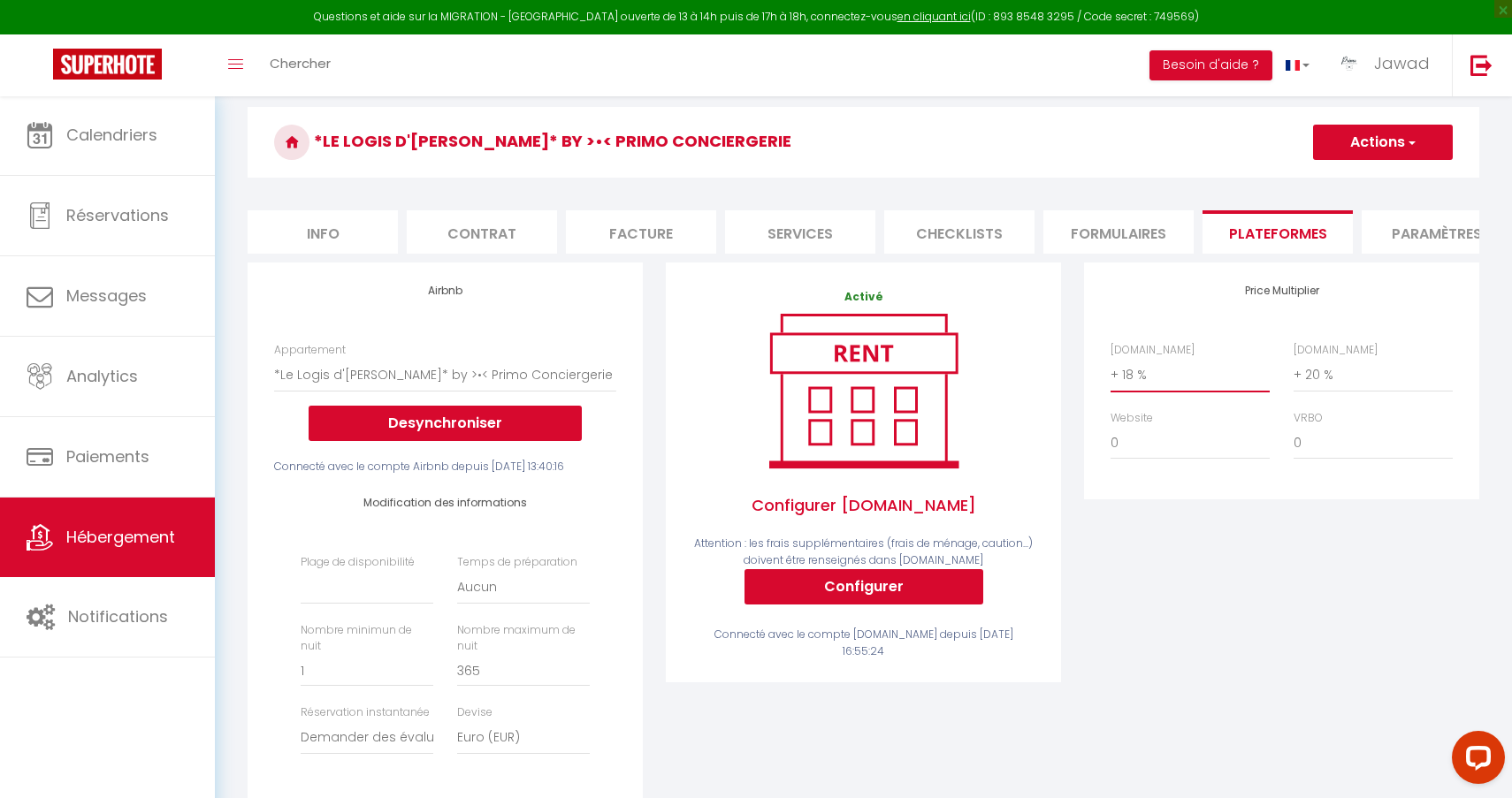
scroll to position [141, 0]
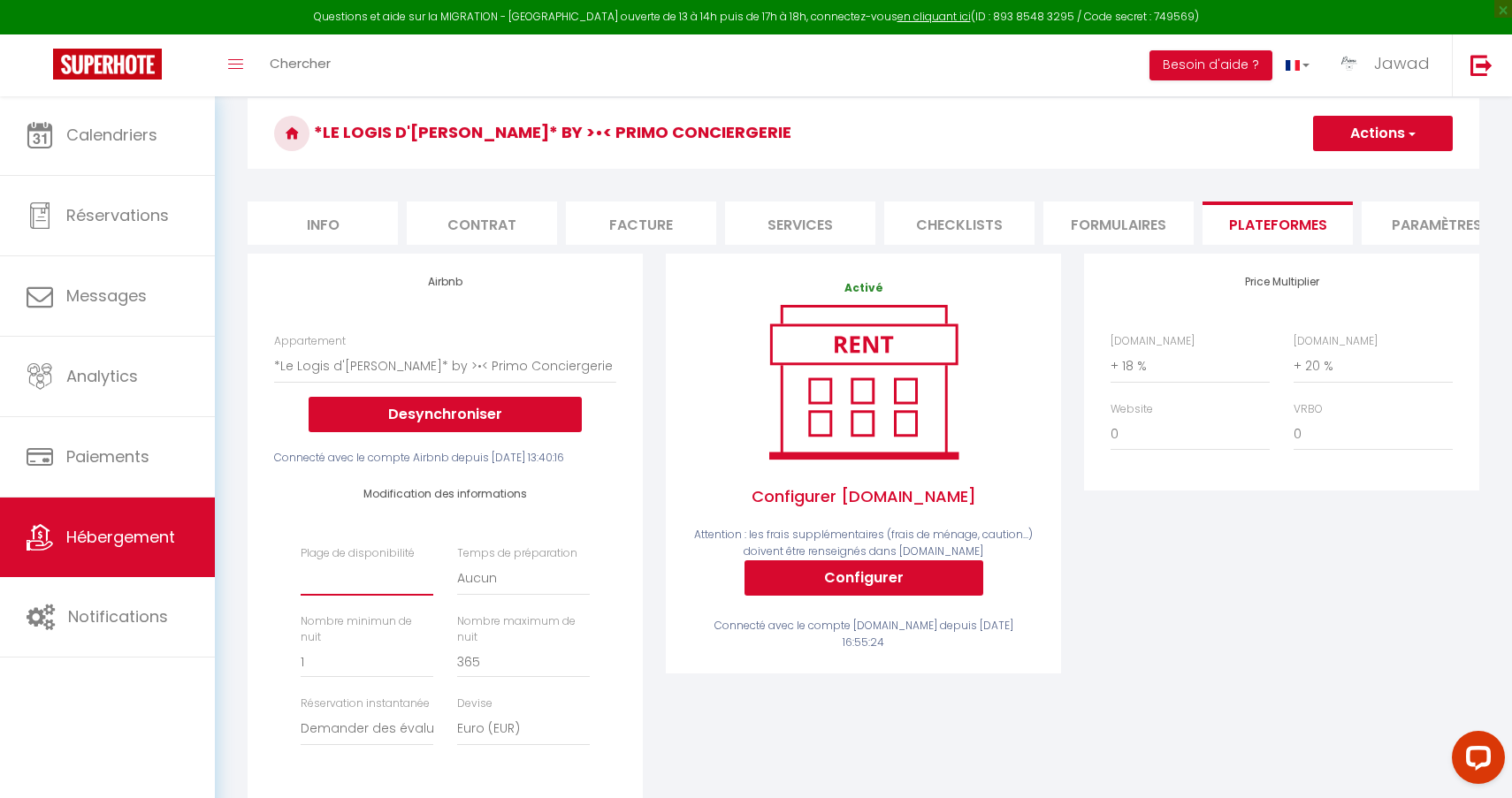
select select "365"
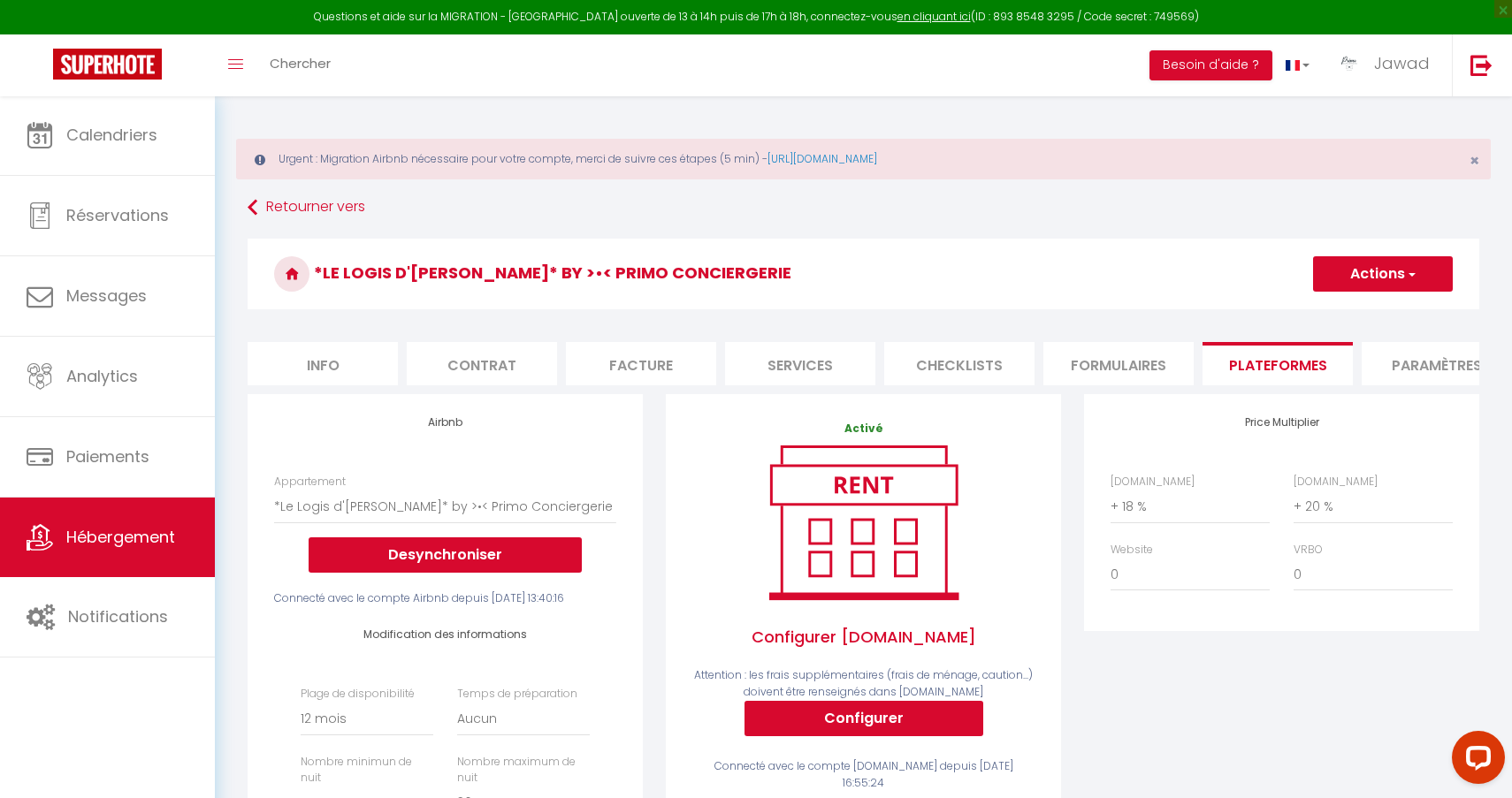
scroll to position [0, 0]
click at [1365, 288] on button "Actions" at bounding box center [1383, 274] width 140 height 35
click at [1354, 311] on link "Enregistrer" at bounding box center [1382, 313] width 140 height 23
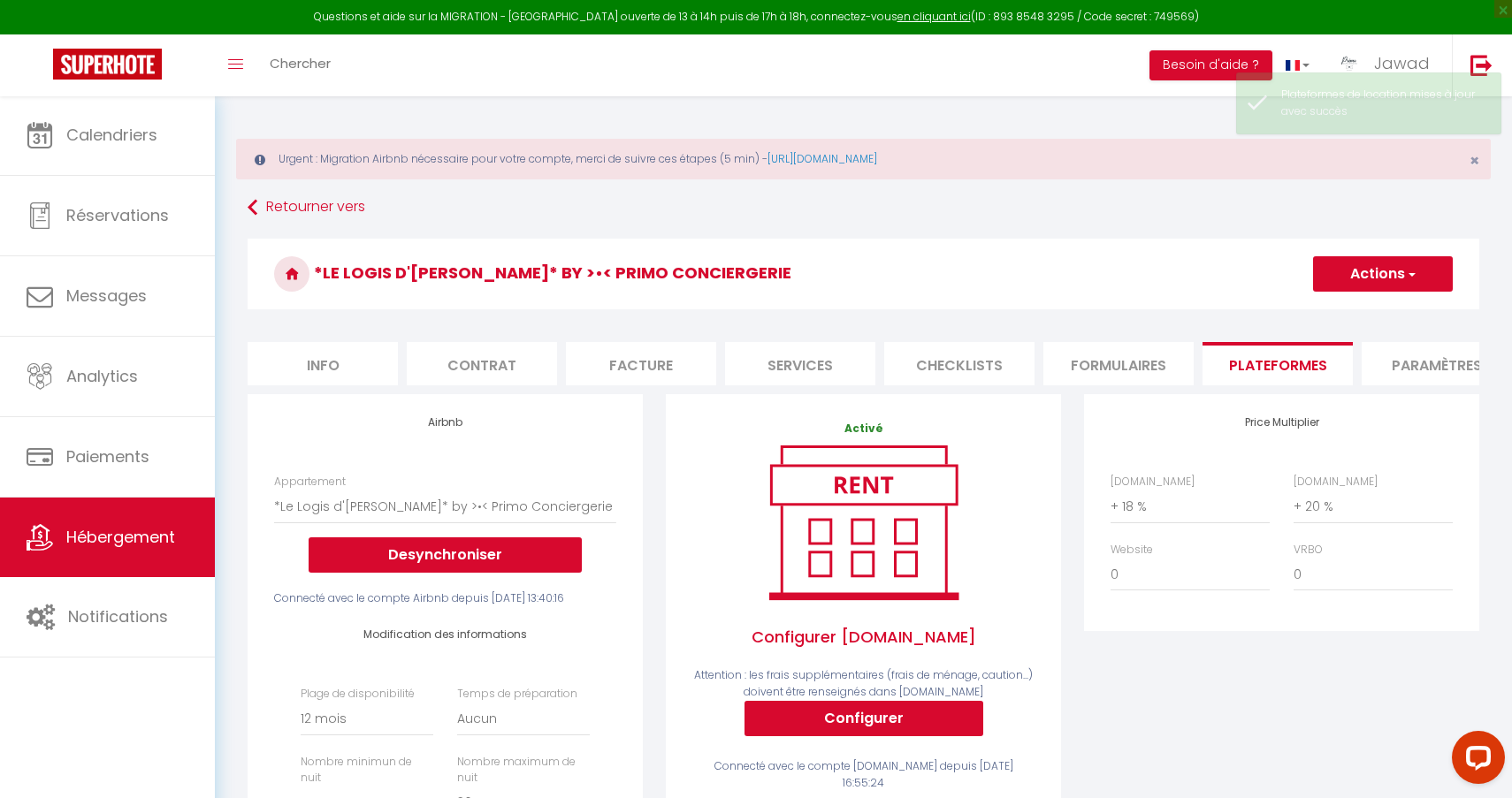
click at [81, 548] on link "Hébergement" at bounding box center [107, 537] width 215 height 80
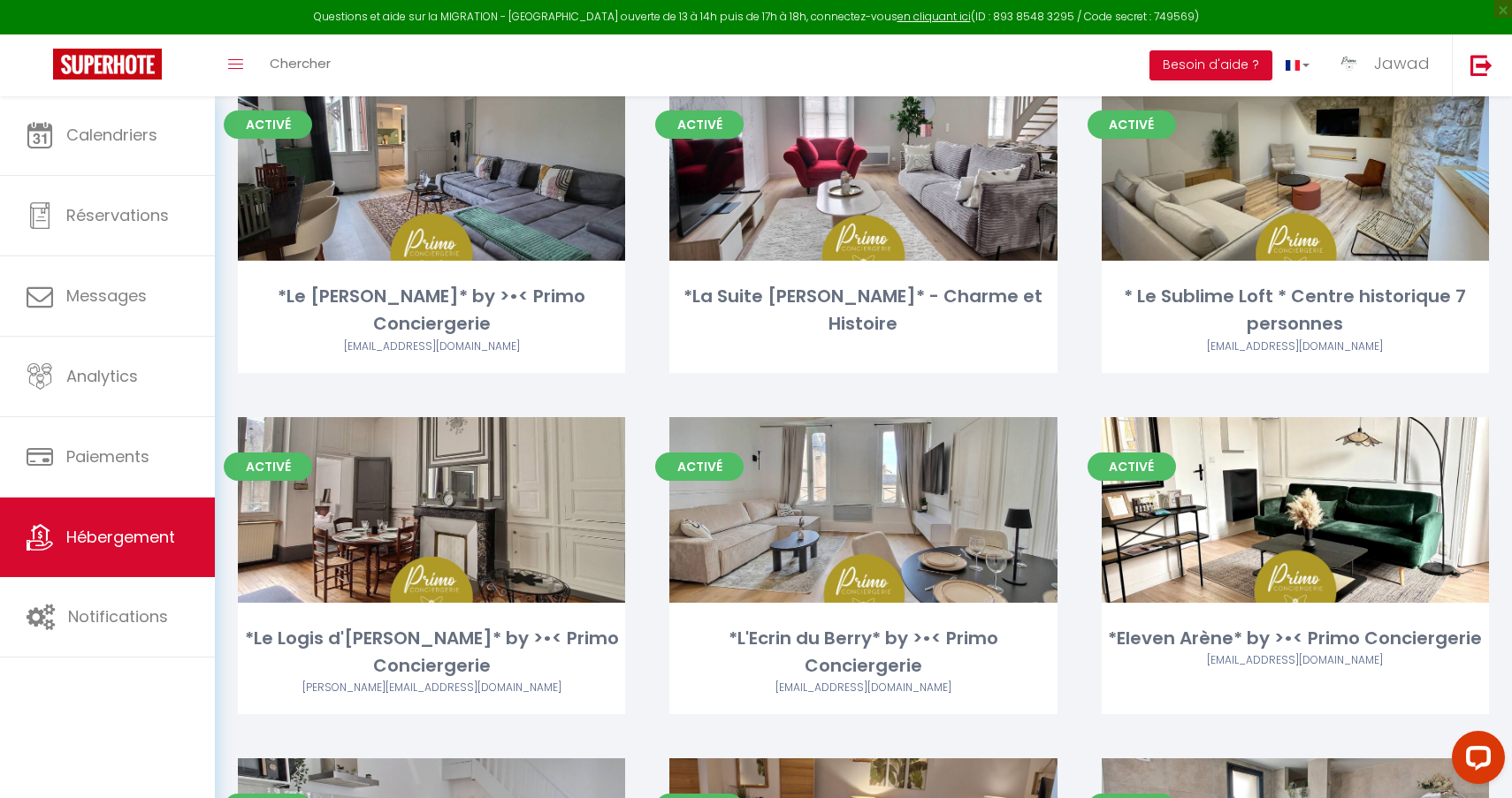
scroll to position [235, 0]
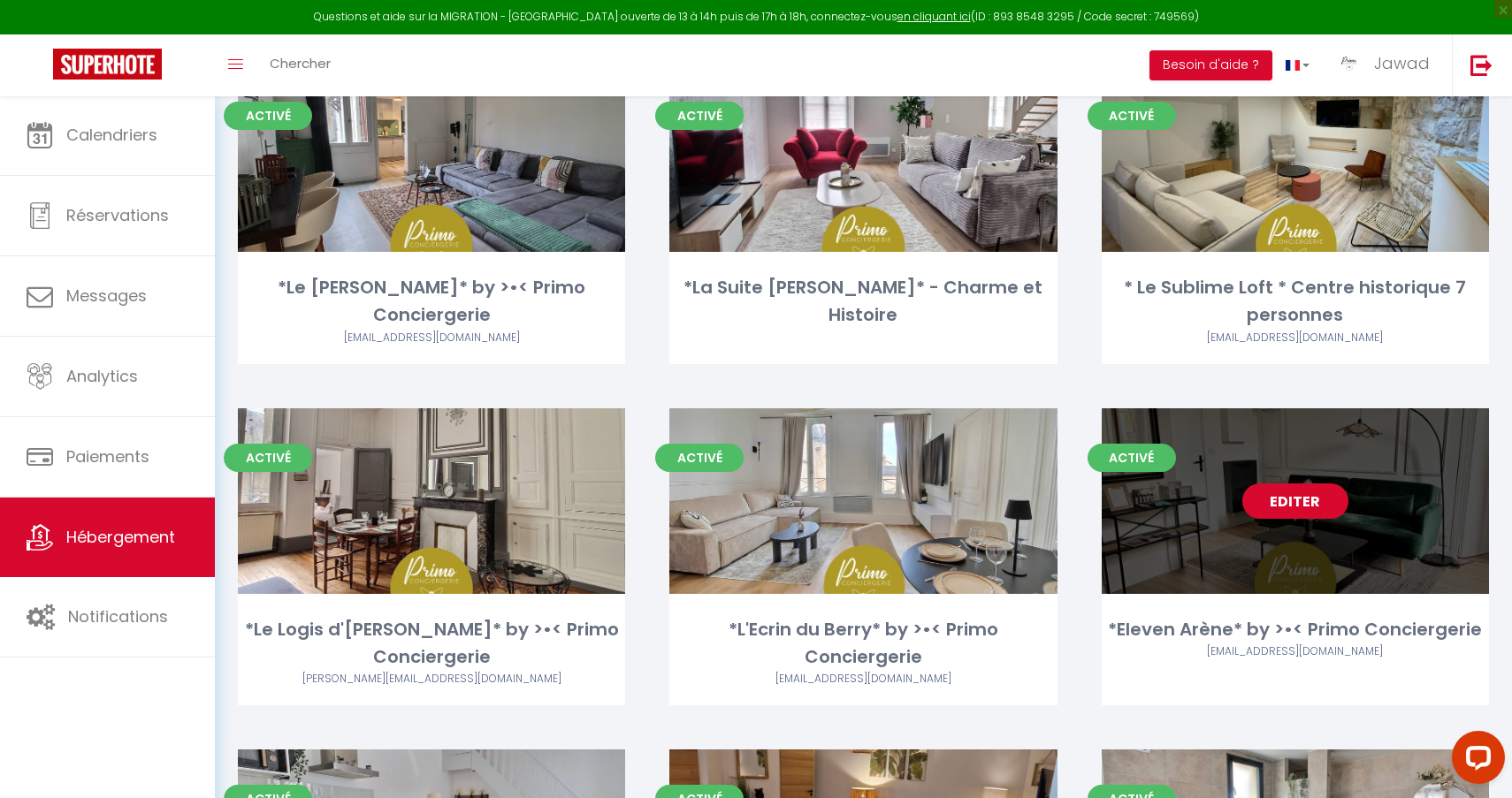
click at [1306, 507] on link "Editer" at bounding box center [1295, 500] width 106 height 35
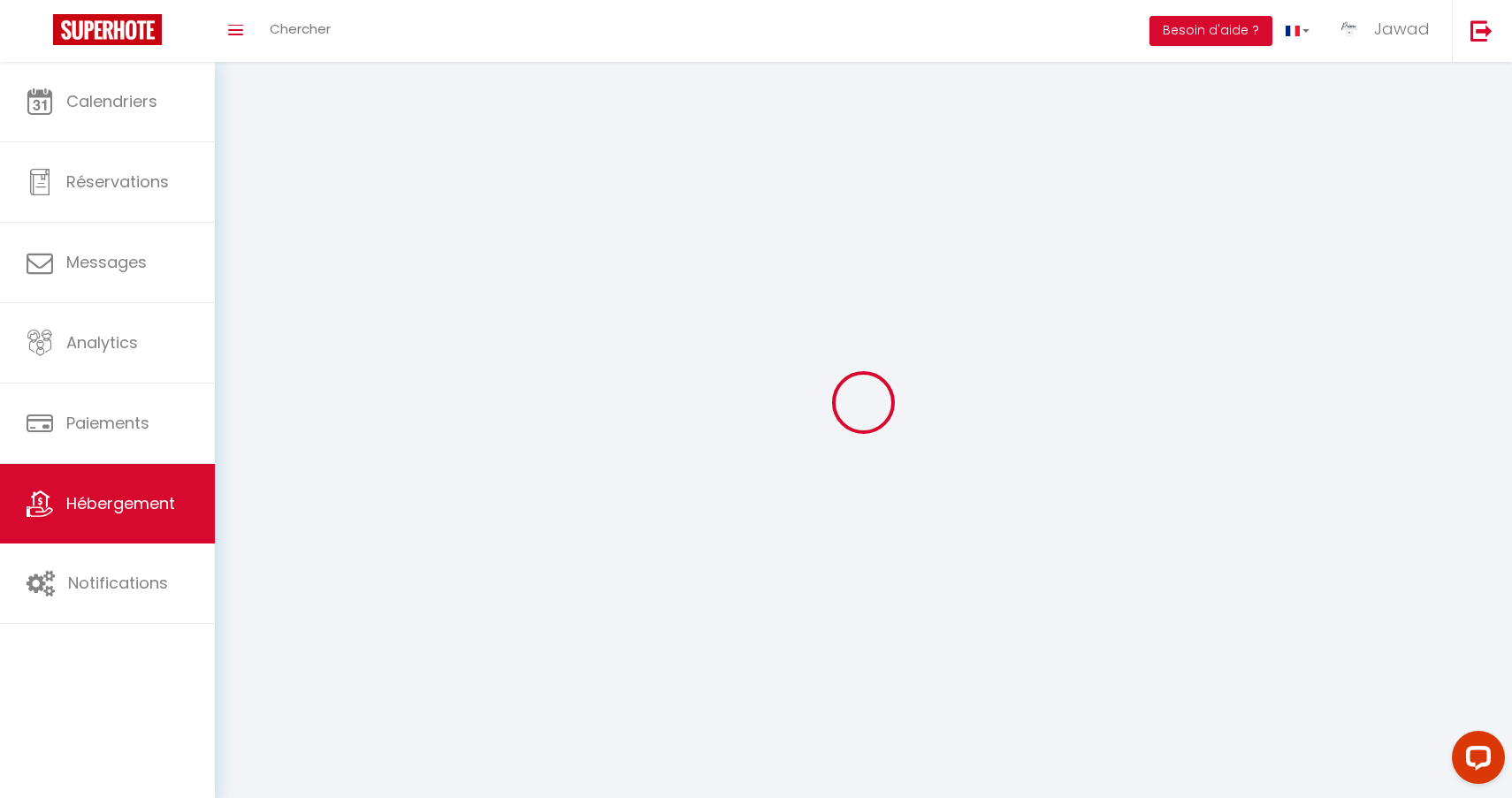
select select "1"
select select
select select "28"
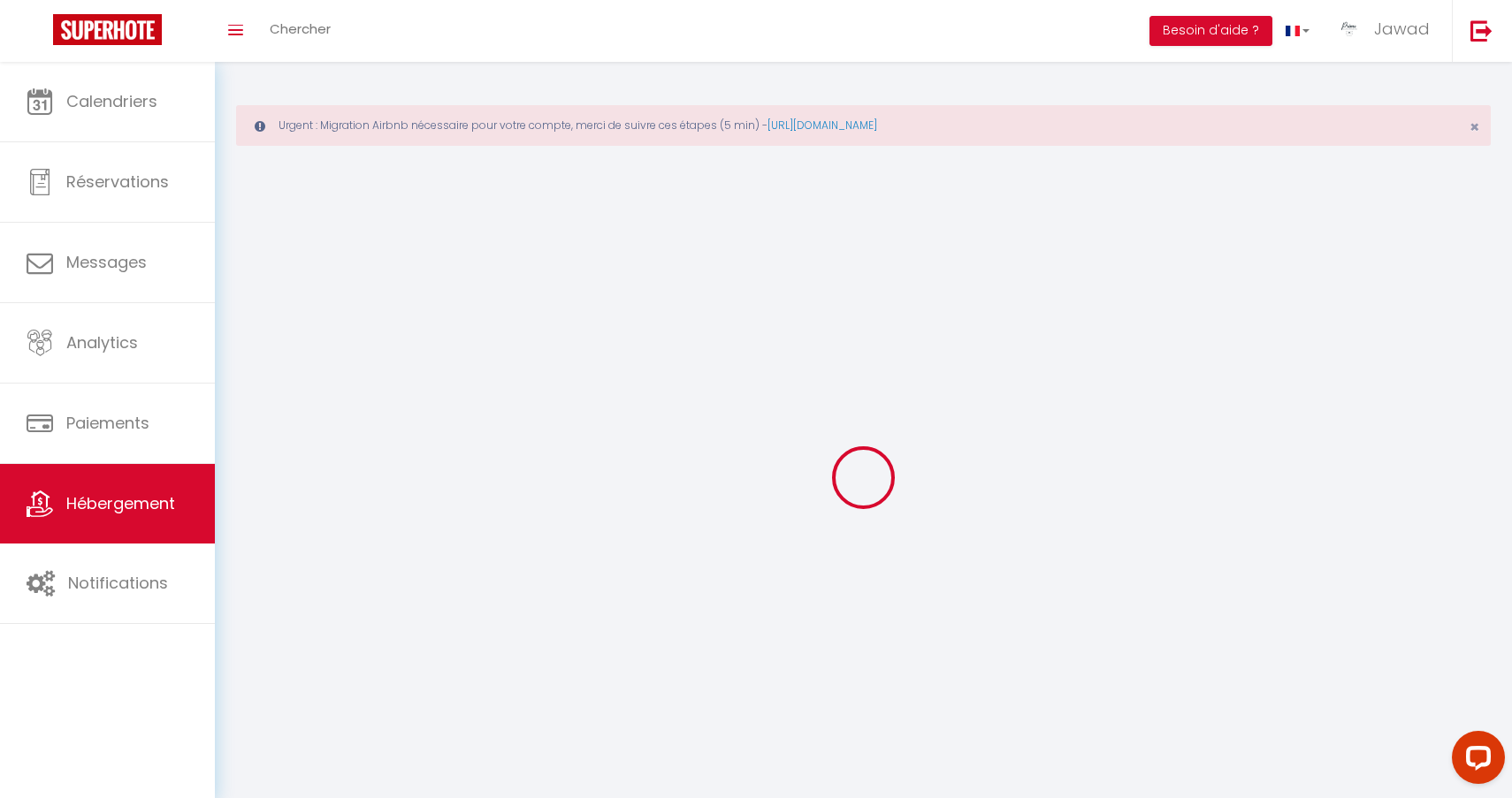
select select
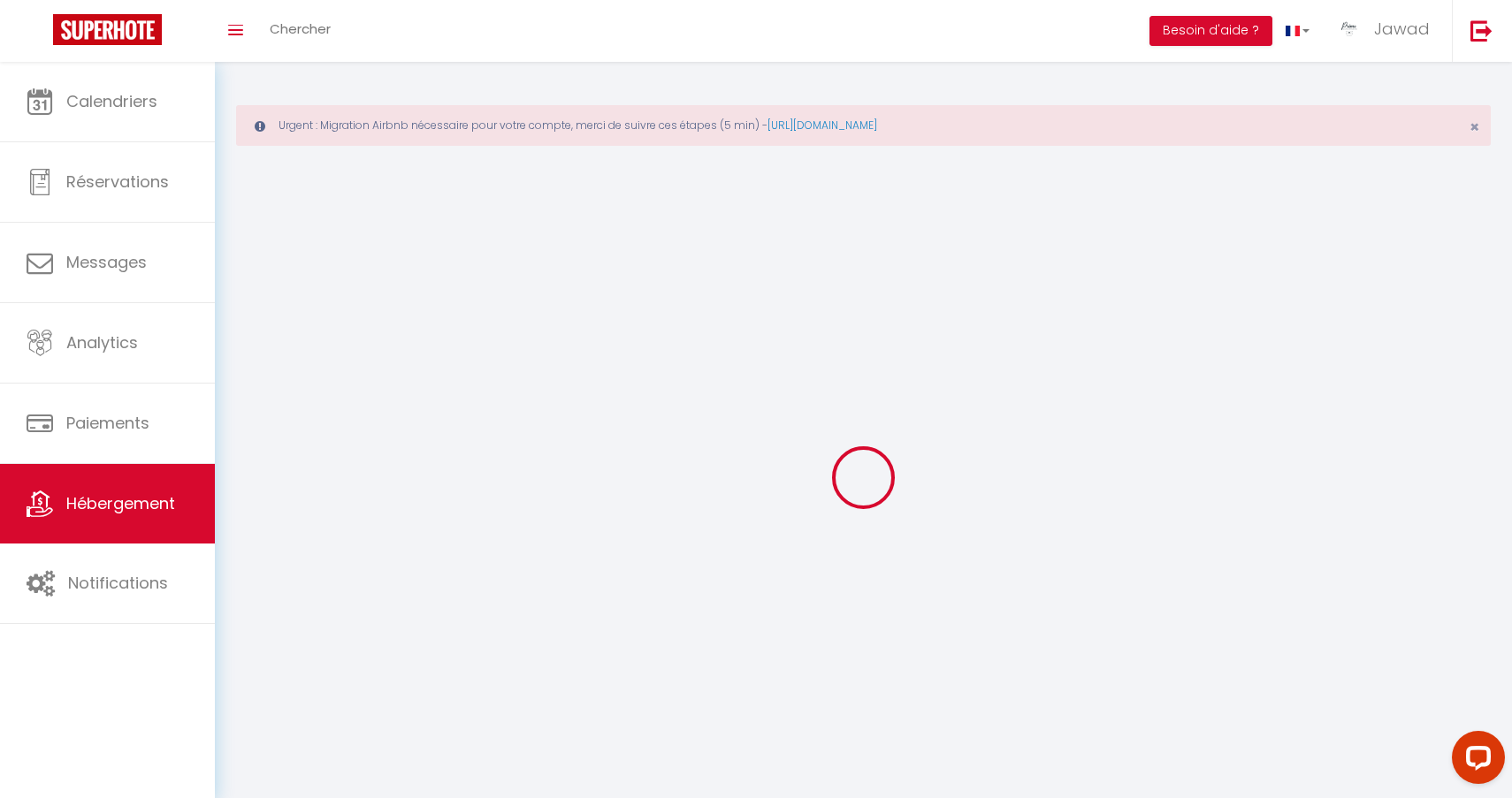
select select
checkbox input "false"
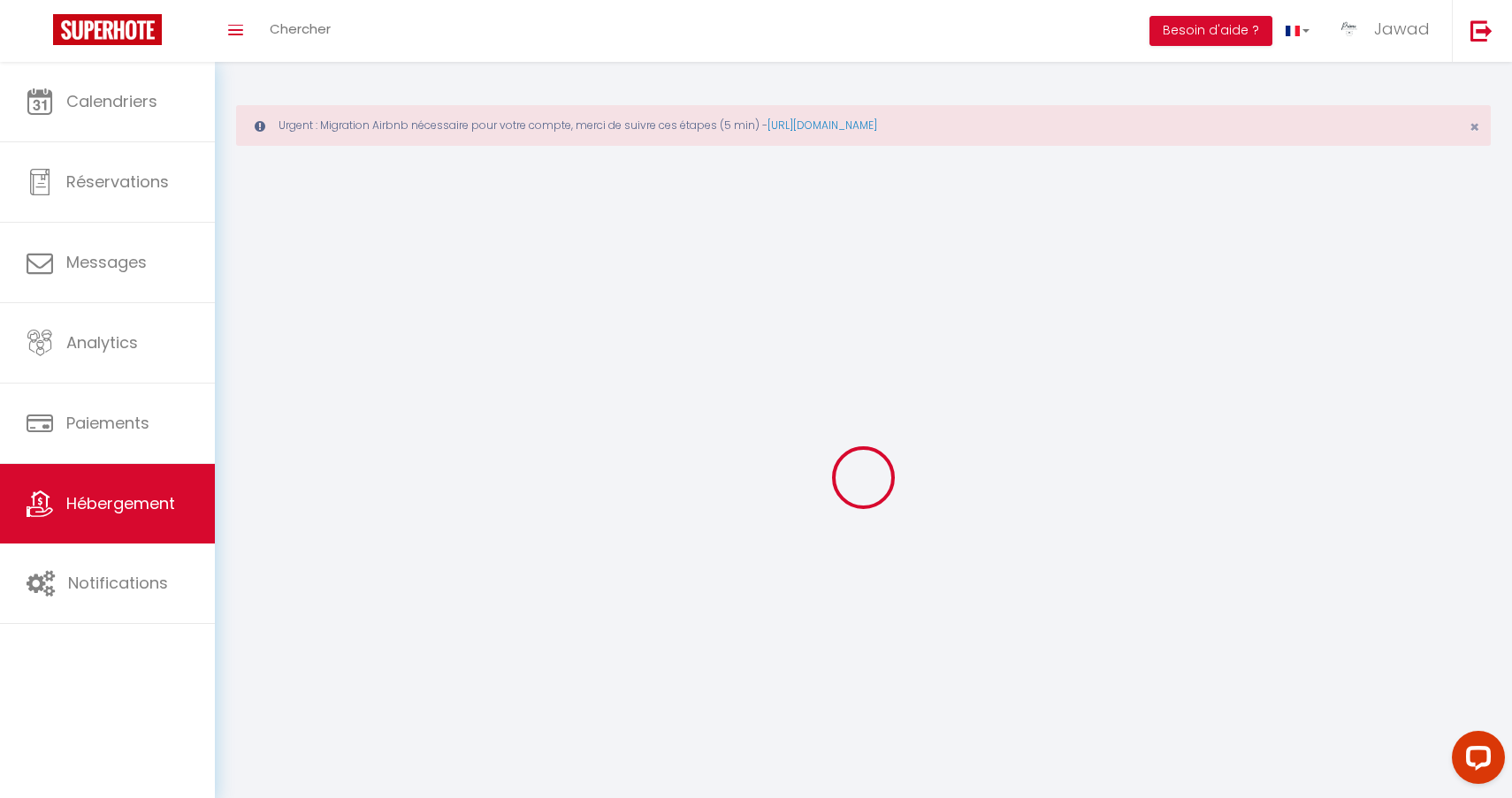
select select
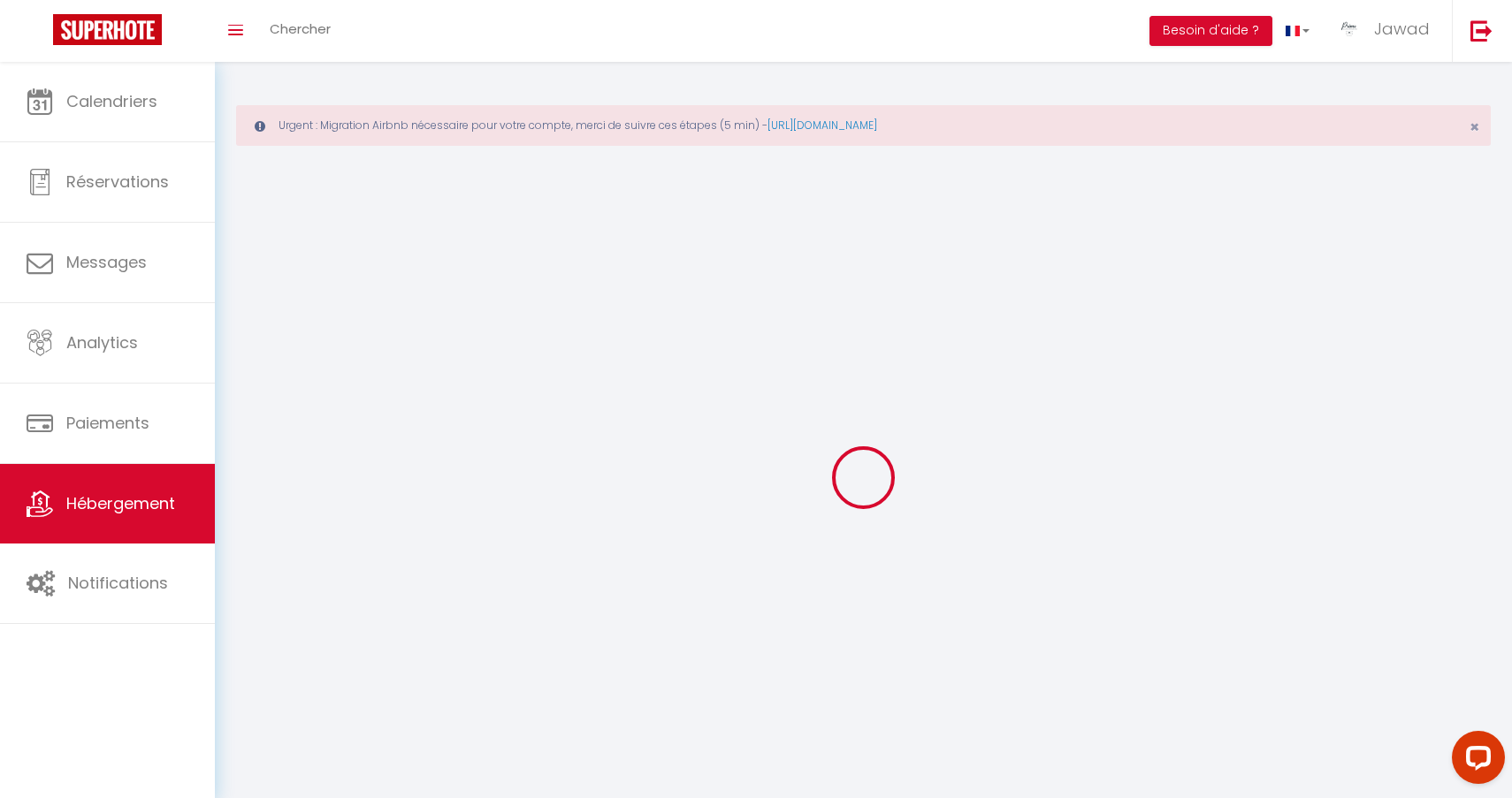
select select
checkbox input "false"
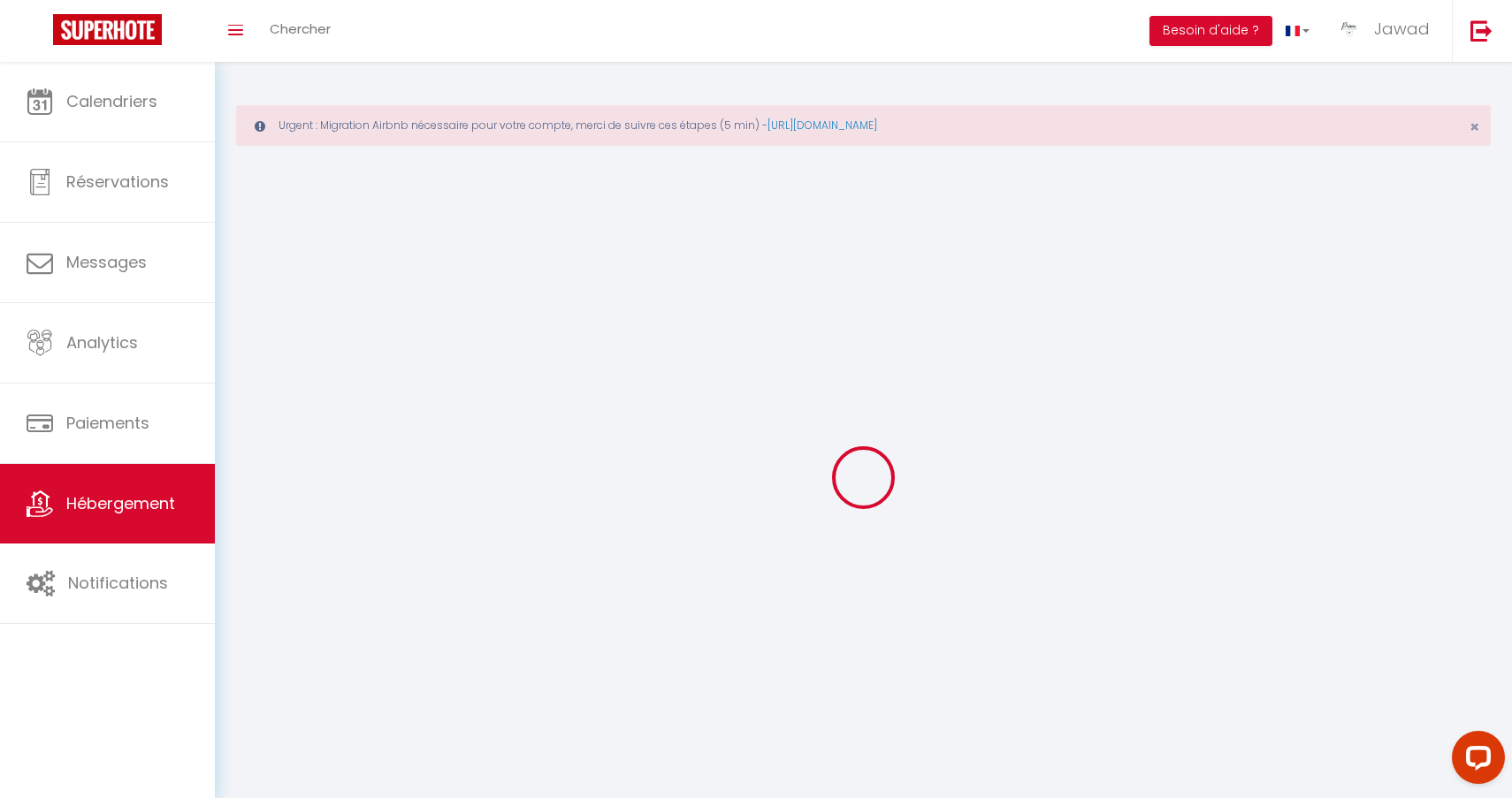
checkbox input "false"
select select
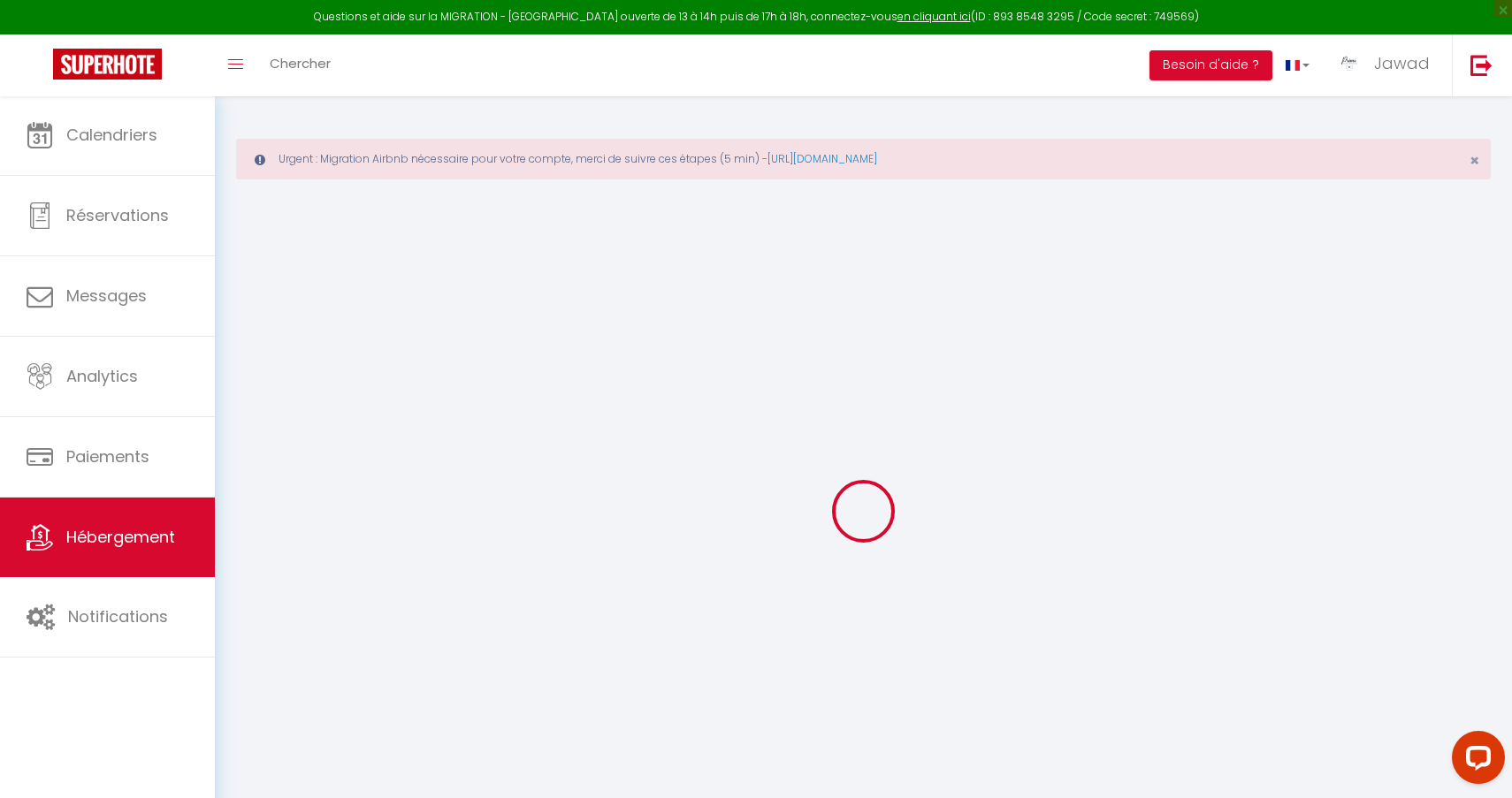
select select
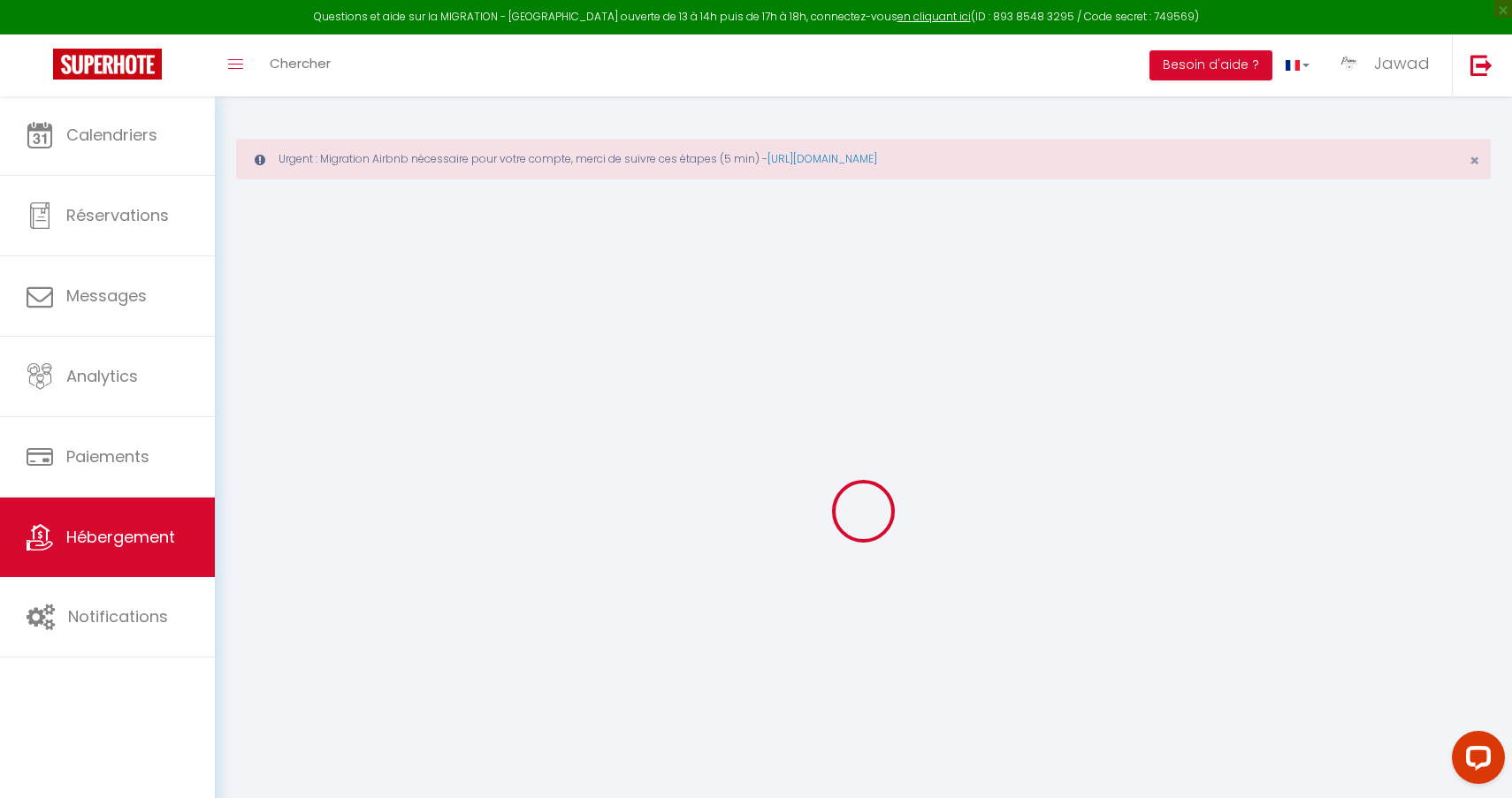
select select
checkbox input "false"
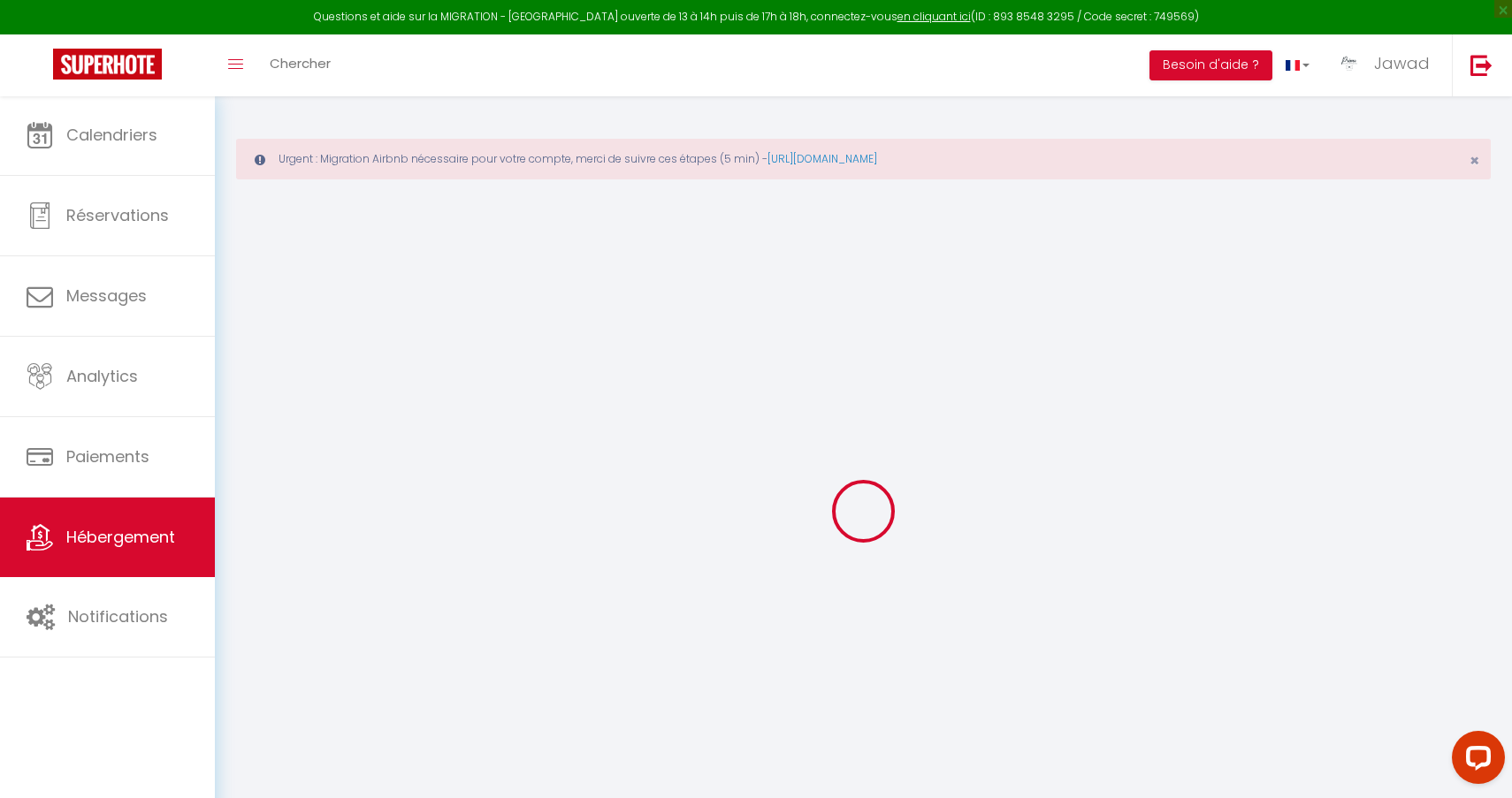
select select
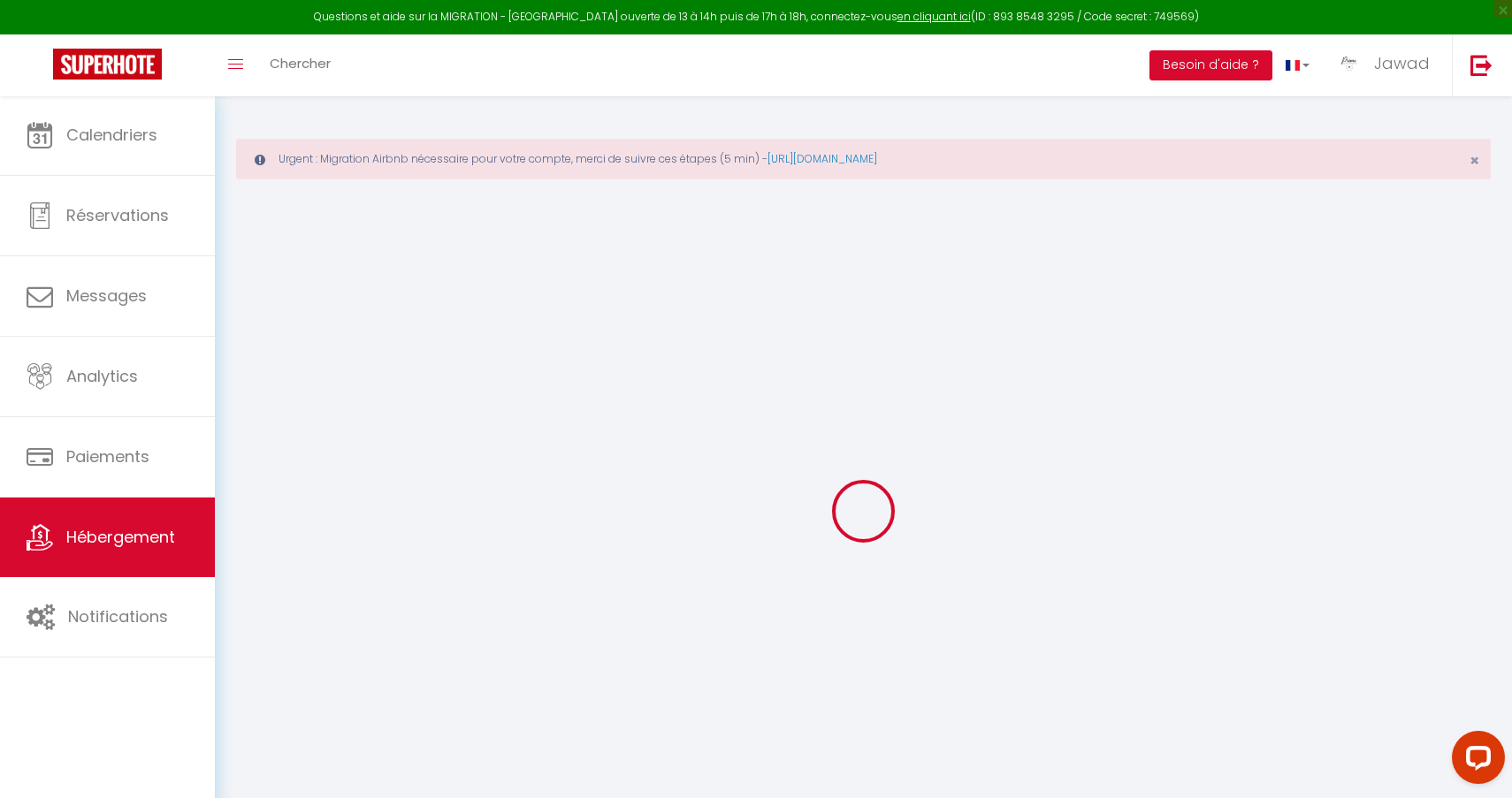
select select
checkbox input "false"
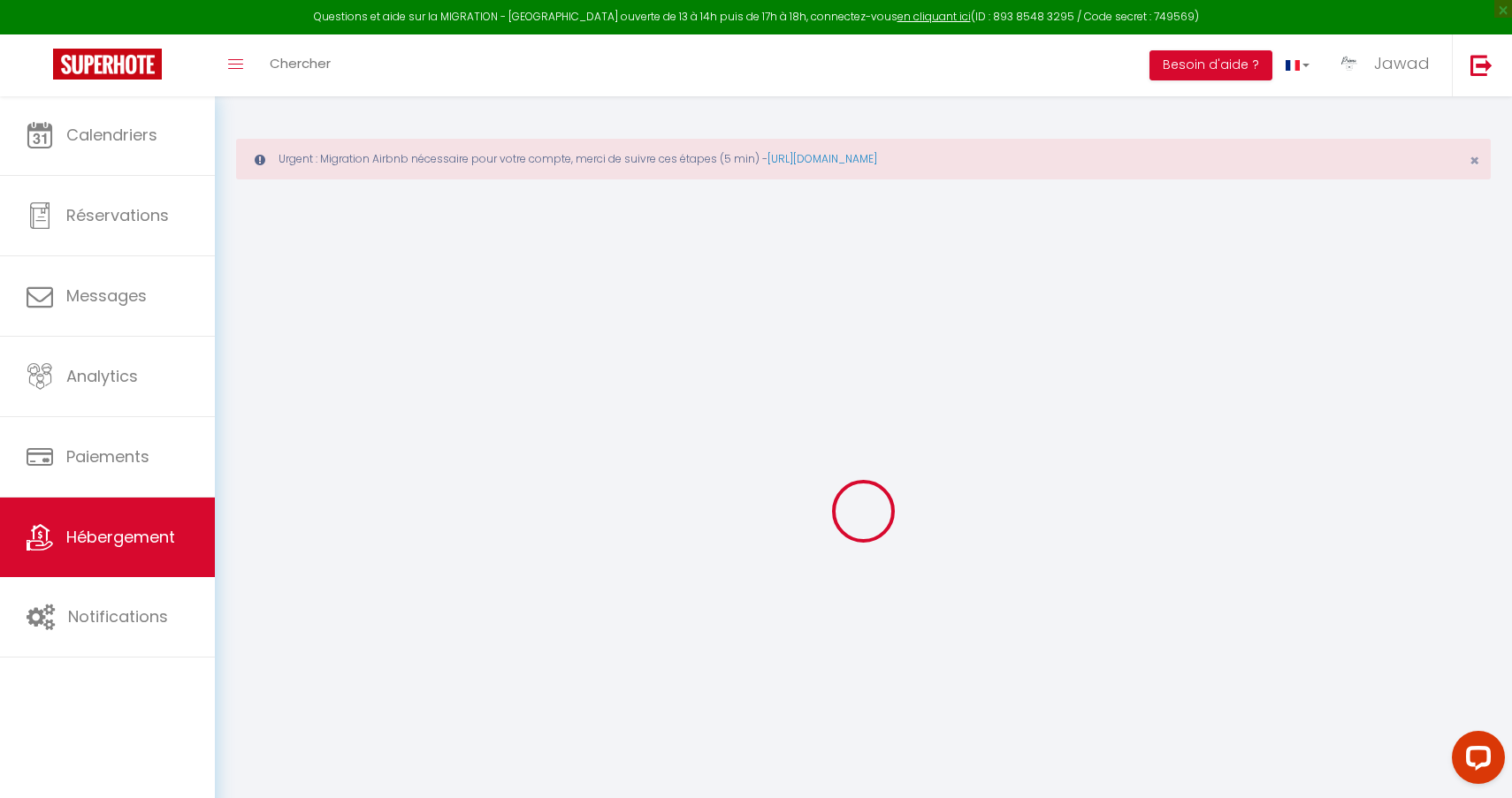
checkbox input "false"
select select
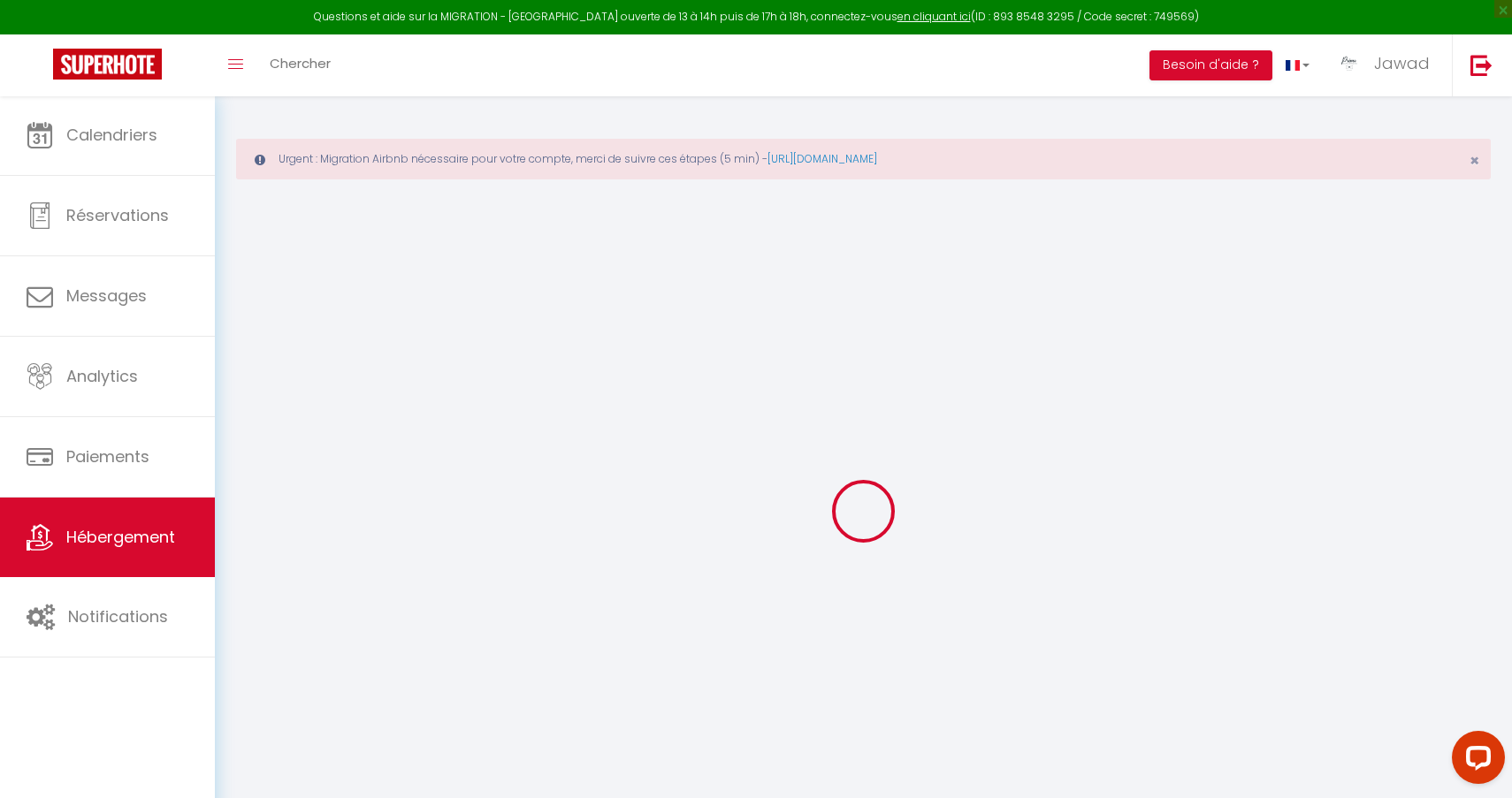
select select
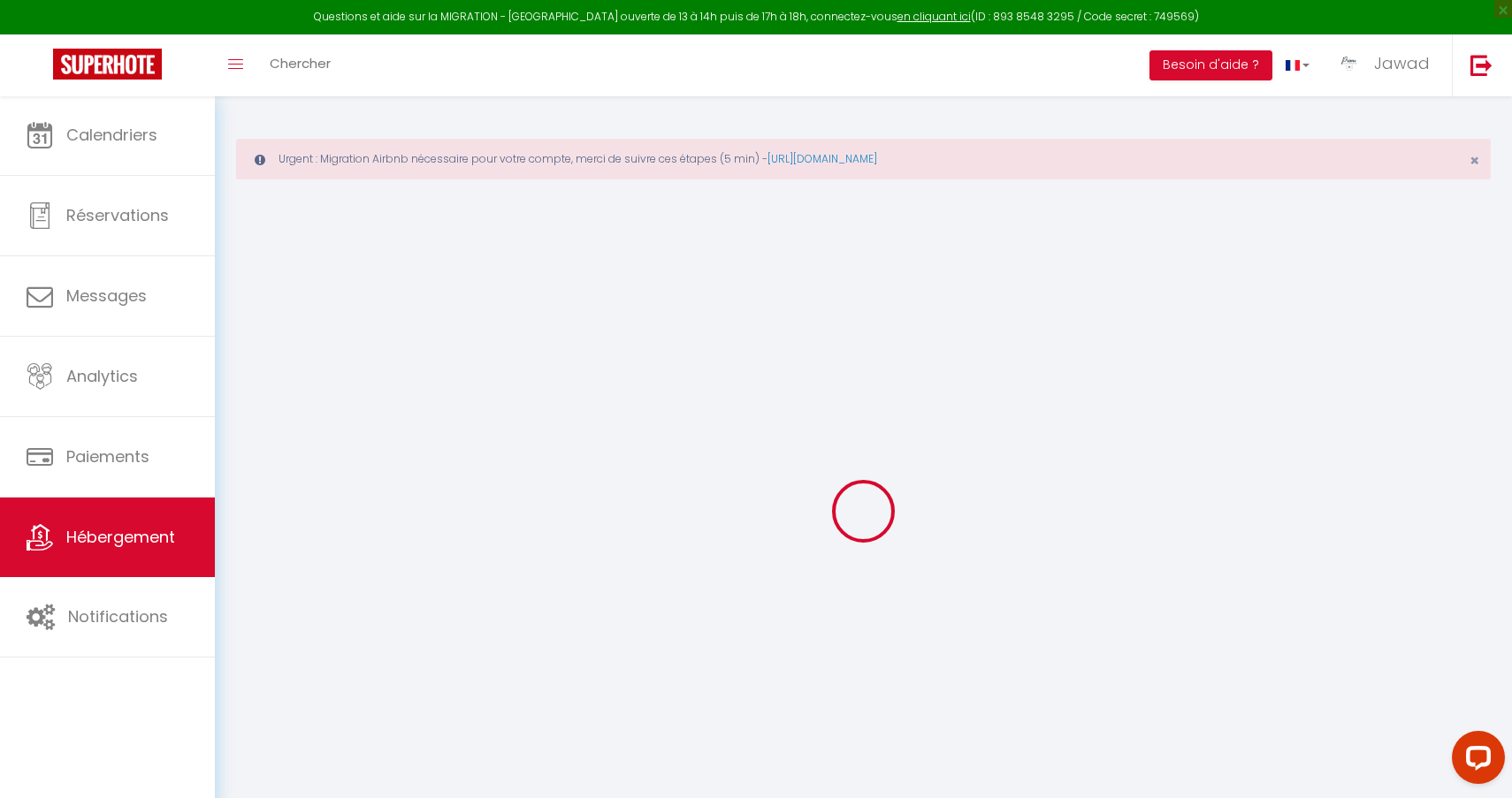
checkbox input "false"
select select
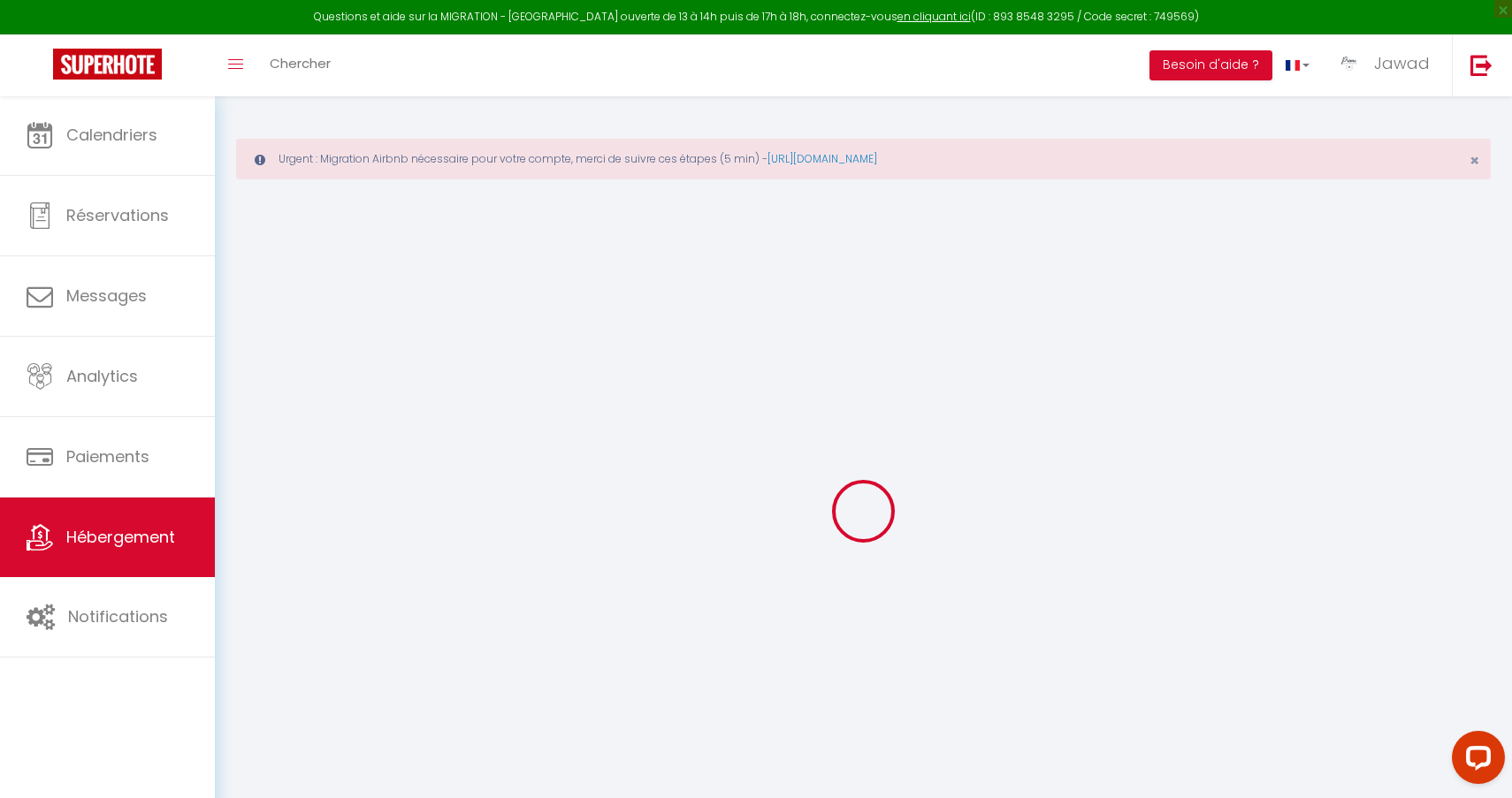
select select
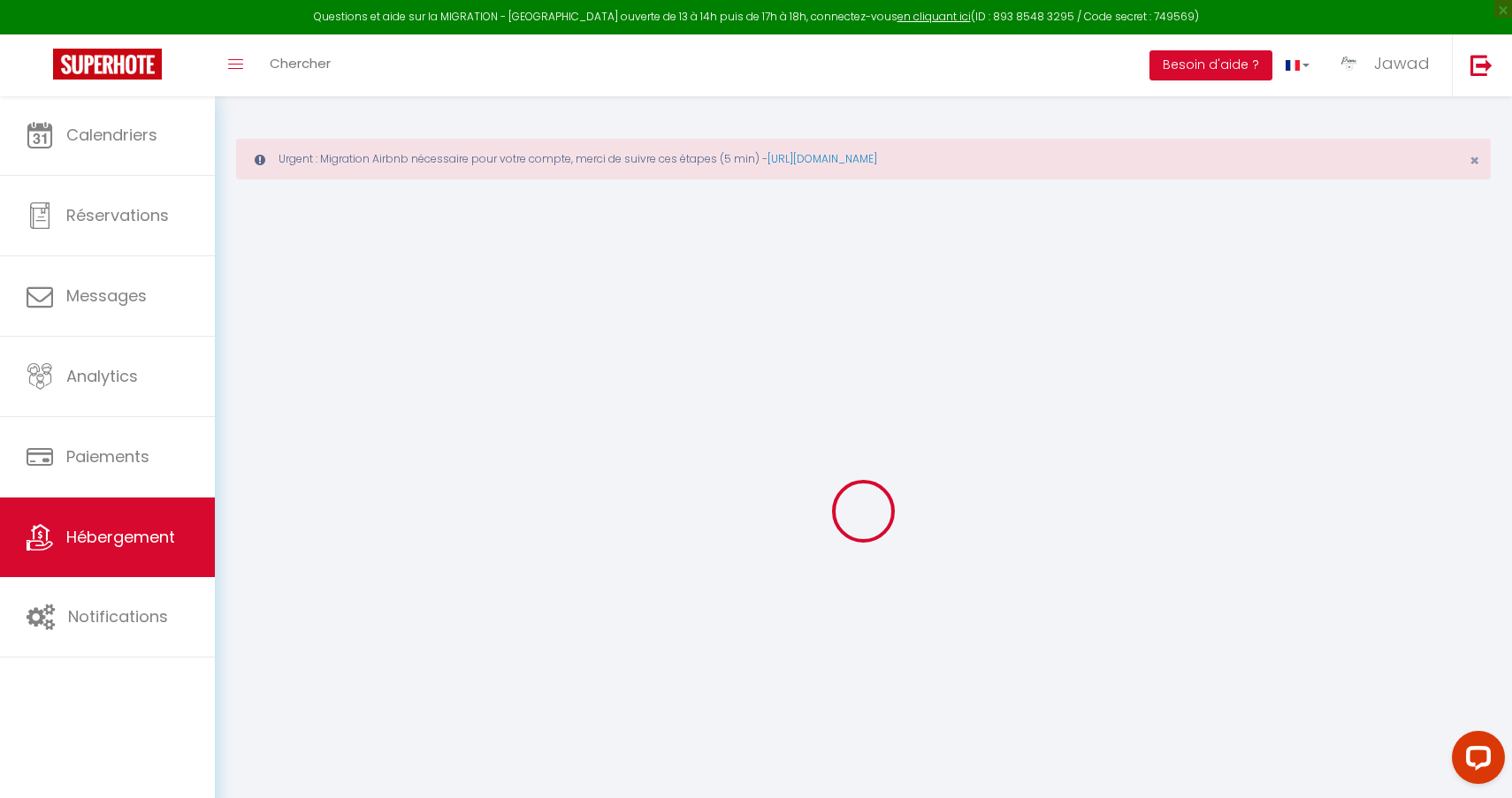
select select
checkbox input "false"
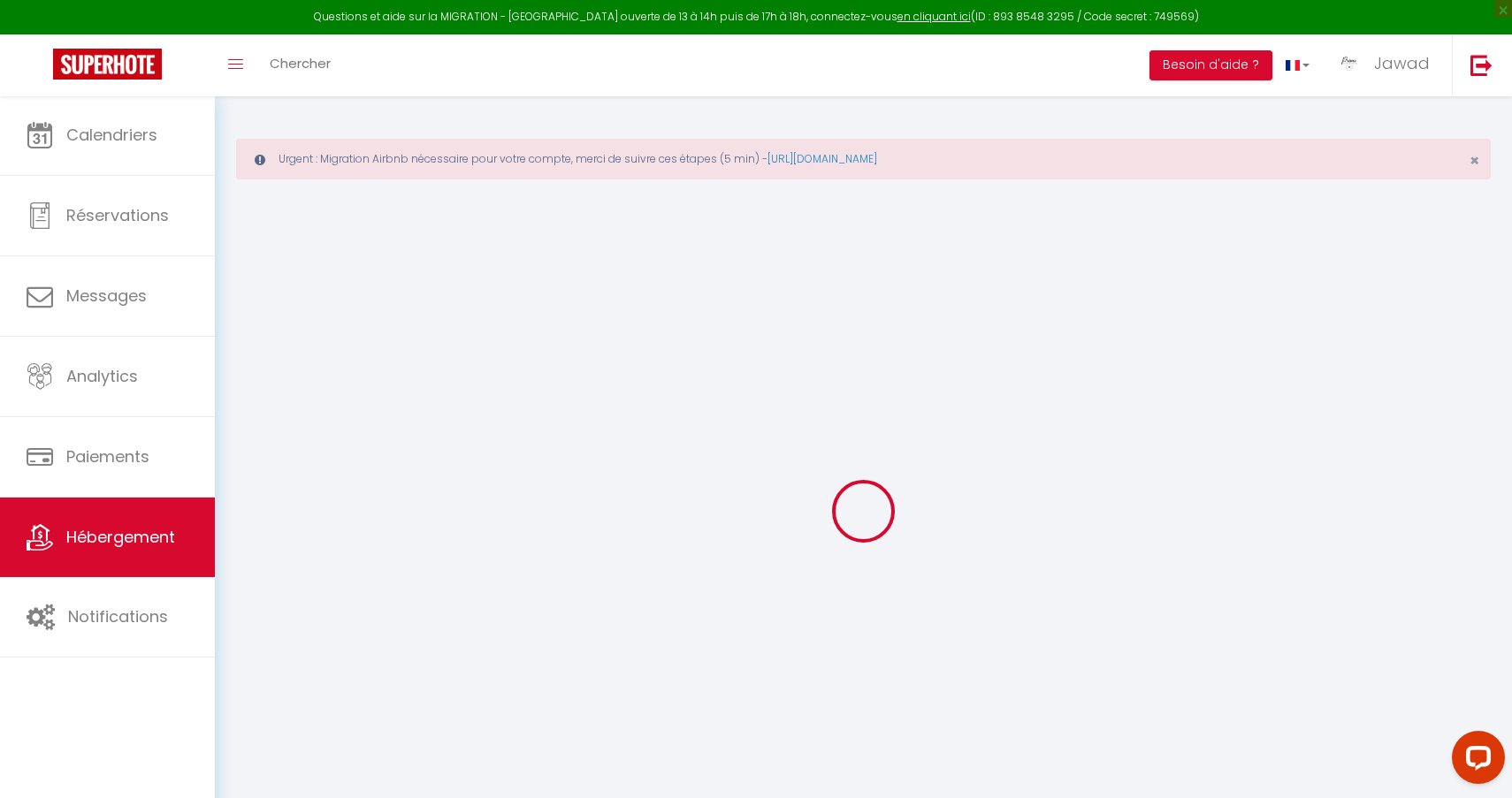
checkbox input "false"
select select
type input "*Eleven Arène* by >•< Primo Conciergerie"
type input "Mehdi et Meryem"
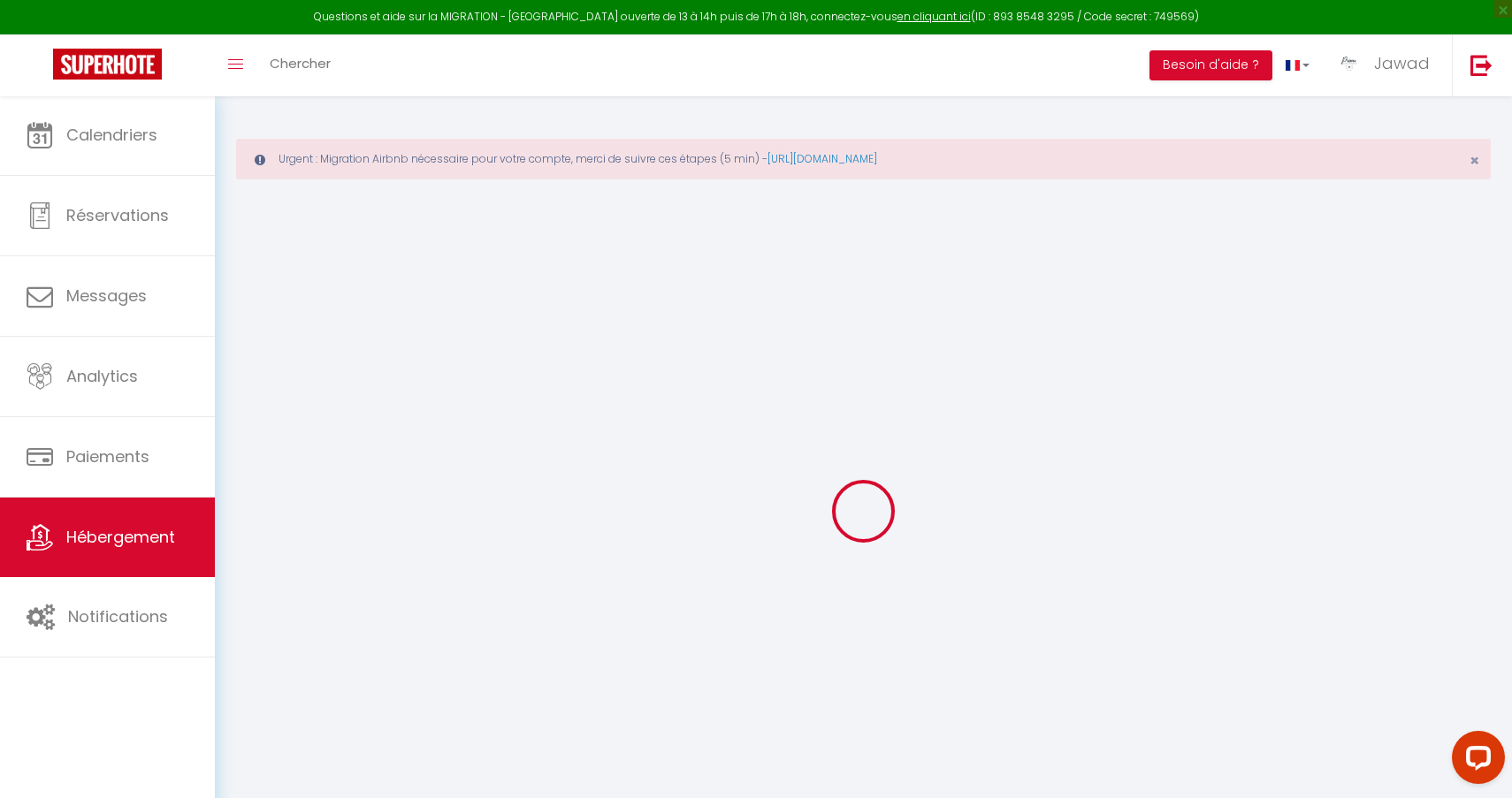
type input "KHACIME"
select select "2"
type input "65"
type input "10"
type input "1.25"
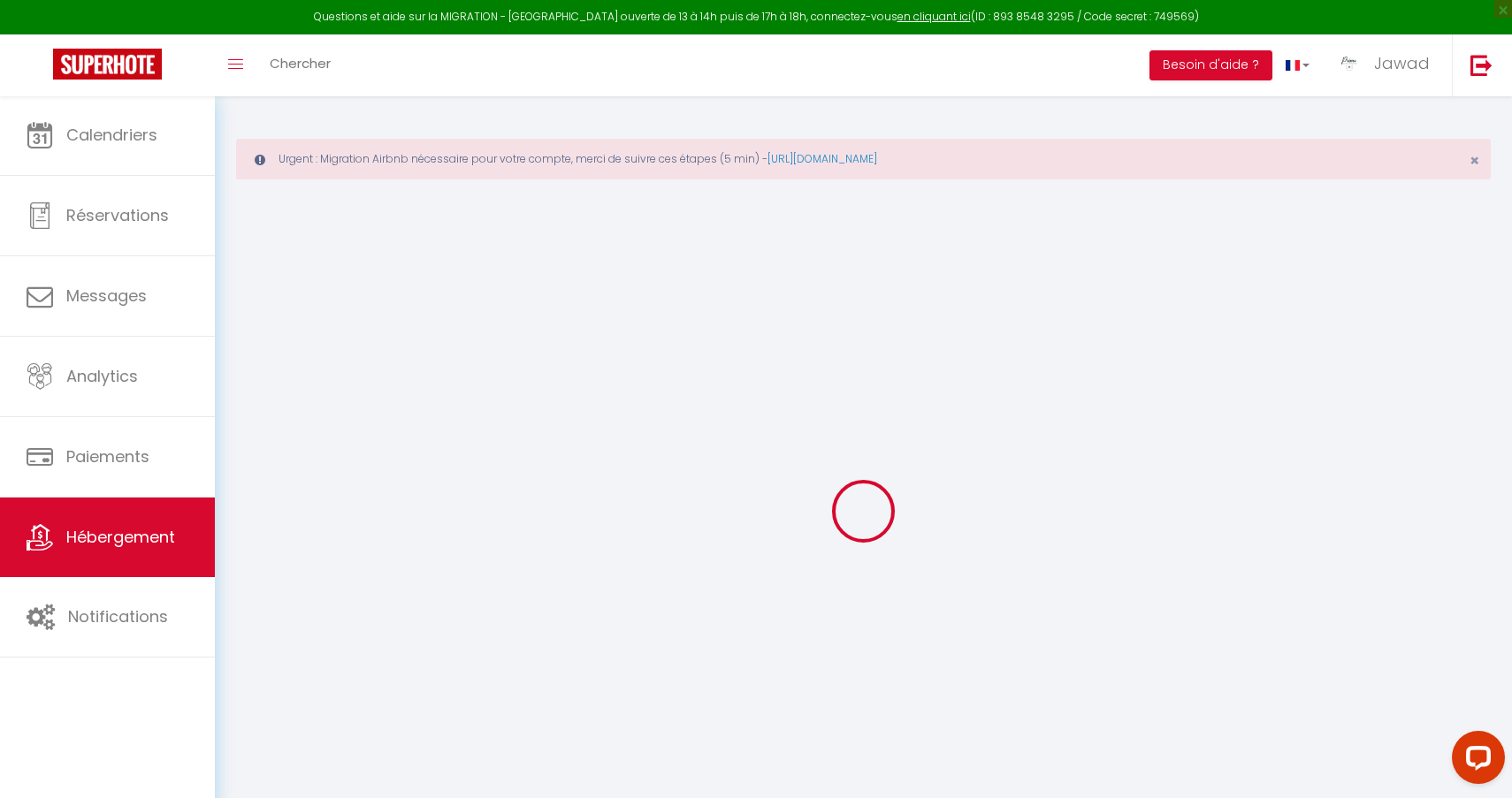
type input "300"
select select
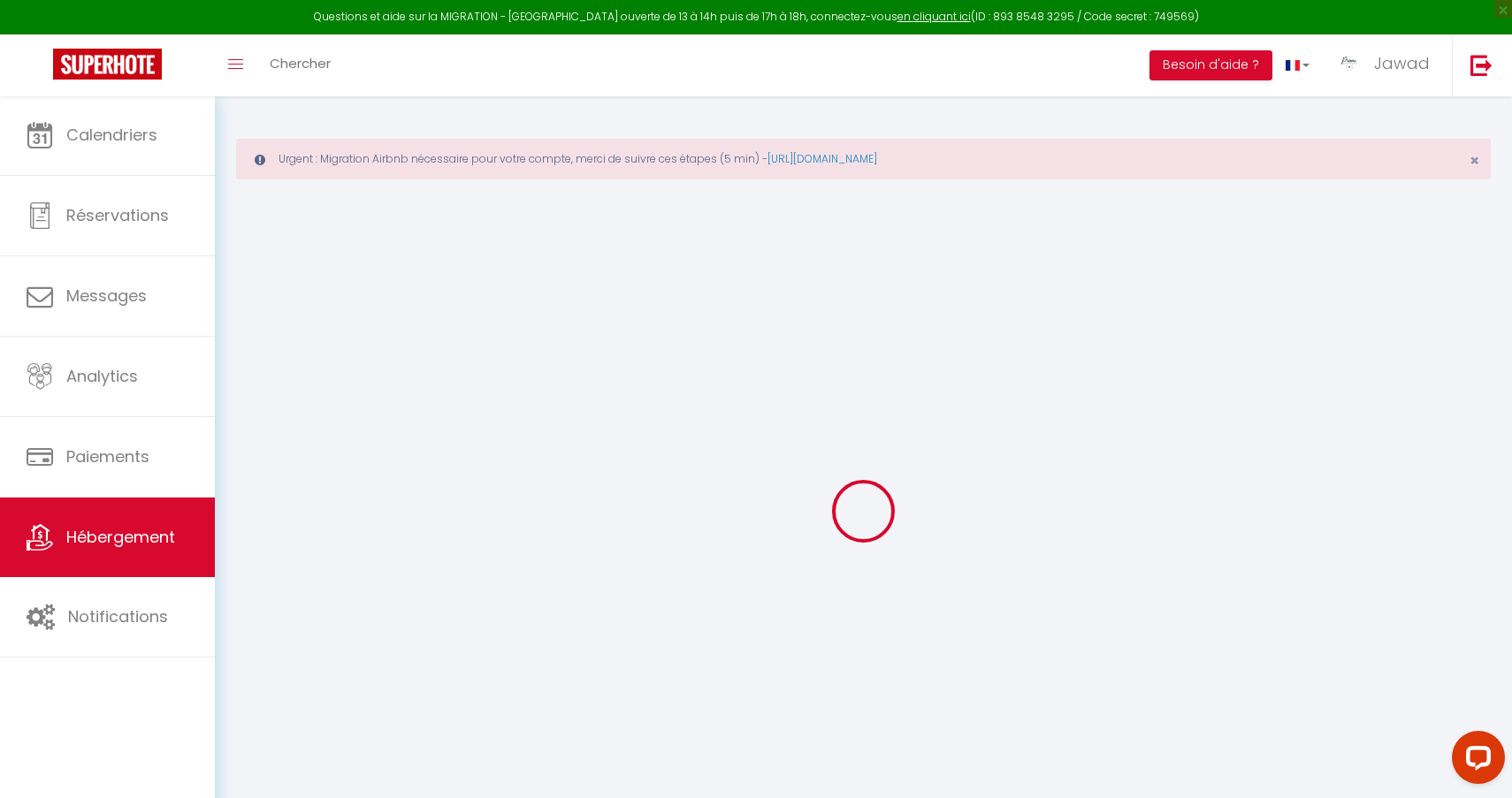
select select
type input "11 Rue des Arènes"
type input "18000"
type input "[GEOGRAPHIC_DATA]"
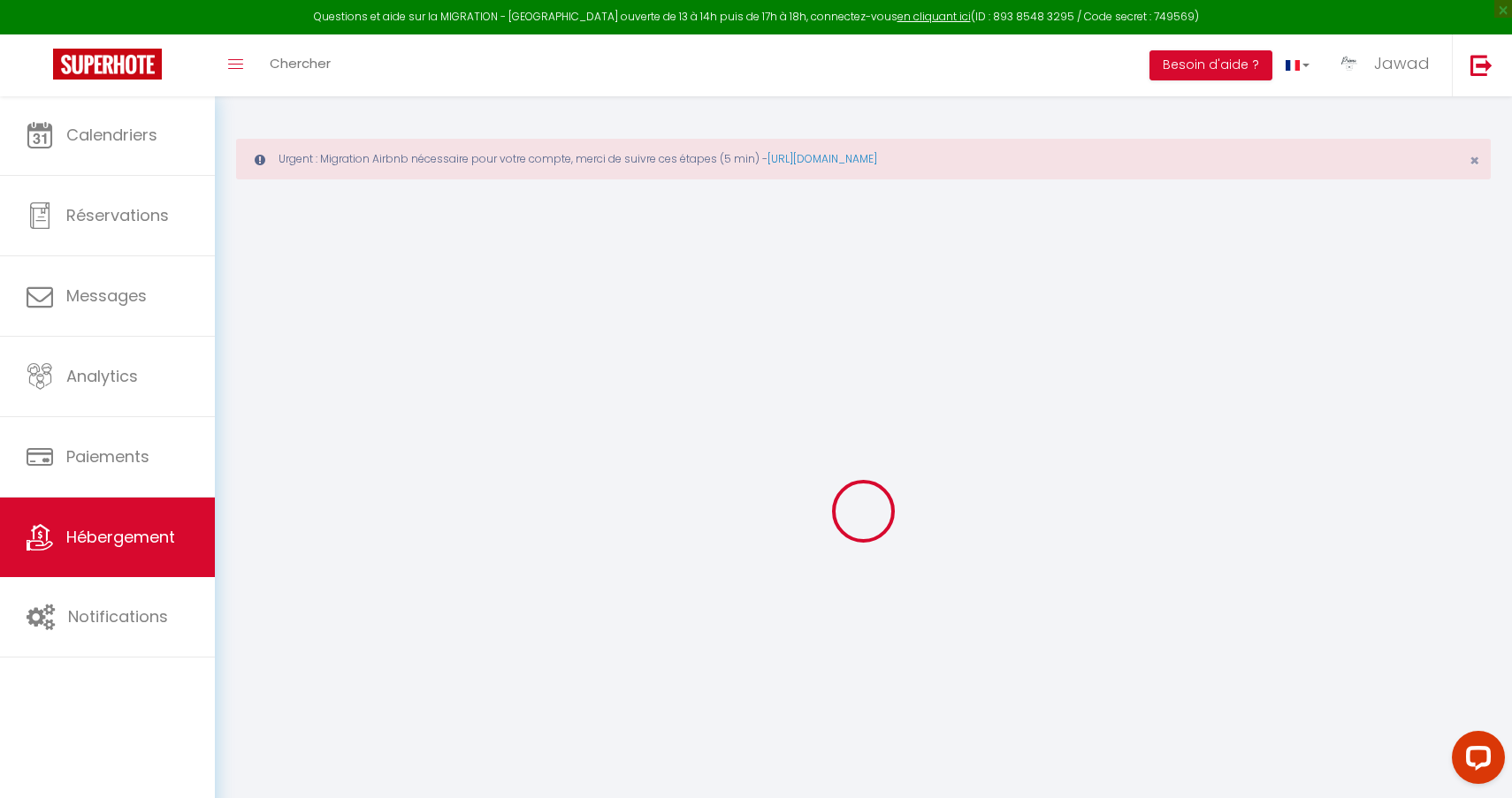
type input "[EMAIL_ADDRESS][DOMAIN_NAME]"
select select "9963"
checkbox input "true"
checkbox input "false"
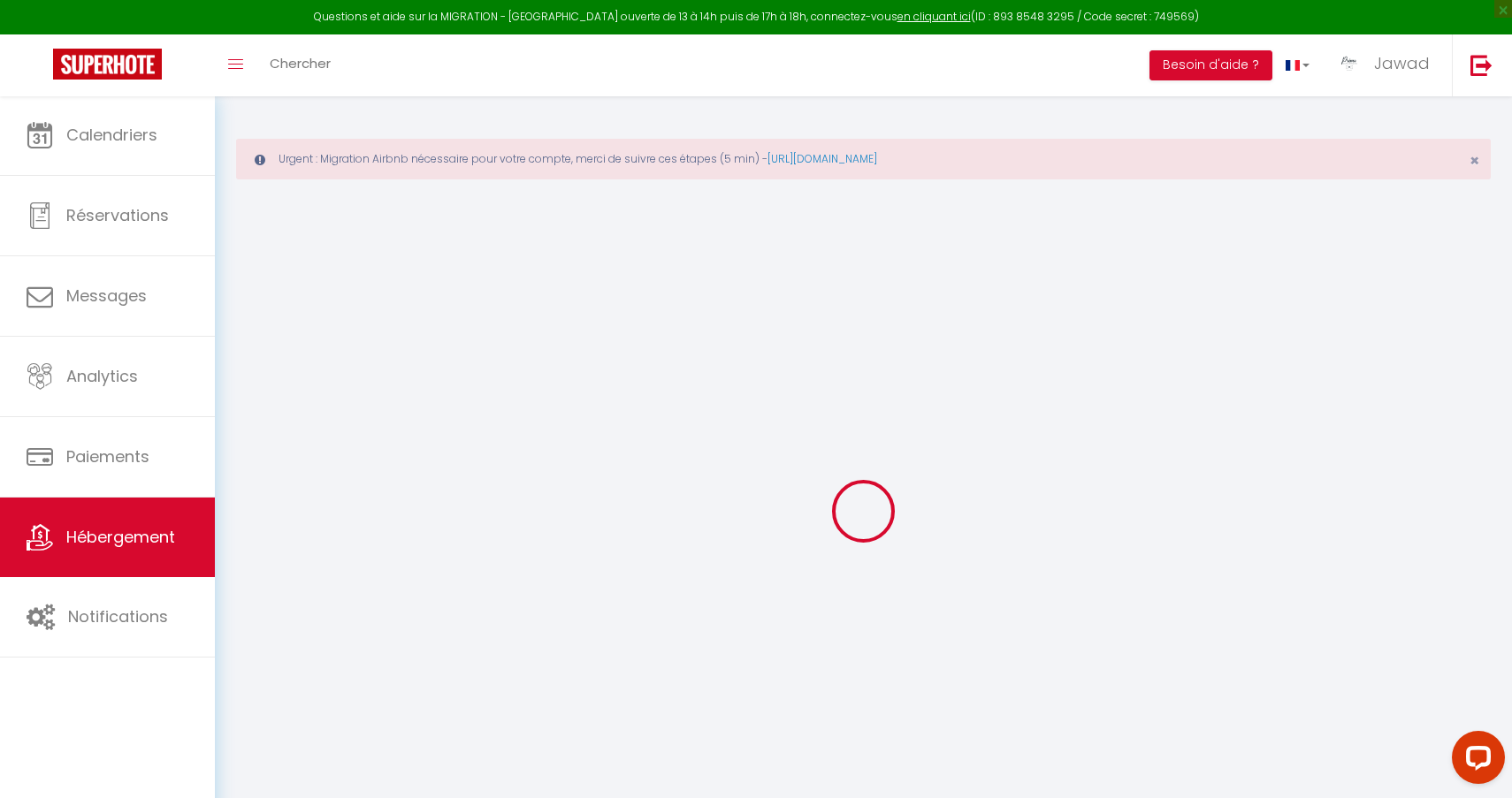
checkbox input "false"
type input "0"
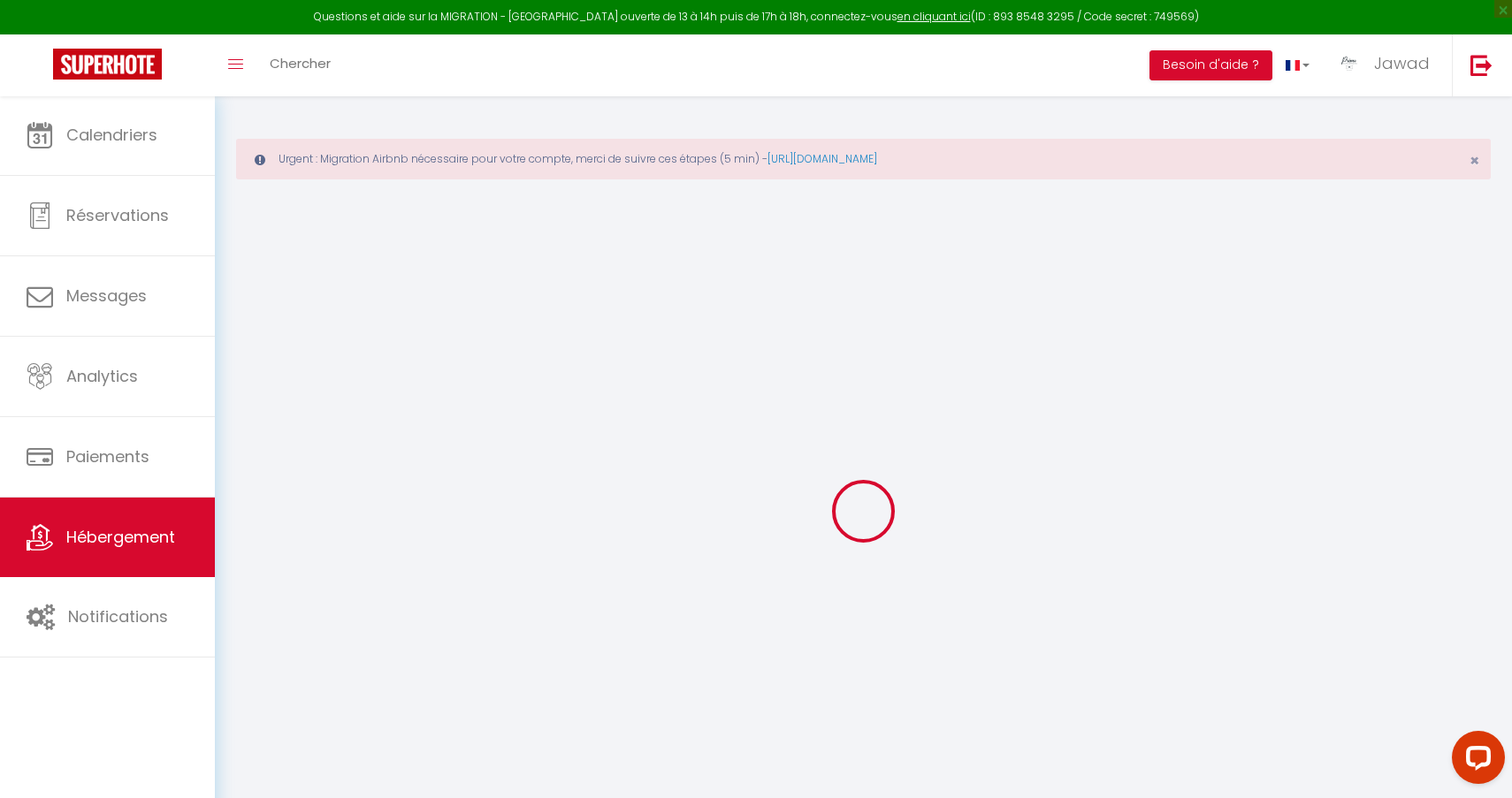
select select "+ 3 %"
select select "+ 21 %"
select select
checkbox input "true"
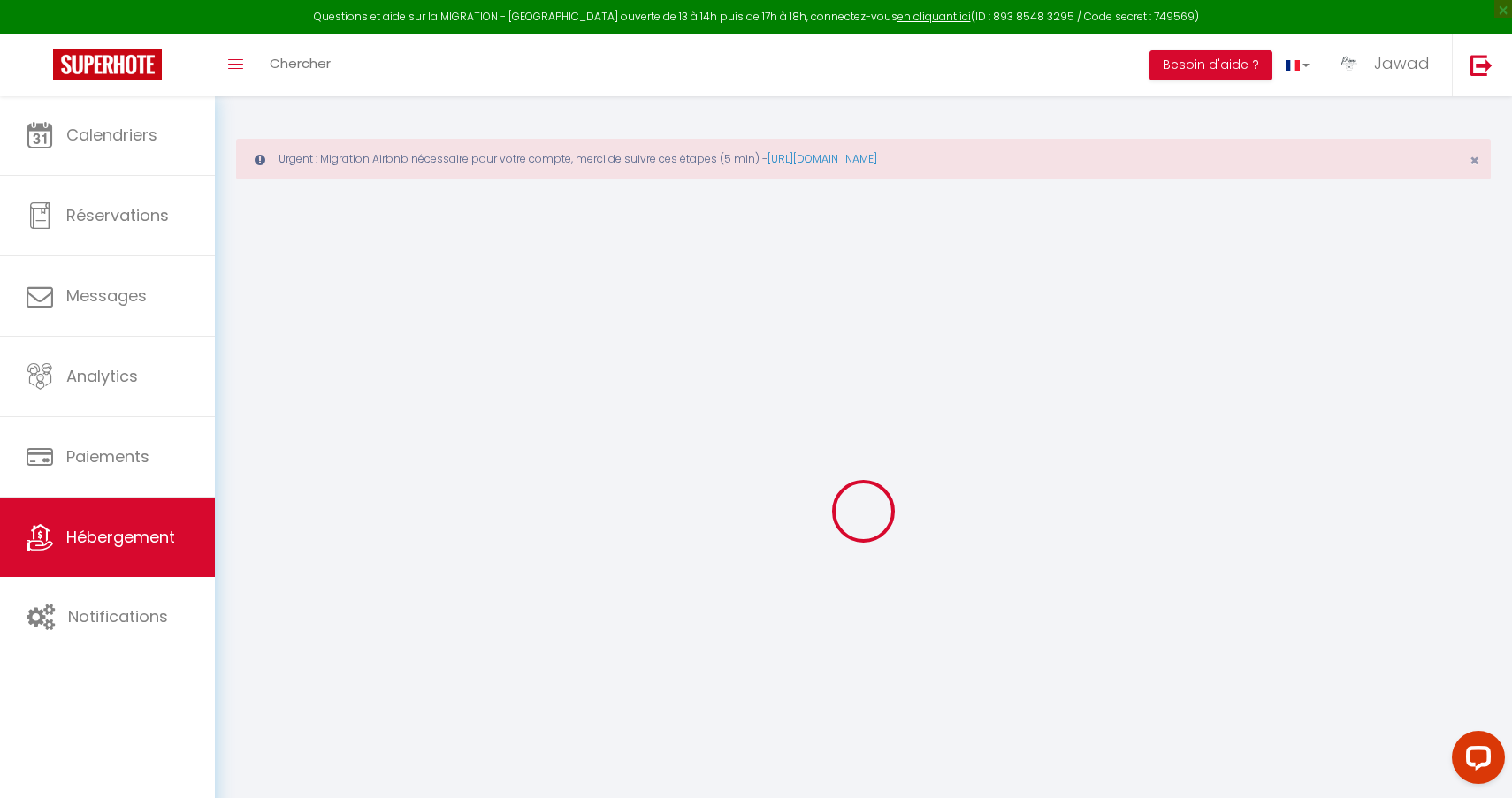
checkbox input "false"
select select "10754-1227364642011485542"
select select "365"
select select "well_reviewed_guests"
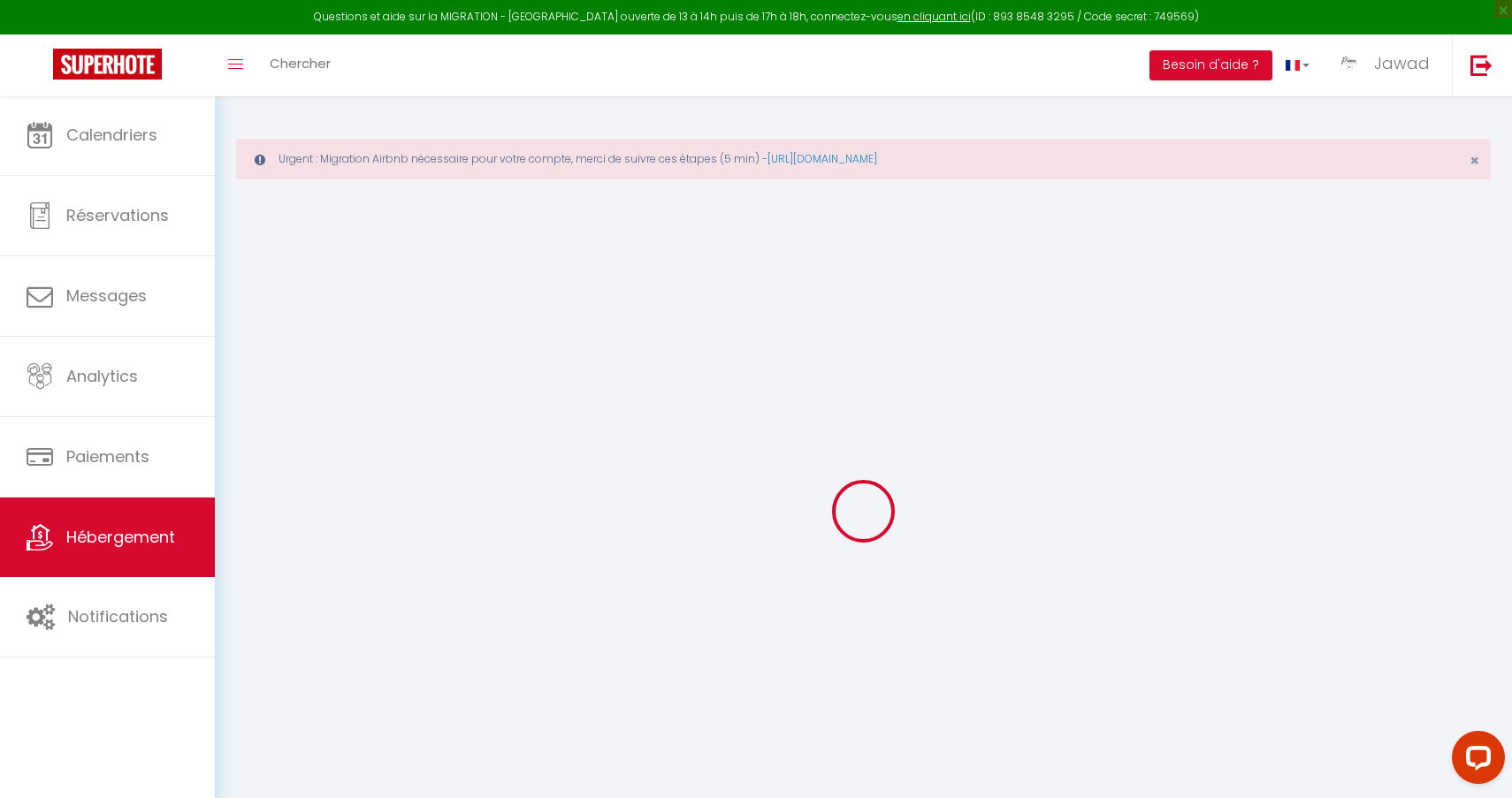
select select "EUR"
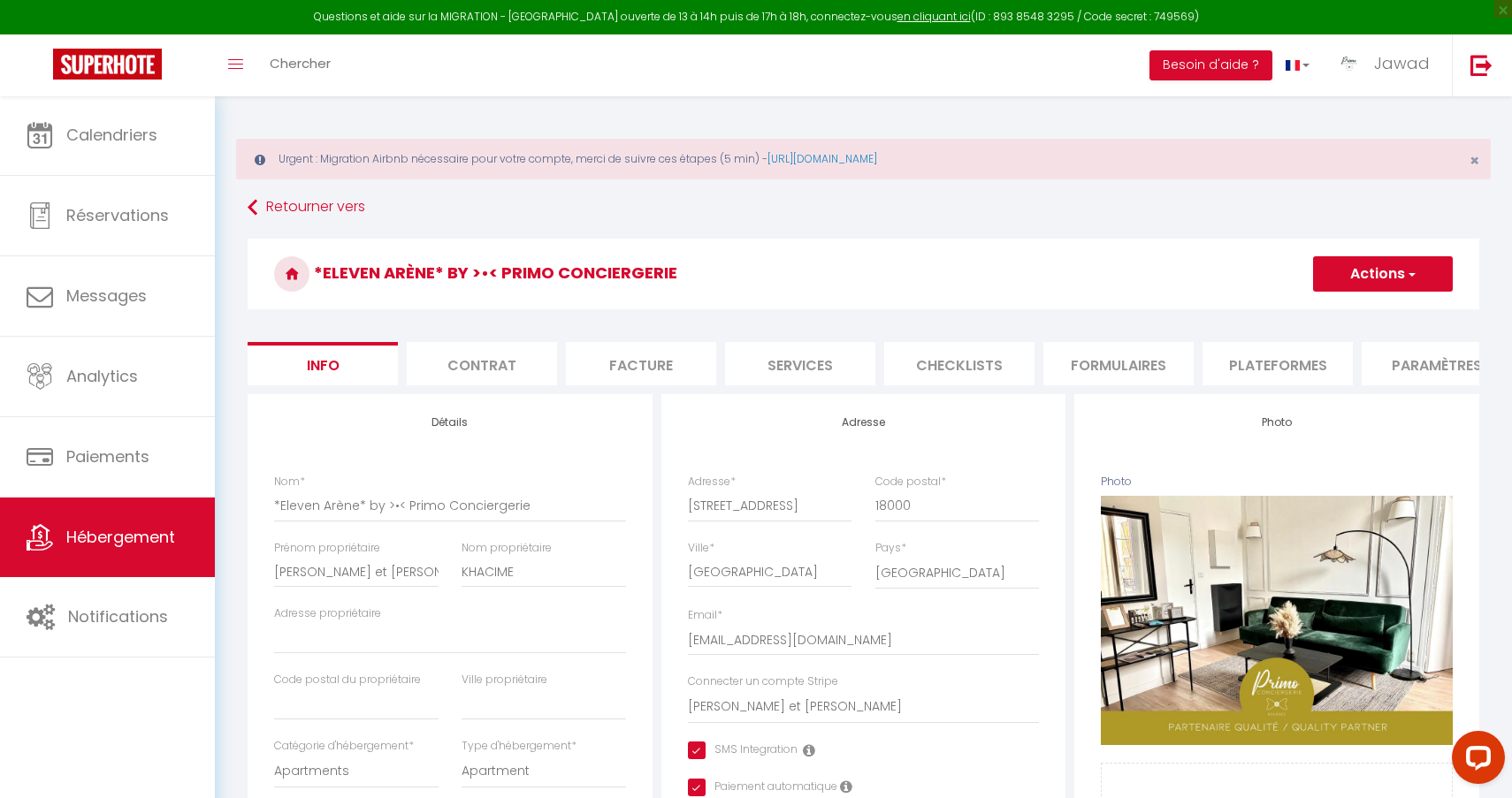
click at [1294, 367] on li "Plateformes" at bounding box center [1277, 363] width 150 height 43
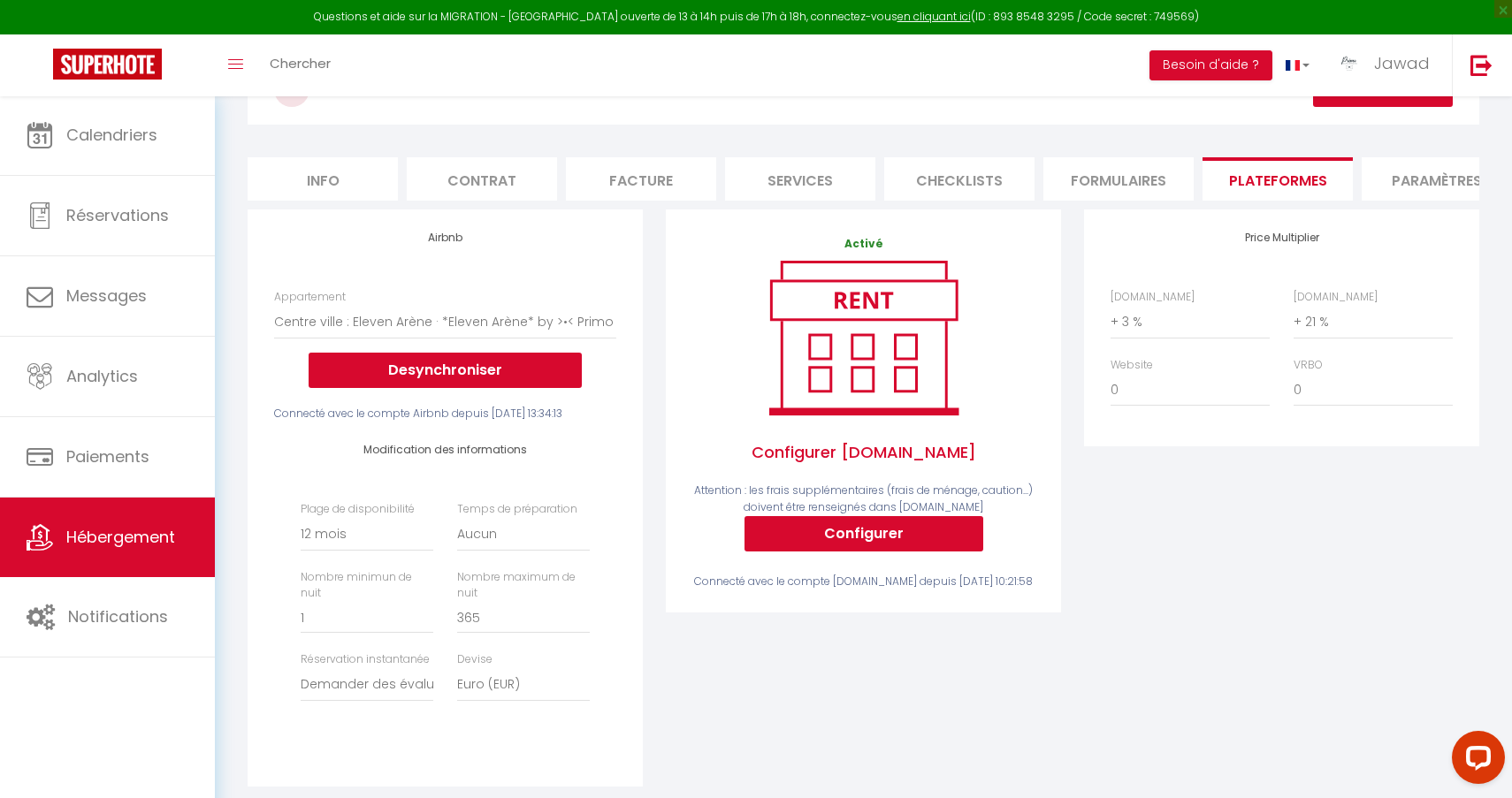
scroll to position [191, 0]
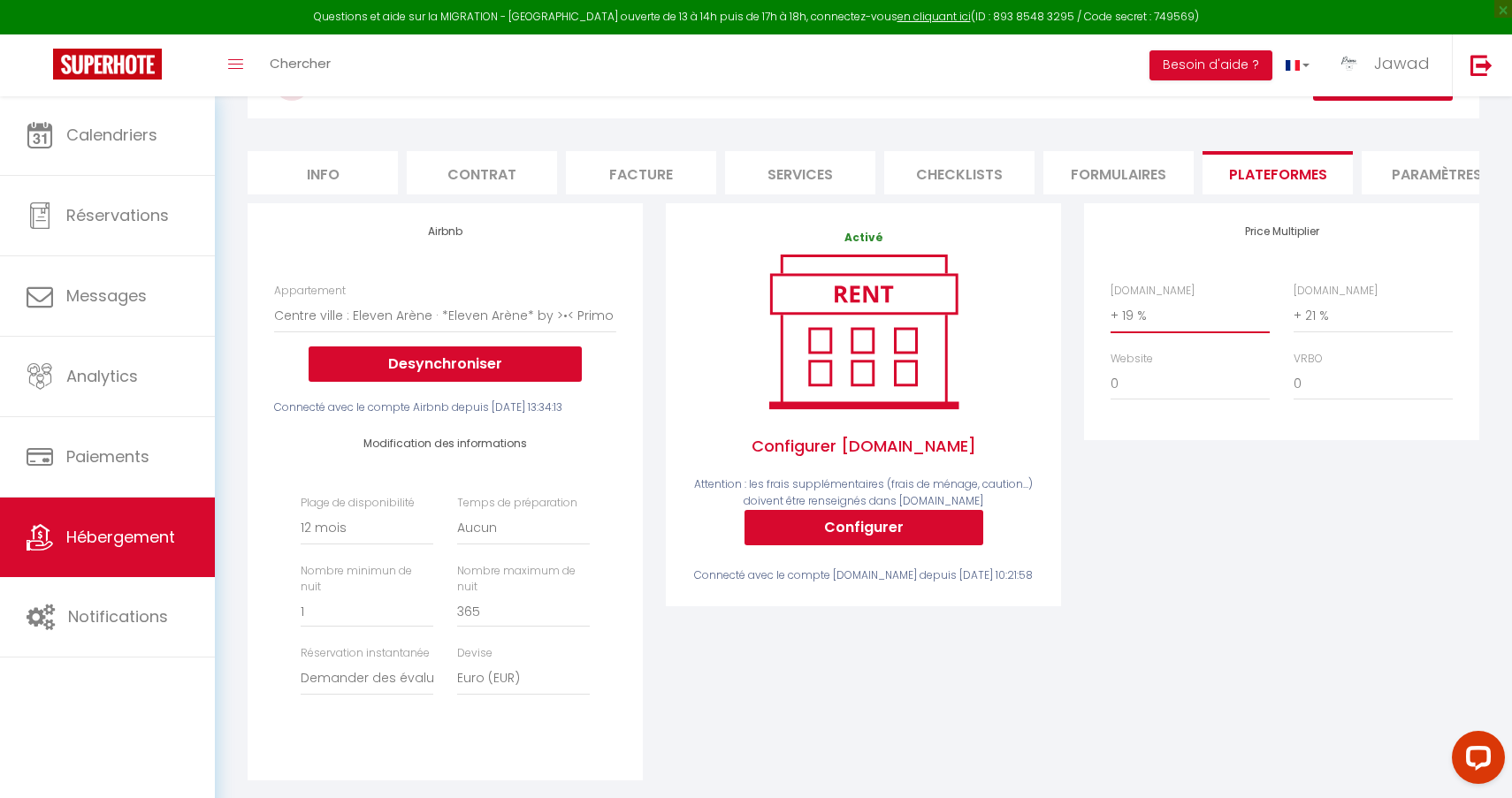
select select "+ 20 %"
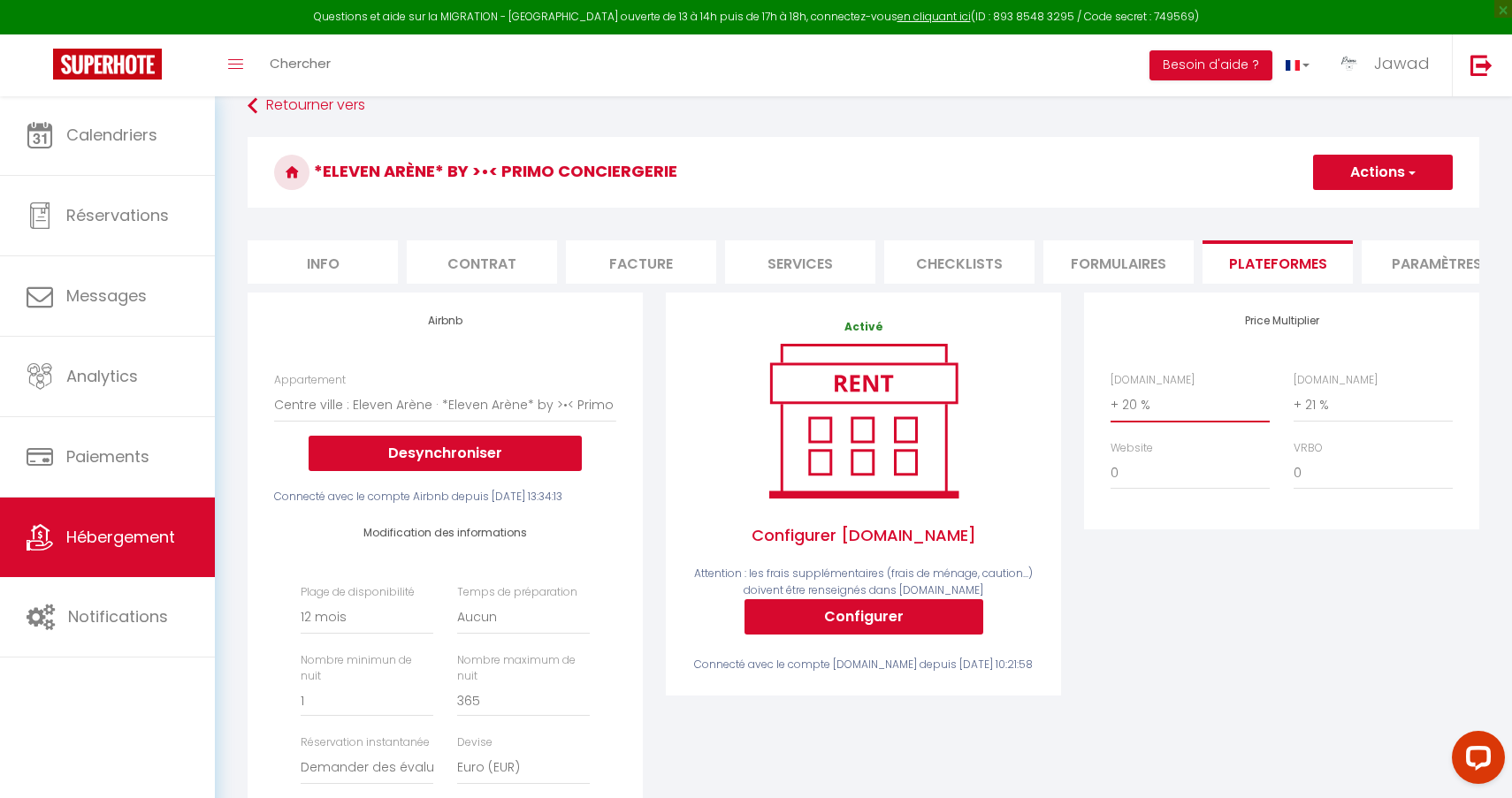
scroll to position [102, 0]
click at [1380, 175] on button "Actions" at bounding box center [1383, 172] width 140 height 35
click at [1350, 213] on link "Enregistrer" at bounding box center [1382, 211] width 140 height 23
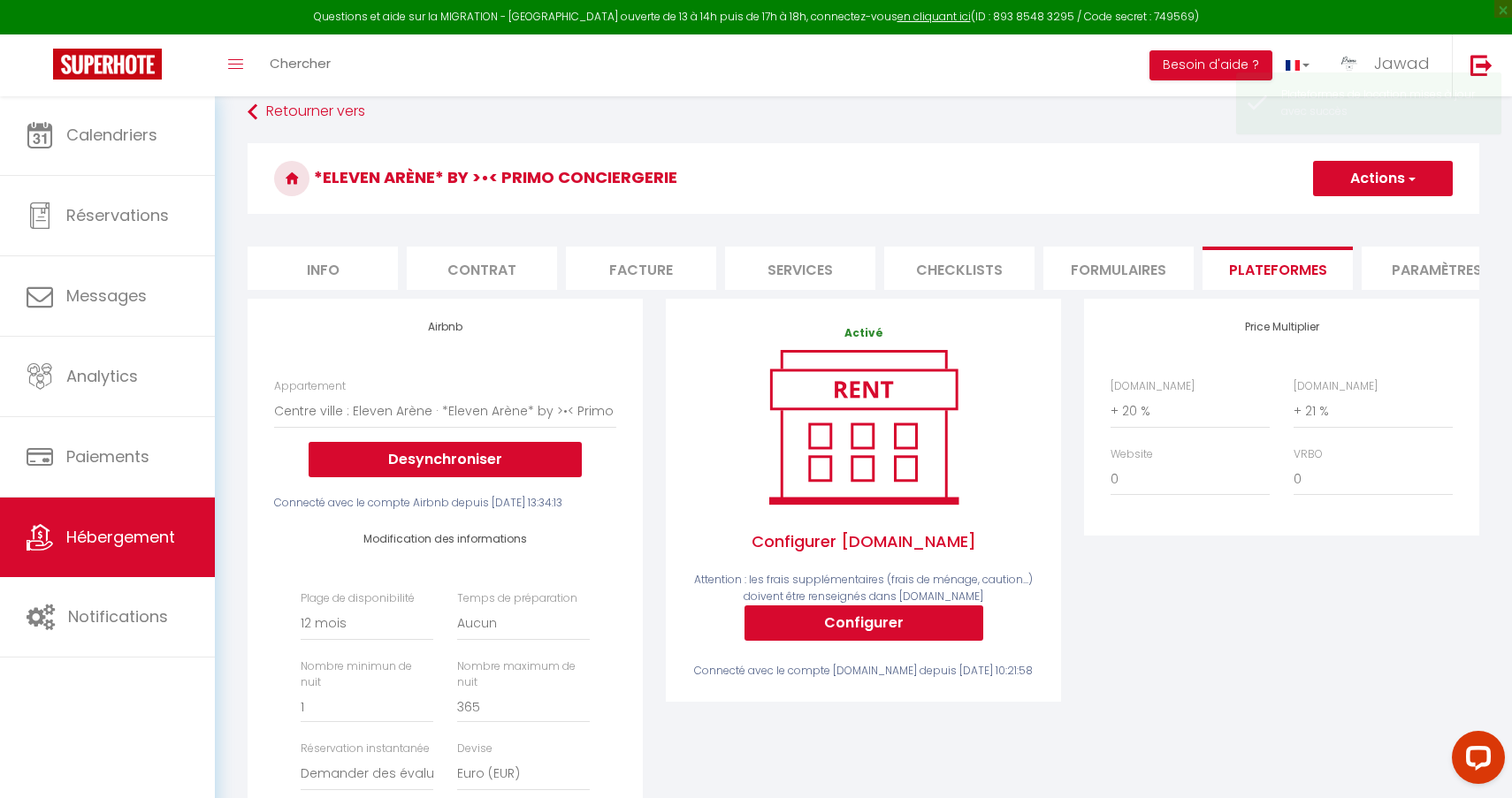
click at [105, 539] on span "Hébergement" at bounding box center [120, 536] width 109 height 22
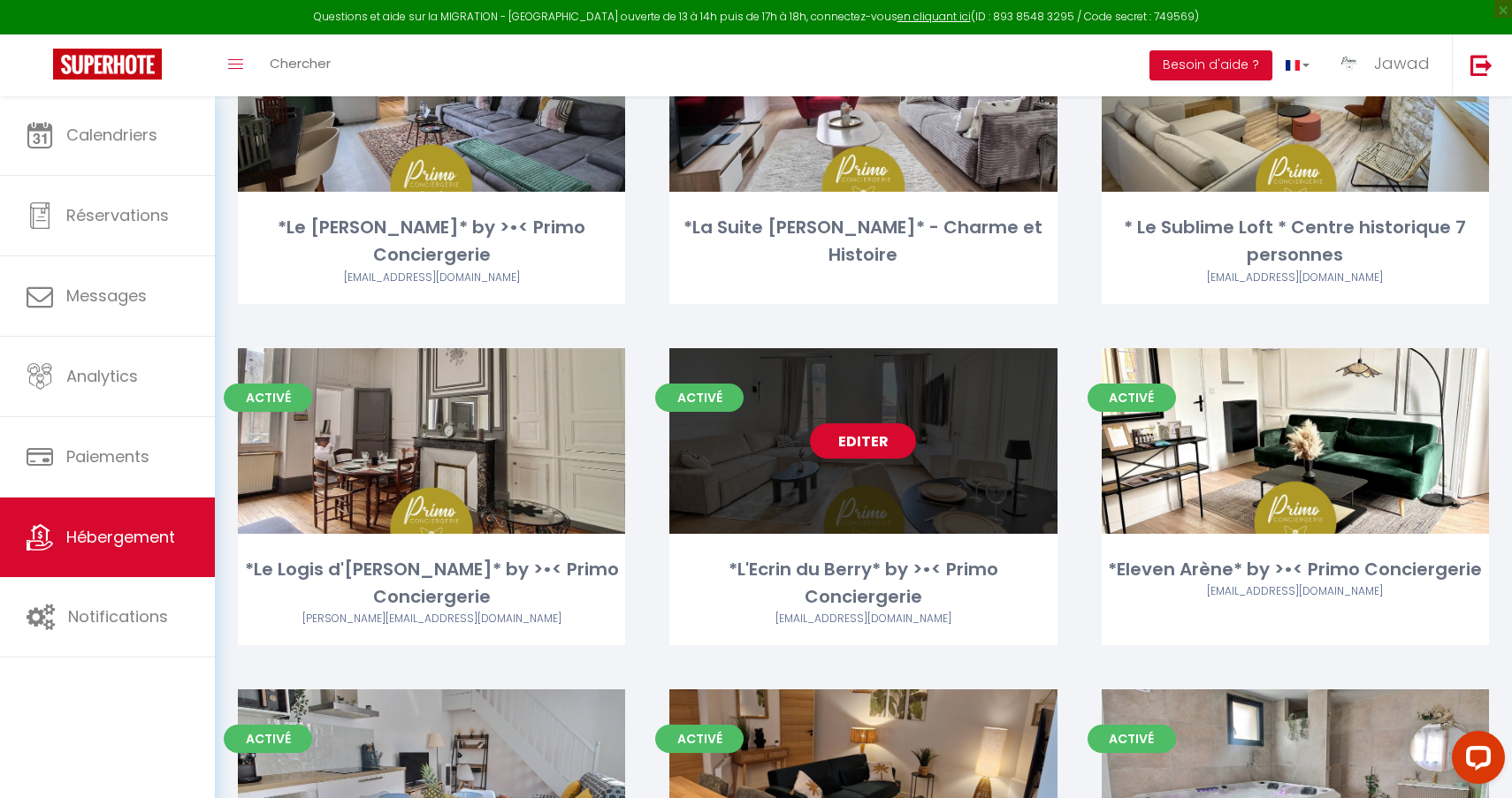
scroll to position [295, 0]
click at [869, 440] on link "Editer" at bounding box center [862, 441] width 106 height 35
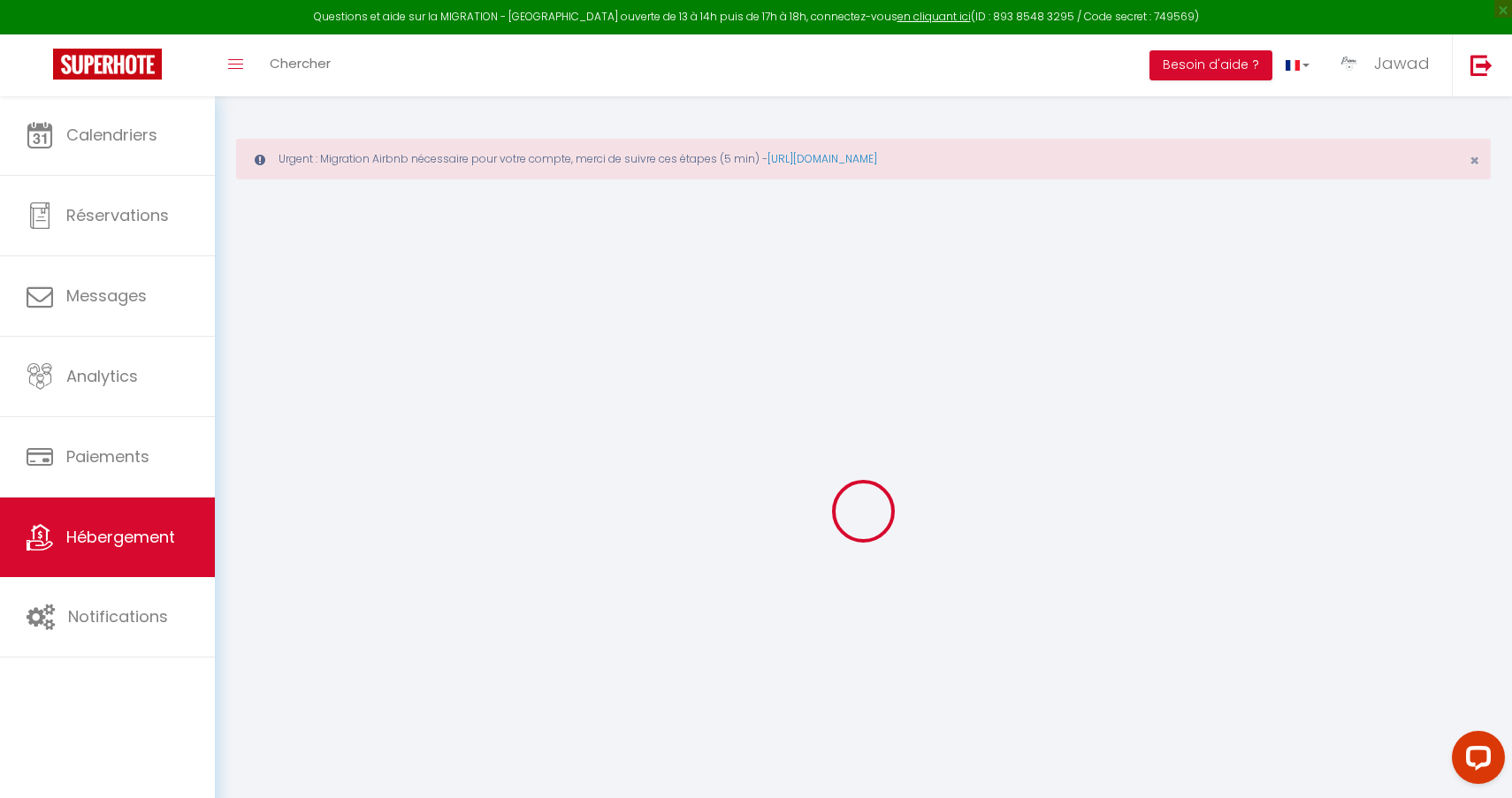
select select "+ 3 %"
select select
checkbox input "true"
checkbox input "false"
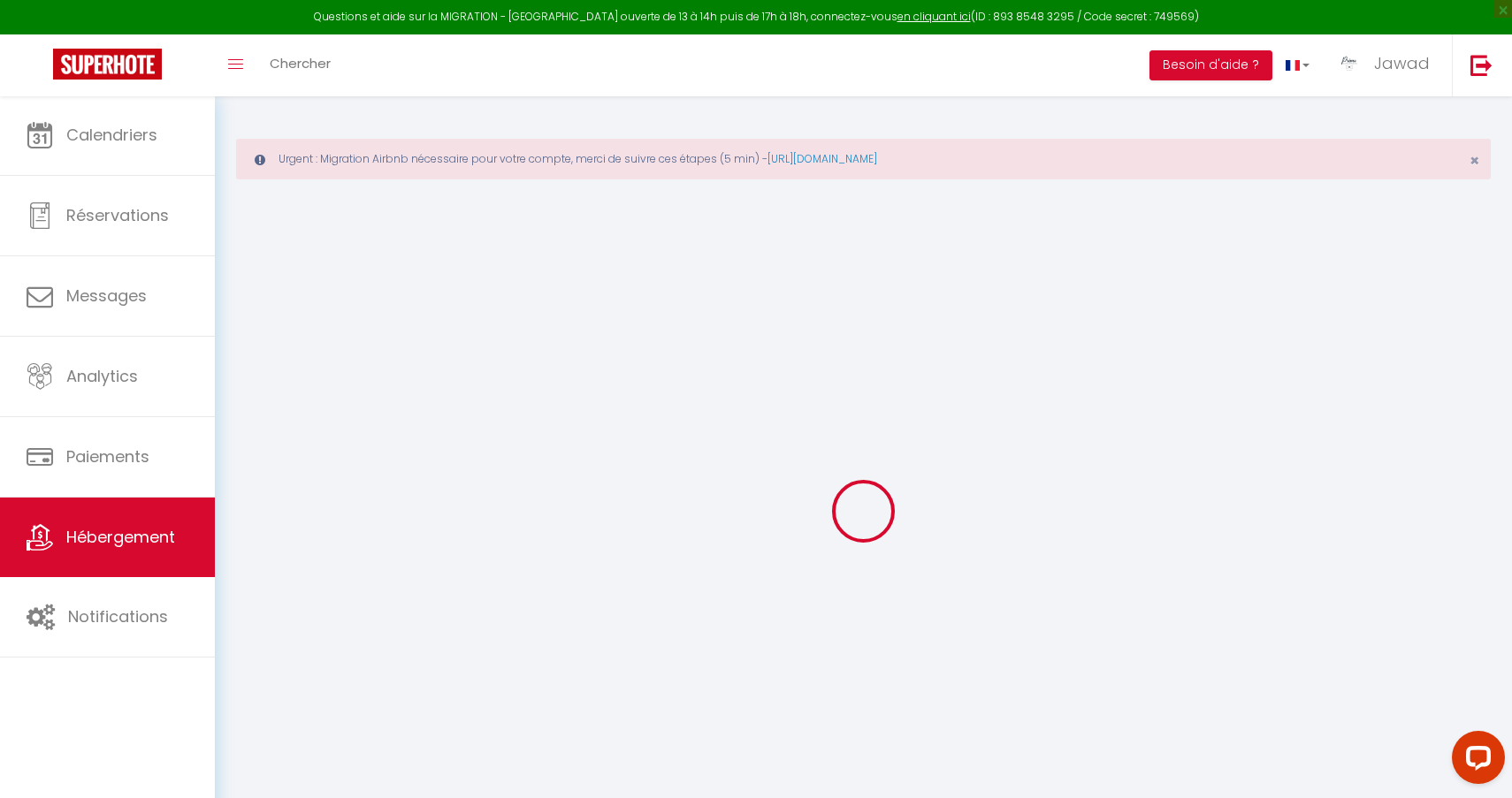
checkbox input "false"
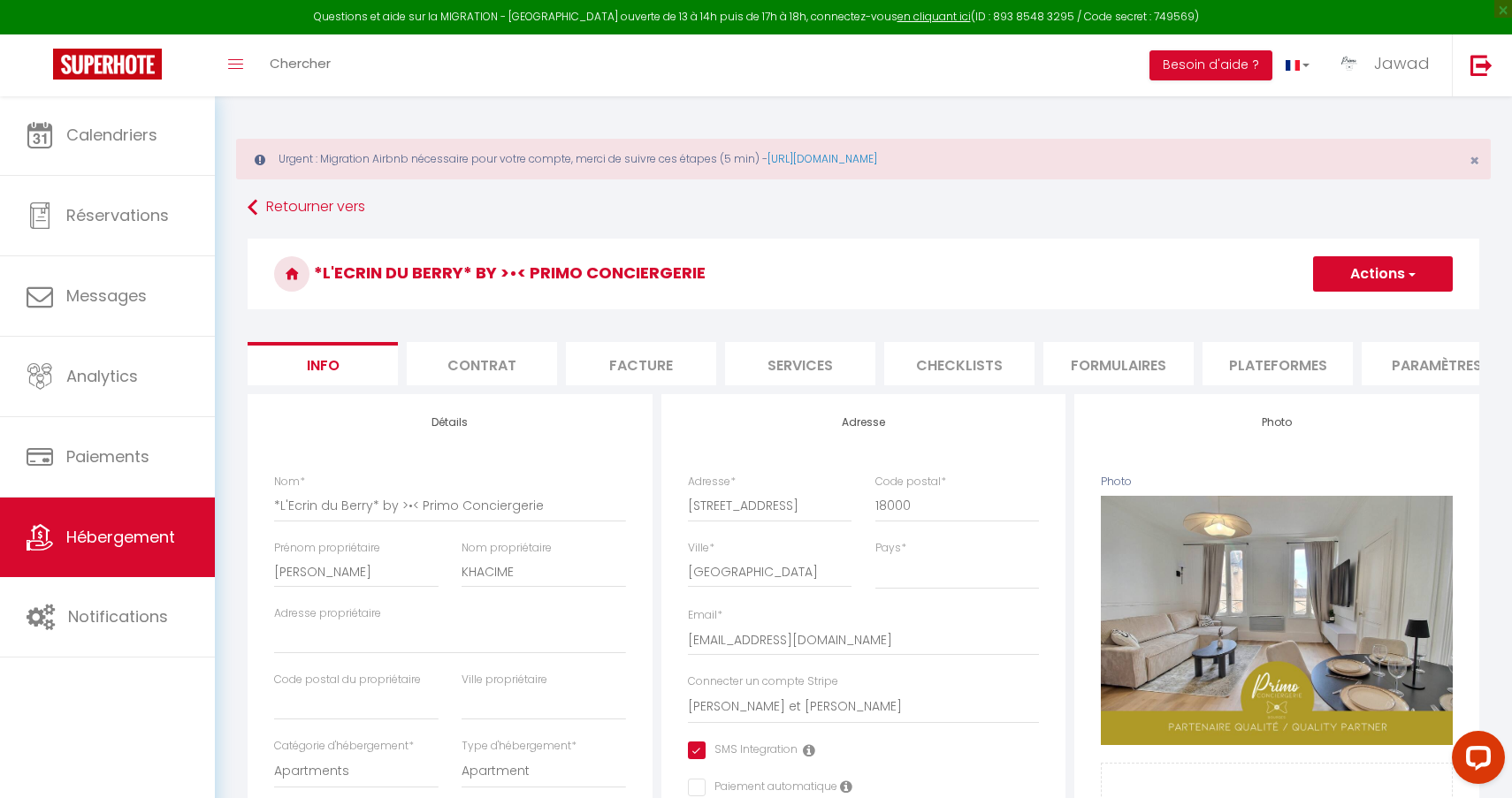
select select
checkbox input "true"
checkbox input "false"
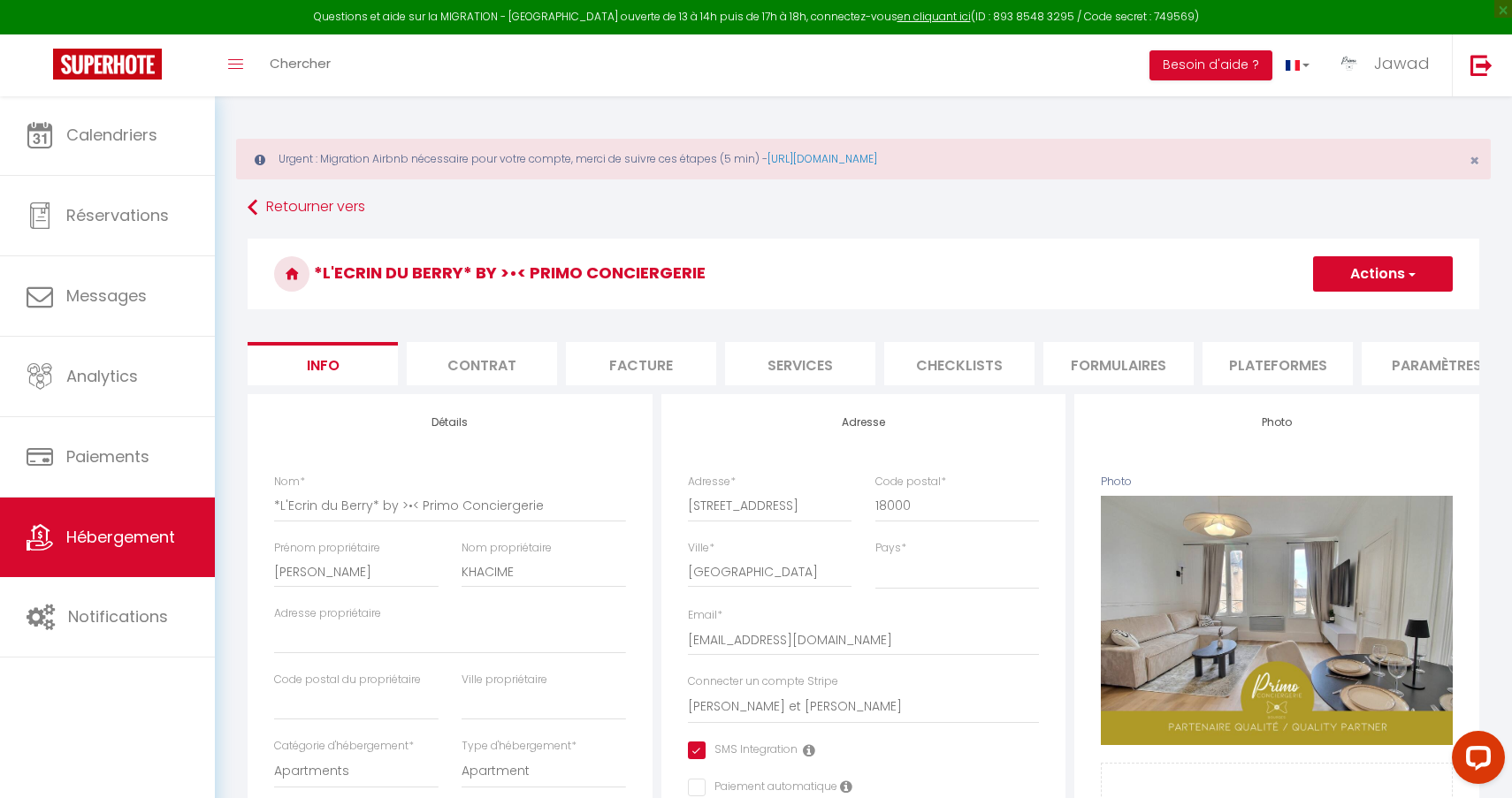
click at [1250, 364] on li "Plateformes" at bounding box center [1277, 363] width 150 height 43
select select
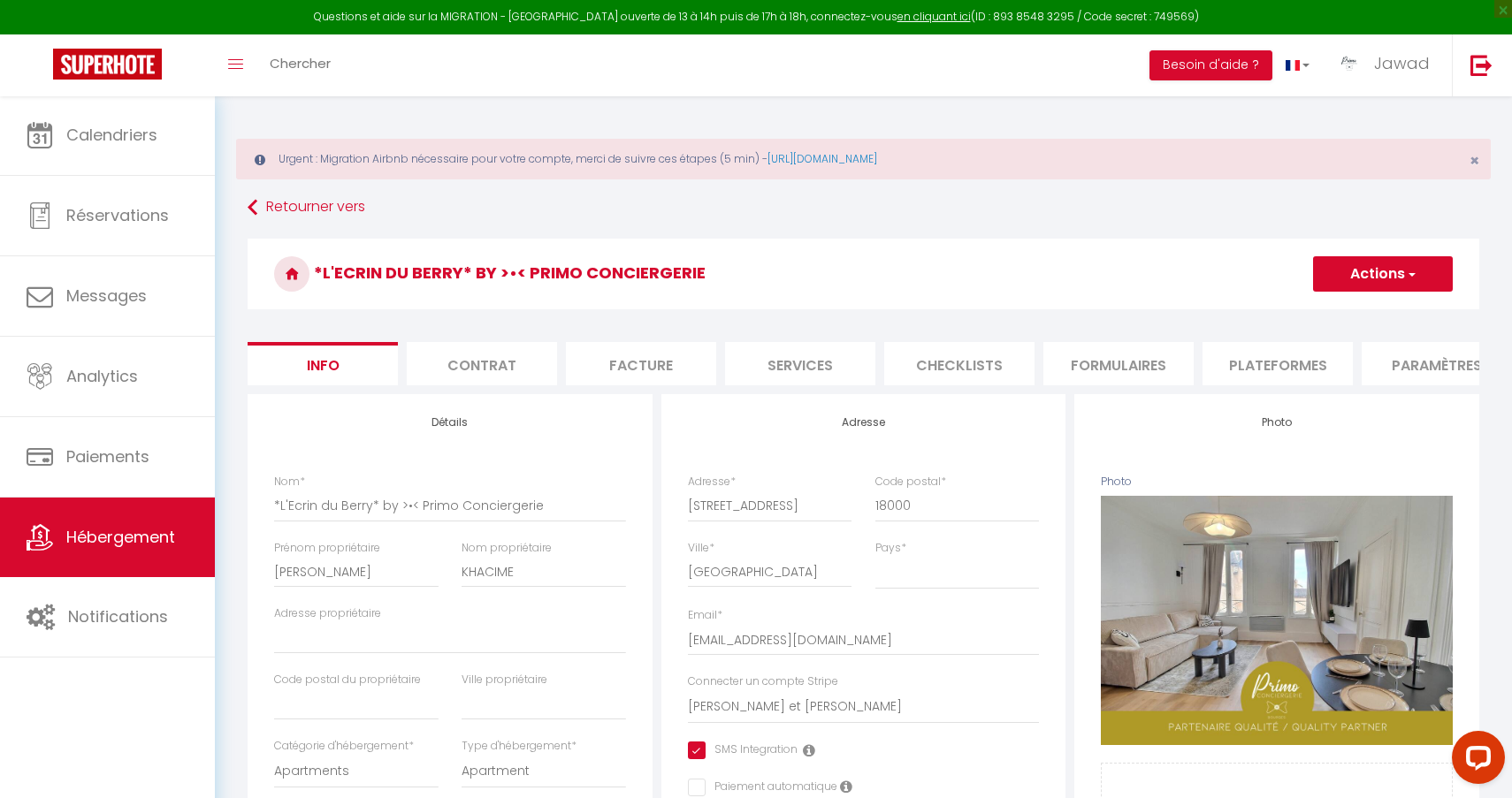
select select
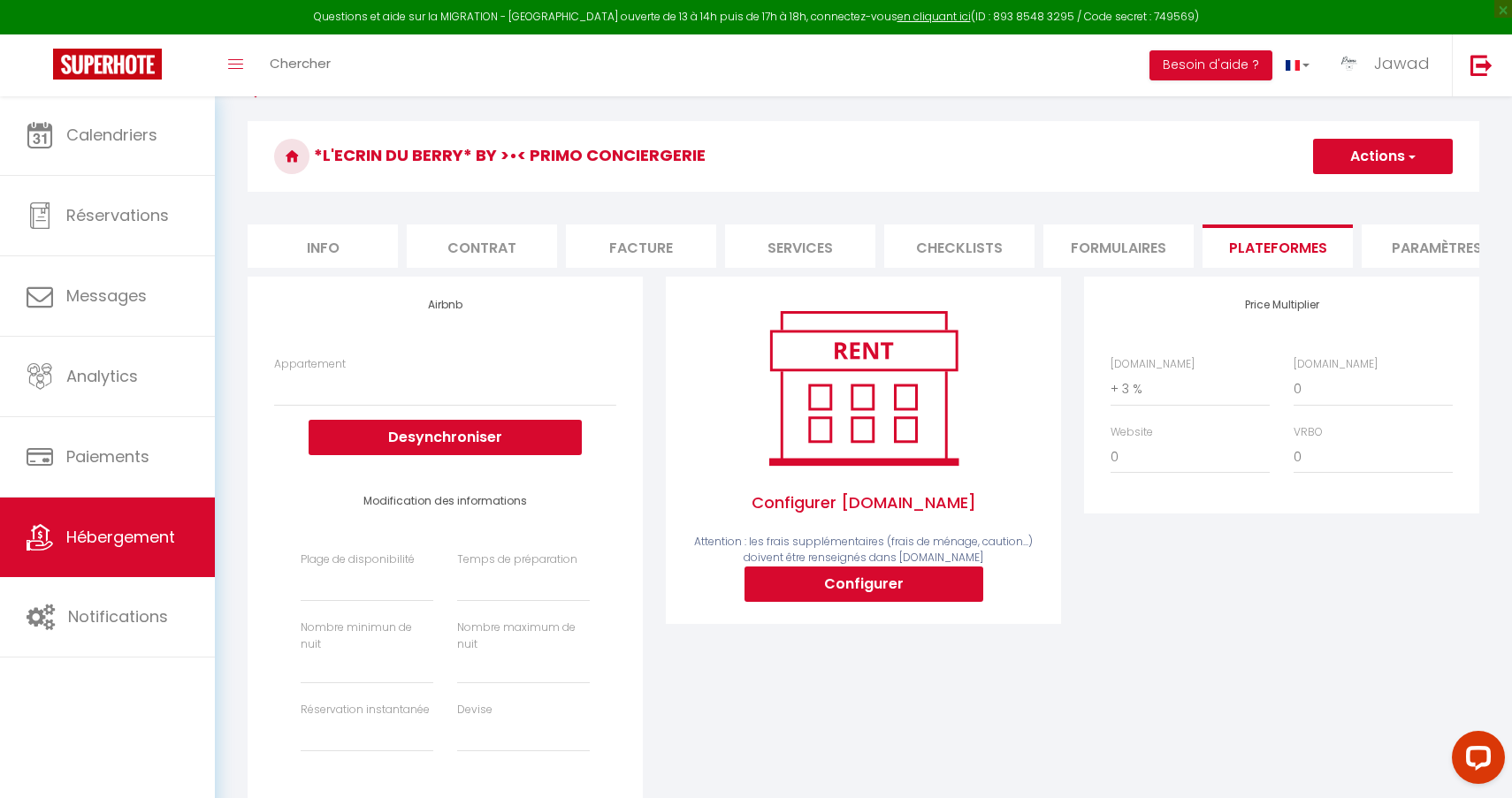
scroll to position [126, 0]
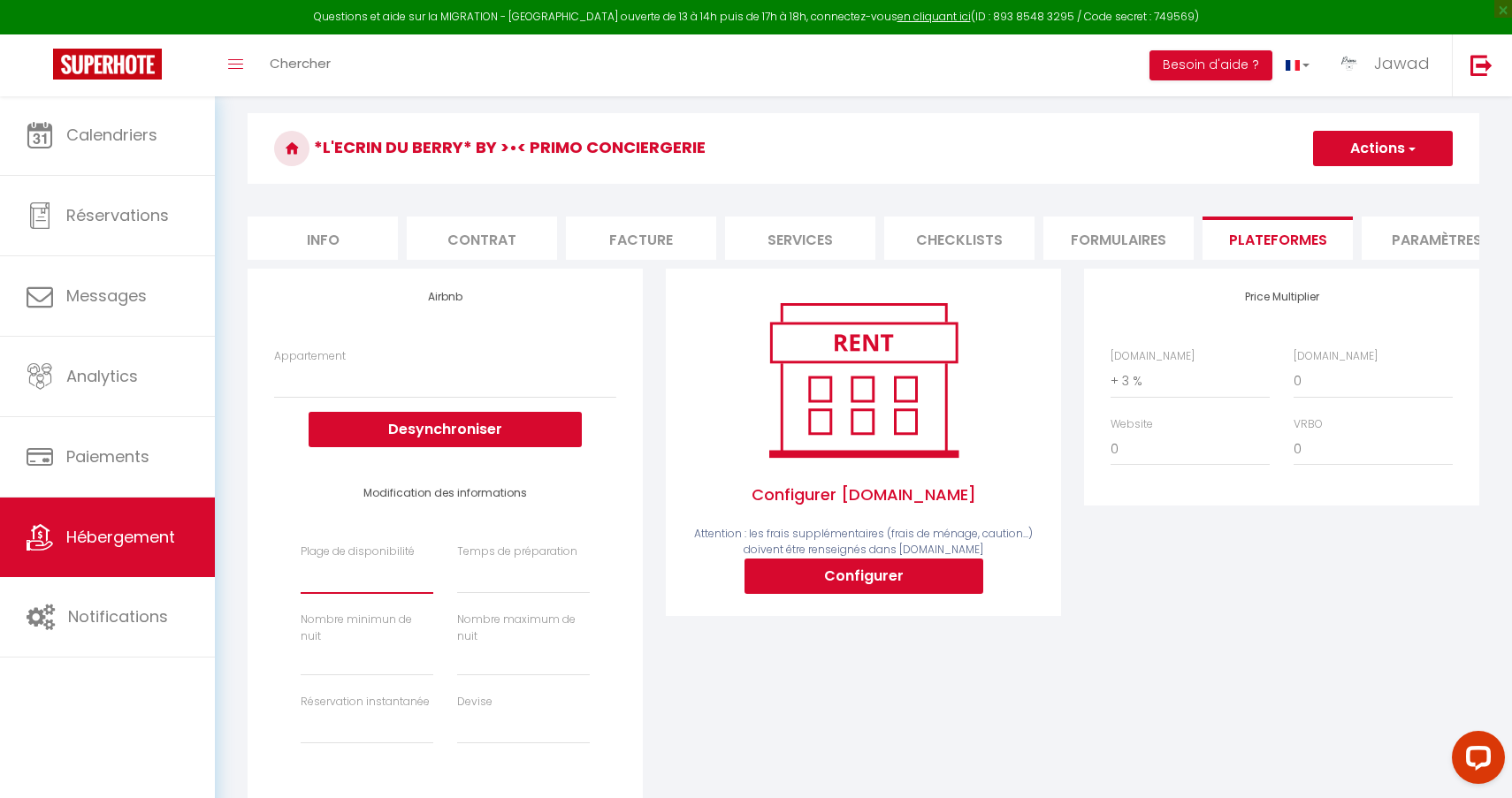
select select "365"
select select
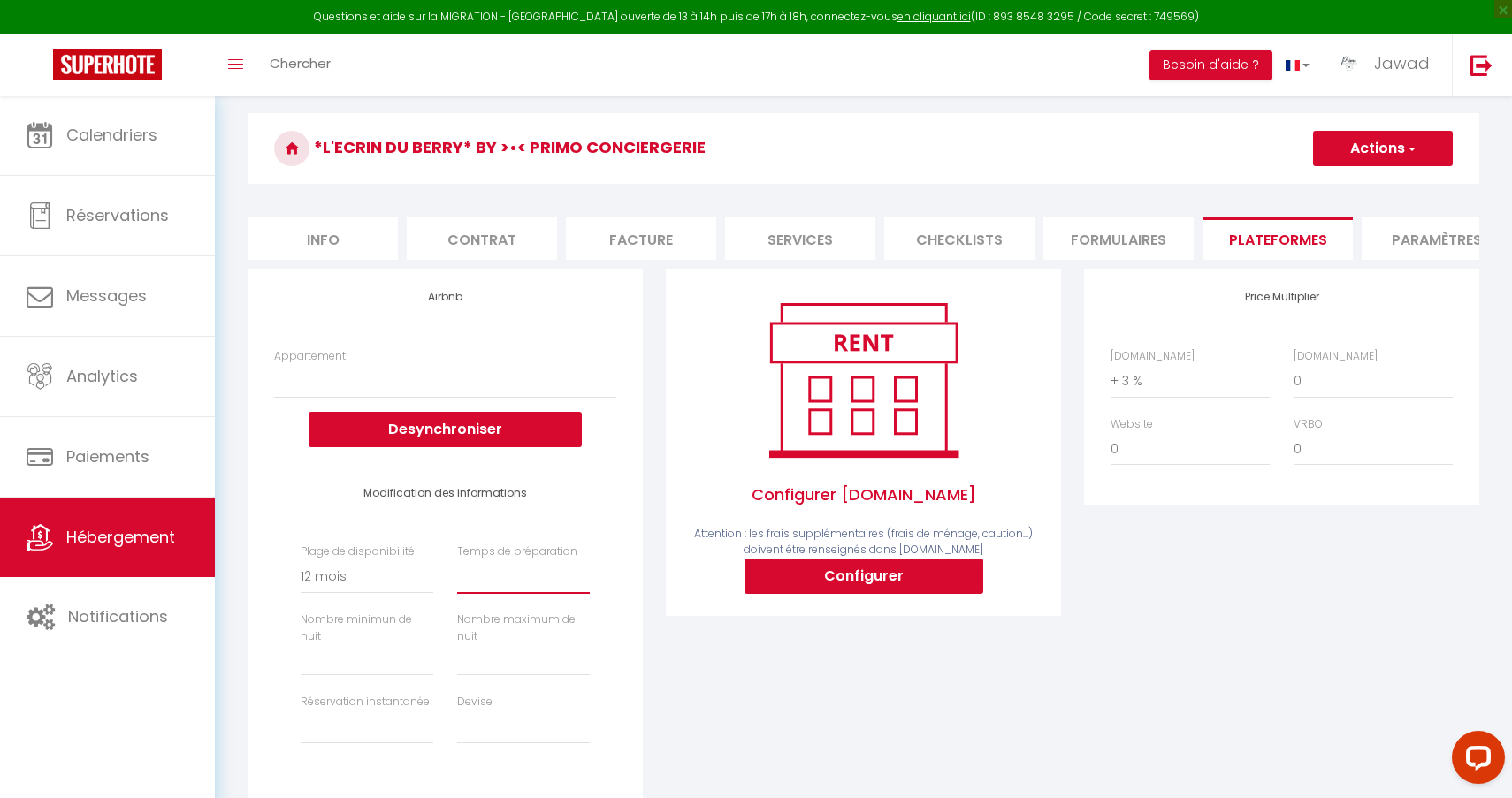
select select "0"
select select
click at [336, 648] on input "Prix minimum *" at bounding box center [367, 660] width 133 height 32
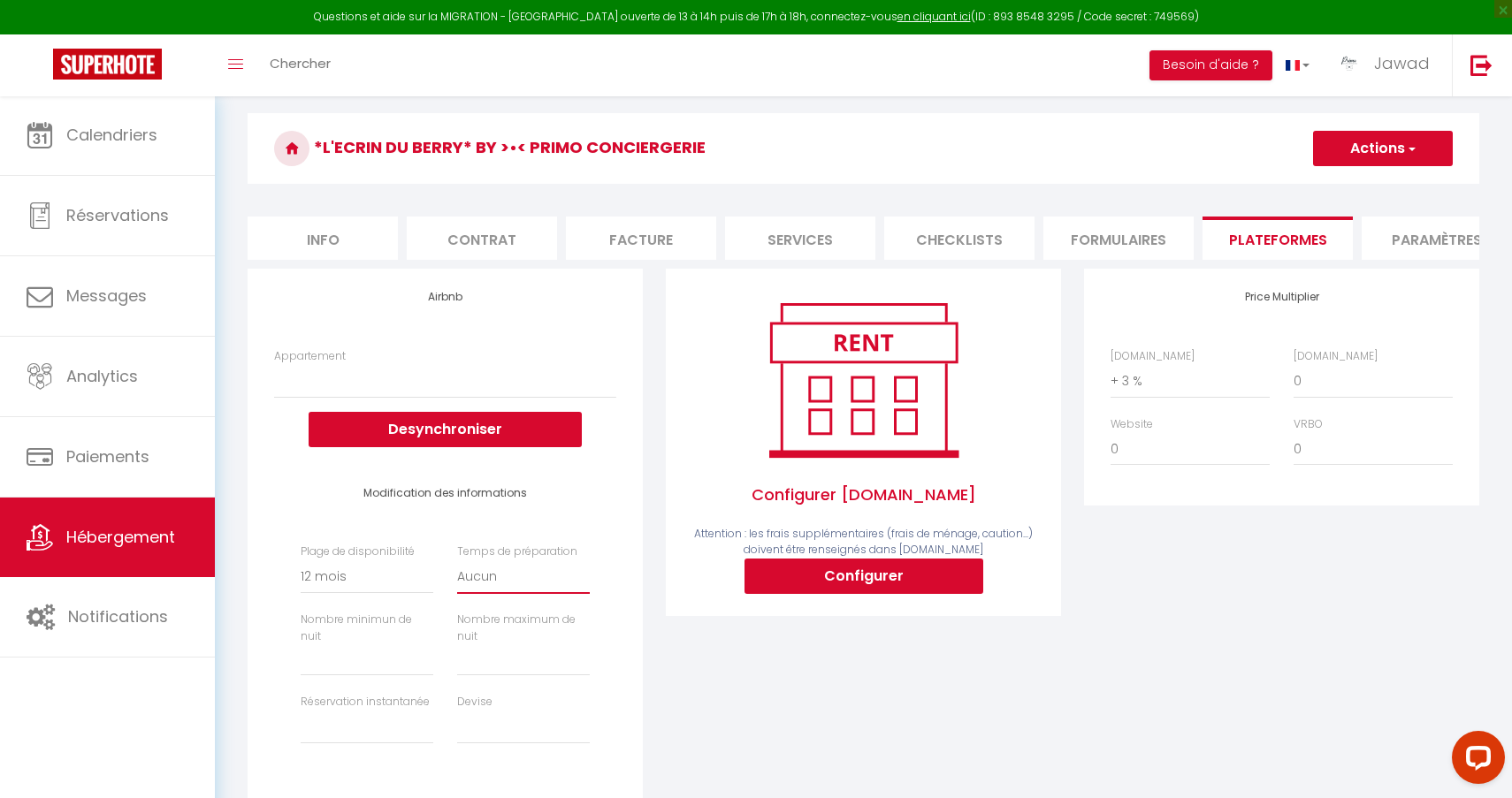
select select "1"
select select
select select "0"
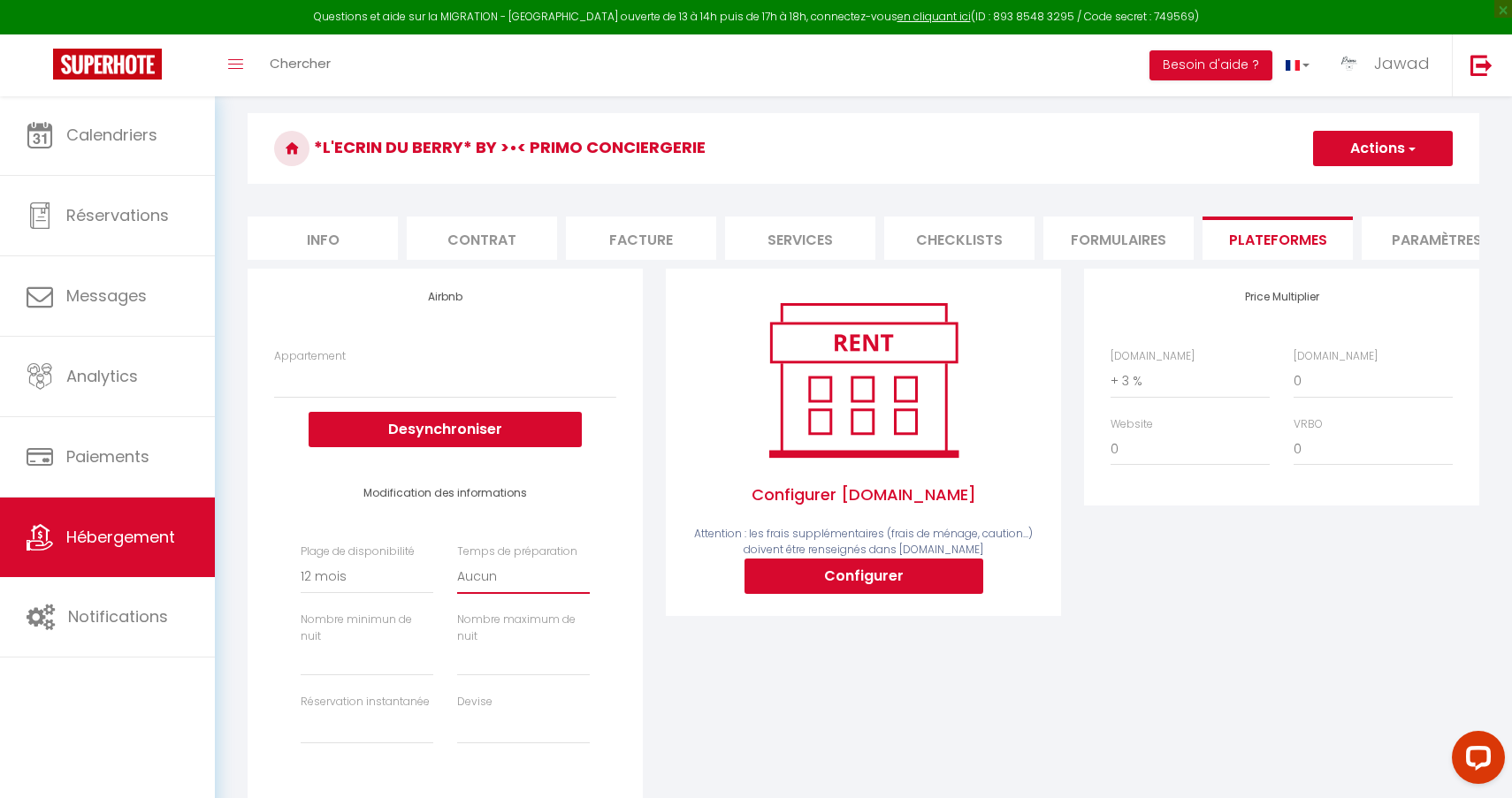
select select
click at [334, 646] on input "Prix minimum *" at bounding box center [367, 660] width 133 height 32
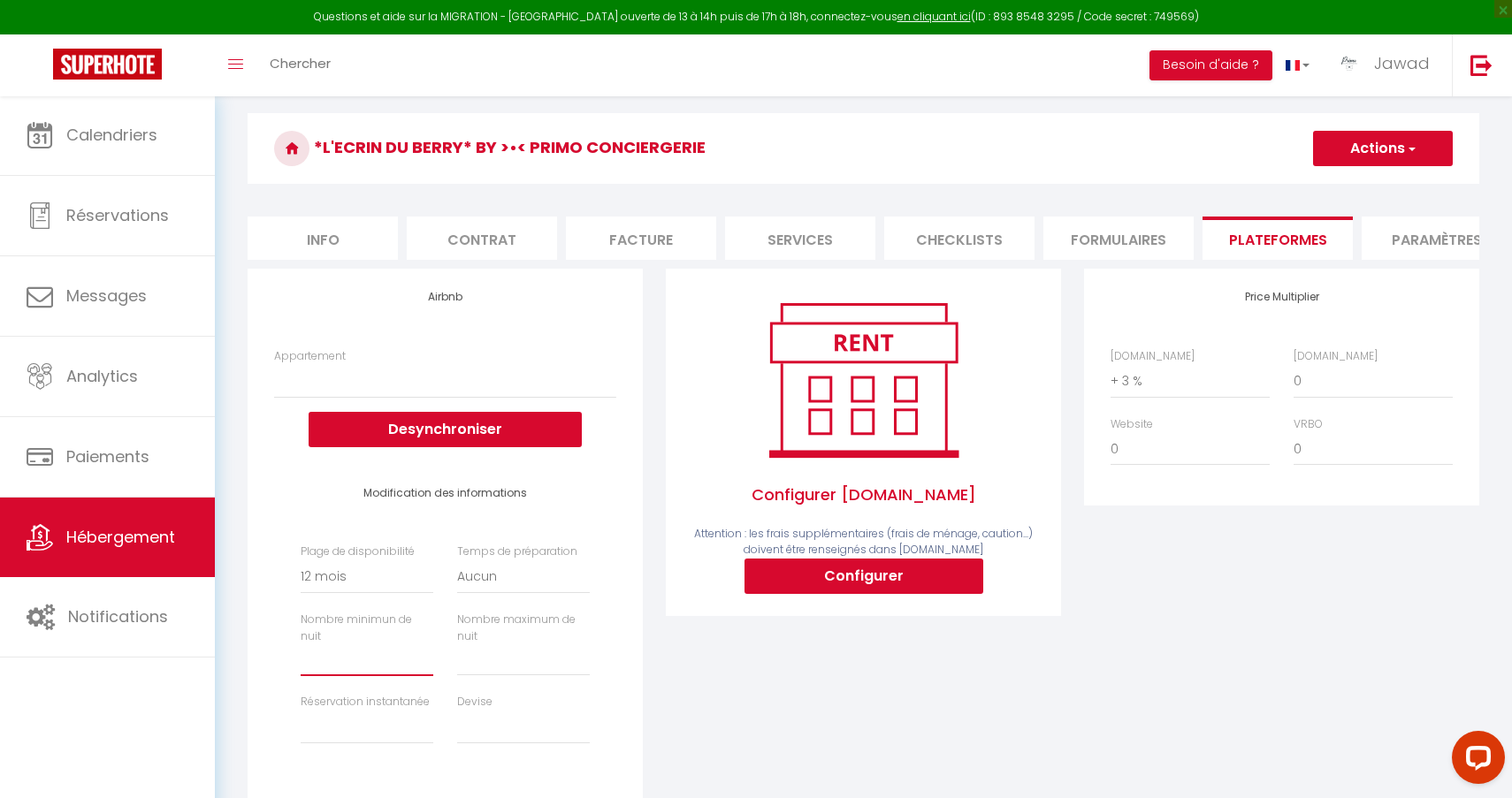
type input "1"
select select
type input "1"
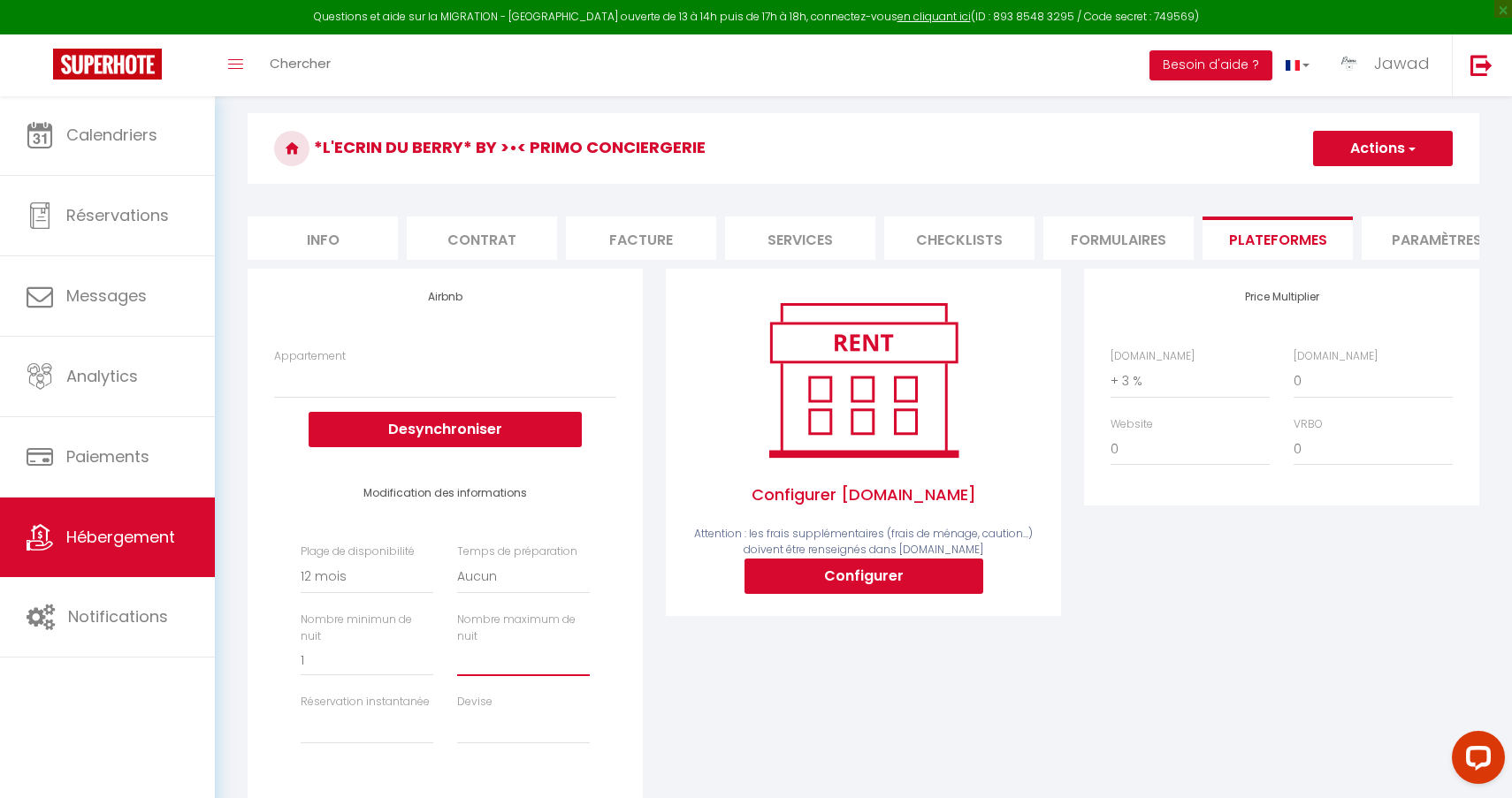
click at [478, 650] on input "Prix minimum *" at bounding box center [523, 660] width 133 height 32
type input "3"
select select
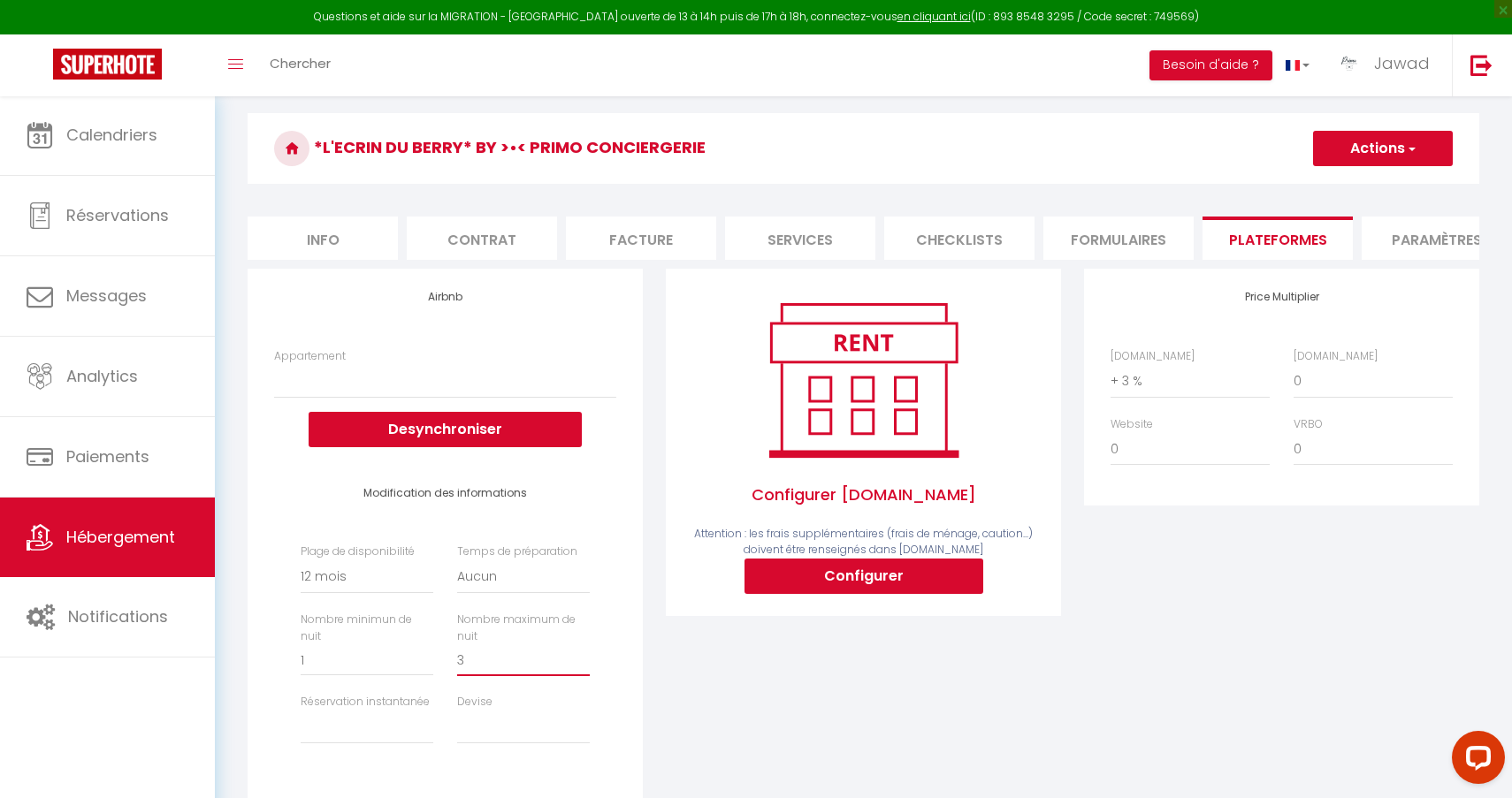
type input "36"
select select
type input "365"
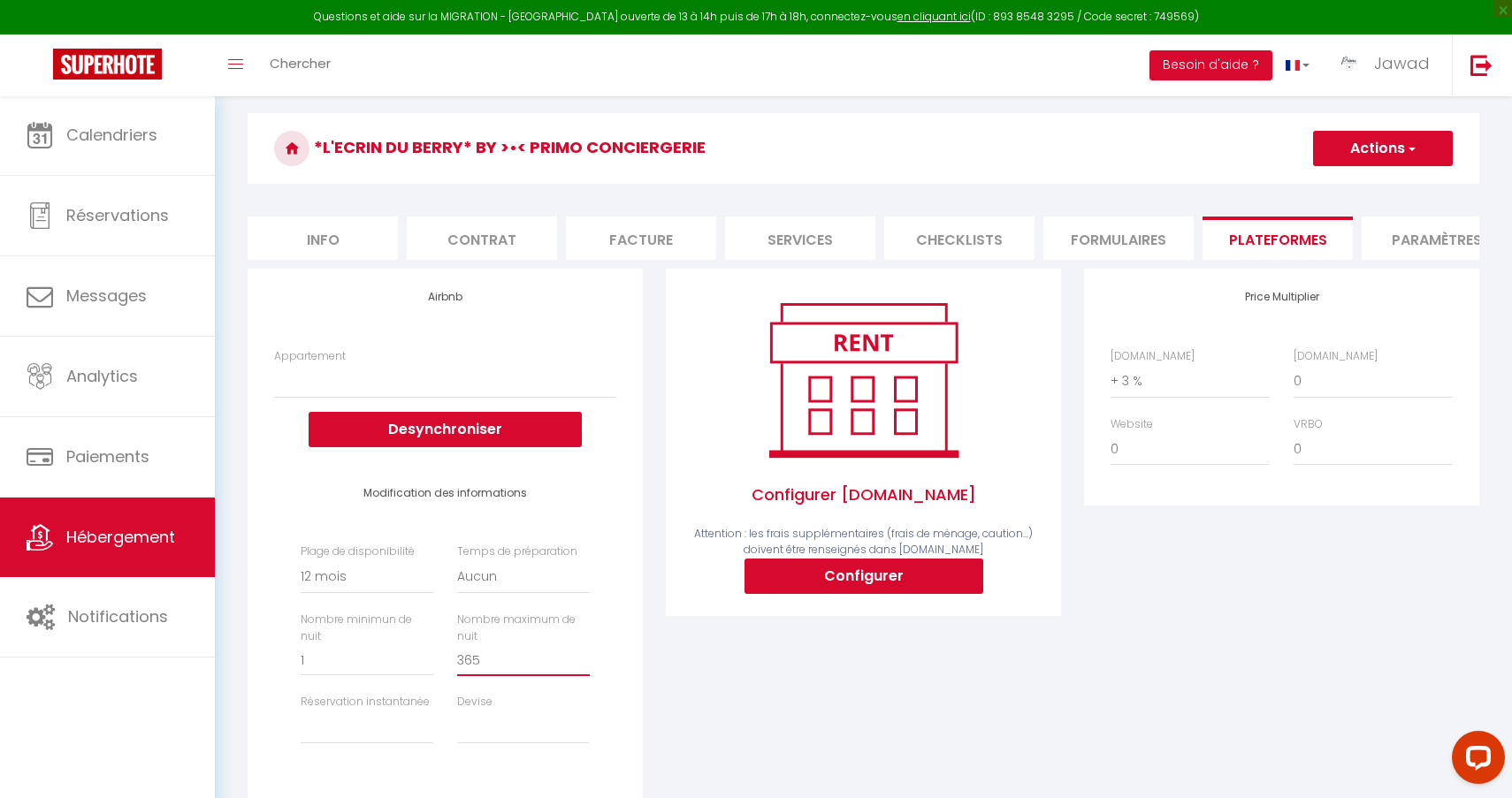
select select
type input "365"
select select "well_reviewed_guests"
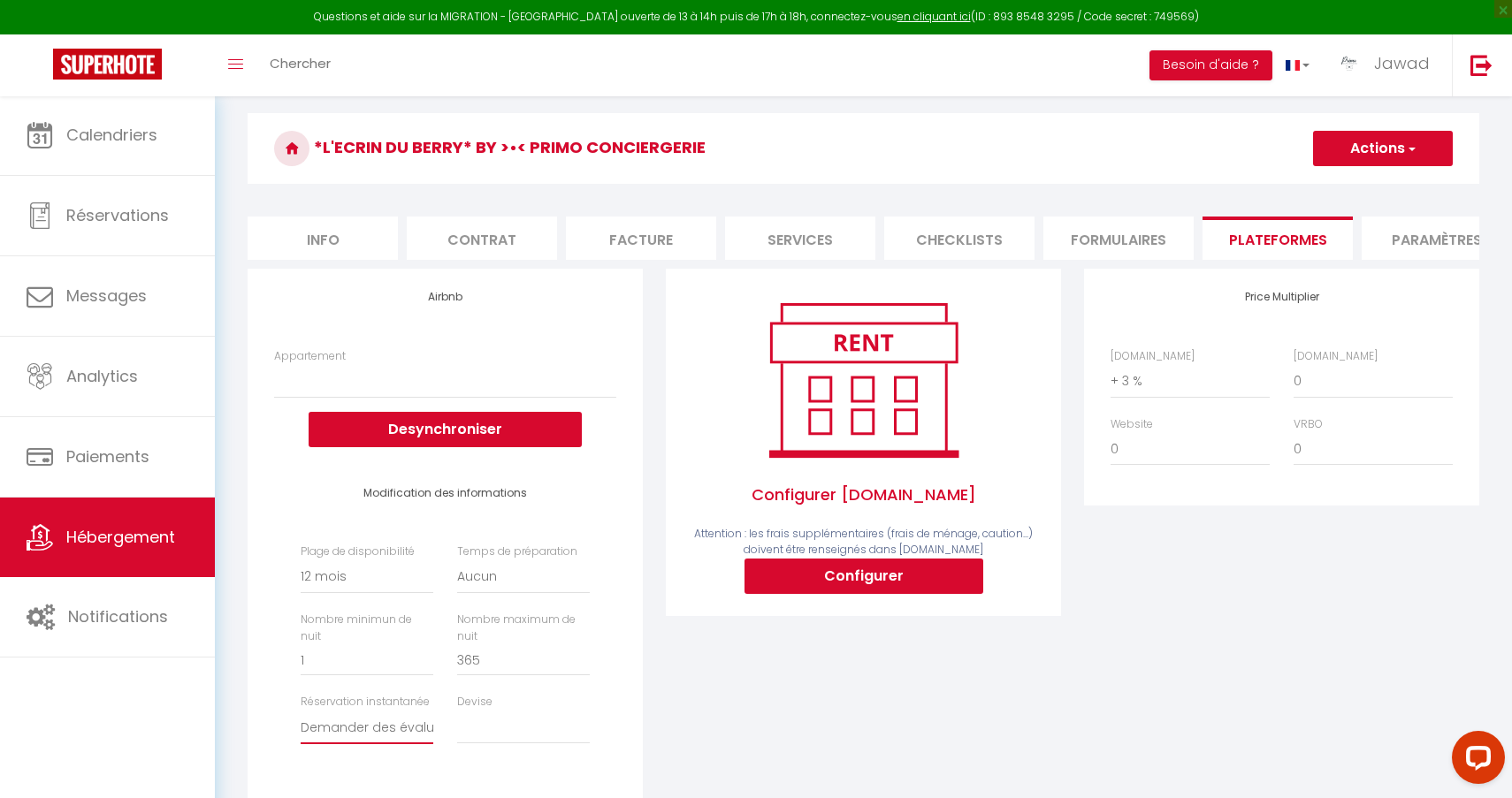
select select
select select "EUR"
select select
select select "+ 20 %"
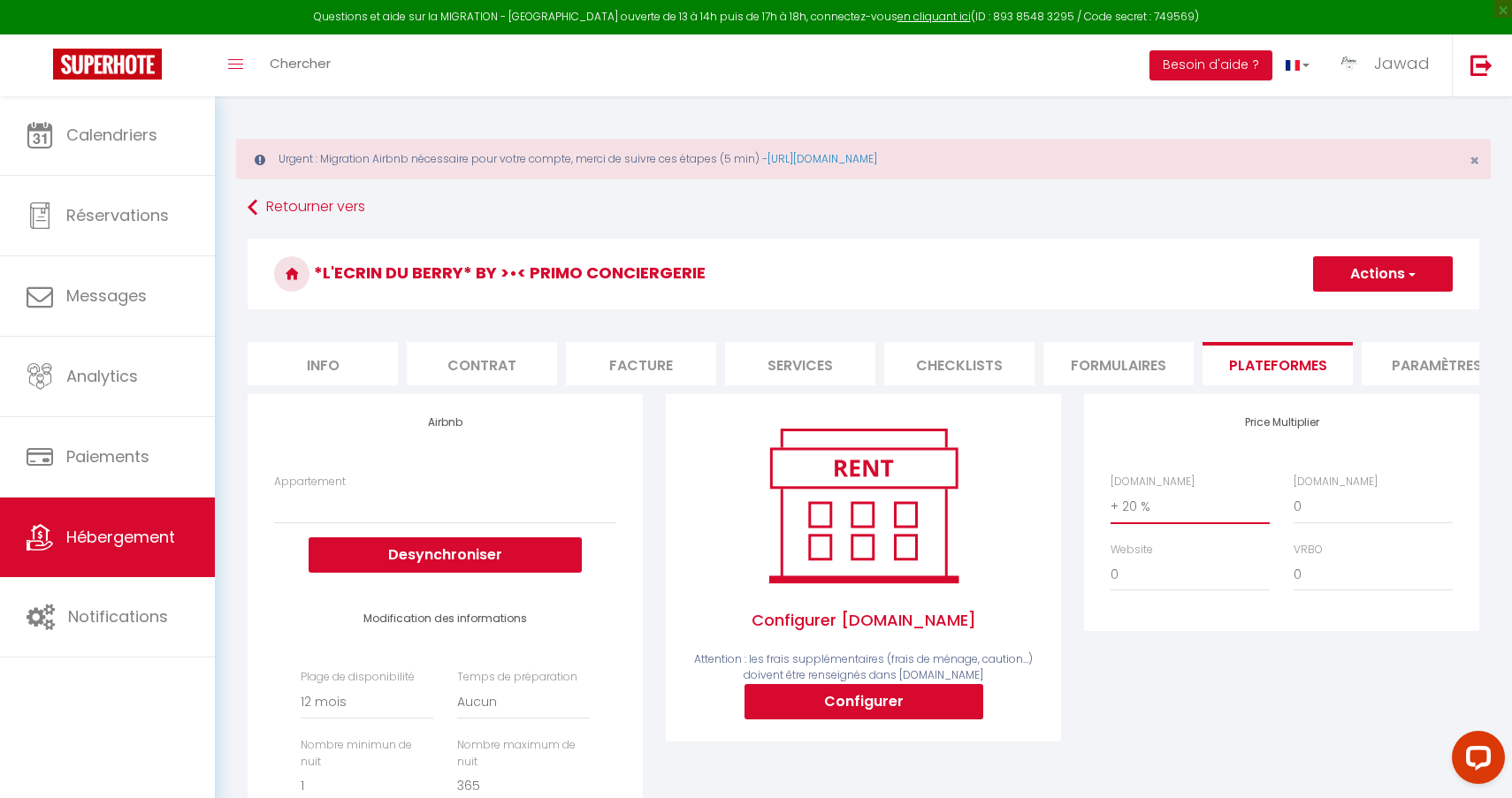
scroll to position [0, 0]
click at [1381, 273] on button "Actions" at bounding box center [1383, 274] width 140 height 35
click at [1361, 315] on link "Enregistrer" at bounding box center [1382, 313] width 140 height 23
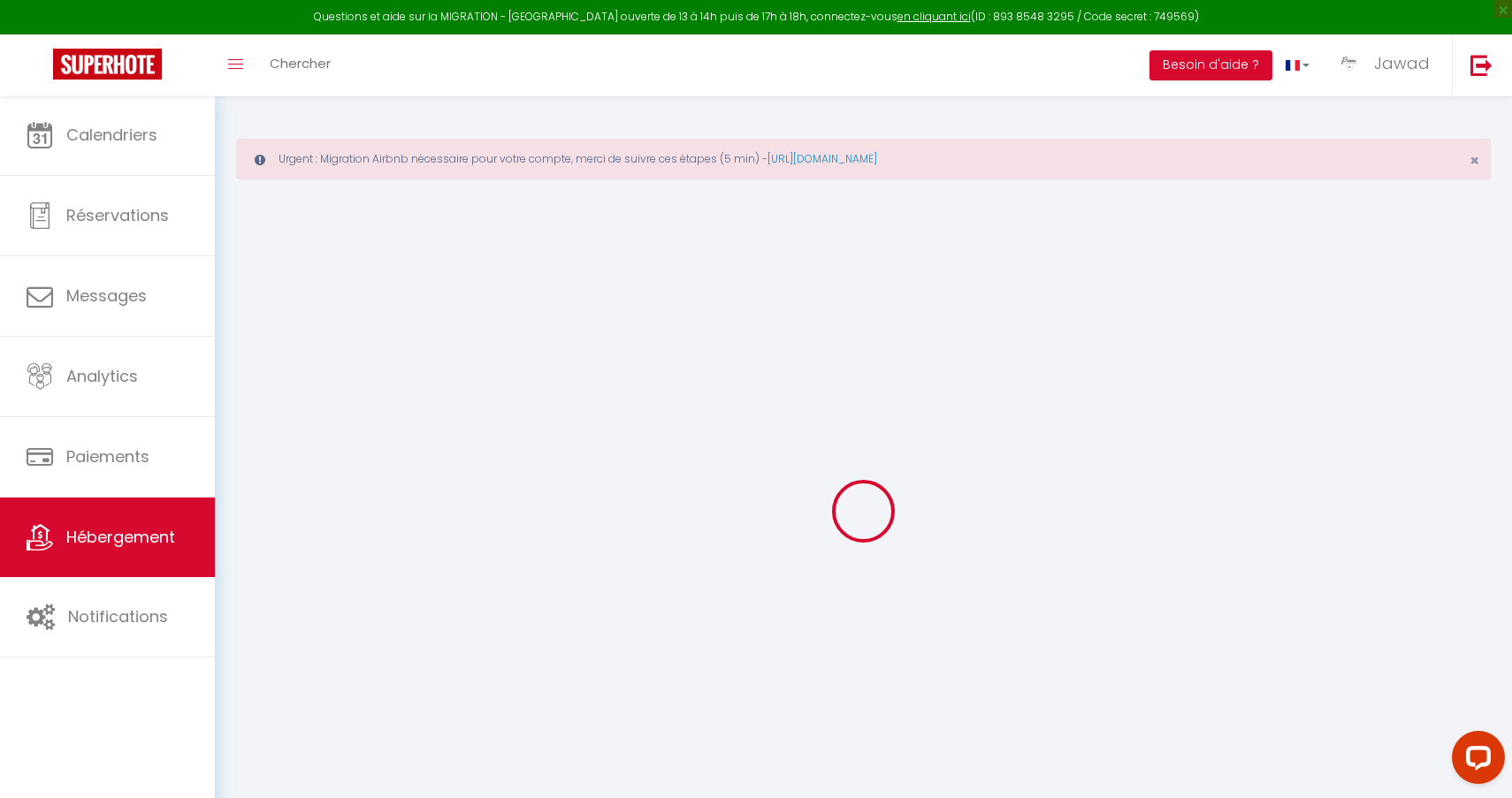
select select
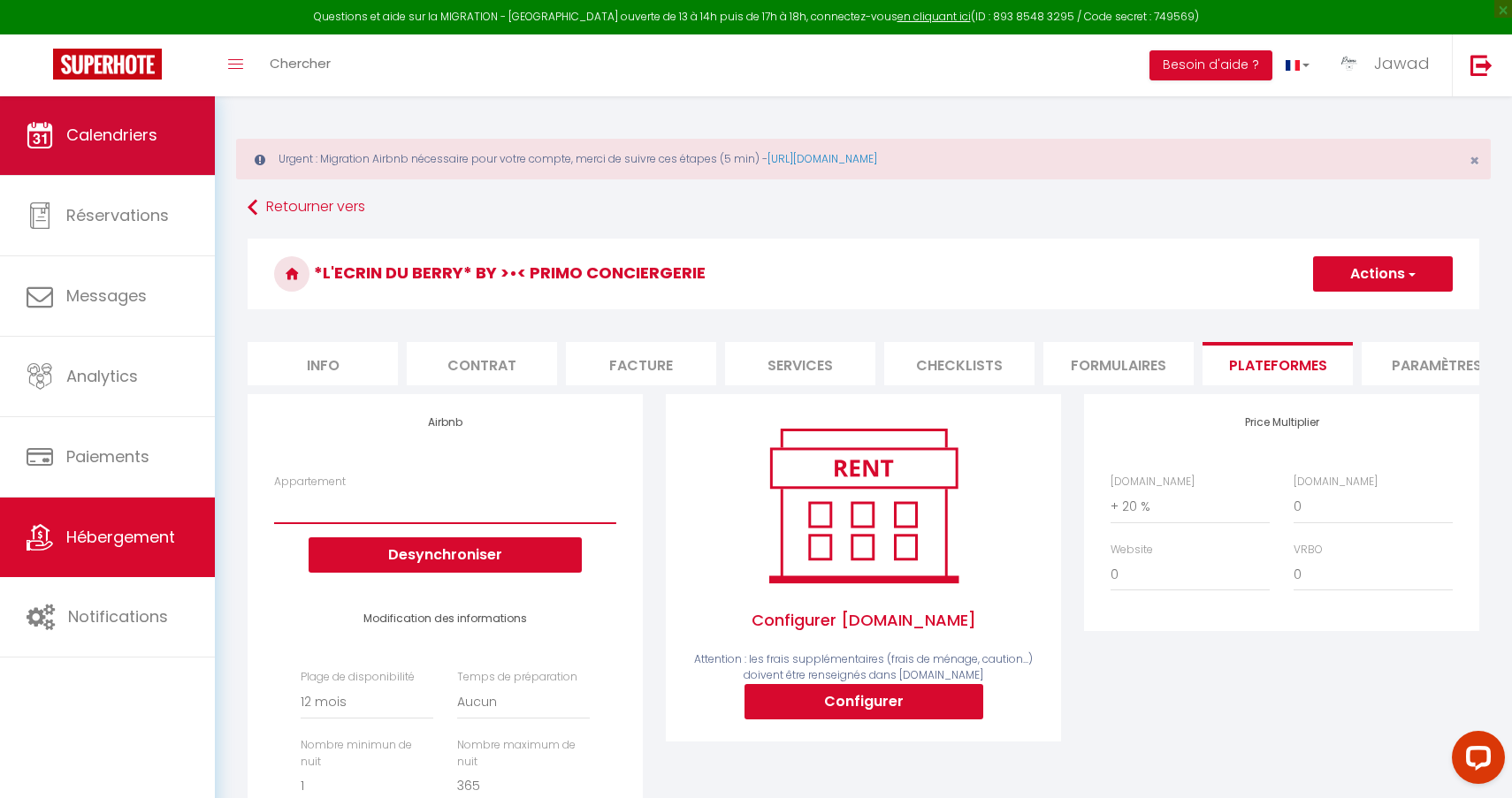
click at [160, 151] on link "Calendriers" at bounding box center [107, 136] width 215 height 80
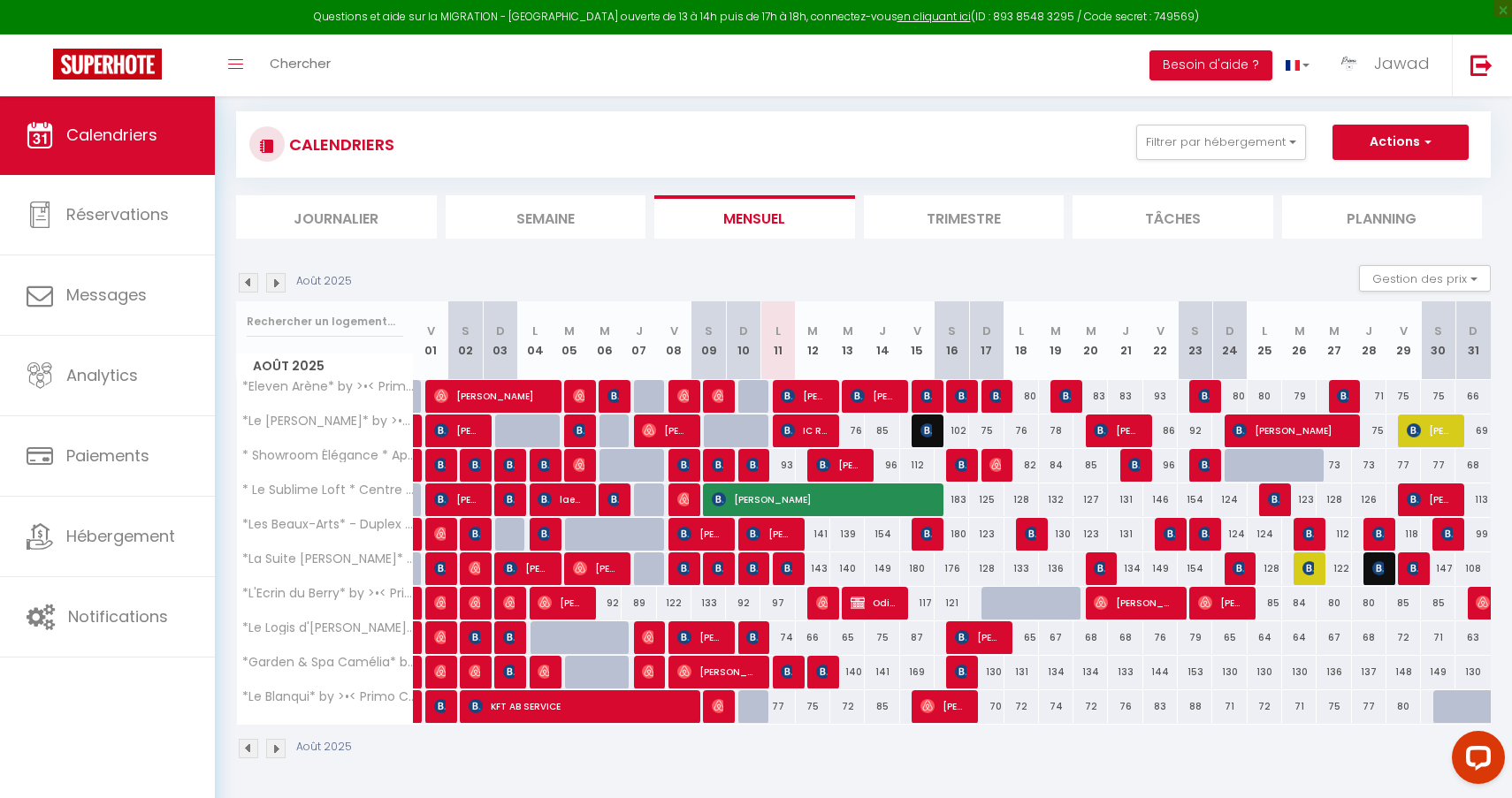
scroll to position [96, 0]
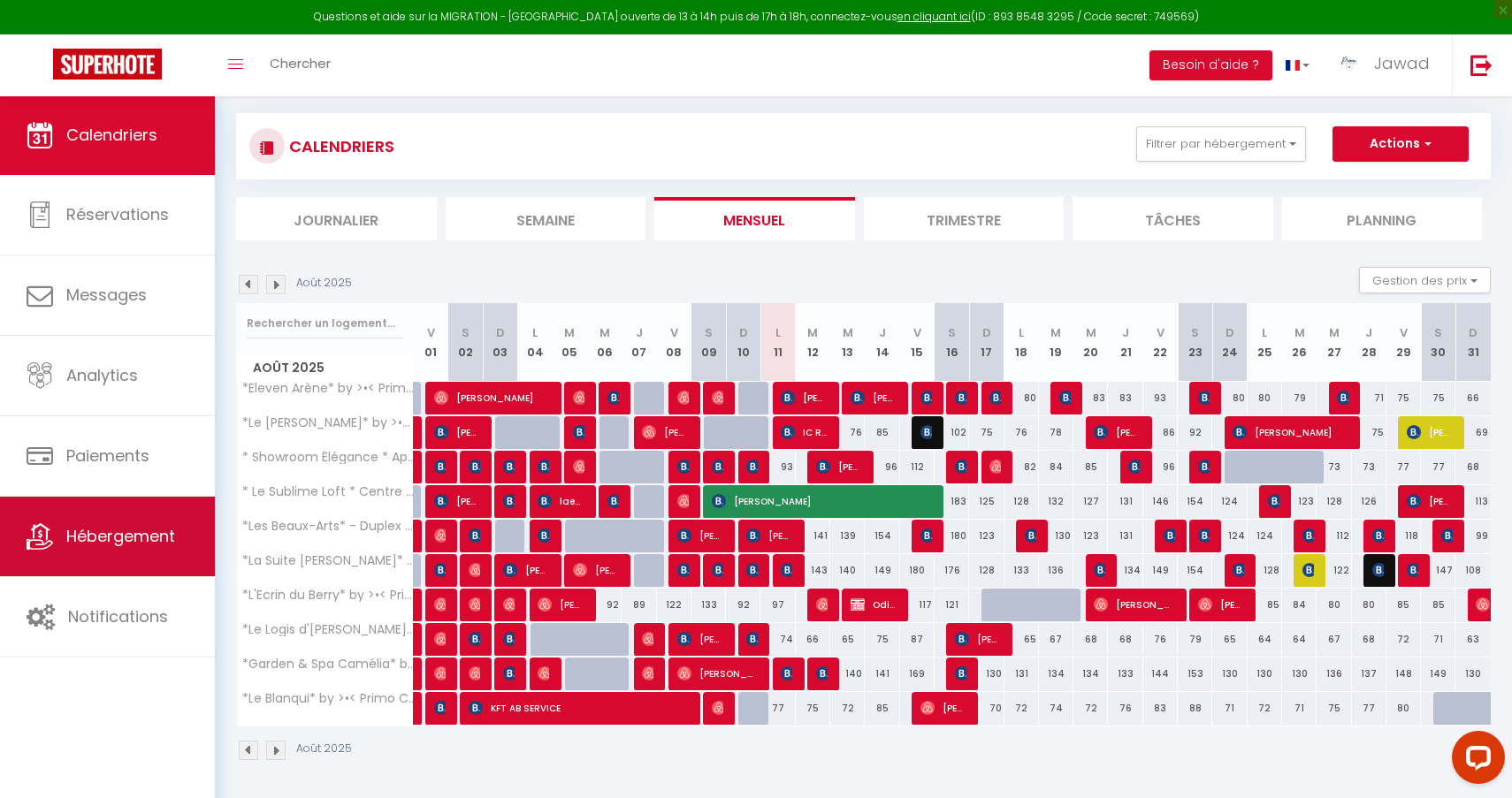
click at [100, 539] on span "Hébergement" at bounding box center [120, 536] width 109 height 22
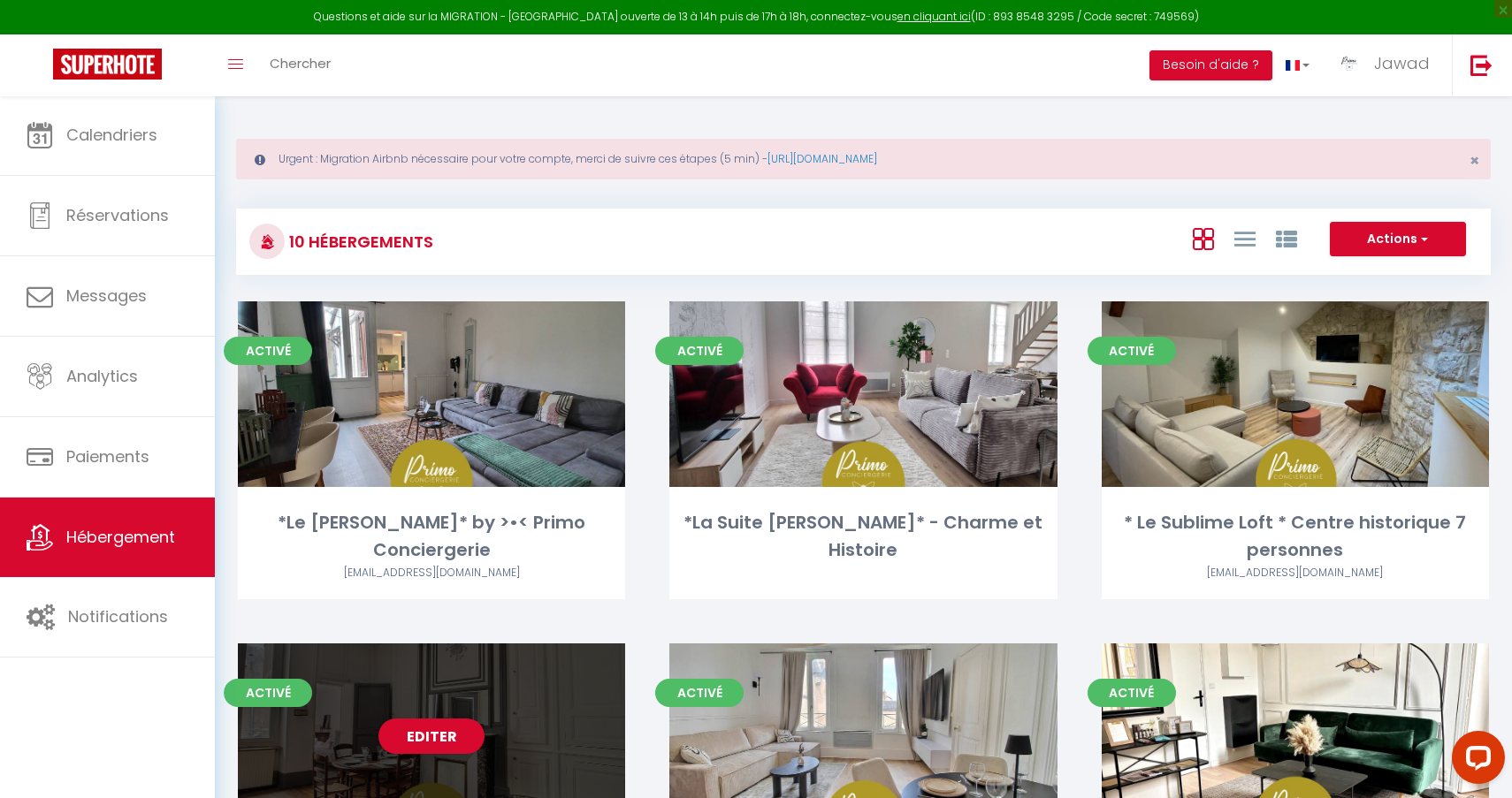
scroll to position [197, 0]
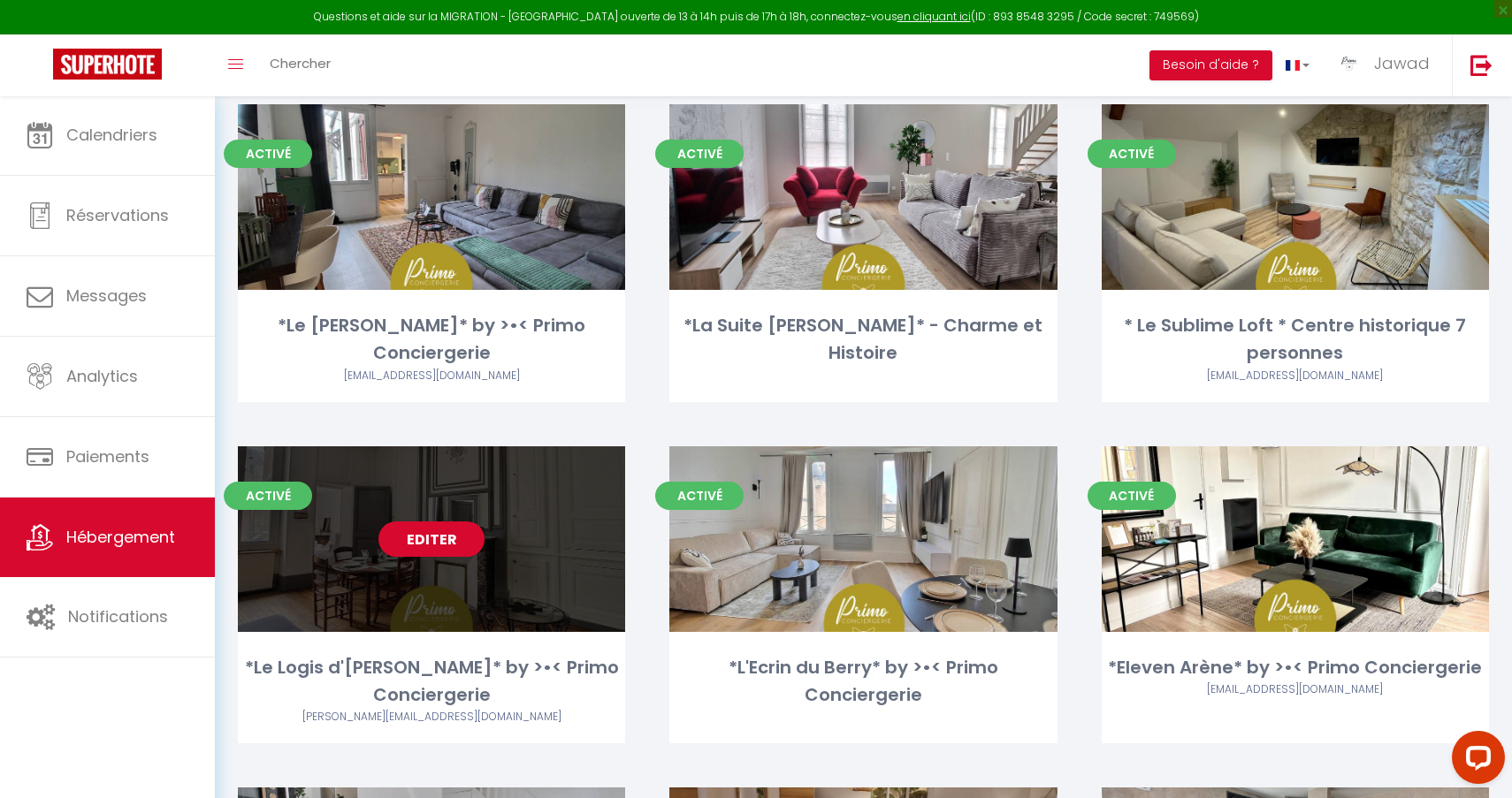
click at [436, 537] on link "Editer" at bounding box center [432, 538] width 106 height 35
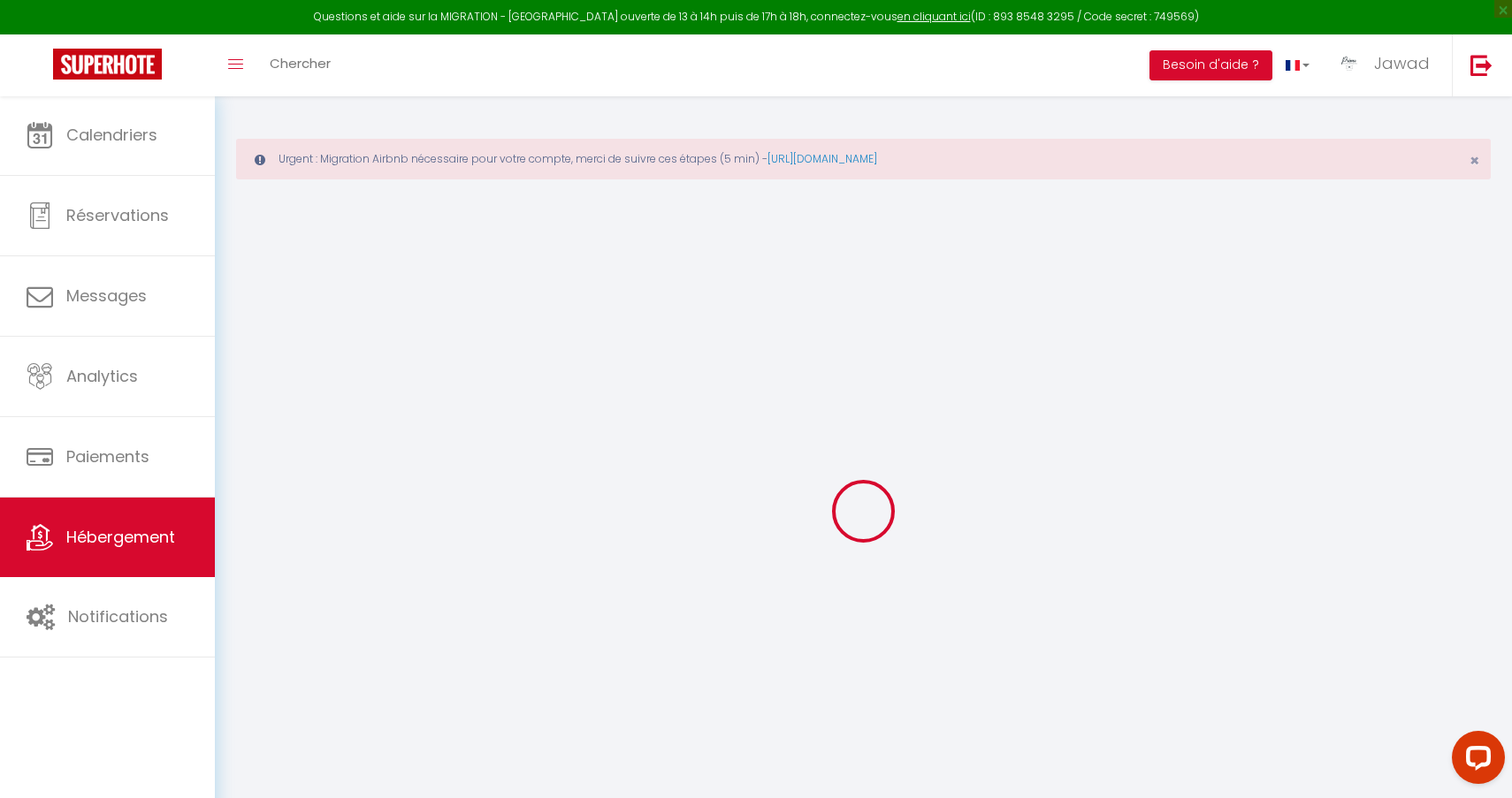
select select "+ 18 %"
select select "+ 20 %"
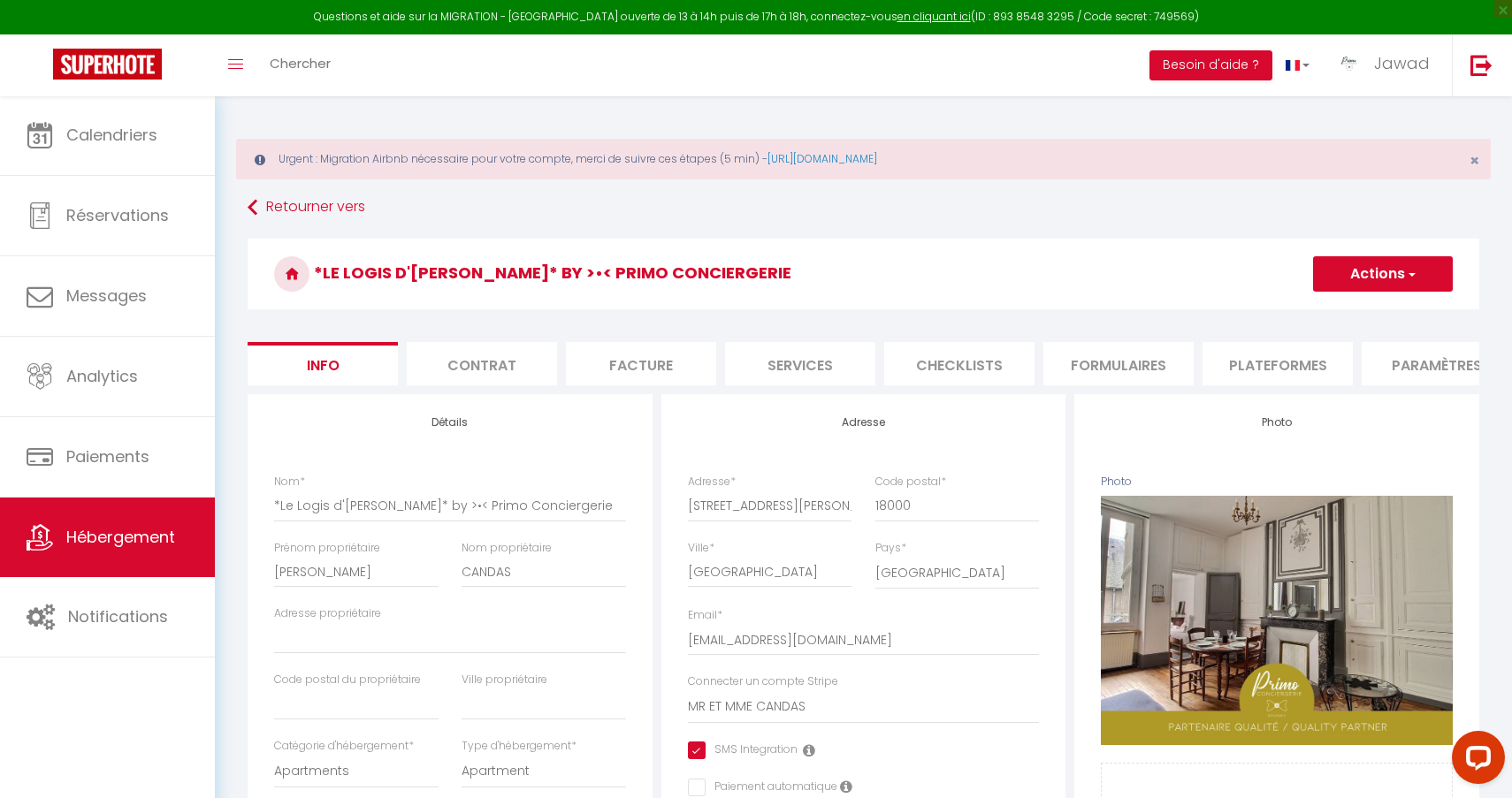
select select
checkbox input "true"
checkbox input "false"
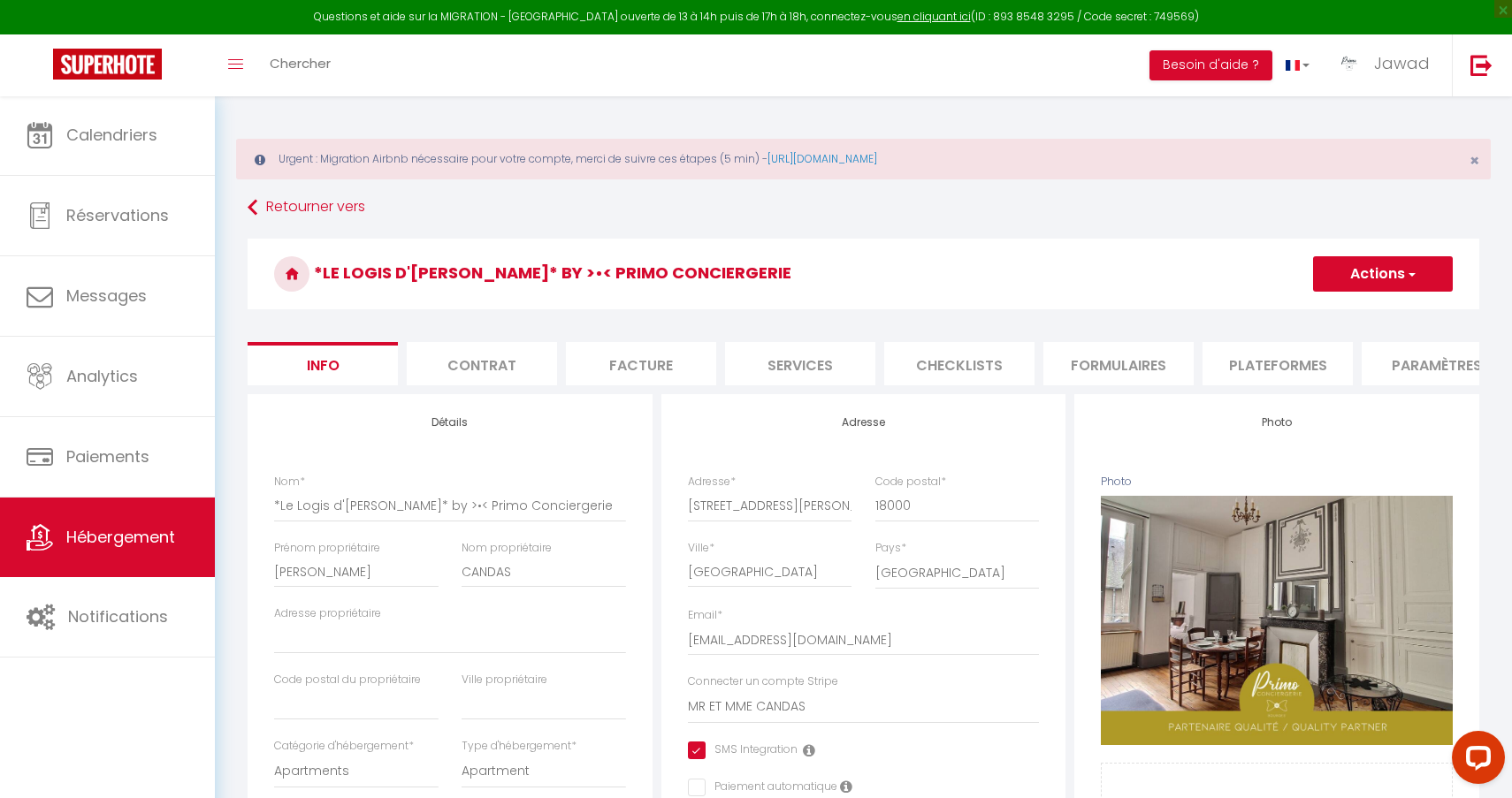
click at [1272, 357] on li "Plateformes" at bounding box center [1277, 363] width 150 height 43
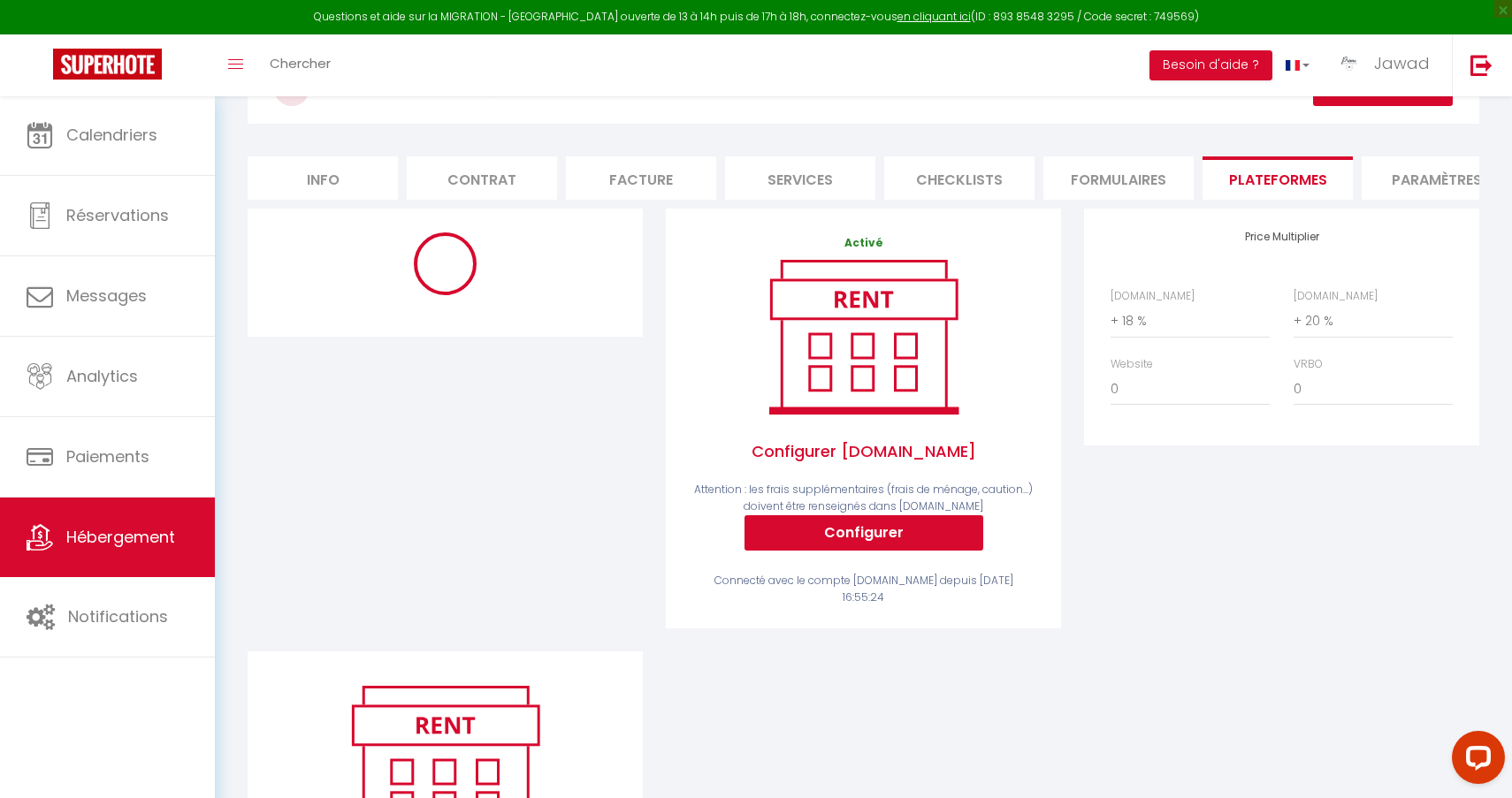
select select "10760-1434783887749239150"
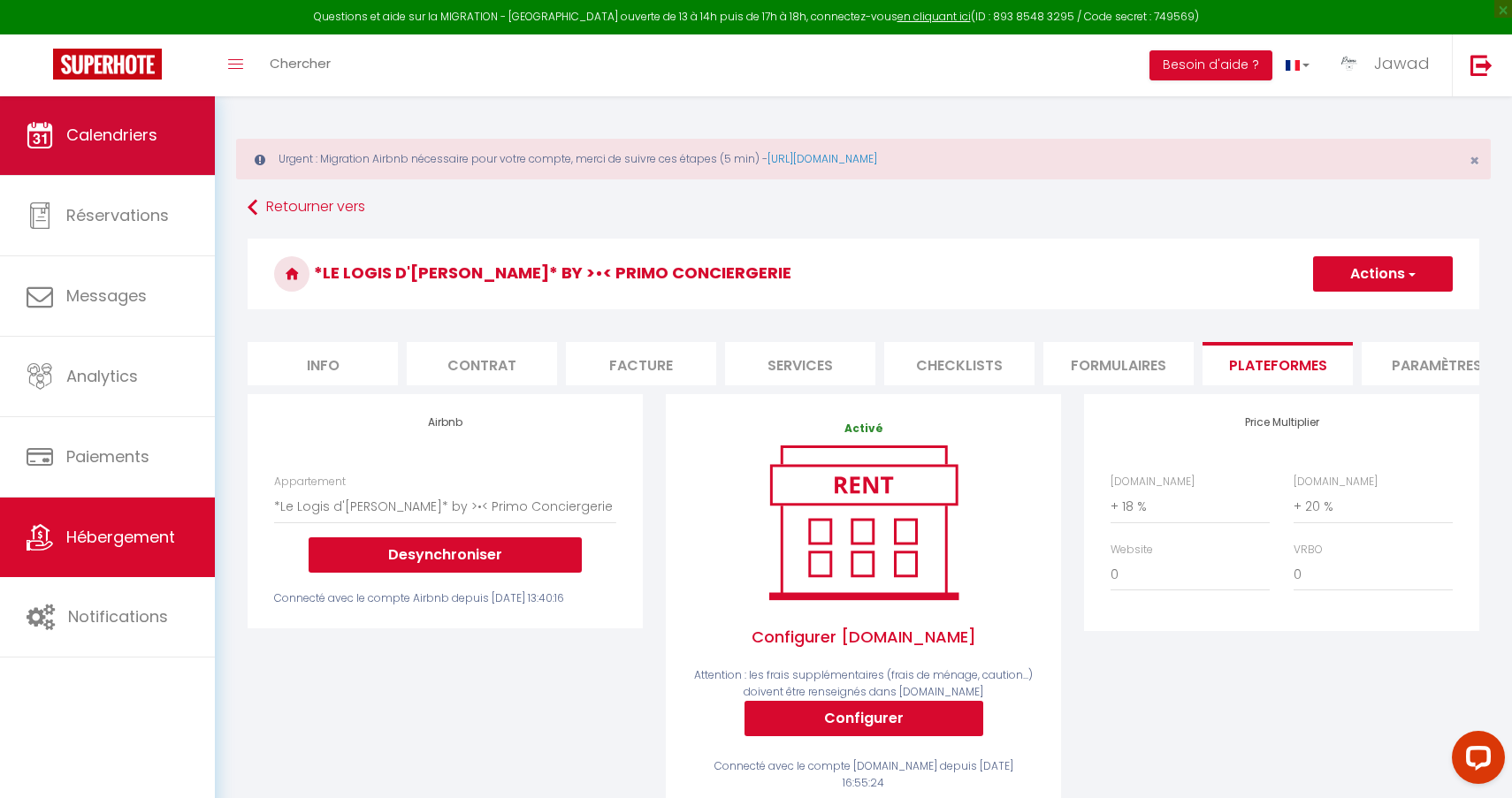
click at [166, 142] on link "Calendriers" at bounding box center [107, 136] width 215 height 80
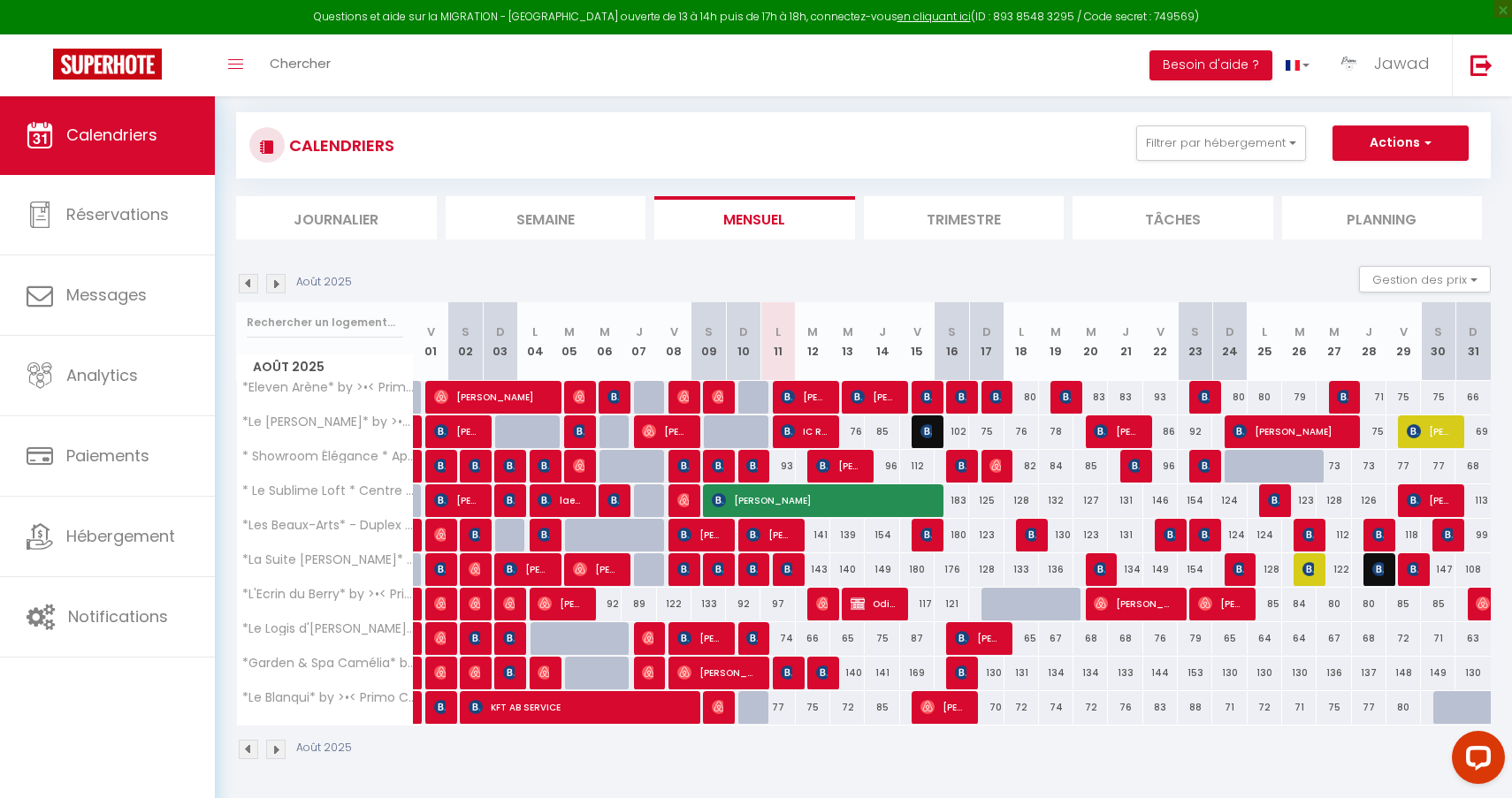
scroll to position [96, 0]
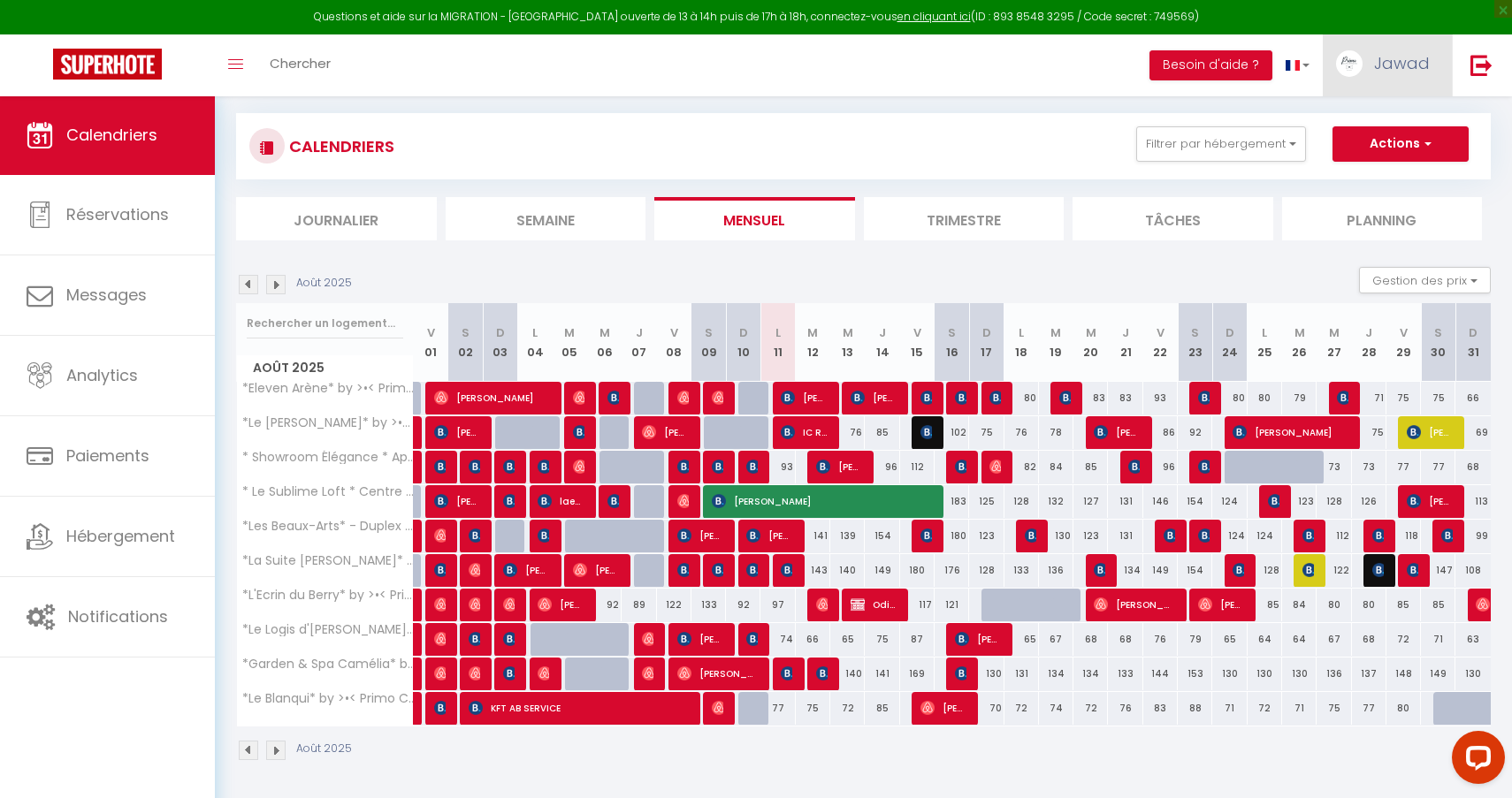
click at [1383, 65] on span "Jawad" at bounding box center [1402, 63] width 56 height 22
click at [1352, 121] on link "Paramètres" at bounding box center [1381, 123] width 131 height 30
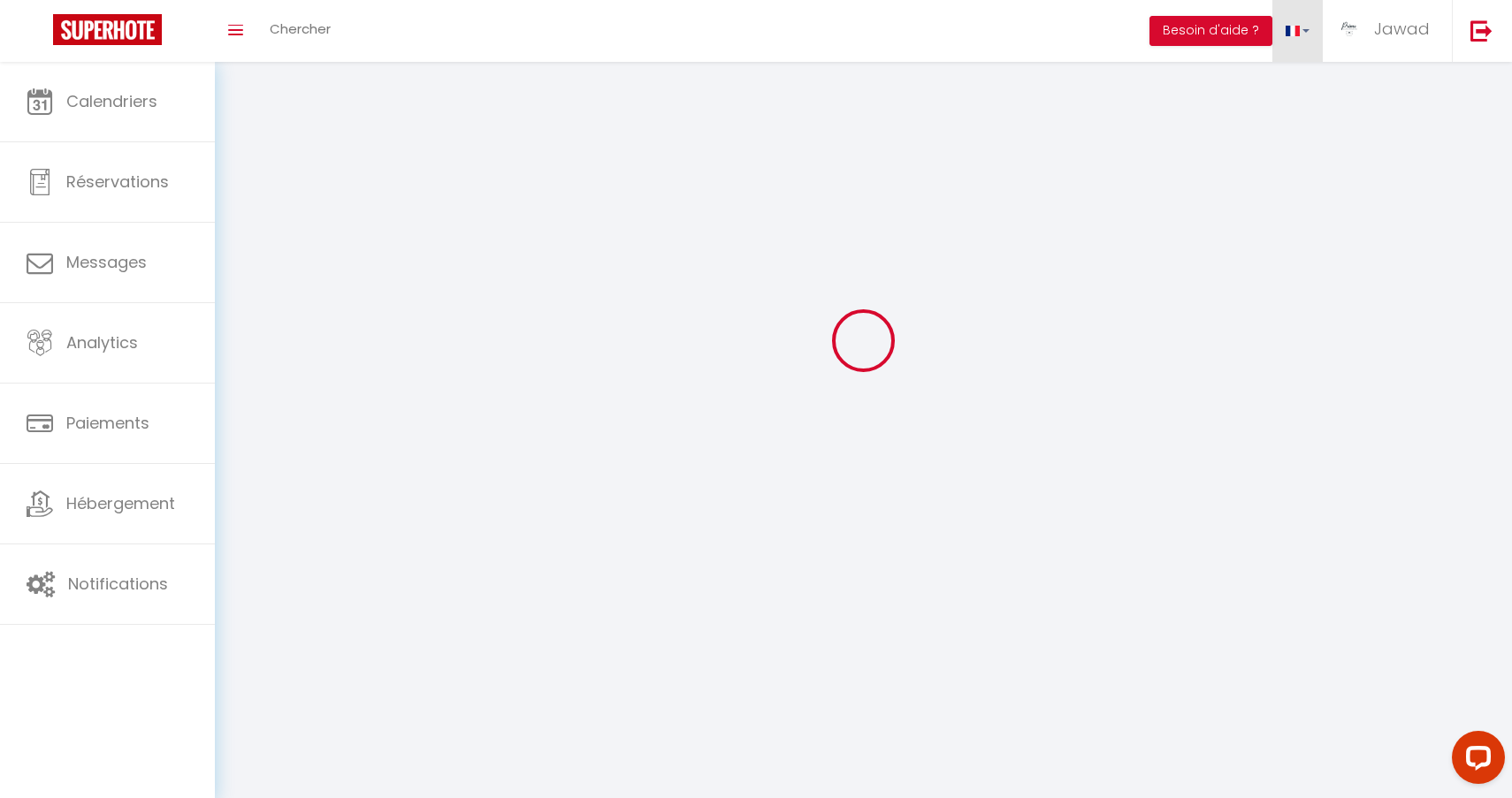
scroll to position [1, 0]
type input "Jawad"
type input "KHACIME"
type input "0761256295"
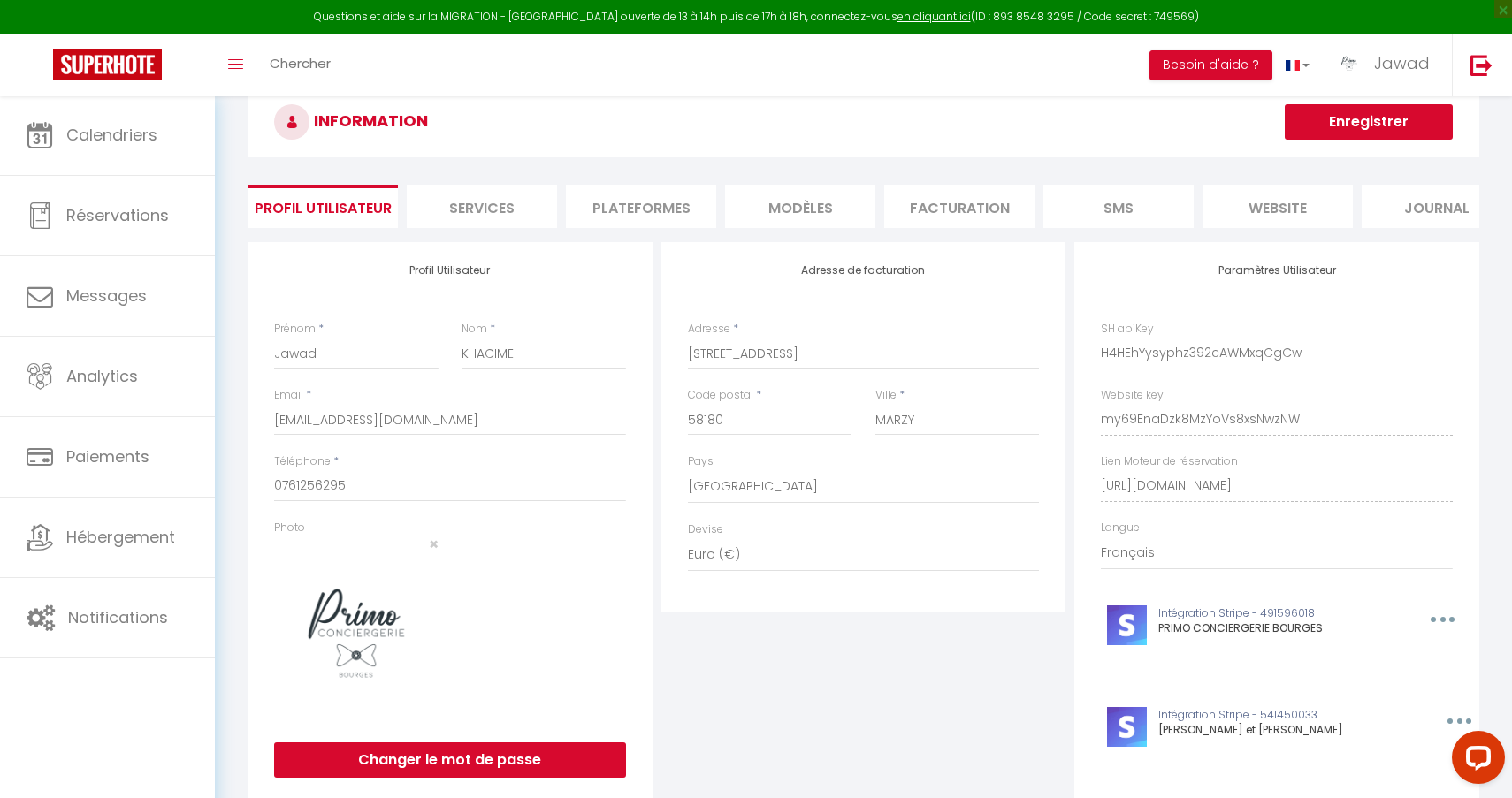
scroll to position [57, 0]
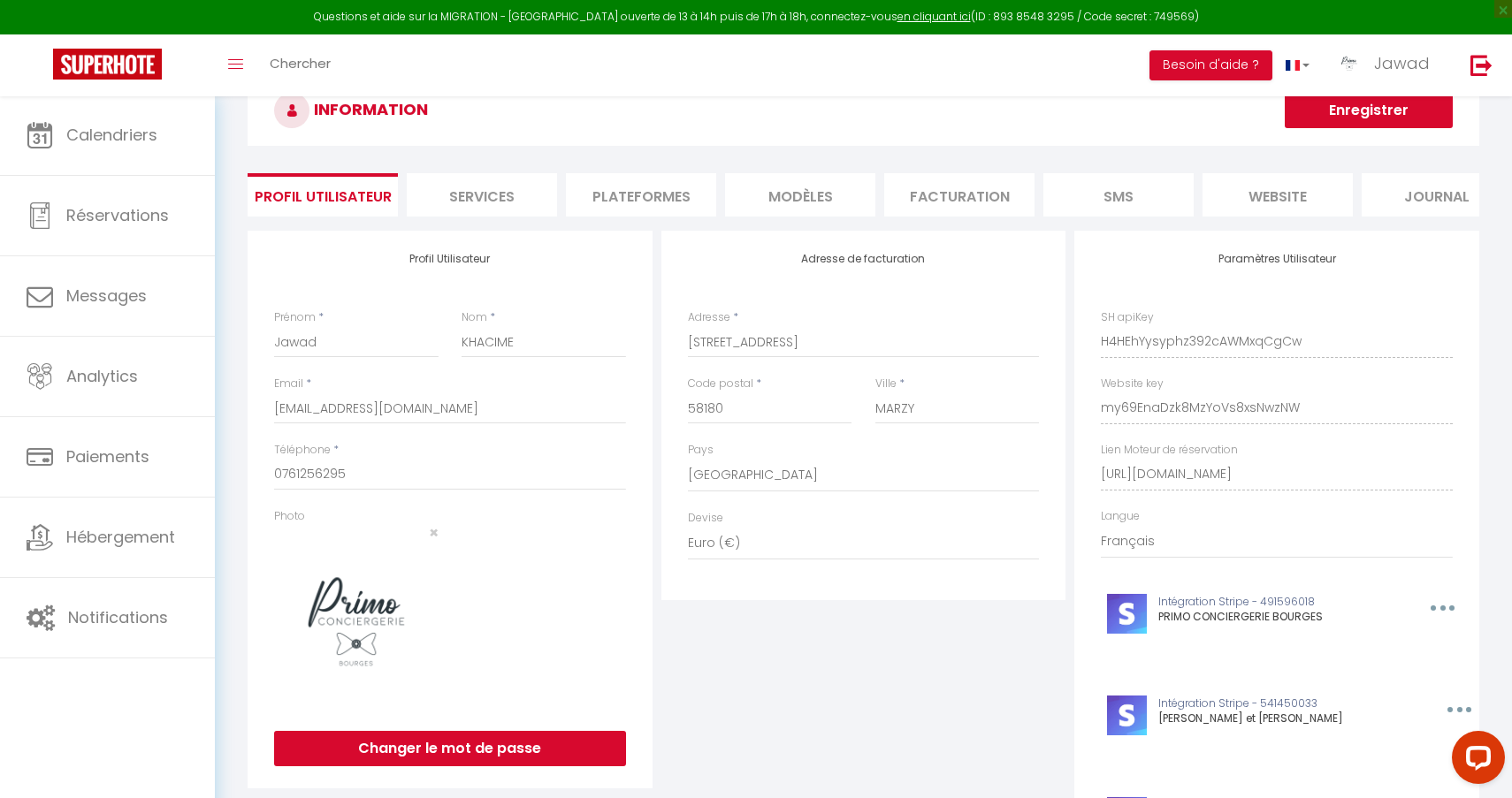
click at [645, 180] on li "Plateformes" at bounding box center [641, 194] width 150 height 43
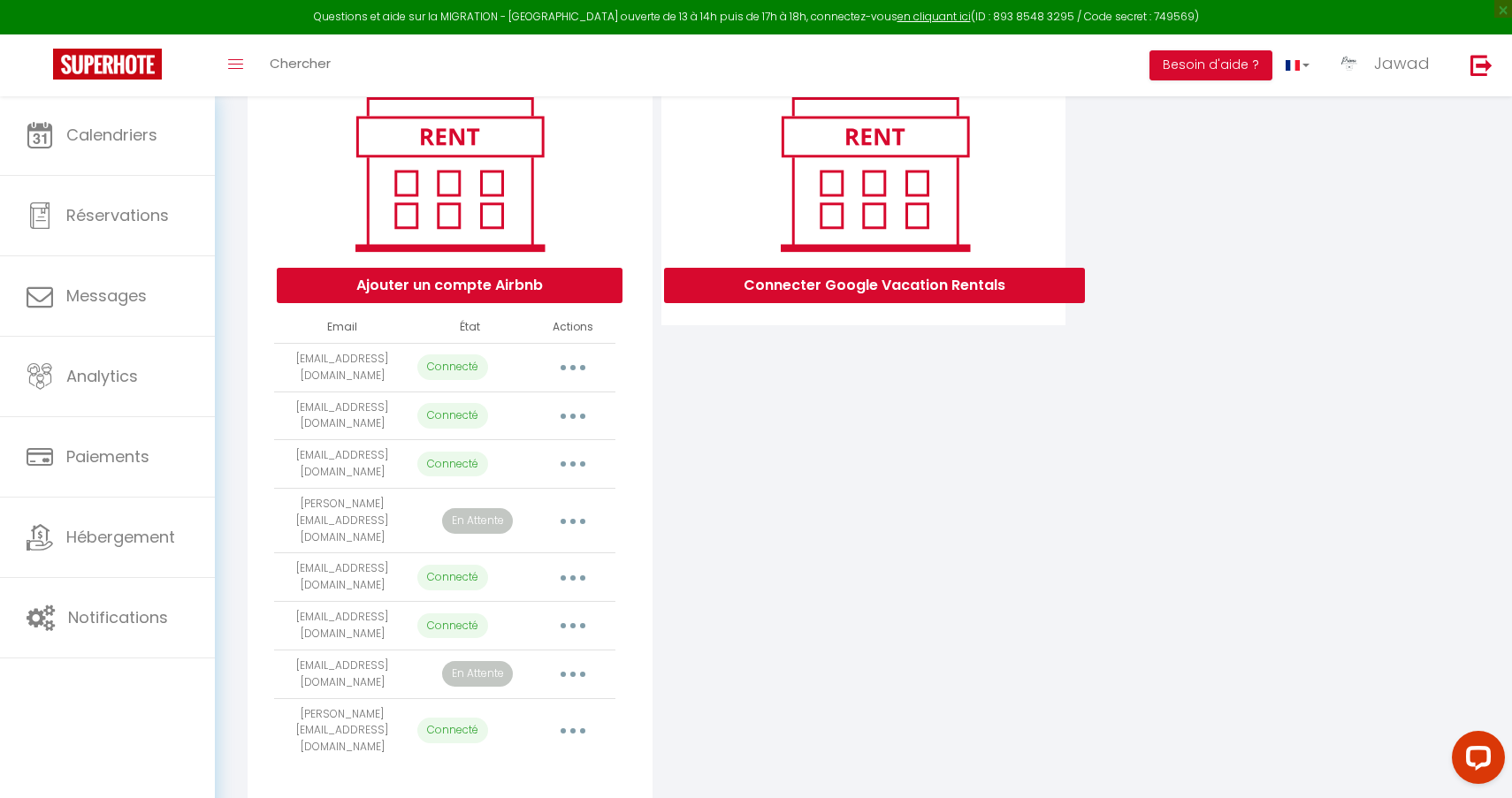
scroll to position [219, 0]
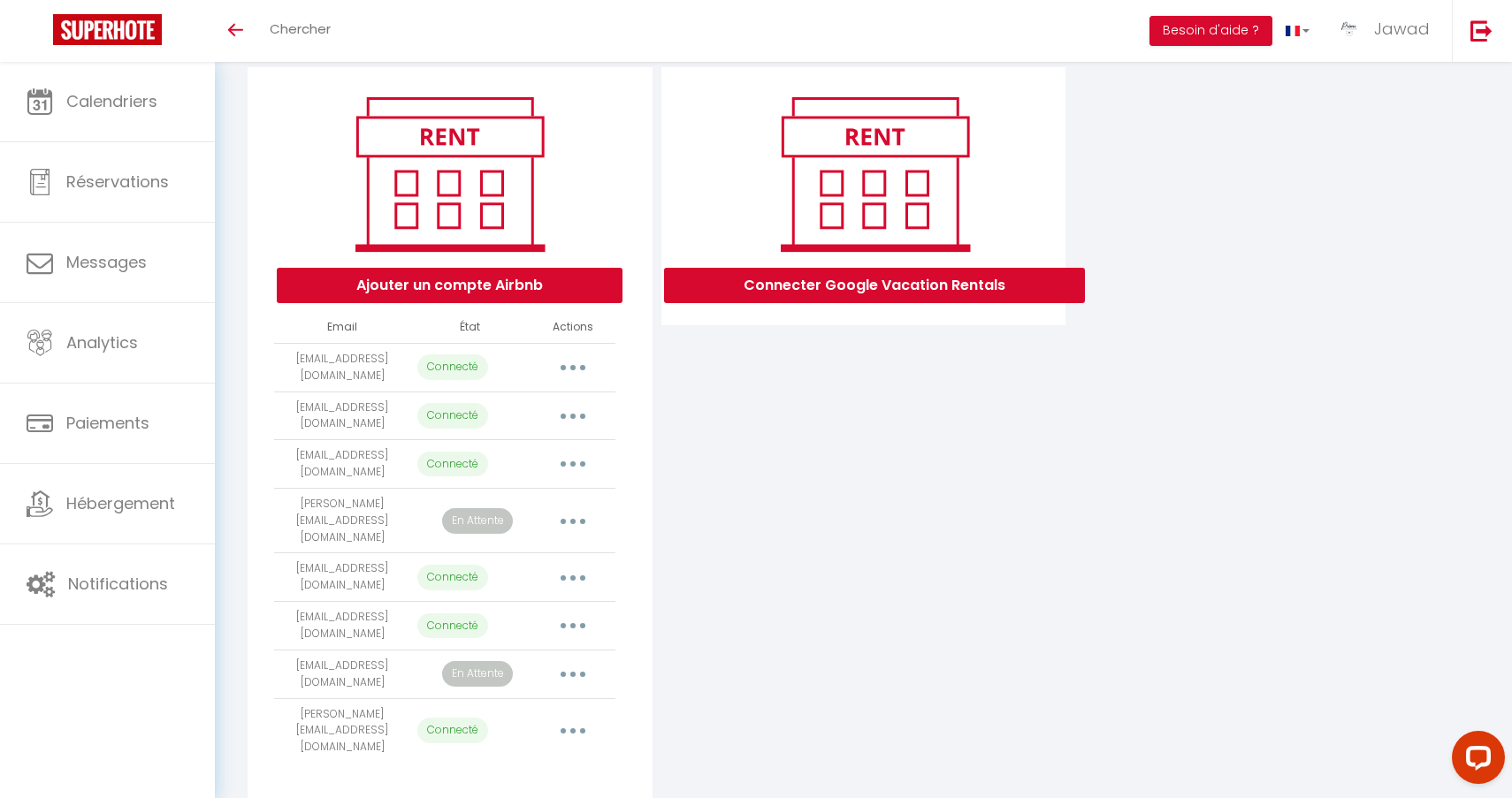
scroll to position [186, 0]
click at [575, 507] on button "button" at bounding box center [574, 521] width 50 height 28
click at [704, 542] on div "Connecter Google Vacation Rentals" at bounding box center [863, 433] width 414 height 731
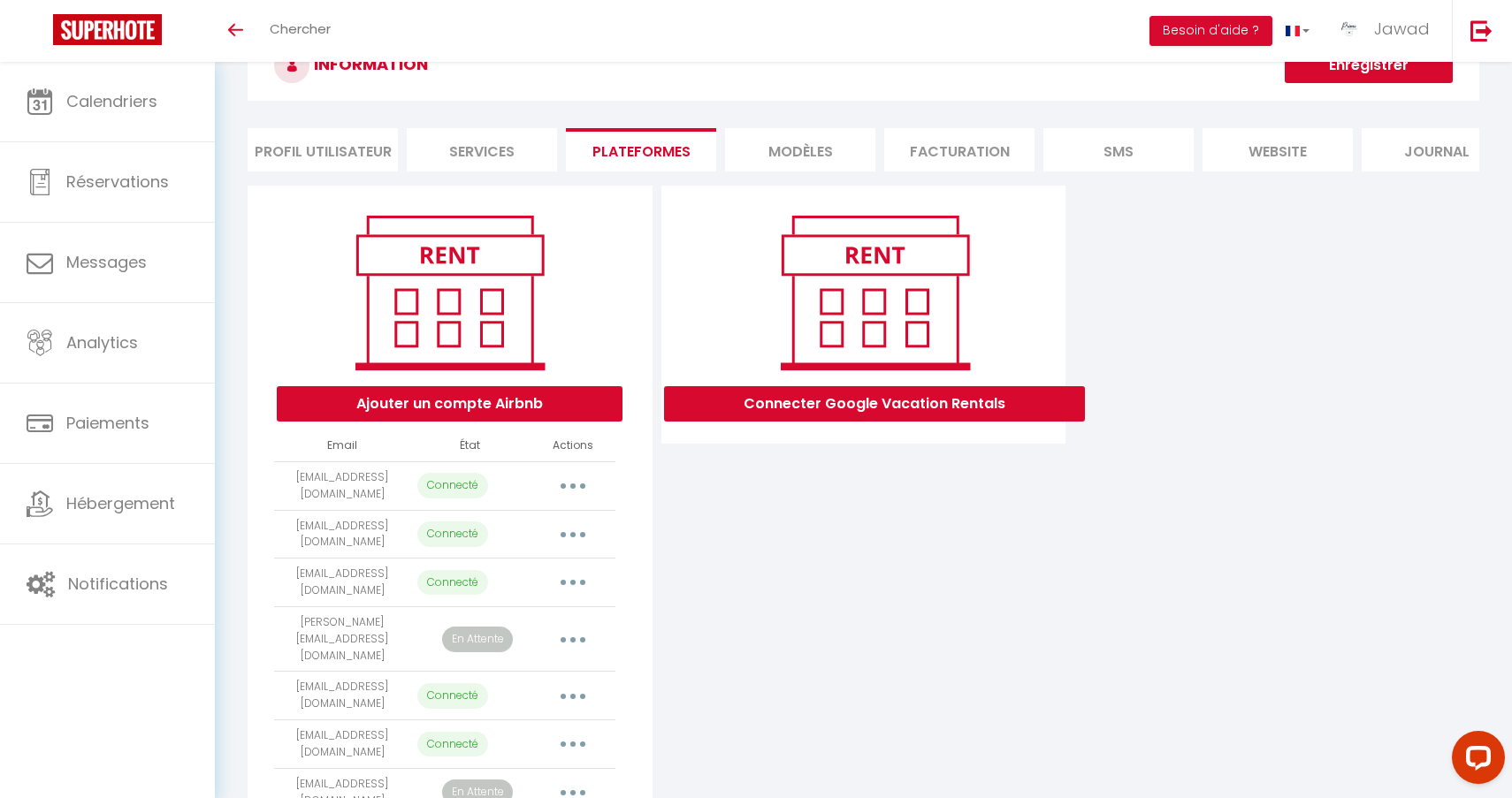
scroll to position [69, 0]
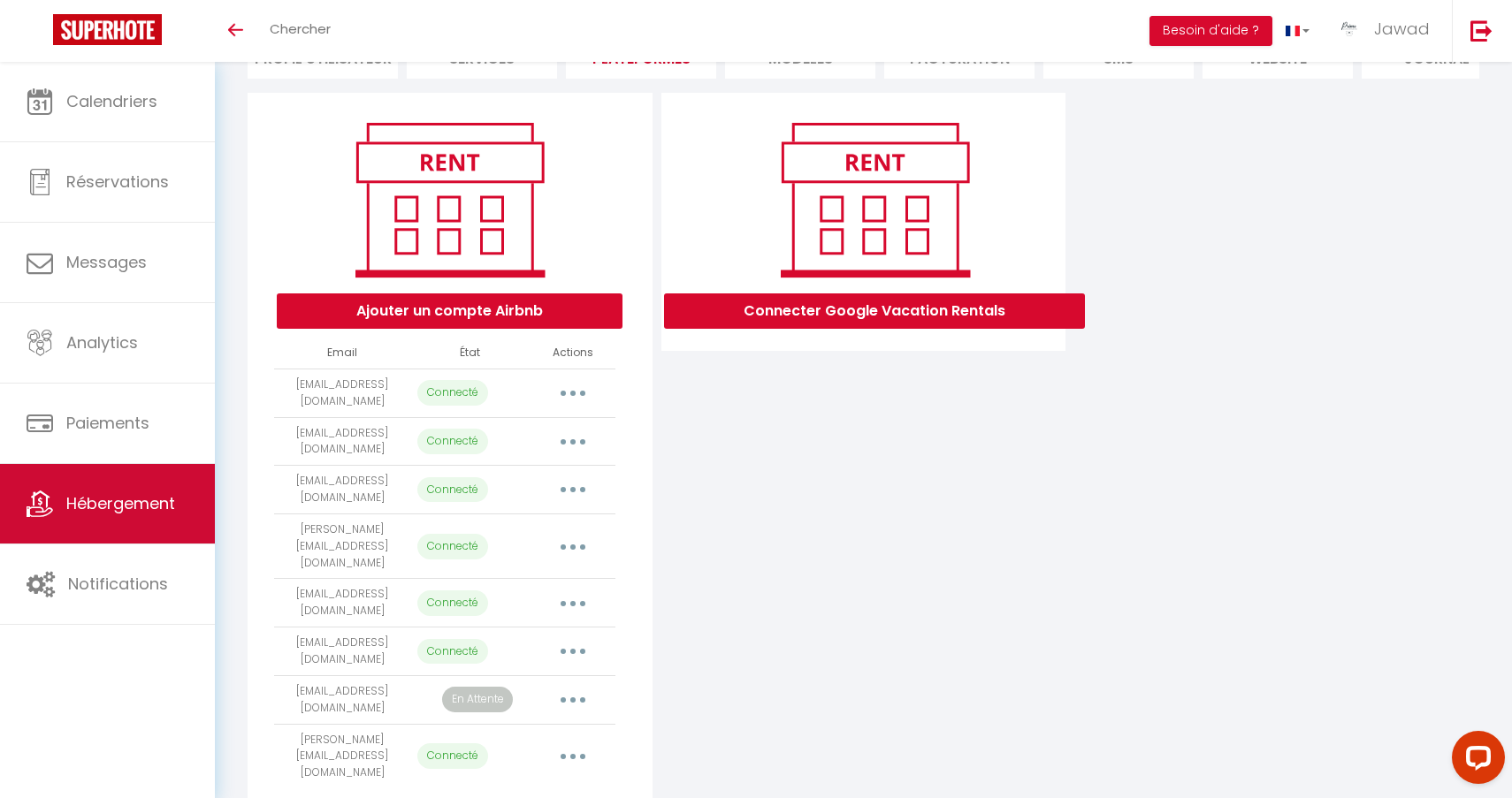
click at [115, 507] on span "Hébergement" at bounding box center [120, 503] width 109 height 22
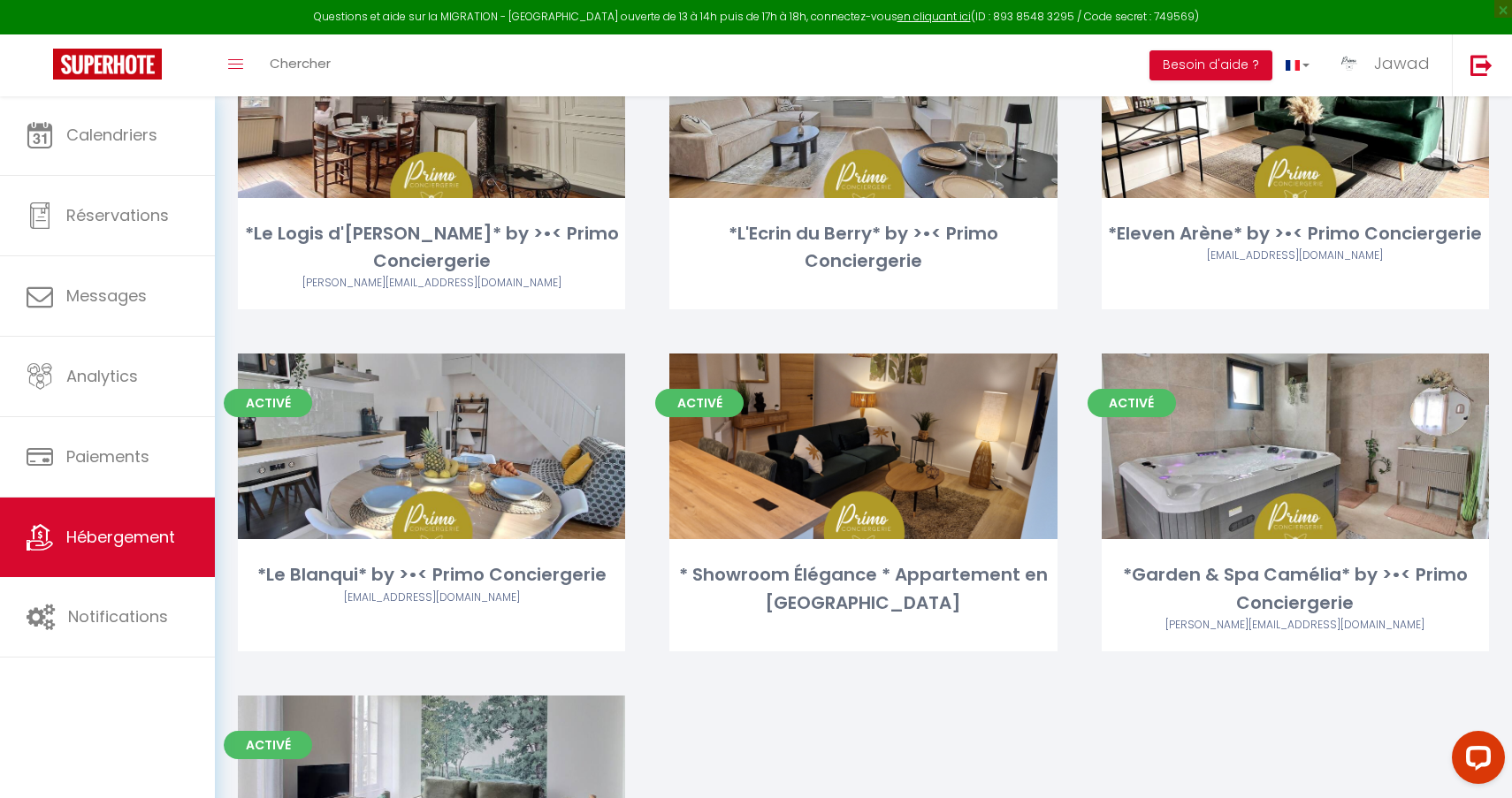
scroll to position [640, 0]
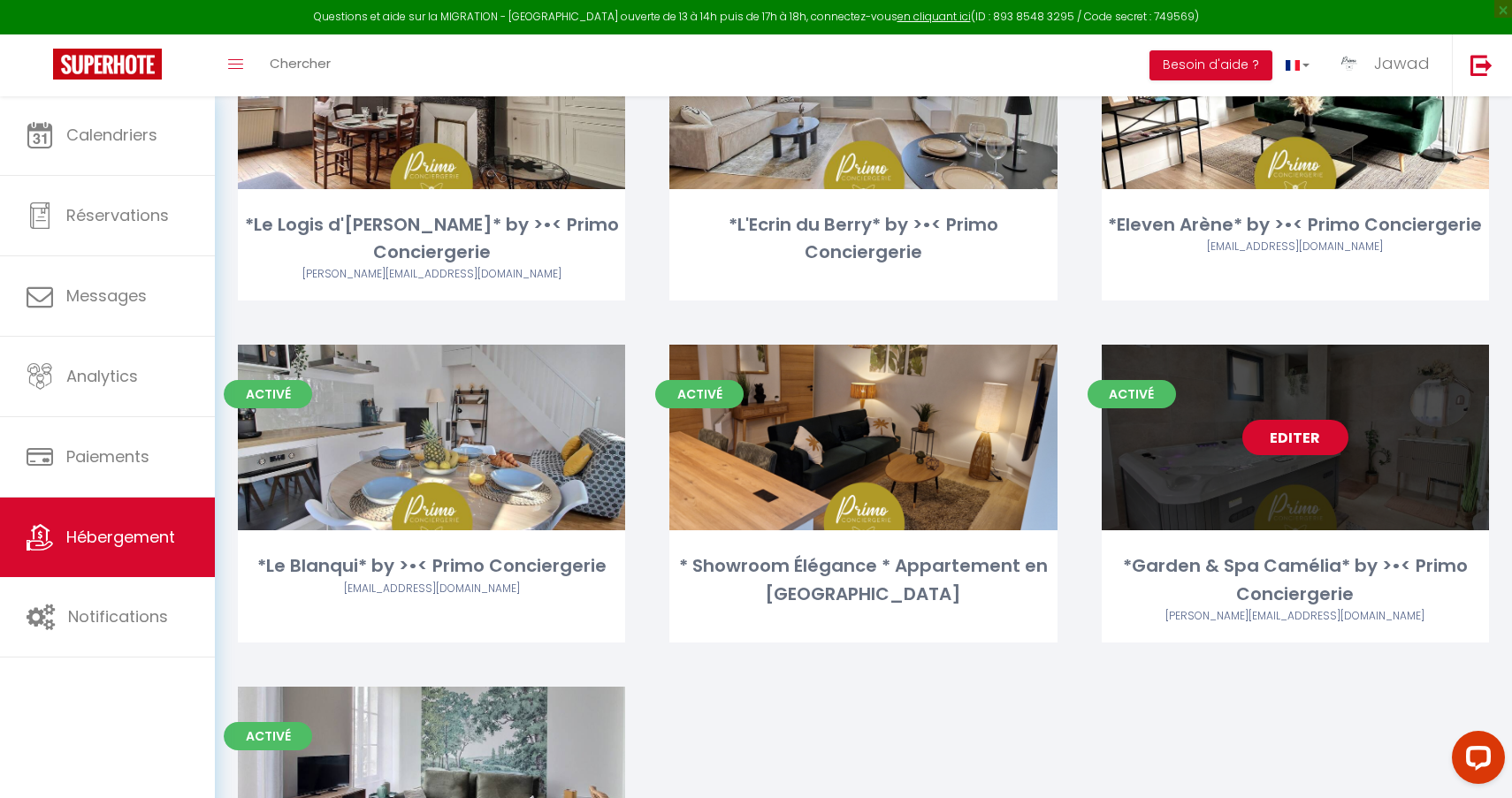
click at [1283, 442] on link "Editer" at bounding box center [1295, 436] width 106 height 35
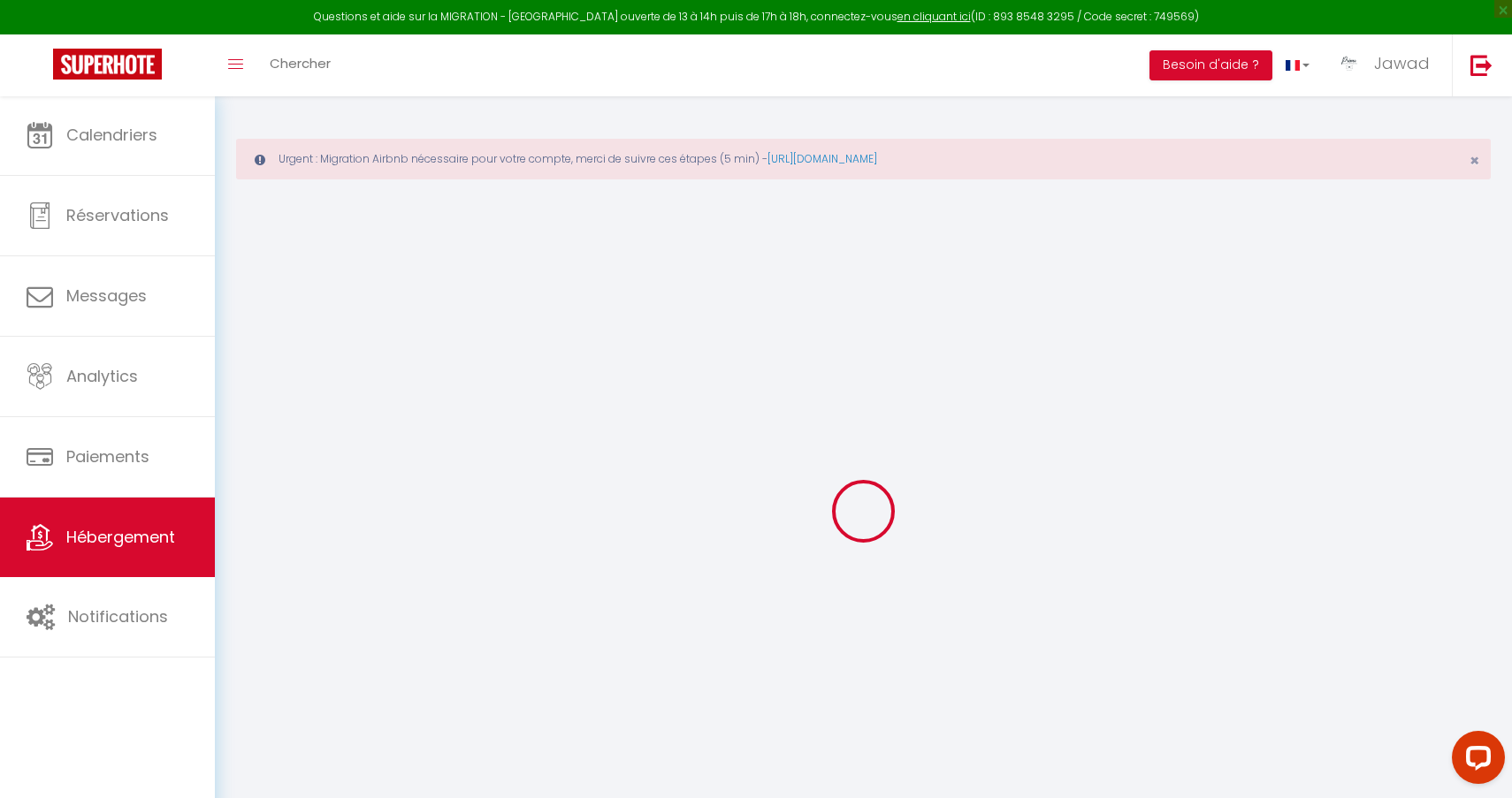
select select "+ 3 %"
select select "+ 20 %"
select select
checkbox input "true"
checkbox input "false"
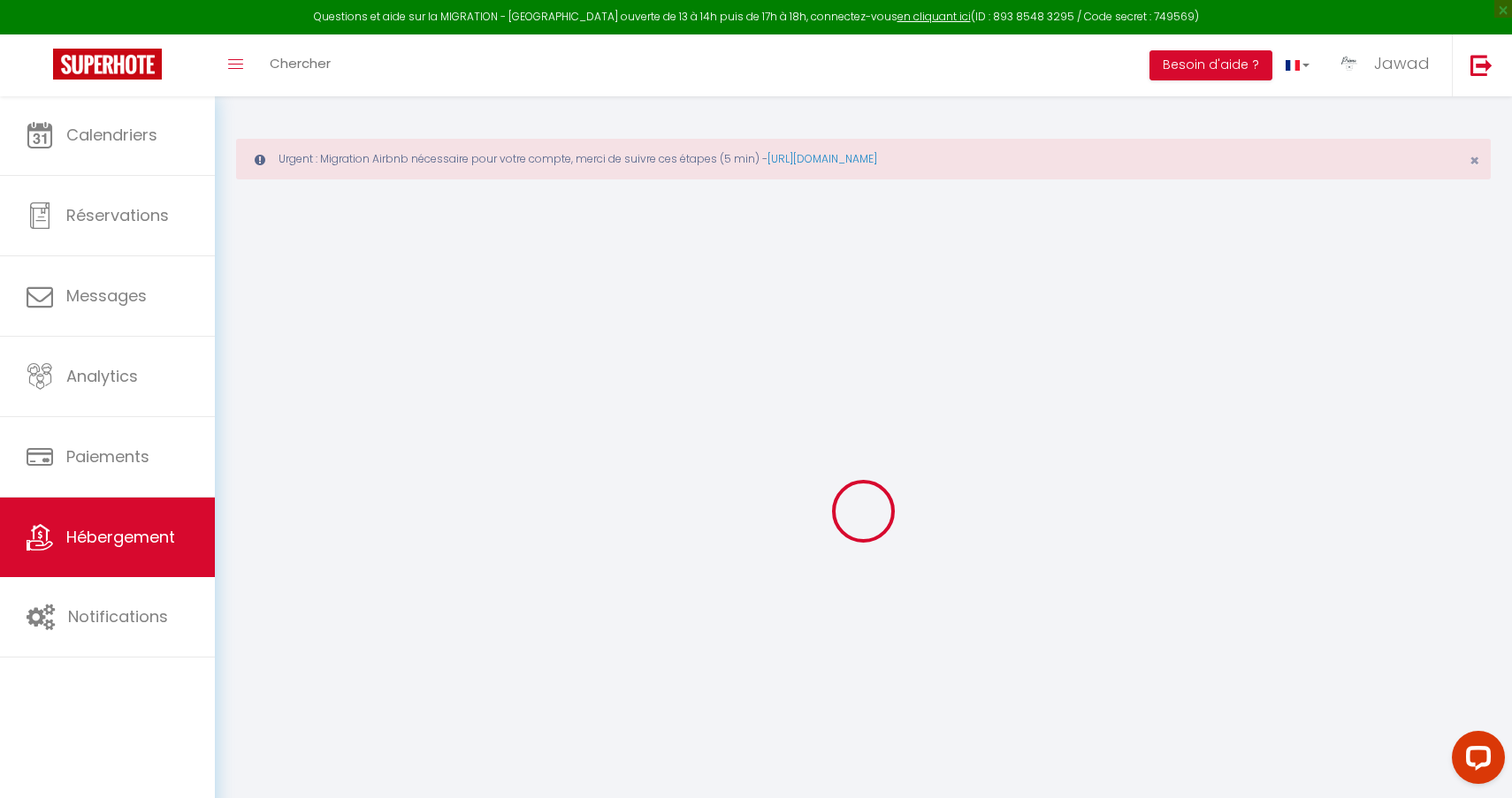
checkbox input "false"
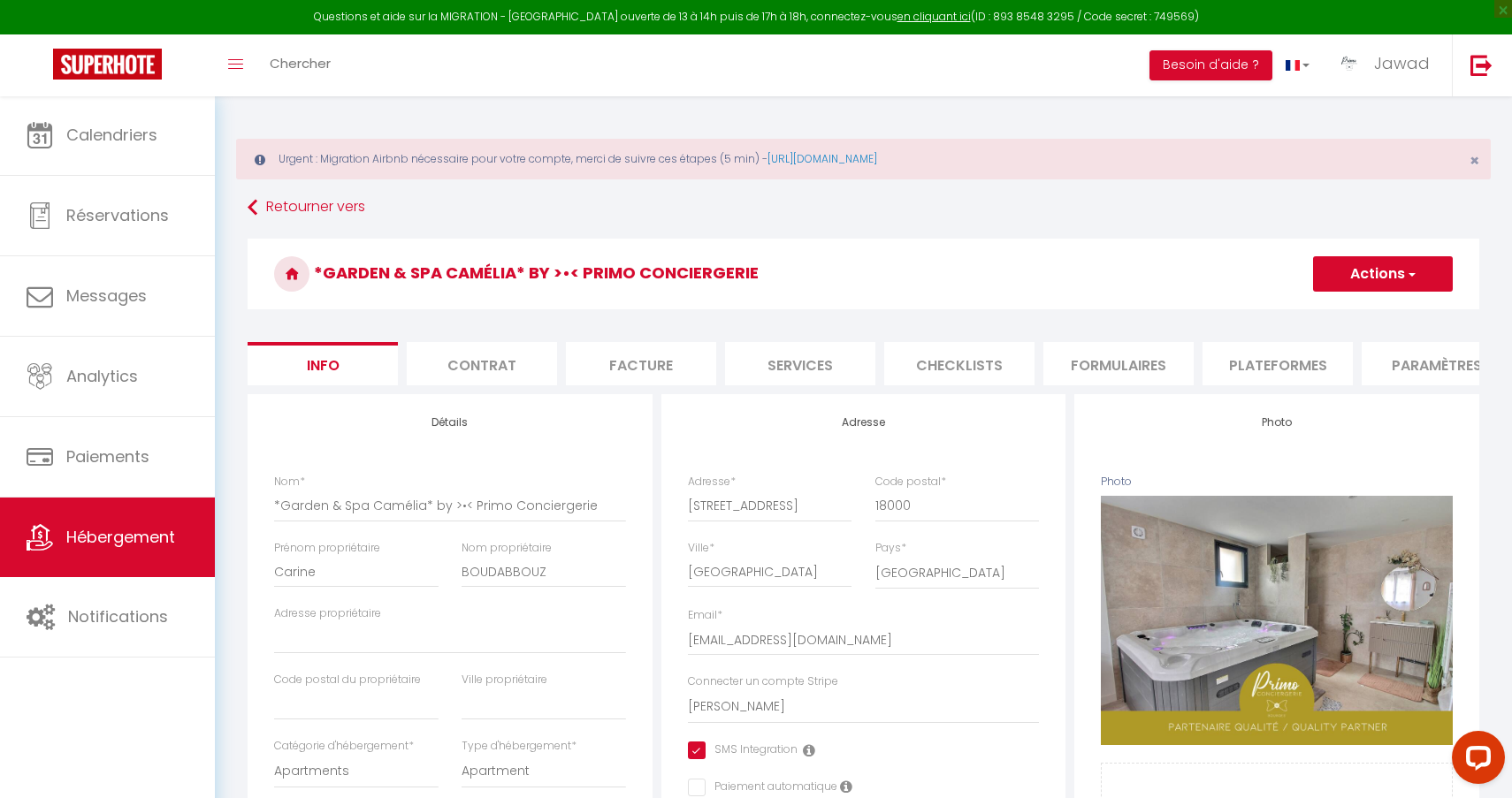
click at [1308, 371] on li "Plateformes" at bounding box center [1277, 363] width 150 height 43
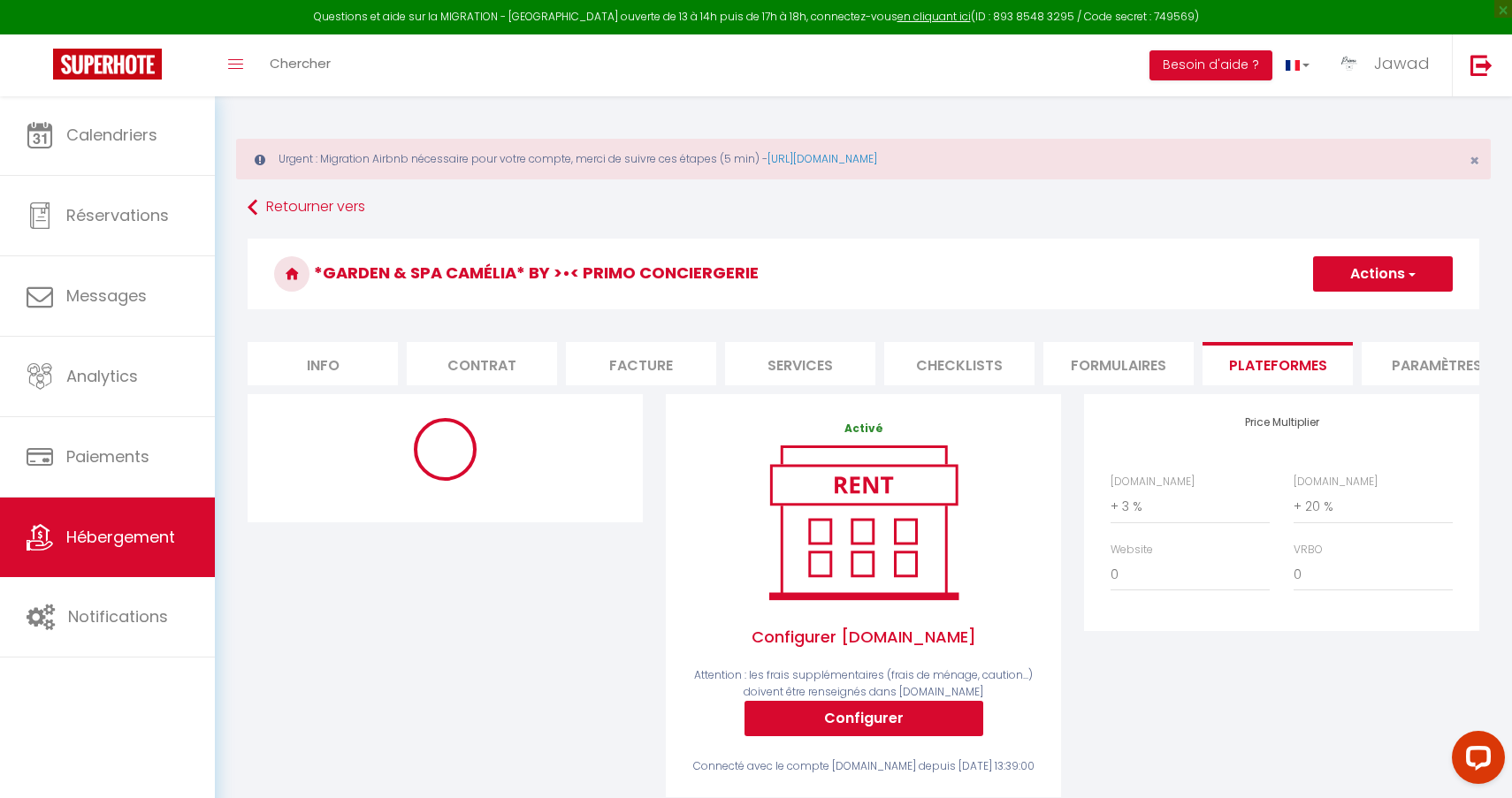
select select "10755-1441868745419343024"
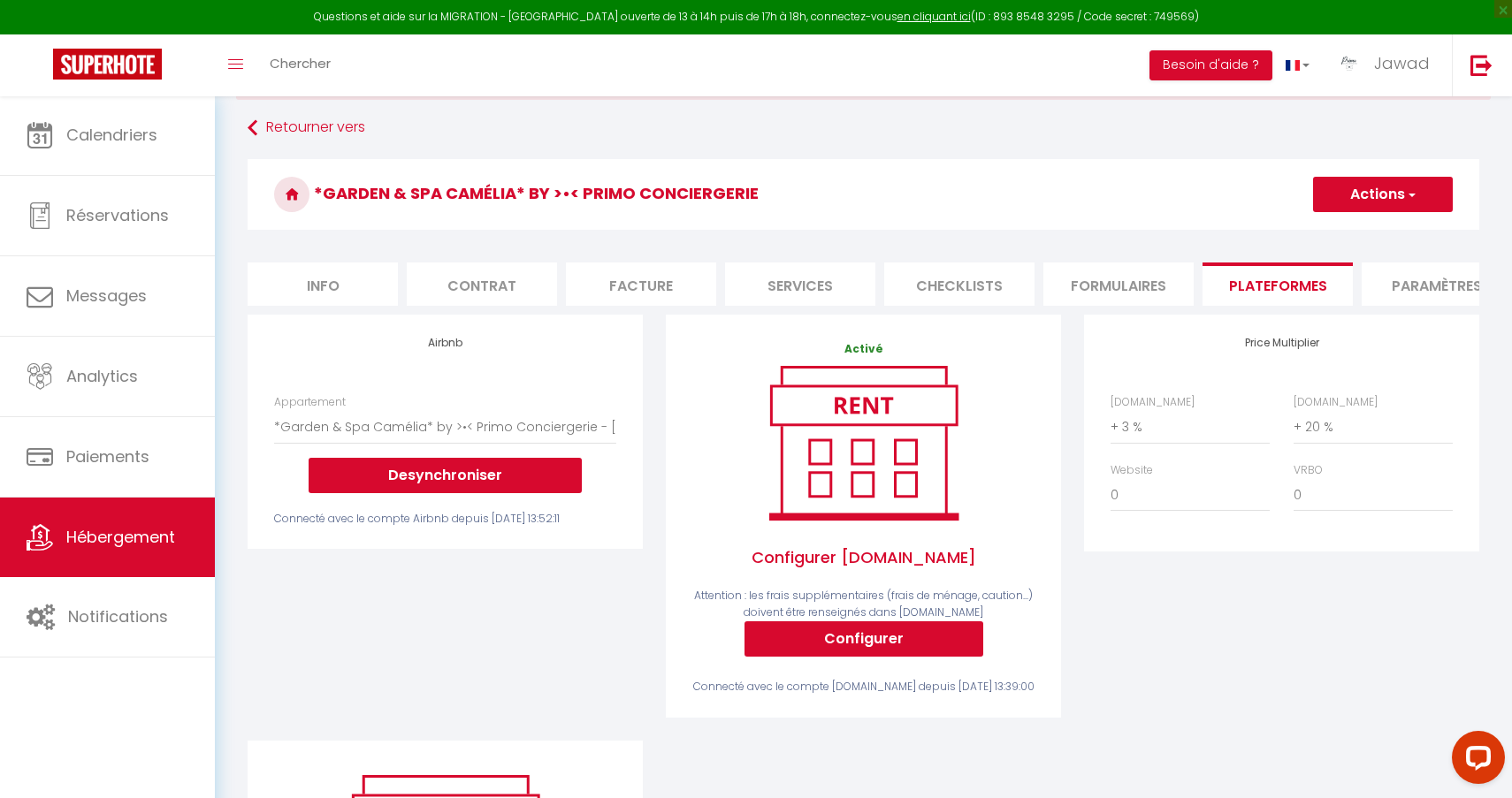
scroll to position [97, 0]
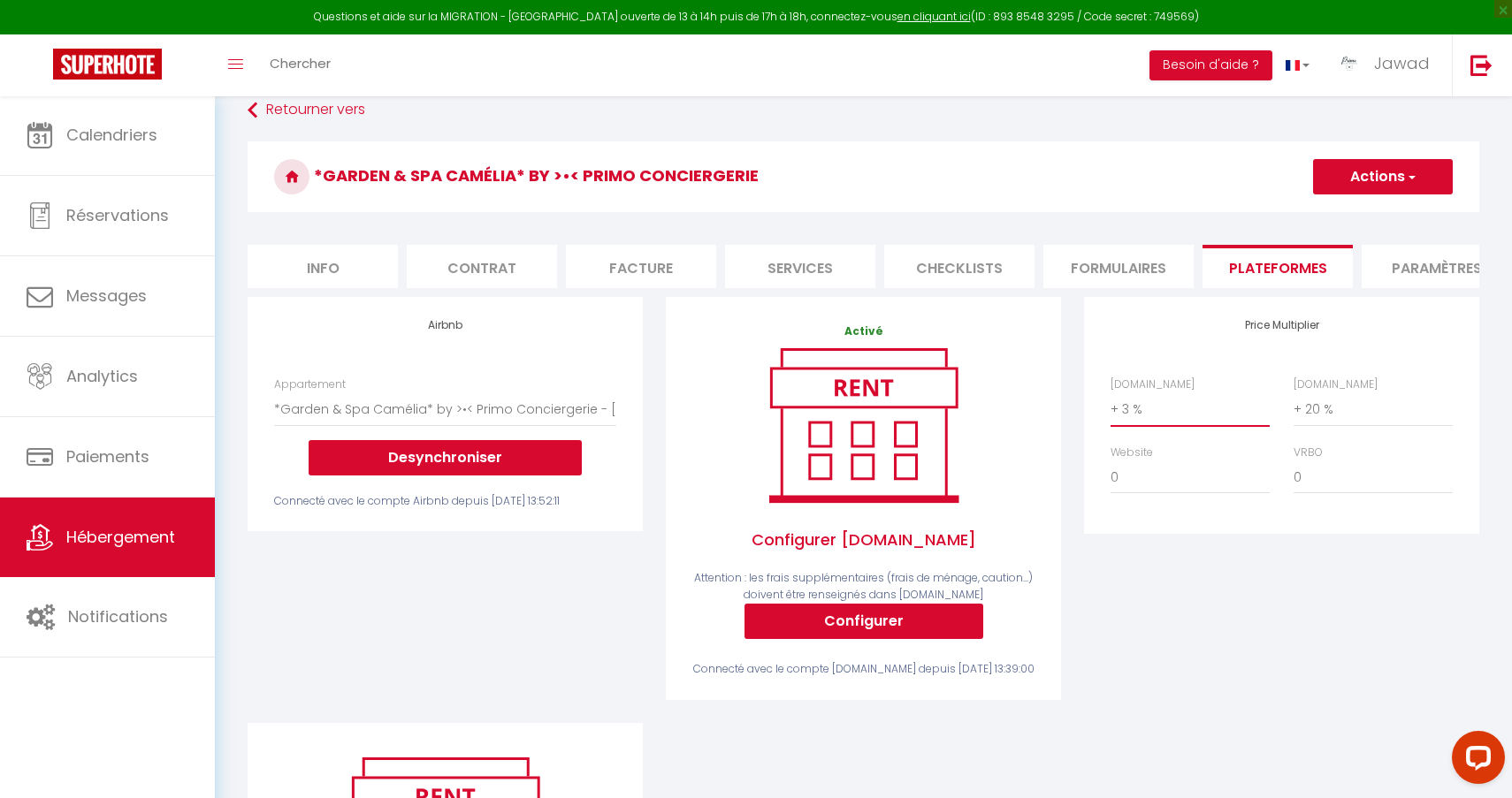
select select "+ 20 %"
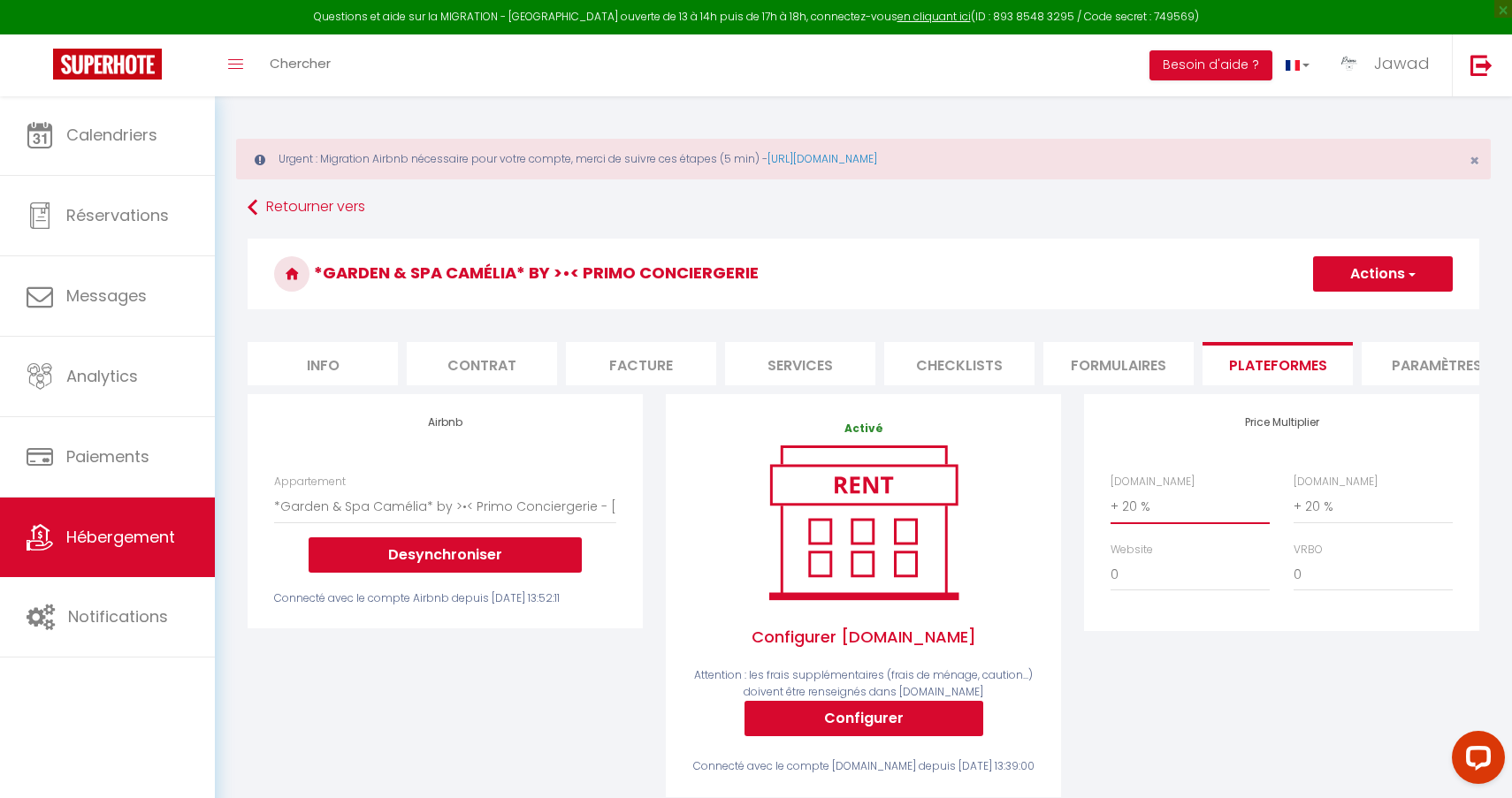
scroll to position [1, 0]
click at [1371, 277] on button "Actions" at bounding box center [1383, 273] width 140 height 35
click at [1351, 315] on link "Enregistrer" at bounding box center [1382, 312] width 140 height 23
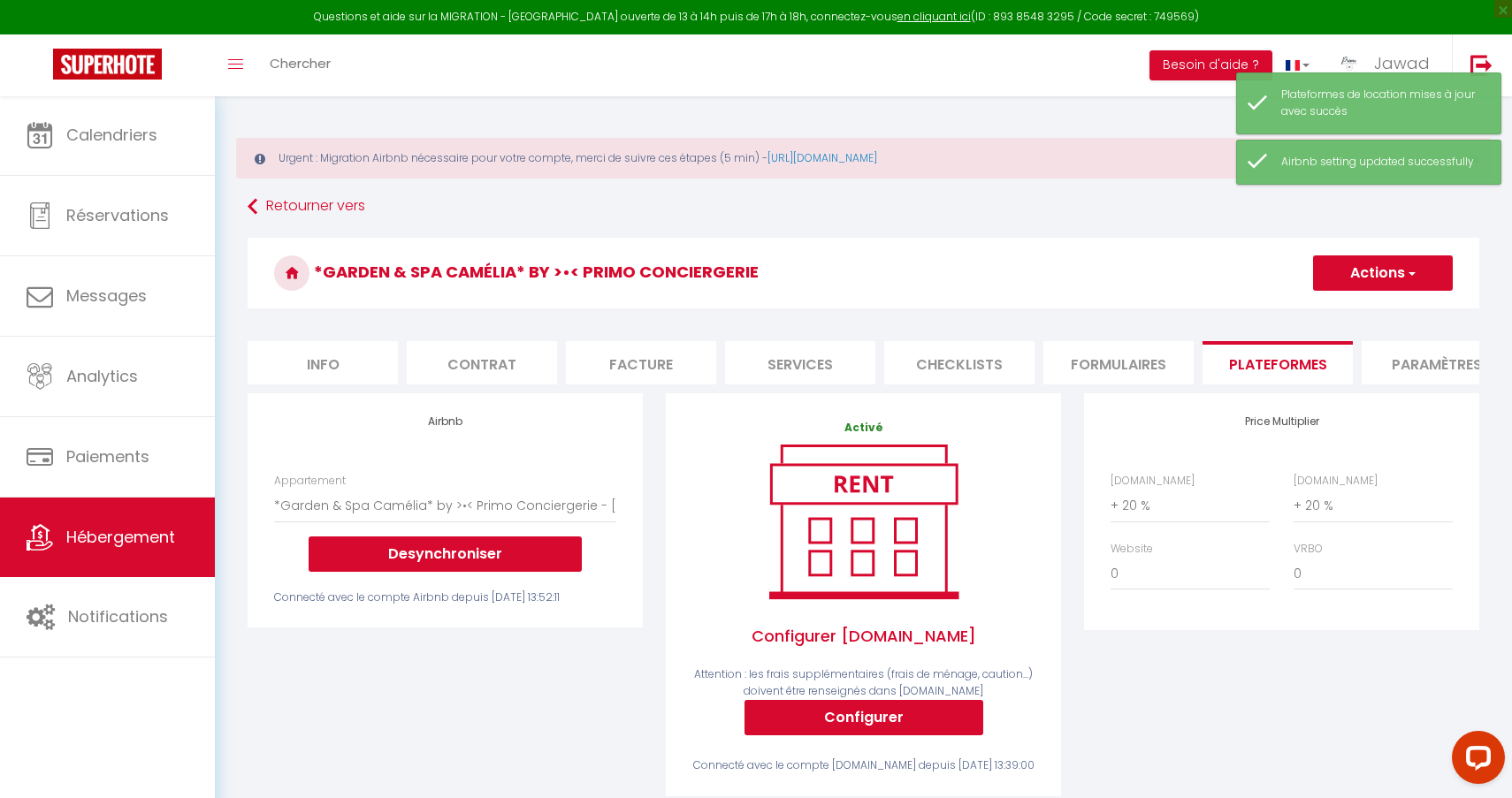
click at [326, 365] on li "Info" at bounding box center [323, 363] width 150 height 43
select select
checkbox input "true"
checkbox input "false"
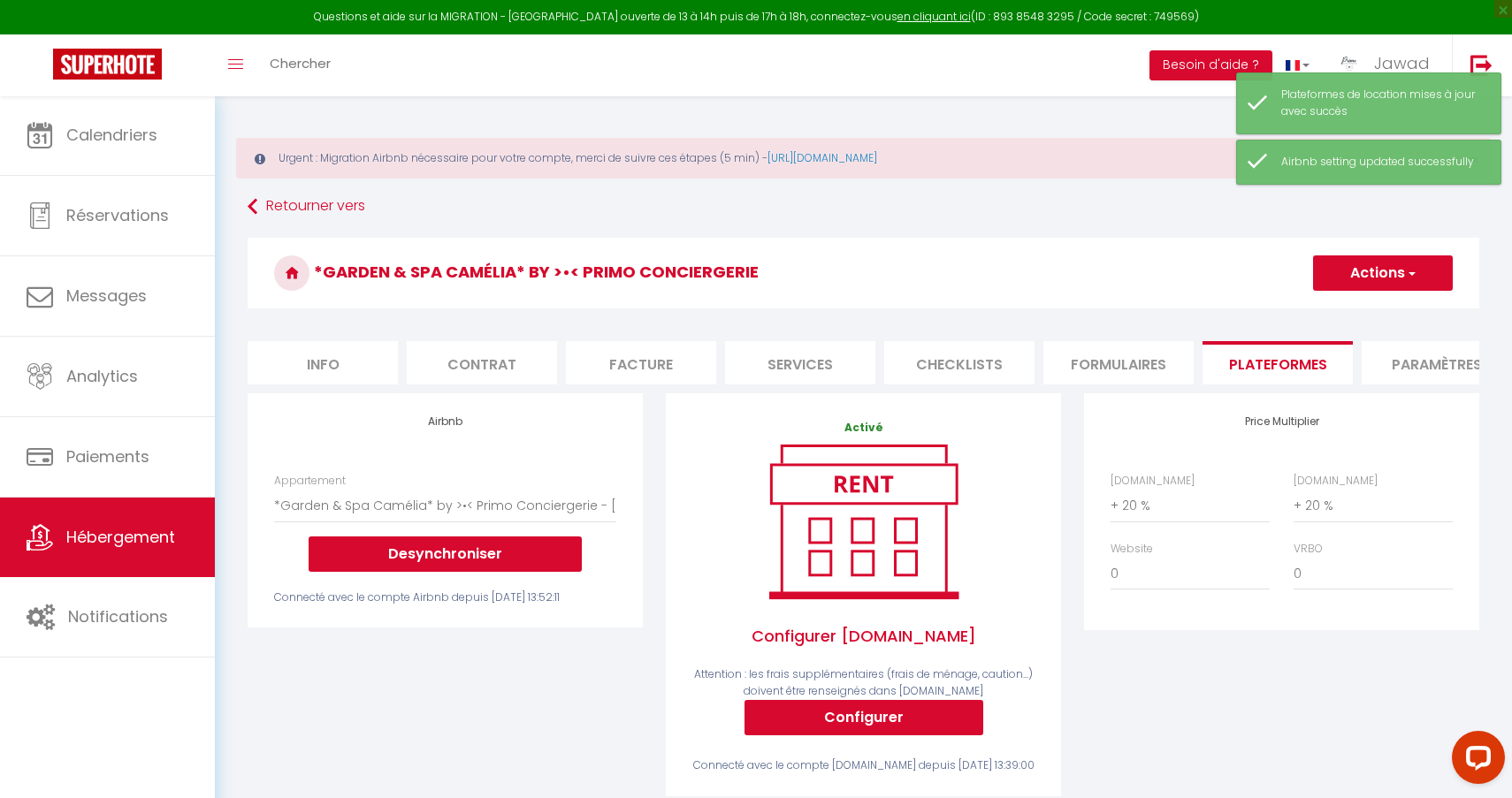
checkbox input "false"
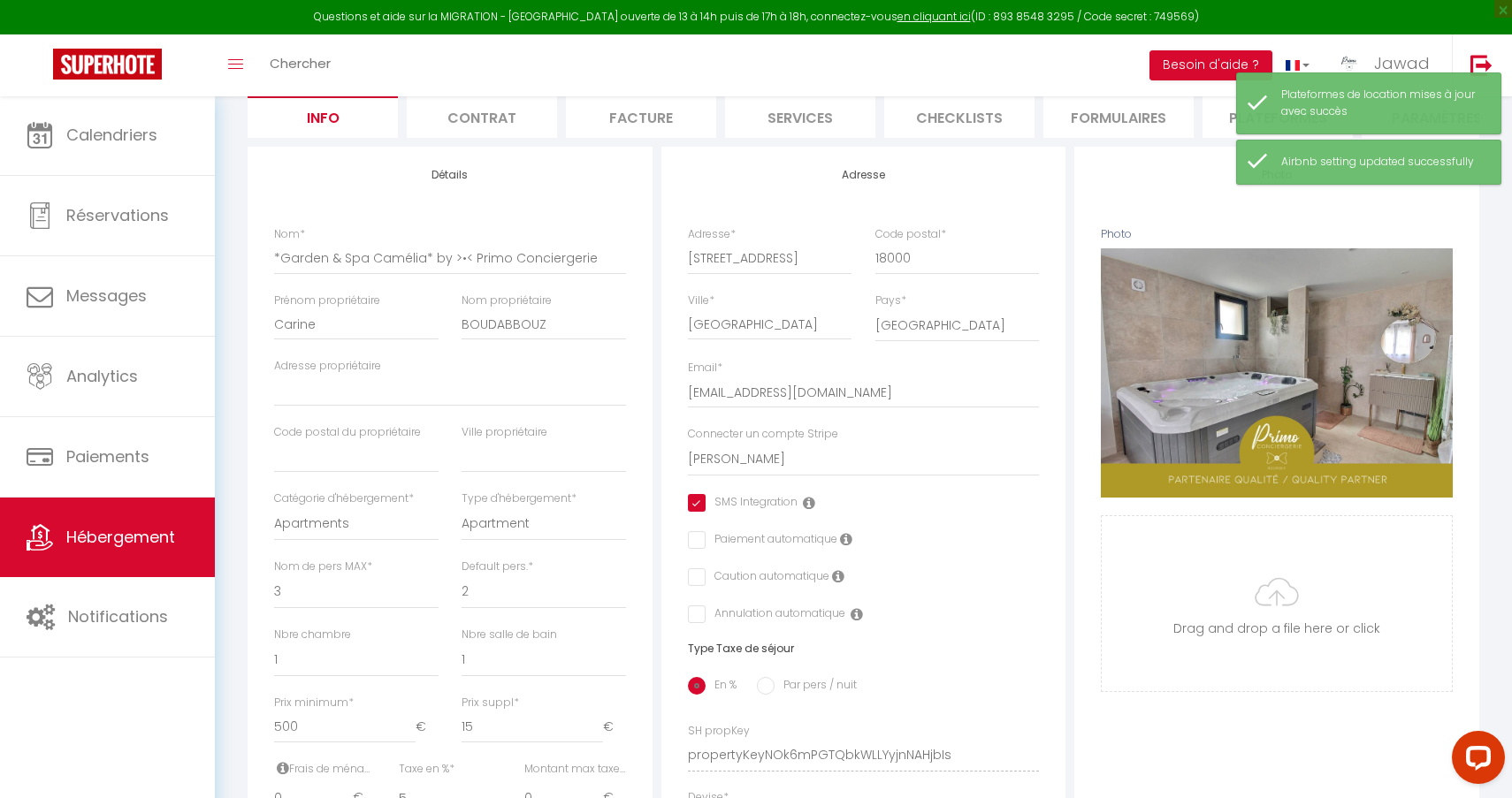
scroll to position [250, 0]
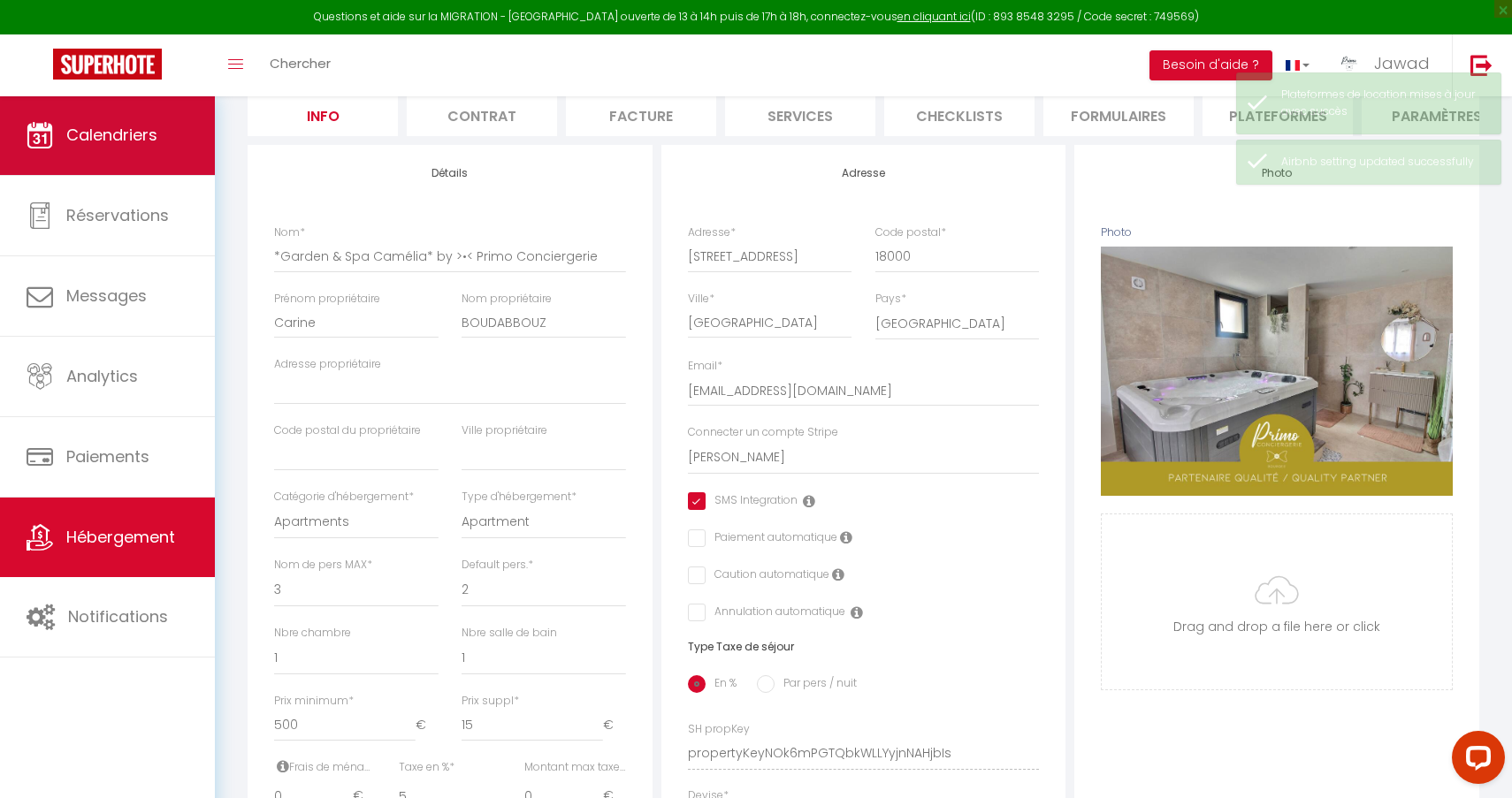
click at [111, 120] on link "Calendriers" at bounding box center [107, 136] width 215 height 80
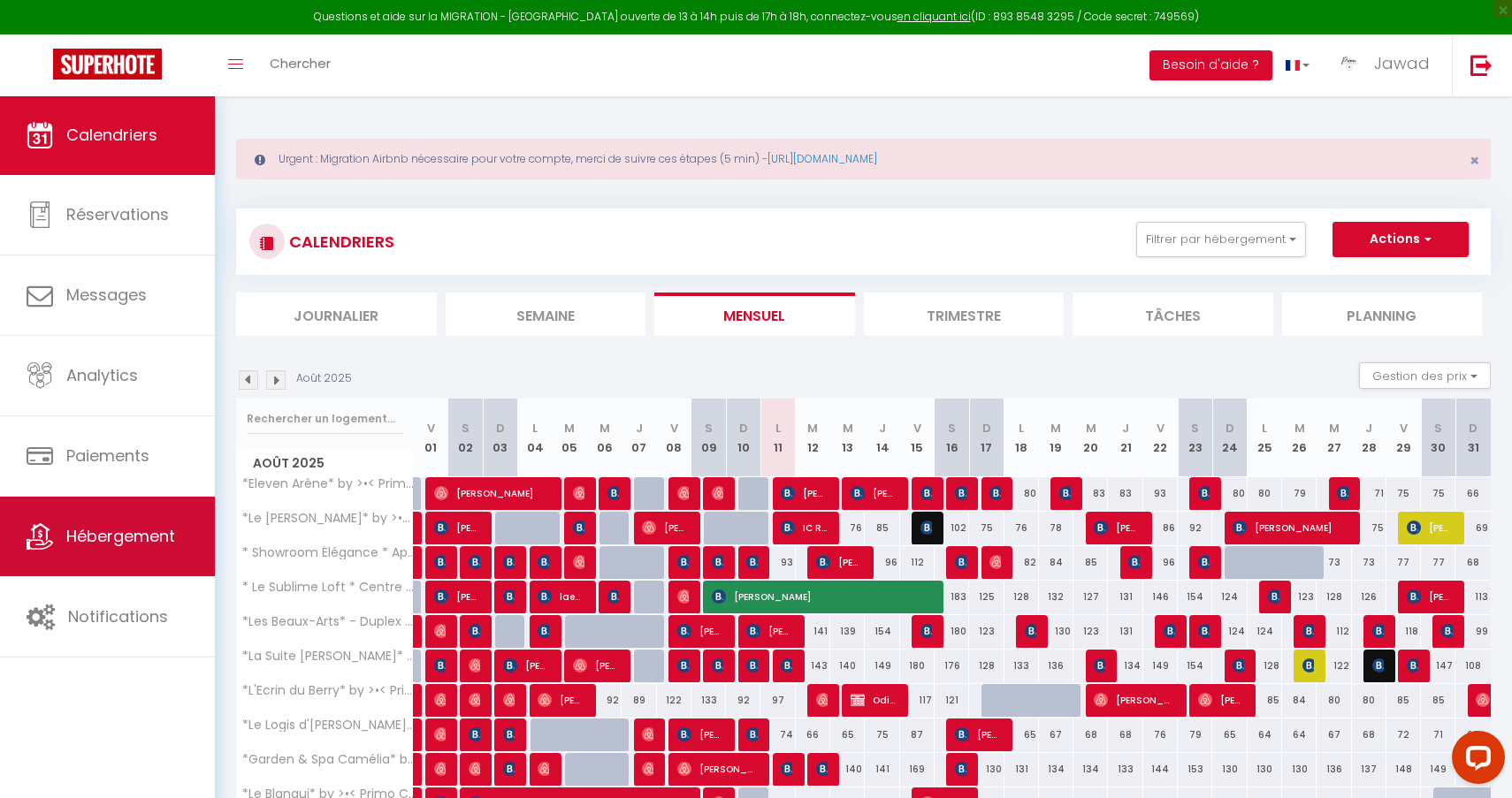
click at [120, 528] on span "Hébergement" at bounding box center [120, 536] width 109 height 22
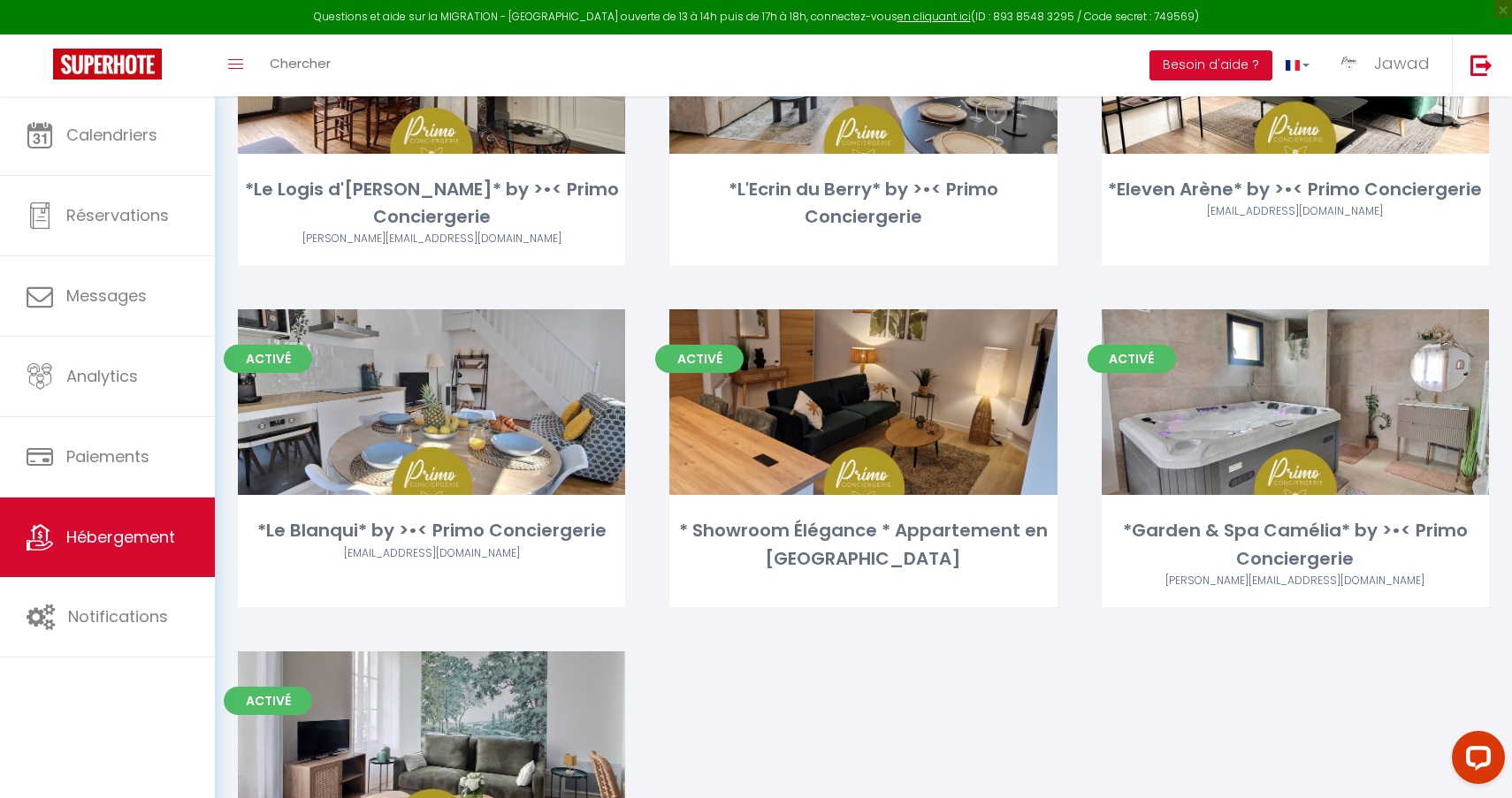
scroll to position [569, 0]
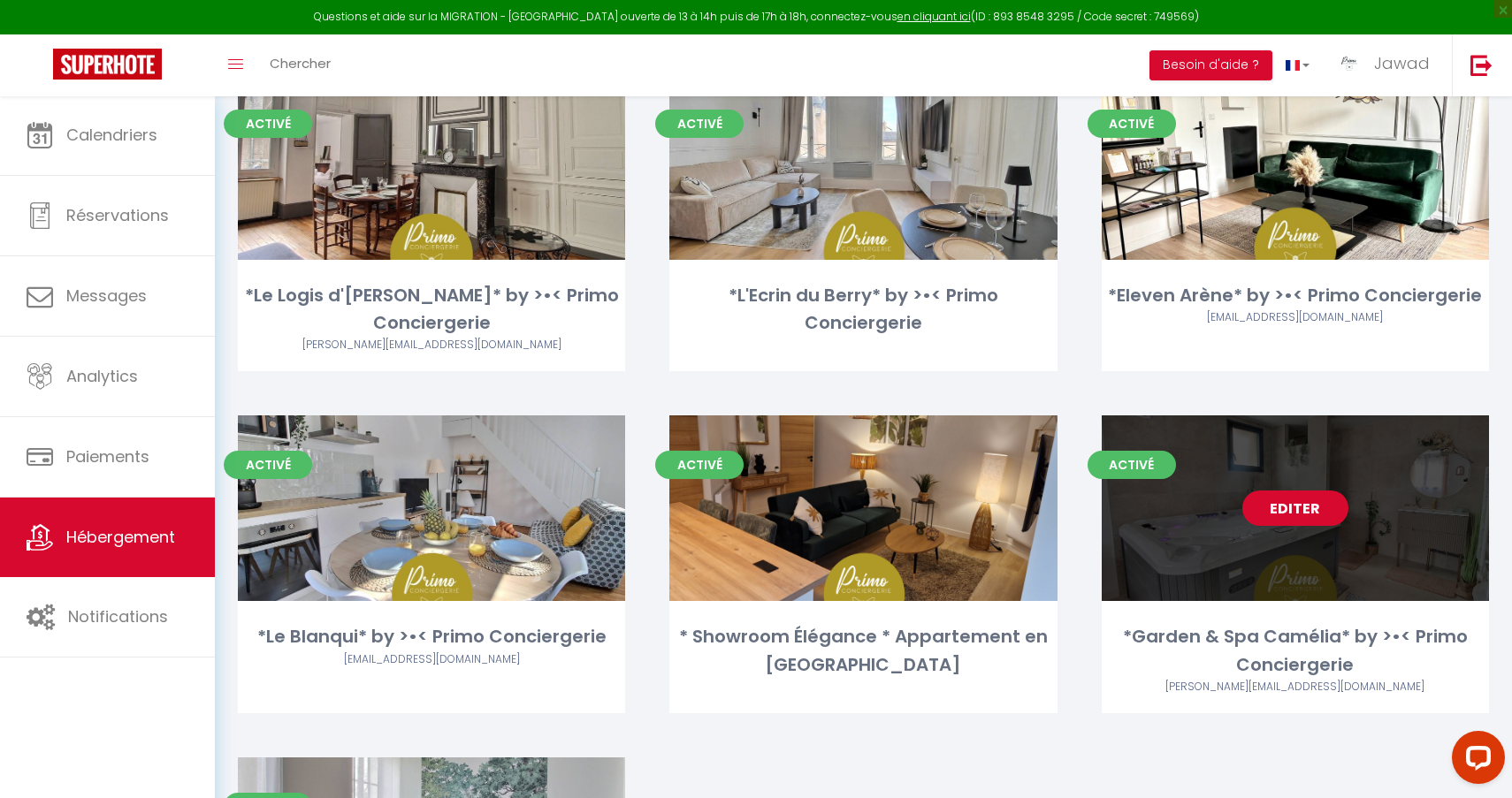
click at [1311, 508] on link "Editer" at bounding box center [1295, 507] width 106 height 35
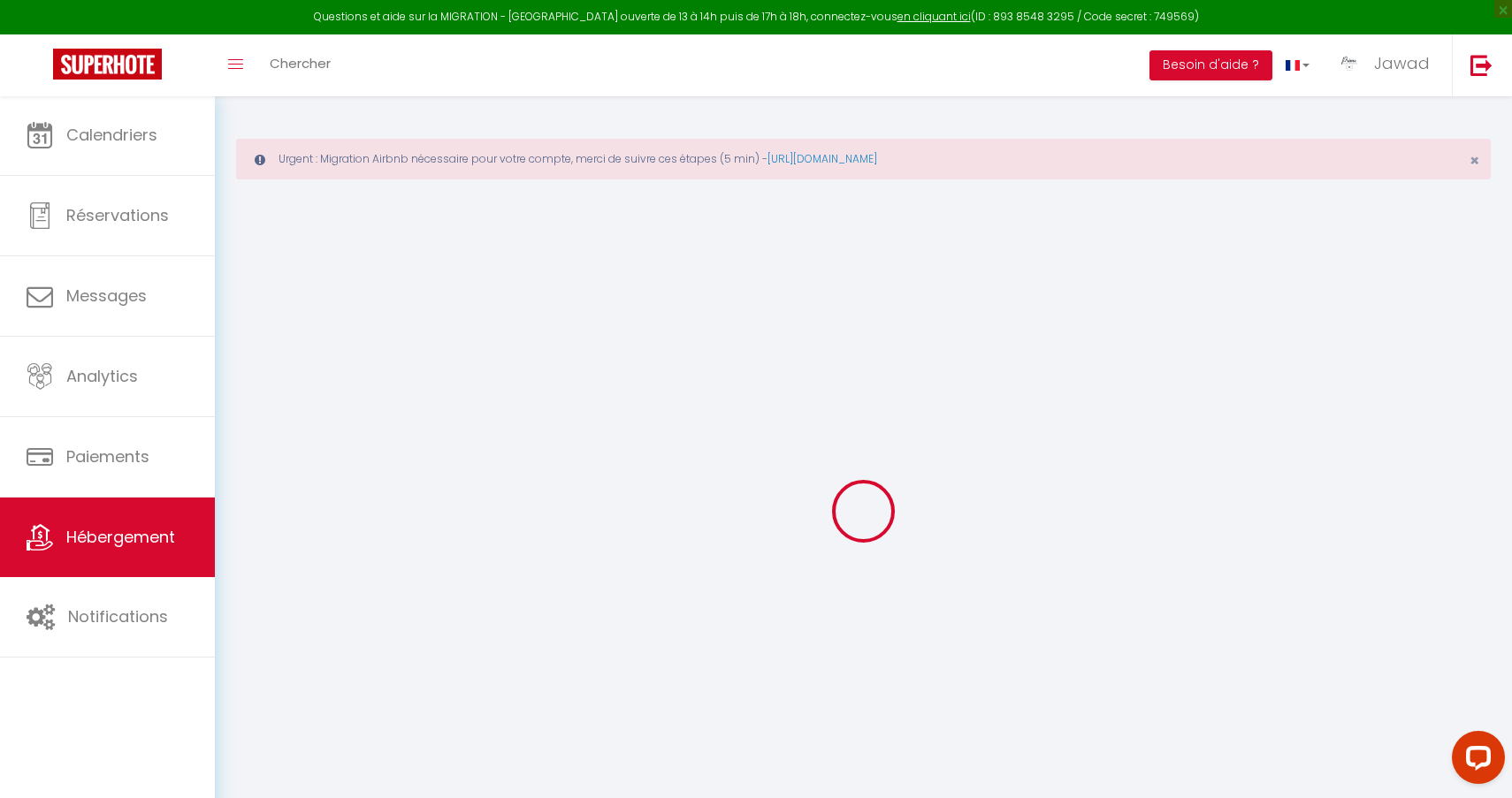
select select
checkbox input "true"
checkbox input "false"
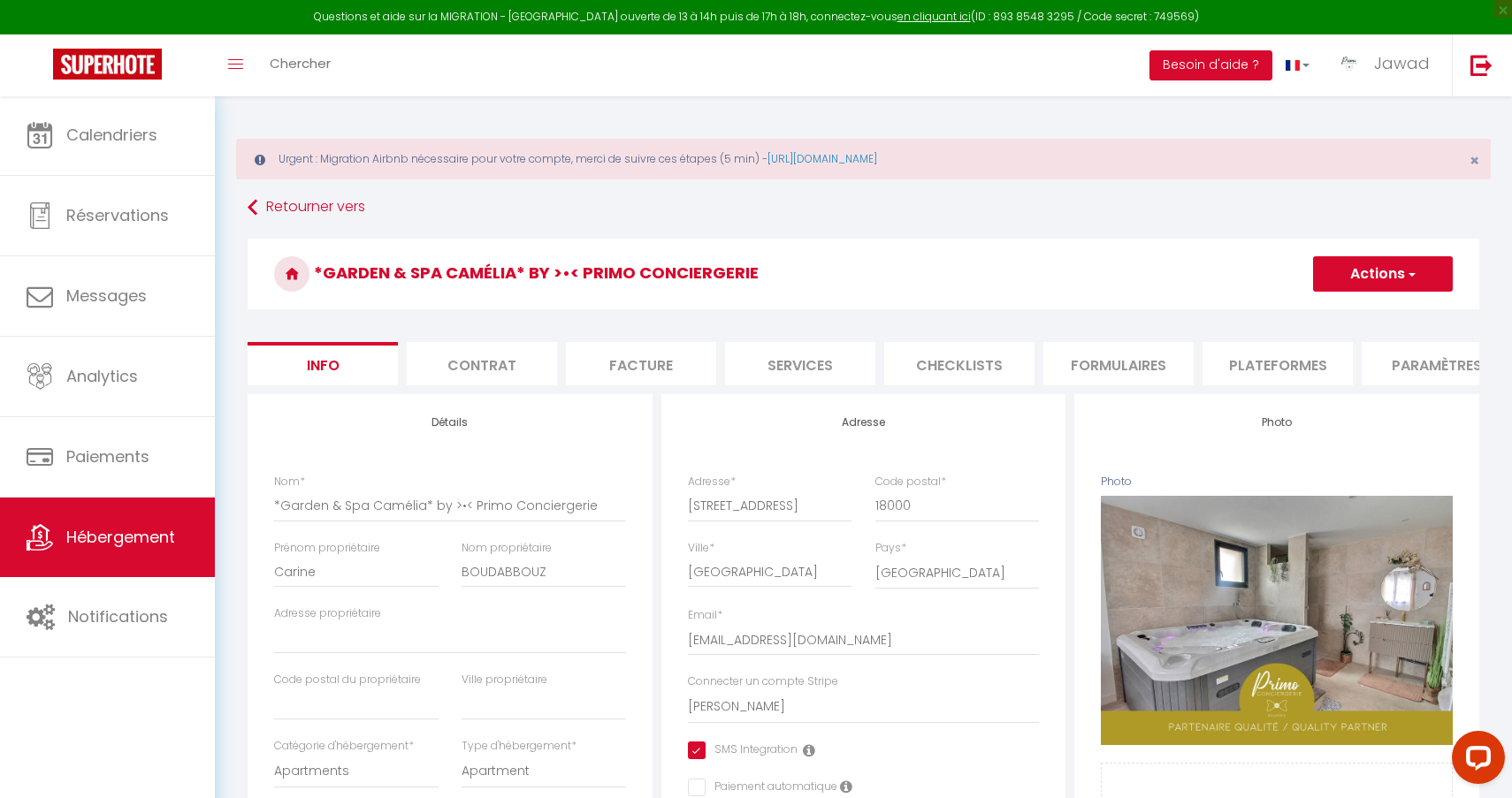
scroll to position [243, 0]
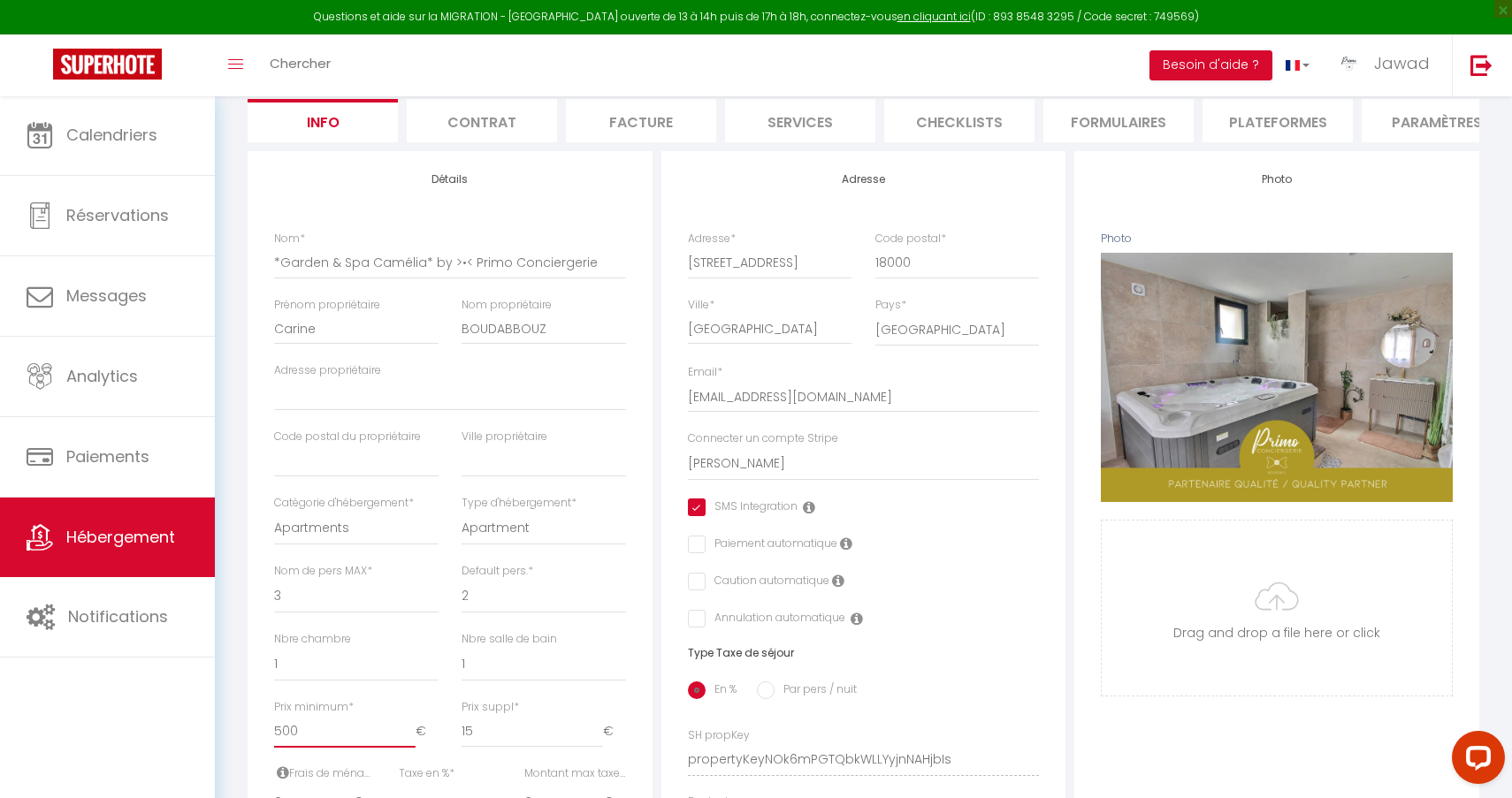
click at [305, 720] on input "500" at bounding box center [345, 732] width 142 height 32
type input "50"
select select
checkbox input "true"
checkbox input "false"
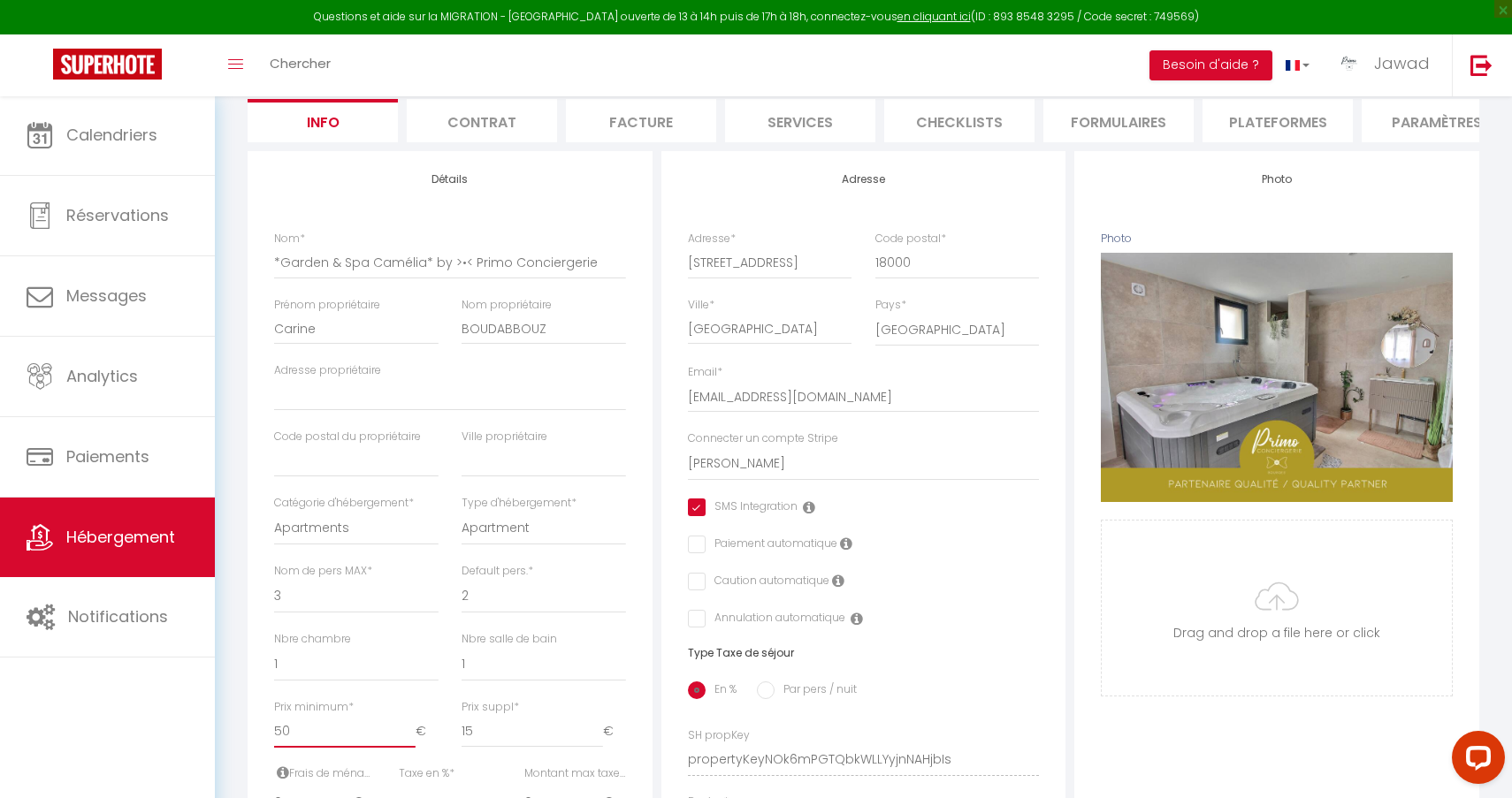
checkbox input "false"
type input "5"
select select
checkbox input "true"
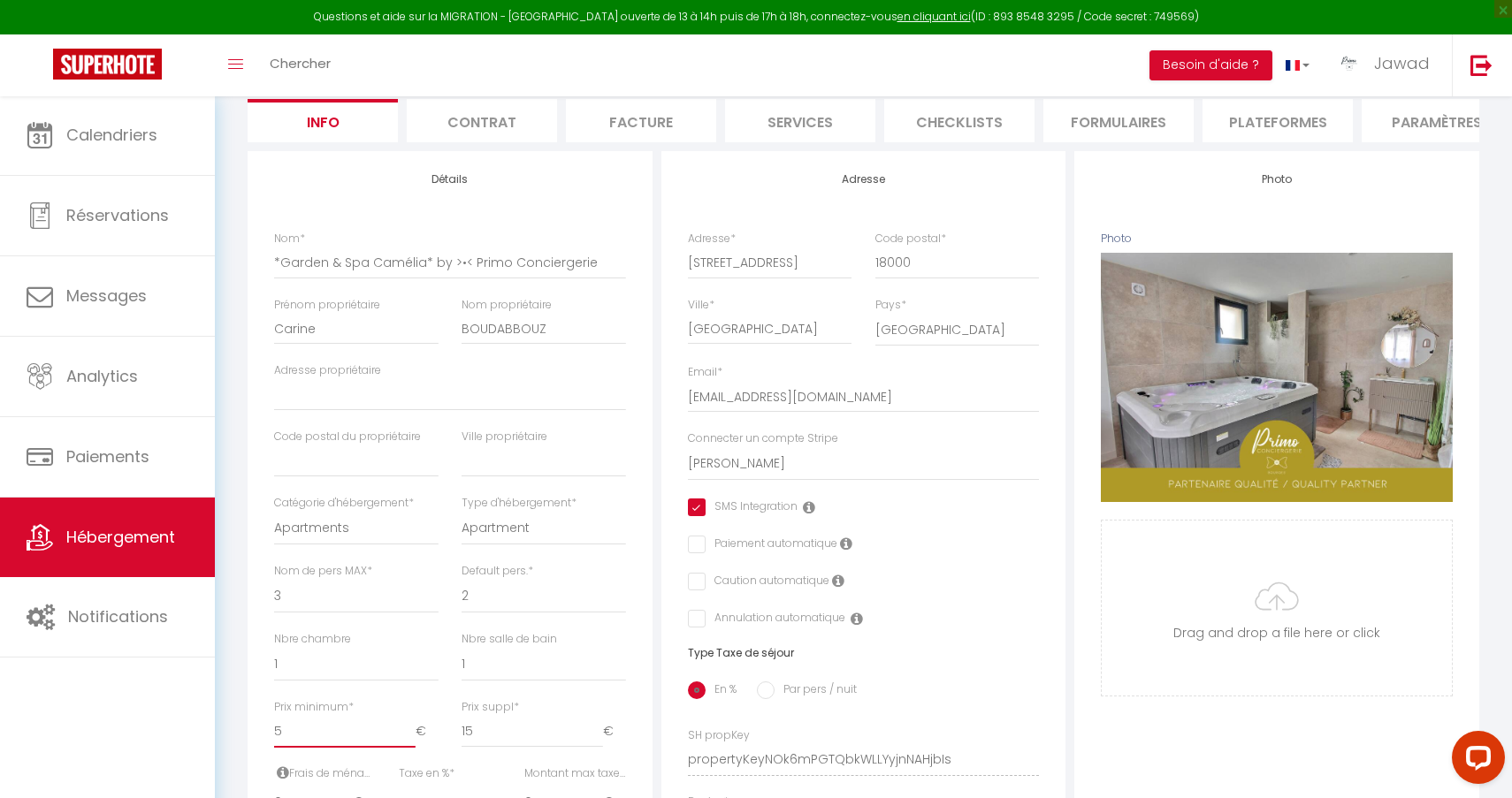
checkbox input "false"
select select
checkbox input "true"
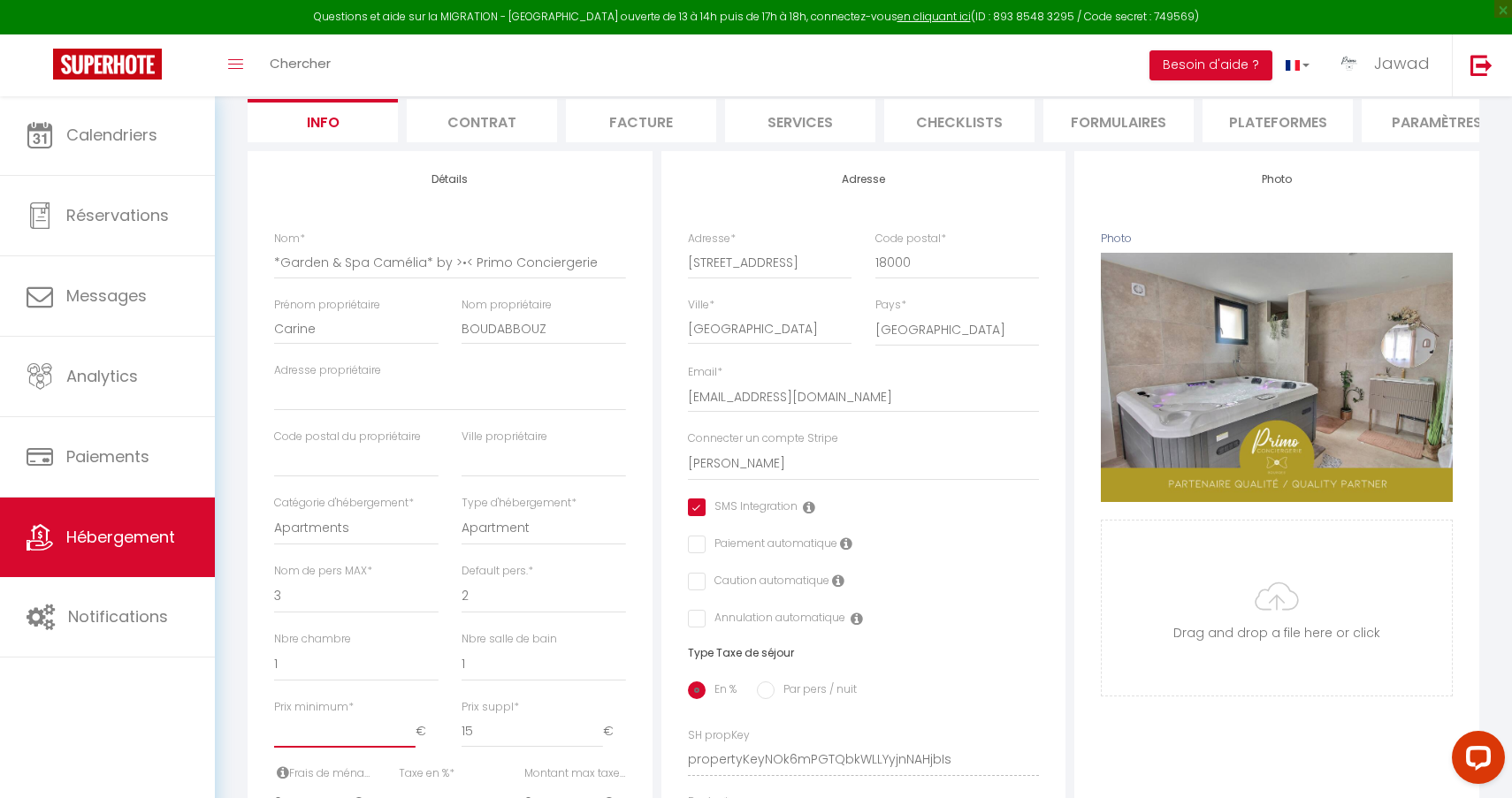
checkbox input "false"
select select
checkbox input "true"
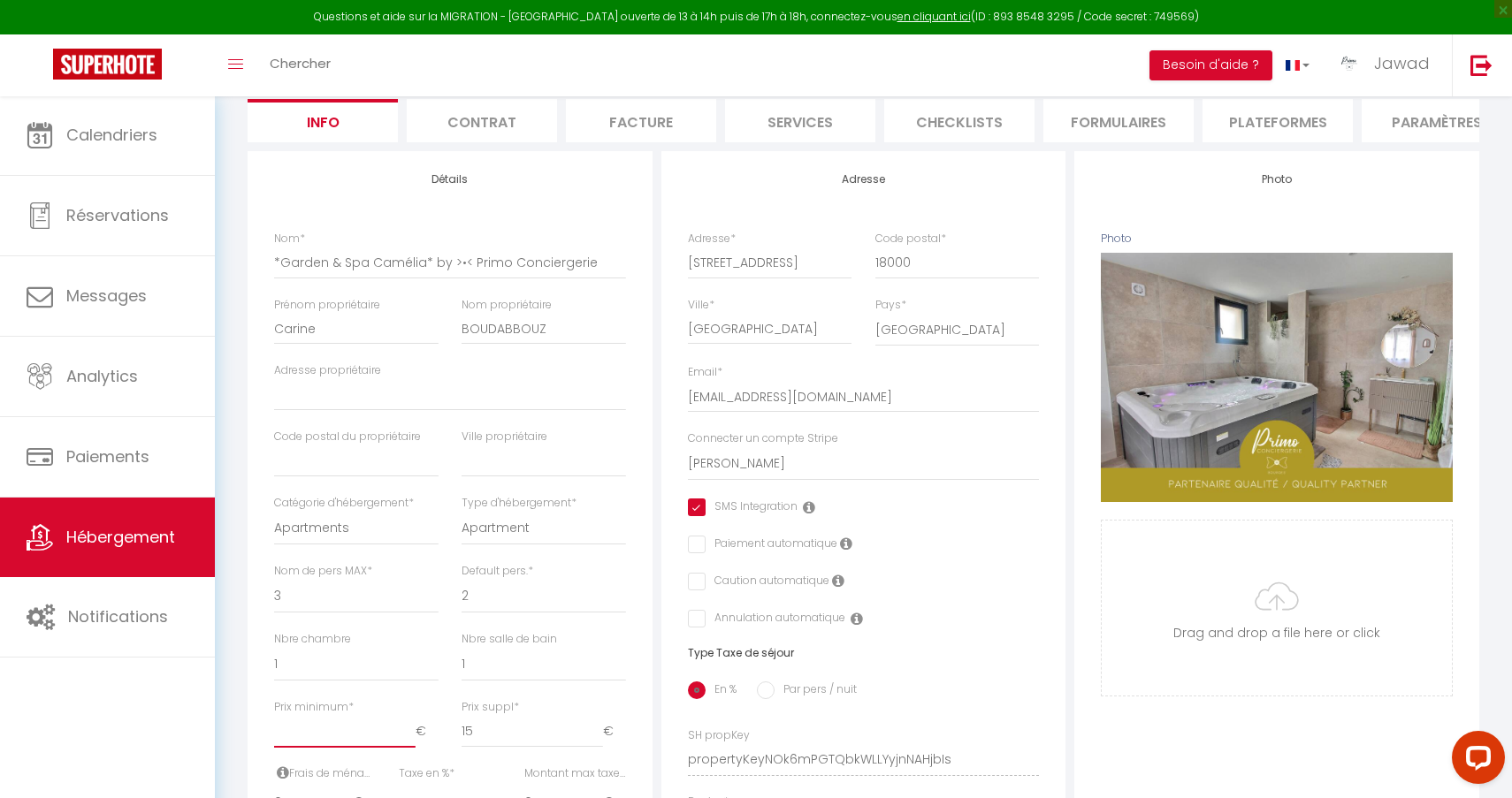
checkbox input "false"
type input "4"
select select
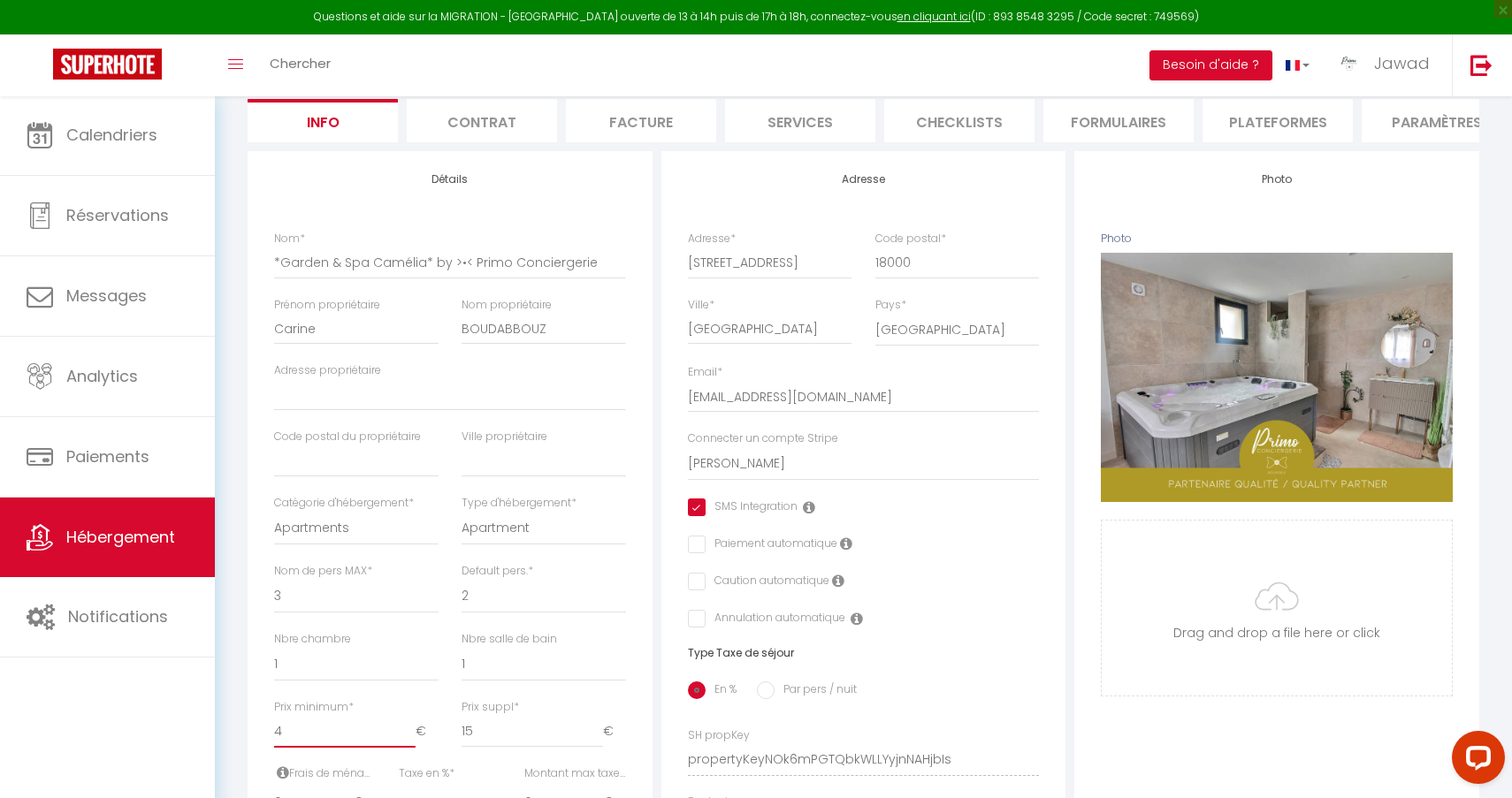
checkbox input "true"
checkbox input "false"
type input "40"
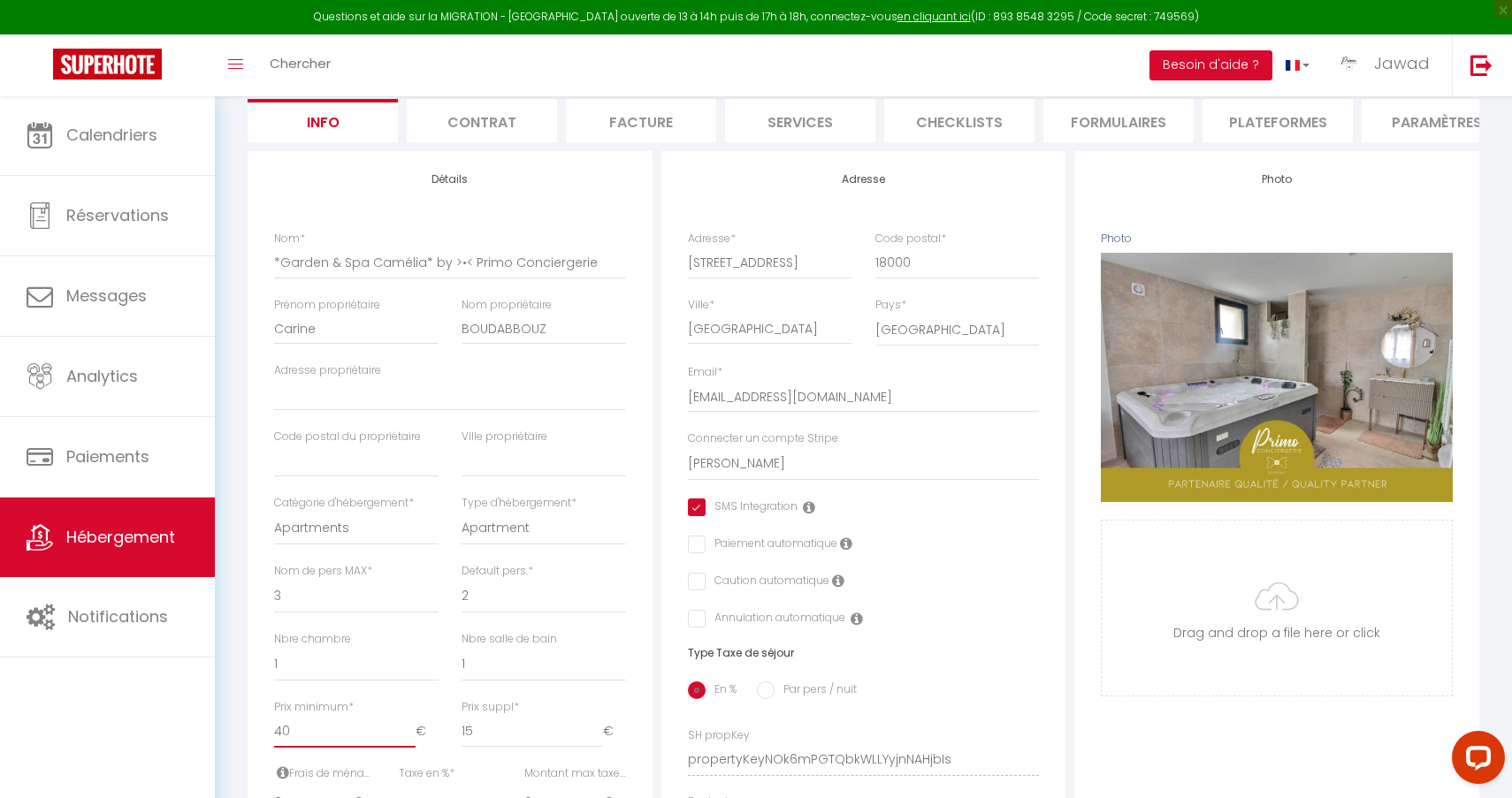
select select
checkbox input "true"
checkbox input "false"
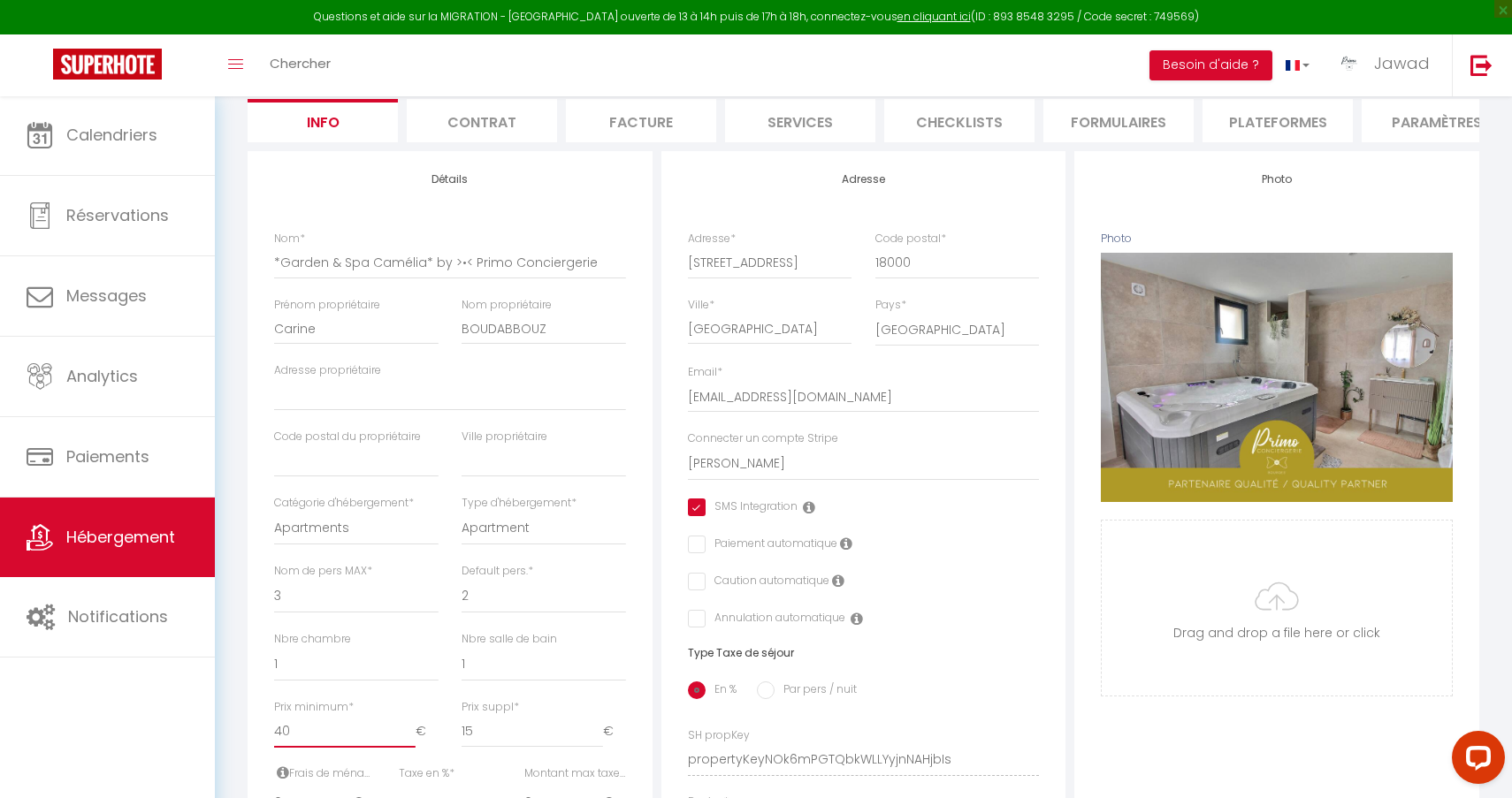
type input "400"
select select
checkbox input "true"
checkbox input "false"
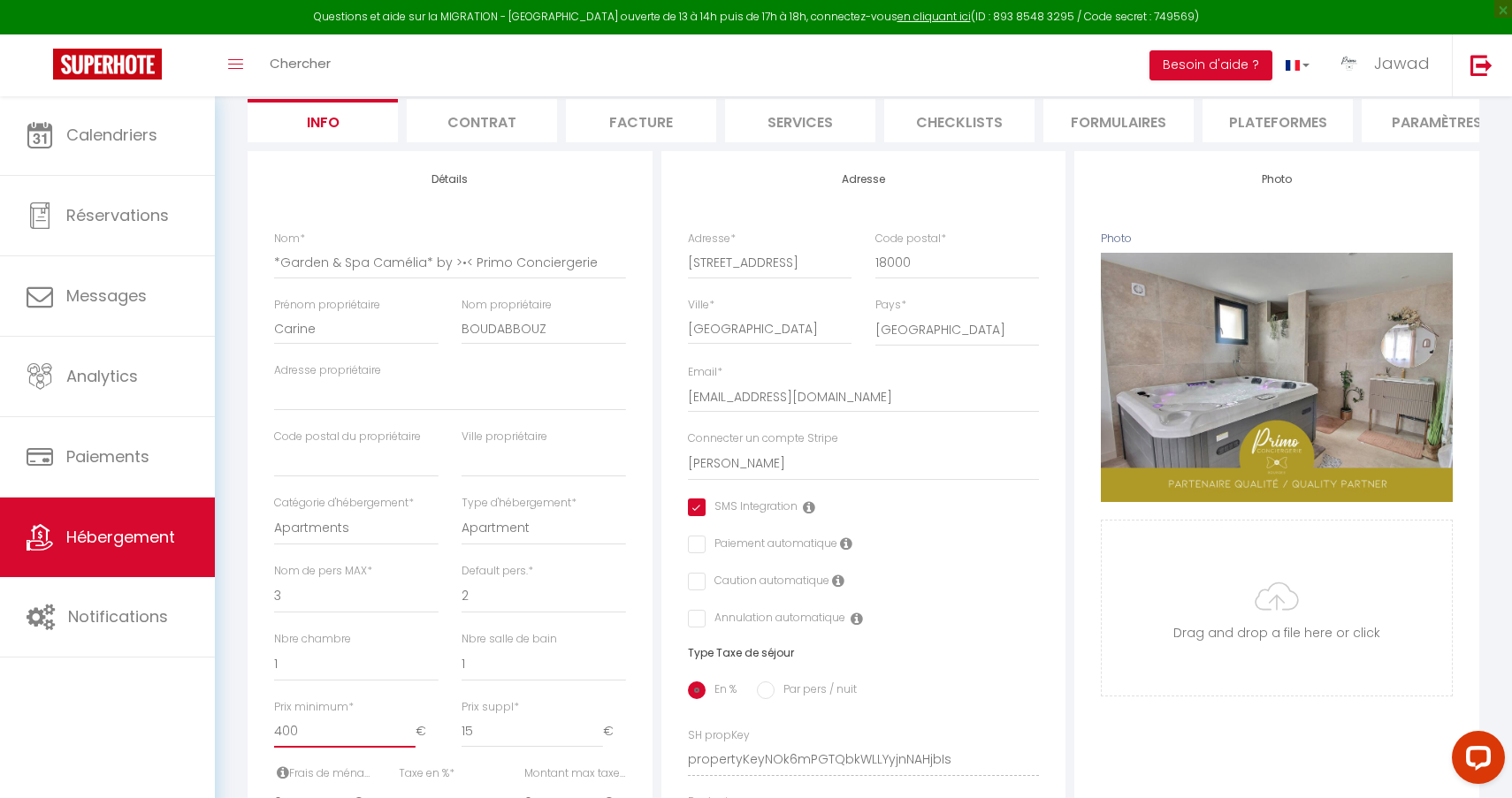
checkbox input "false"
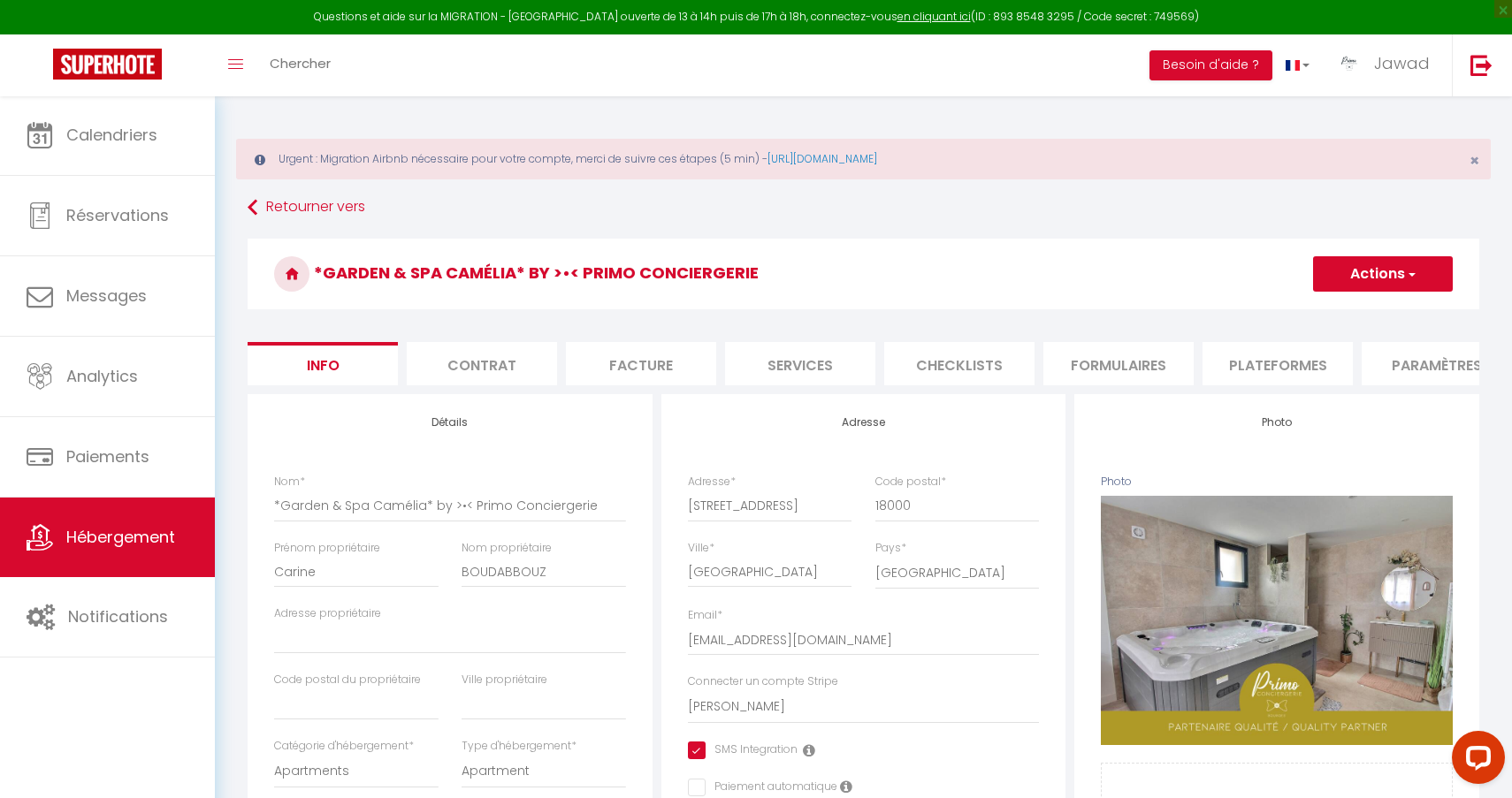
scroll to position [-1, 0]
type input "400"
click at [1351, 283] on button "Actions" at bounding box center [1383, 274] width 140 height 35
click at [1322, 308] on input "Enregistrer" at bounding box center [1312, 313] width 65 height 18
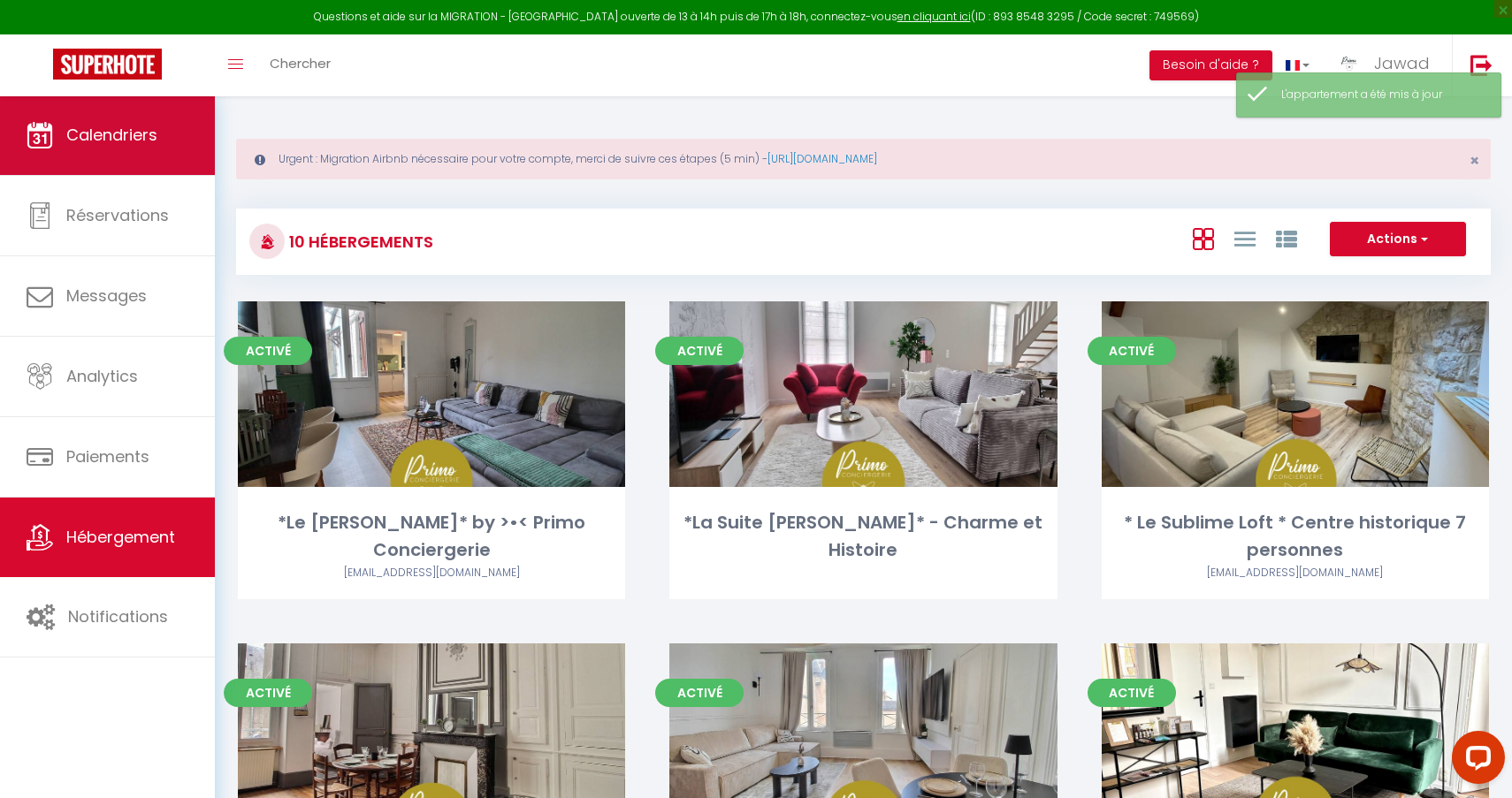
click at [137, 157] on link "Calendriers" at bounding box center [107, 136] width 215 height 80
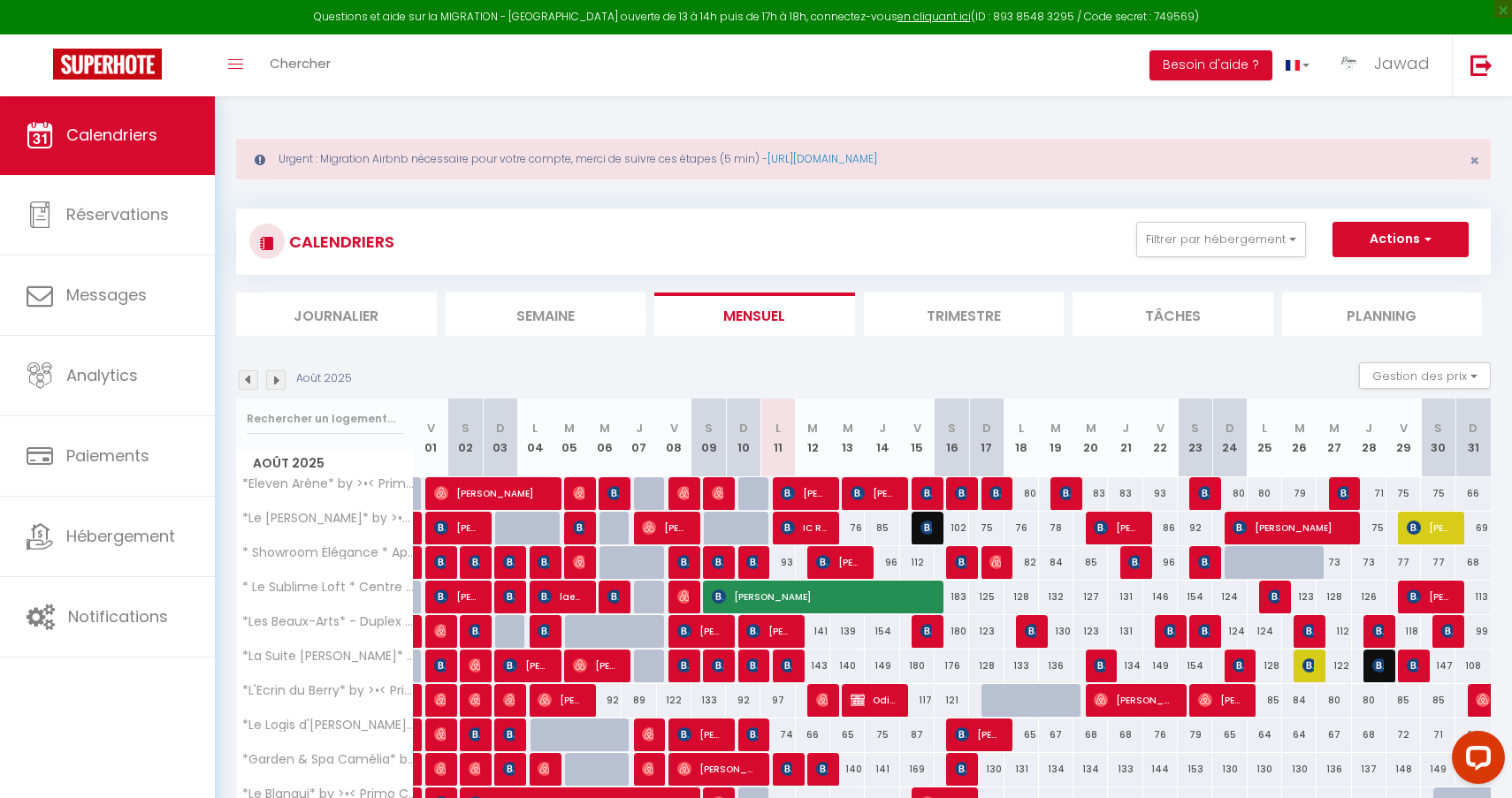
scroll to position [88, 0]
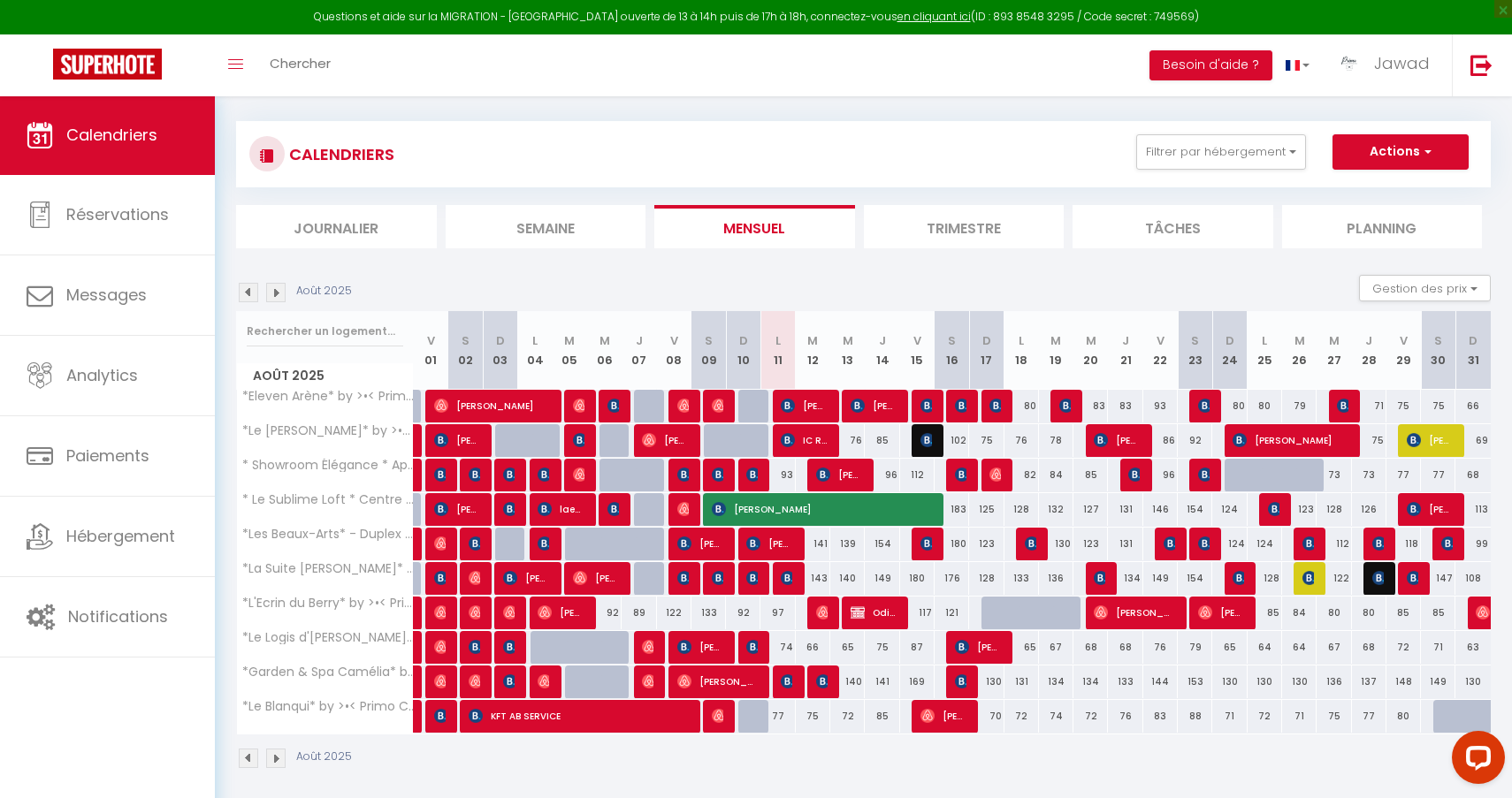
click at [791, 445] on img at bounding box center [787, 440] width 14 height 14
select select "OK"
select select "KO"
select select "0"
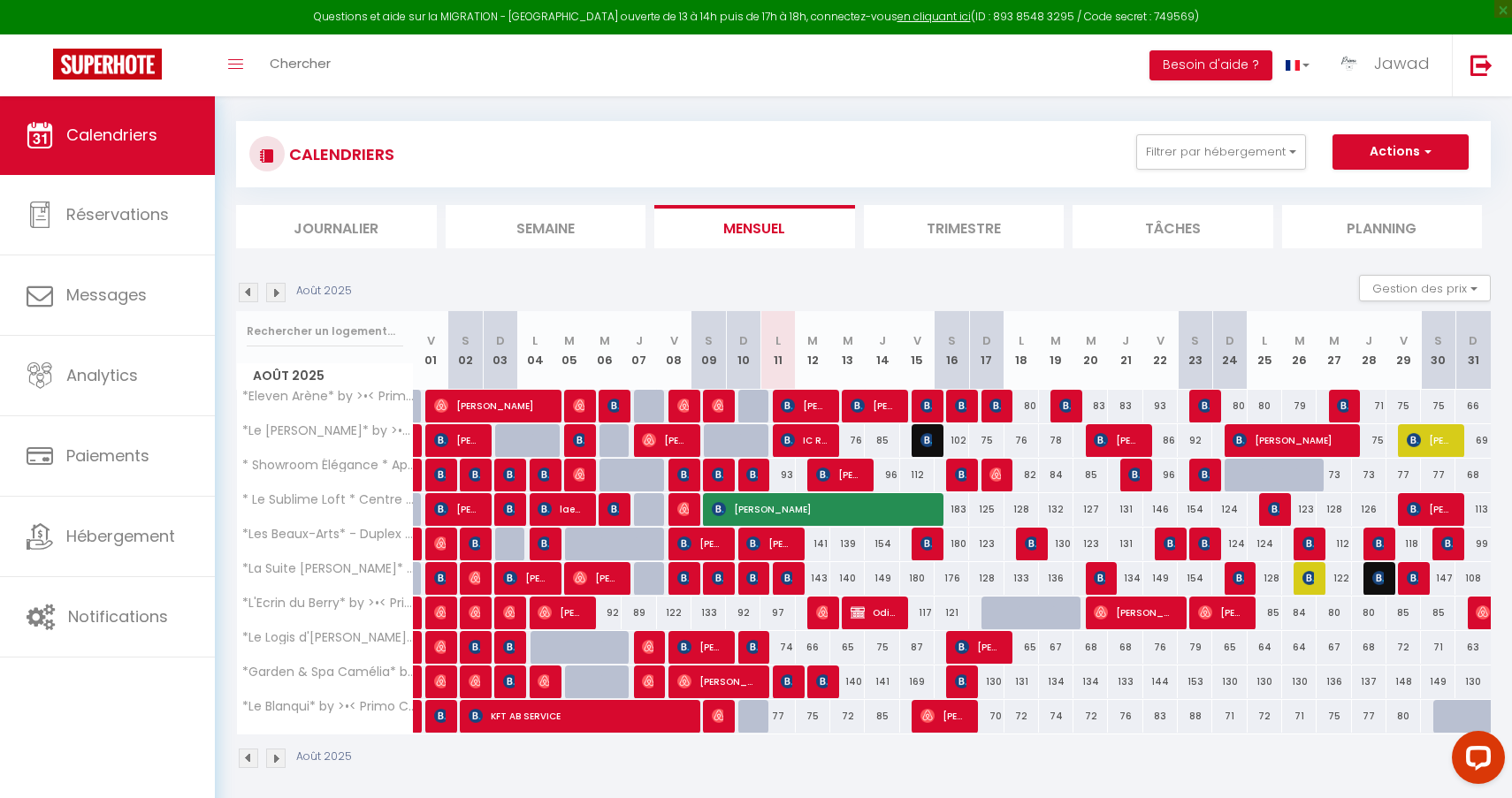
select select "1"
select select
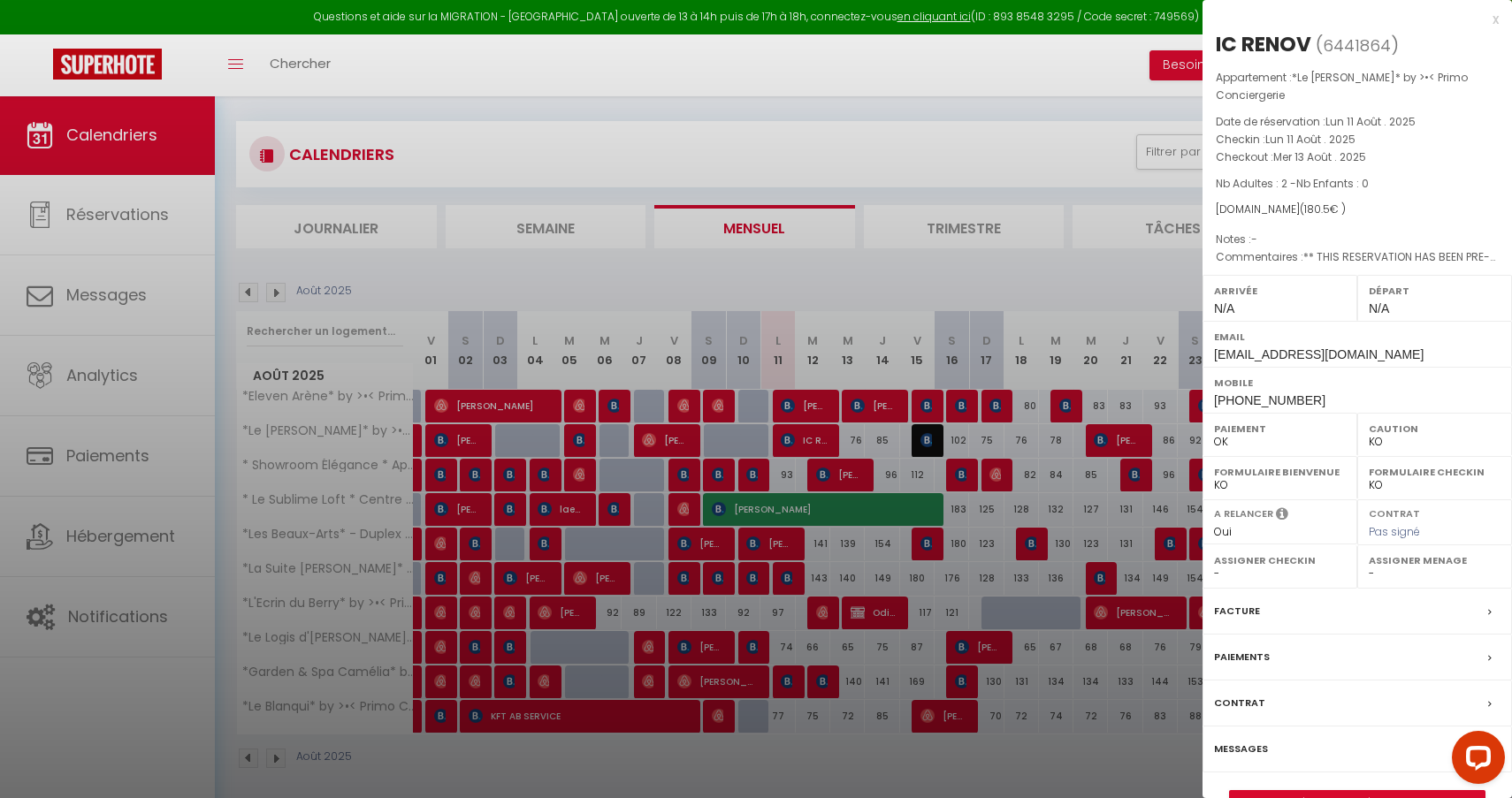
select select "44582"
click at [465, 188] on div at bounding box center [756, 399] width 1512 height 798
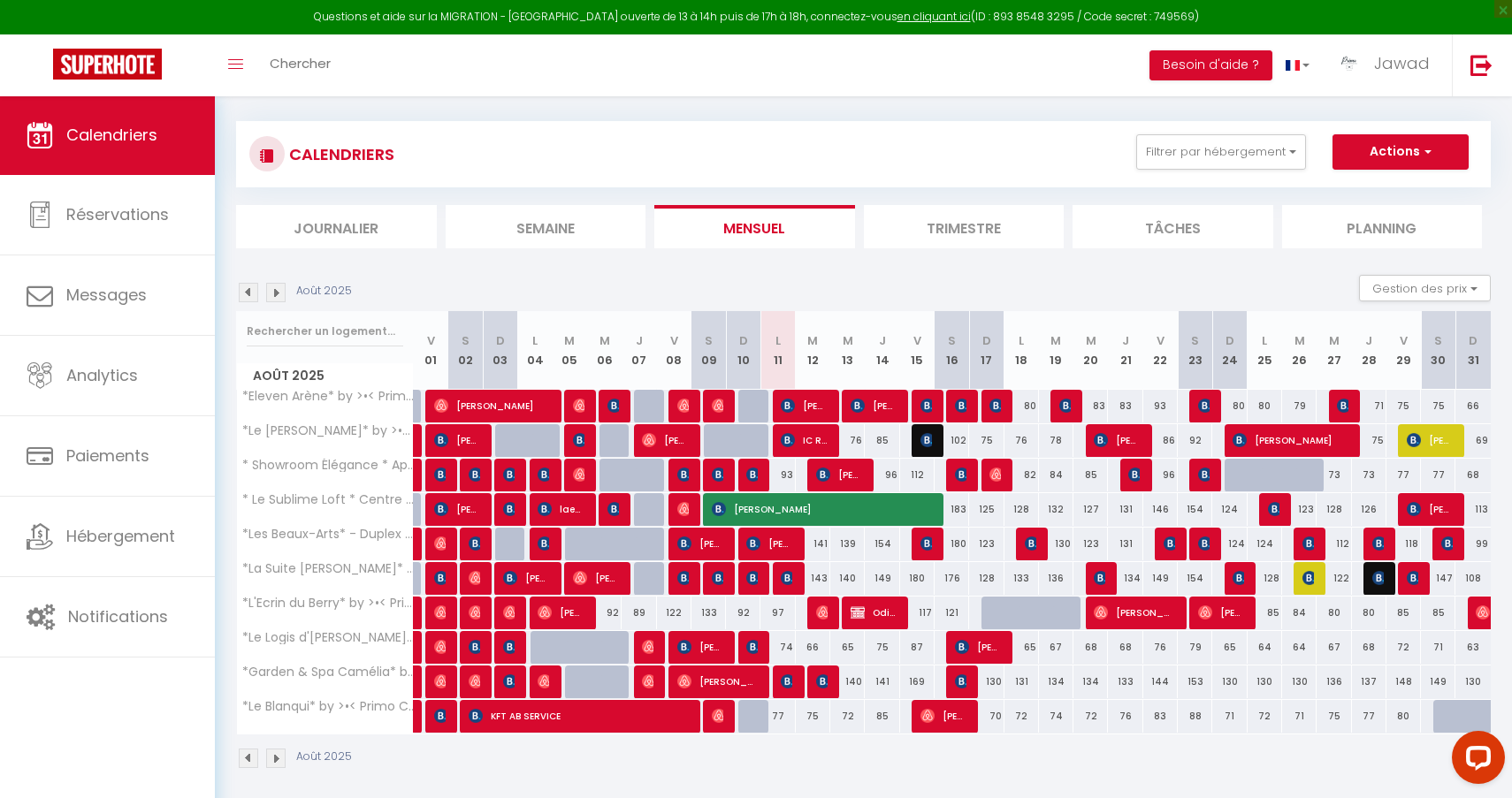
click at [799, 438] on span "IC RENOV" at bounding box center [803, 440] width 46 height 34
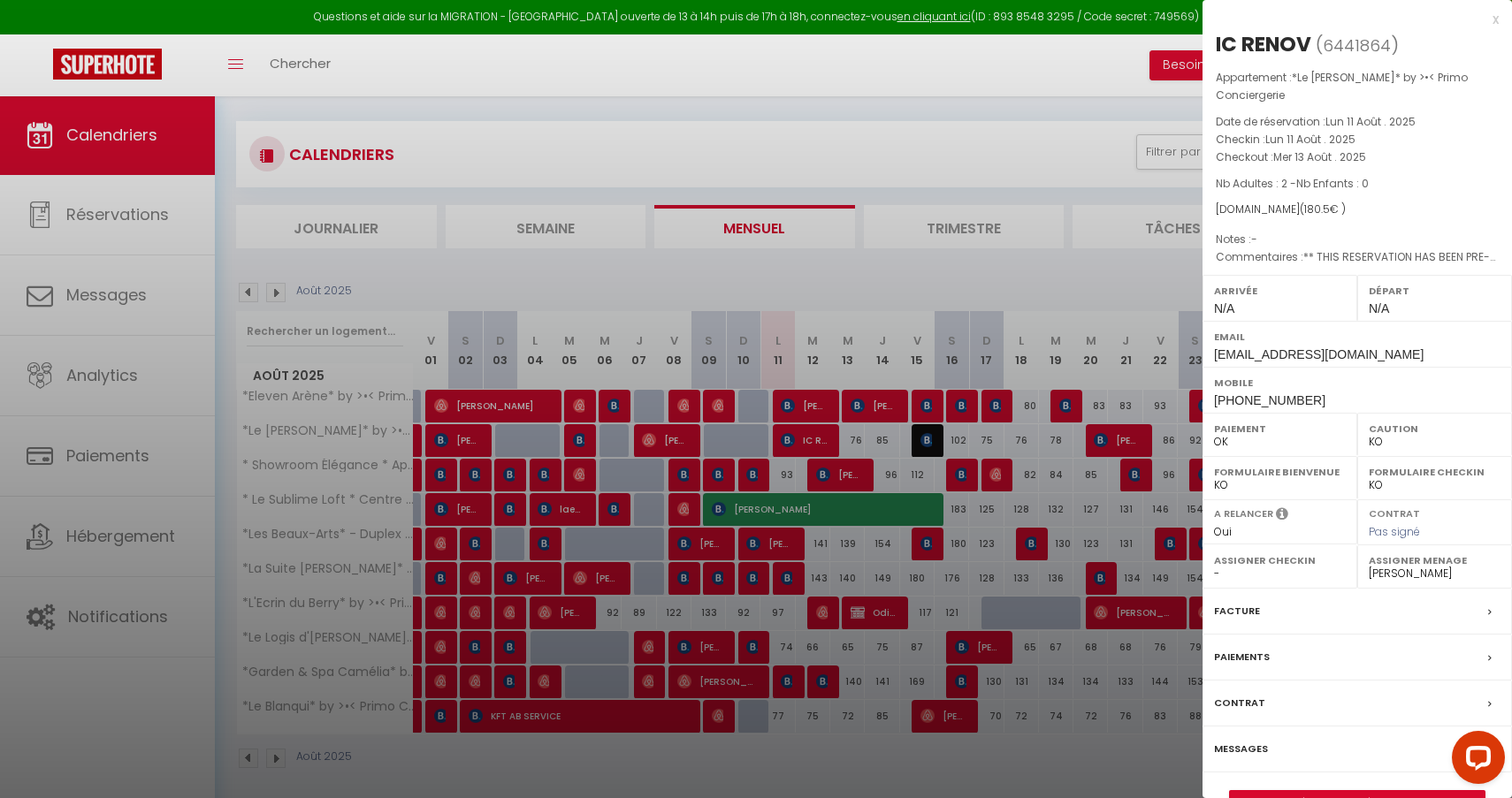
click at [918, 280] on div at bounding box center [756, 399] width 1512 height 798
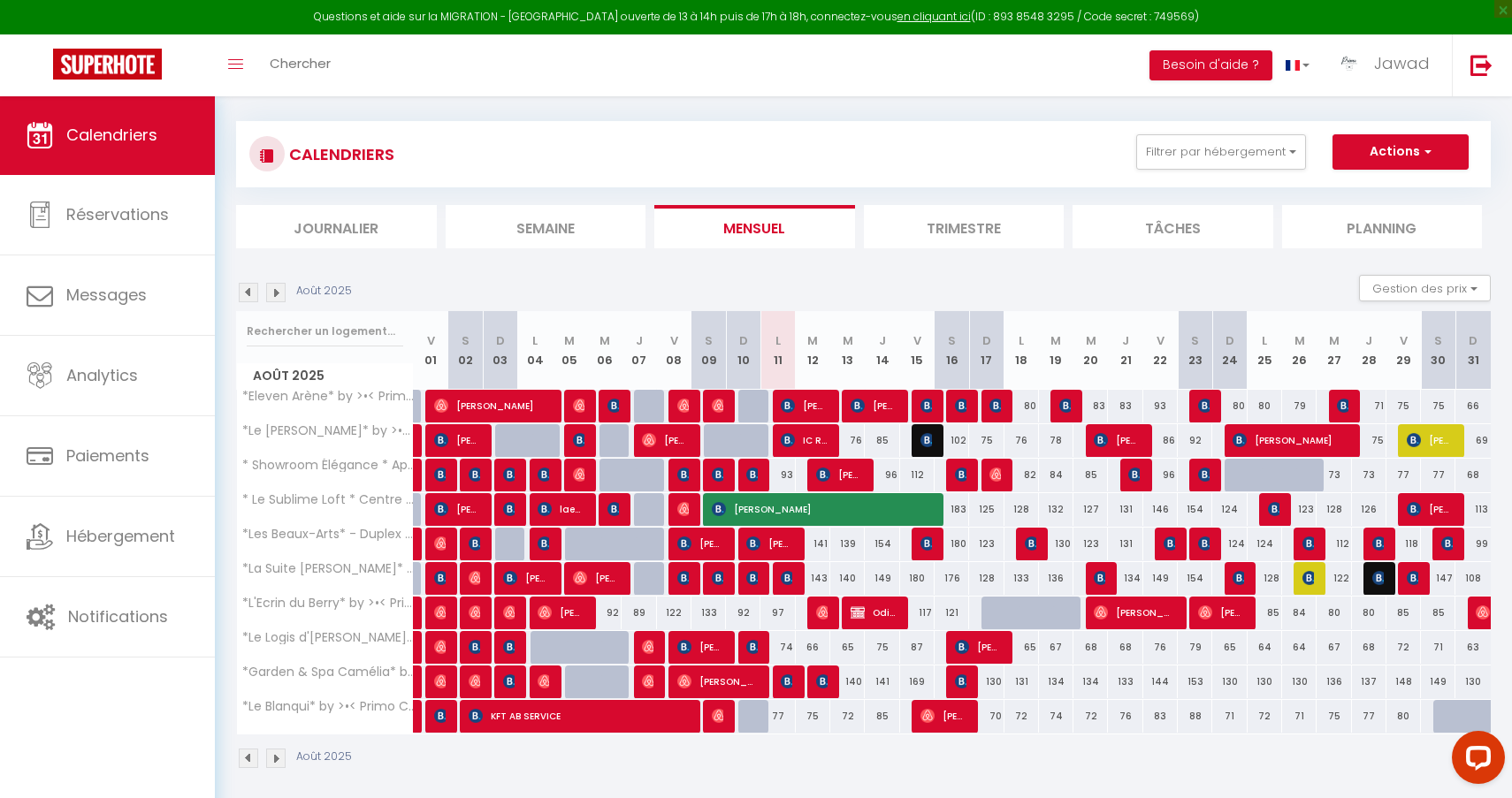
click at [797, 436] on span "IC RENOV" at bounding box center [803, 440] width 46 height 34
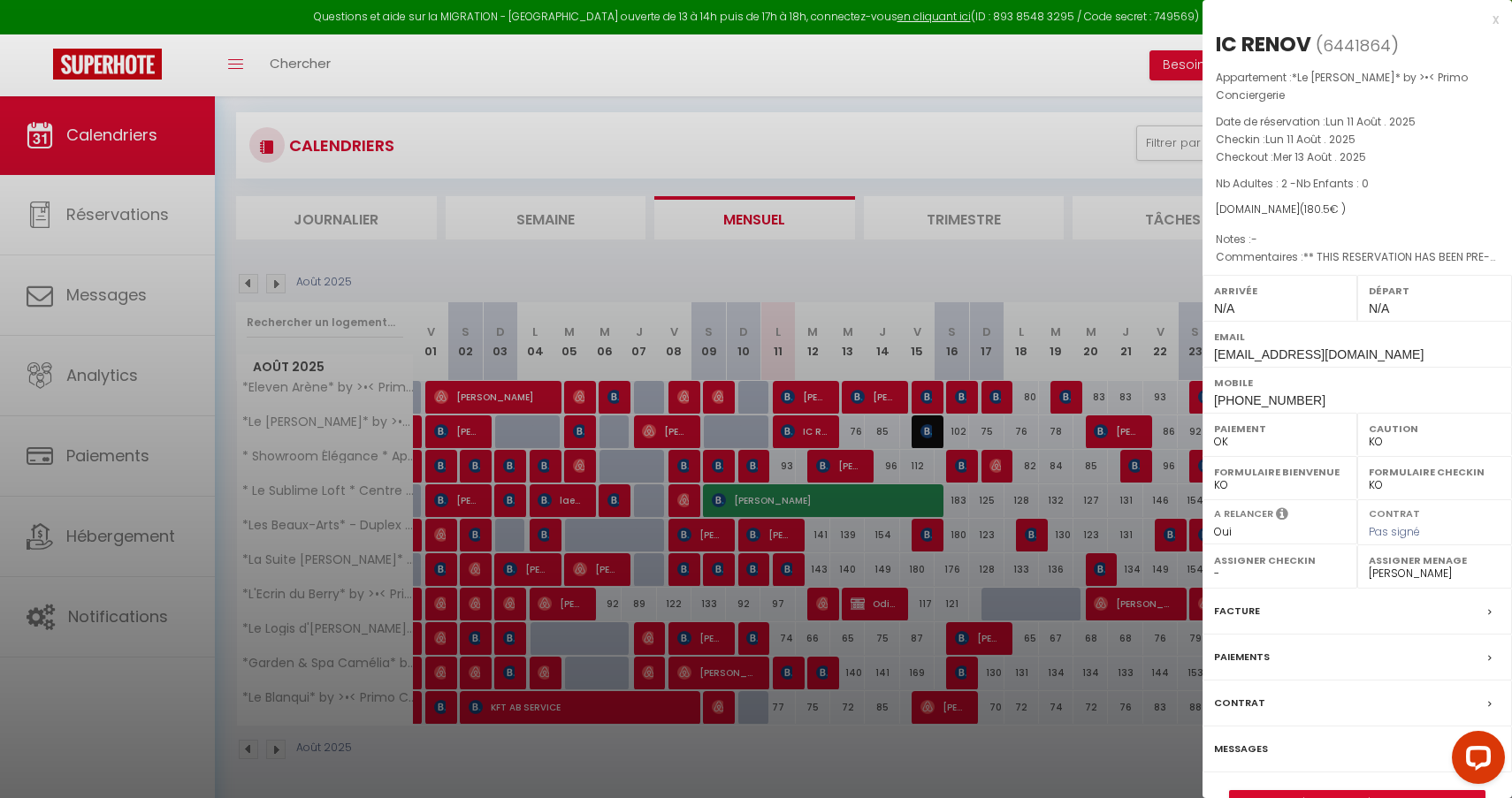
scroll to position [96, 0]
click at [1350, 791] on link "Détails de la réservation" at bounding box center [1357, 802] width 255 height 23
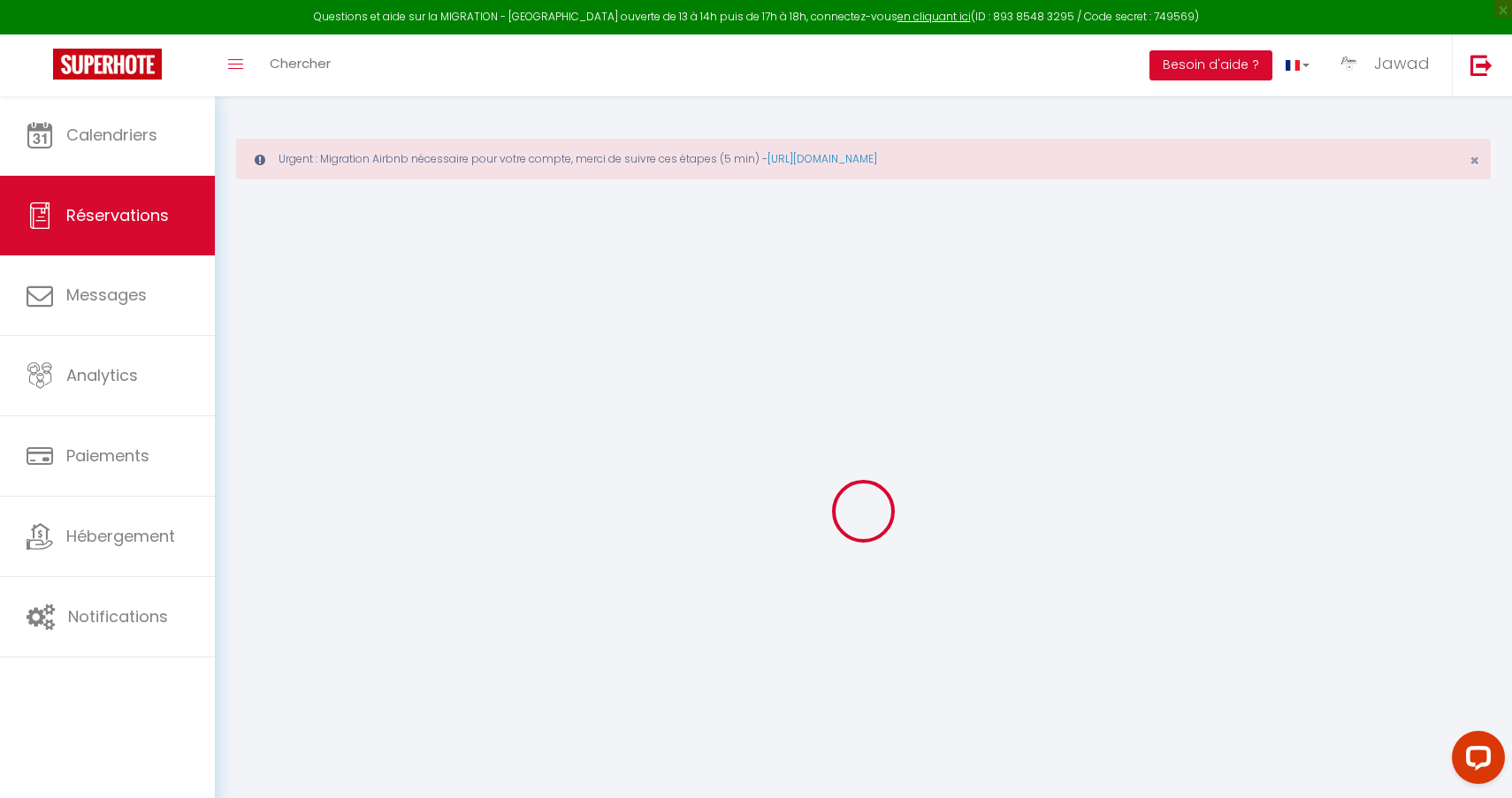
type input "IC"
type input "RENOV"
type input "[EMAIL_ADDRESS][DOMAIN_NAME]"
type input "[PHONE_NUMBER]"
type input "."
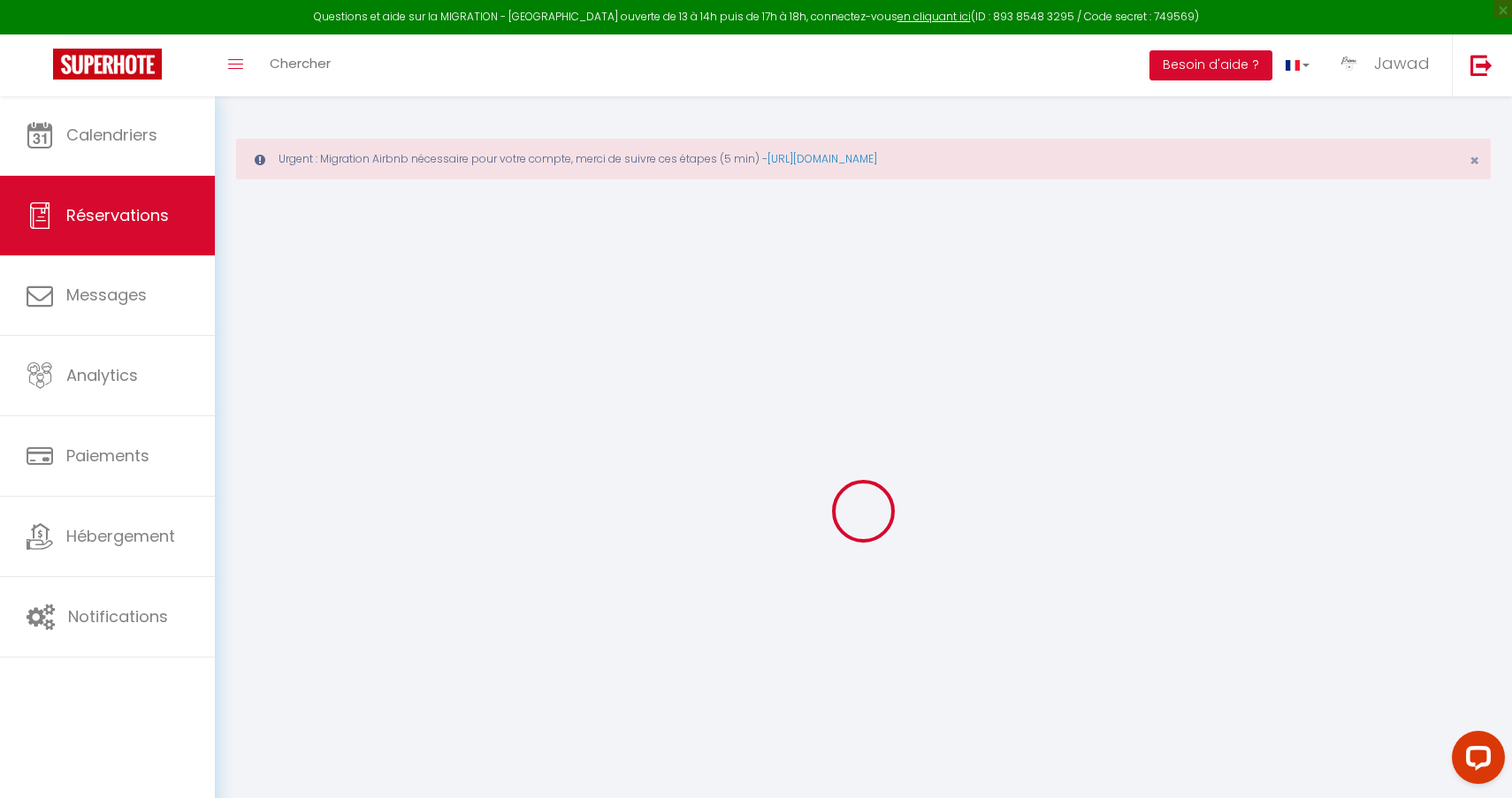
select select "FR"
type input "37.82"
type input "2.5300000000000002"
select select "57861"
select select "1"
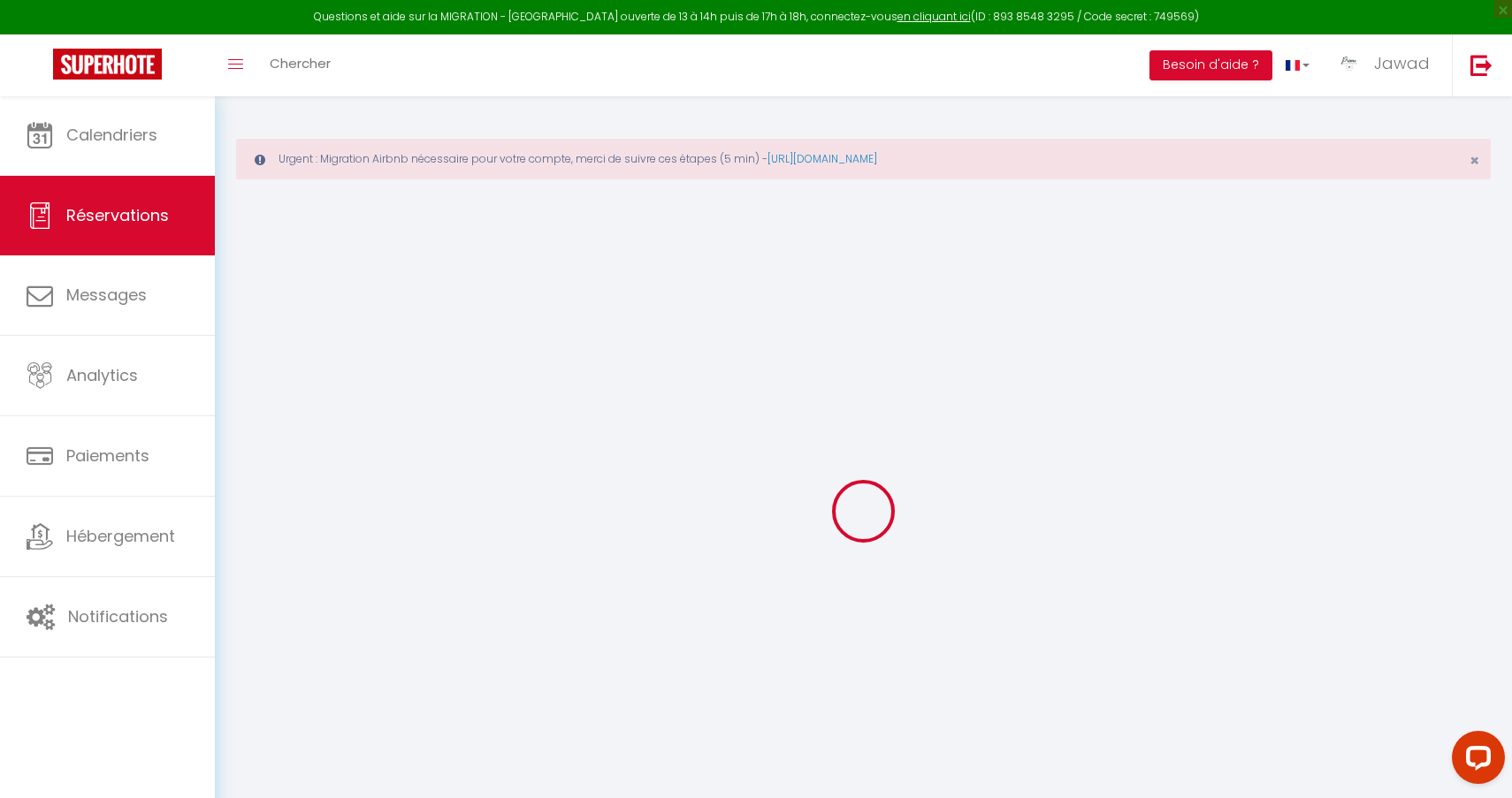
select select
type input "2"
select select "12"
select select
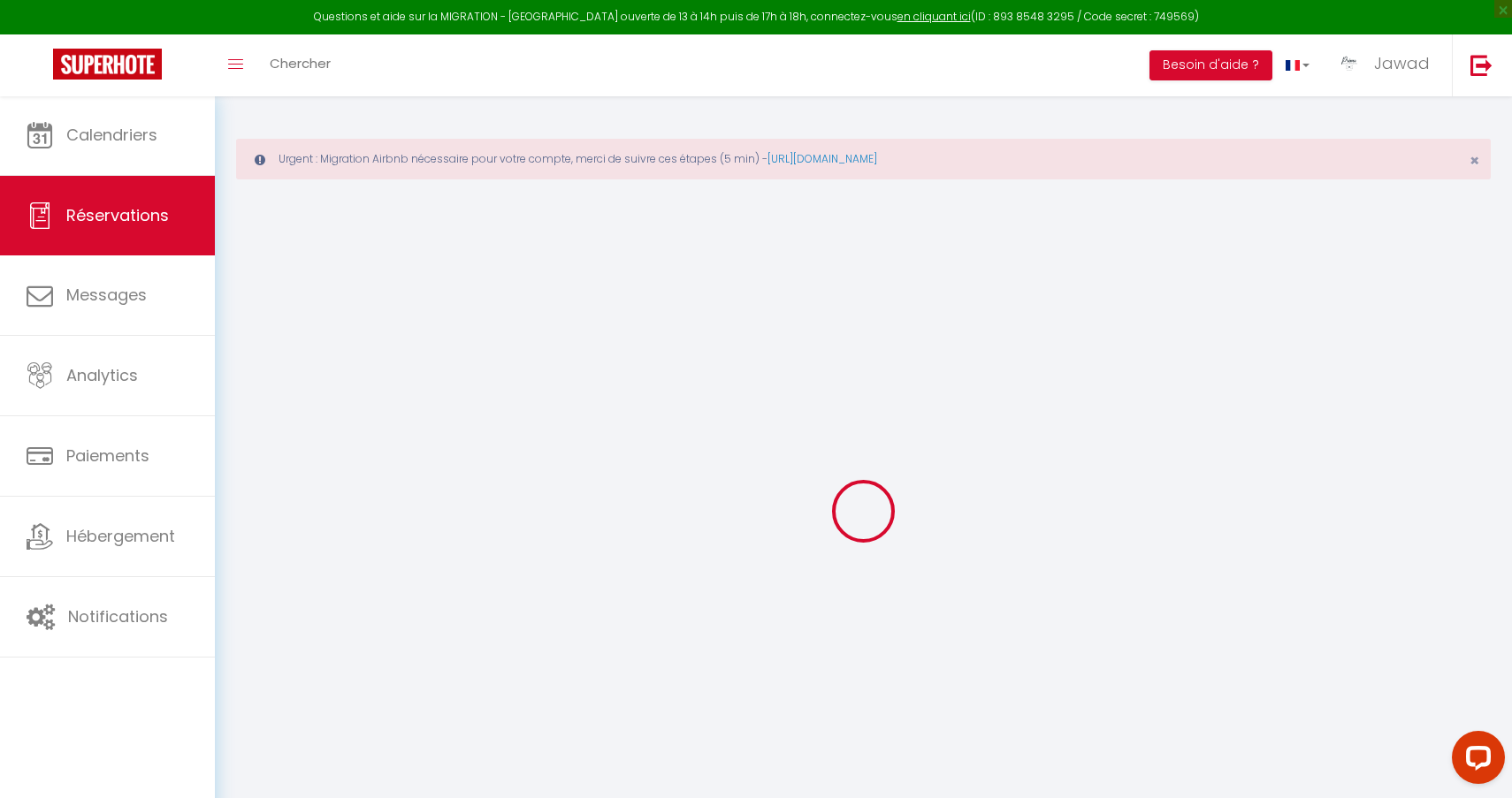
type input "171.9"
checkbox input "false"
type input "0"
select select "2"
type input "0"
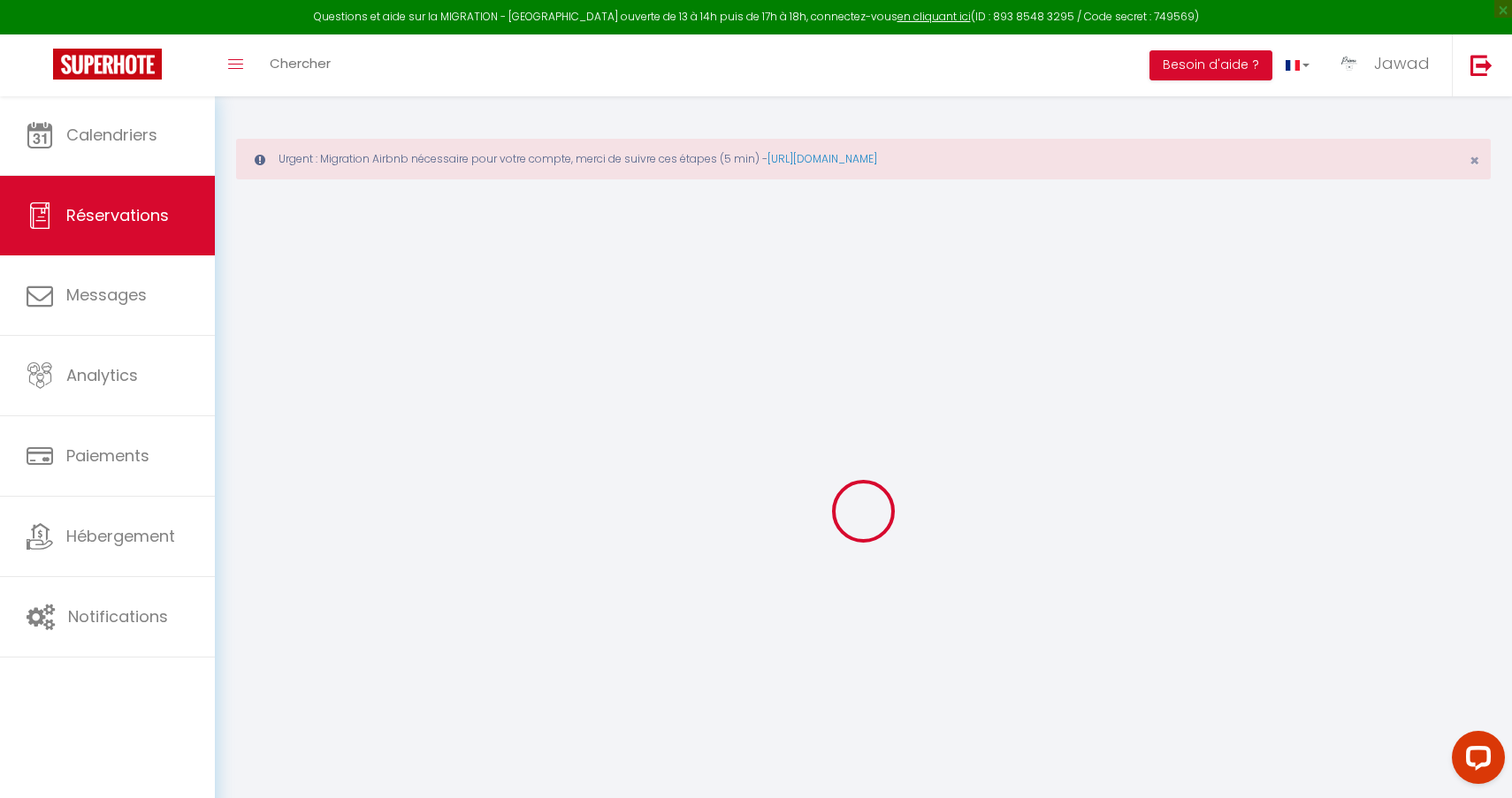
type input "0"
select select
select select "14"
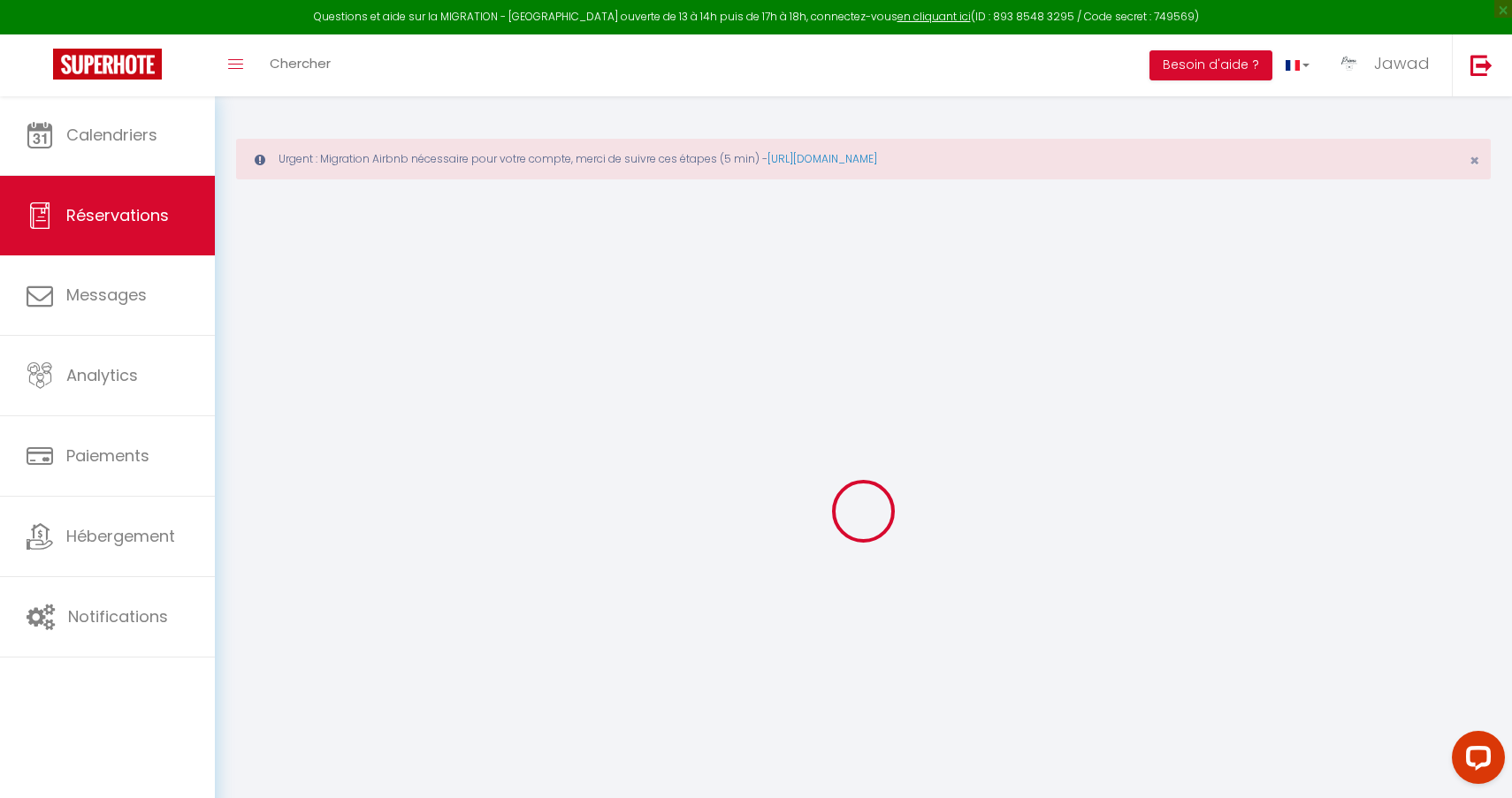
checkbox input "false"
select select
checkbox input "false"
select select
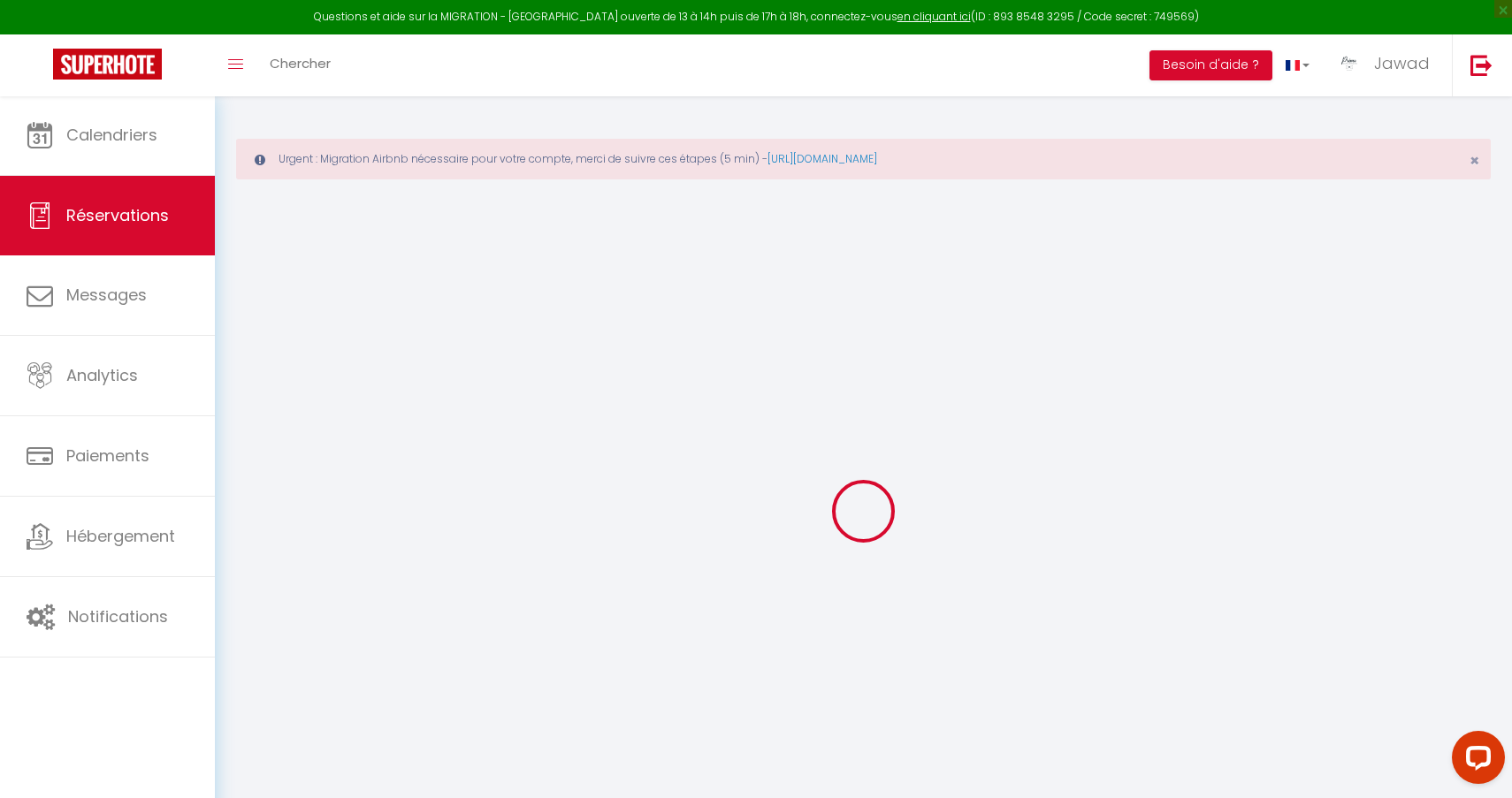
select select
checkbox input "false"
select select
checkbox input "false"
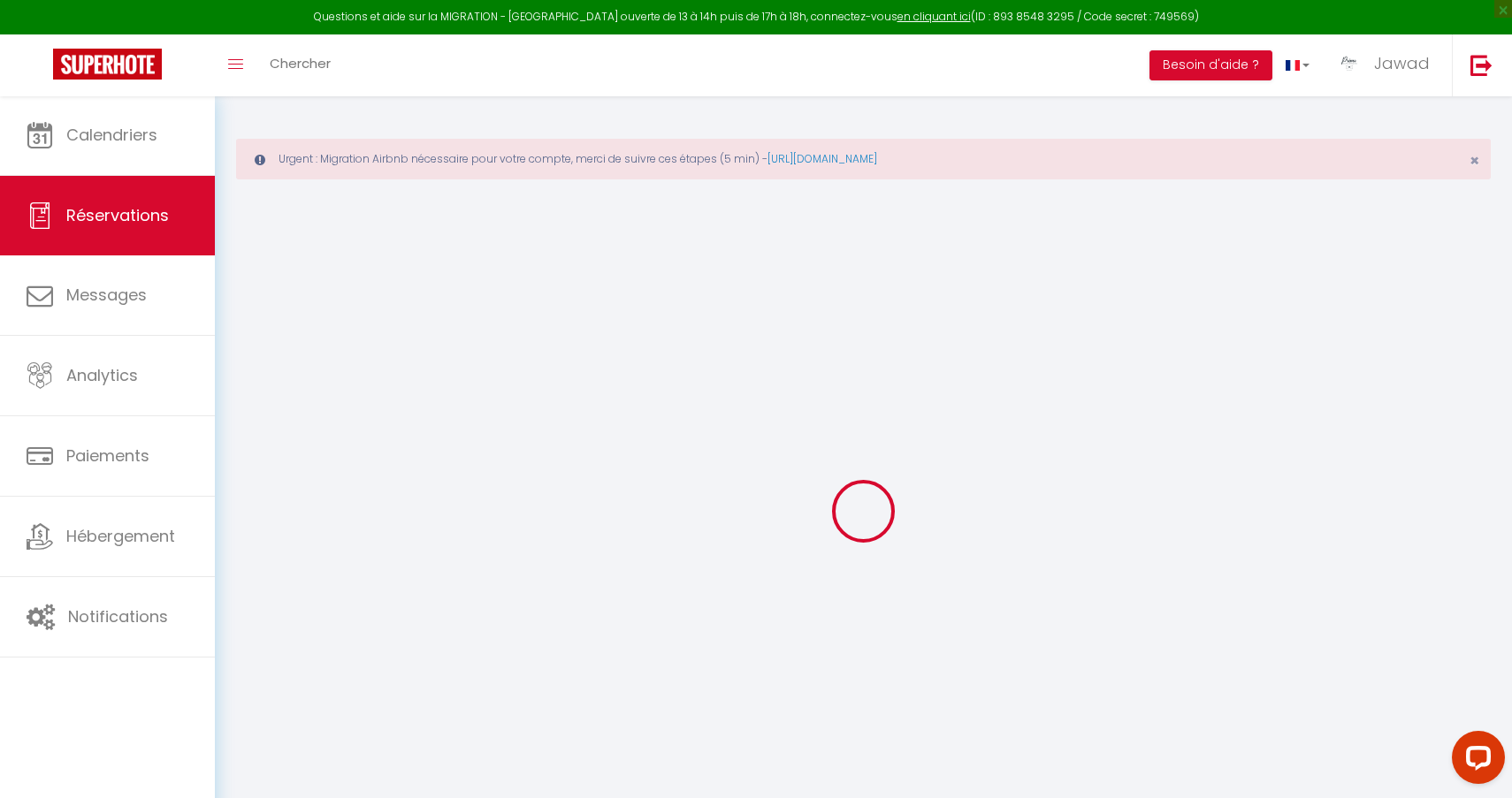
type textarea "** THIS RESERVATION HAS BEEN PRE-PAID ** BOOKING NOTE : Payment charge is EUR 2…"
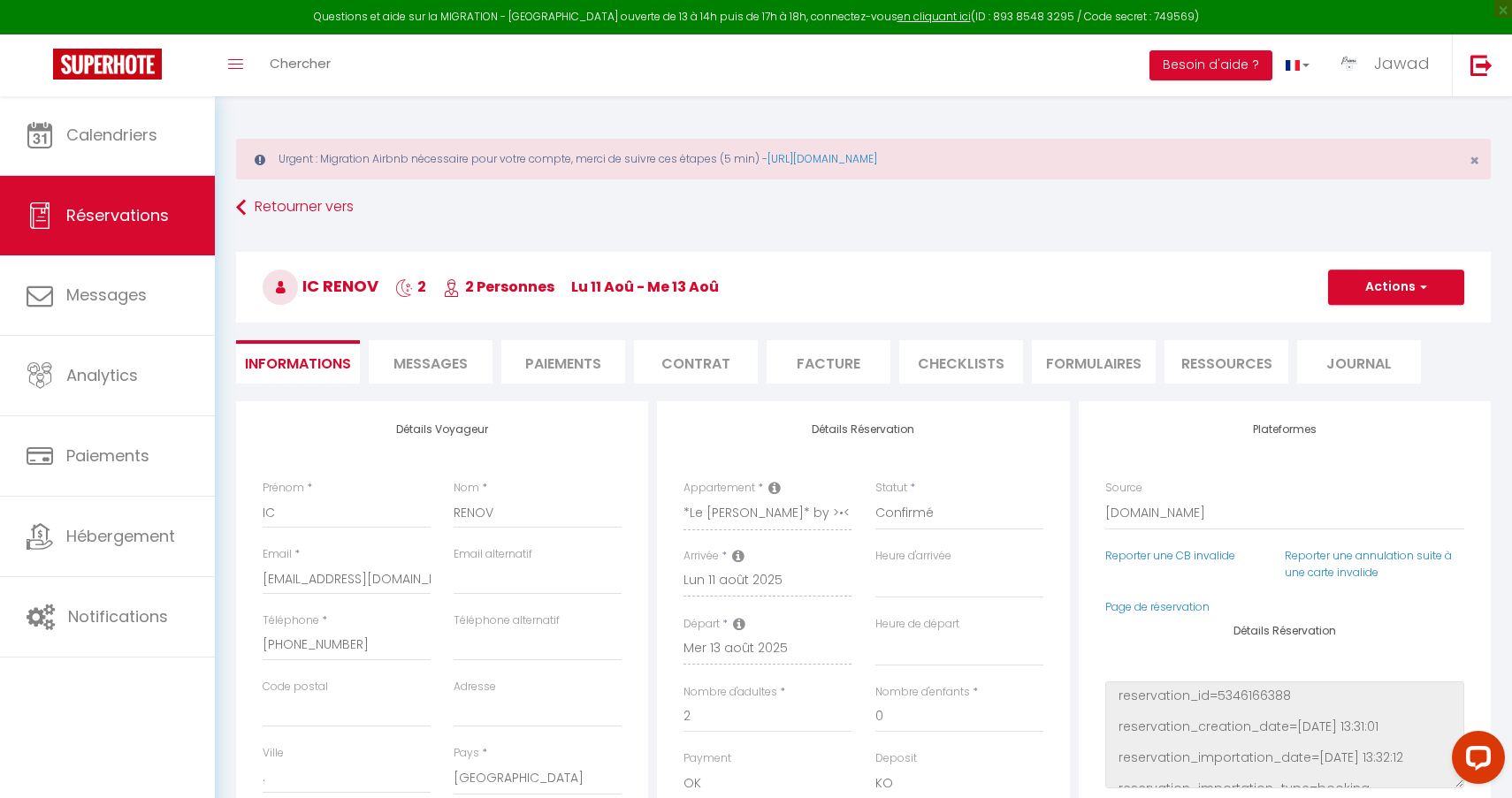
type input "8.6"
select select
checkbox input "false"
select select
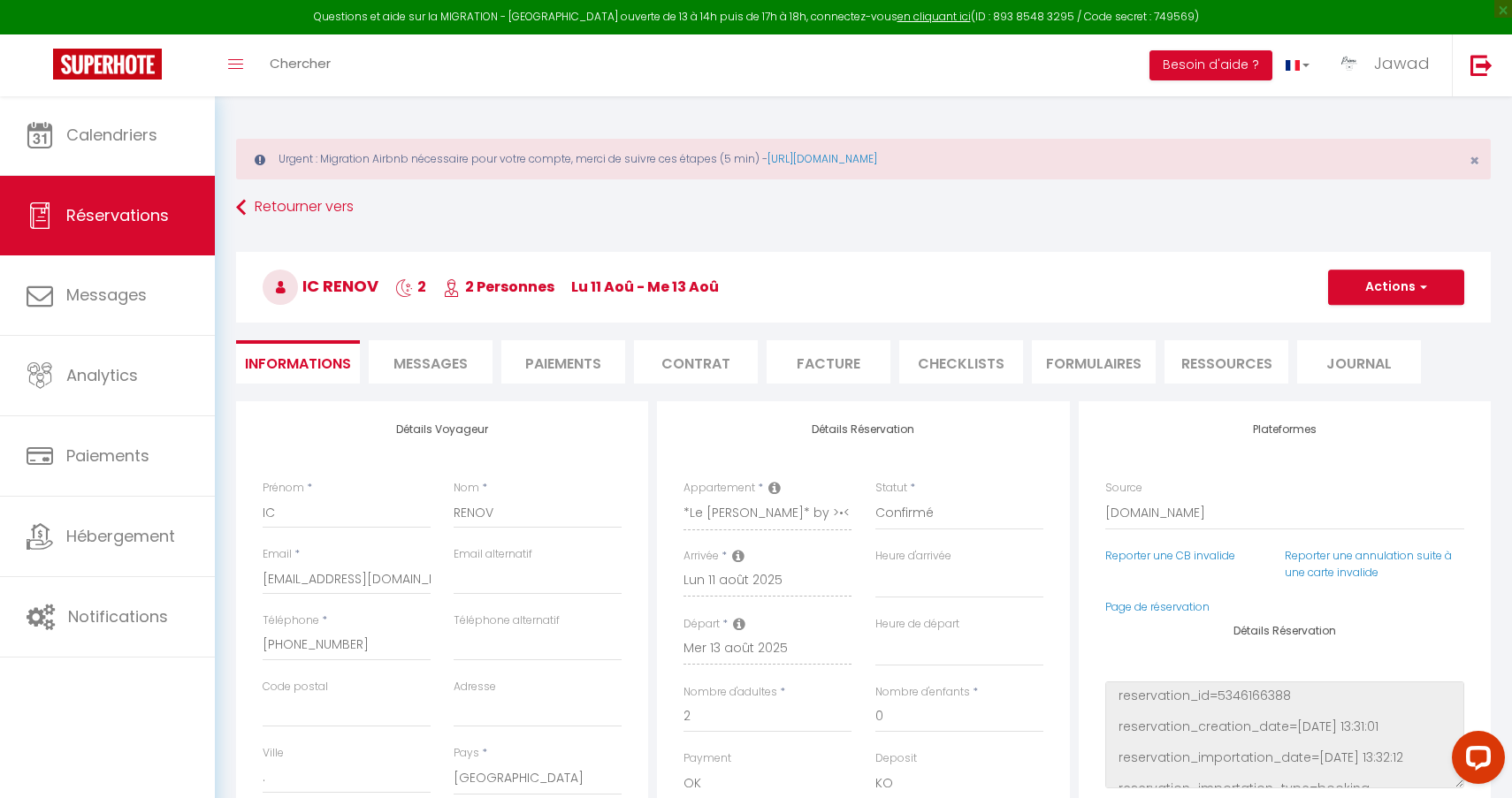
select select
click at [449, 359] on span "Messages" at bounding box center [431, 364] width 74 height 20
select select
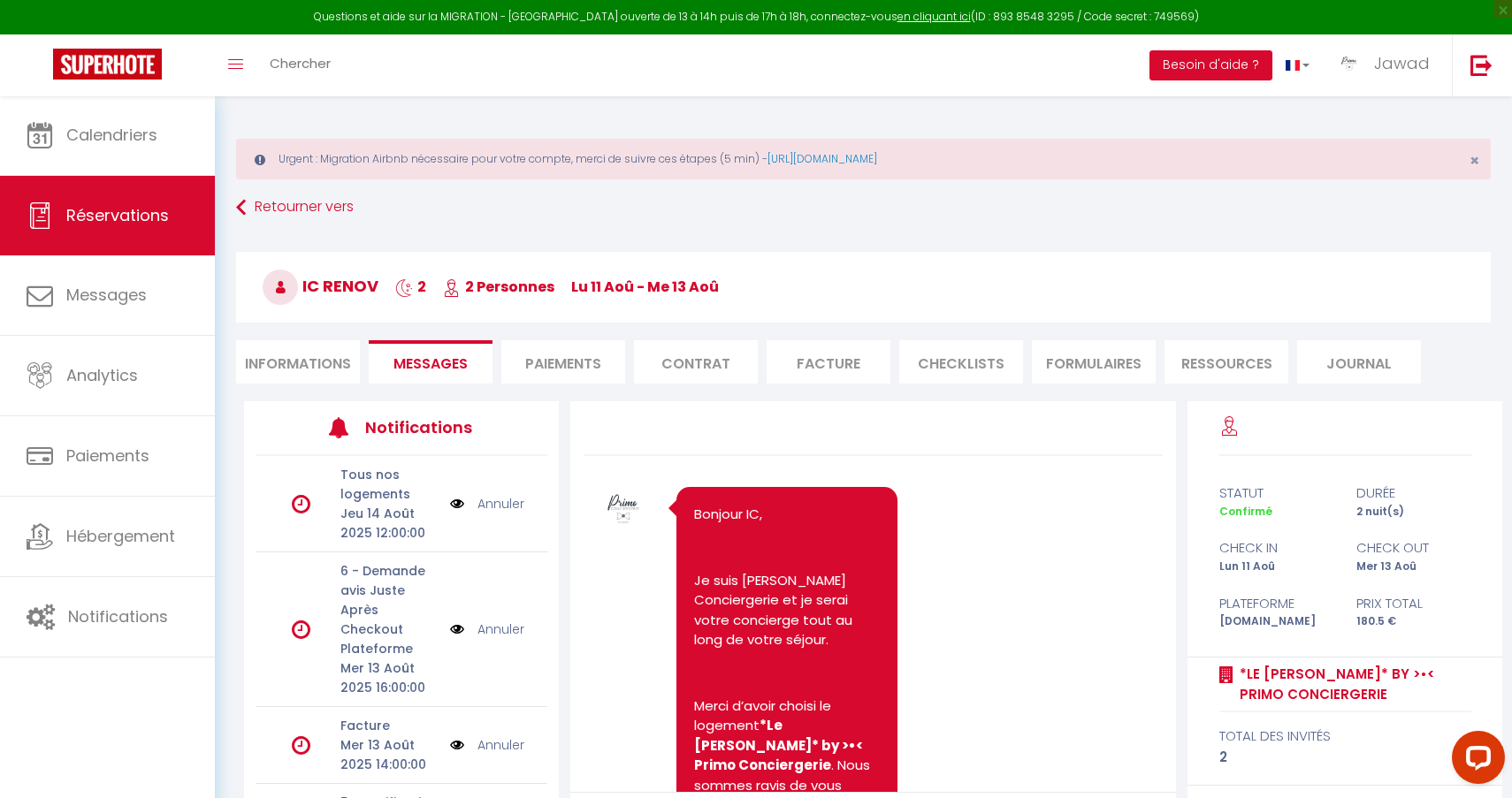
select select
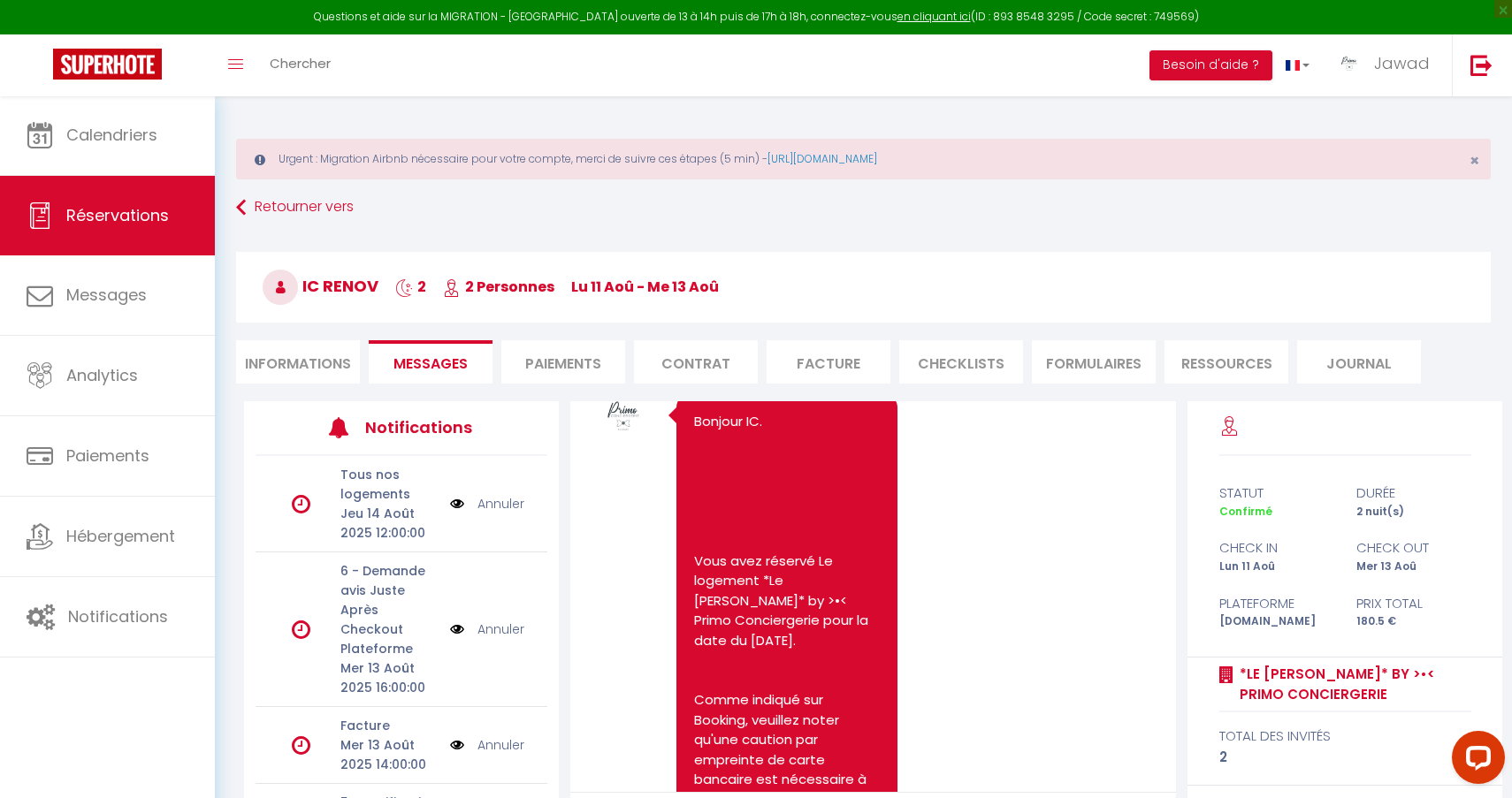
scroll to position [2132, 0]
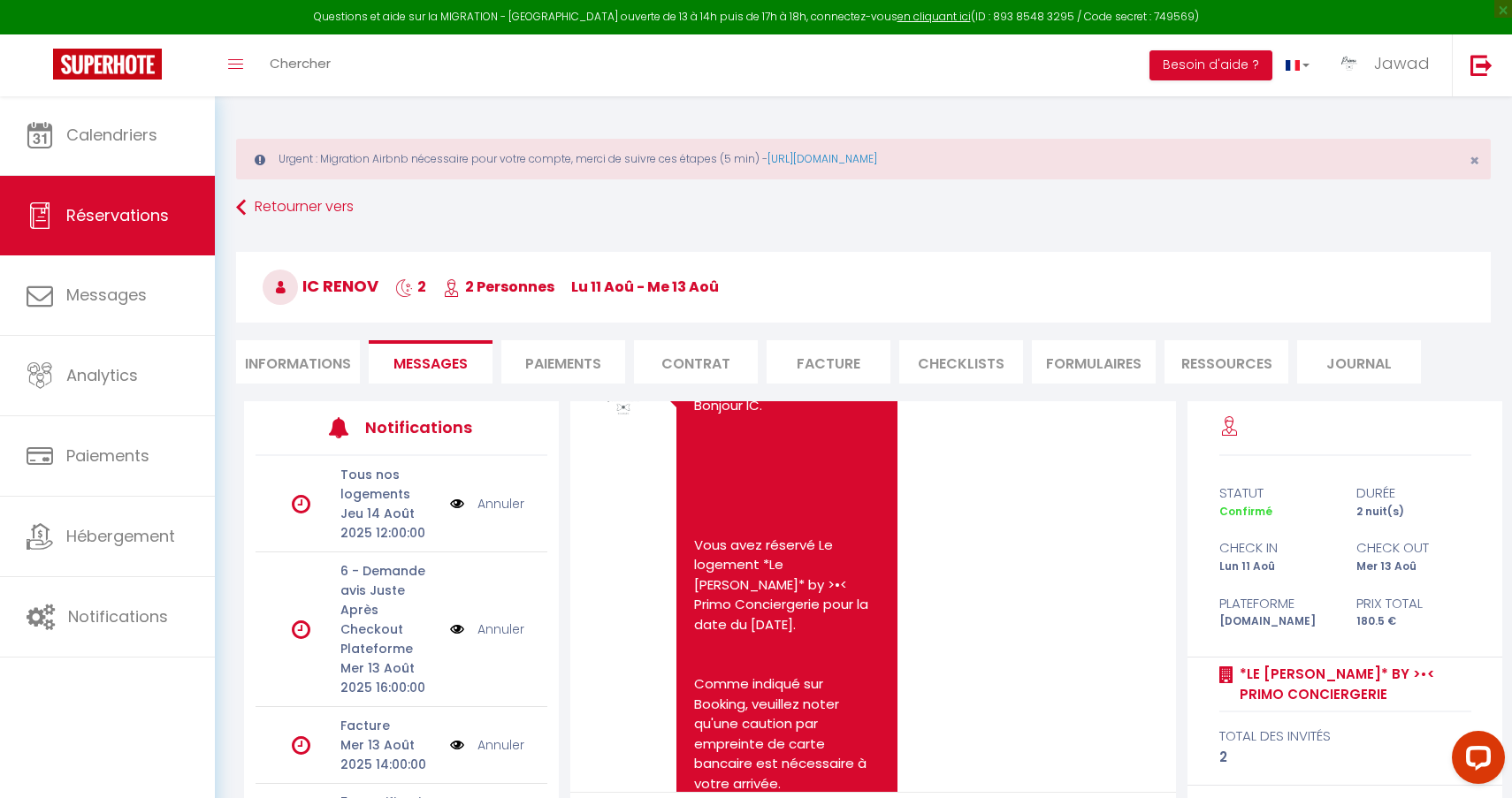
click at [295, 377] on li "Informations" at bounding box center [298, 362] width 124 height 43
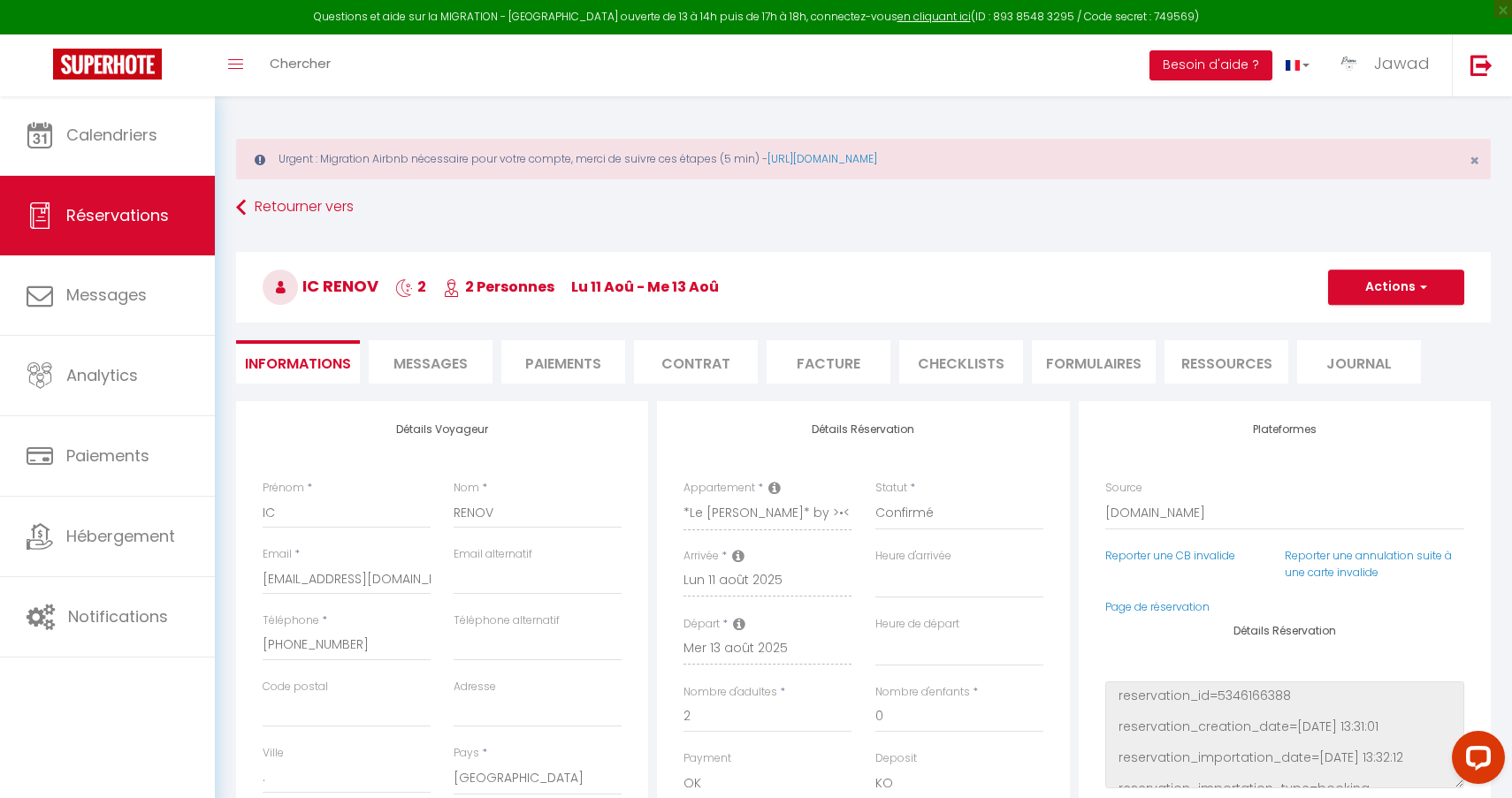
select select
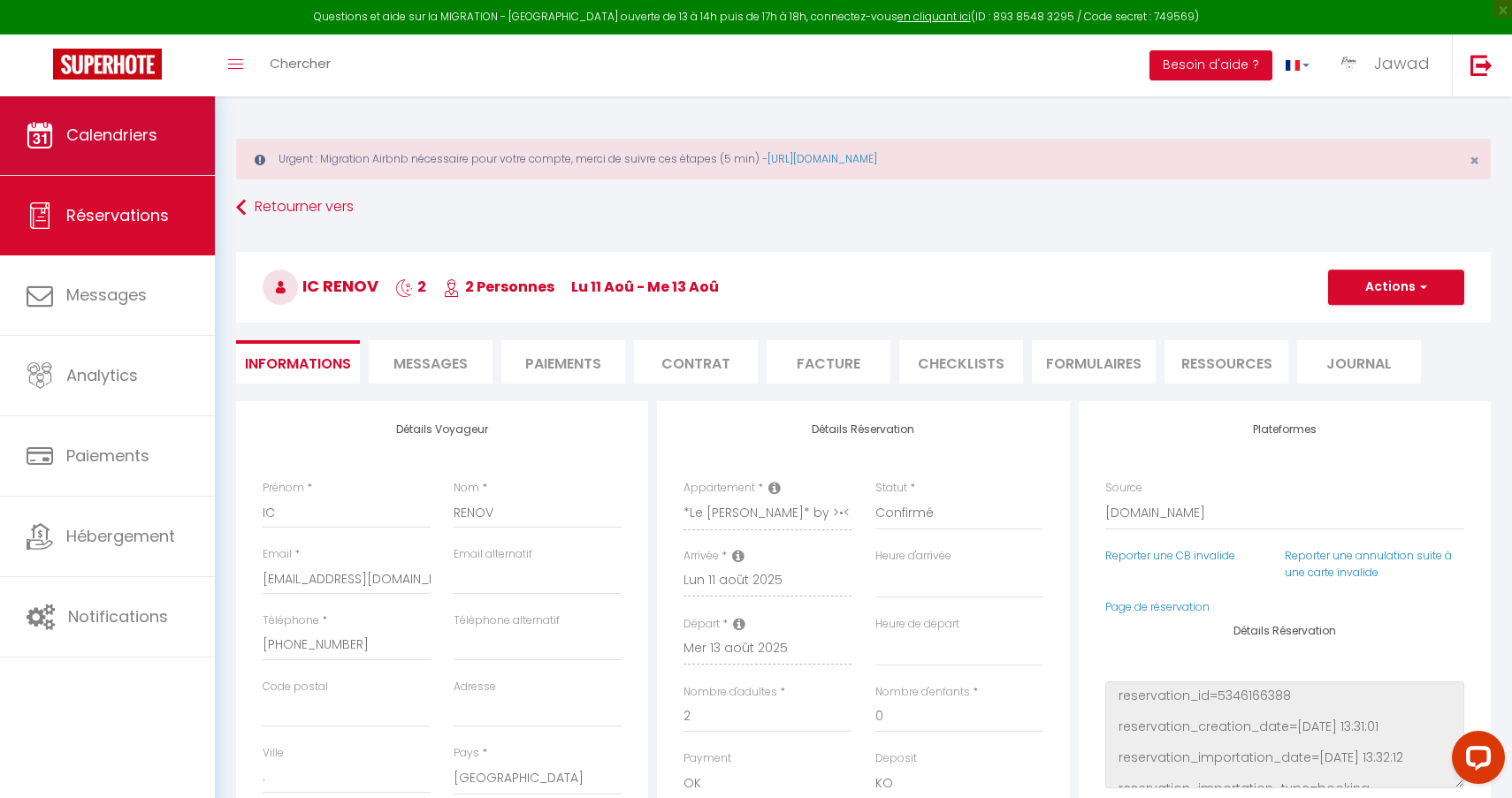
click at [134, 149] on link "Calendriers" at bounding box center [107, 136] width 215 height 80
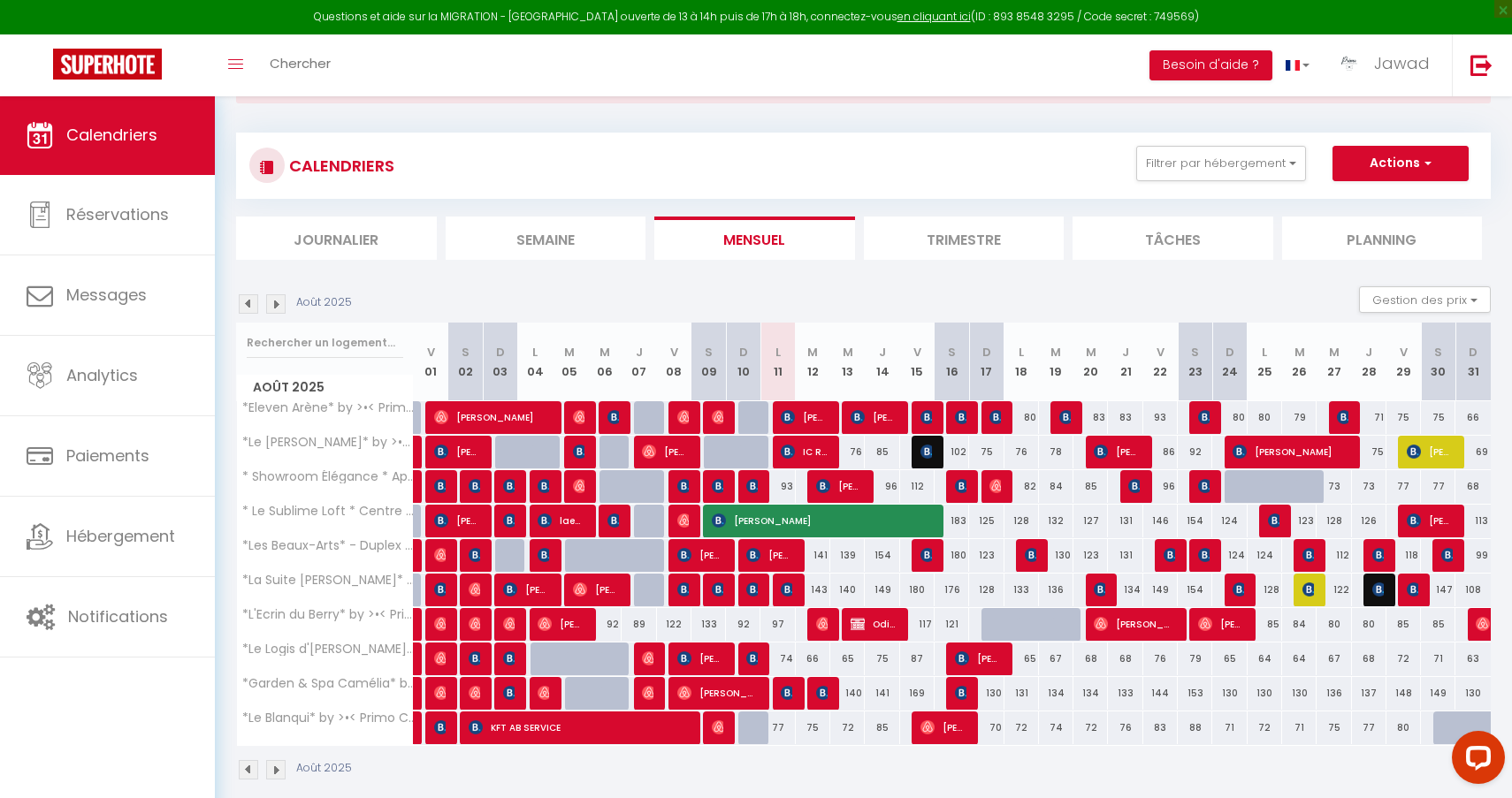
scroll to position [79, 0]
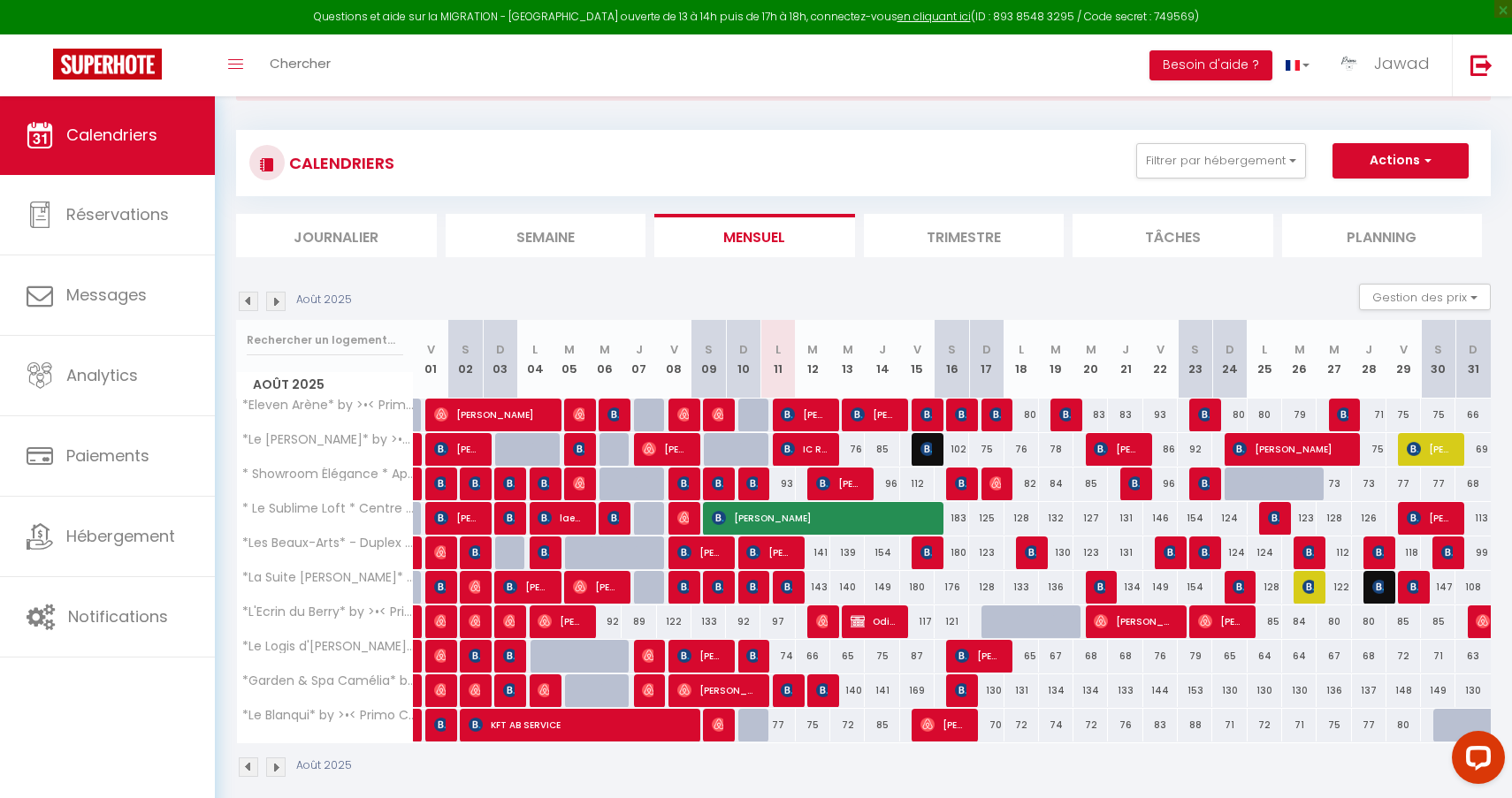
click at [755, 486] on img at bounding box center [754, 483] width 14 height 14
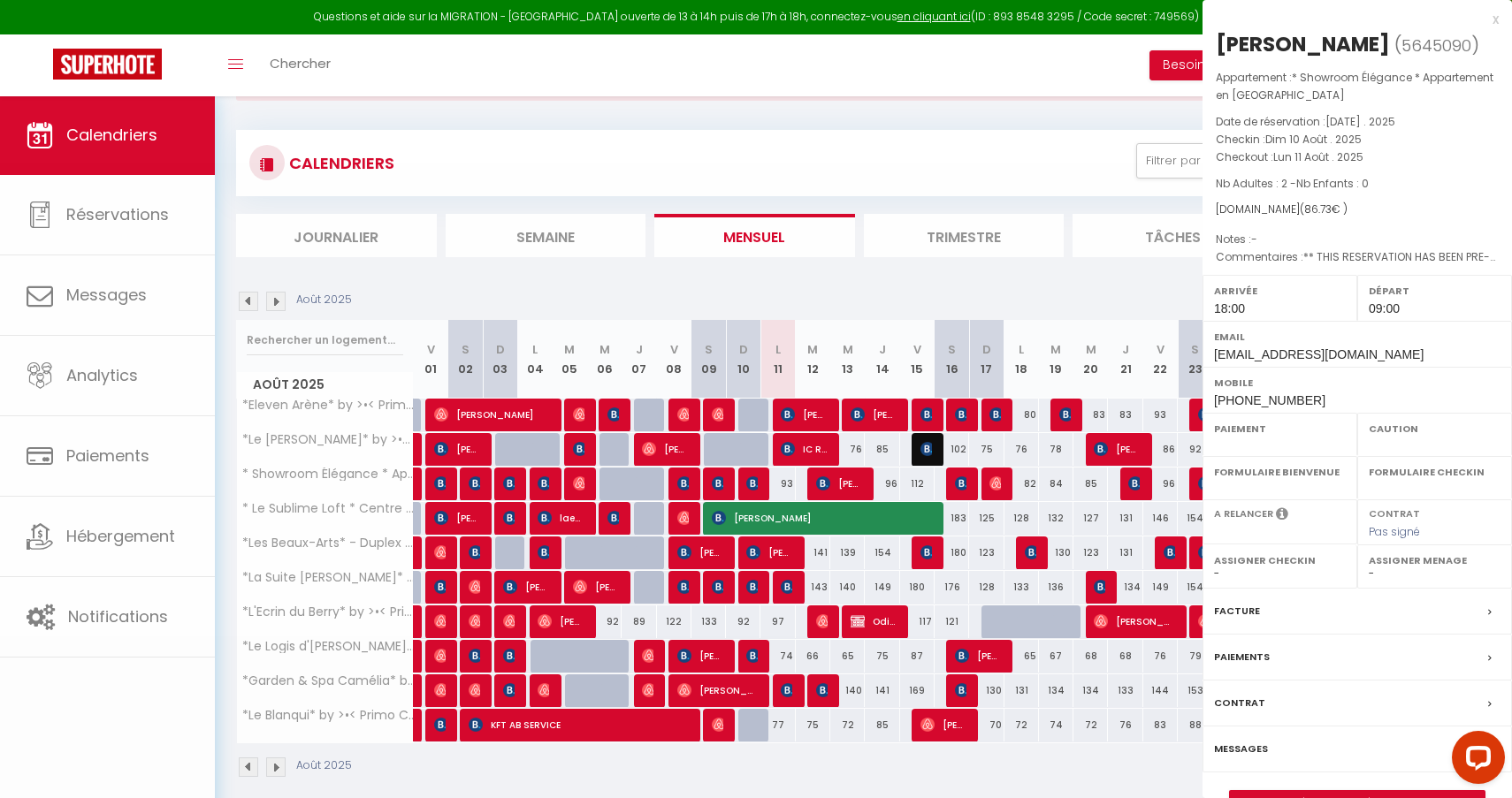
select select "OK"
select select "1"
select select "0"
select select "1"
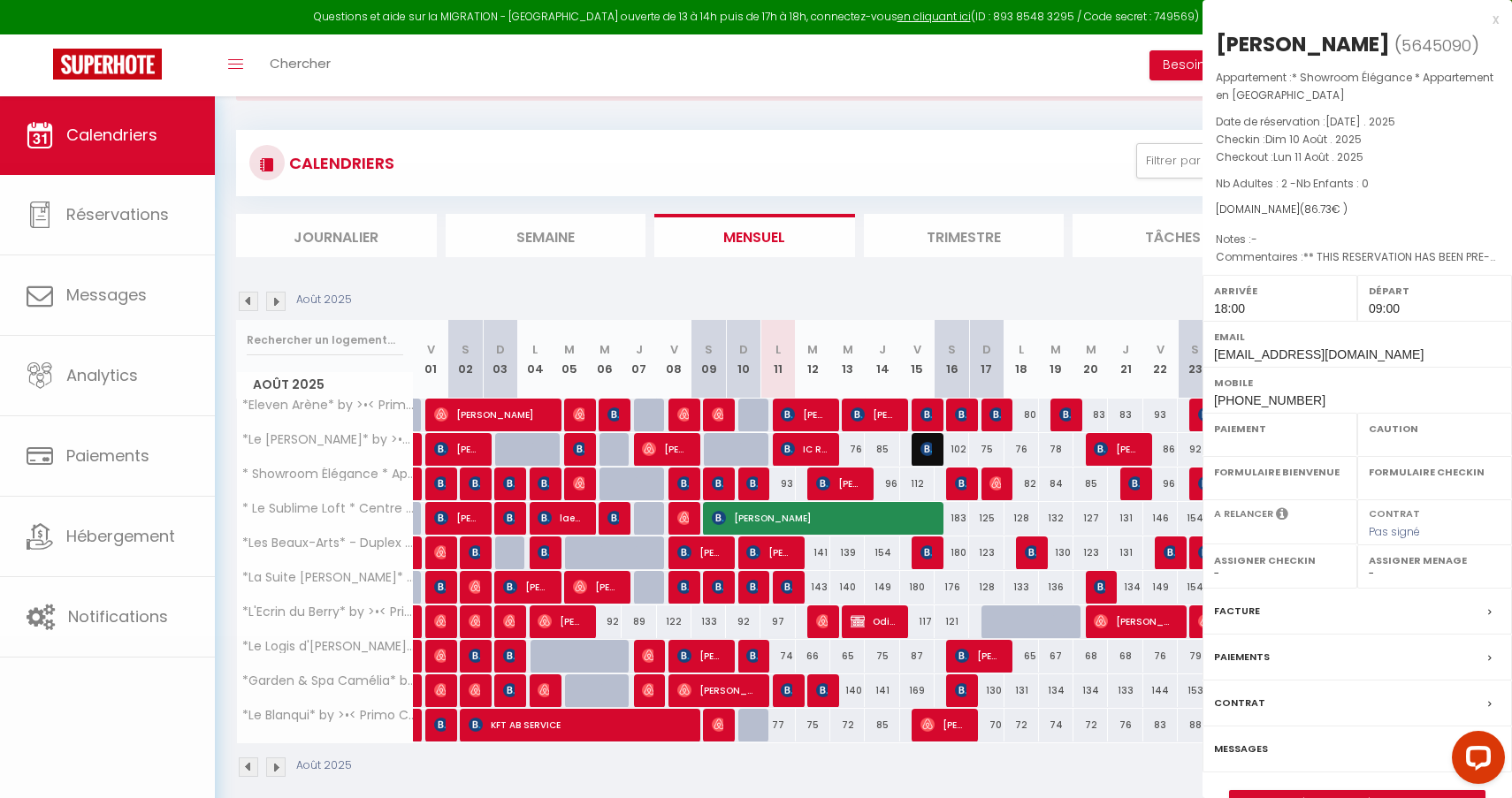
select select
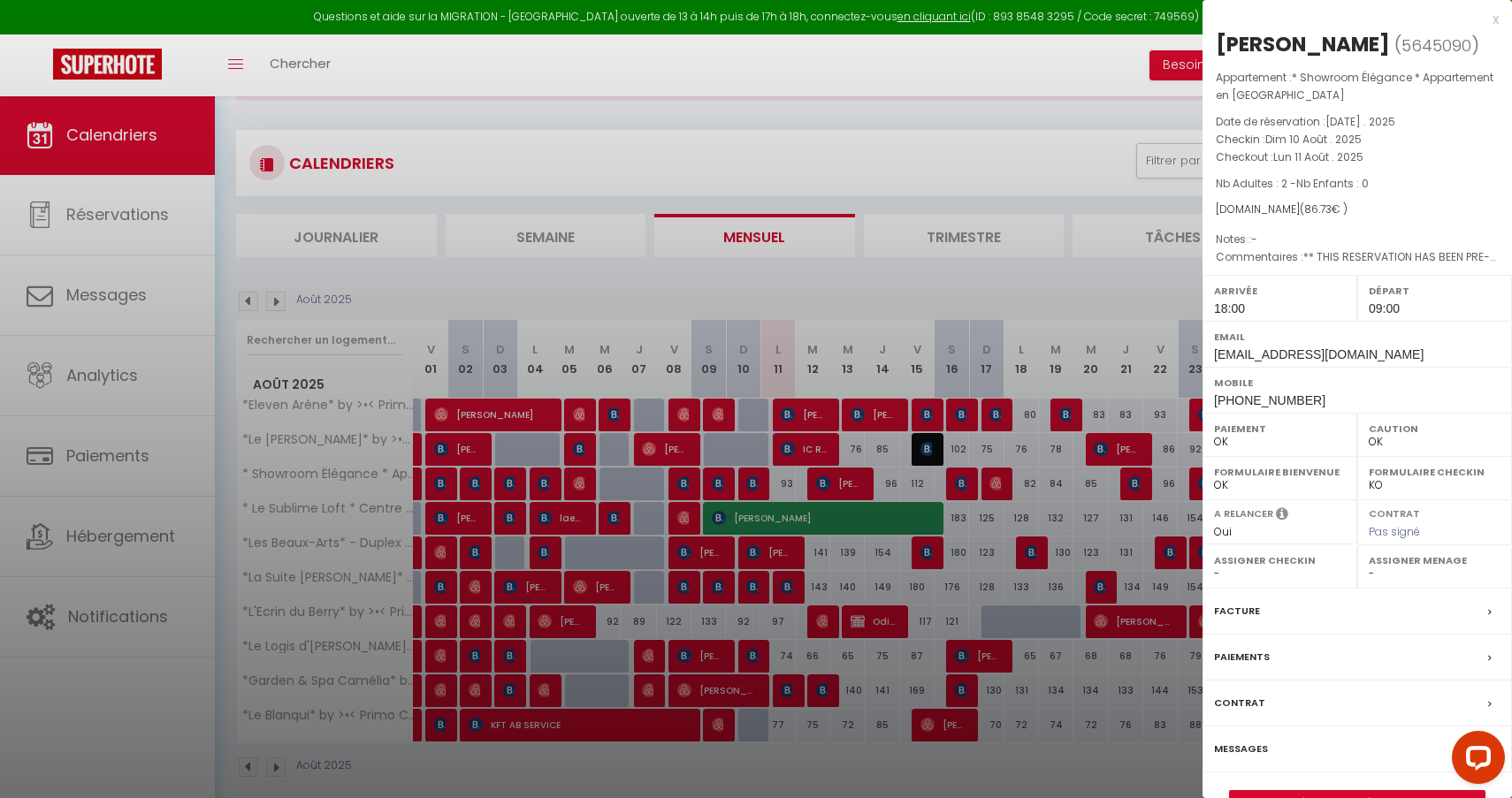
select select "49440"
click at [978, 280] on div at bounding box center [756, 399] width 1512 height 798
